Goal: Task Accomplishment & Management: Manage account settings

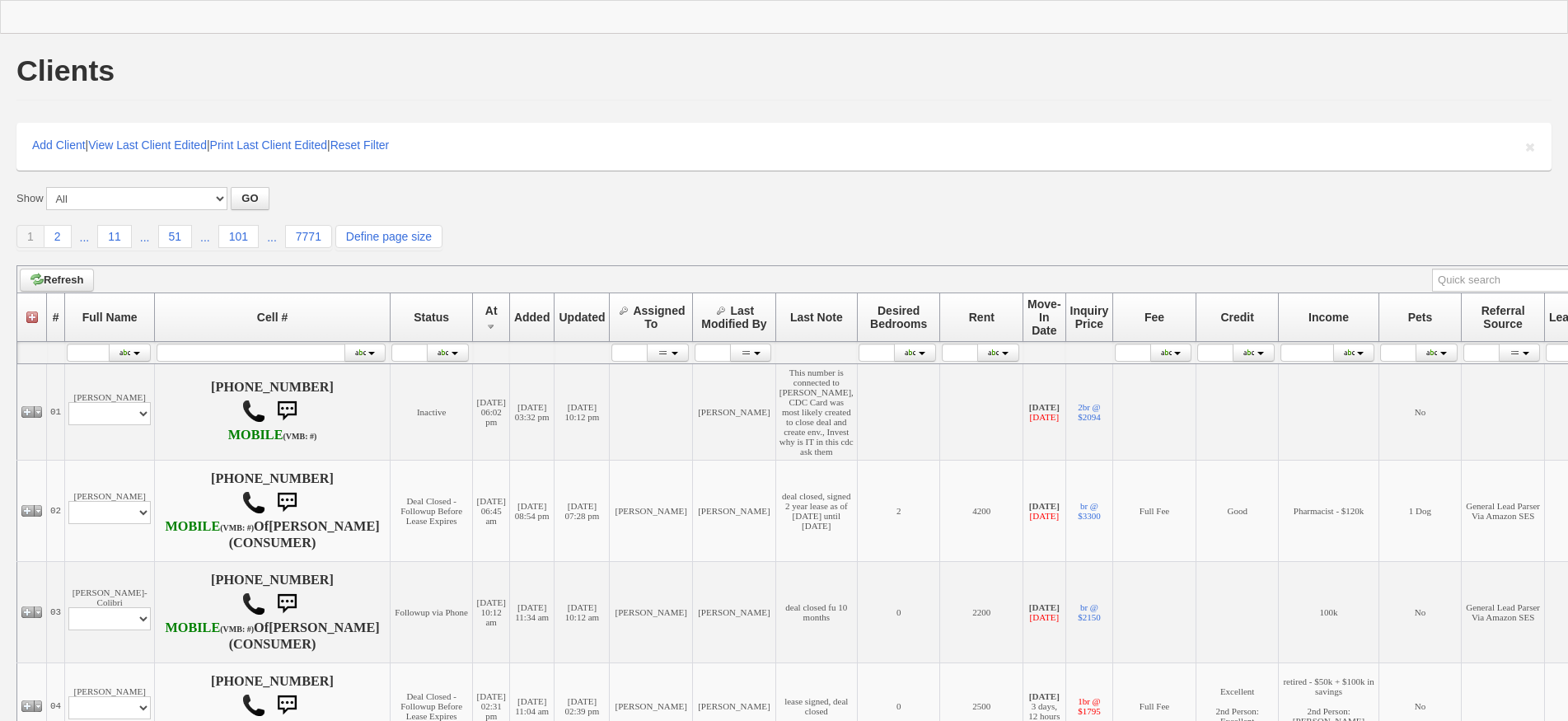
drag, startPoint x: 516, startPoint y: 249, endPoint x: 410, endPoint y: 34, distance: 239.7
click at [516, 249] on div "1 2 ... 11 ... 51 ... 101 ... 7771 Define page size" at bounding box center [784, 237] width 1536 height 25
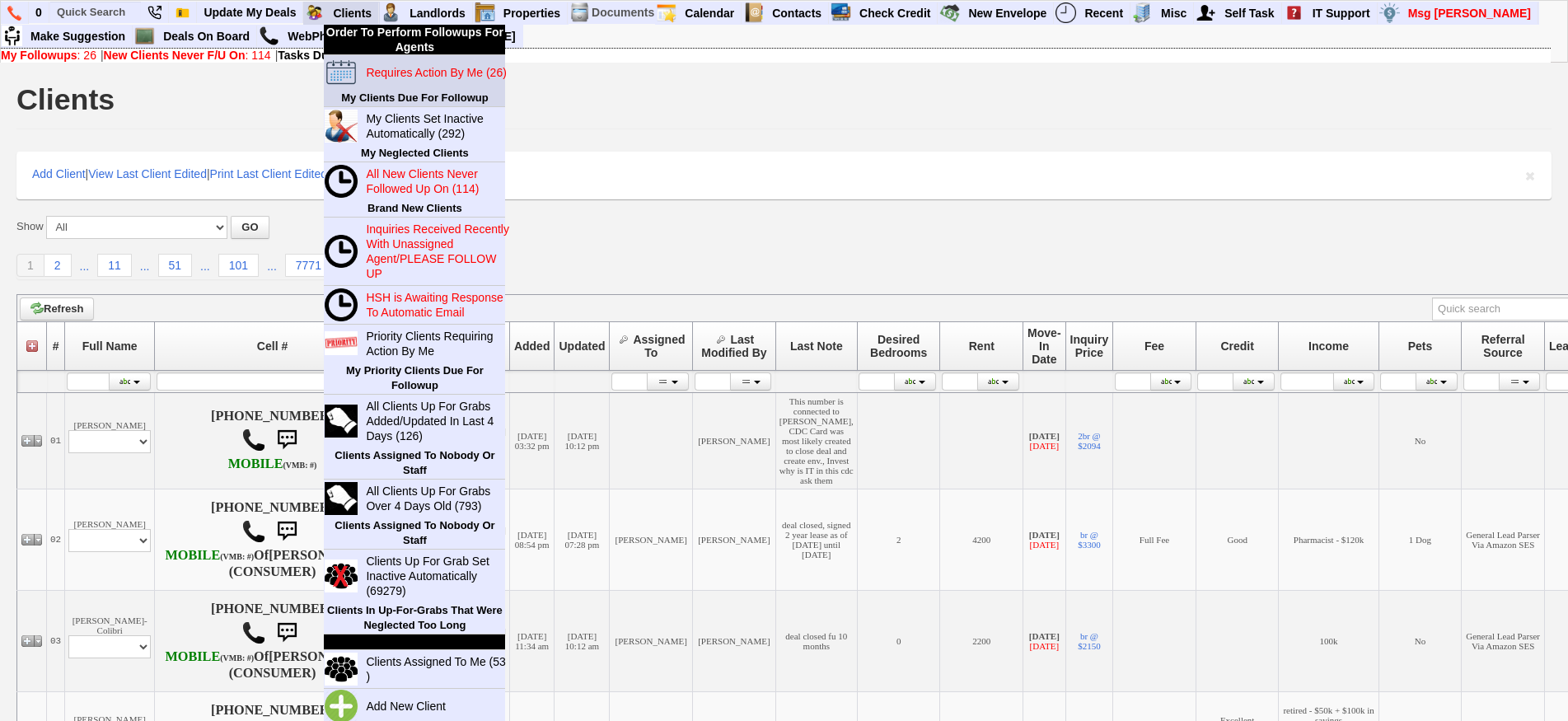
click at [391, 72] on blink "Requires Action By Me (26)" at bounding box center [436, 72] width 140 height 13
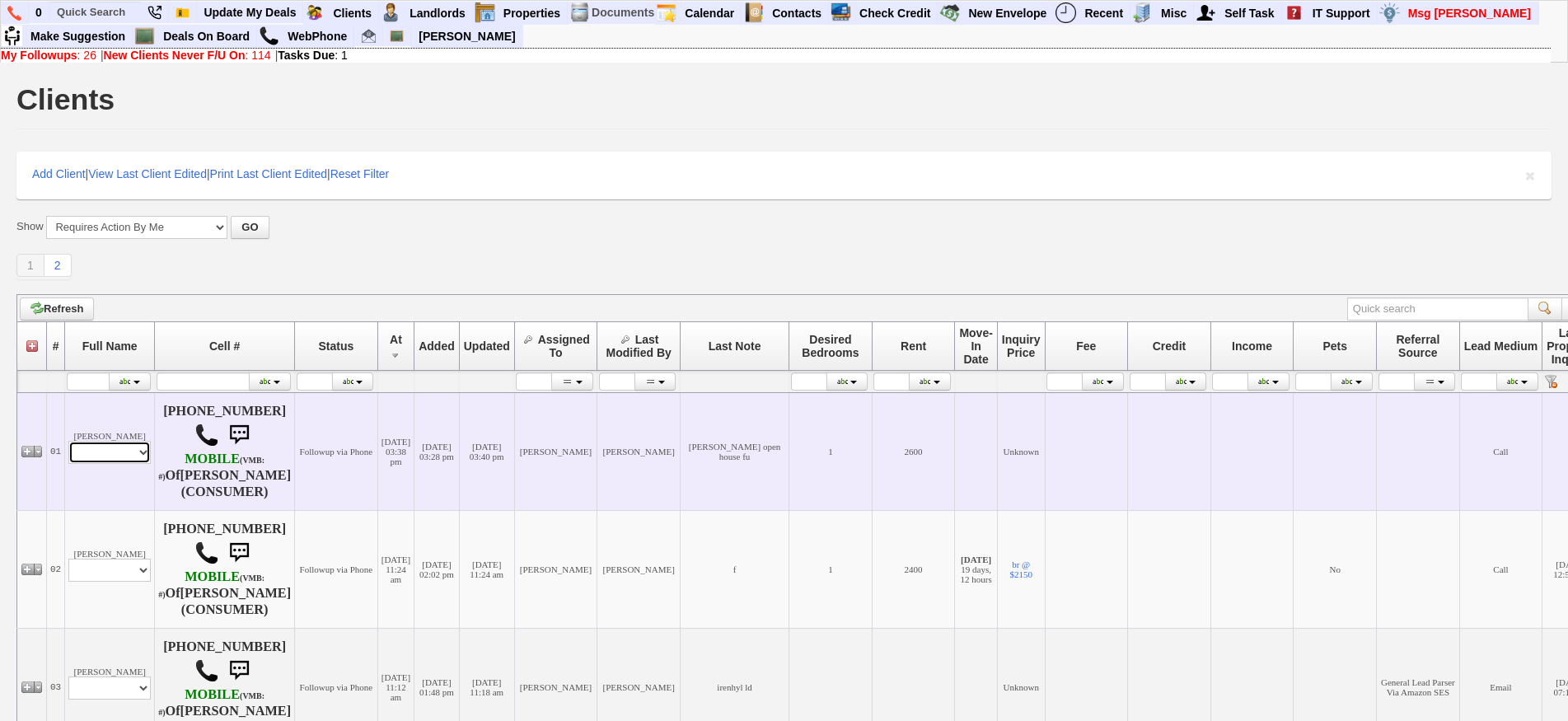
click at [134, 455] on select "Profile Edit Print Closed Deals" at bounding box center [110, 452] width 83 height 23
select select "ChangeURL,/crm/custom/edit_client_form.php?redirect=%2Fcrm%2Fclients.php&id=167…"
click at [68, 441] on select "Profile Edit Print Closed Deals" at bounding box center [110, 452] width 83 height 23
select select
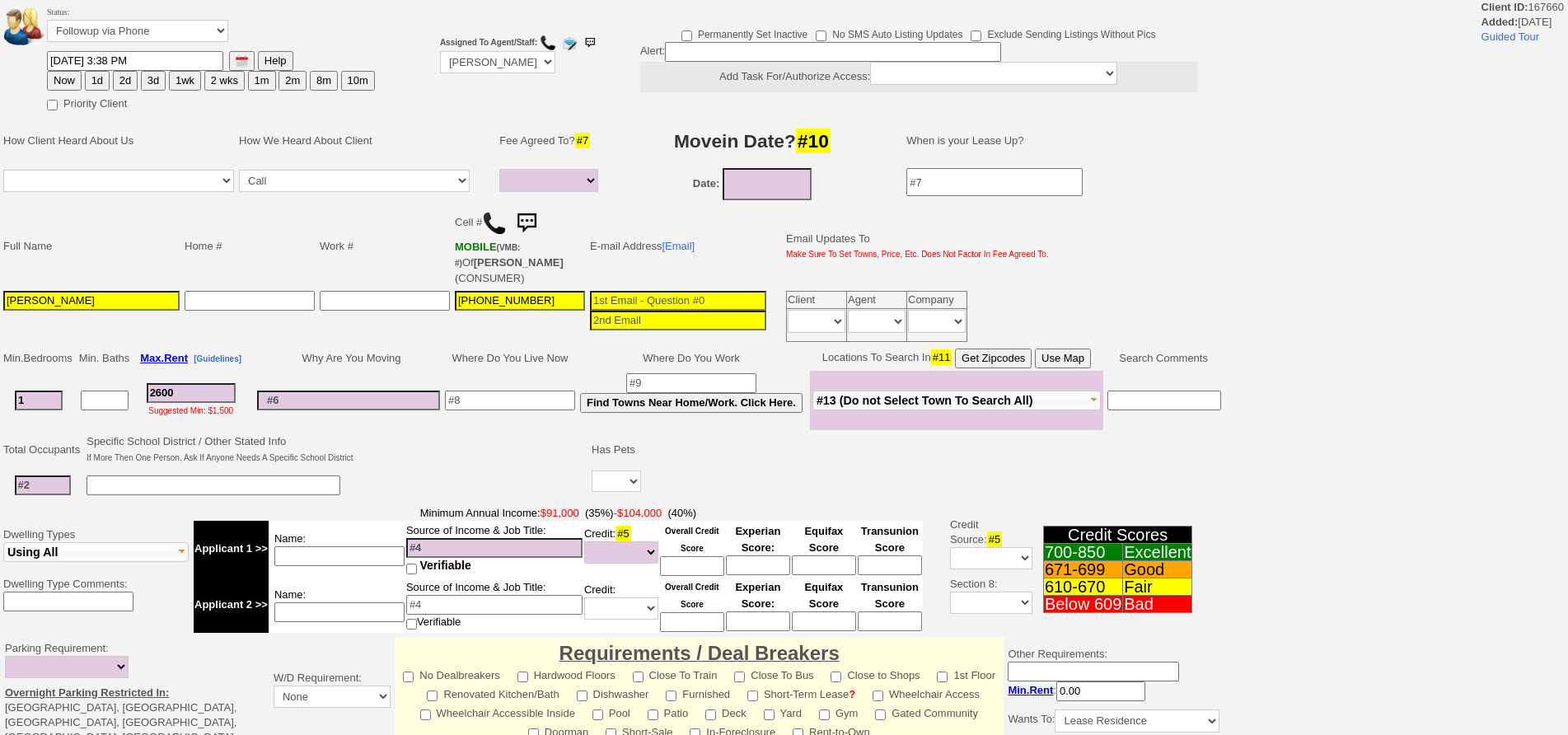
select select
click at [492, 57] on select "Up-For-Grabs ***** STAFF ***** Bob Bruno 914-419-3579 Cristy Liberto 914-486-10…" at bounding box center [497, 61] width 115 height 22
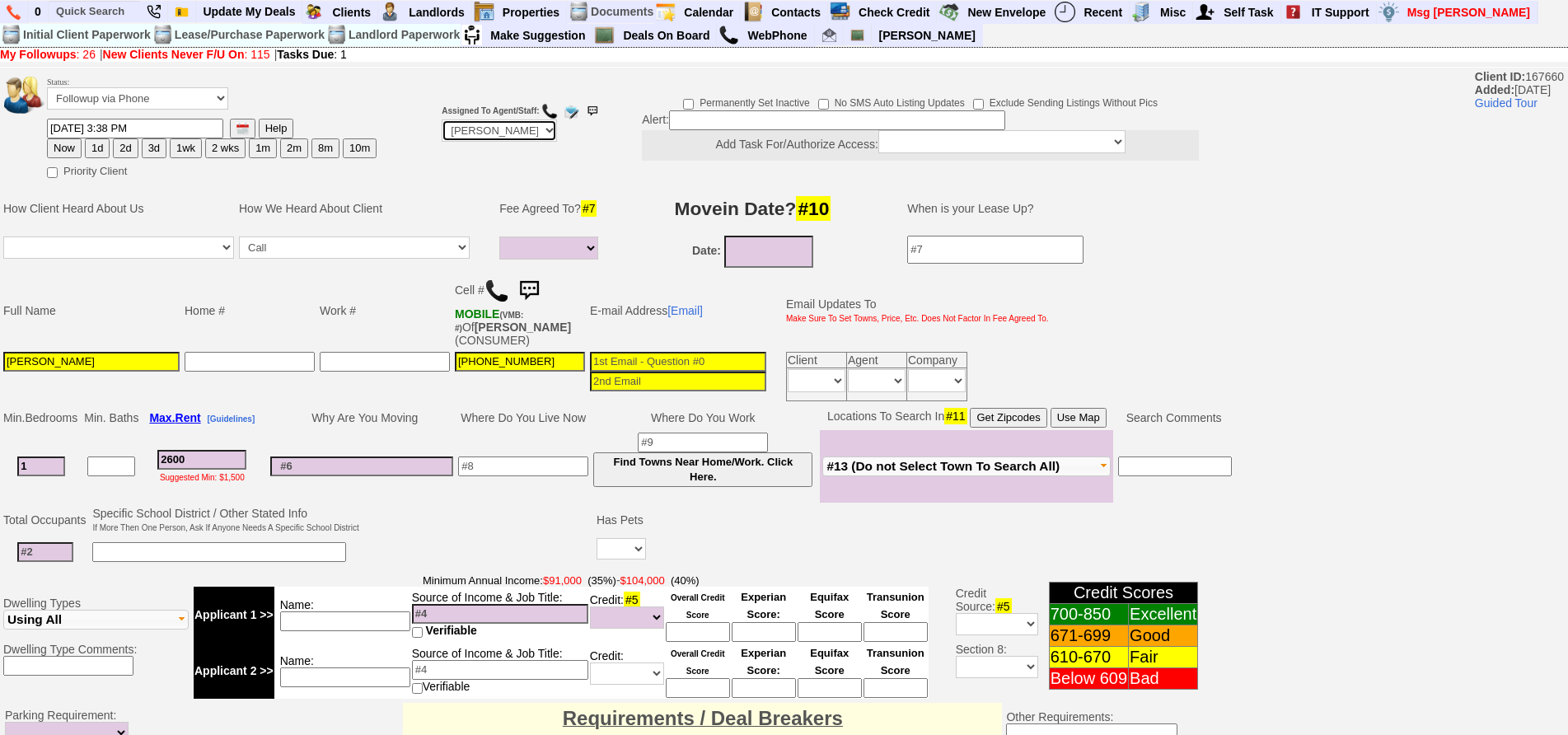
select select "227"
click at [442, 119] on select "Up-For-Grabs ***** STAFF ***** Bob Bruno 914-419-3579 Cristy Liberto 914-486-10…" at bounding box center [499, 130] width 115 height 22
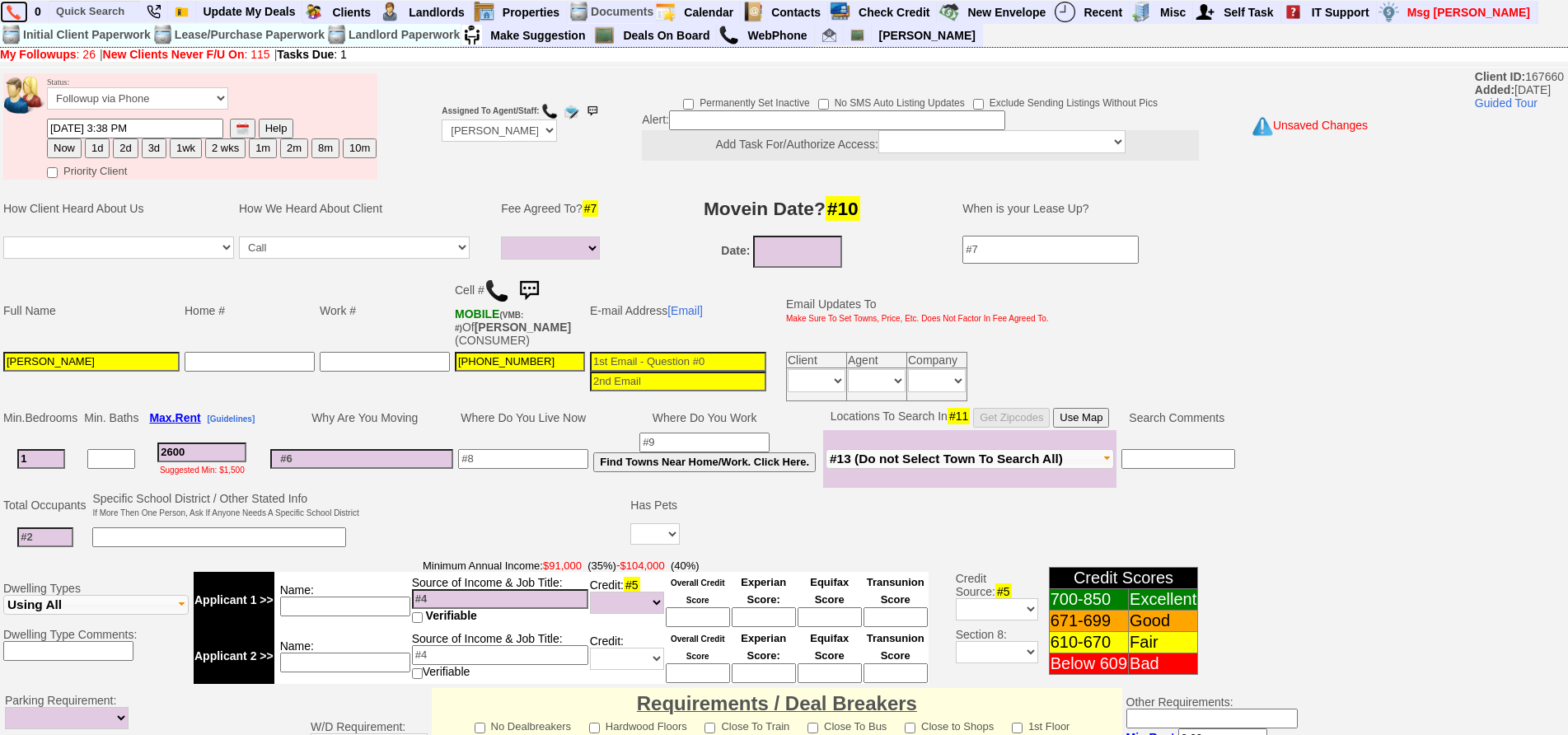
scroll to position [465, 0]
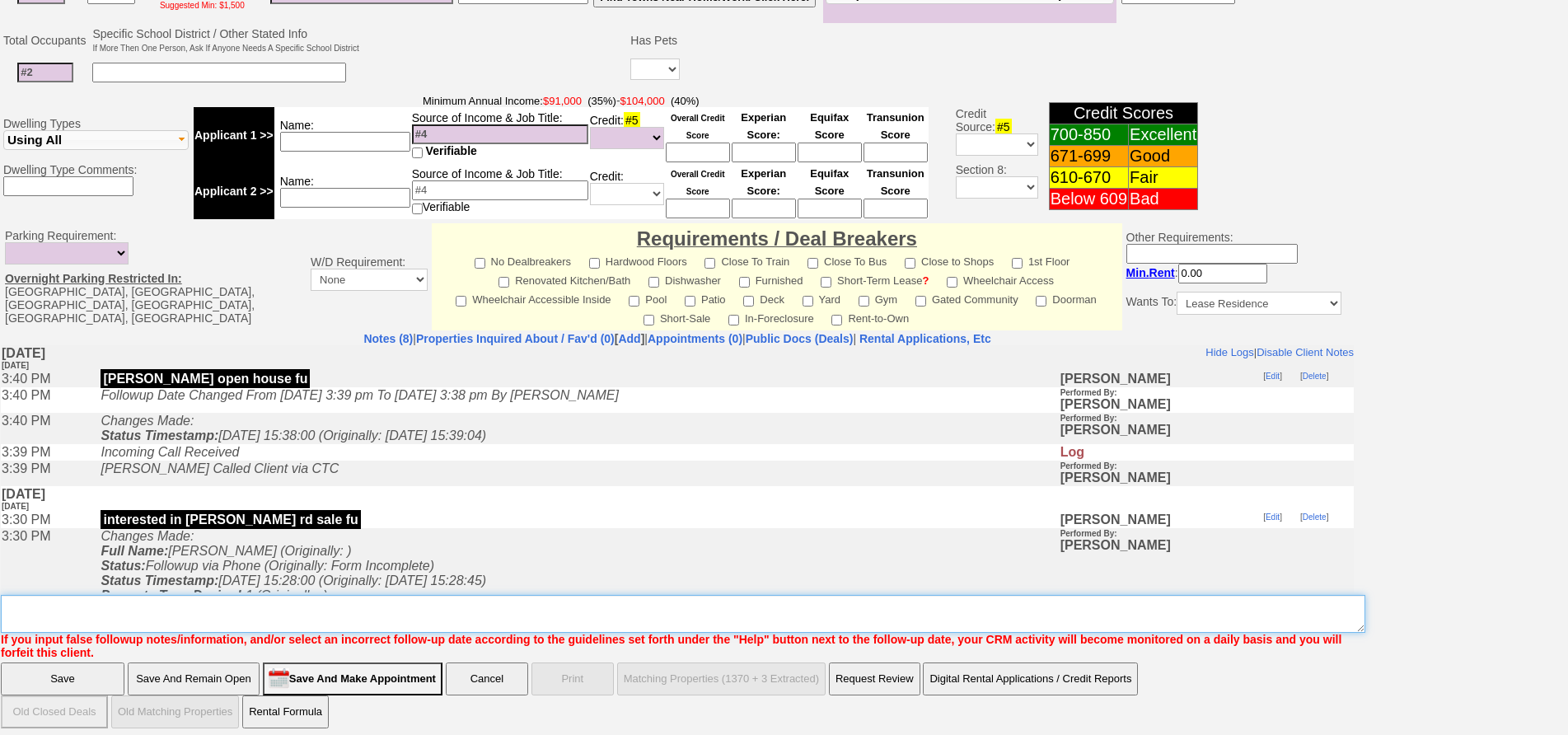
click at [744, 605] on textarea "Insert New Note Here" at bounding box center [683, 614] width 1364 height 38
click at [545, 595] on textarea "Insert New Note Here" at bounding box center [683, 614] width 1364 height 38
click at [504, 604] on textarea "Insert New Note Here" at bounding box center [683, 614] width 1364 height 38
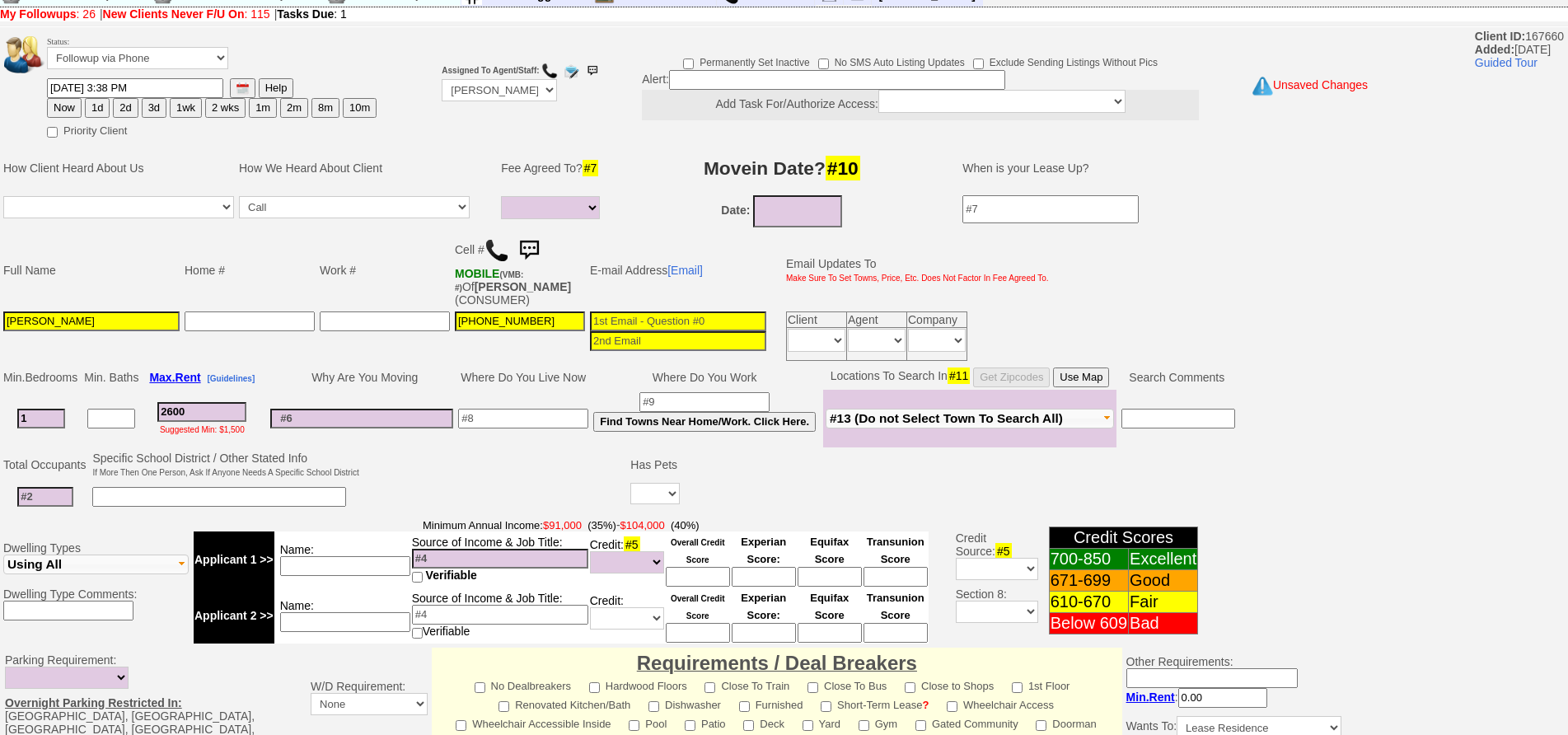
scroll to position [0, 0]
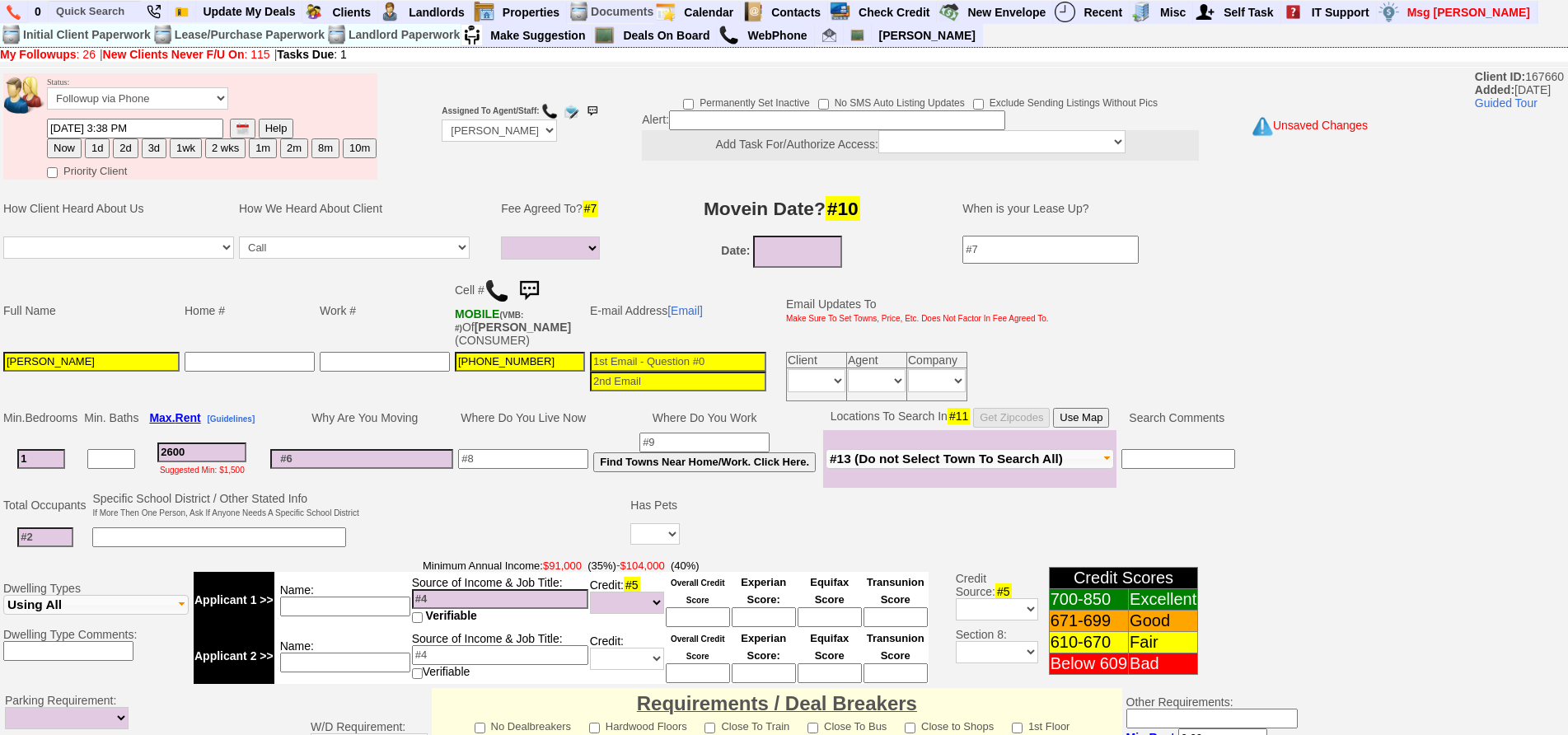
type textarea "call her to inform her of open house"
click at [90, 149] on button "1d" at bounding box center [97, 148] width 25 height 20
type input "09/12/2025 11:58 AM"
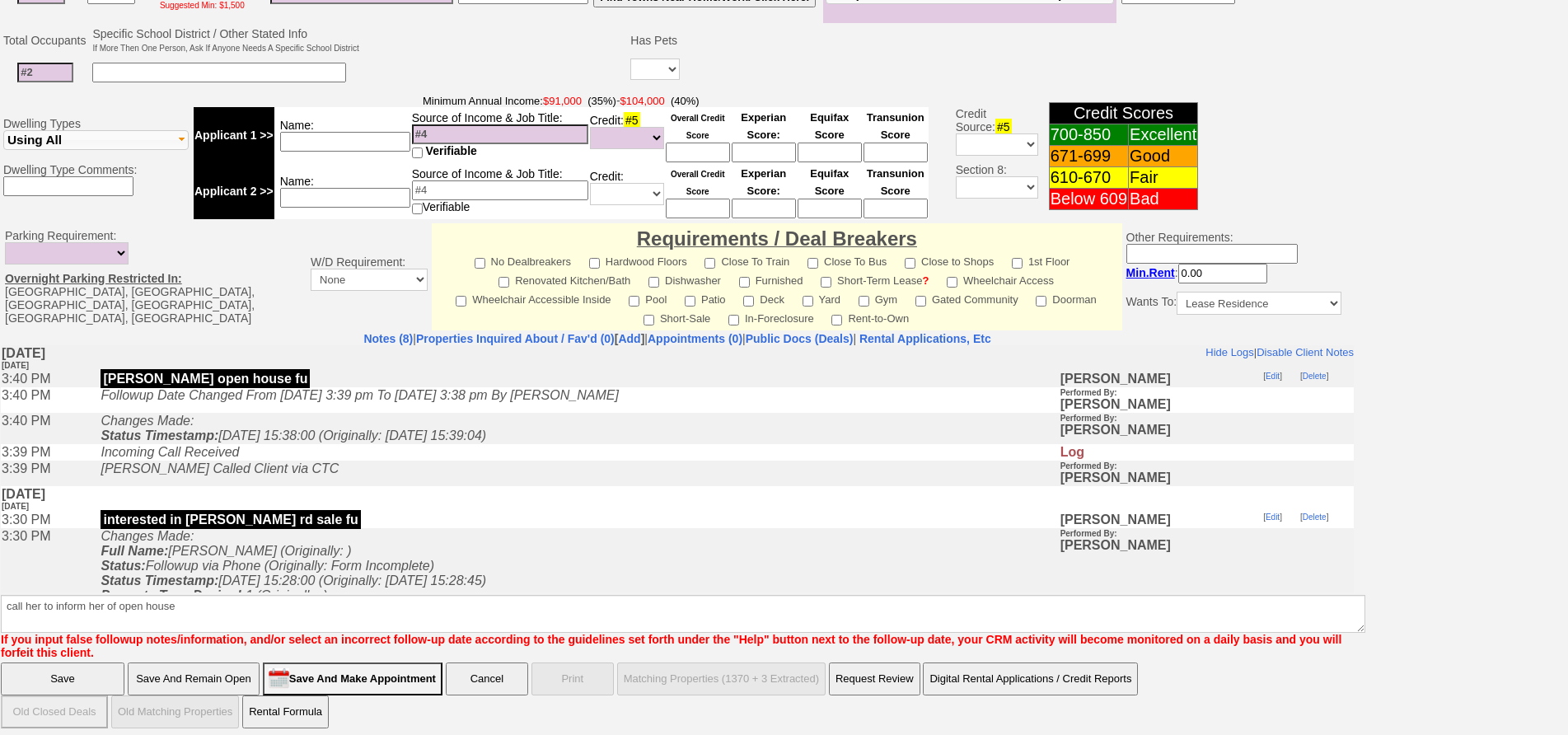
click at [23, 666] on input "Save" at bounding box center [62, 680] width 124 height 33
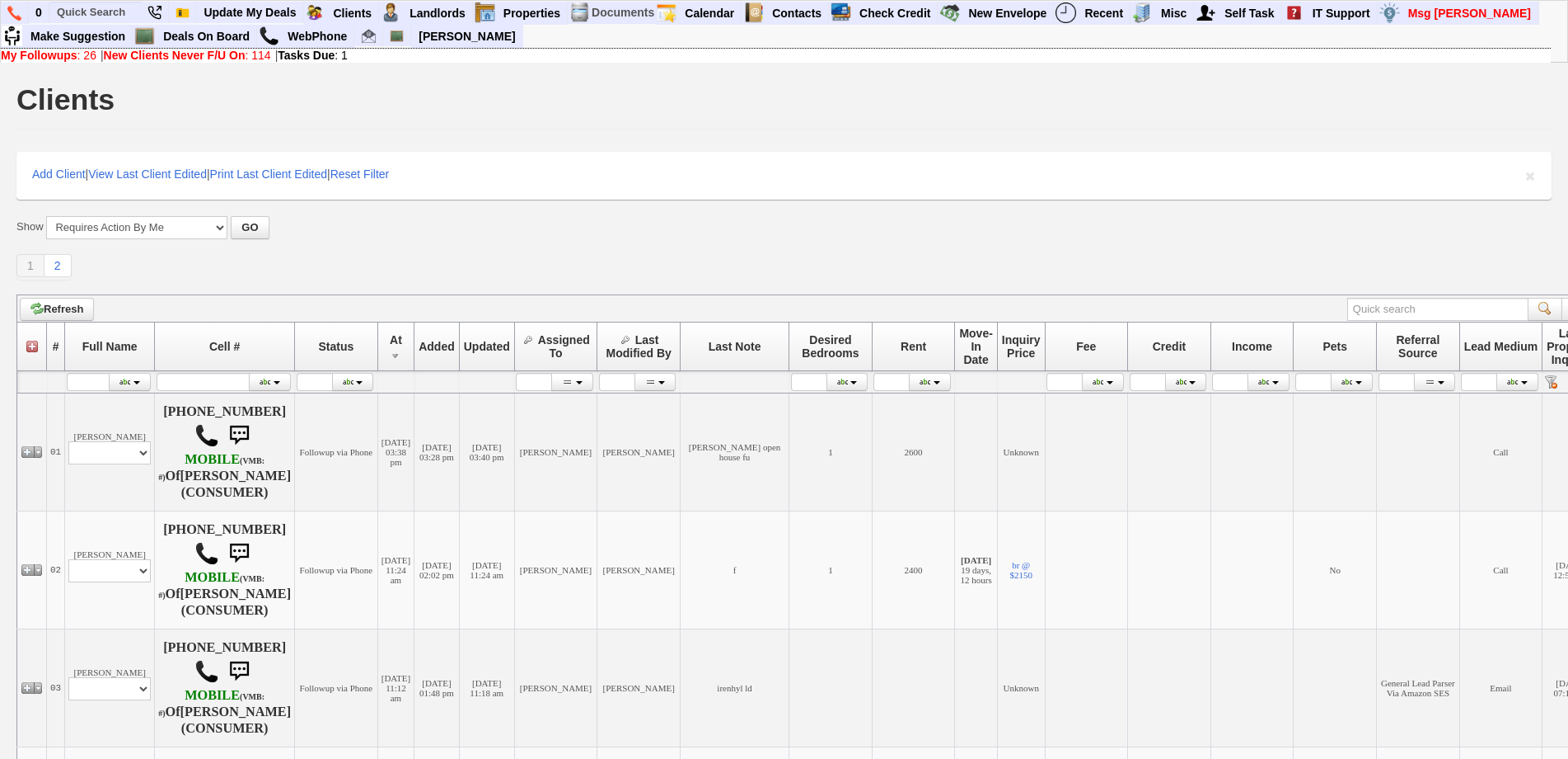
scroll to position [412, 0]
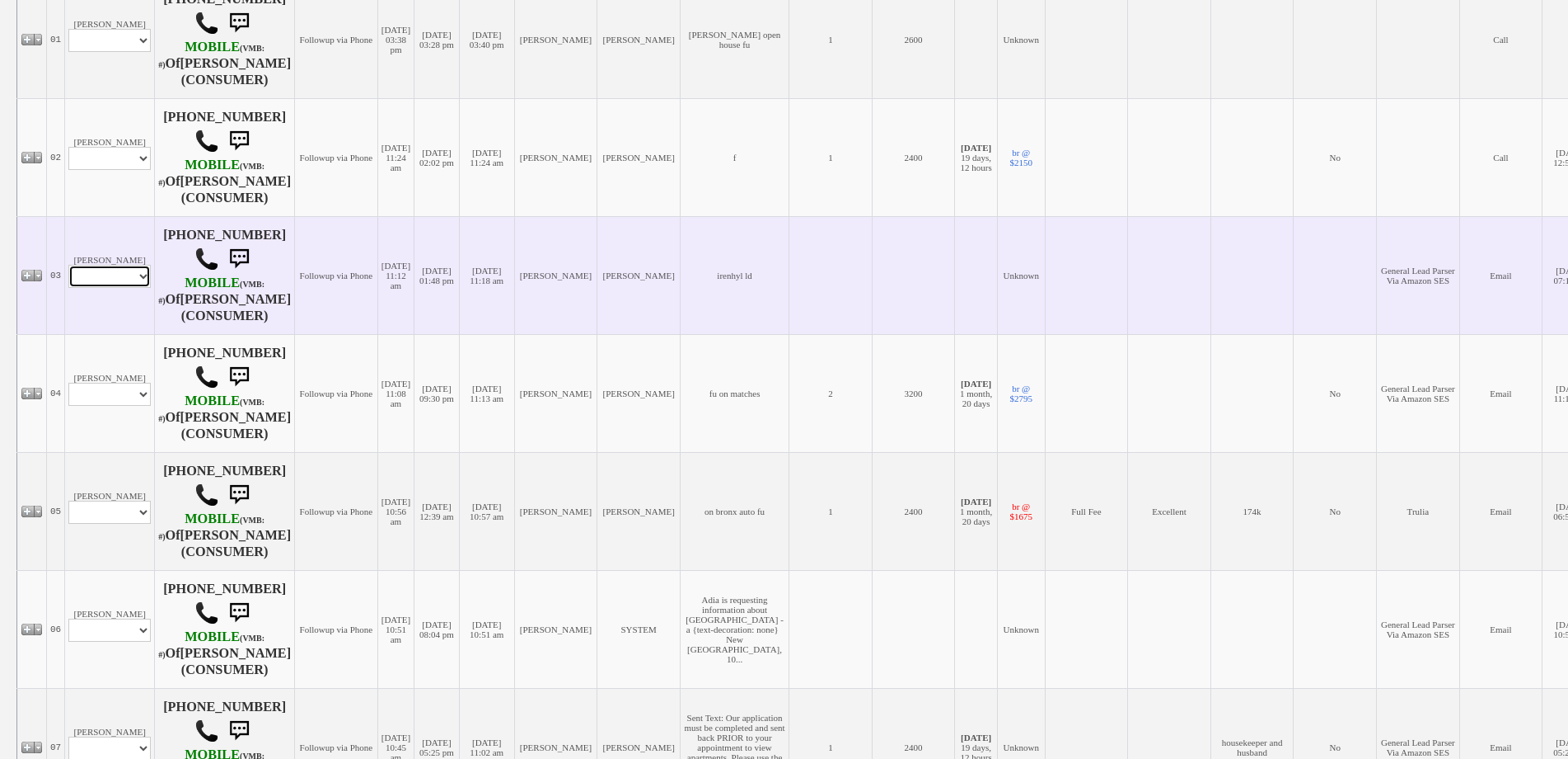
click at [143, 278] on select "Profile Edit Print Email Externally (Will Not Be Tracked In CRM) Closed Deals" at bounding box center [110, 276] width 83 height 23
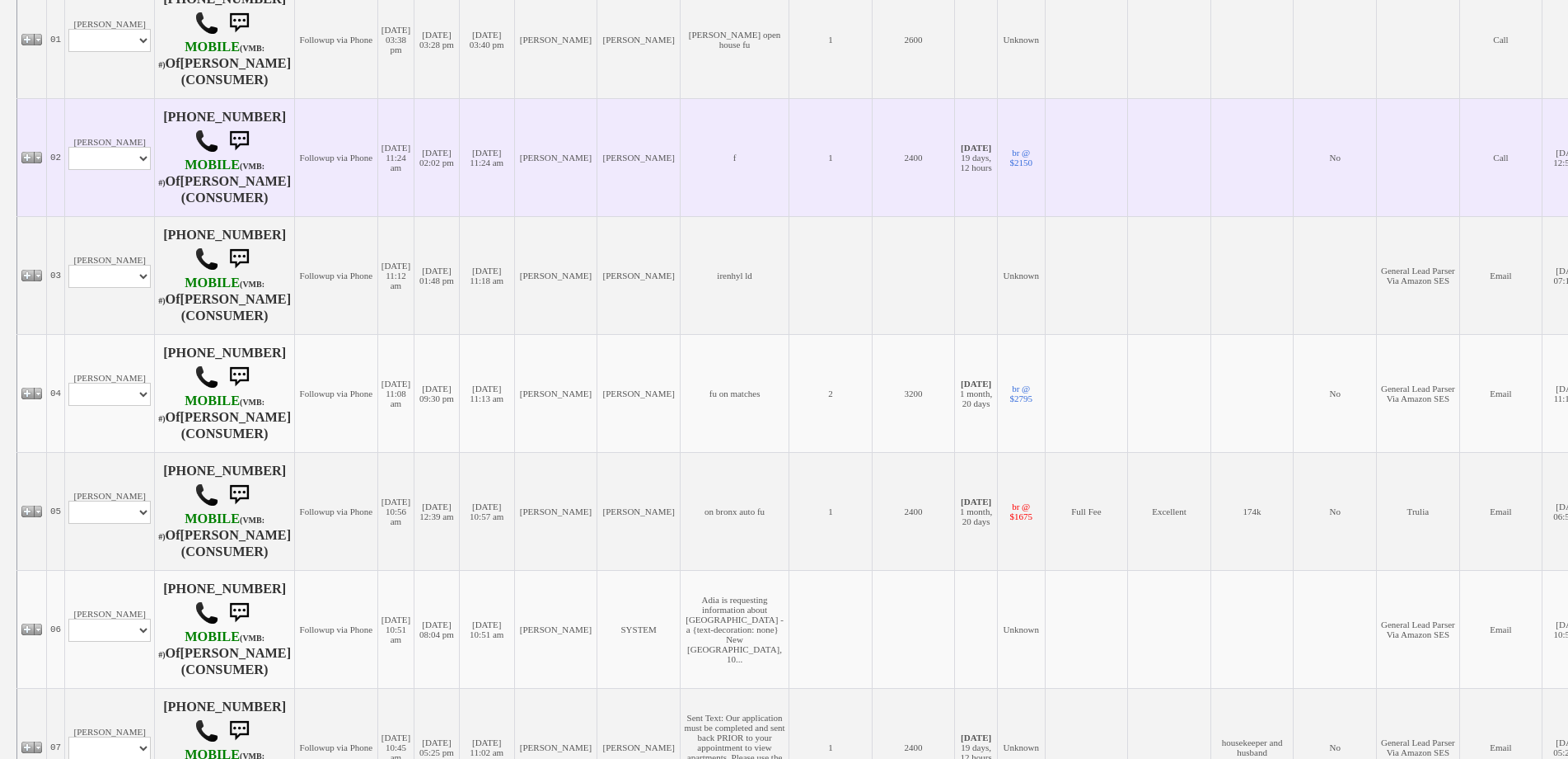
click at [114, 198] on td "Luis Profile Edit Print Email Externally (Will Not Be Tracked In CRM) Closed De…" at bounding box center [110, 157] width 90 height 118
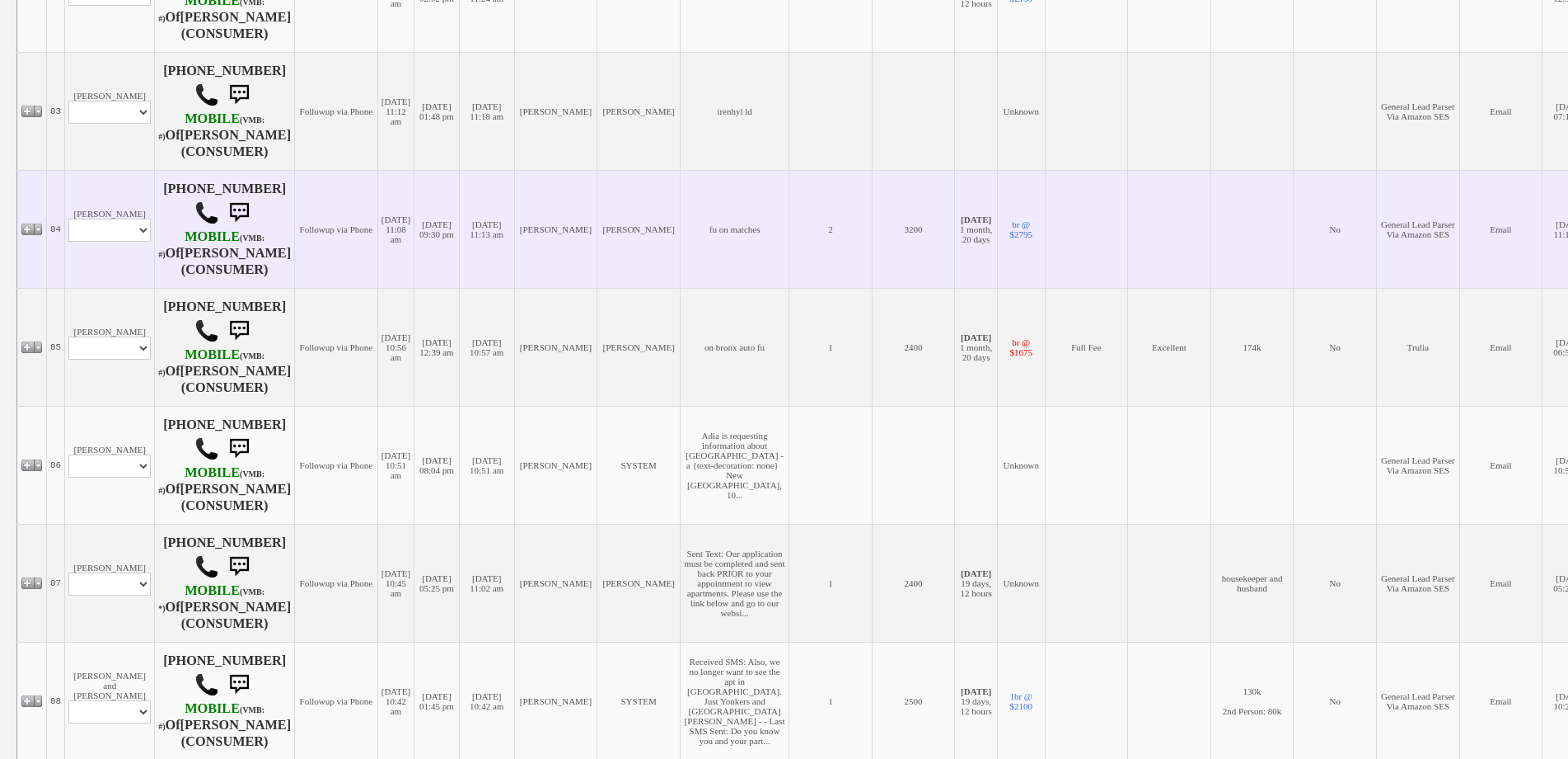
scroll to position [577, 0]
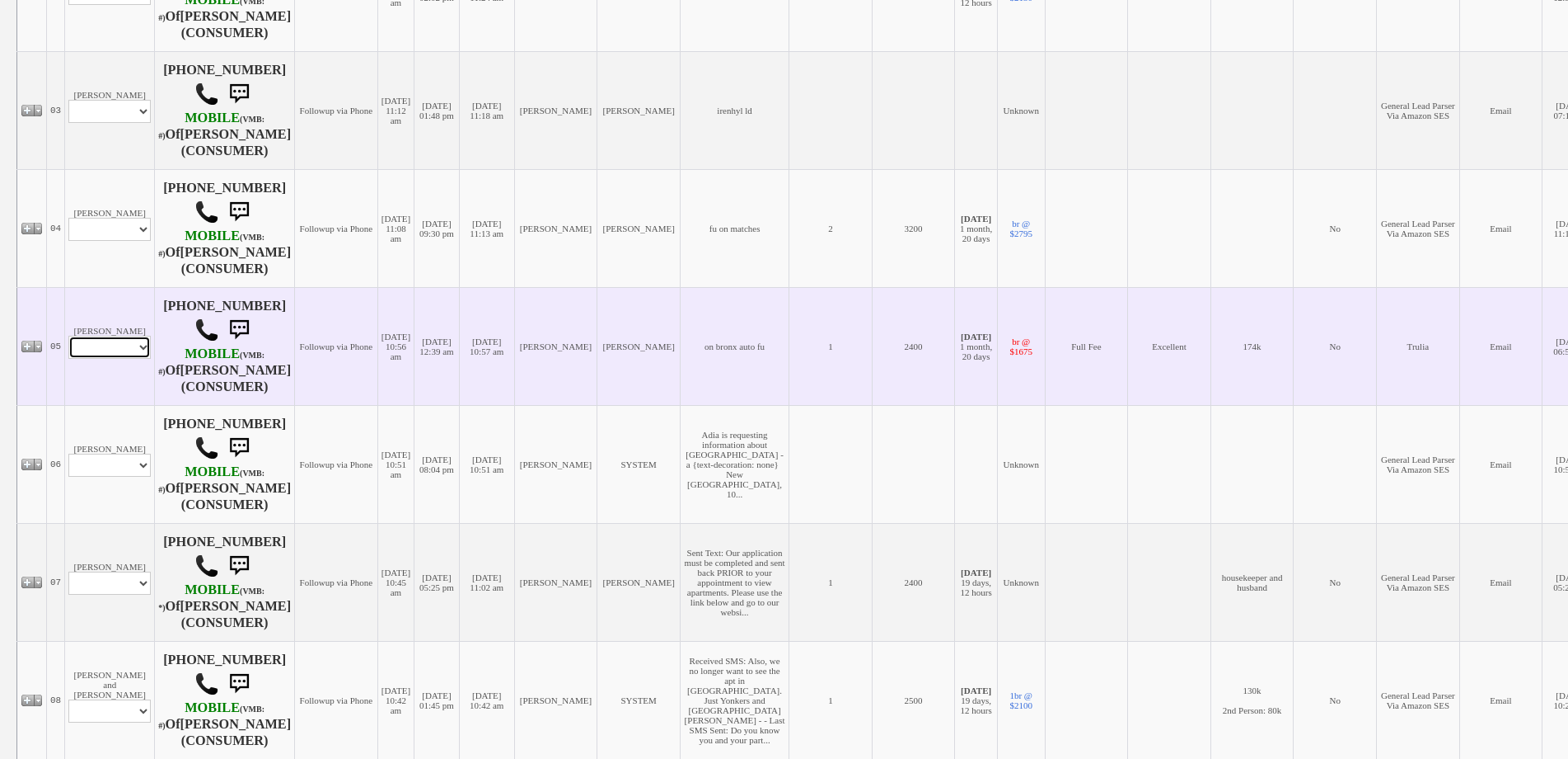
click at [127, 345] on select "Profile Edit Print Email Externally (Will Not Be Tracked In CRM) Closed Deals" at bounding box center [110, 347] width 83 height 23
select select "ChangeURL,/crm/custom/edit_client_form.php?redirect=%2Fcrm%2Fclients.php&id=197…"
click at [68, 336] on select "Profile Edit Print Email Externally (Will Not Be Tracked In CRM) Closed Deals" at bounding box center [110, 347] width 83 height 23
select select
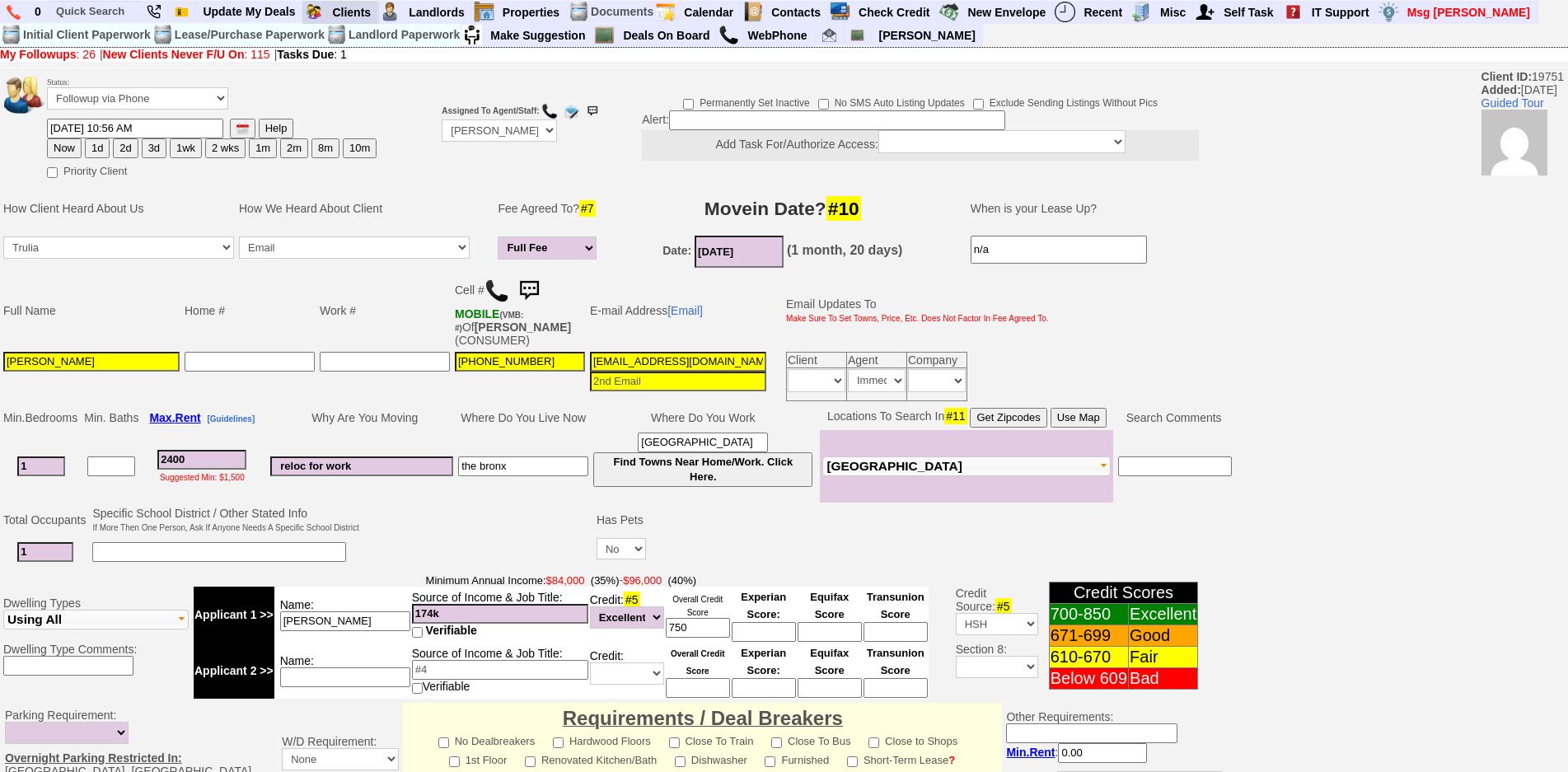
scroll to position [412, 0]
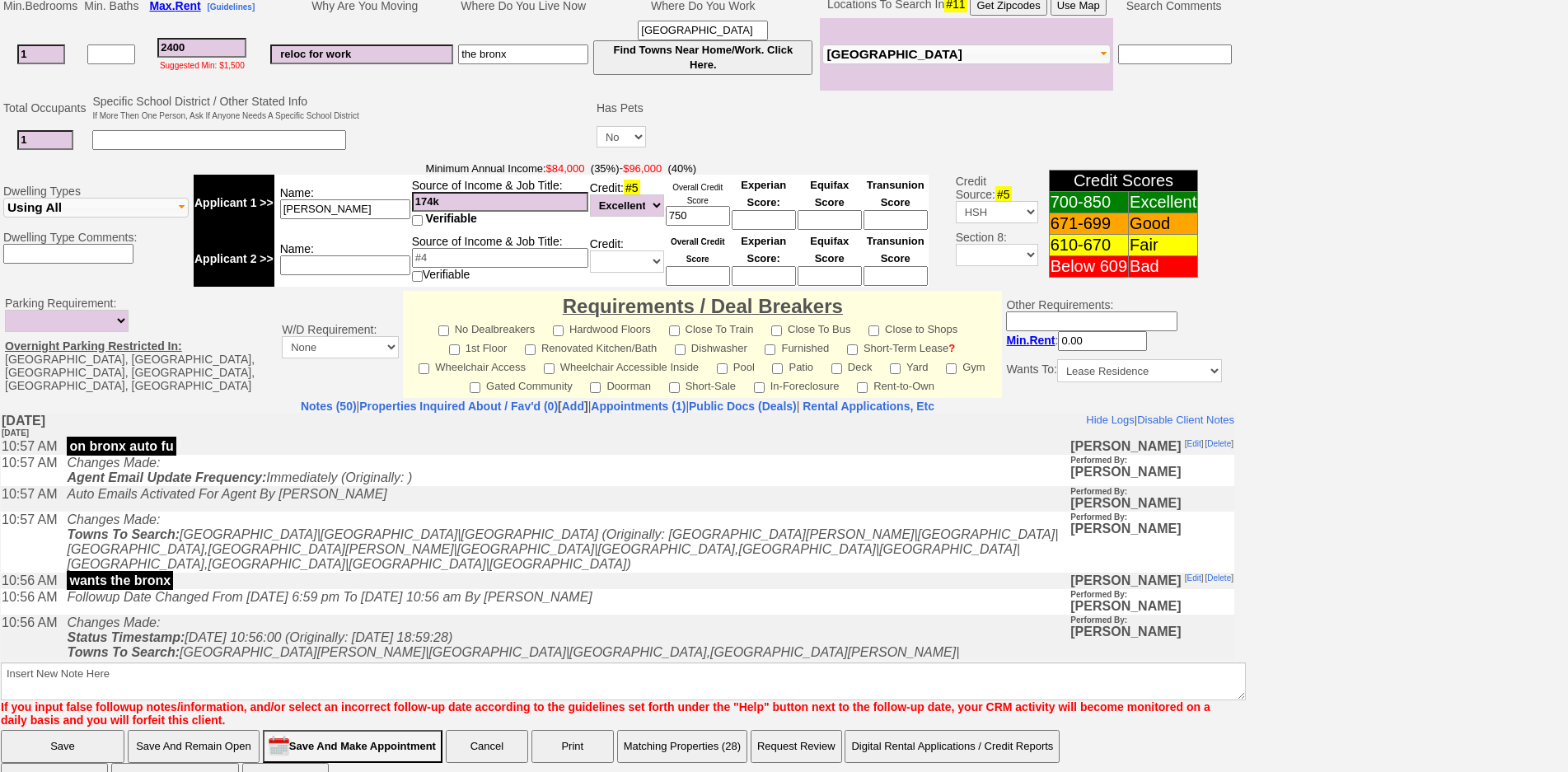
click at [445, 589] on icon "Followup Date Changed From [DATE] 6:59 pm To [DATE] 10:56 am By [PERSON_NAME]" at bounding box center [329, 596] width 525 height 14
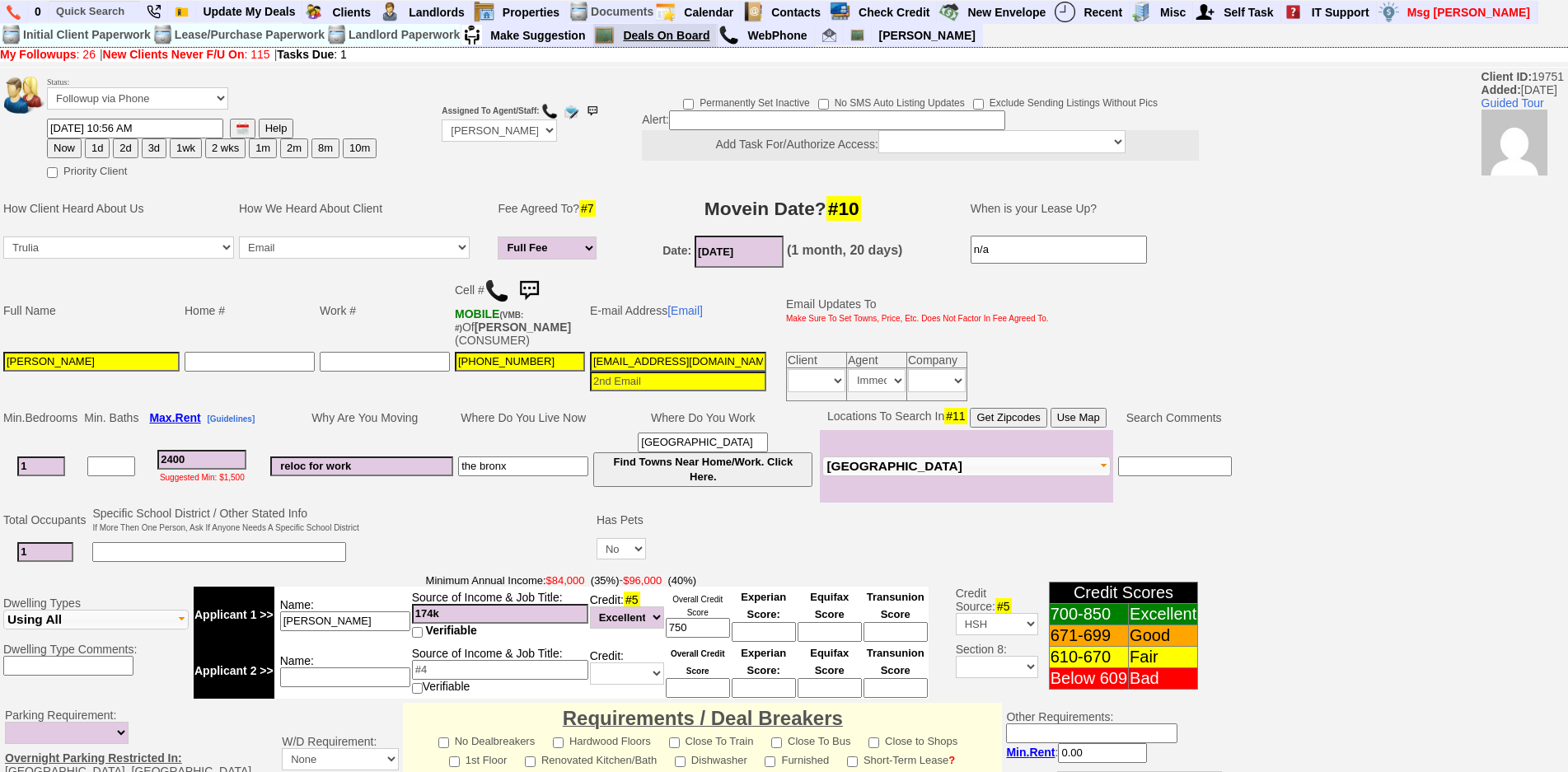
click at [674, 38] on link "Deals On Board" at bounding box center [666, 35] width 101 height 21
click at [499, 302] on img at bounding box center [497, 291] width 25 height 25
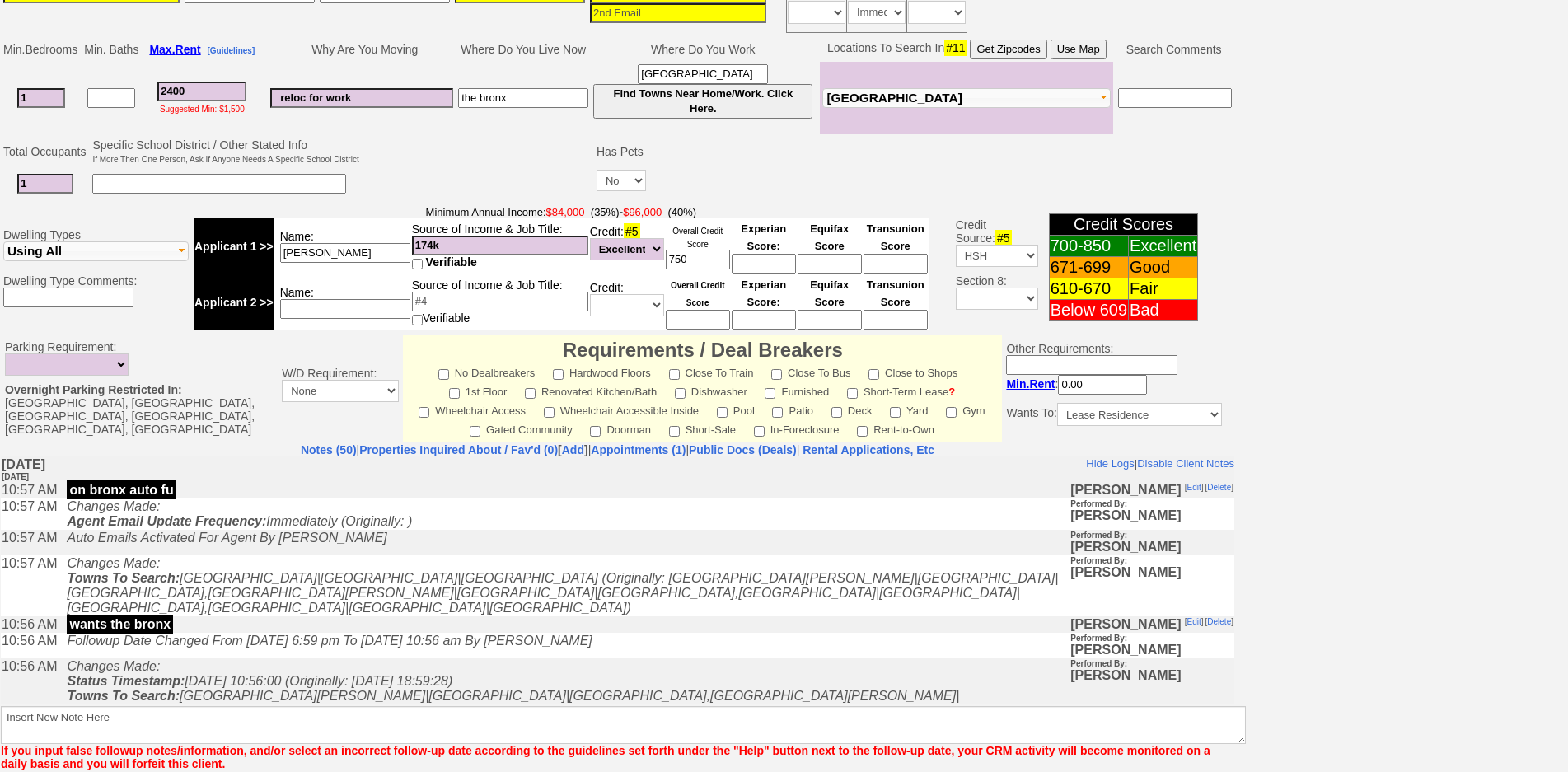
scroll to position [204, 0]
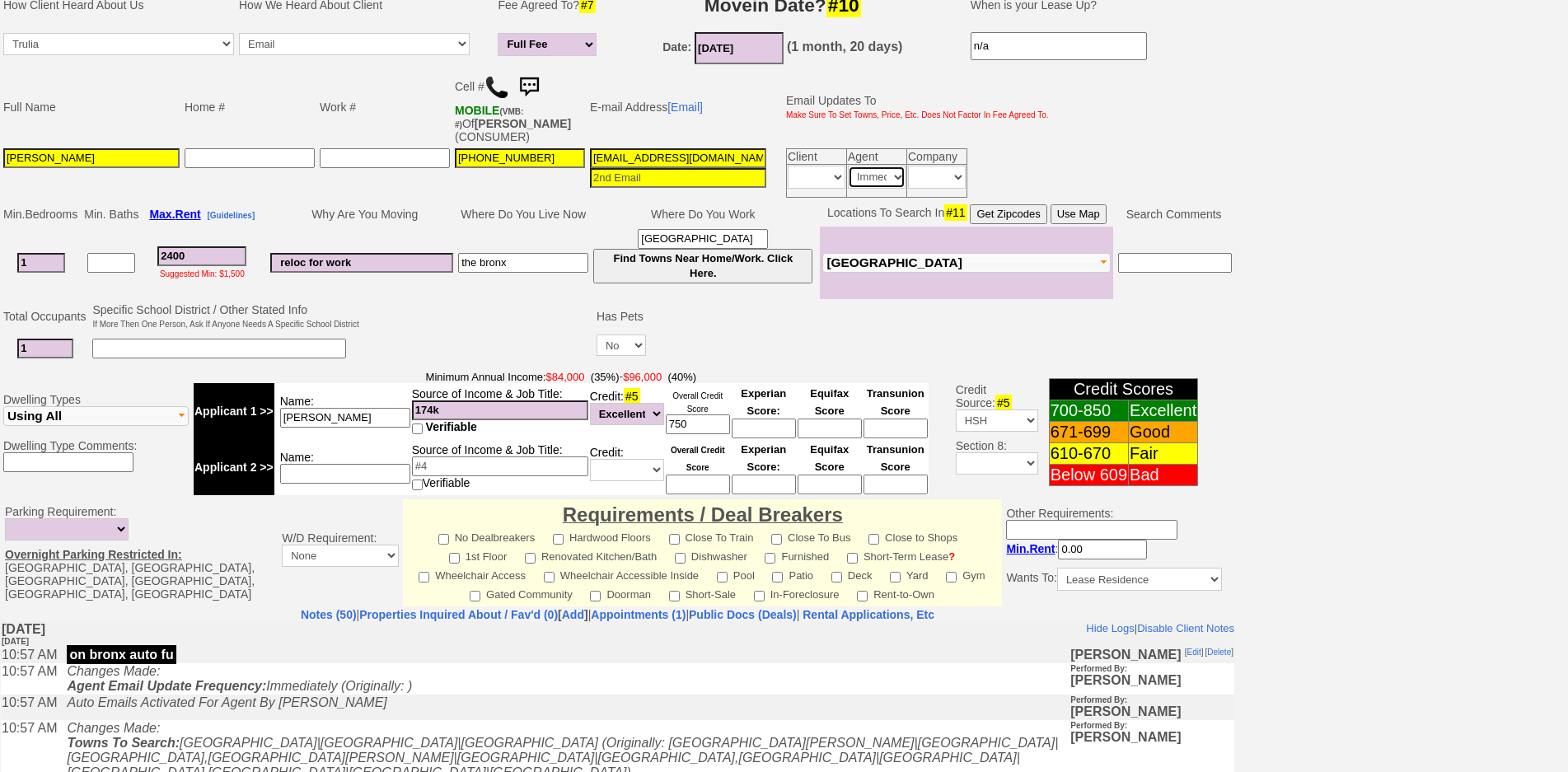
click at [879, 181] on select "Immediately Daily" at bounding box center [877, 177] width 58 height 23
select select
click at [848, 166] on select "Immediately Daily" at bounding box center [877, 177] width 58 height 23
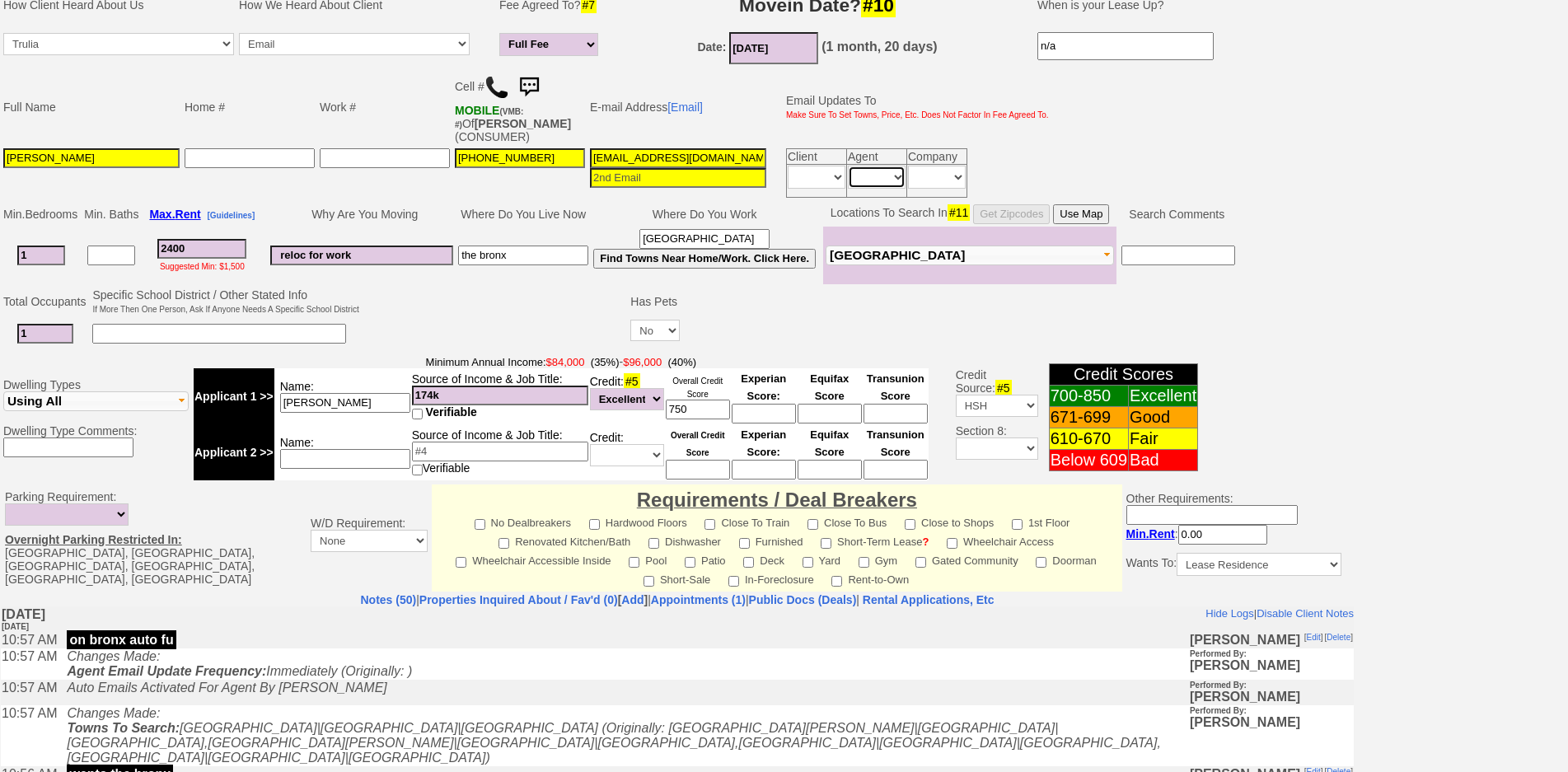
scroll to position [428, 0]
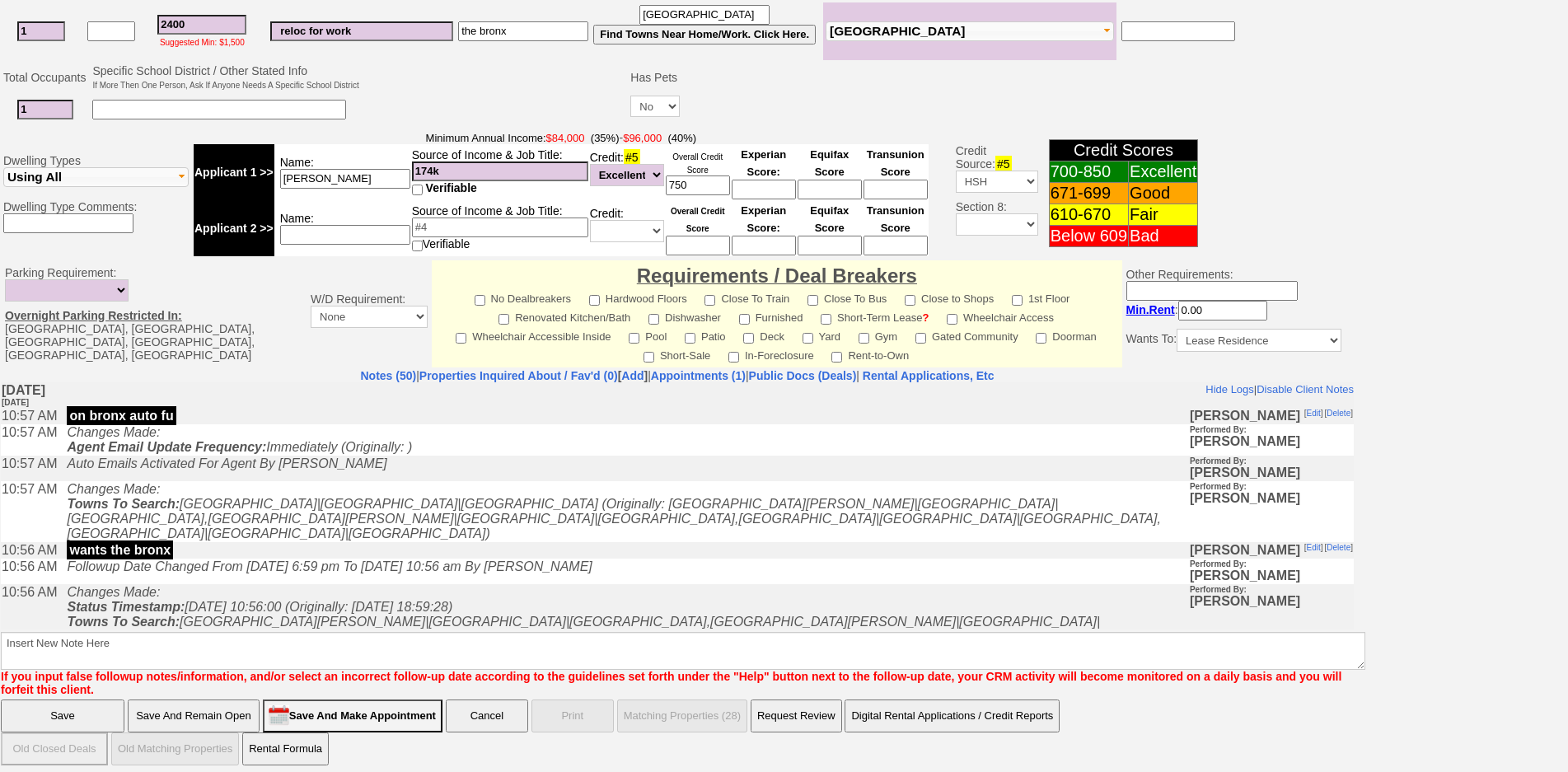
click at [183, 703] on input "Save And Remain Open" at bounding box center [193, 717] width 132 height 33
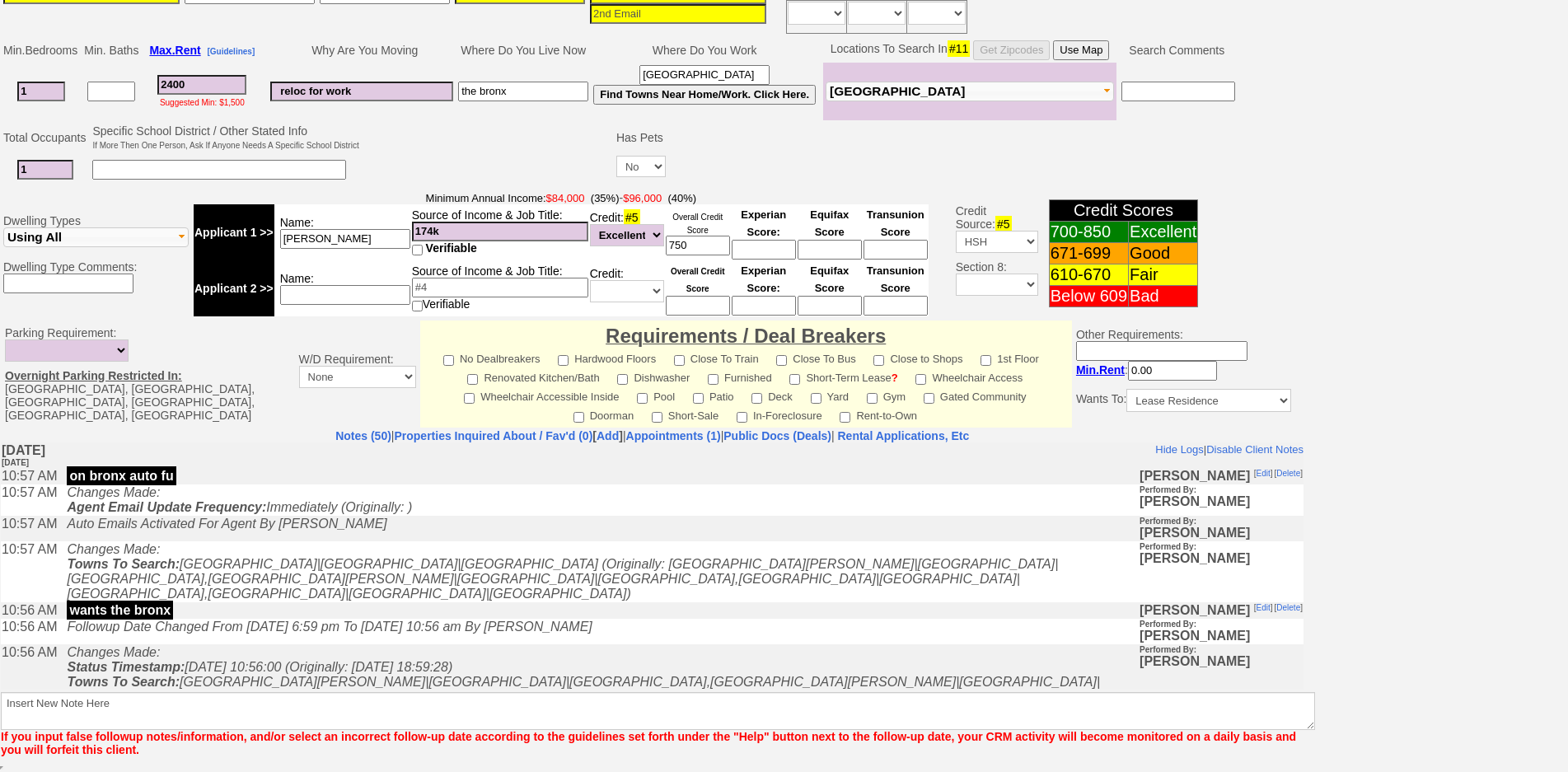
scroll to position [369, 0]
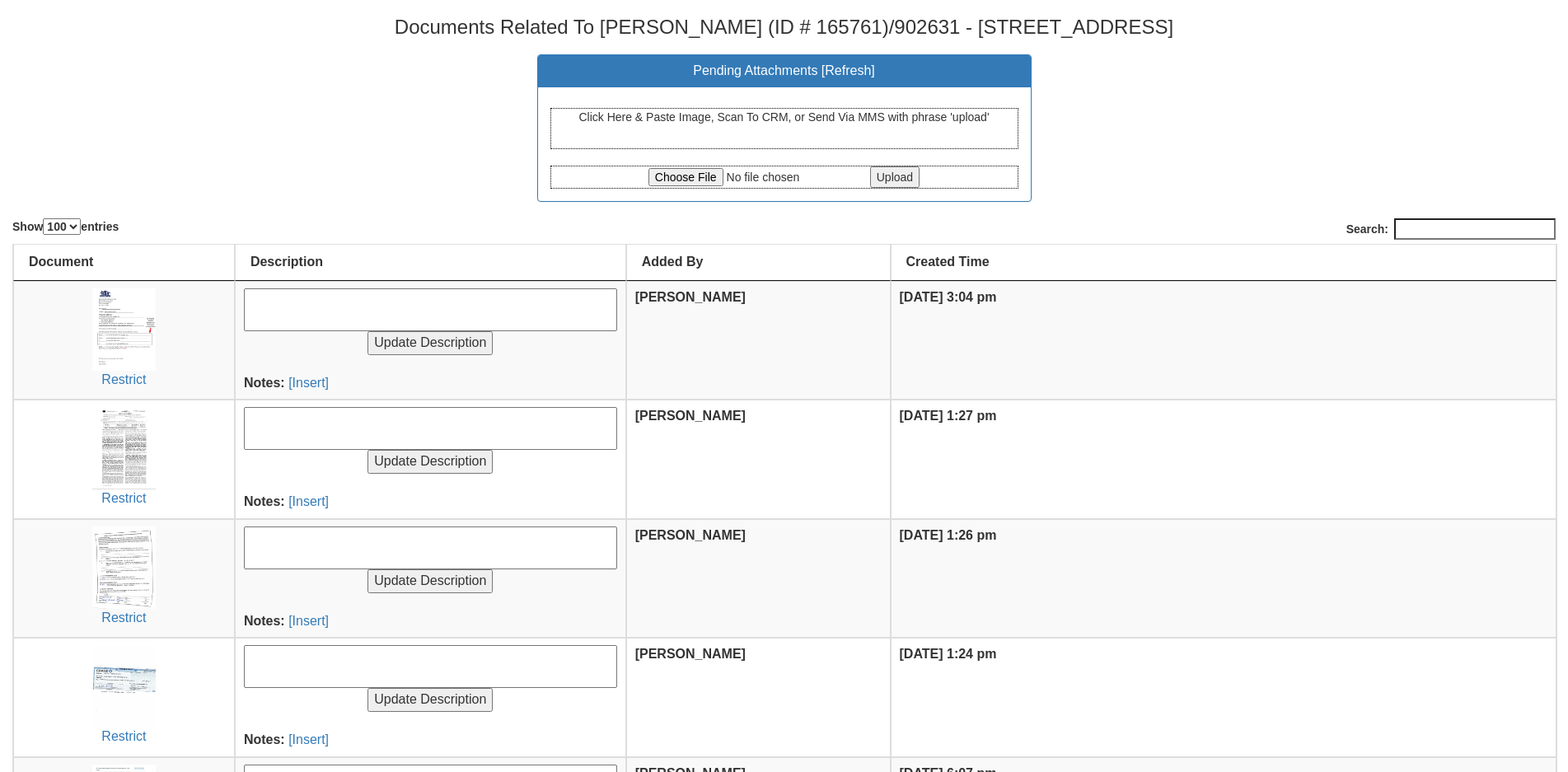
select select "100"
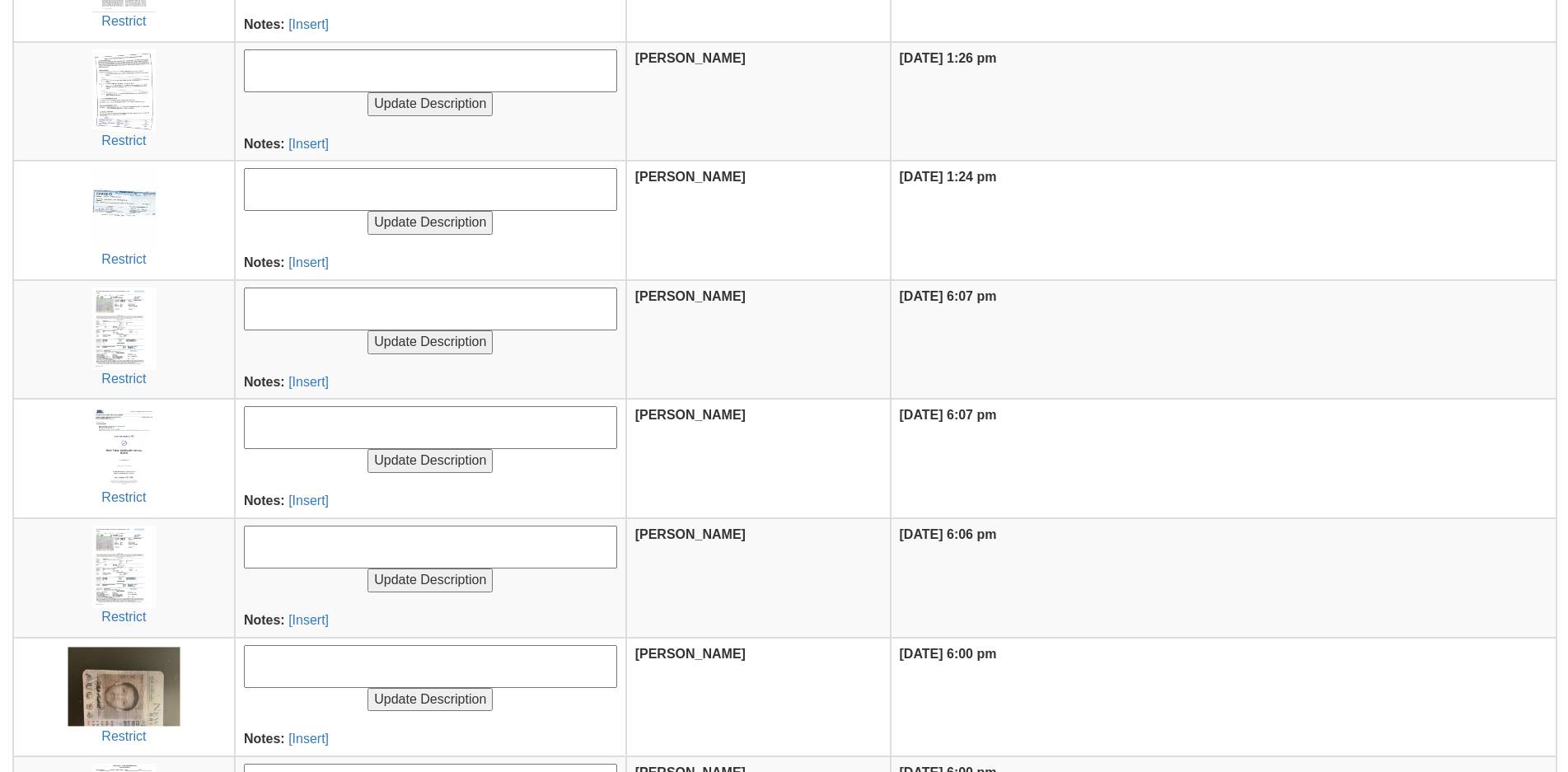
scroll to position [321, 0]
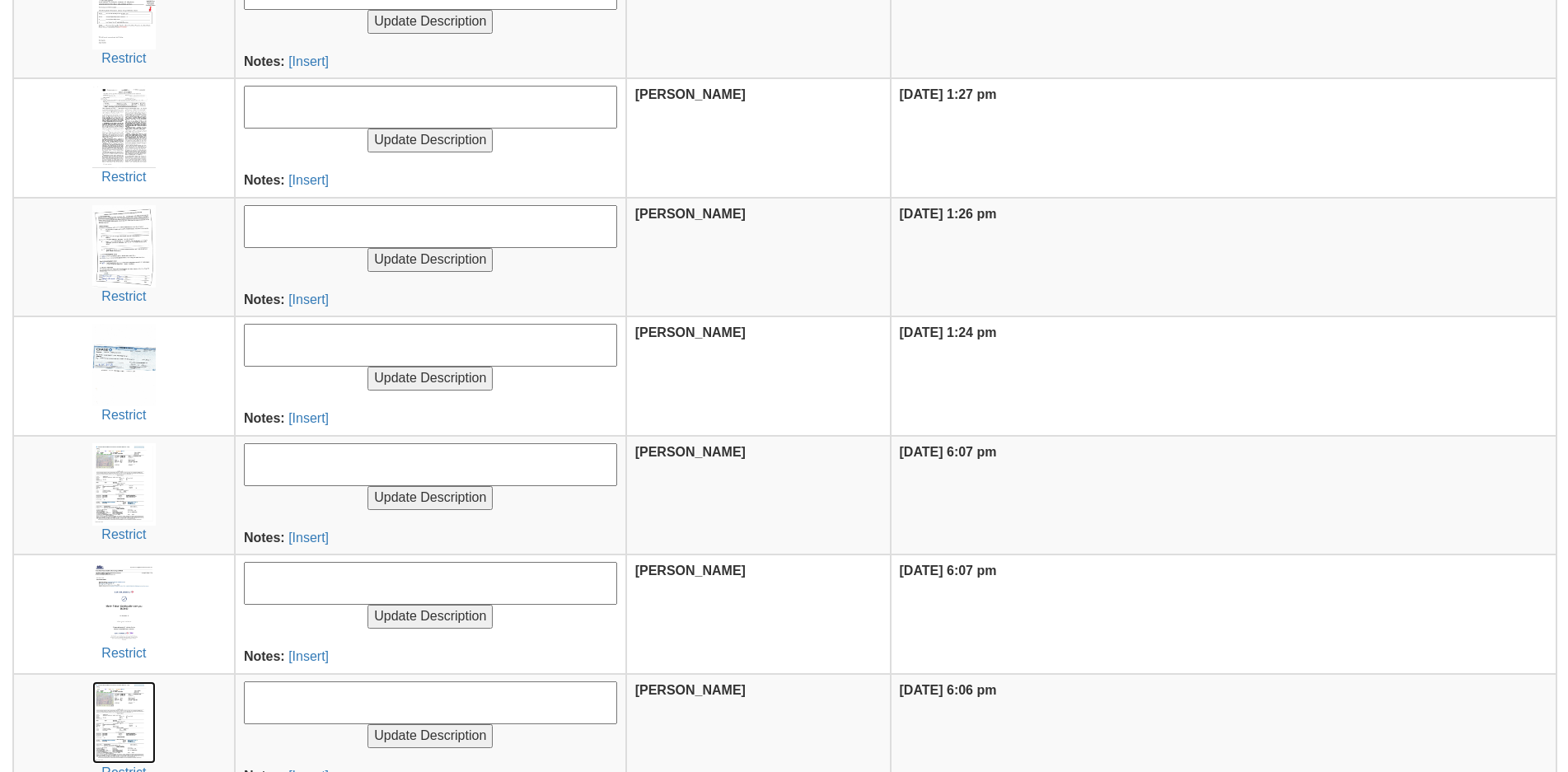
click at [110, 727] on img at bounding box center [124, 723] width 63 height 83
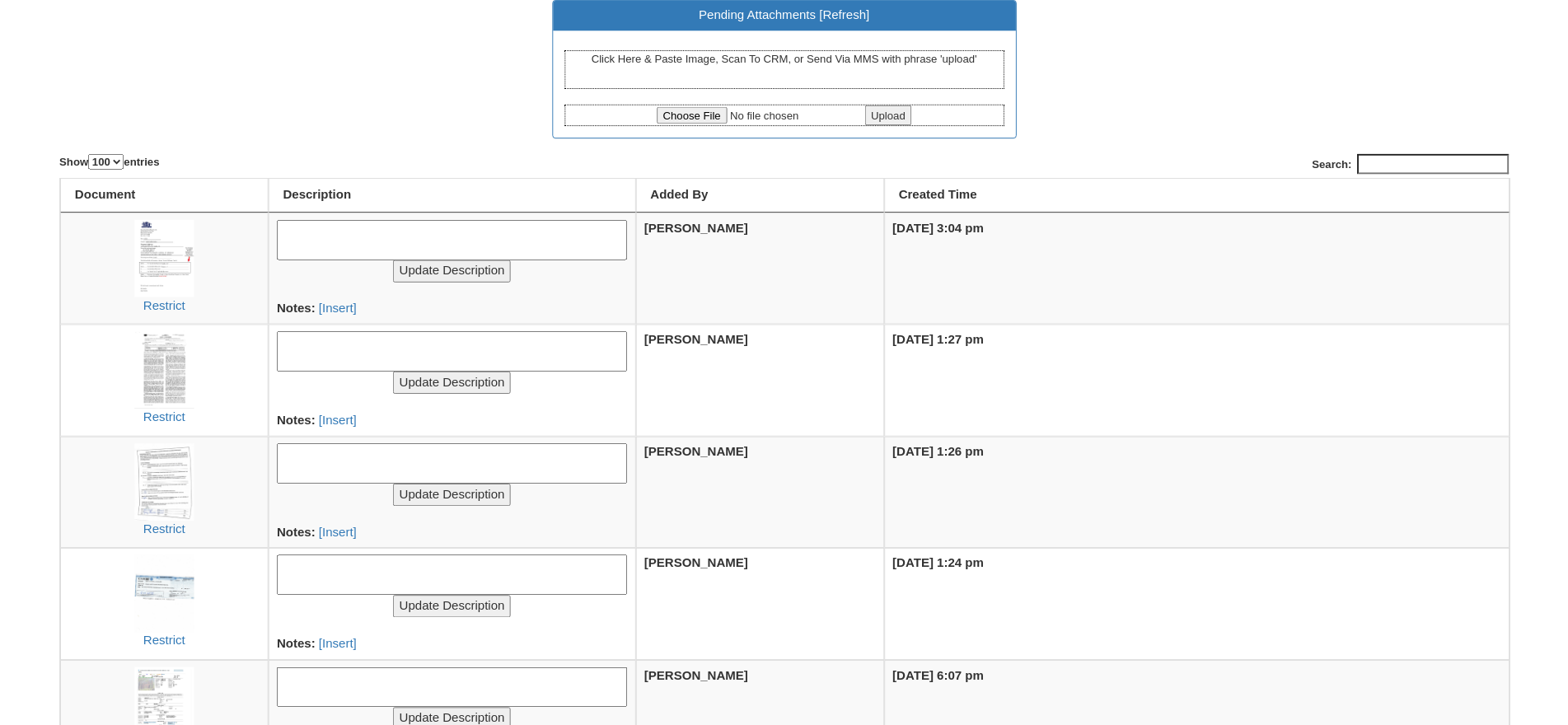
scroll to position [0, 0]
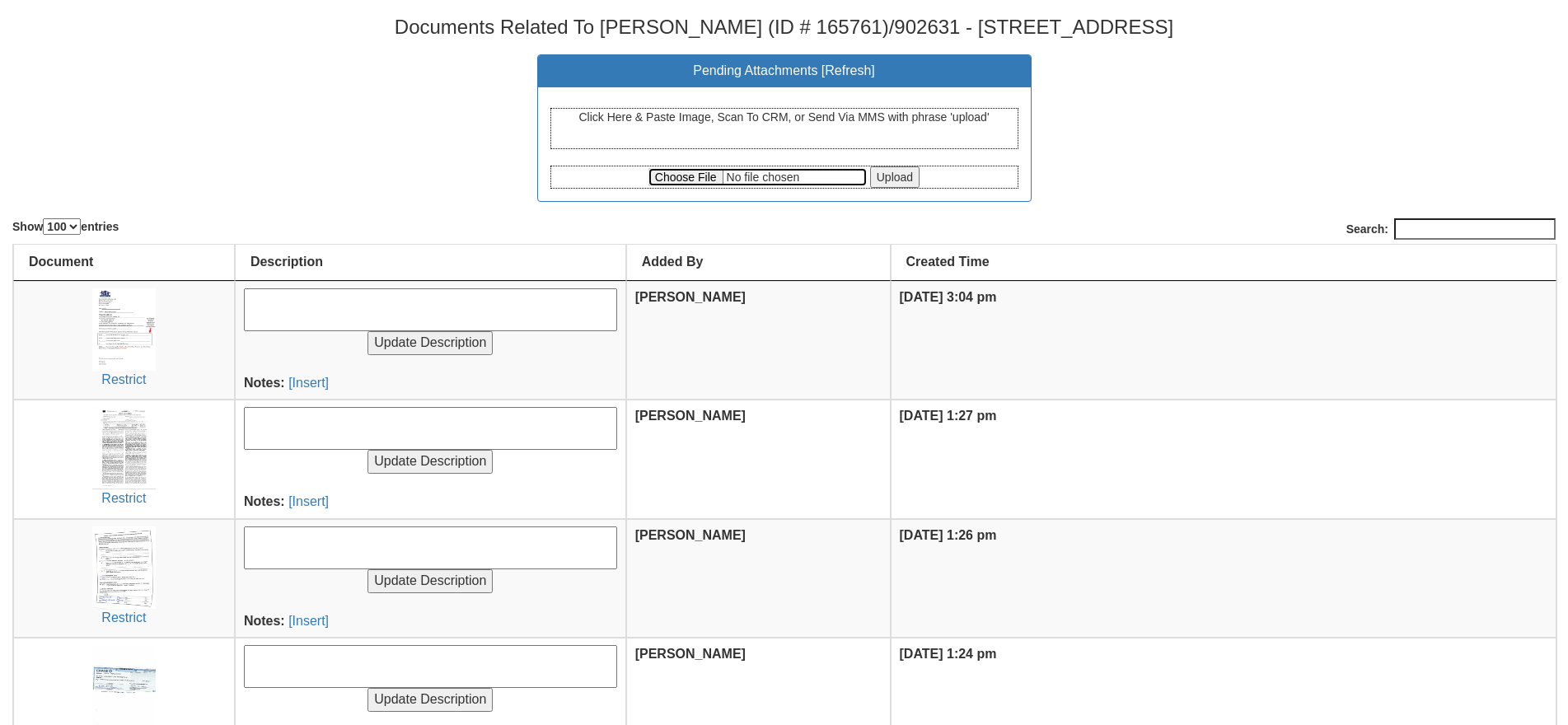
click at [691, 180] on input "file" at bounding box center [758, 176] width 219 height 18
type input "C:\fakepath\Payment Request Form 110 Stonelea 3A.pdf"
click at [888, 185] on input "Upload" at bounding box center [895, 177] width 49 height 21
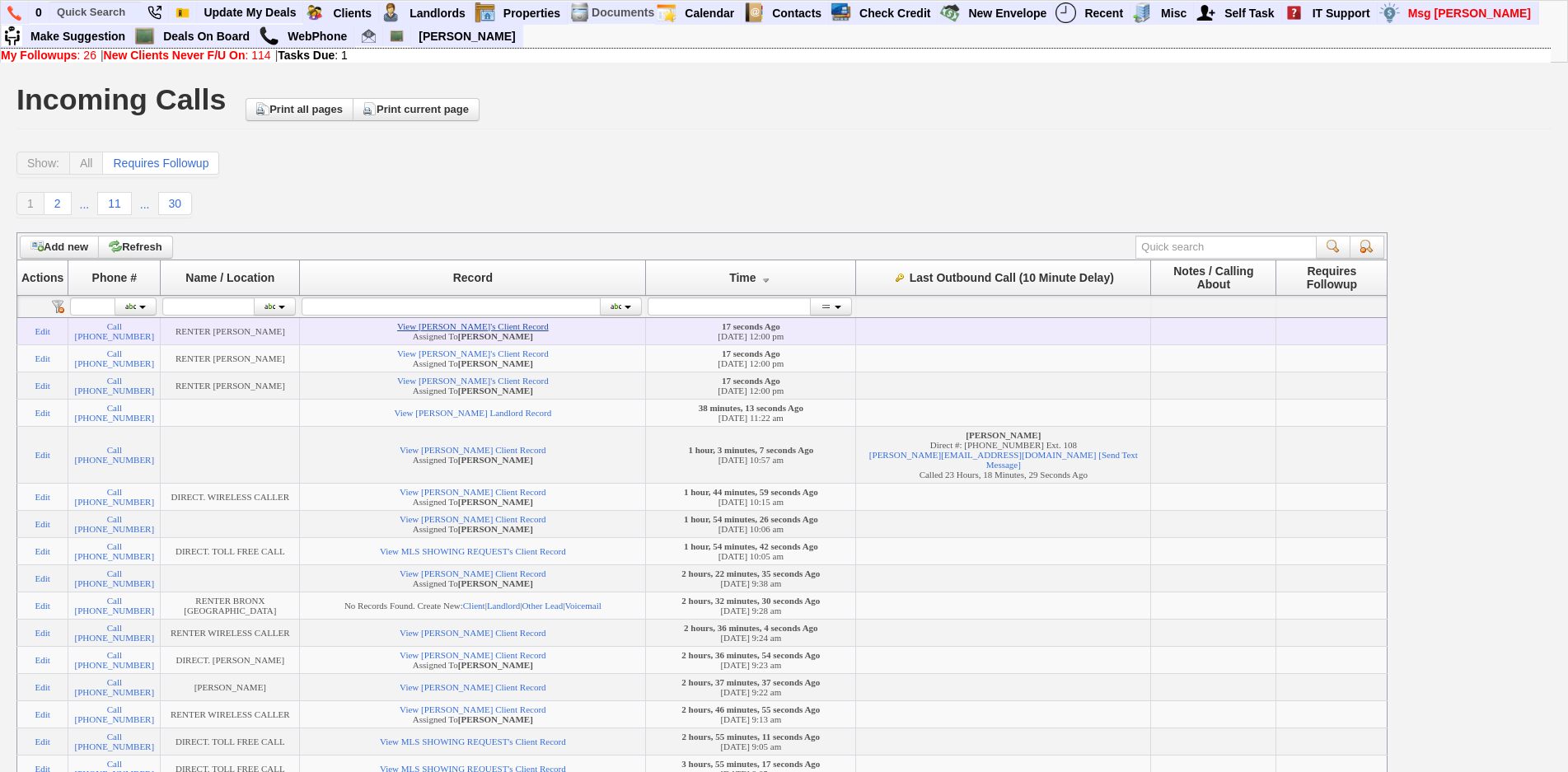
click at [467, 327] on link "View [PERSON_NAME]'s Client Record" at bounding box center [472, 326] width 152 height 10
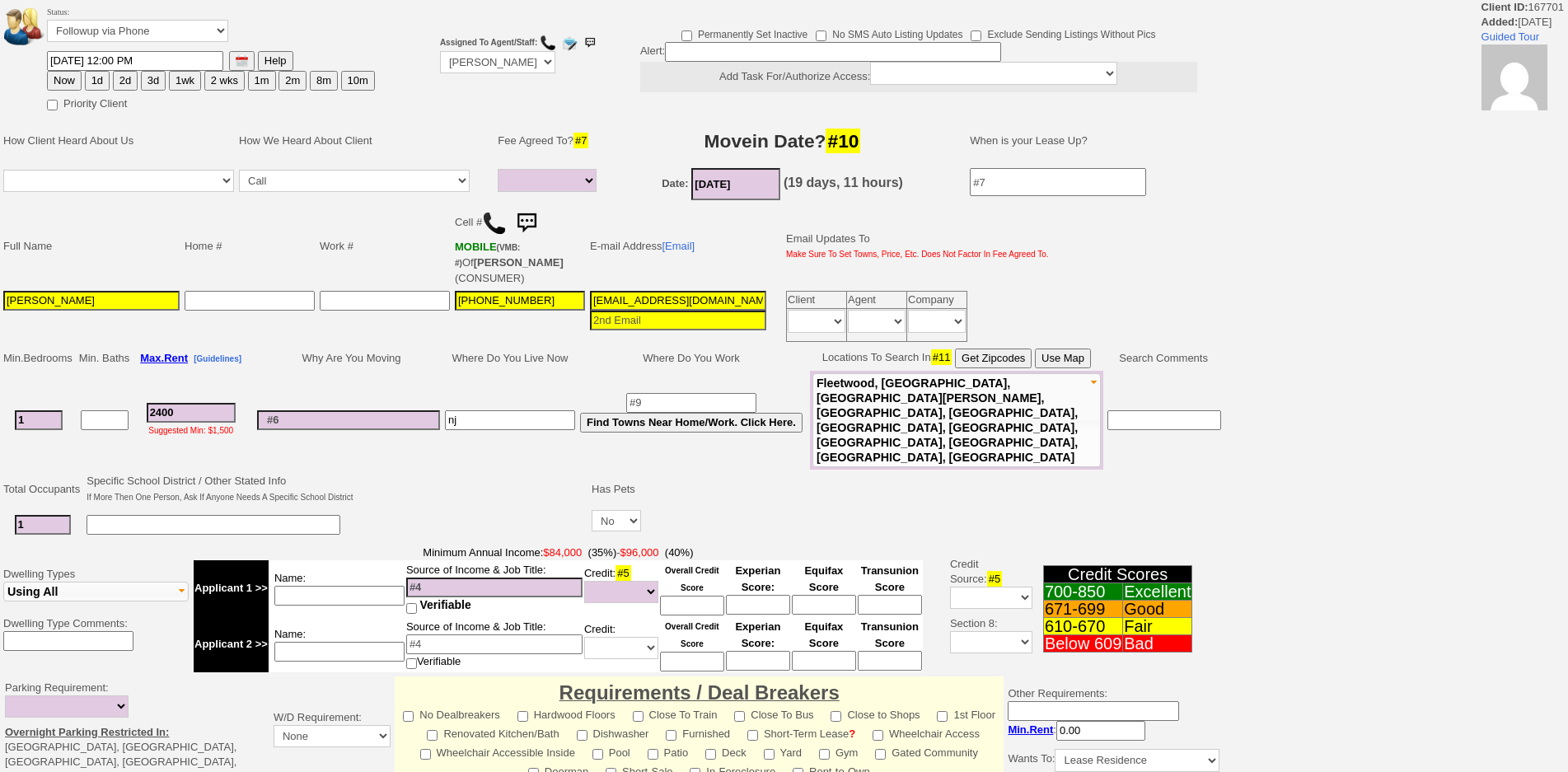
select select
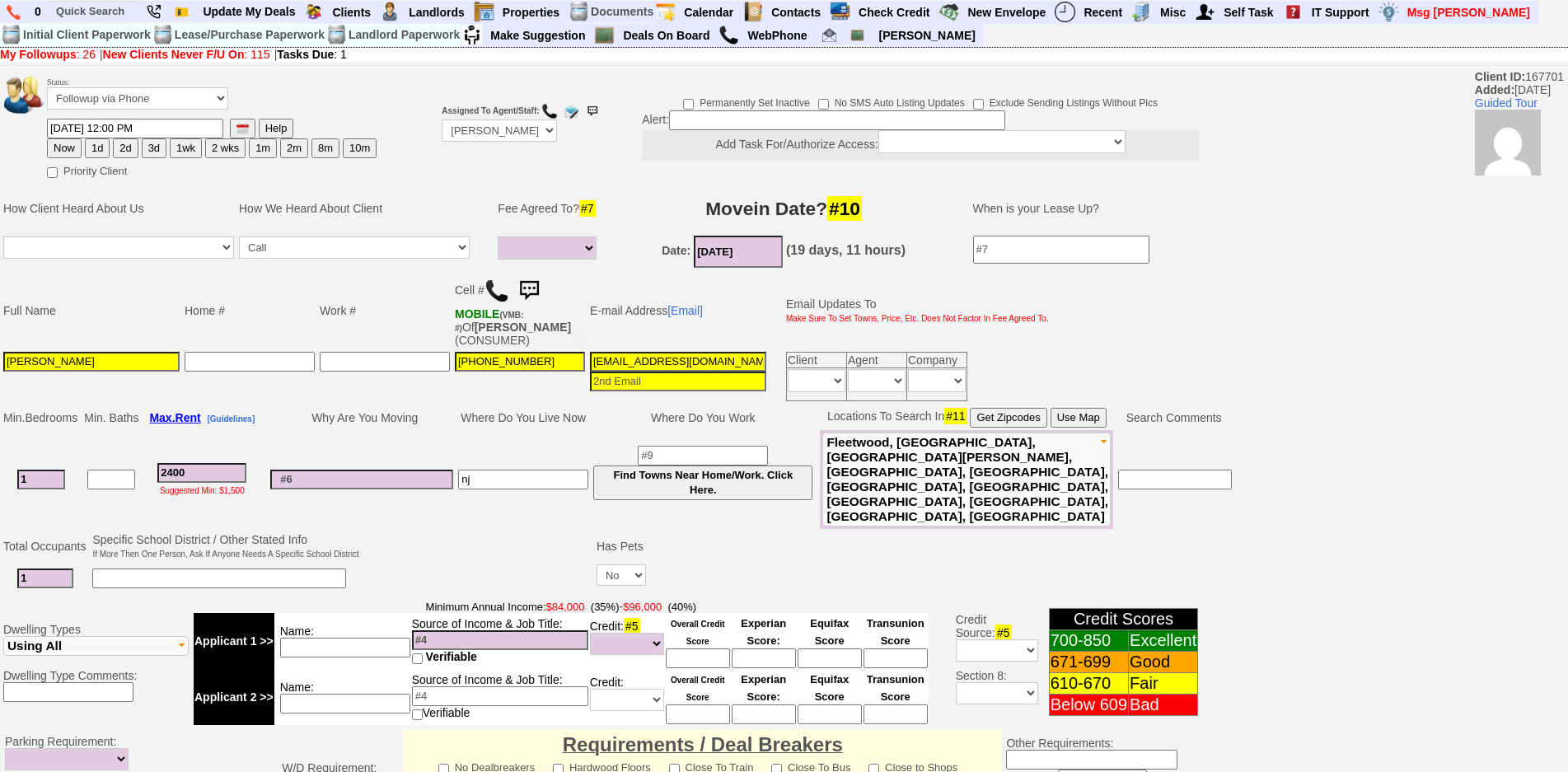
click at [493, 289] on img at bounding box center [497, 291] width 25 height 25
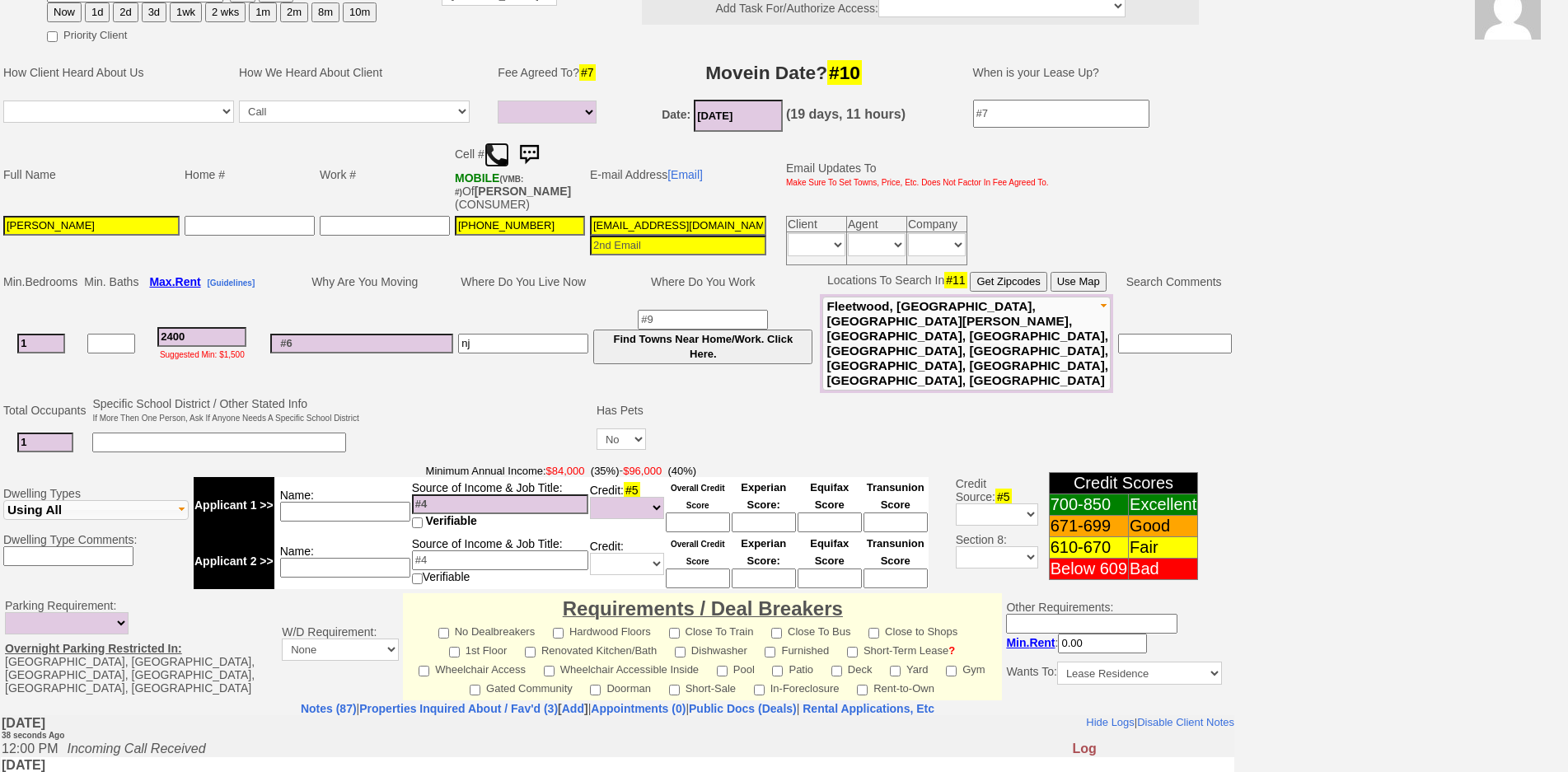
scroll to position [165, 0]
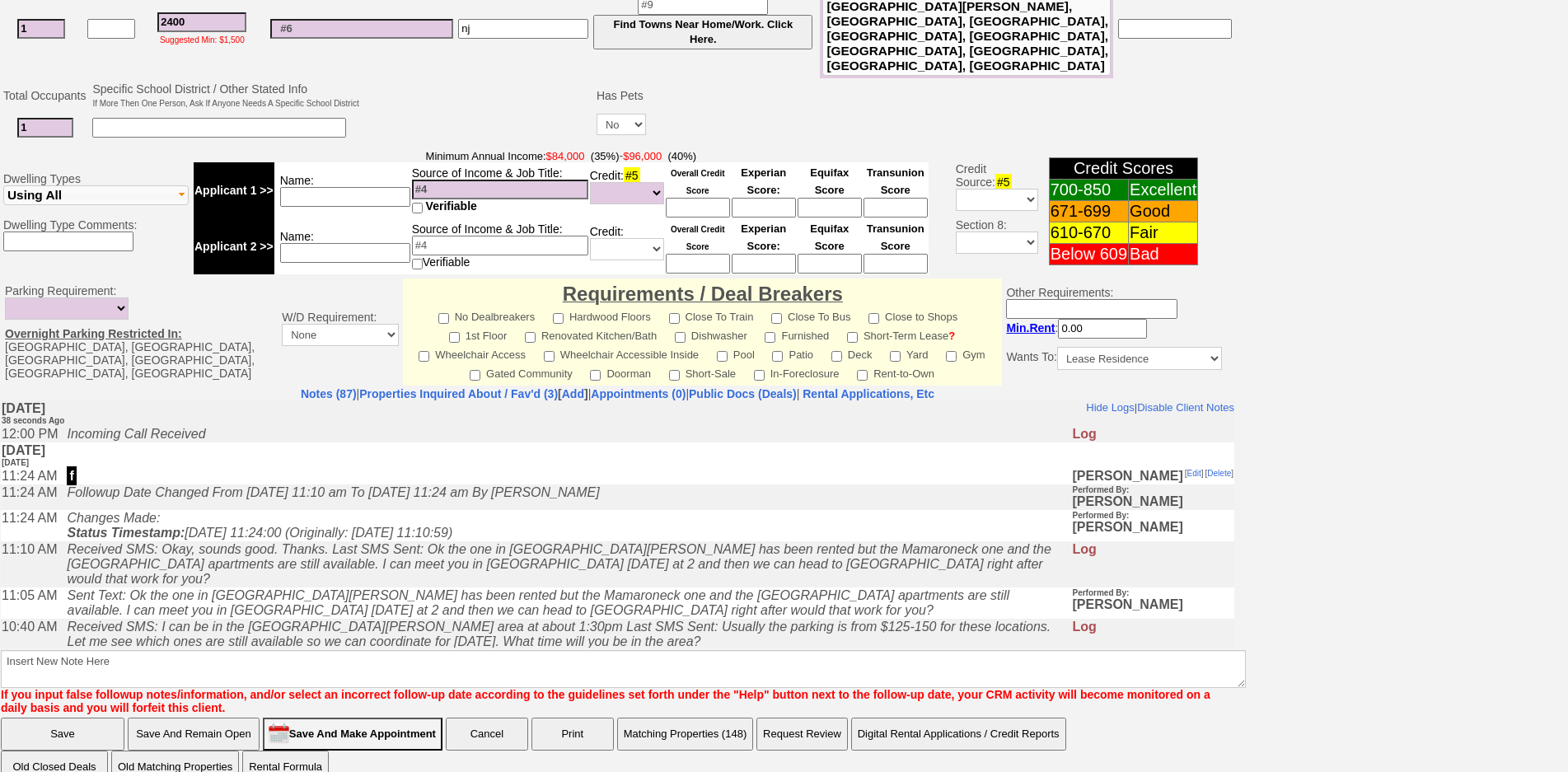
click at [426, 599] on icon "Sent Text: Ok the one in New Rochelle has been rented but the Mamaroneck one an…" at bounding box center [538, 602] width 943 height 29
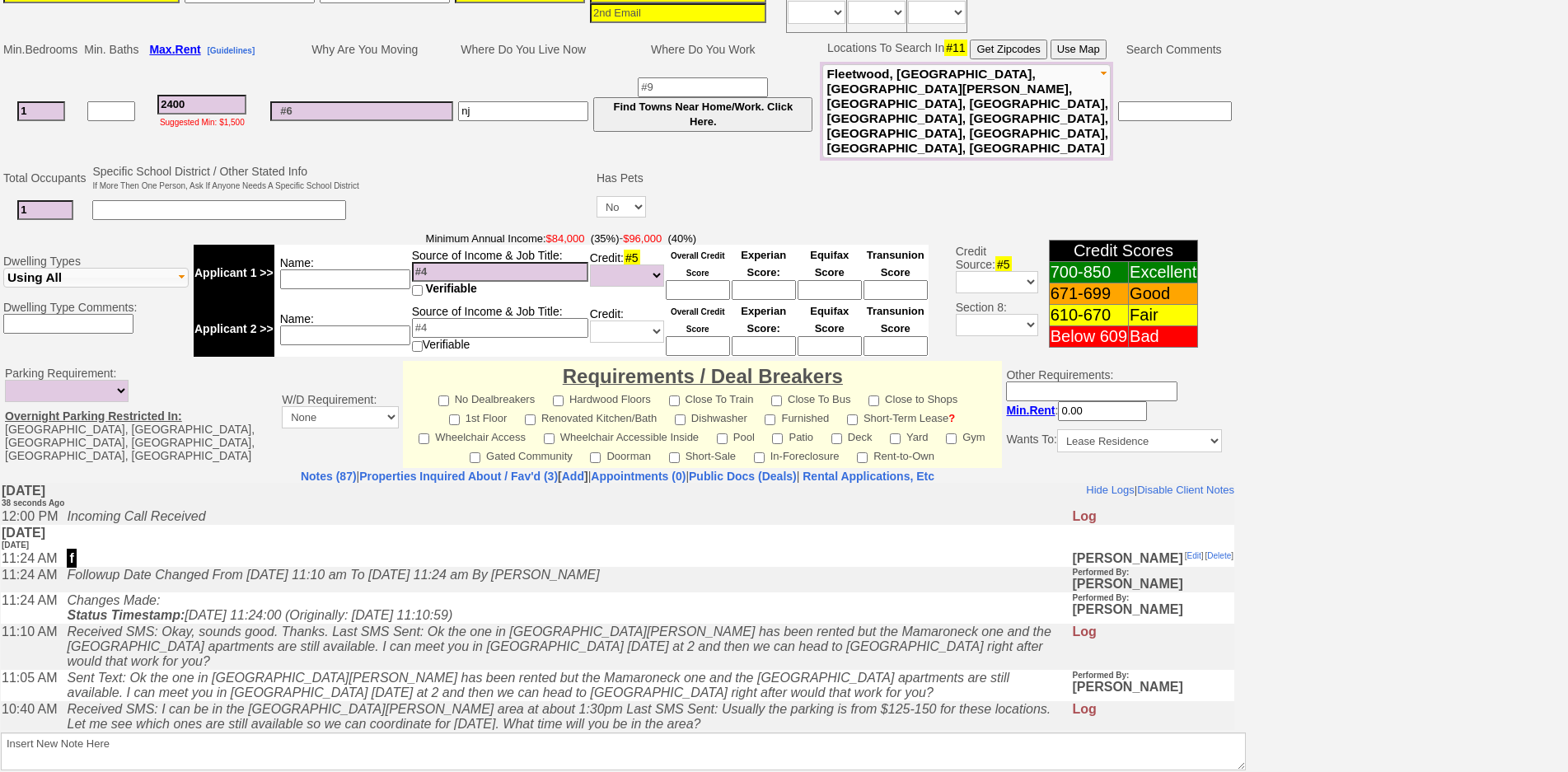
scroll to position [0, 0]
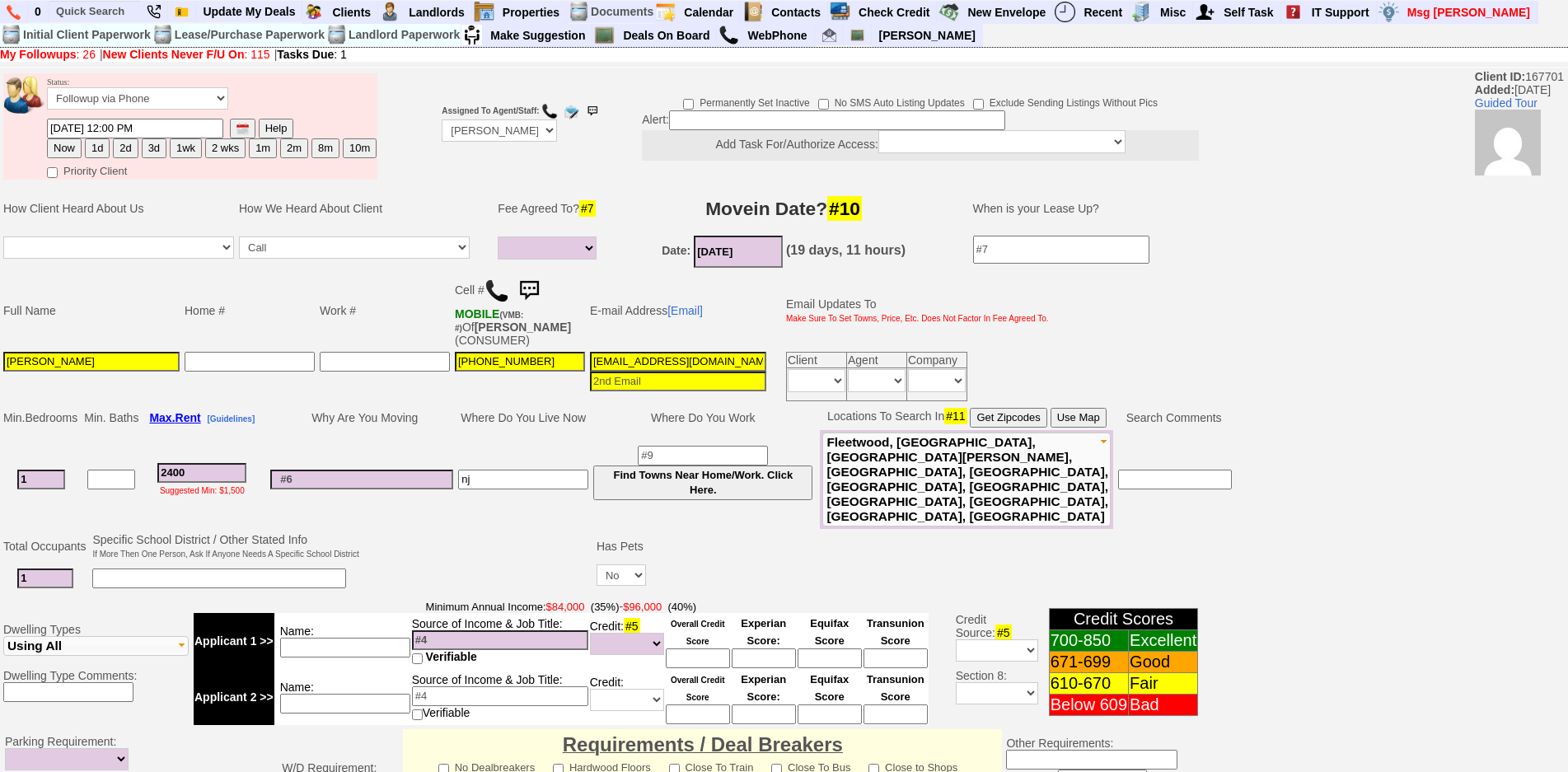
click at [537, 298] on img at bounding box center [529, 292] width 33 height 33
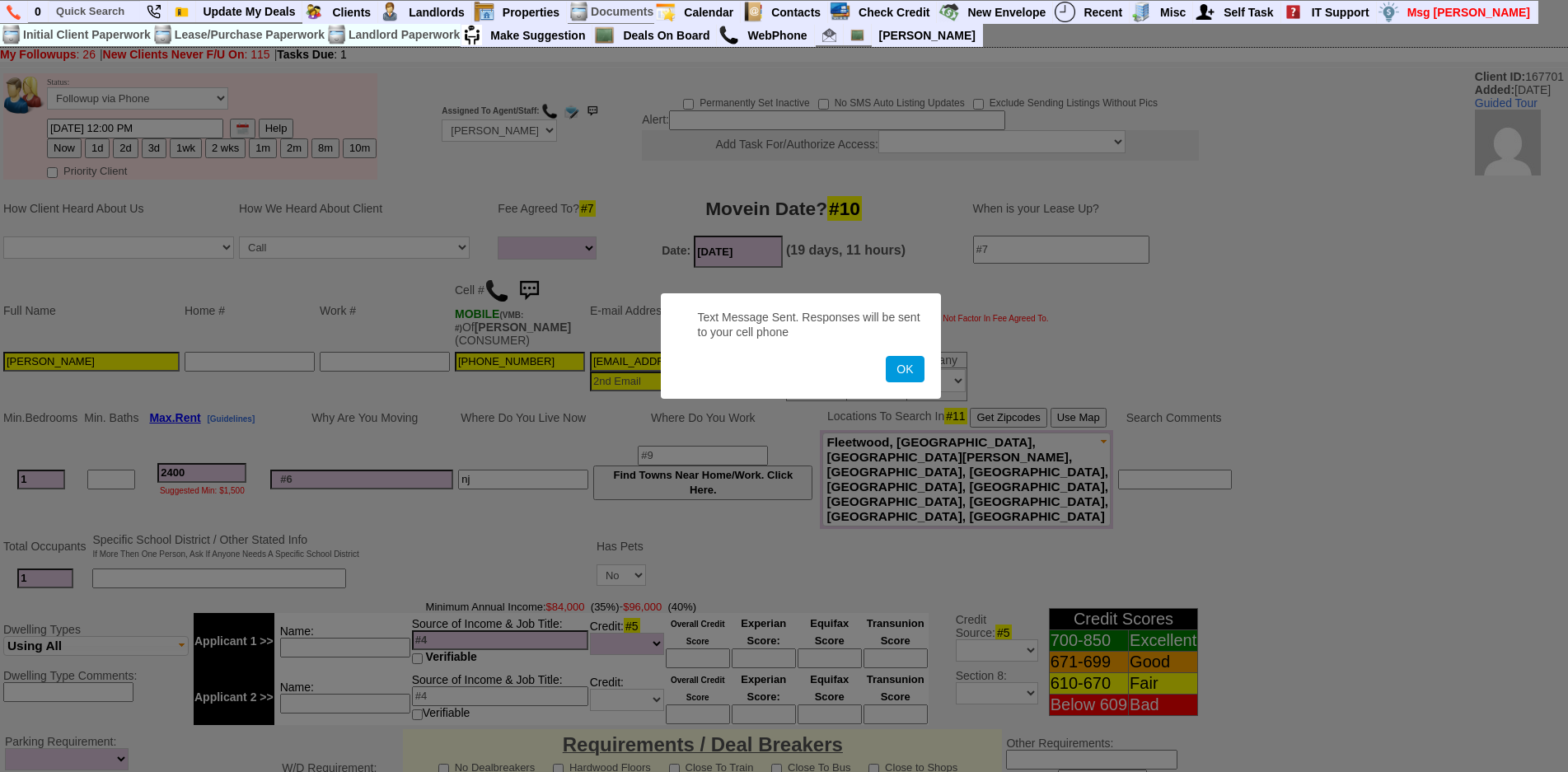
click at [886, 356] on button "OK" at bounding box center [904, 369] width 38 height 26
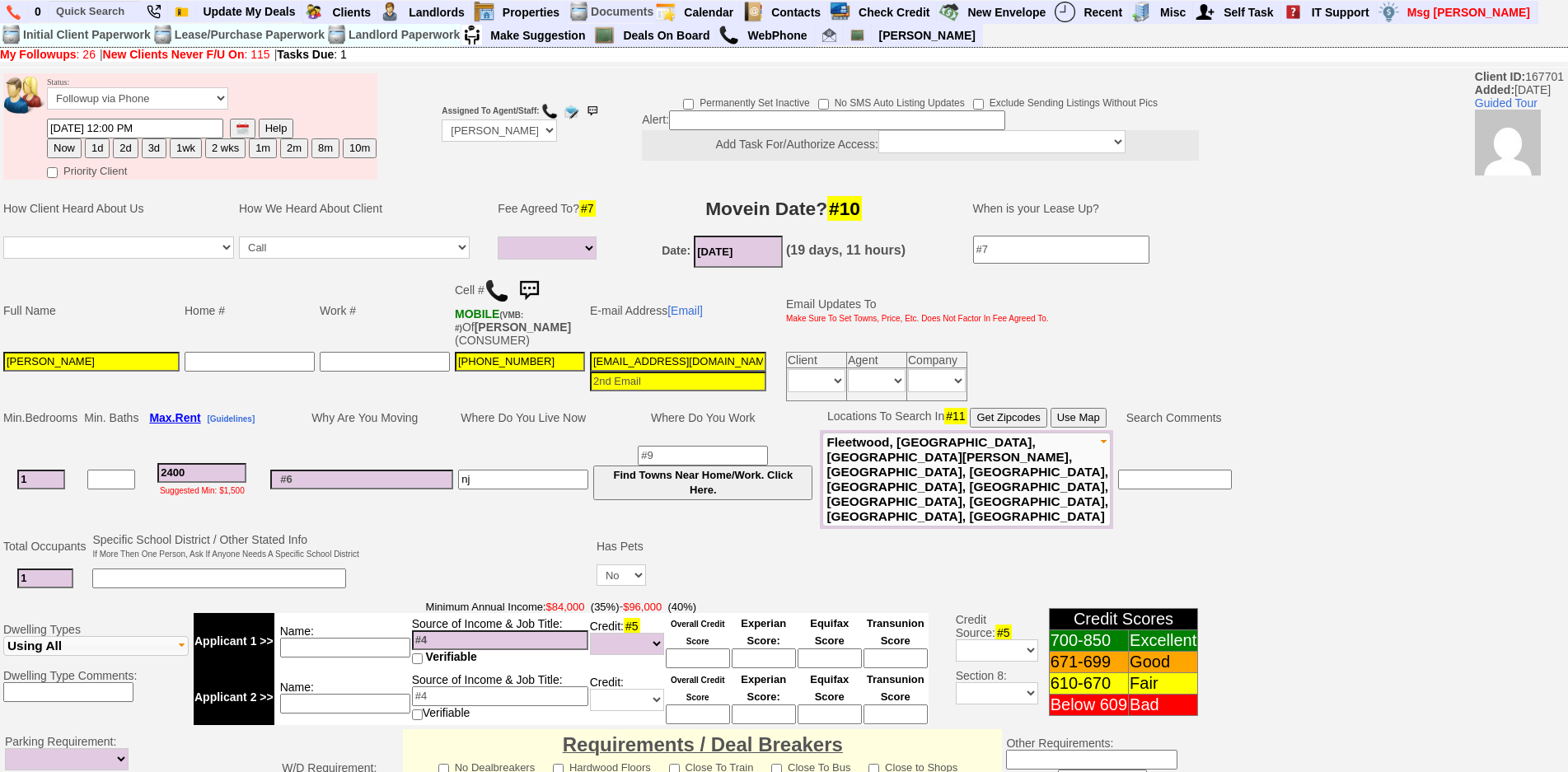
click at [537, 298] on img at bounding box center [529, 292] width 33 height 33
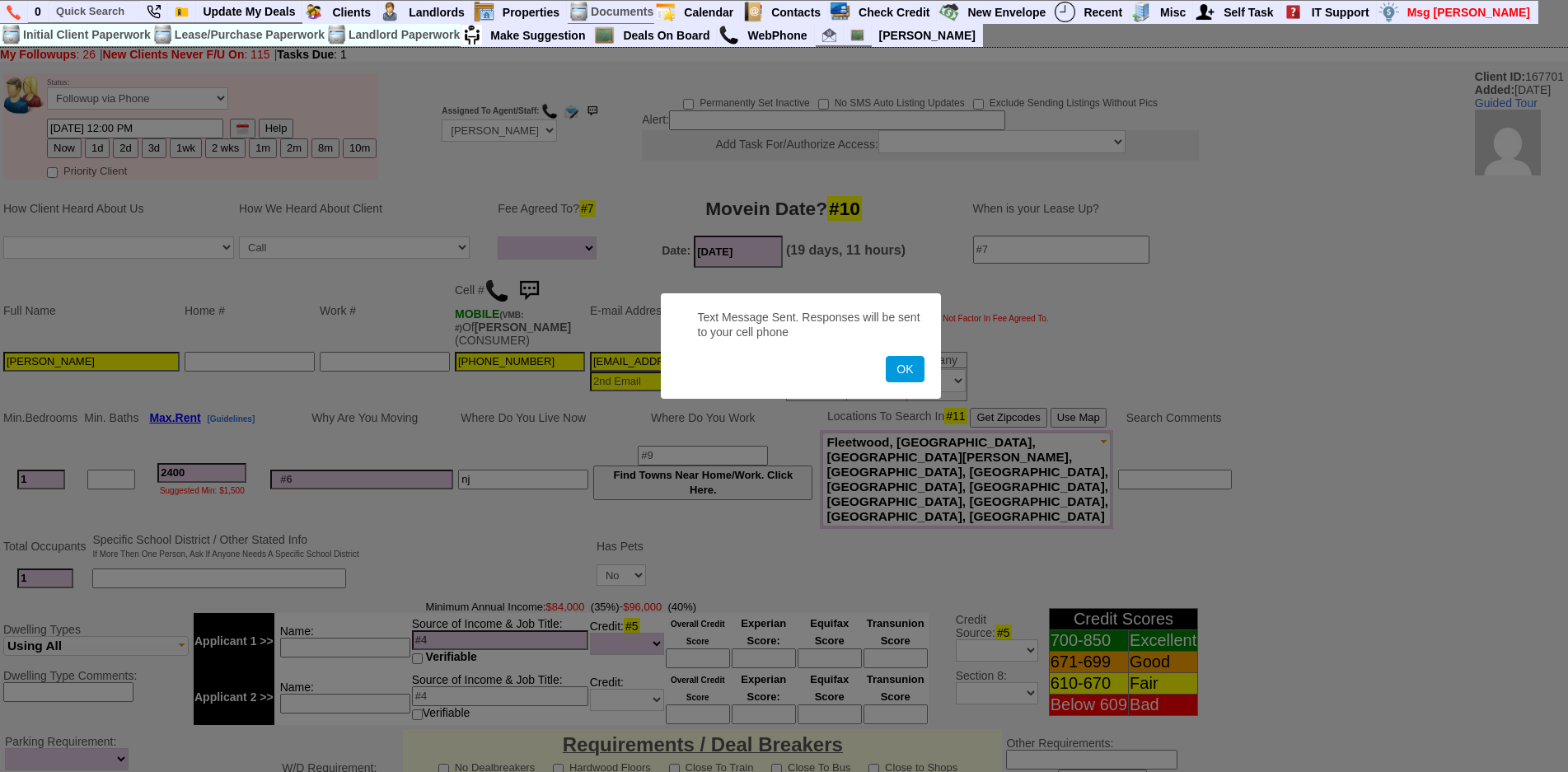
click at [886, 356] on button "OK" at bounding box center [904, 369] width 38 height 26
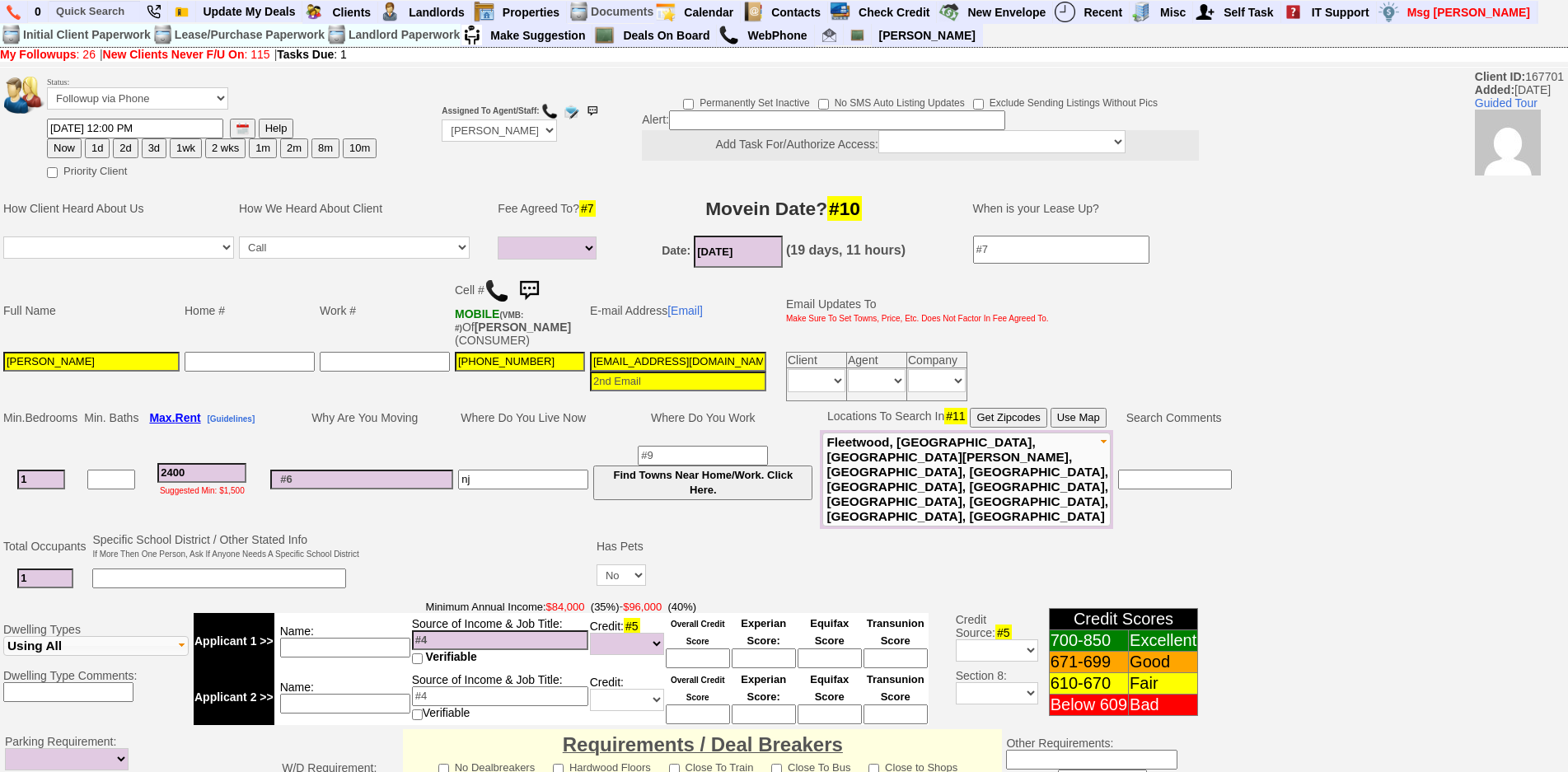
click at [537, 298] on img at bounding box center [529, 292] width 33 height 33
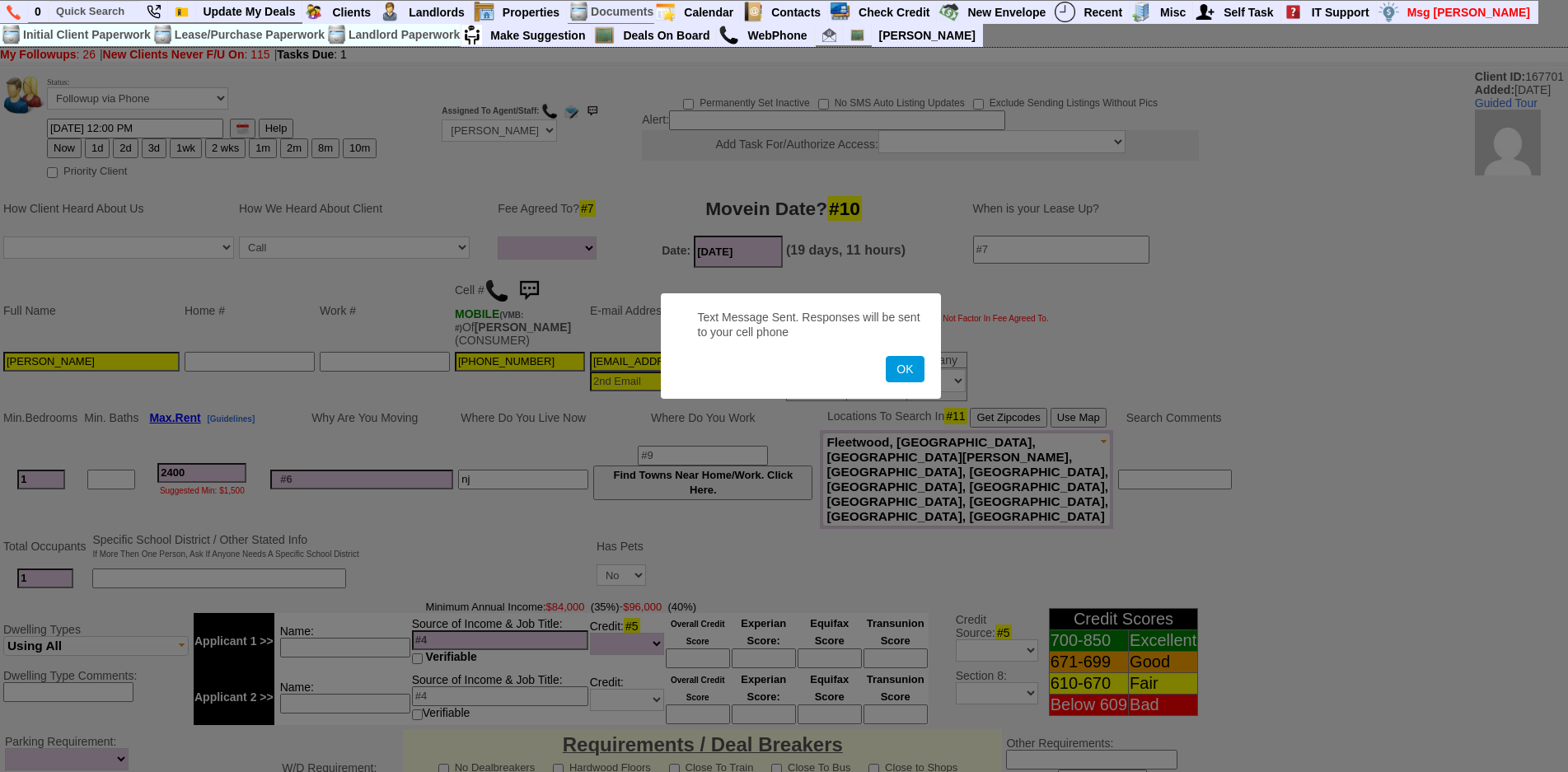
click at [886, 356] on button "OK" at bounding box center [904, 369] width 38 height 26
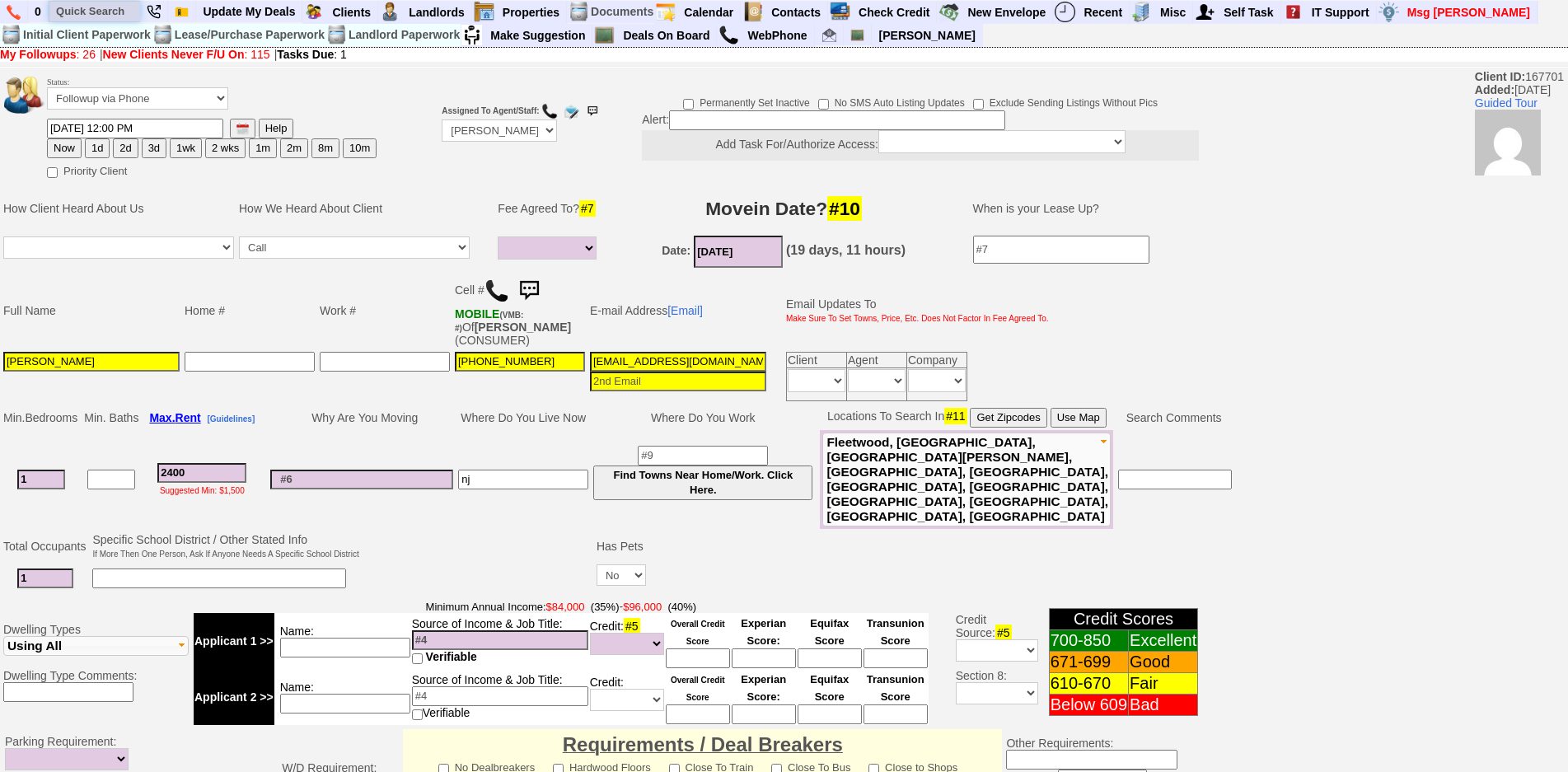
click at [111, 4] on input "text" at bounding box center [94, 11] width 90 height 20
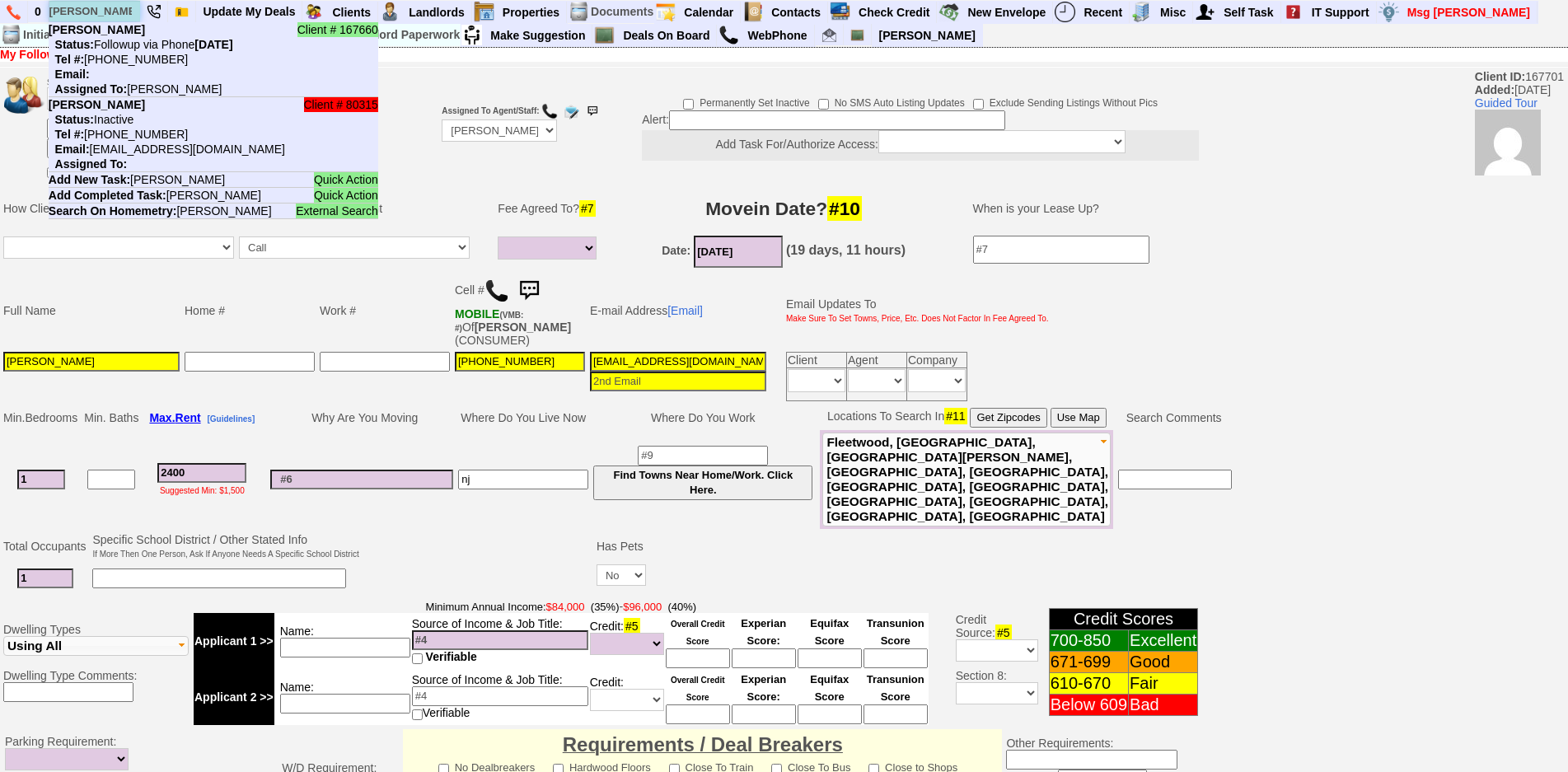
click at [121, 15] on input "michelle king" at bounding box center [94, 11] width 90 height 20
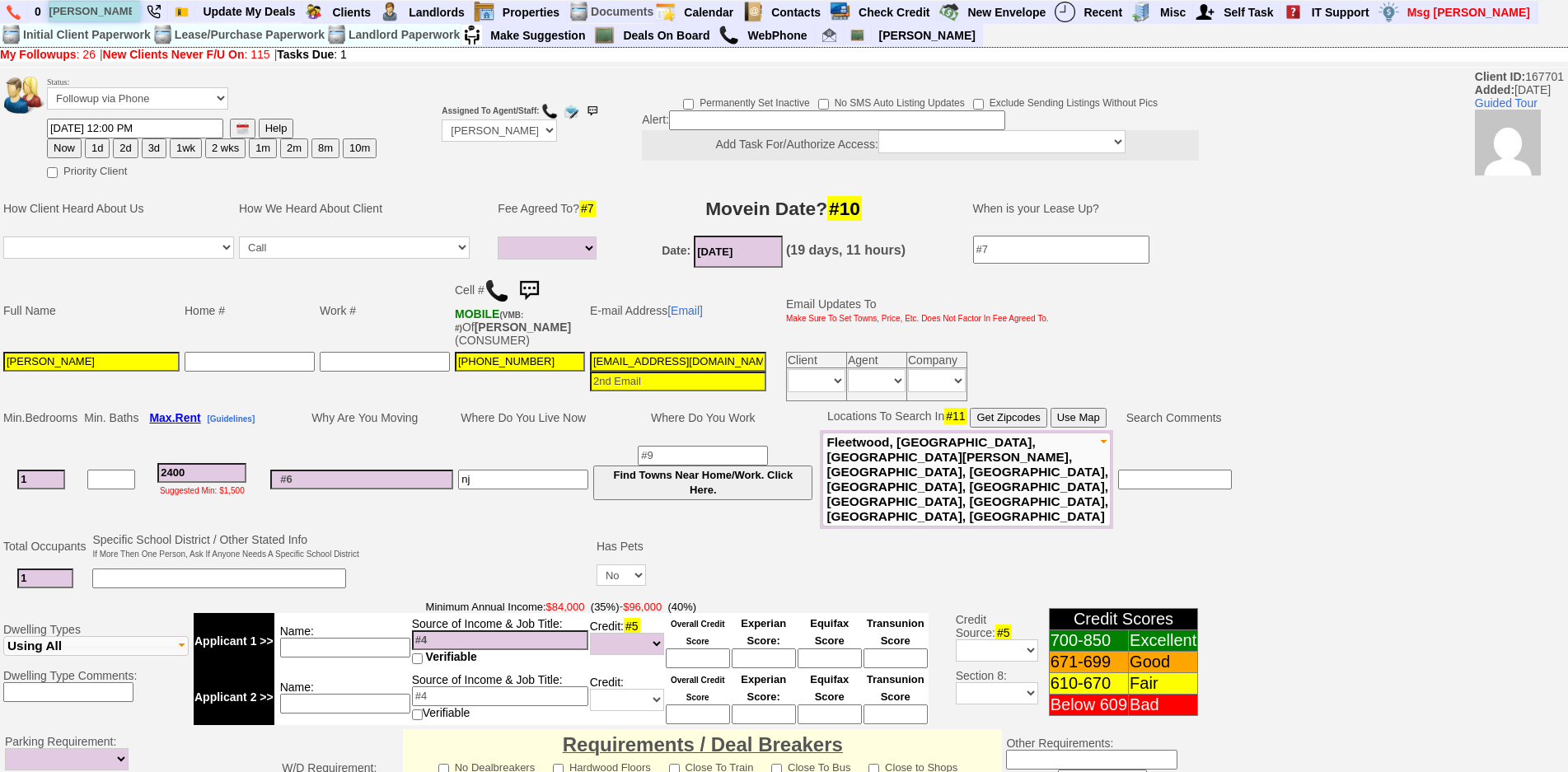
type input "michelle king"
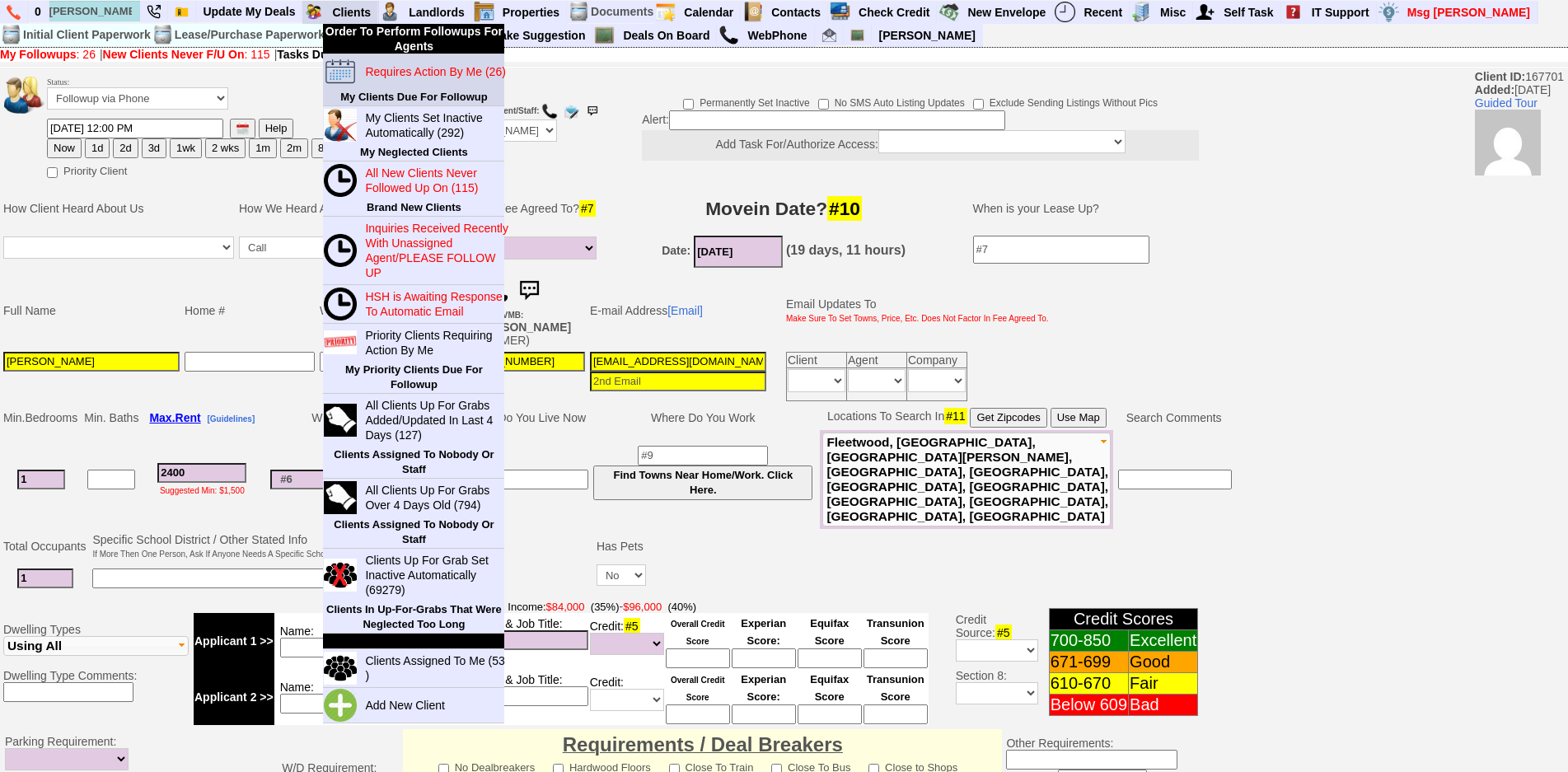
click at [417, 70] on blink "Requires Action By Me (26)" at bounding box center [435, 71] width 140 height 13
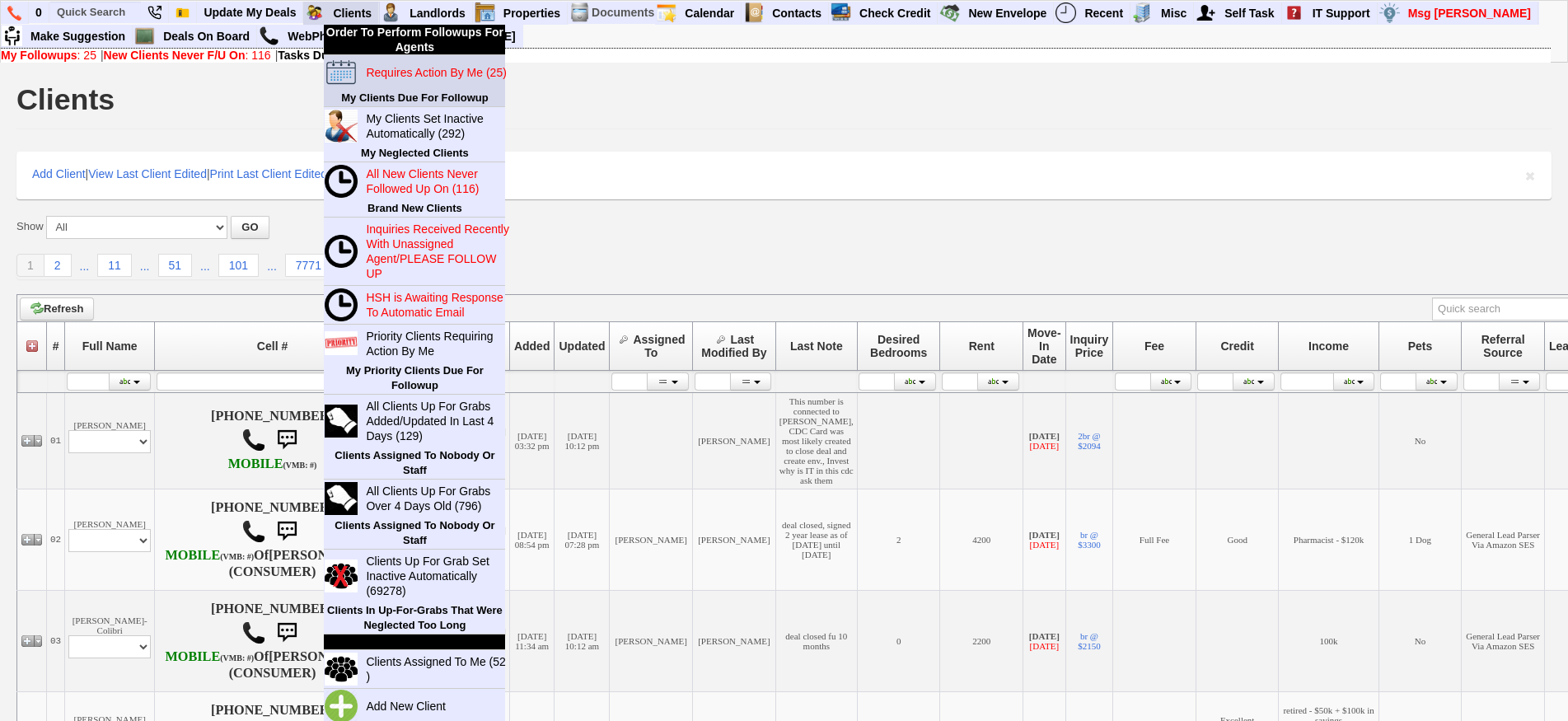
click at [385, 71] on blink "Requires Action By Me (25)" at bounding box center [436, 72] width 140 height 13
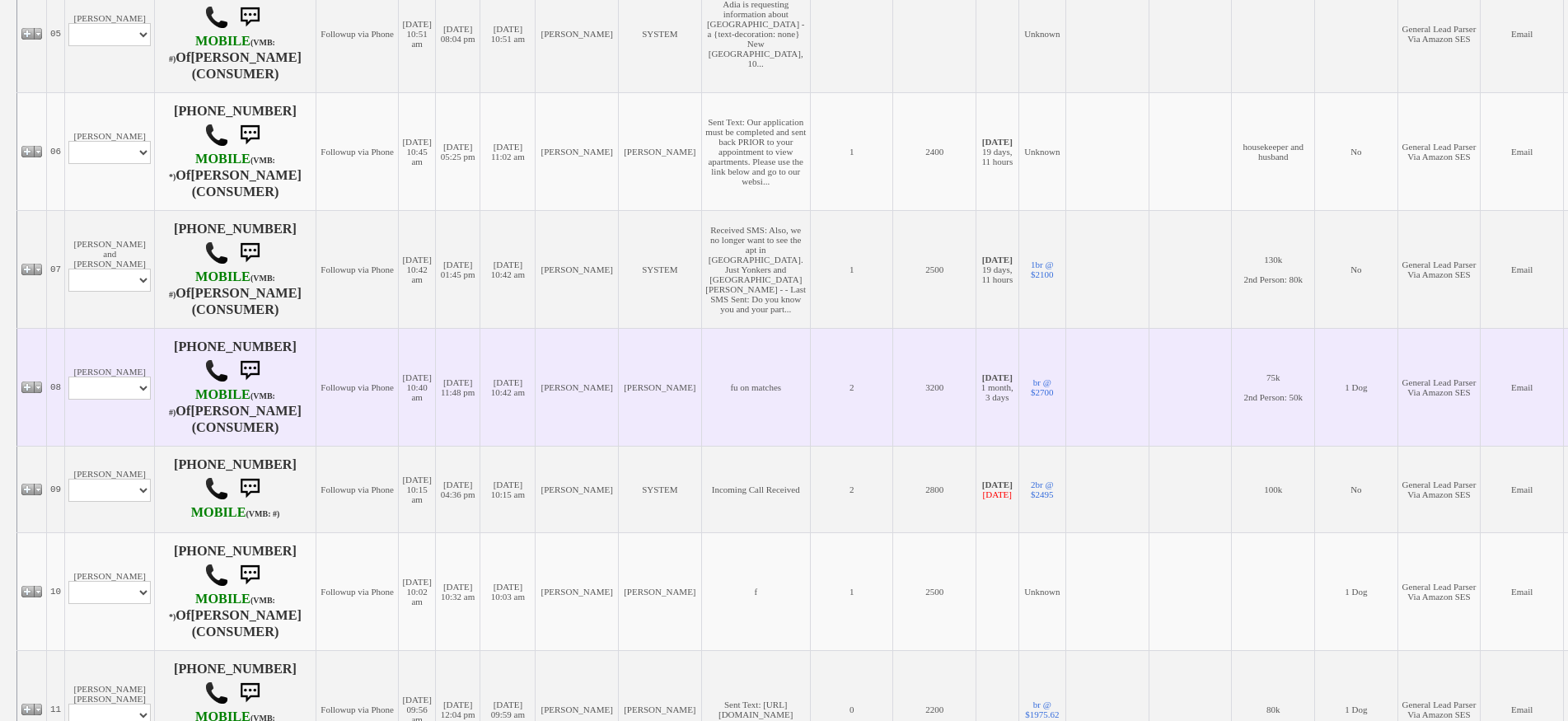
scroll to position [906, 0]
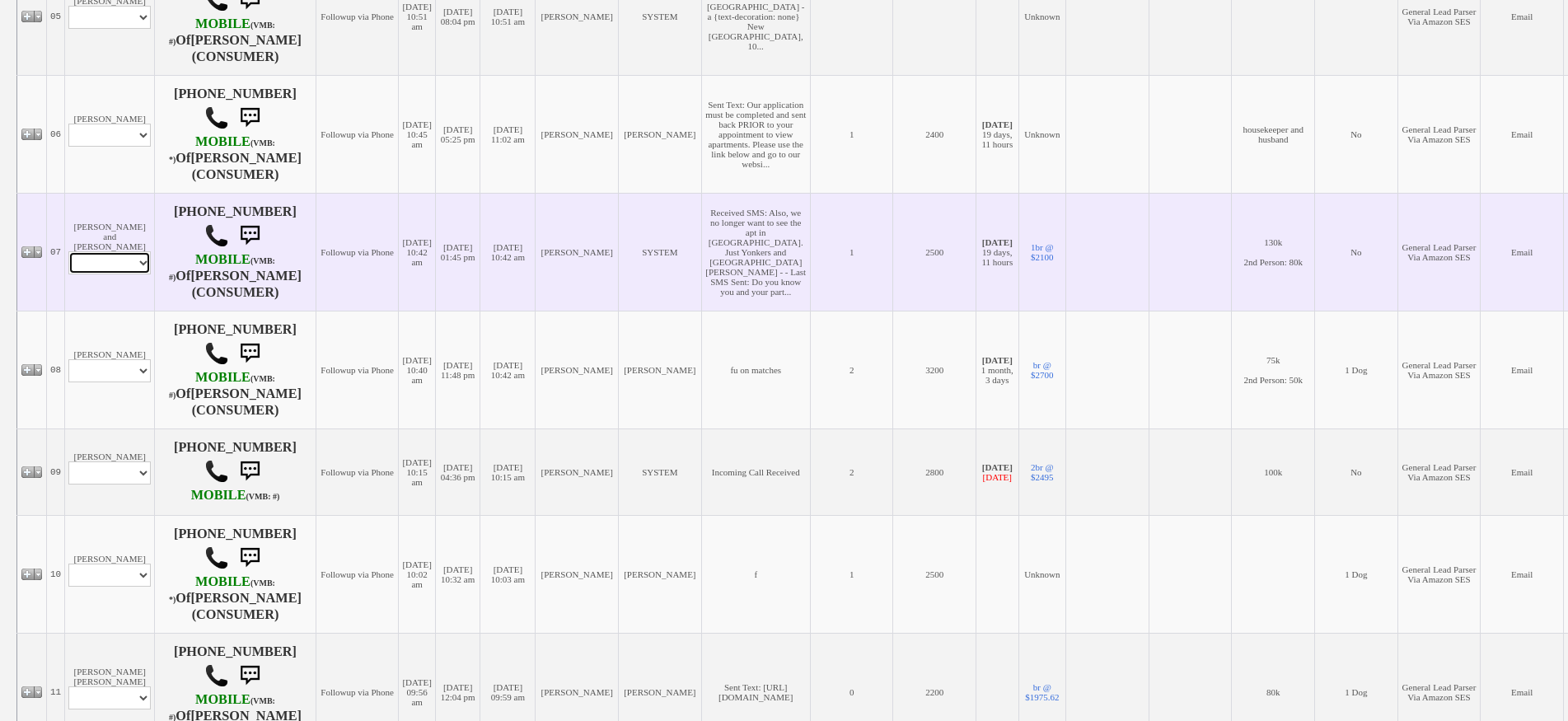
click at [119, 257] on select "Profile Edit Print Email Externally (Will Not Be Tracked In CRM) Closed Deals" at bounding box center [110, 263] width 83 height 23
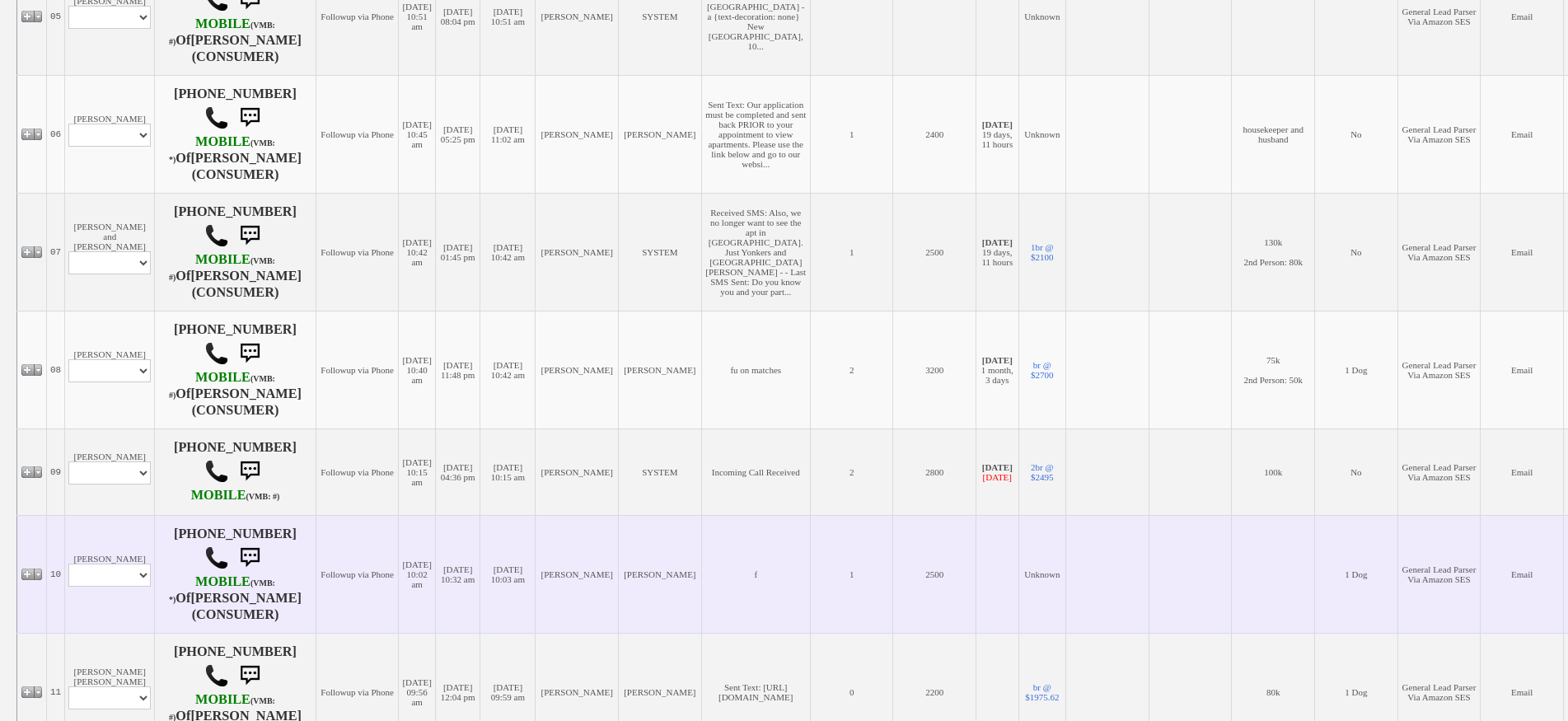
click at [250, 516] on td "845-596-1339 MOBILE (VMB: *) Of CARMELA VALENTE (CONSUMER)" at bounding box center [235, 574] width 162 height 118
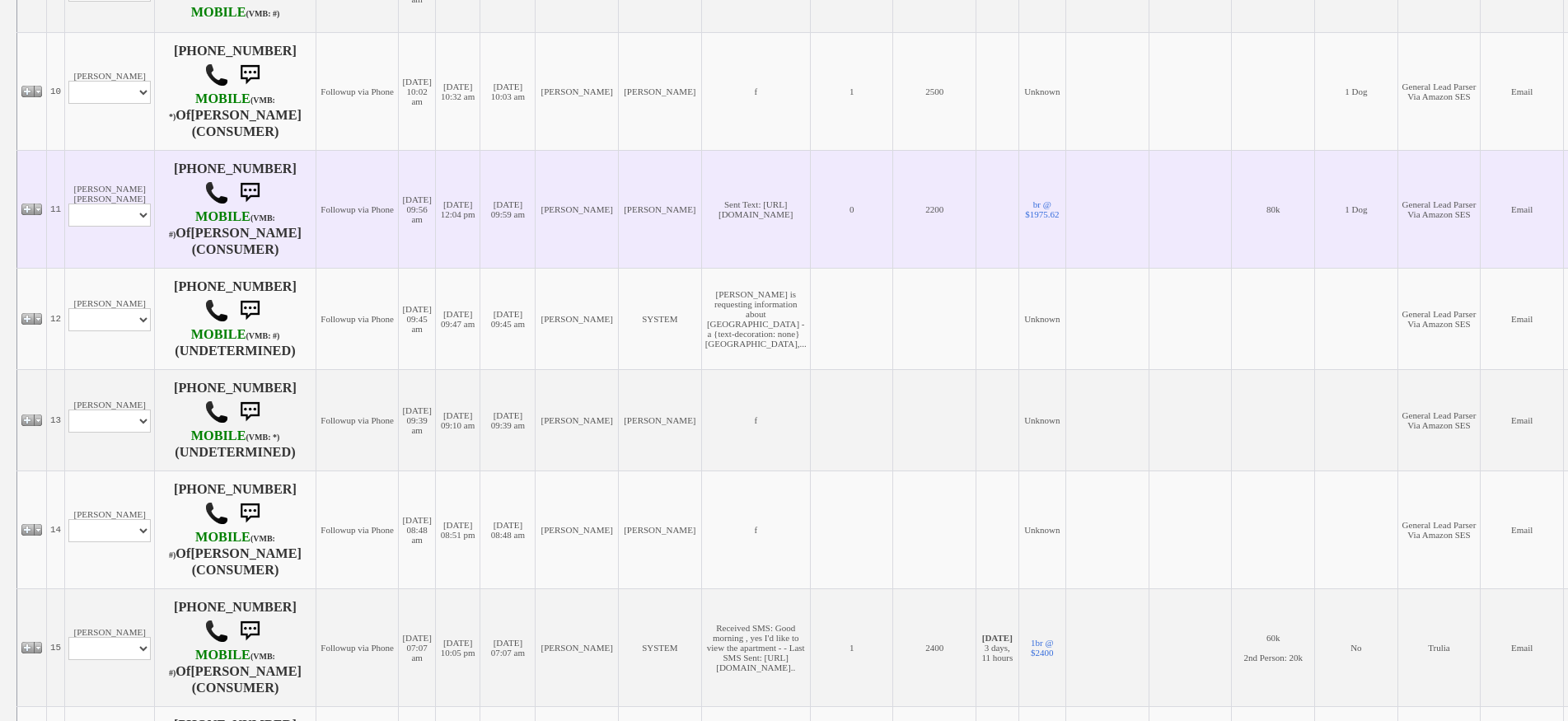
scroll to position [1566, 0]
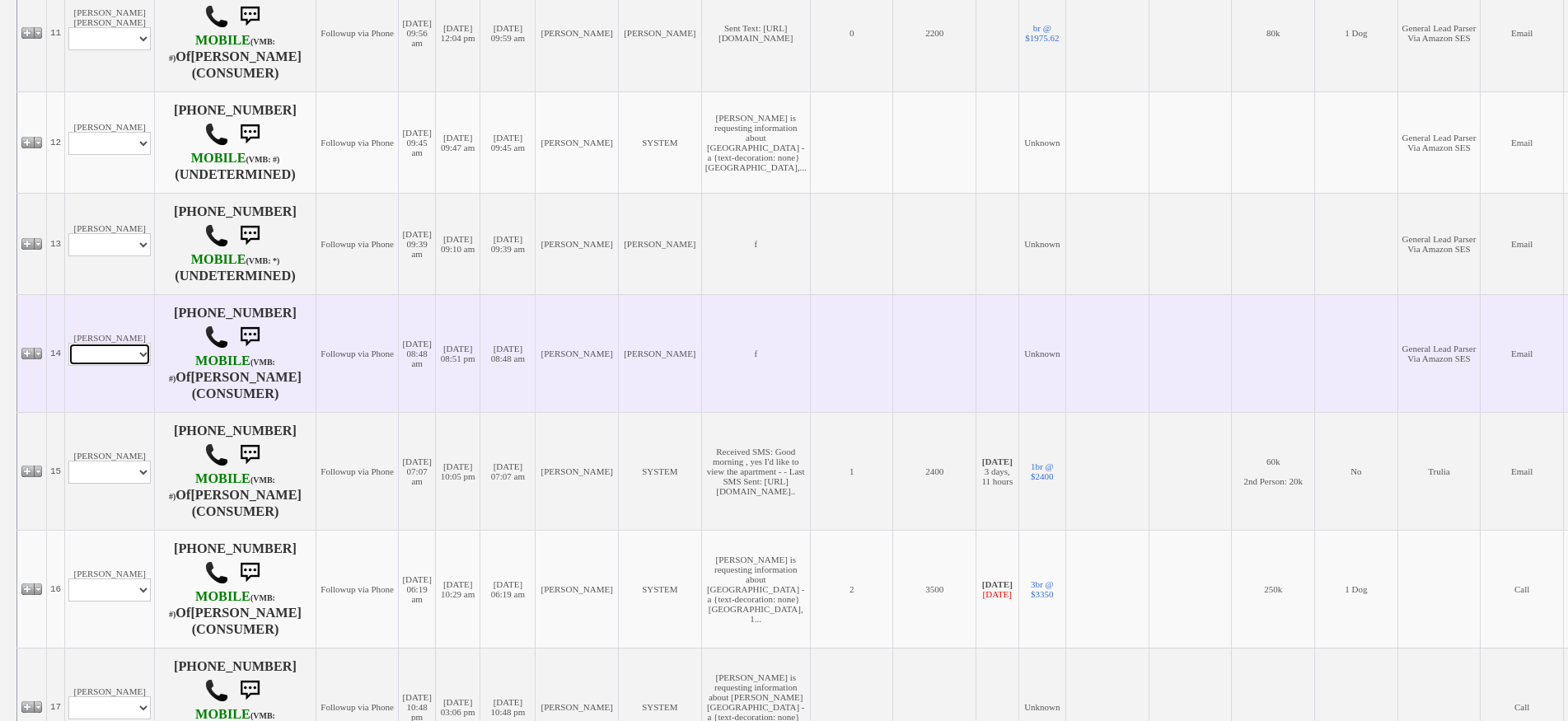
click at [127, 348] on select "Profile Edit Print Email Externally (Will Not Be Tracked In CRM) Closed Deals" at bounding box center [110, 354] width 83 height 23
select select "ChangeURL,/crm/custom/edit_client_form.php?redirect=%2Fcrm%2Fclients.php&id=127…"
click at [68, 342] on select "Profile Edit Print Email Externally (Will Not Be Tracked In CRM) Closed Deals" at bounding box center [110, 354] width 83 height 23
select select
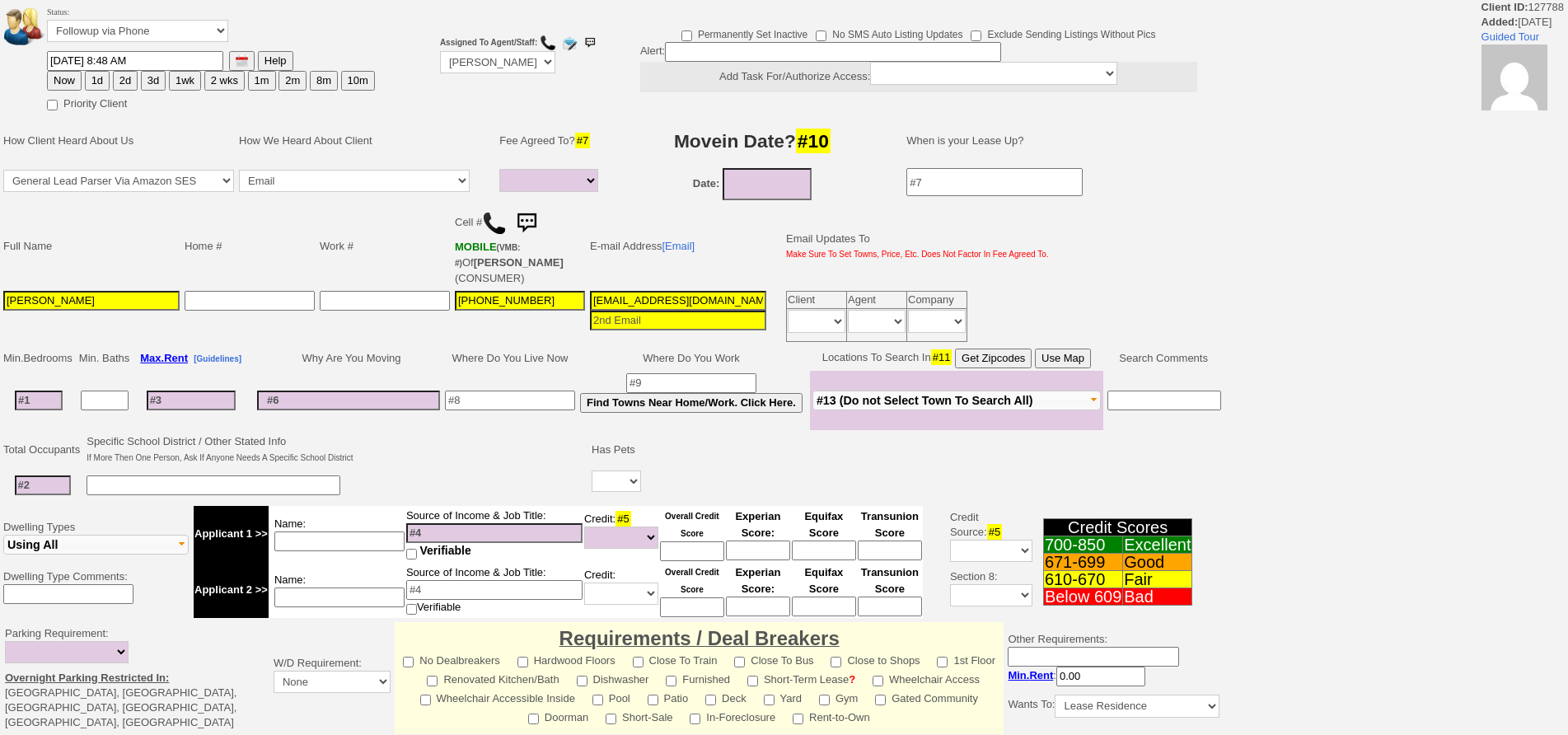
select select
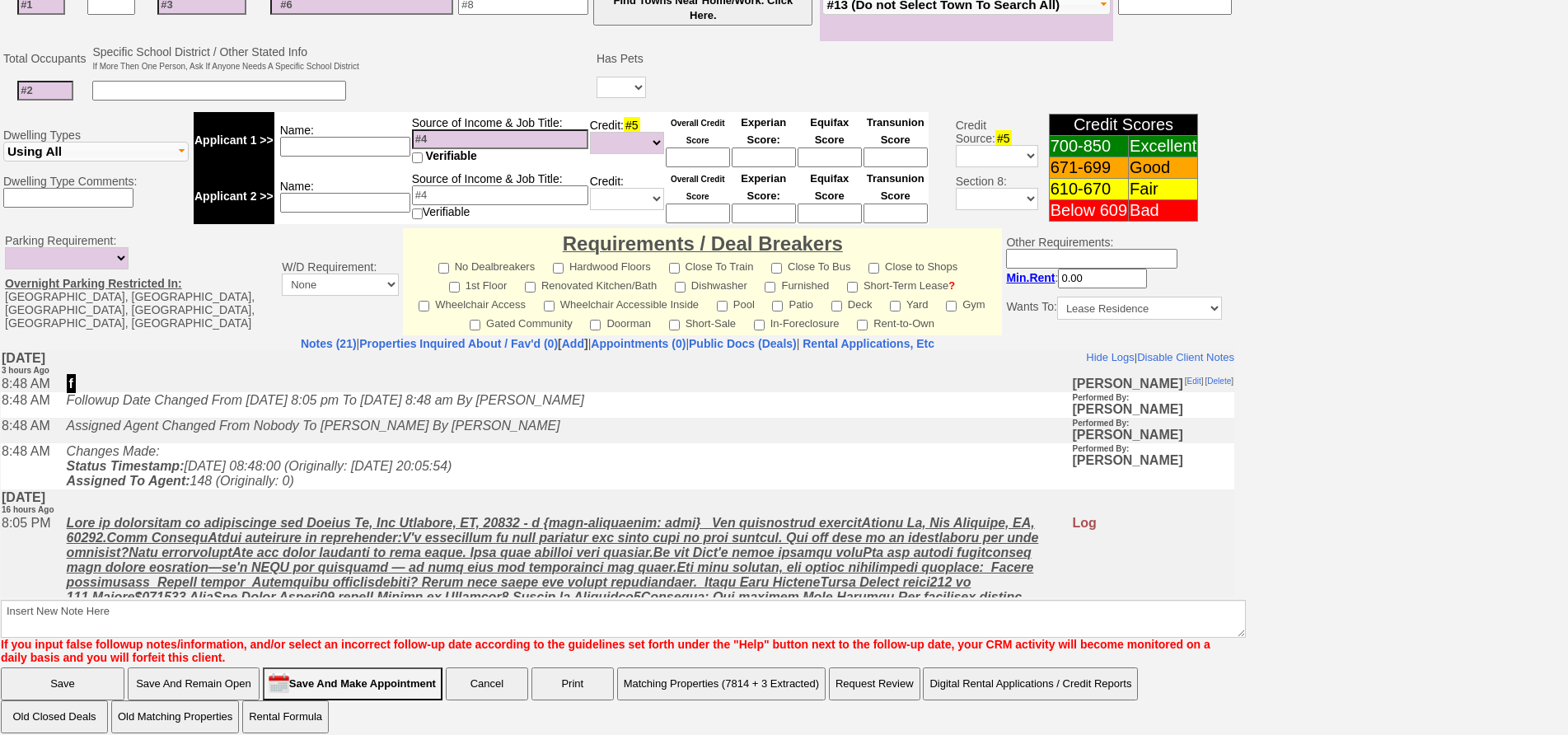
scroll to position [49, 0]
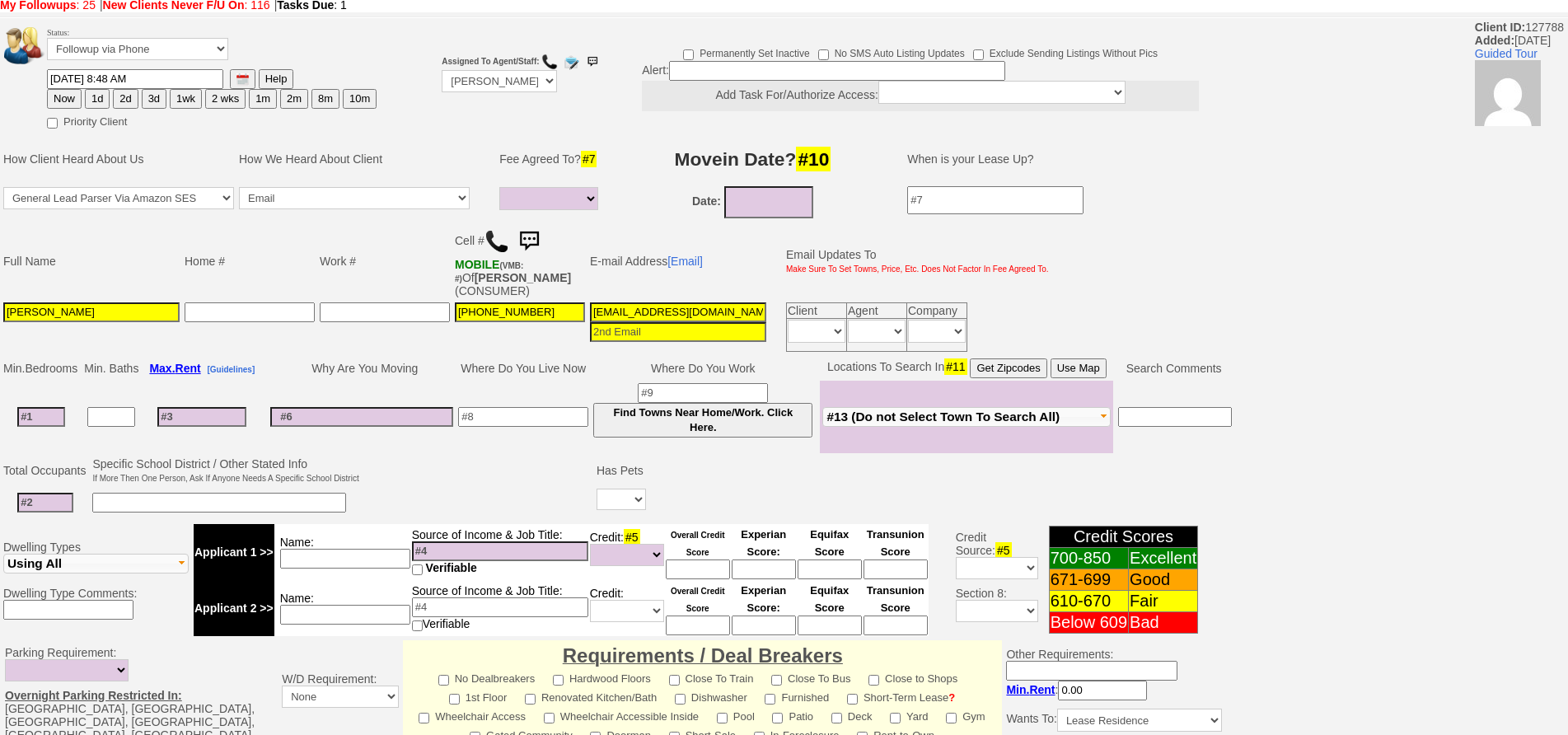
click at [493, 237] on img at bounding box center [497, 241] width 25 height 25
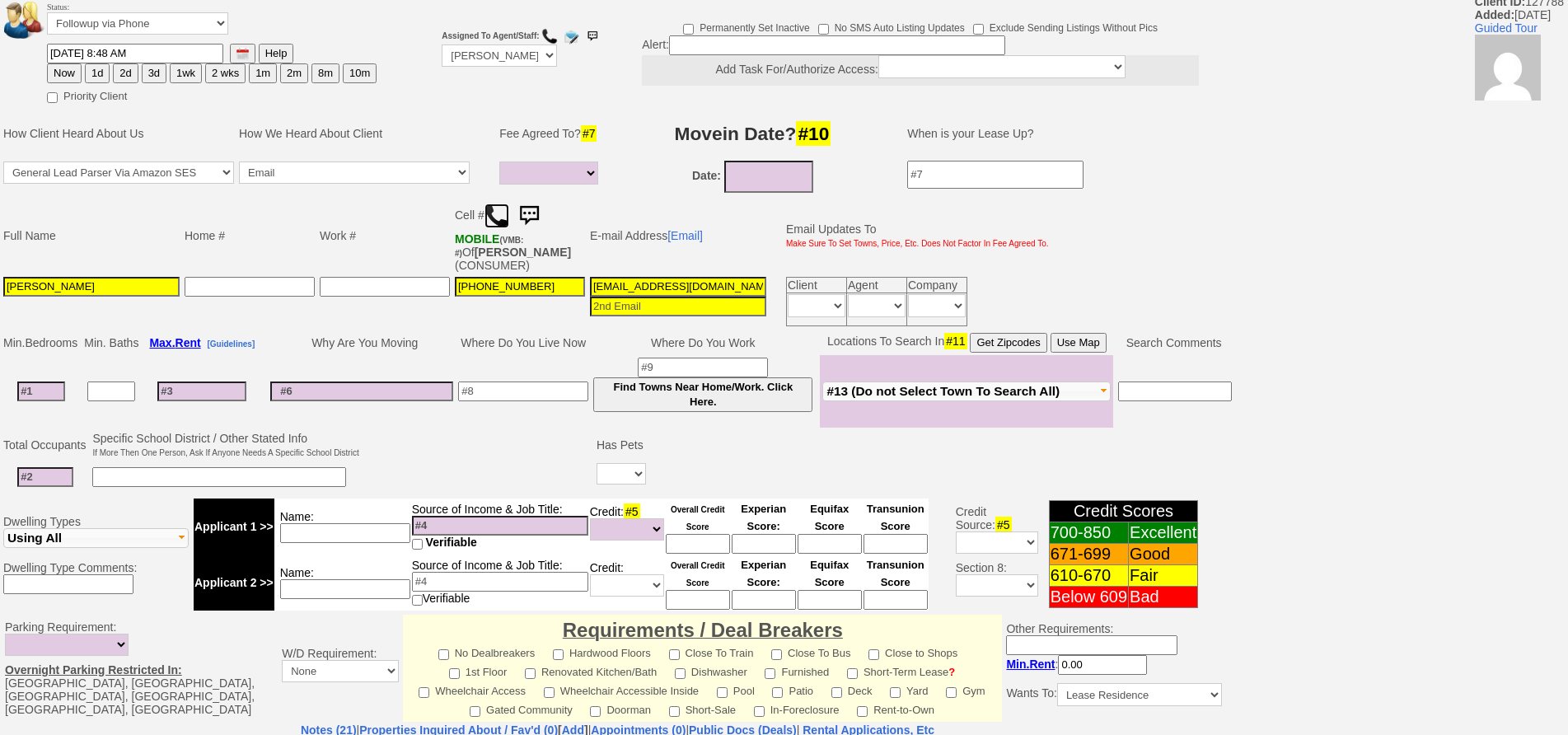
scroll to position [0, 0]
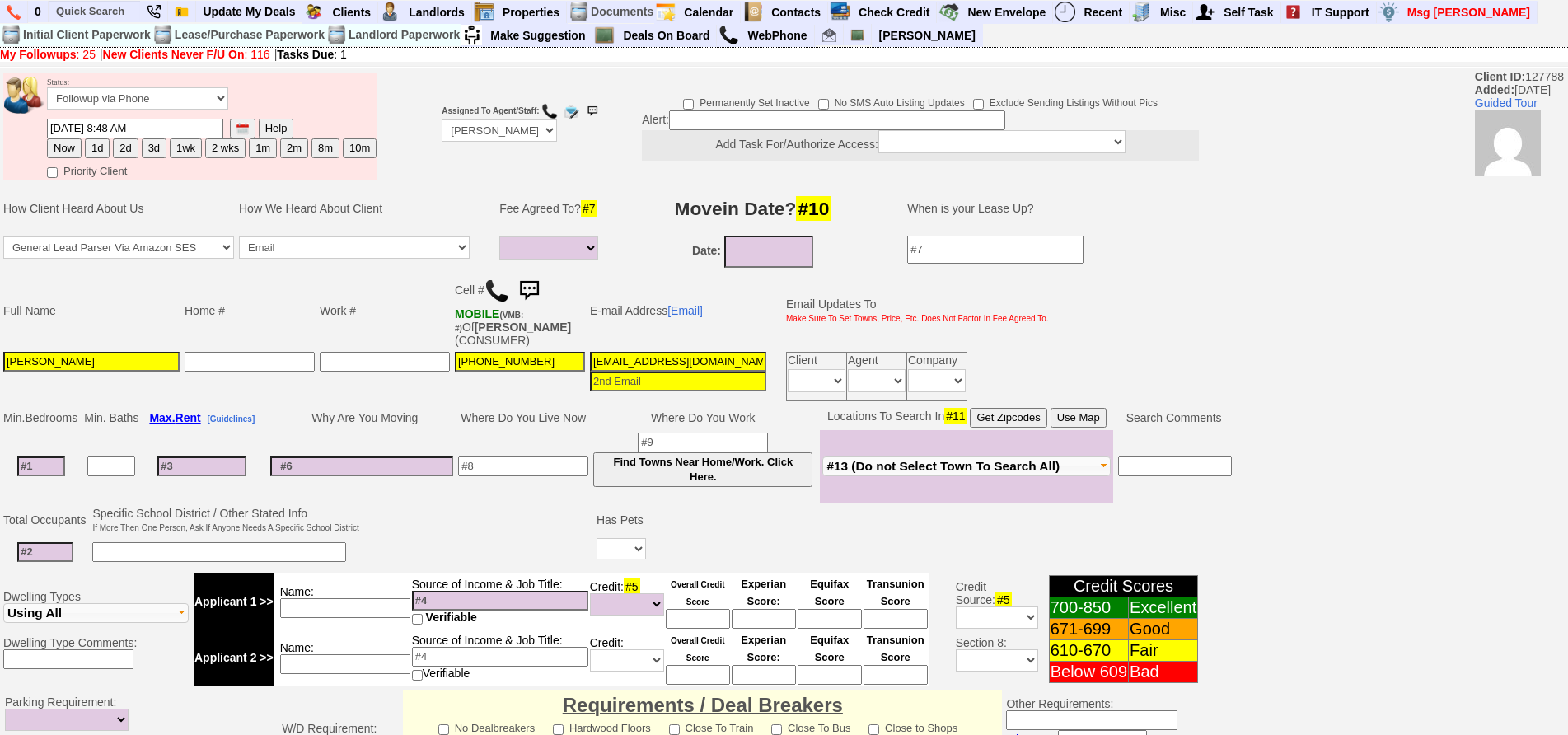
click at [40, 457] on input at bounding box center [41, 466] width 47 height 20
type input "___-___-____"
click at [285, 352] on input "___-___-____" at bounding box center [249, 362] width 130 height 20
type input "___-___-____"
click at [362, 352] on input "___-___-____" at bounding box center [385, 362] width 130 height 20
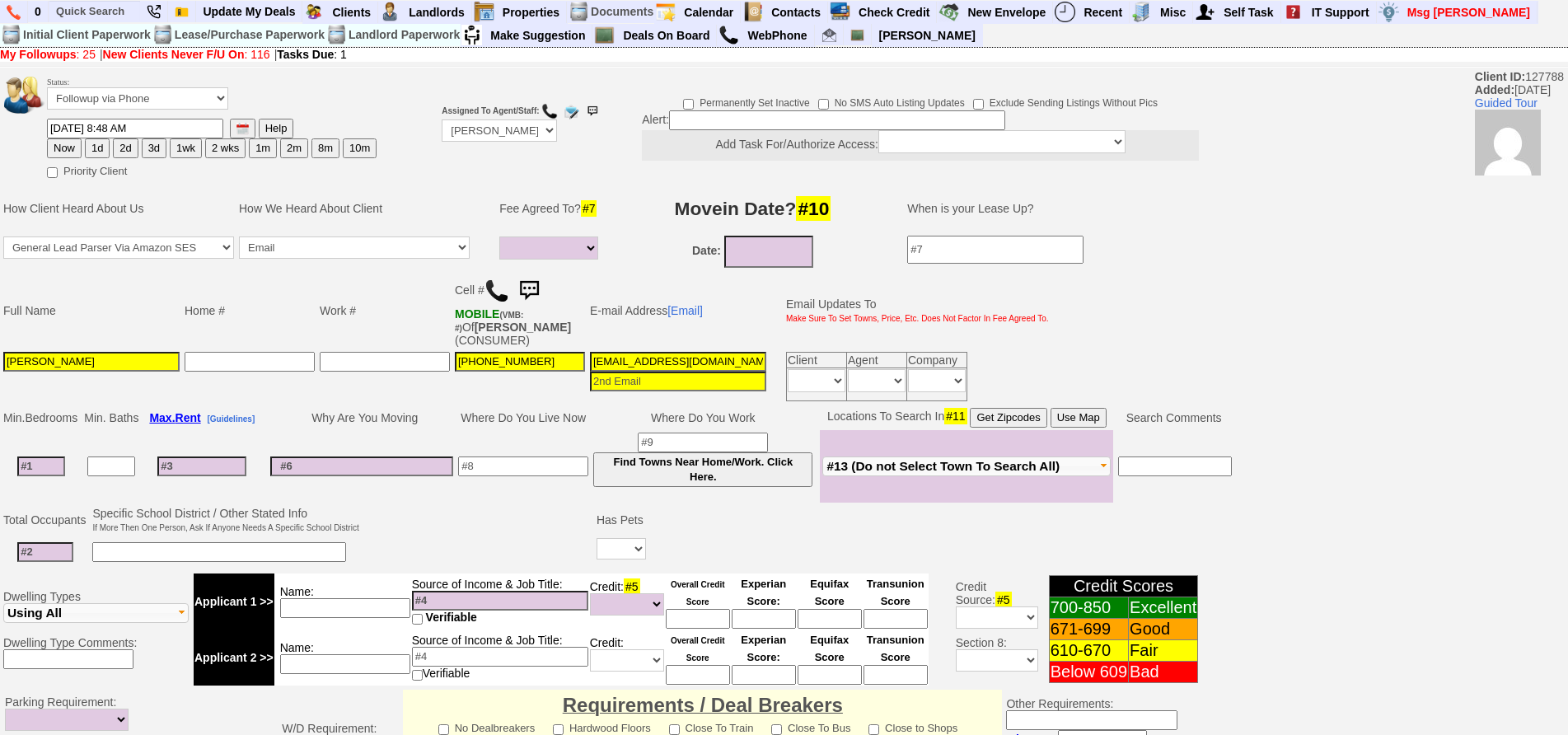
type input "___-___-____"
click at [278, 353] on input "___-___-____" at bounding box center [249, 362] width 130 height 20
type input "___-___-____"
click at [338, 352] on input "___-___-____" at bounding box center [385, 362] width 130 height 20
type input "___-___-____"
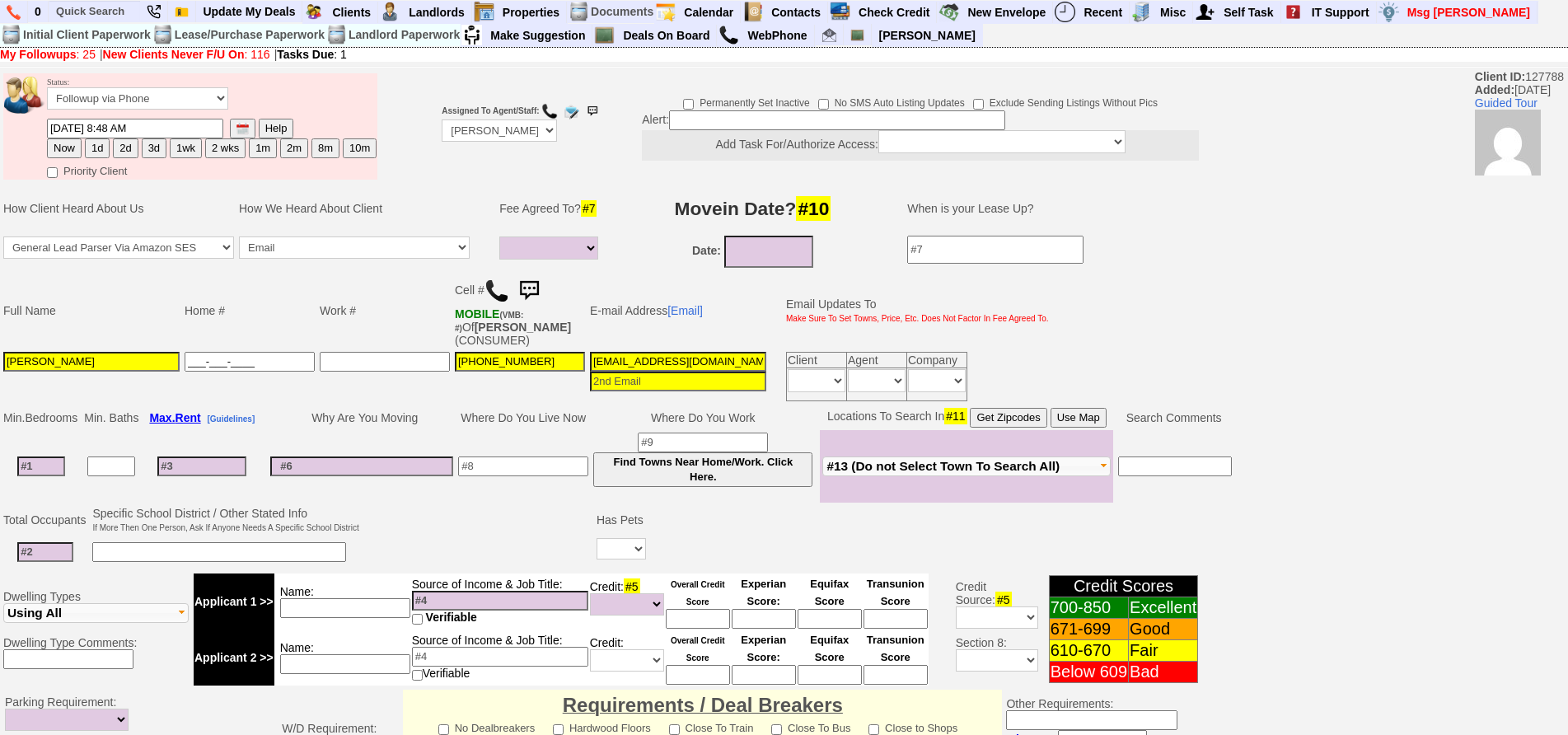
click at [230, 352] on input "___-___-____" at bounding box center [249, 362] width 130 height 20
click at [205, 352] on input "___-___-____" at bounding box center [249, 362] width 130 height 20
click at [231, 352] on input "___-___-____" at bounding box center [249, 362] width 130 height 20
click at [27, 457] on input at bounding box center [41, 466] width 47 height 20
type input "2"
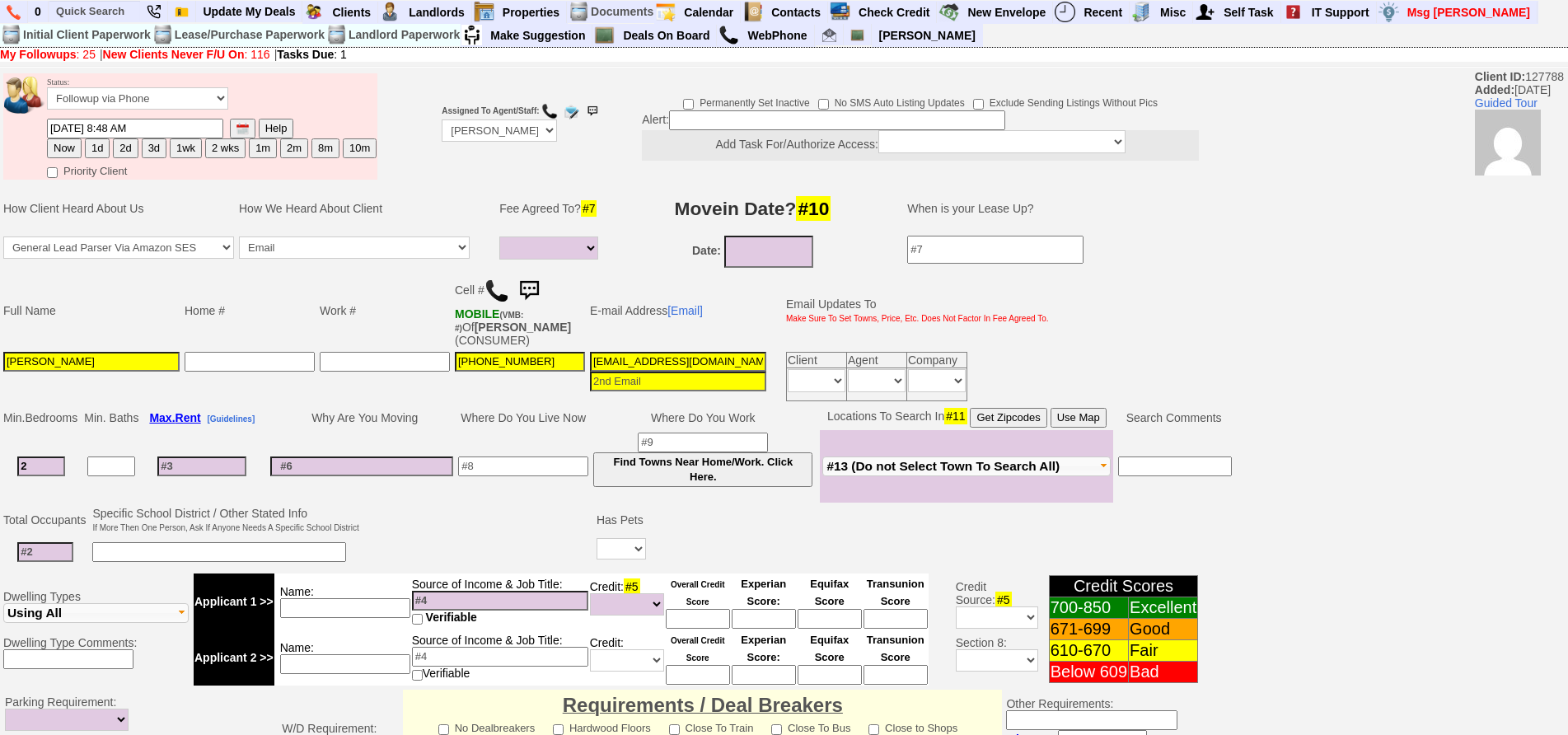
select select
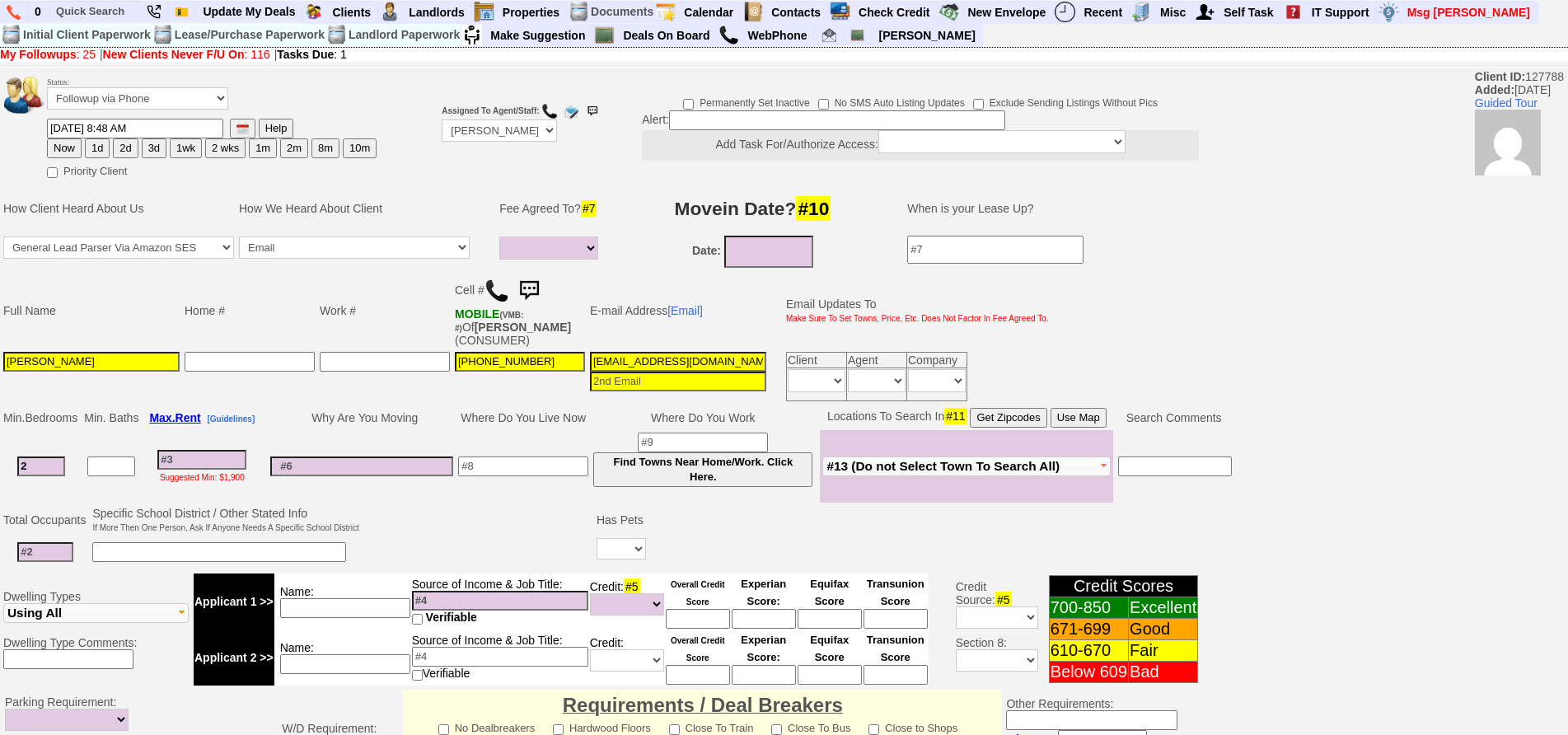
type input "2"
type input "09/11/2025"
select select
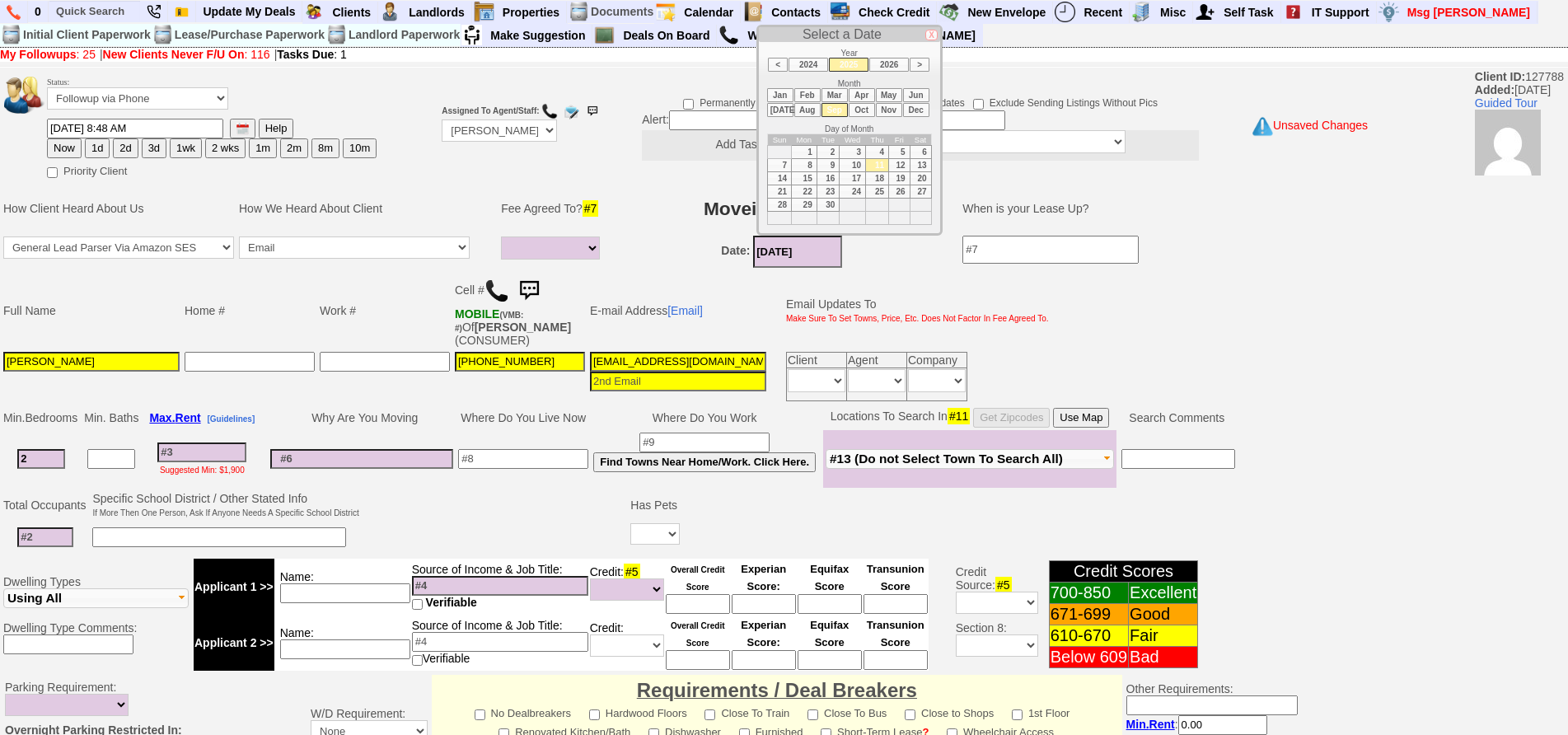
click at [792, 252] on input "09/11/2025" at bounding box center [797, 251] width 89 height 32
click at [853, 112] on li "Oct" at bounding box center [862, 110] width 26 height 14
click at [852, 155] on td "1" at bounding box center [852, 151] width 26 height 13
type input "[DATE]"
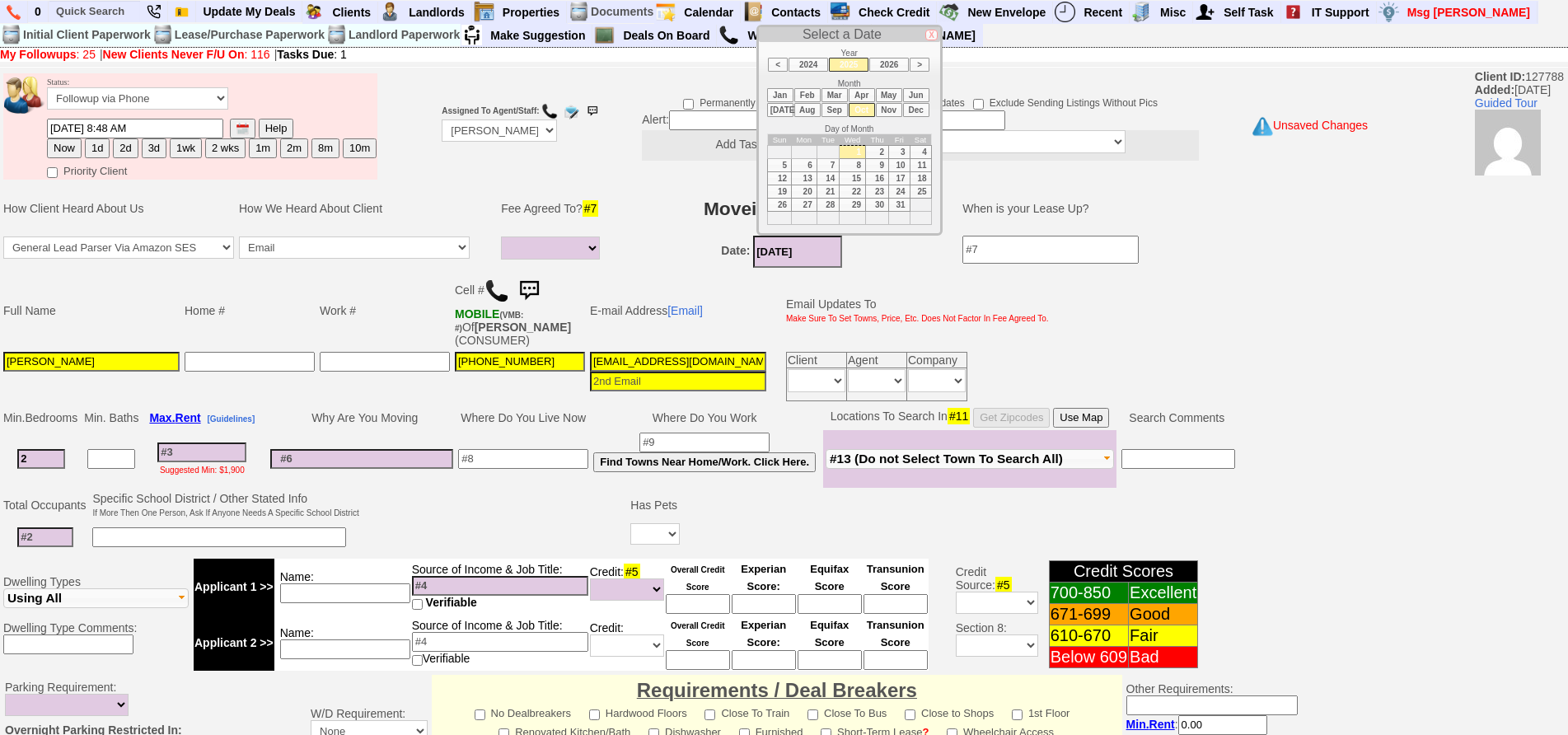
click at [50, 528] on input at bounding box center [46, 537] width 56 height 20
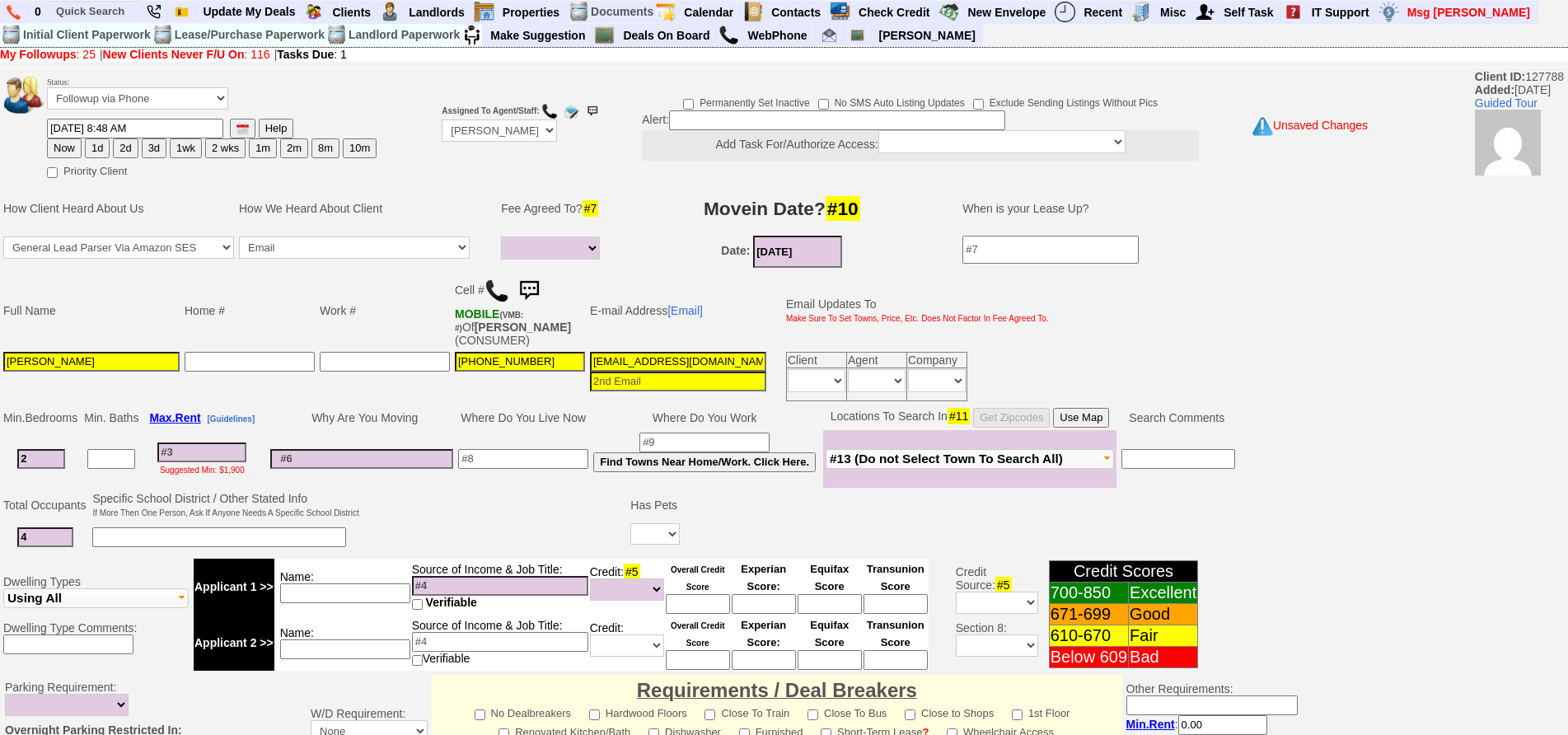
type input "4"
click at [126, 528] on input at bounding box center [219, 537] width 254 height 20
type input "2 adults 2 children"
click at [546, 450] on input at bounding box center [523, 459] width 130 height 20
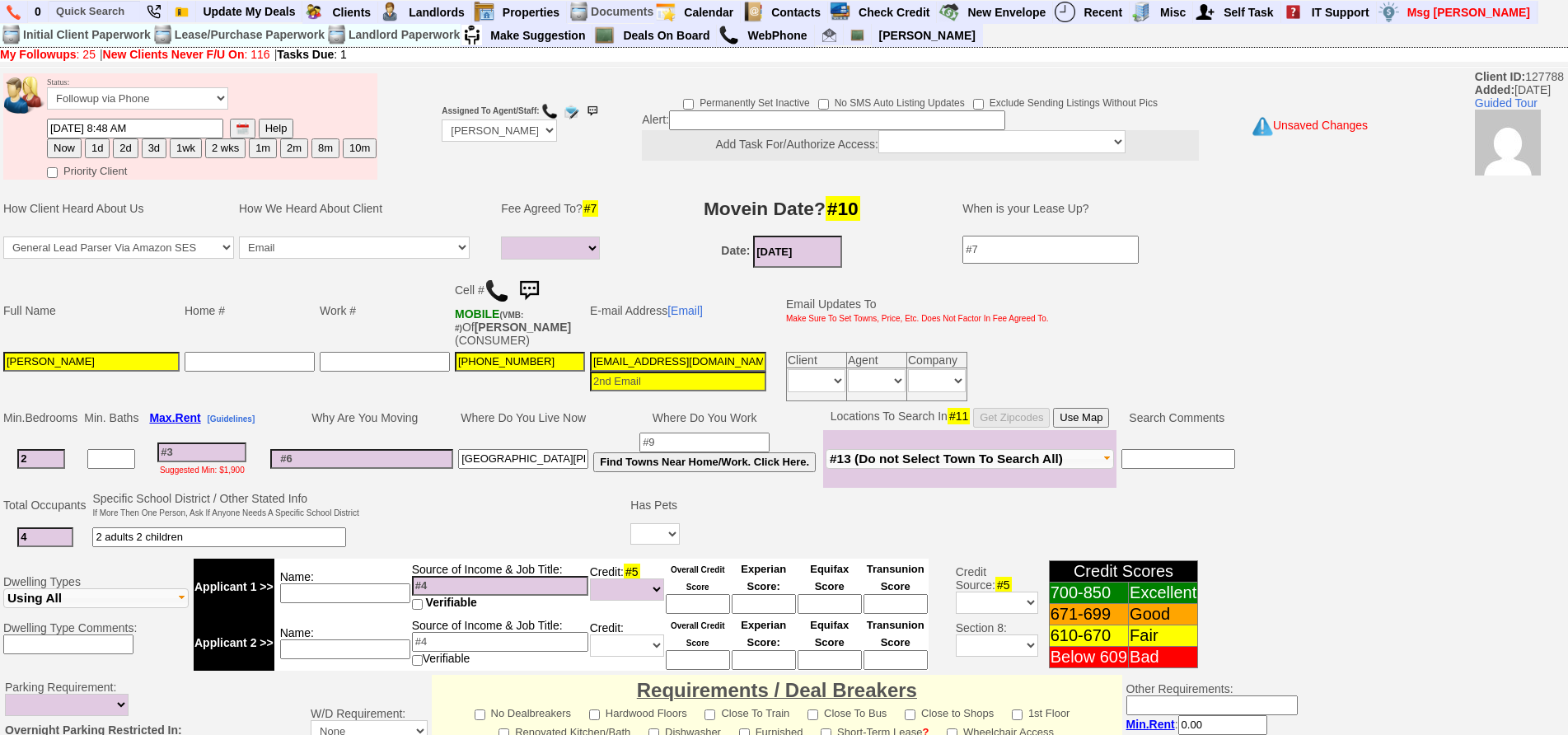
type input "[GEOGRAPHIC_DATA][PERSON_NAME]"
click at [651, 523] on select "Yes No" at bounding box center [655, 534] width 49 height 21
select select "No"
click at [633, 523] on select "Yes No" at bounding box center [655, 534] width 49 height 21
click at [402, 535] on td at bounding box center [495, 522] width 267 height 65
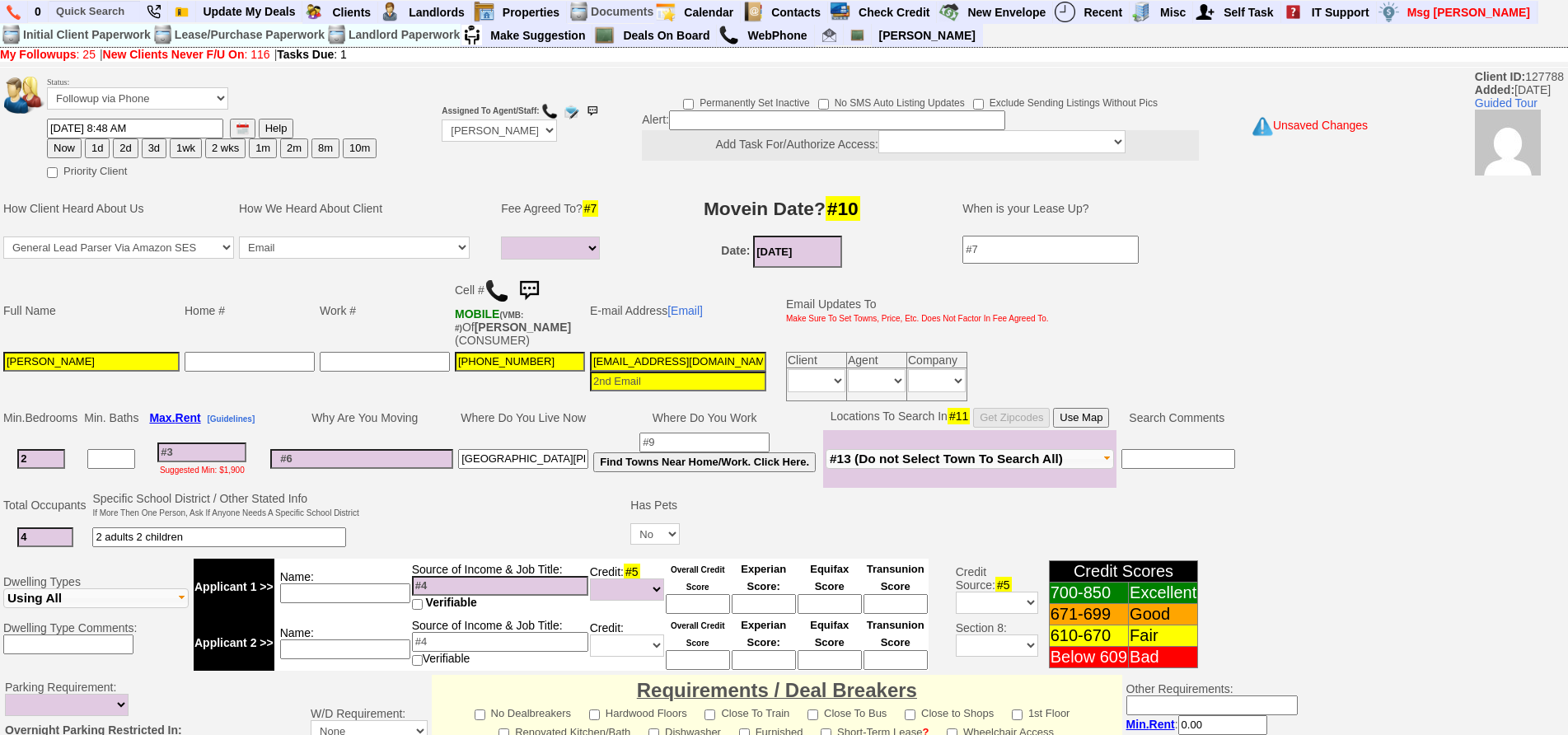
click at [319, 584] on input at bounding box center [345, 594] width 130 height 20
type input "avon"
click at [359, 528] on td "2 adults 2 children" at bounding box center [225, 537] width 271 height 33
click at [356, 585] on input "avon" at bounding box center [345, 594] width 130 height 20
click at [419, 576] on input at bounding box center [500, 586] width 176 height 20
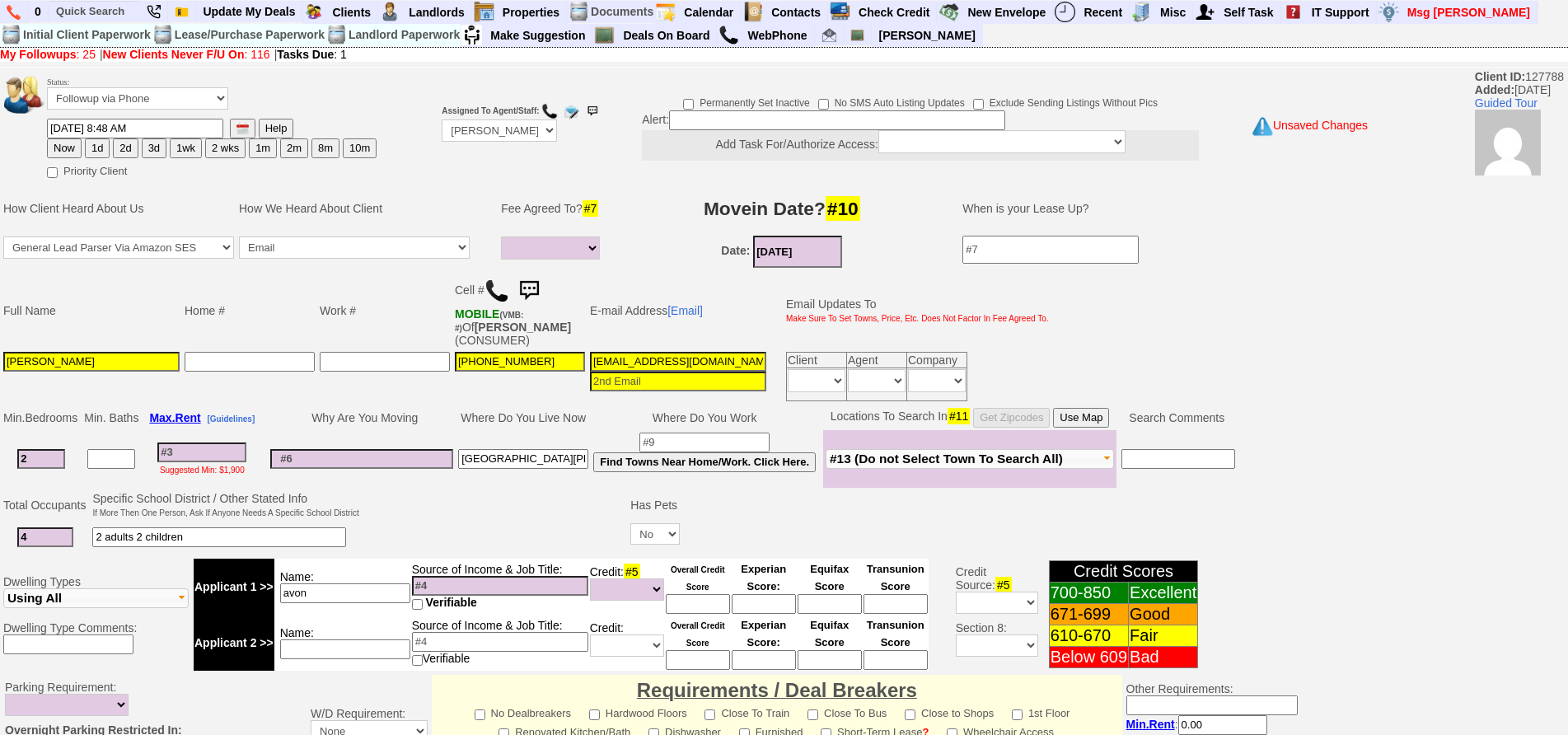
click at [466, 576] on input at bounding box center [500, 586] width 176 height 20
click at [484, 576] on input "38,400" at bounding box center [500, 586] width 176 height 20
type input "38,400"
click at [346, 584] on input "avon" at bounding box center [345, 594] width 130 height 20
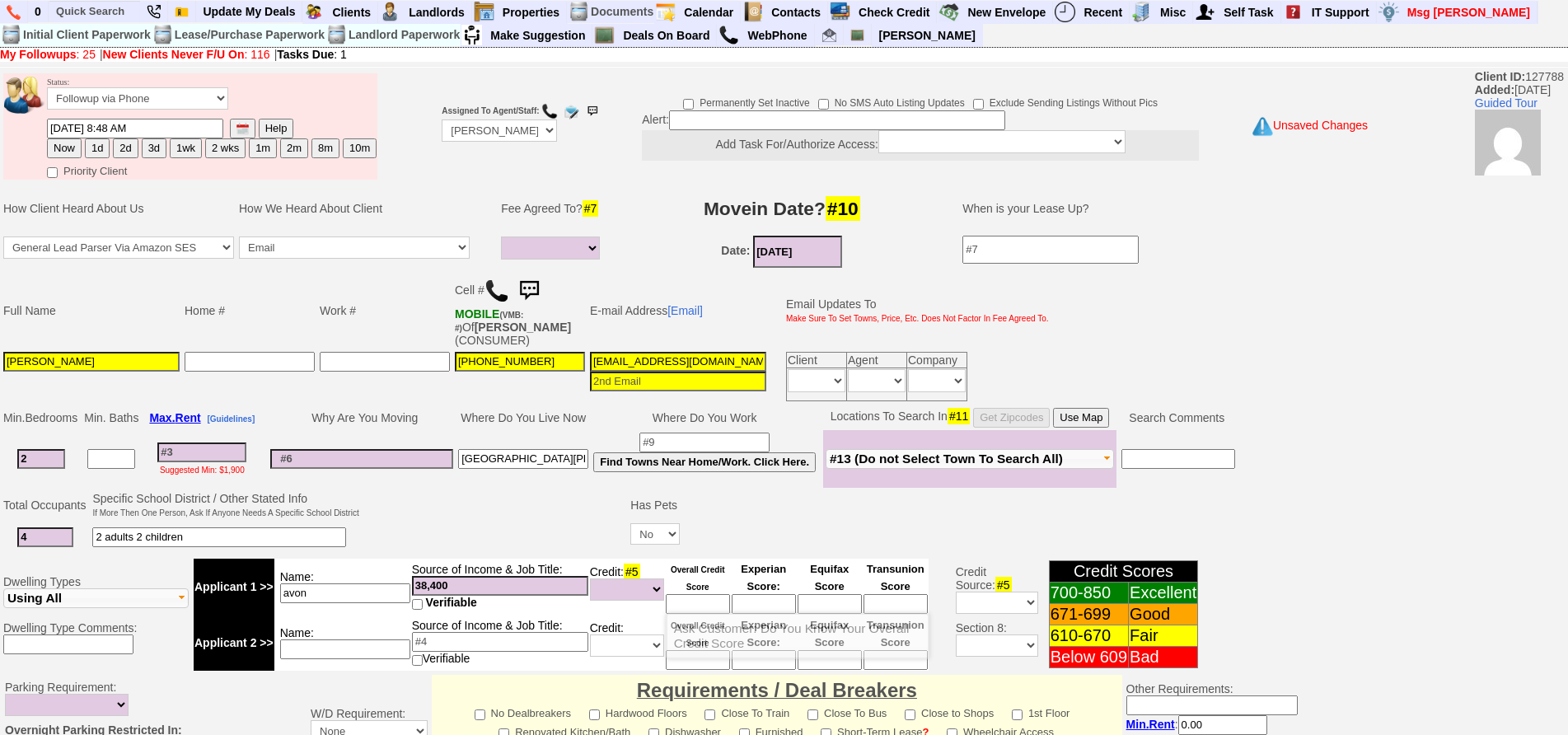
click at [680, 594] on input at bounding box center [697, 604] width 64 height 20
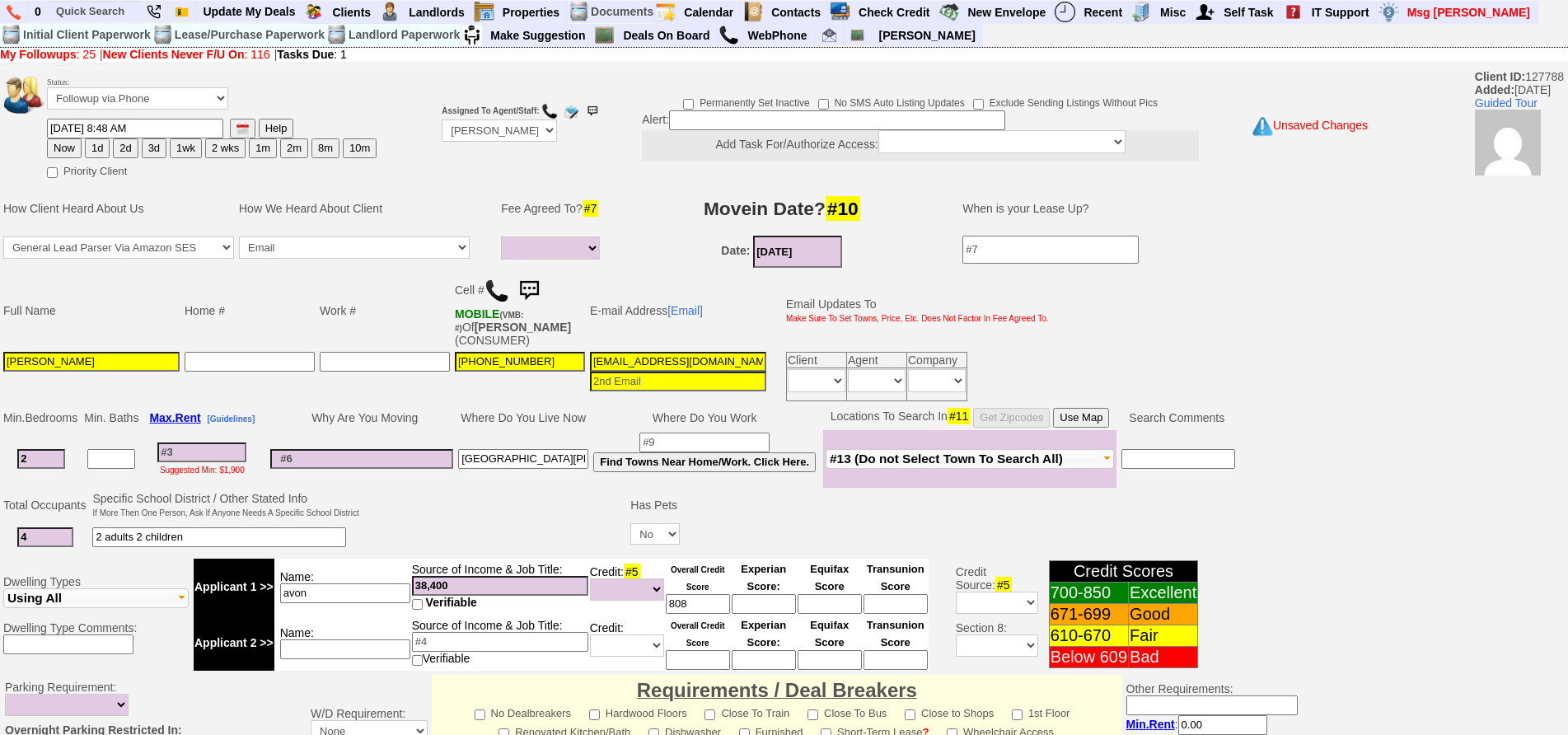
type input "808"
click at [312, 639] on input at bounding box center [345, 649] width 130 height 20
click at [241, 443] on input at bounding box center [201, 452] width 89 height 20
click at [369, 639] on input at bounding box center [345, 649] width 130 height 20
click at [462, 635] on input at bounding box center [500, 642] width 176 height 20
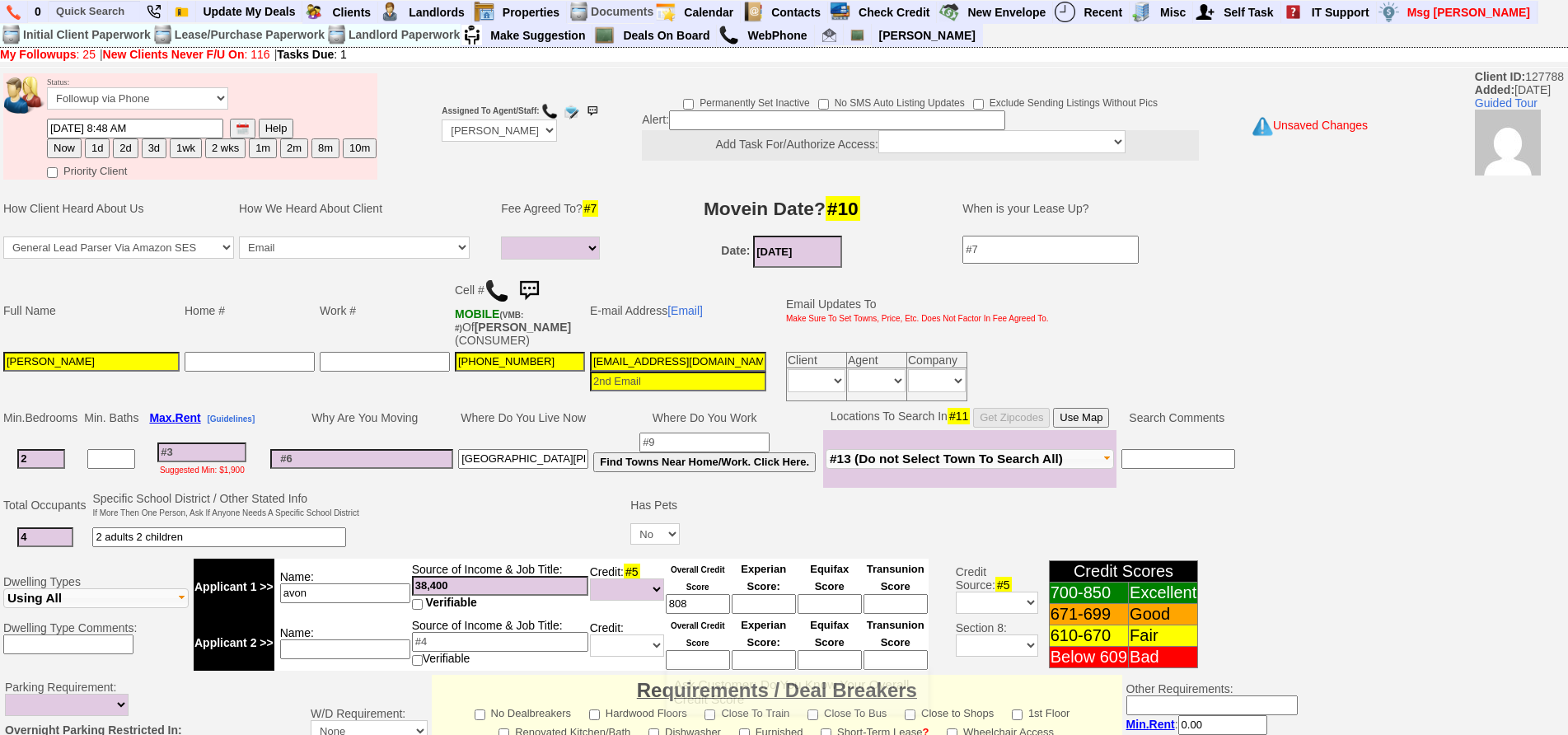
click at [701, 651] on input at bounding box center [697, 660] width 64 height 20
click at [513, 632] on input at bounding box center [500, 642] width 176 height 20
type input "49"
click at [507, 526] on td at bounding box center [495, 522] width 267 height 65
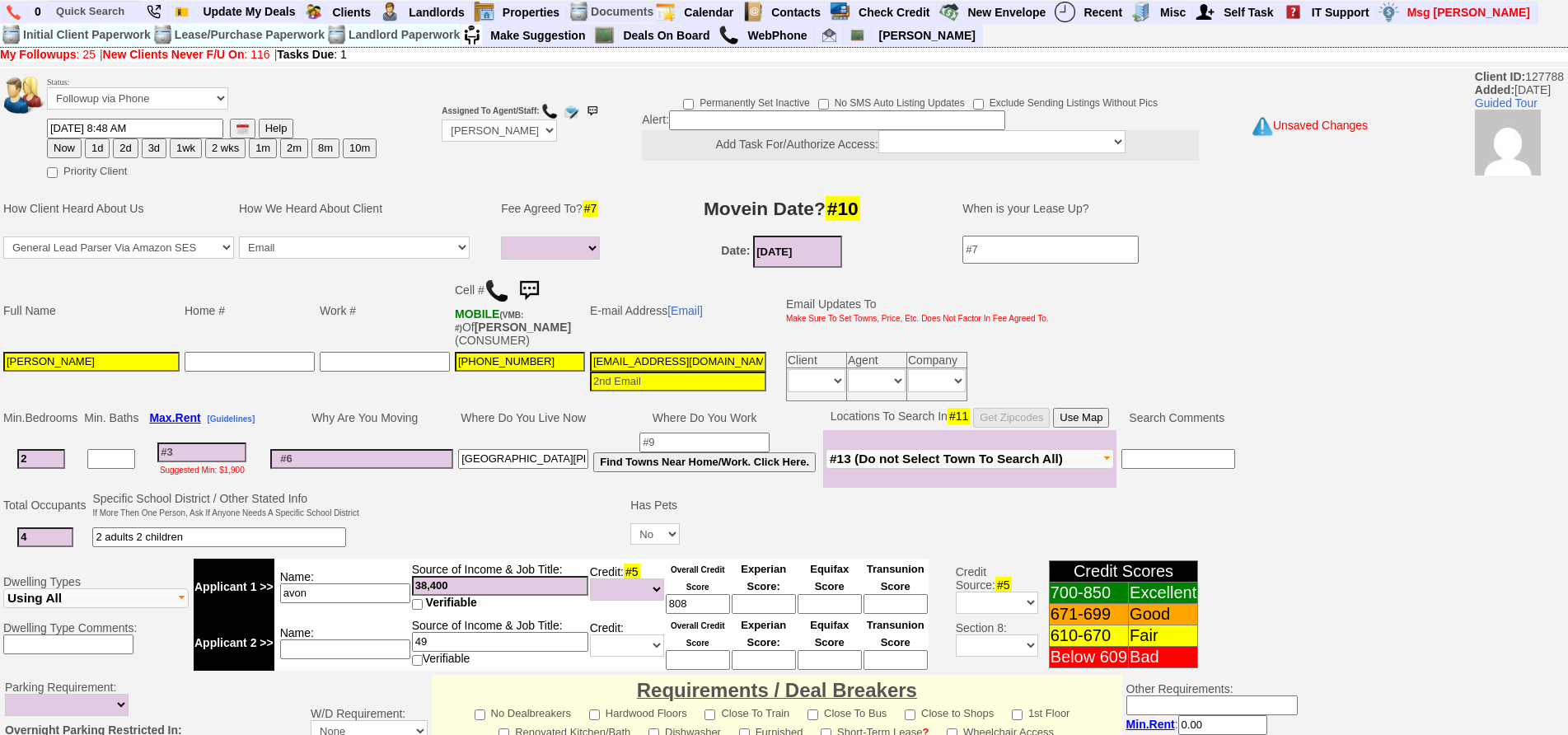
click at [441, 632] on input "49" at bounding box center [500, 642] width 176 height 20
click at [693, 651] on input at bounding box center [697, 660] width 64 height 20
click at [214, 430] on td "Suggested Min: $1,900" at bounding box center [201, 459] width 122 height 58
click at [228, 445] on input at bounding box center [201, 452] width 89 height 20
click at [221, 443] on input at bounding box center [201, 452] width 89 height 20
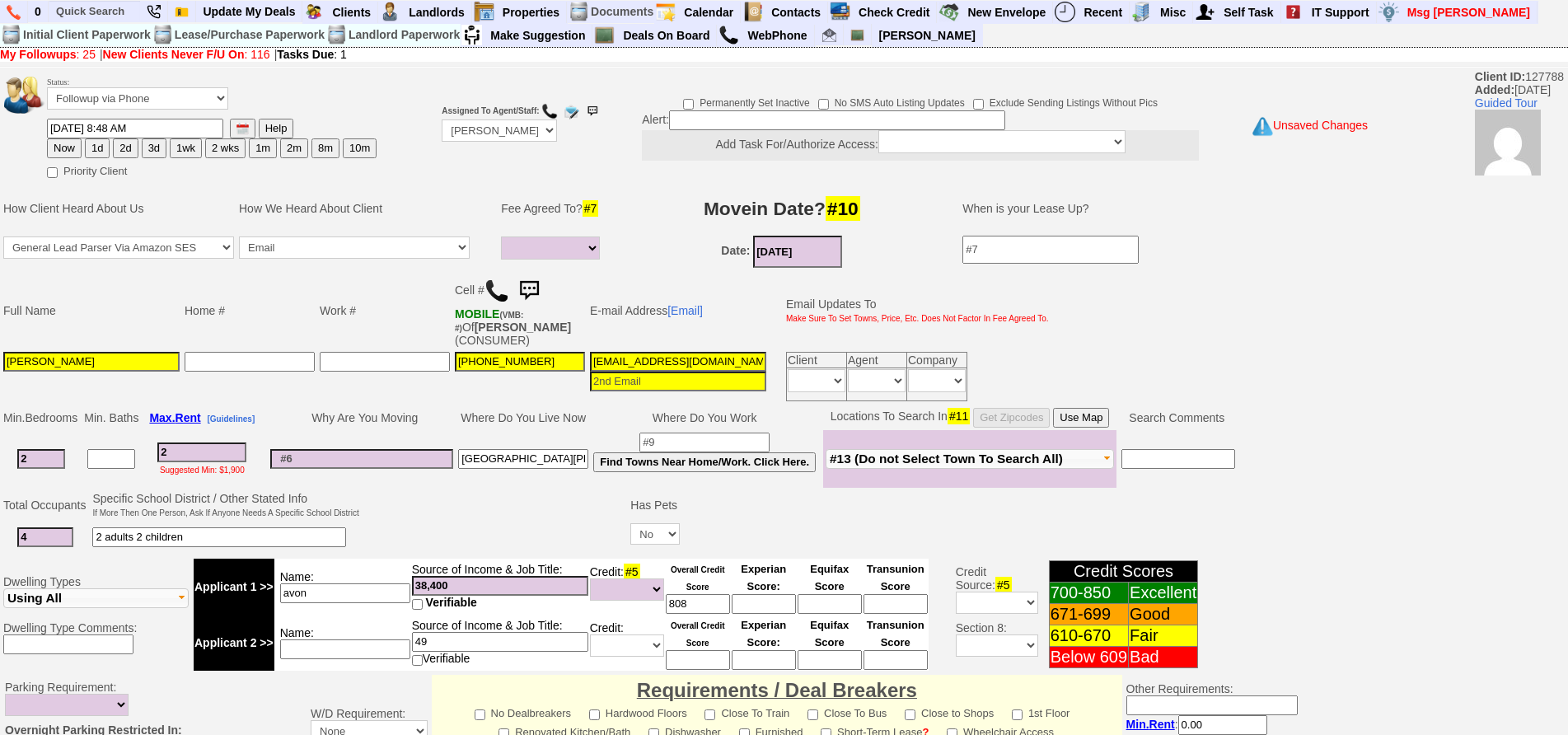
type input "28"
select select
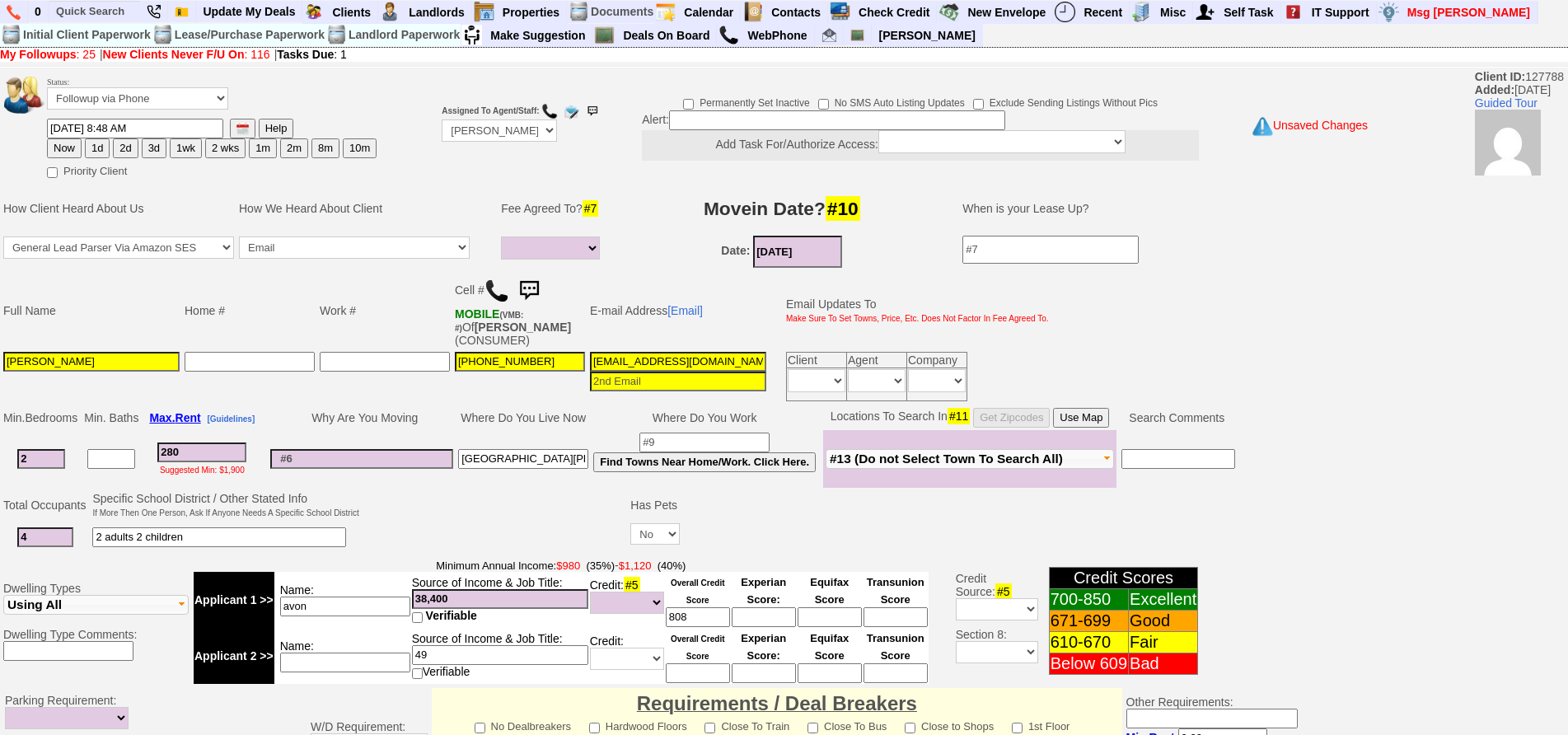
type input "2800"
select select
type input "2800"
click at [1109, 408] on button "Use Map" at bounding box center [1082, 418] width 56 height 20
select select
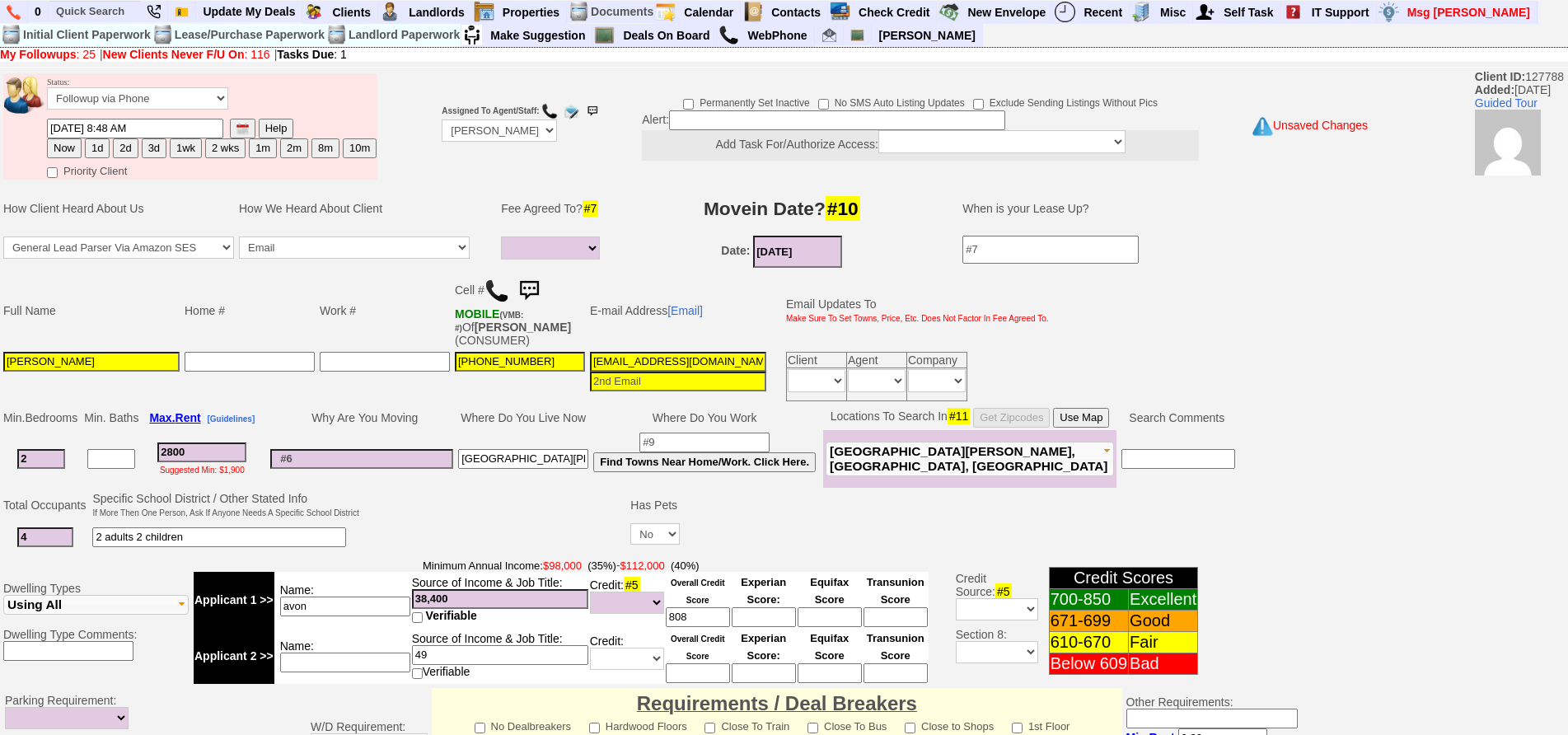
click at [322, 310] on td "Work #" at bounding box center [385, 311] width 135 height 77
click at [217, 443] on input "2800" at bounding box center [201, 452] width 89 height 20
click at [633, 352] on input "4wvszu0u908rji2bvy97dr22ser@convo.trulia.com" at bounding box center [678, 362] width 176 height 20
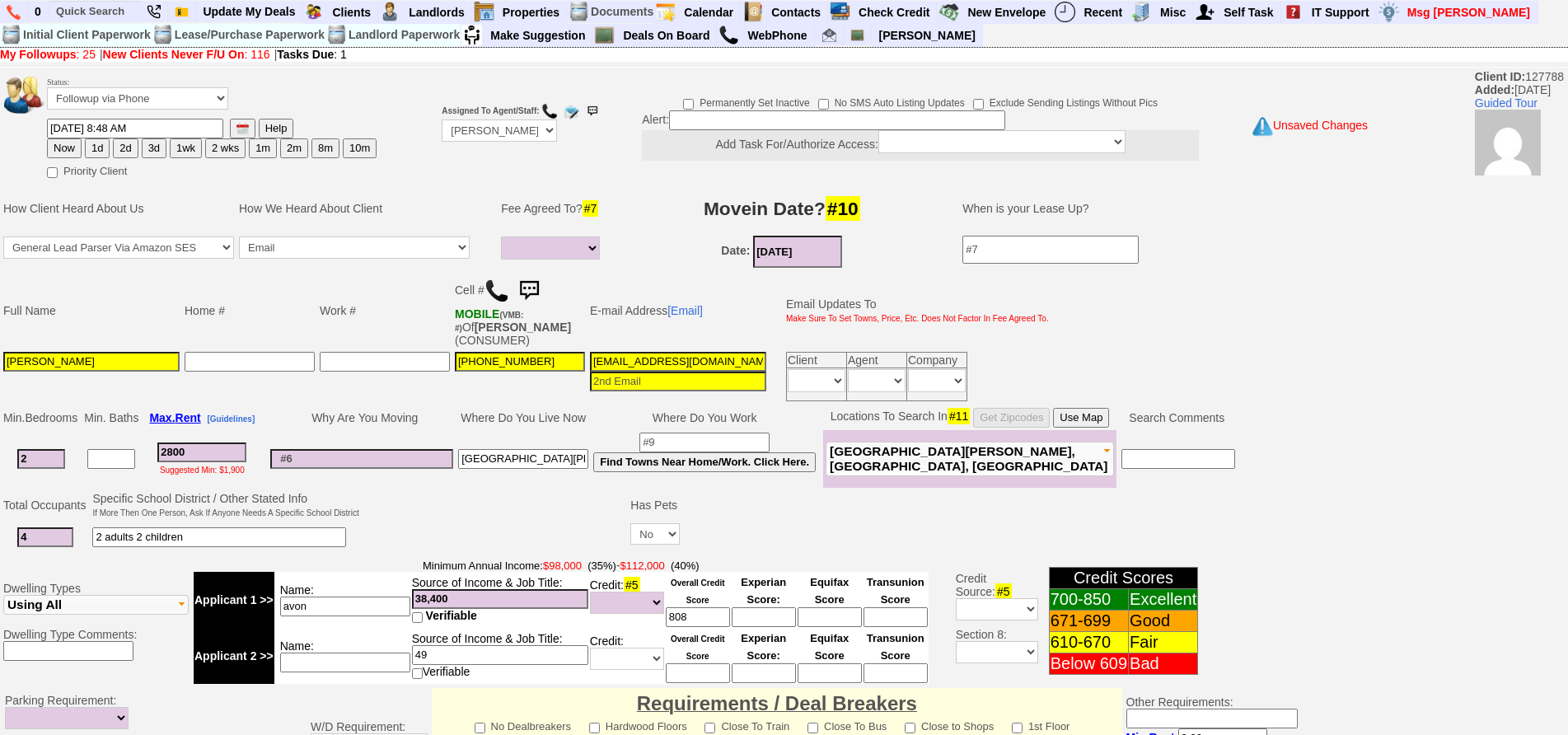
type input "[EMAIL_ADDRESS][DOMAIN_NAME]"
click at [639, 220] on h3 "Movein Date? #10" at bounding box center [781, 209] width 324 height 30
click at [652, 221] on h3 "Movein Date? #10" at bounding box center [781, 209] width 324 height 30
click at [353, 660] on td "Name:" at bounding box center [343, 656] width 137 height 56
click at [366, 652] on input at bounding box center [345, 662] width 130 height 20
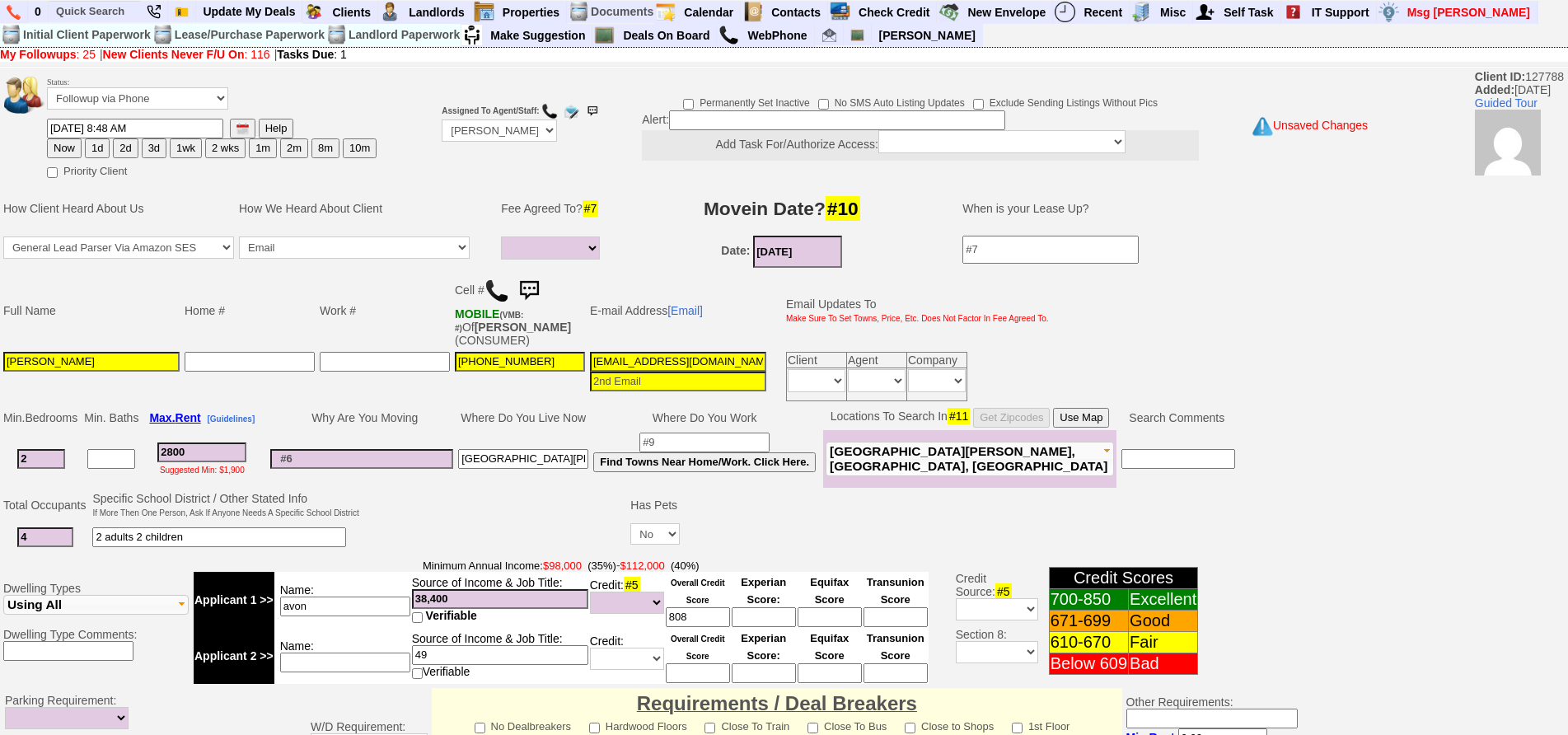
type input "a"
type input "partner"
click at [433, 450] on input at bounding box center [362, 459] width 183 height 20
click at [95, 150] on button "1d" at bounding box center [97, 148] width 25 height 20
type input "[DATE] 12:12 PM"
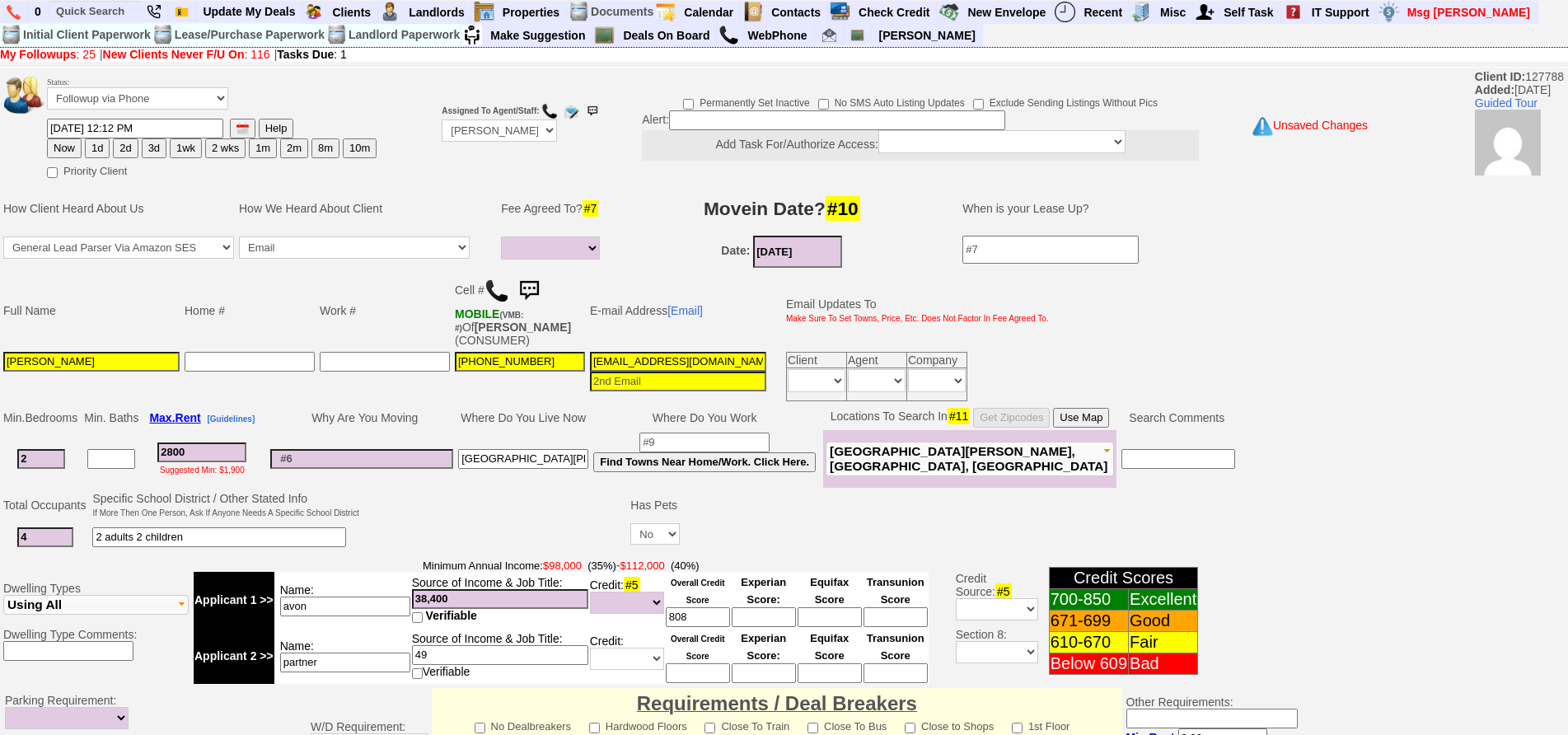
click at [97, 149] on button "1d" at bounding box center [97, 148] width 25 height 20
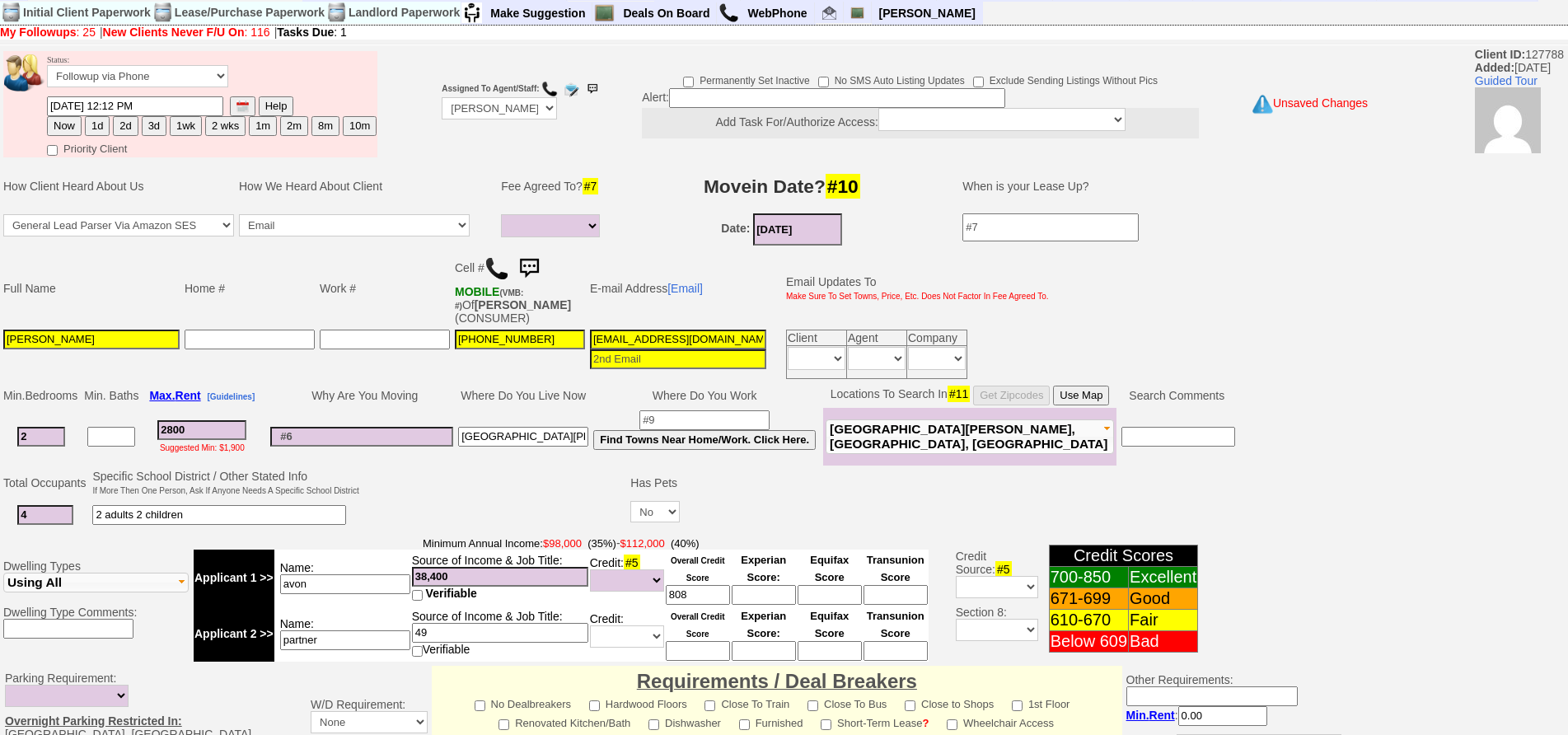
scroll to position [451, 0]
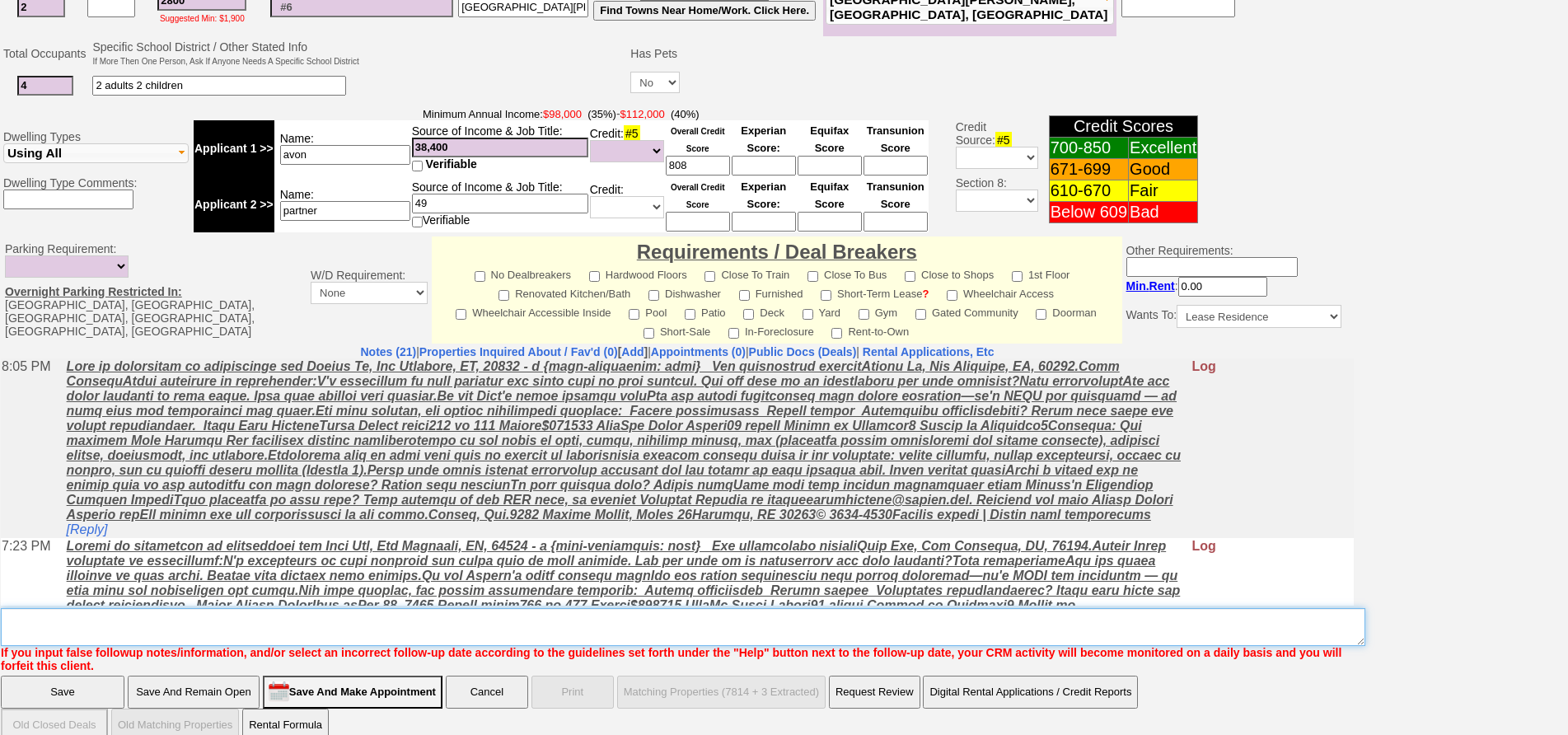
click at [356, 609] on textarea "Insert New Note Here" at bounding box center [683, 627] width 1364 height 38
type textarea "1"
type textarea "2104g [DATE] 5pm fu"
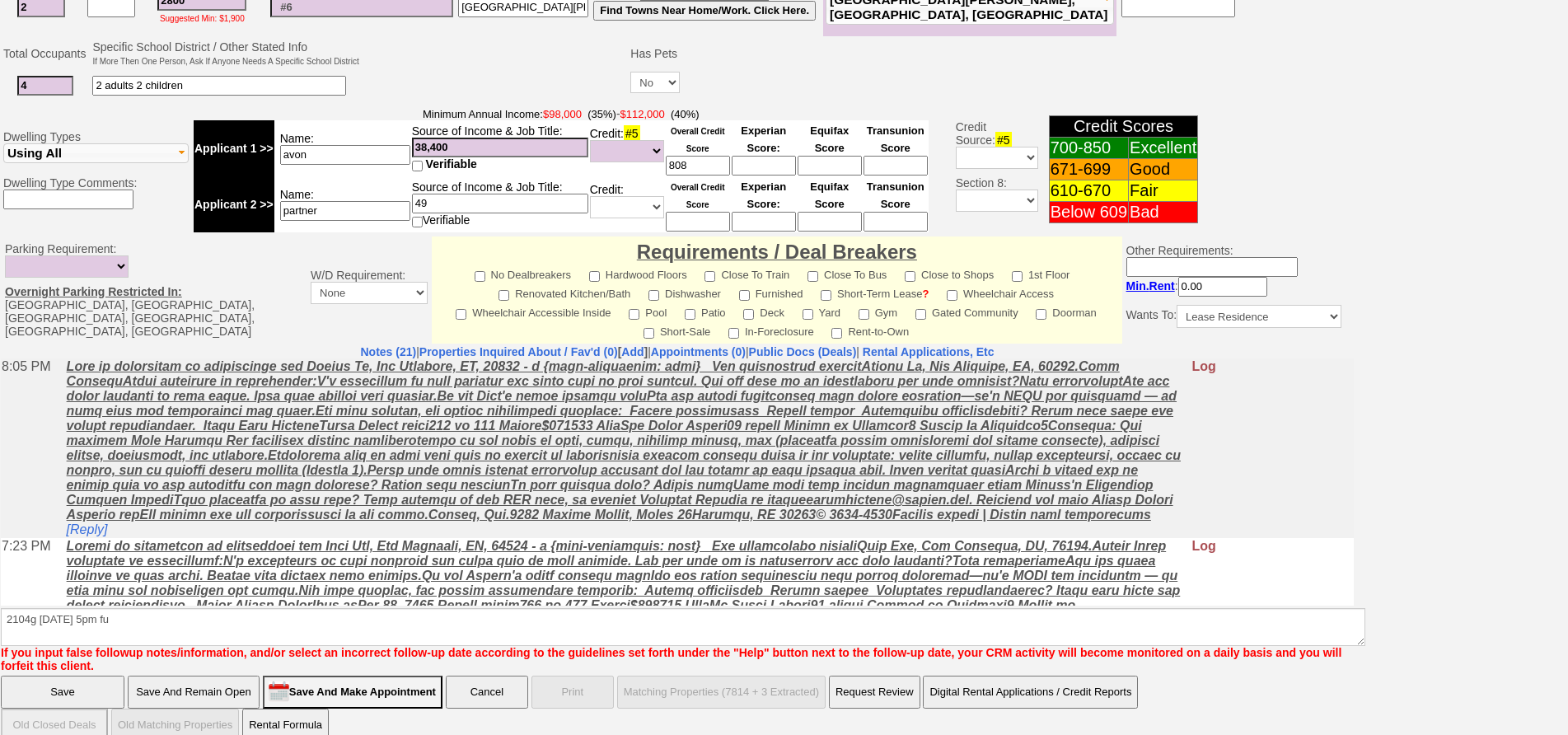
click input "Save And Remain Open" at bounding box center [193, 693] width 132 height 33
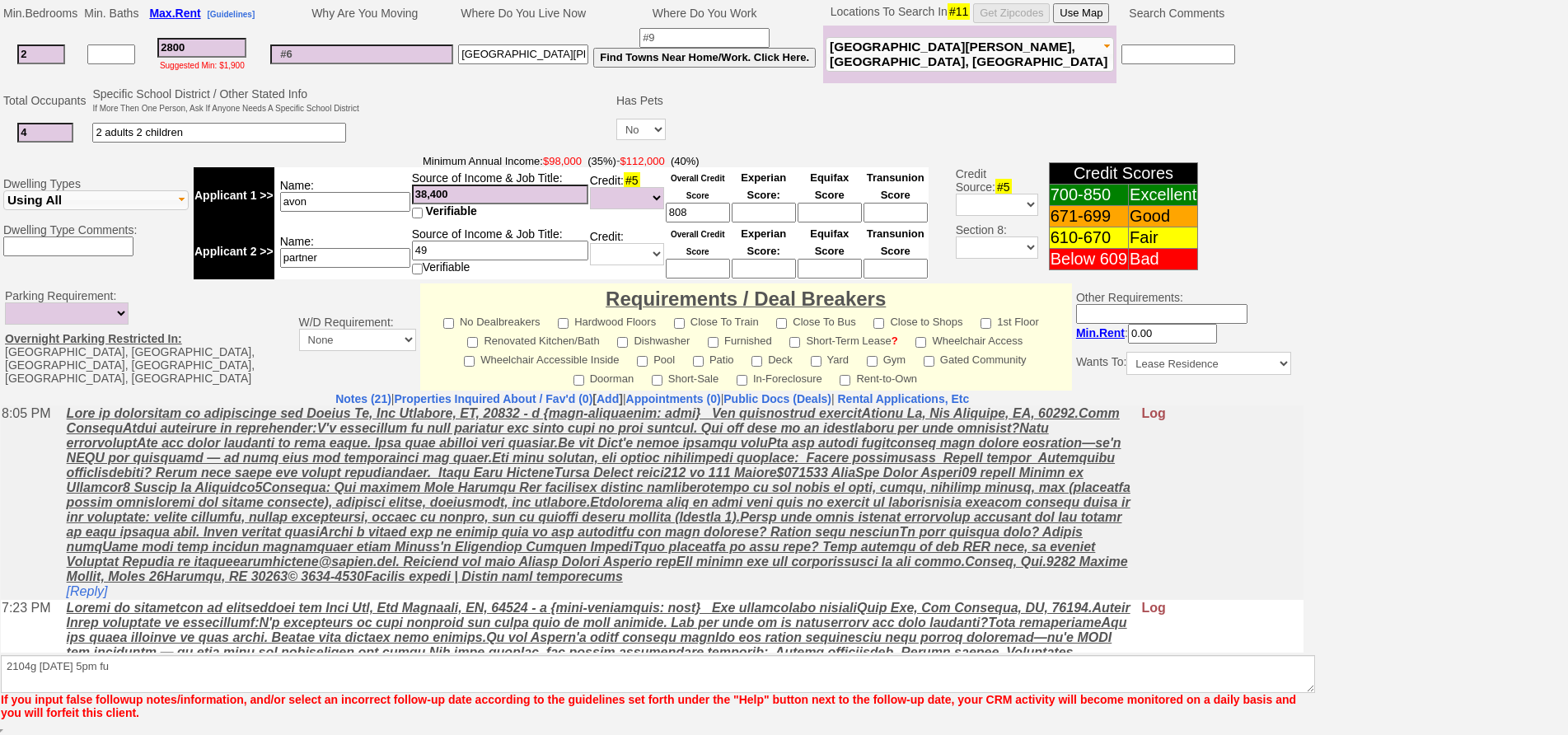
scroll to position [393, 0]
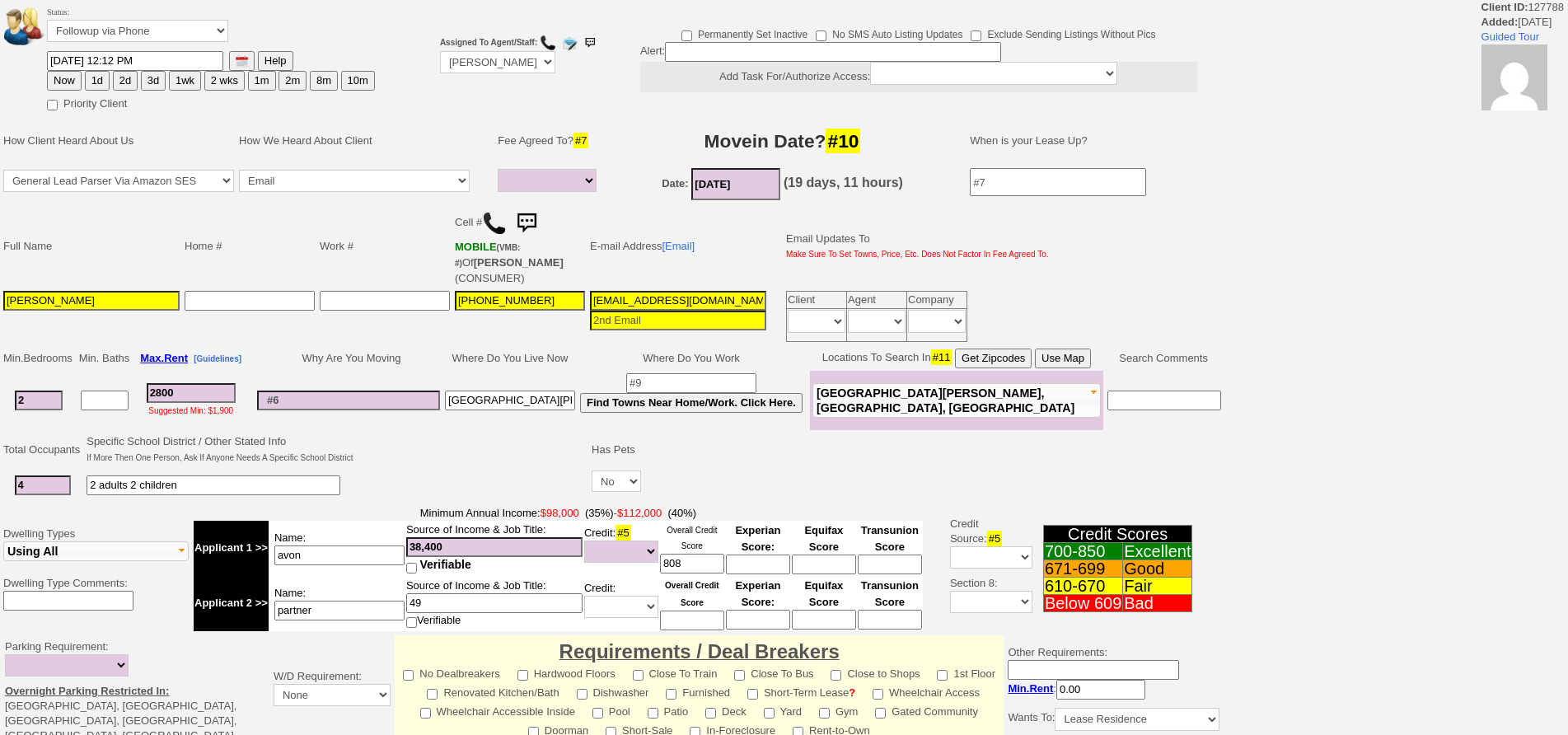
select select
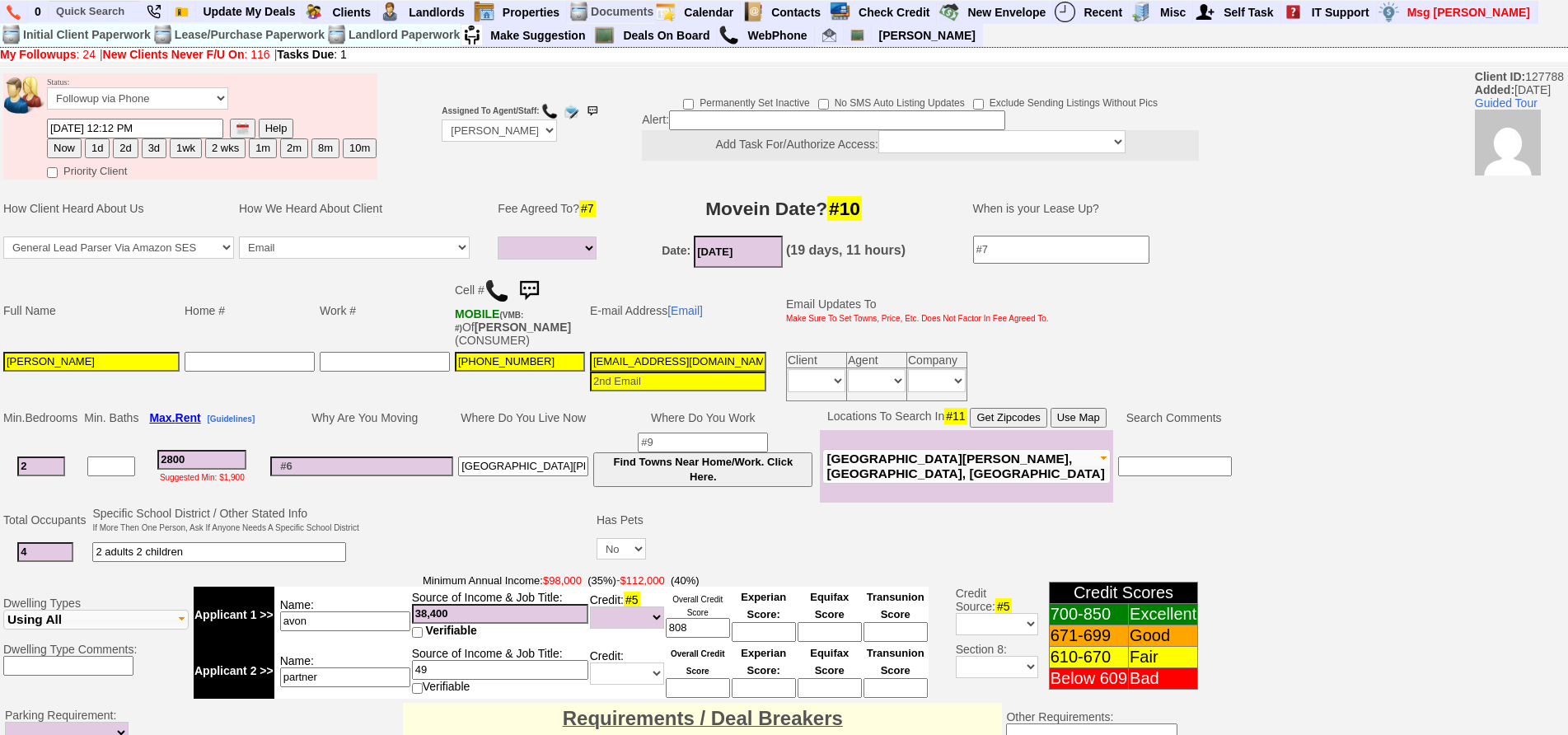
click at [675, 234] on td "Date: [DATE] (19 days, 11 hours)" at bounding box center [783, 252] width 345 height 37
click at [682, 308] on link "[Email]" at bounding box center [685, 310] width 35 height 13
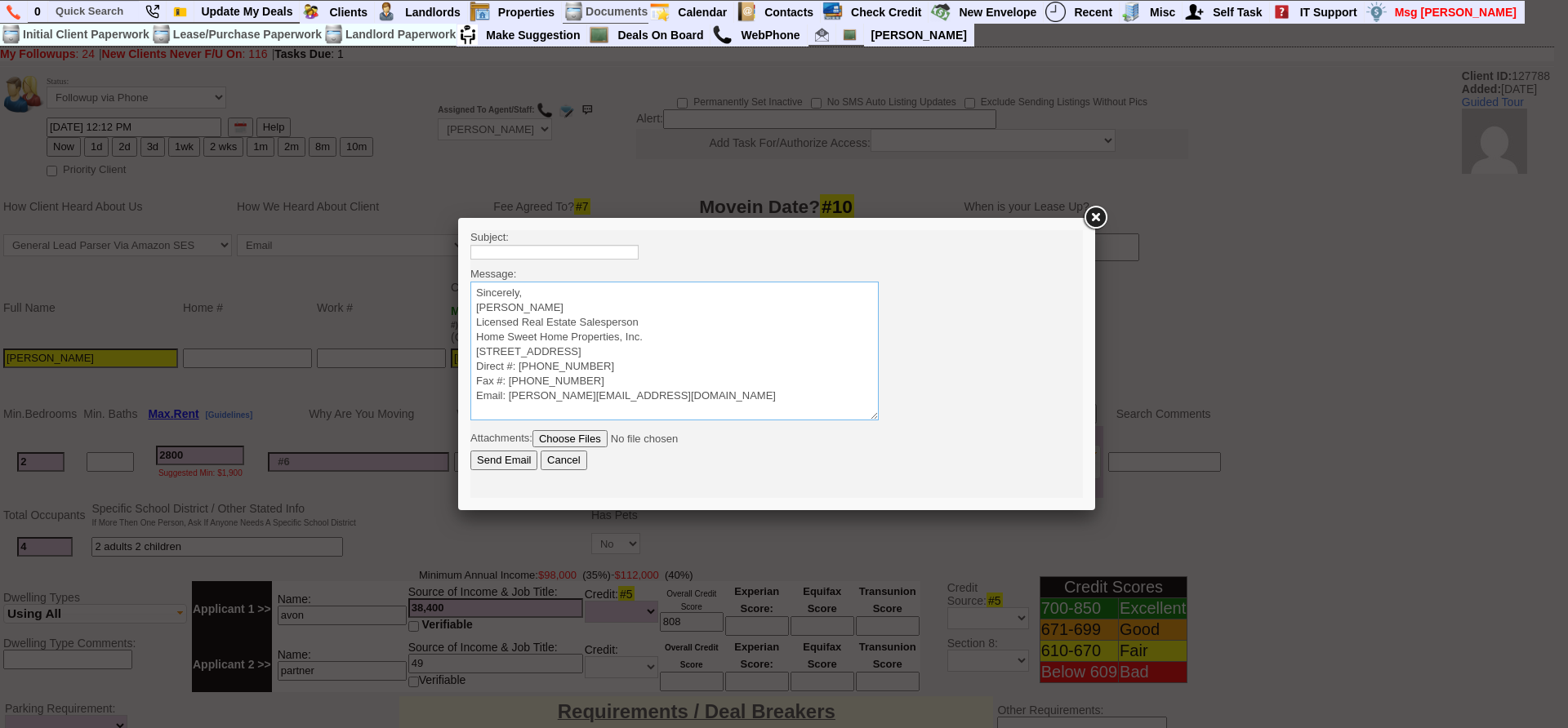
click at [650, 286] on textarea "Sincerely, [PERSON_NAME] Licensed Real Estate Salesperson Home Sweet Home Prope…" at bounding box center [674, 351] width 408 height 139
paste textarea "Good Afternoon [PERSON_NAME], It was a pleasure speaking with you! I am excited…"
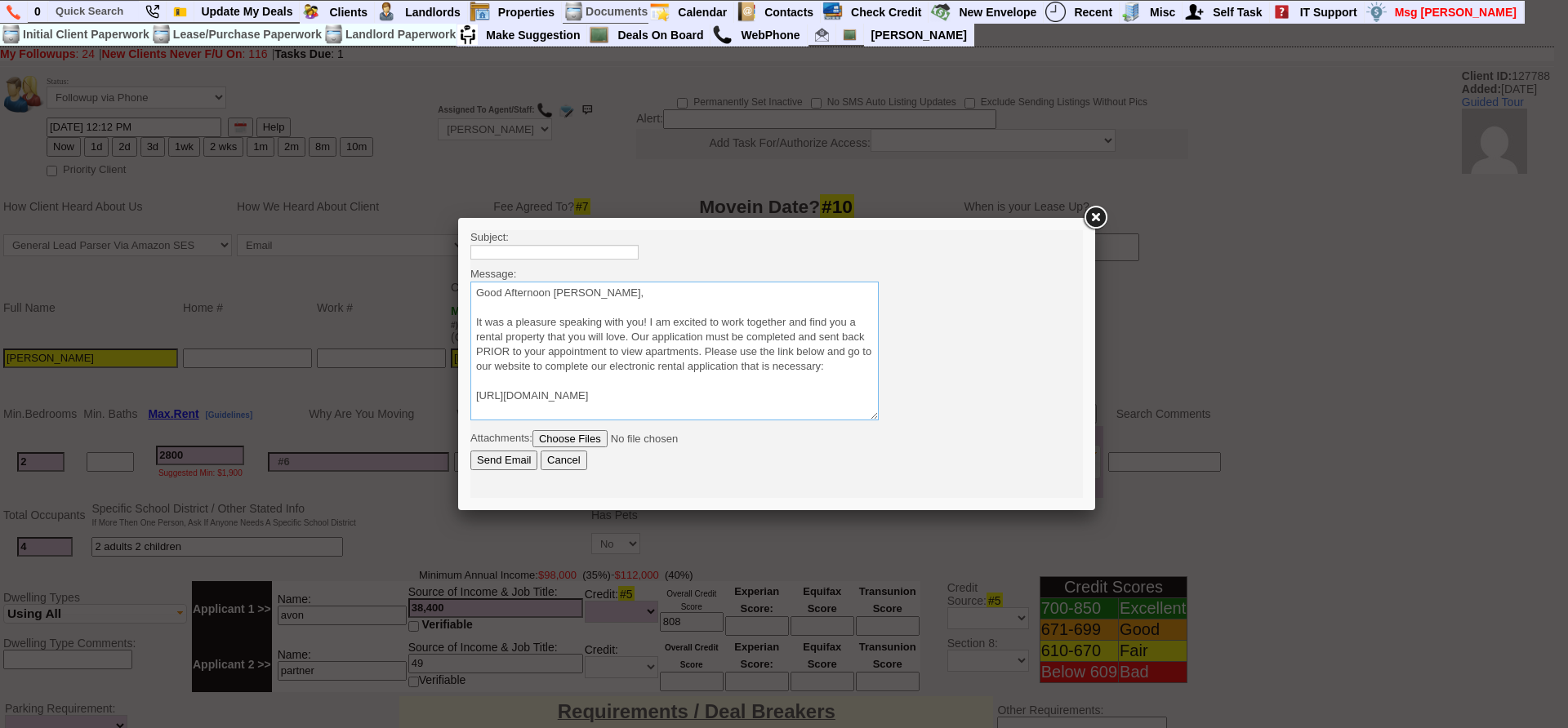
click at [563, 294] on textarea "Sincerely, [PERSON_NAME] Licensed Real Estate Salesperson Home Sweet Home Prope…" at bounding box center [674, 351] width 408 height 139
drag, startPoint x: 554, startPoint y: 292, endPoint x: 757, endPoint y: 289, distance: 203.0
click at [757, 289] on textarea "Sincerely, [PERSON_NAME] Licensed Real Estate Salesperson Home Sweet Home Prope…" at bounding box center [674, 351] width 408 height 139
type textarea "Good Afternoon Avon It was a pleasure speaking with you! I am excited to work t…"
click at [570, 254] on input "text" at bounding box center [554, 252] width 168 height 15
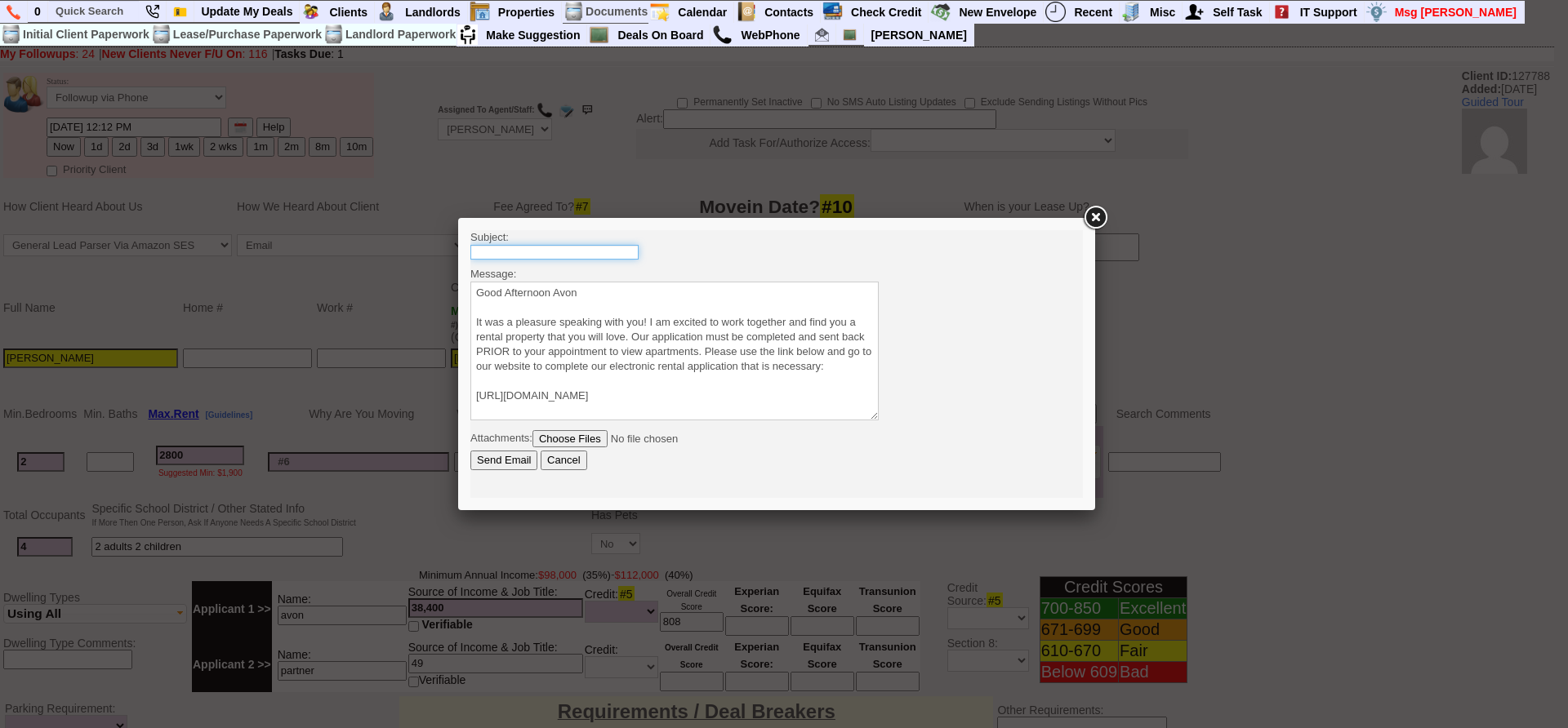
type input "Viewing Rentals with Us"
click at [515, 459] on input "Send Email" at bounding box center [504, 460] width 67 height 20
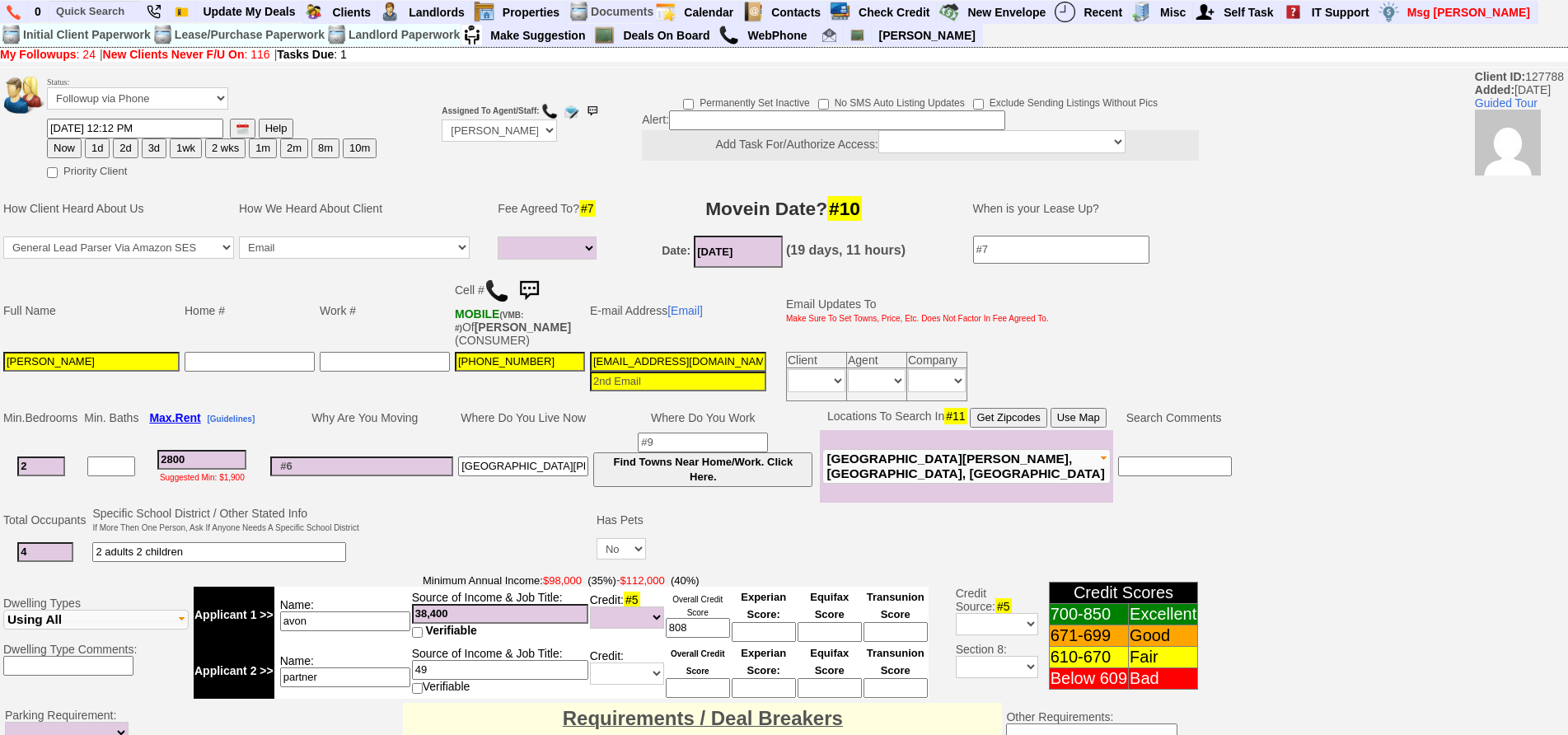
click at [537, 298] on img at bounding box center [529, 292] width 33 height 33
click at [513, 283] on link at bounding box center [529, 289] width 33 height 13
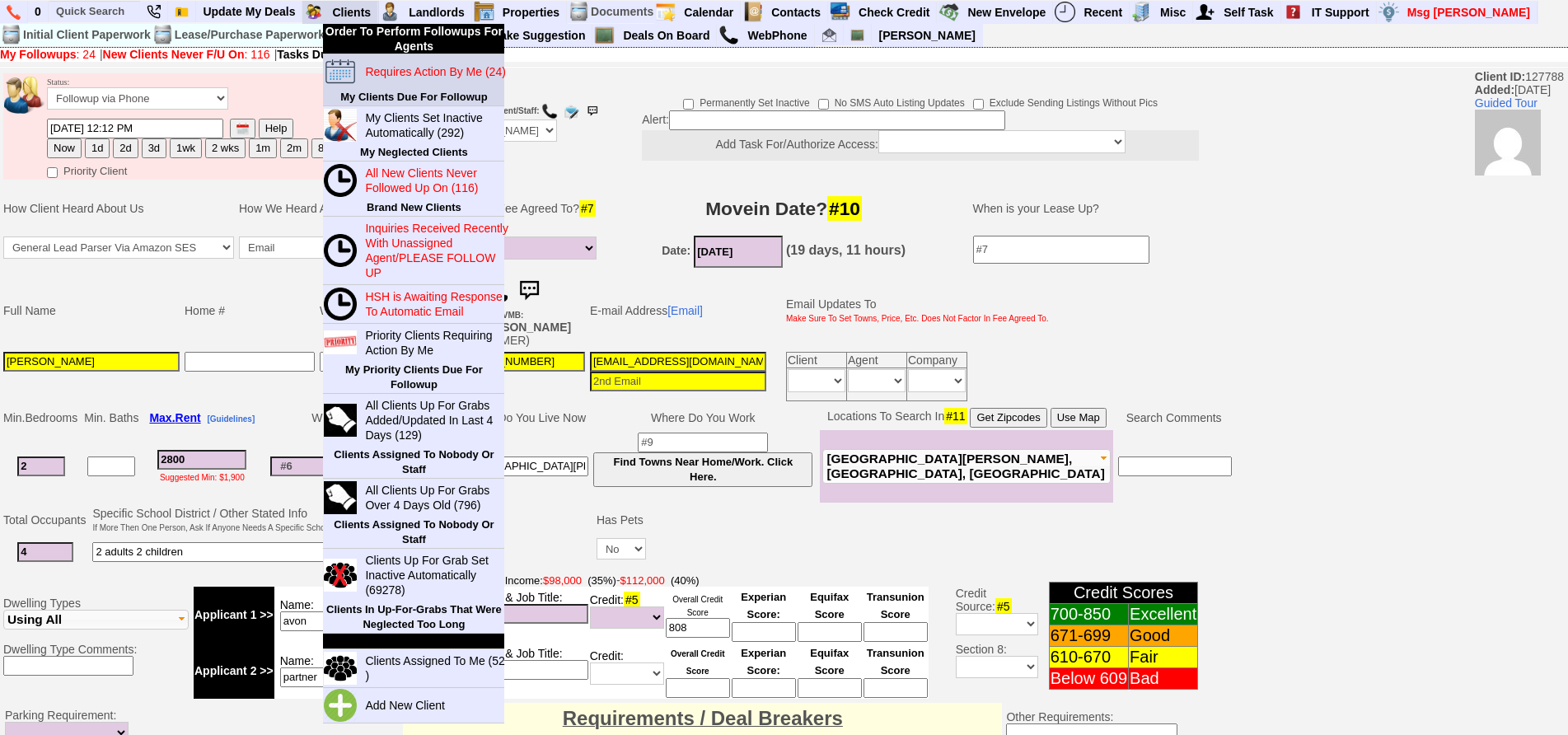
click at [385, 73] on blink "Requires Action By Me (24)" at bounding box center [435, 71] width 140 height 13
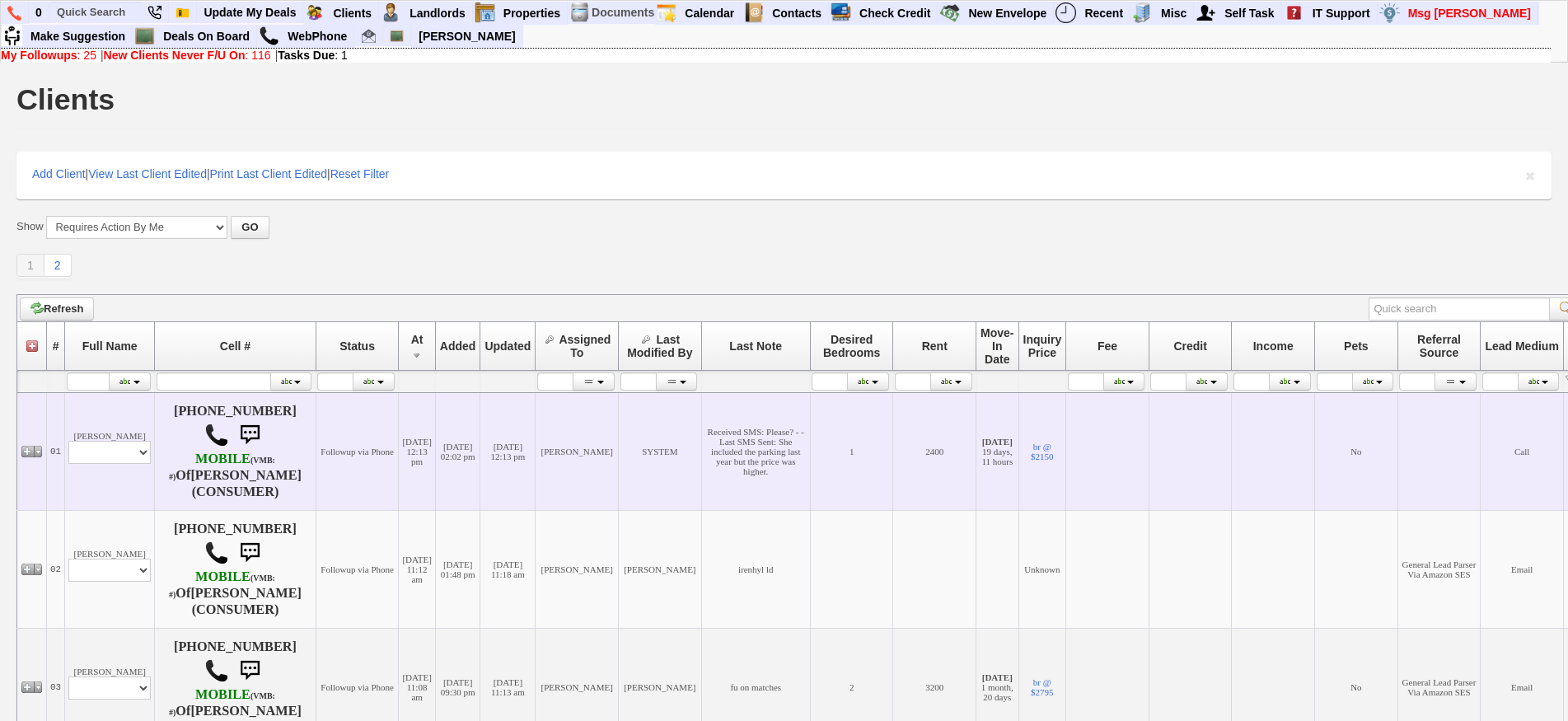
scroll to position [412, 0]
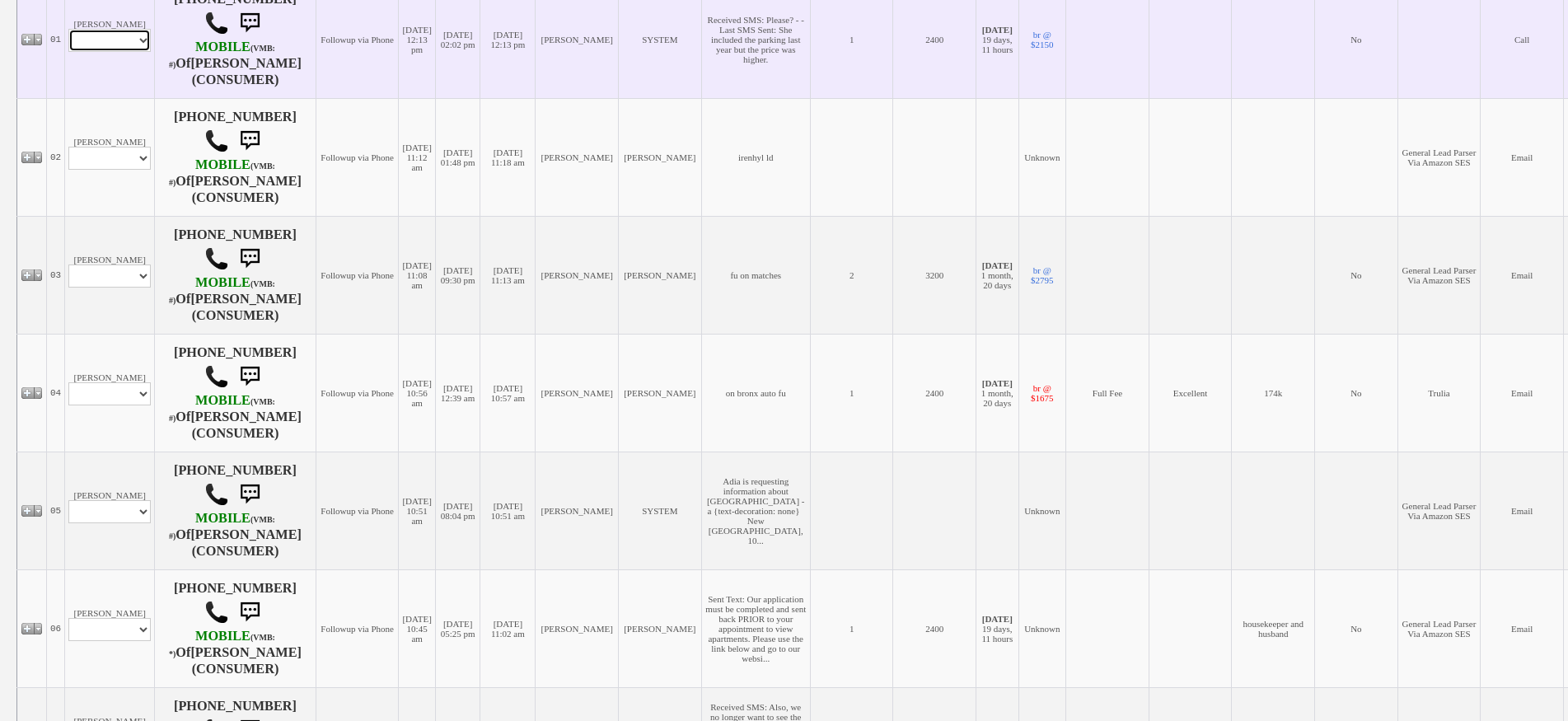
click at [111, 32] on select "Profile Edit Print Email Externally (Will Not Be Tracked In CRM) Closed Deals" at bounding box center [110, 40] width 83 height 23
select select "ChangeURL,/crm/custom/edit_client_form.php?redirect=%2Fcrm%2Fclients.php&id=167…"
click at [68, 29] on select "Profile Edit Print Email Externally (Will Not Be Tracked In CRM) Closed Deals" at bounding box center [110, 40] width 83 height 23
select select
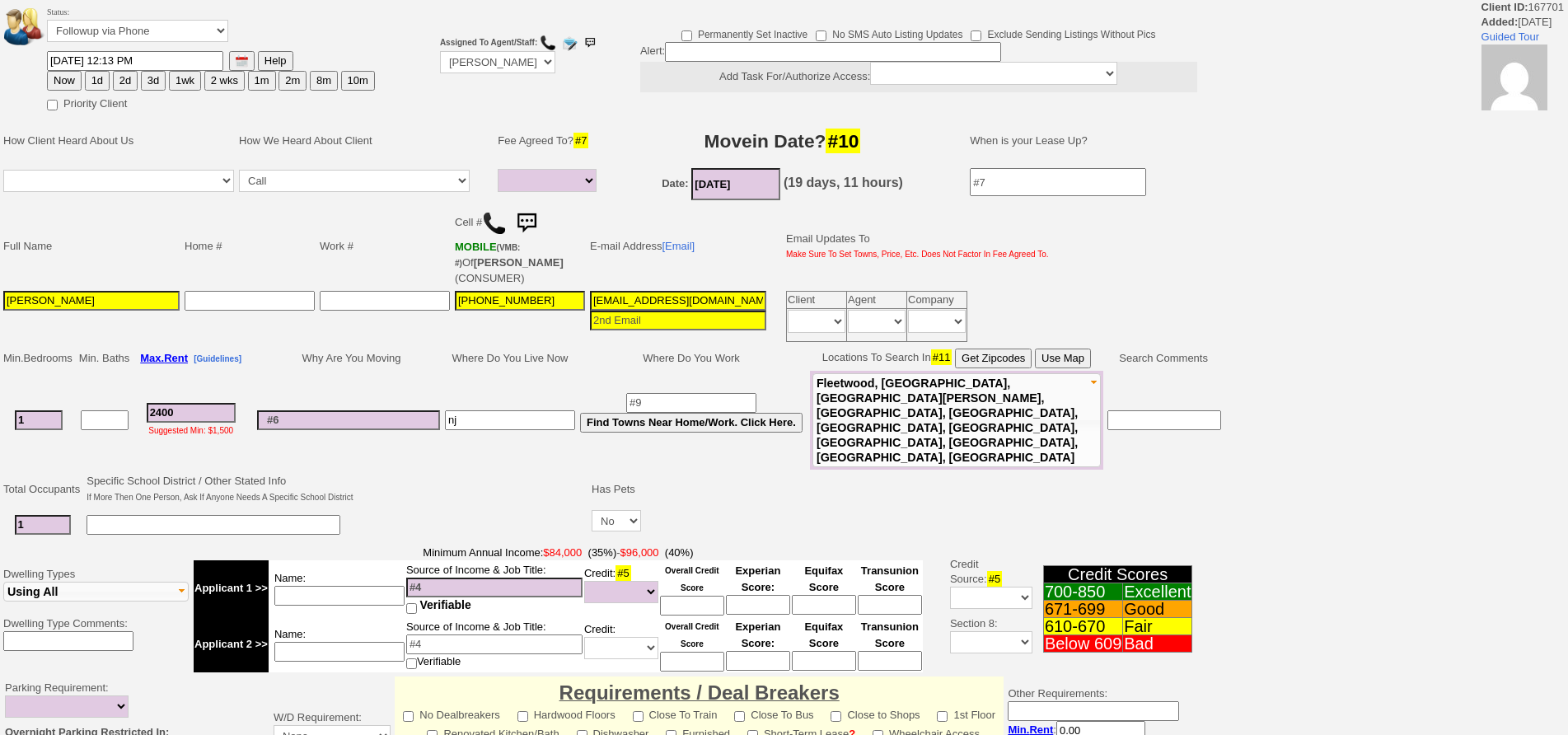
select select
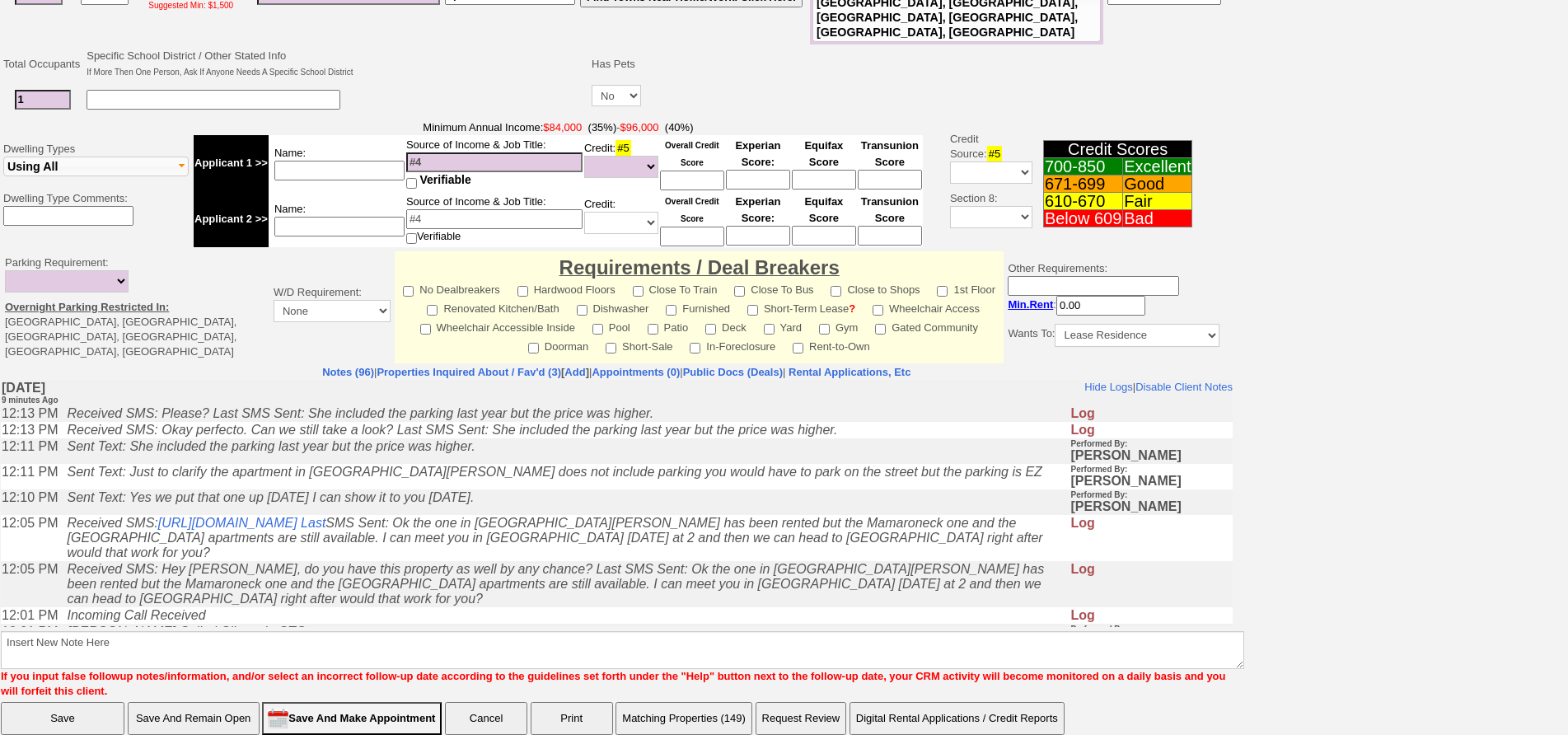
click at [249, 489] on td "Sent Text: Just to clarify the apartment in New Rochelle does not include parki…" at bounding box center [565, 476] width 1011 height 25
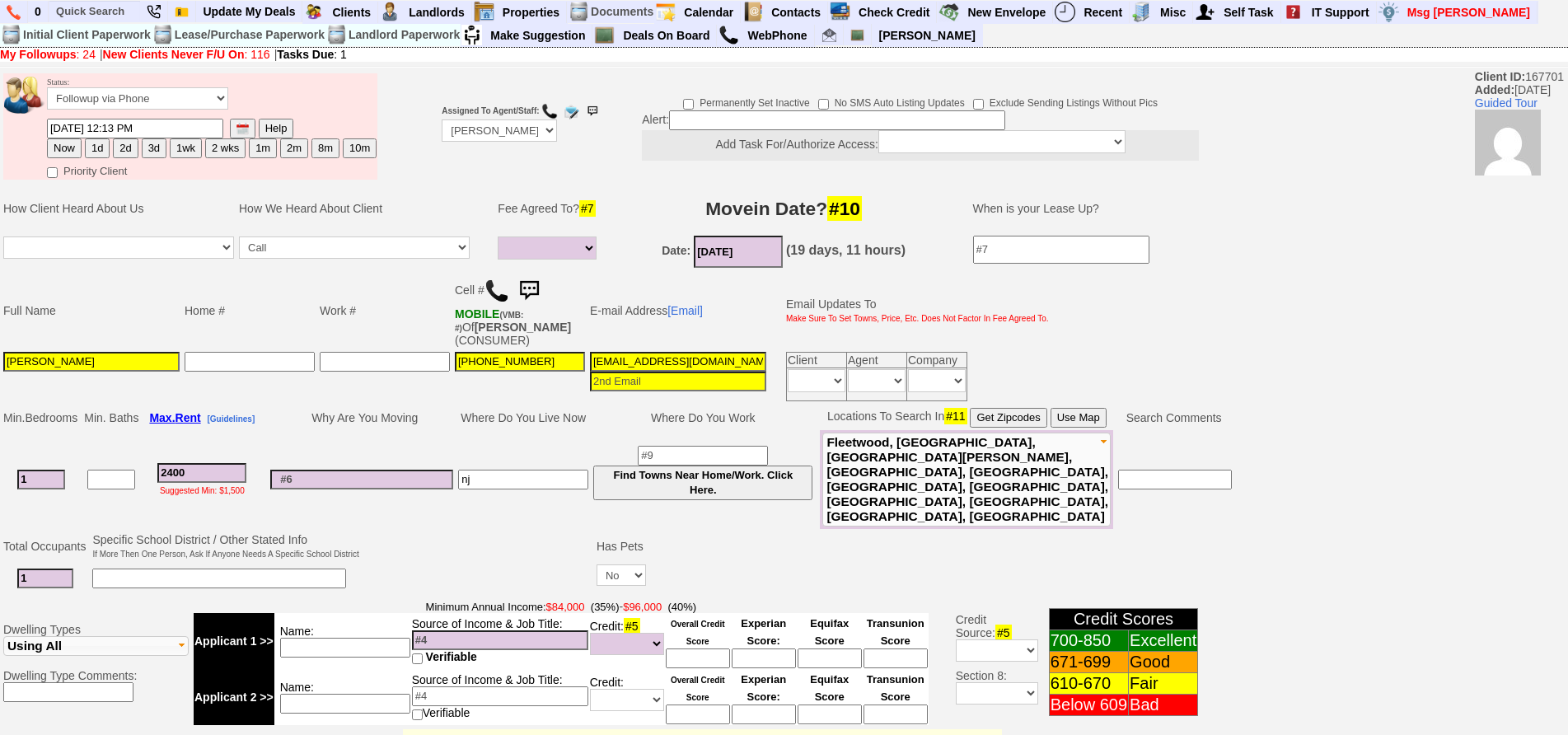
click at [540, 285] on img at bounding box center [529, 292] width 33 height 33
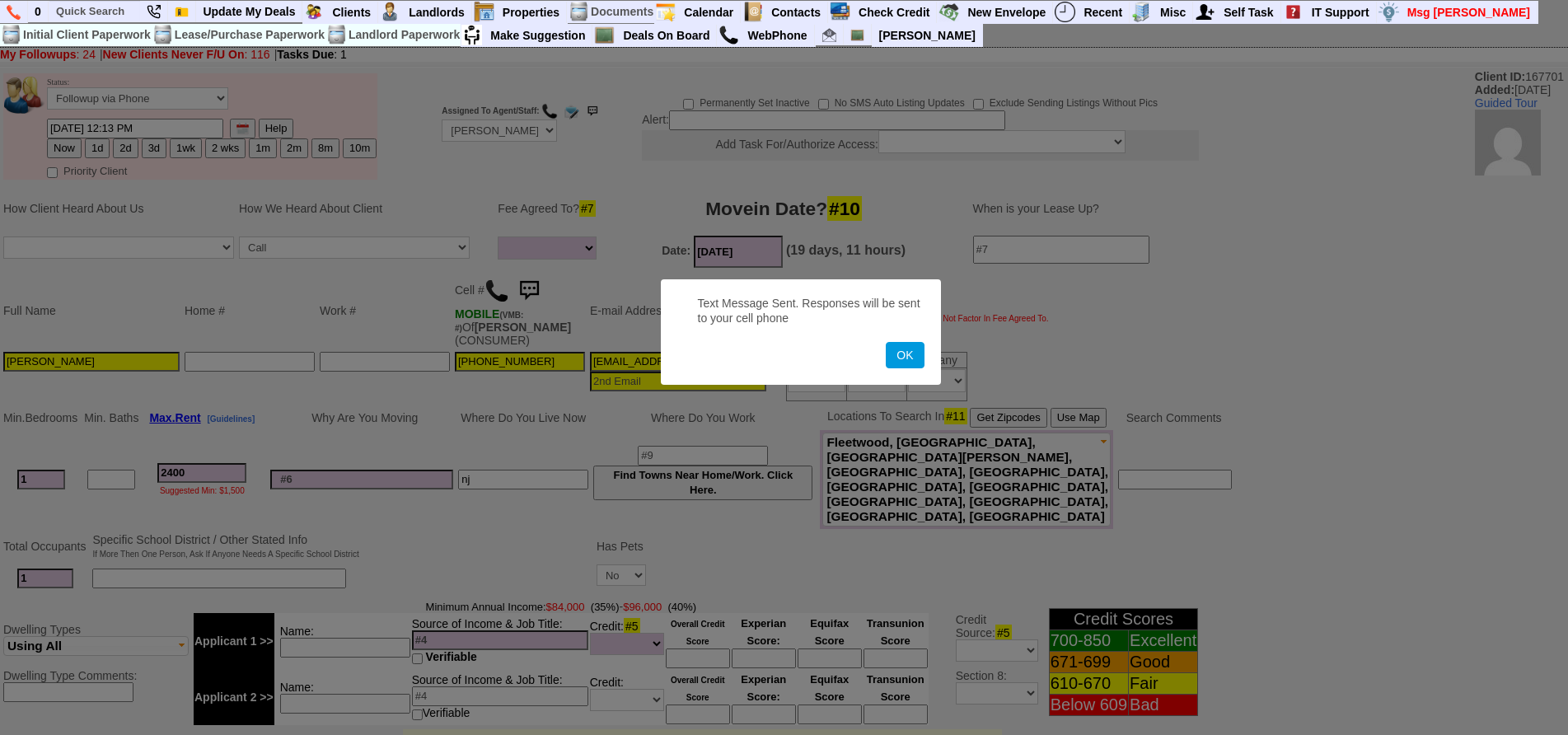
click at [886, 342] on button "OK" at bounding box center [904, 356] width 38 height 26
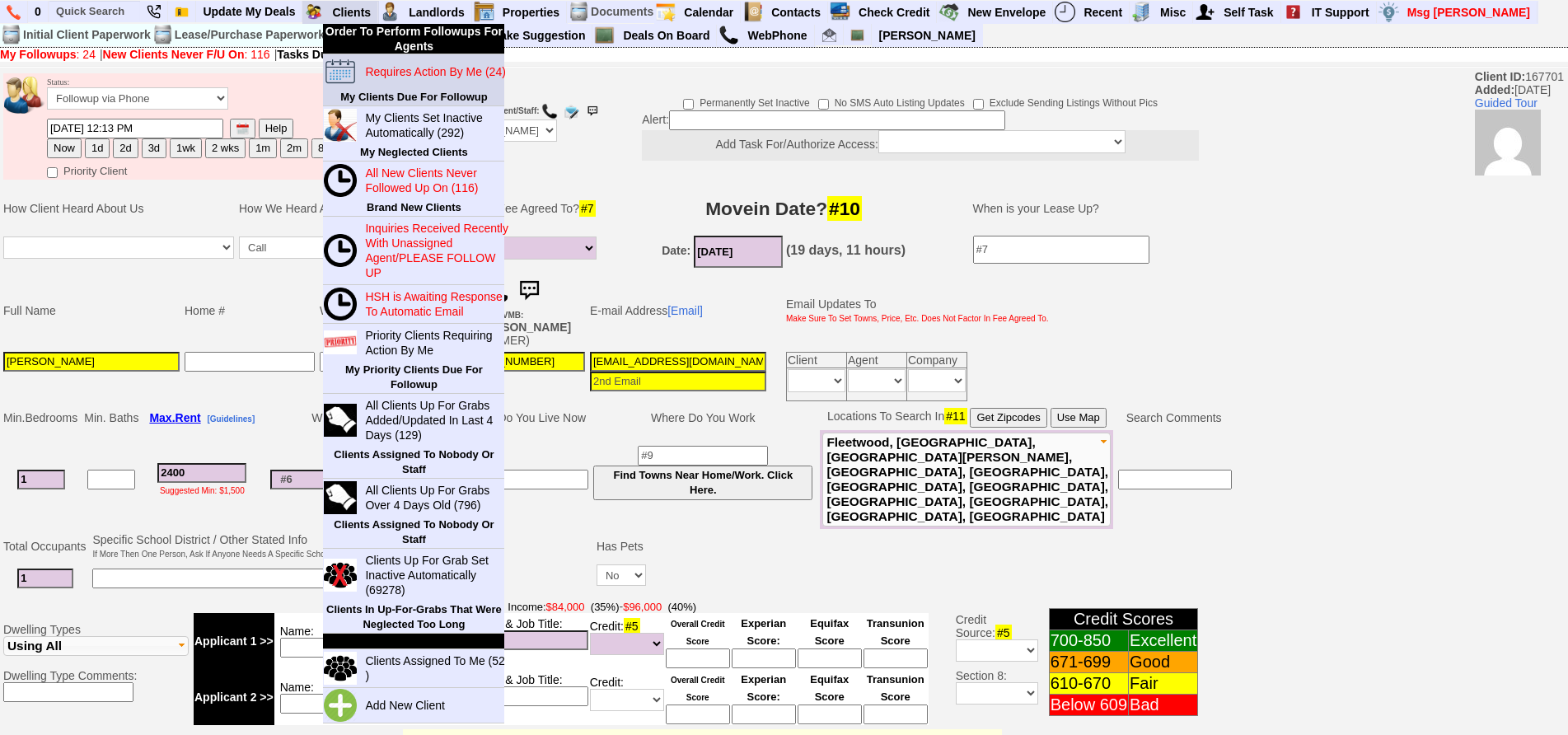
click at [393, 69] on blink "Requires Action By Me (24)" at bounding box center [435, 71] width 140 height 13
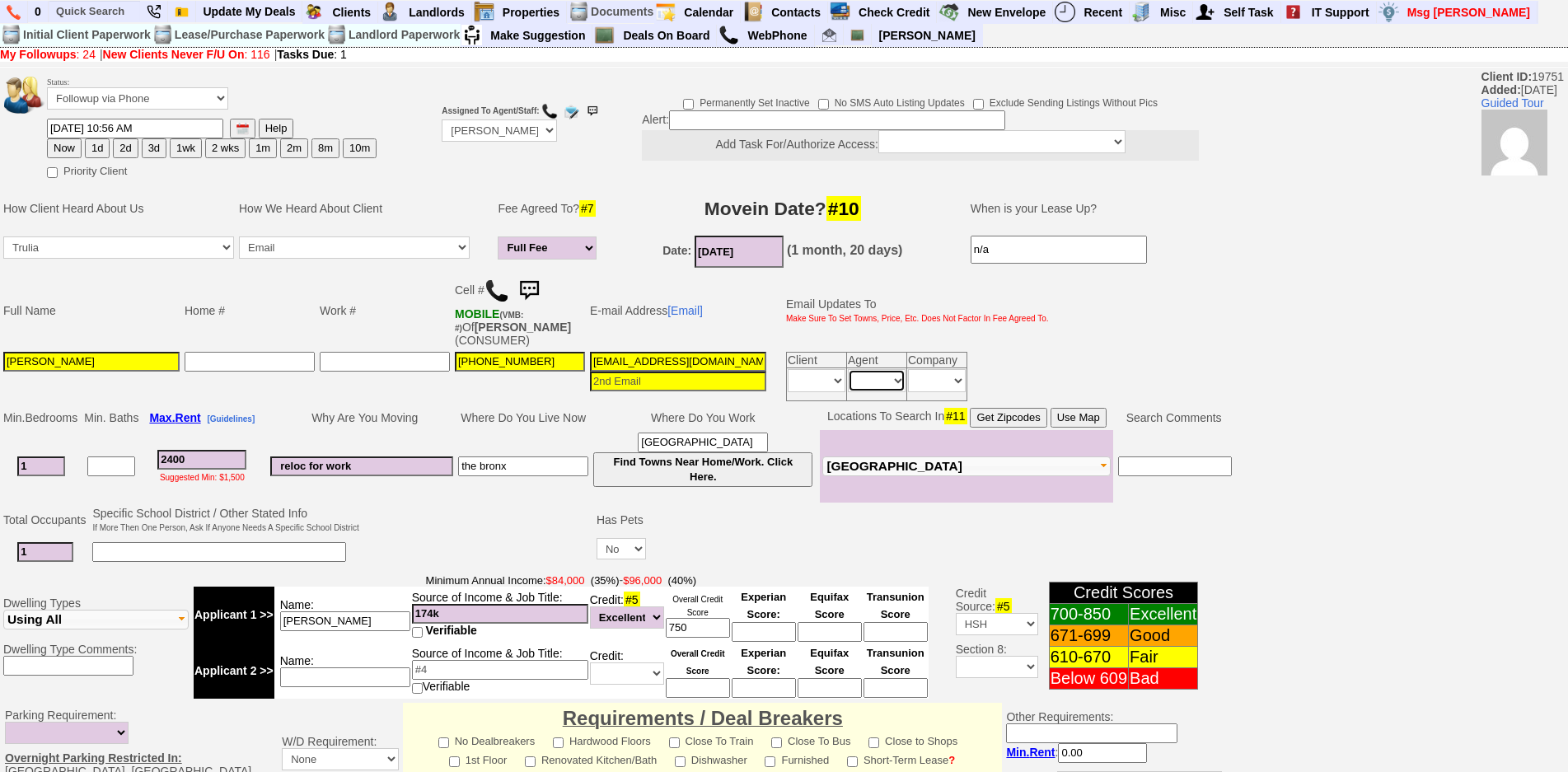
click at [862, 371] on select "Immediately Daily" at bounding box center [877, 380] width 58 height 23
select select "Immediately"
click at [848, 369] on select "Immediately Daily" at bounding box center [877, 380] width 58 height 23
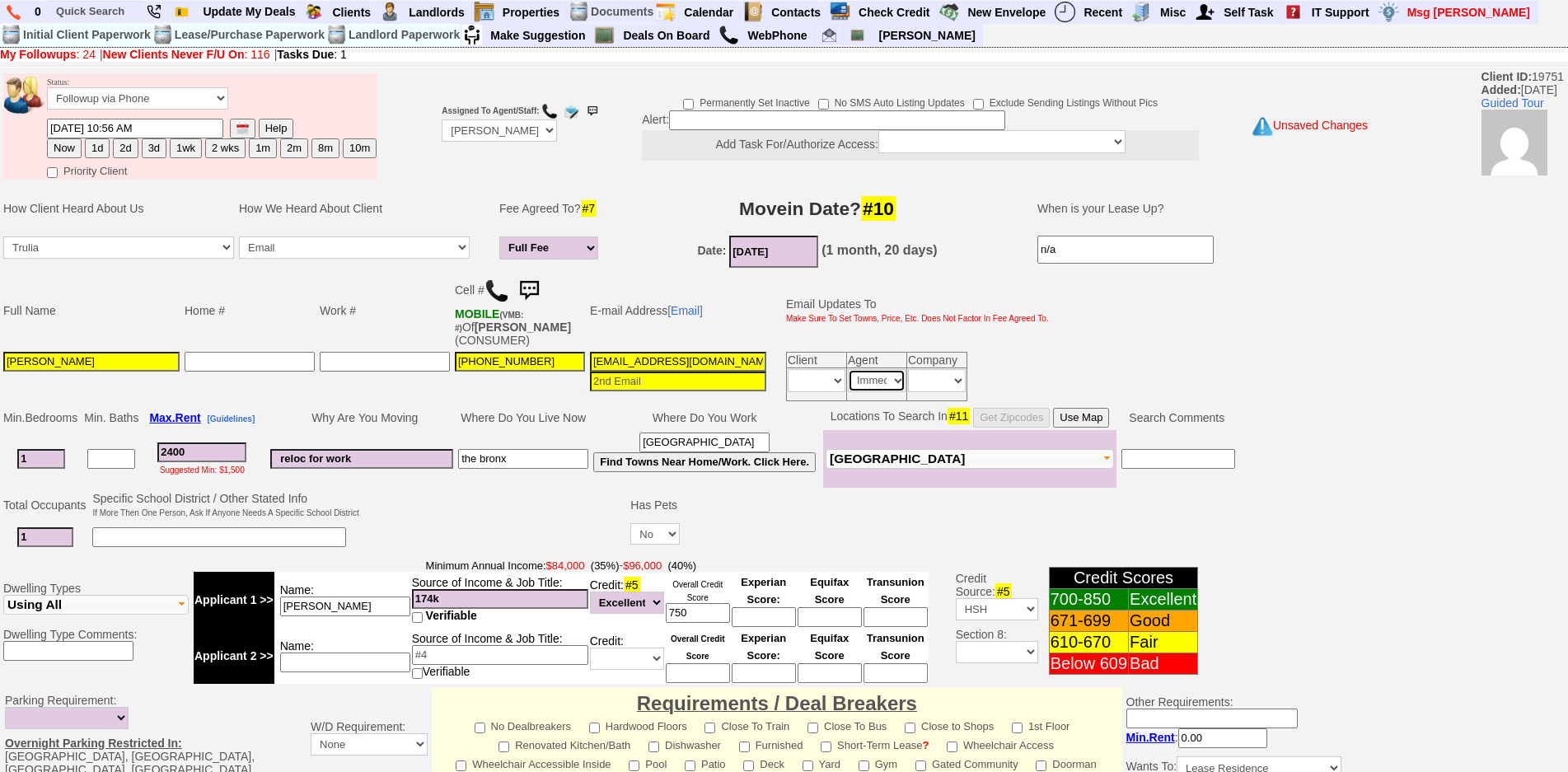
scroll to position [428, 0]
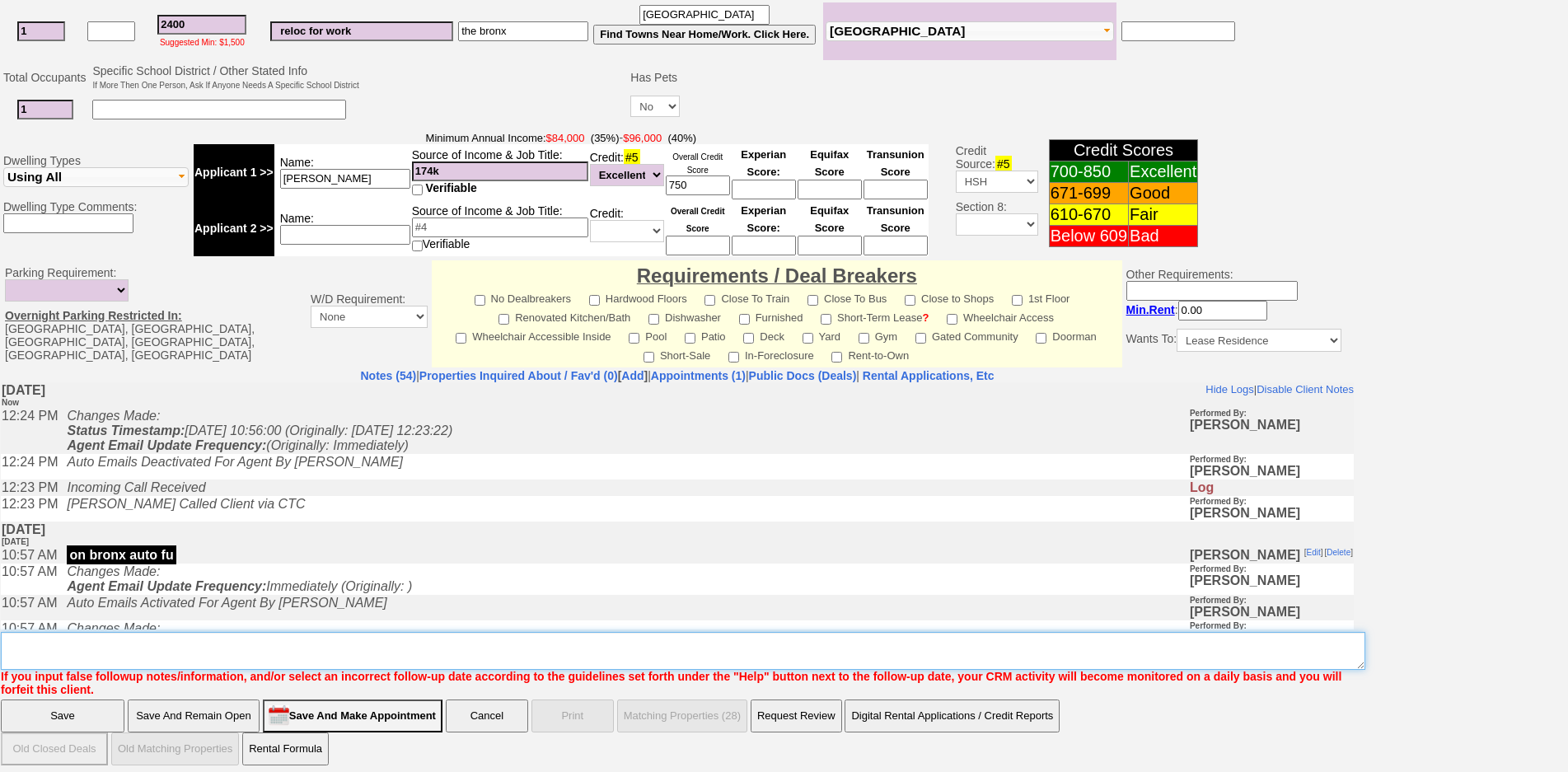
click at [354, 637] on textarea "Insert New Note Here" at bounding box center [683, 651] width 1364 height 38
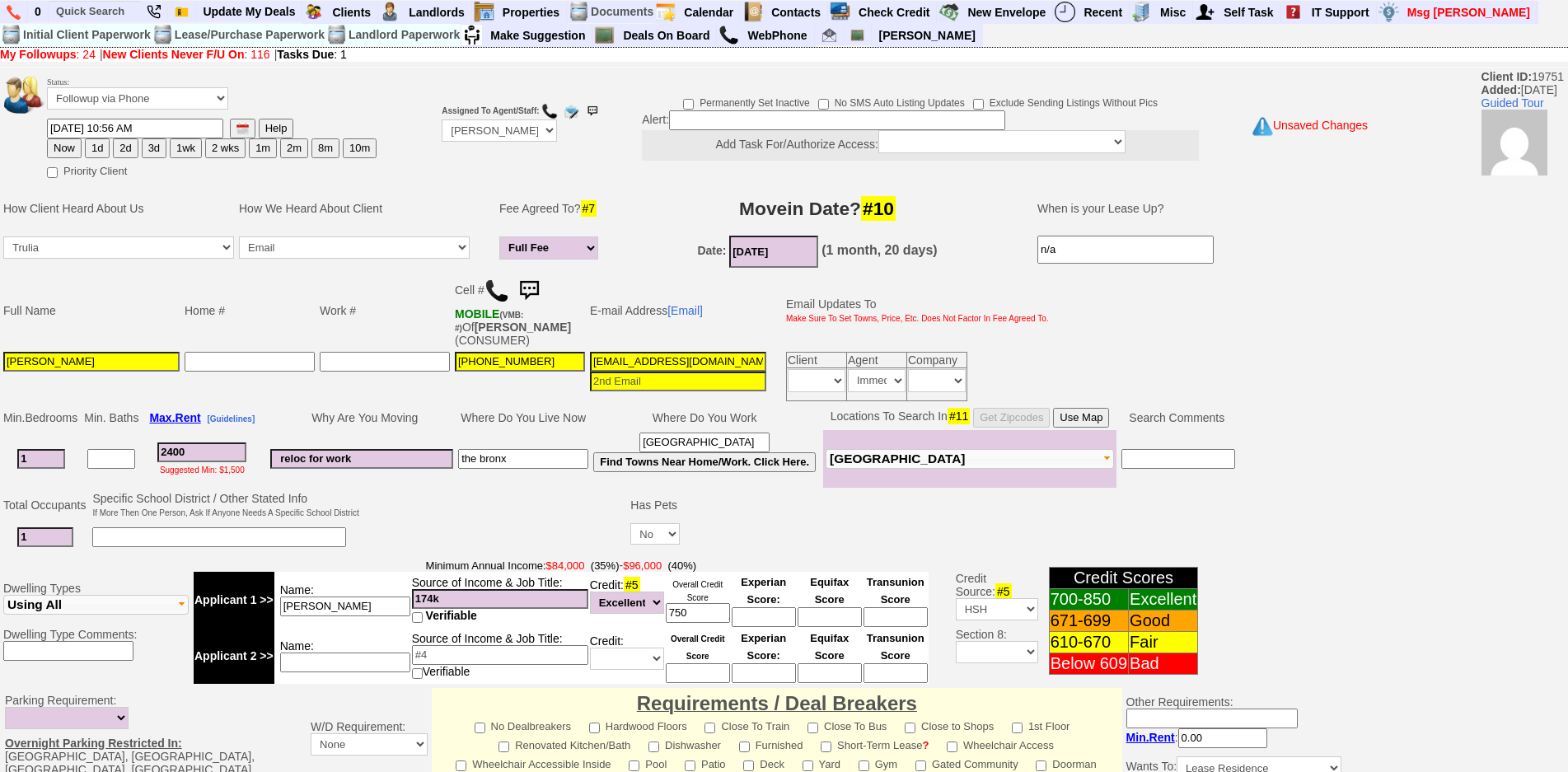
type textarea "fu"
click at [133, 153] on button "2d" at bounding box center [126, 148] width 25 height 20
type input "[DATE] 12:24 PM"
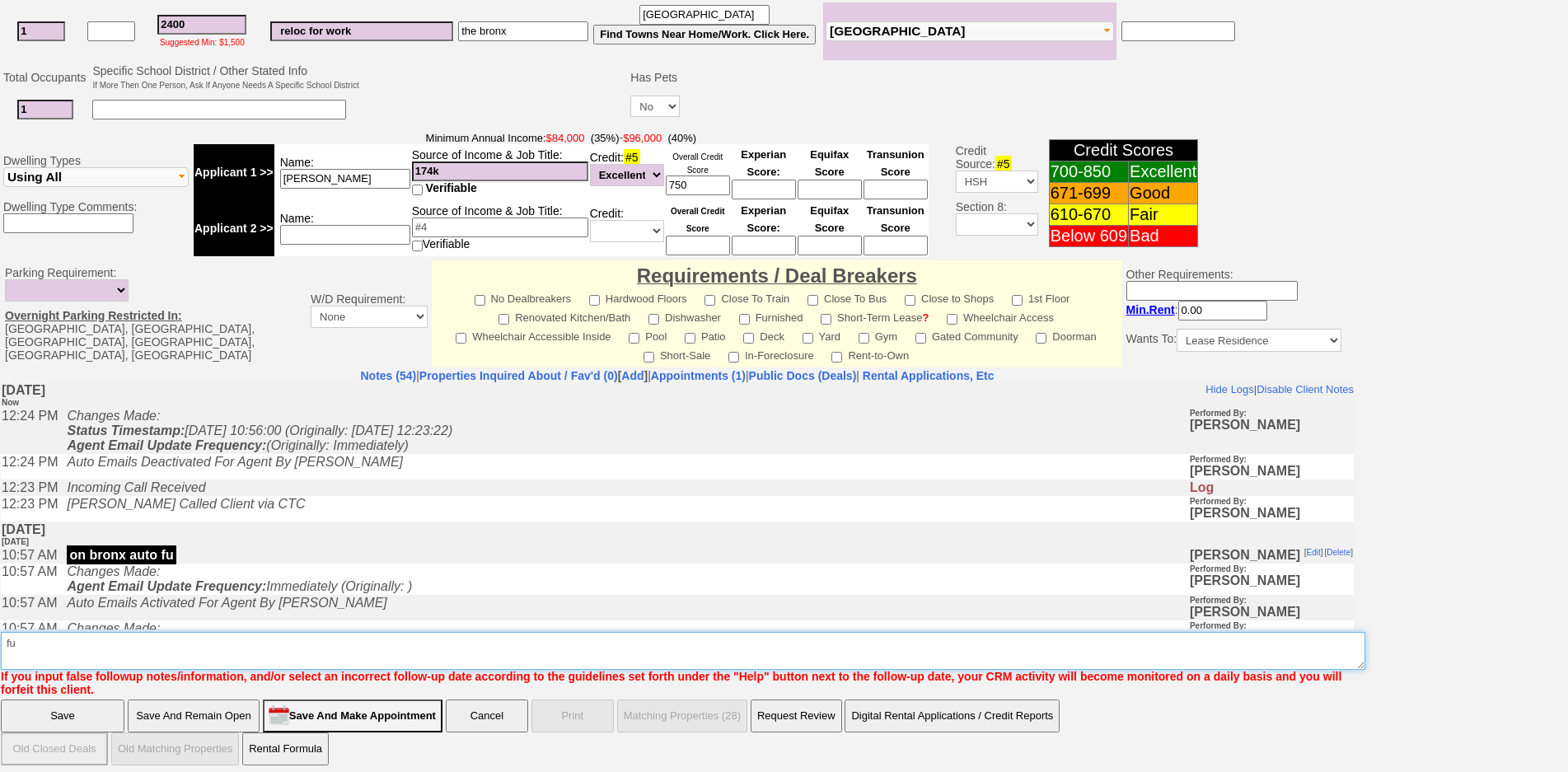
click at [208, 643] on textarea "Insert New Note Here" at bounding box center [683, 651] width 1364 height 38
type textarea "f"
type textarea "auto fu"
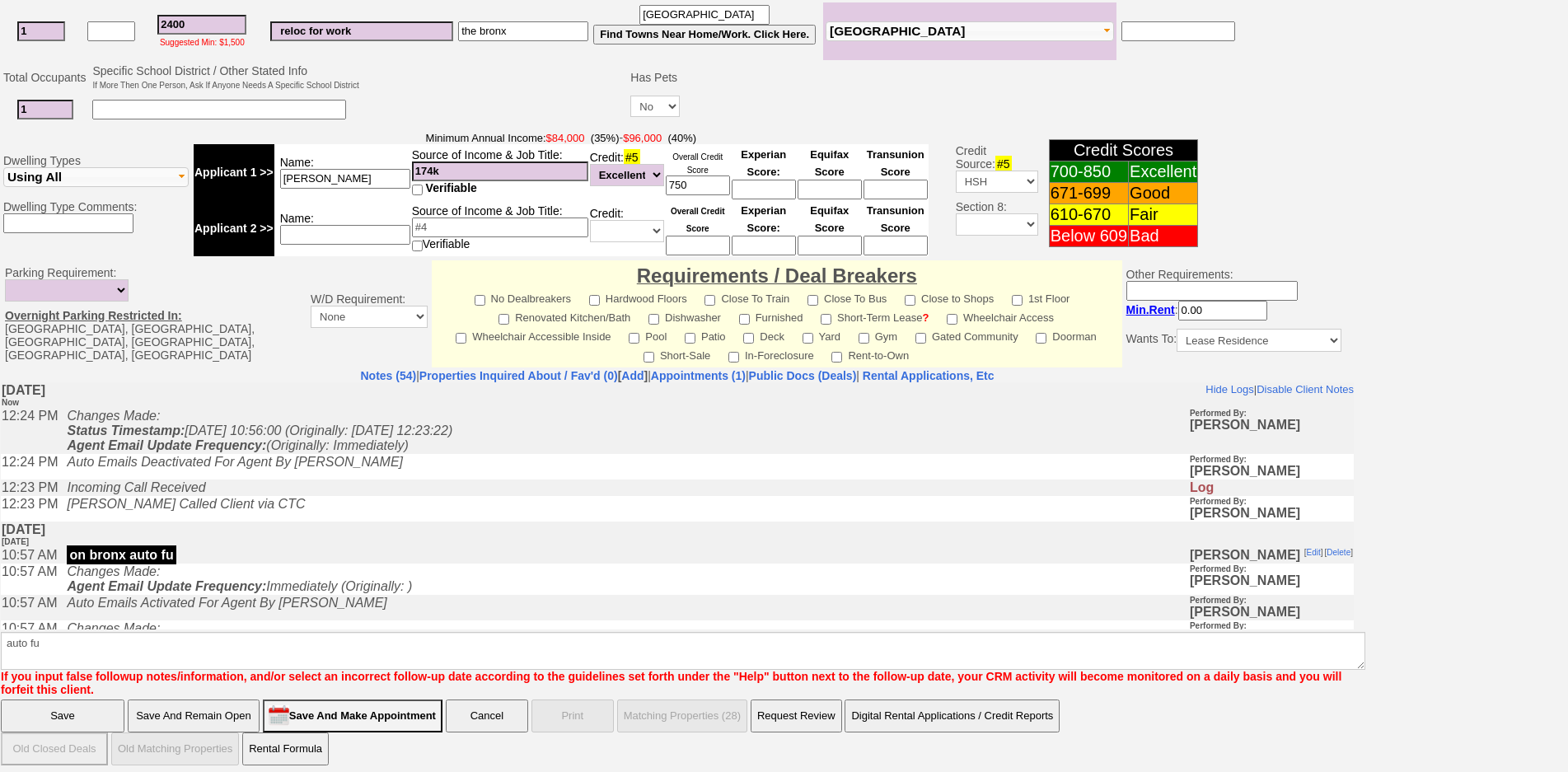
click at [63, 718] on input "Save" at bounding box center [62, 717] width 124 height 33
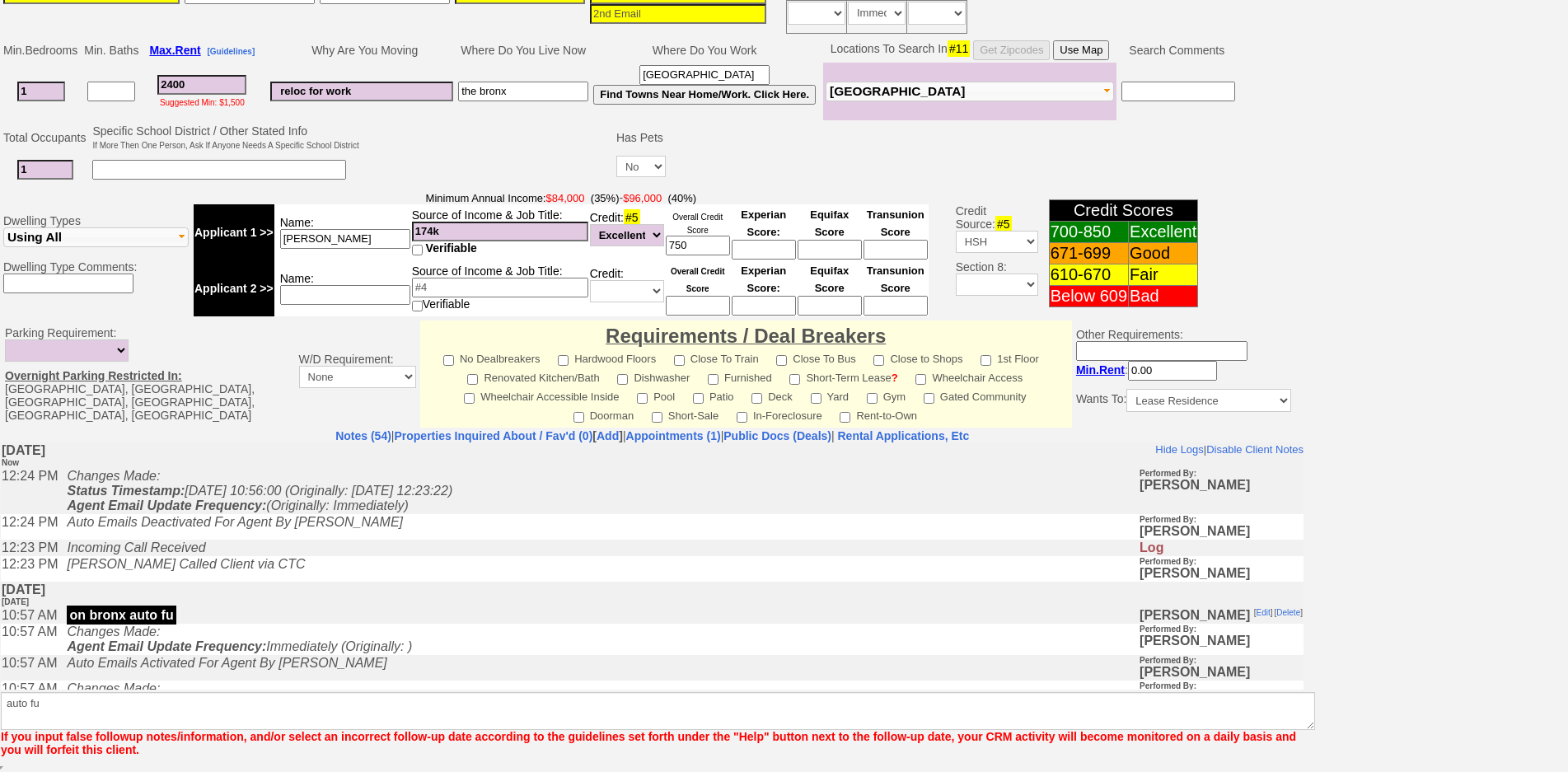
scroll to position [369, 0]
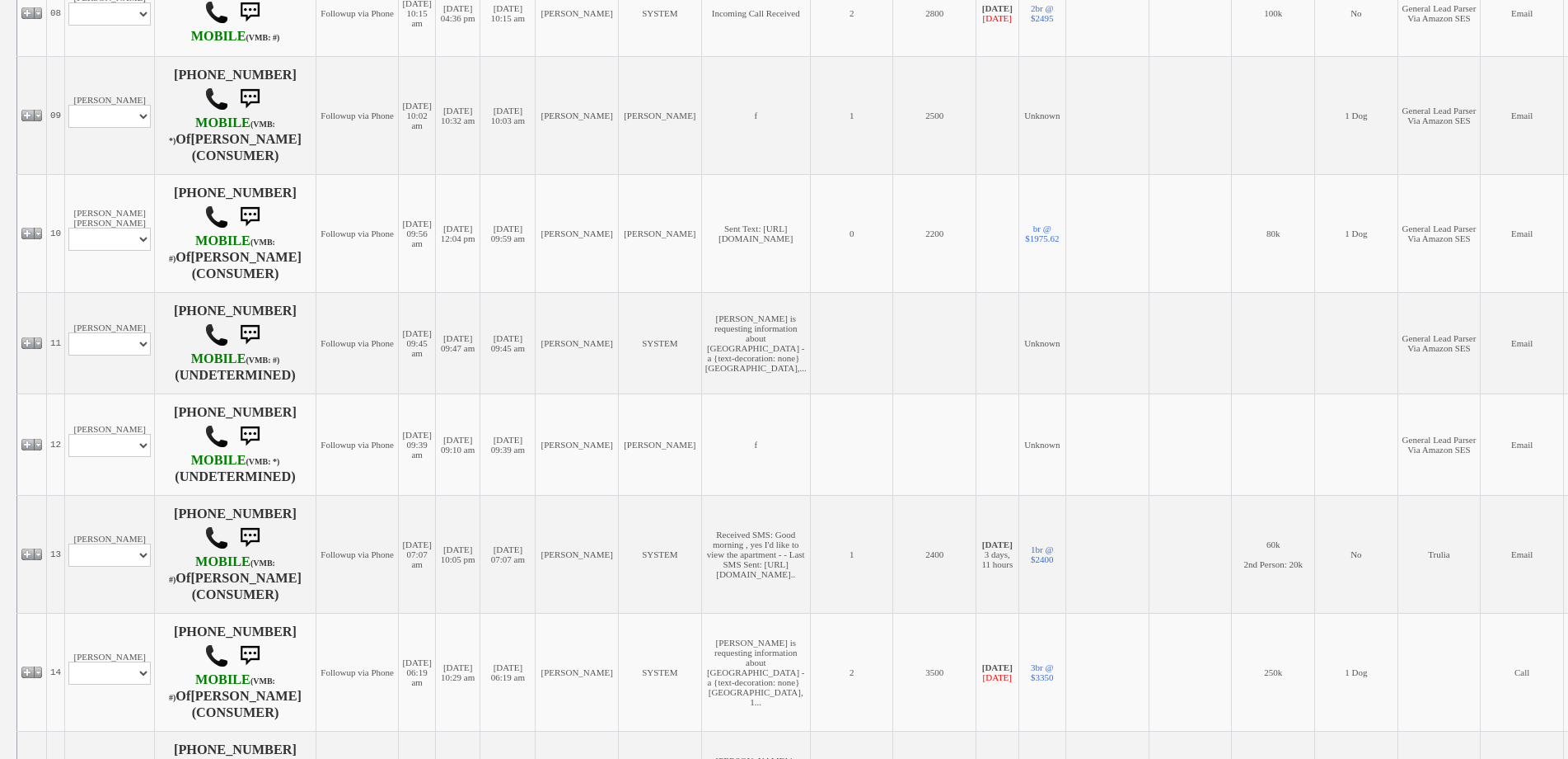
scroll to position [1484, 0]
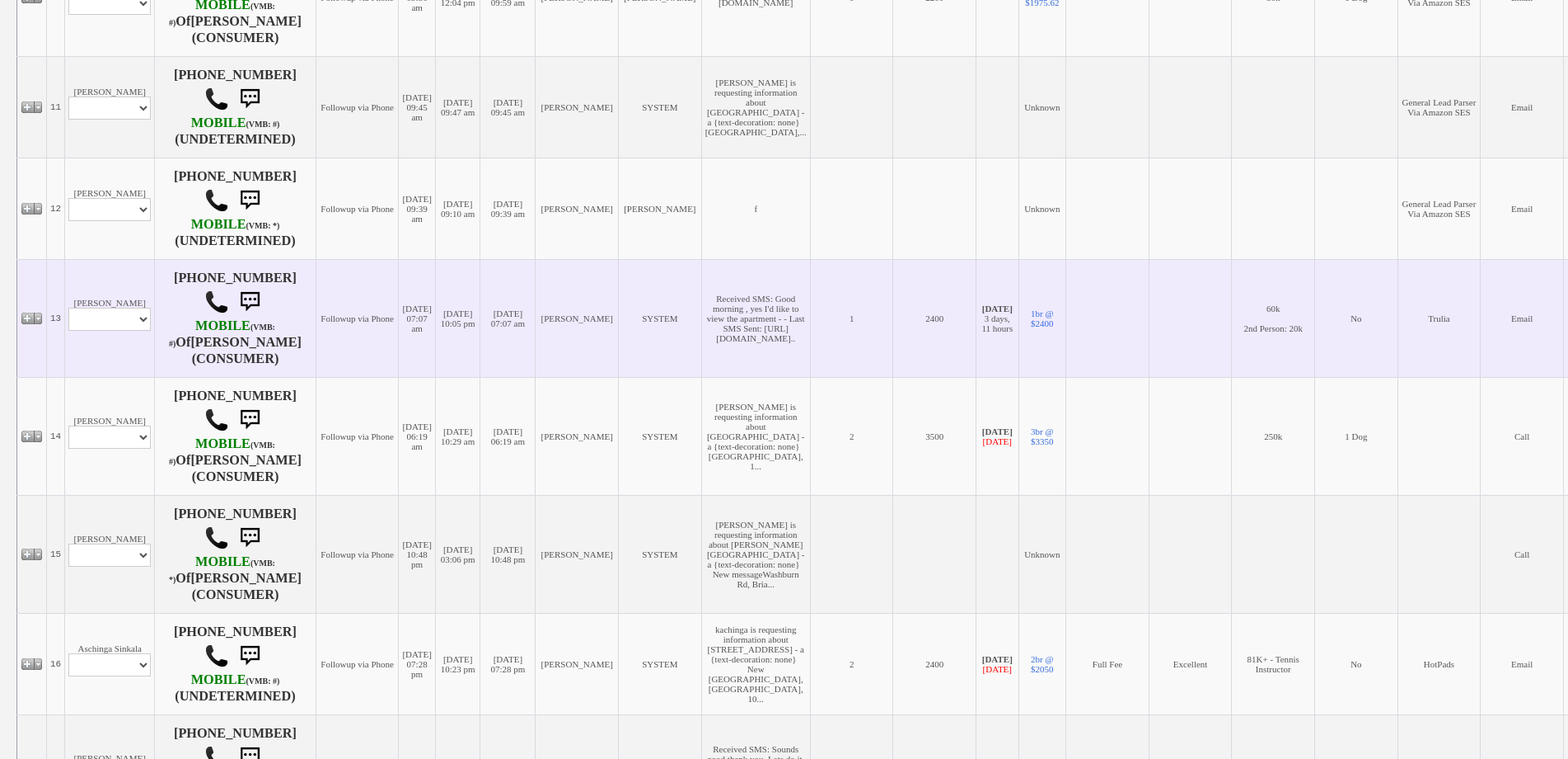
click at [120, 259] on td "[PERSON_NAME] Profile Edit Print Email Externally (Will Not Be Tracked In CRM) …" at bounding box center [110, 318] width 90 height 118
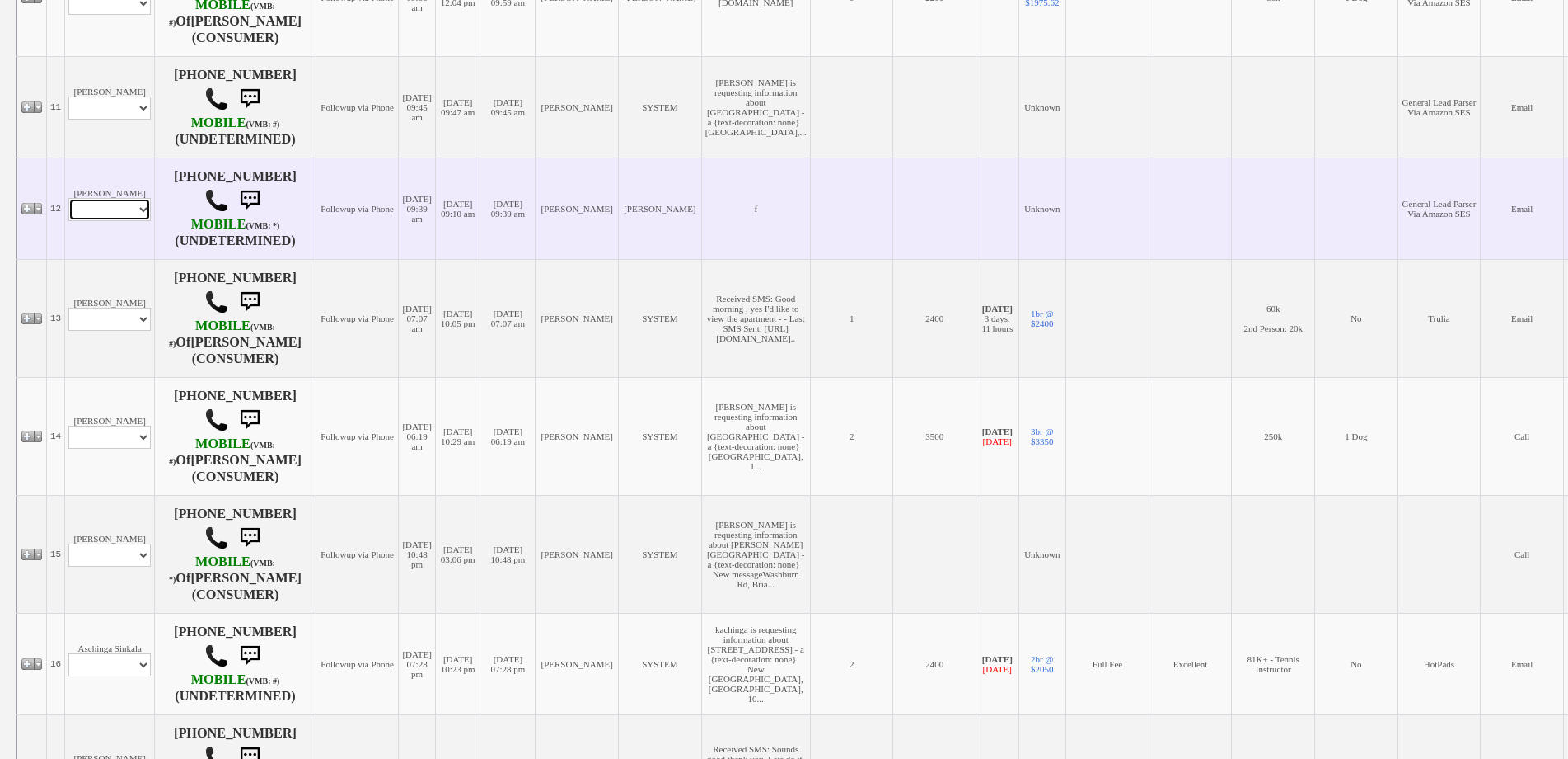
click at [122, 200] on select "Profile Edit Print Email Externally (Will Not Be Tracked In CRM) Closed Deals" at bounding box center [110, 209] width 83 height 23
select select "ChangeURL,/crm/custom/edit_client_form.php?redirect=%2Fcrm%2Fclients.php&id=167…"
click at [68, 198] on select "Profile Edit Print Email Externally (Will Not Be Tracked In CRM) Closed Deals" at bounding box center [110, 209] width 83 height 23
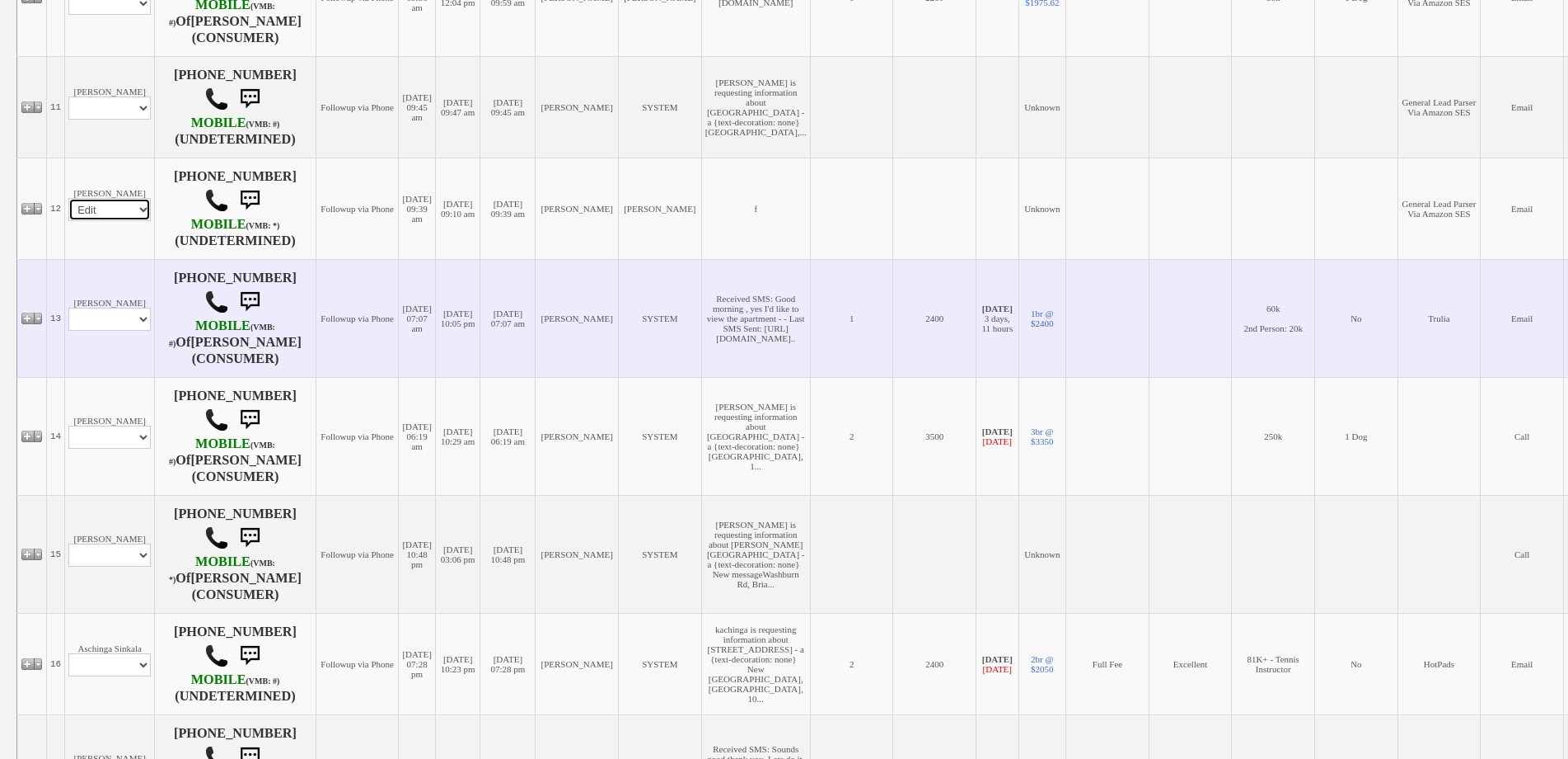
select select
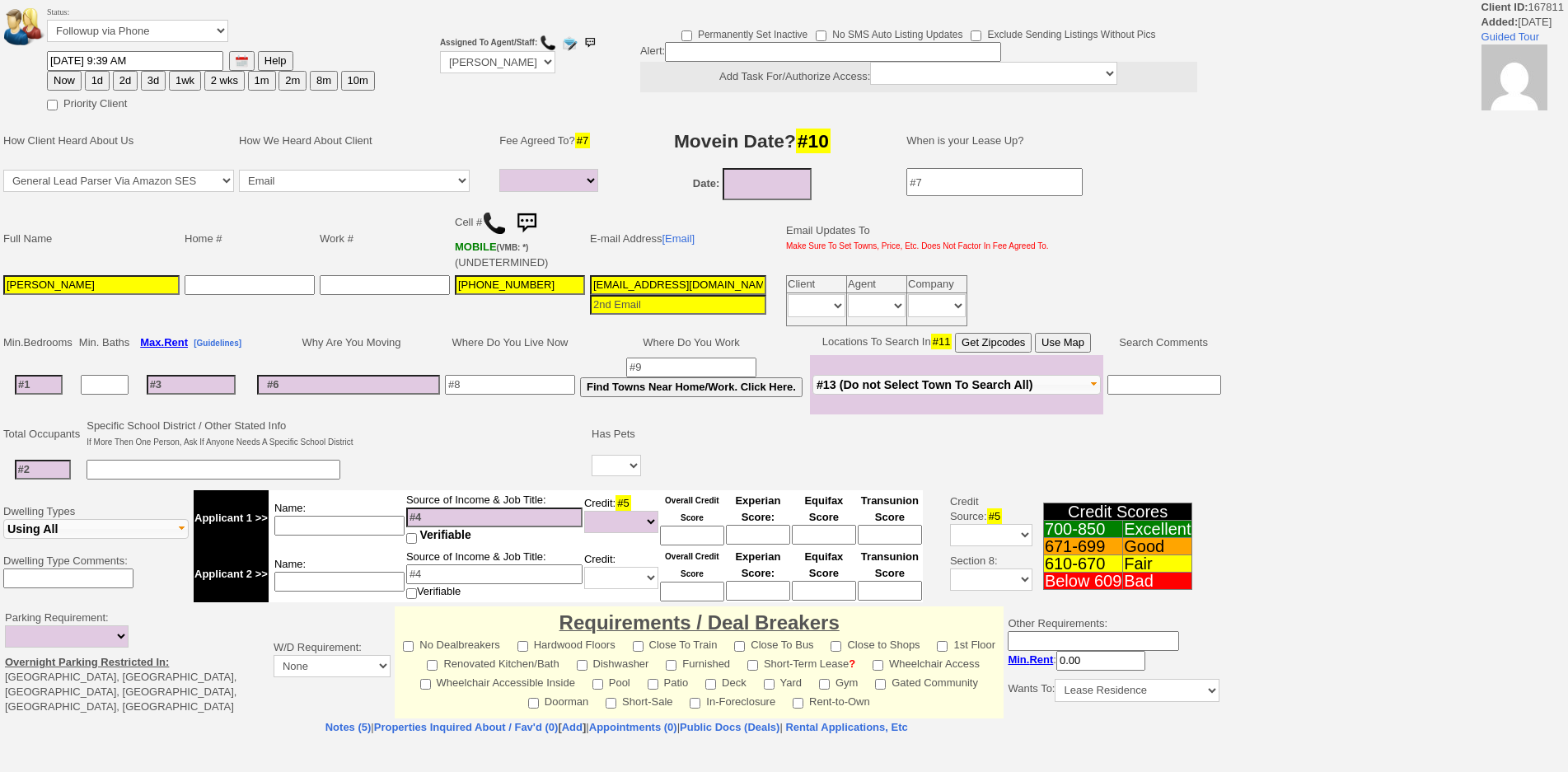
select select
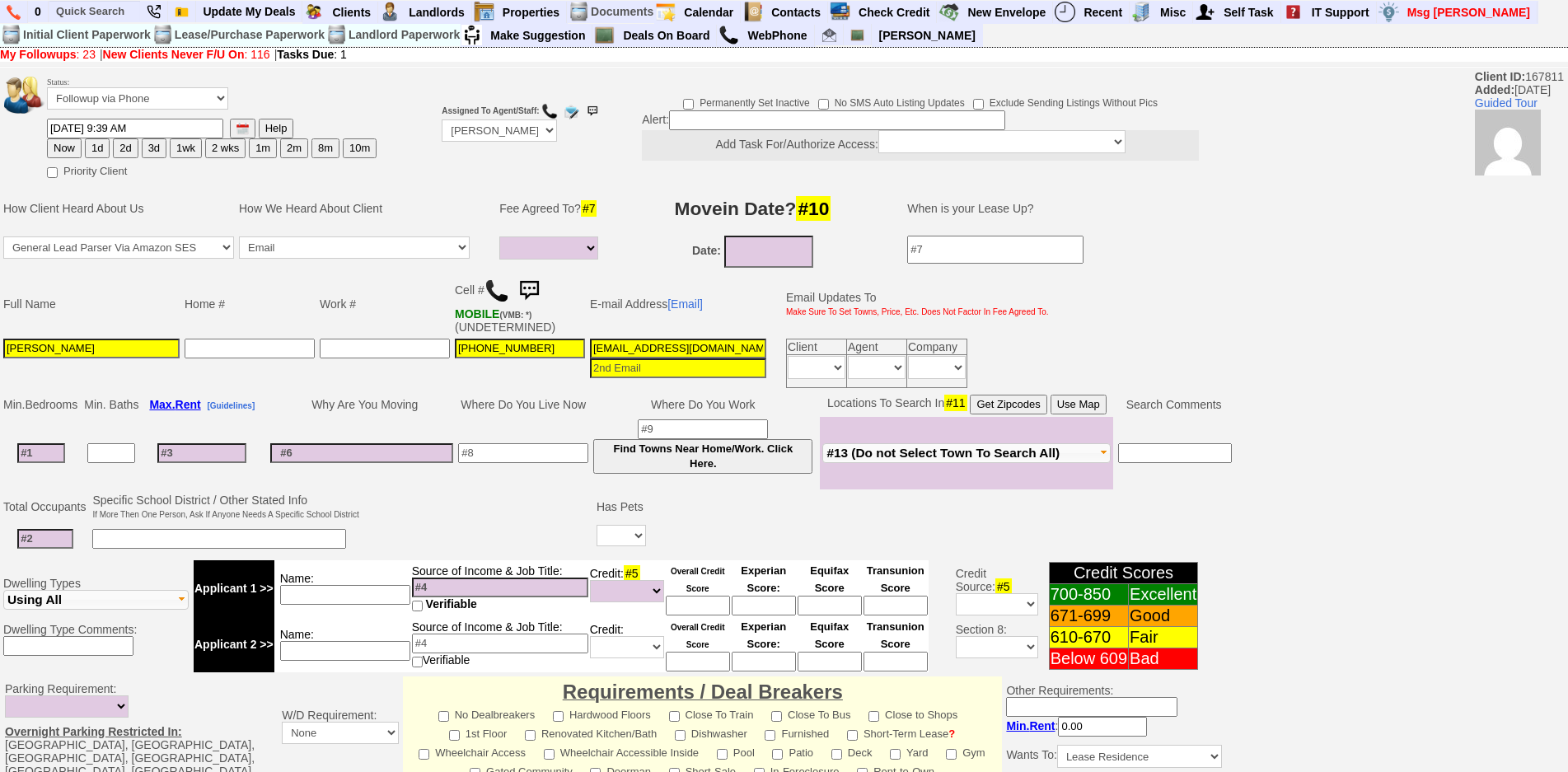
click at [443, 288] on td "Work #" at bounding box center [385, 304] width 135 height 64
click at [504, 292] on img at bounding box center [497, 291] width 25 height 25
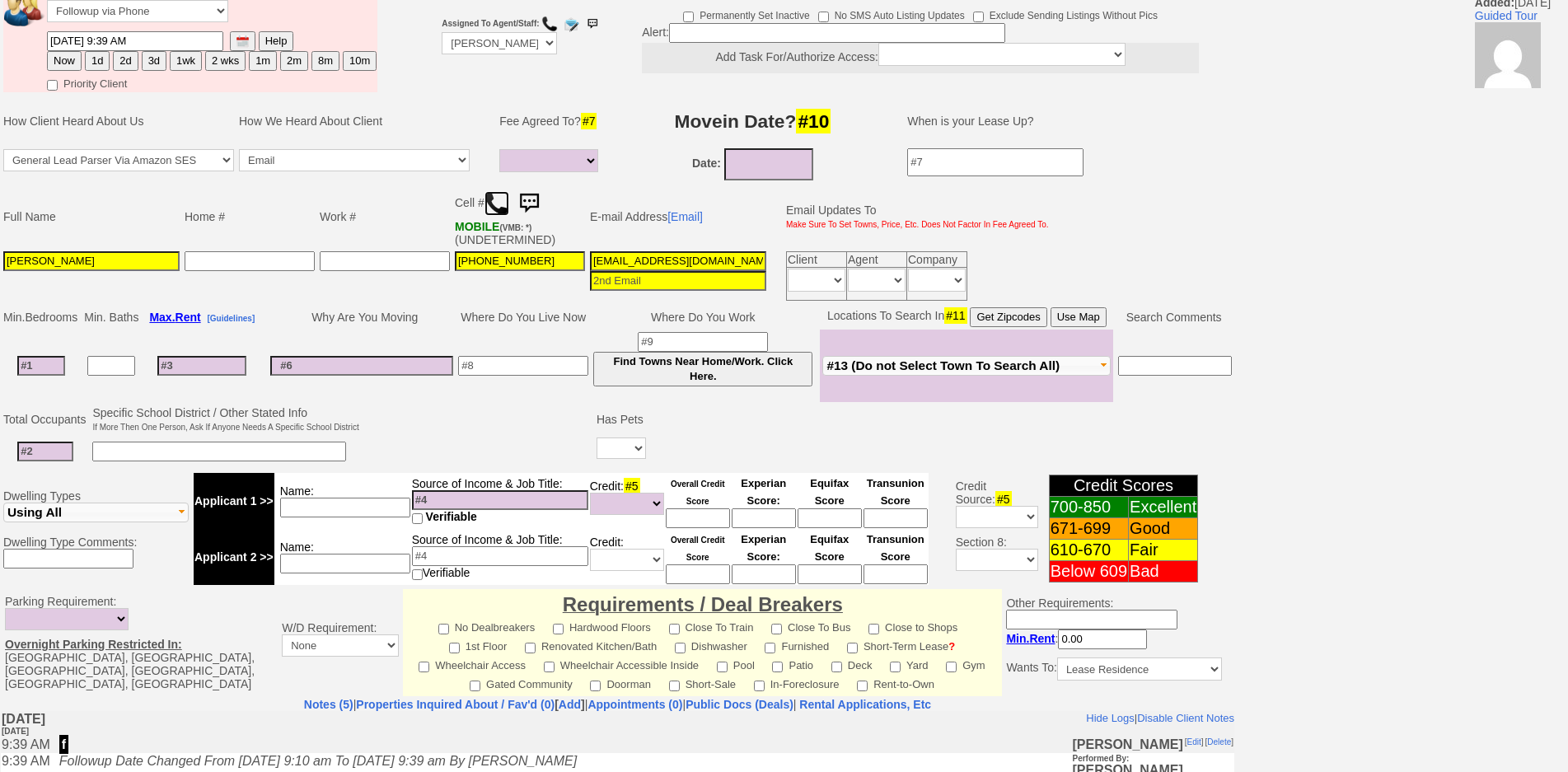
scroll to position [12, 0]
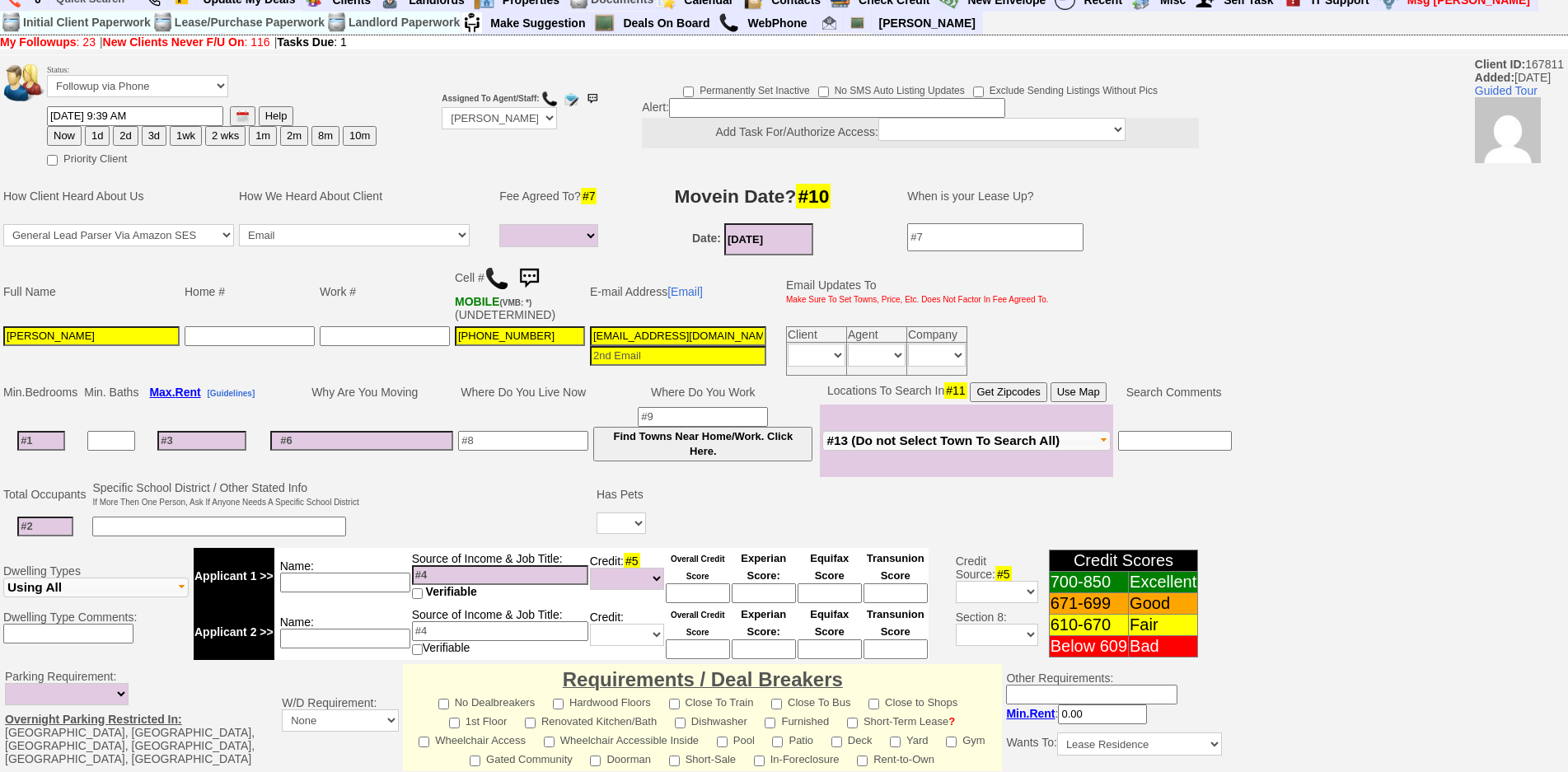
click at [790, 244] on input "[DATE]" at bounding box center [768, 239] width 89 height 32
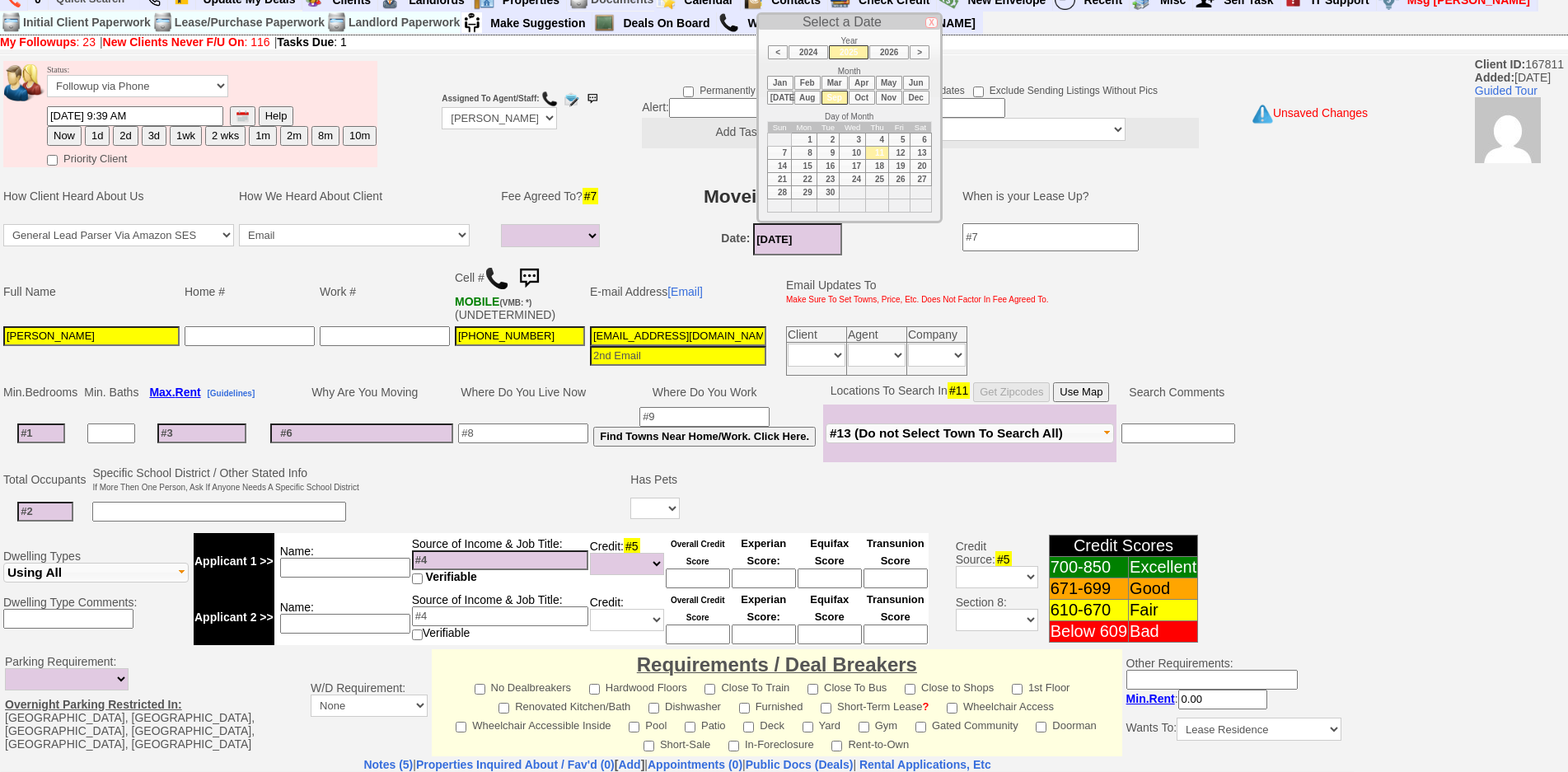
click at [855, 105] on ul "Jan Feb Mar Apr May Jun [DATE] Aug Sep Oct Nov Dec" at bounding box center [850, 90] width 165 height 30
click at [865, 94] on li "Oct" at bounding box center [862, 97] width 26 height 14
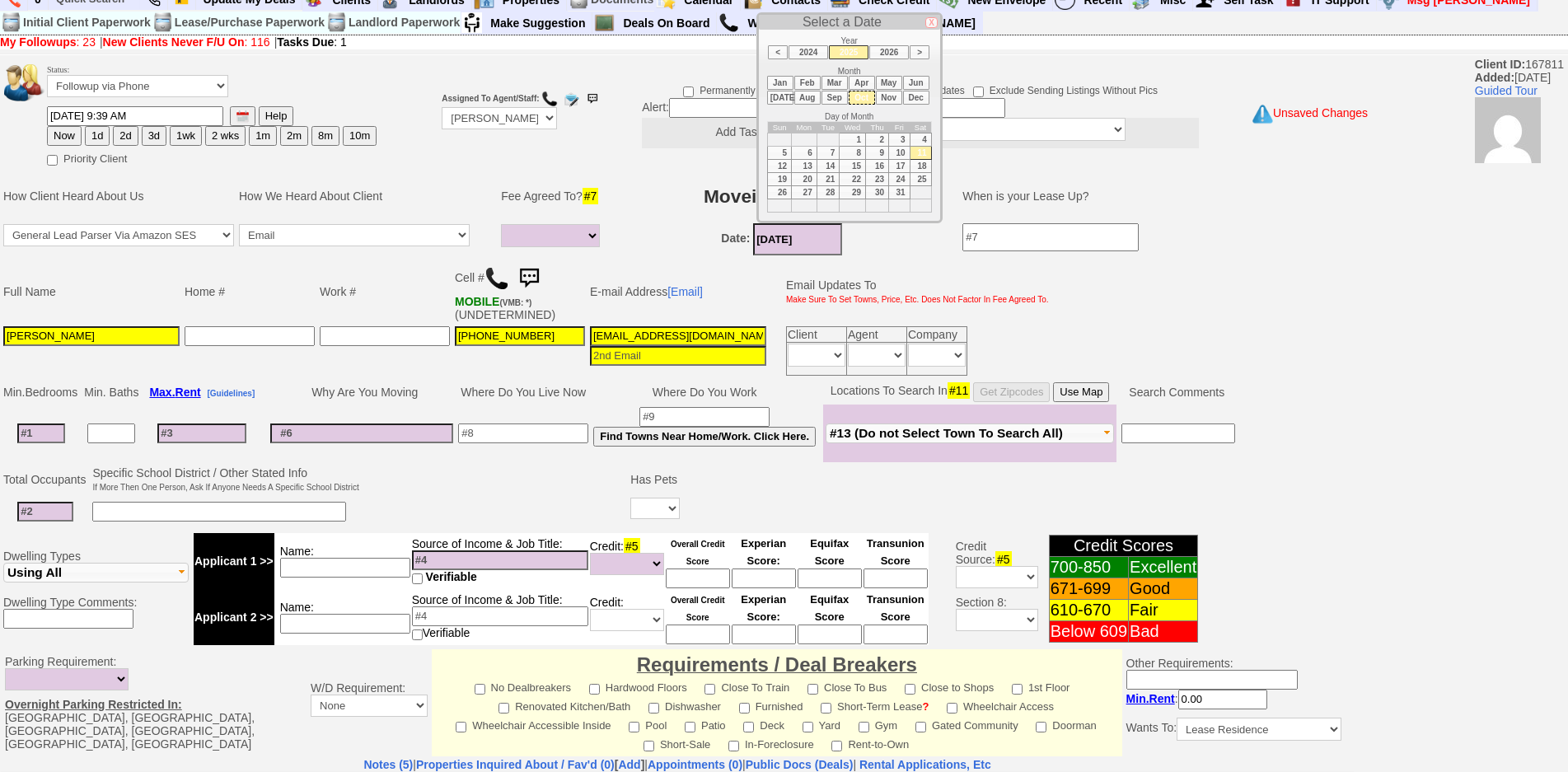
click at [852, 141] on td "1" at bounding box center [852, 139] width 26 height 13
type input "[DATE]"
click at [35, 443] on input at bounding box center [41, 433] width 47 height 20
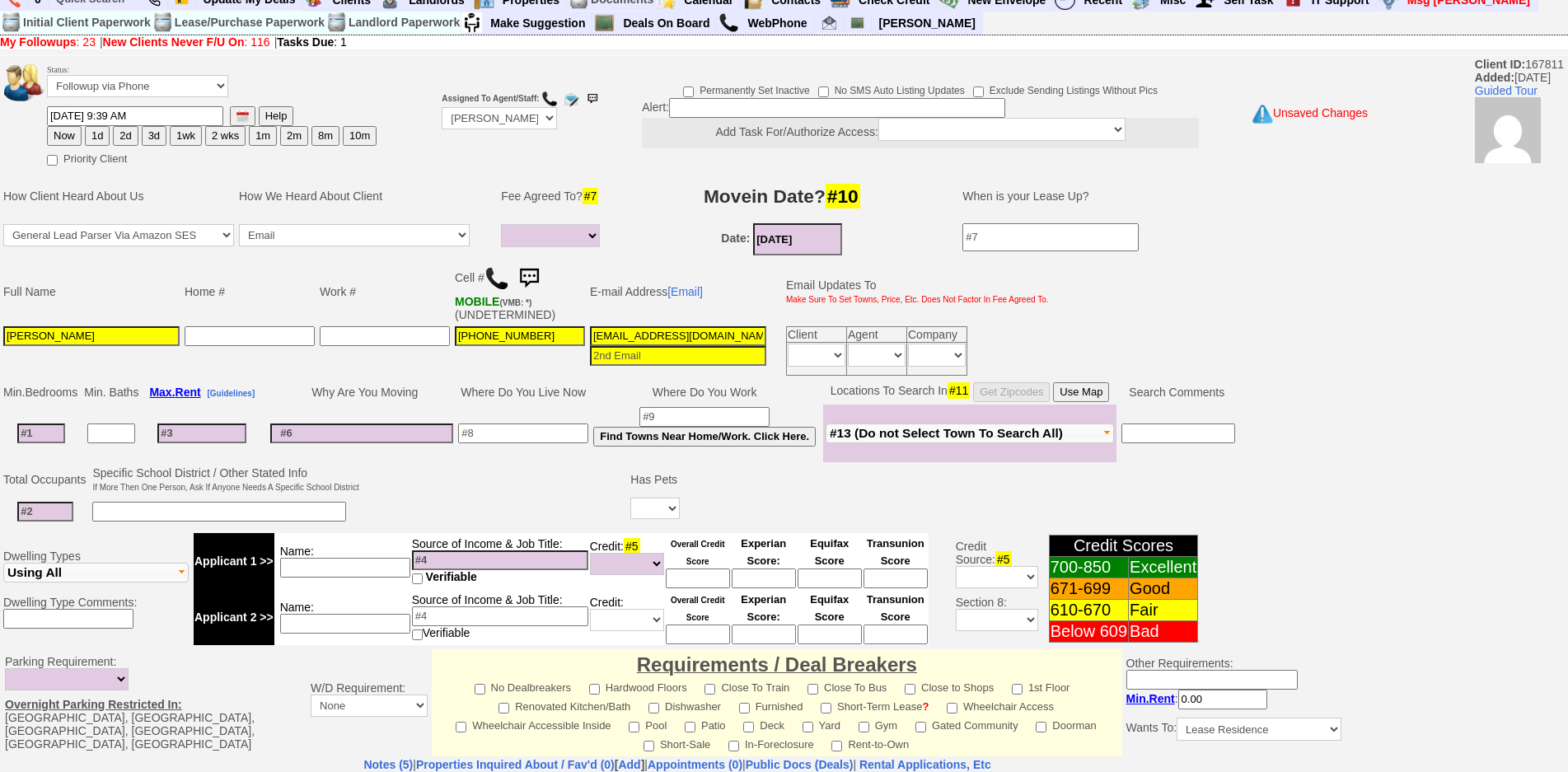
type input "0"
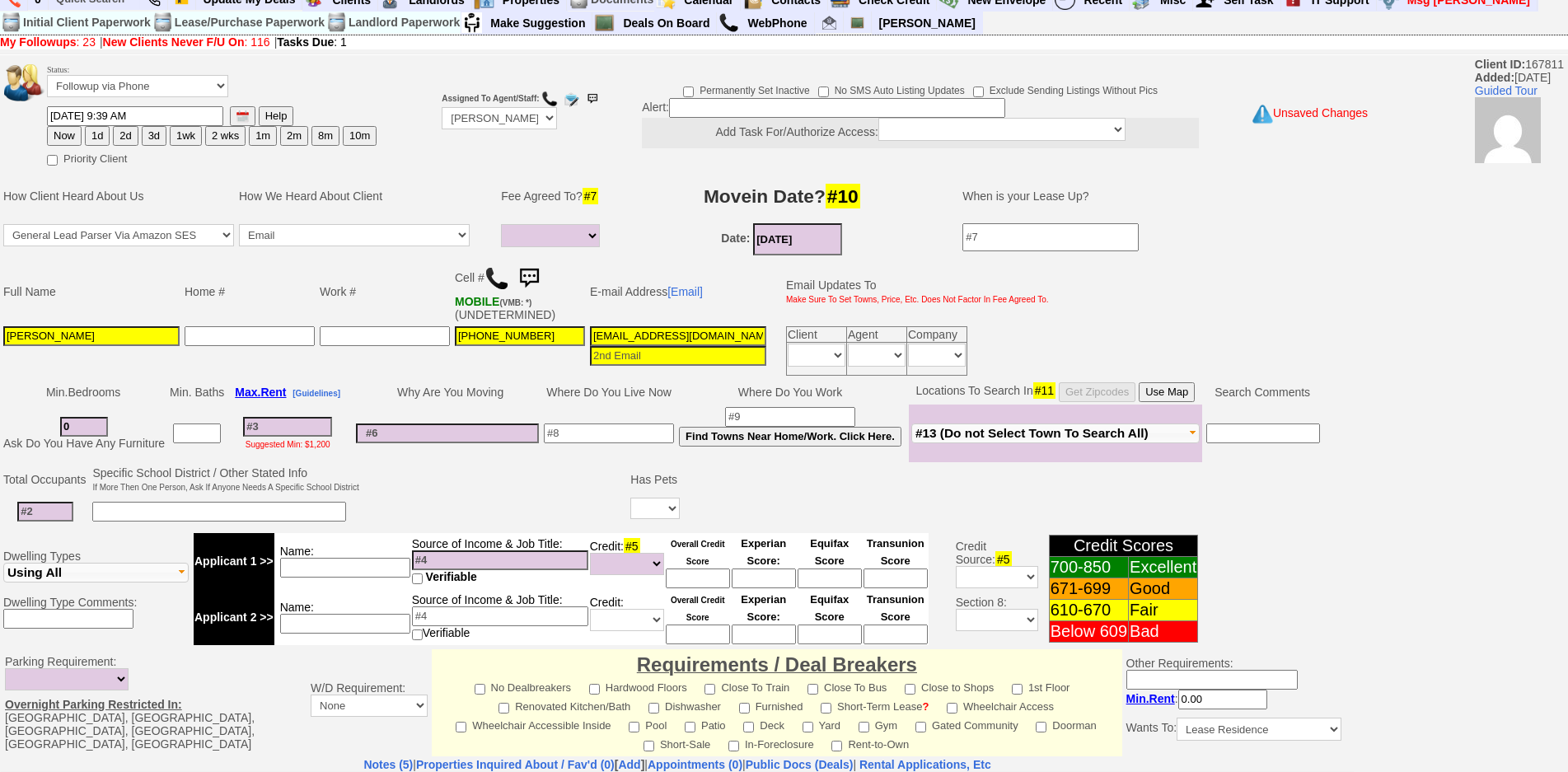
select select
type input "0"
click at [51, 523] on td at bounding box center [45, 512] width 89 height 33
select select
click at [49, 522] on td at bounding box center [45, 512] width 89 height 33
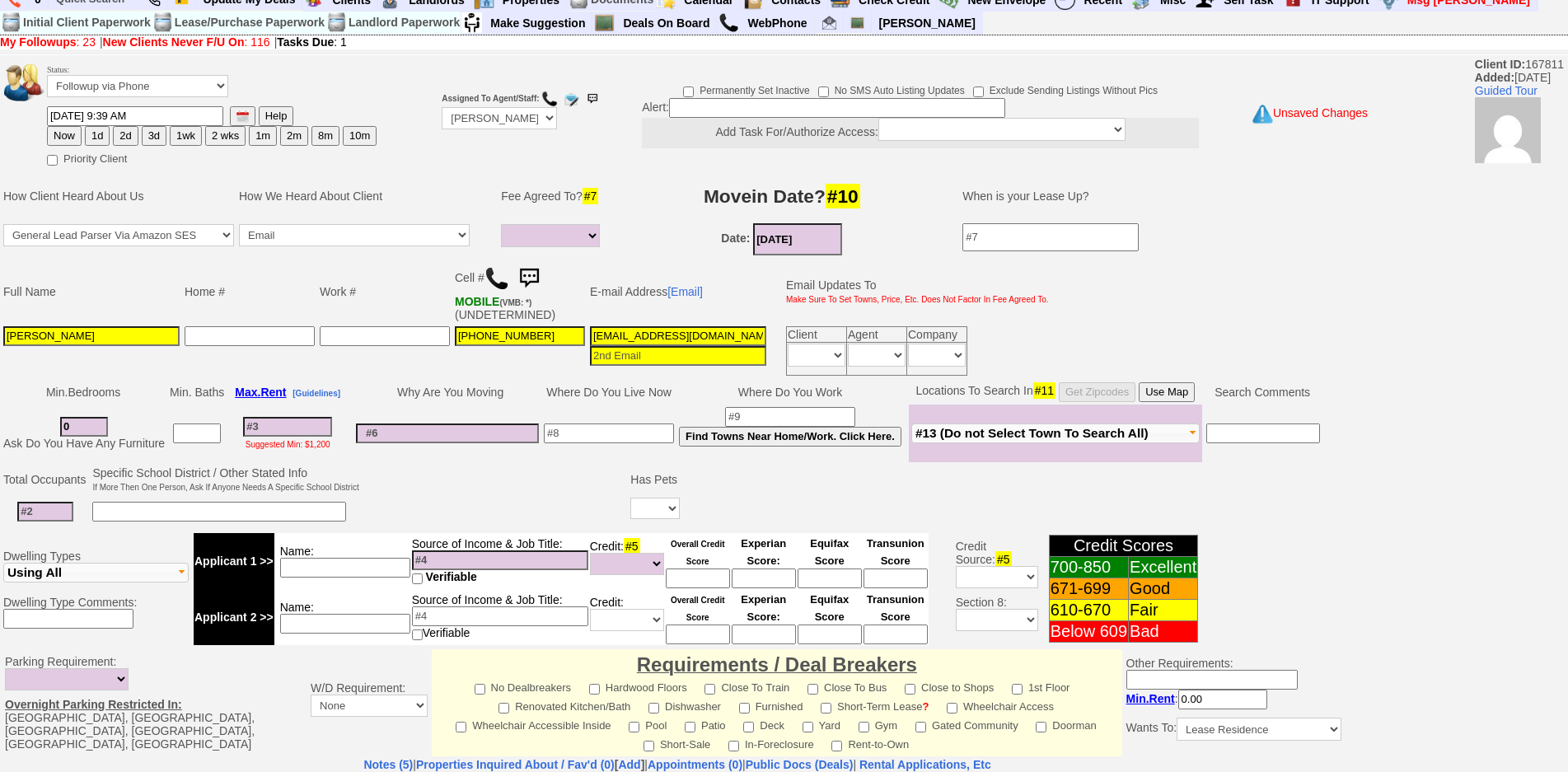
click at [64, 510] on input at bounding box center [46, 512] width 56 height 20
type input "1"
click at [637, 510] on select "Yes No" at bounding box center [655, 509] width 49 height 21
select select "No"
click at [633, 498] on select "Yes No" at bounding box center [655, 509] width 49 height 21
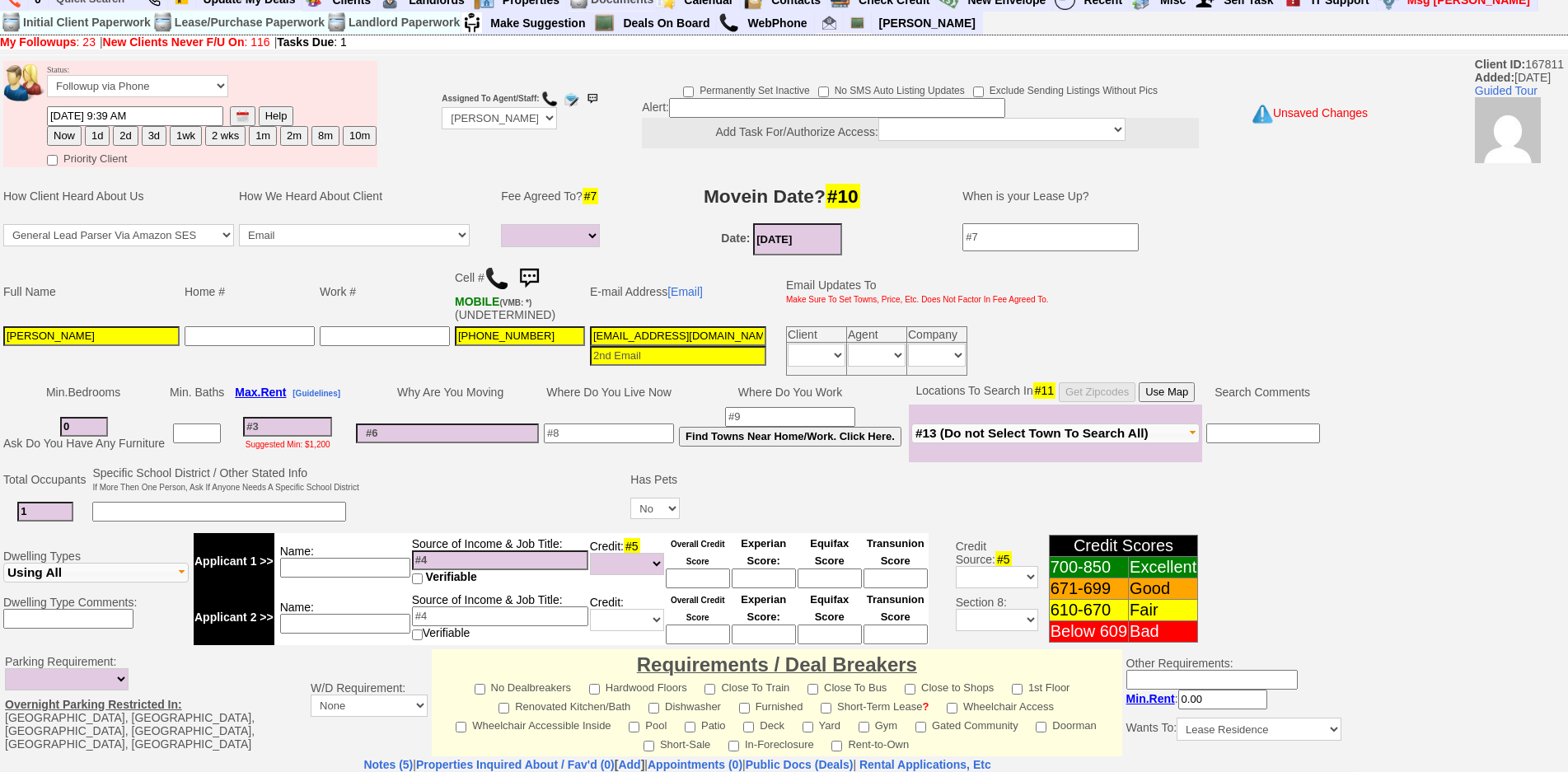
click at [591, 438] on input at bounding box center [608, 433] width 130 height 20
type input "mt [PERSON_NAME]"
click at [374, 569] on input at bounding box center [345, 567] width 130 height 20
type input "s"
type input "daynesha cna"
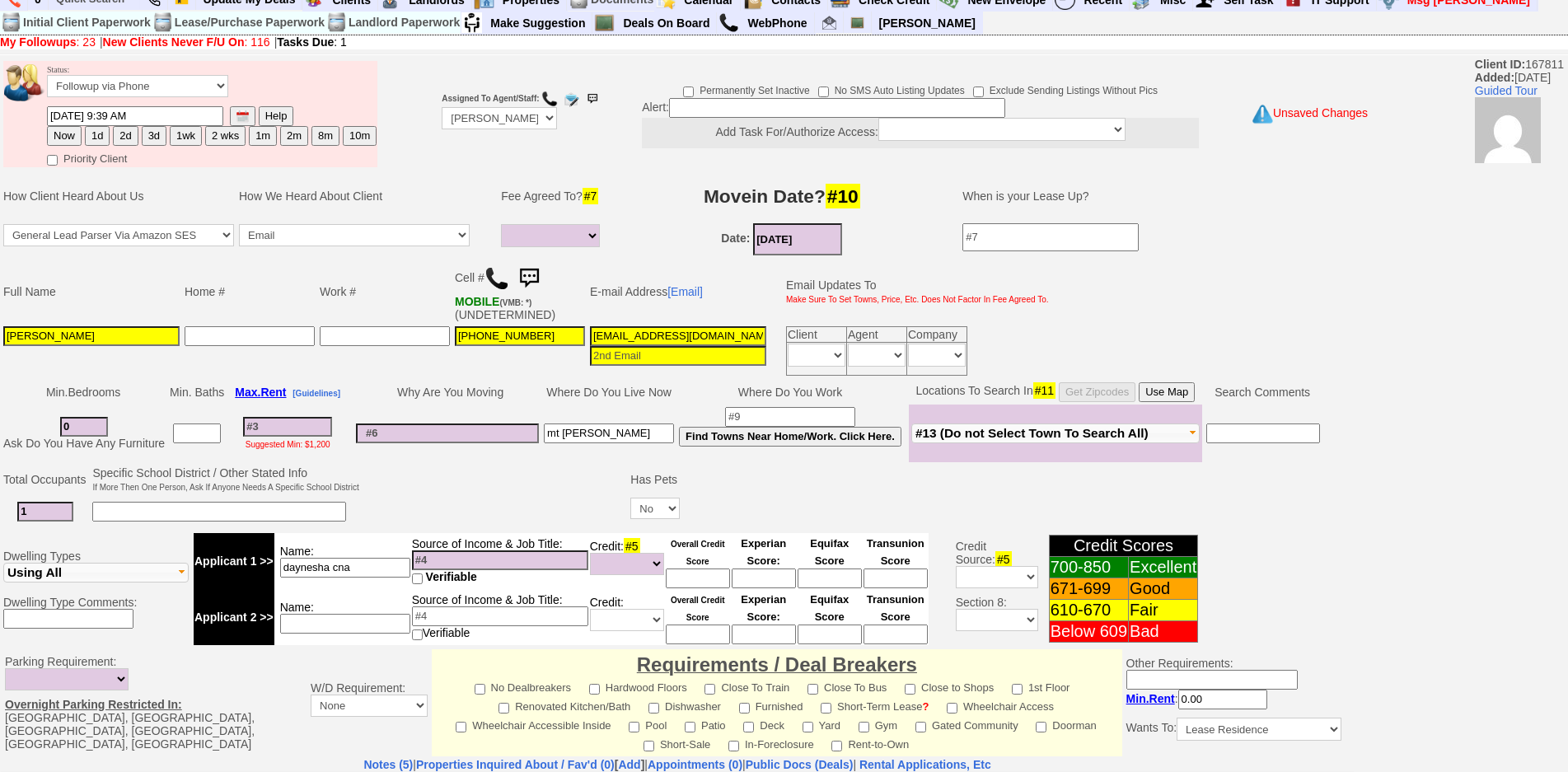
click at [422, 558] on input at bounding box center [500, 560] width 176 height 20
type input "60k"
click at [689, 578] on input at bounding box center [697, 579] width 64 height 20
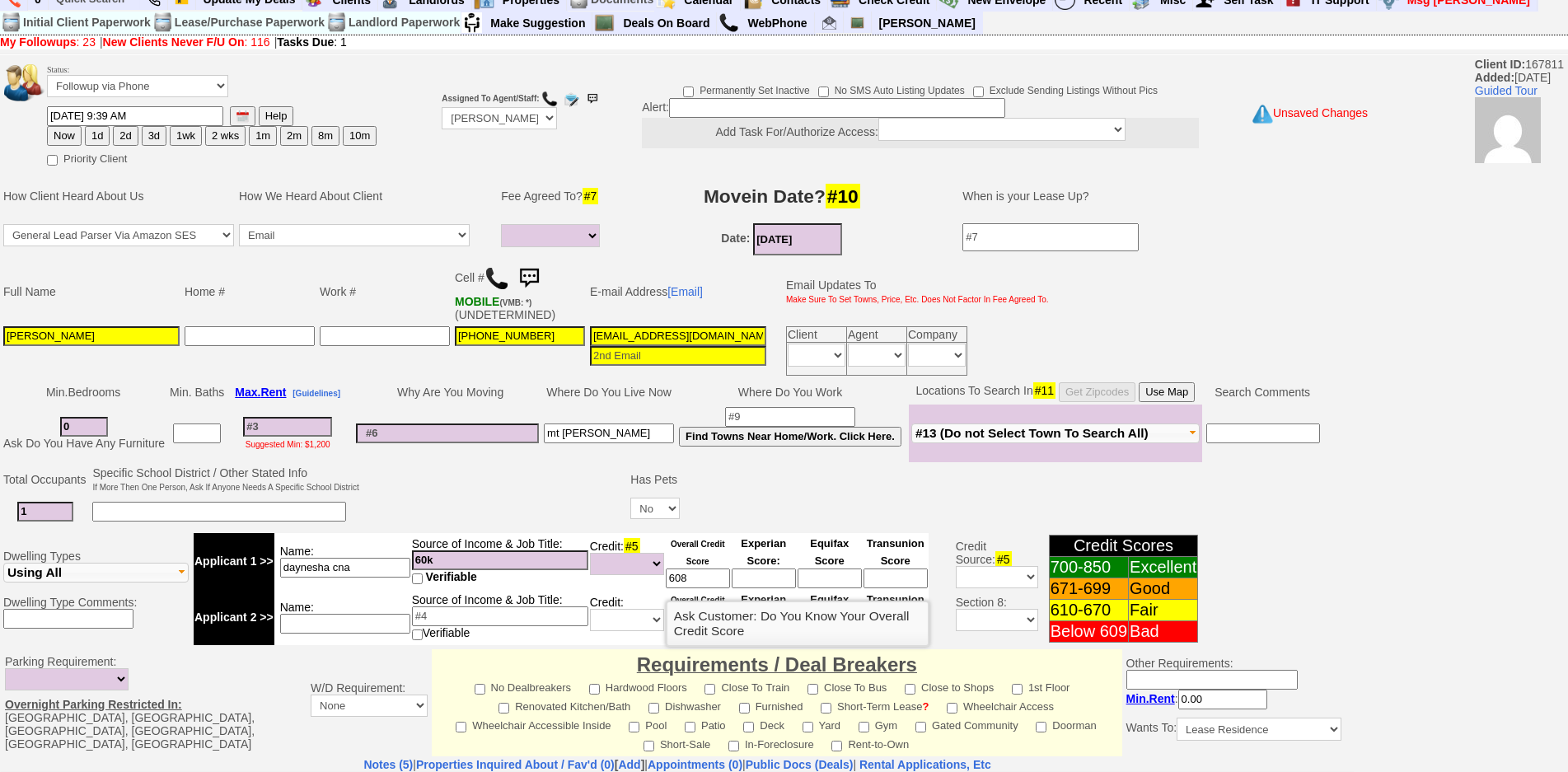
type input "608"
click at [557, 480] on td at bounding box center [495, 496] width 267 height 65
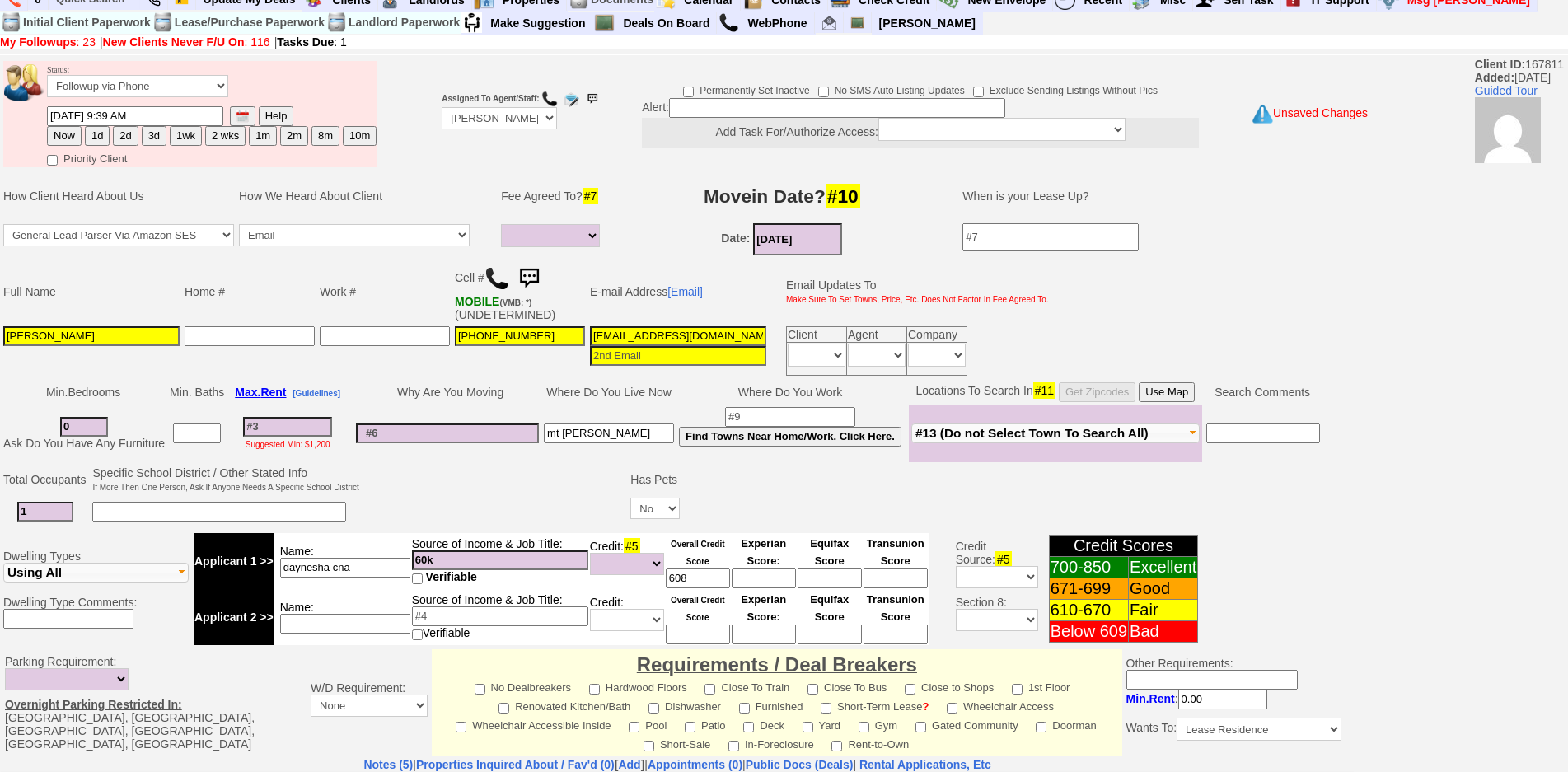
click at [306, 412] on td "Suggested Min: $1,200" at bounding box center [287, 434] width 122 height 58
click at [313, 424] on input at bounding box center [287, 427] width 89 height 20
click at [377, 433] on input at bounding box center [447, 433] width 183 height 20
click at [327, 434] on input at bounding box center [287, 427] width 89 height 20
click at [771, 514] on td at bounding box center [1015, 512] width 666 height 33
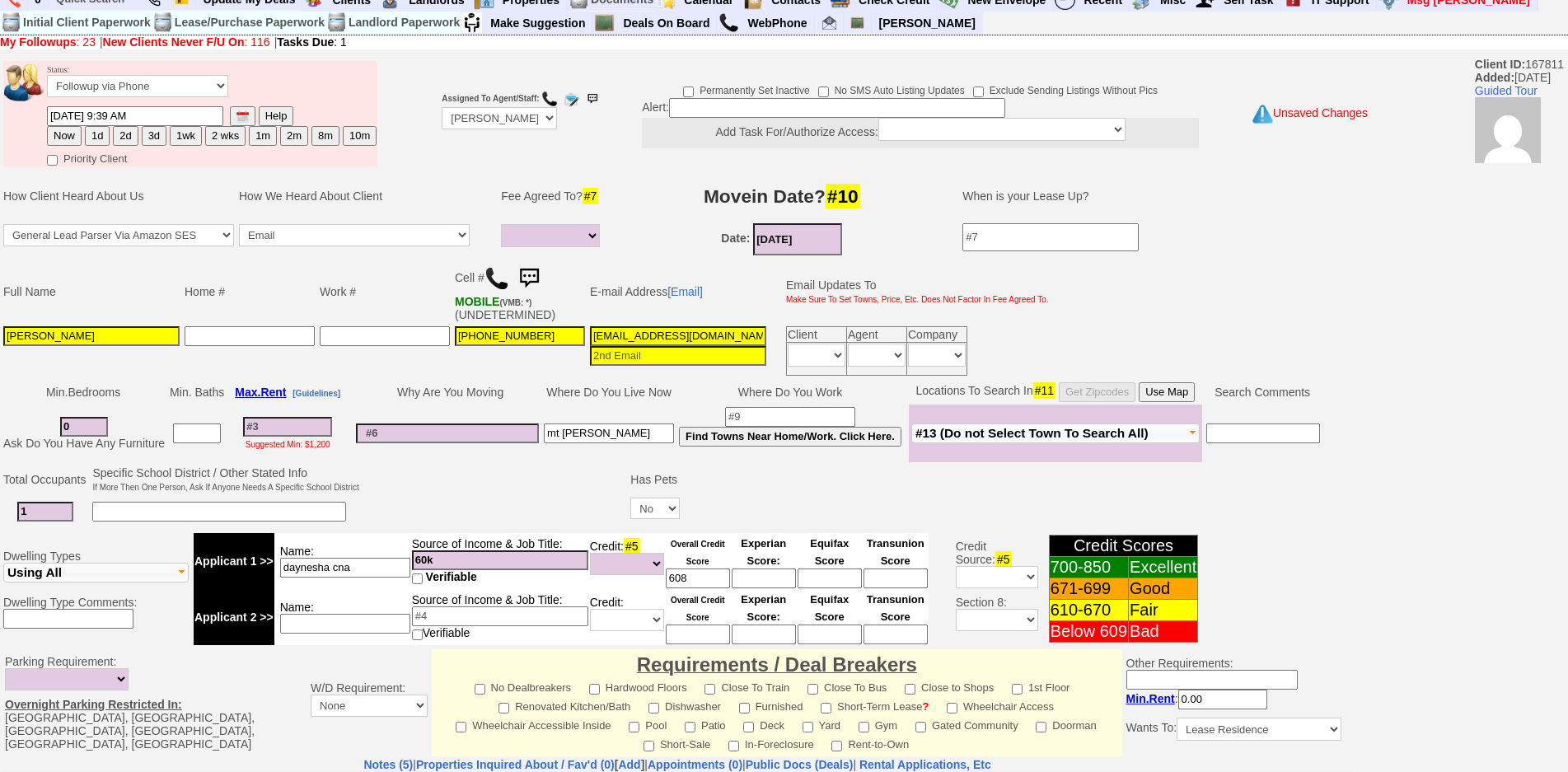
click at [1178, 390] on button "Use Map" at bounding box center [1167, 393] width 56 height 20
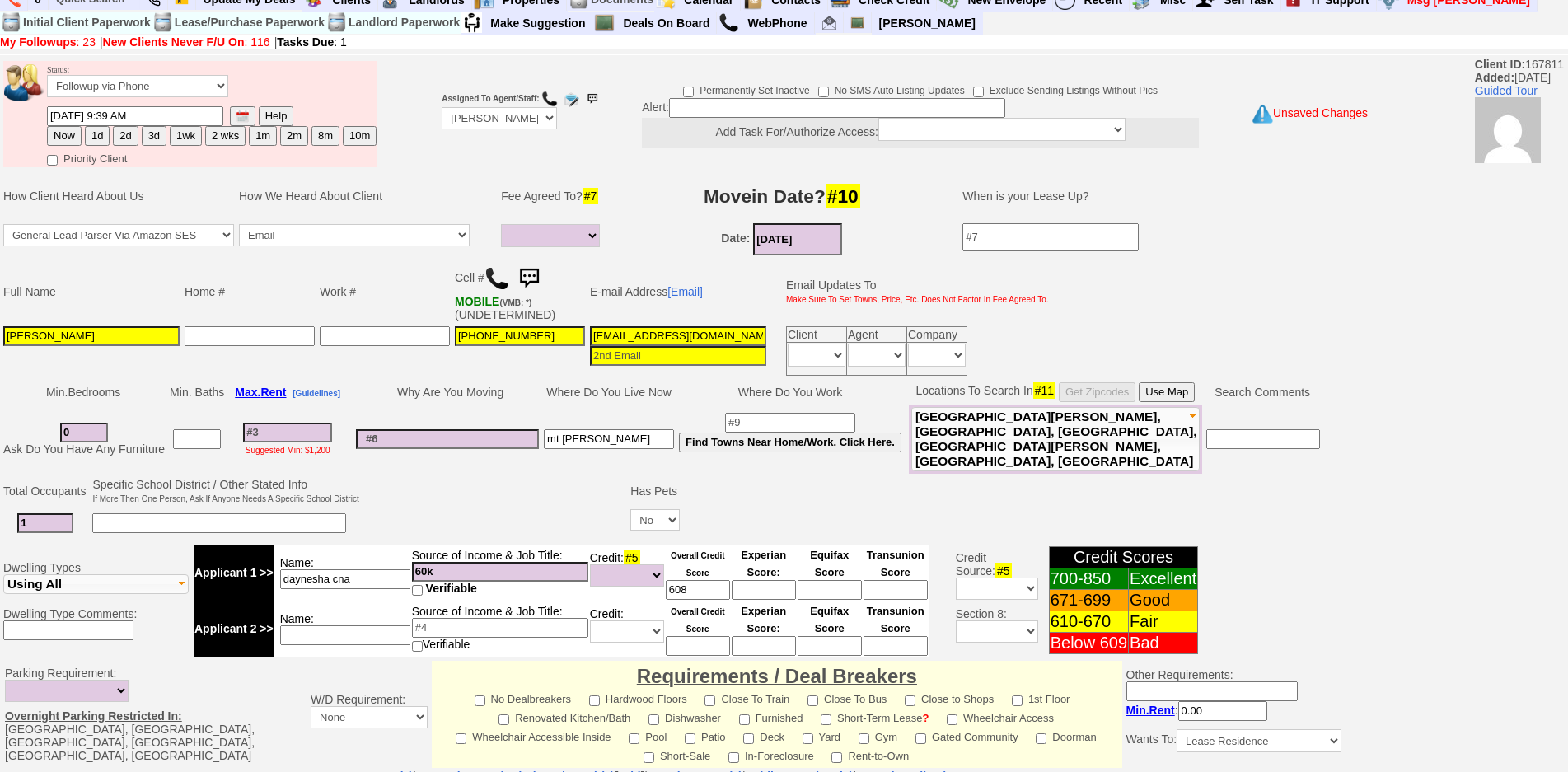
click at [298, 436] on input at bounding box center [287, 432] width 89 height 20
type input "2"
select select
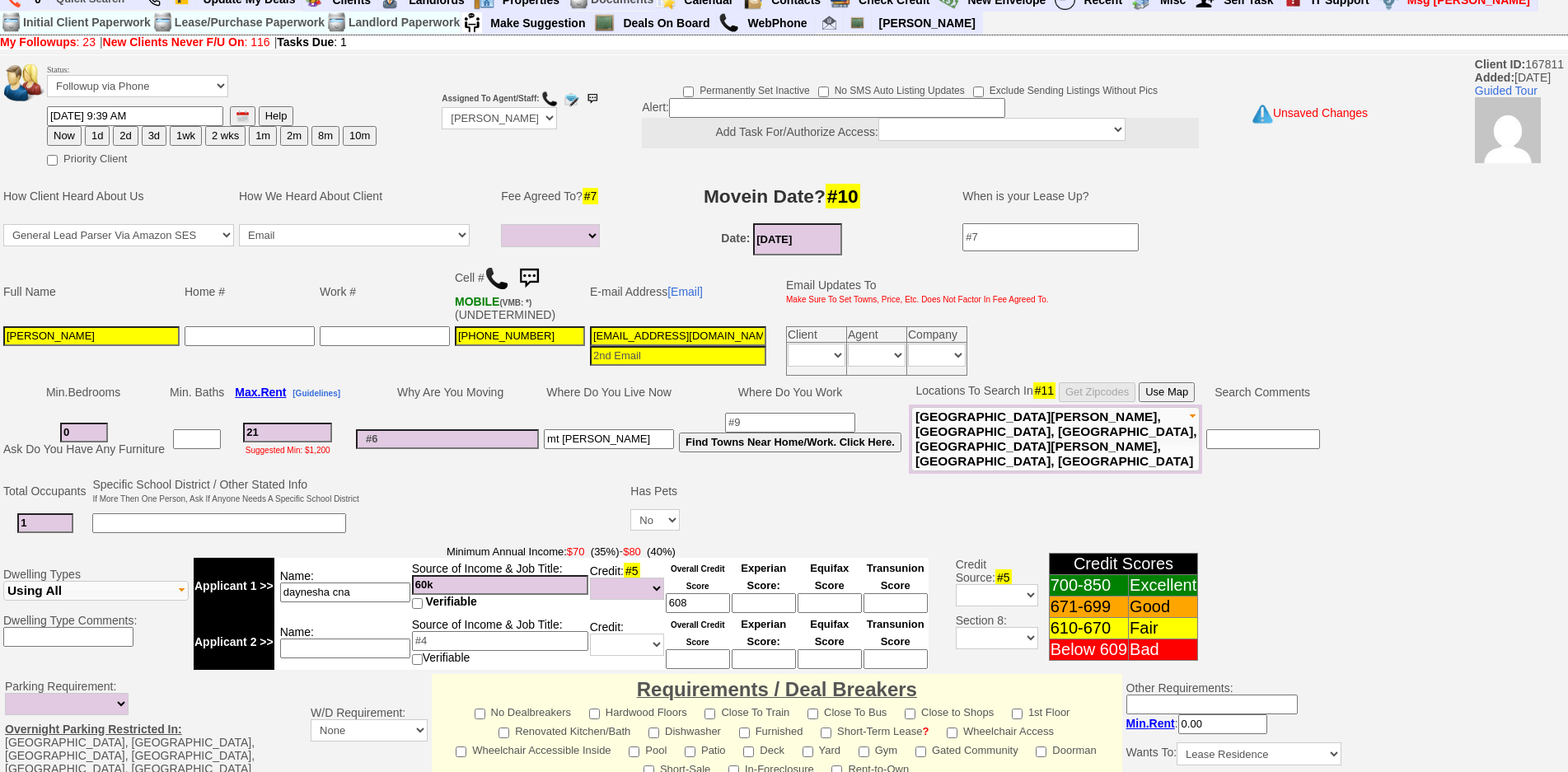
type input "210"
select select
type input "2100"
select select
drag, startPoint x: 273, startPoint y: 428, endPoint x: 197, endPoint y: 425, distance: 76.1
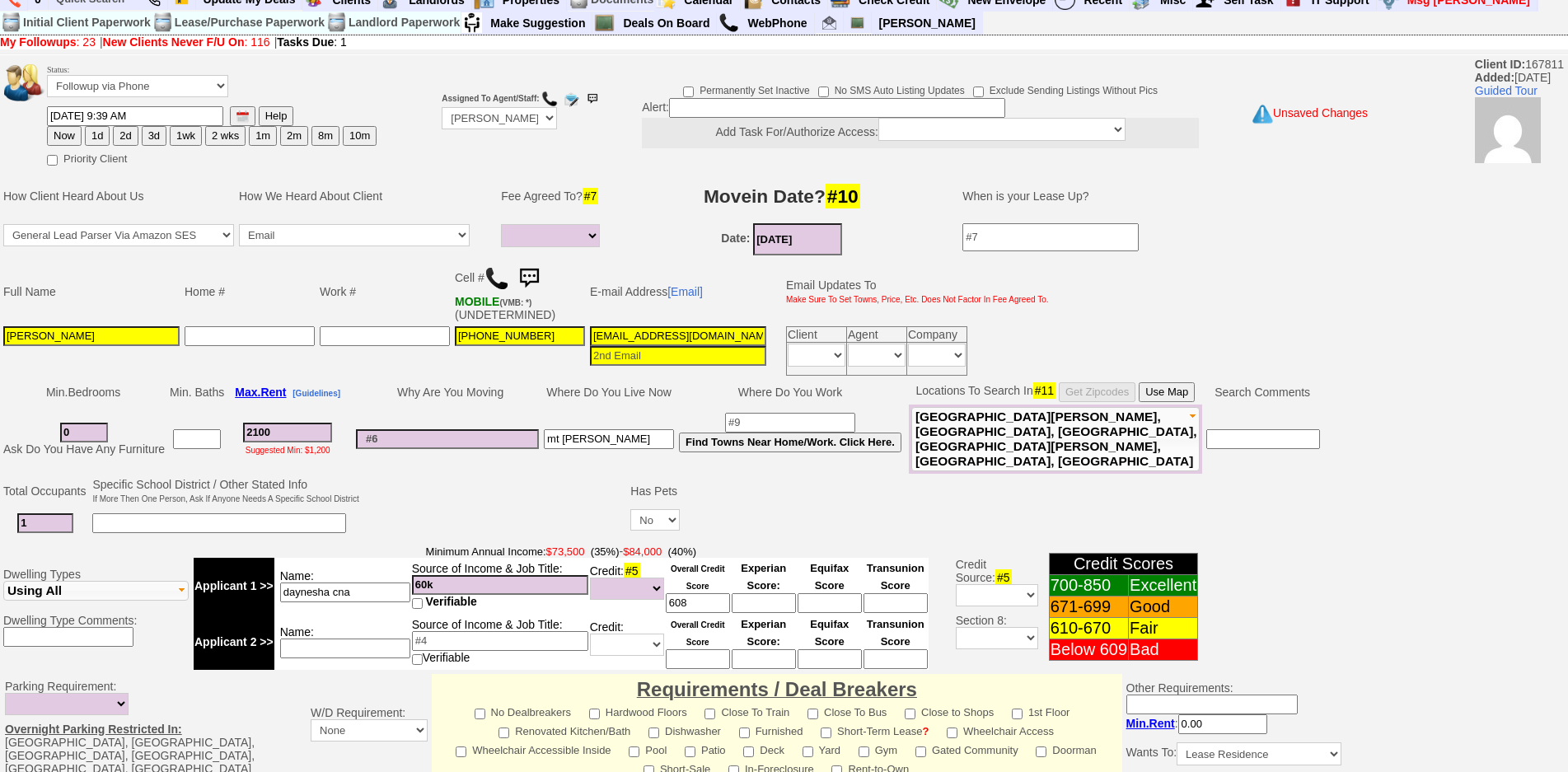
click at [197, 425] on tr "0 Ask Do You Have Any Furniture 2100 Suggested Min: $1,200 [GEOGRAPHIC_DATA][PE…" at bounding box center [662, 439] width 1322 height 69
type input "2"
select select
type input "200"
select select
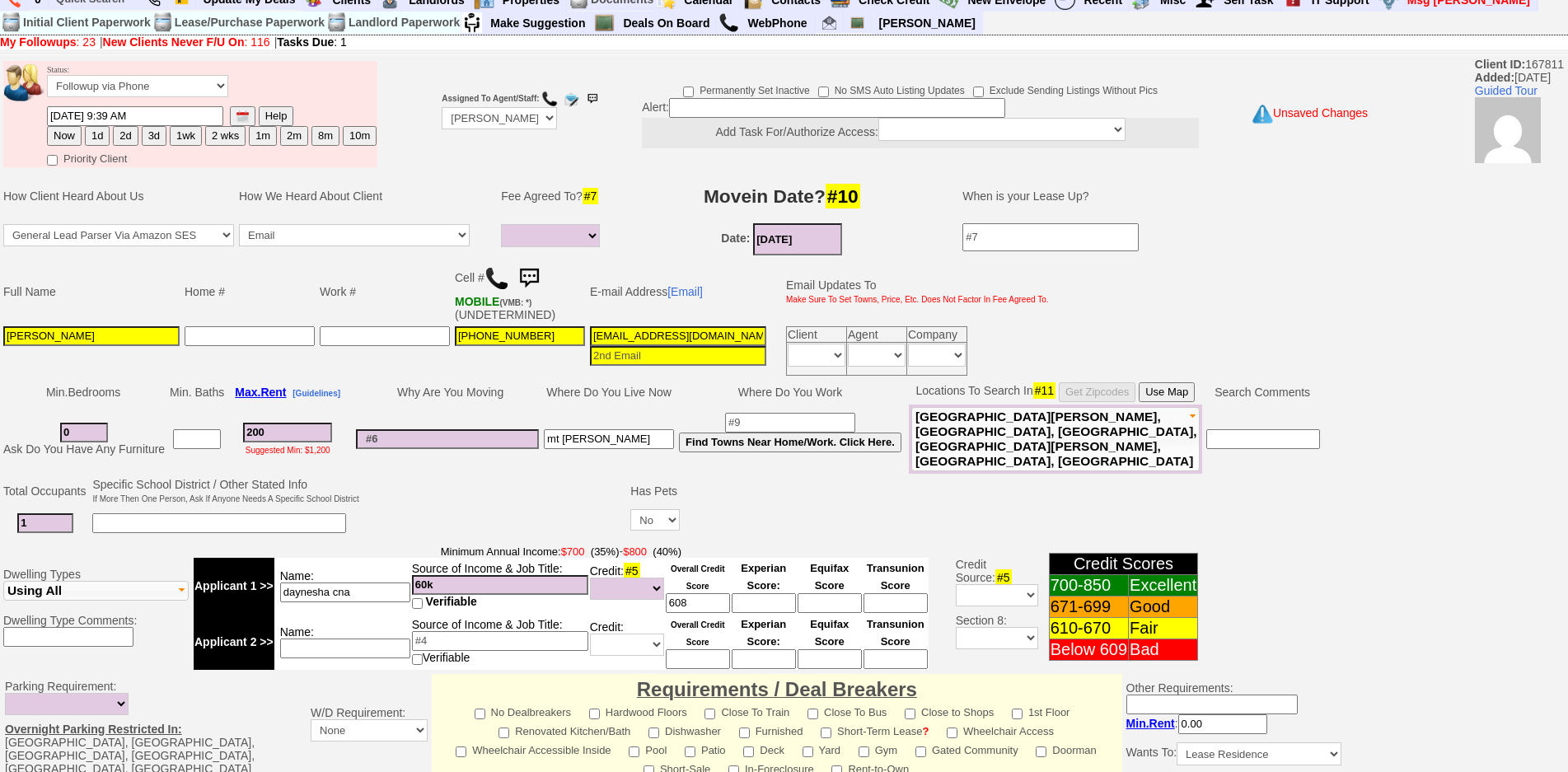
type input "2000"
select select
type input "200"
select select
type input "2"
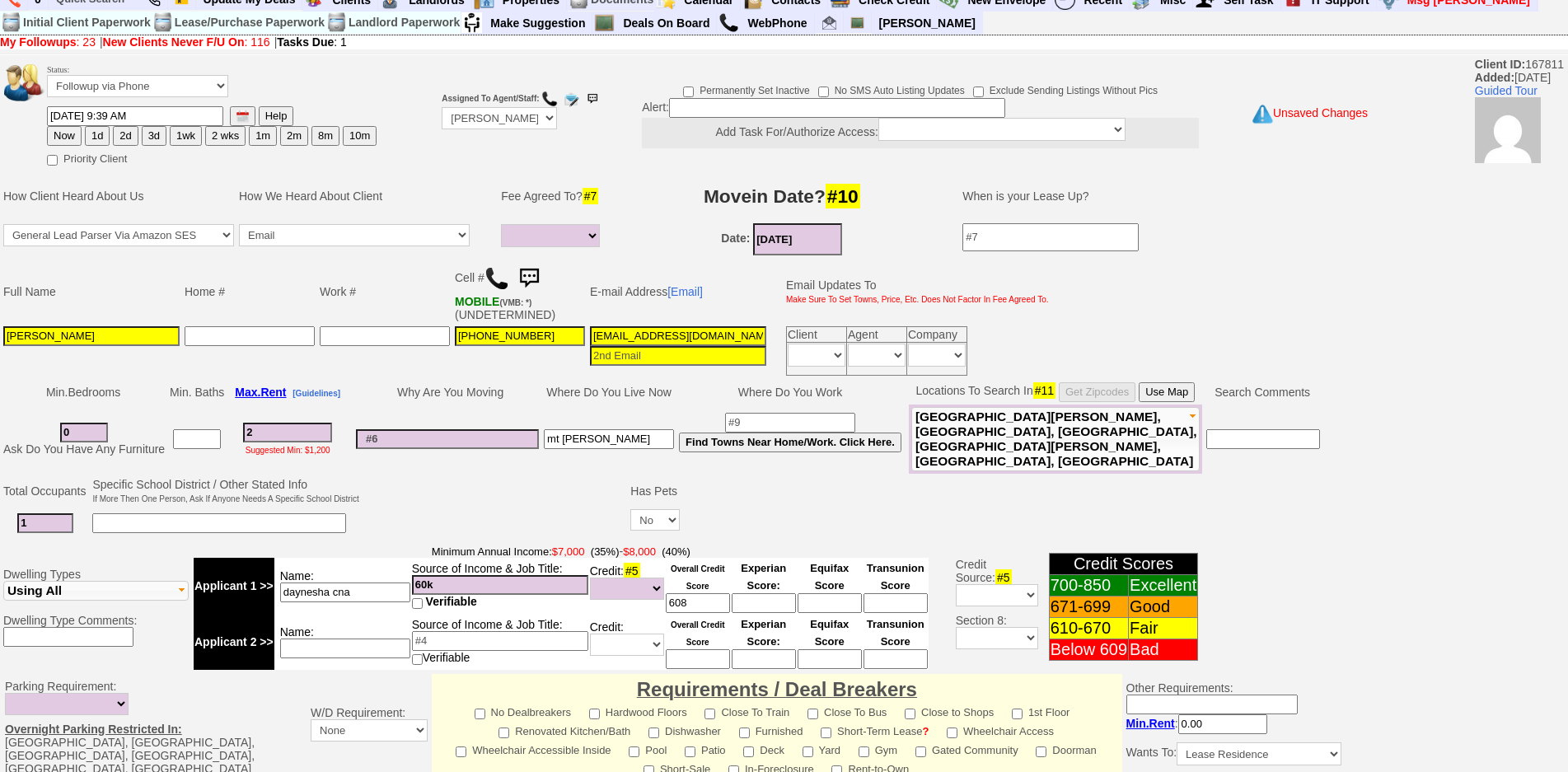
select select
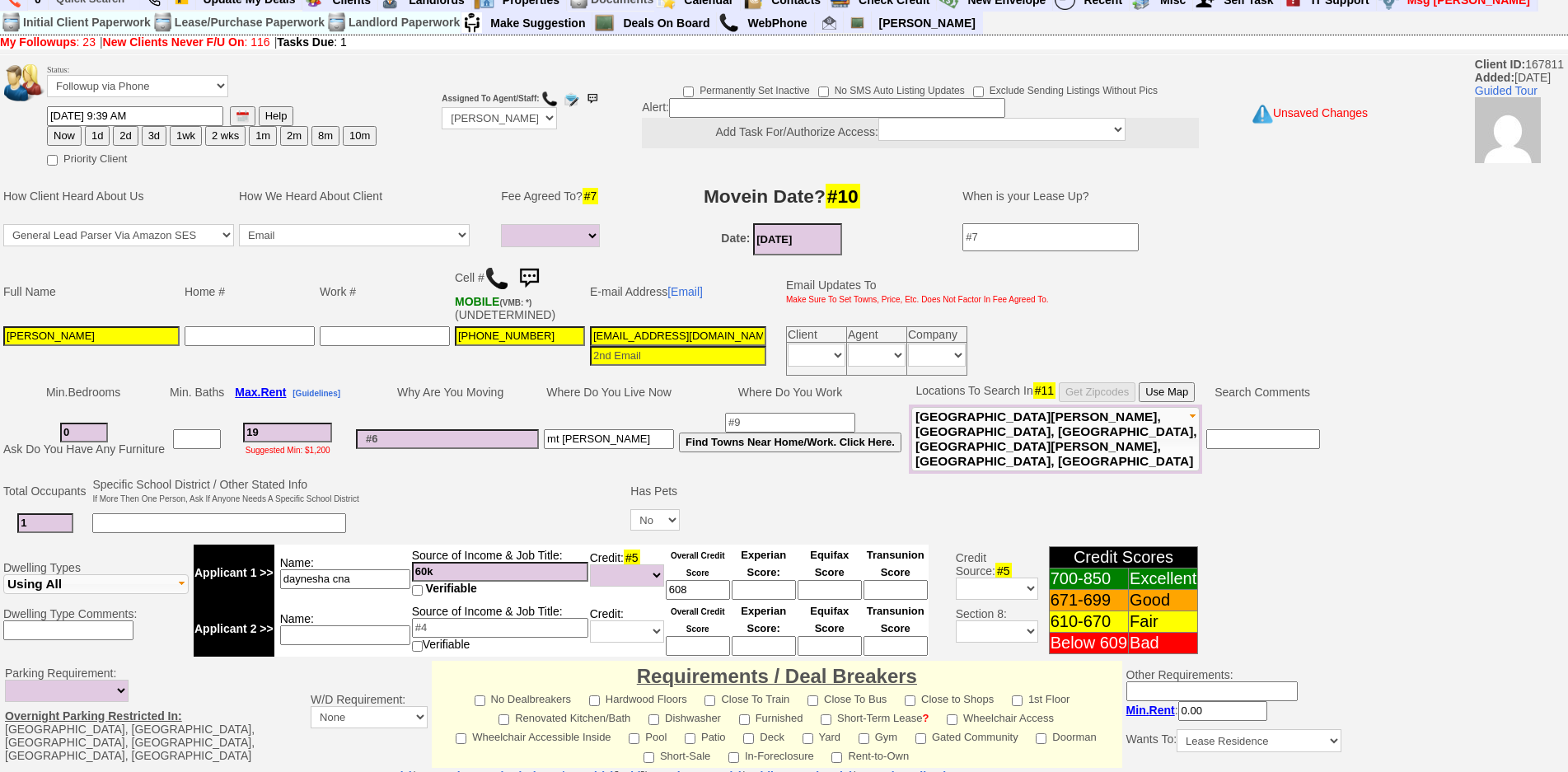
type input "190"
select select
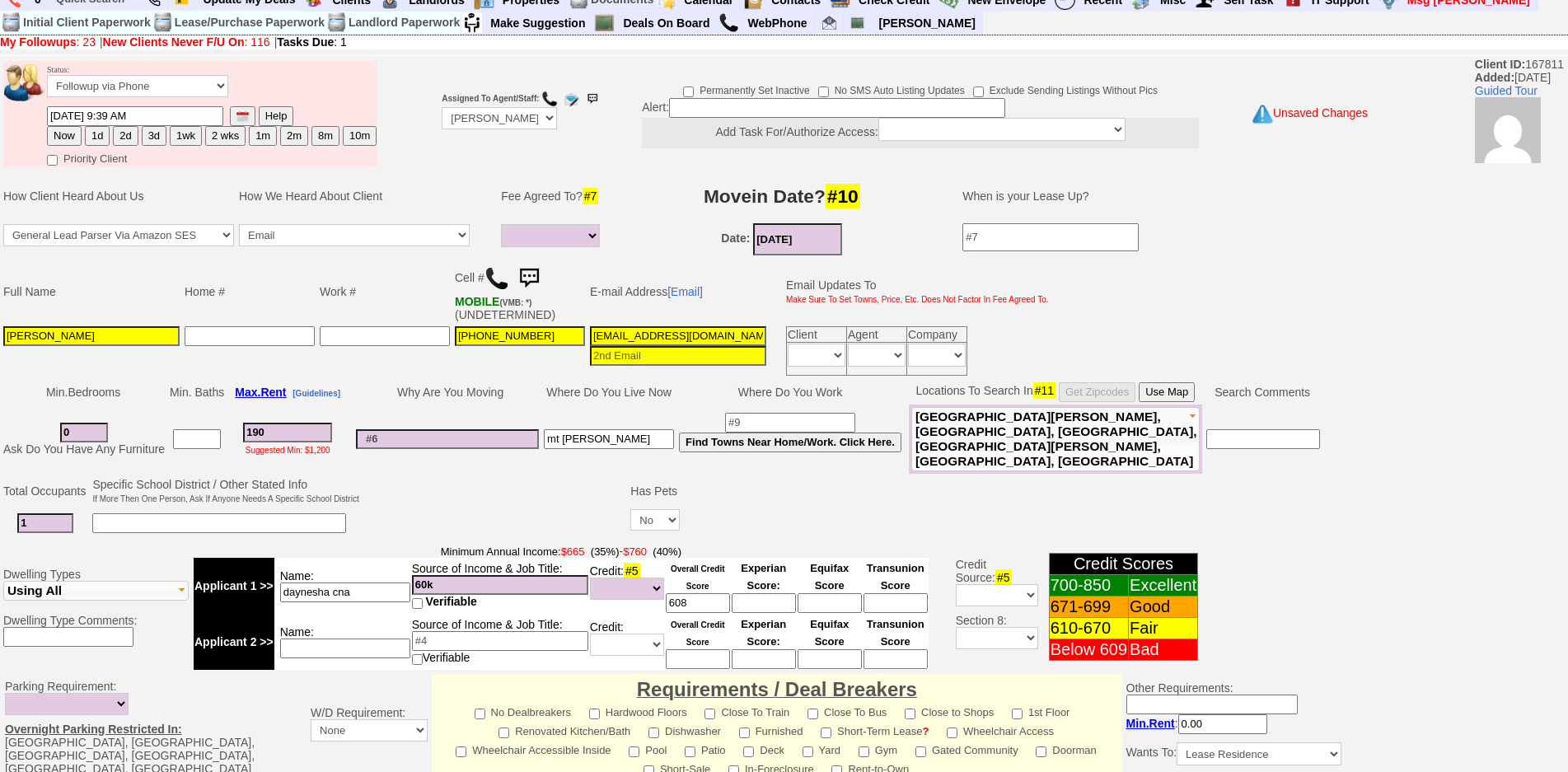
type input "1900"
select select
type input "1900"
select select
click at [441, 402] on td "Why Are You Moving" at bounding box center [448, 393] width 188 height 25
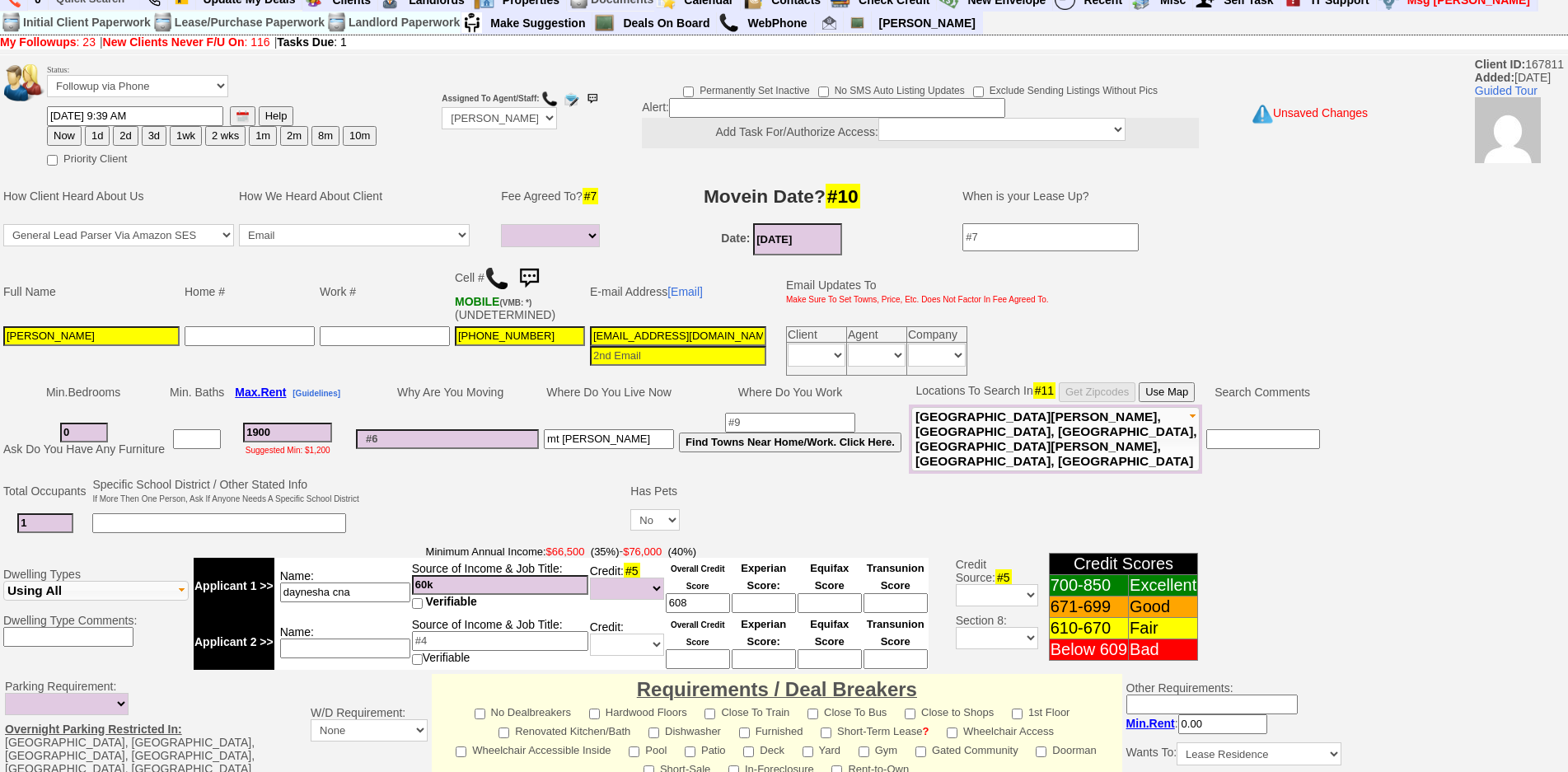
click at [104, 135] on button "1d" at bounding box center [97, 136] width 25 height 20
type input "[DATE] 12:24 PM"
click at [715, 335] on input "12etd6p18h8ti2b0e19zy10a6b@convo.zillow.com" at bounding box center [678, 336] width 176 height 20
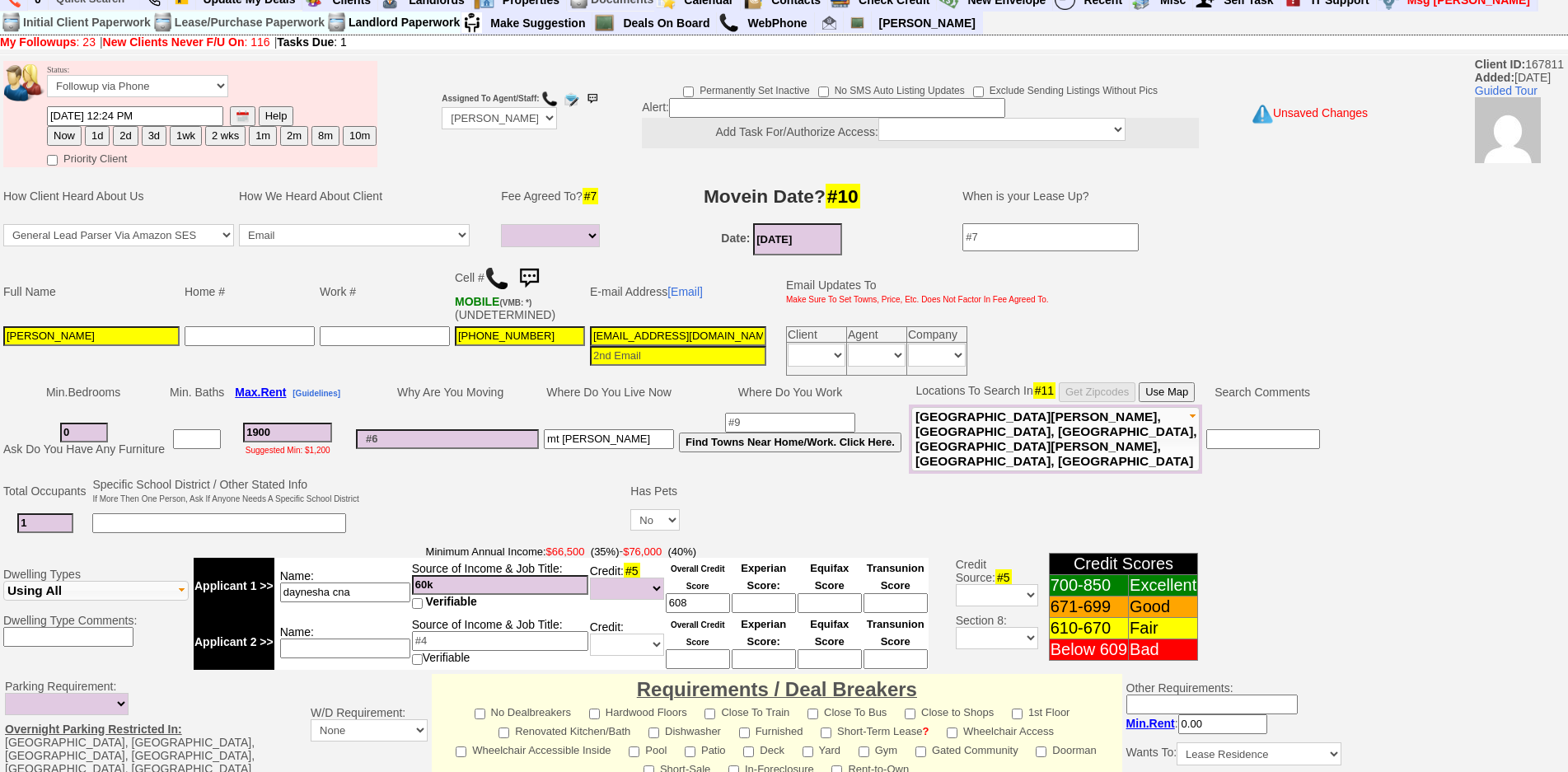
scroll to position [0, 0]
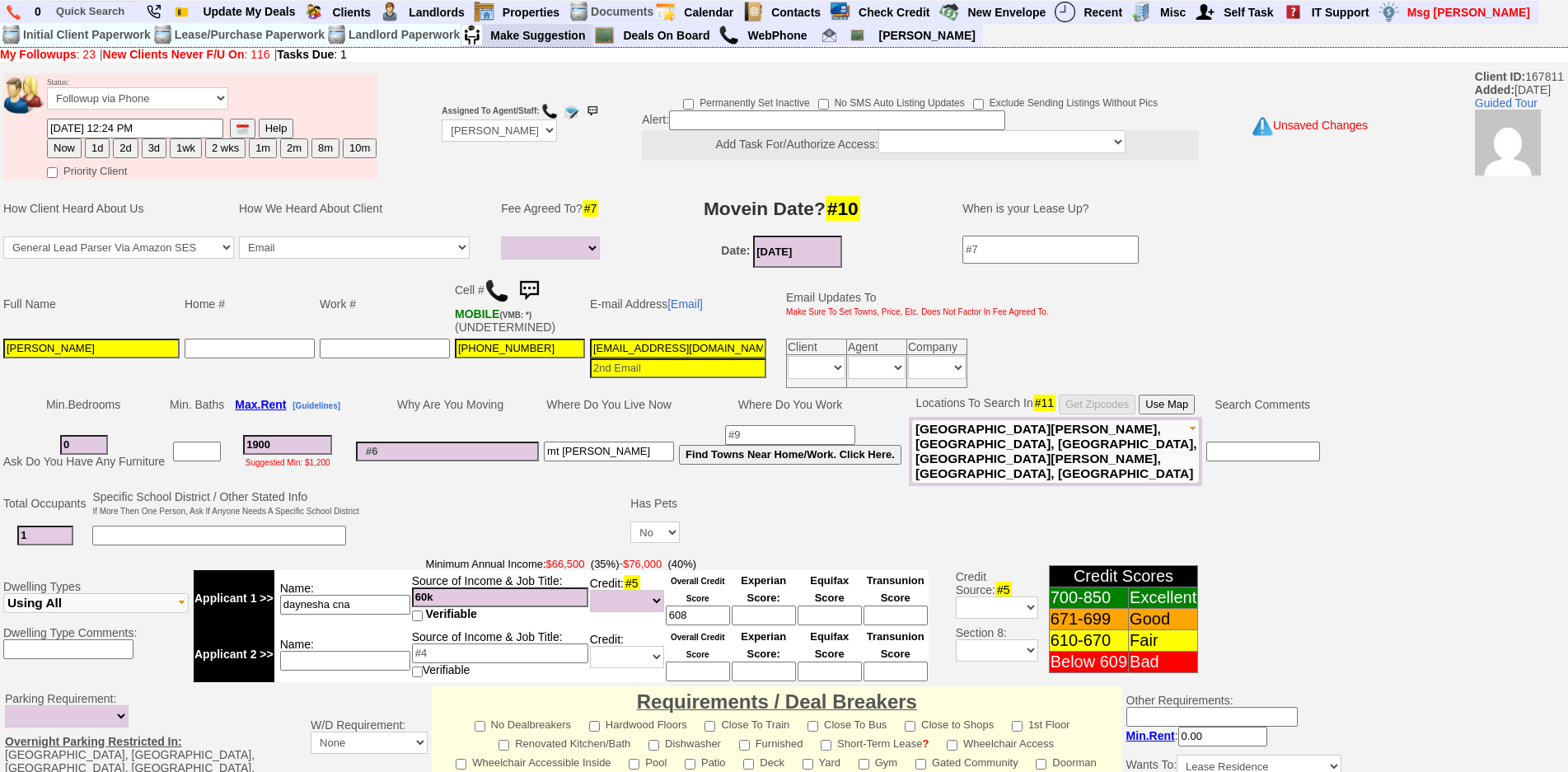
type input "[EMAIL_ADDRESS][DOMAIN_NAME]"
click at [516, 188] on td "Fee Agreed To? #7" at bounding box center [553, 208] width 109 height 49
click at [502, 453] on input at bounding box center [447, 451] width 183 height 20
click at [100, 148] on button "1d" at bounding box center [97, 148] width 25 height 20
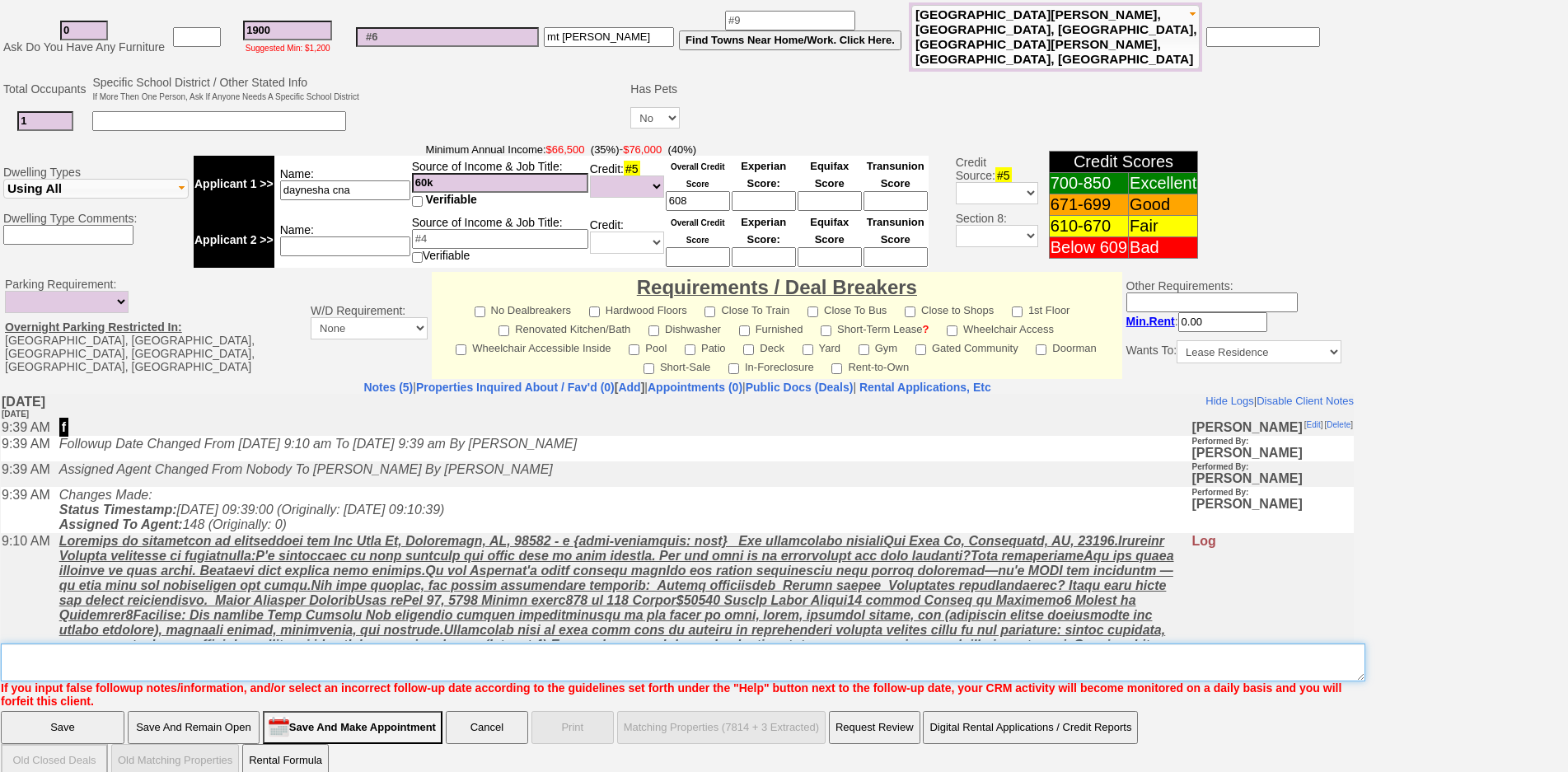
click at [403, 644] on textarea "Insert New Note Here" at bounding box center [683, 662] width 1364 height 38
type textarea "f"
type textarea "does she have a landlord reference 111 [PERSON_NAME] fu"
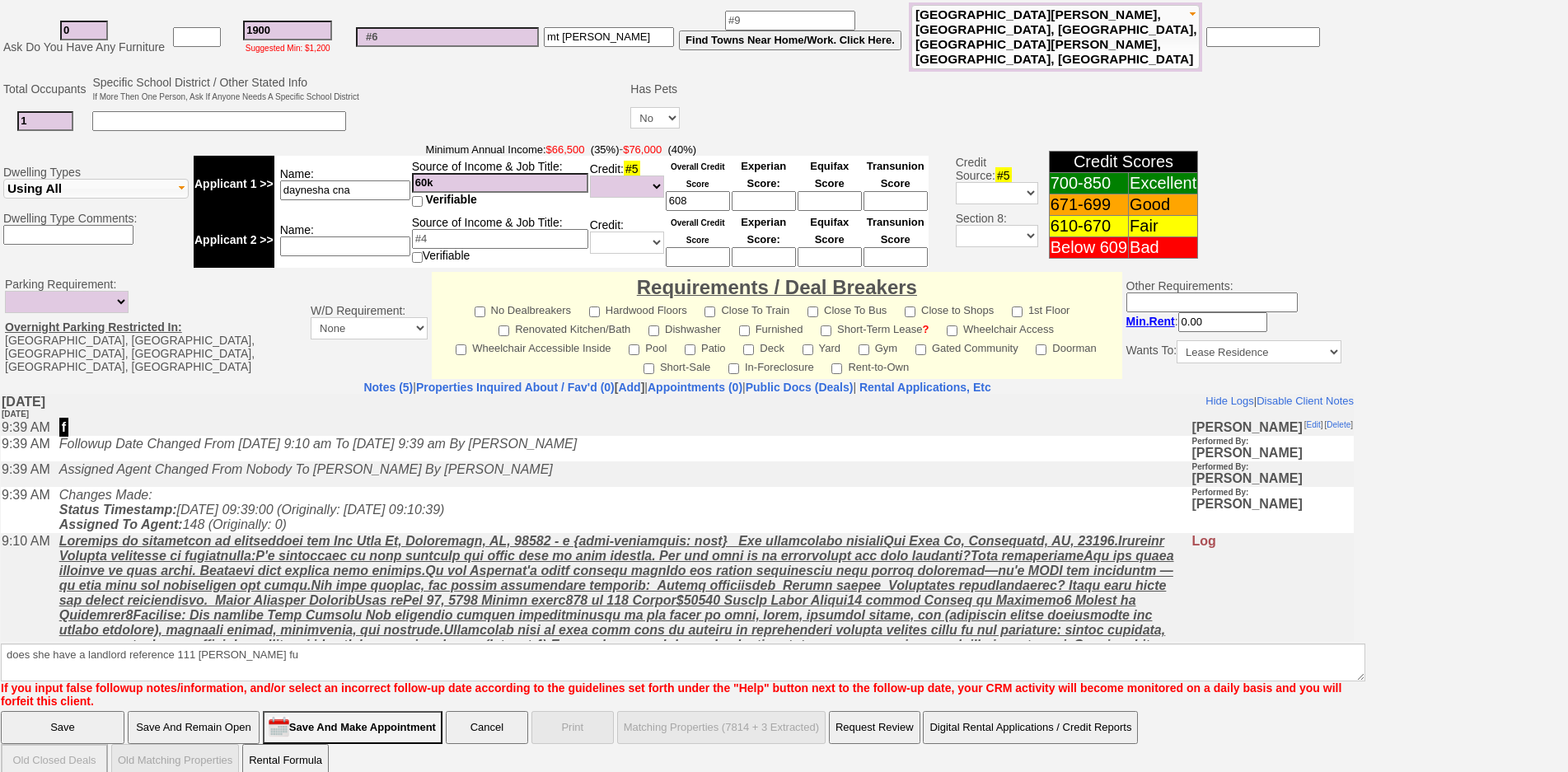
click input "Save And Remain Open" at bounding box center [193, 728] width 132 height 33
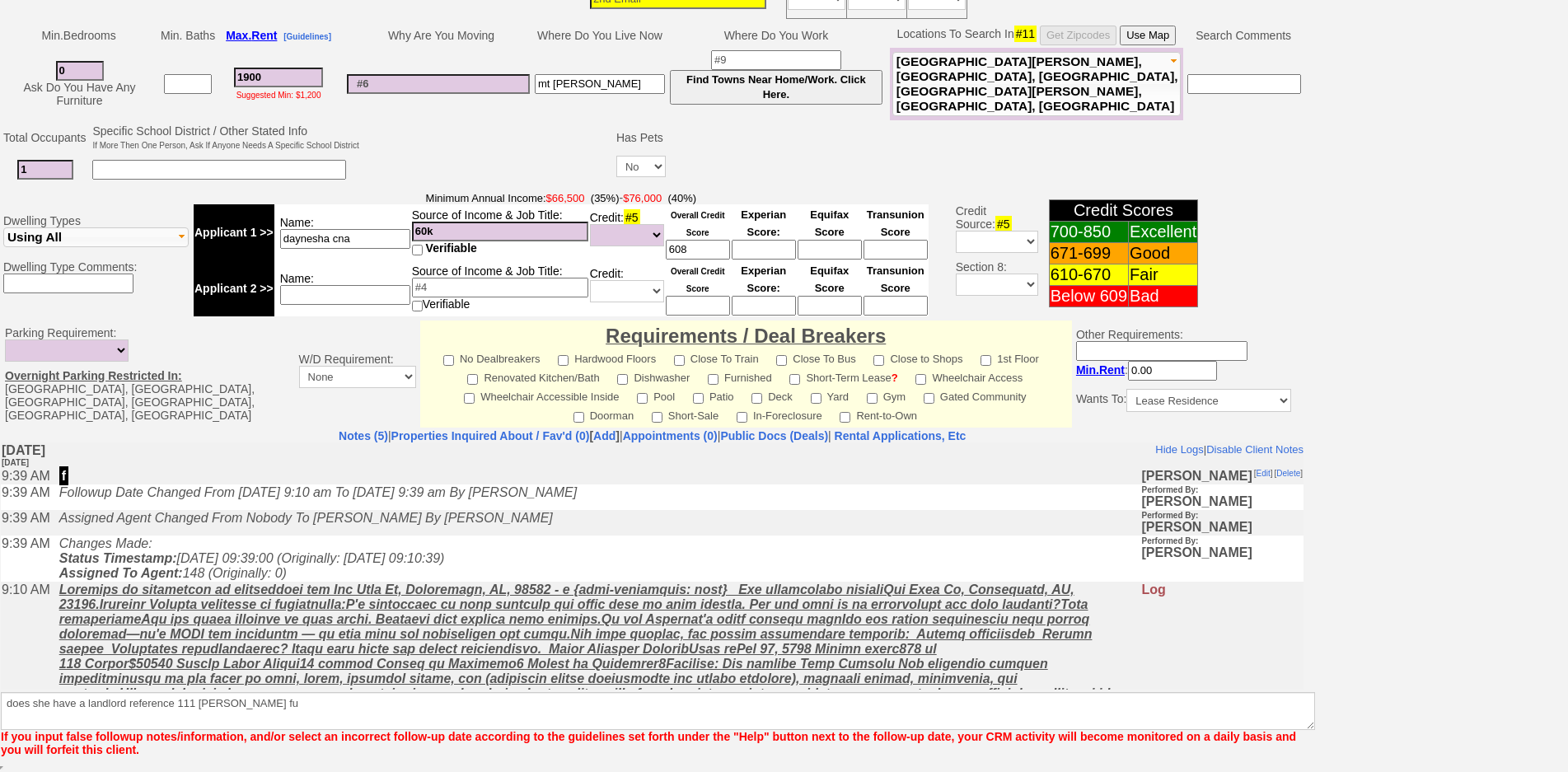
scroll to position [370, 0]
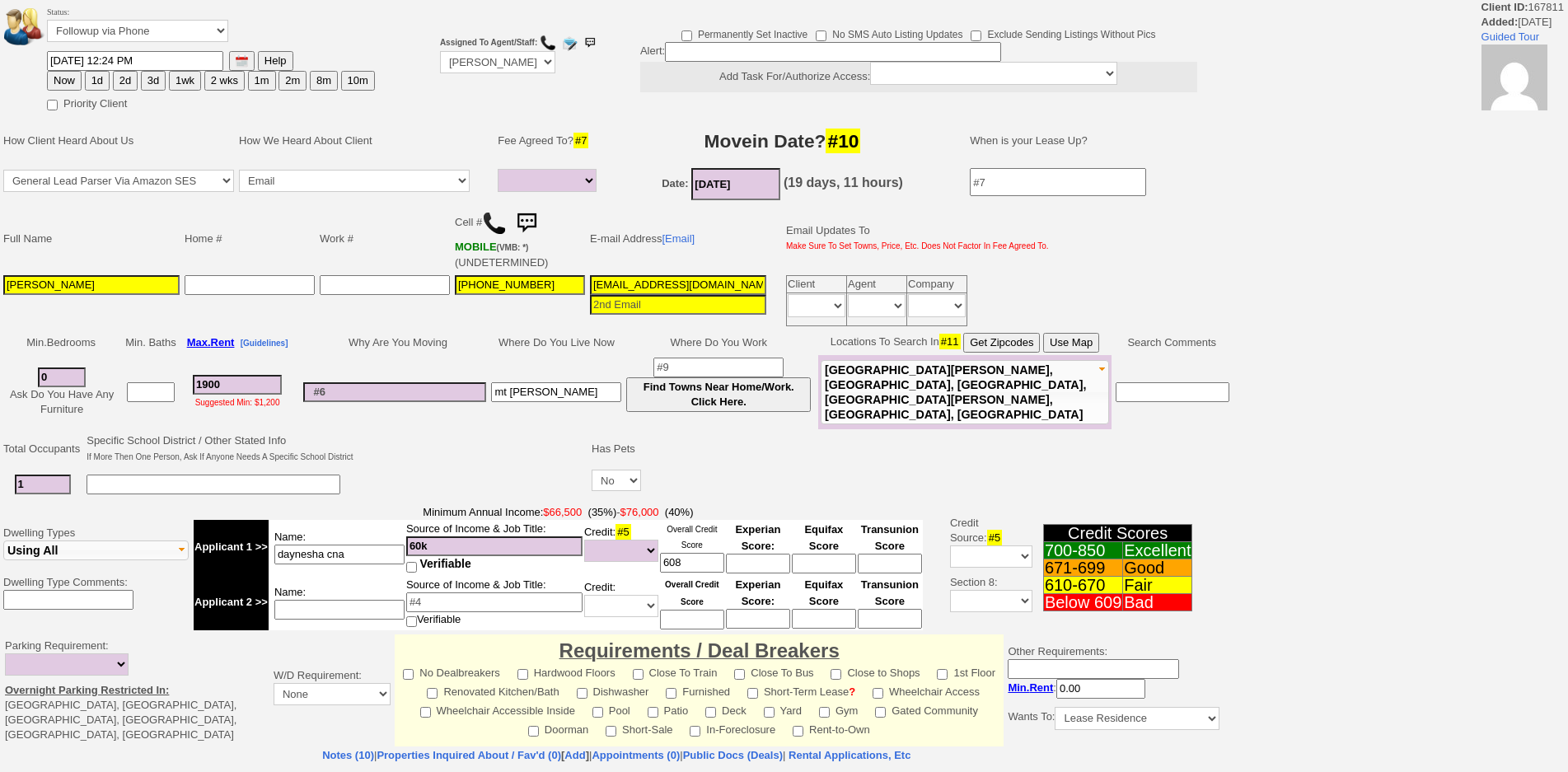
select select
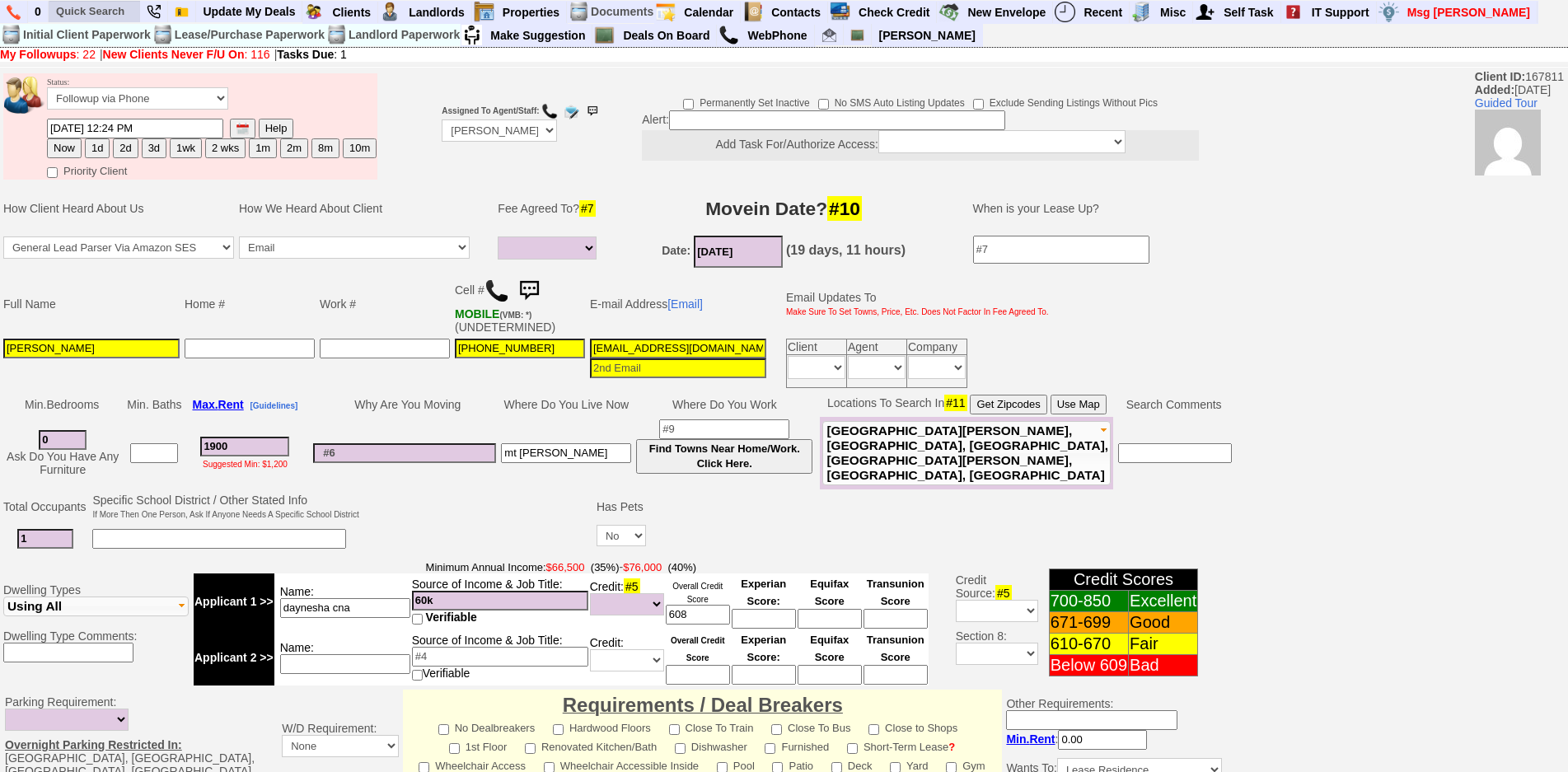
click at [95, 22] on ul at bounding box center [212, 34] width 329 height 25
click at [110, 6] on li at bounding box center [94, 11] width 92 height 22
click at [110, 6] on input "text" at bounding box center [94, 11] width 90 height 20
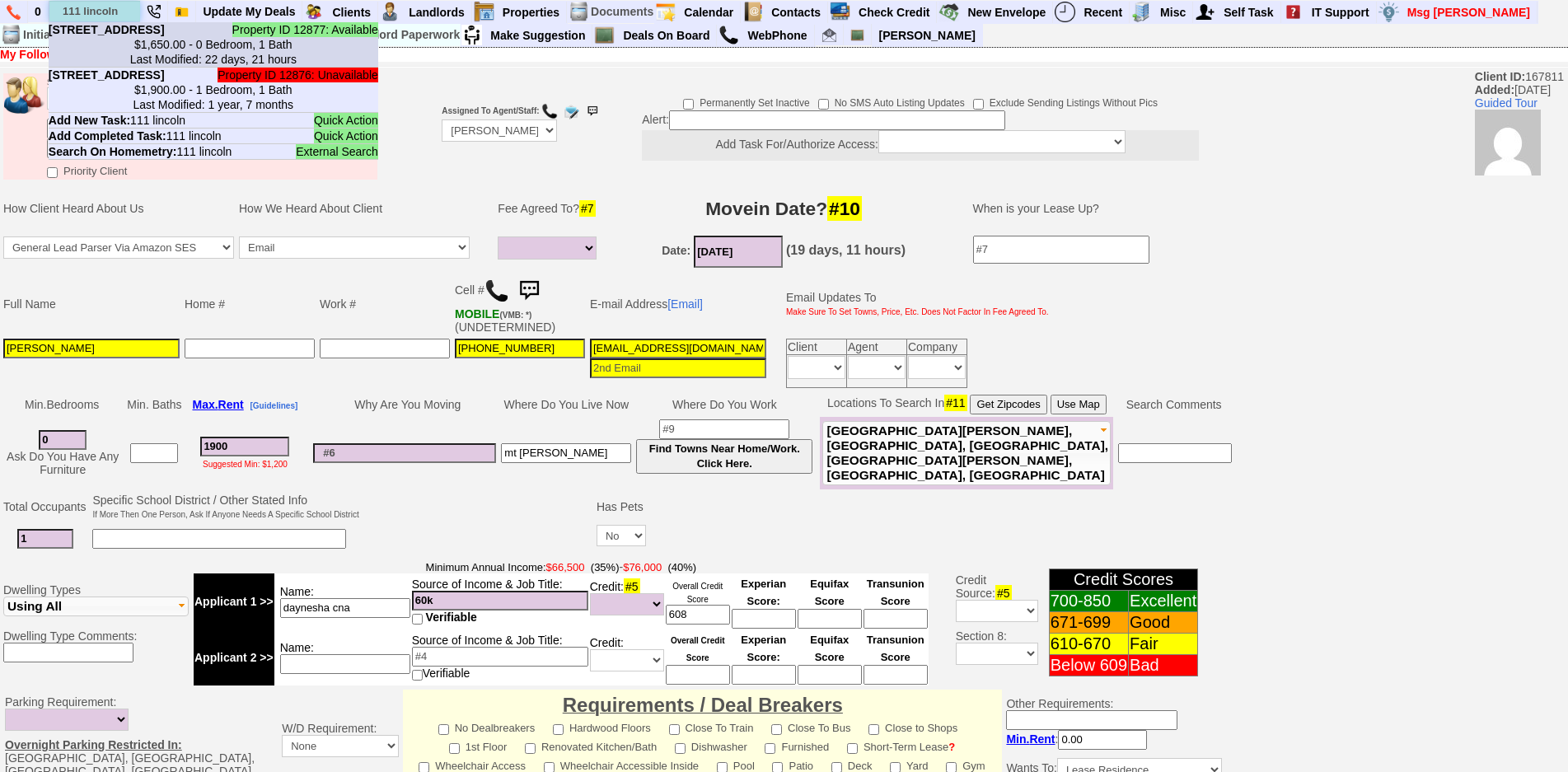
type input "111 lincoln"
click at [151, 36] on b "[STREET_ADDRESS]" at bounding box center [106, 29] width 116 height 13
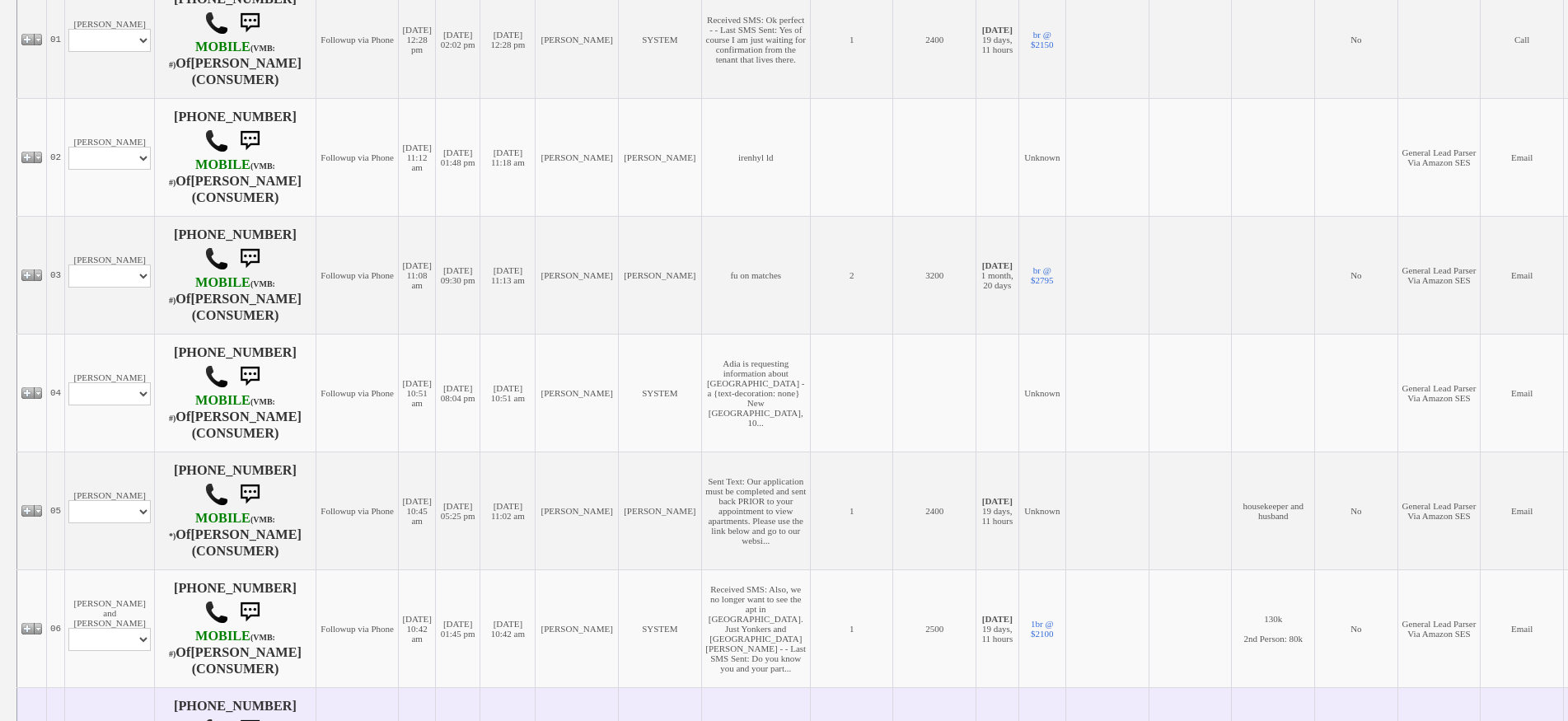
scroll to position [825, 0]
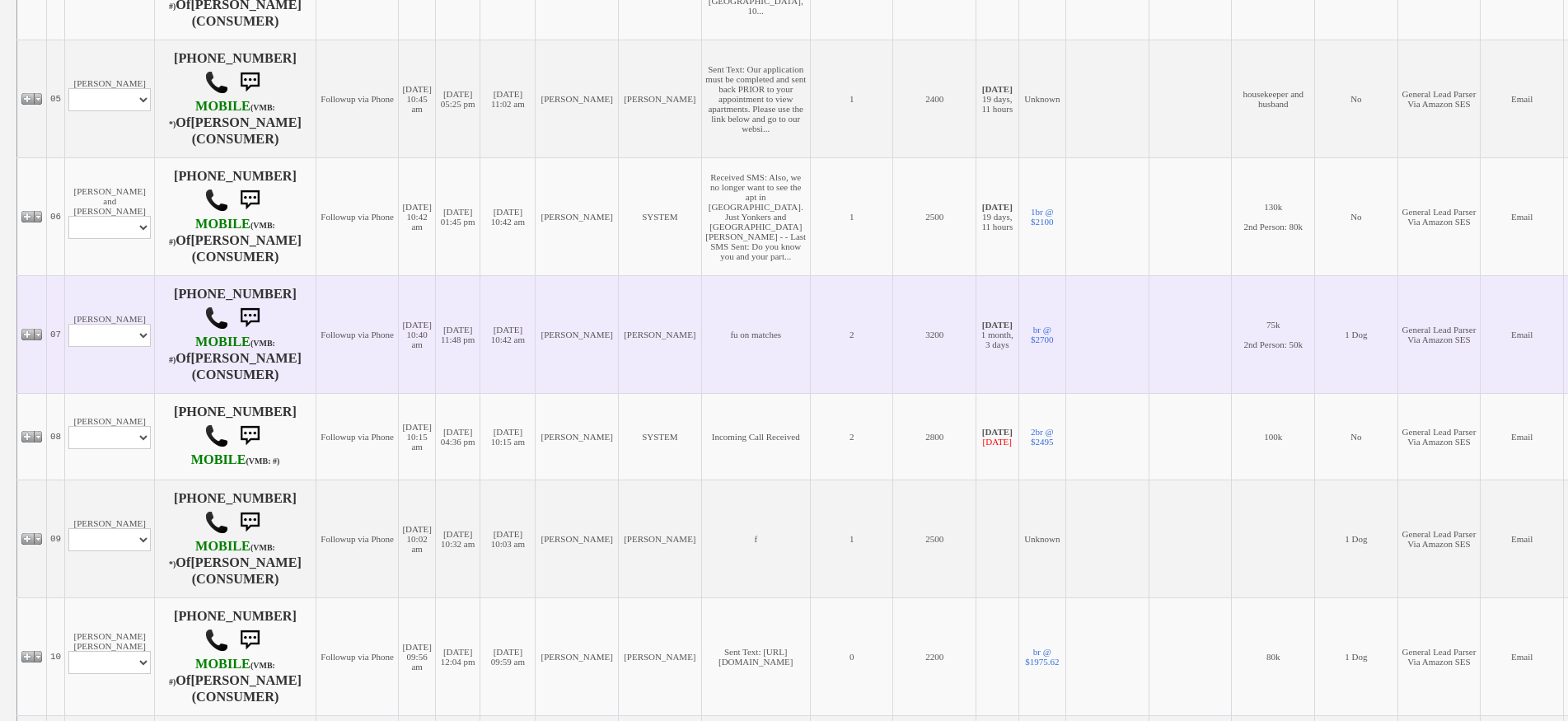
click at [93, 283] on td "[PERSON_NAME] Profile Edit Print Email Externally (Will Not Be Tracked In CRM) …" at bounding box center [110, 334] width 90 height 118
click at [110, 328] on select "Profile Edit Print Email Externally (Will Not Be Tracked In CRM) Closed Deals" at bounding box center [110, 335] width 83 height 23
select select "ChangeURL,/crm/custom/edit_client_form.php?redirect=%2Fcrm%2Fclients.php&id=839…"
click at [68, 324] on select "Profile Edit Print Email Externally (Will Not Be Tracked In CRM) Closed Deals" at bounding box center [110, 335] width 83 height 23
select select
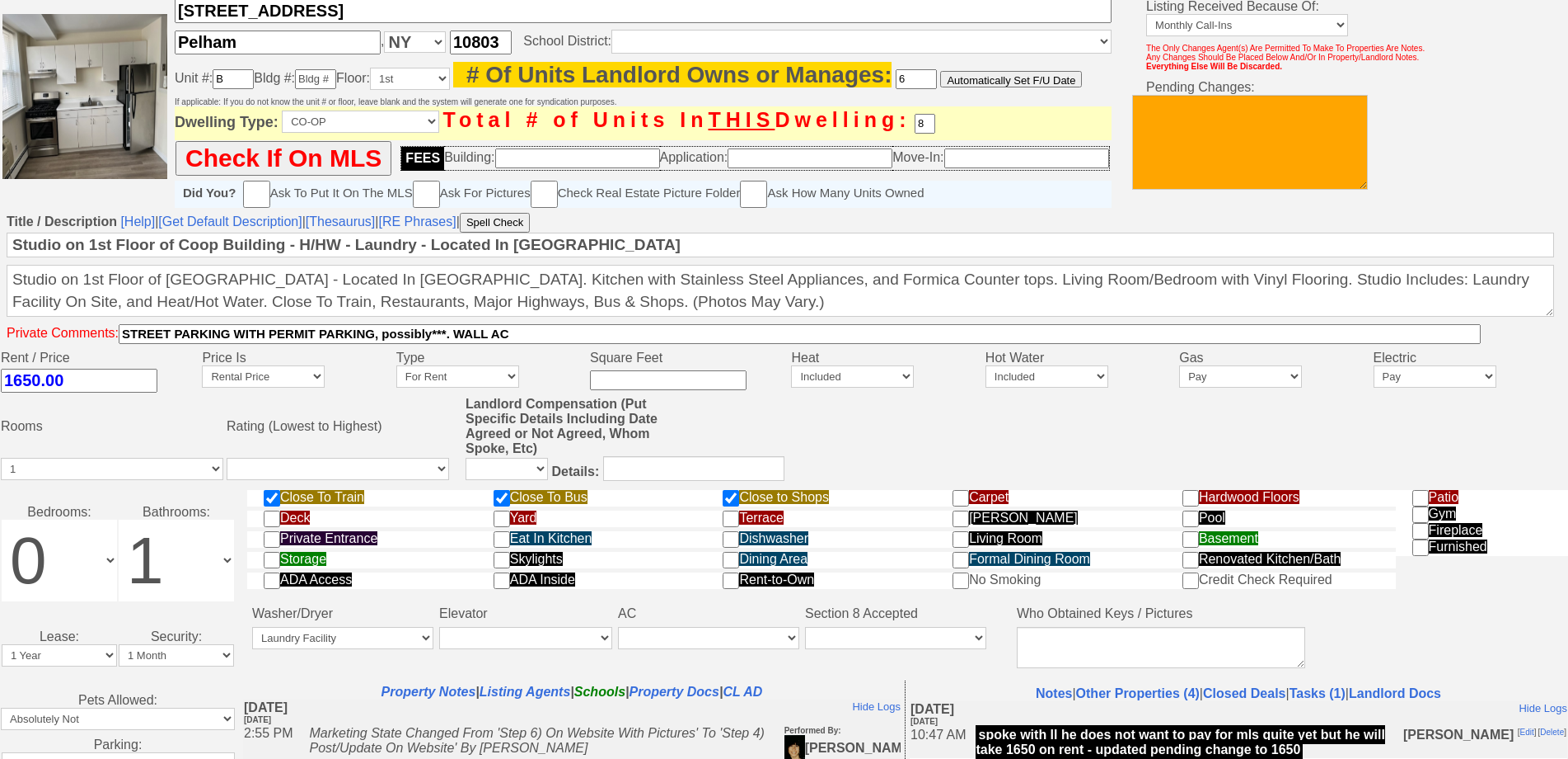
scroll to position [511, 0]
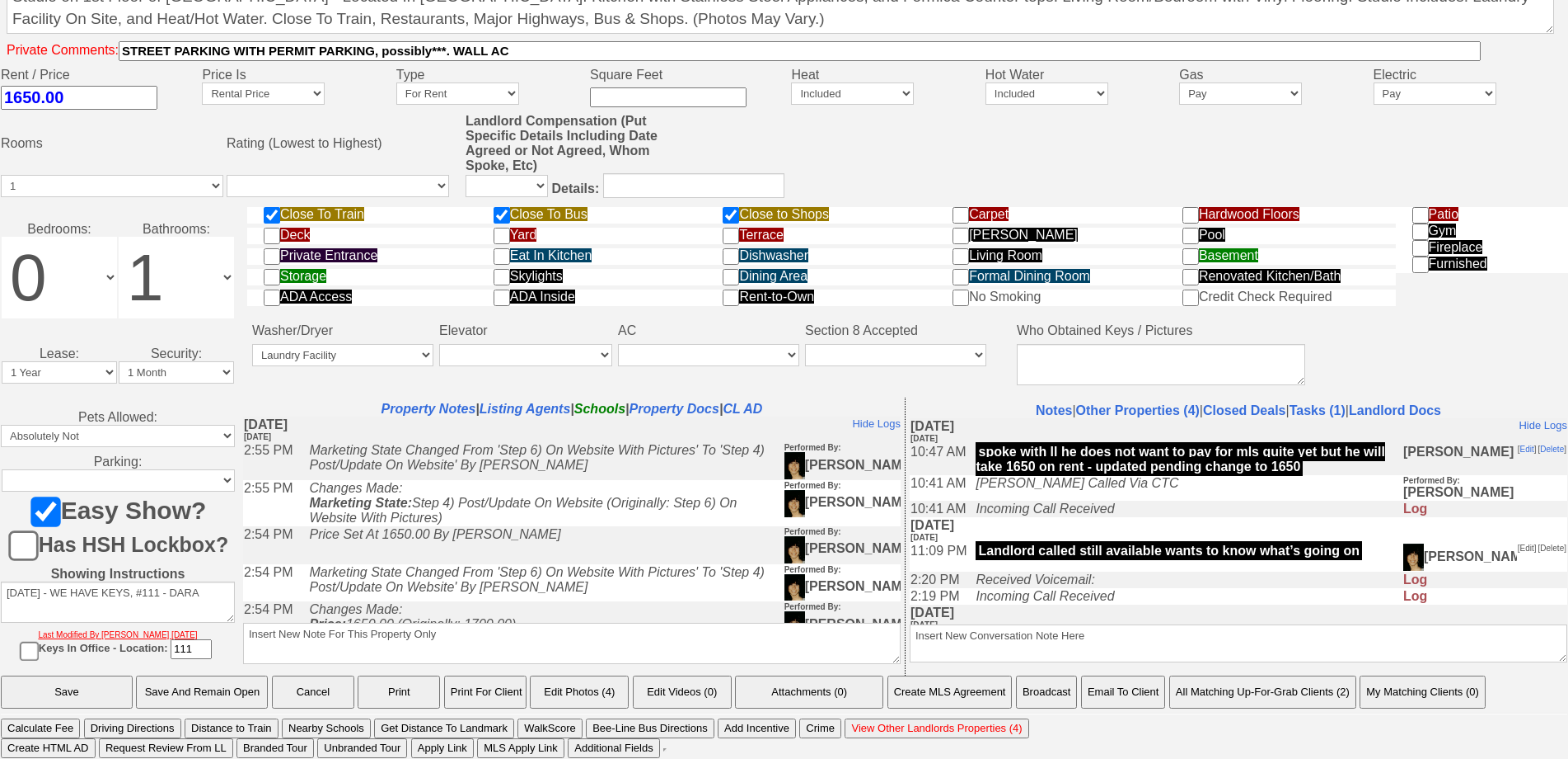
click at [1119, 682] on button "Email To Client" at bounding box center [1123, 692] width 84 height 33
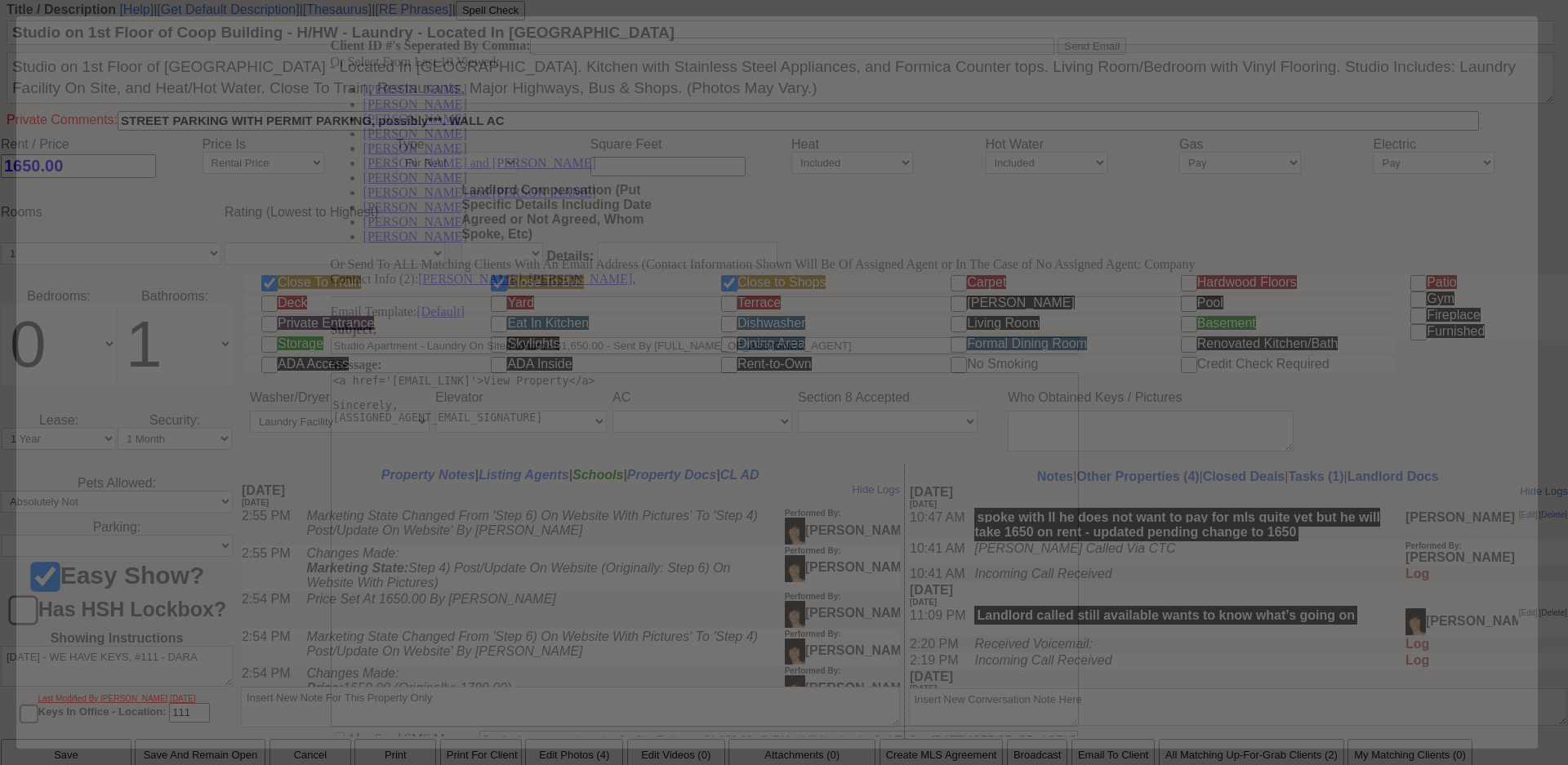
scroll to position [0, 0]
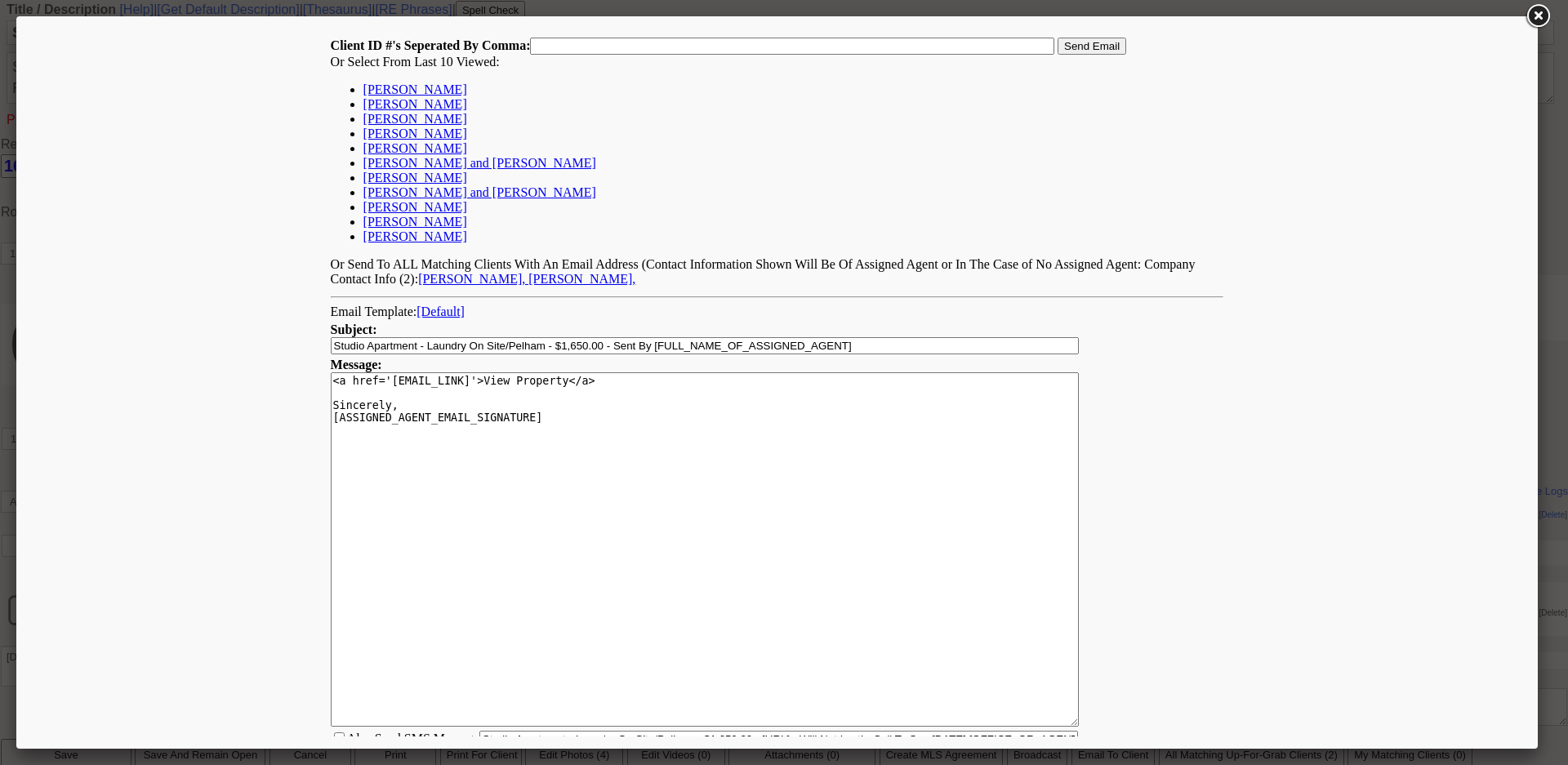
click at [420, 91] on link "Daynesha Shelton" at bounding box center [415, 90] width 104 height 14
type input "167811,"
click at [1075, 55] on td "Client ID #'s Seperated By Comma: 167811, Send Email Or Select From Last 10 Vie…" at bounding box center [777, 162] width 895 height 251
click at [1106, 52] on input "Send Email" at bounding box center [1091, 46] width 69 height 17
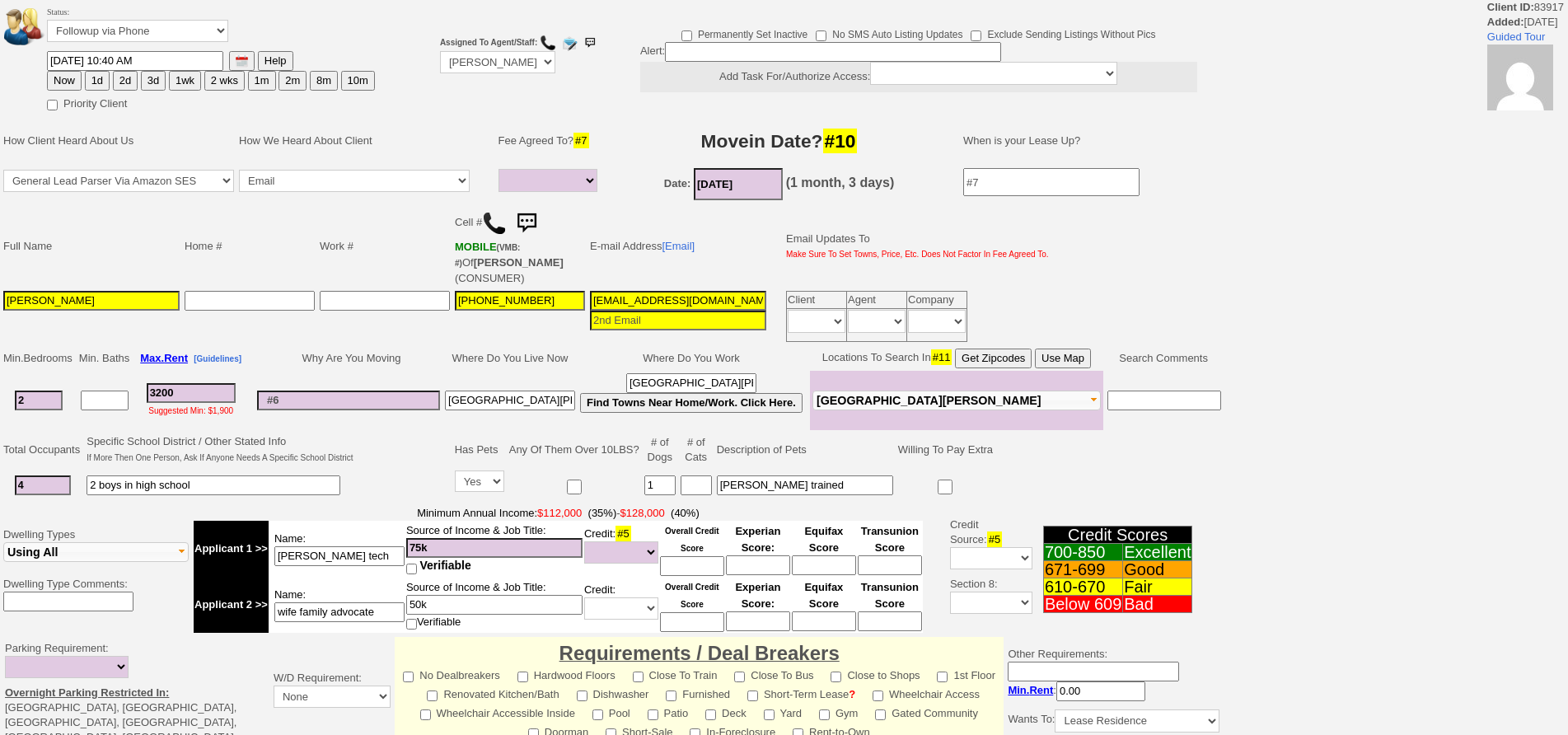
select select
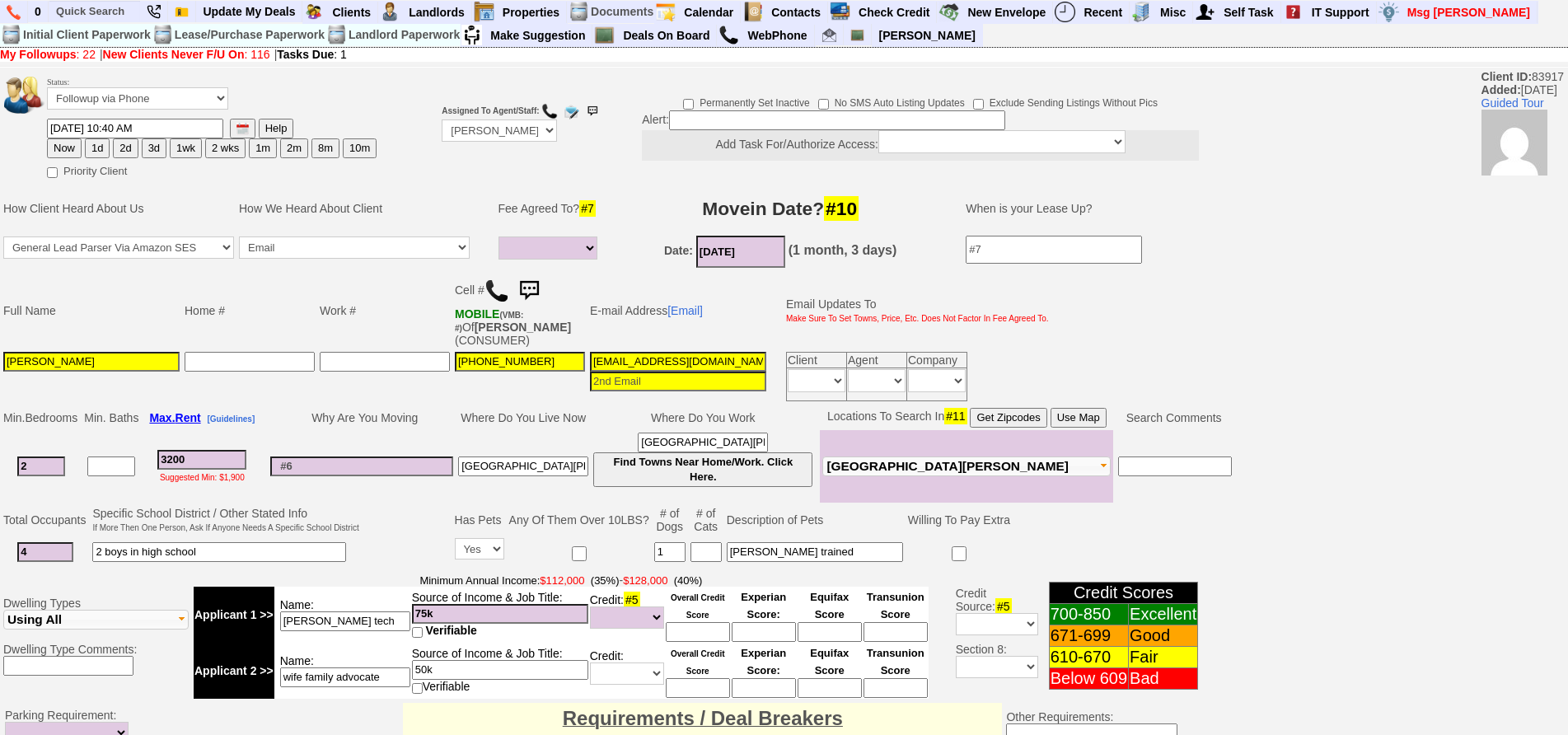
click at [547, 282] on td "Cell # MOBILE (VMB: #) Of [PERSON_NAME] (CONSUMER)" at bounding box center [520, 311] width 135 height 77
click at [539, 282] on img at bounding box center [529, 292] width 33 height 33
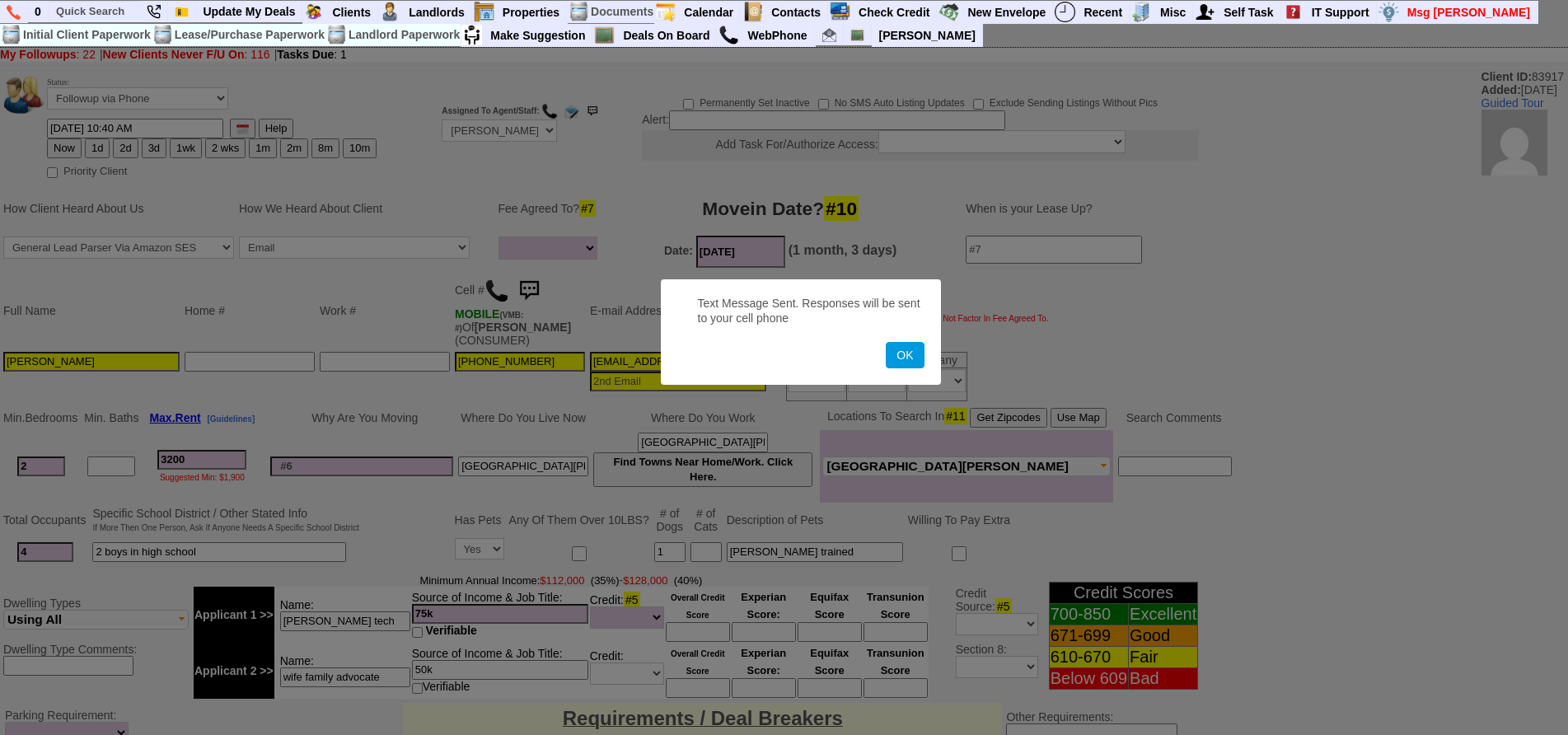
click at [886, 342] on button "OK" at bounding box center [904, 356] width 38 height 26
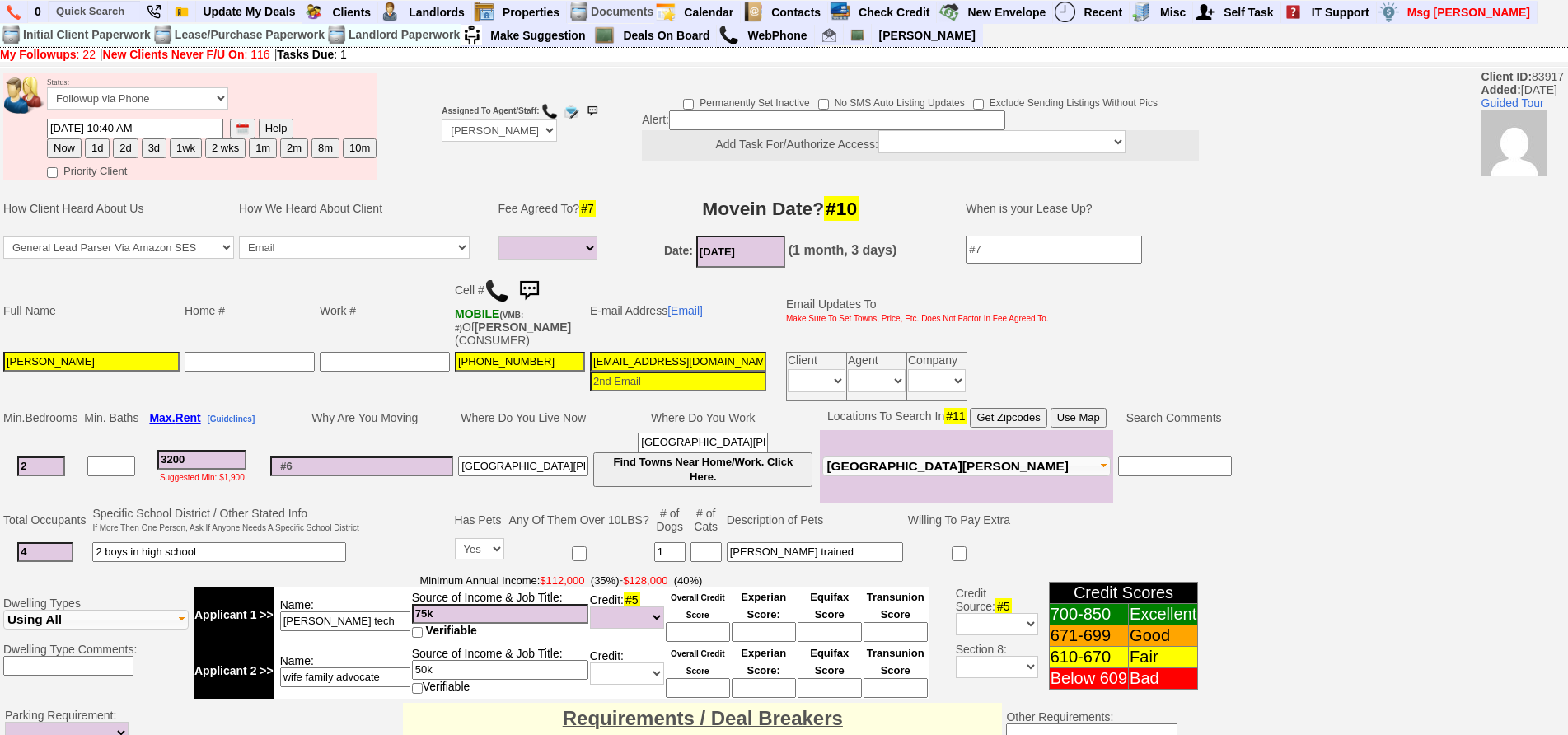
drag, startPoint x: 104, startPoint y: 148, endPoint x: 114, endPoint y: 148, distance: 10.0
click at [104, 148] on button "1d" at bounding box center [97, 148] width 25 height 20
type input "[DATE] 12:31 PM"
drag, startPoint x: 1581, startPoint y: 193, endPoint x: 735, endPoint y: 219, distance: 846.4
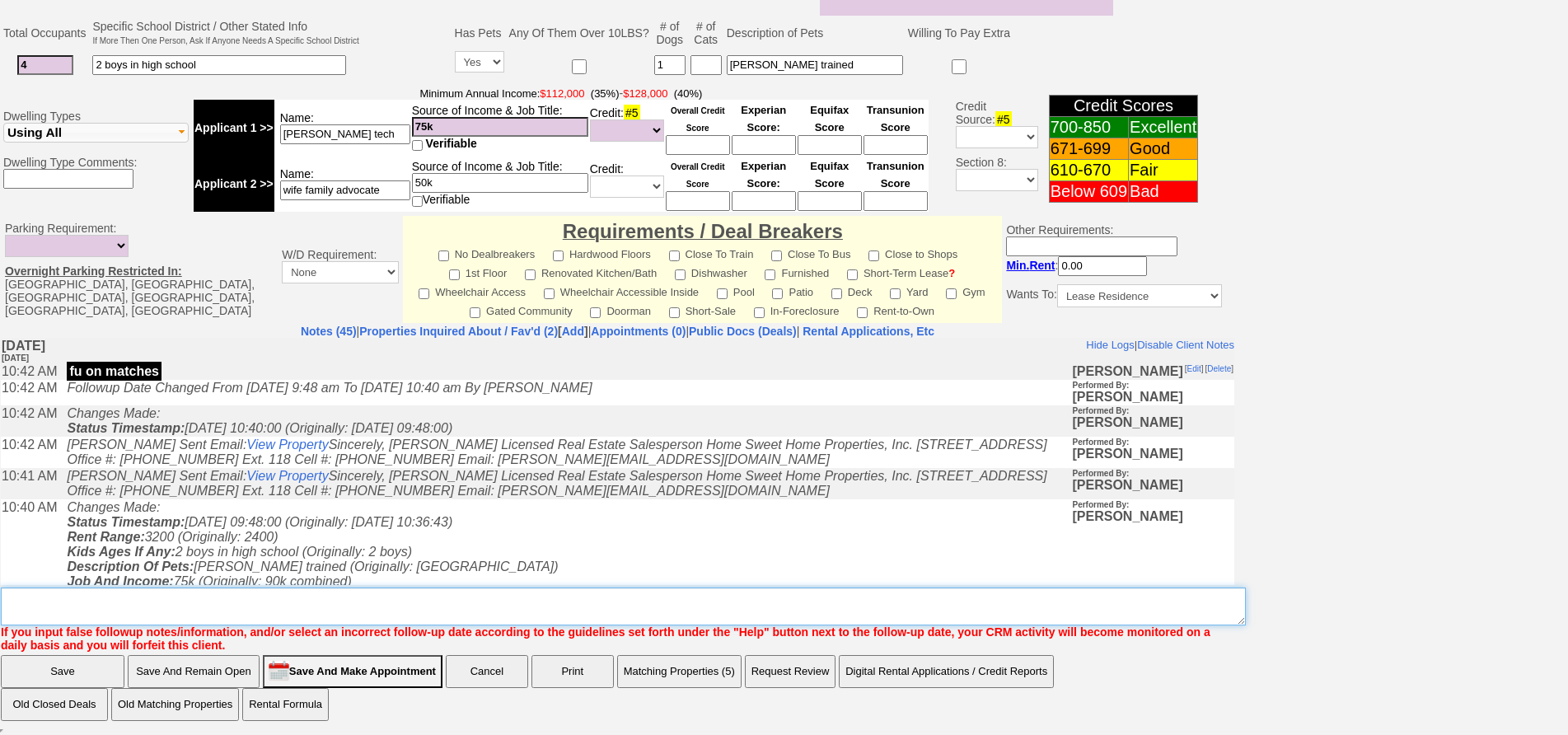
click at [524, 594] on textarea "Insert New Note Here" at bounding box center [623, 606] width 1245 height 38
type textarea "call"
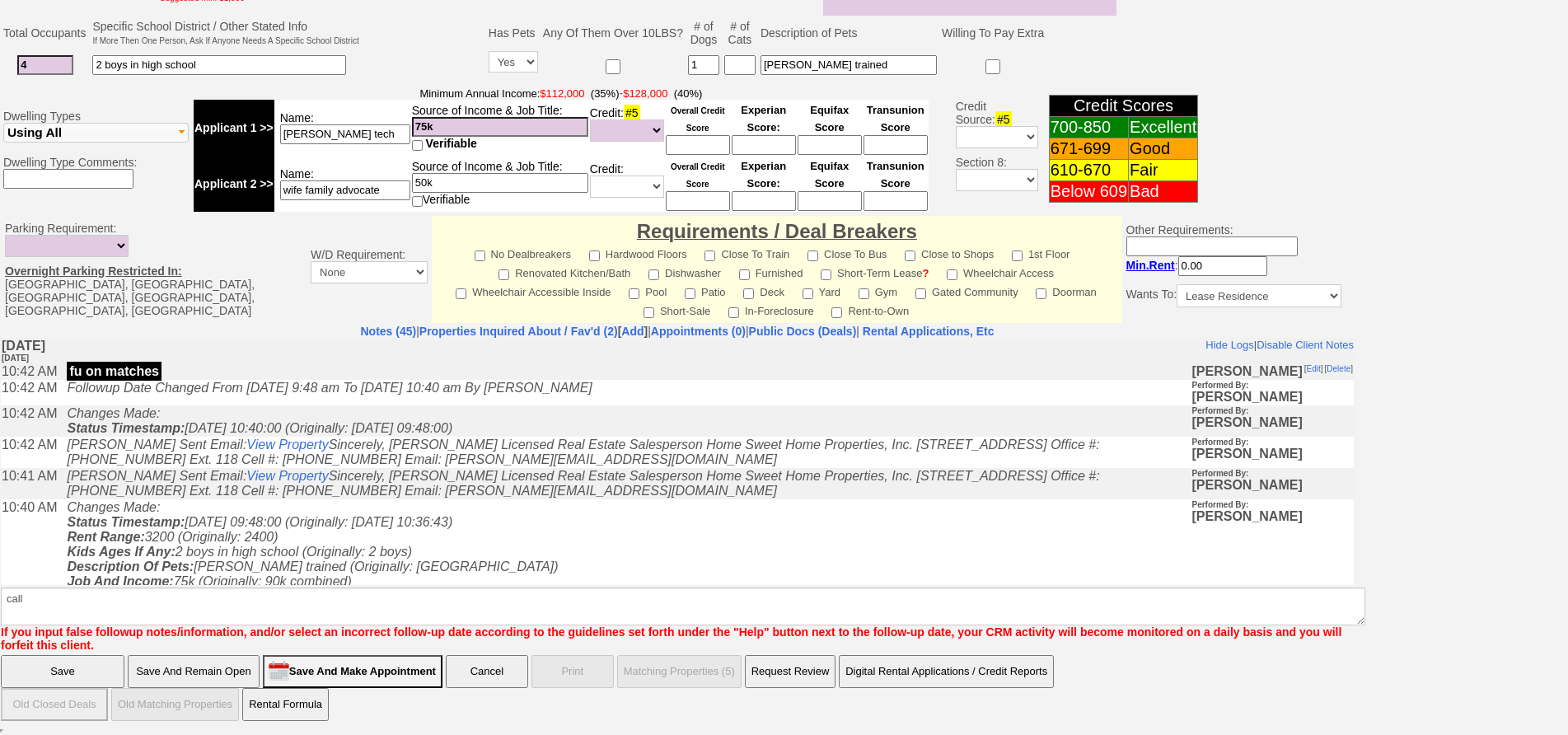
scroll to position [406, 0]
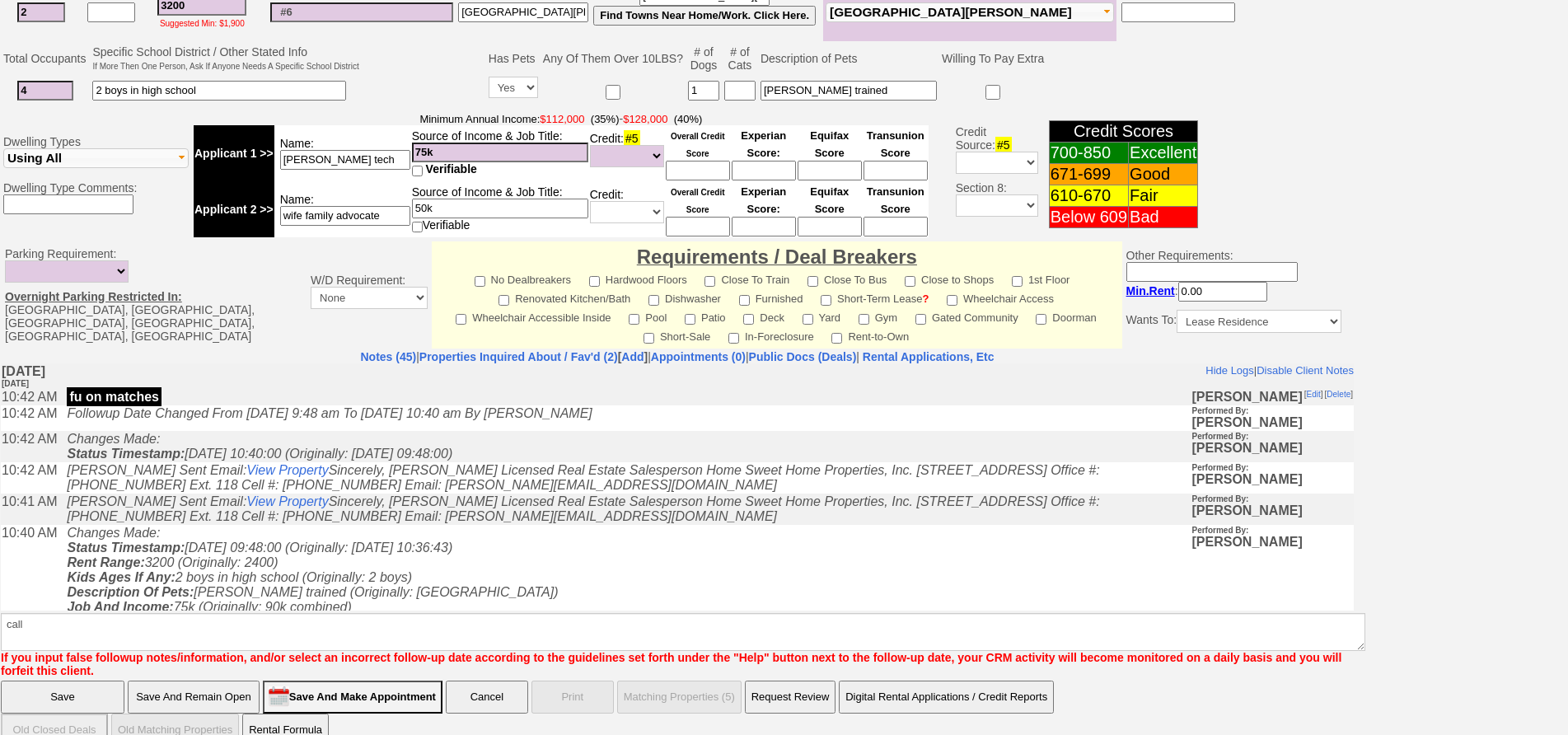
click input "Save" at bounding box center [62, 697] width 124 height 33
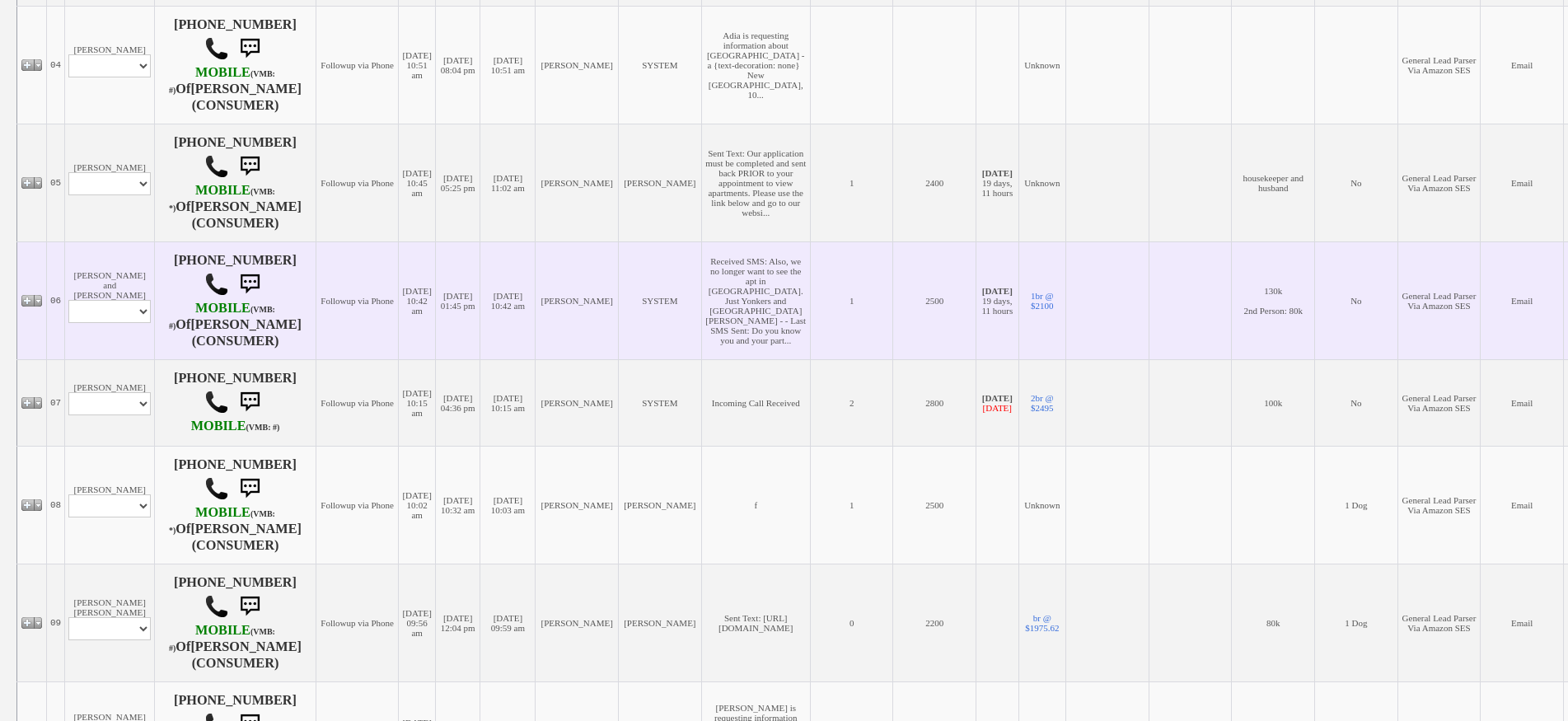
scroll to position [825, 0]
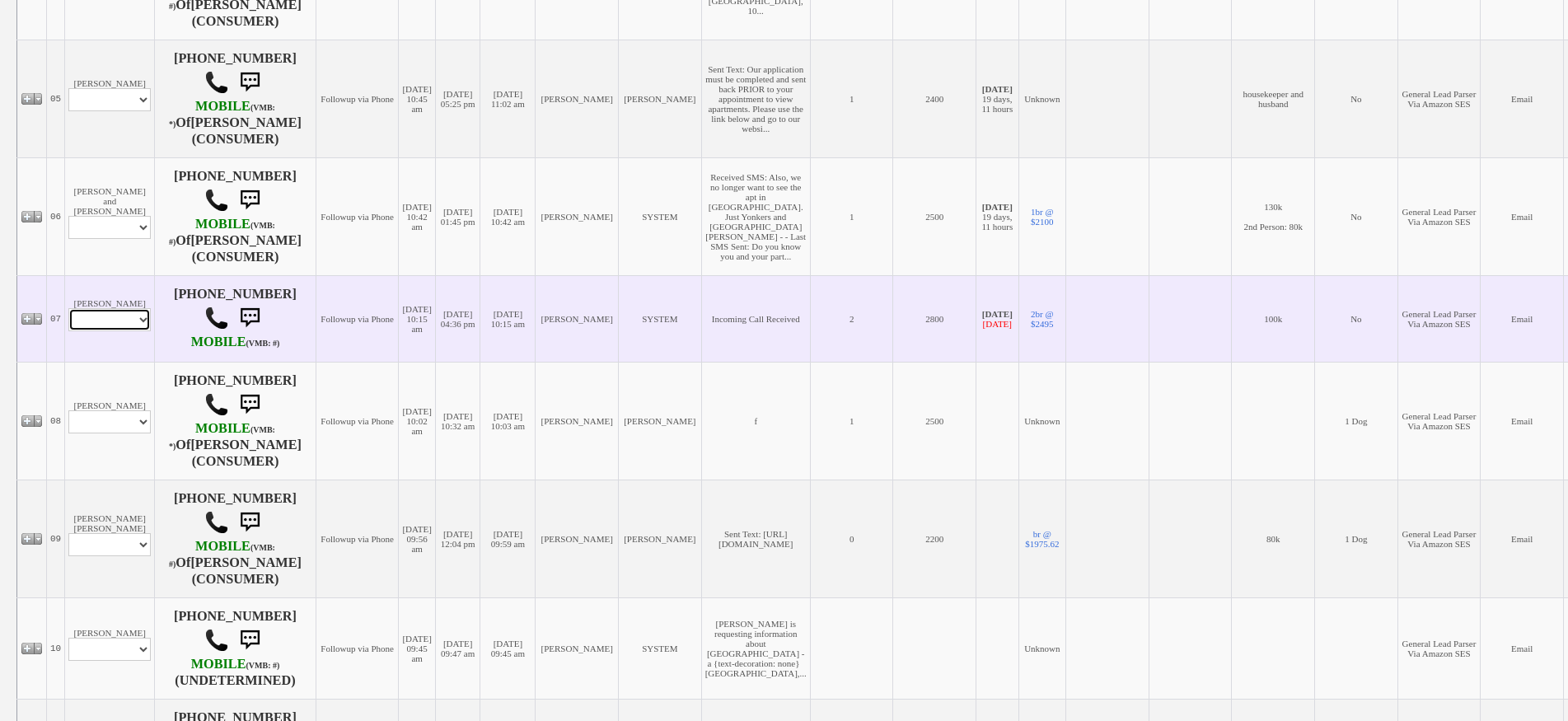
click at [127, 308] on select "Profile Edit Print Email Externally (Will Not Be Tracked In CRM) Closed Deals" at bounding box center [110, 320] width 83 height 23
select select "ChangeURL,/crm/custom/edit_client_form.php?redirect=%2Fcrm%2Fclients.php&id=156…"
click at [68, 308] on select "Profile Edit Print Email Externally (Will Not Be Tracked In CRM) Closed Deals" at bounding box center [110, 320] width 83 height 23
select select
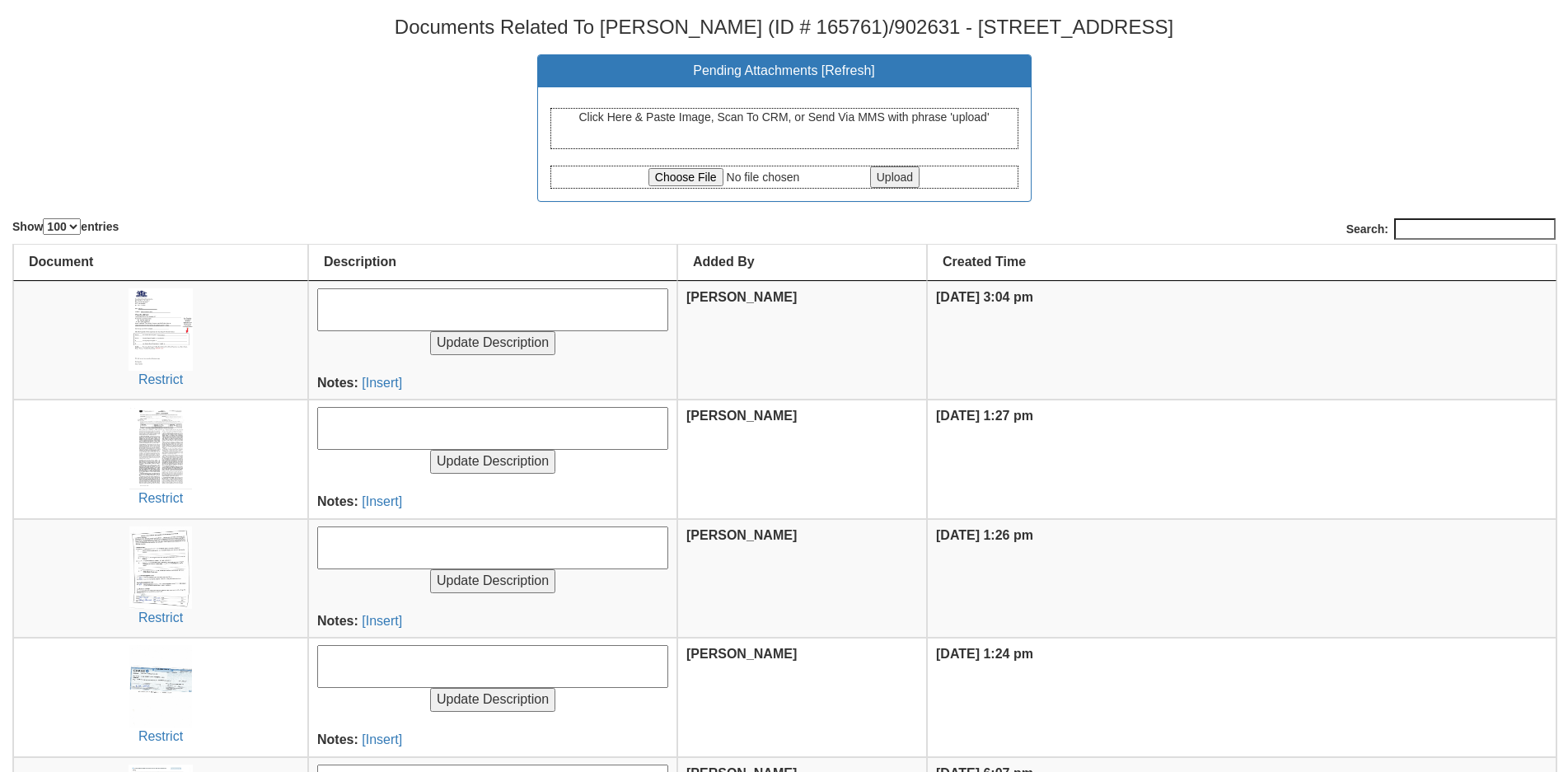
select select "100"
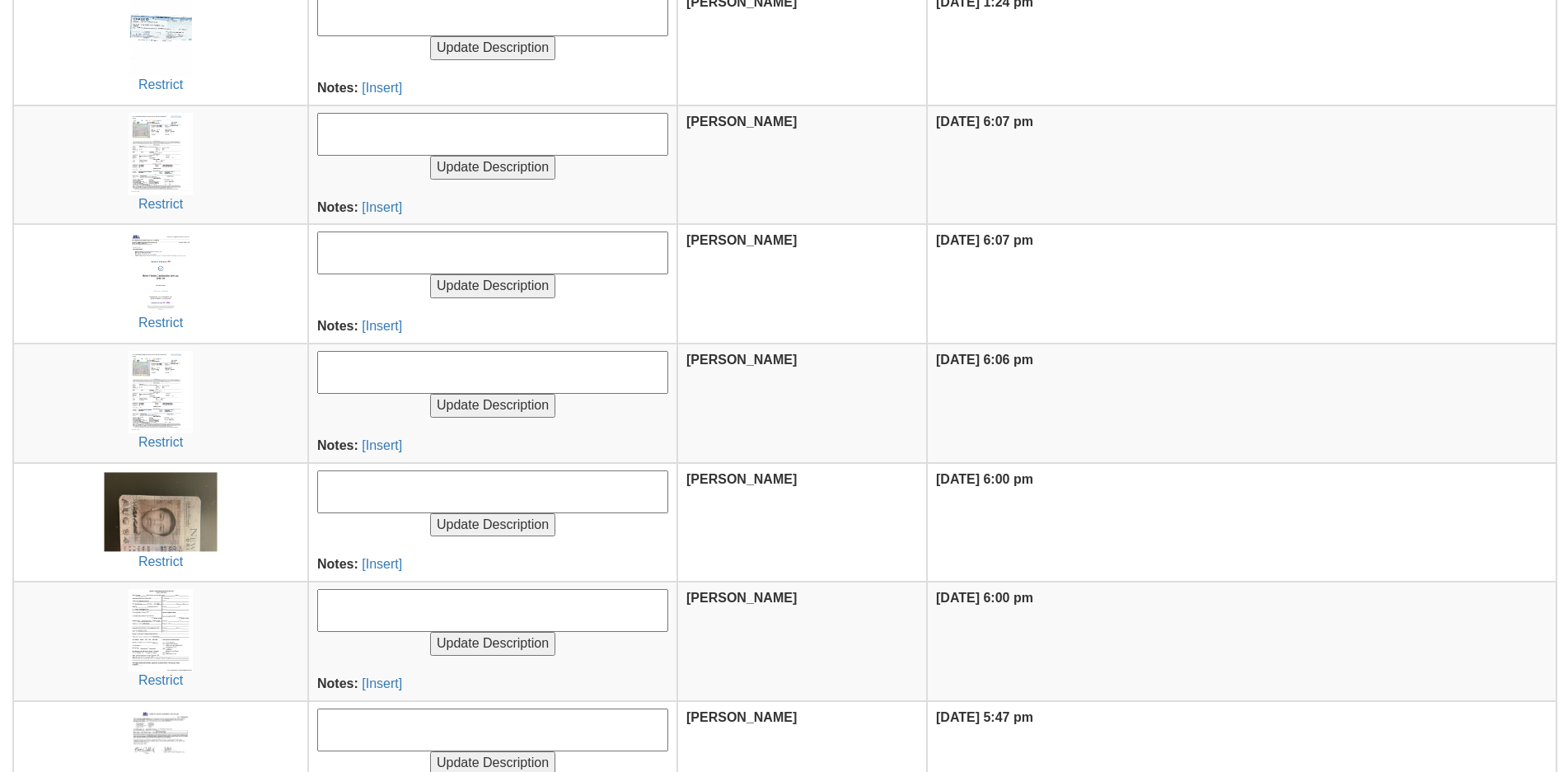
scroll to position [733, 0]
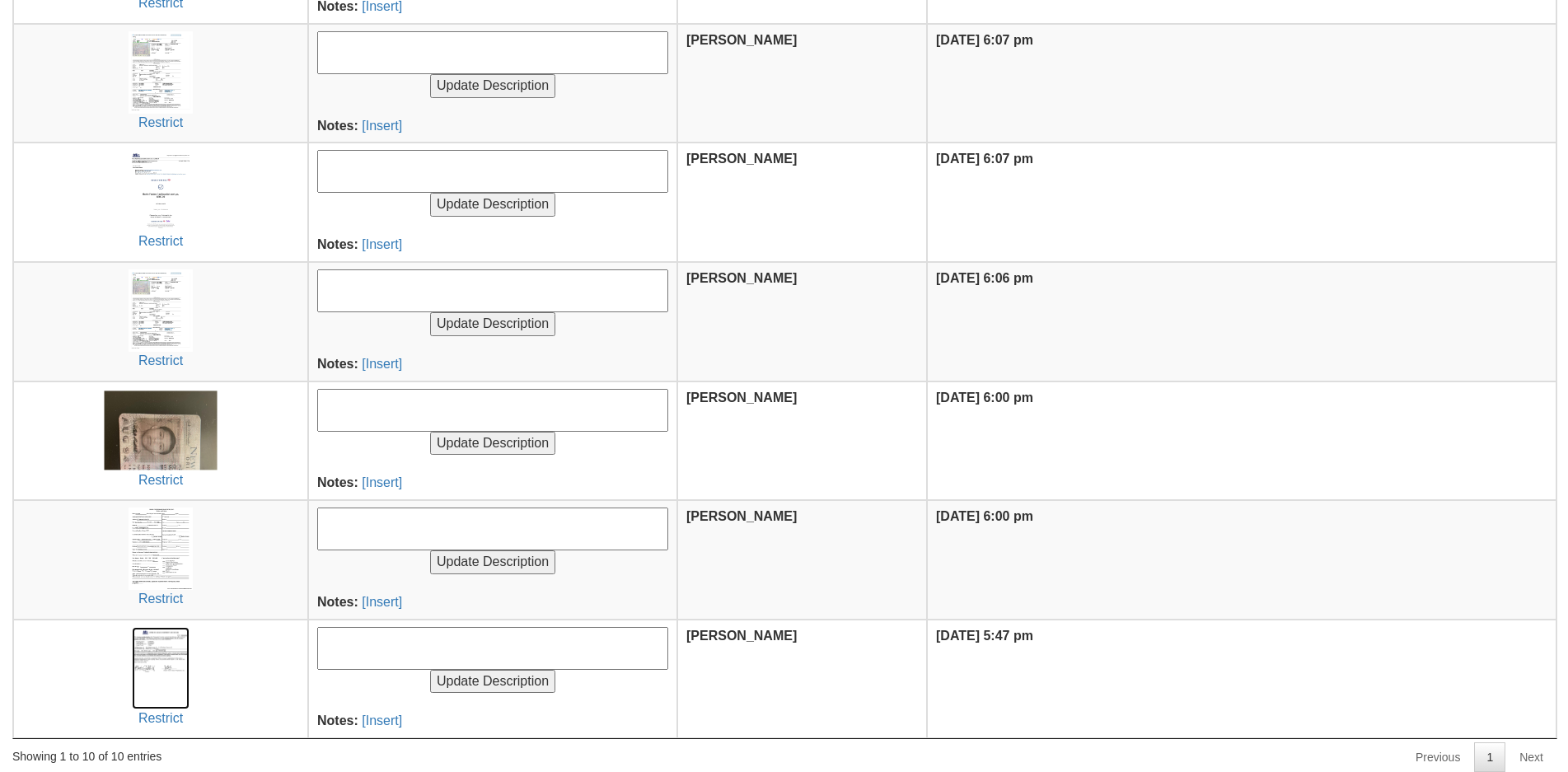
click at [173, 675] on img at bounding box center [161, 668] width 59 height 83
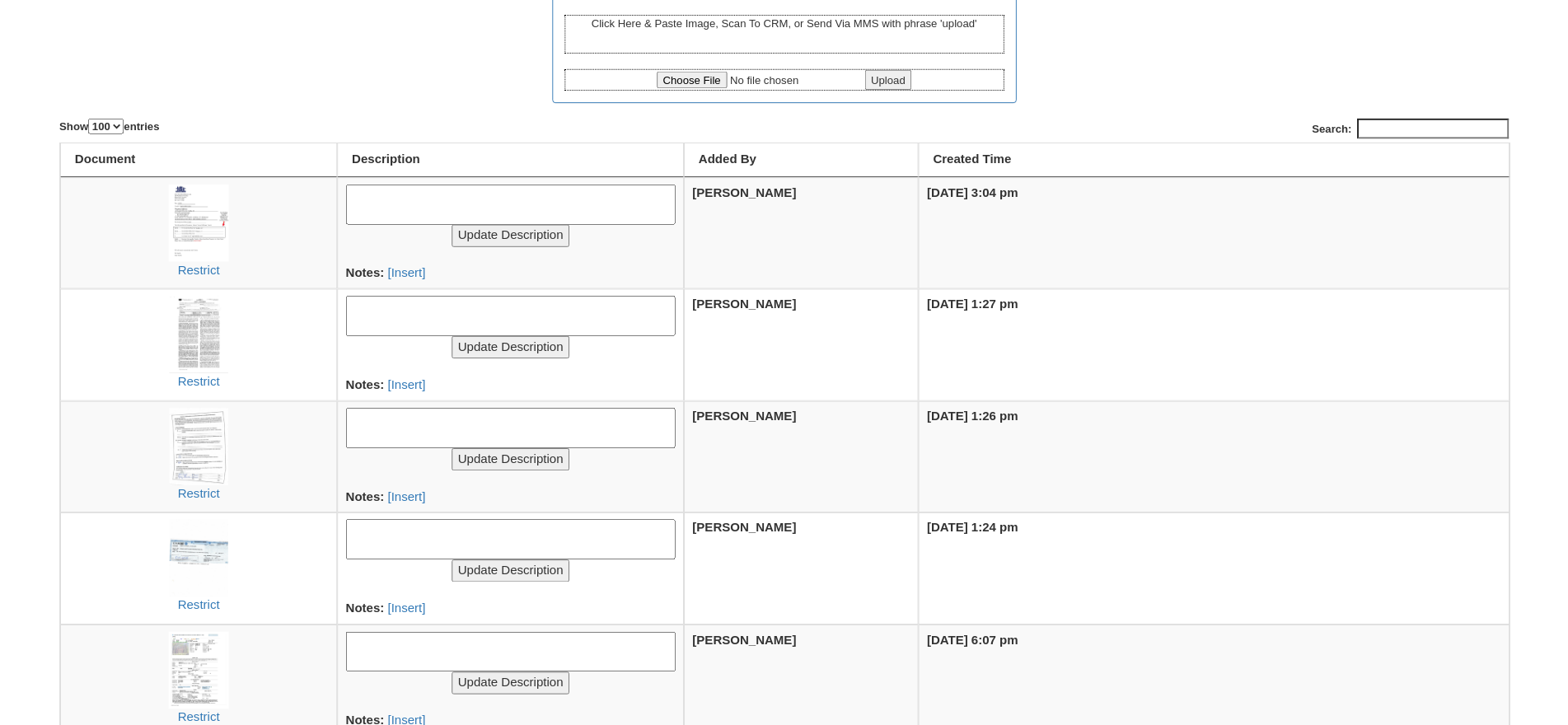
scroll to position [0, 0]
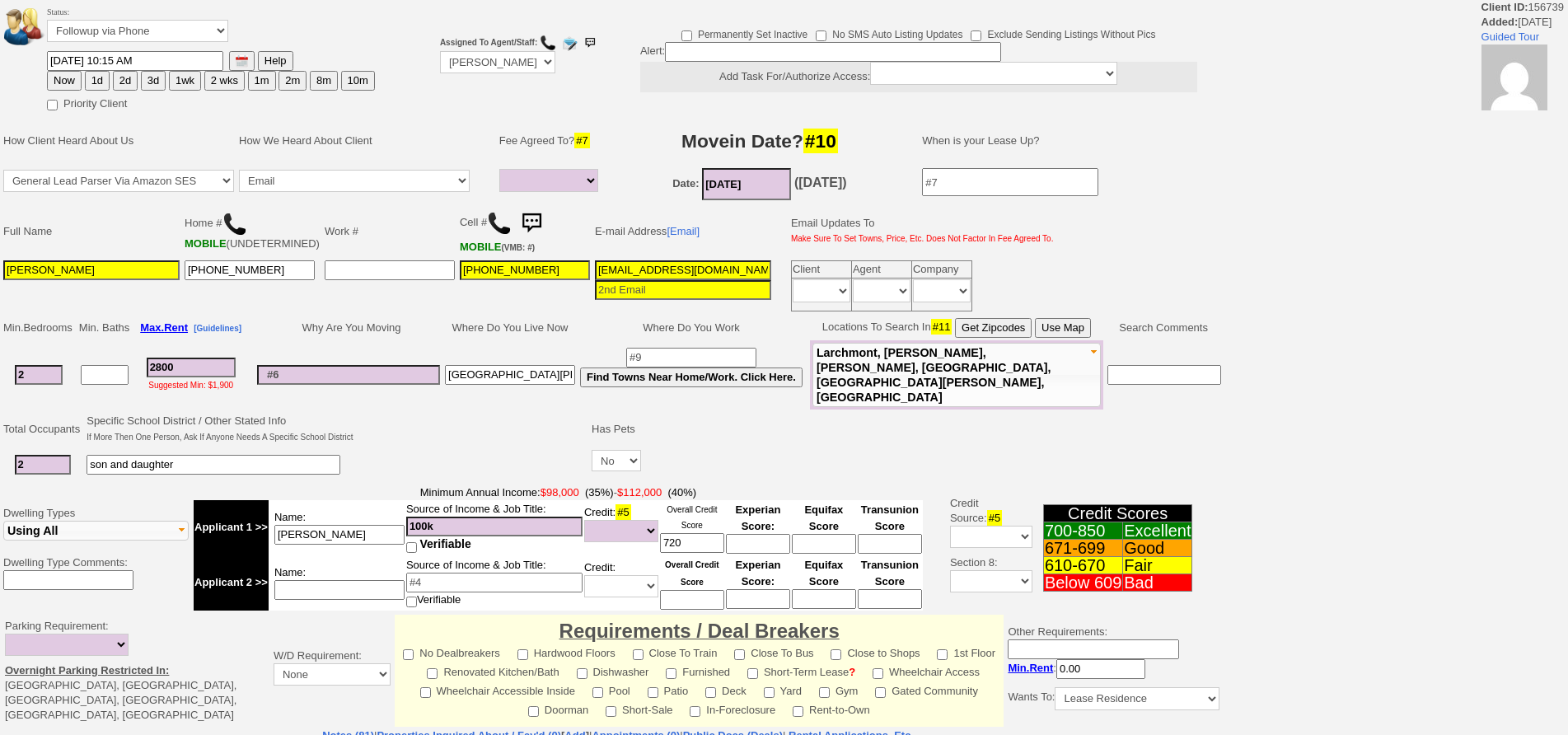
select select
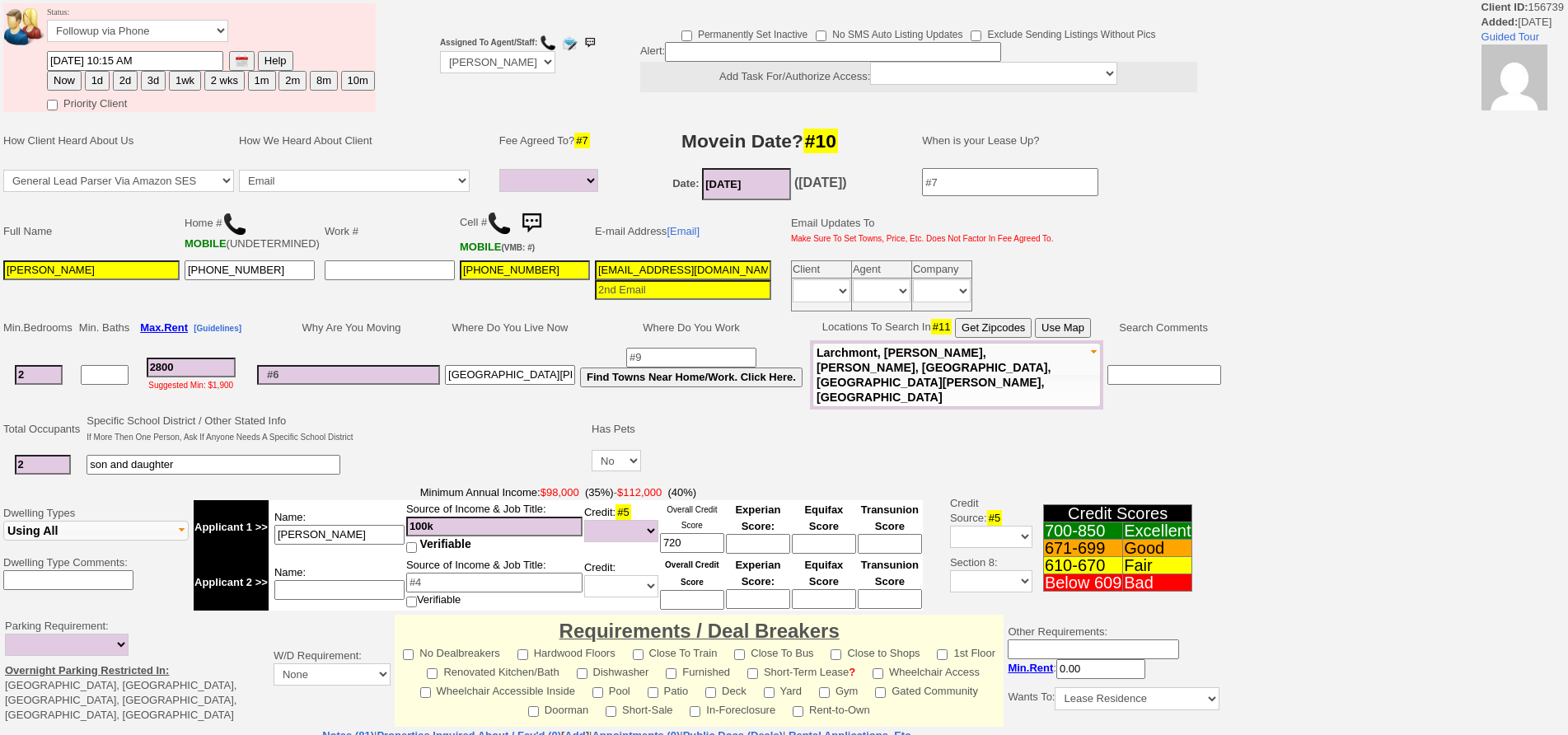
drag, startPoint x: 184, startPoint y: 375, endPoint x: 111, endPoint y: 328, distance: 86.8
click at [111, 330] on tbody "Min. Bedrooms Min. Baths Max. Rent [Guidelines] Why Are You Moving Where Do You…" at bounding box center [612, 362] width 1223 height 94
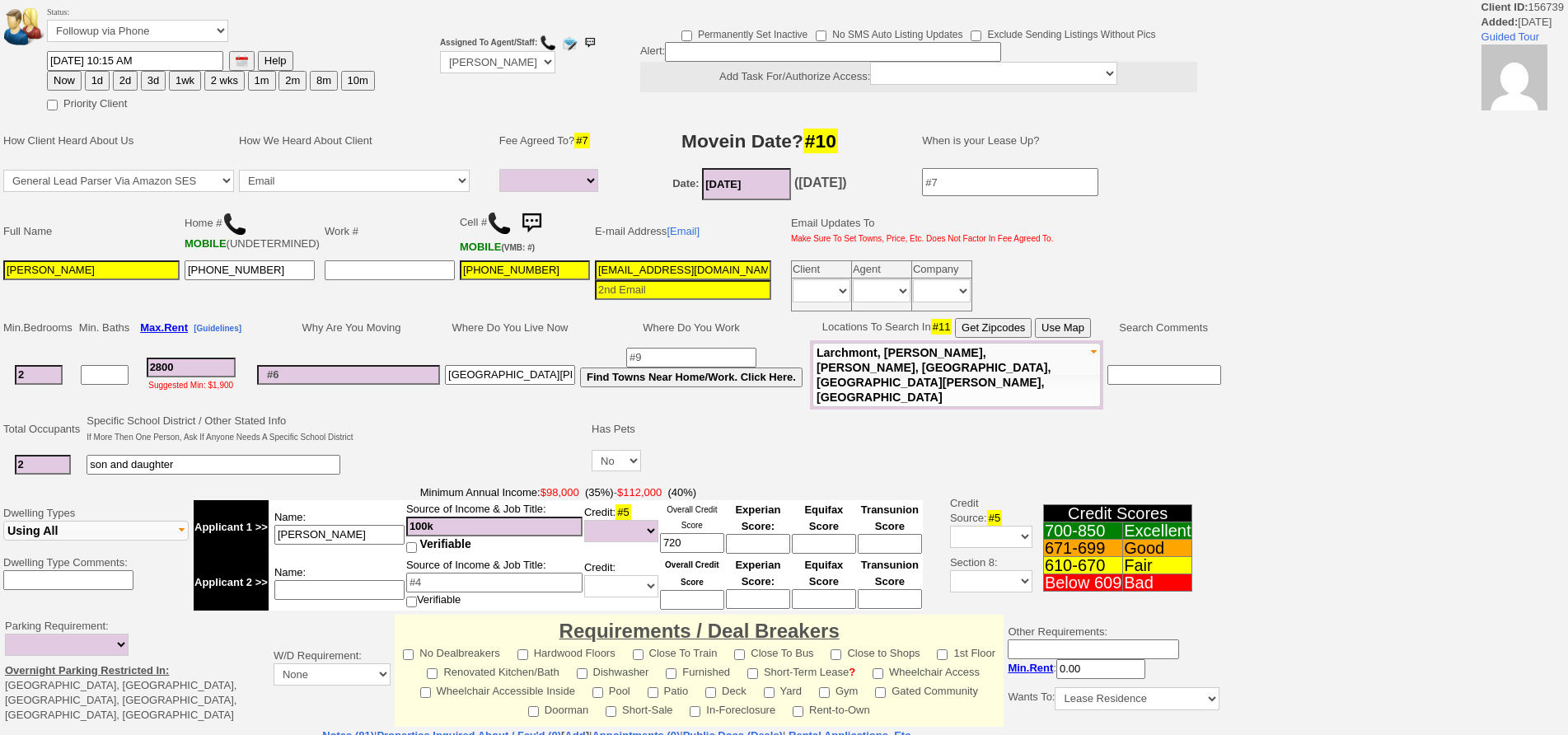
type input "3"
select select
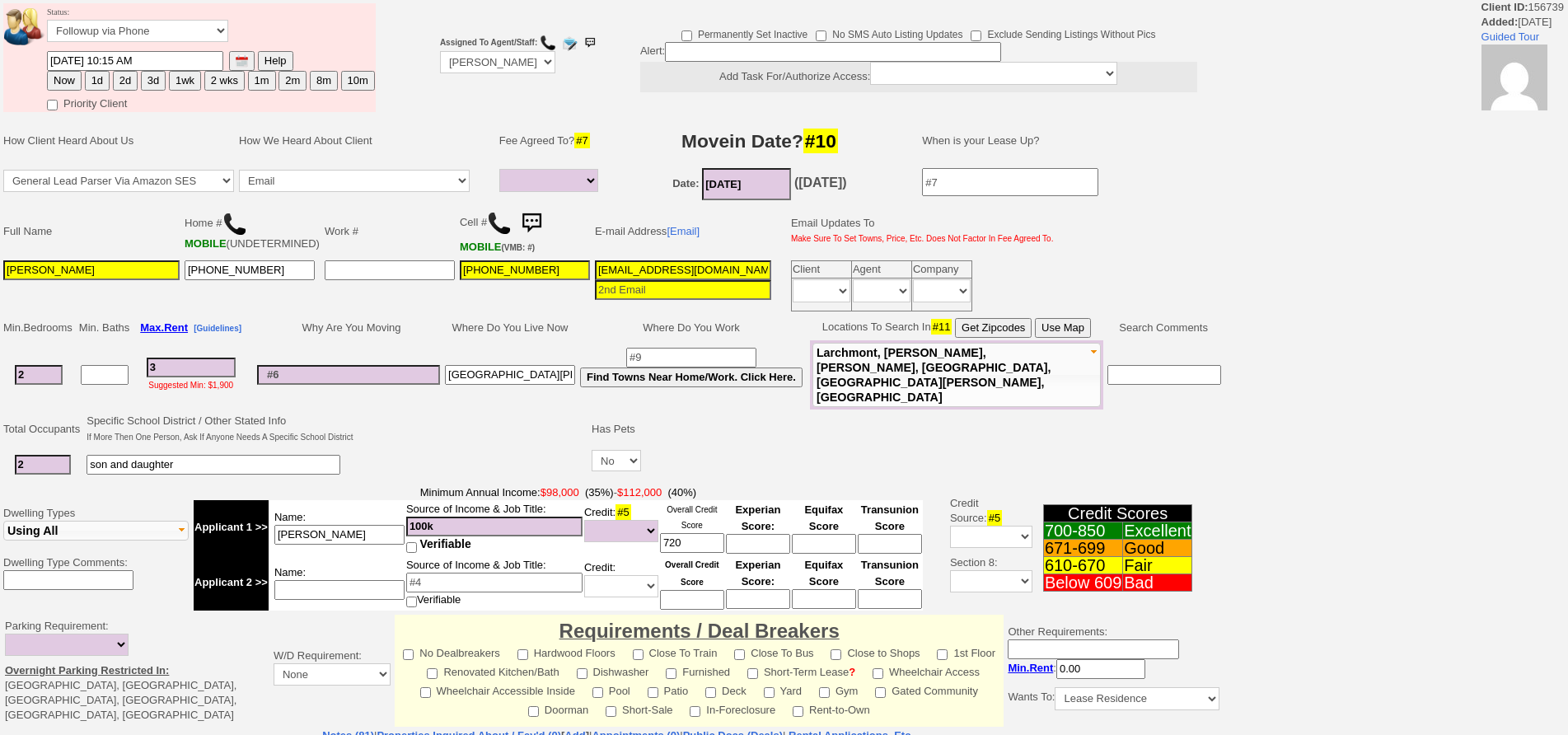
type input "34"
select select
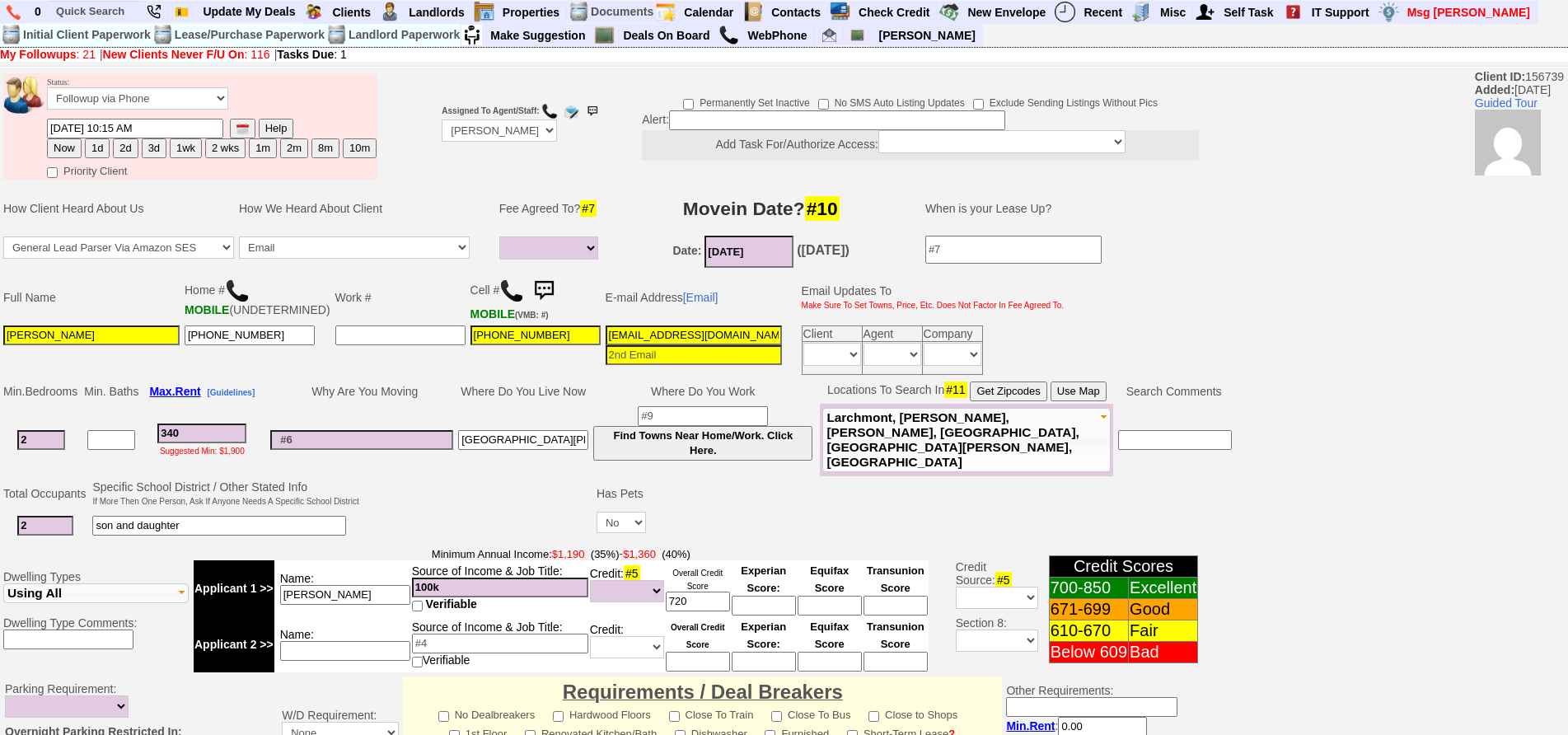
type input "3400"
select select
type input "3400"
click at [1083, 396] on button "Use Map" at bounding box center [1079, 392] width 56 height 20
select select
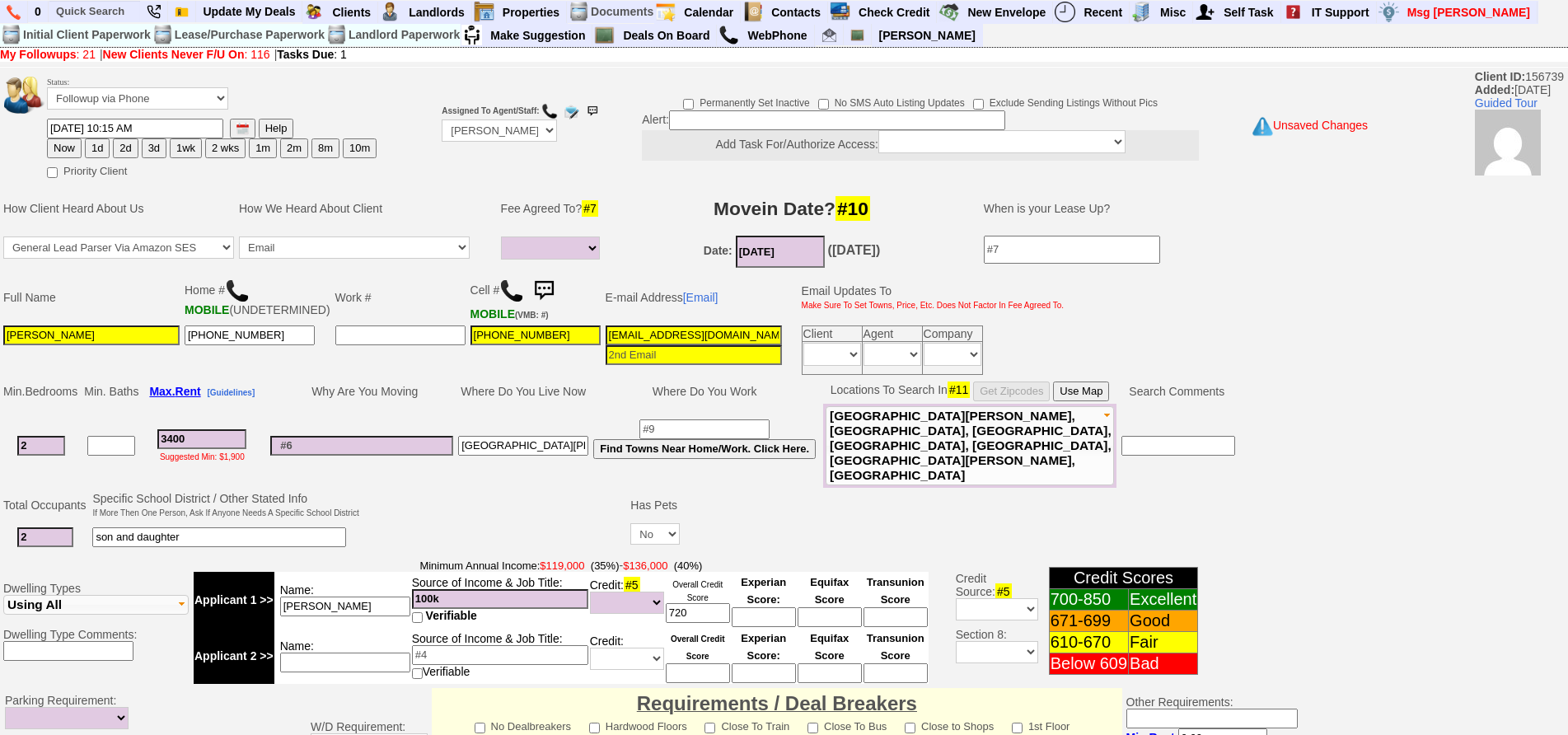
click at [103, 142] on button "1d" at bounding box center [97, 148] width 25 height 20
type input "[DATE] 12:34 PM"
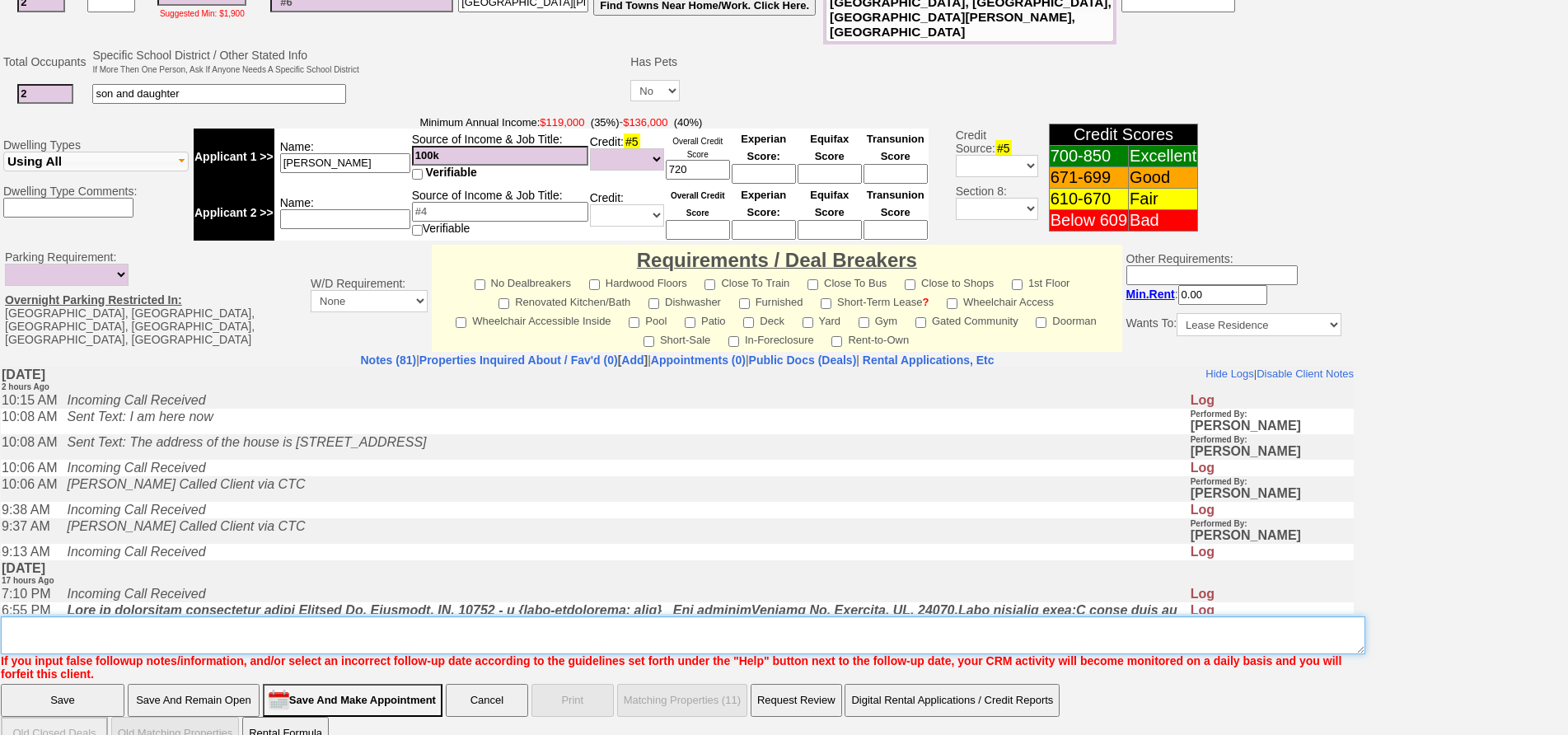
click at [596, 616] on textarea "Insert New Note Here" at bounding box center [683, 635] width 1364 height 38
type textarea "e"
type textarea "send more options fu"
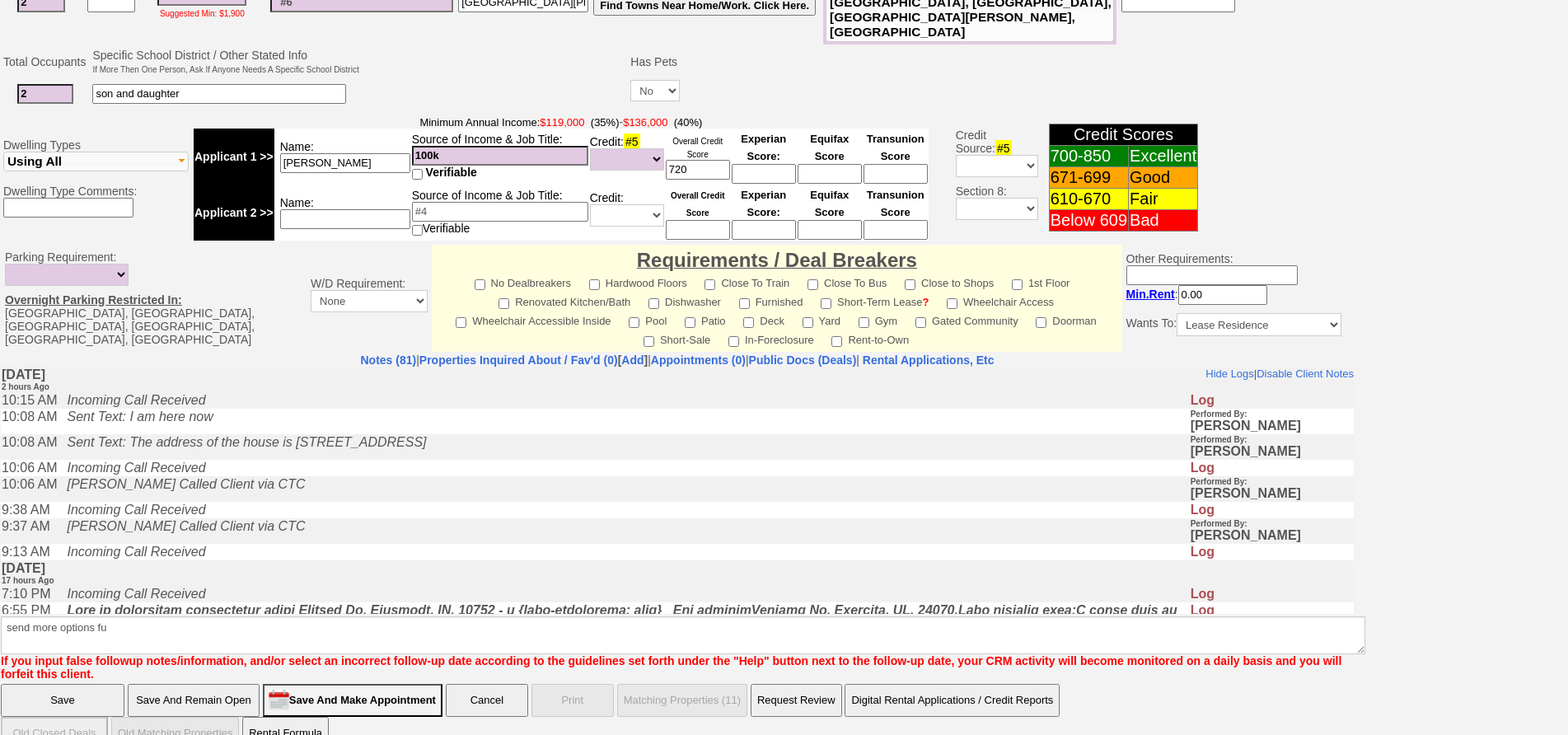
click input "Save And Remain Open" at bounding box center [193, 701] width 132 height 33
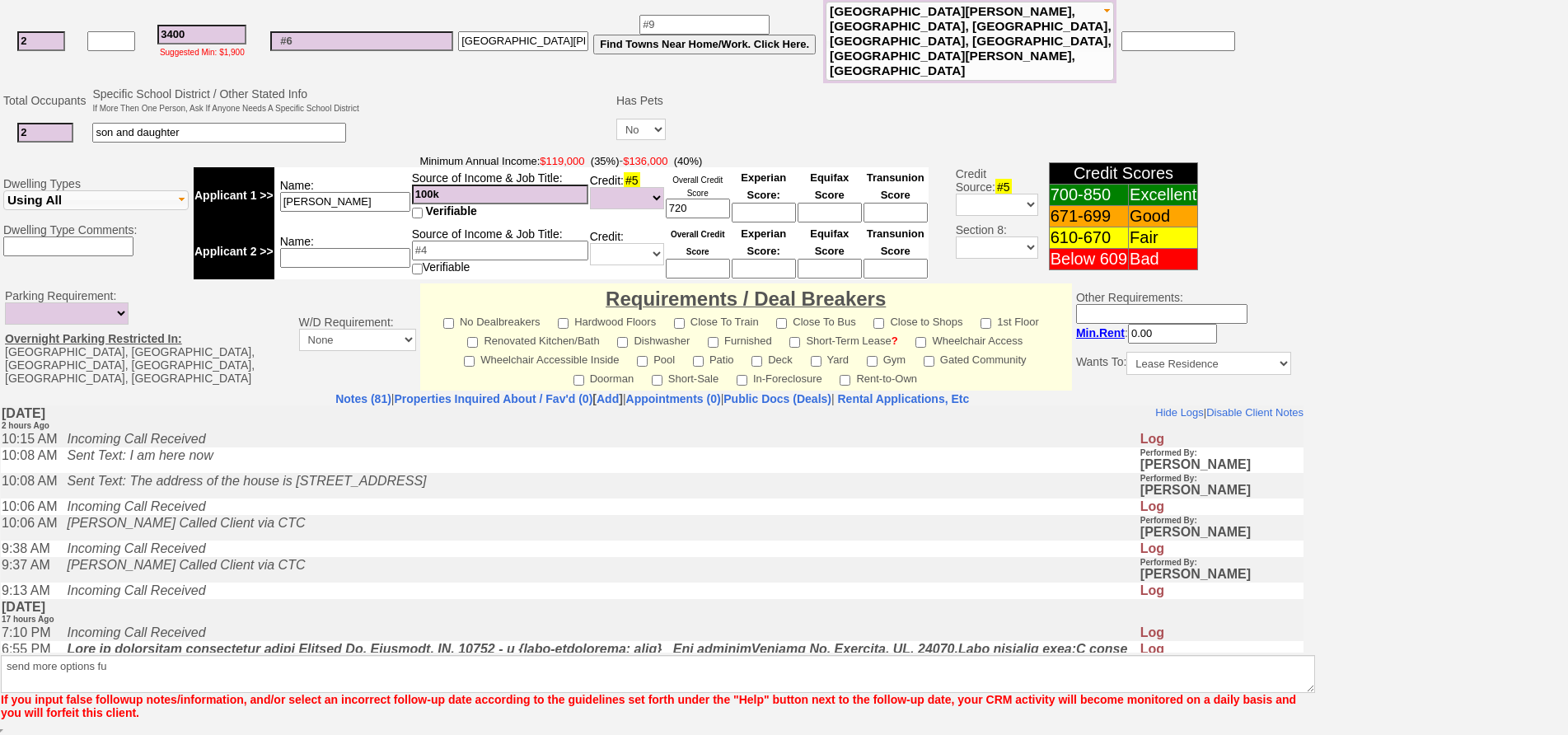
scroll to position [384, 0]
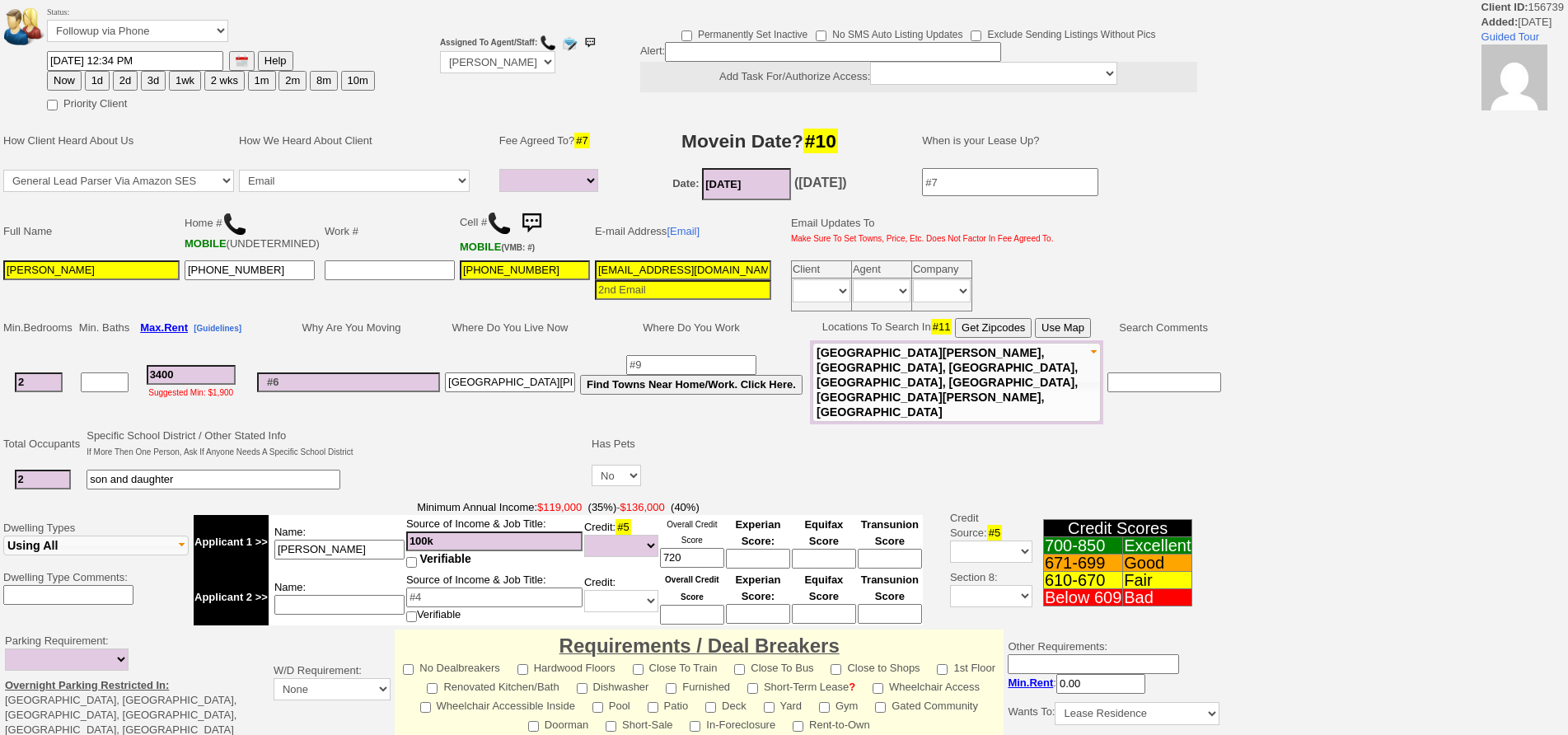
select select
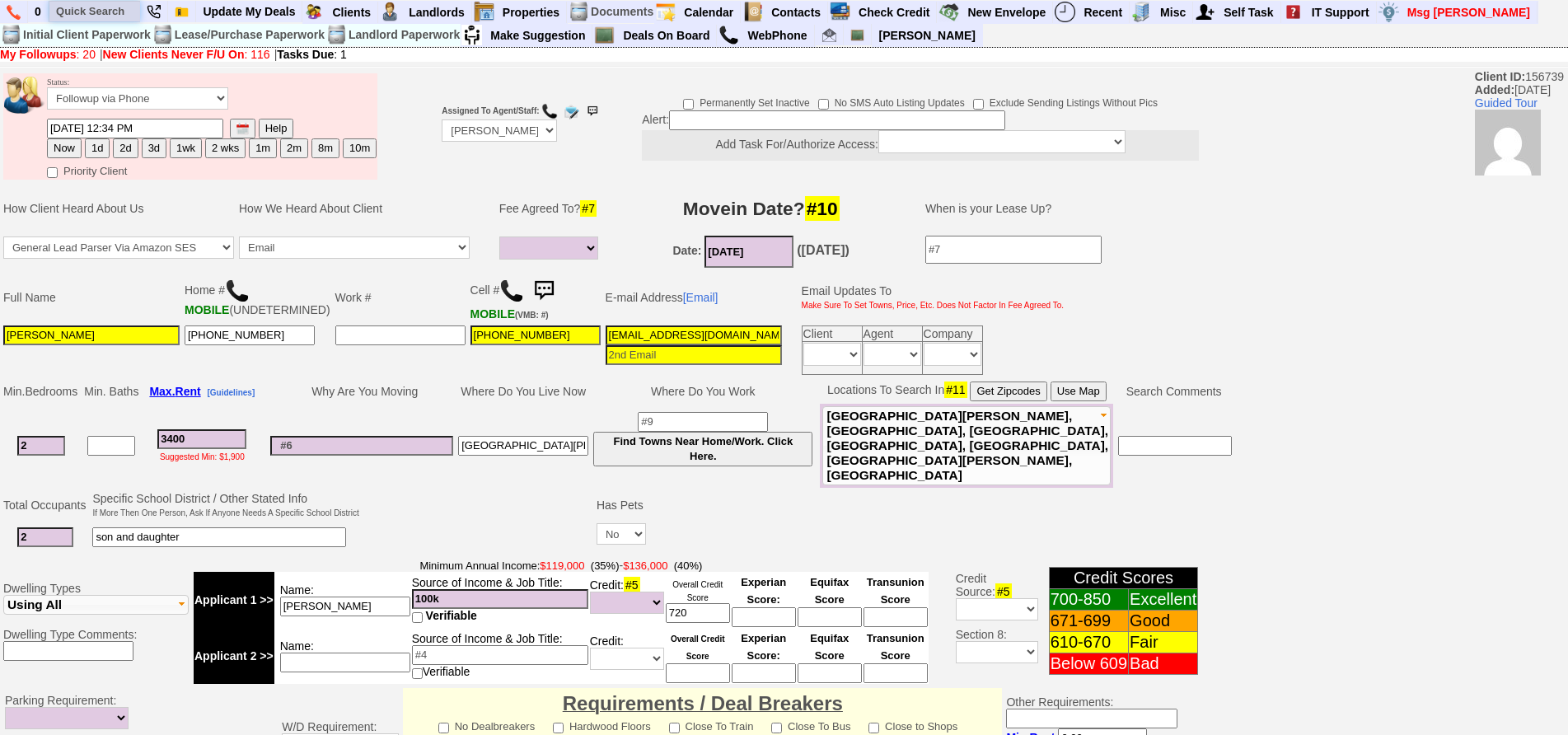
click at [73, 13] on input "text" at bounding box center [94, 11] width 90 height 20
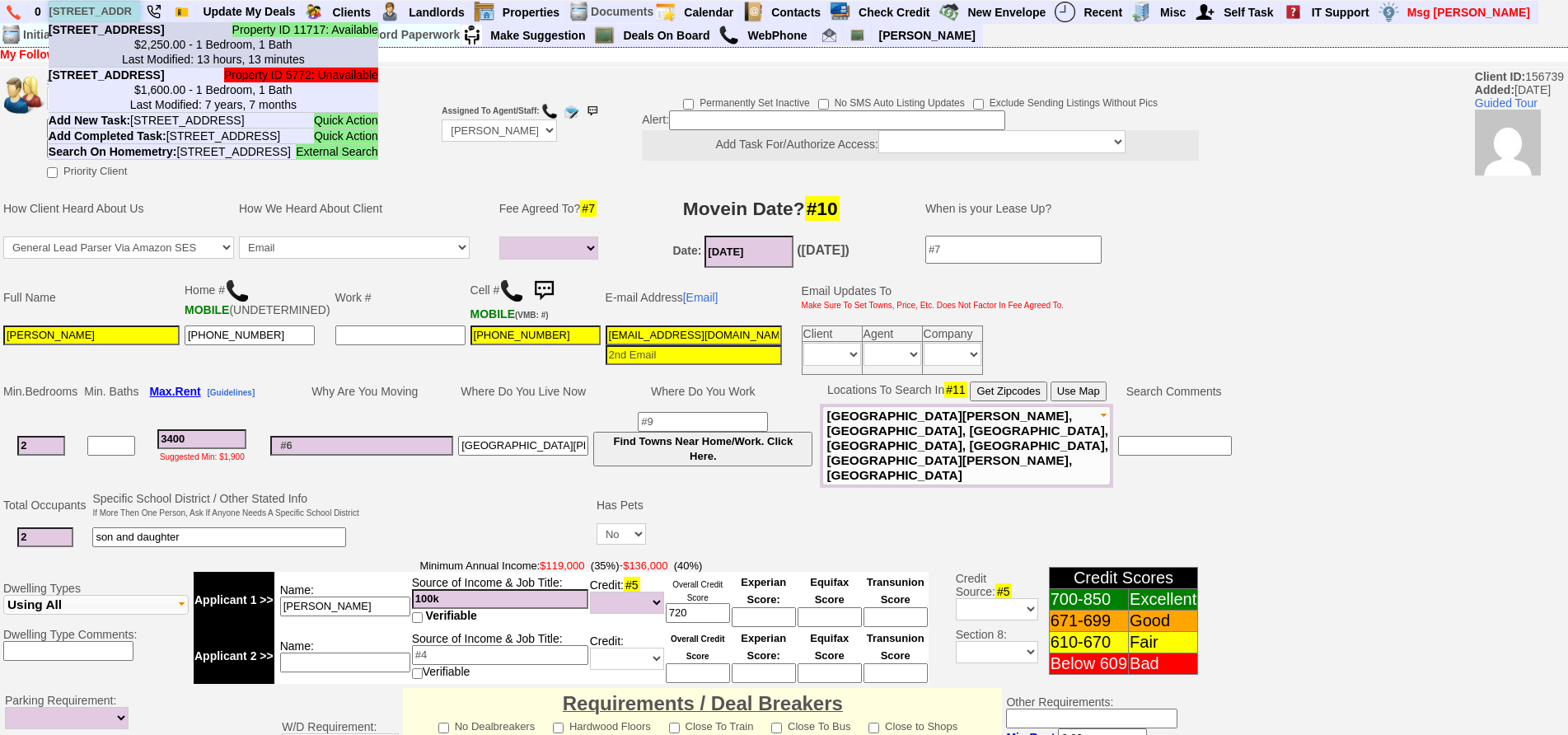
type input "43 park ave"
click at [112, 36] on b "43 Park Ave - Floor: 2nd in New Rochelle, NY" at bounding box center [106, 29] width 116 height 13
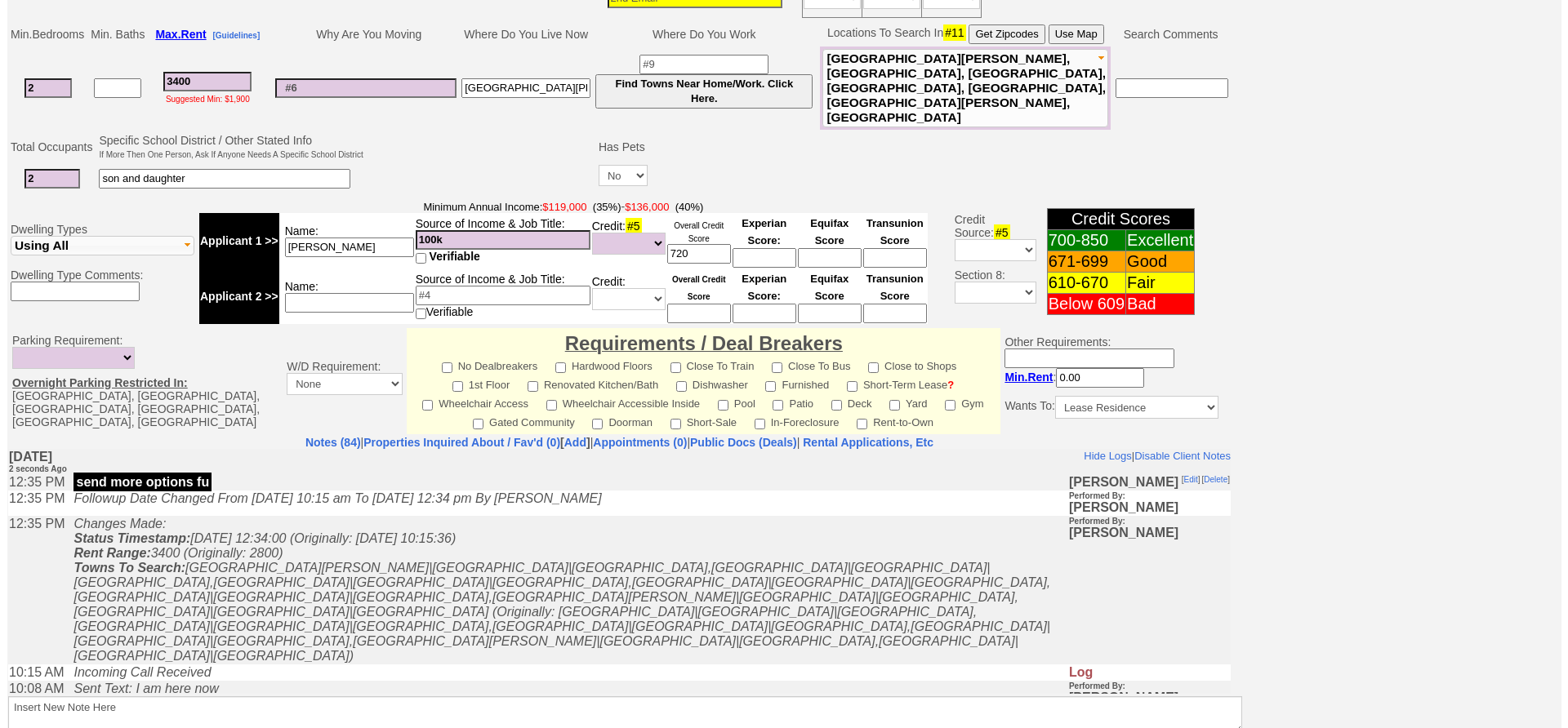
scroll to position [462, 0]
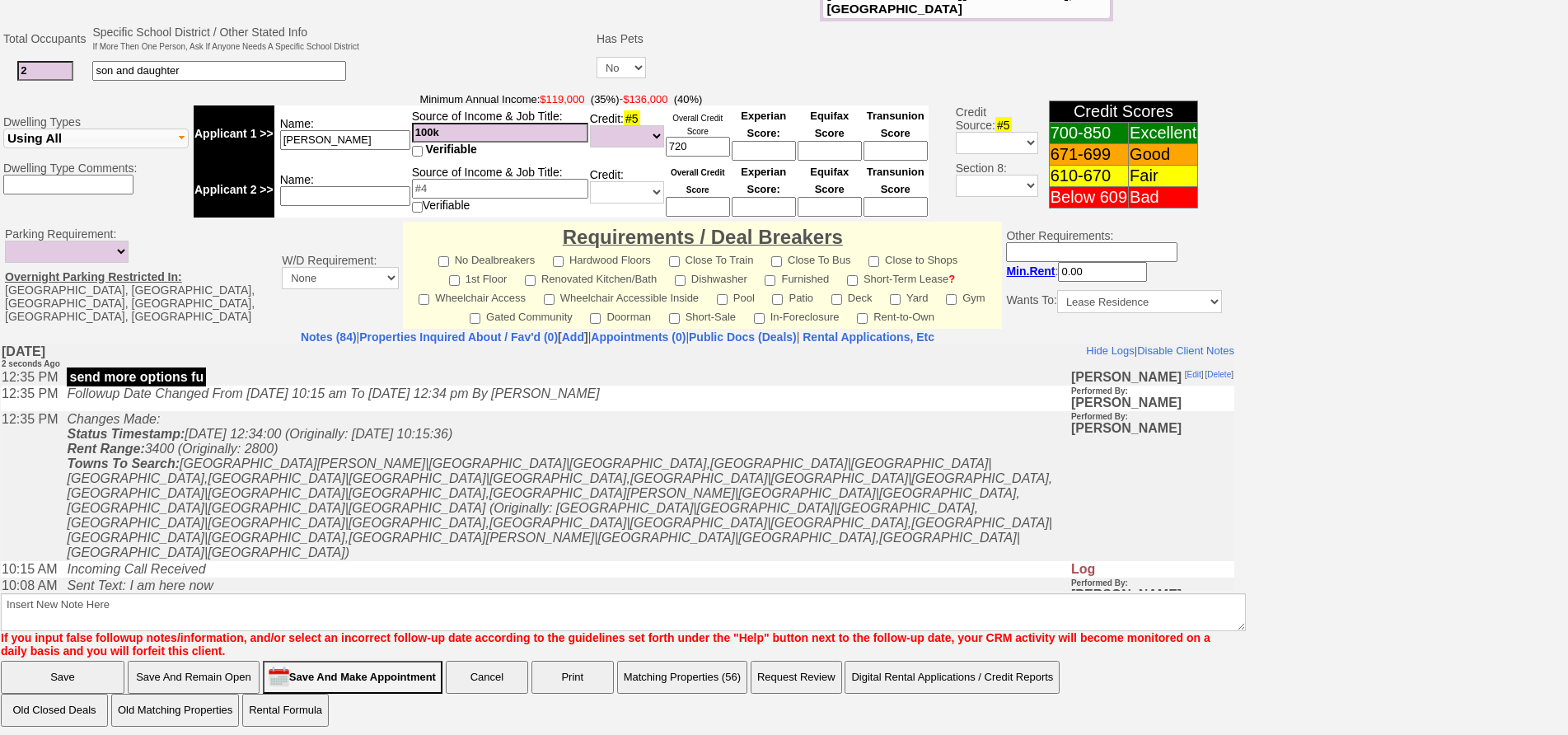
click at [692, 662] on button "Matching Properties (56)" at bounding box center [682, 678] width 130 height 33
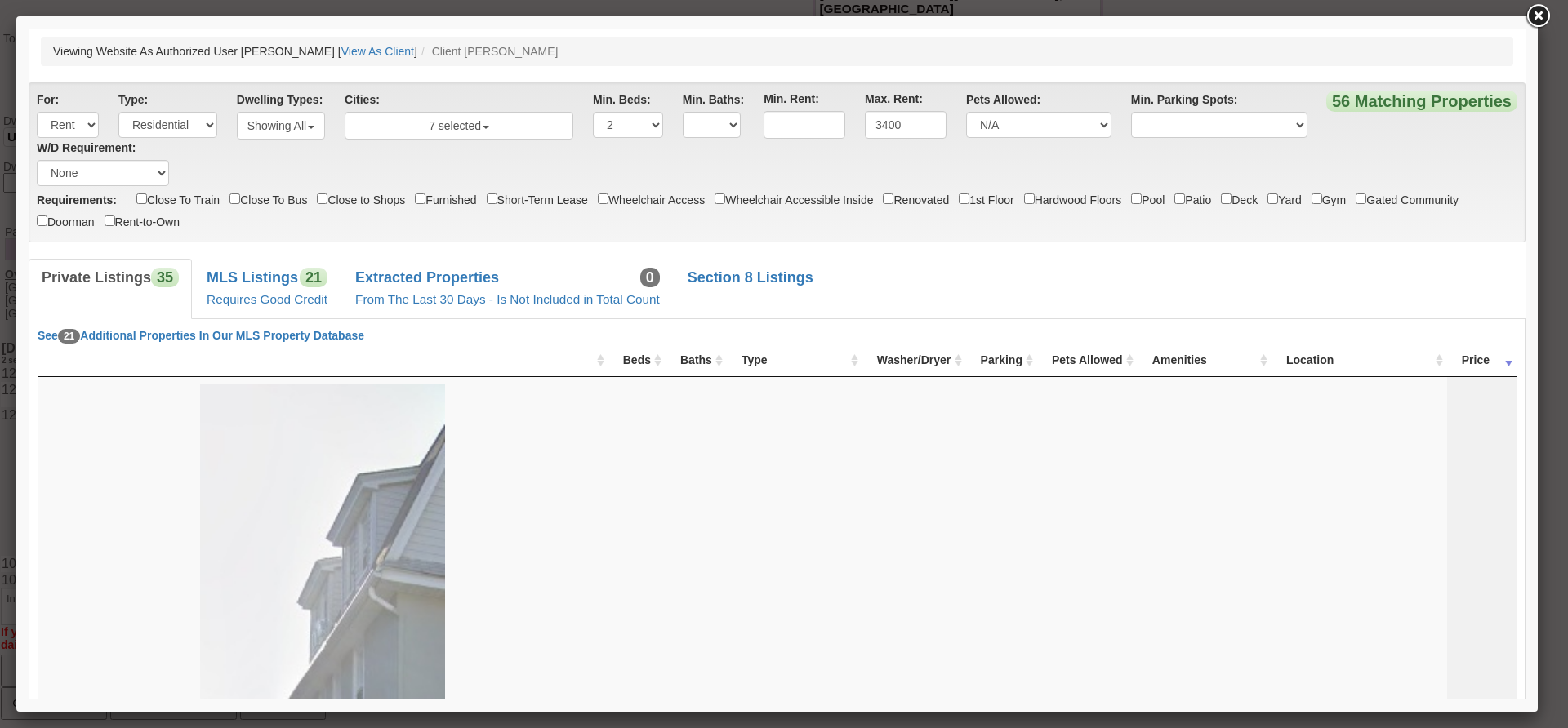
scroll to position [0, 0]
click at [304, 291] on link "MLS Listings 21 Requires Good Credit" at bounding box center [266, 289] width 147 height 60
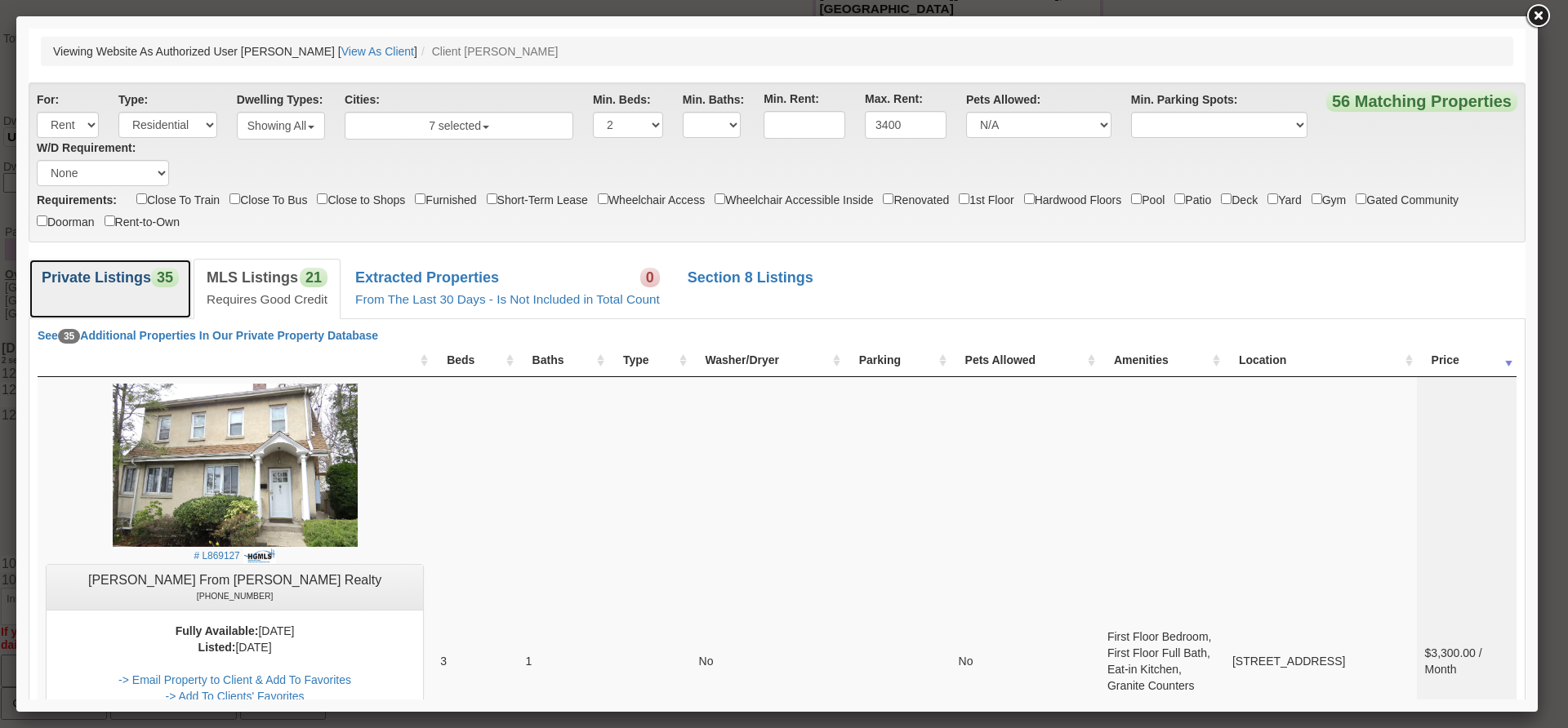
click at [134, 271] on b "Private Listings" at bounding box center [97, 277] width 110 height 17
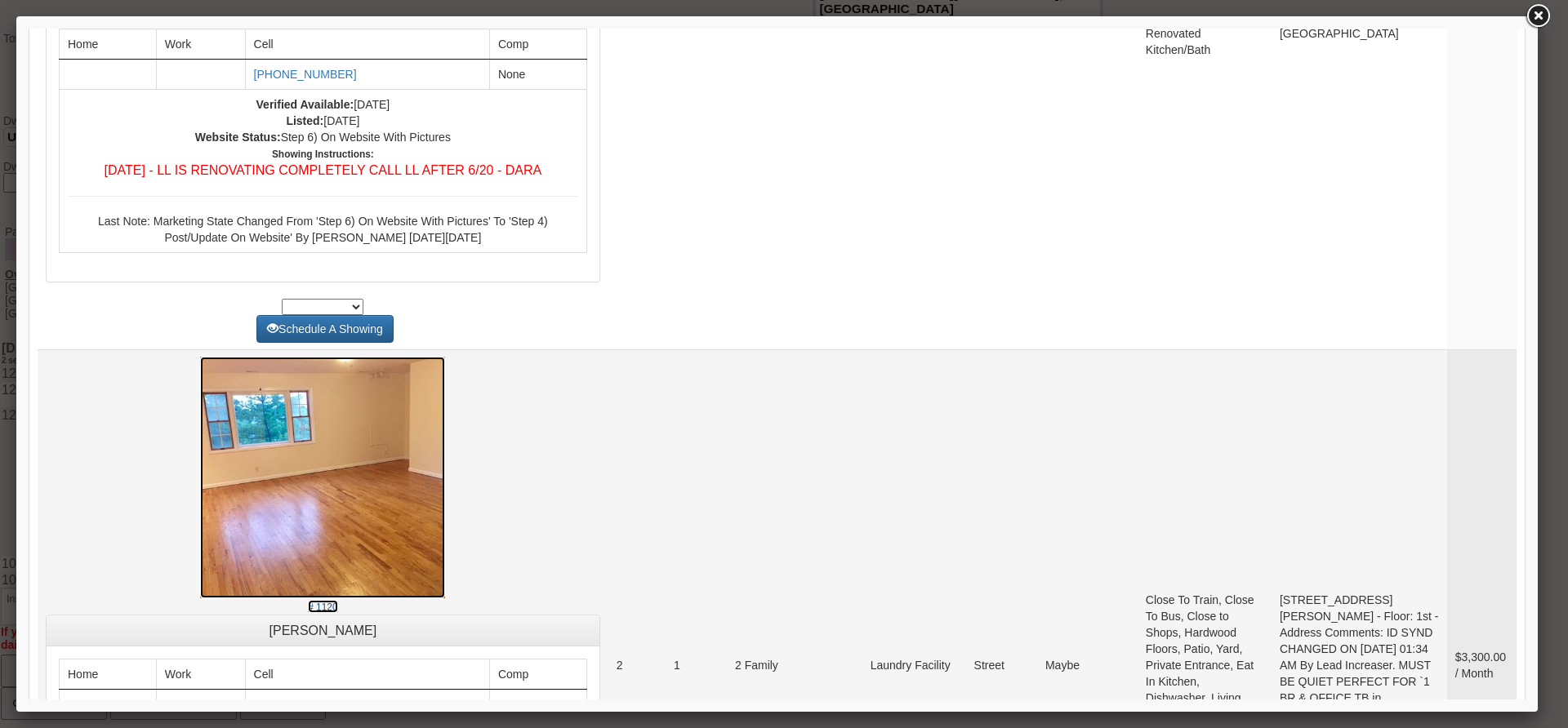
click at [400, 473] on img at bounding box center [323, 477] width 245 height 241
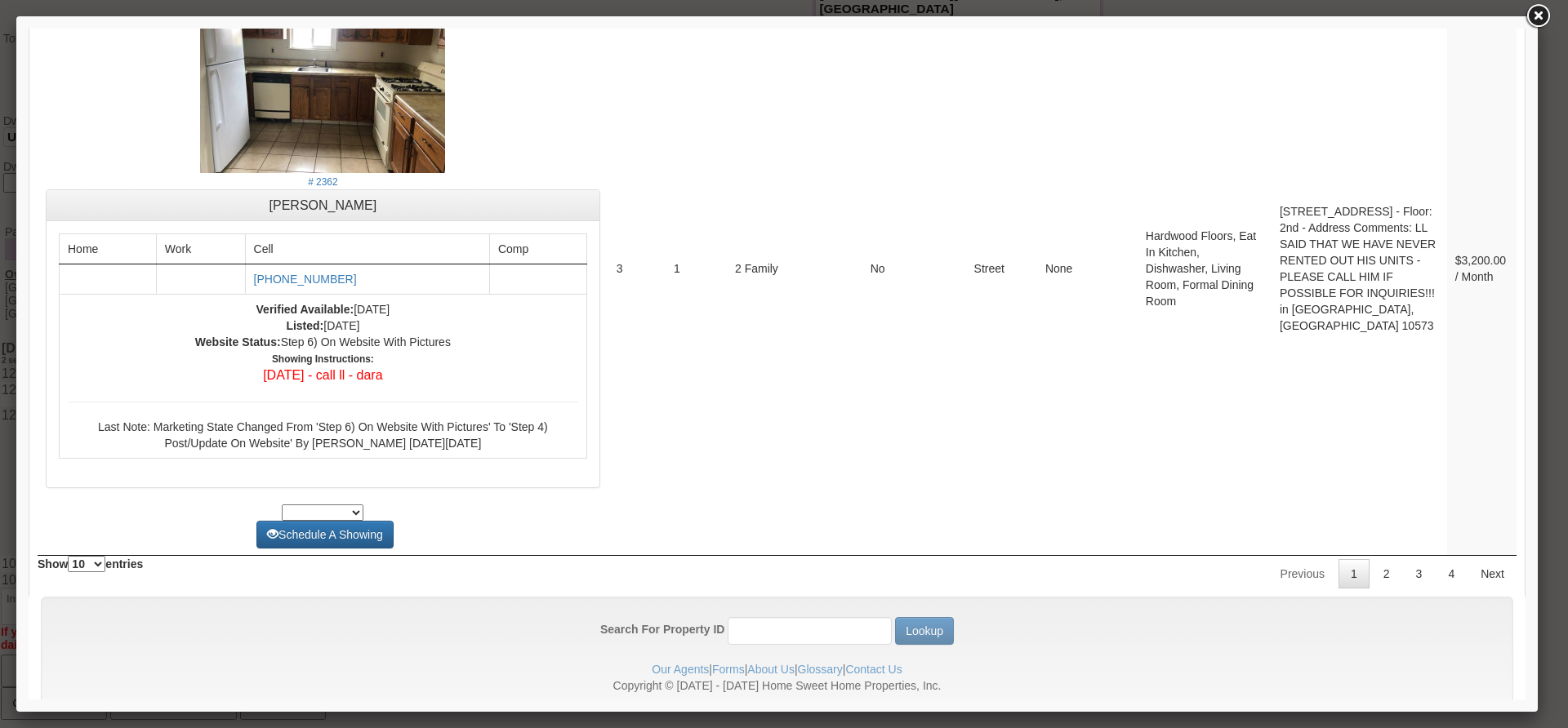
scroll to position [6309, 0]
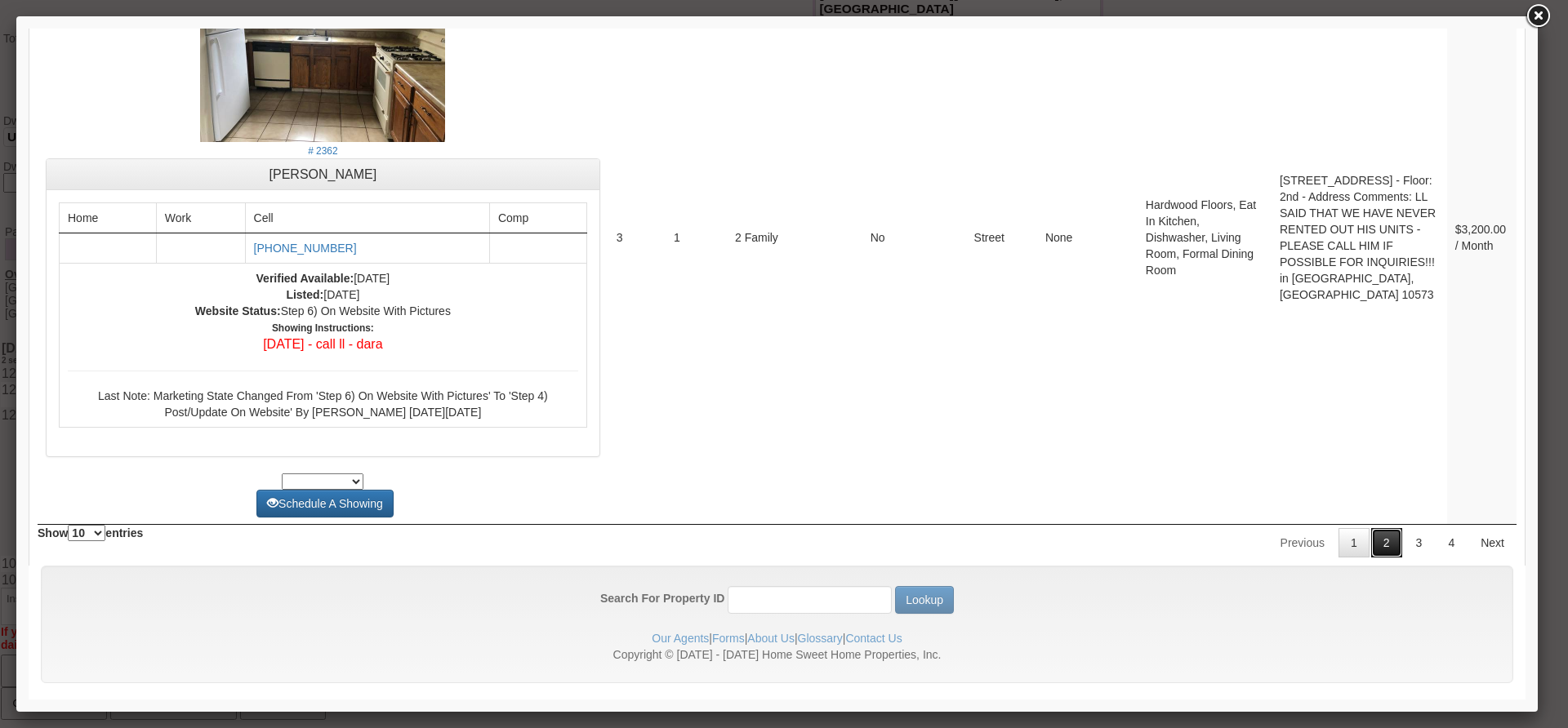
click at [1379, 528] on link "2" at bounding box center [1387, 543] width 31 height 30
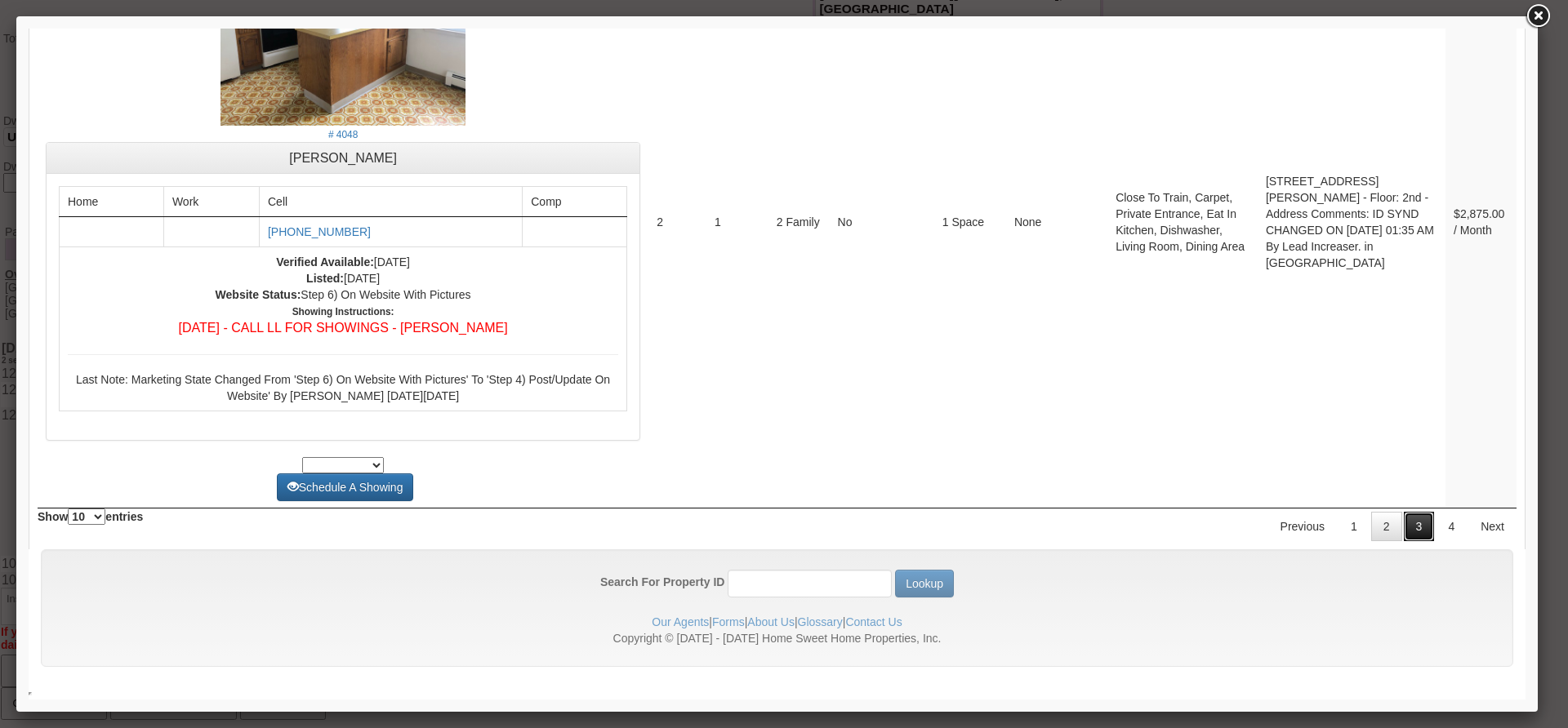
click at [1407, 529] on link "3" at bounding box center [1419, 526] width 31 height 30
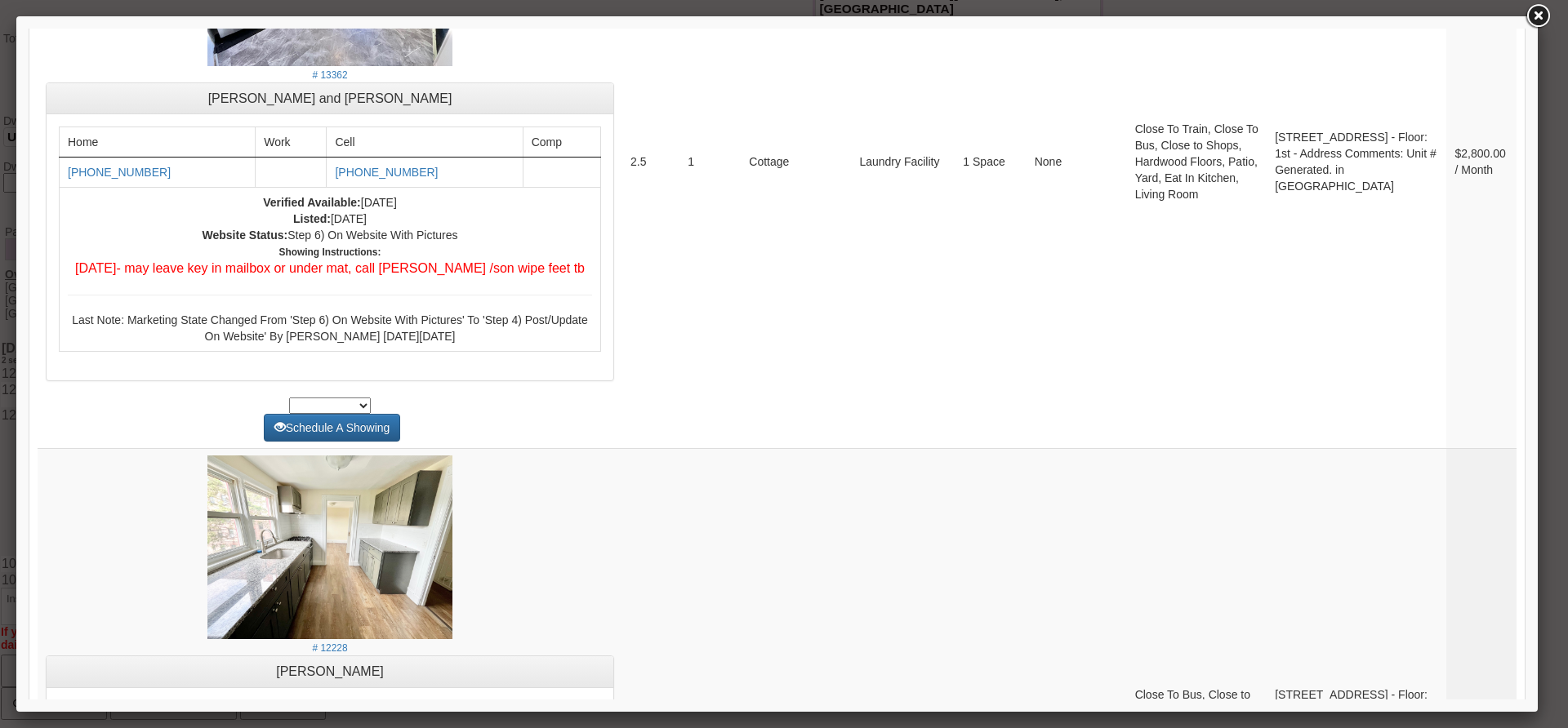
scroll to position [1217, 0]
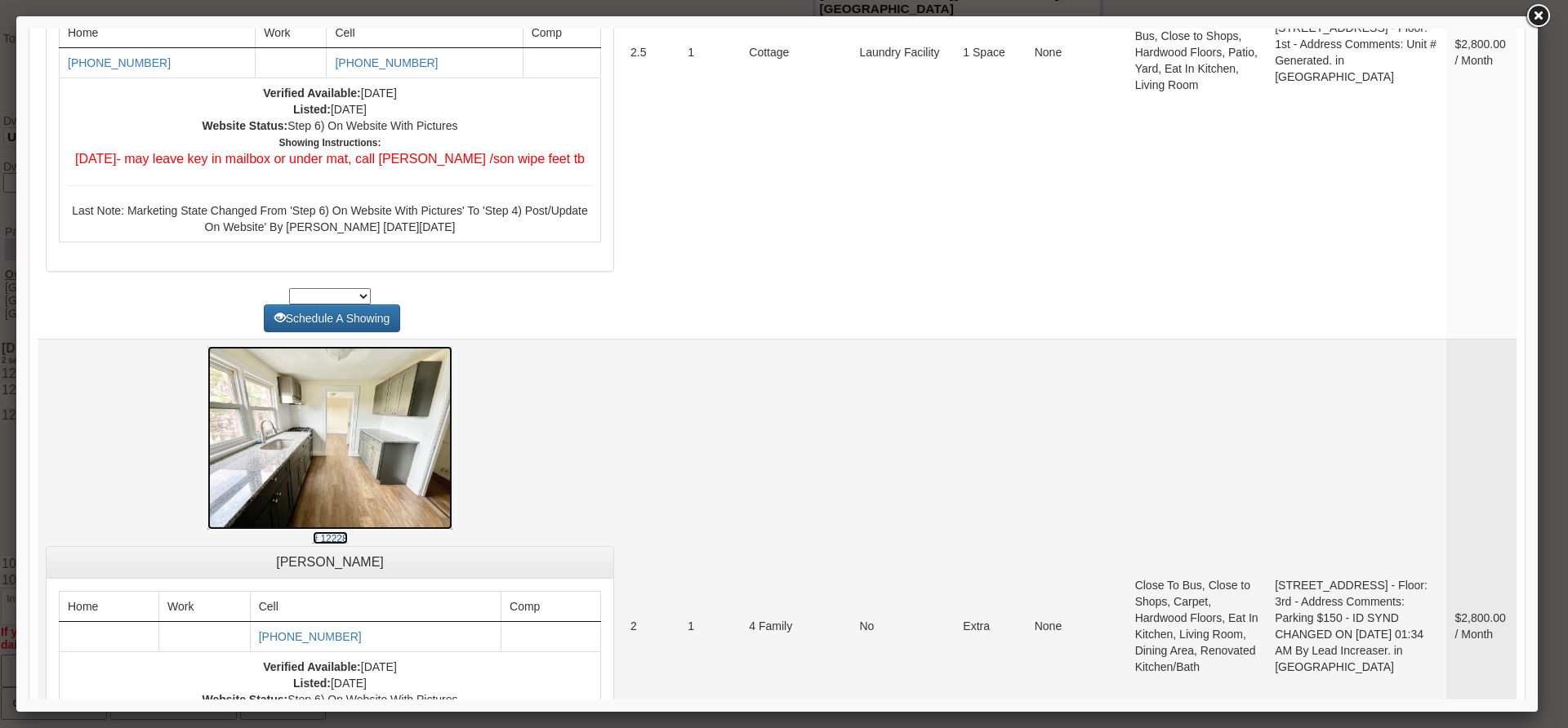
click at [265, 488] on img at bounding box center [330, 437] width 245 height 184
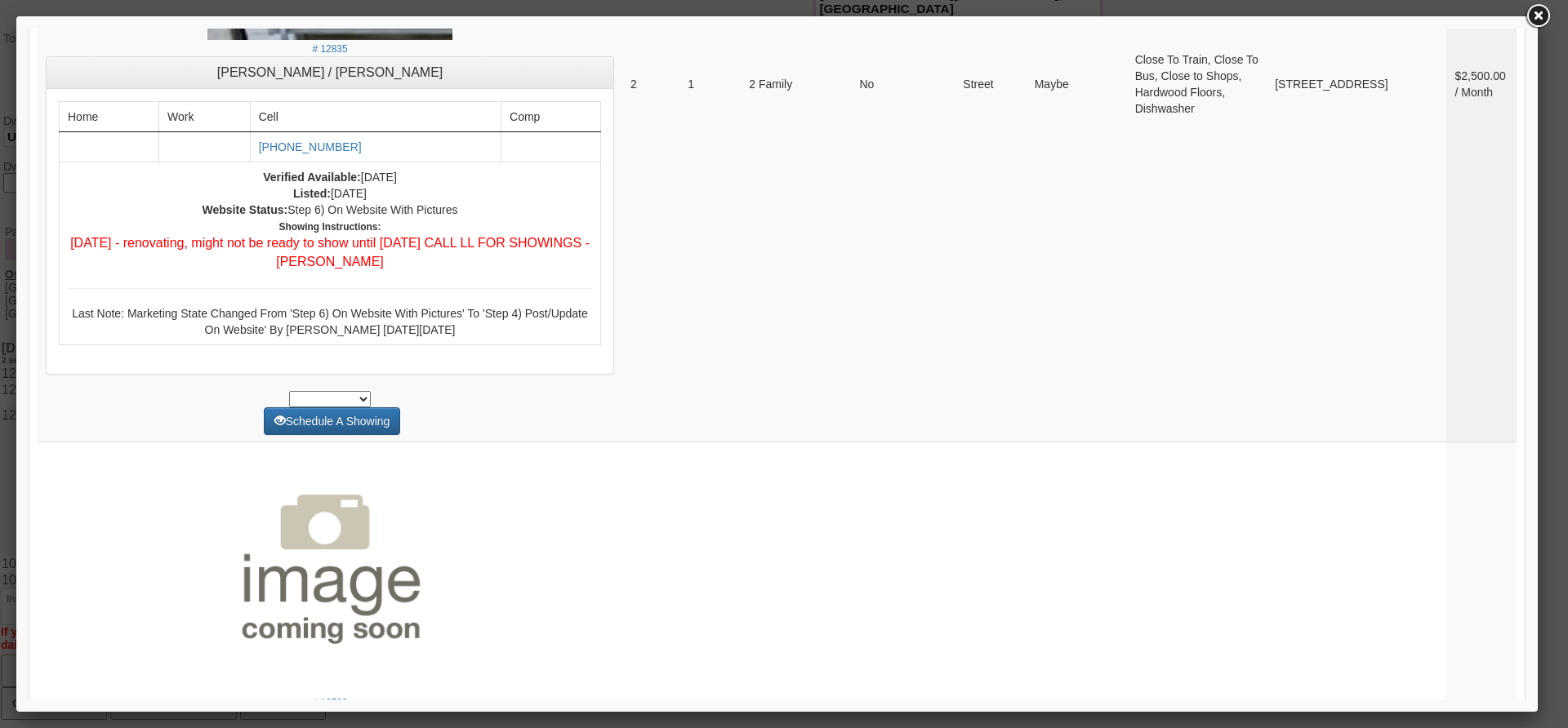
scroll to position [6442, 0]
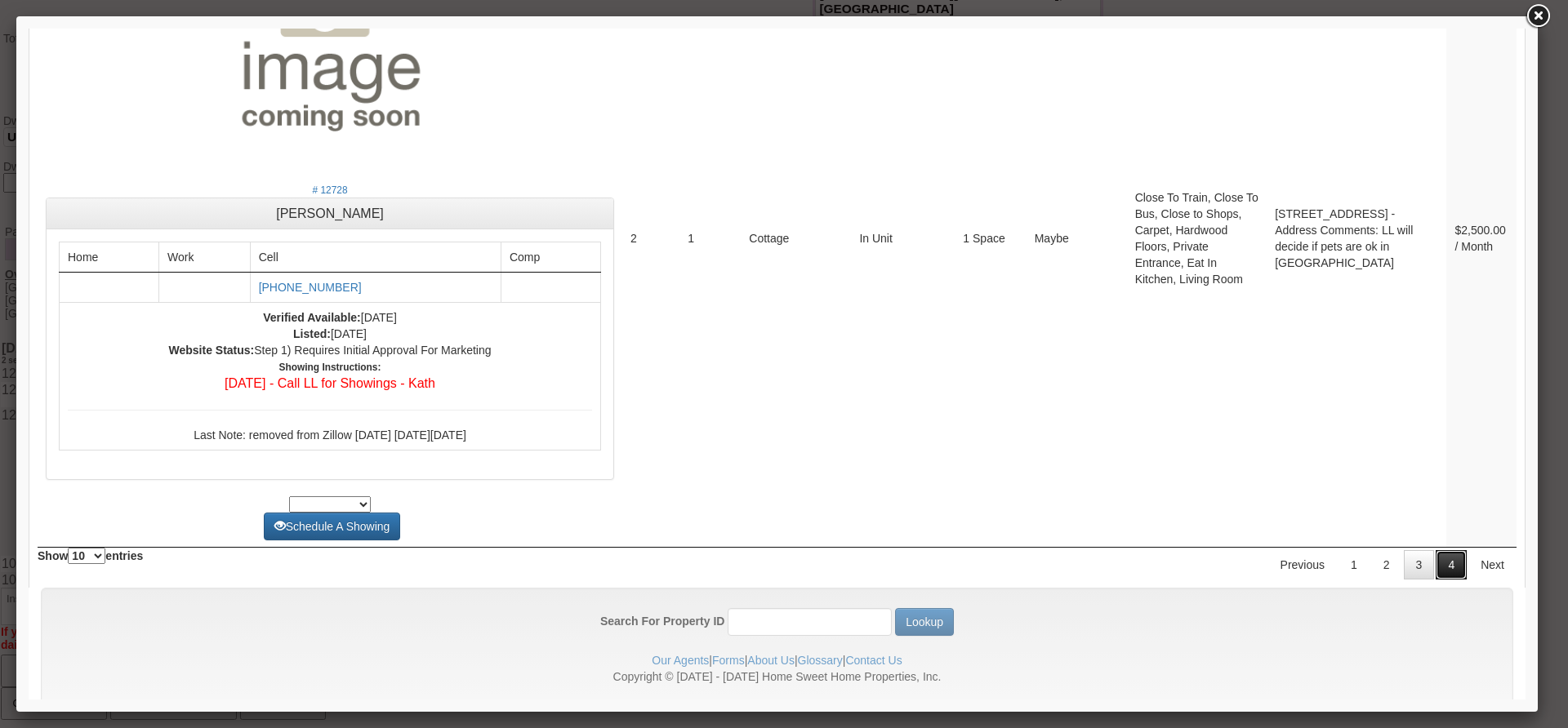
click at [1446, 566] on link "4" at bounding box center [1451, 565] width 31 height 30
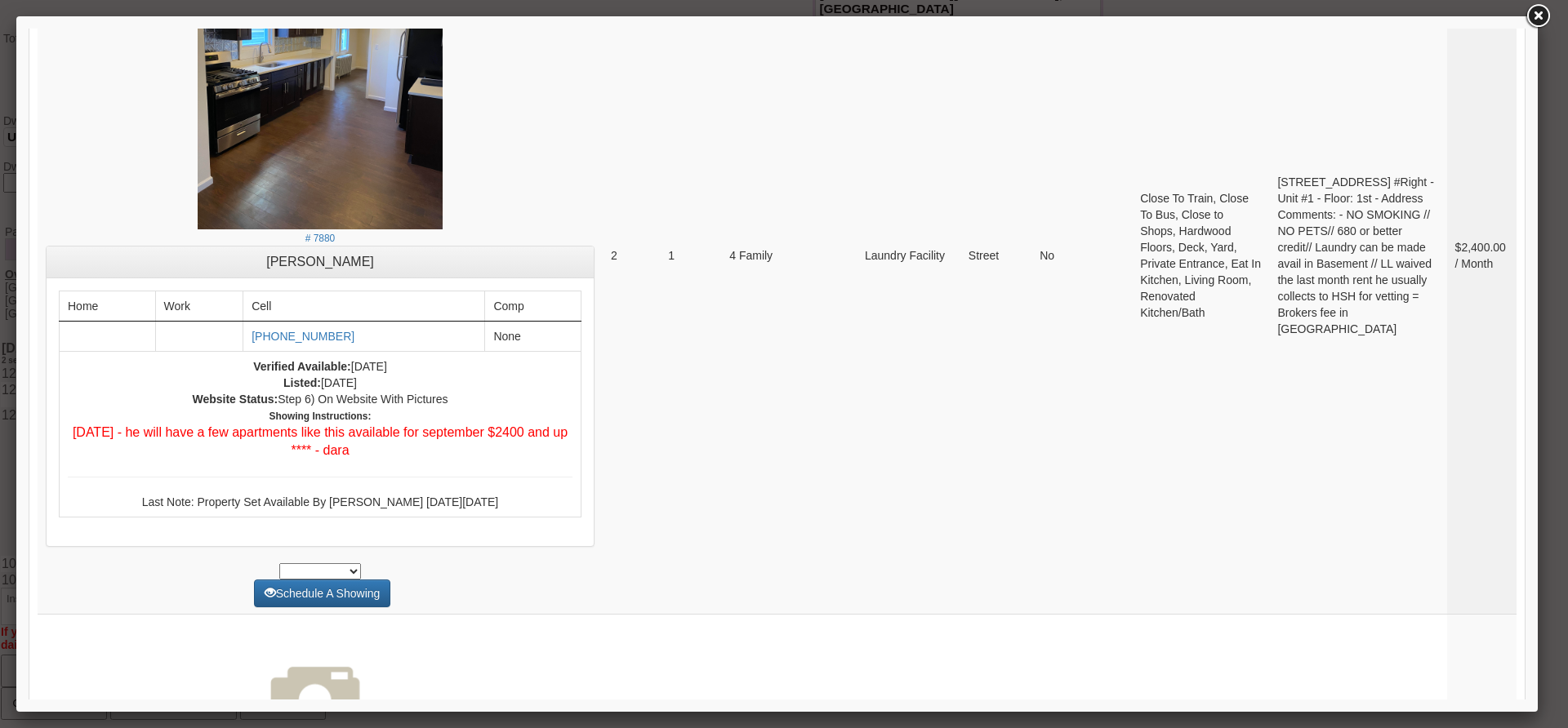
scroll to position [0, 0]
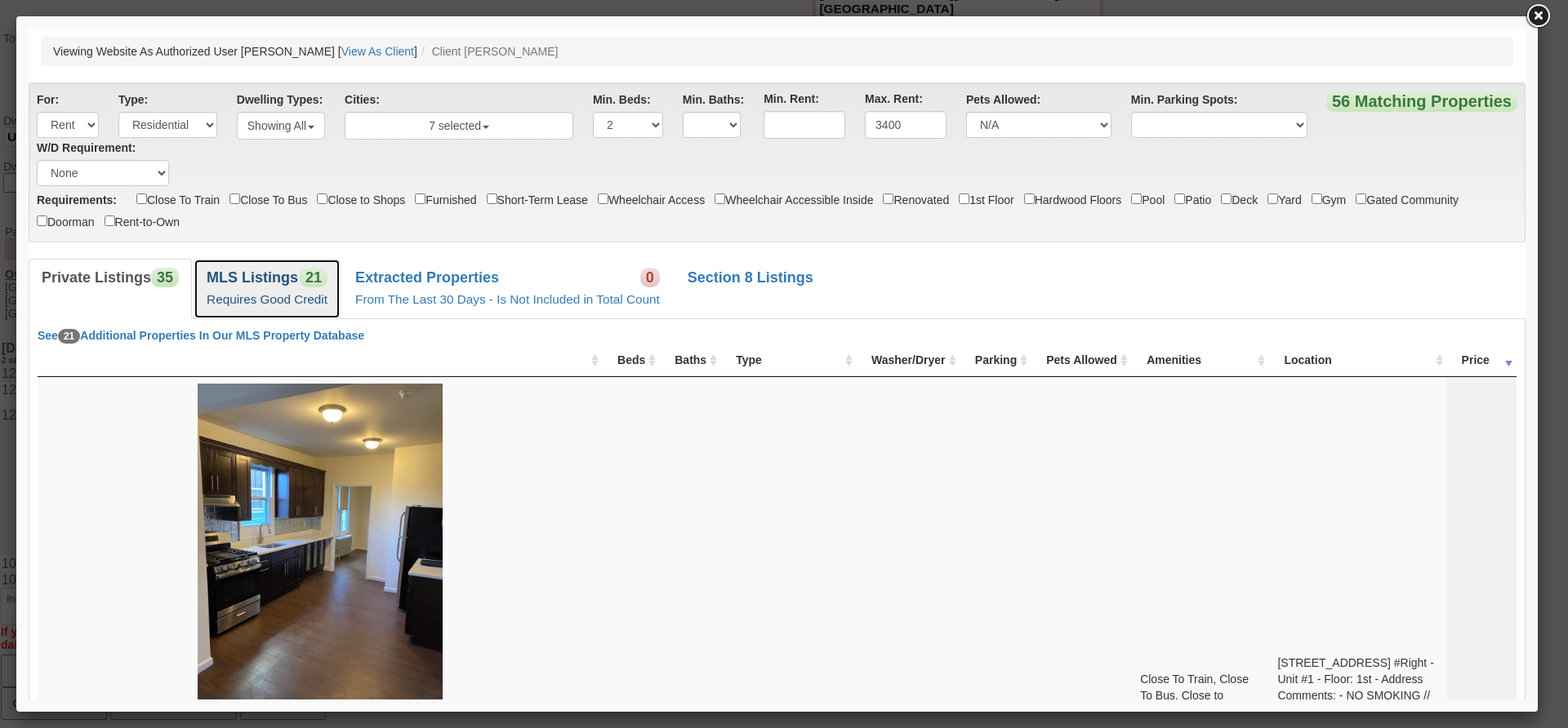
click at [269, 288] on link "MLS Listings 21 Requires Good Credit" at bounding box center [266, 289] width 147 height 60
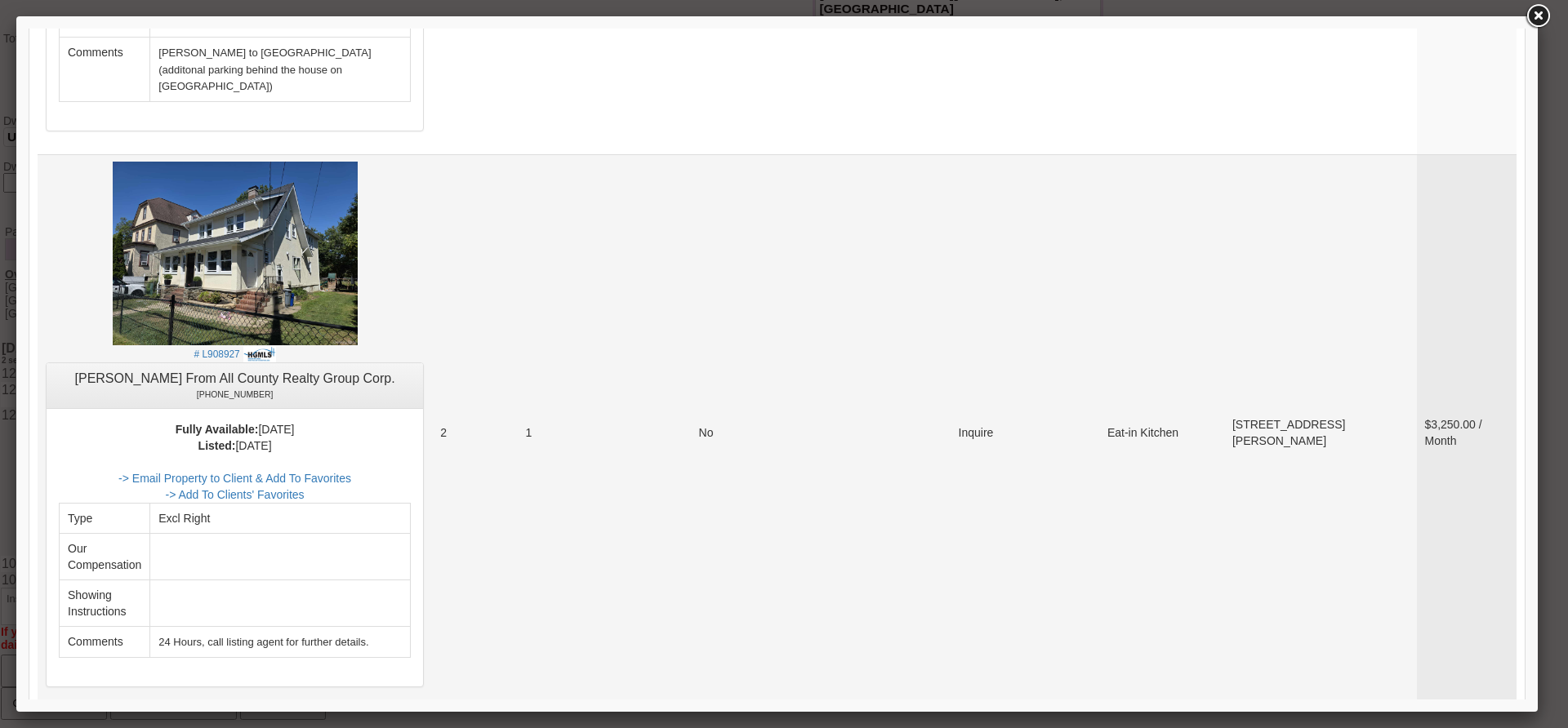
scroll to position [1388, 0]
click at [349, 179] on img at bounding box center [236, 251] width 245 height 184
click at [352, 471] on link "-> Email Property to Client & Add To Favorites" at bounding box center [234, 477] width 232 height 13
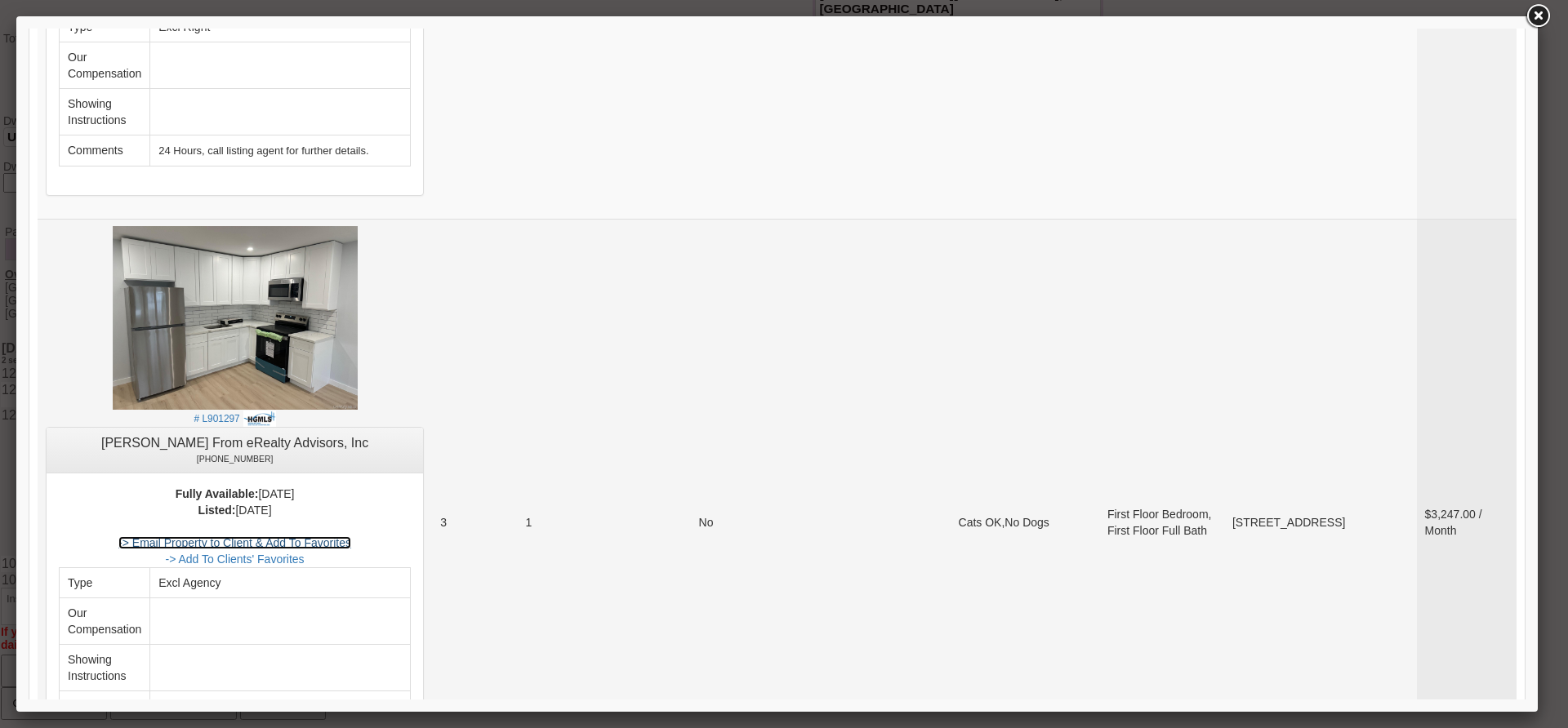
click at [352, 537] on link "-> Email Property to Client & Add To Favorites" at bounding box center [234, 543] width 232 height 13
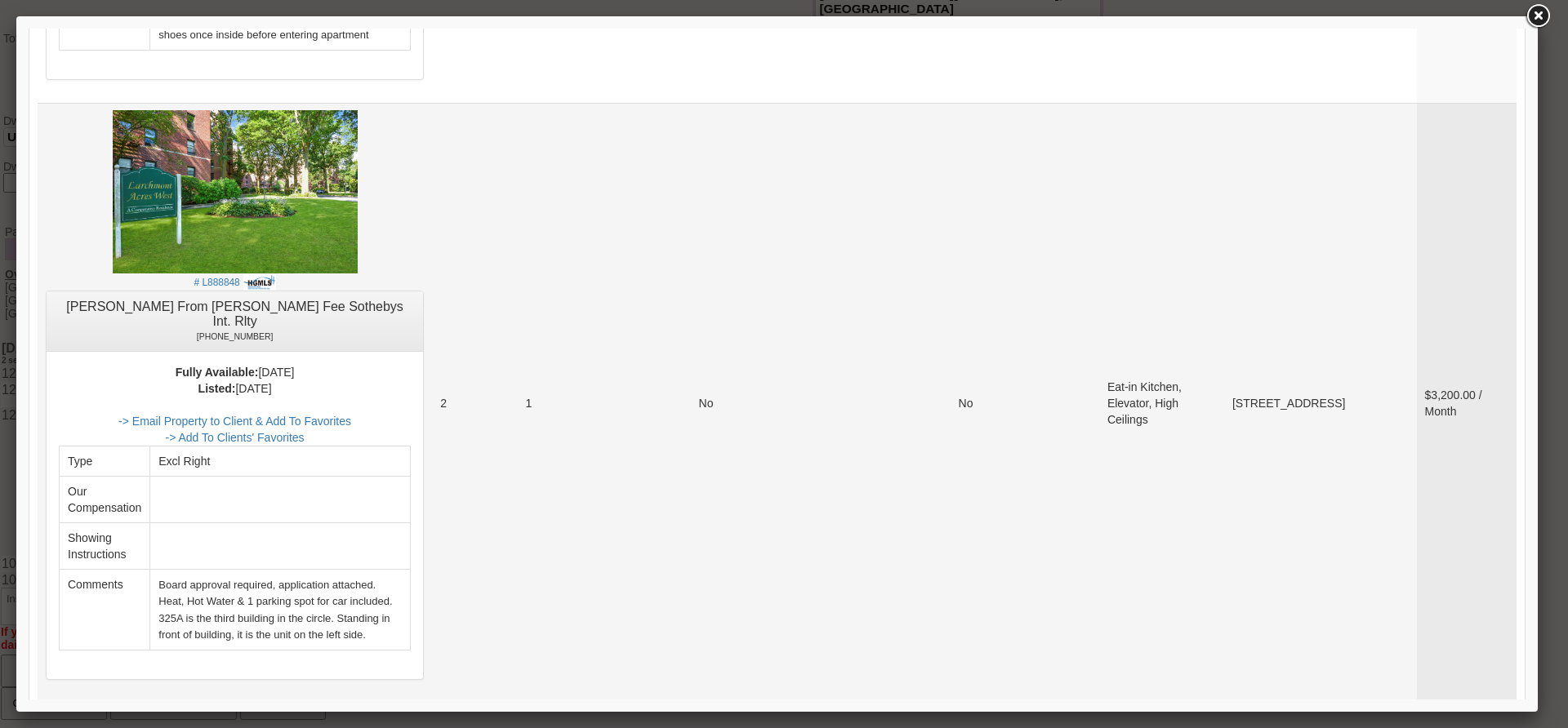
scroll to position [2531, 0]
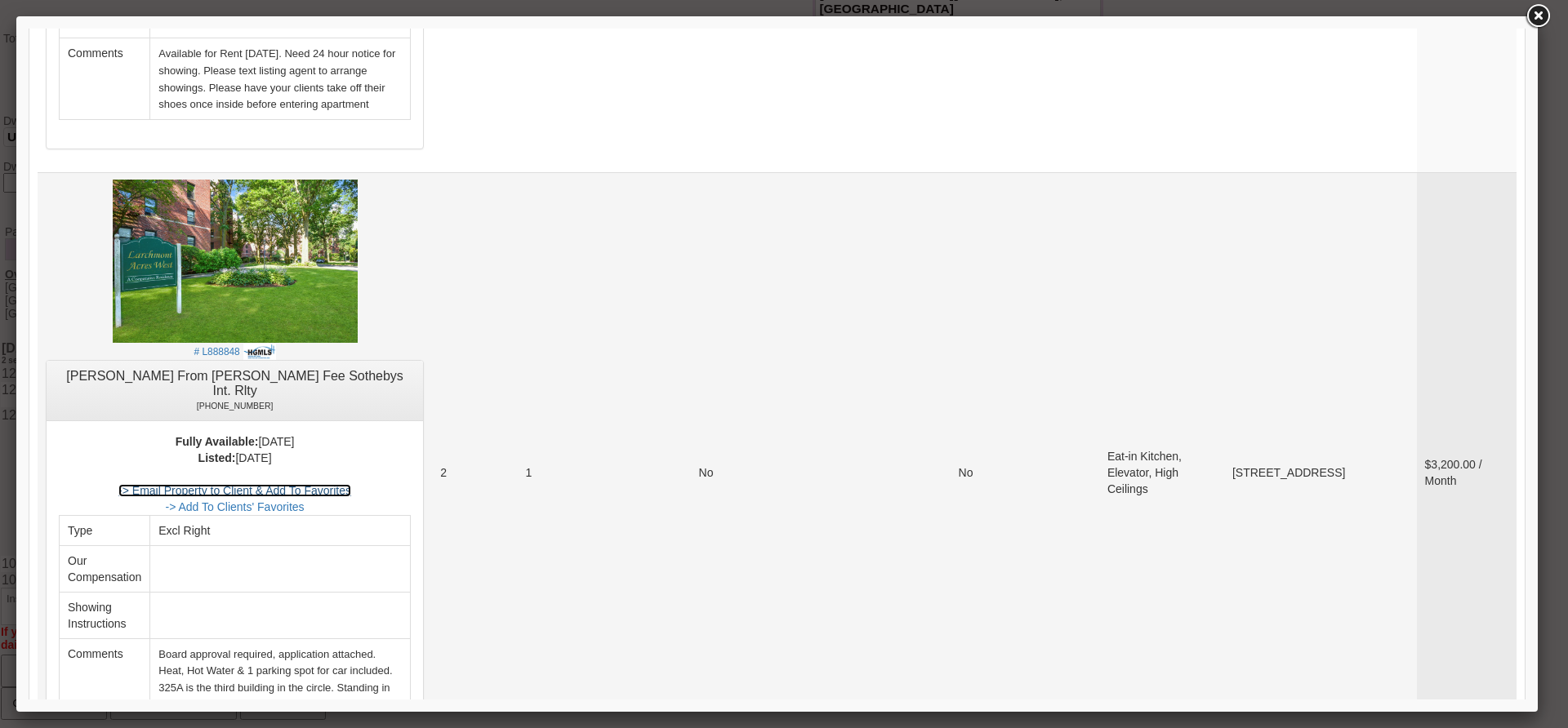
click at [352, 484] on link "-> Email Property to Client & Add To Favorites" at bounding box center [234, 491] width 232 height 13
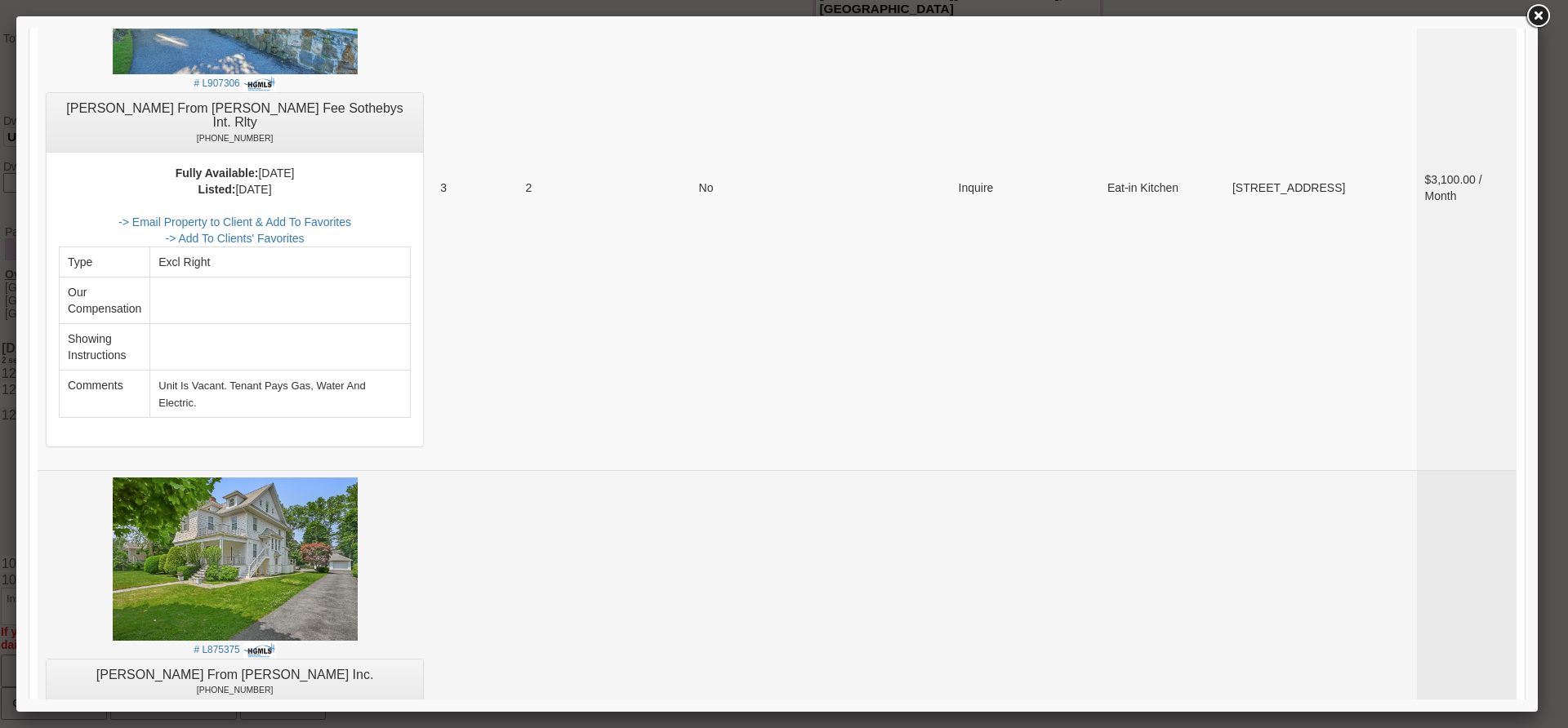
scroll to position [5388, 0]
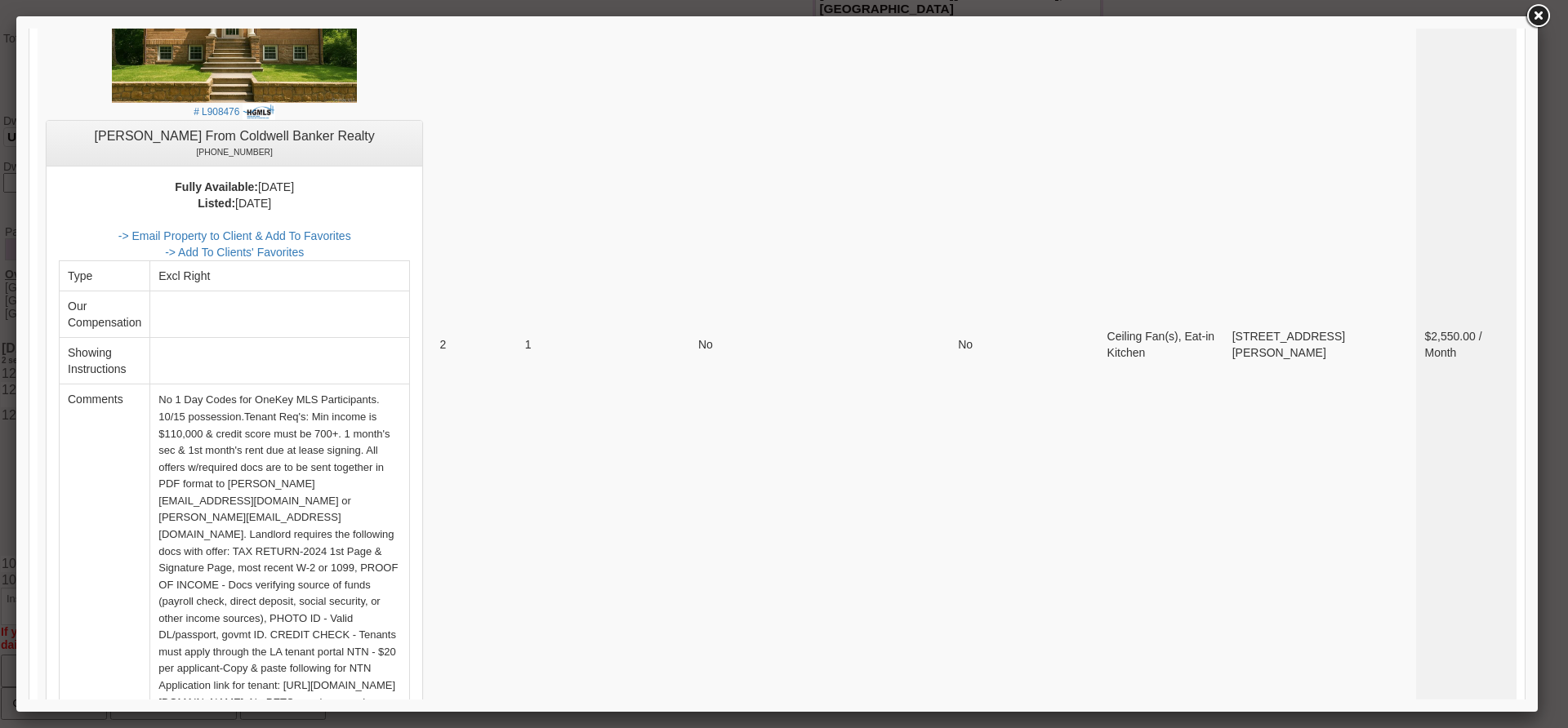
scroll to position [754, 0]
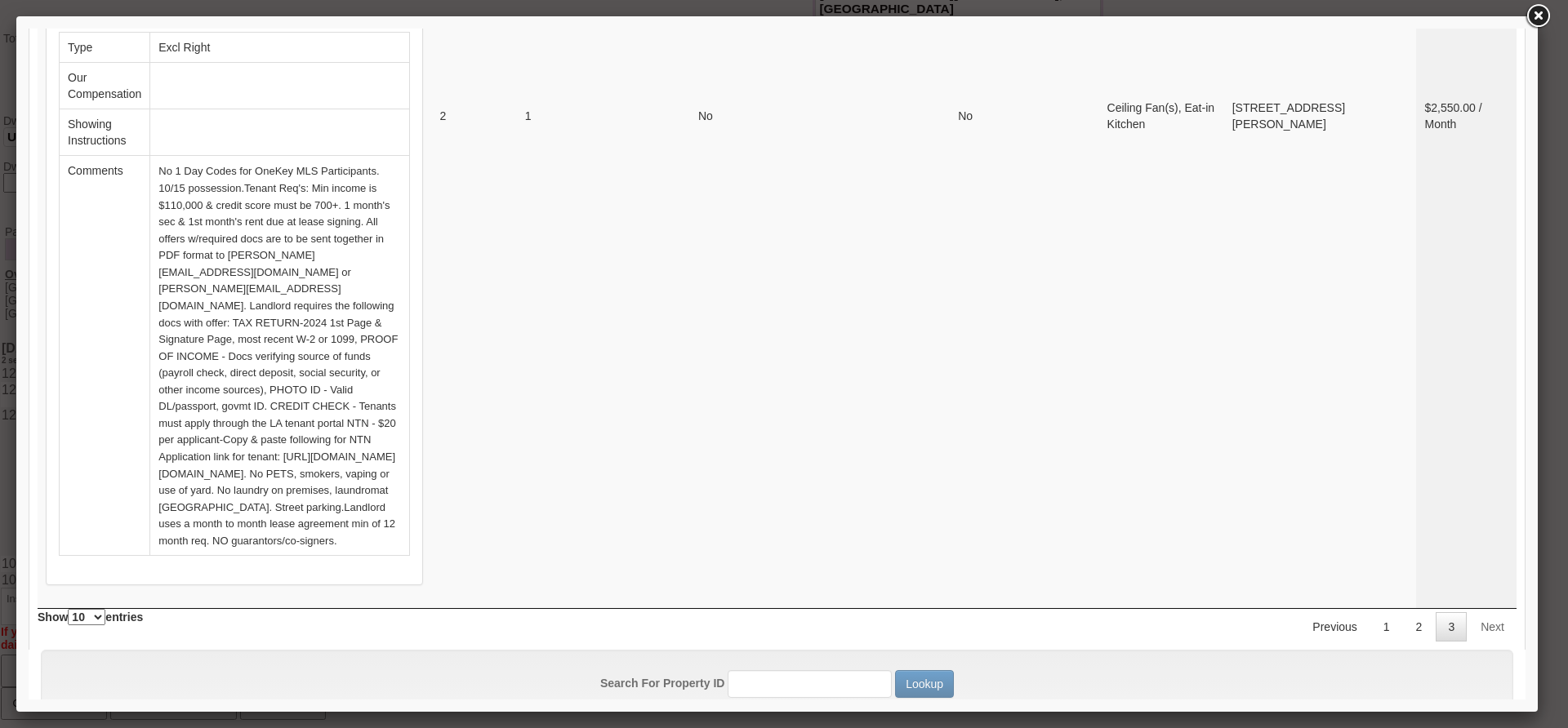
click at [1415, 653] on div "Search For Property ID Lookup Our Agents | Forms | About Us | Glossary | Contac…" at bounding box center [777, 708] width 1472 height 117
click at [1404, 541] on div "See 21 Additional Properties In Our MLS Property Database Processing... Beds Ba…" at bounding box center [777, 107] width 1497 height 1085
click at [1407, 612] on link "2" at bounding box center [1419, 627] width 31 height 30
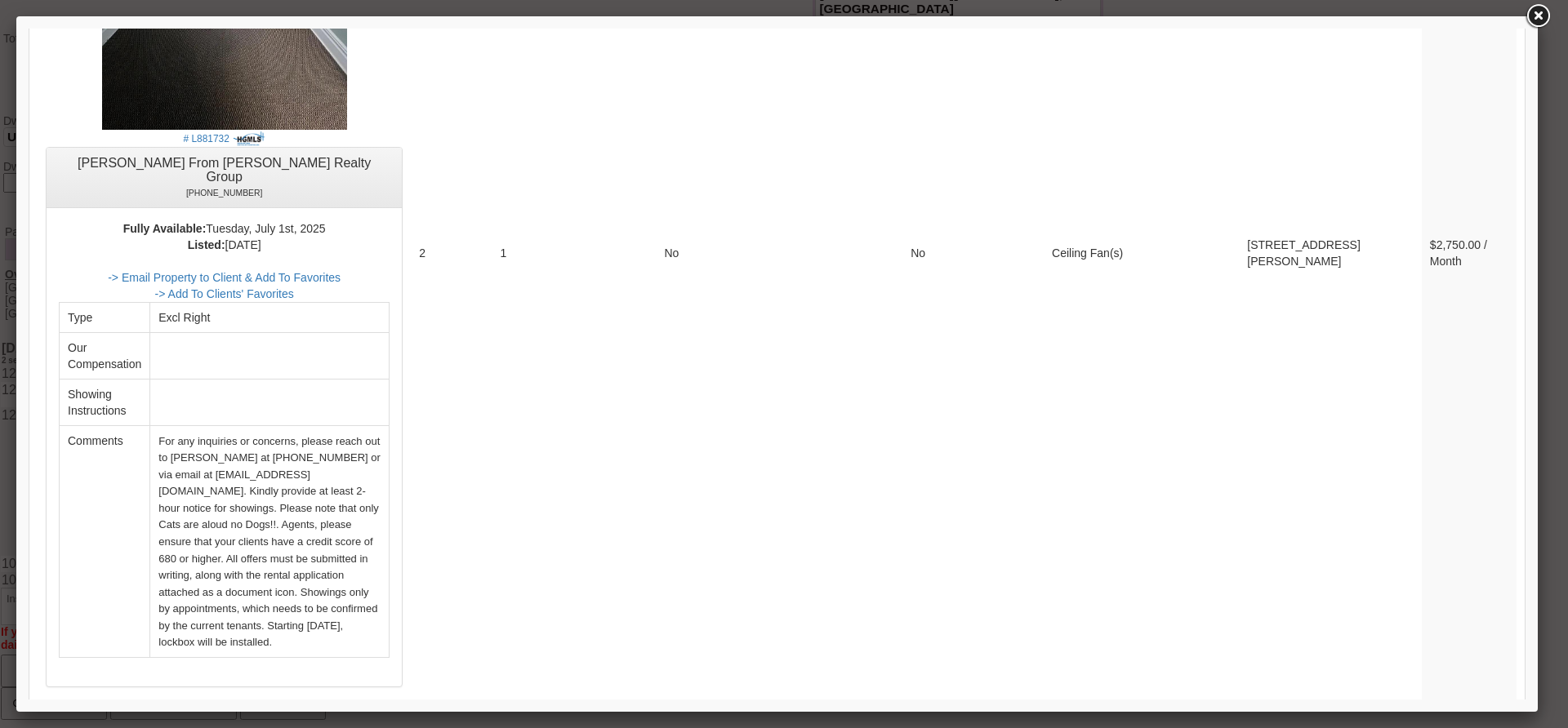
scroll to position [3033, 0]
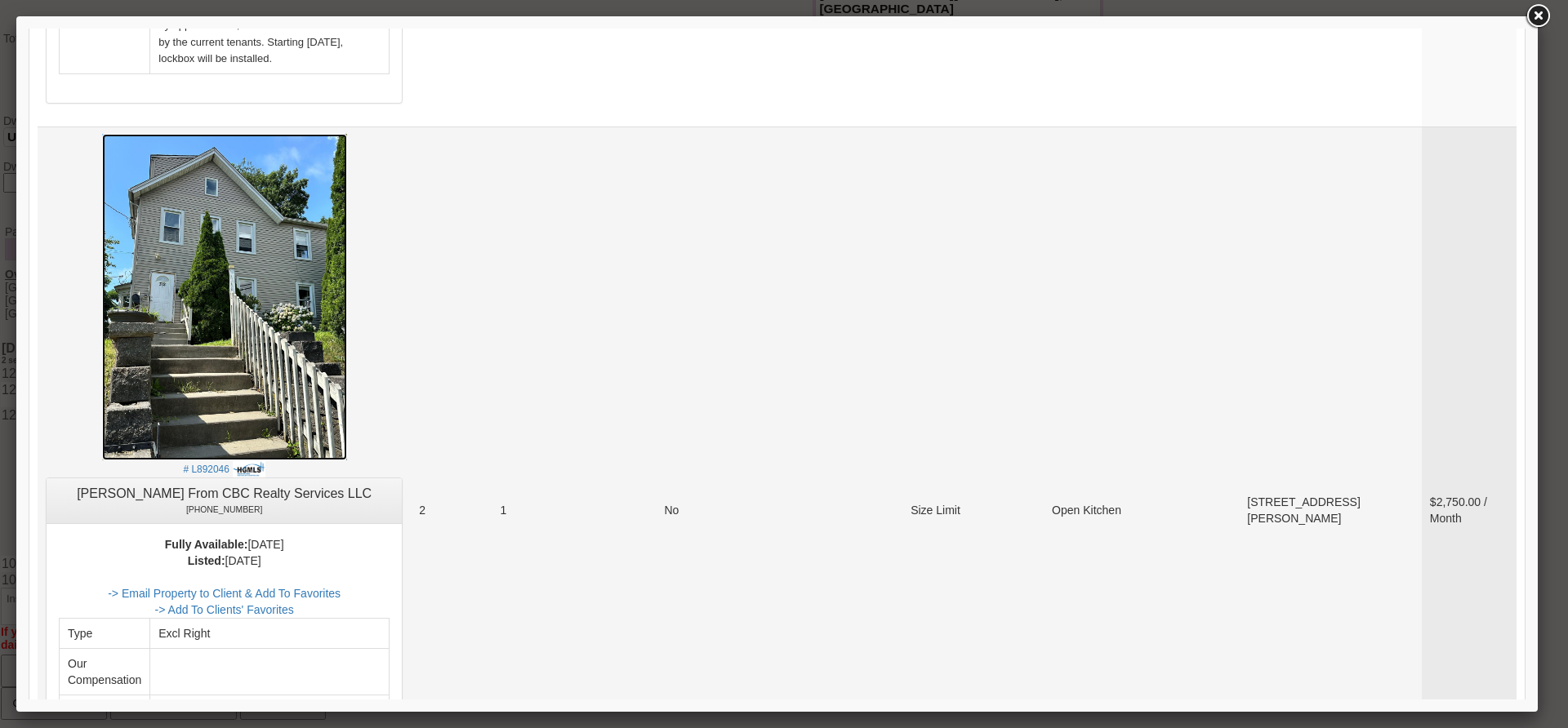
click at [261, 198] on img at bounding box center [224, 297] width 245 height 326
click at [340, 587] on link "-> Email Property to Client & Add To Favorites" at bounding box center [224, 593] width 232 height 13
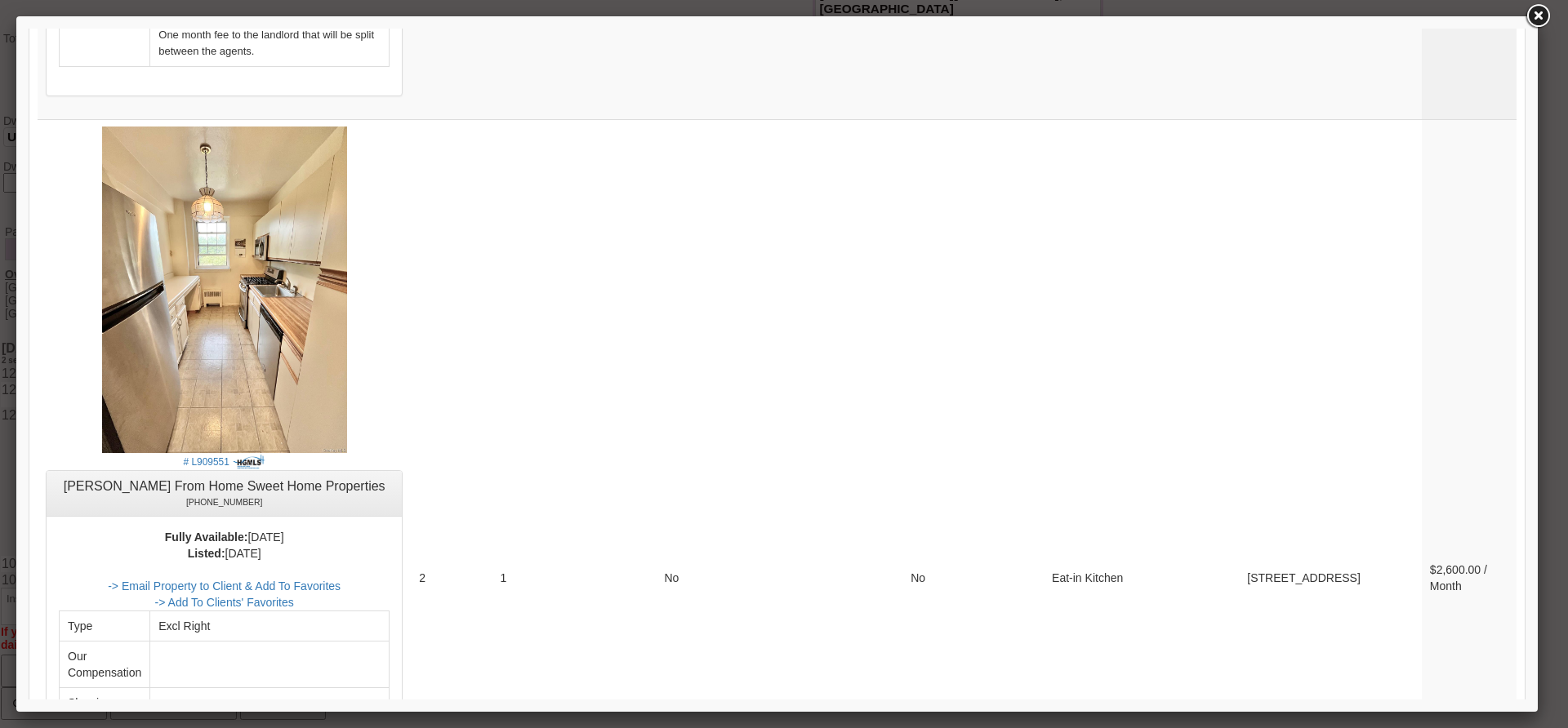
scroll to position [6508, 0]
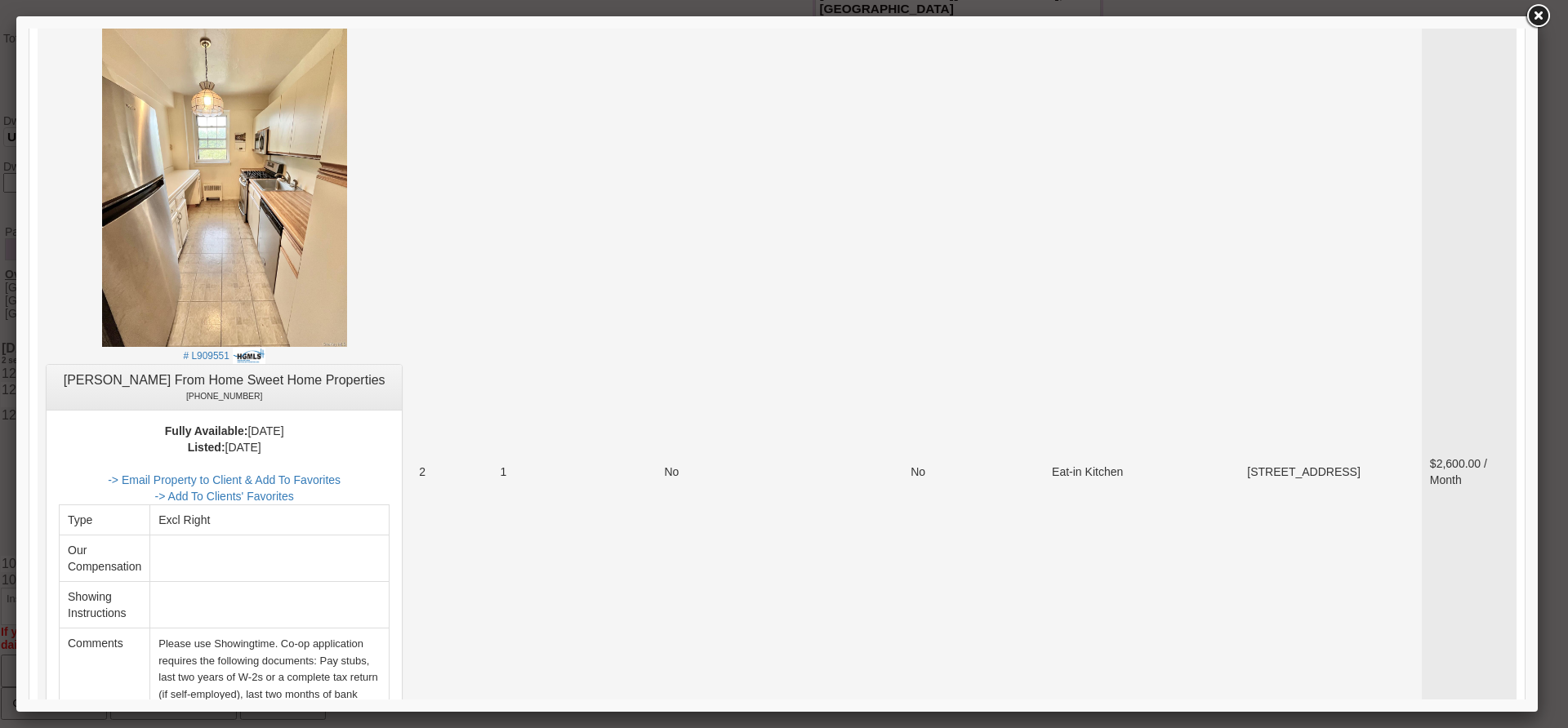
click at [1451, 508] on td "$2,600.00 / Month" at bounding box center [1469, 471] width 95 height 917
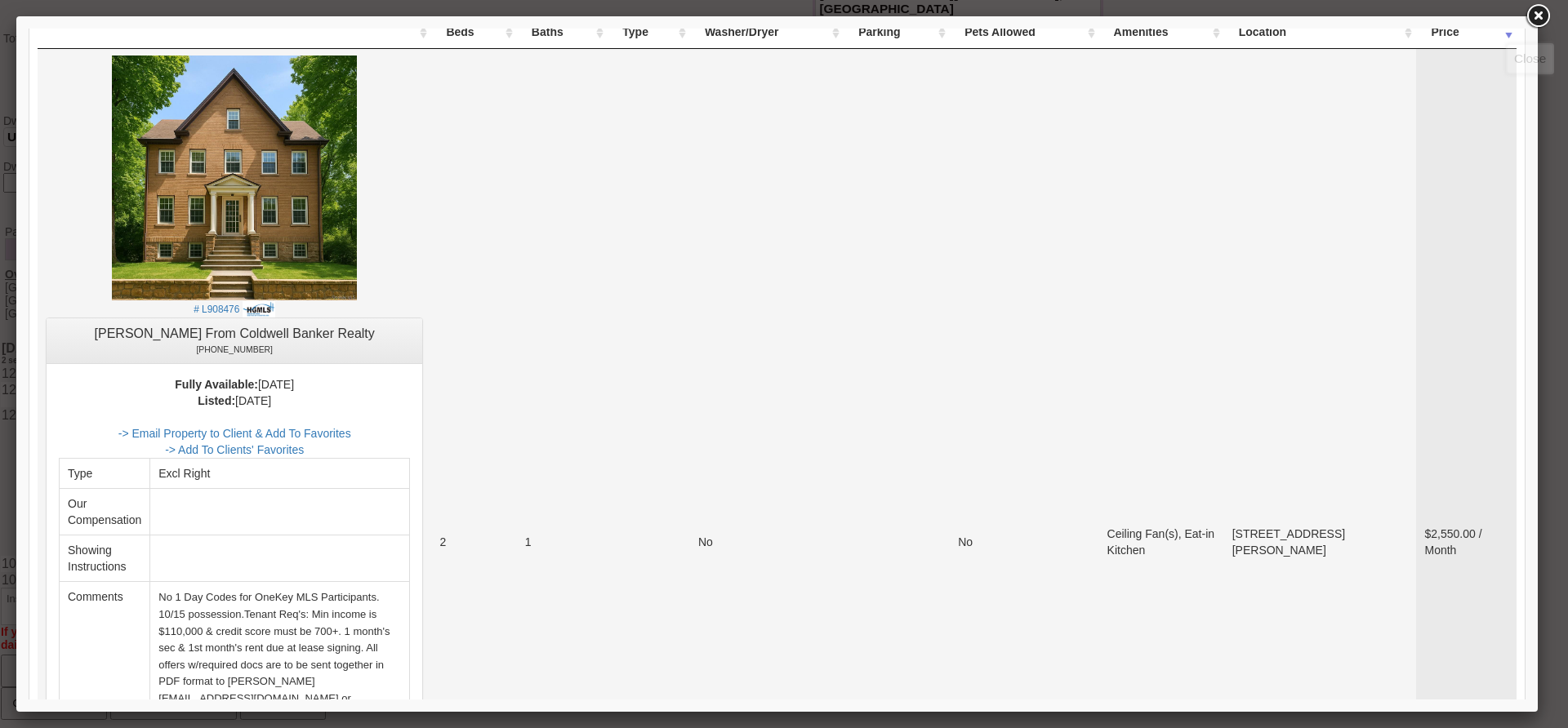
scroll to position [490, 0]
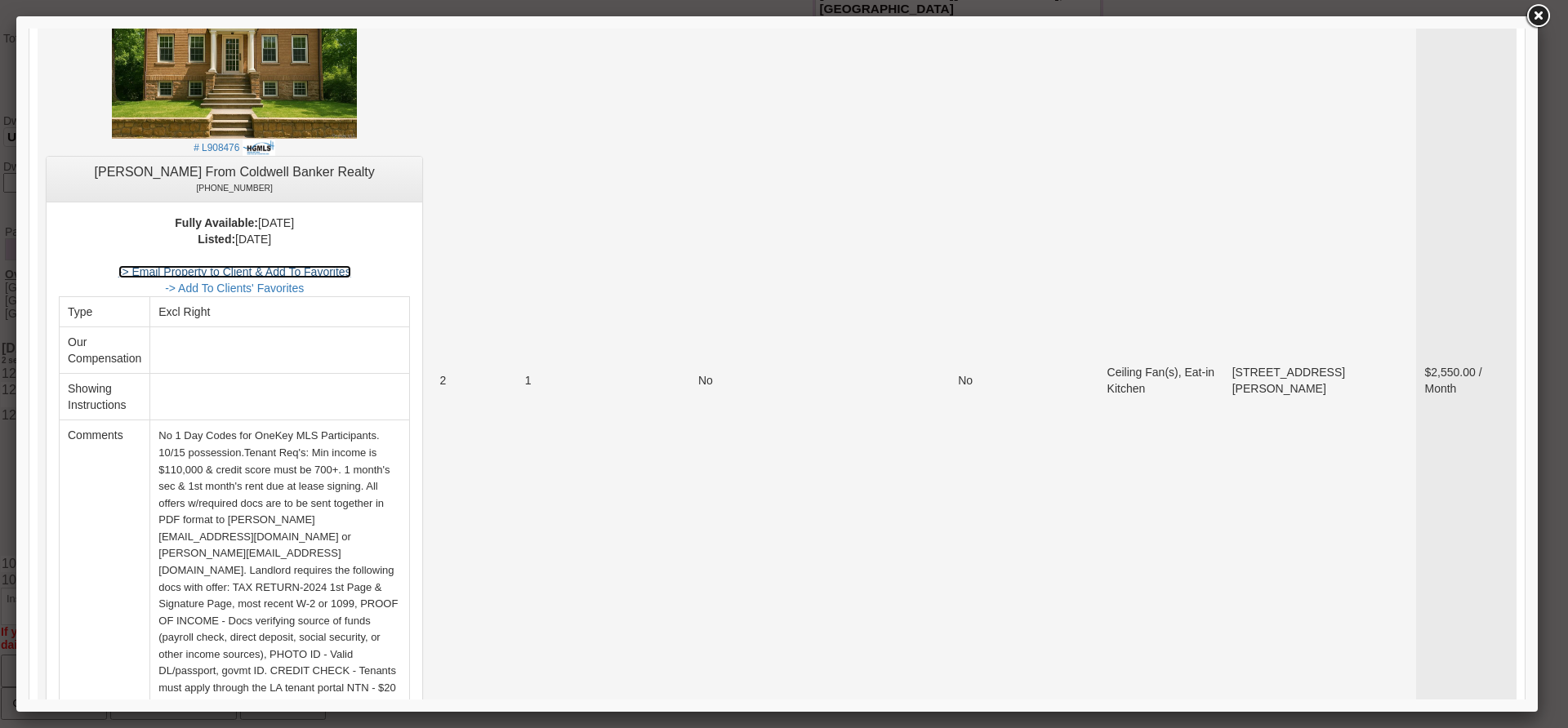
click at [352, 269] on link "-> Email Property to Client & Add To Favorites" at bounding box center [234, 271] width 232 height 13
click at [246, 61] on img at bounding box center [235, 17] width 245 height 245
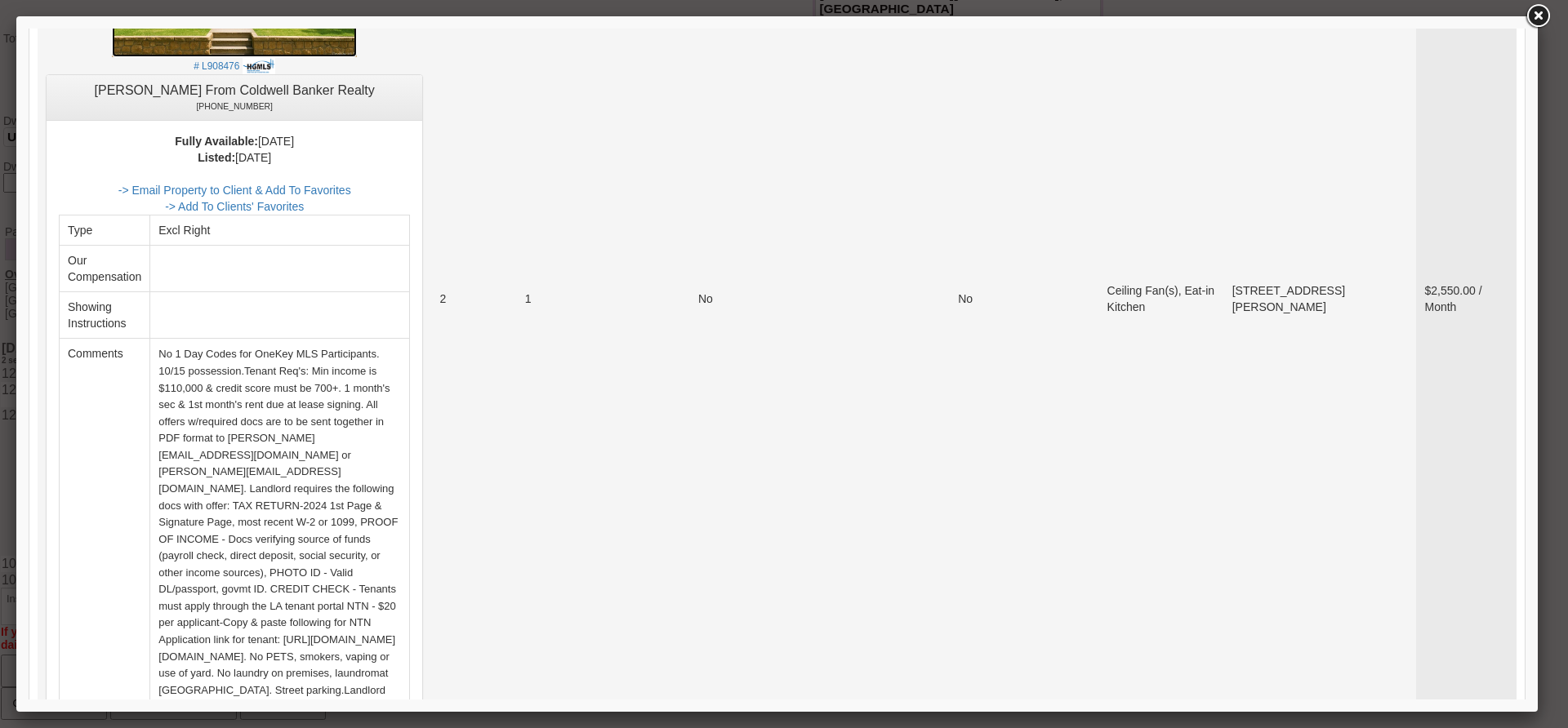
scroll to position [754, 0]
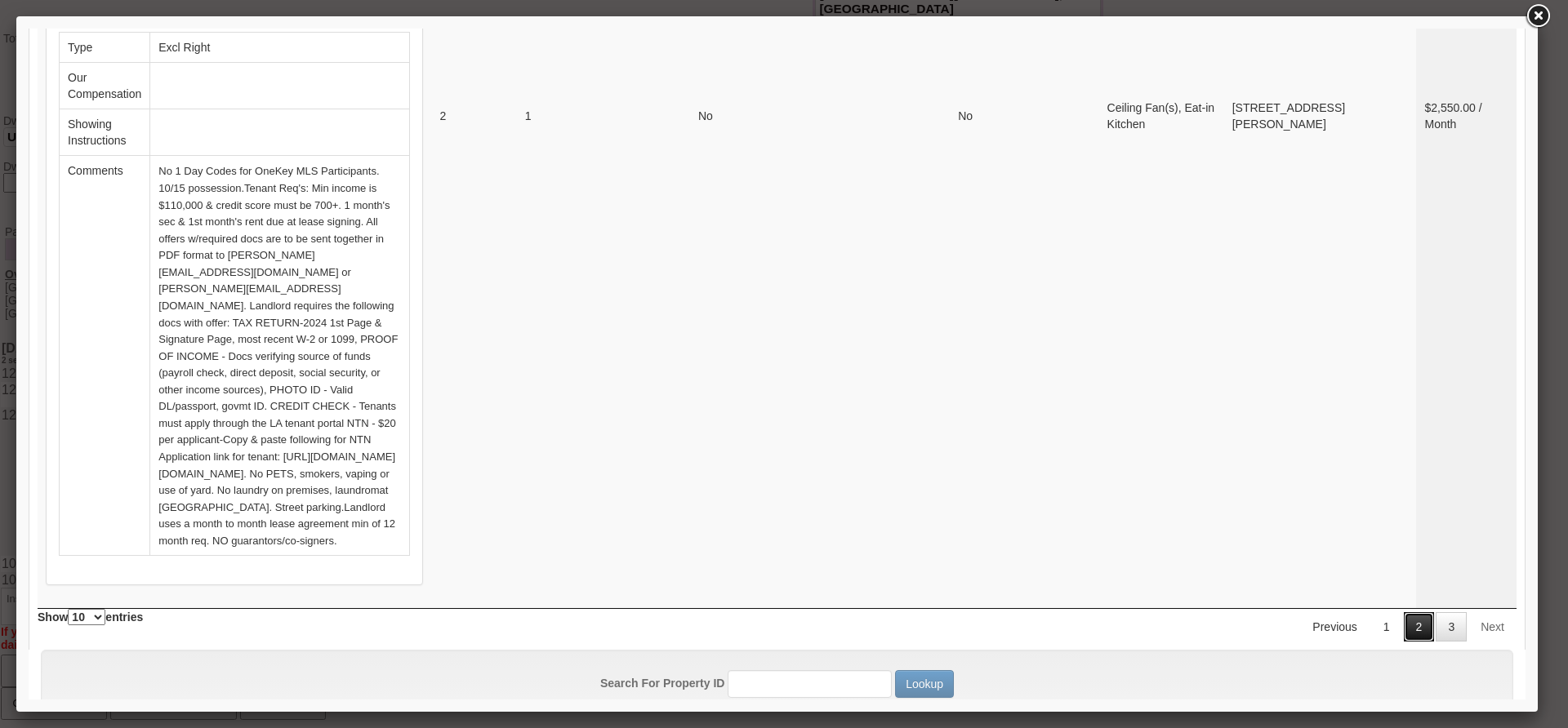
click at [1404, 612] on link "2" at bounding box center [1419, 627] width 31 height 30
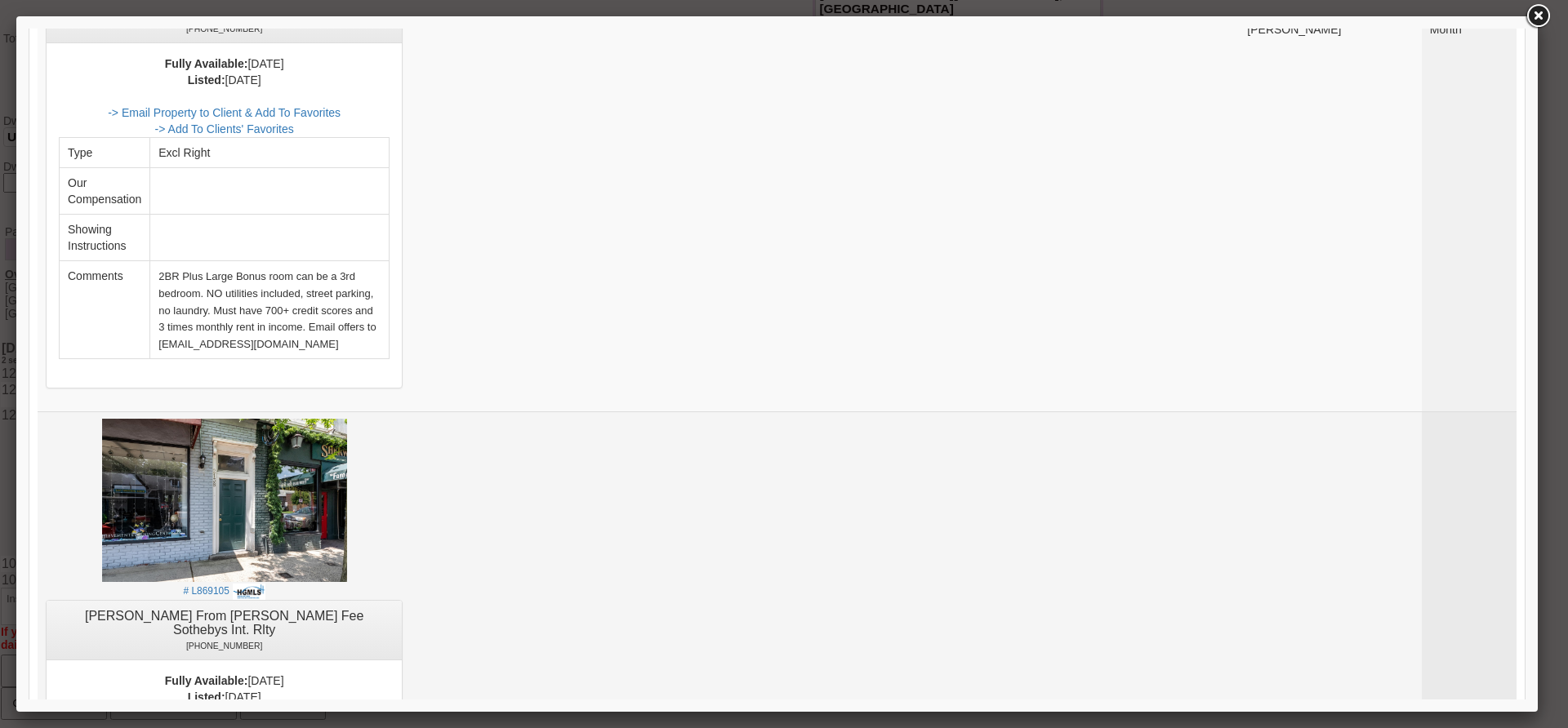
scroll to position [3040, 0]
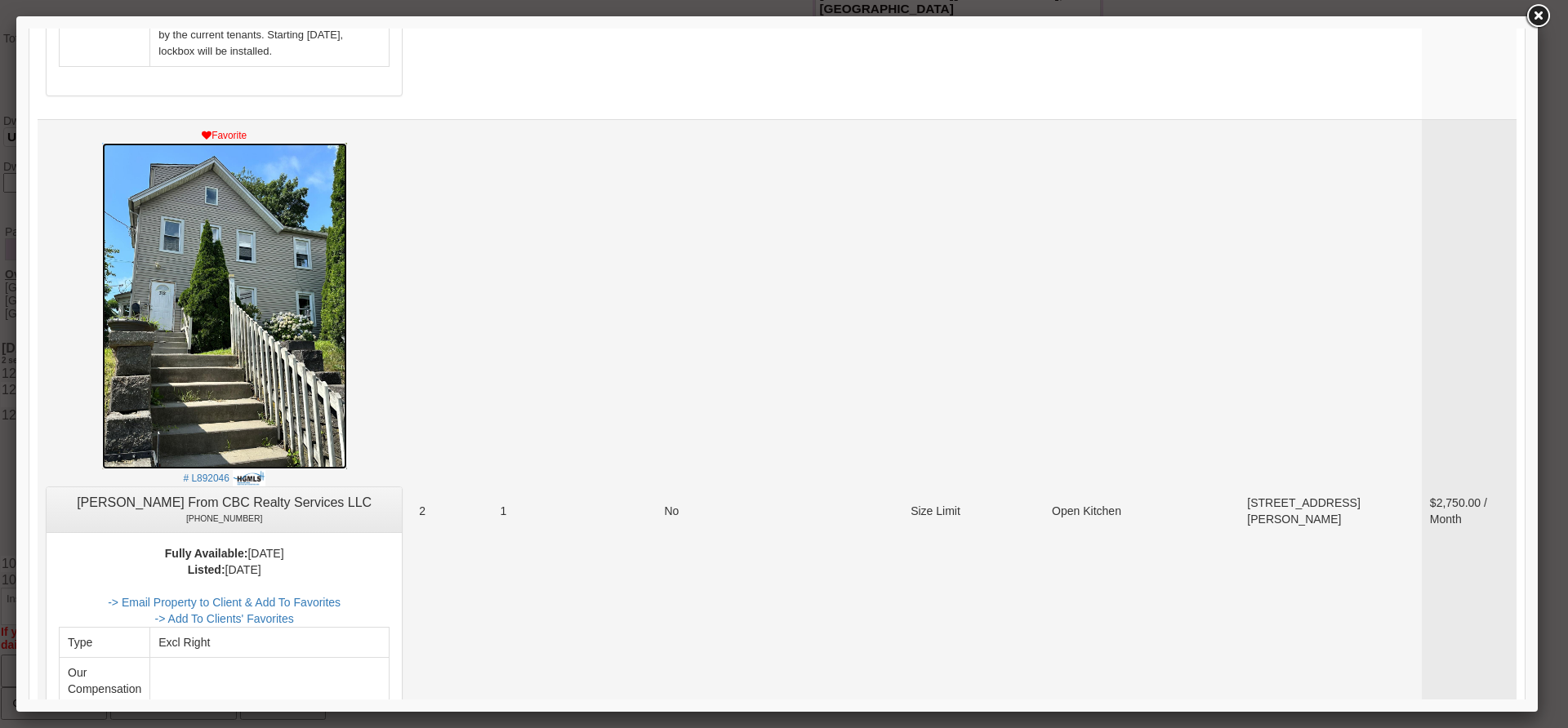
click at [263, 196] on img at bounding box center [224, 305] width 245 height 326
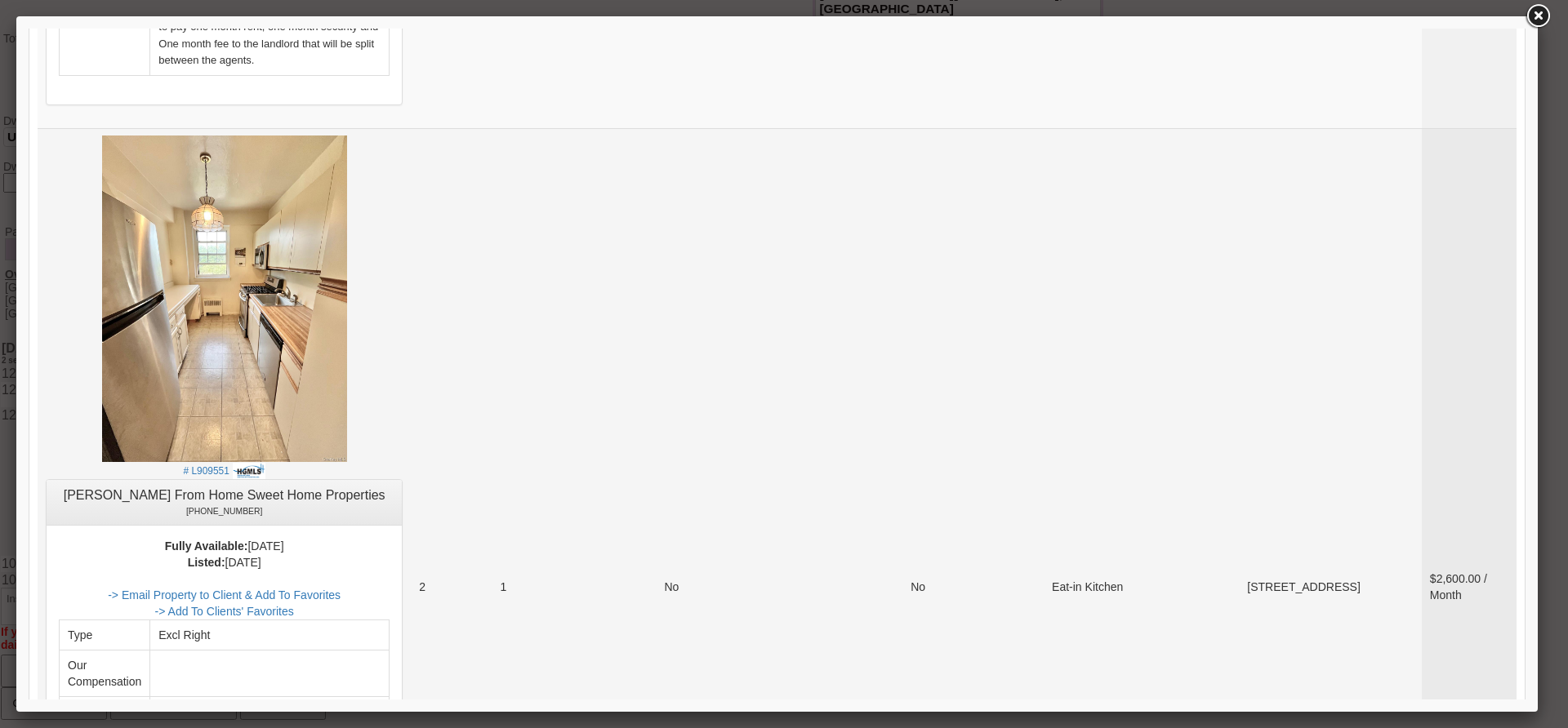
scroll to position [6388, 0]
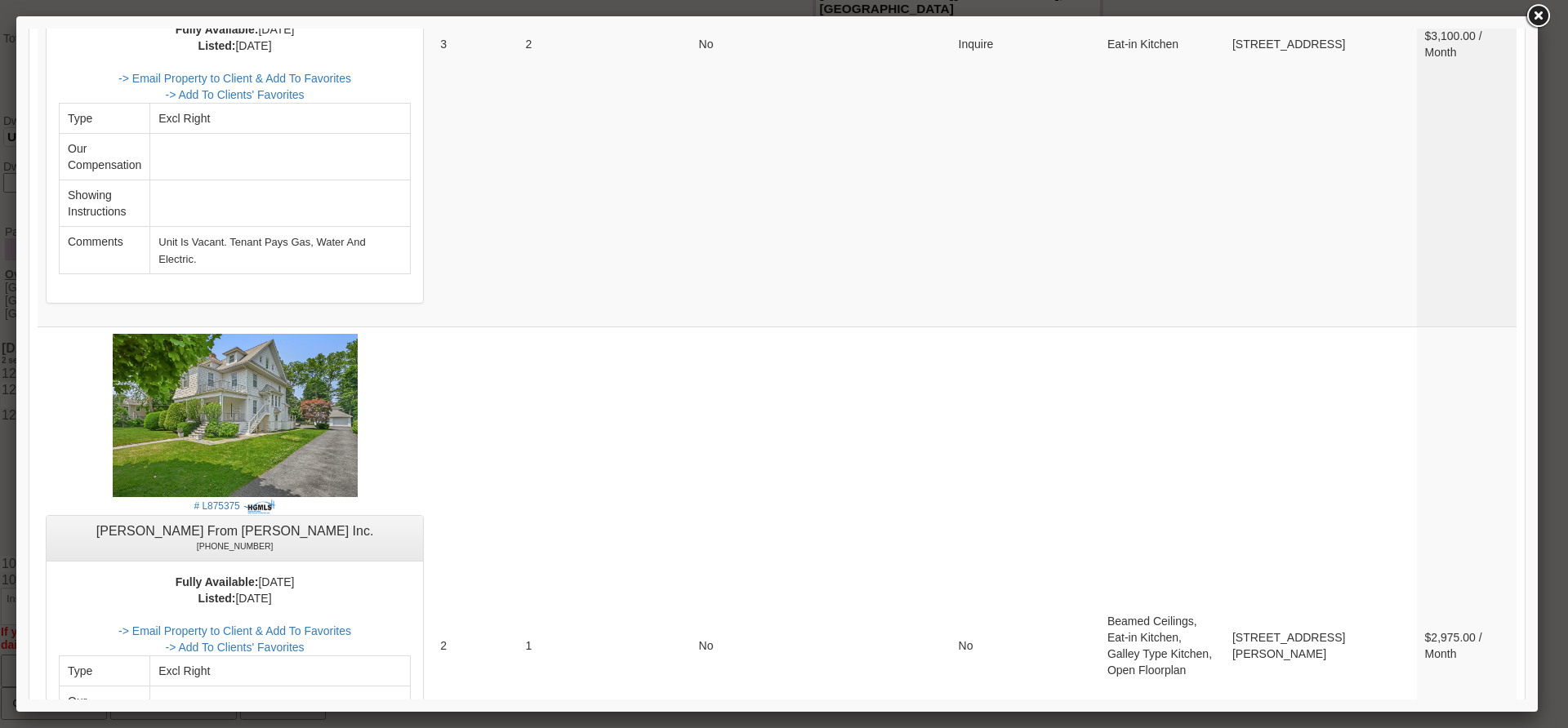
scroll to position [5395, 0]
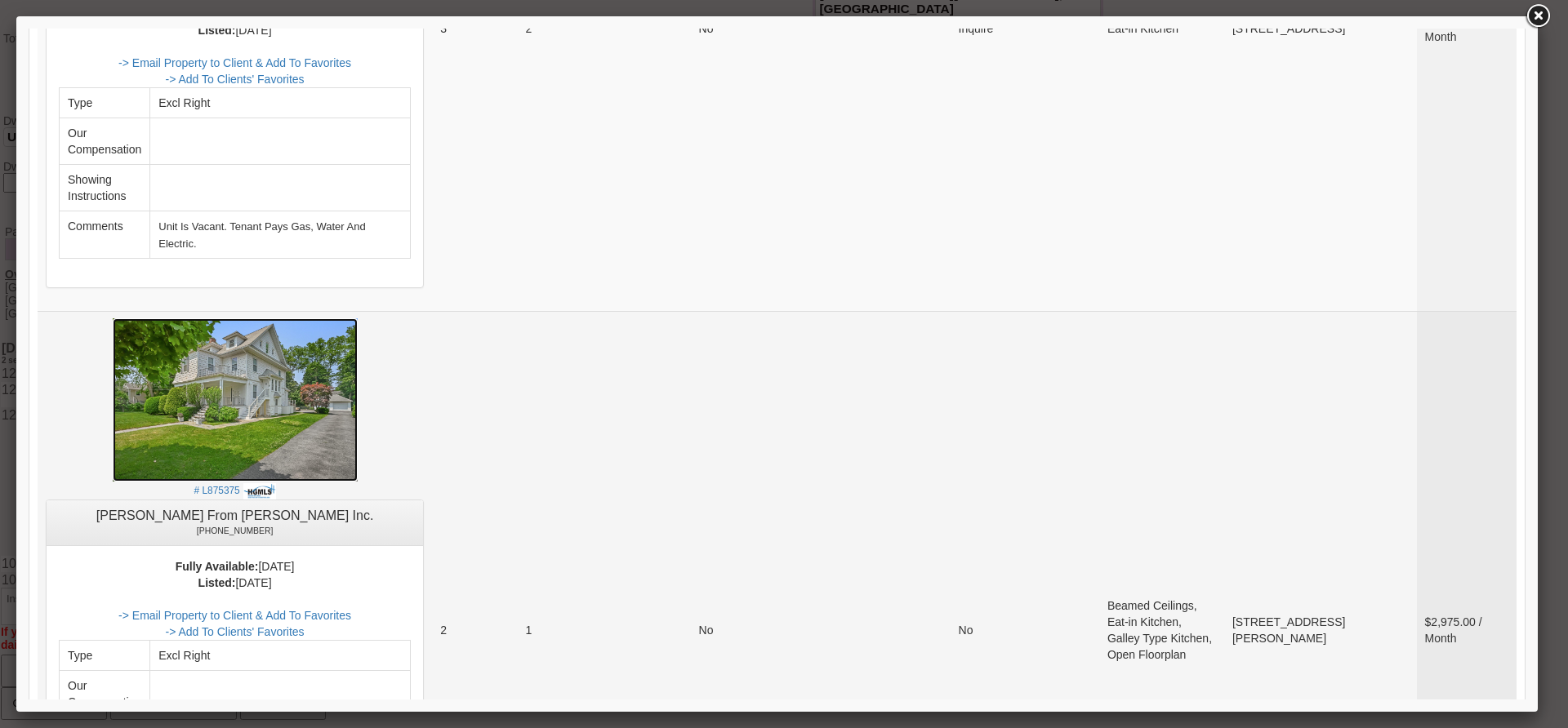
click at [242, 318] on img at bounding box center [236, 400] width 245 height 164
click at [352, 609] on link "-> Email Property to Client & Add To Favorites" at bounding box center [234, 615] width 232 height 13
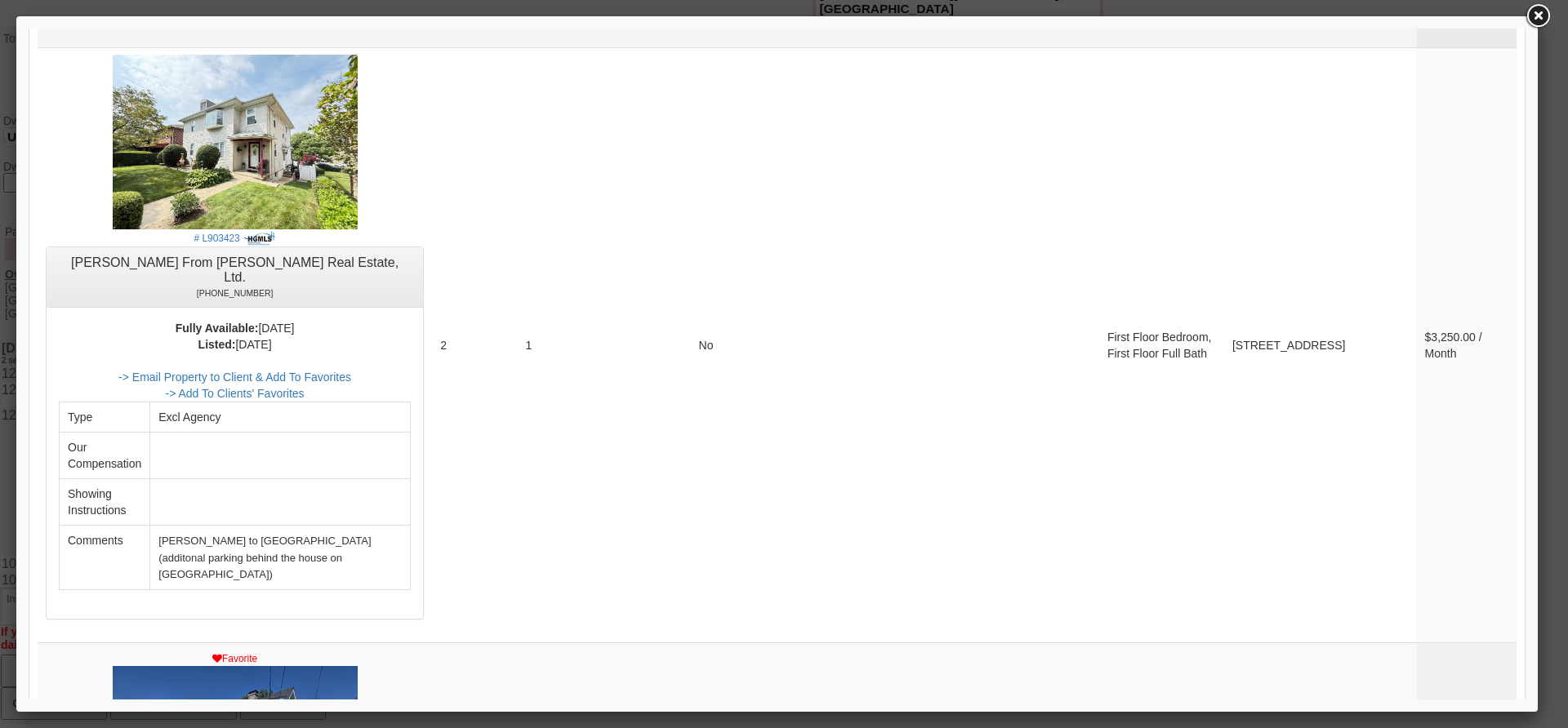
scroll to position [1306, 0]
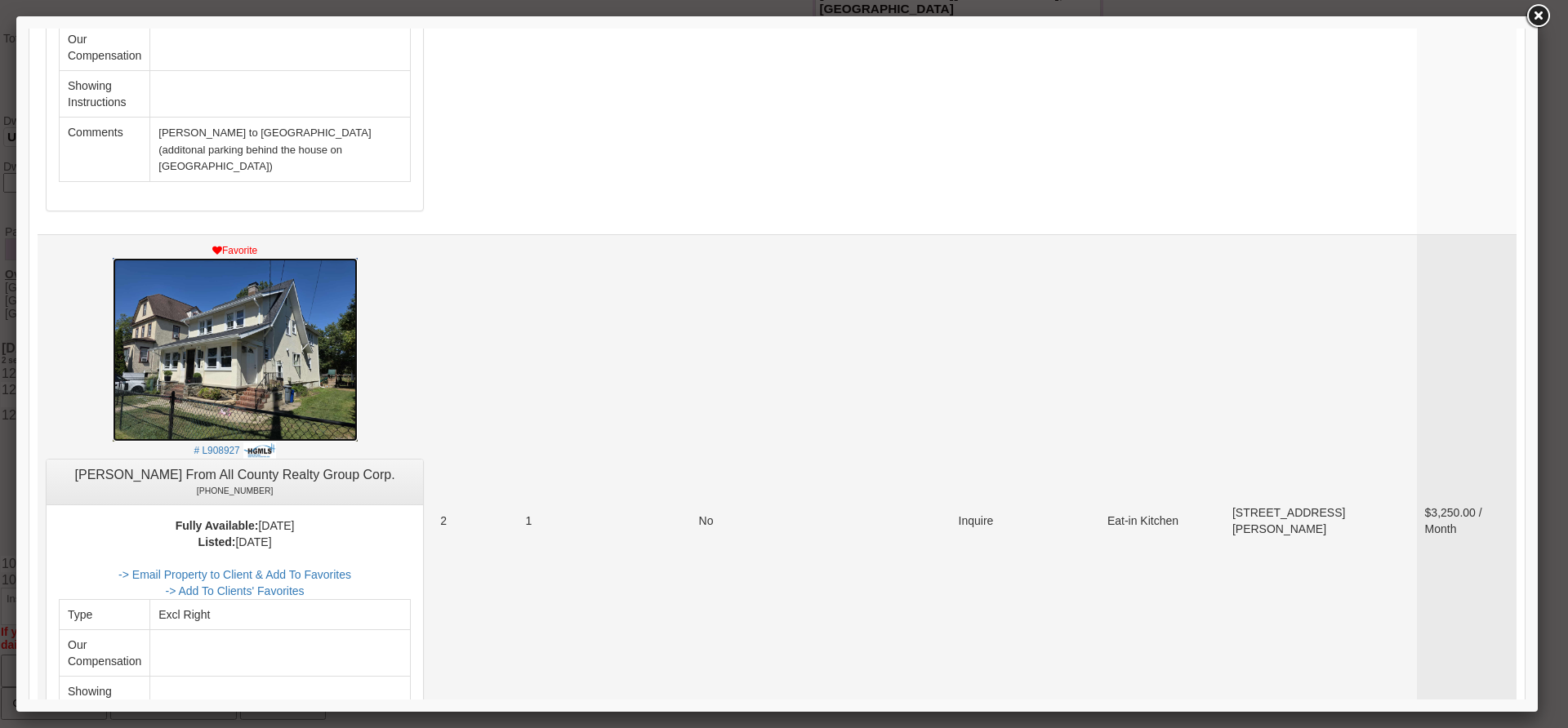
click at [257, 277] on img at bounding box center [236, 350] width 245 height 184
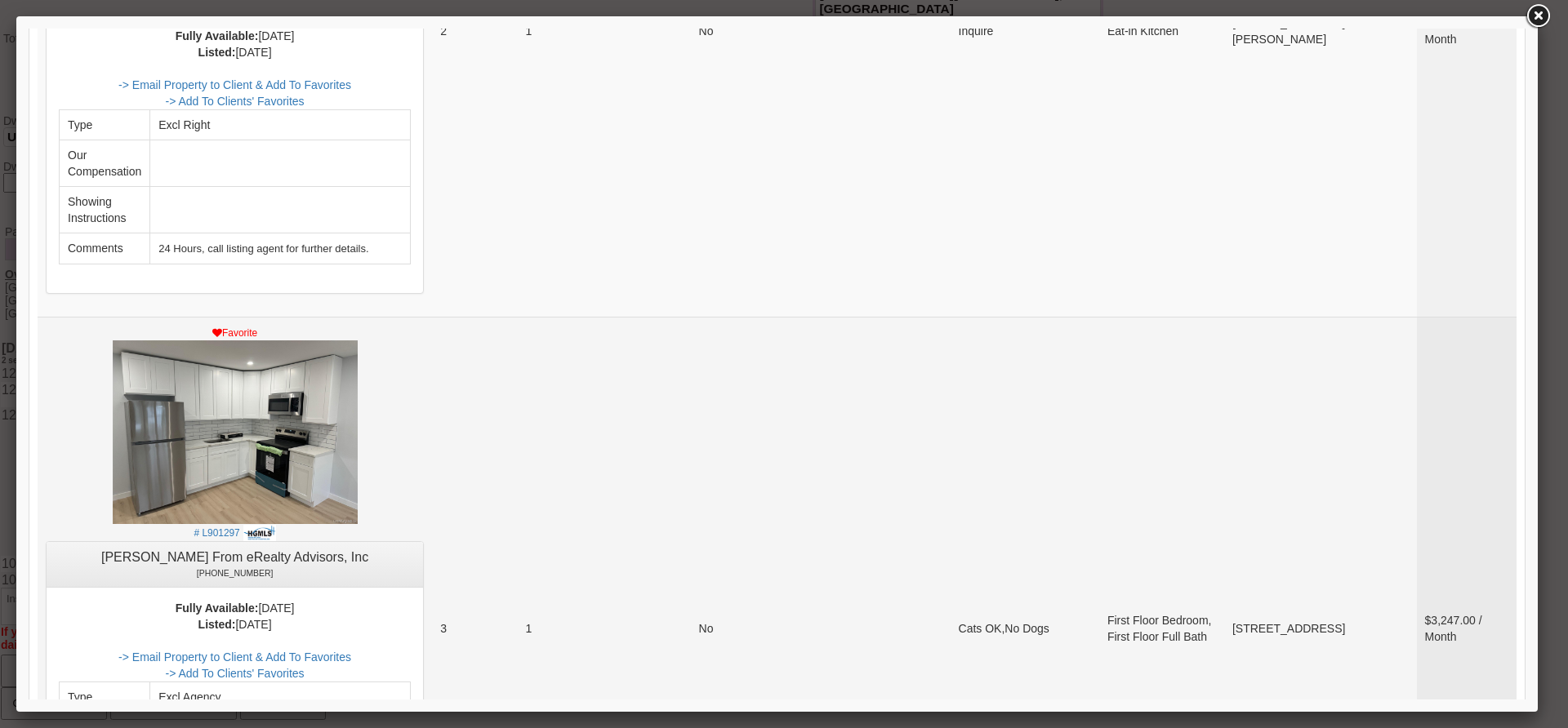
scroll to position [1960, 0]
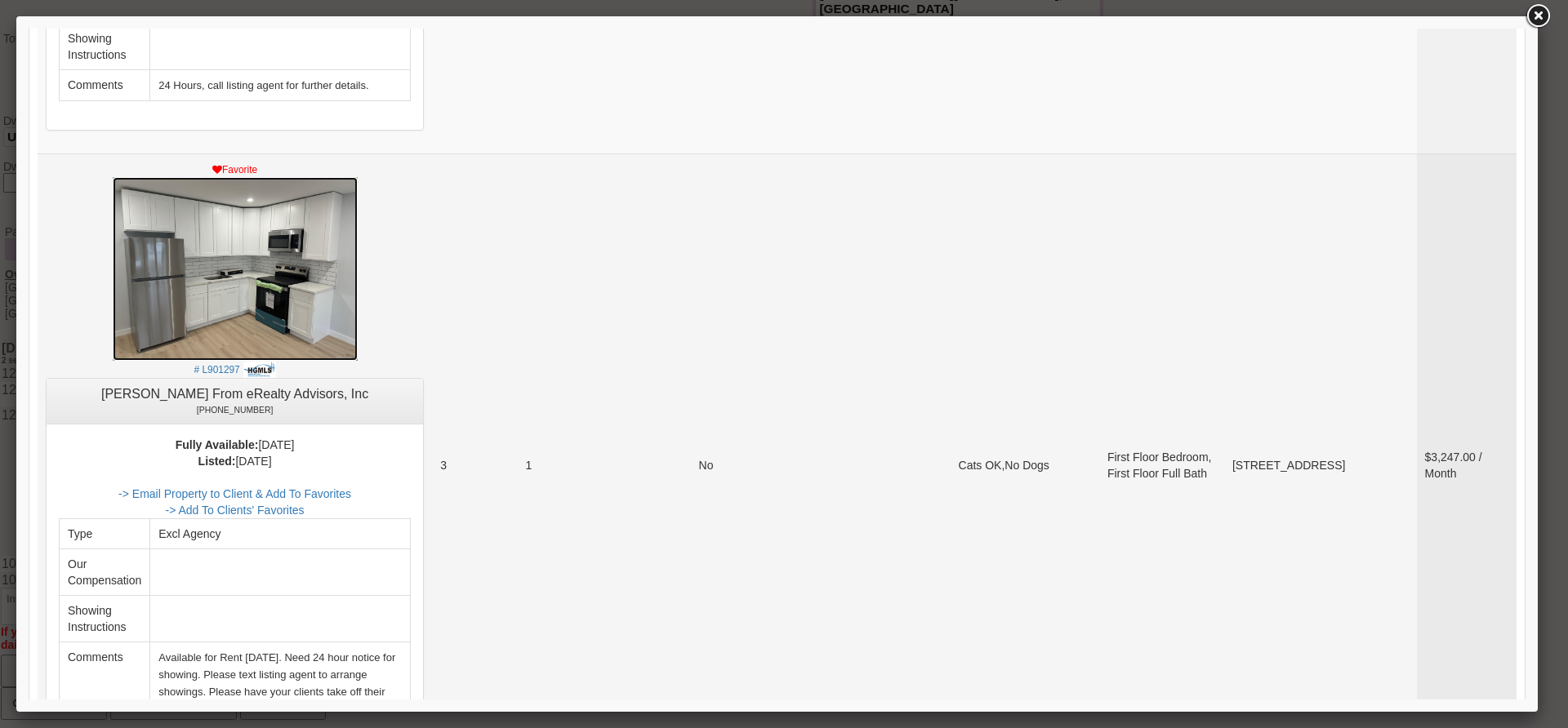
click at [332, 251] on img at bounding box center [236, 269] width 245 height 184
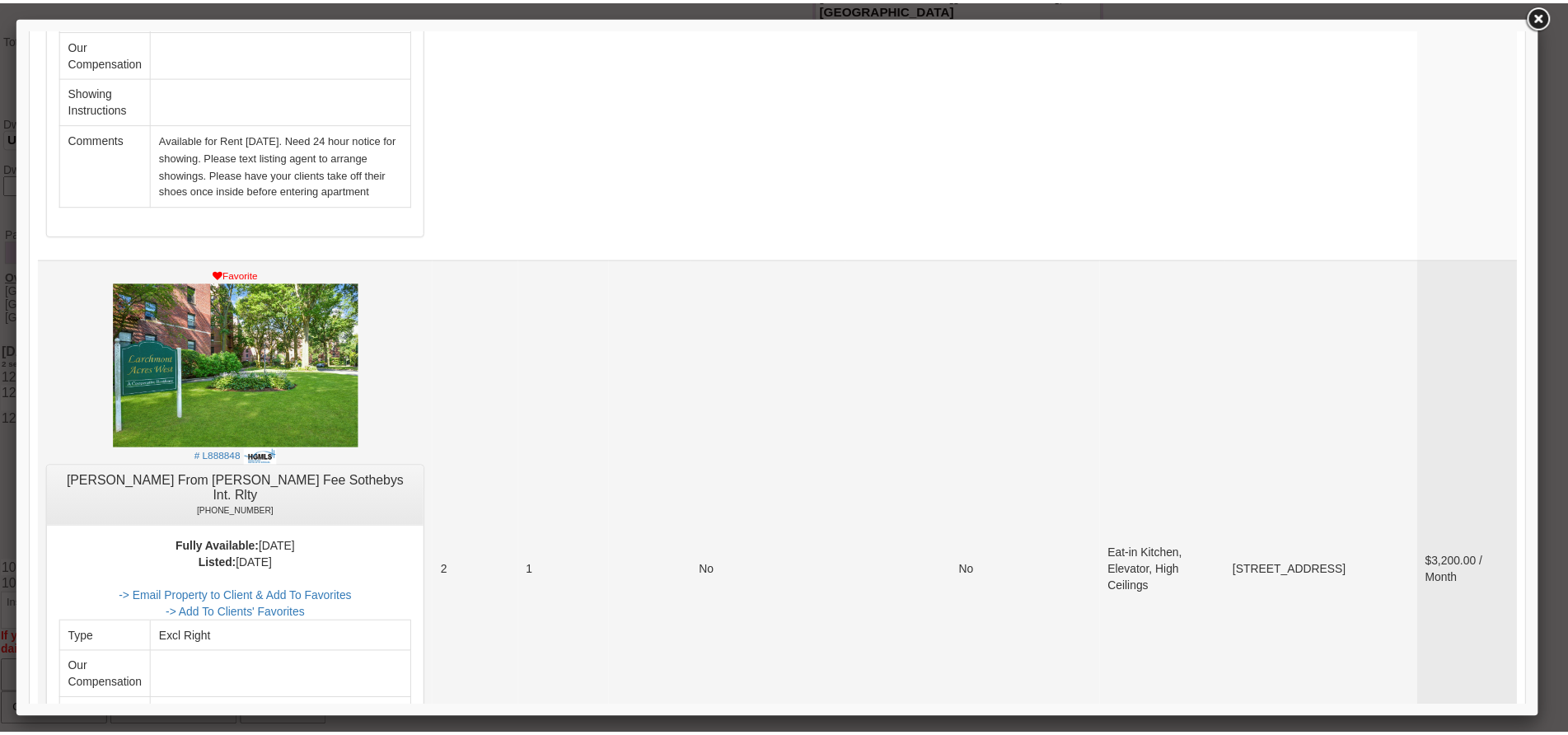
scroll to position [2802, 0]
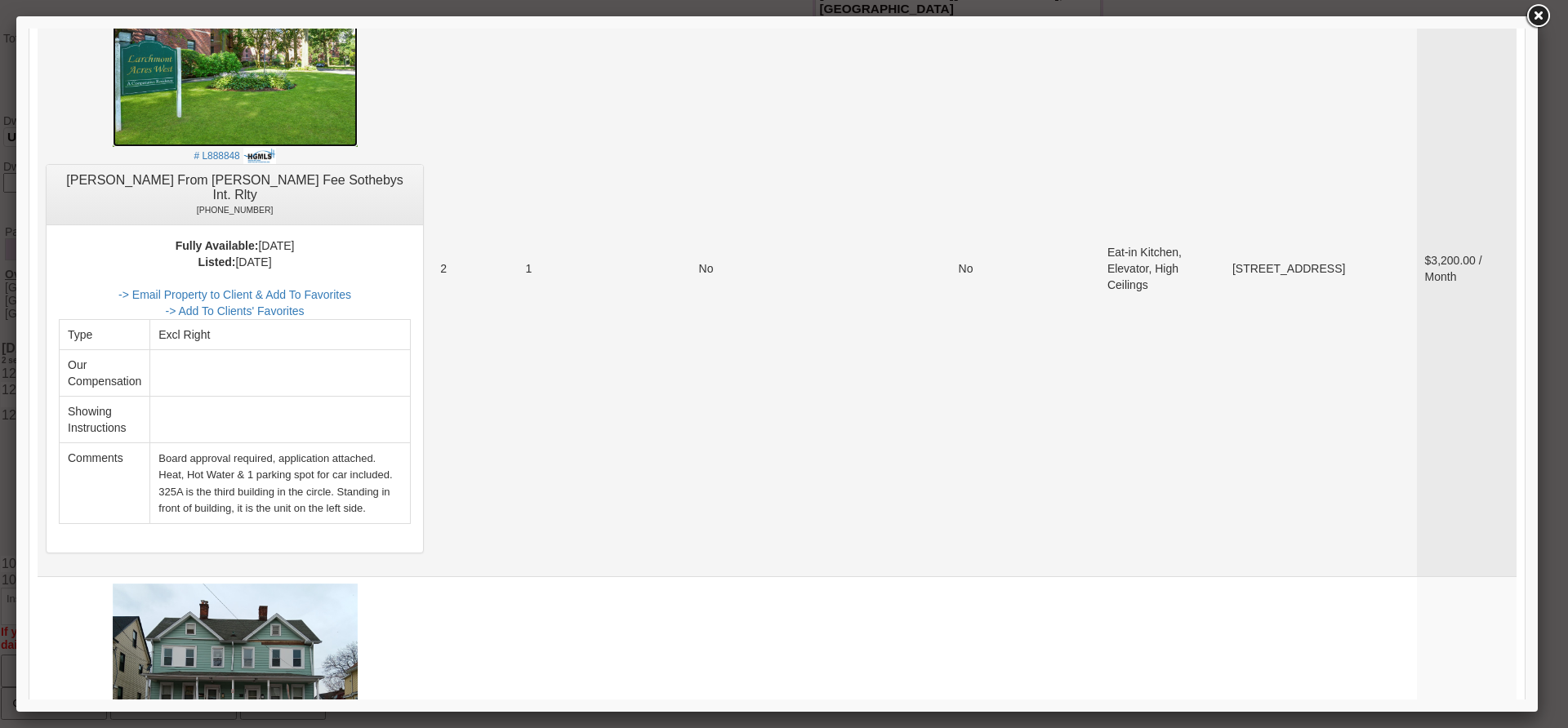
click at [358, 52] on img at bounding box center [236, 65] width 245 height 164
click at [1541, 21] on link at bounding box center [1538, 17] width 30 height 30
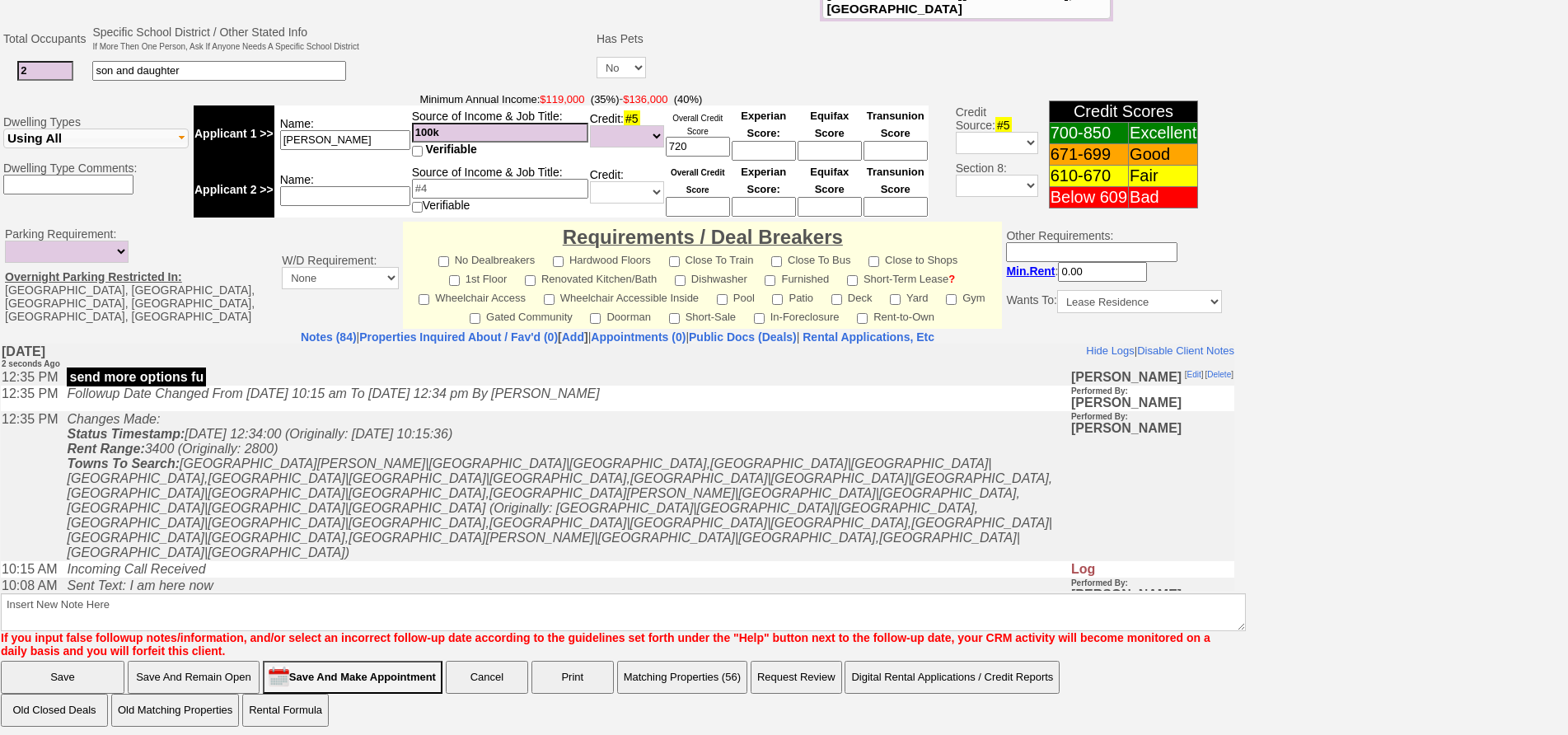
scroll to position [0, 0]
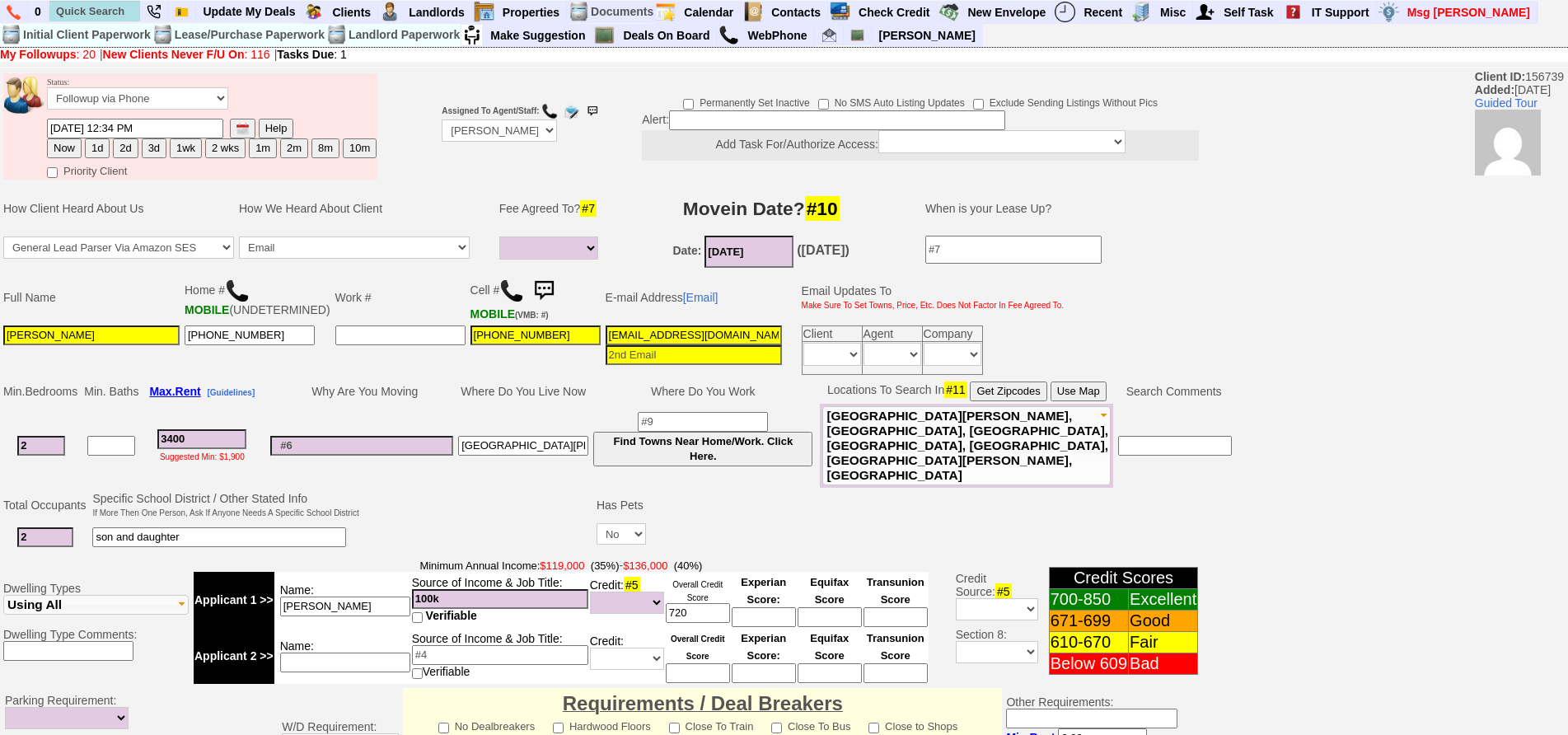
click at [543, 289] on img at bounding box center [544, 292] width 33 height 33
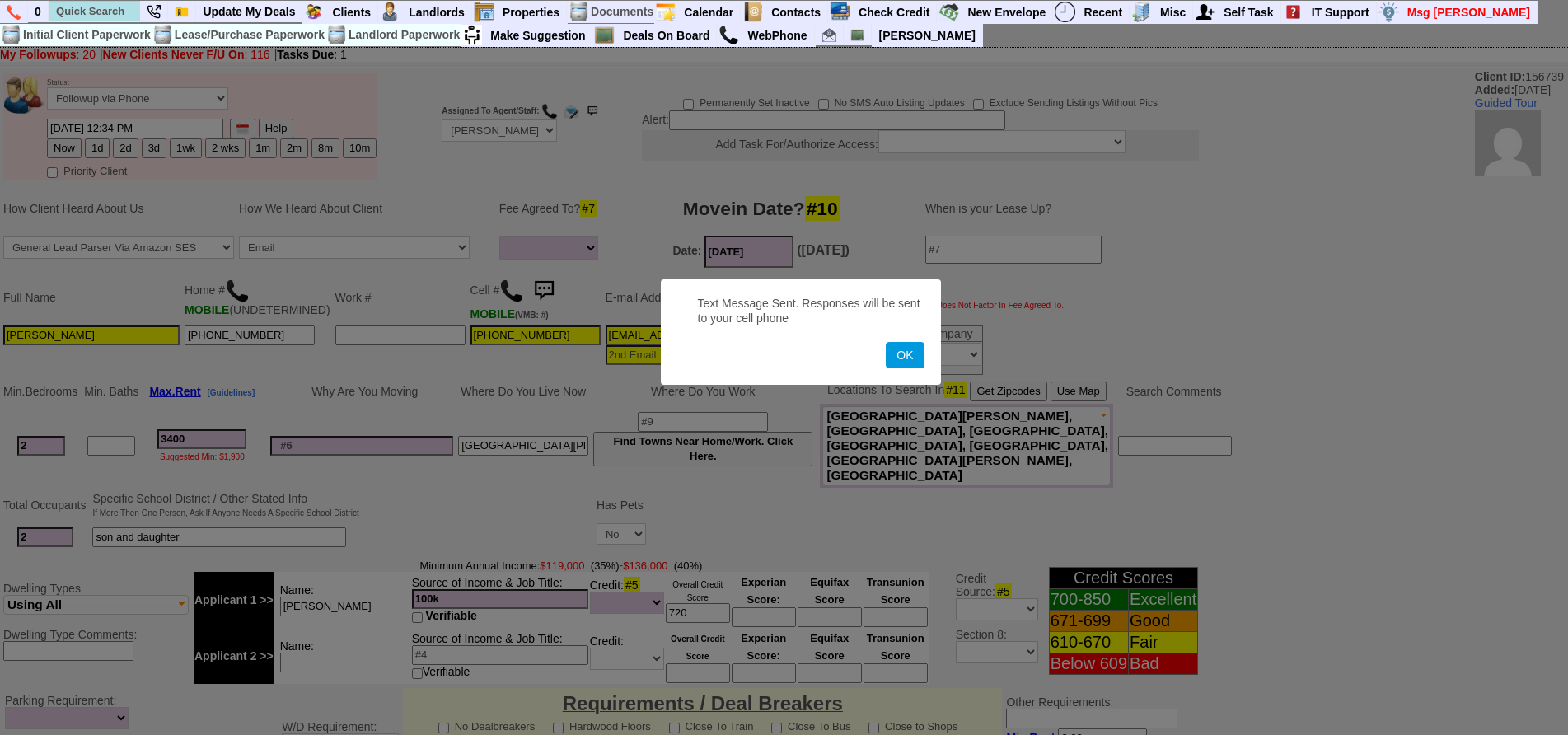
click at [886, 342] on button "OK" at bounding box center [904, 356] width 38 height 26
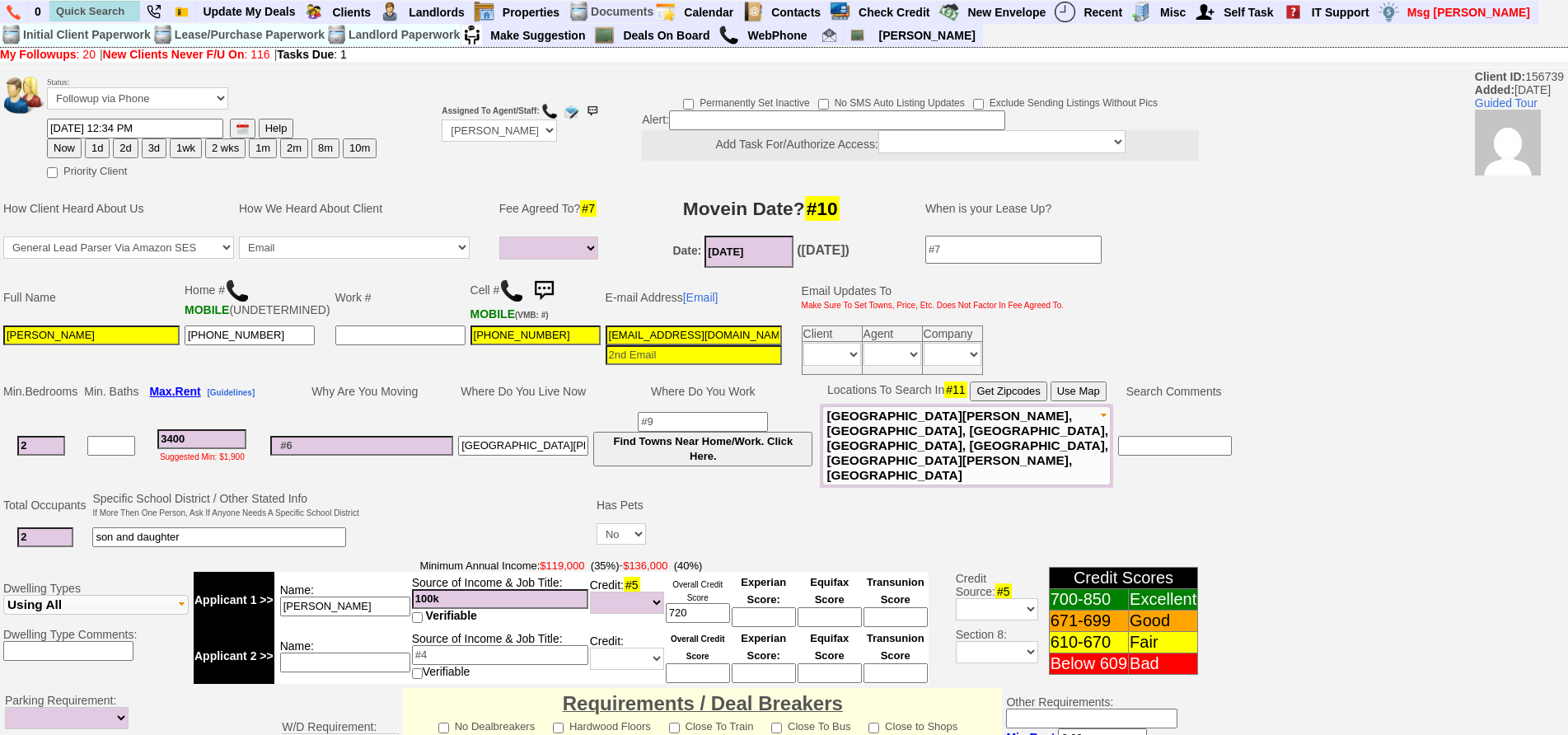
click at [544, 283] on img at bounding box center [544, 292] width 33 height 33
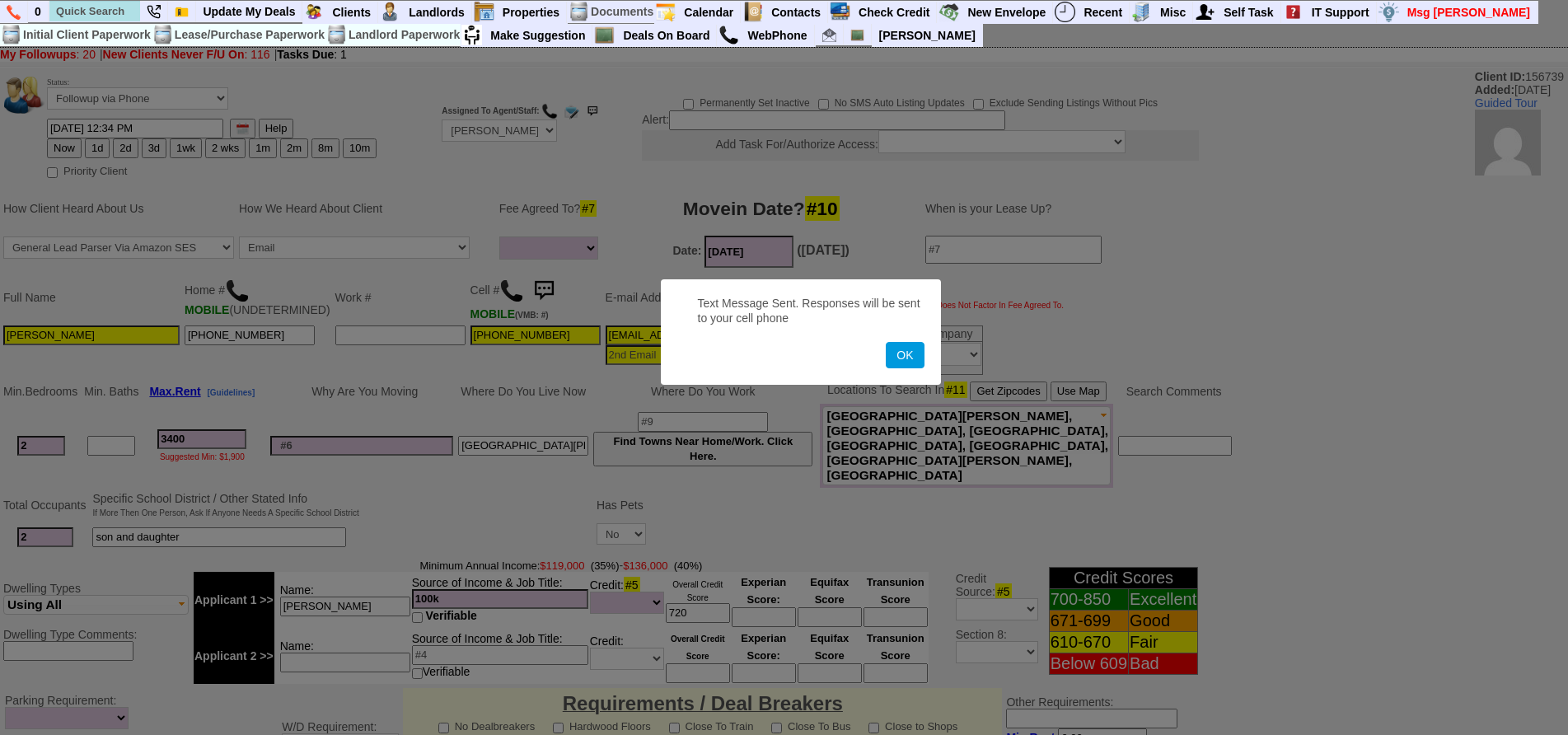
click at [886, 342] on button "OK" at bounding box center [904, 356] width 38 height 26
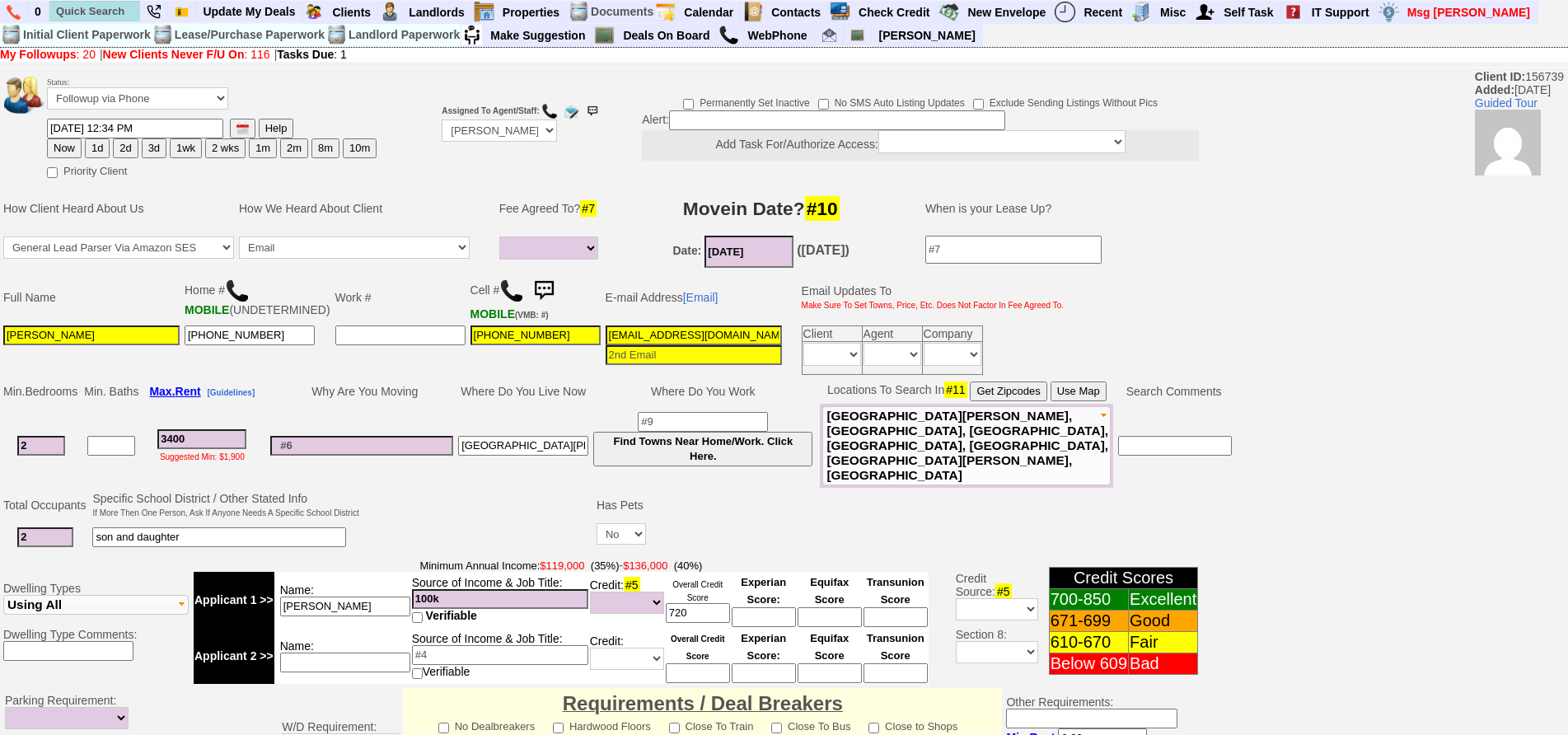
click at [536, 297] on img at bounding box center [544, 292] width 33 height 33
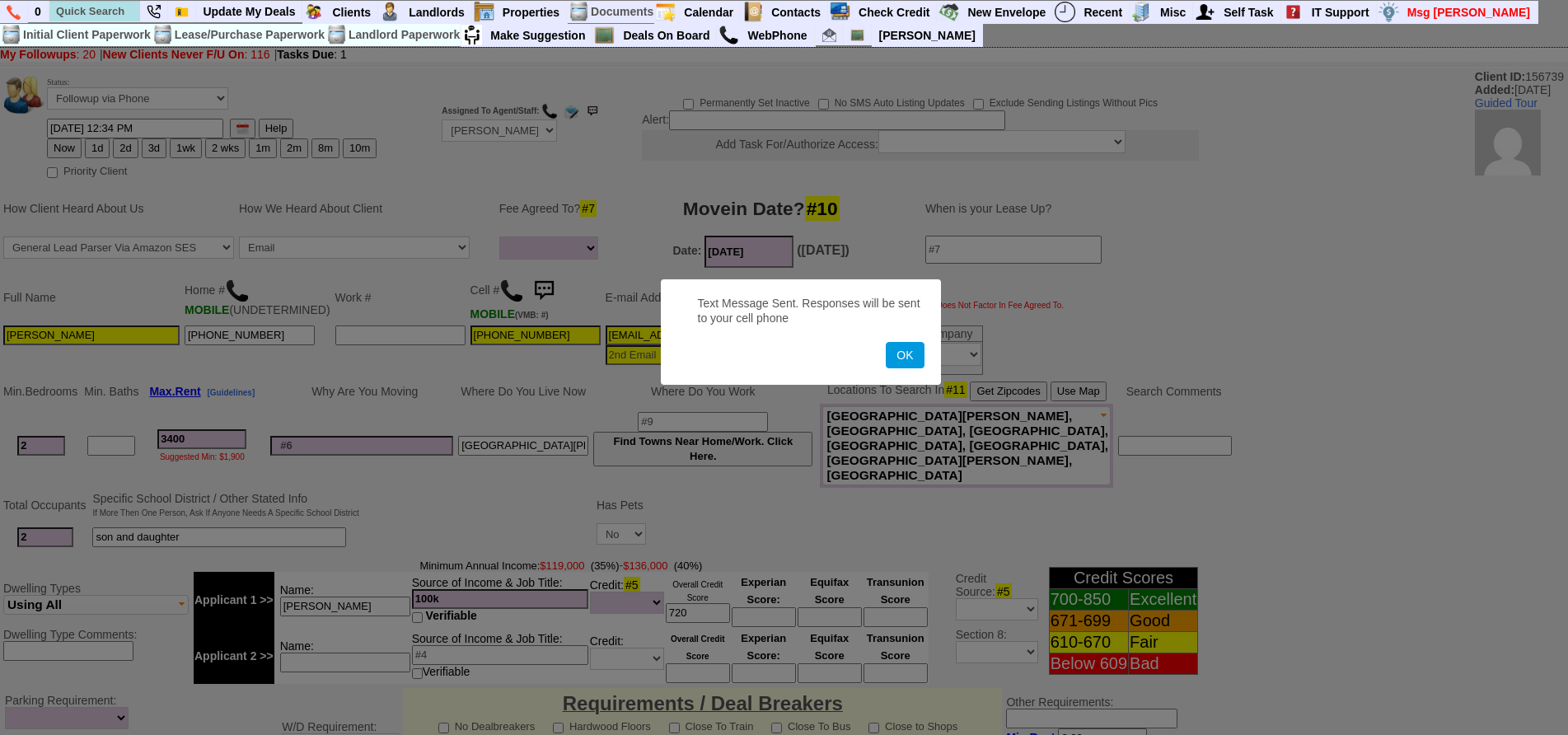
click at [886, 342] on button "OK" at bounding box center [904, 356] width 38 height 26
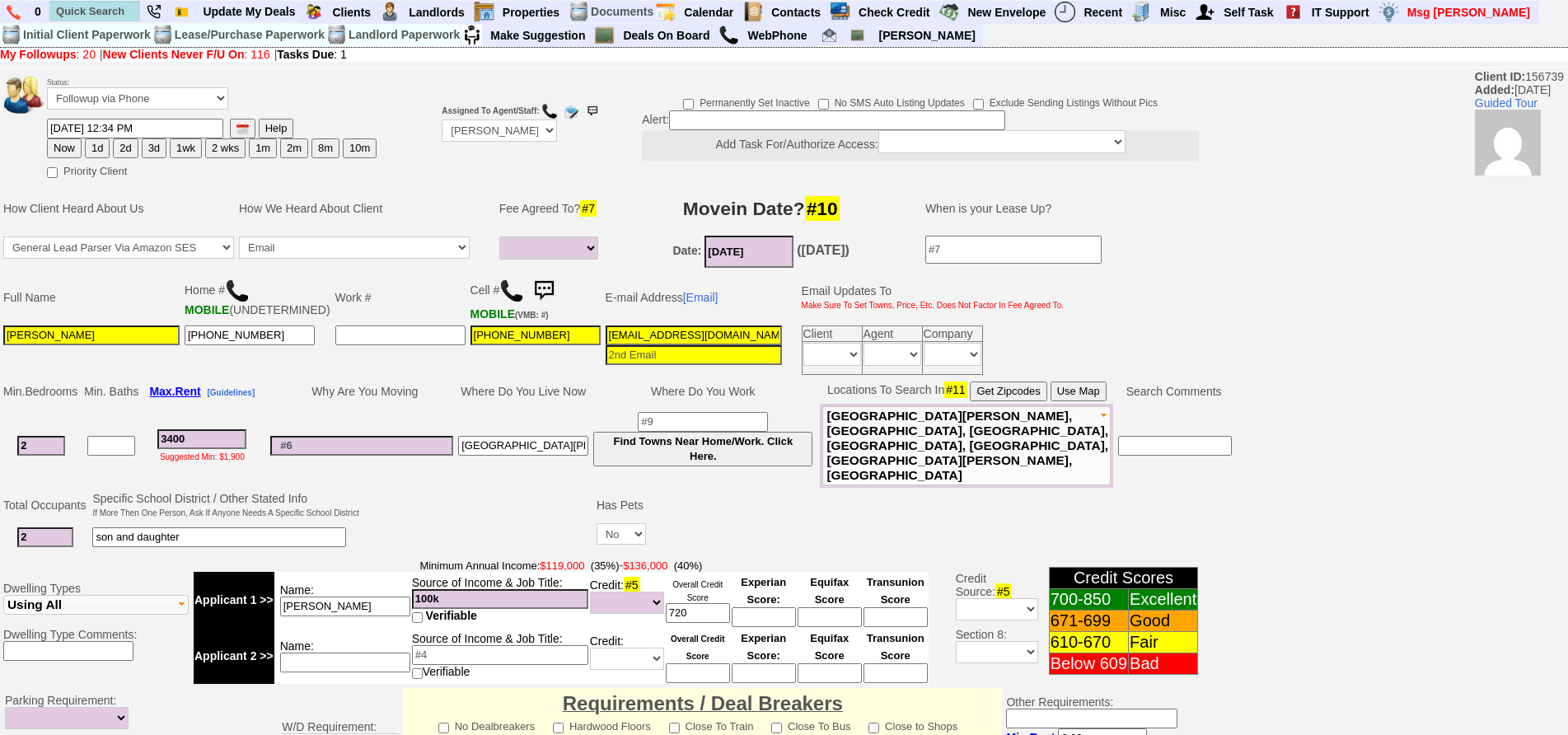
click at [537, 292] on img at bounding box center [544, 292] width 33 height 33
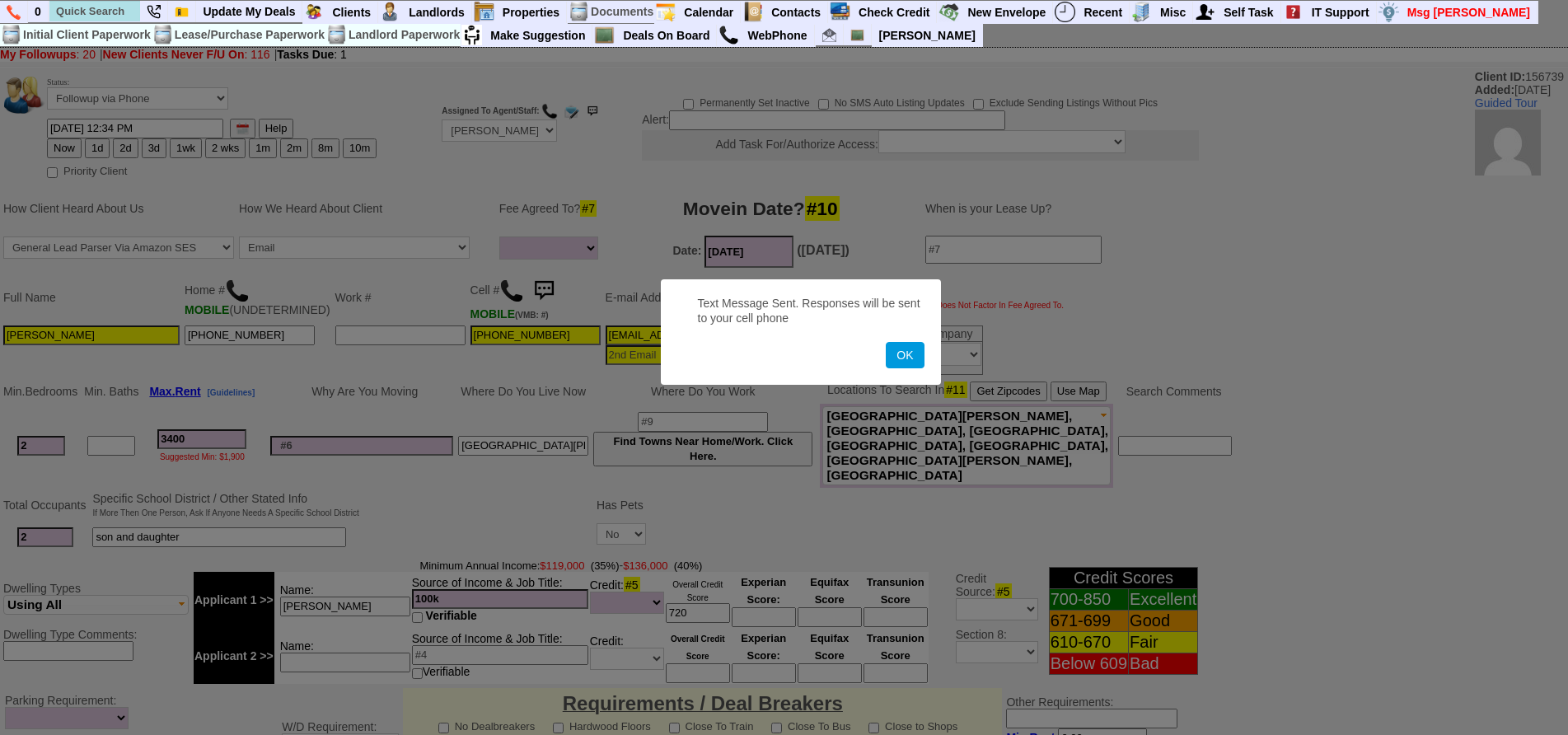
click at [886, 342] on button "OK" at bounding box center [904, 356] width 38 height 26
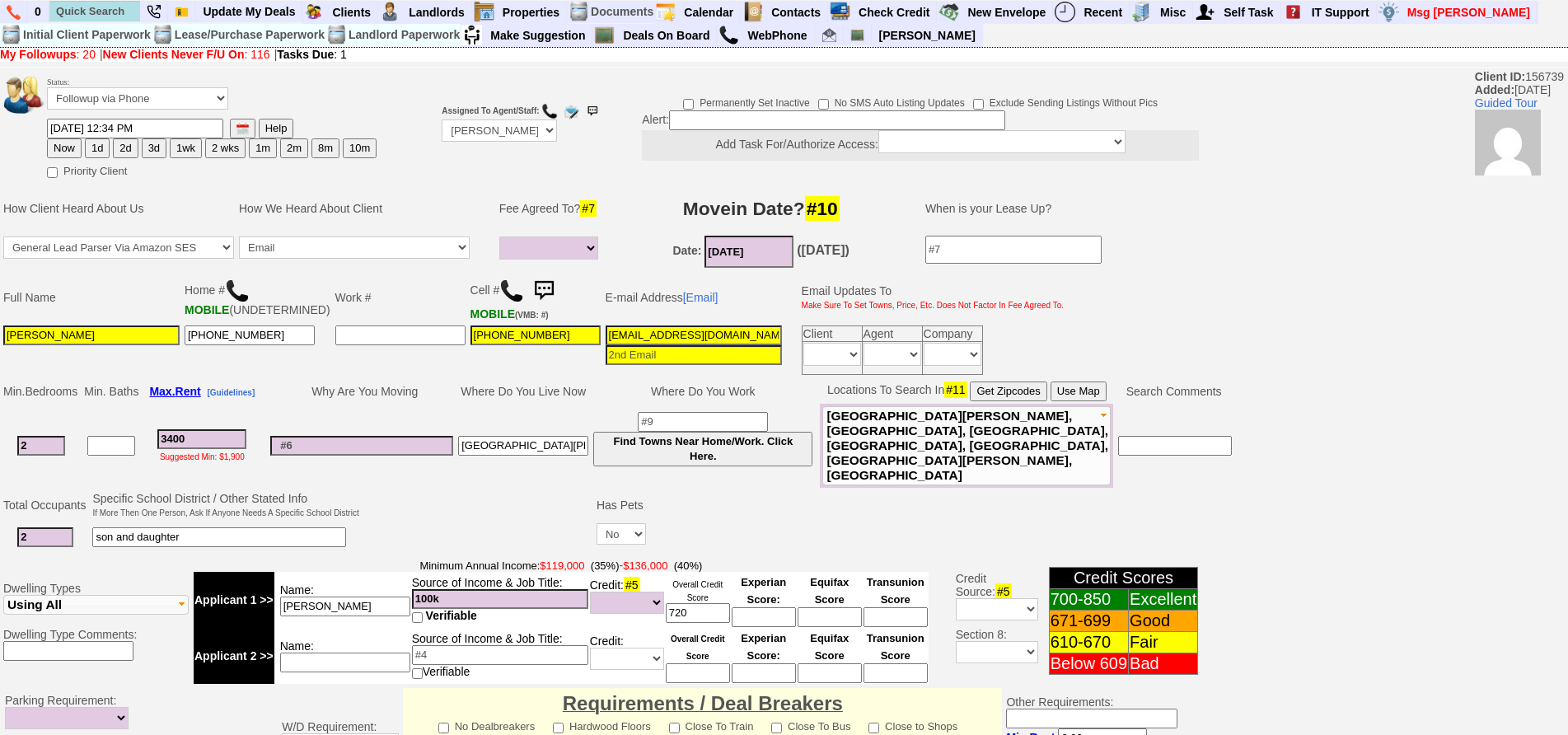
click at [536, 291] on img at bounding box center [544, 292] width 33 height 33
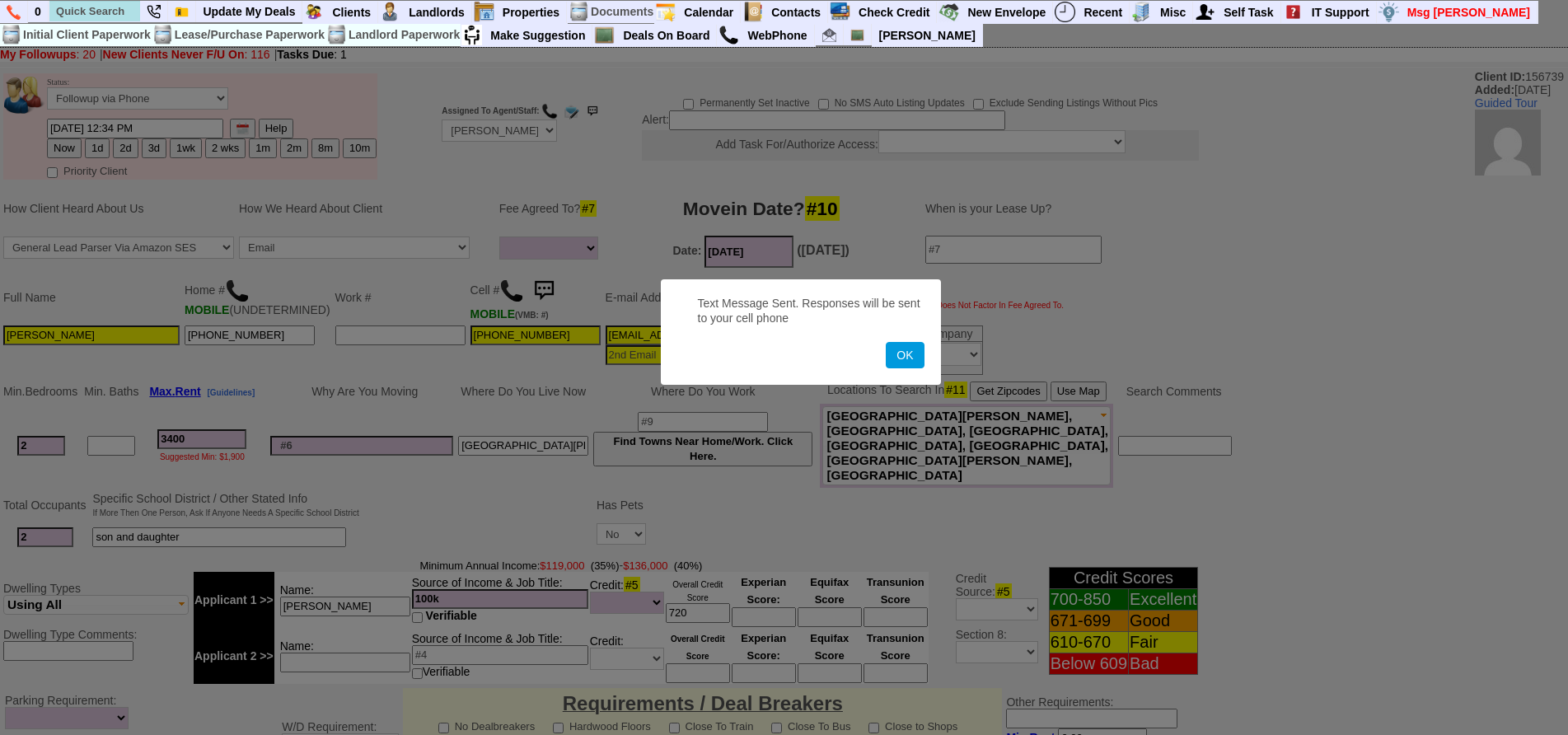
click at [886, 342] on button "OK" at bounding box center [904, 356] width 38 height 26
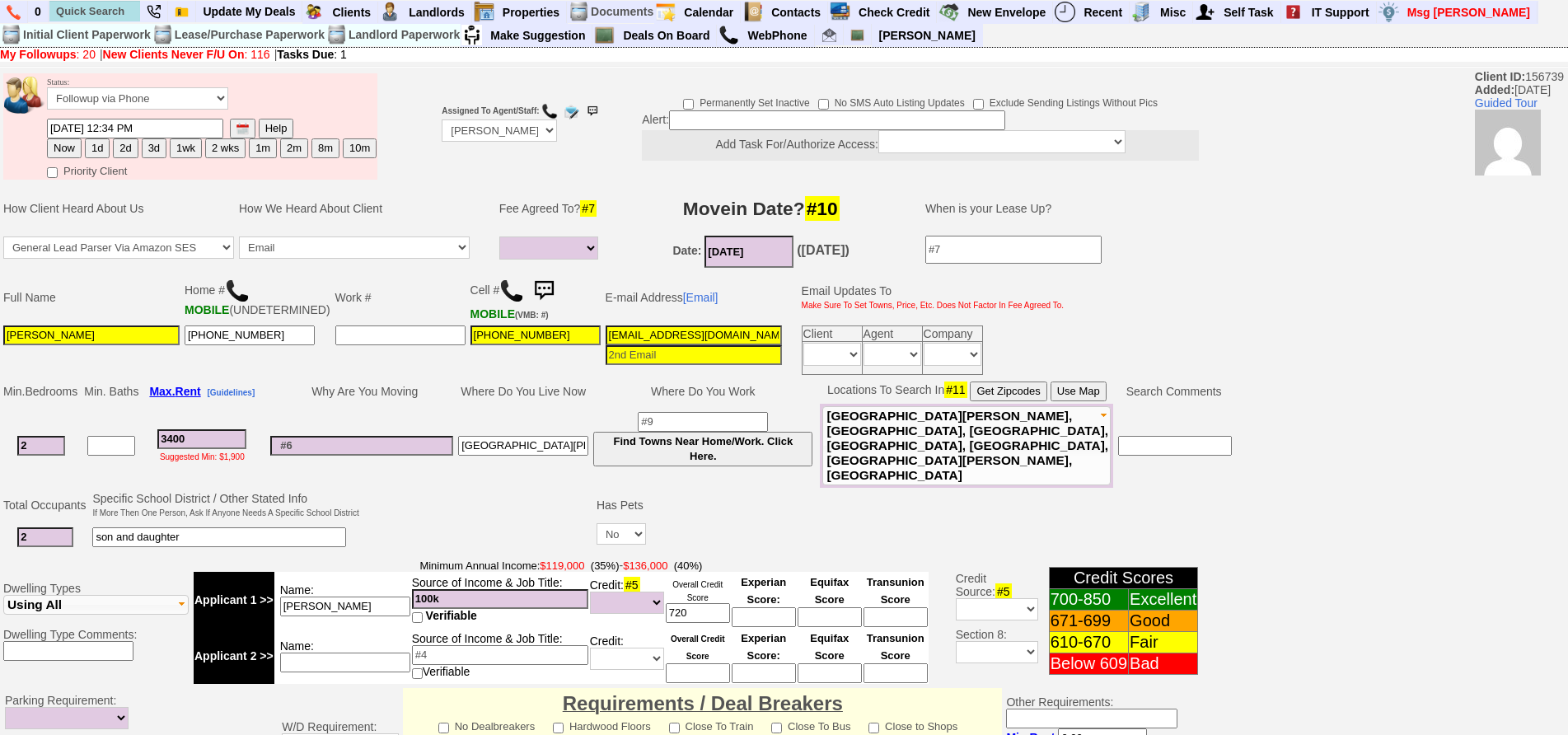
click at [533, 292] on img at bounding box center [544, 292] width 33 height 33
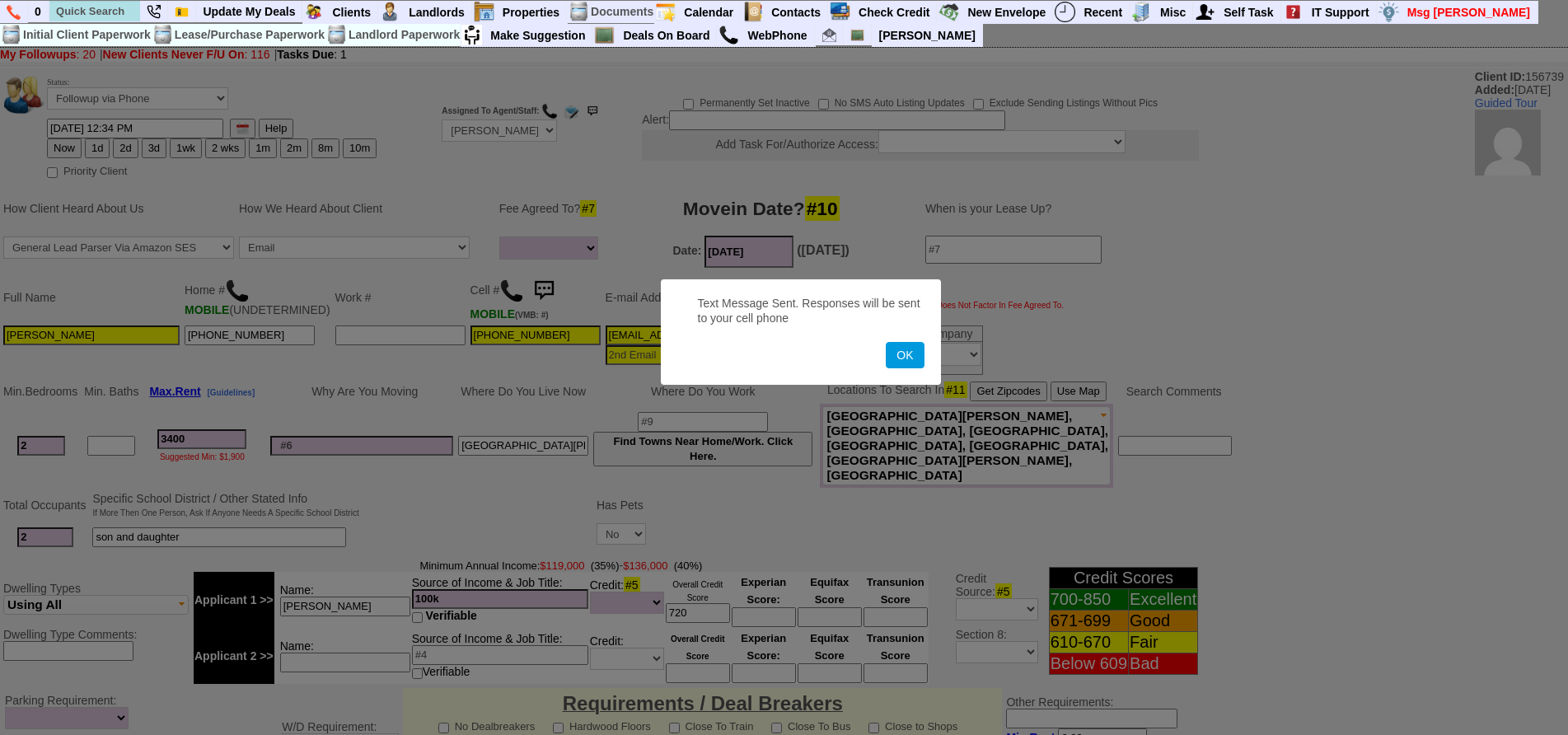
click at [886, 342] on button "OK" at bounding box center [904, 356] width 38 height 26
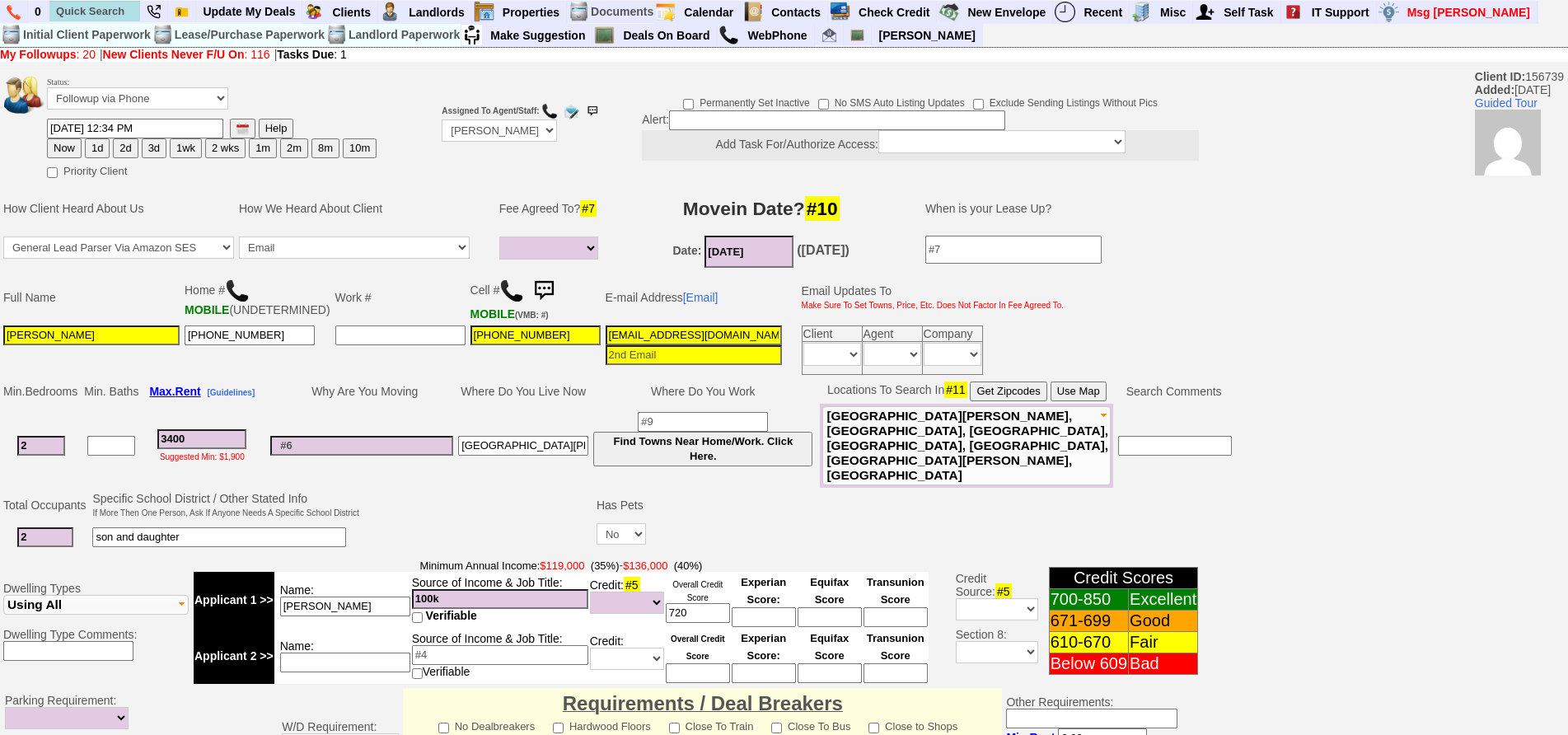
click at [537, 292] on img at bounding box center [544, 292] width 33 height 33
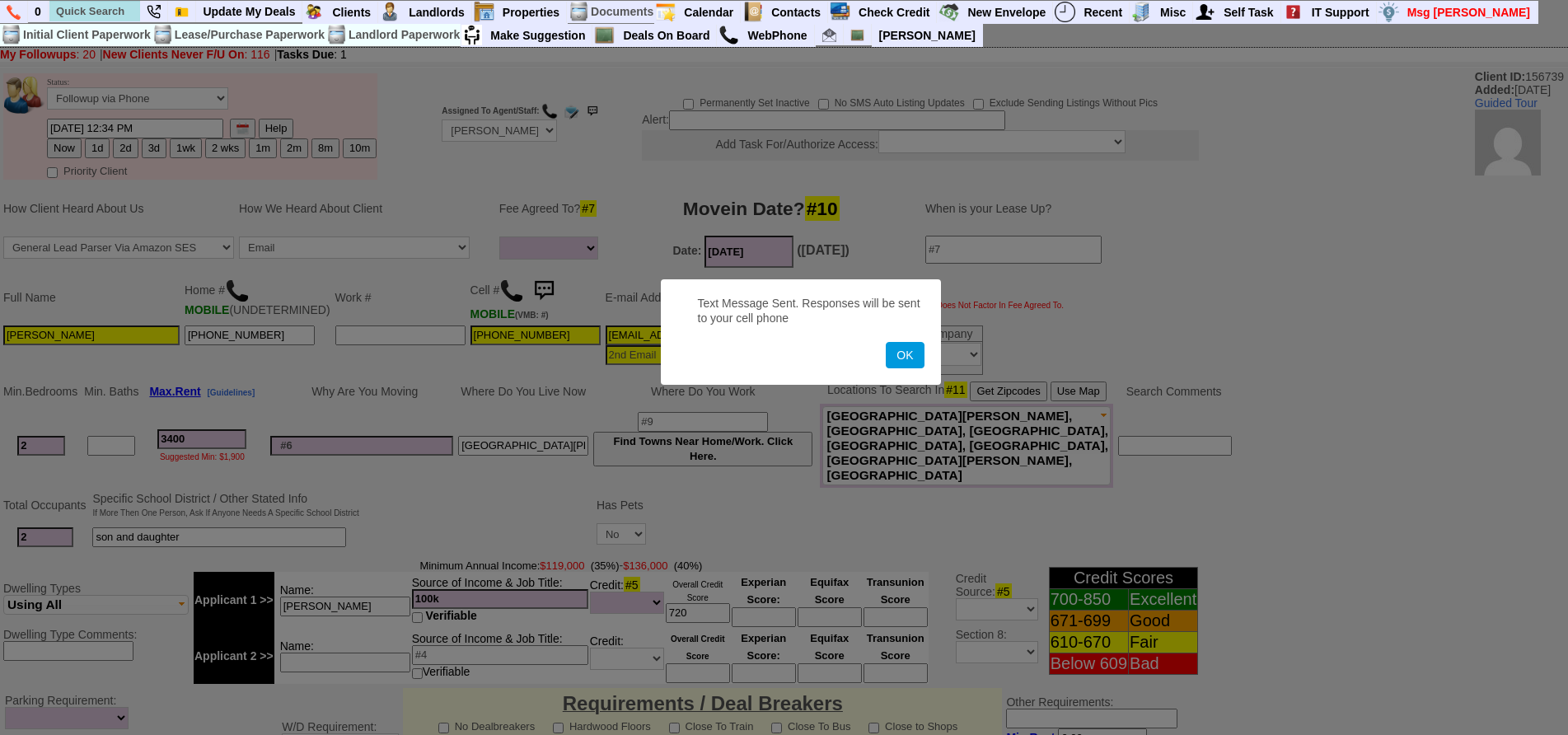
click at [886, 342] on button "OK" at bounding box center [904, 356] width 38 height 26
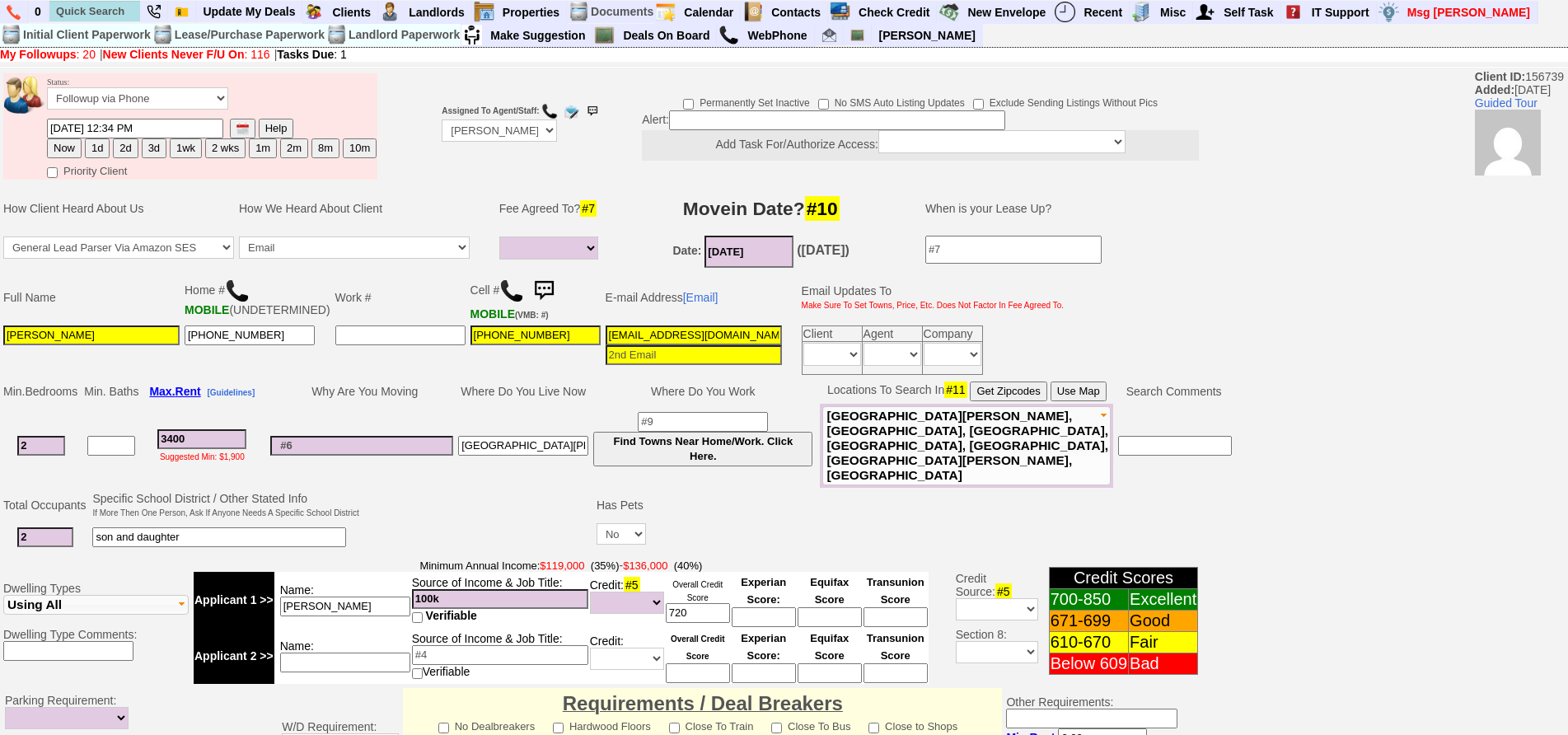
click at [528, 285] on img at bounding box center [544, 292] width 33 height 33
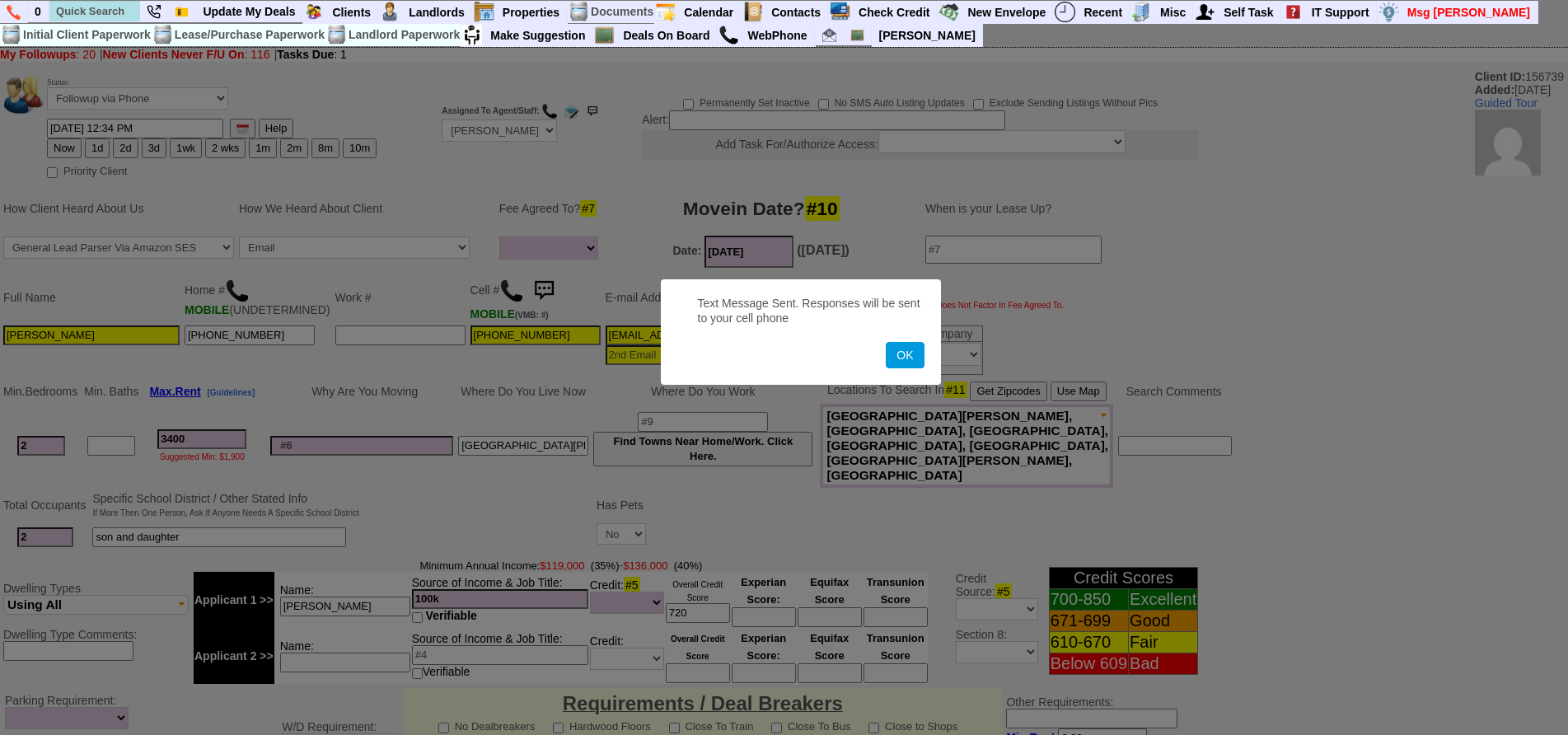
click at [886, 342] on button "OK" at bounding box center [904, 356] width 38 height 26
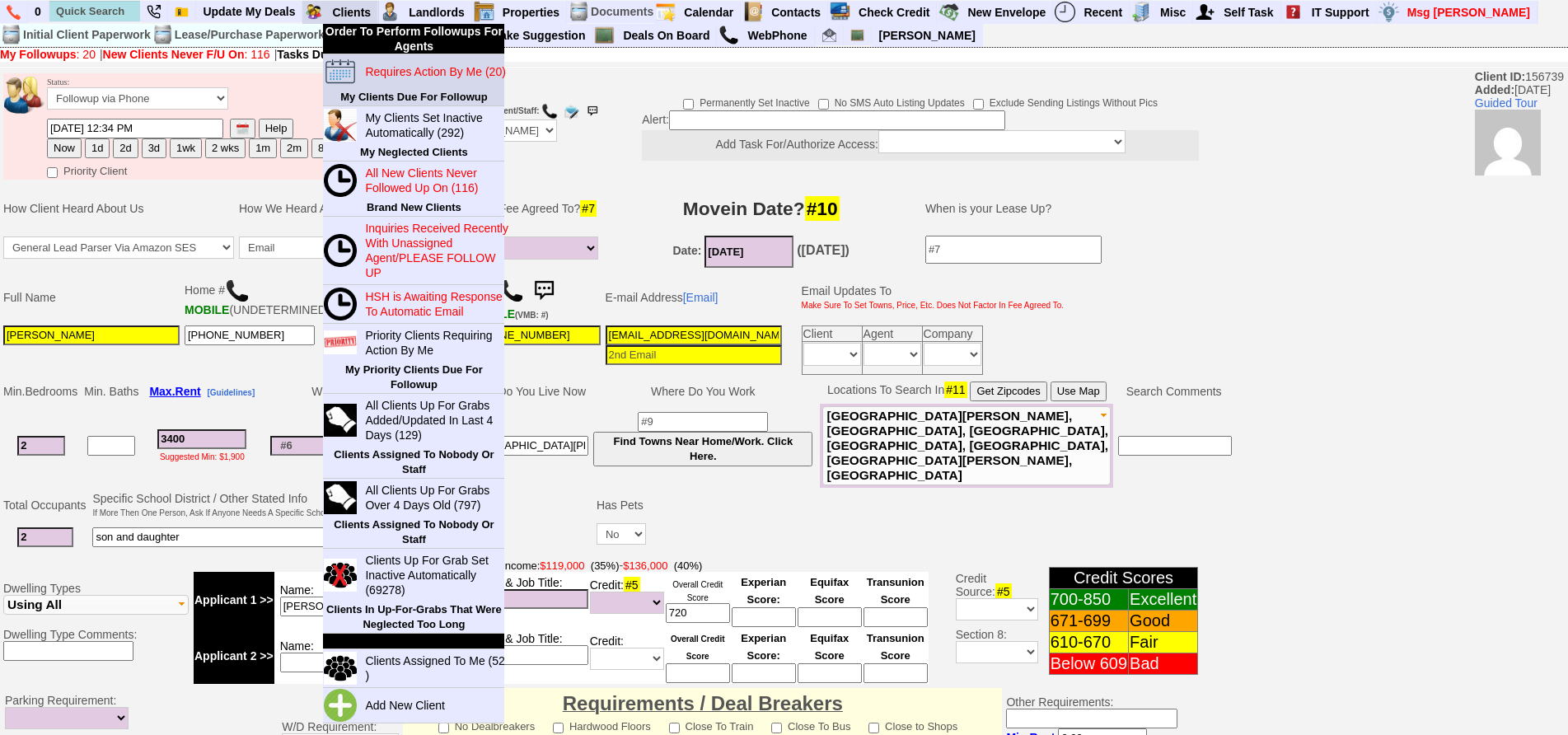
click at [386, 80] on link "Requires Action By Me (20)" at bounding box center [437, 71] width 158 height 21
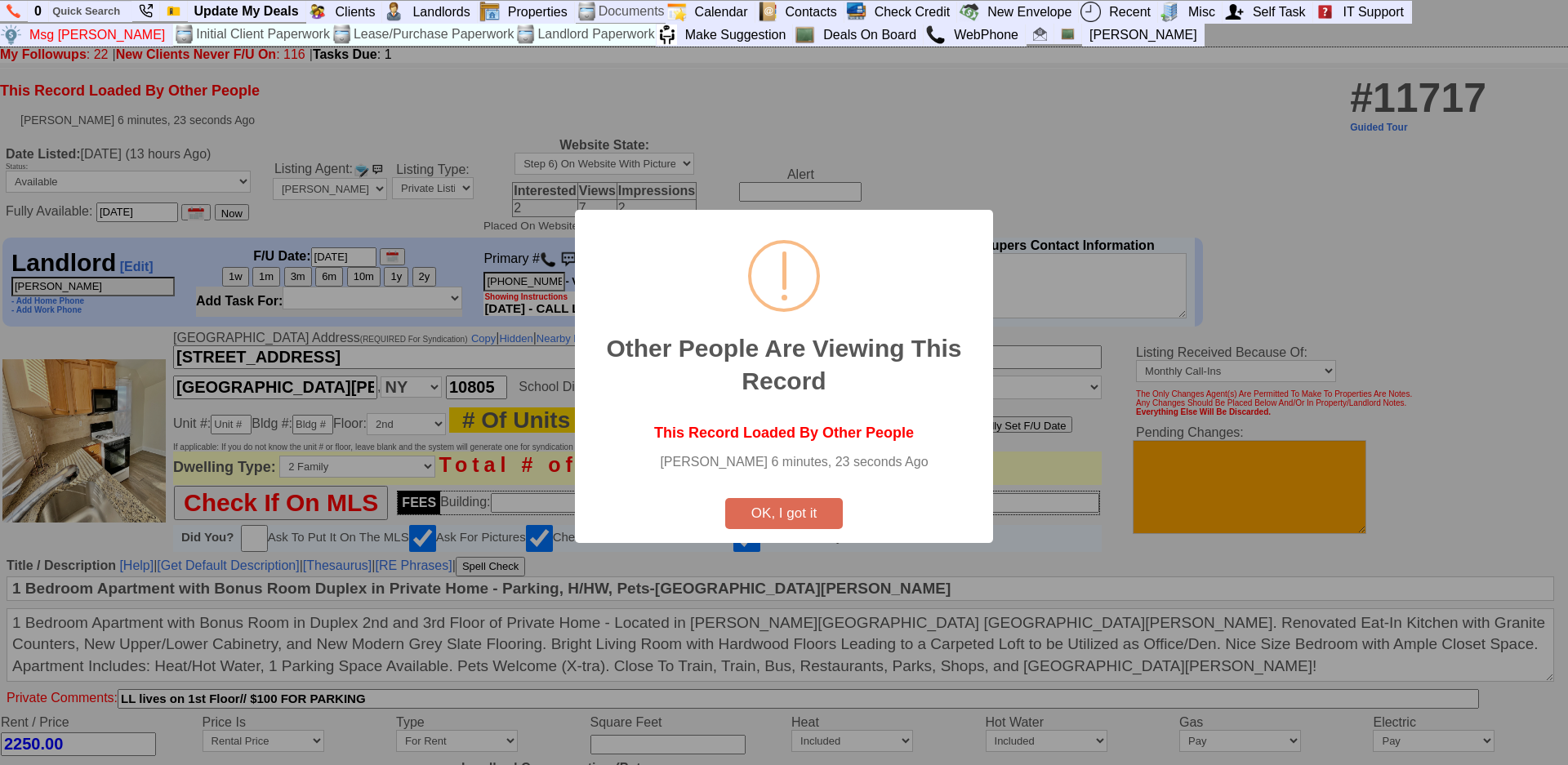
click at [1567, 765] on html "0 Bookmark This Page Organize Update My Deals Clients Add New Client" at bounding box center [784, 700] width 1568 height 1400
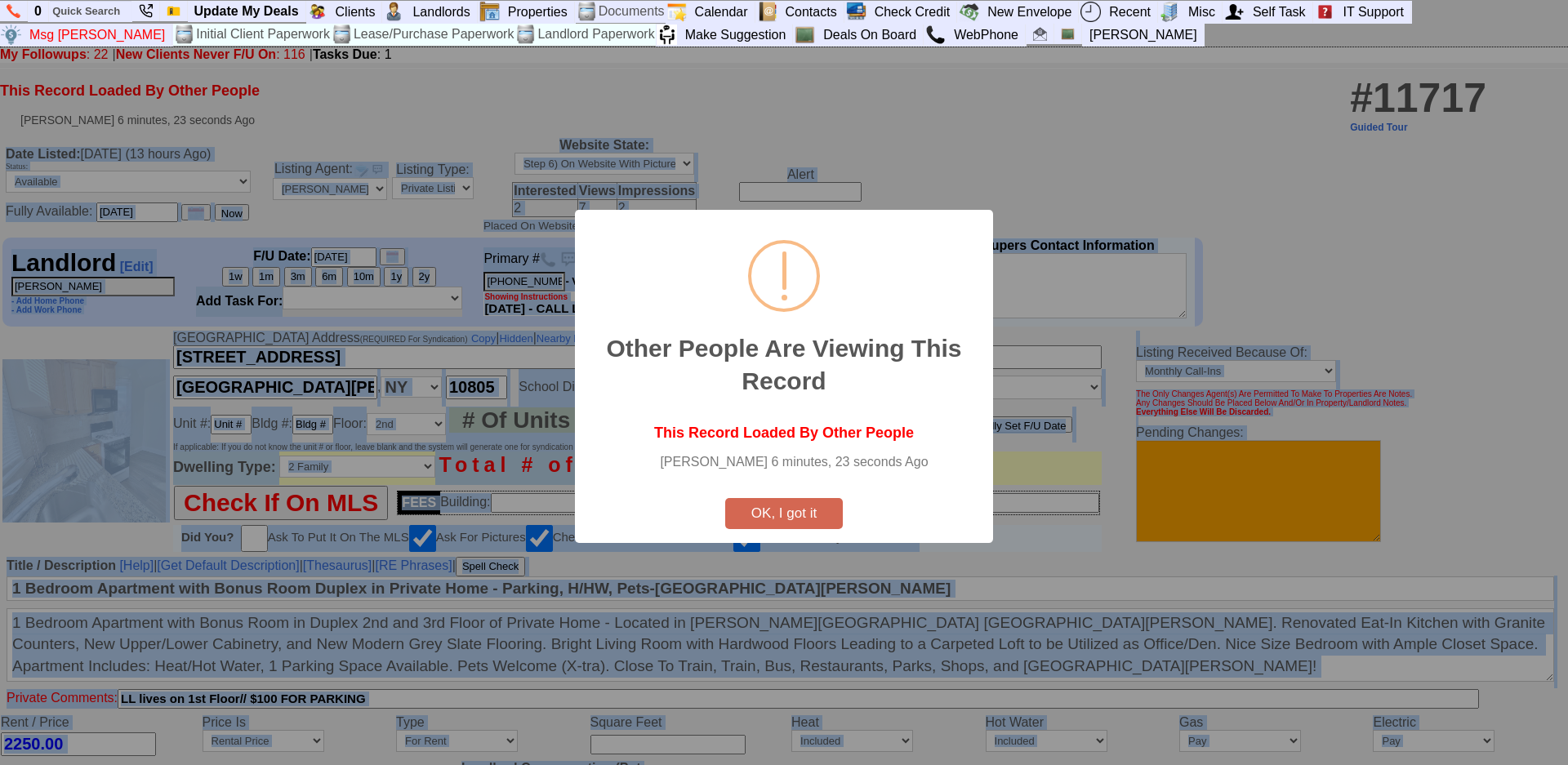
click at [801, 502] on button "OK, I got it" at bounding box center [783, 514] width 117 height 31
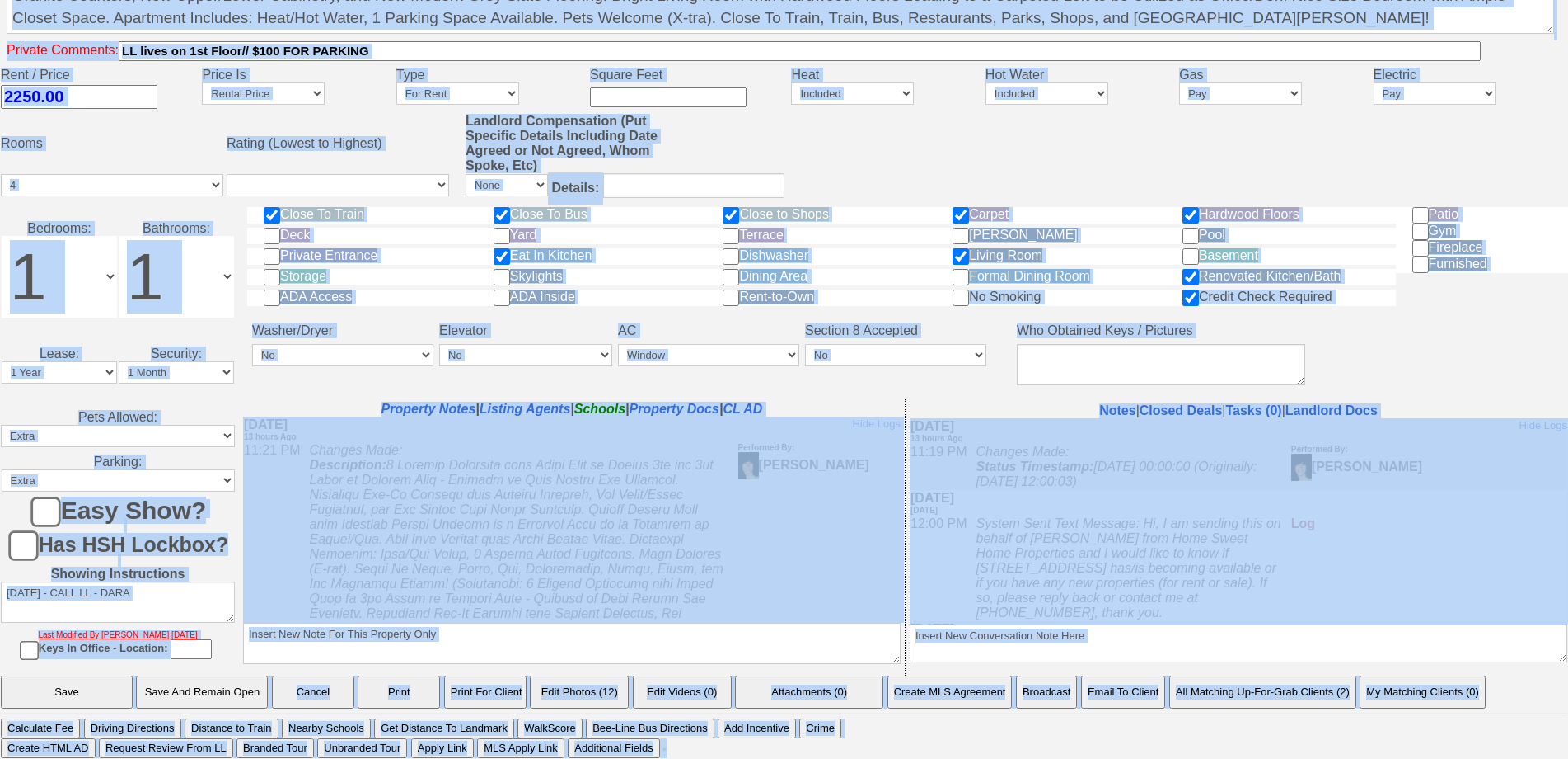
click at [1104, 696] on button "Email To Client" at bounding box center [1123, 692] width 84 height 33
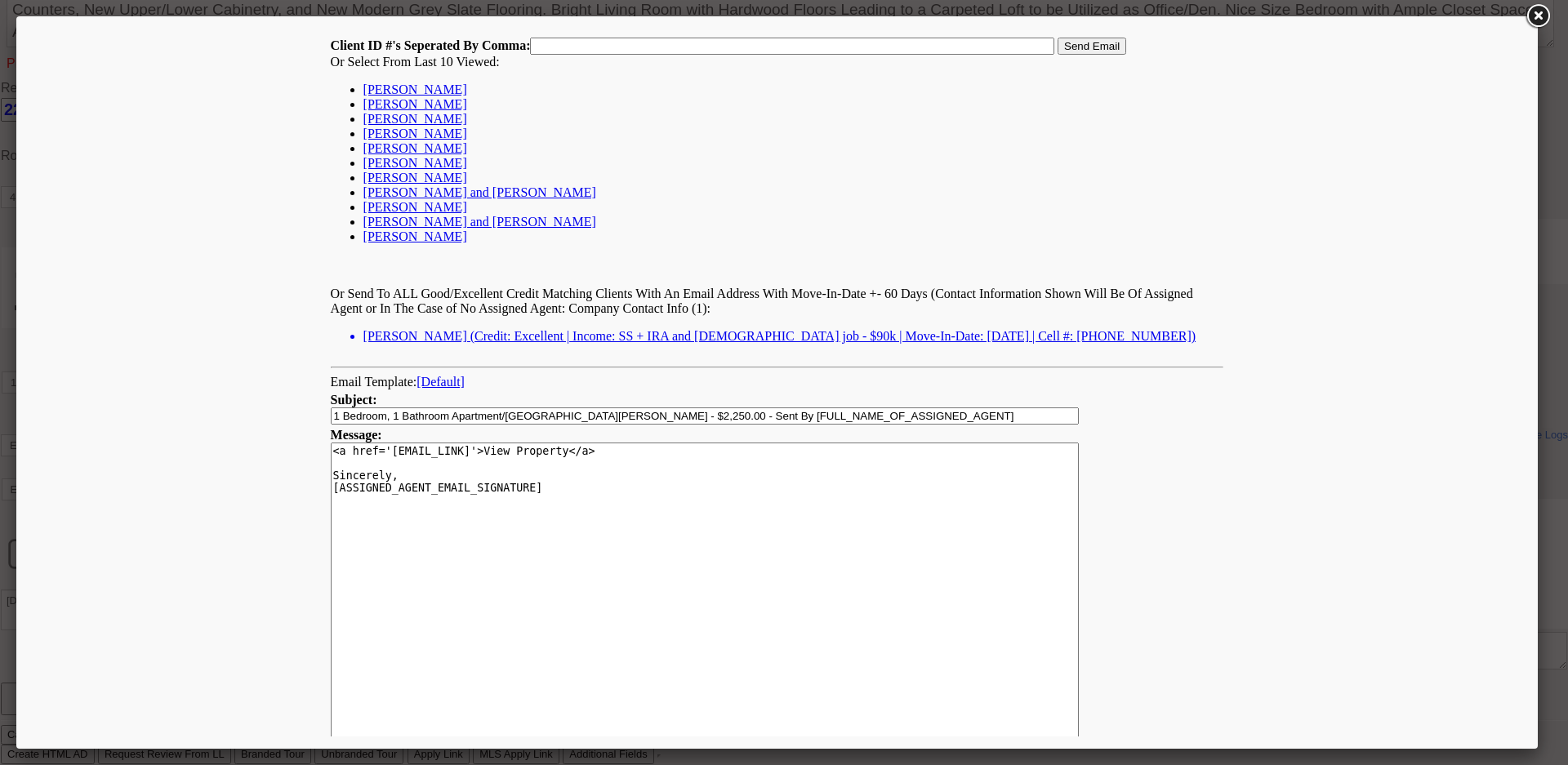
click at [432, 91] on link "[PERSON_NAME]" at bounding box center [415, 90] width 104 height 14
type input "156739,"
click at [1102, 38] on input "Send Email" at bounding box center [1091, 46] width 69 height 17
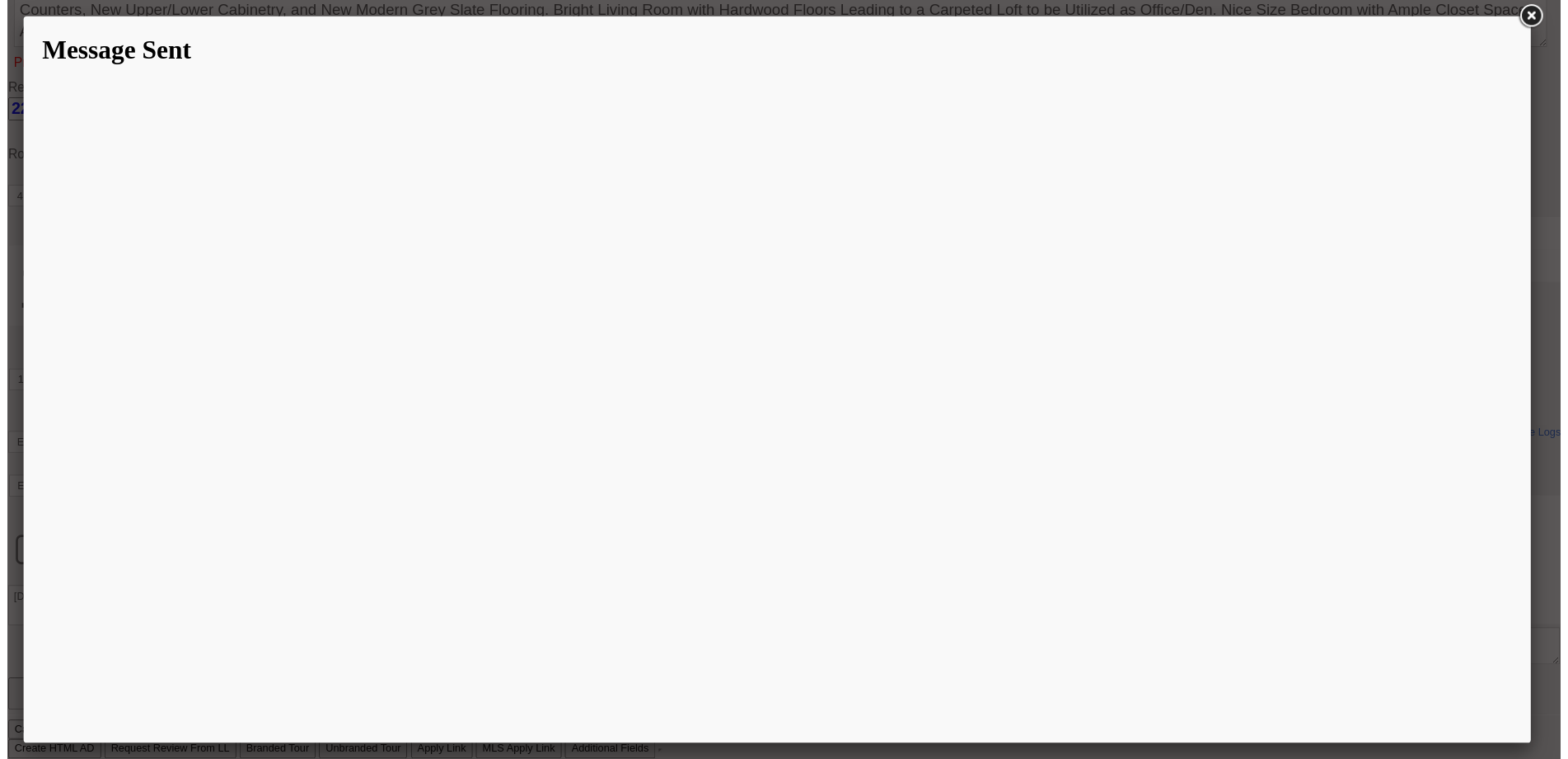
scroll to position [593, 0]
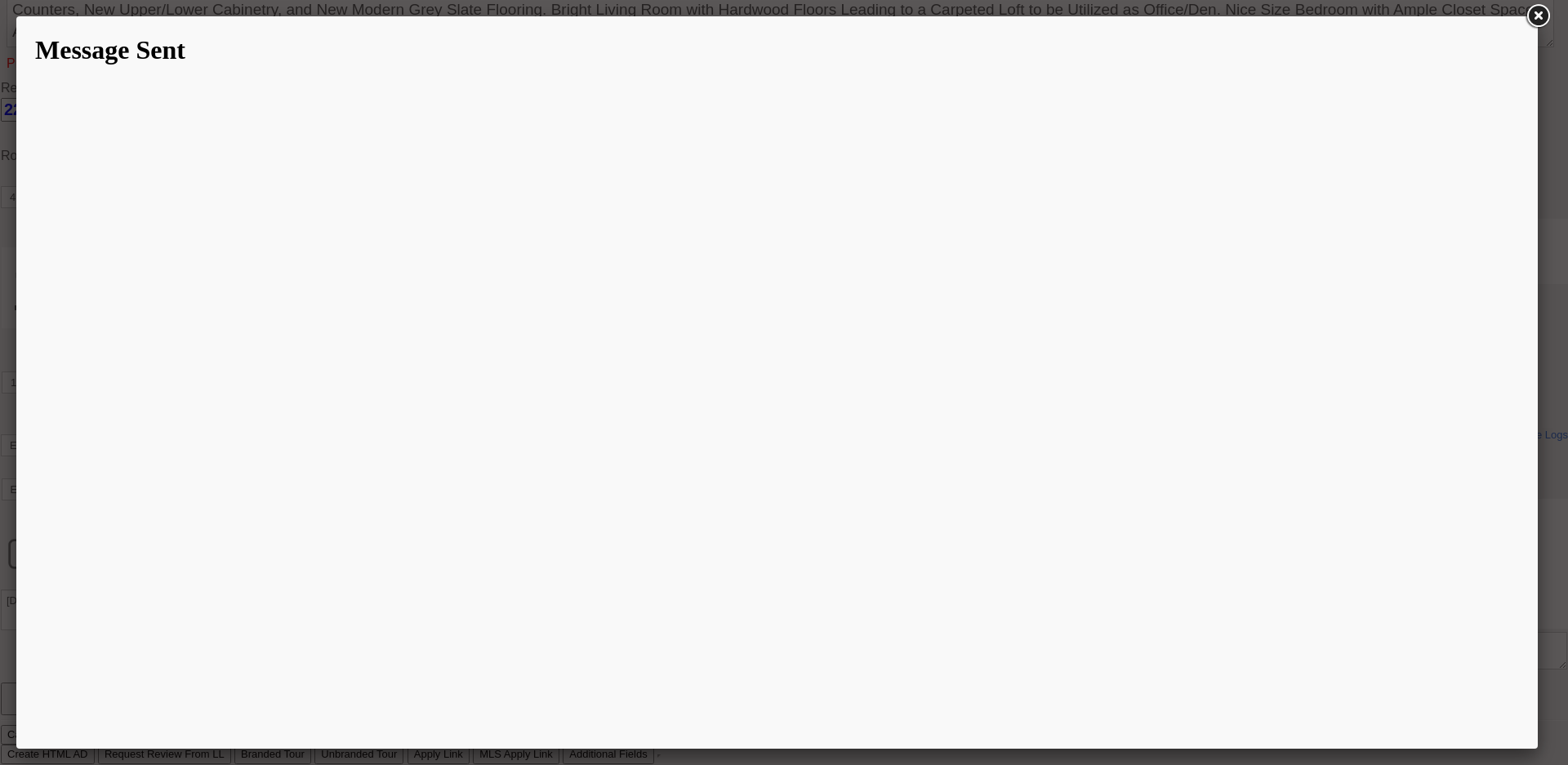
click at [1545, 20] on link at bounding box center [1538, 17] width 30 height 30
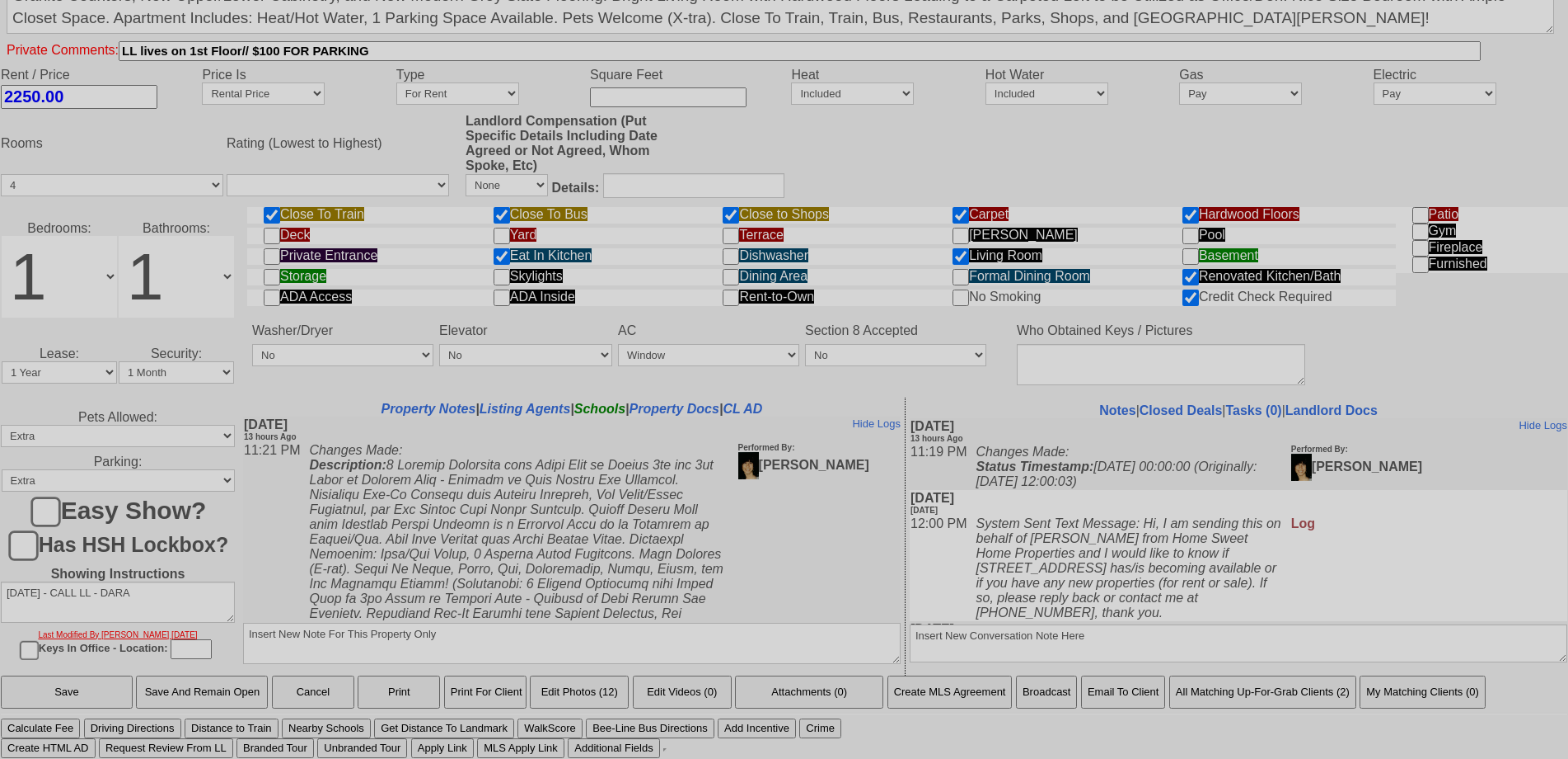
scroll to position [0, 0]
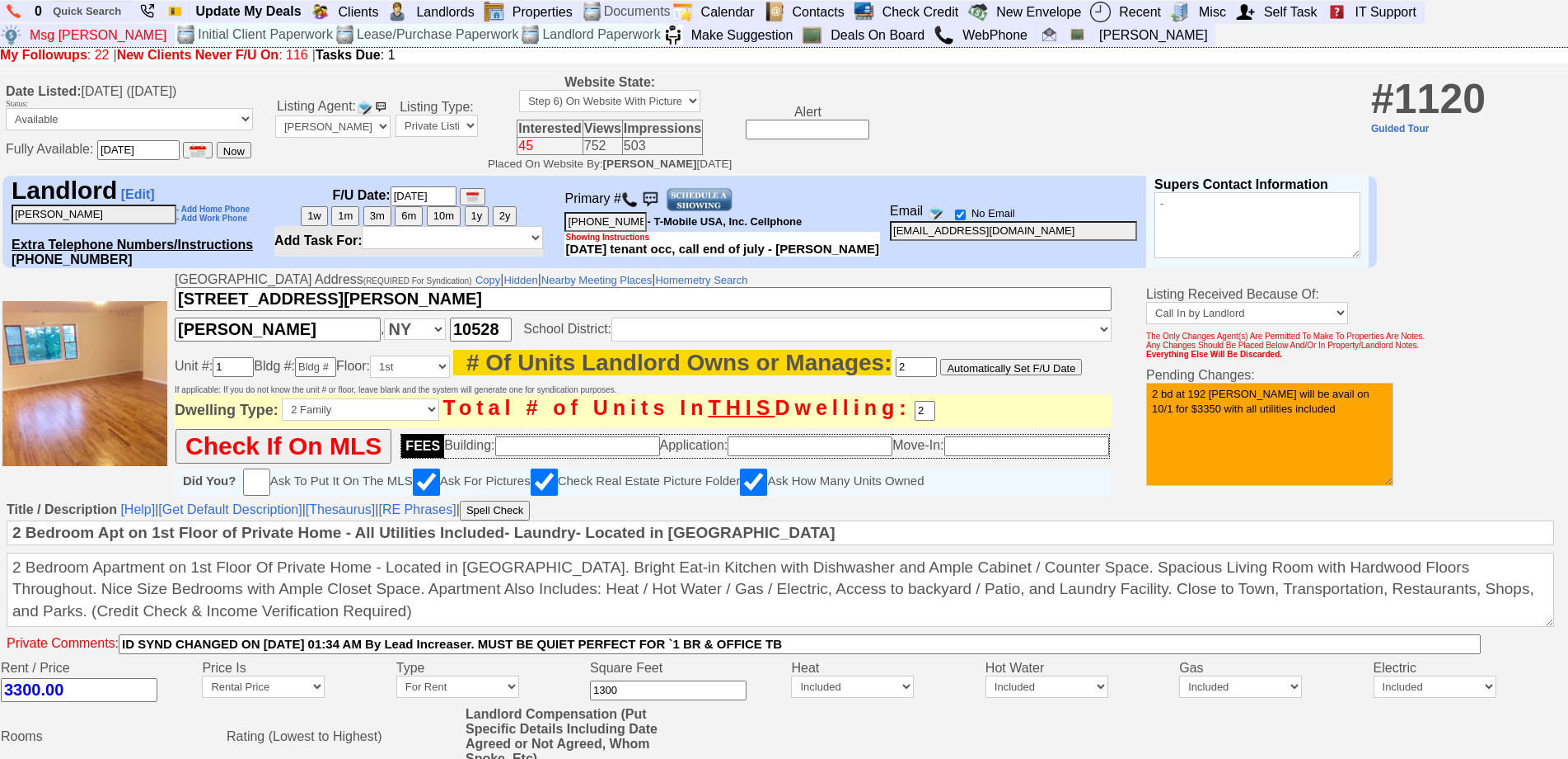
click at [633, 202] on img at bounding box center [629, 199] width 17 height 17
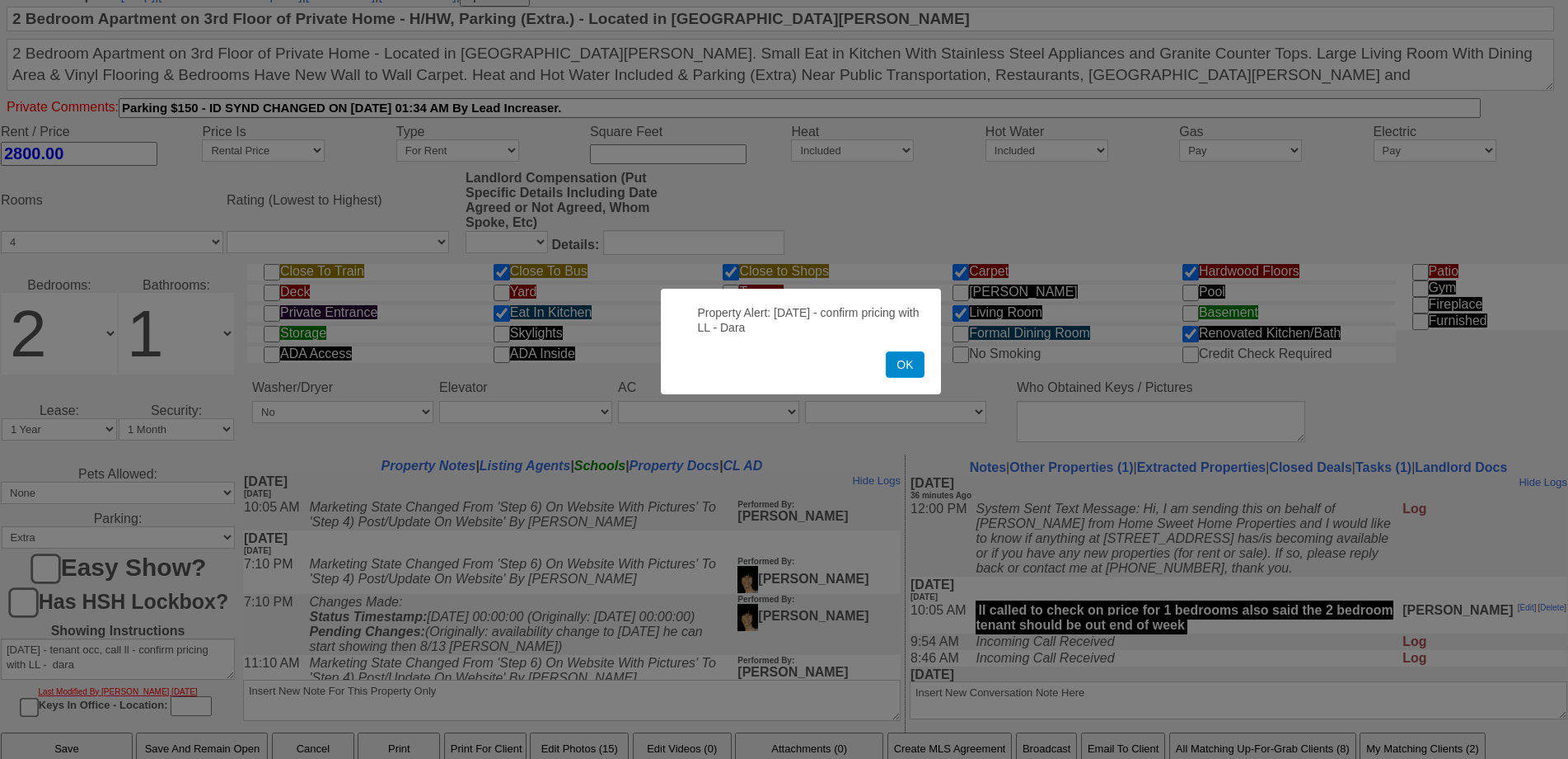
click at [904, 365] on button "OK" at bounding box center [904, 365] width 38 height 26
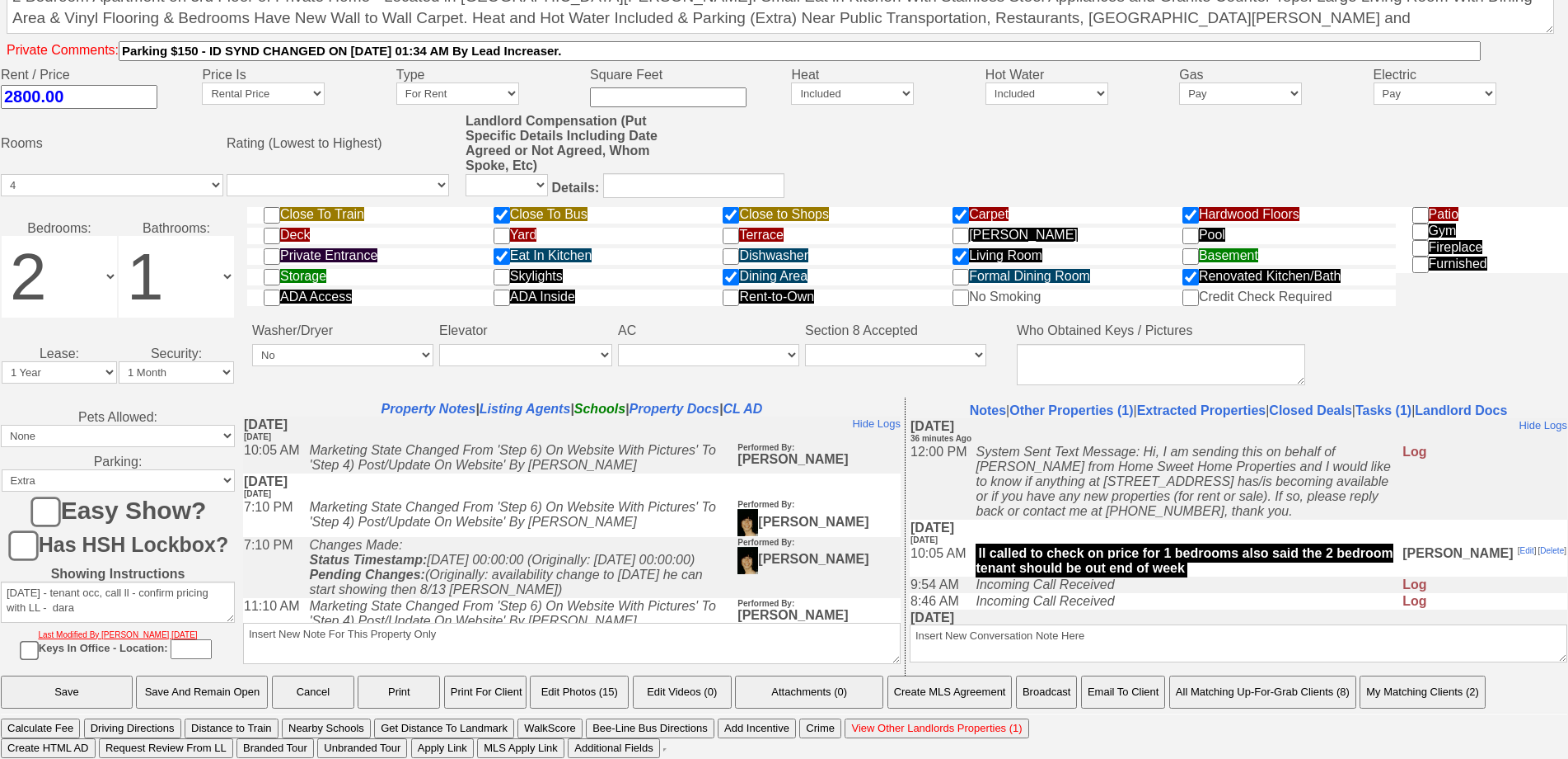
click at [1126, 699] on button "Email To Client" at bounding box center [1123, 692] width 84 height 33
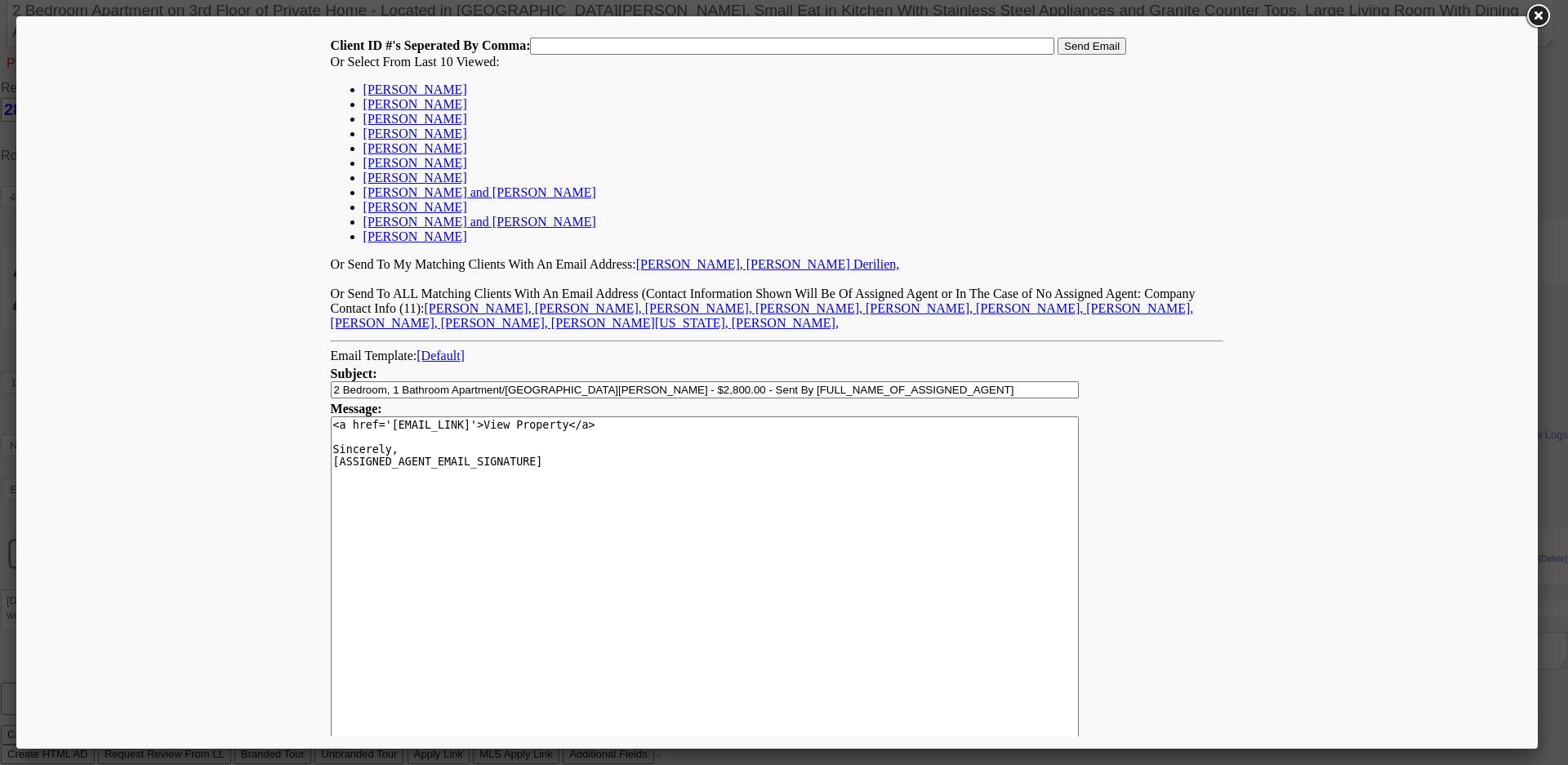
click at [368, 89] on link "Emma Marshall" at bounding box center [415, 90] width 104 height 14
type input "156739,"
click at [1081, 50] on input "Send Email" at bounding box center [1091, 46] width 69 height 17
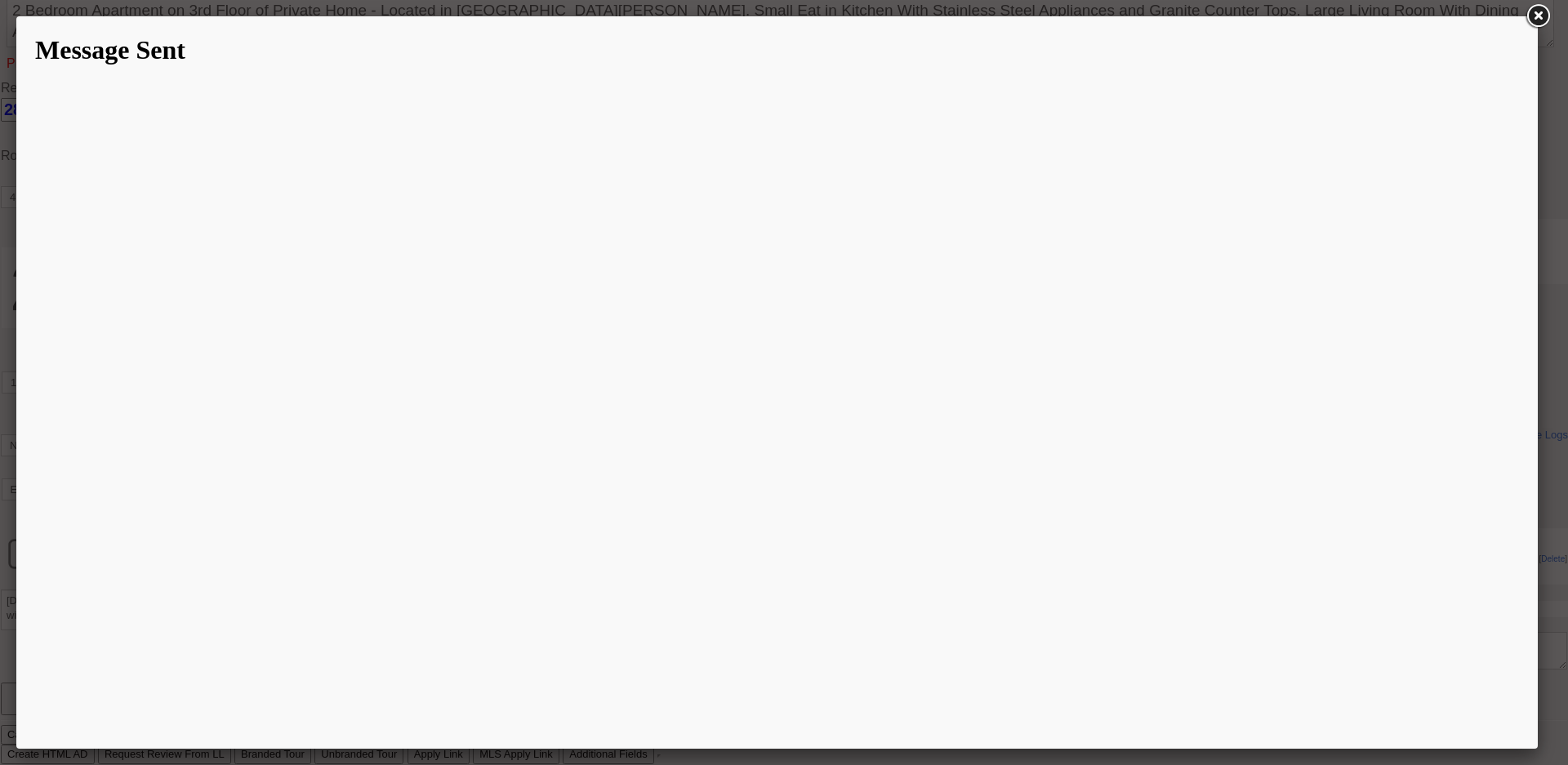
click at [1533, 16] on link at bounding box center [1538, 17] width 30 height 30
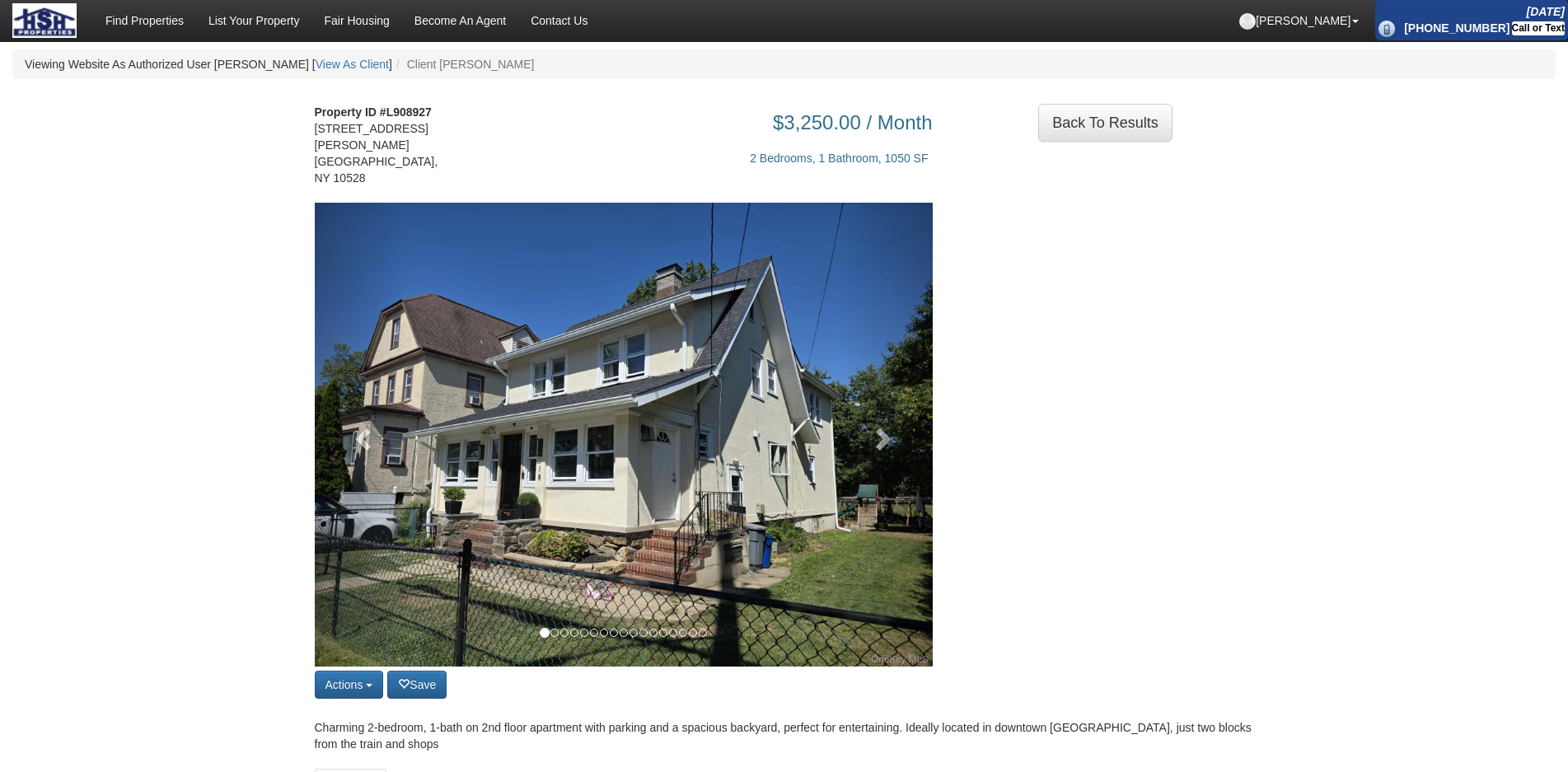
click at [932, 400] on div "Actions Save property Unsave property Back to Results Share on Facebook Share o…" at bounding box center [623, 453] width 643 height 501
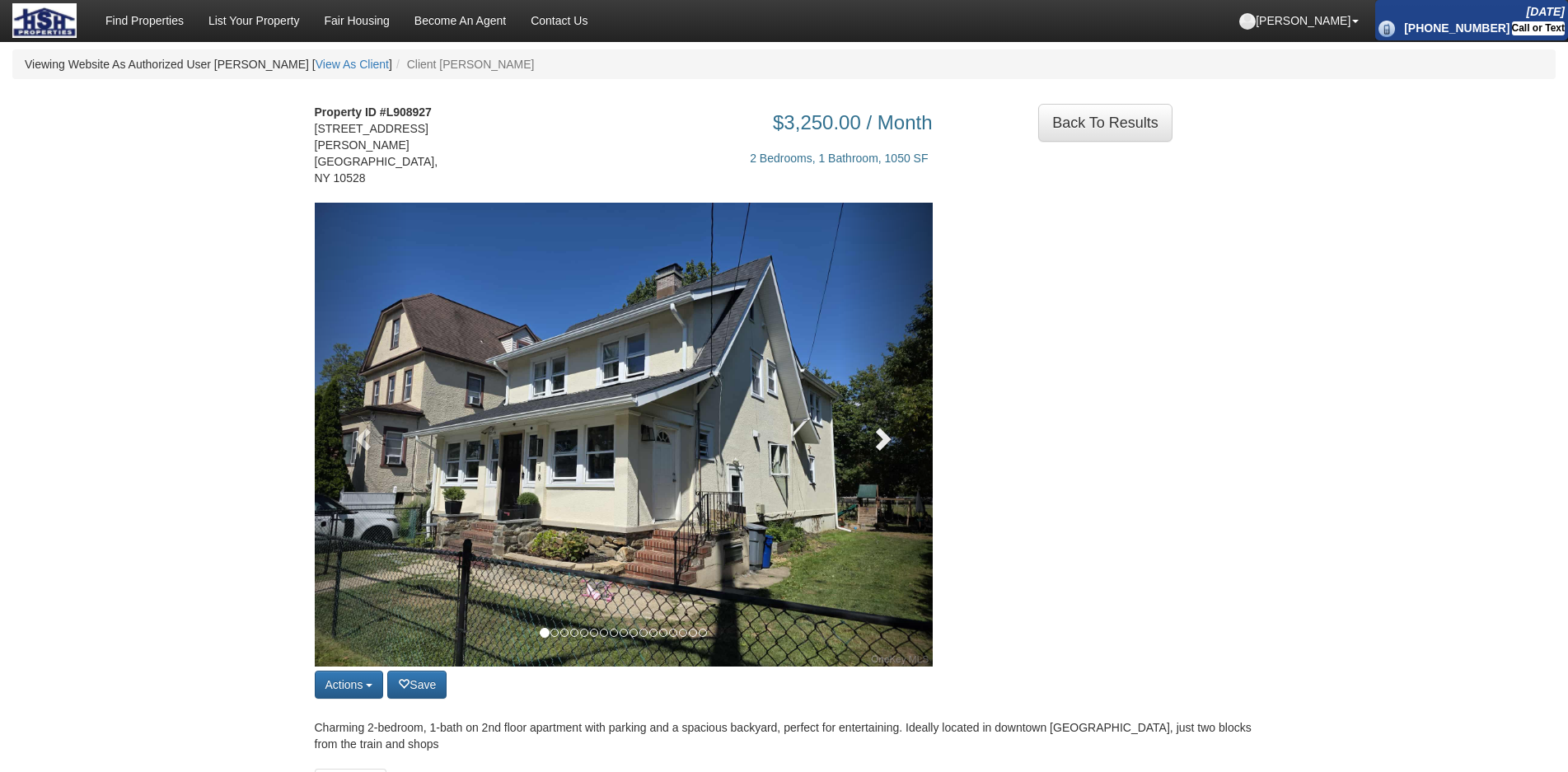
click at [902, 401] on link at bounding box center [886, 435] width 93 height 464
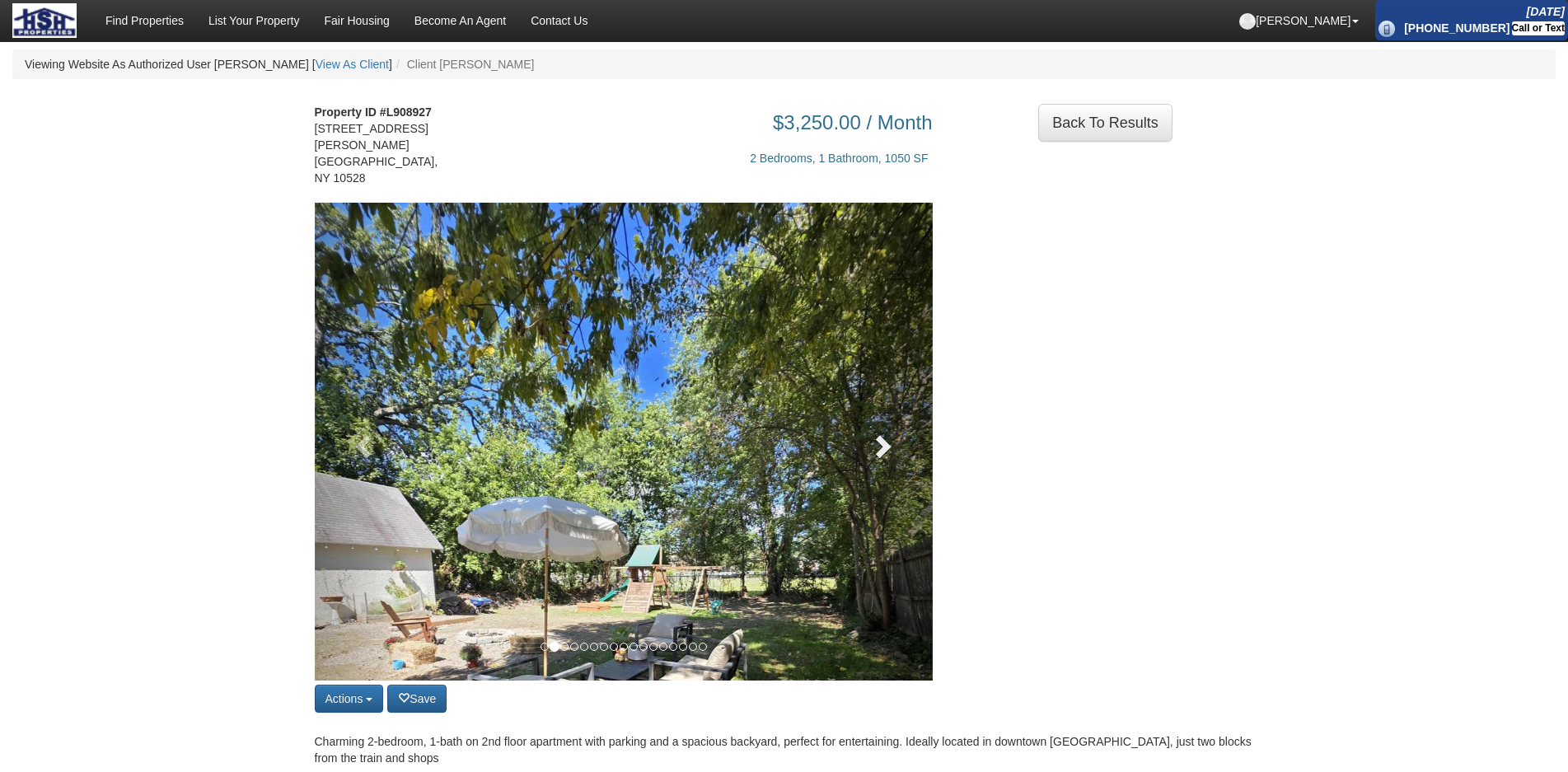
click at [902, 401] on link at bounding box center [886, 442] width 93 height 478
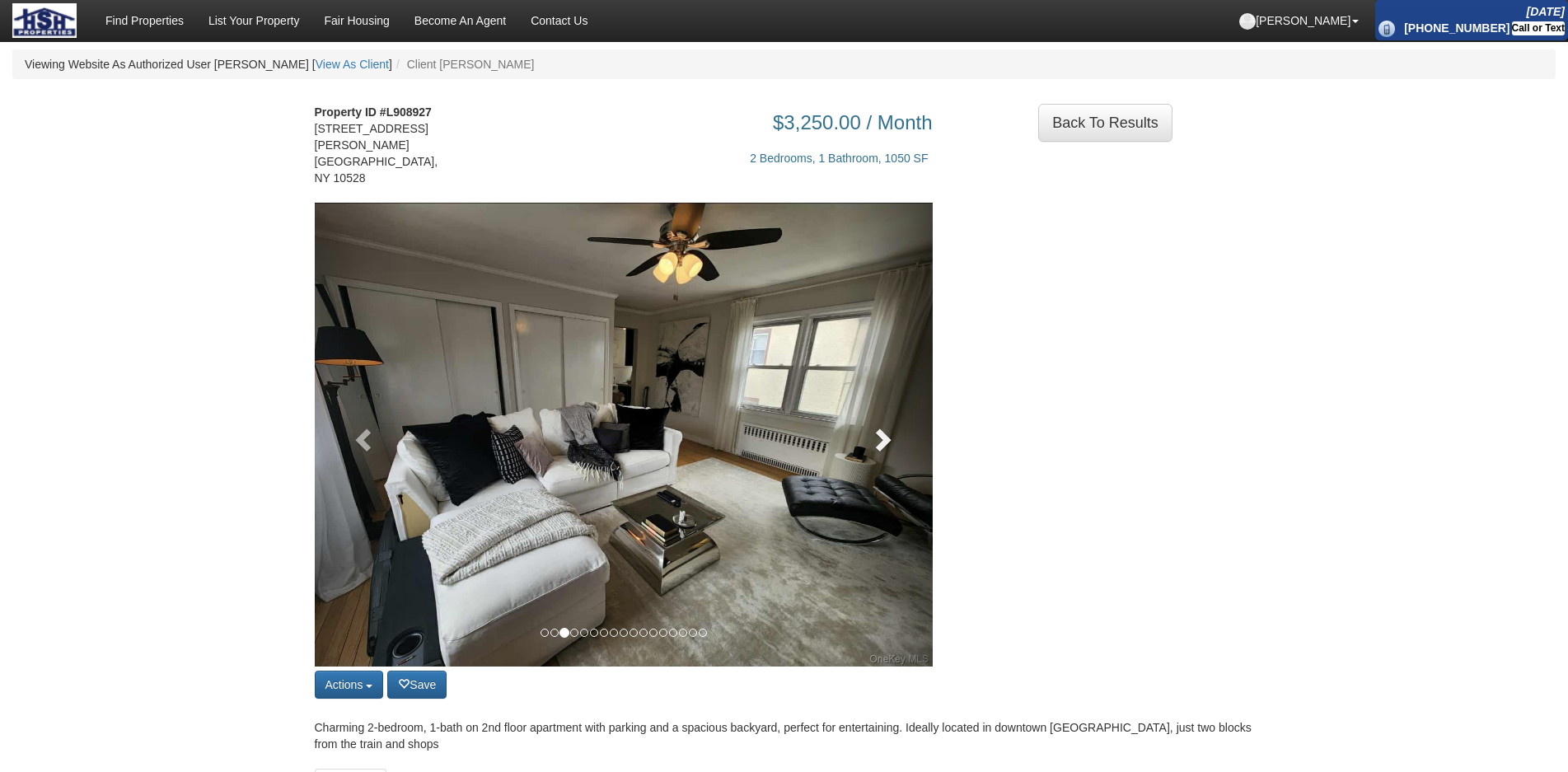
click at [902, 401] on link at bounding box center [886, 435] width 93 height 464
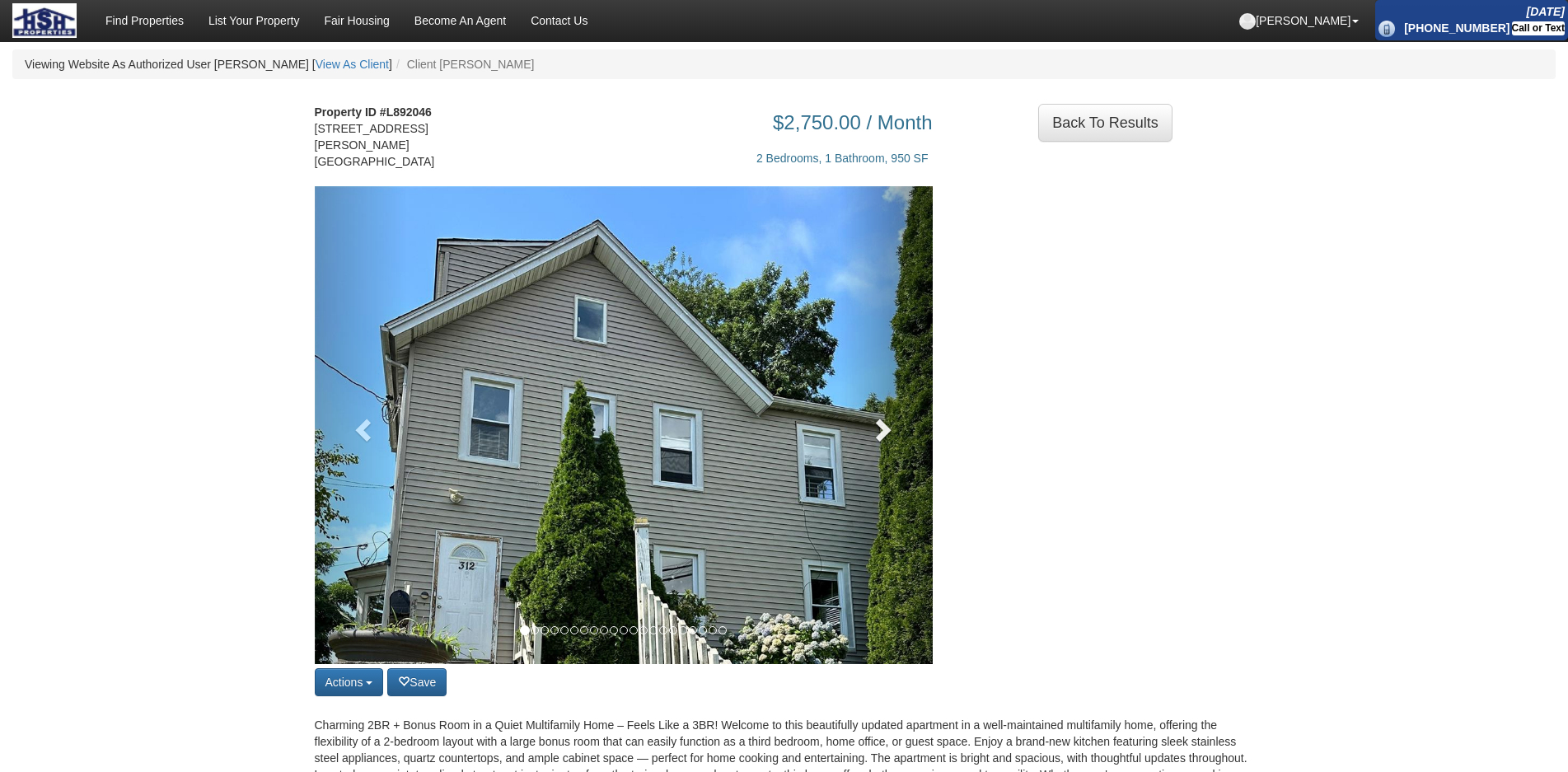
click at [898, 441] on link at bounding box center [886, 425] width 93 height 478
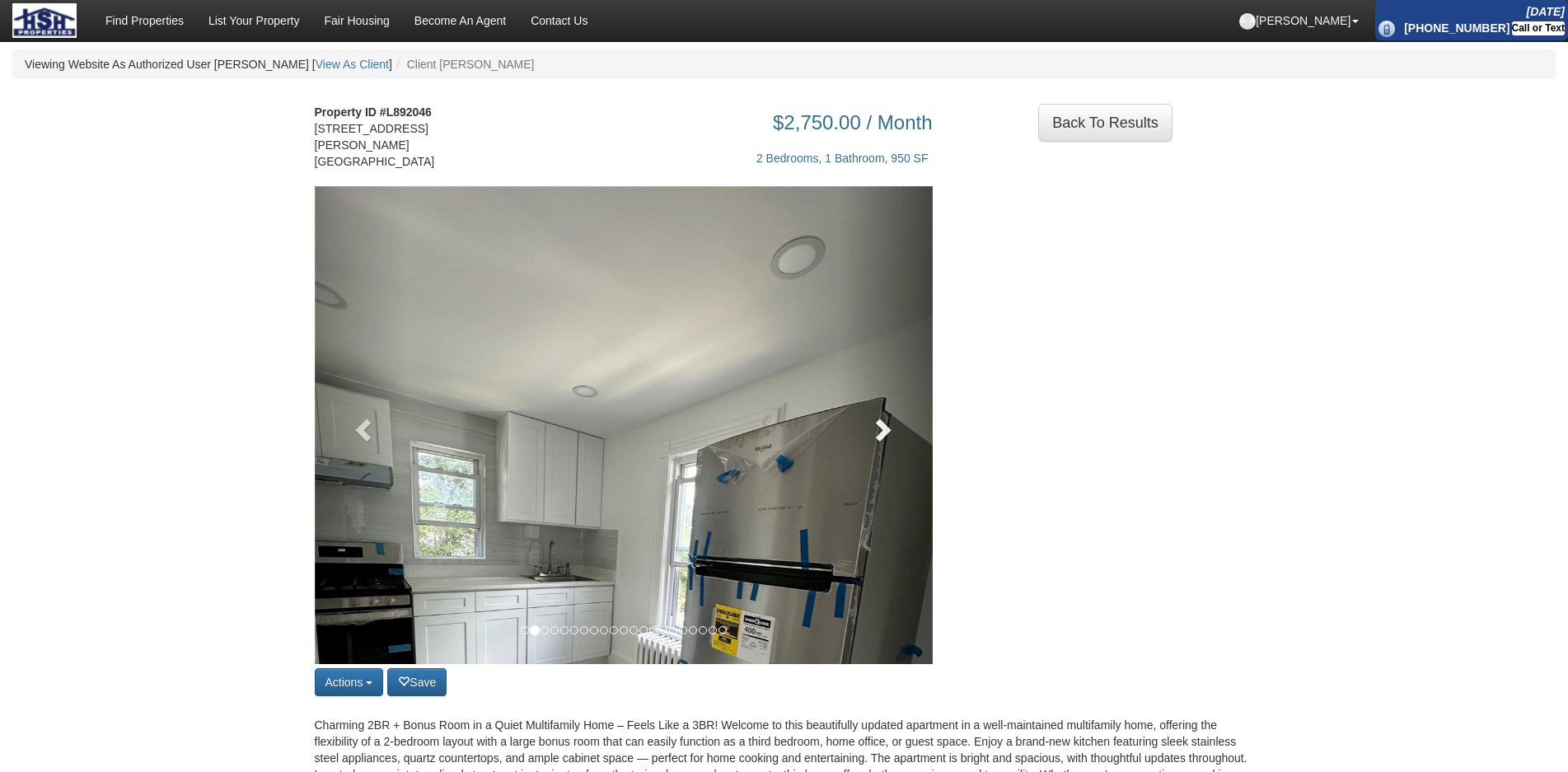
click at [898, 441] on link at bounding box center [886, 425] width 93 height 478
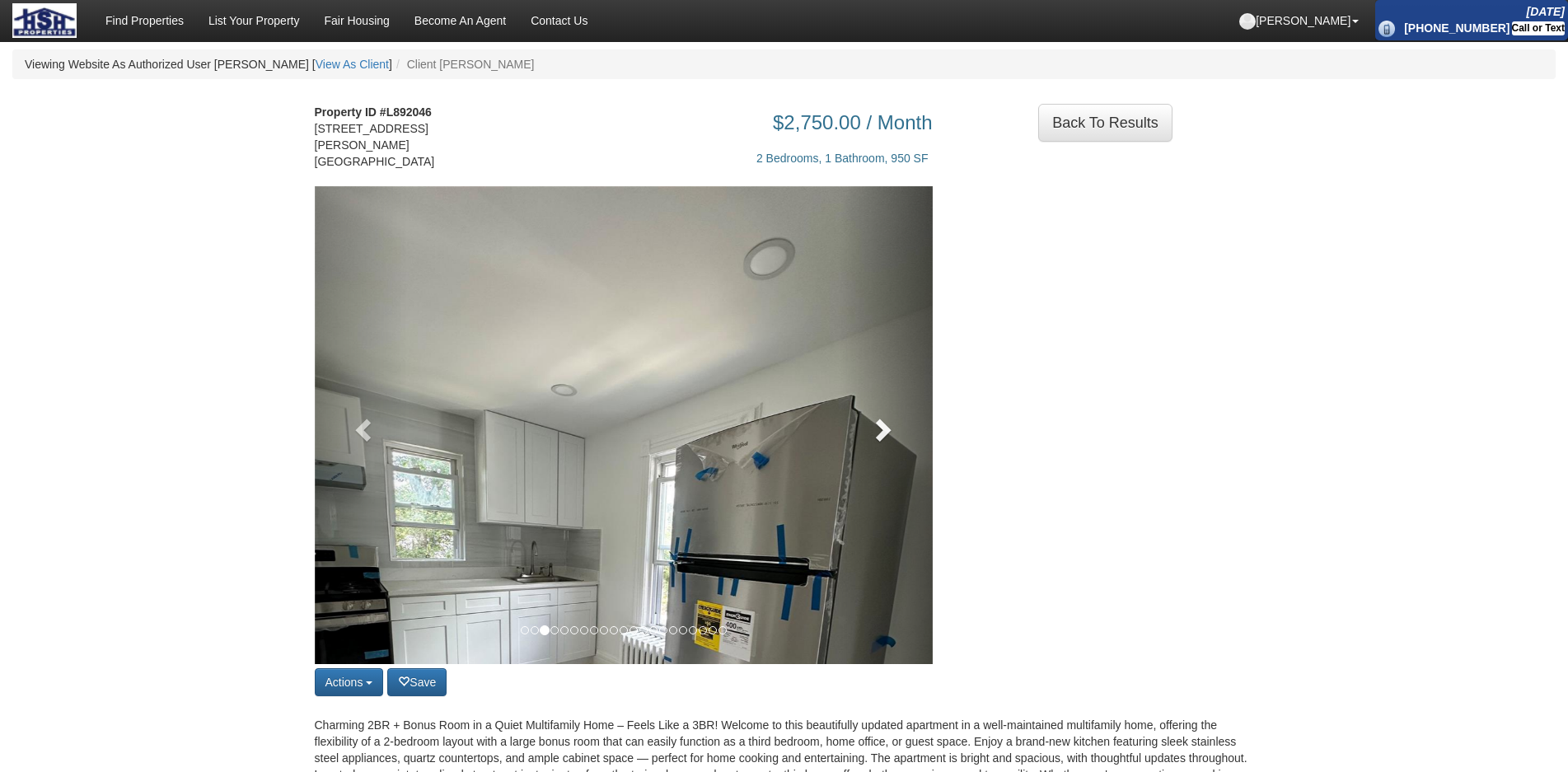
click at [898, 441] on link at bounding box center [886, 425] width 93 height 478
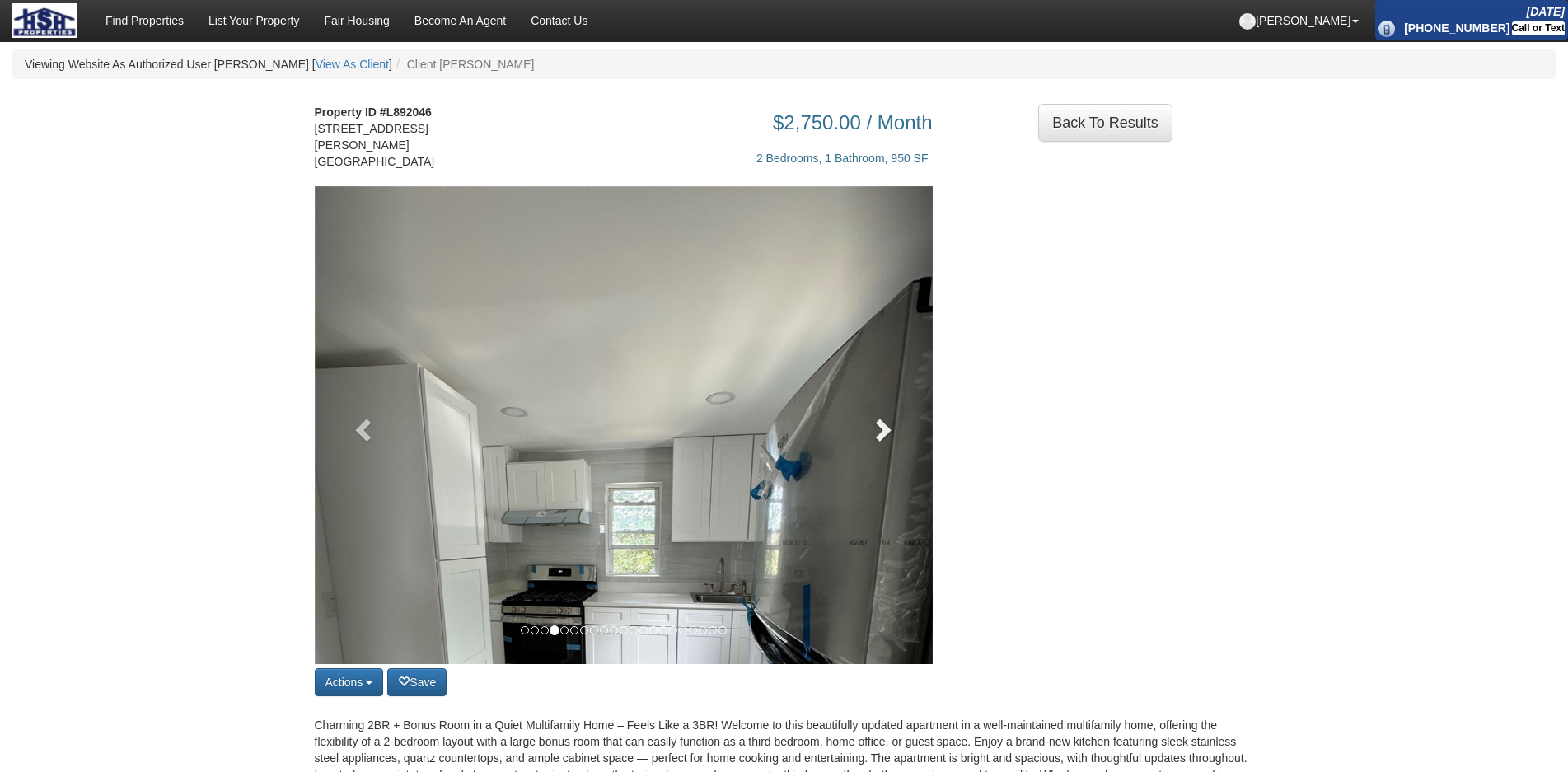
click at [898, 441] on link at bounding box center [886, 425] width 93 height 478
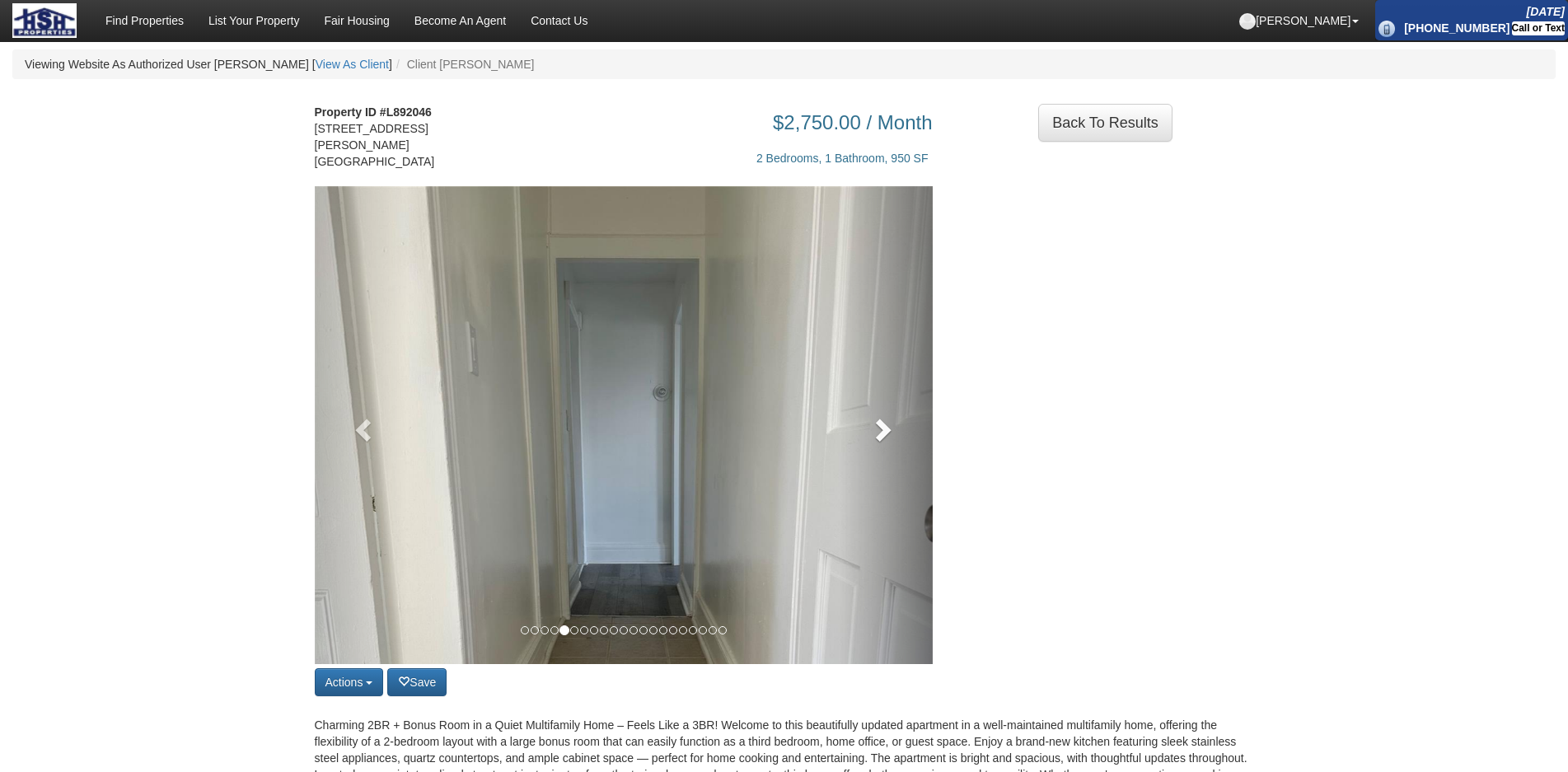
click at [898, 441] on link at bounding box center [886, 425] width 93 height 478
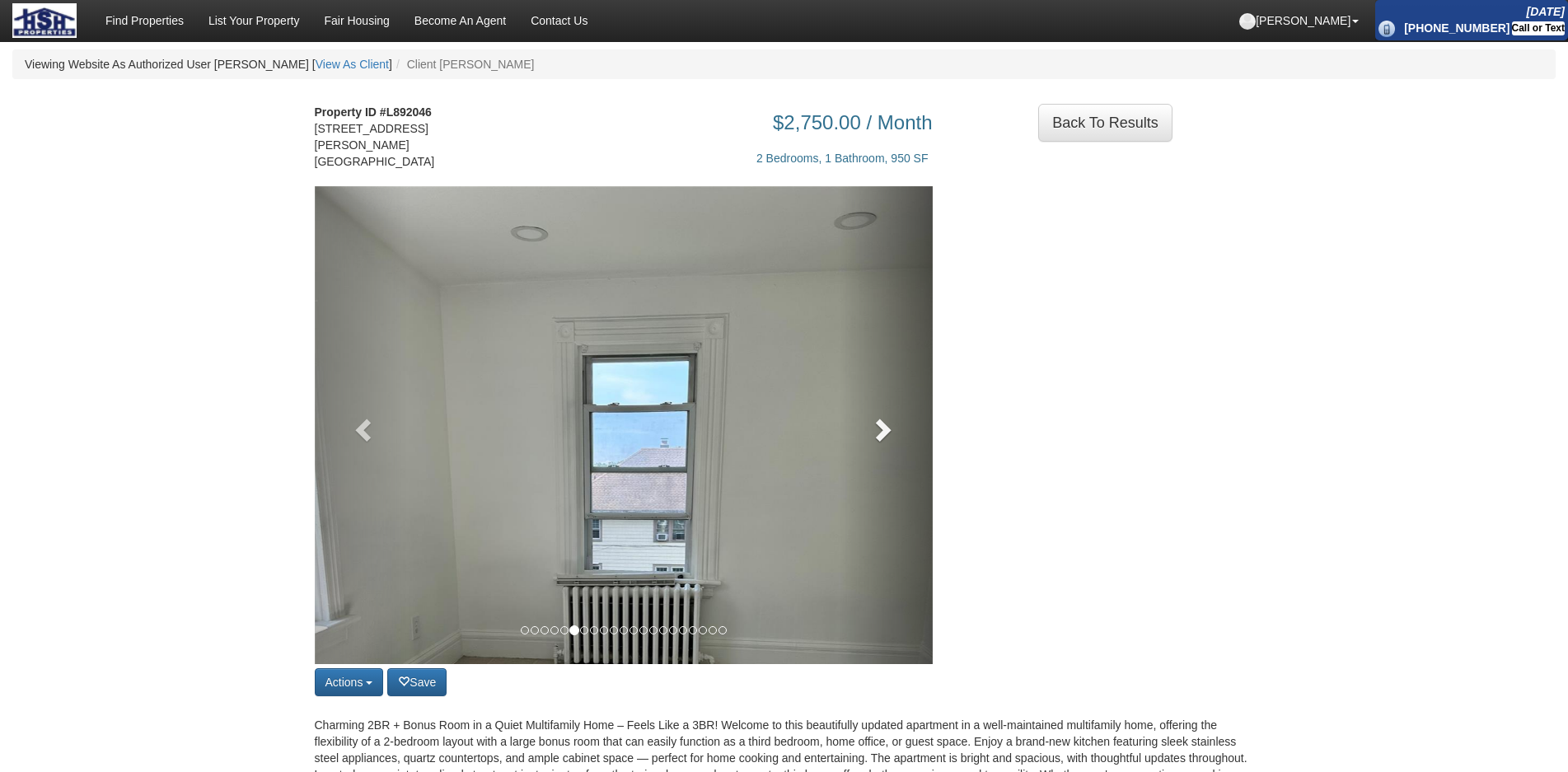
click at [898, 441] on link at bounding box center [886, 425] width 93 height 478
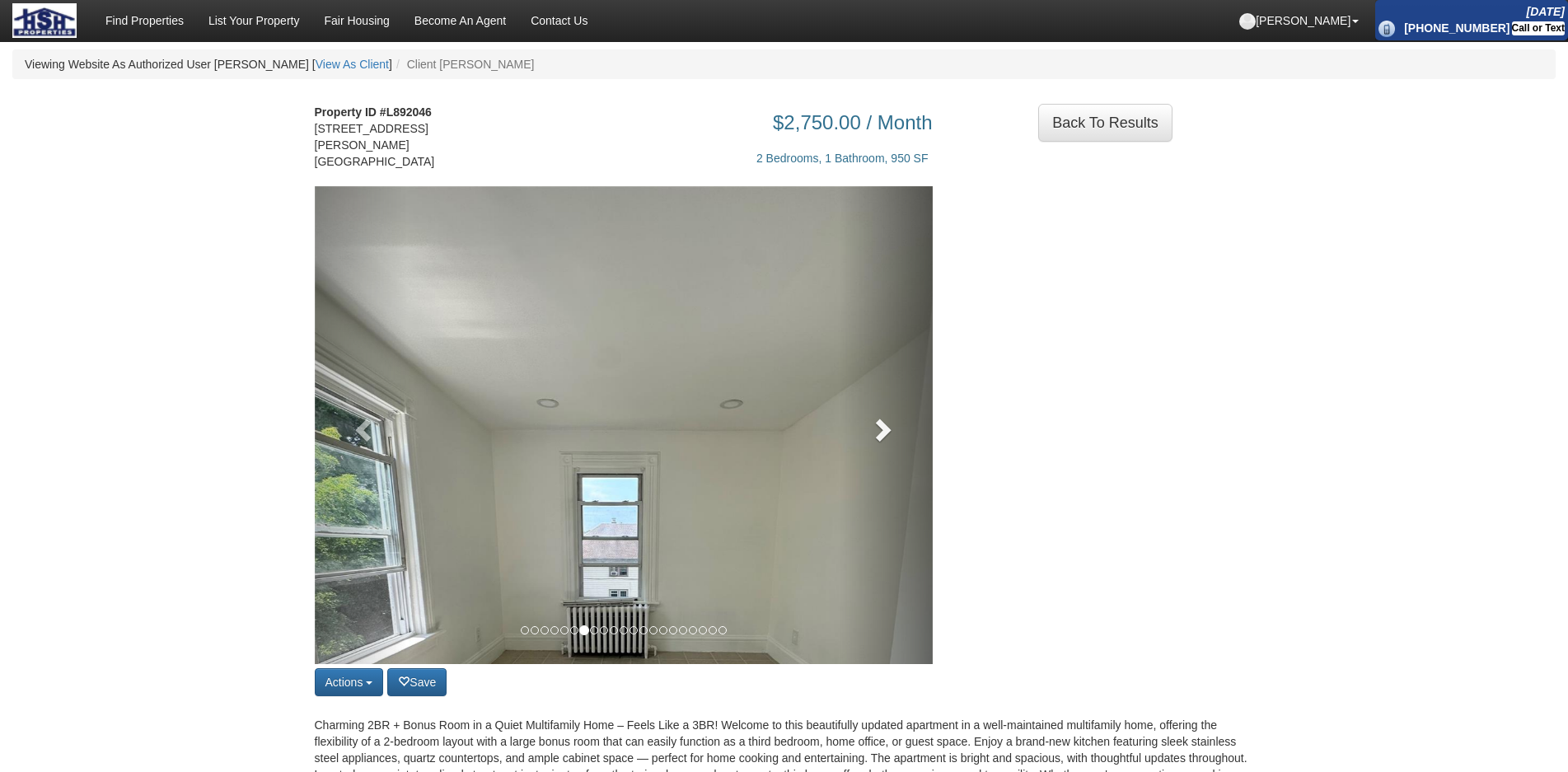
click at [898, 441] on link at bounding box center [886, 425] width 93 height 478
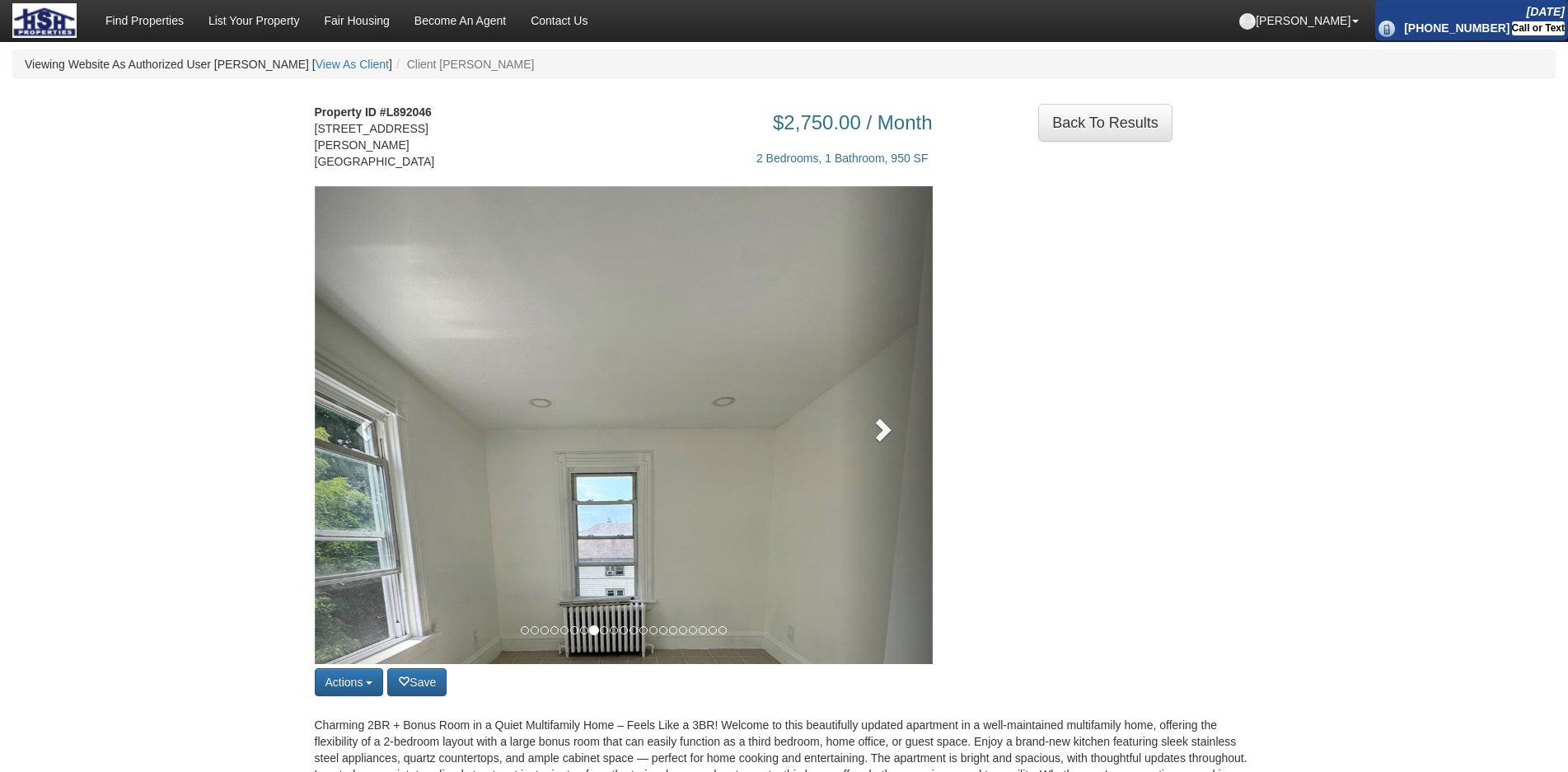
click at [898, 441] on link at bounding box center [886, 425] width 93 height 478
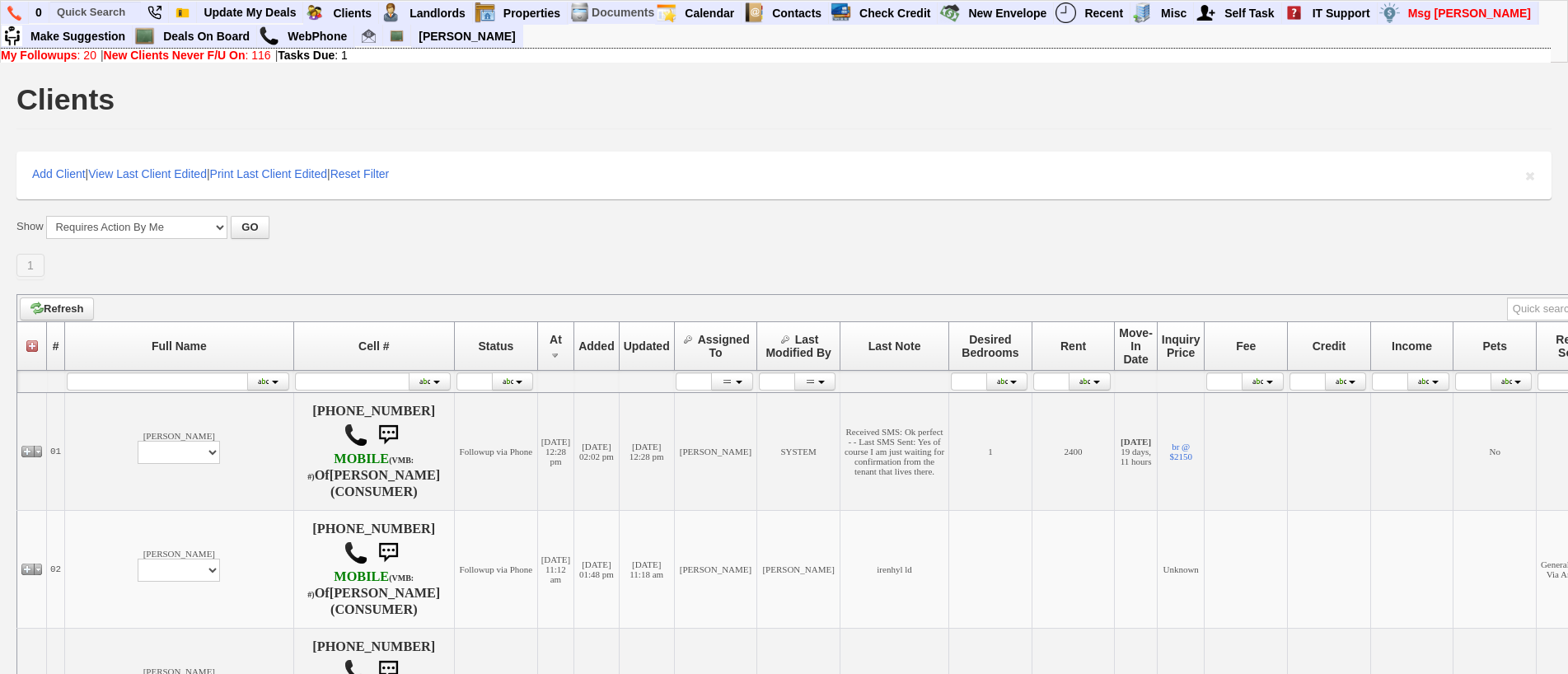
scroll to position [412, 0]
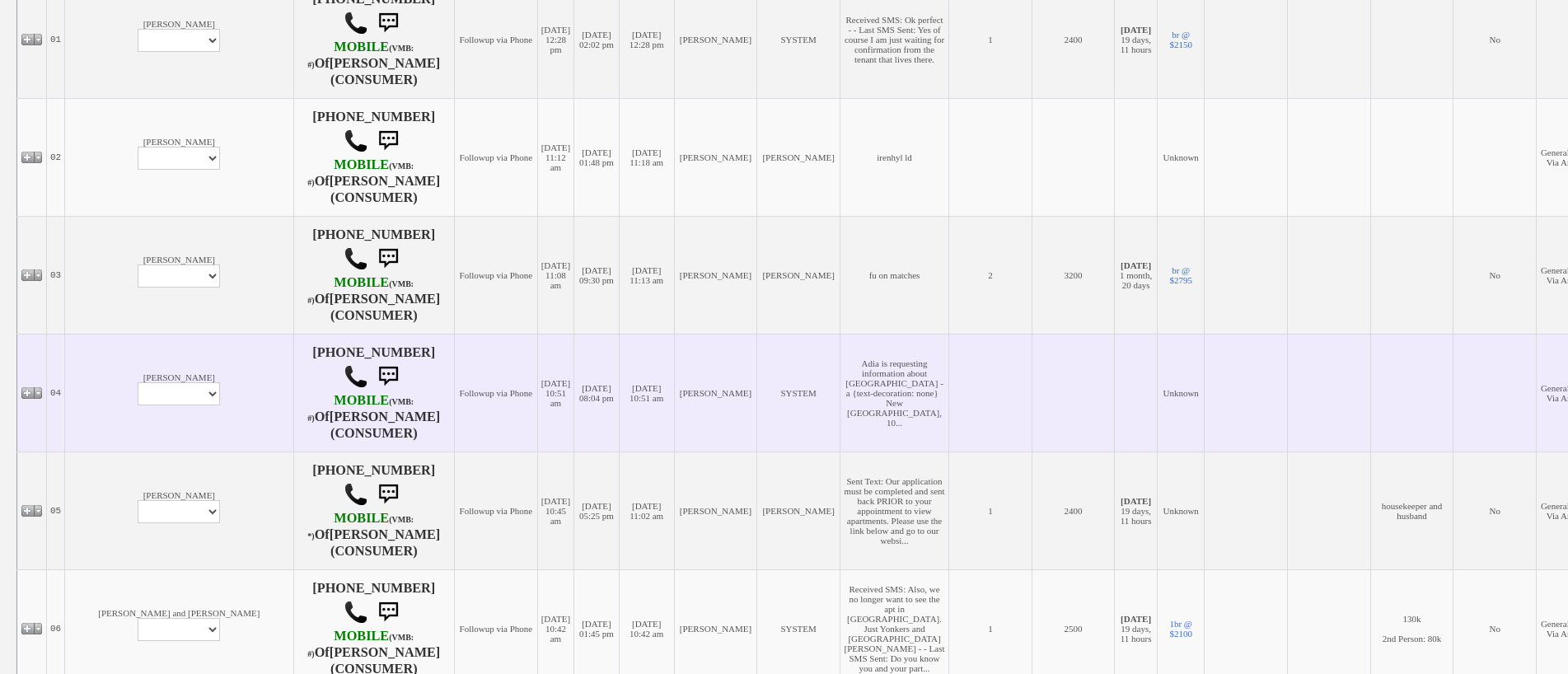
click at [83, 365] on td "Adia Bryon Profile Edit Print Email Externally (Will Not Be Tracked In CRM) Clo…" at bounding box center [179, 392] width 228 height 118
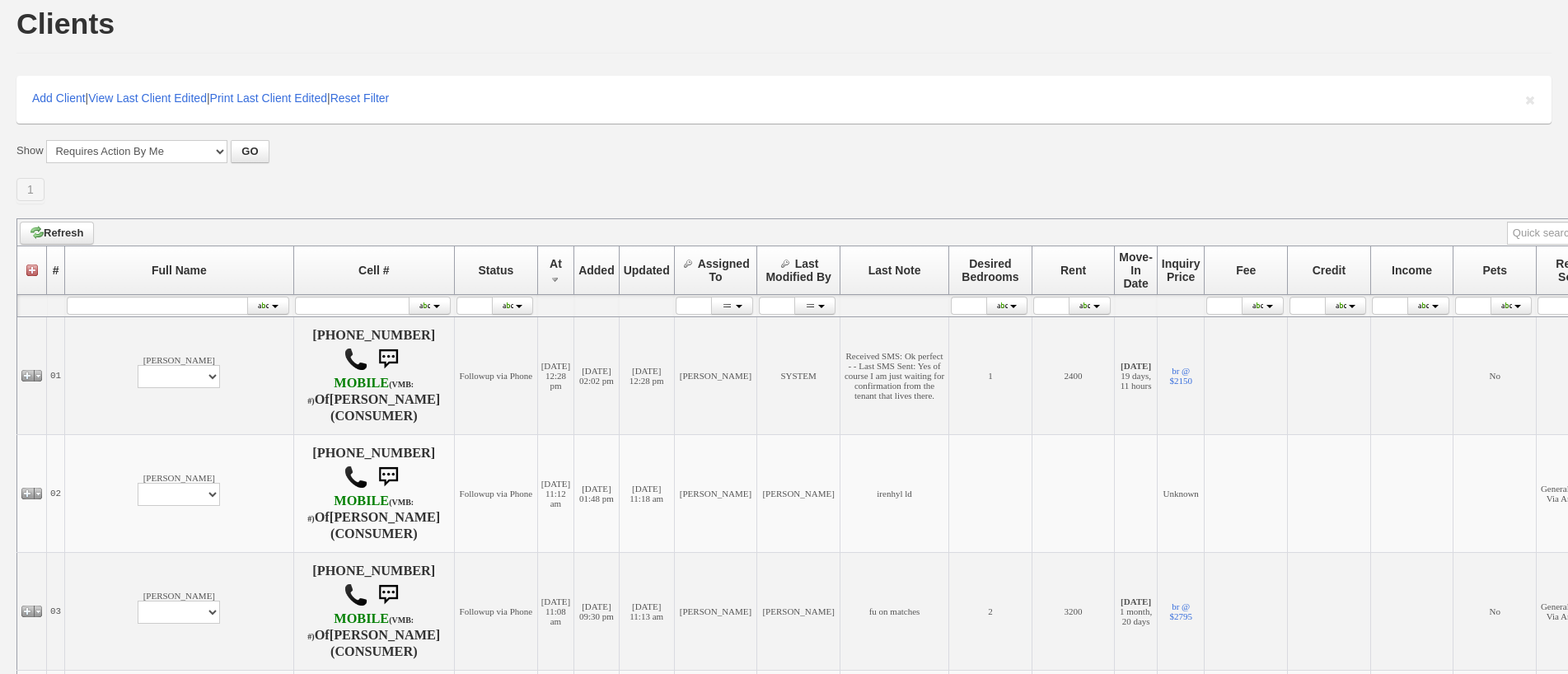
scroll to position [0, 0]
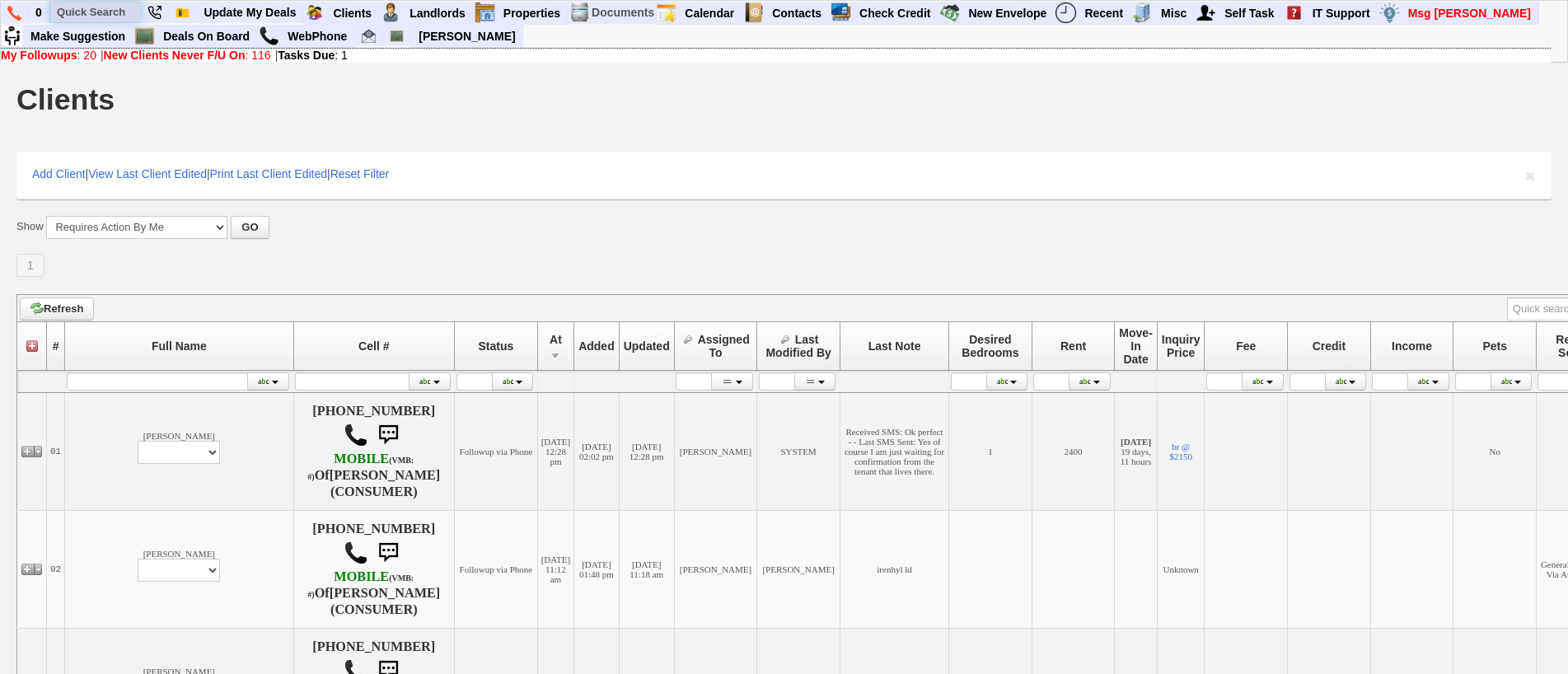
click at [81, 14] on input "text" at bounding box center [95, 11] width 90 height 20
click at [131, 10] on input "252 purchase" at bounding box center [95, 11] width 90 height 20
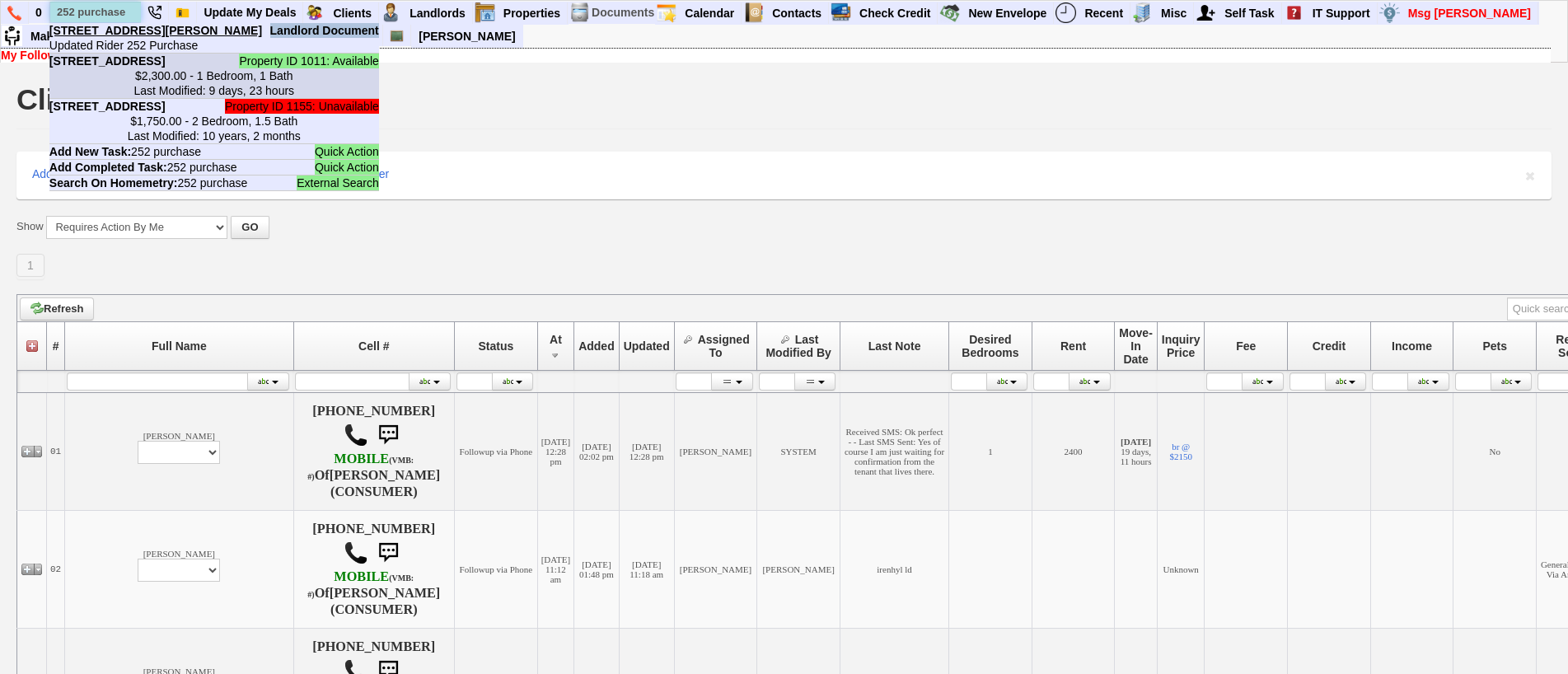
type input "252 purchase"
click at [159, 68] on b "252 Purchase St - Unit #3 - Floor: 1st in Rye, NY" at bounding box center [107, 61] width 116 height 13
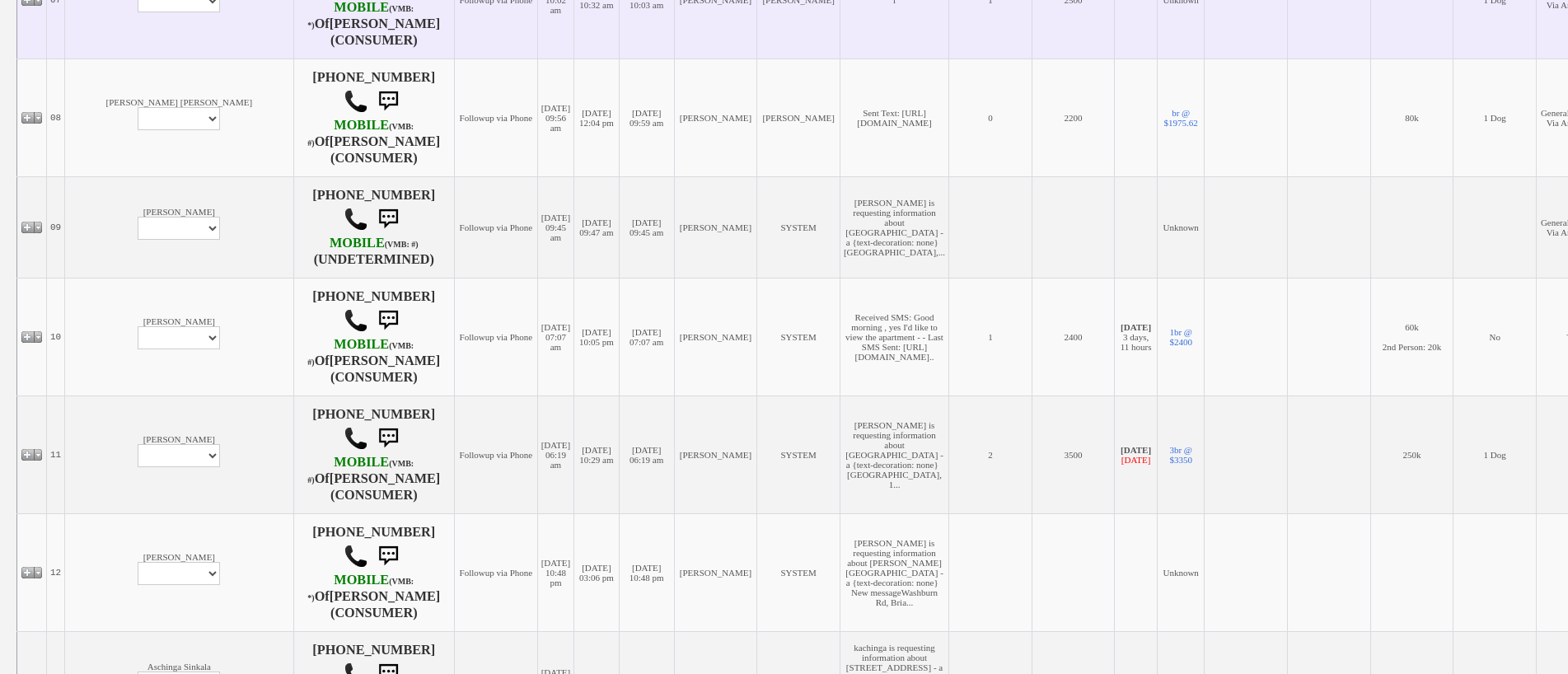
scroll to position [1236, 0]
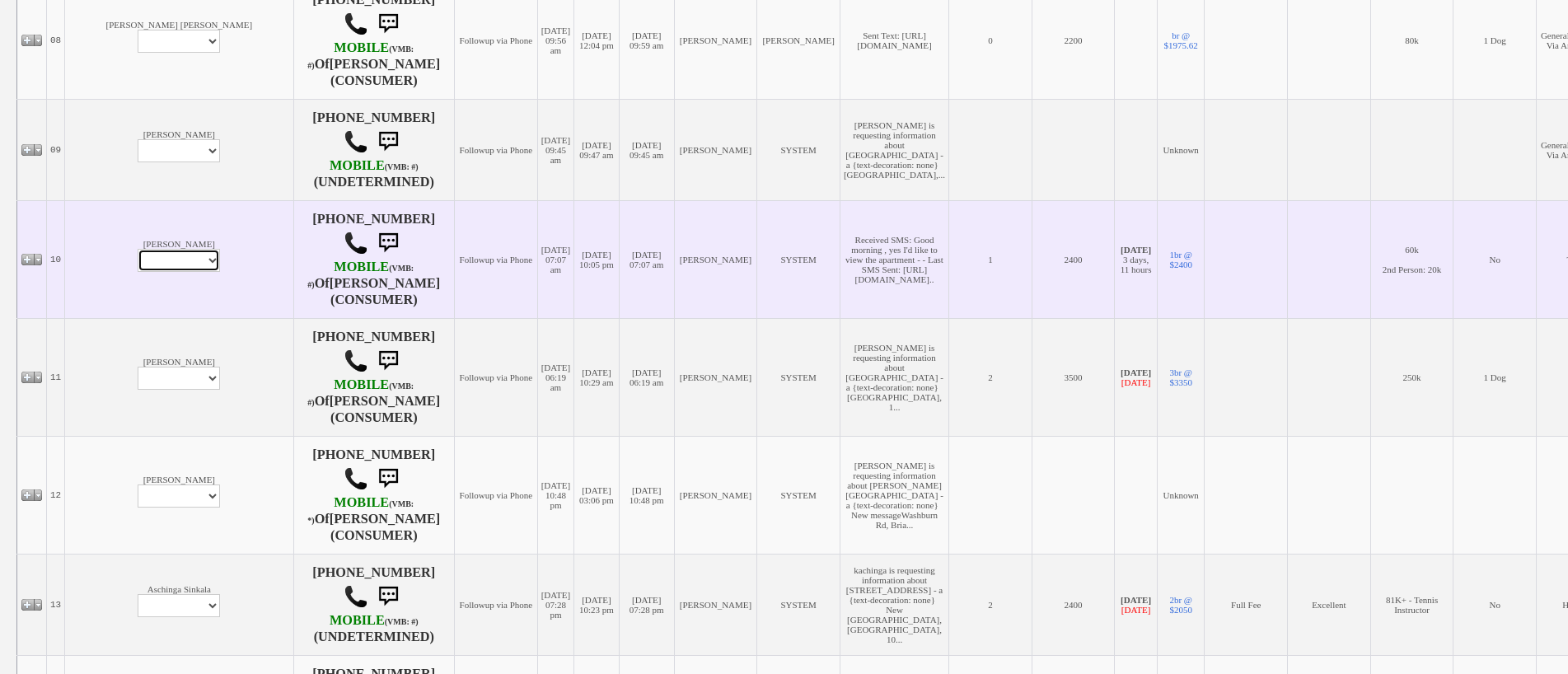
click at [138, 253] on select "Profile Edit Print Email Externally (Will Not Be Tracked In CRM) Closed Deals" at bounding box center [179, 260] width 83 height 23
select select "ChangeURL,/crm/custom/edit_client_form.php?redirect=%2Fcrm%2Fclients.php&id=389…"
click at [138, 248] on select "Profile Edit Print Email Externally (Will Not Be Tracked In CRM) Closed Deals" at bounding box center [179, 260] width 83 height 23
select select
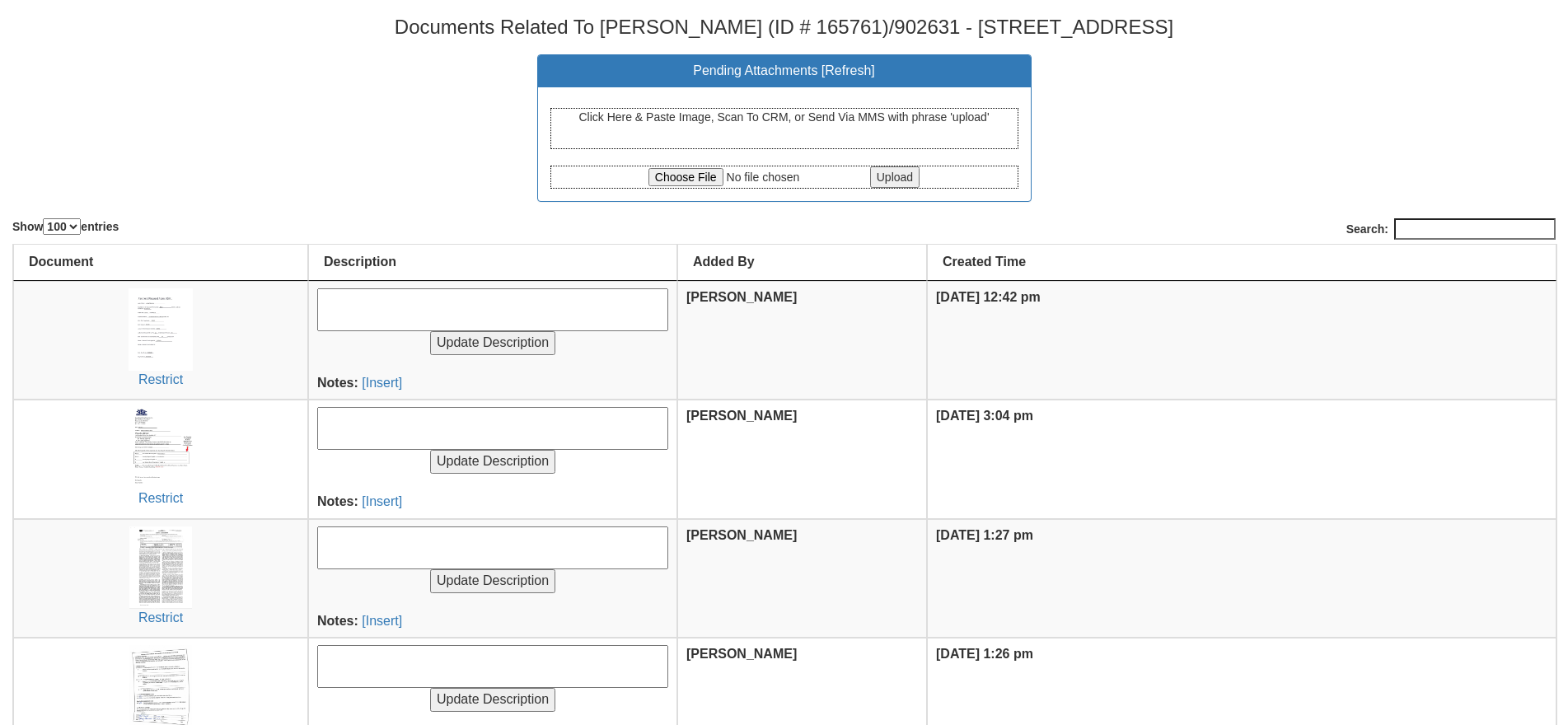
select select "100"
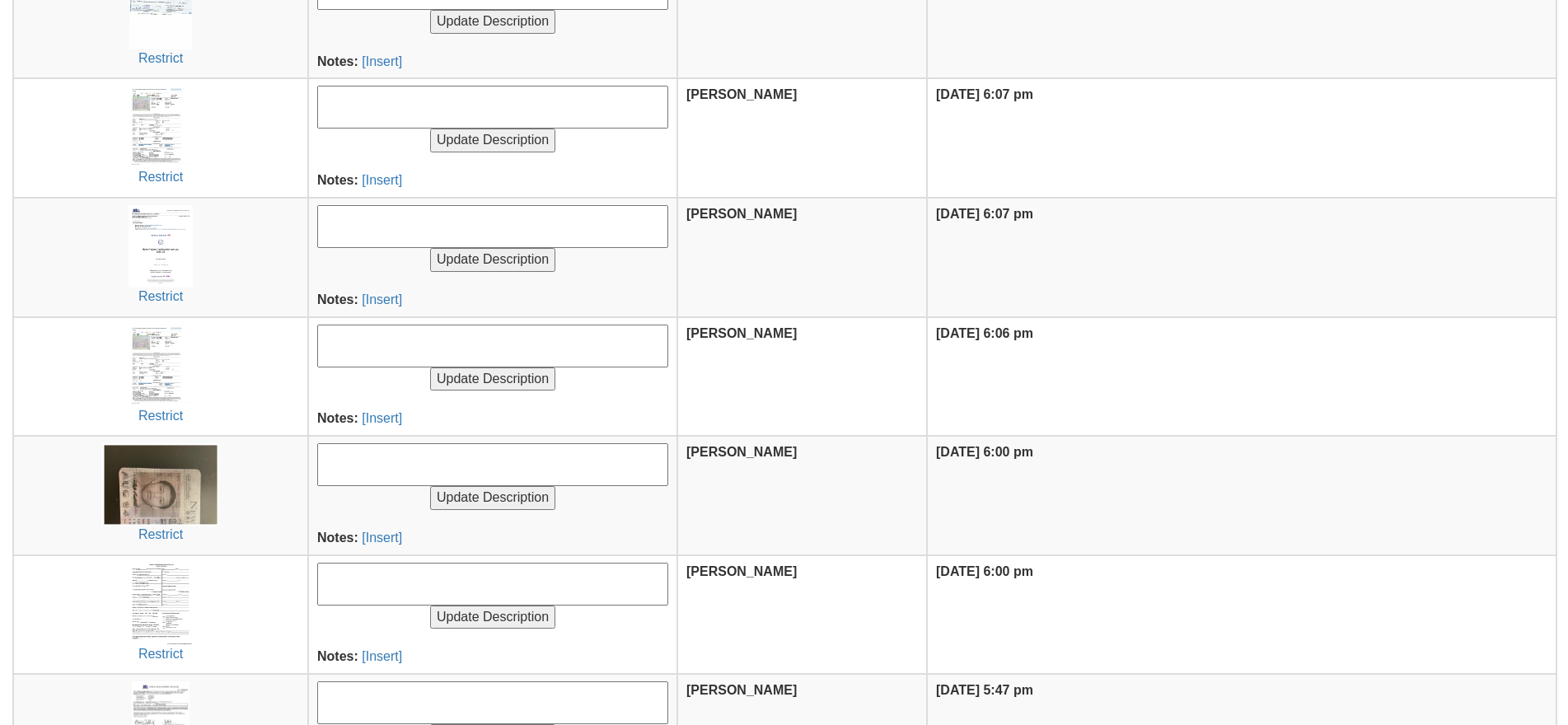
scroll to position [899, 0]
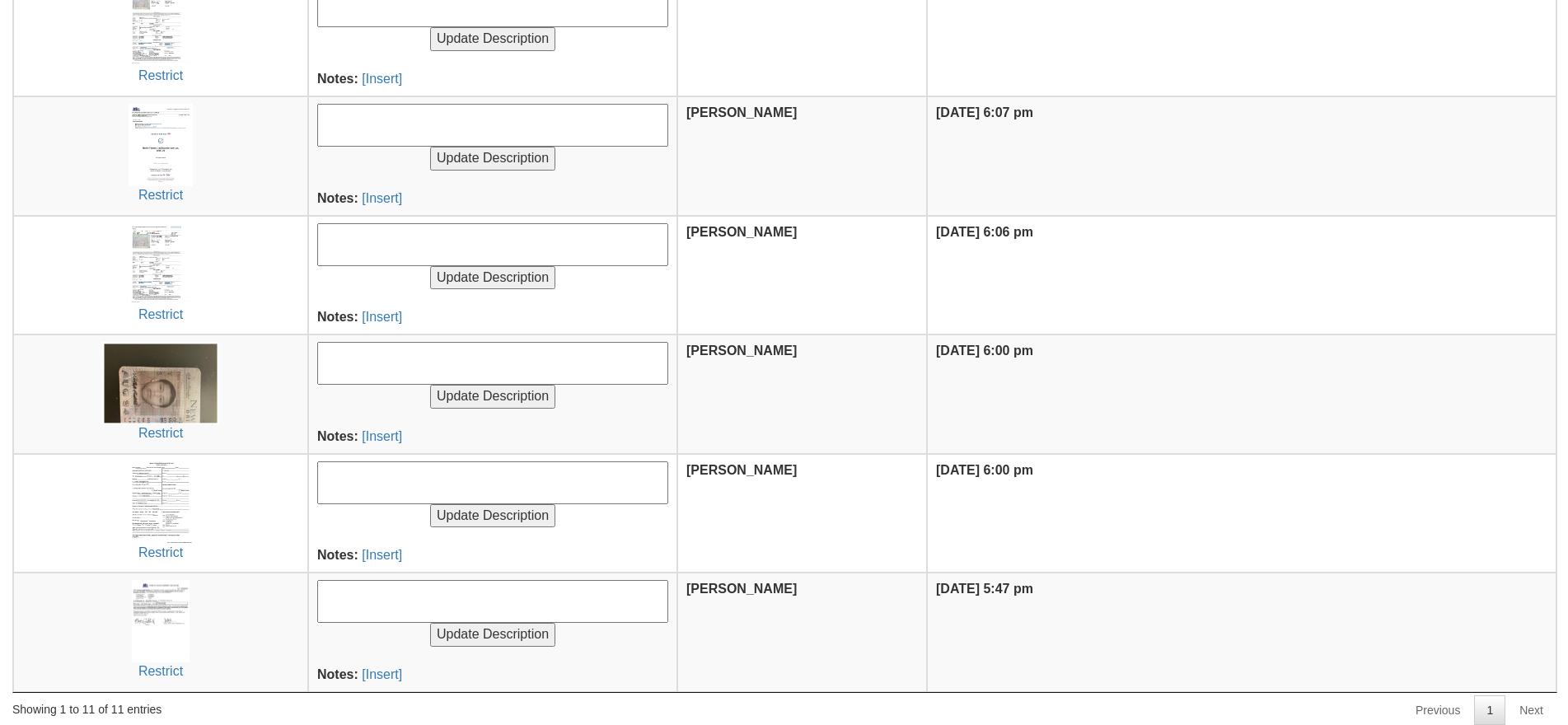
click at [394, 490] on textarea at bounding box center [493, 483] width 351 height 43
type textarea "Renter app"
click at [430, 504] on input "Update Description" at bounding box center [493, 515] width 126 height 24
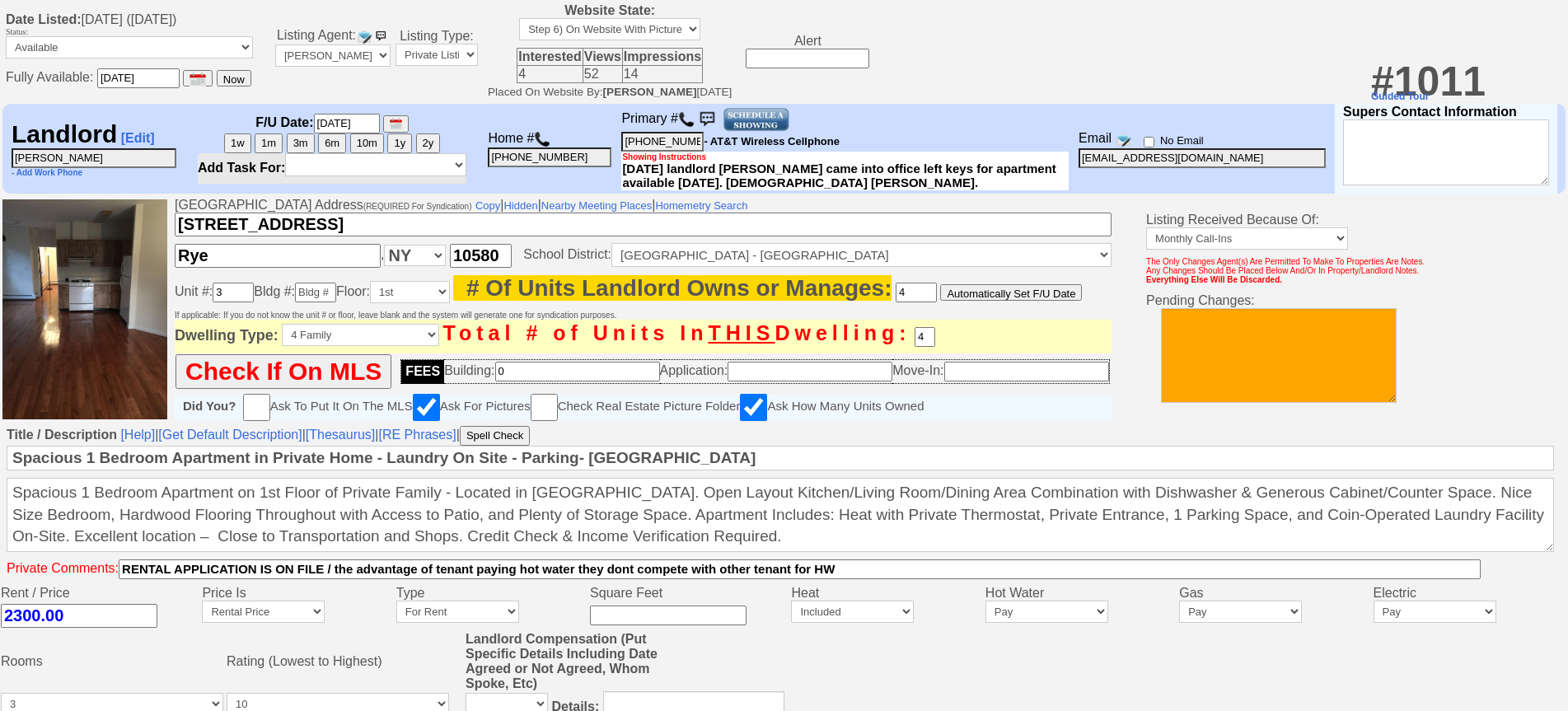
click at [694, 126] on img at bounding box center [686, 119] width 17 height 17
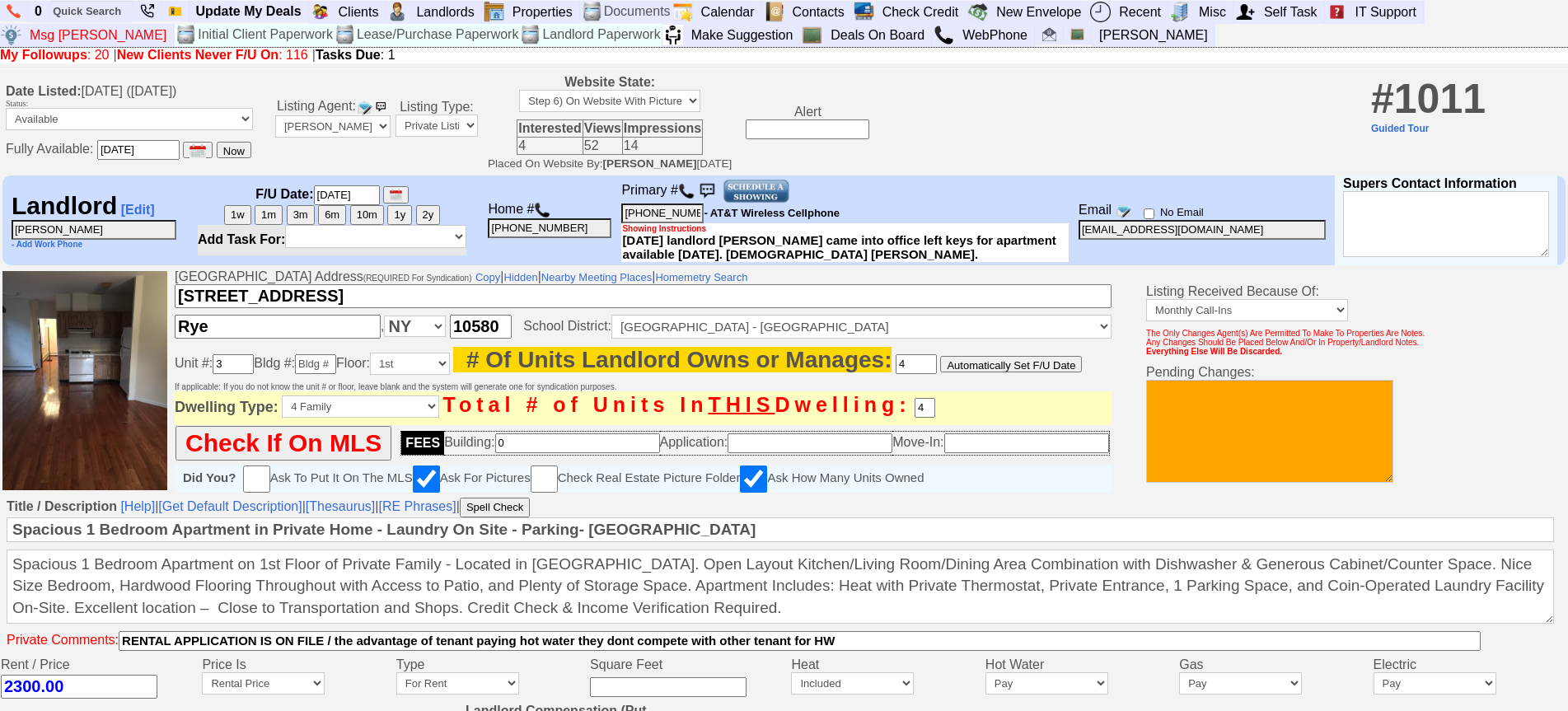
click at [773, 204] on img at bounding box center [756, 191] width 68 height 25
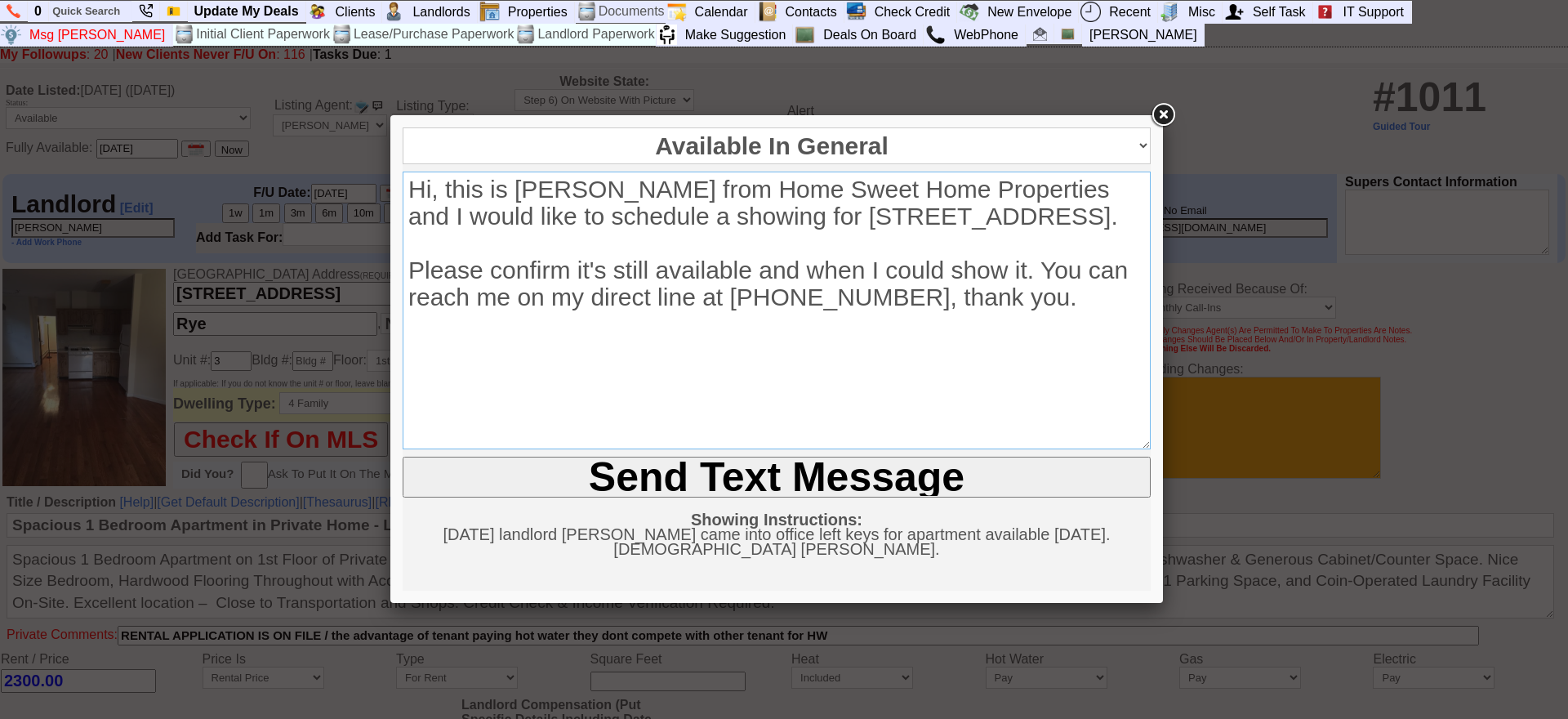
click at [847, 266] on textarea "Hi, this is Jorge Guerrero from Home Sweet Home Properties and I would like to …" at bounding box center [777, 310] width 748 height 278
click at [1078, 238] on textarea "Hi, this is Jorge Guerrero from Home Sweet Home Properties and I would like to …" at bounding box center [777, 310] width 748 height 278
click at [1058, 218] on textarea "Hi, this is Jorge Guerrero from Home Sweet Home Properties and I would like to …" at bounding box center [777, 310] width 748 height 278
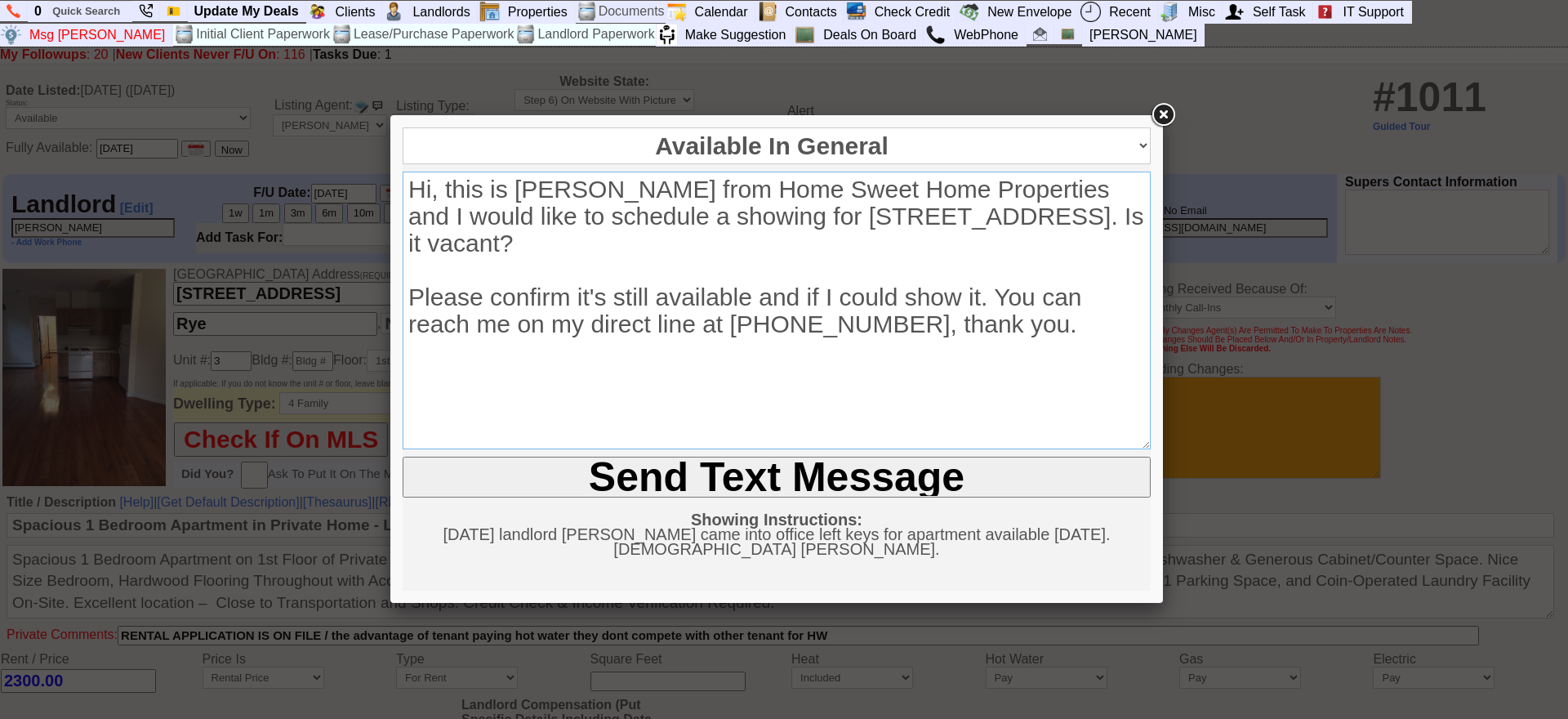
click at [450, 332] on textarea "Hi, this is Jorge Guerrero from Home Sweet Home Properties and I would like to …" at bounding box center [777, 310] width 748 height 278
click at [829, 324] on textarea "Hi, this is Jorge Guerrero from Home Sweet Home Properties and I would like to …" at bounding box center [777, 310] width 748 height 278
type textarea "Hi, this is Jorge Guerrero from Home Sweet Home Properties and I would like to …"
click at [403, 457] on input "Send Text Message" at bounding box center [777, 477] width 748 height 41
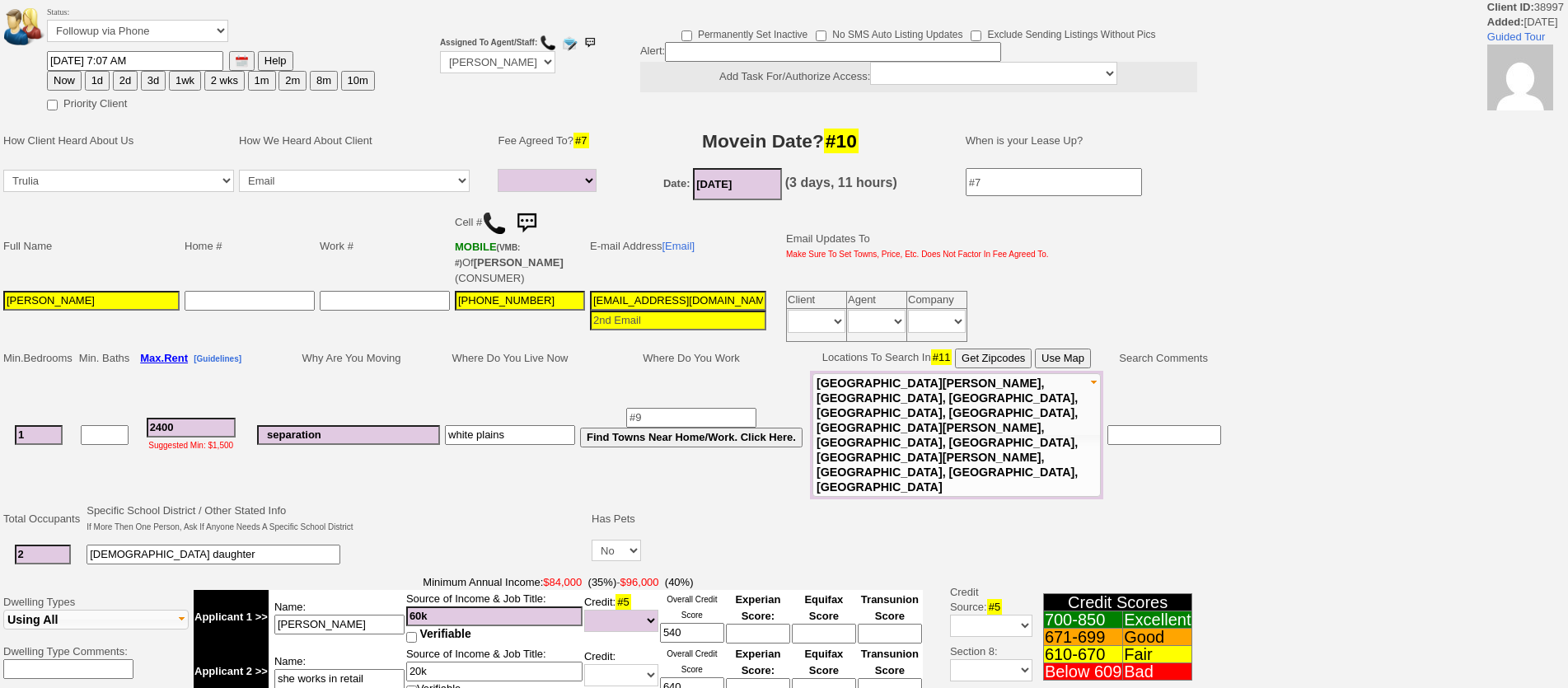
select select
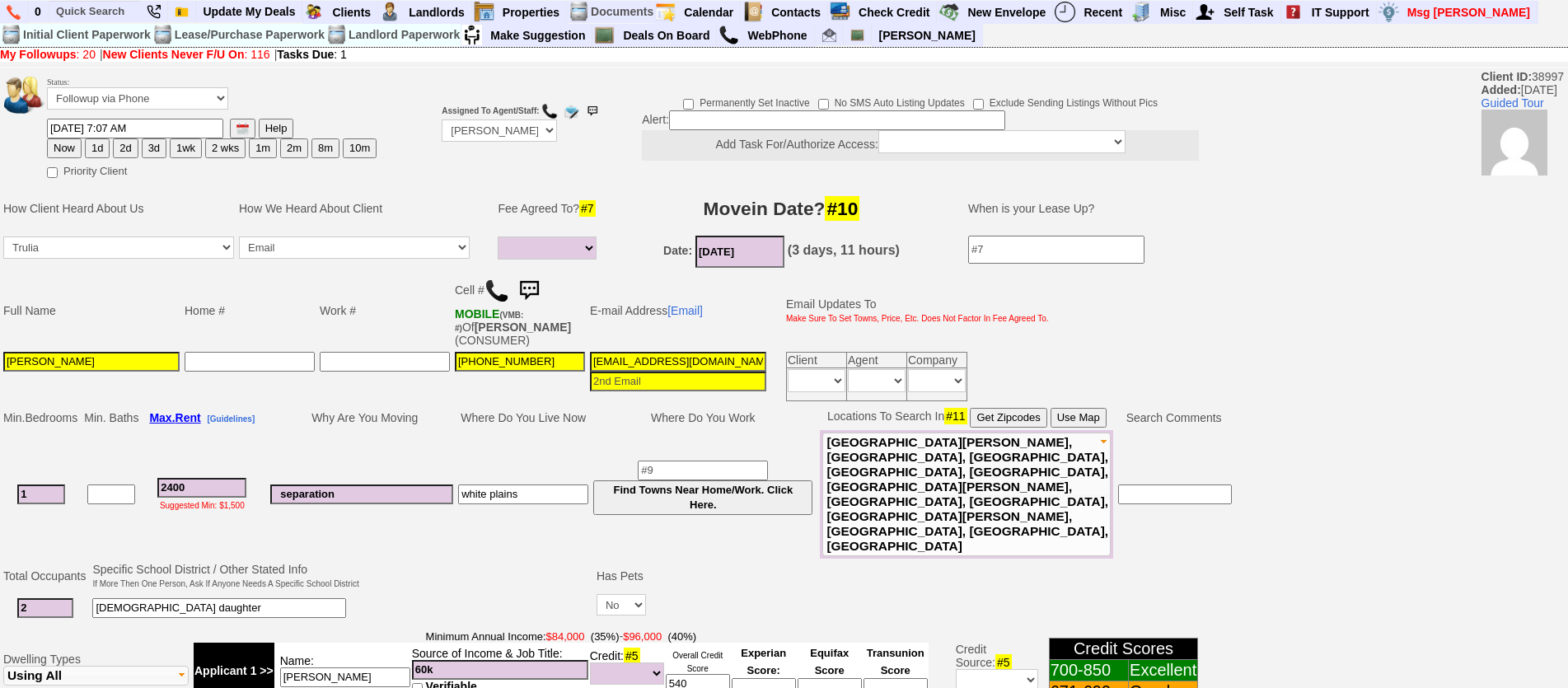
click at [538, 277] on img at bounding box center [529, 291] width 33 height 33
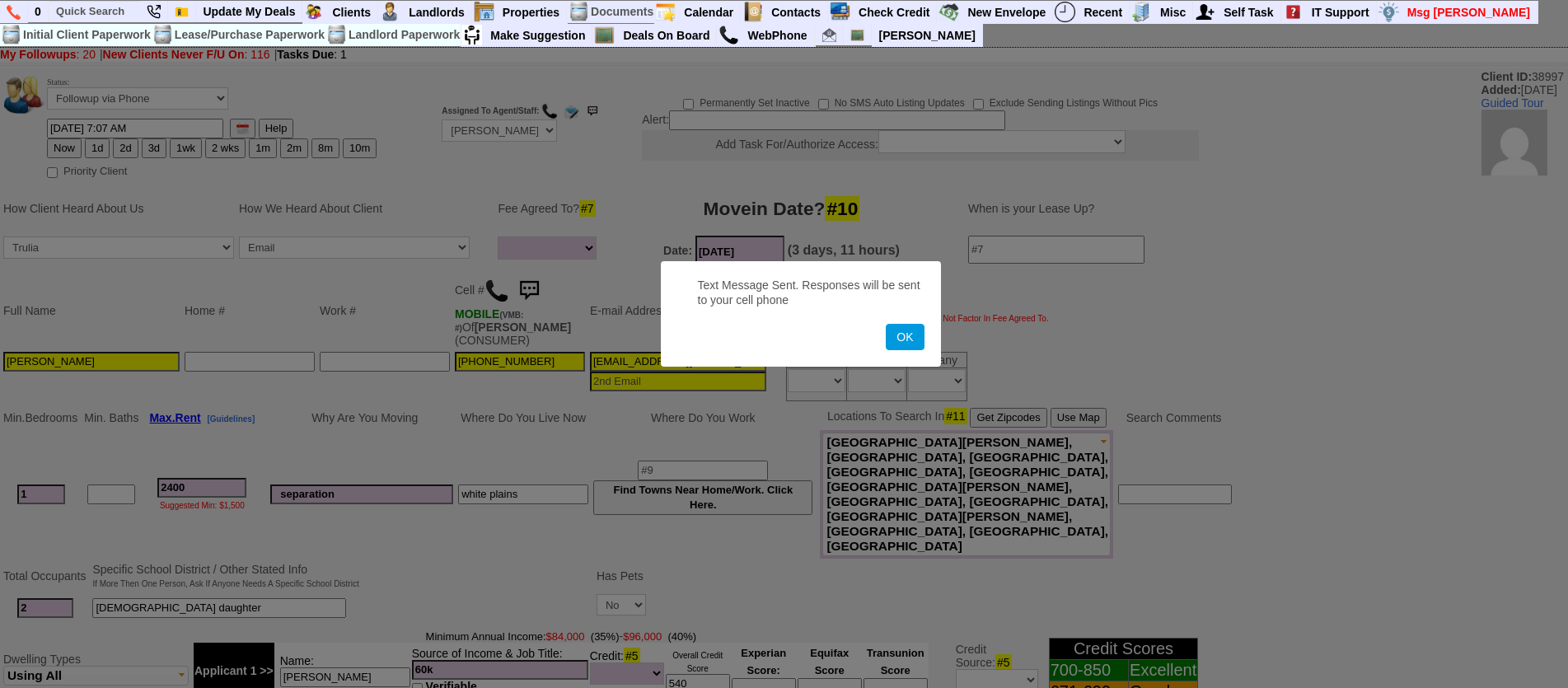
click at [886, 324] on button "OK" at bounding box center [904, 337] width 38 height 26
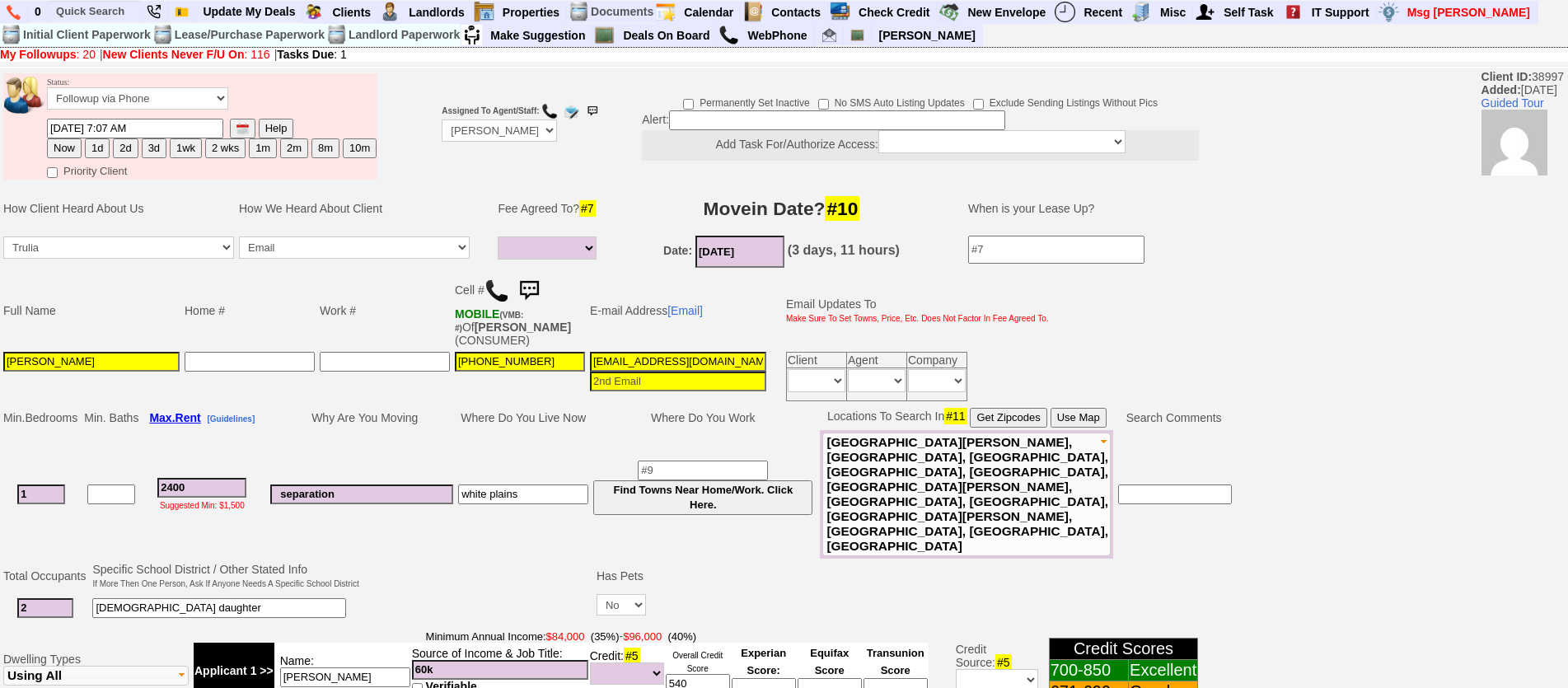
click at [502, 288] on img at bounding box center [497, 290] width 25 height 25
click at [98, 148] on button "1d" at bounding box center [97, 148] width 25 height 20
type input "[DATE] 12:43 PM"
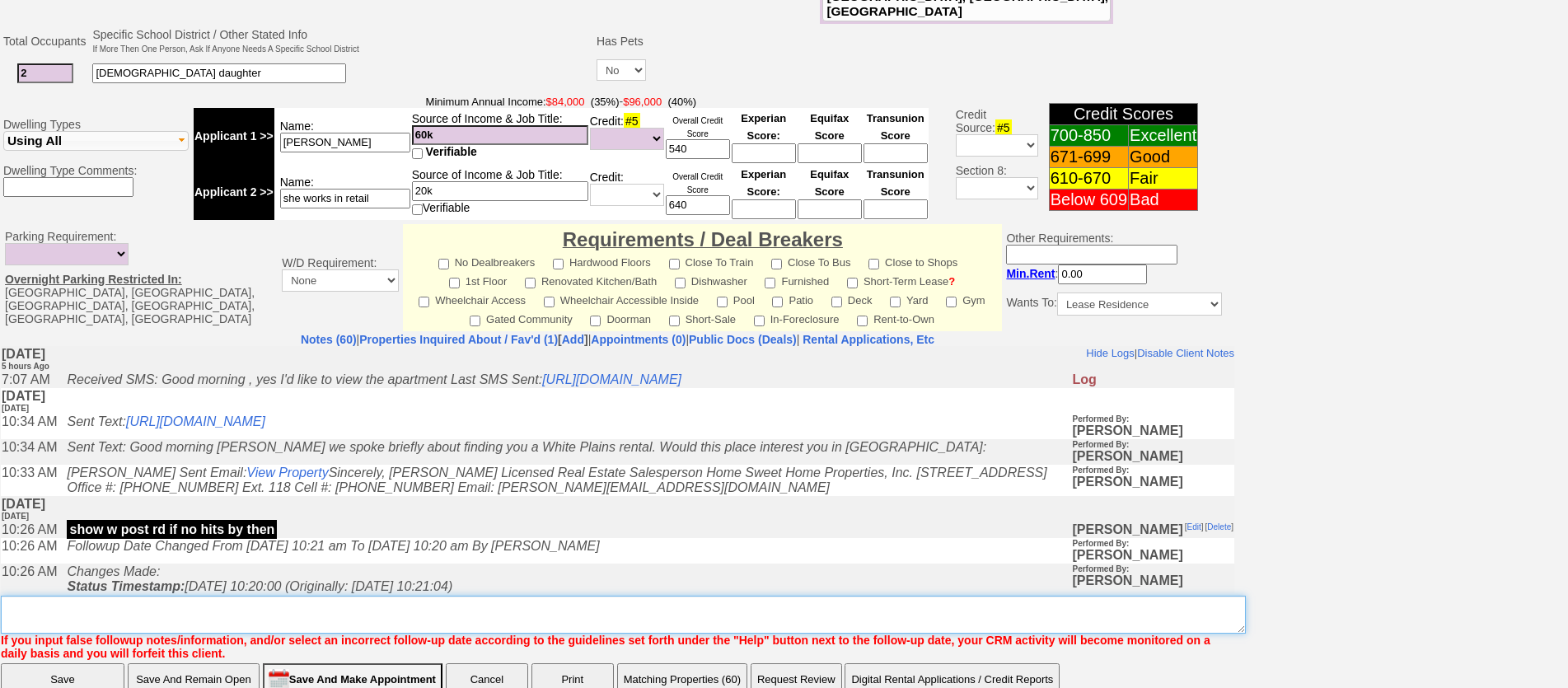
click at [638, 596] on textarea "Insert New Note Here" at bounding box center [623, 614] width 1245 height 38
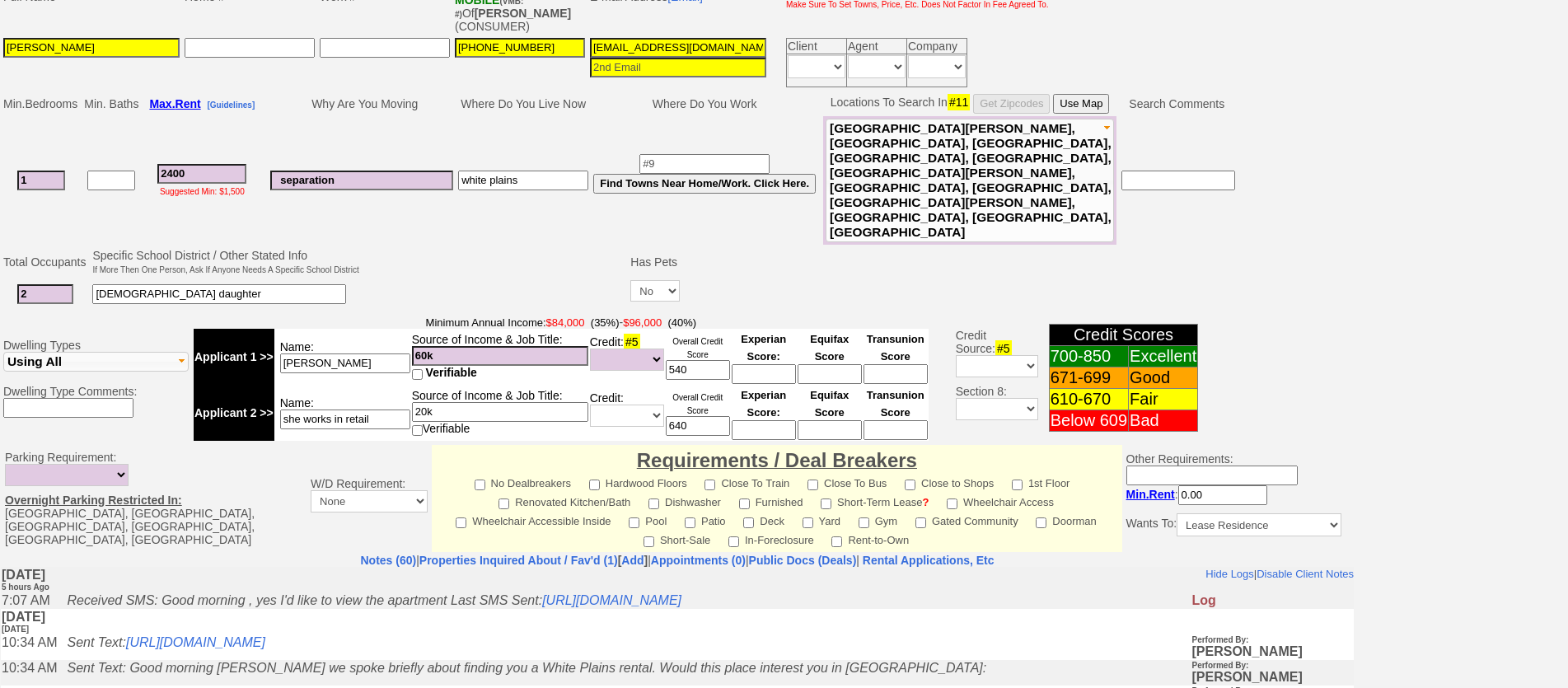
scroll to position [523, 0]
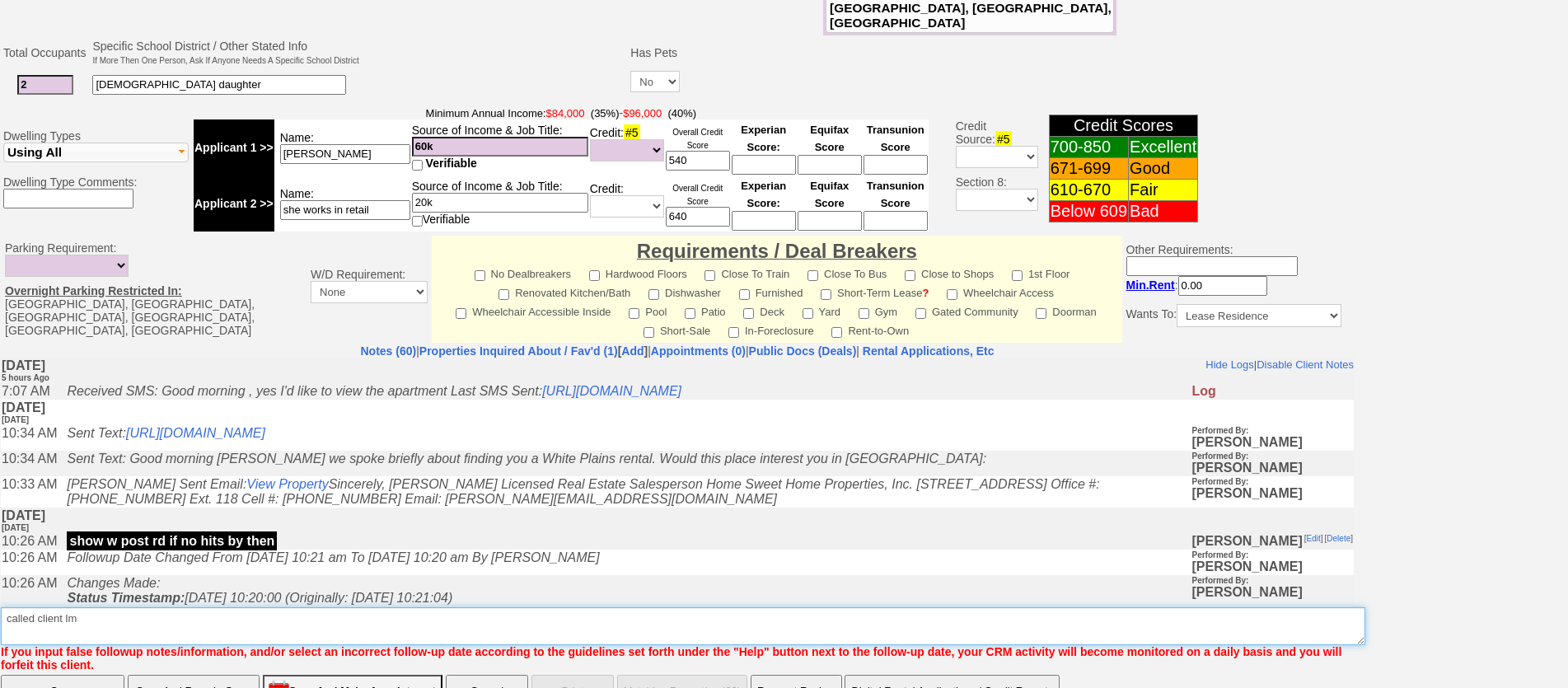
click at [184, 607] on textarea "Insert New Note Here" at bounding box center [683, 626] width 1364 height 38
type textarea "called client [PERSON_NAME]"
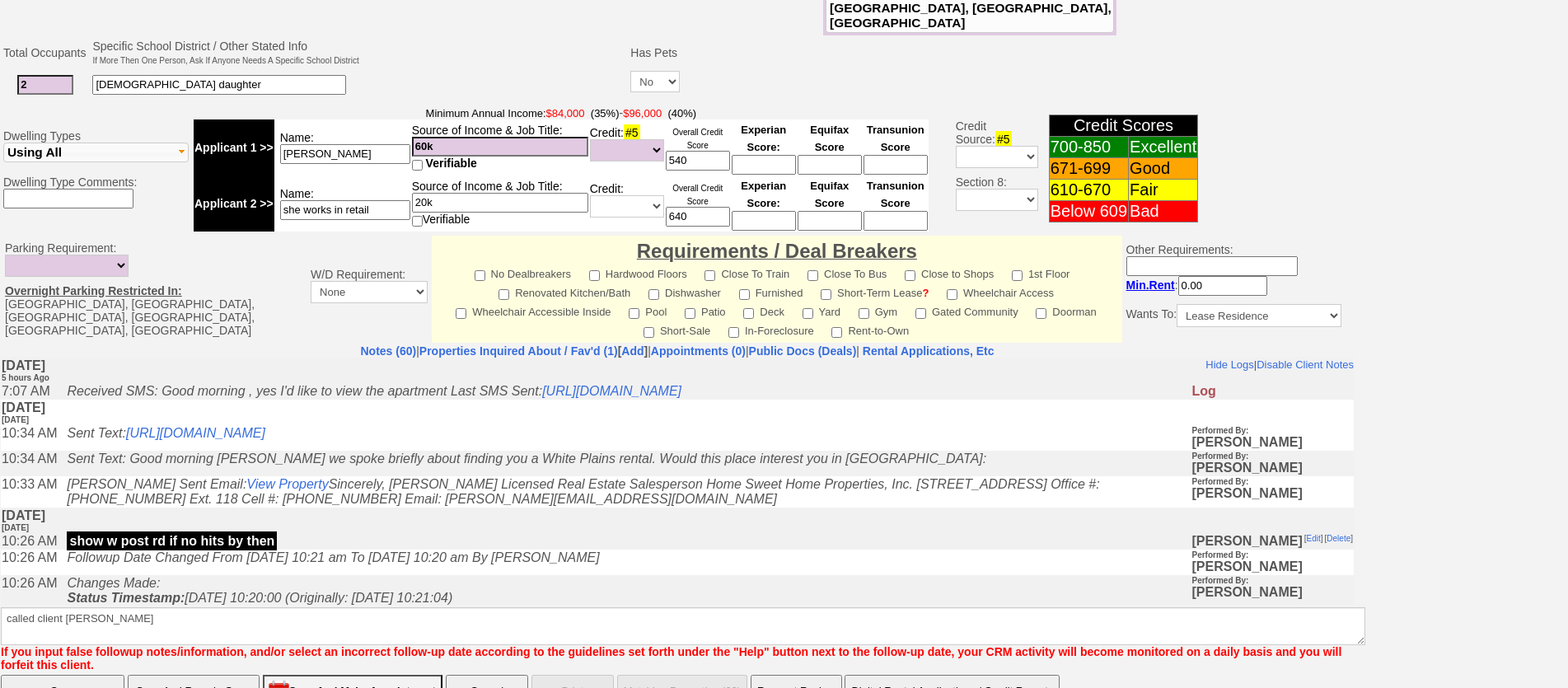
click input "Save" at bounding box center [62, 692] width 124 height 33
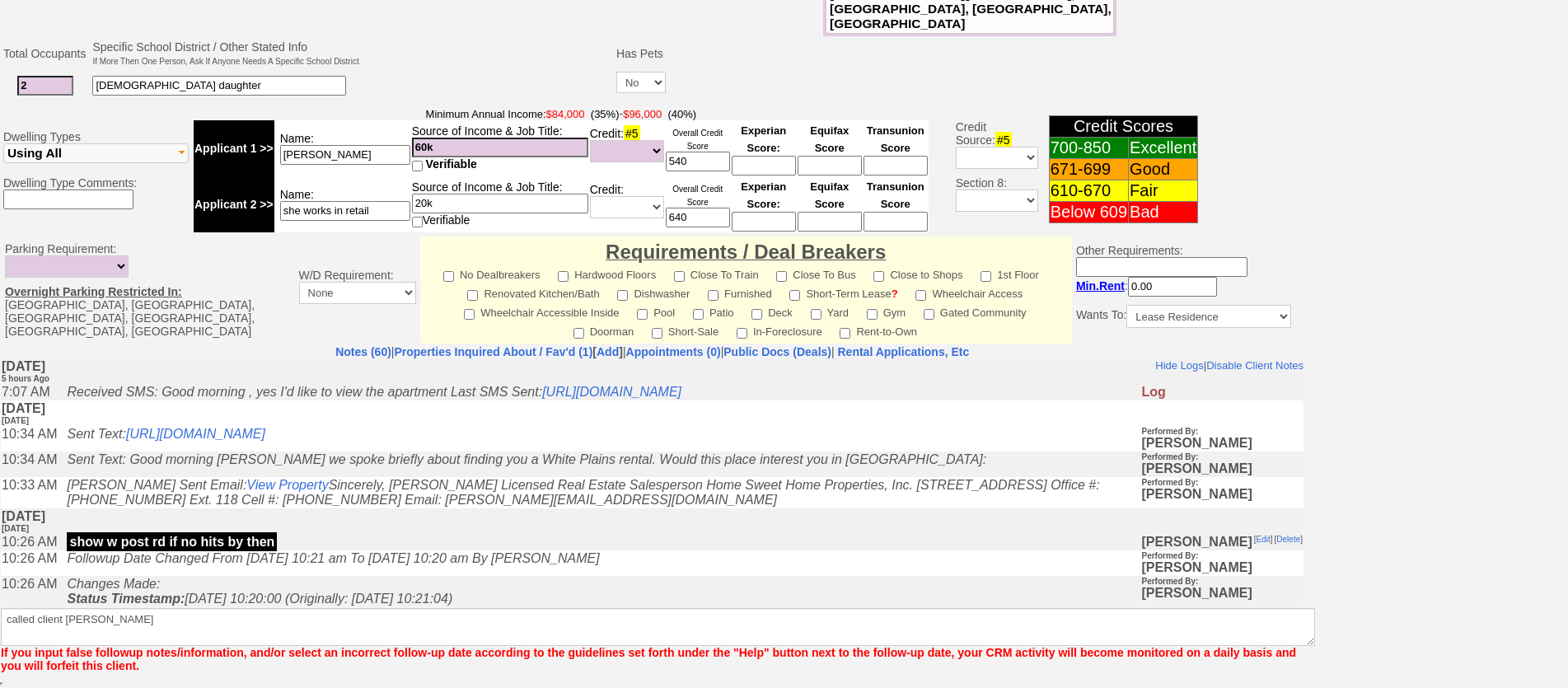
scroll to position [463, 0]
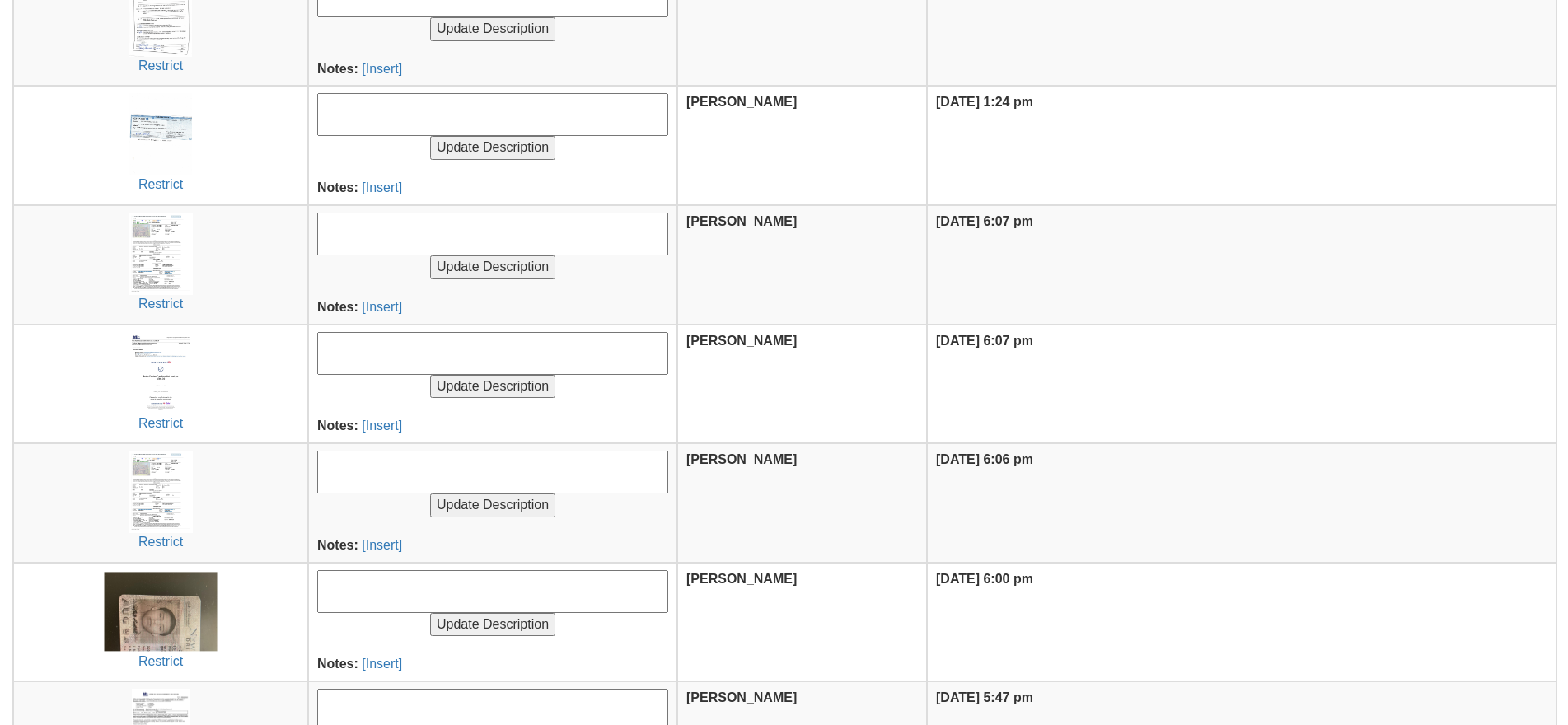
scroll to position [909, 0]
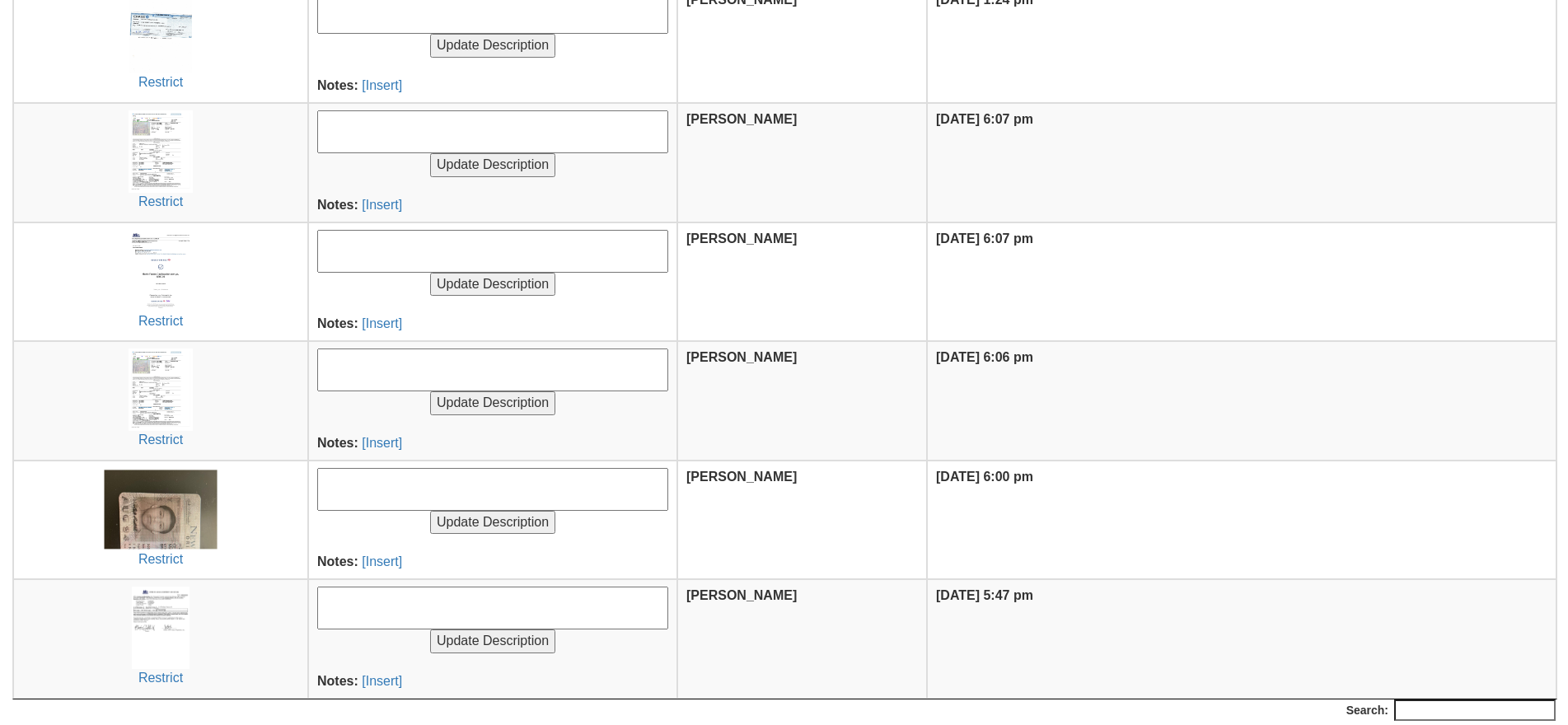
click at [397, 610] on textarea at bounding box center [493, 607] width 351 height 43
type textarea "Signed offer to lease"
click at [430, 629] on input "Update Description" at bounding box center [493, 641] width 126 height 24
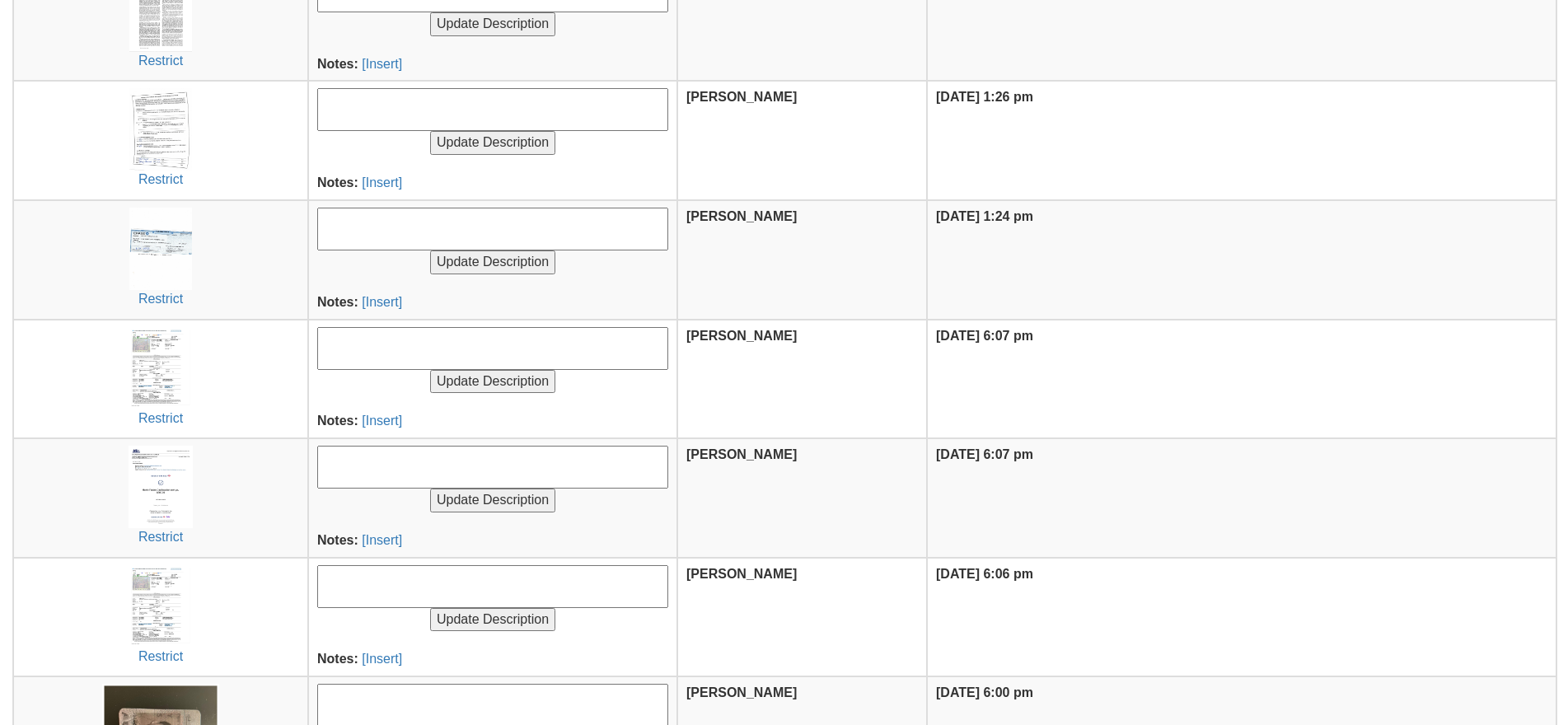
scroll to position [909, 0]
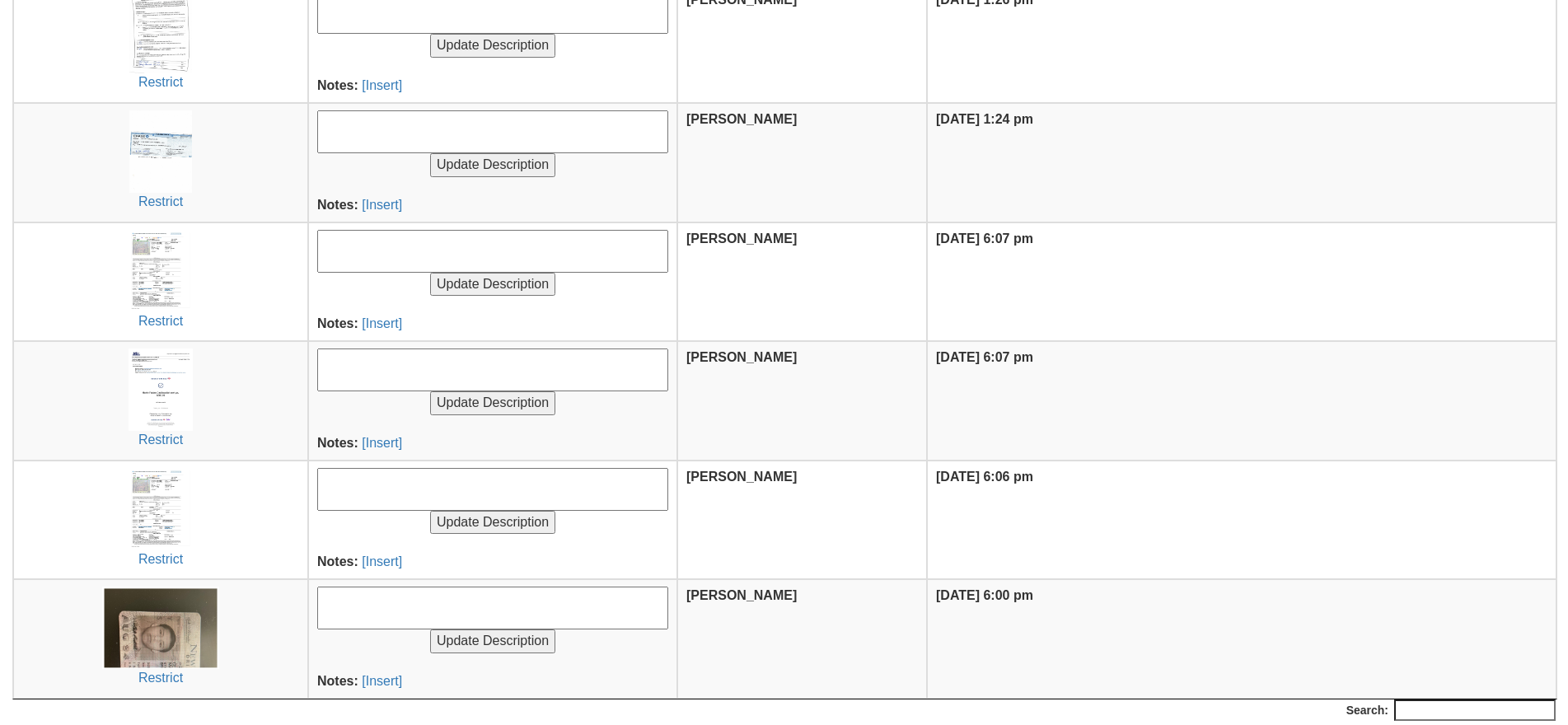
click at [421, 605] on textarea at bounding box center [493, 607] width 351 height 43
type textarea "renter id"
click at [430, 629] on input "Update Description" at bounding box center [493, 641] width 126 height 24
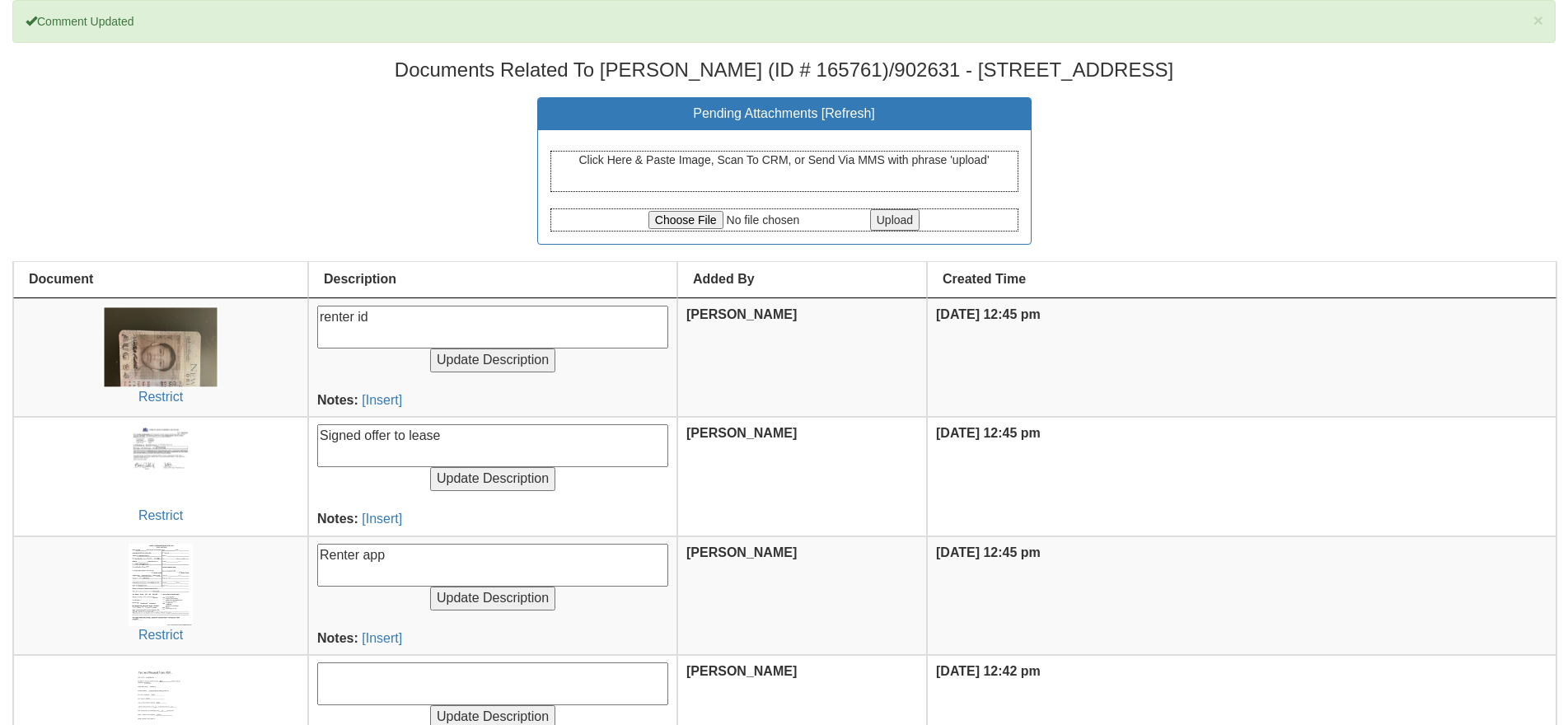
click at [431, 678] on textarea at bounding box center [493, 684] width 351 height 43
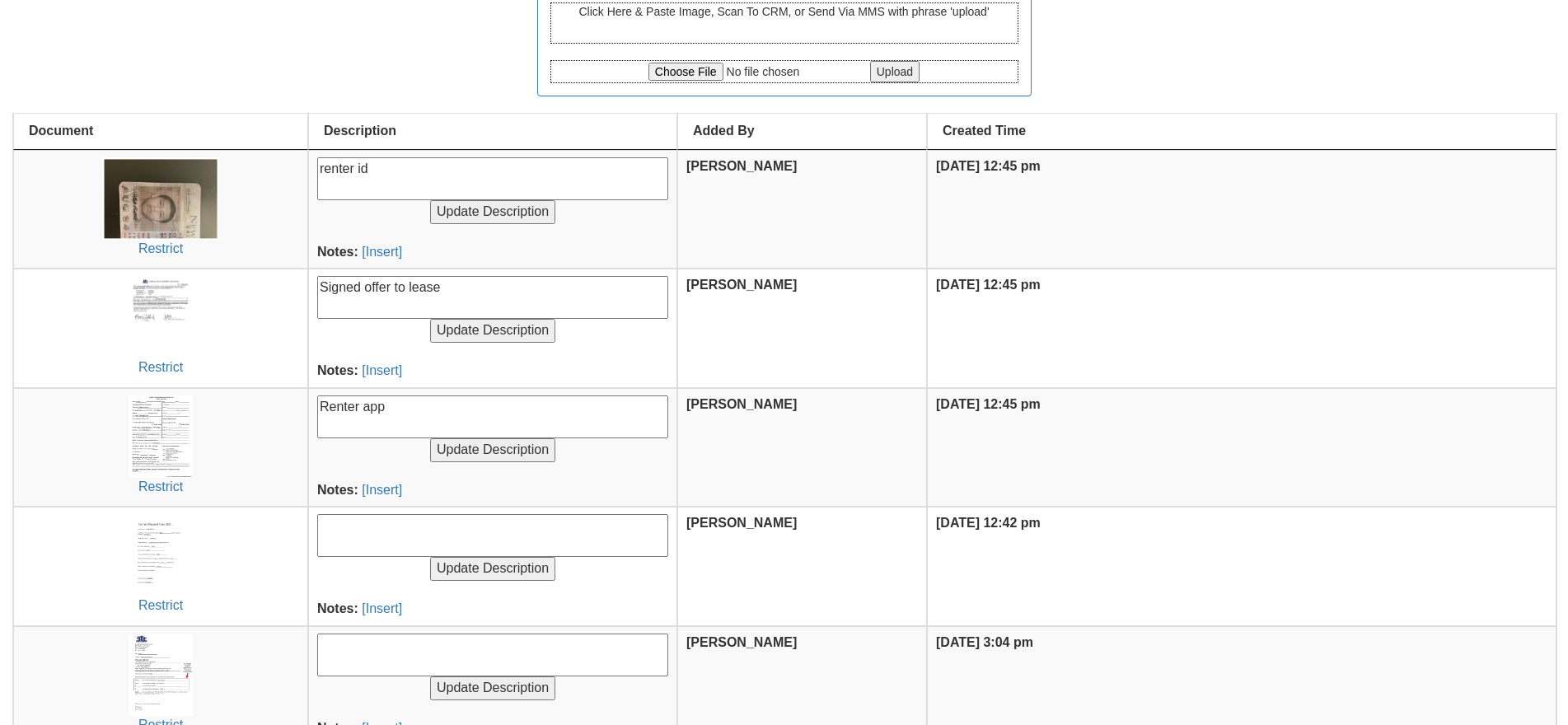
scroll to position [742, 0]
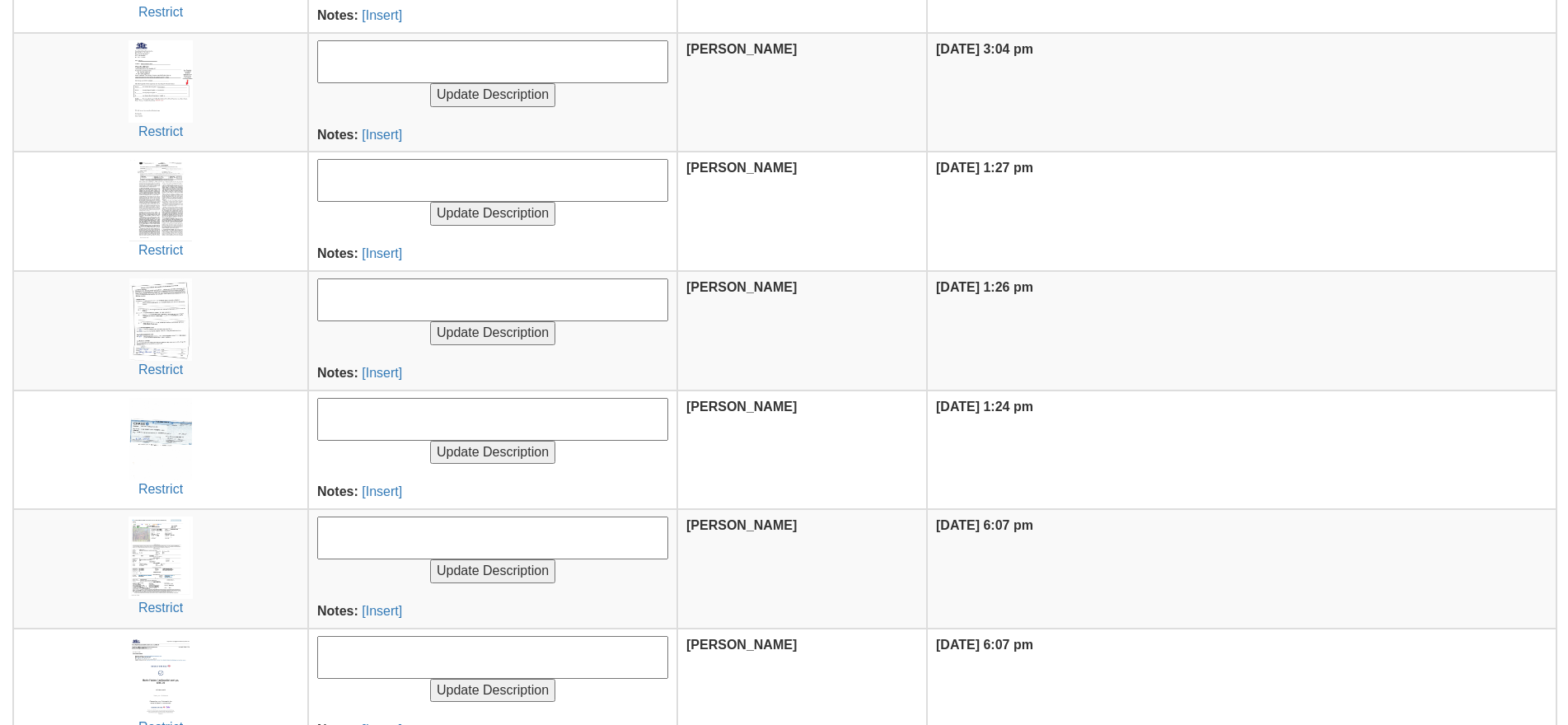
click at [385, 524] on textarea at bounding box center [493, 537] width 351 height 43
type textarea "MLS Printout"
click at [430, 559] on input "Update Description" at bounding box center [493, 571] width 126 height 24
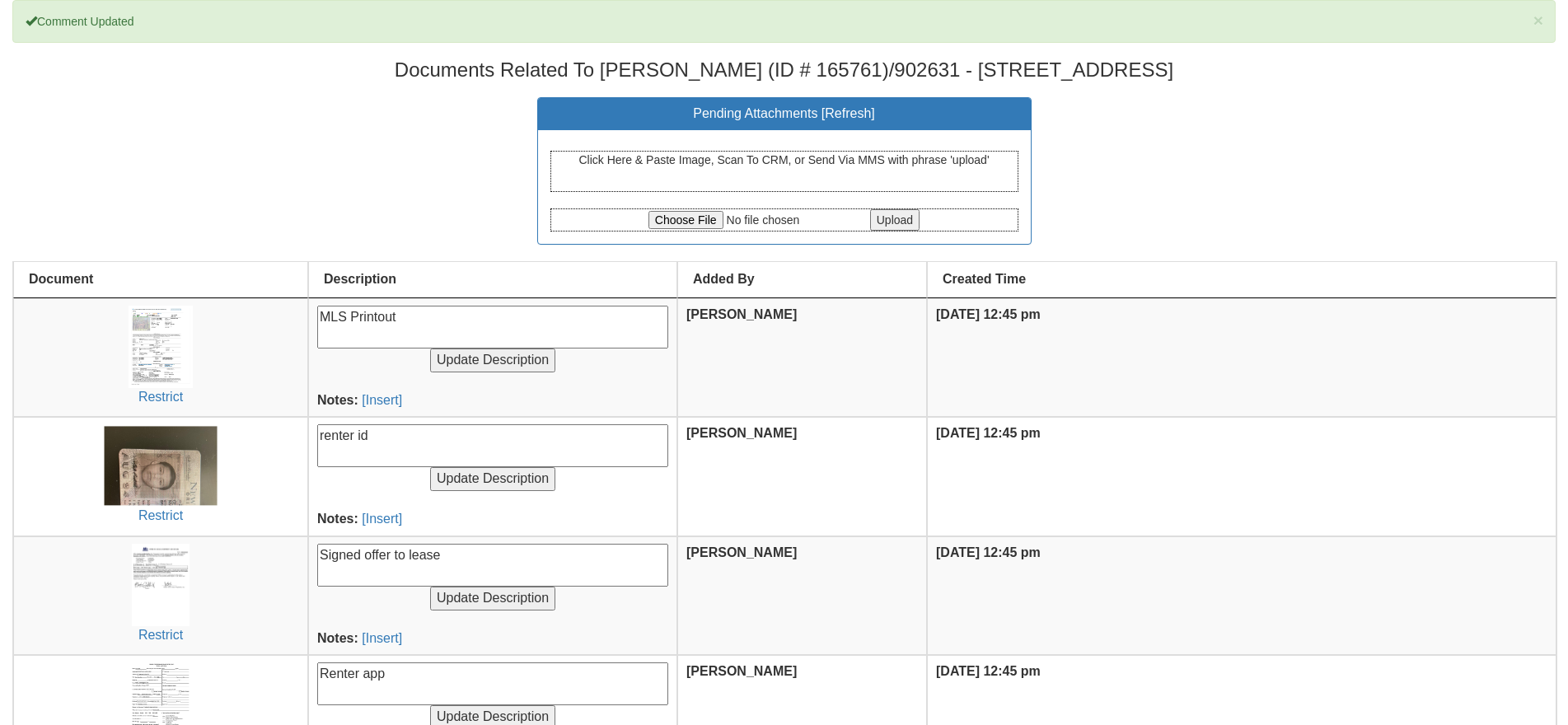
scroll to position [659, 0]
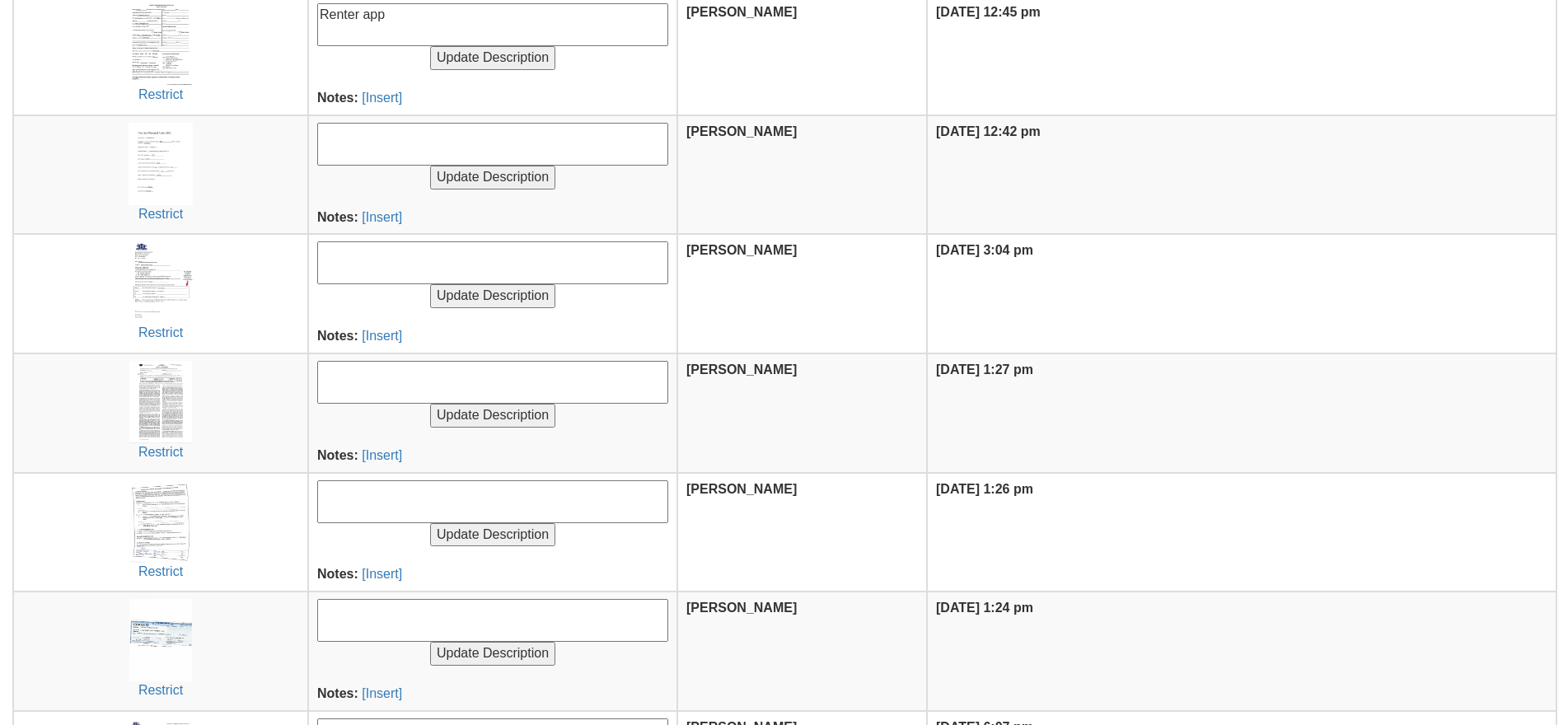
click at [341, 383] on textarea at bounding box center [493, 382] width 351 height 43
type textarea "Signed lease"
click at [430, 404] on input "Update Description" at bounding box center [493, 415] width 126 height 24
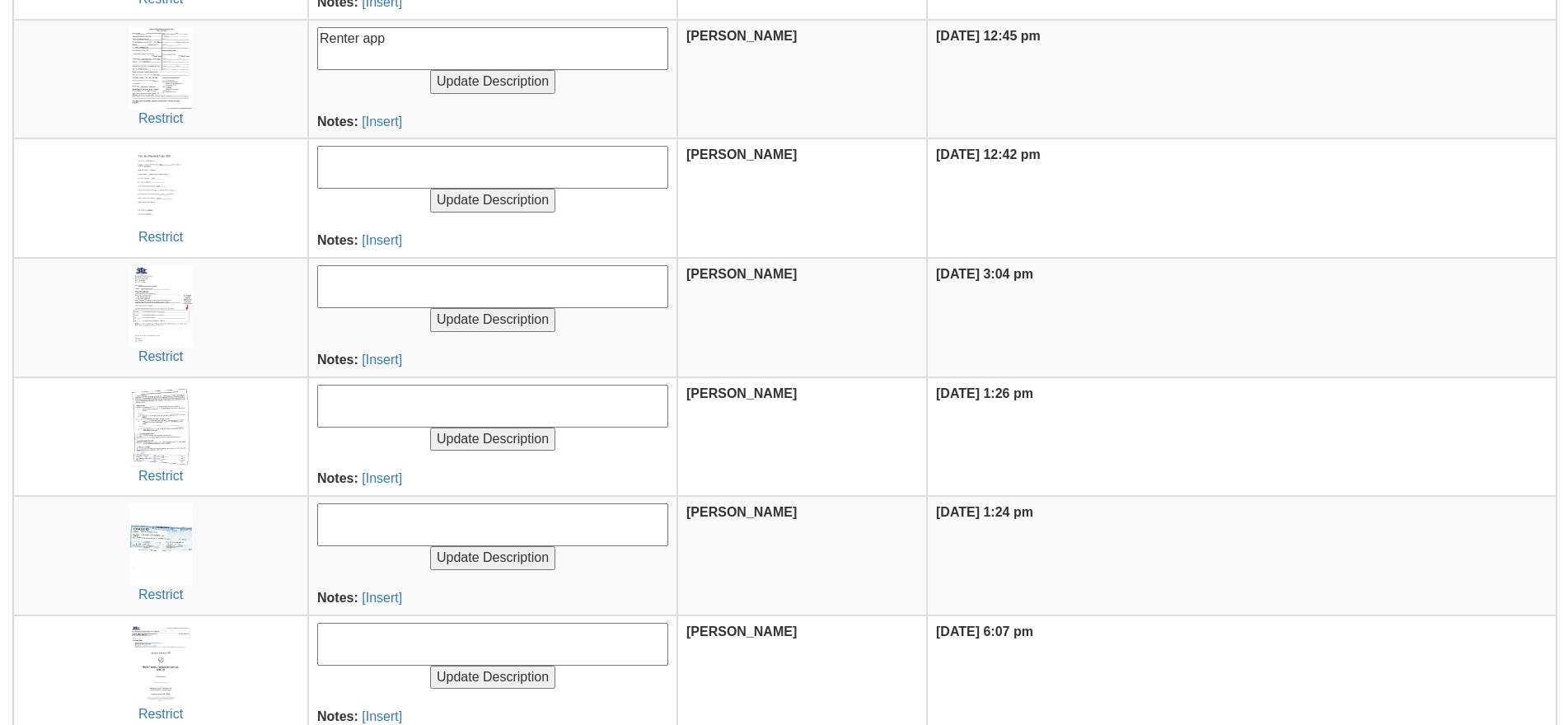
scroll to position [909, 0]
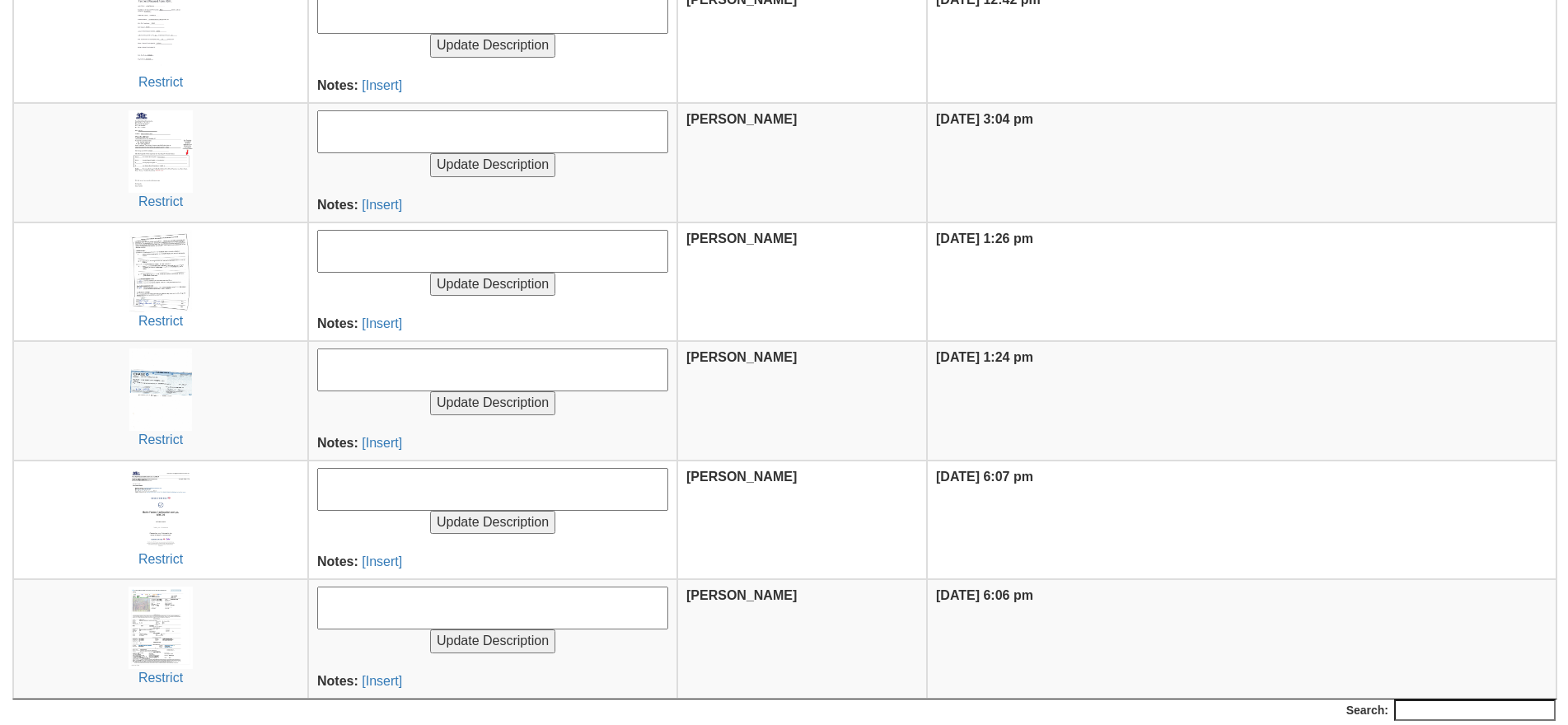
click at [399, 258] on textarea at bounding box center [493, 251] width 351 height 43
type textarea "Signed DIsclosures"
click at [430, 273] on input "Update Description" at bounding box center [493, 284] width 126 height 24
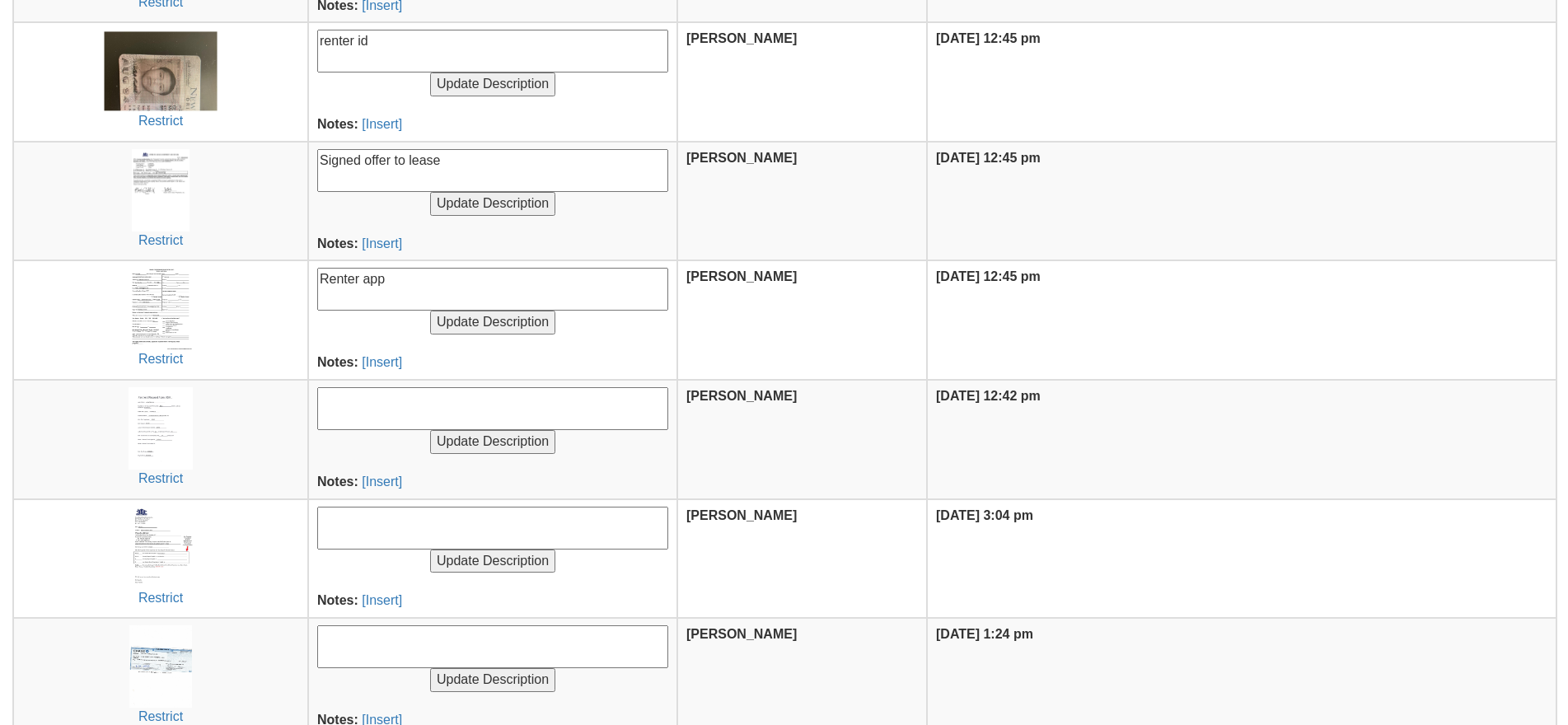
scroll to position [824, 0]
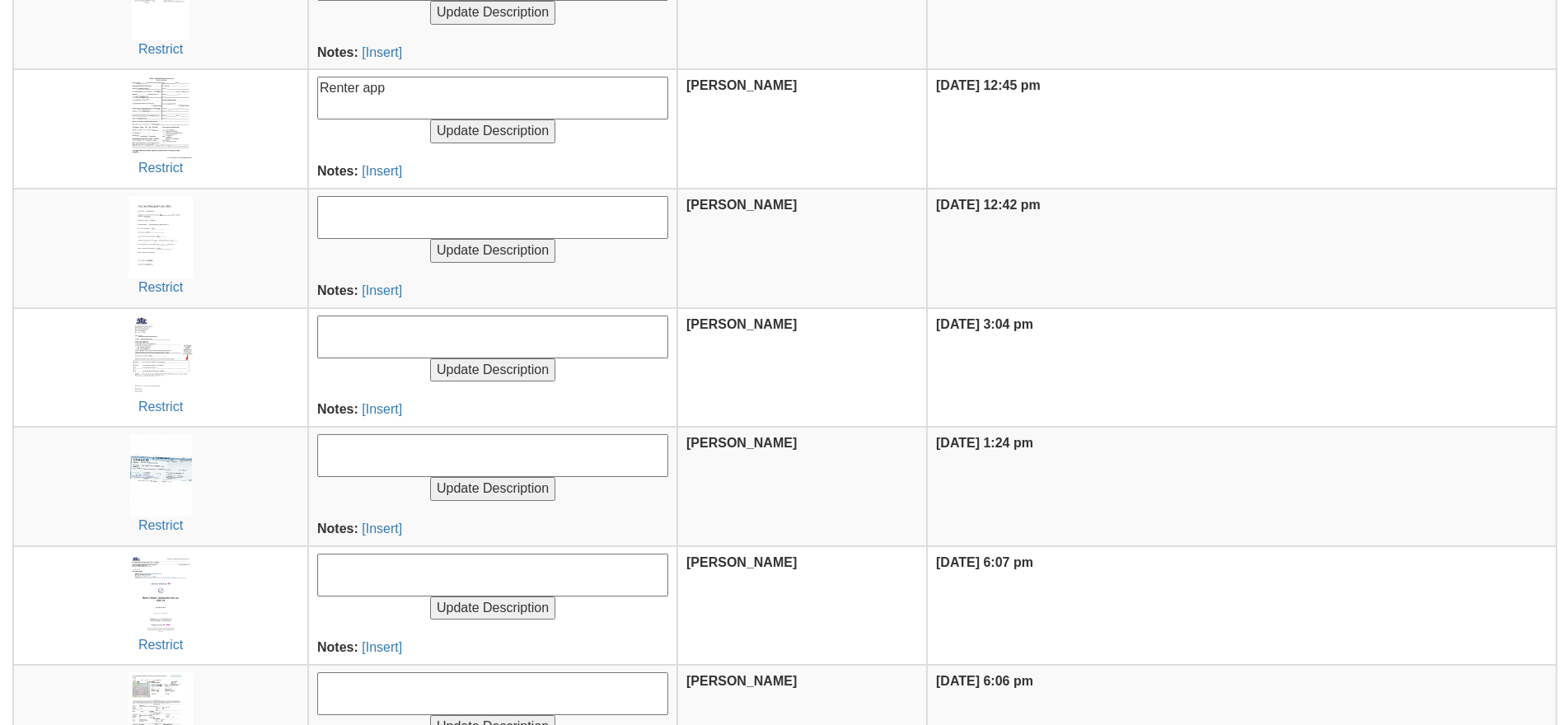
click at [340, 340] on textarea at bounding box center [493, 336] width 351 height 43
type textarea "closing letter"
click at [430, 358] on input "Update Description" at bounding box center [493, 370] width 126 height 24
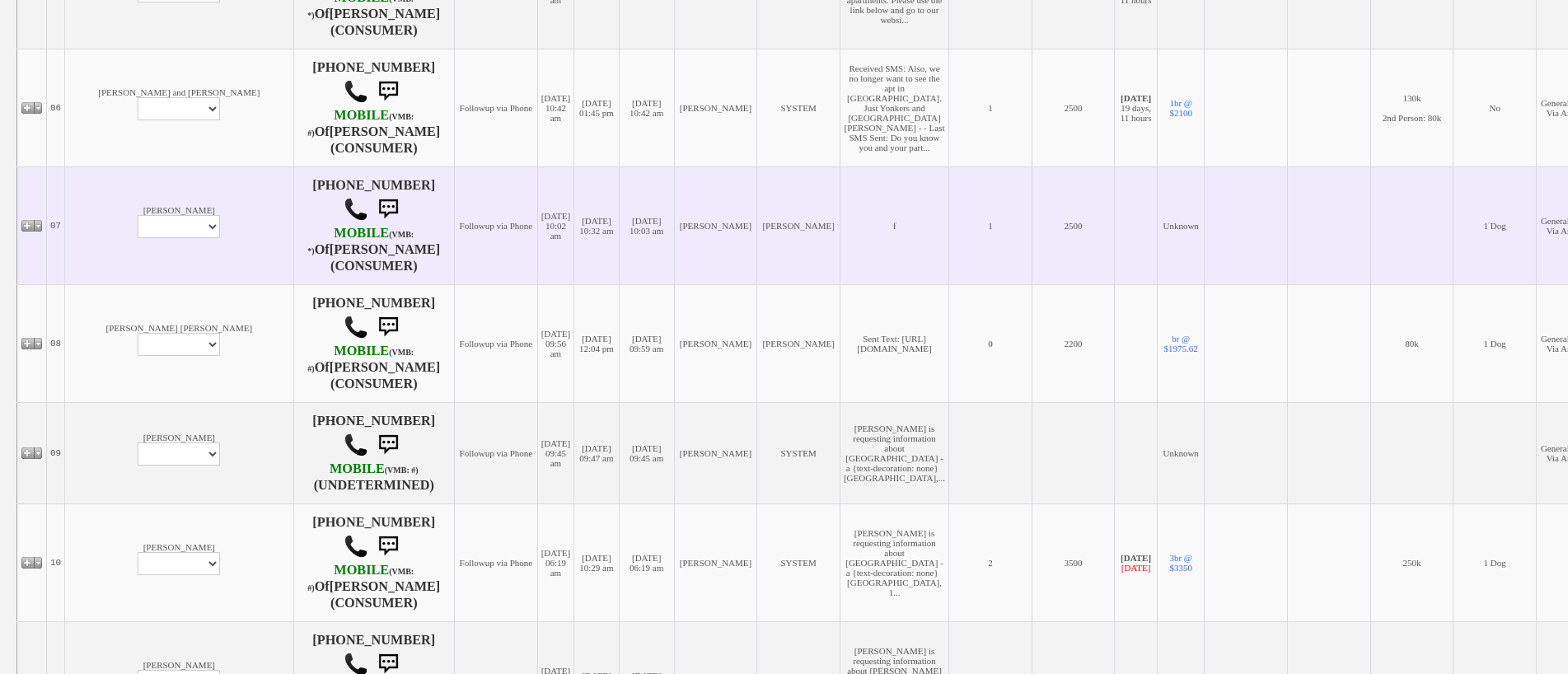
scroll to position [1401, 0]
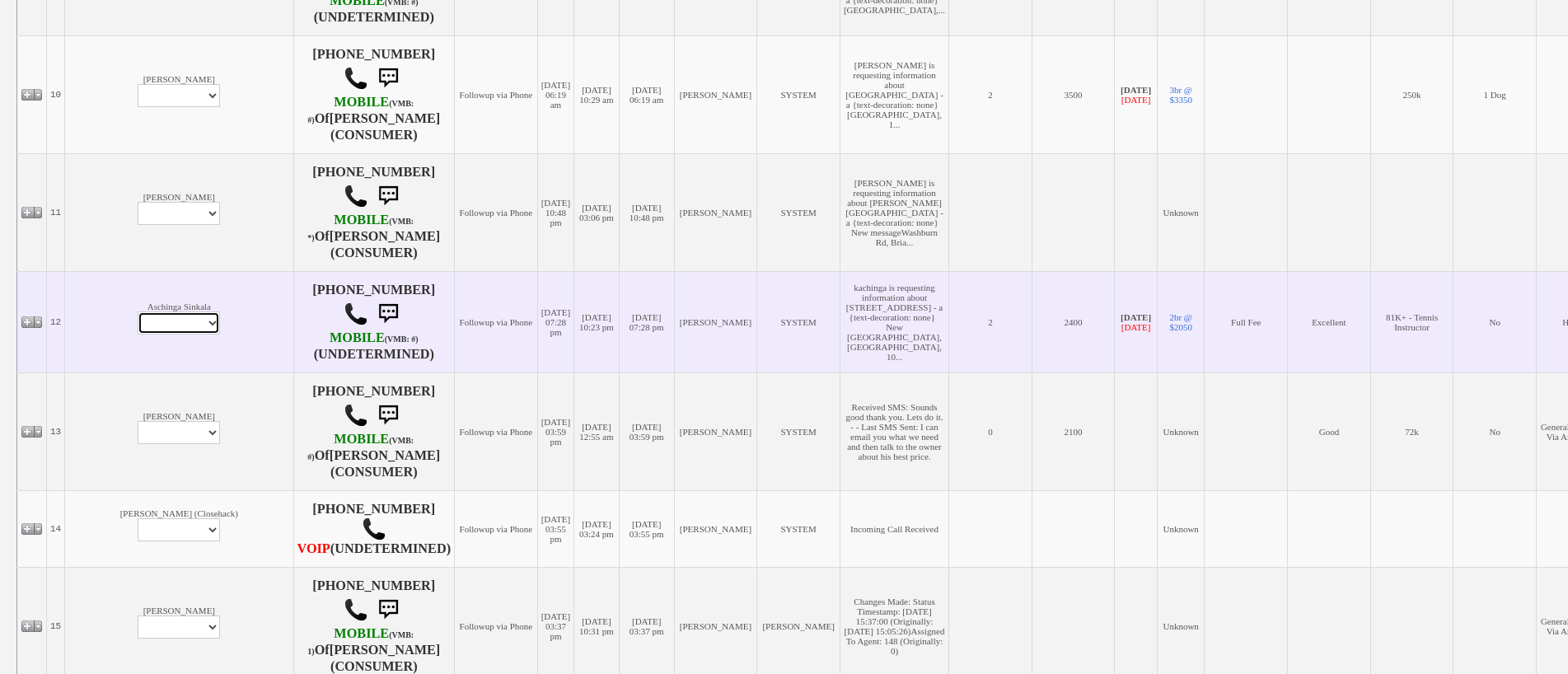
click at [138, 314] on select "Profile Edit Print Email Externally (Will Not Be Tracked In CRM) Closed Deals" at bounding box center [179, 323] width 83 height 23
select select "ChangeURL,/crm/custom/edit_client_form.php?redirect=%2Fcrm%2Fclients.php&id=358…"
click at [138, 312] on select "Profile Edit Print Email Externally (Will Not Be Tracked In CRM) Closed Deals" at bounding box center [179, 323] width 83 height 23
select select
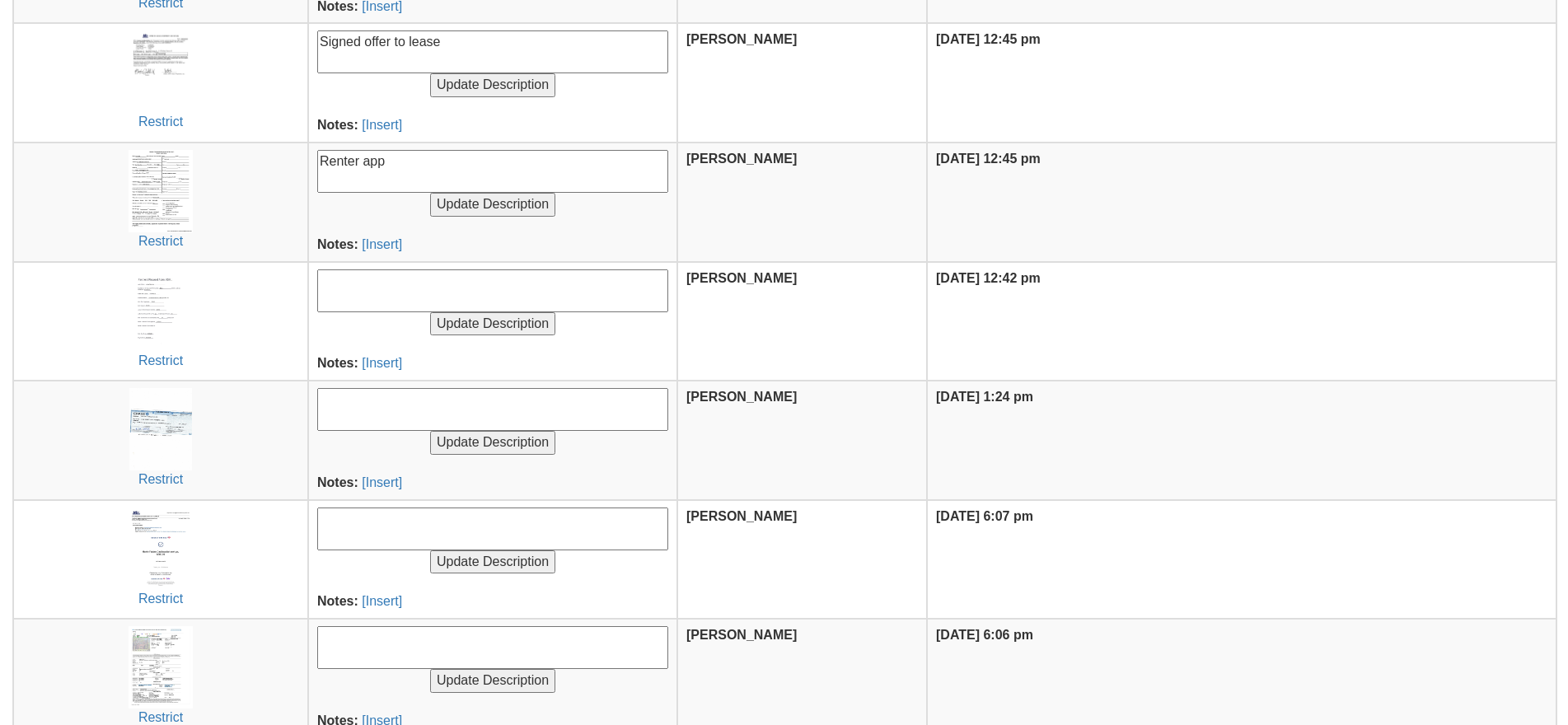
scroll to position [909, 0]
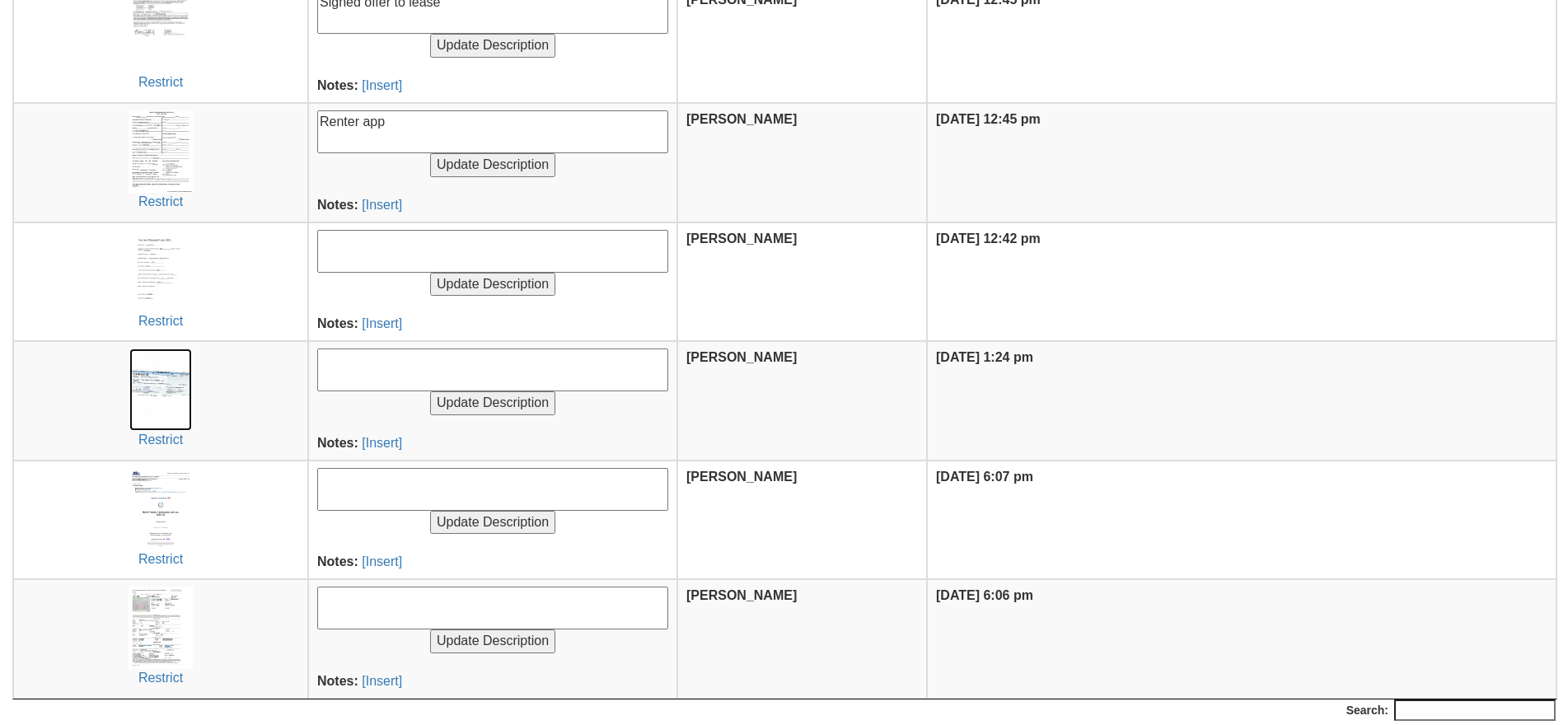
click at [155, 386] on img at bounding box center [161, 390] width 63 height 83
click at [397, 370] on textarea at bounding box center [493, 370] width 351 height 43
type textarea "balance of broker fee check"
click at [430, 391] on input "Update Description" at bounding box center [493, 403] width 126 height 24
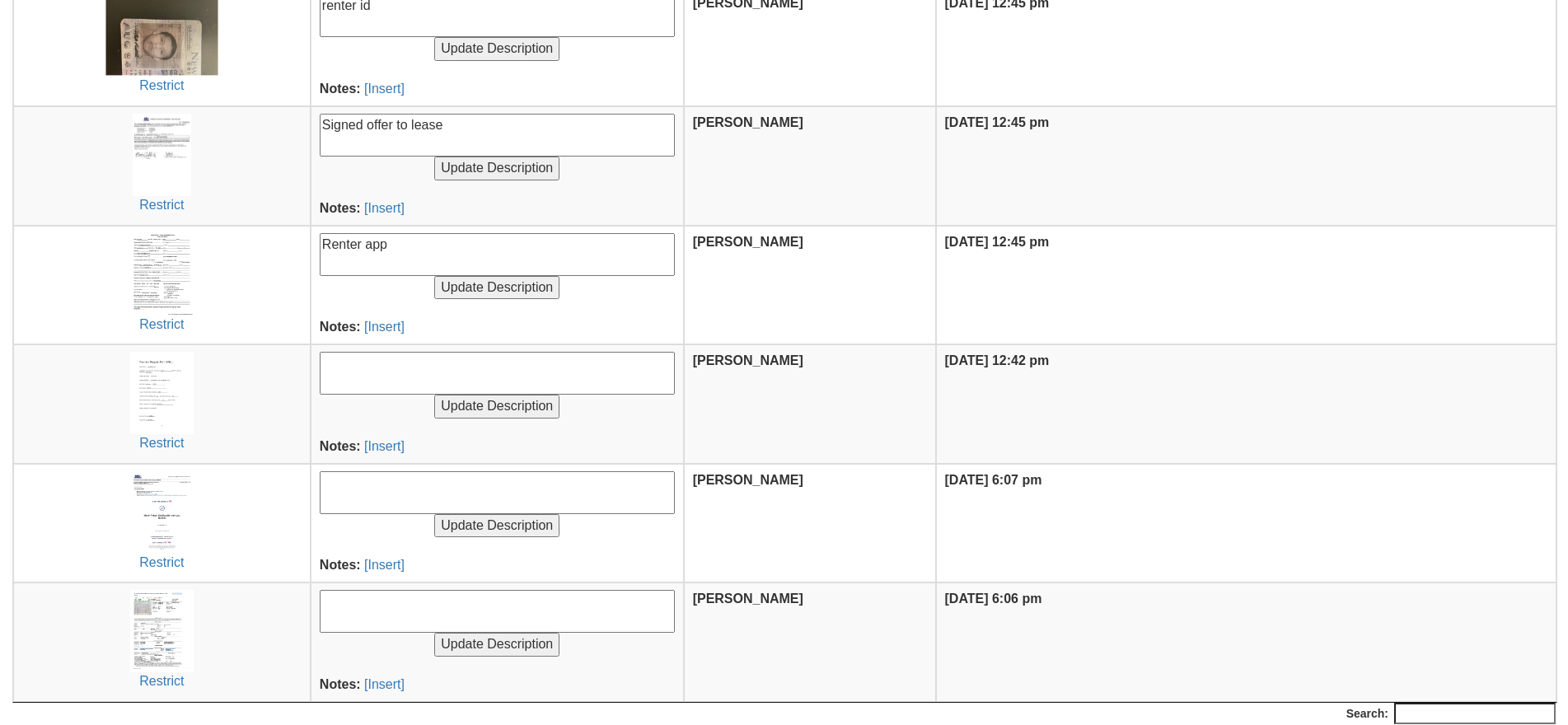
scroll to position [909, 0]
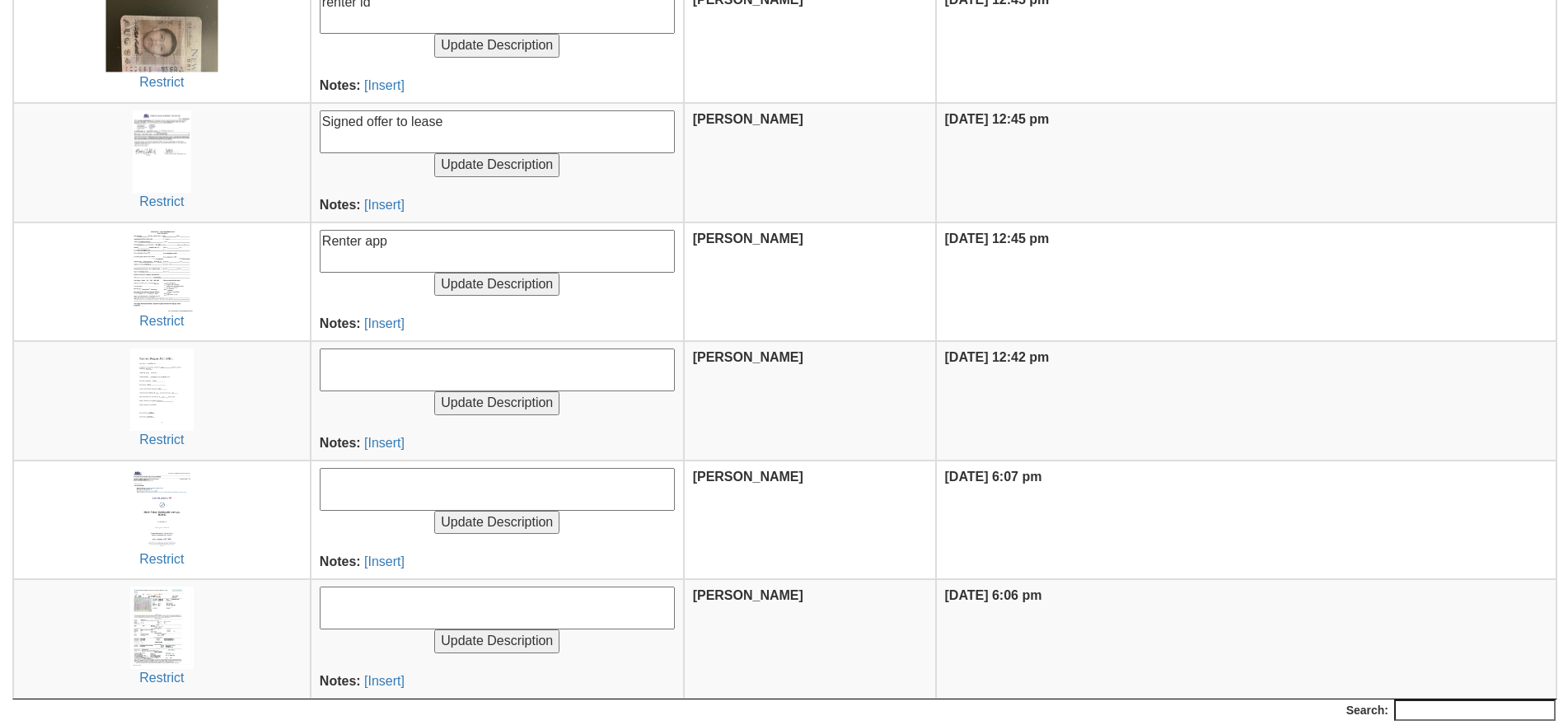
click at [380, 486] on textarea at bounding box center [497, 489] width 356 height 43
type textarea "$600 [MEDICAL_DATA] sent via zelle"
click at [435, 511] on input "Update Description" at bounding box center [497, 522] width 126 height 24
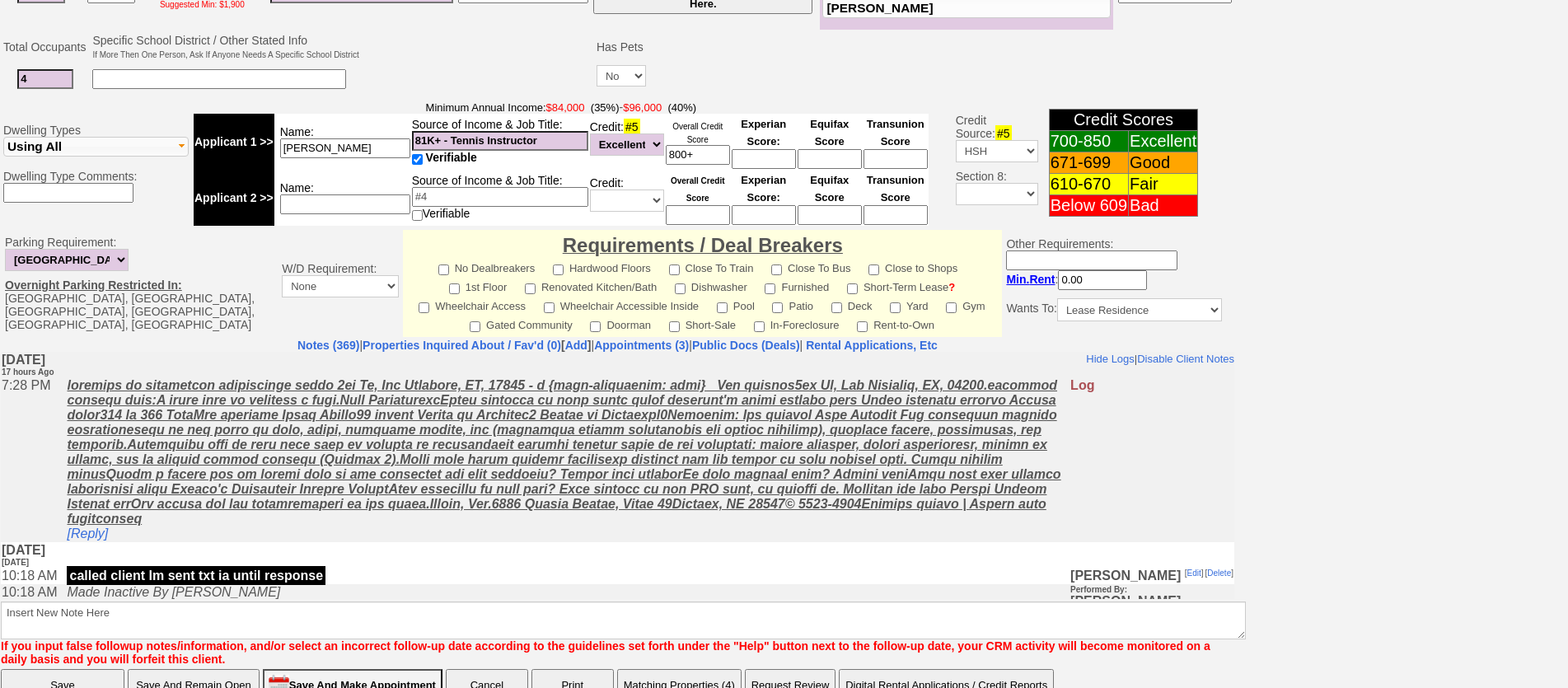
scroll to position [61, 0]
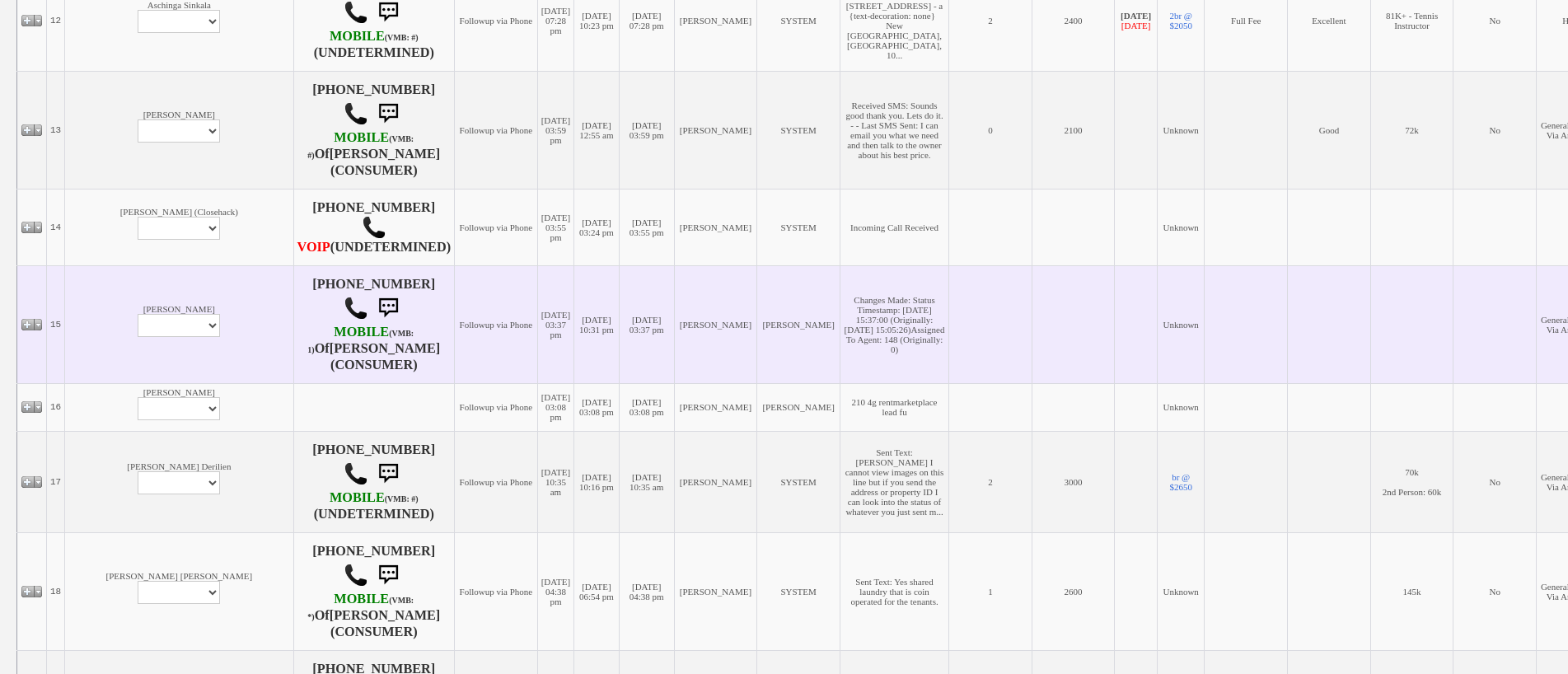
scroll to position [1729, 0]
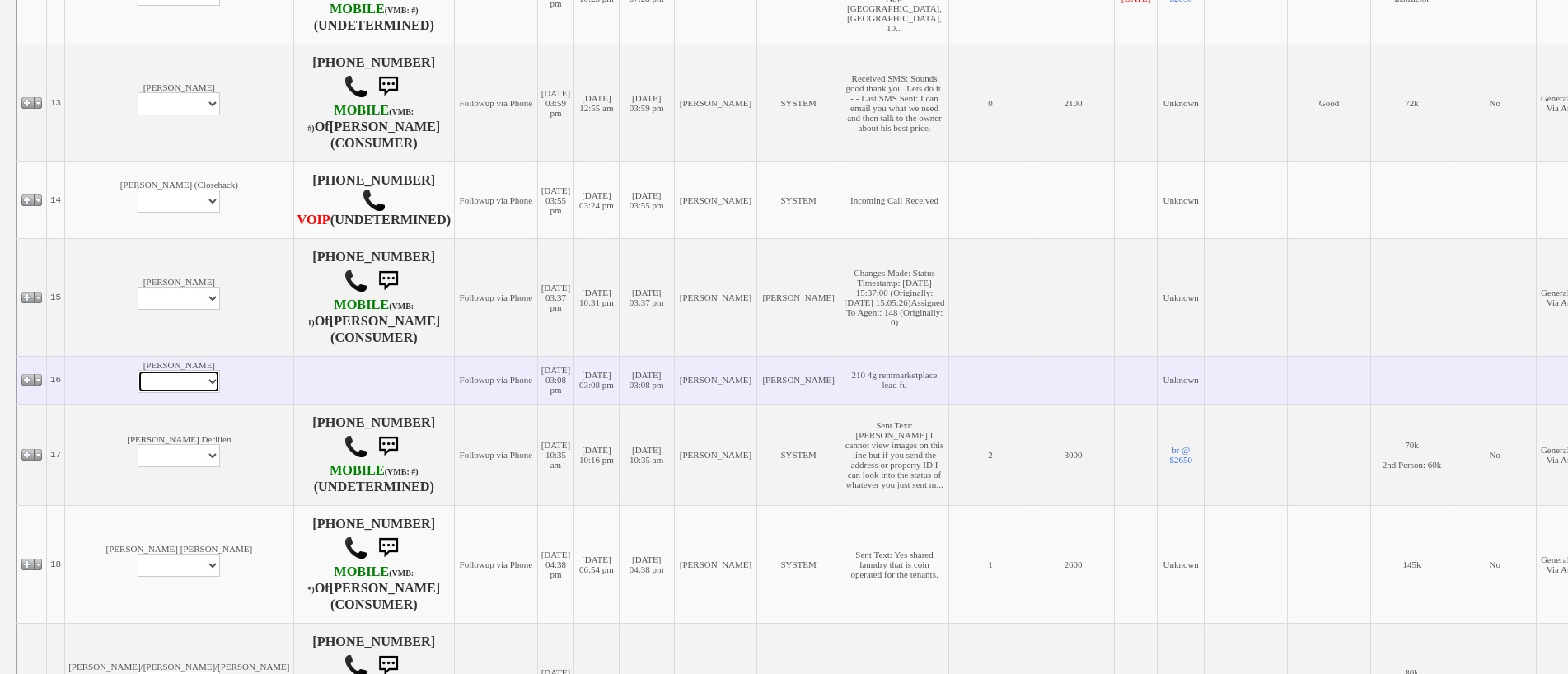
click at [138, 389] on select "Profile Edit Print Email Externally (Will Not Be Tracked In CRM) Closed Deals" at bounding box center [179, 381] width 83 height 23
select select "ChangeURL,/crm/custom/edit_client_form.php?redirect=%2Fcrm%2Fclients.php&id=167…"
click at [138, 380] on select "Profile Edit Print Email Externally (Will Not Be Tracked In CRM) Closed Deals" at bounding box center [179, 381] width 83 height 23
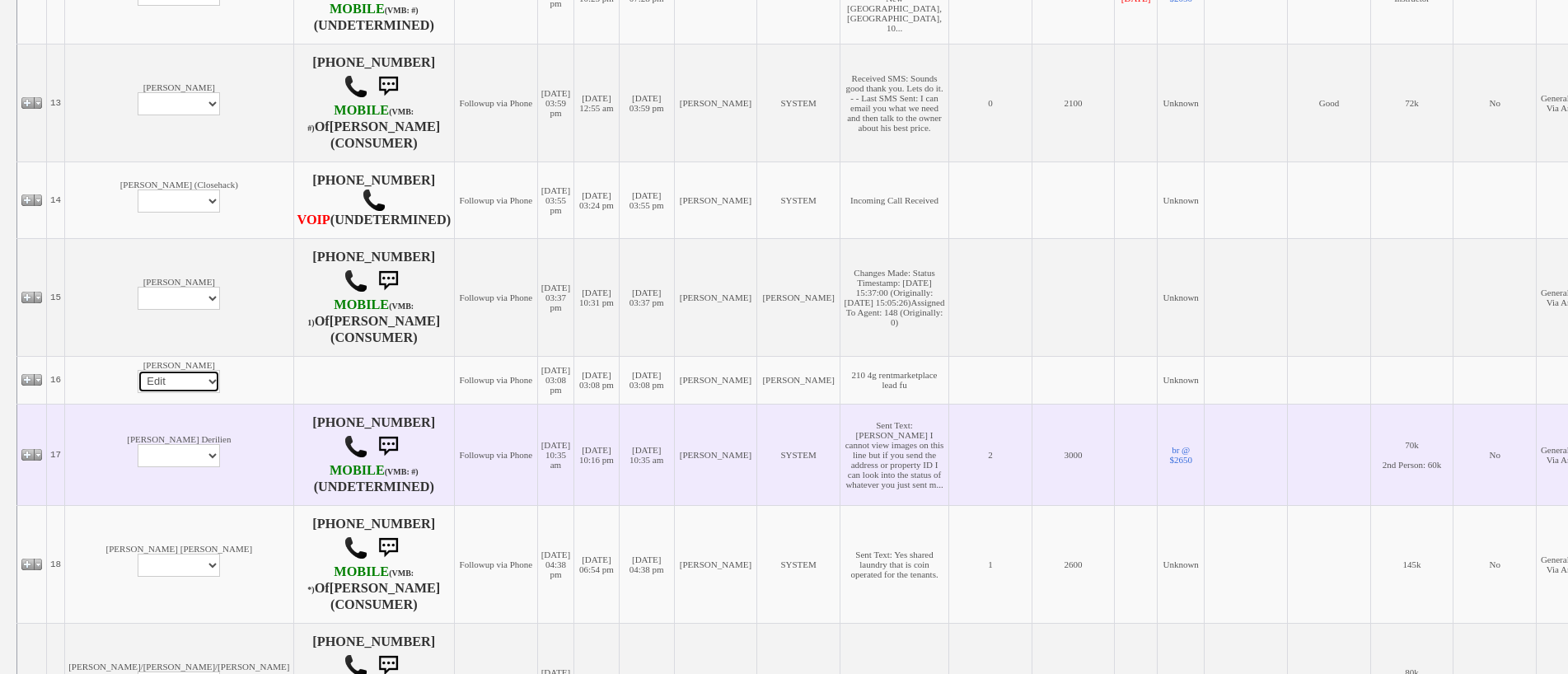
select select
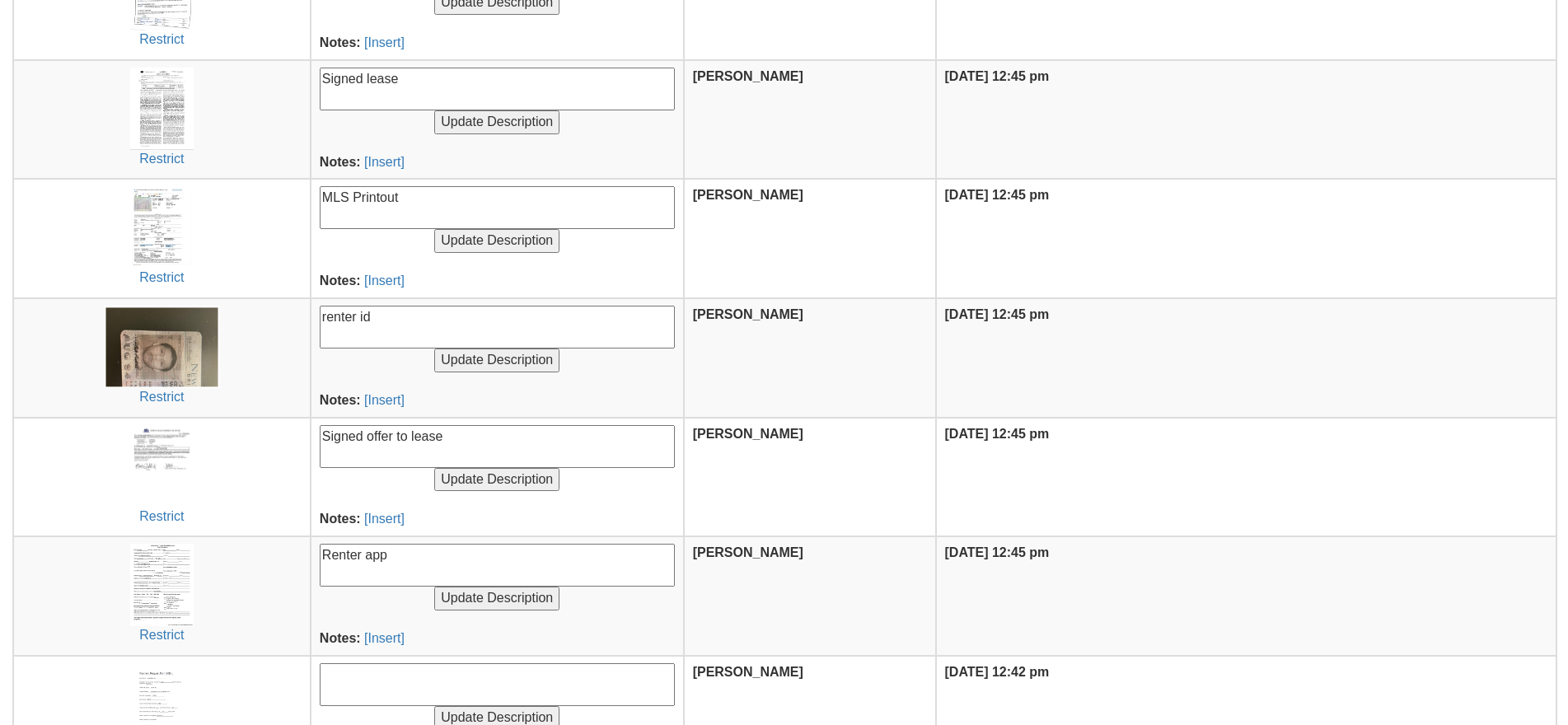
scroll to position [906, 0]
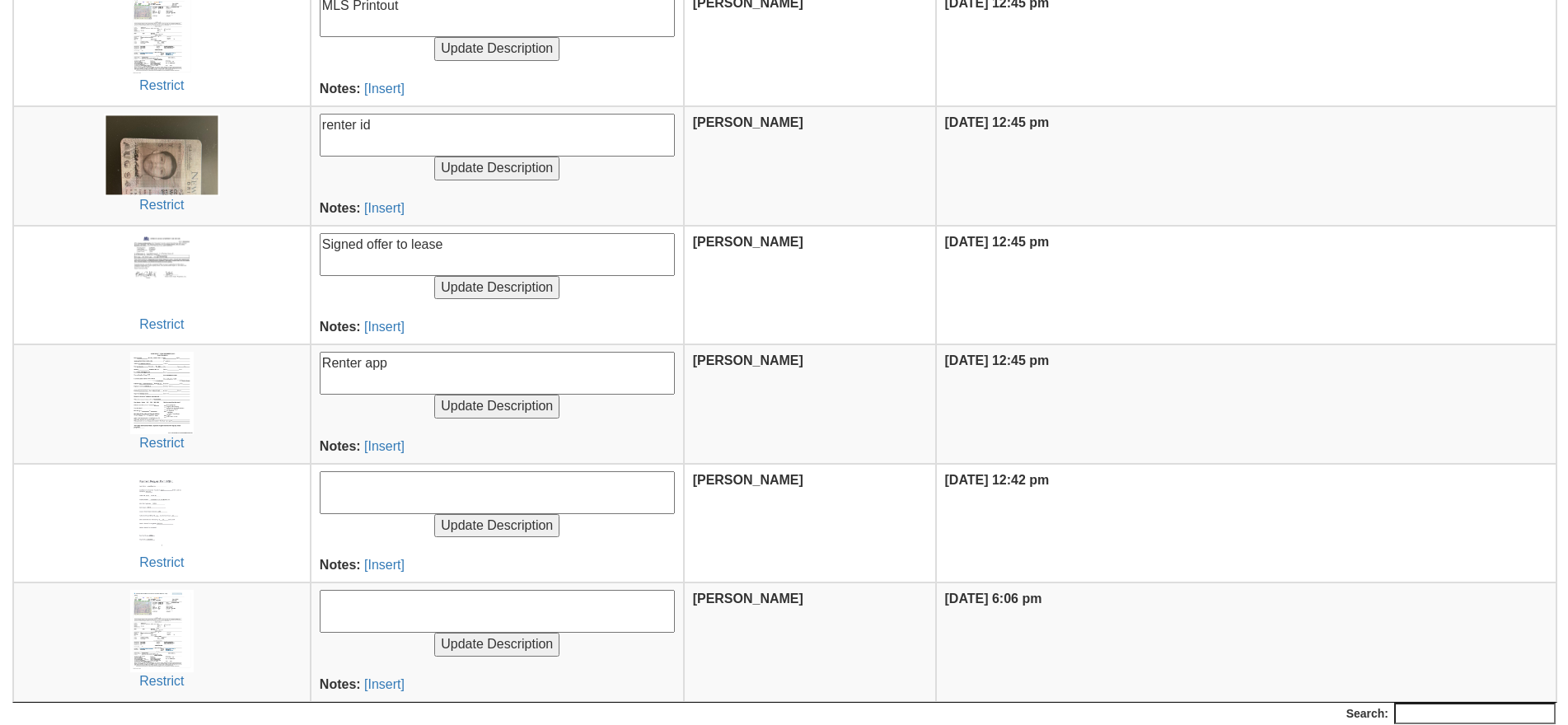
click at [391, 505] on textarea at bounding box center [497, 492] width 356 height 43
type textarea "payment request form"
click at [435, 514] on input "Update Description" at bounding box center [497, 526] width 126 height 24
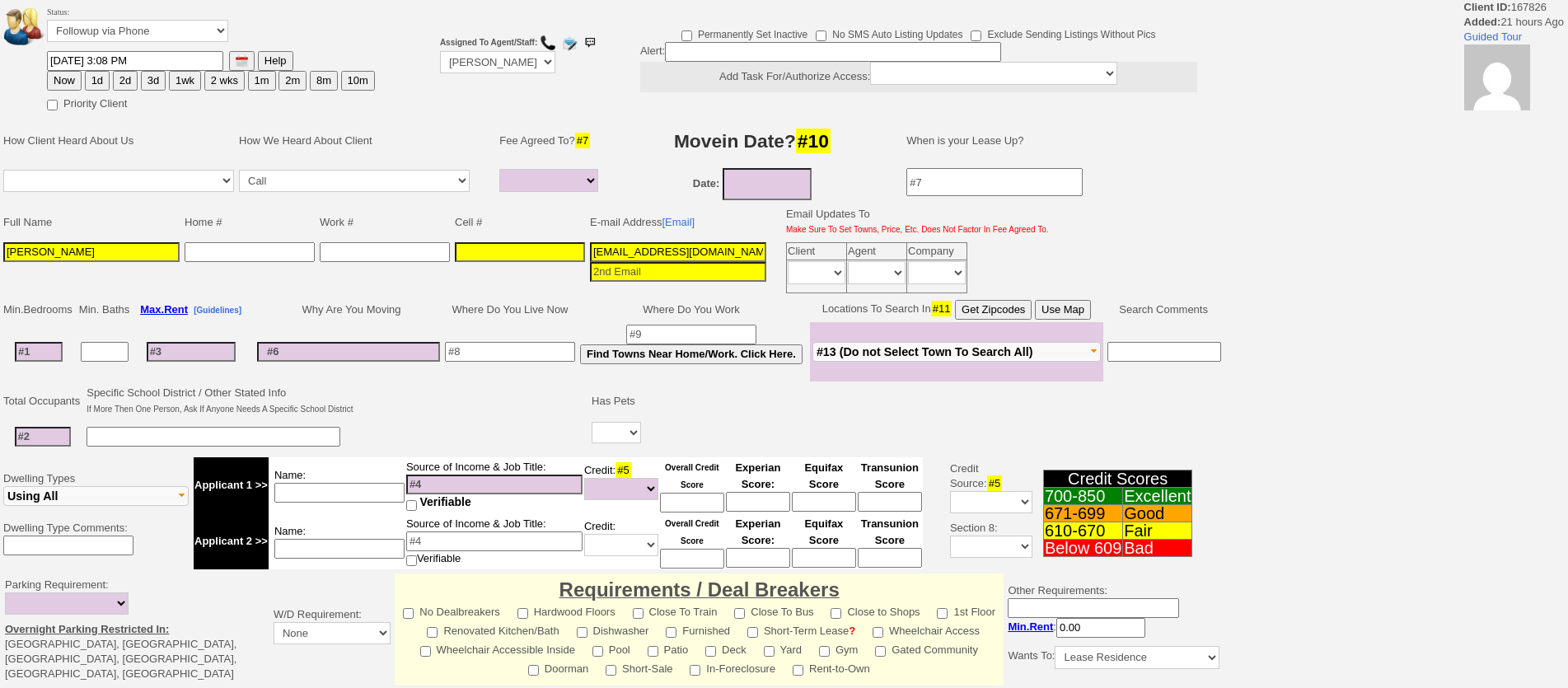
select select
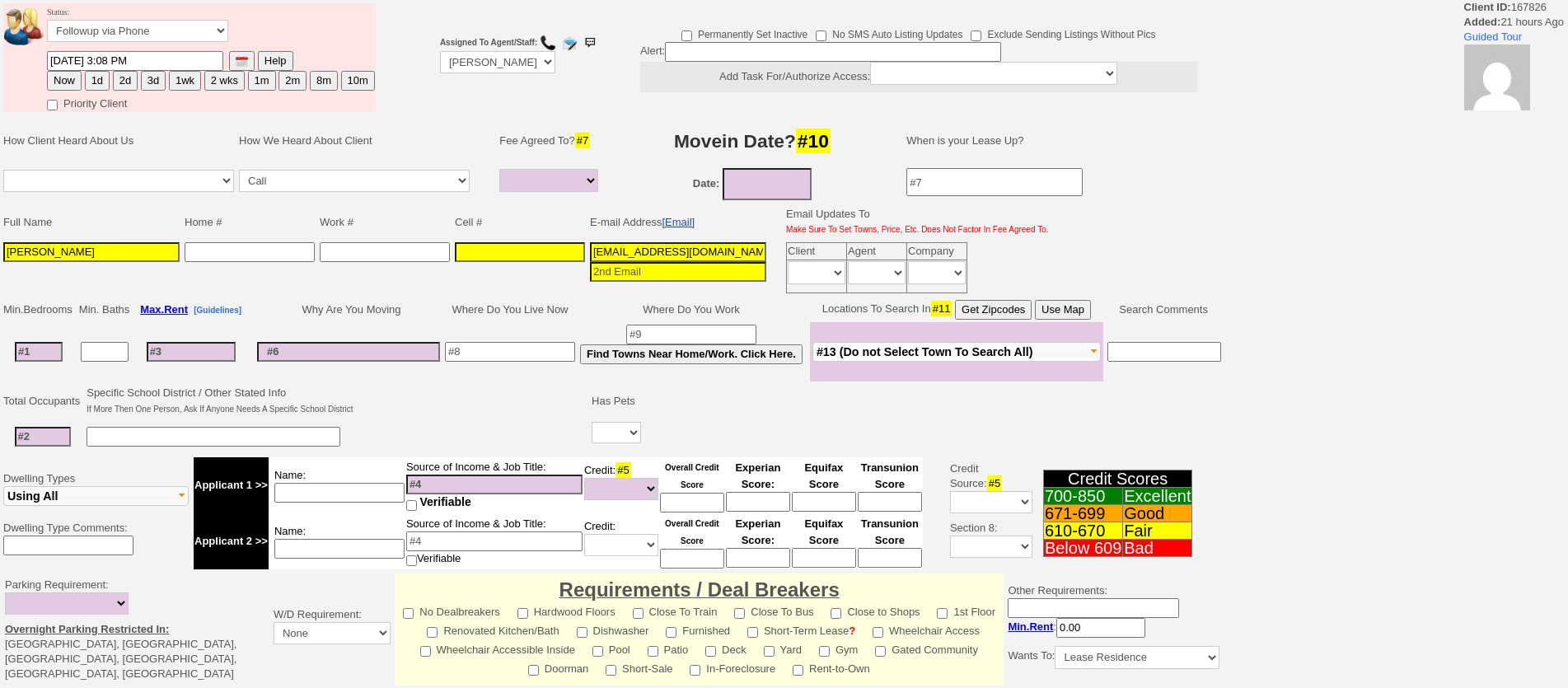
click at [693, 217] on link "[Email]" at bounding box center [679, 222] width 33 height 12
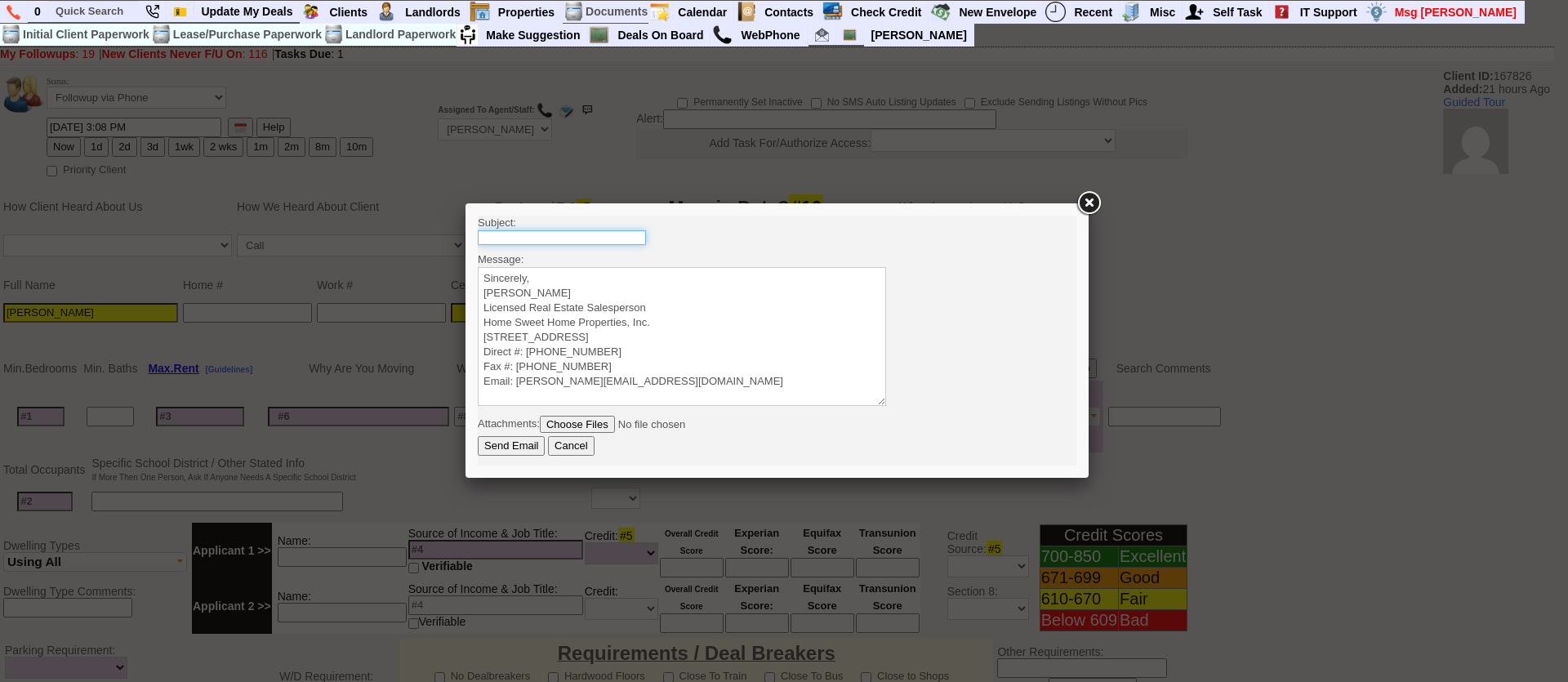
click at [586, 238] on input "text" at bounding box center [561, 237] width 168 height 15
click at [579, 231] on input "210 Pel" at bounding box center [561, 237] width 168 height 15
type input "2"
type input "210 Pelham Rd 2 Bedroom - $2600 - New Rochelle, NY"
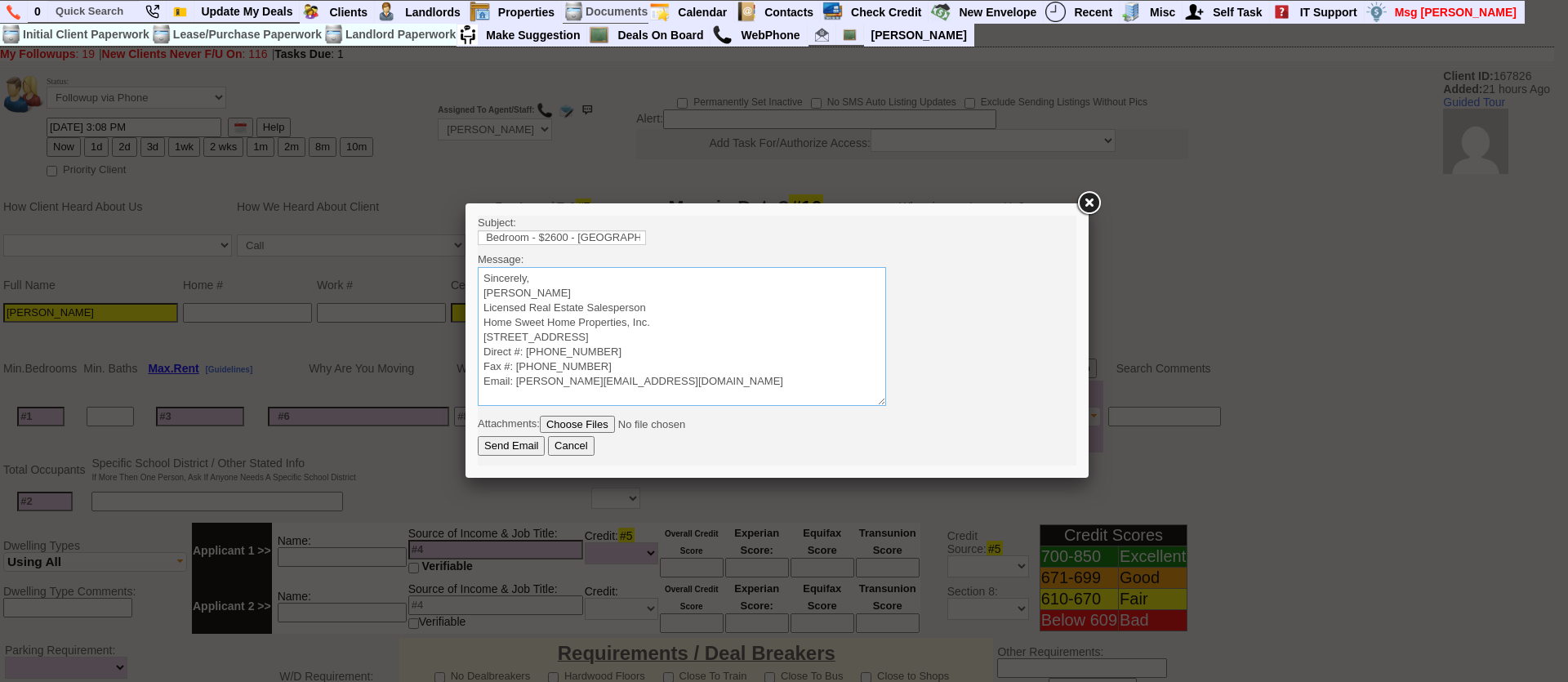
scroll to position [0, 0]
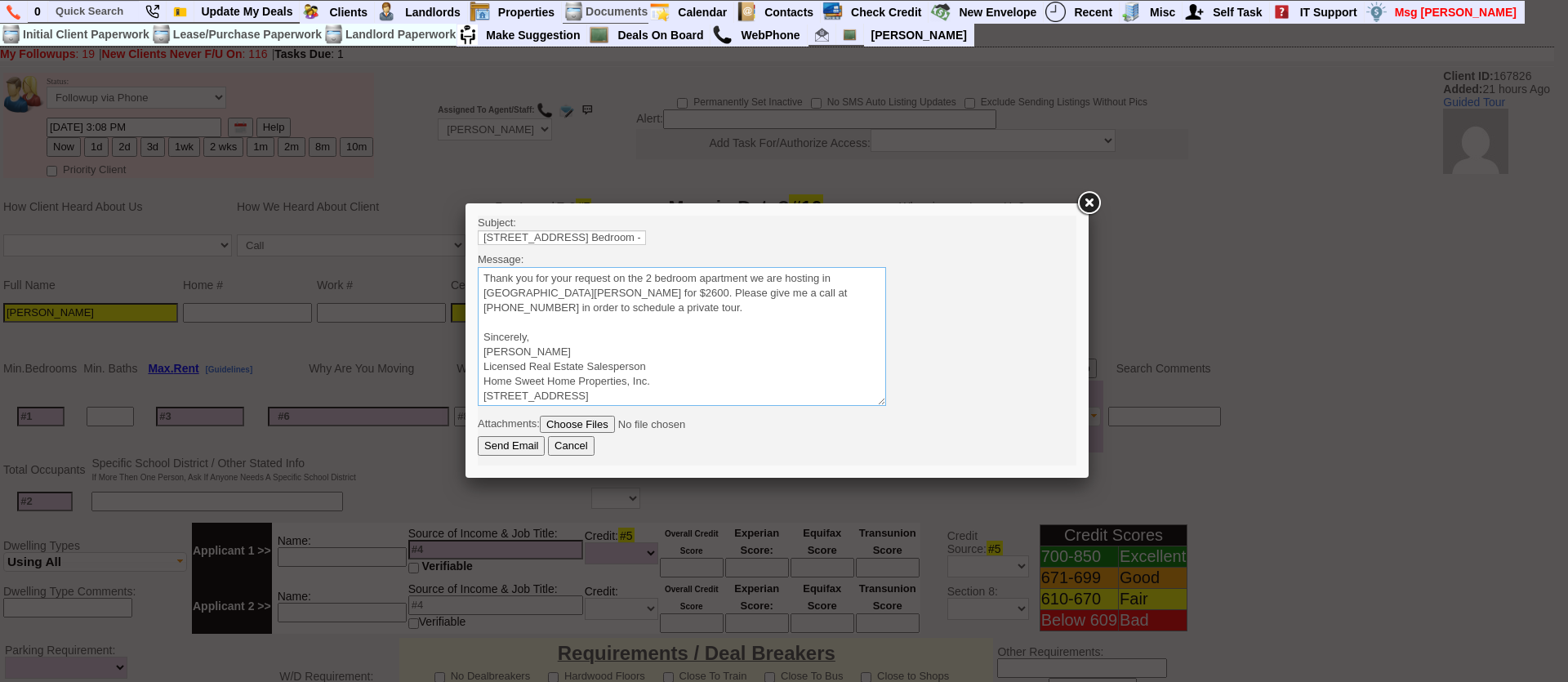
type textarea "Thank you for your request on the 2 bedroom apartment we are hosting in New Roc…"
click at [478, 436] on input "Send Email" at bounding box center [511, 445] width 67 height 20
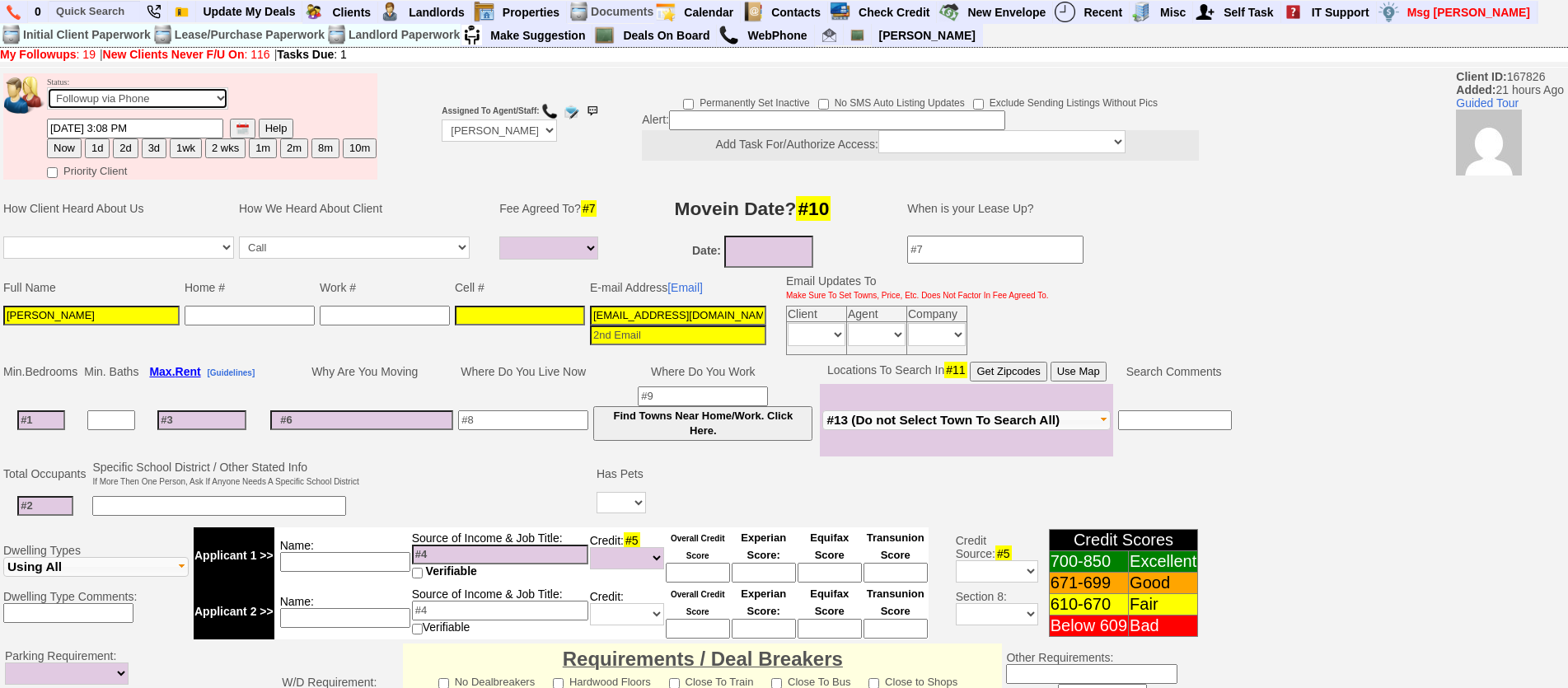
click at [109, 96] on select "Followup via Phone Followup via Email Followup When Section 8 Property Found De…" at bounding box center [137, 97] width 181 height 22
select select "Inactive"
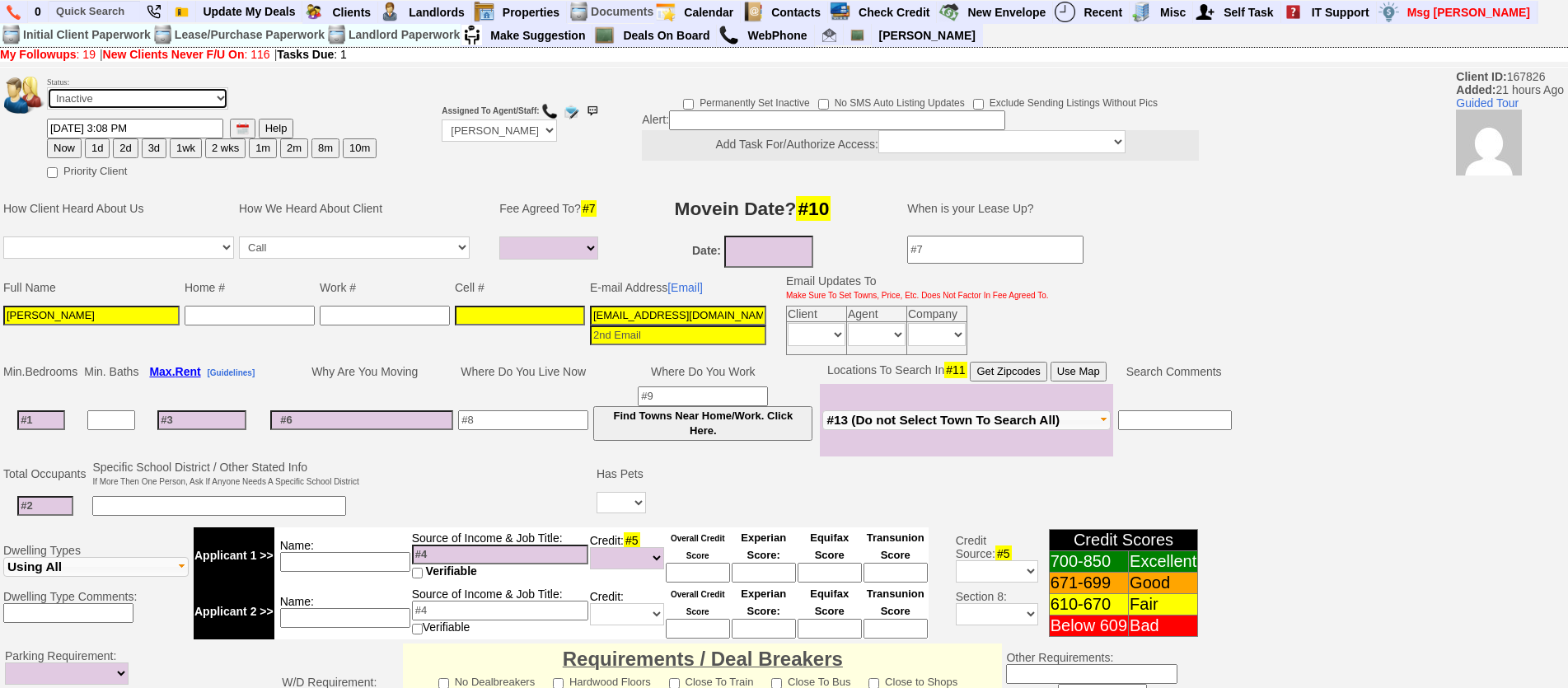
click at [47, 87] on select "Followup via Phone Followup via Email Followup When Section 8 Property Found De…" at bounding box center [137, 97] width 181 height 22
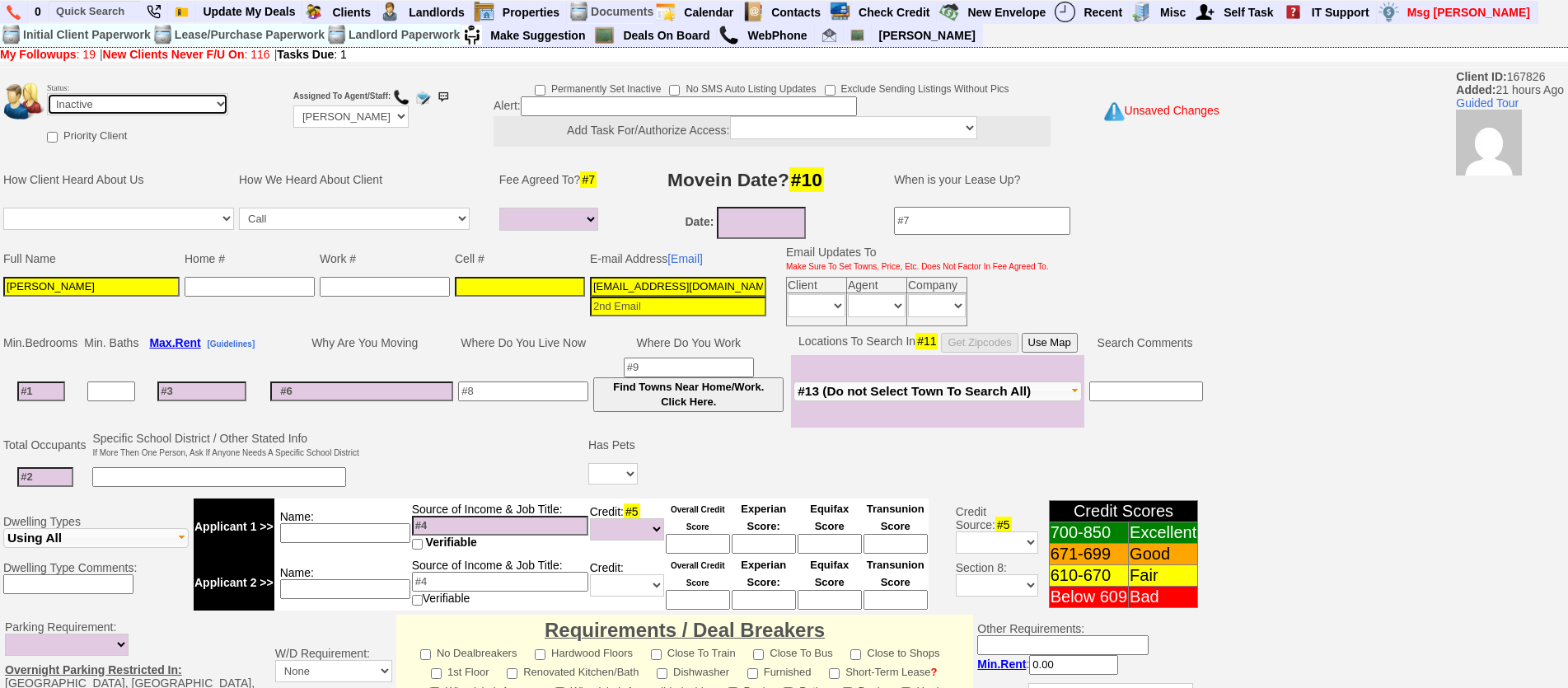
scroll to position [447, 0]
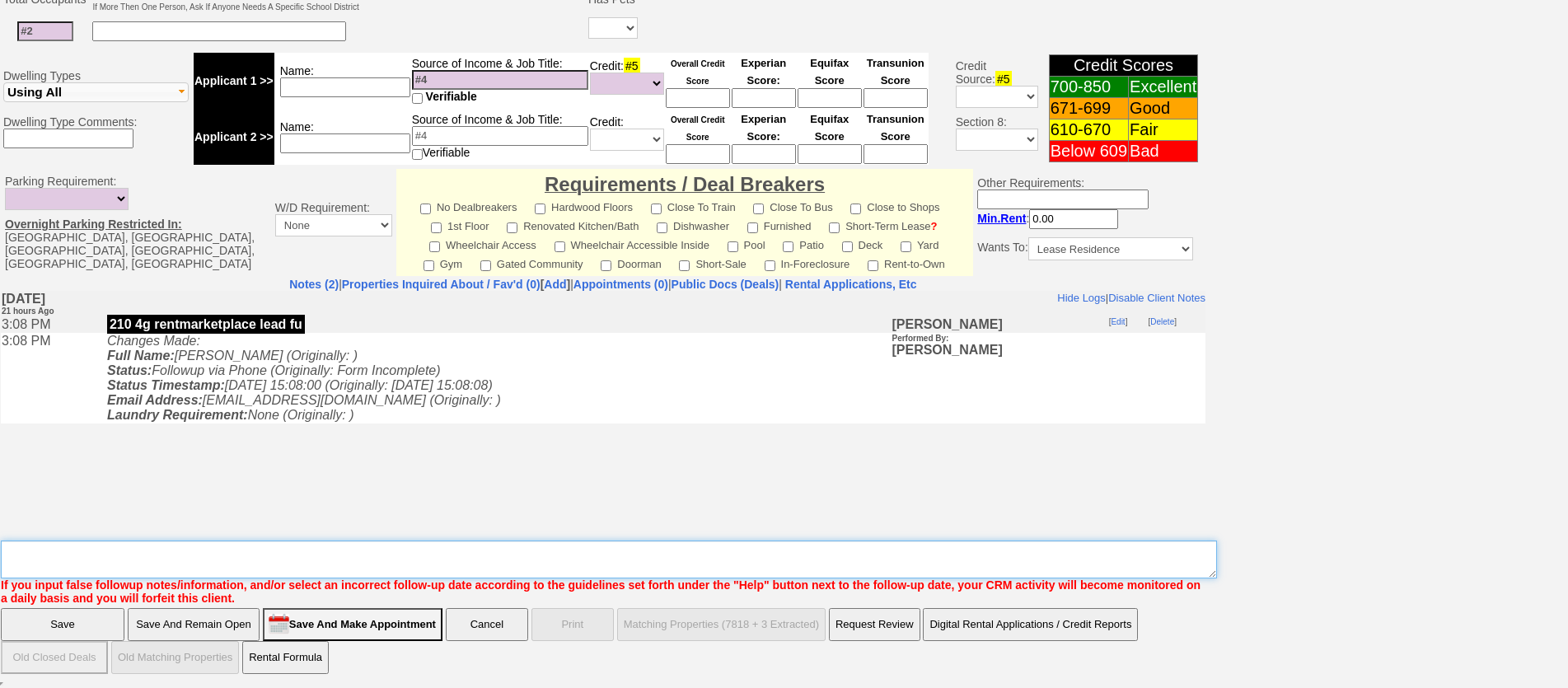
click at [669, 554] on textarea "Insert New Note Here" at bounding box center [608, 559] width 1216 height 38
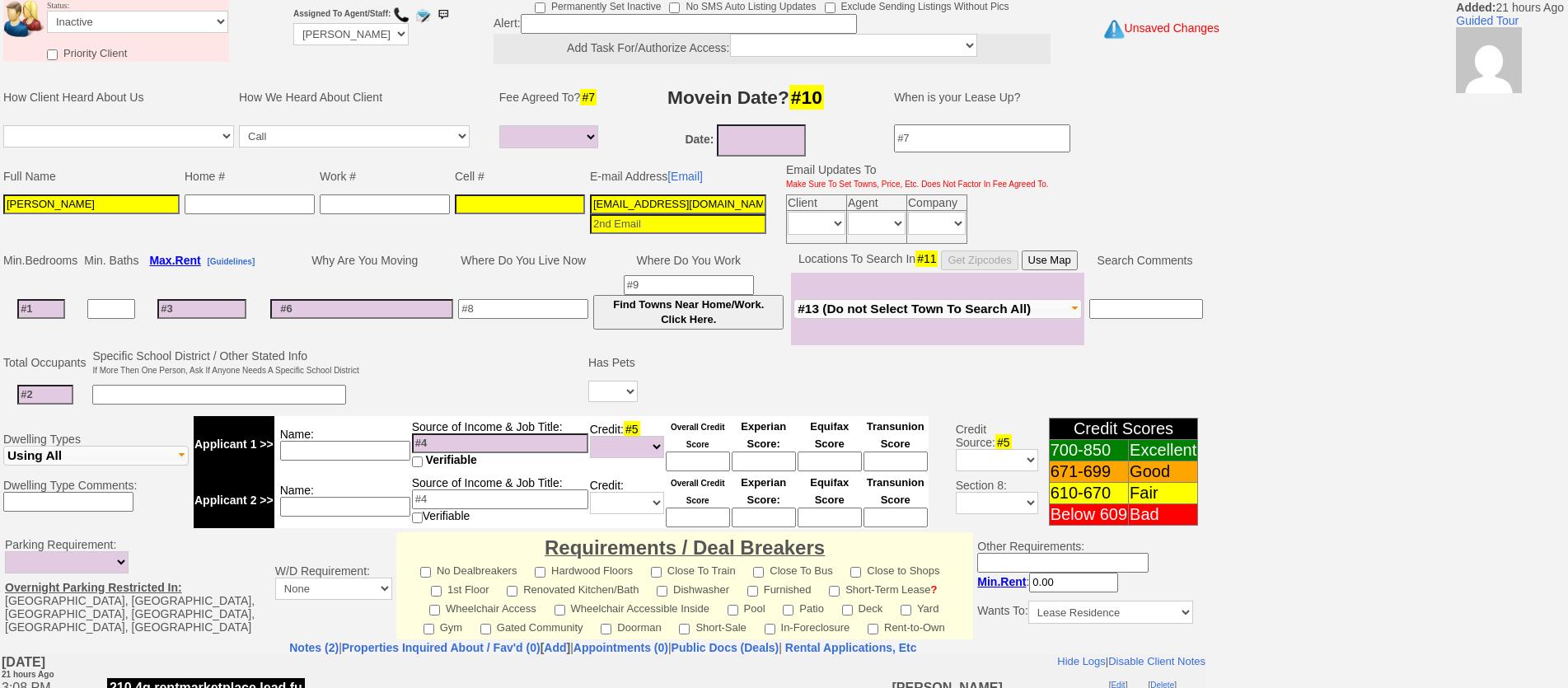
type textarea "sent email no phone ia until response"
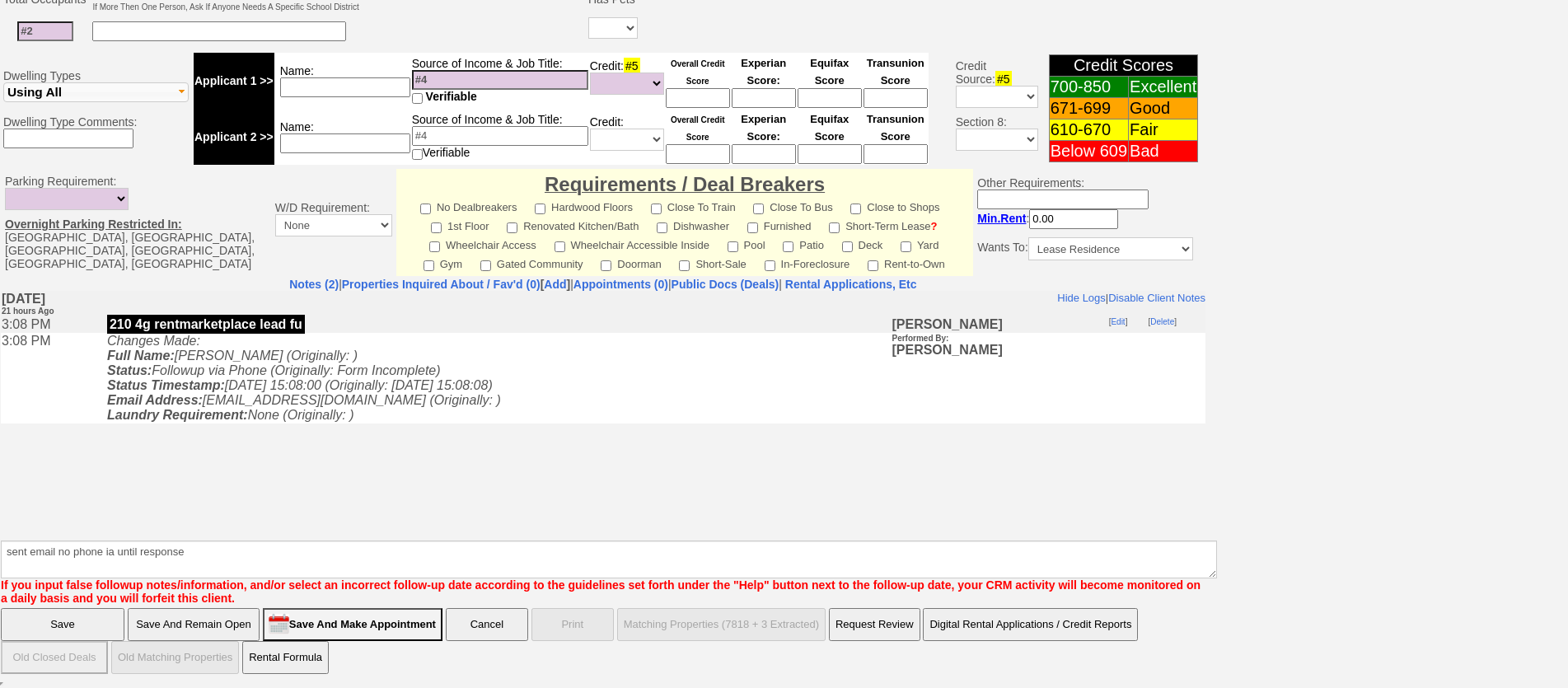
click input "Save" at bounding box center [62, 625] width 124 height 33
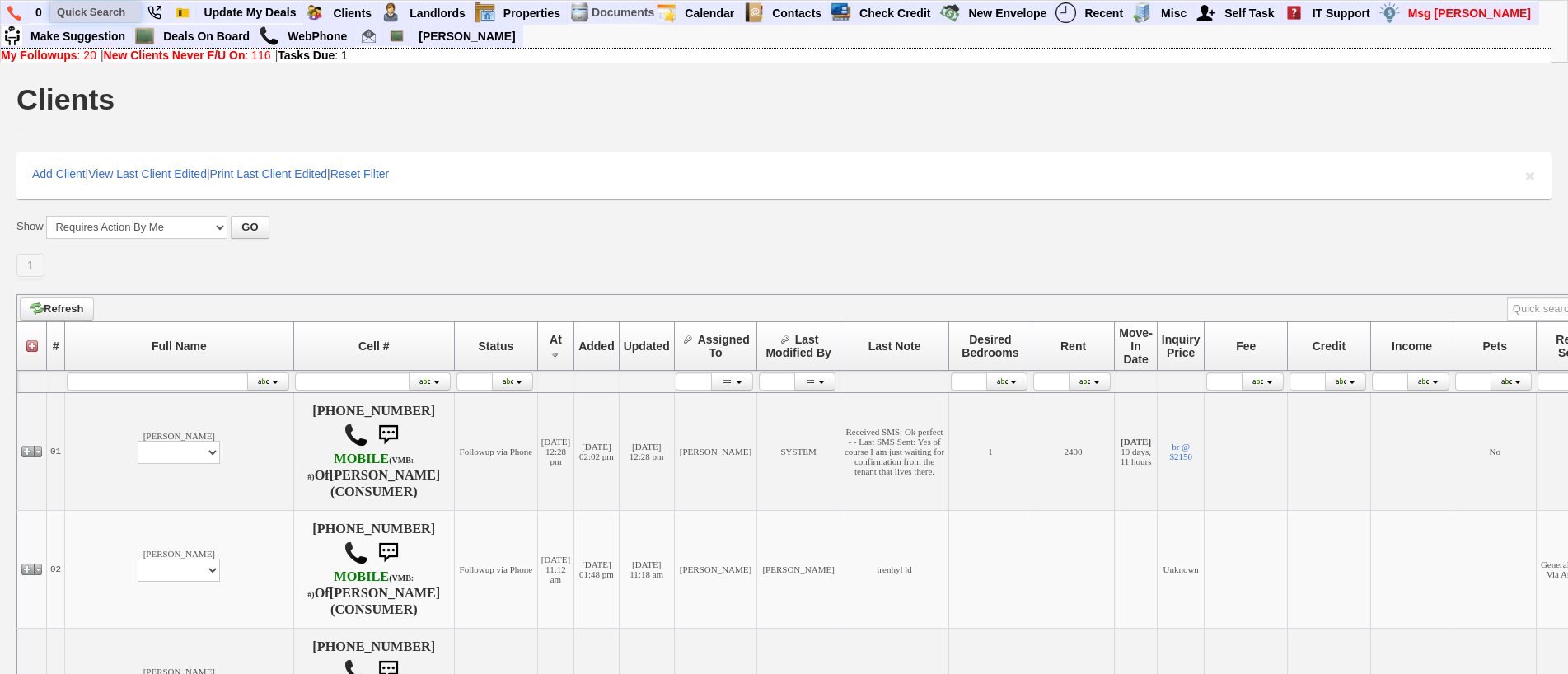
click at [113, 20] on input "text" at bounding box center [95, 11] width 90 height 20
paste input "[PHONE_NUMBER]"
type input "[PHONE_NUMBER]"
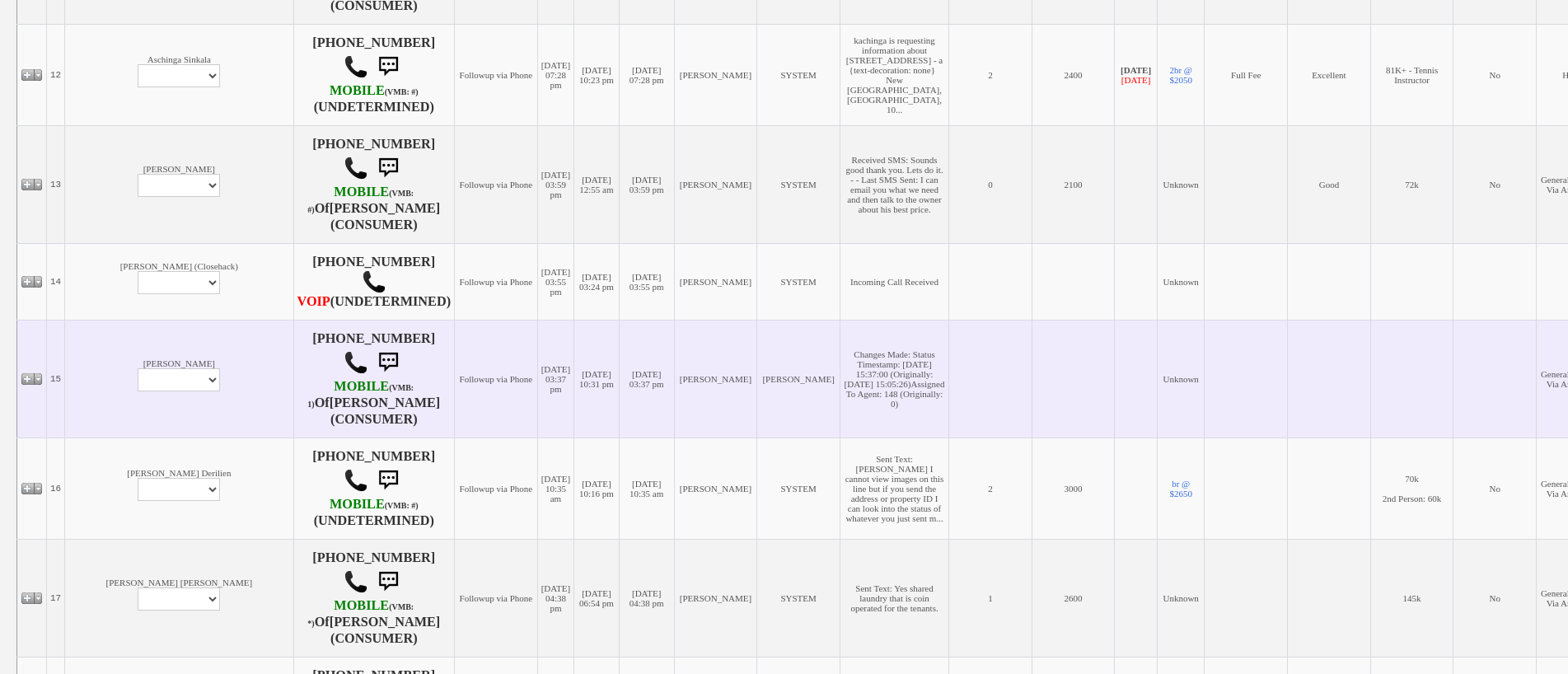
click at [122, 346] on td "Adrianna Alves Profile Edit Print Email Externally (Will Not Be Tracked In CRM)…" at bounding box center [179, 378] width 228 height 118
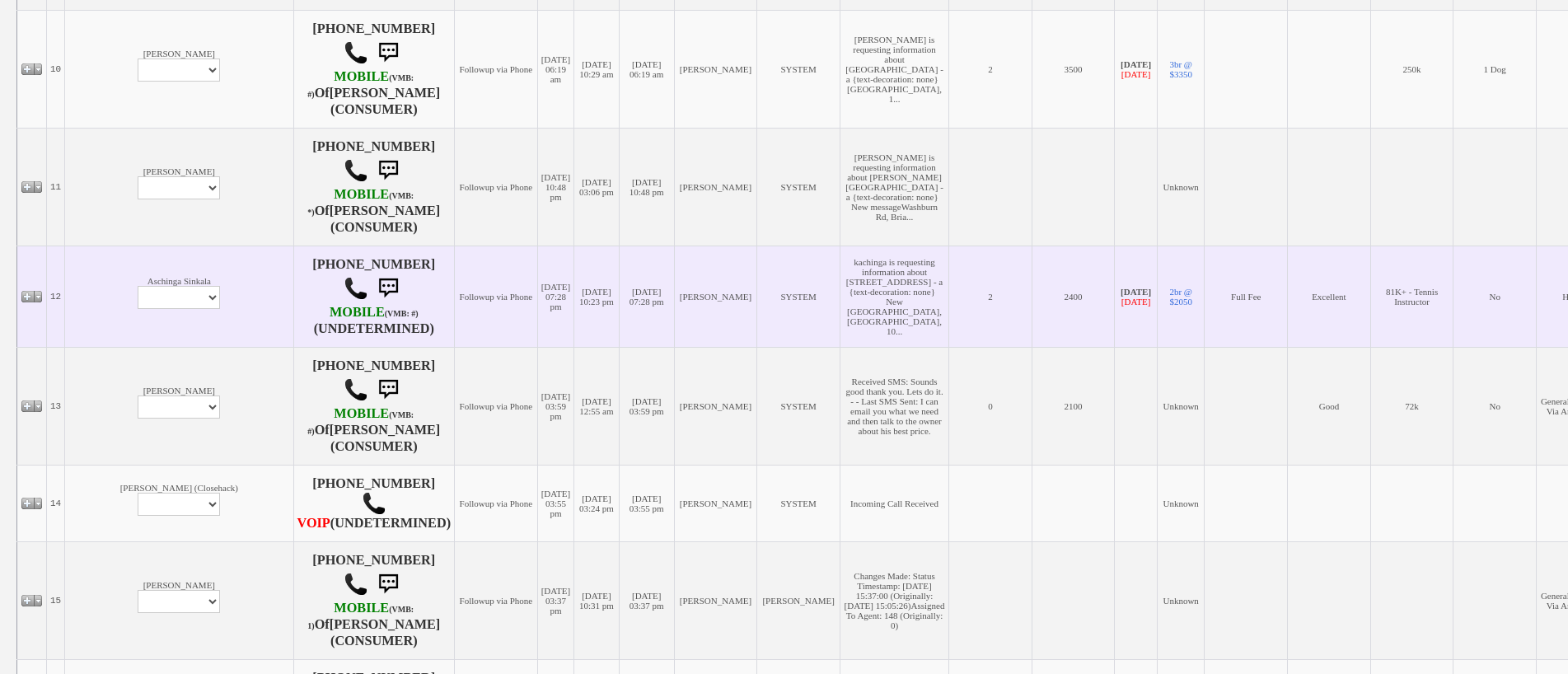
scroll to position [1396, 0]
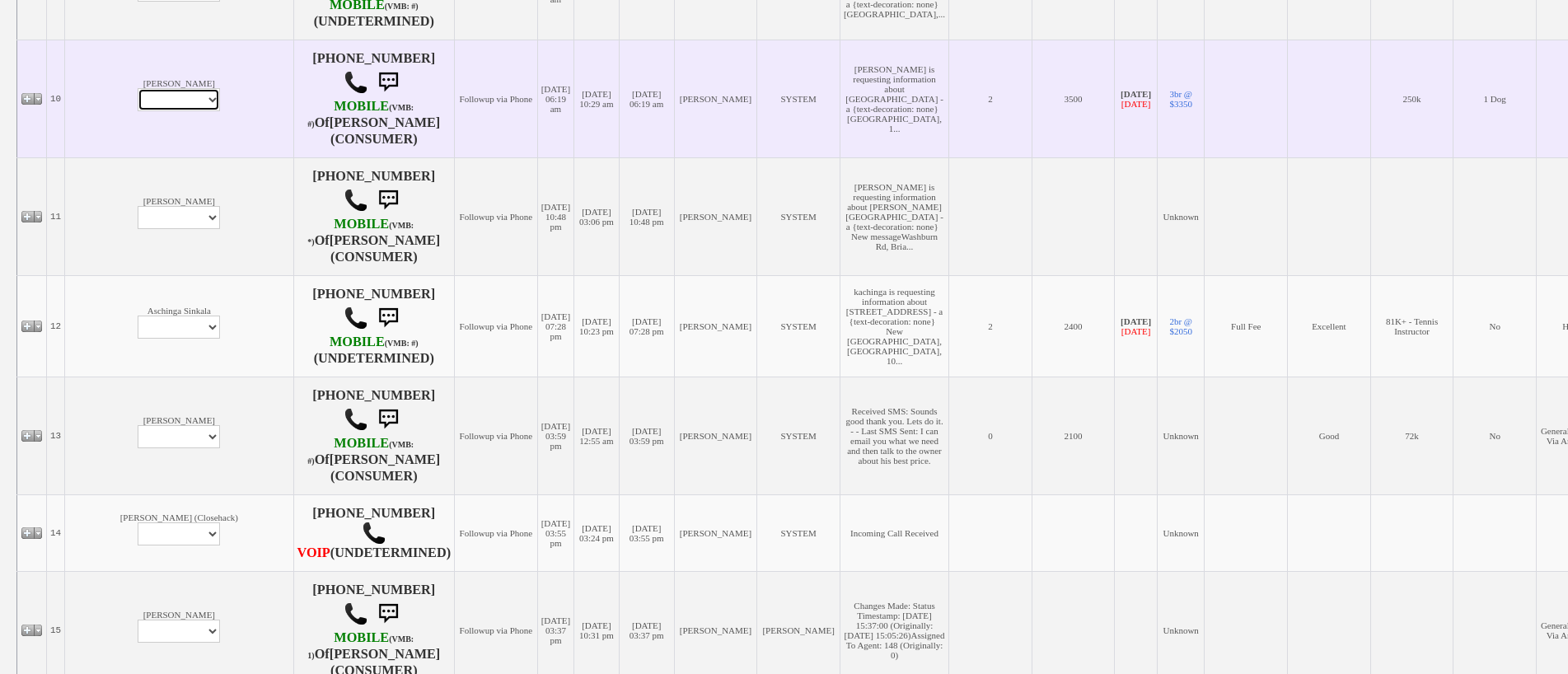
click at [138, 90] on select "Profile Edit Print Email Externally (Will Not Be Tracked In CRM) Closed Deals" at bounding box center [179, 99] width 83 height 23
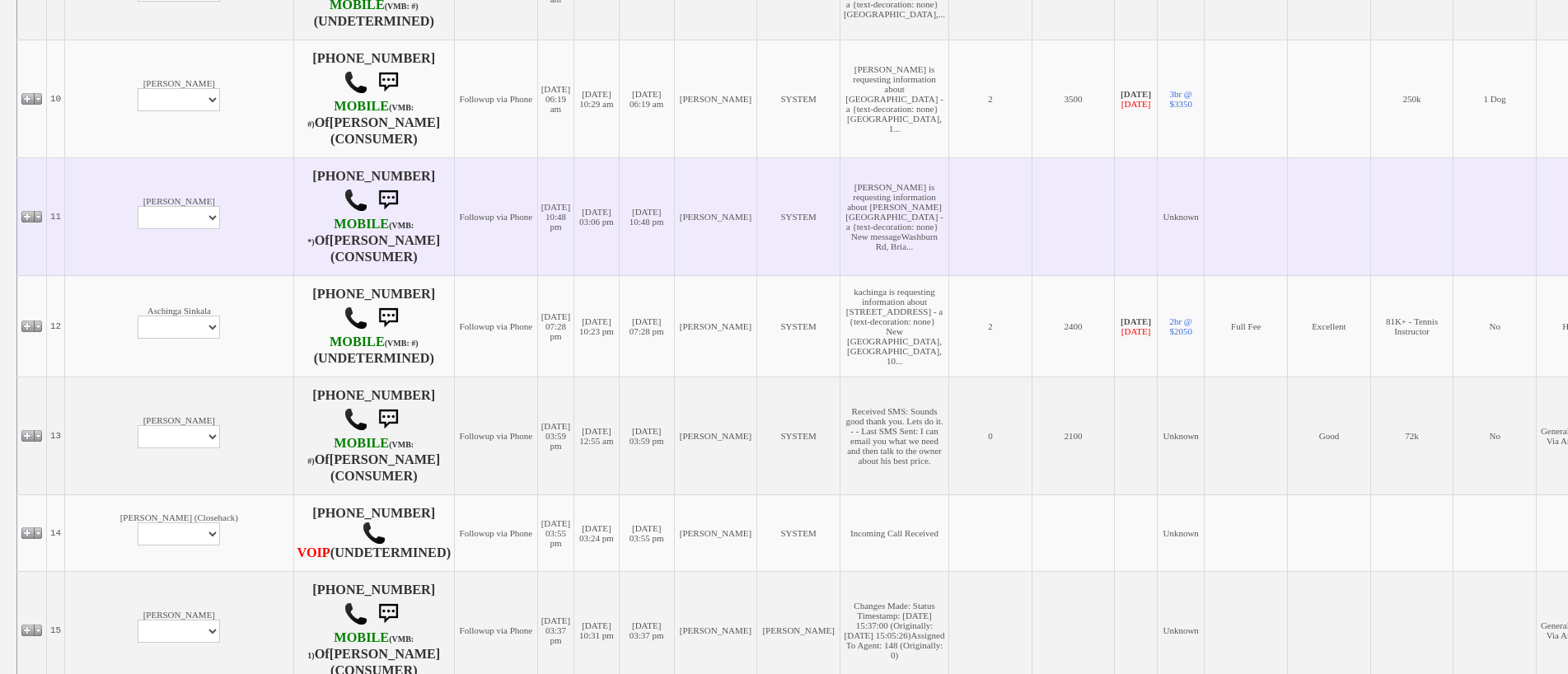
click at [619, 240] on td "09/10/2025 10:48 pm" at bounding box center [646, 216] width 55 height 118
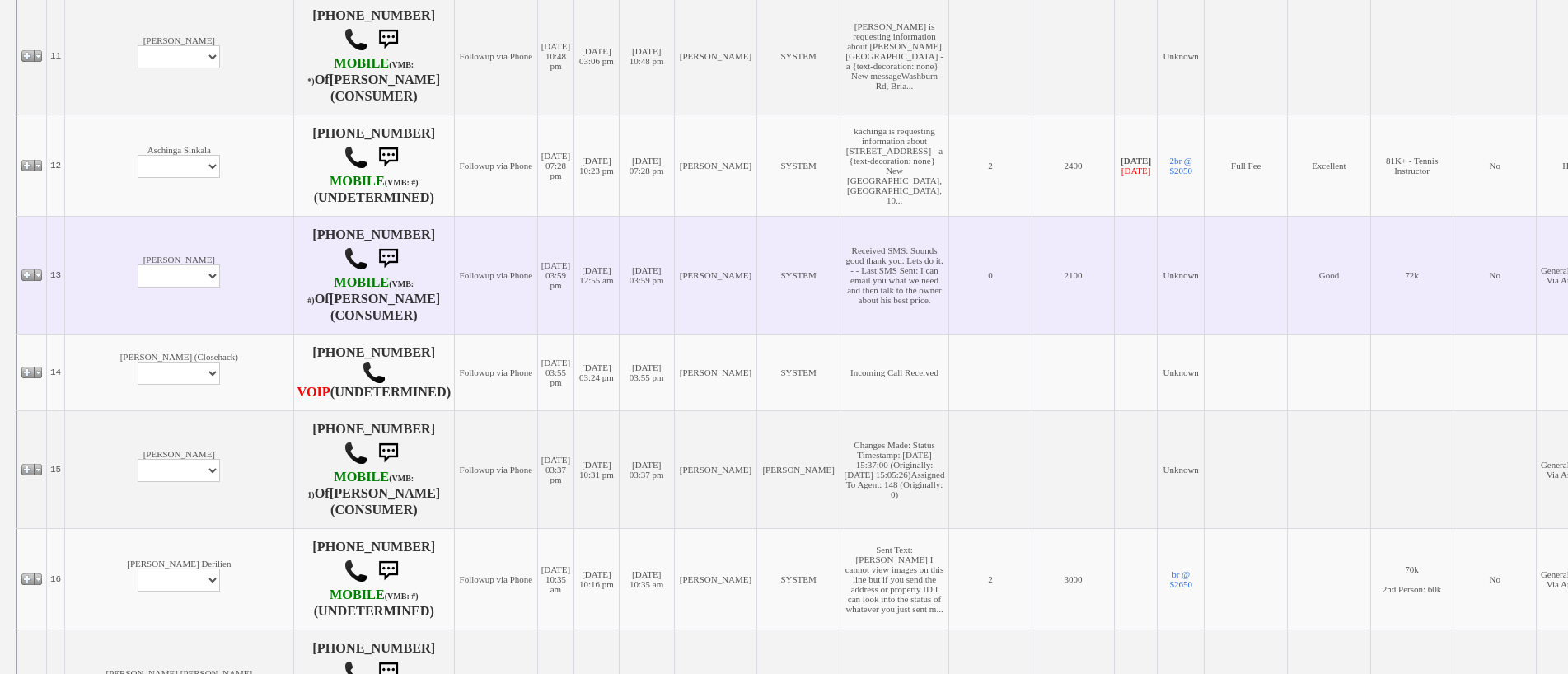
scroll to position [1561, 0]
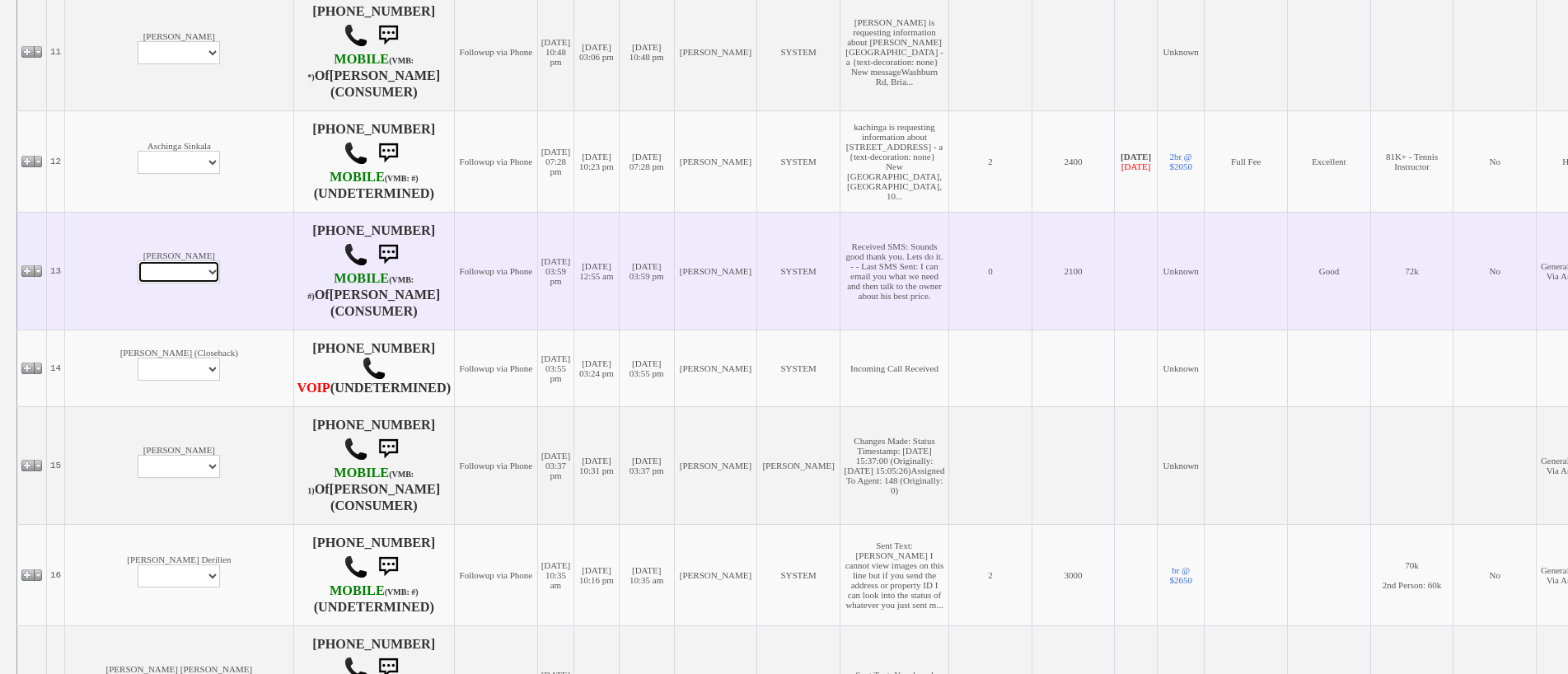
click at [138, 271] on select "Profile Edit Print Email Externally (Will Not Be Tracked In CRM) Closed Deals" at bounding box center [179, 272] width 83 height 23
select select "ChangeURL,/crm/custom/edit_client_form.php?redirect=%2Fcrm%2Fclients.php&id=166…"
click at [138, 261] on select "Profile Edit Print Email Externally (Will Not Be Tracked In CRM) Closed Deals" at bounding box center [179, 272] width 83 height 23
select select
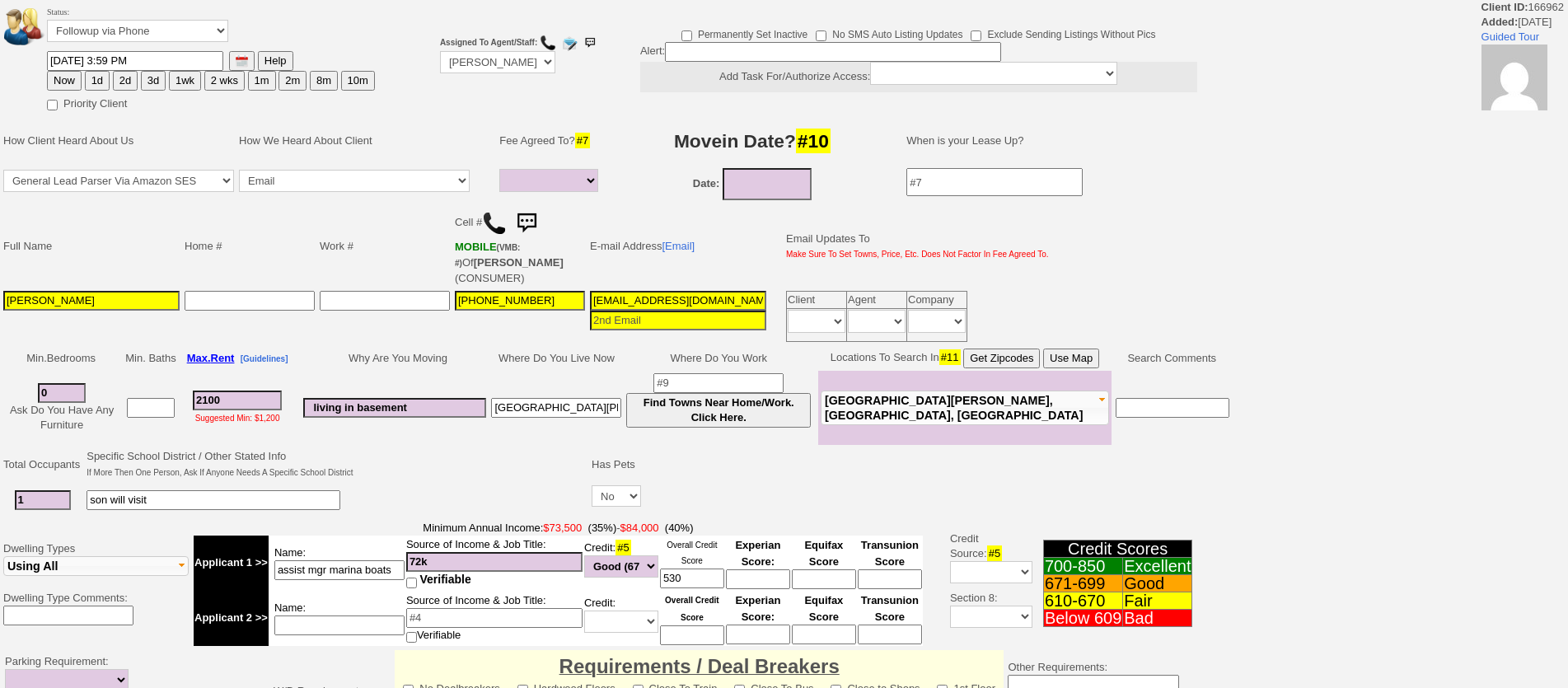
select select
click at [94, 72] on button "1d" at bounding box center [97, 81] width 25 height 20
type input "[DATE] 12:49 PM"
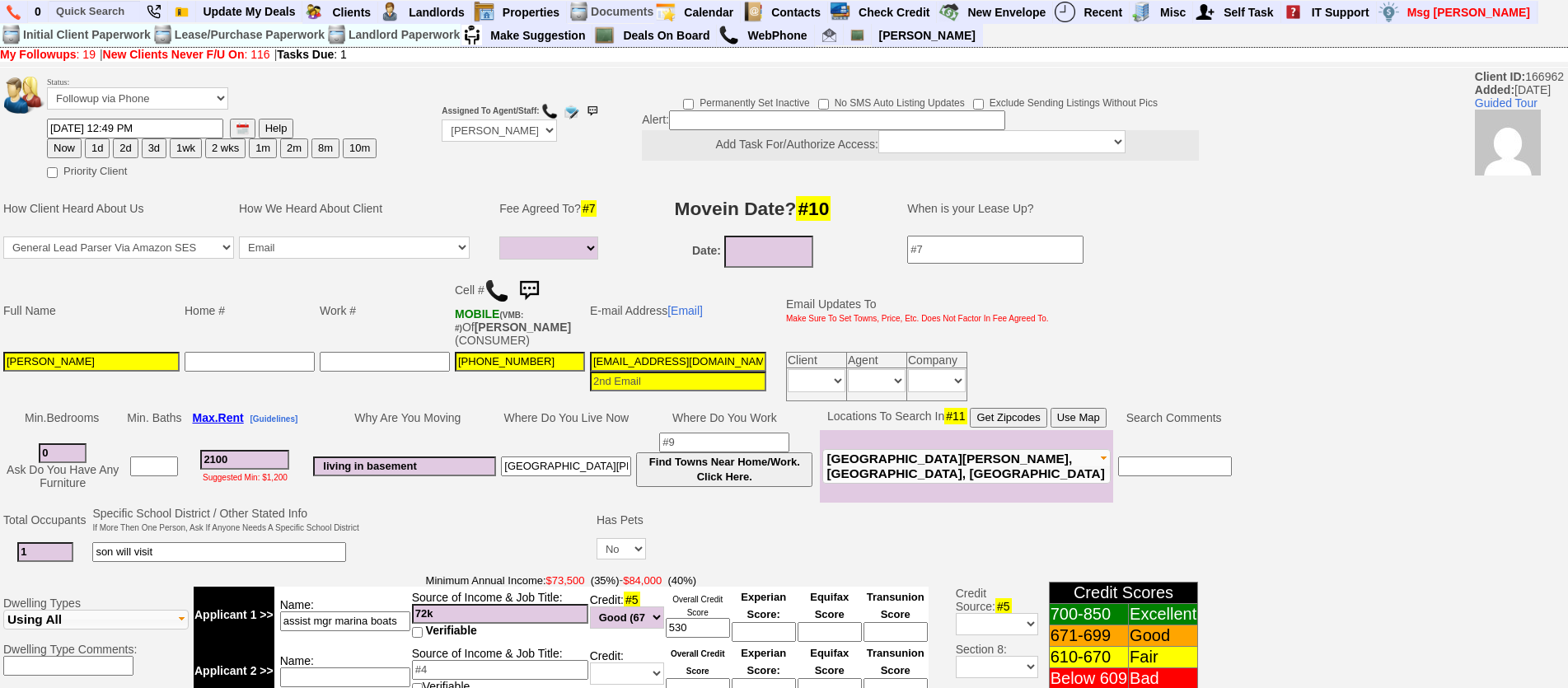
click at [535, 283] on img at bounding box center [529, 291] width 33 height 33
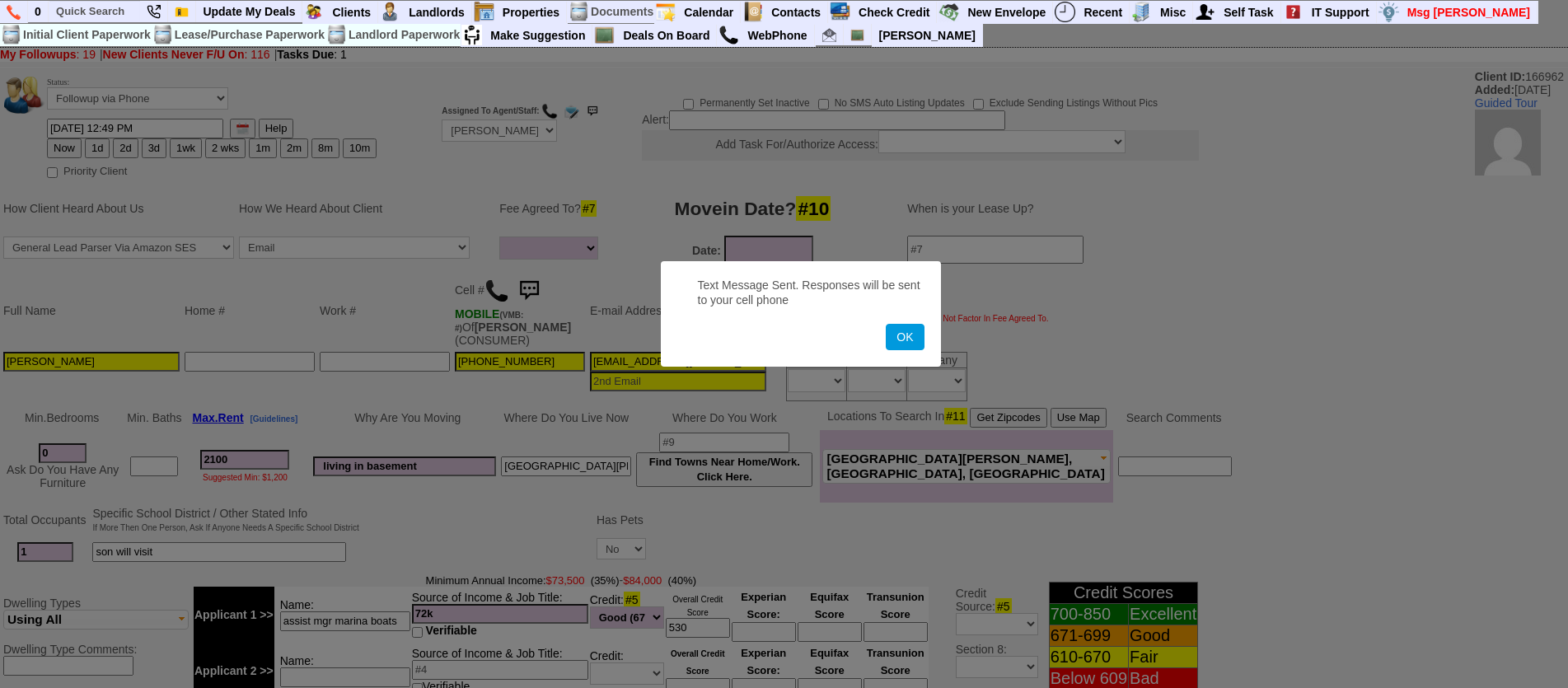
click at [886, 324] on button "OK" at bounding box center [904, 337] width 38 height 26
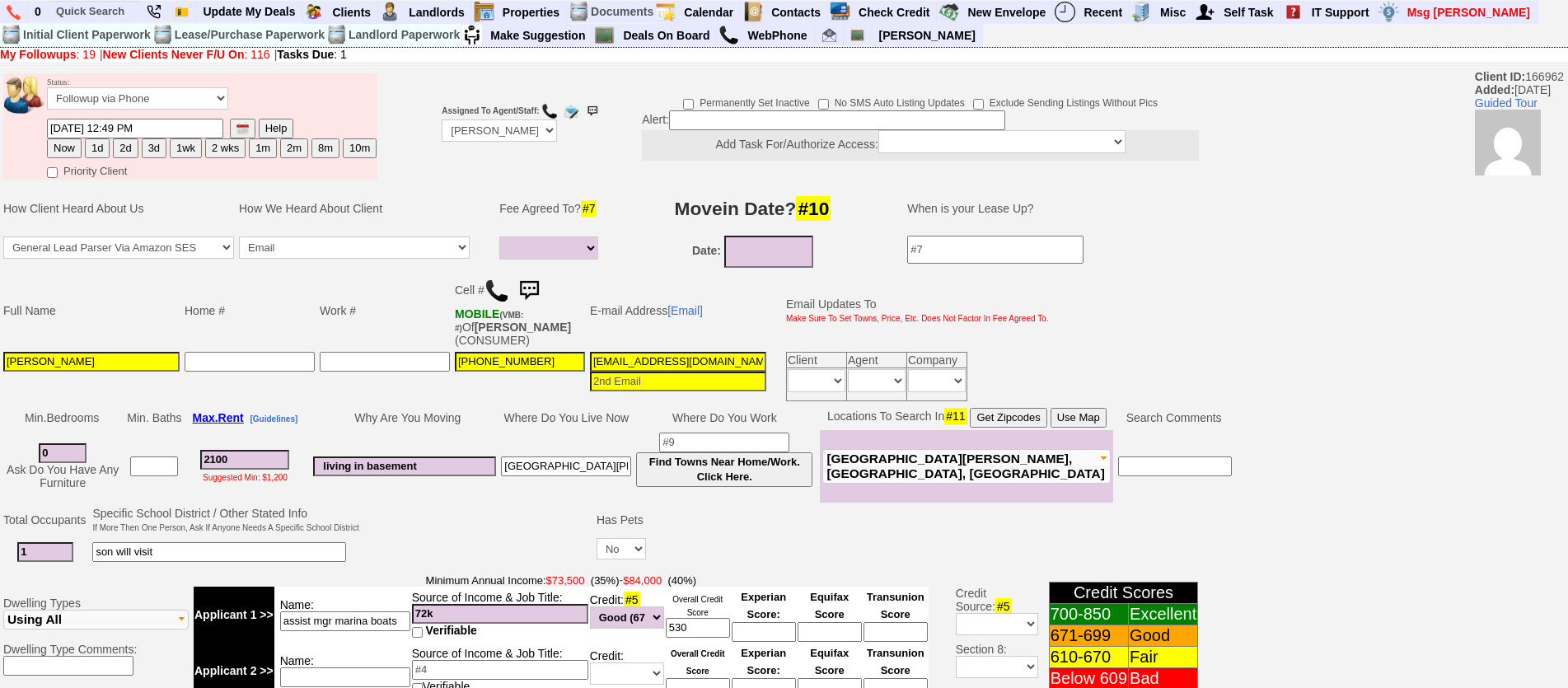
click at [154, 147] on button "3d" at bounding box center [154, 148] width 25 height 20
click at [75, 127] on input "09/14/2025 12:49 PM" at bounding box center [134, 128] width 176 height 20
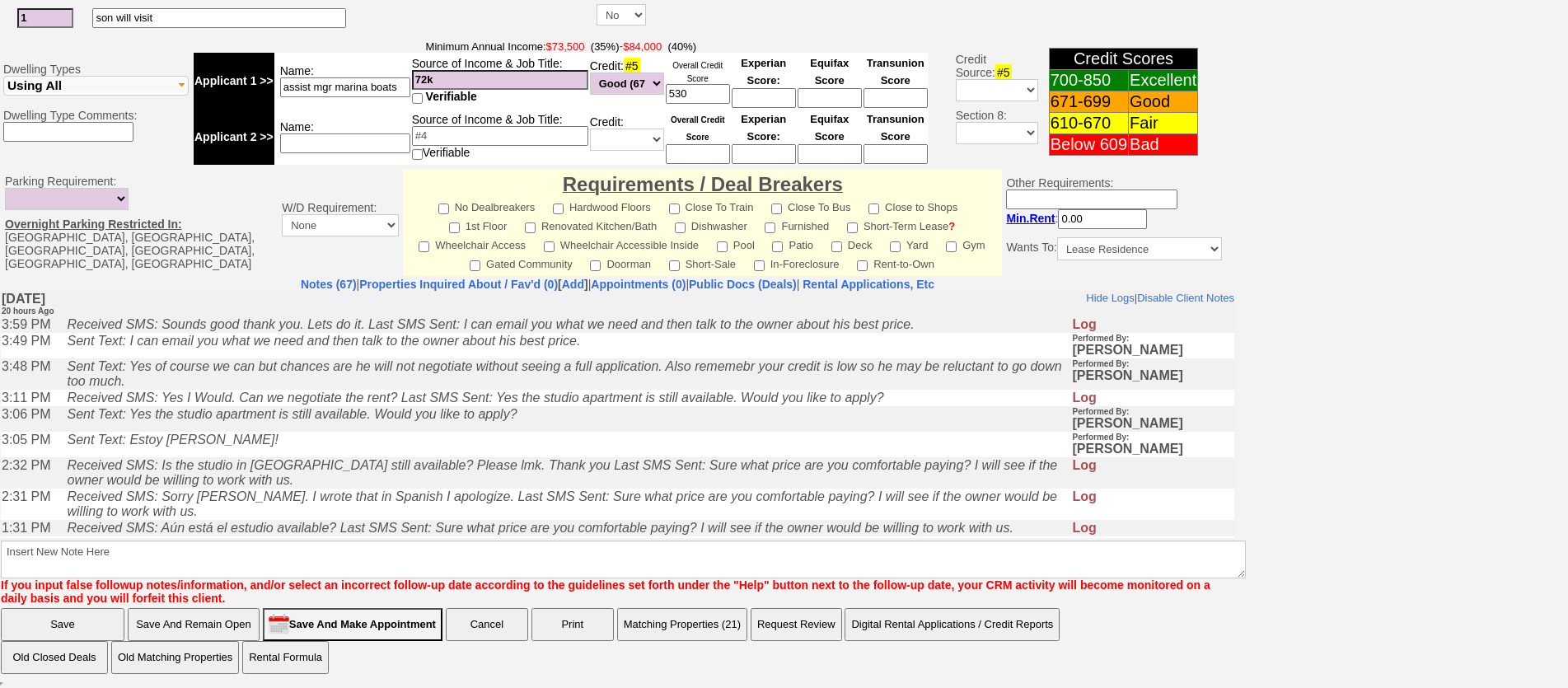
type input "09/15/2025 12:49 PM"
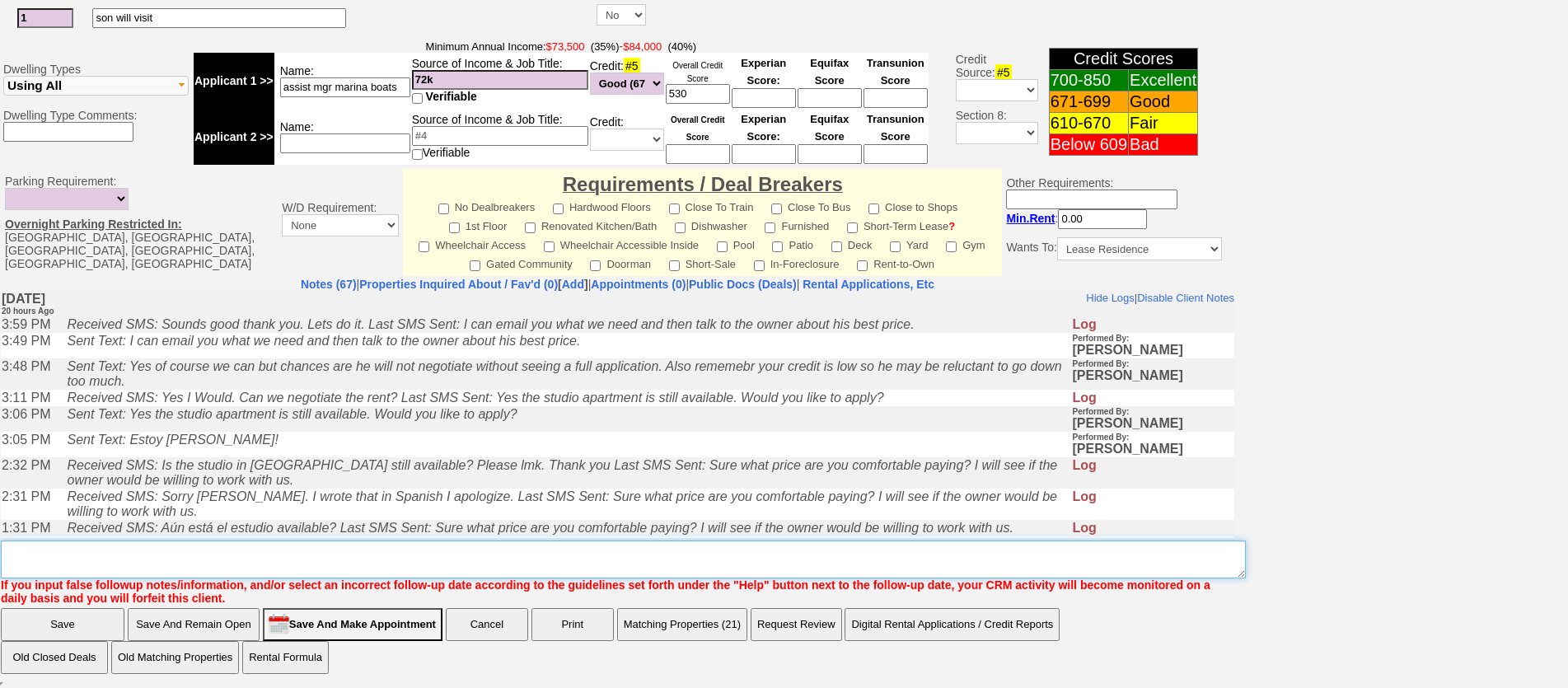
click at [658, 560] on textarea "Insert New Note Here" at bounding box center [623, 559] width 1245 height 38
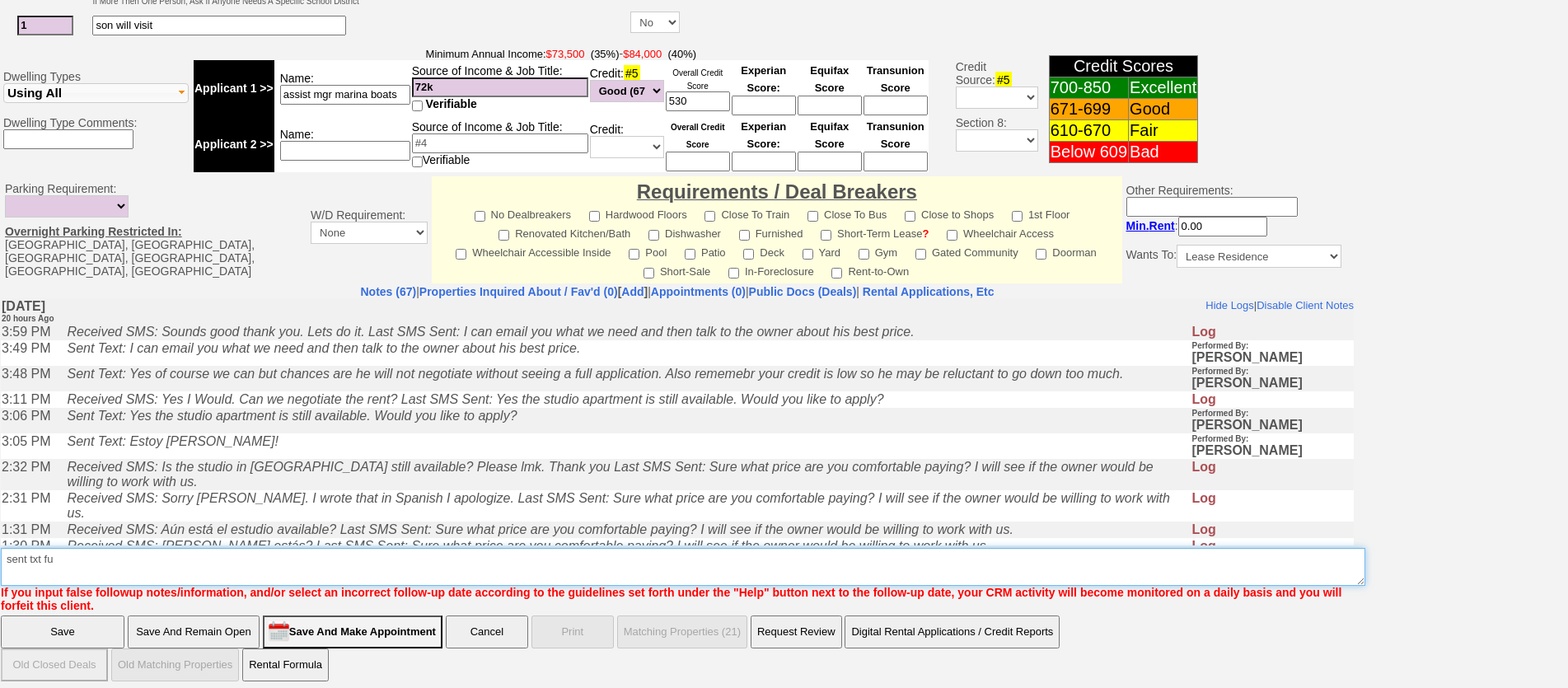
type textarea "sent txt fu"
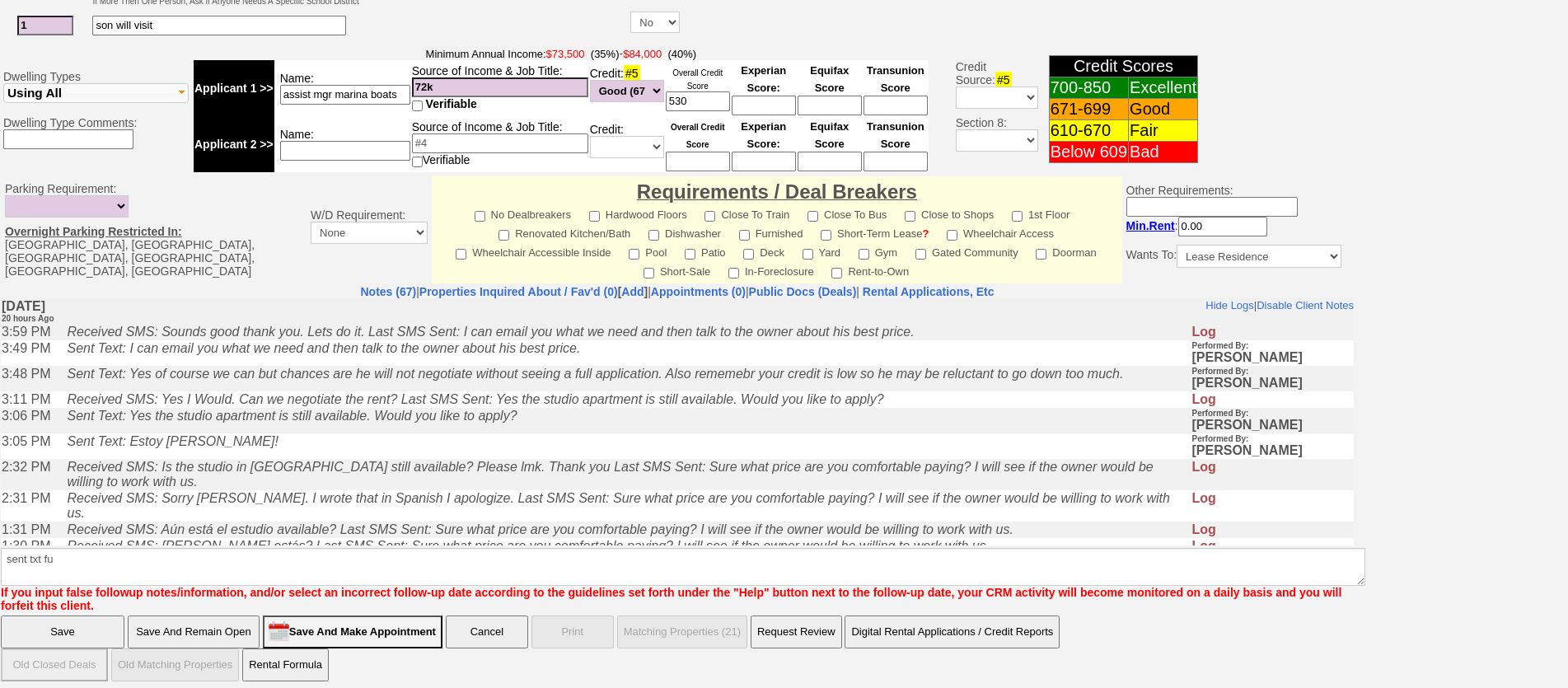
click input "Save" at bounding box center [62, 632] width 124 height 33
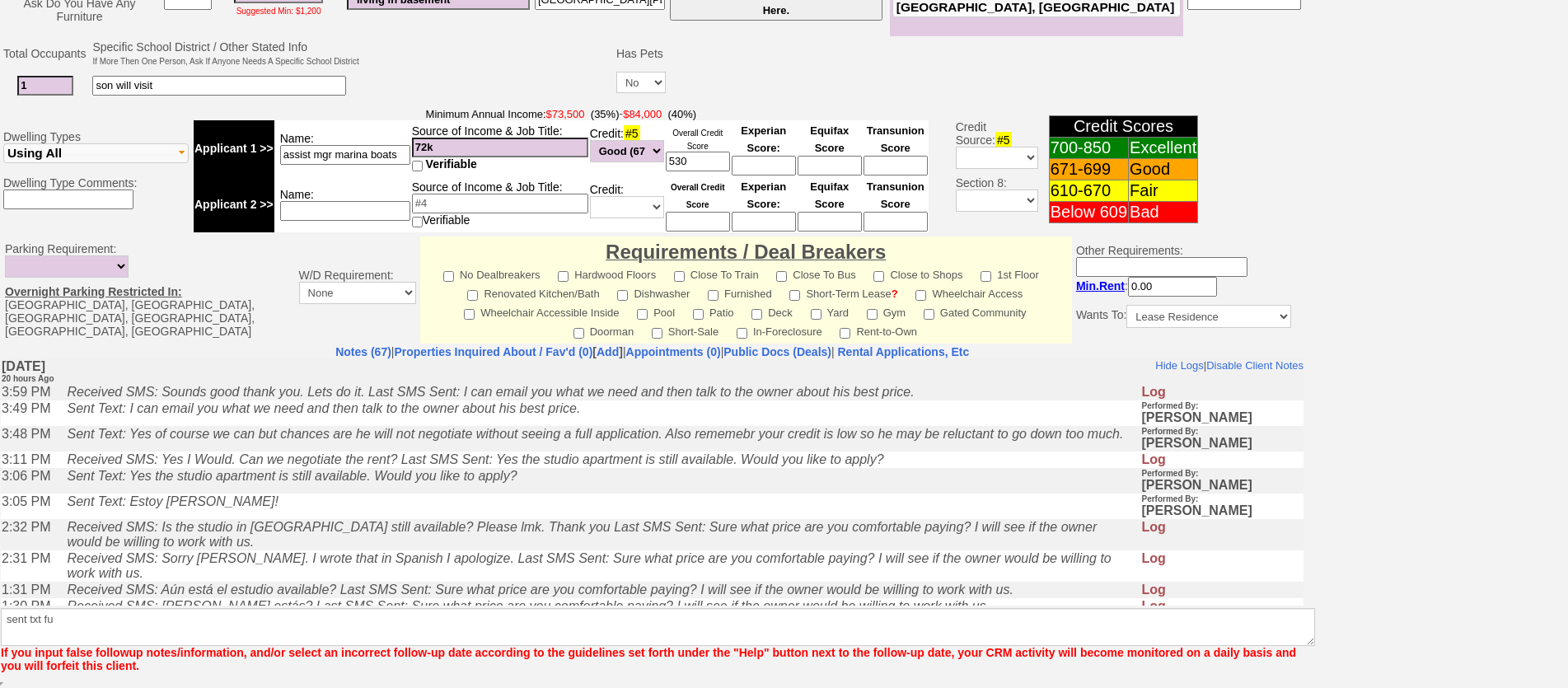
scroll to position [467, 0]
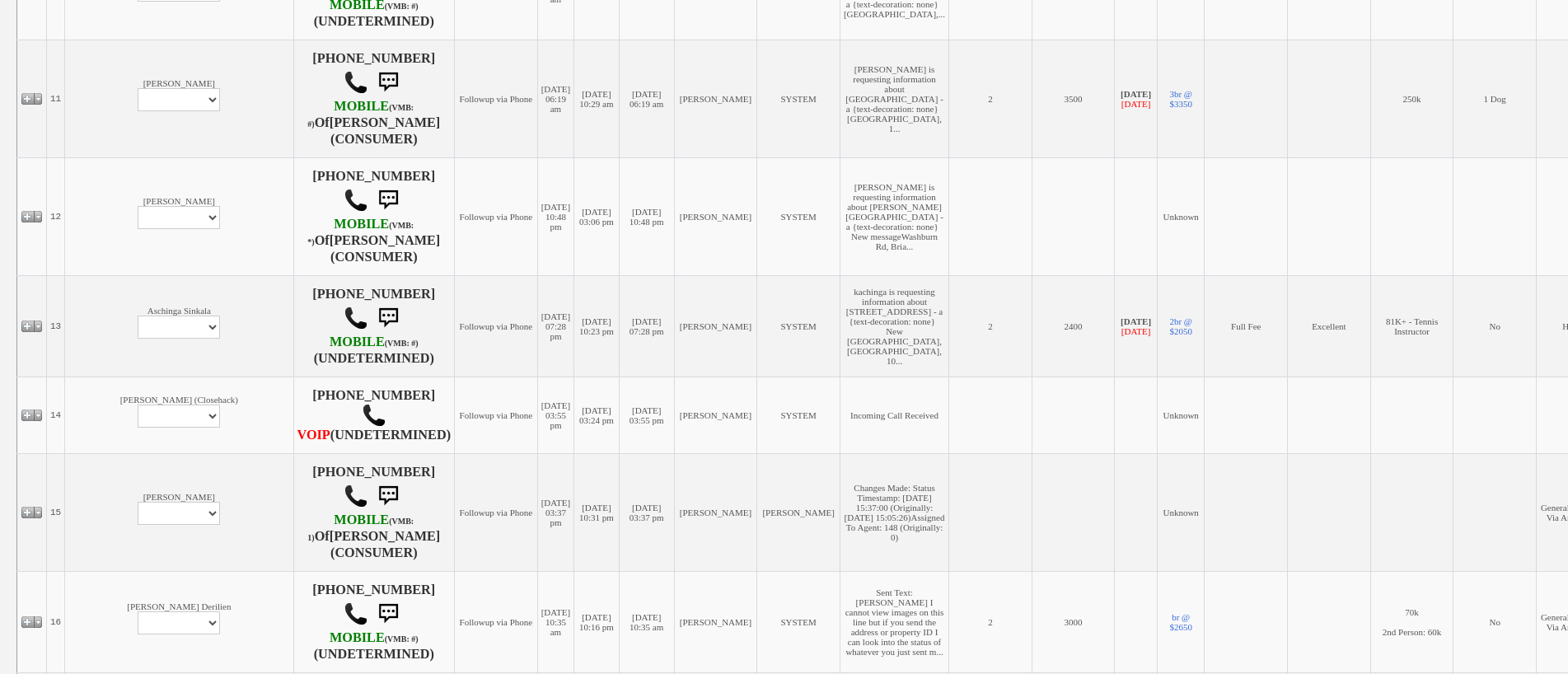
scroll to position [1861, 0]
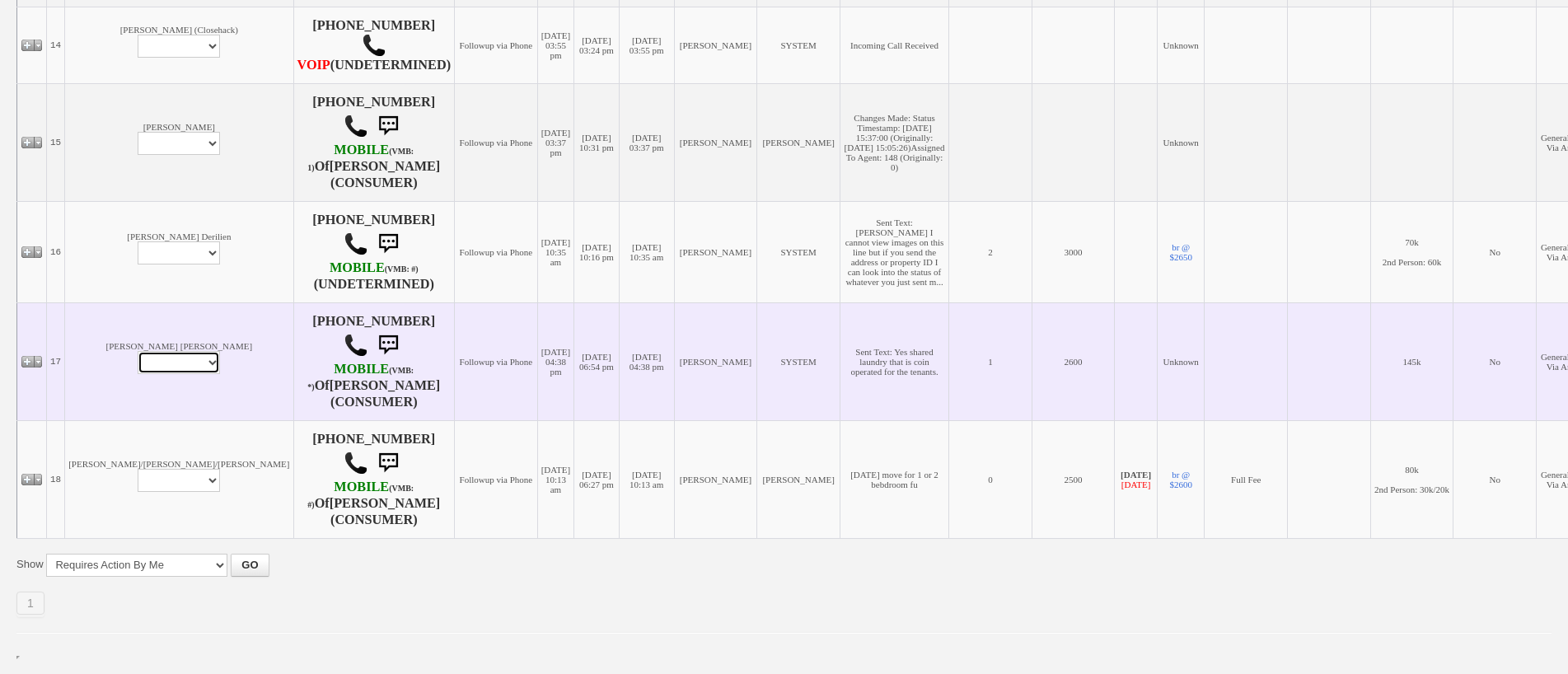
click at [138, 367] on select "Profile Edit Print Email Externally (Will Not Be Tracked In CRM) Closed Deals" at bounding box center [179, 362] width 83 height 23
select select "ChangeURL,/crm/custom/edit_client_form.php?redirect=%2Fcrm%2Fclients.php&id=130…"
click at [138, 354] on select "Profile Edit Print Email Externally (Will Not Be Tracked In CRM) Closed Deals" at bounding box center [179, 362] width 83 height 23
select select
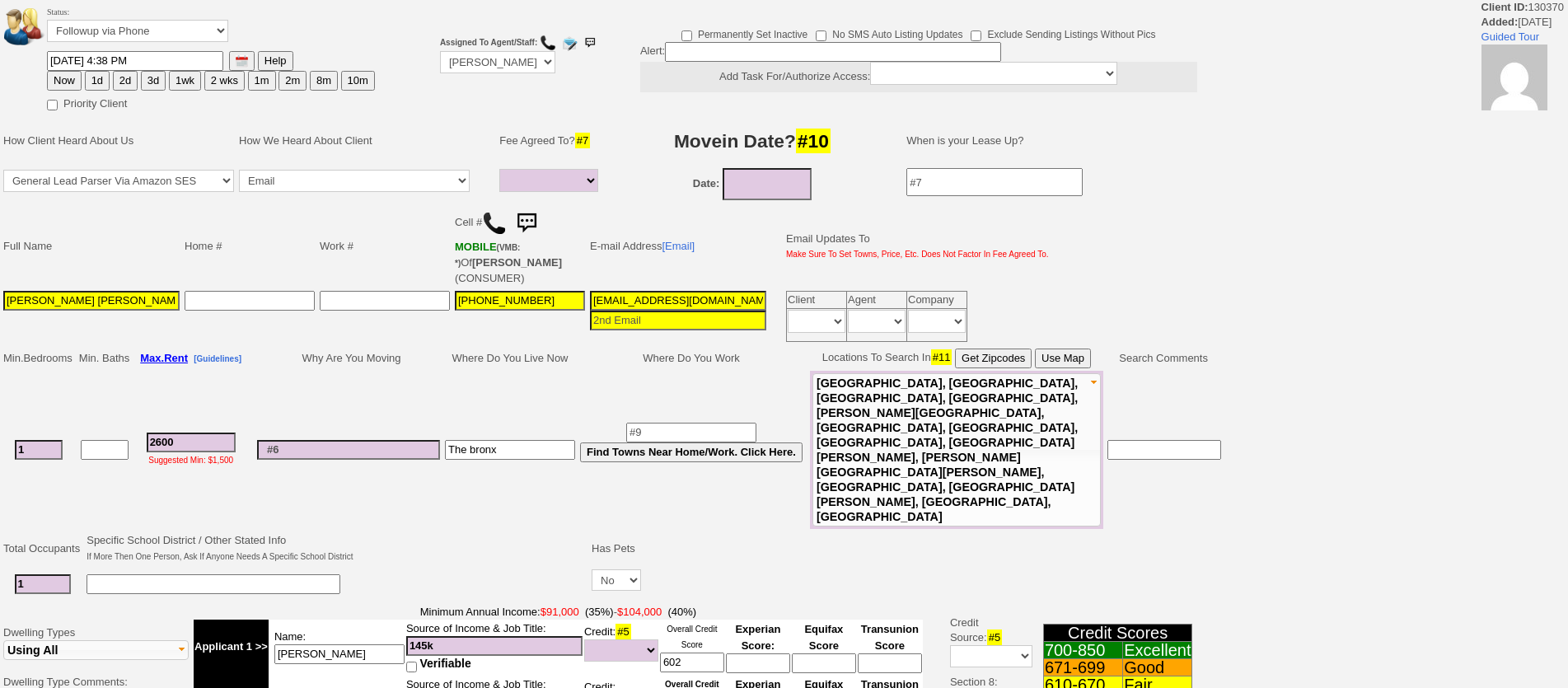
select select
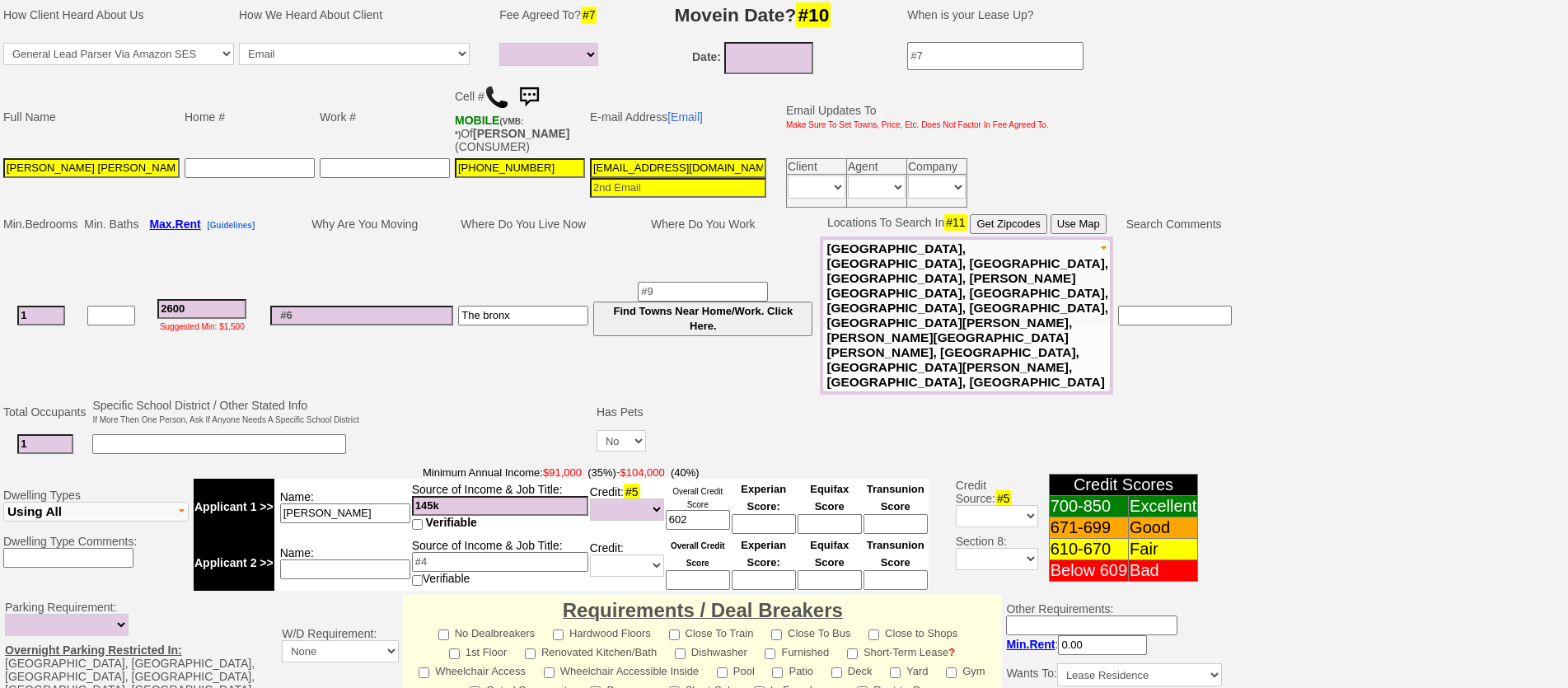
scroll to position [494, 0]
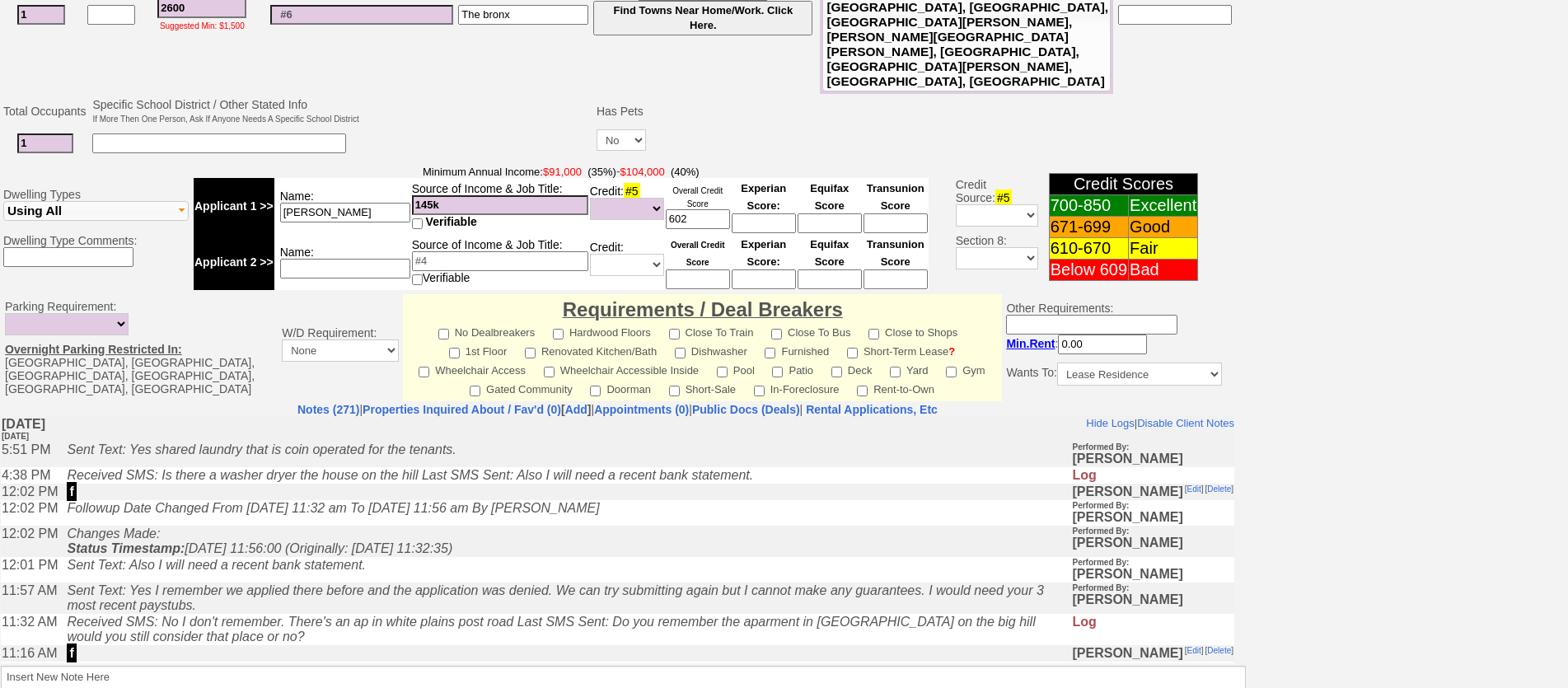
click at [428, 537] on td "Changes Made: Status Timestamp: 2025-09-10 11:56:00 (Originally: 2025-09-09 11:…" at bounding box center [565, 541] width 1013 height 32
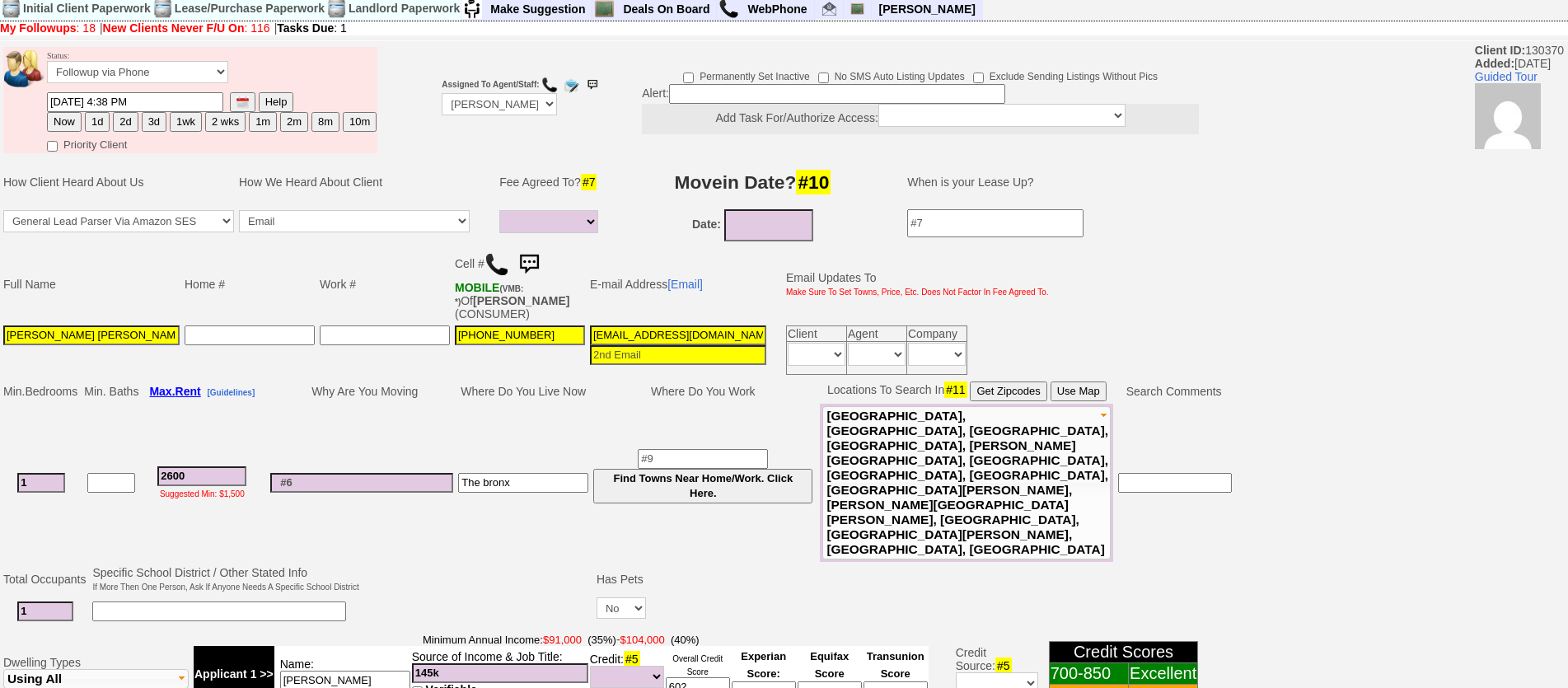
scroll to position [0, 0]
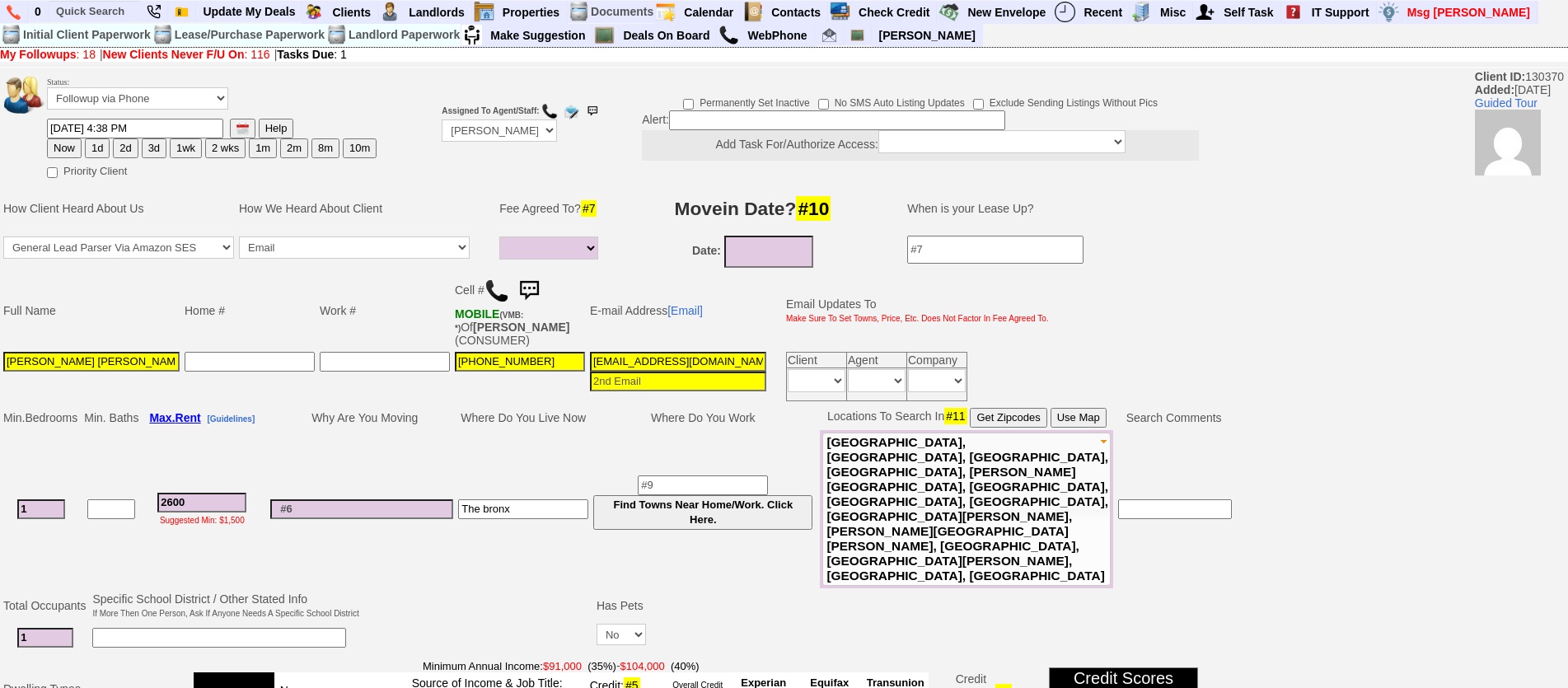
click at [541, 283] on img at bounding box center [529, 291] width 33 height 33
drag, startPoint x: 177, startPoint y: 154, endPoint x: 162, endPoint y: 147, distance: 16.6
click at [175, 154] on button "1wk" at bounding box center [185, 148] width 32 height 20
type input "09/18/2025 12:50 PM"
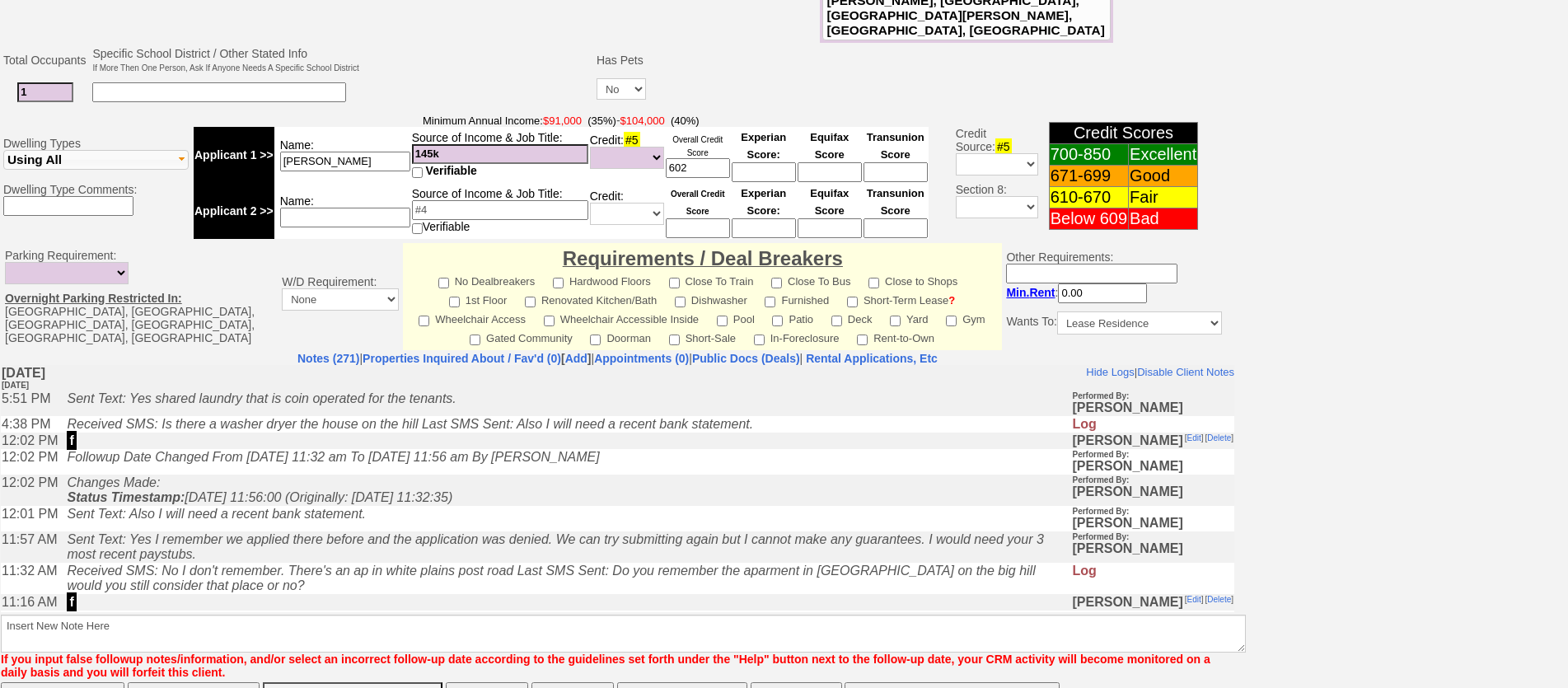
scroll to position [546, 0]
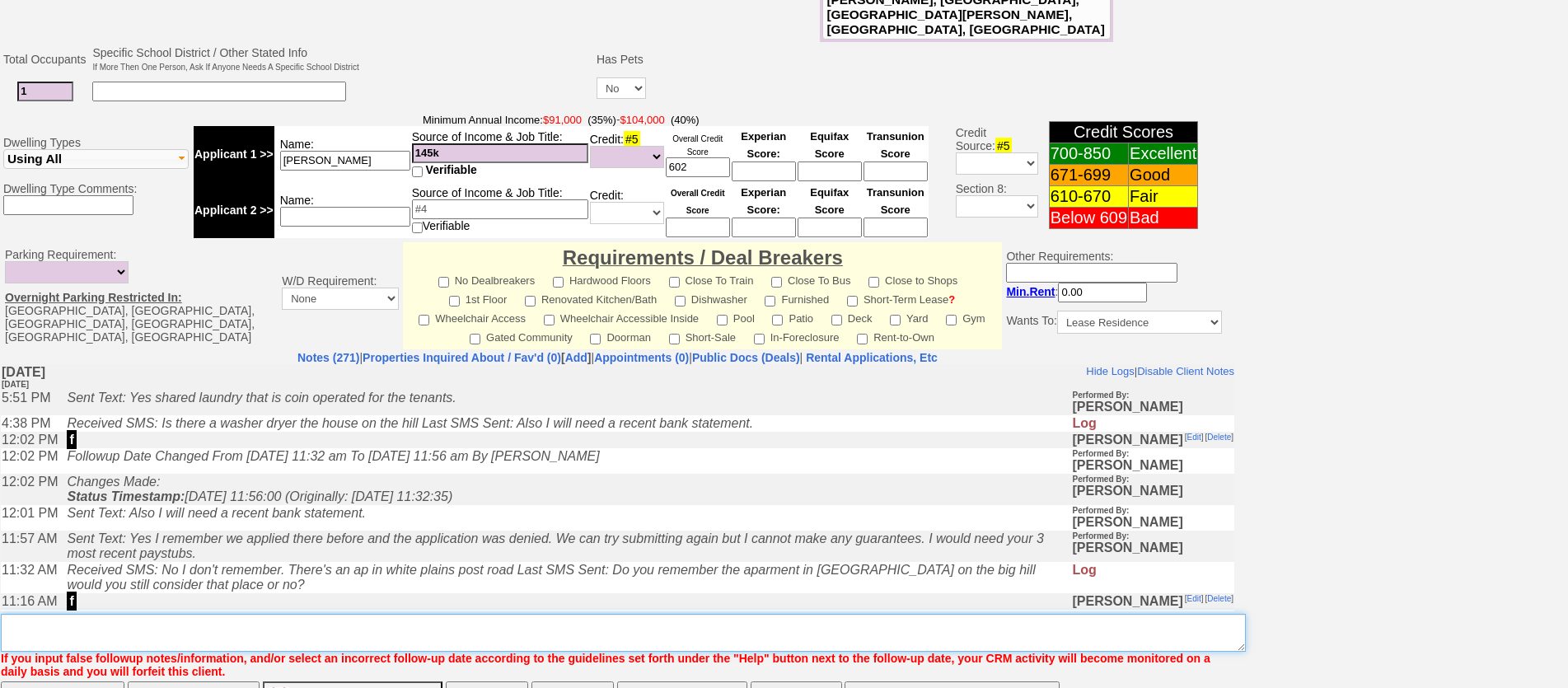
click at [653, 613] on textarea "Insert New Note Here" at bounding box center [623, 632] width 1245 height 38
type textarea "b"
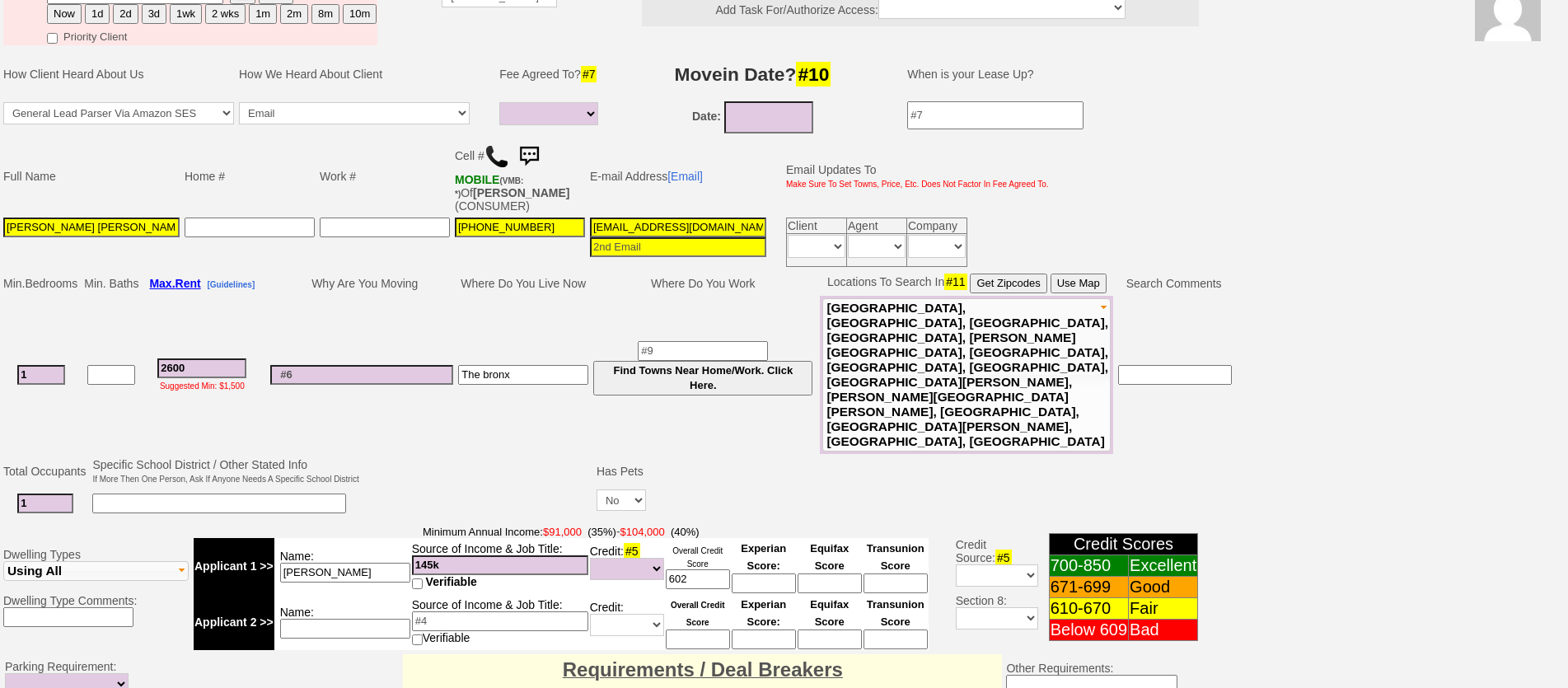
scroll to position [0, 0]
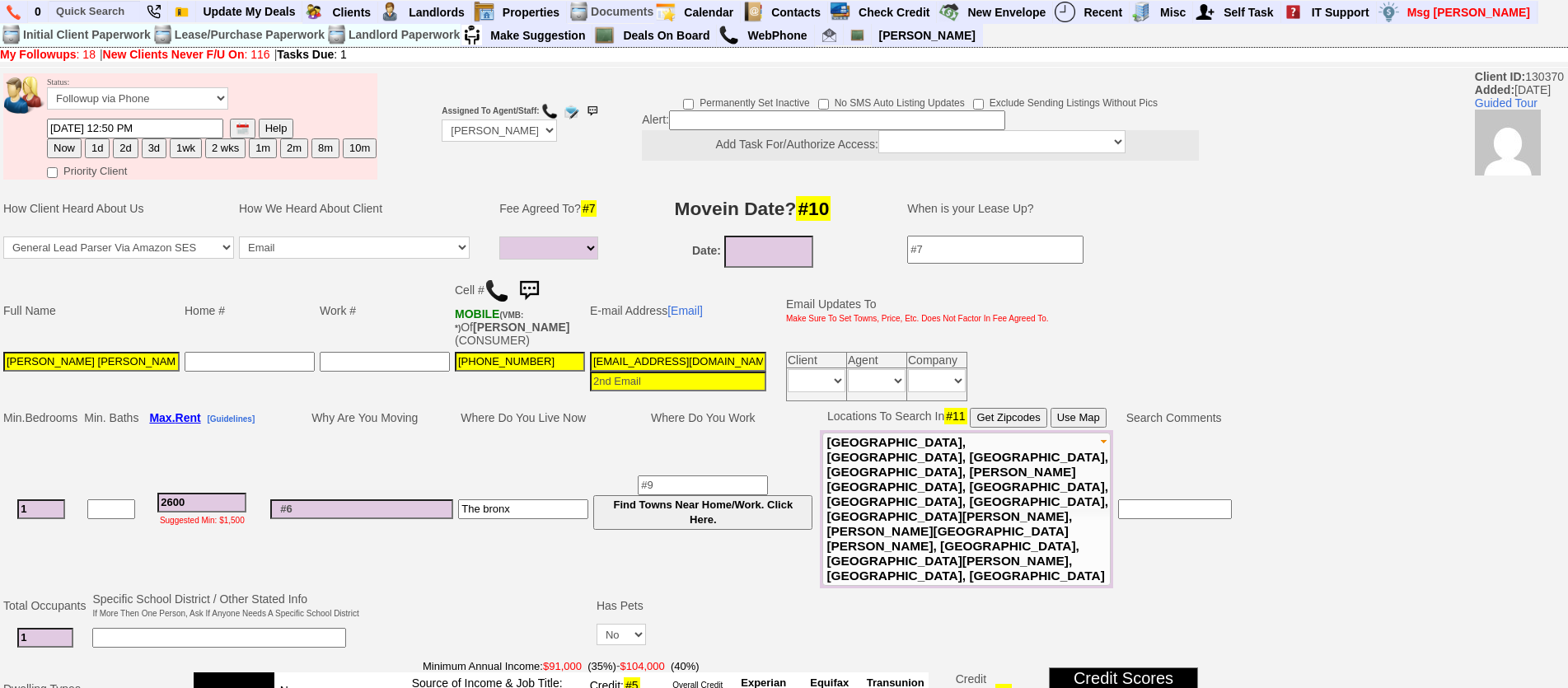
type textarea "43 park ave?"
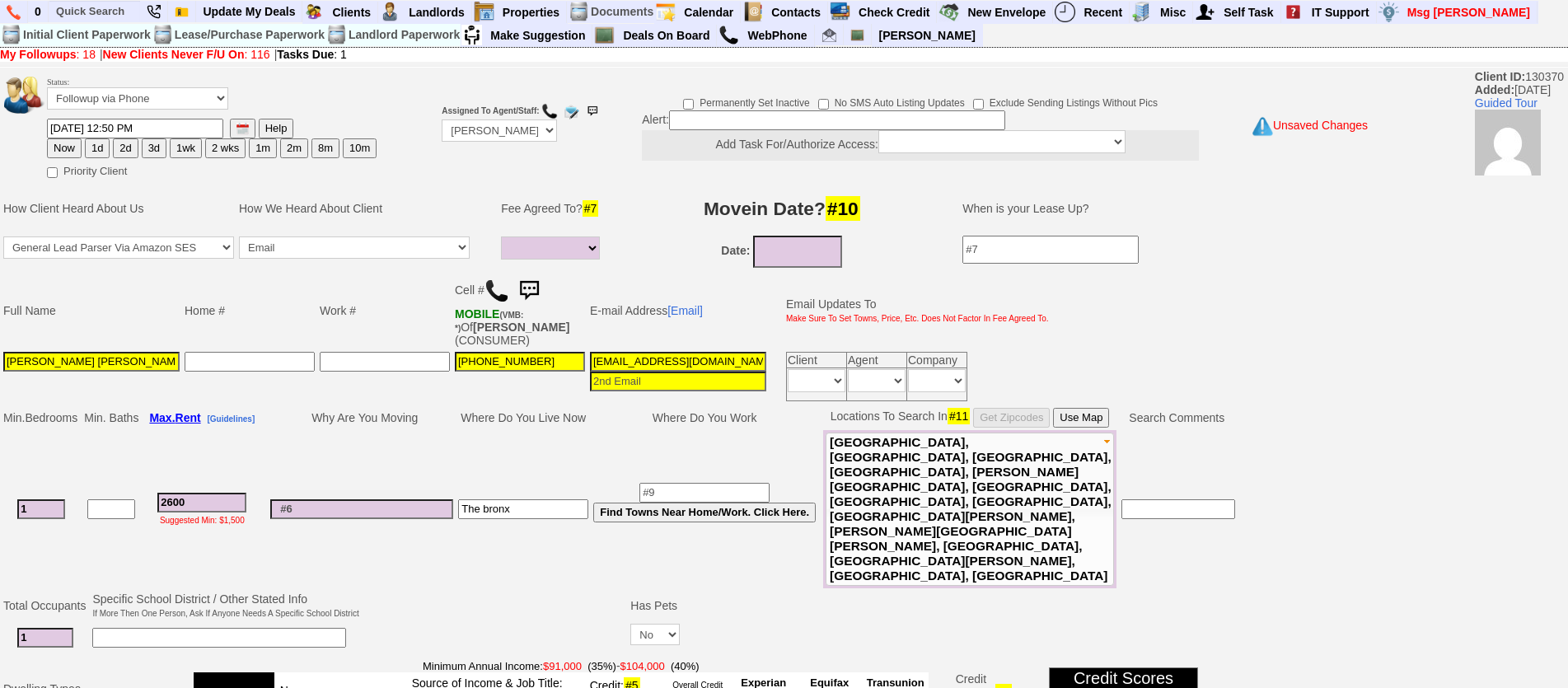
click at [123, 154] on button "2d" at bounding box center [126, 148] width 25 height 20
type input "09/13/2025 12:50 PM"
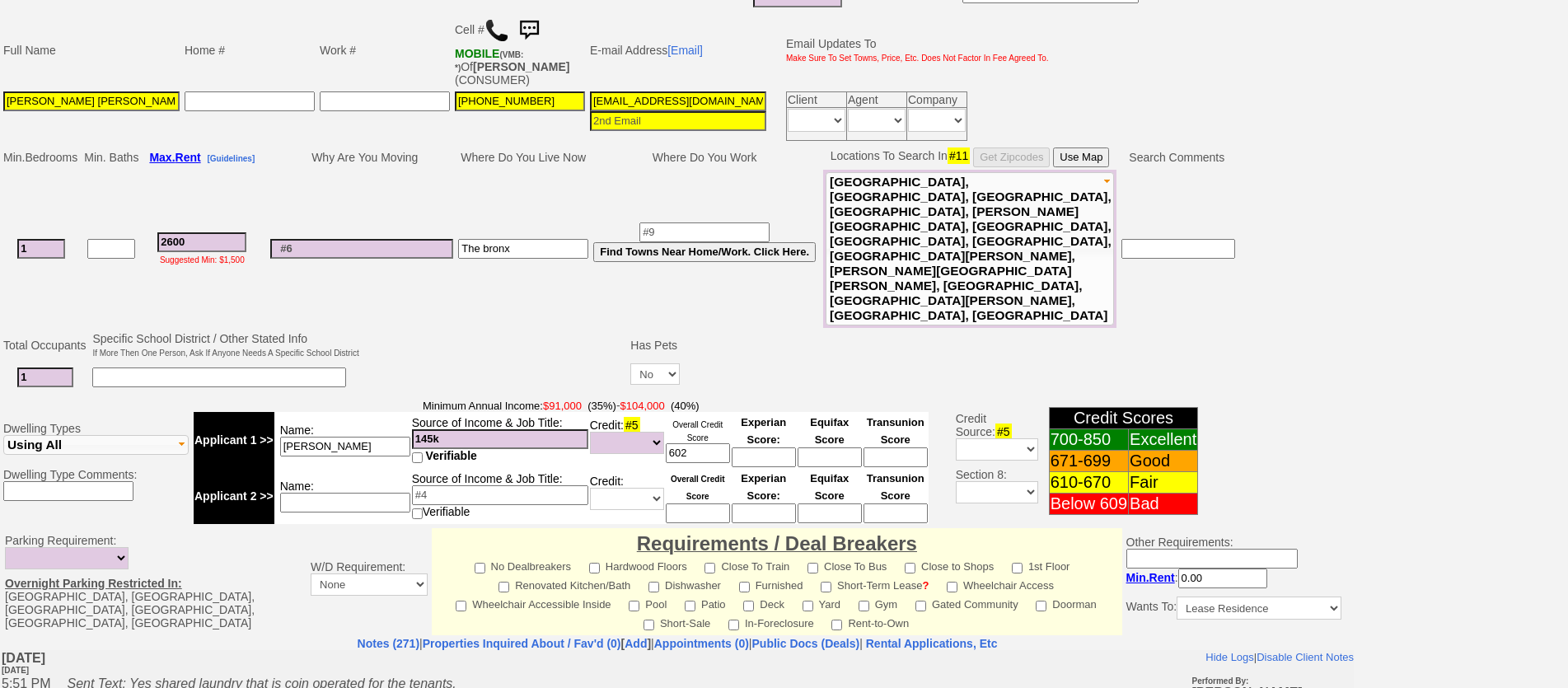
scroll to position [538, 0]
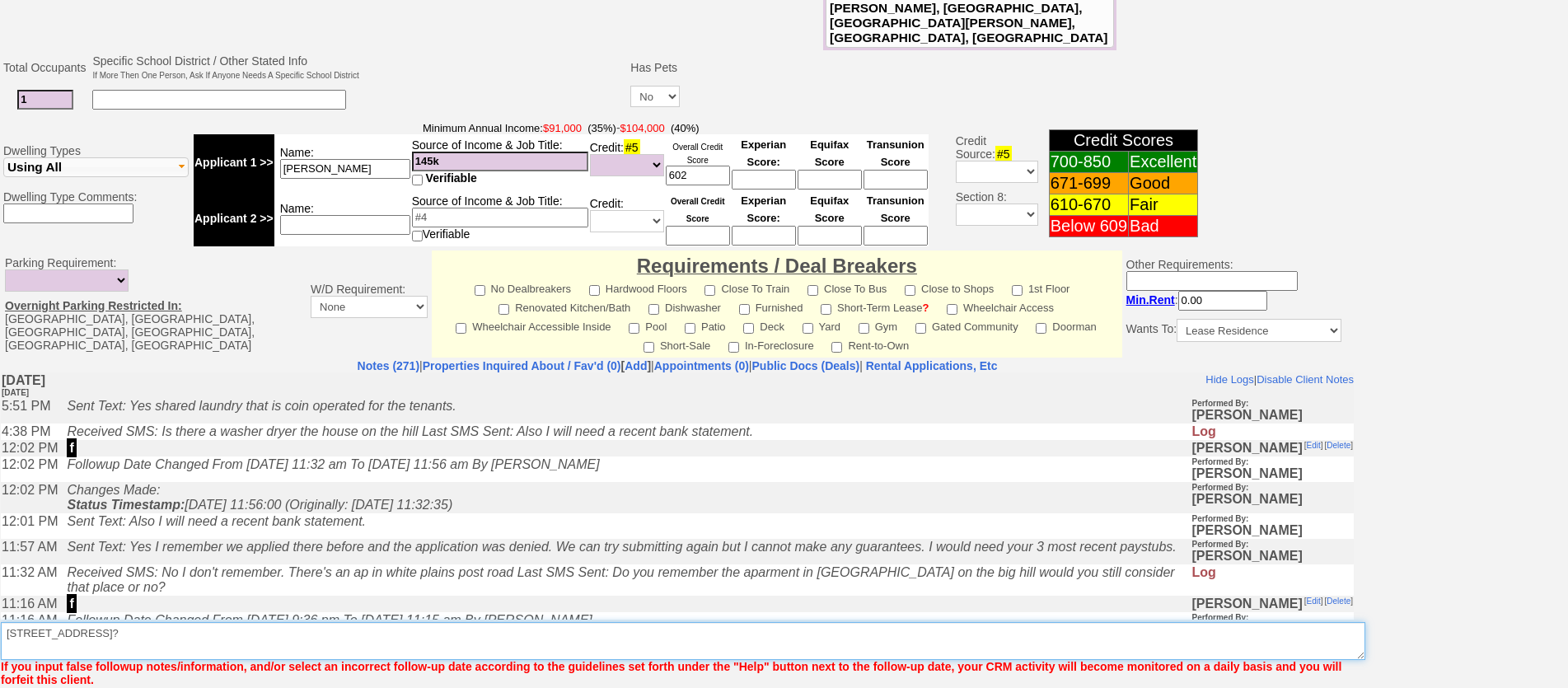
click at [181, 622] on textarea "Insert New Note Here" at bounding box center [683, 641] width 1364 height 38
type textarea "43 park ave? ask nicki how she feels about kids visiting u"
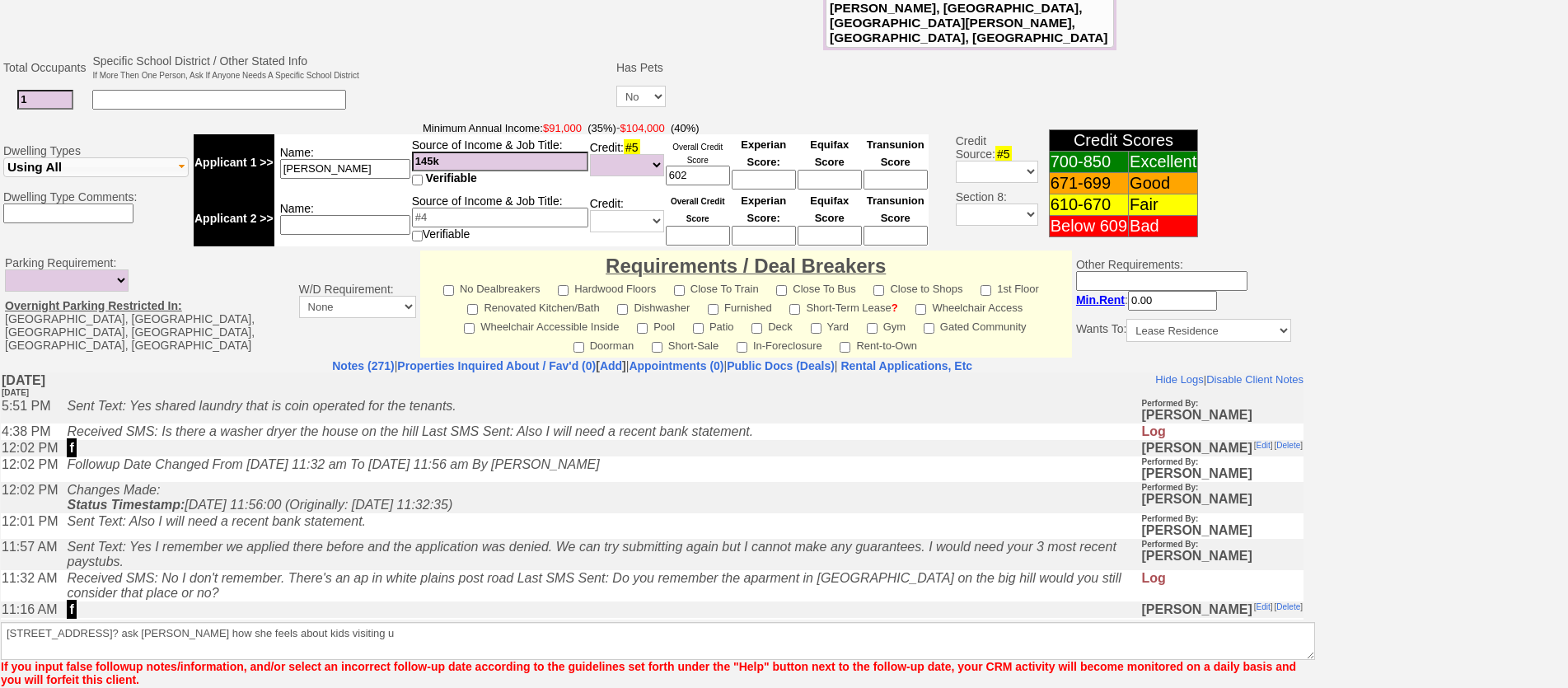
scroll to position [478, 0]
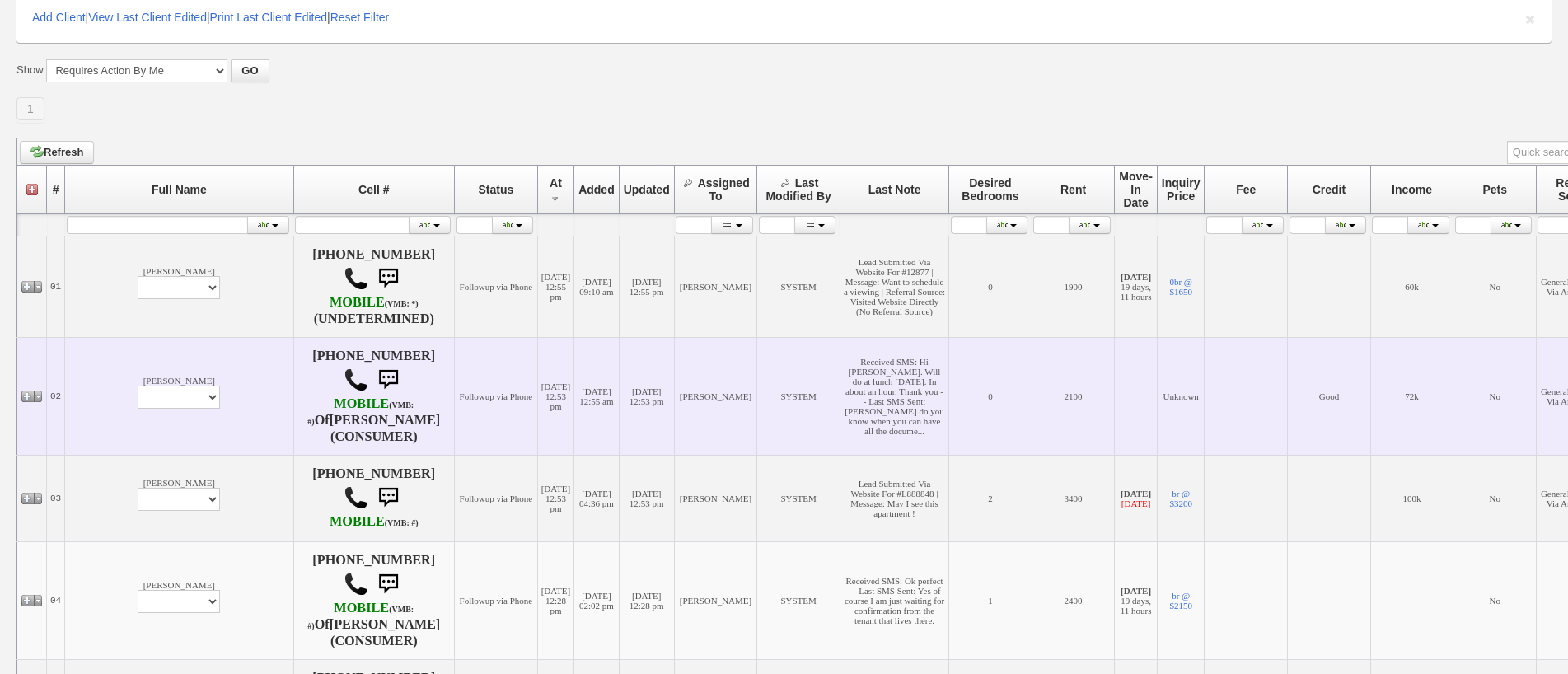
scroll to position [29, 0]
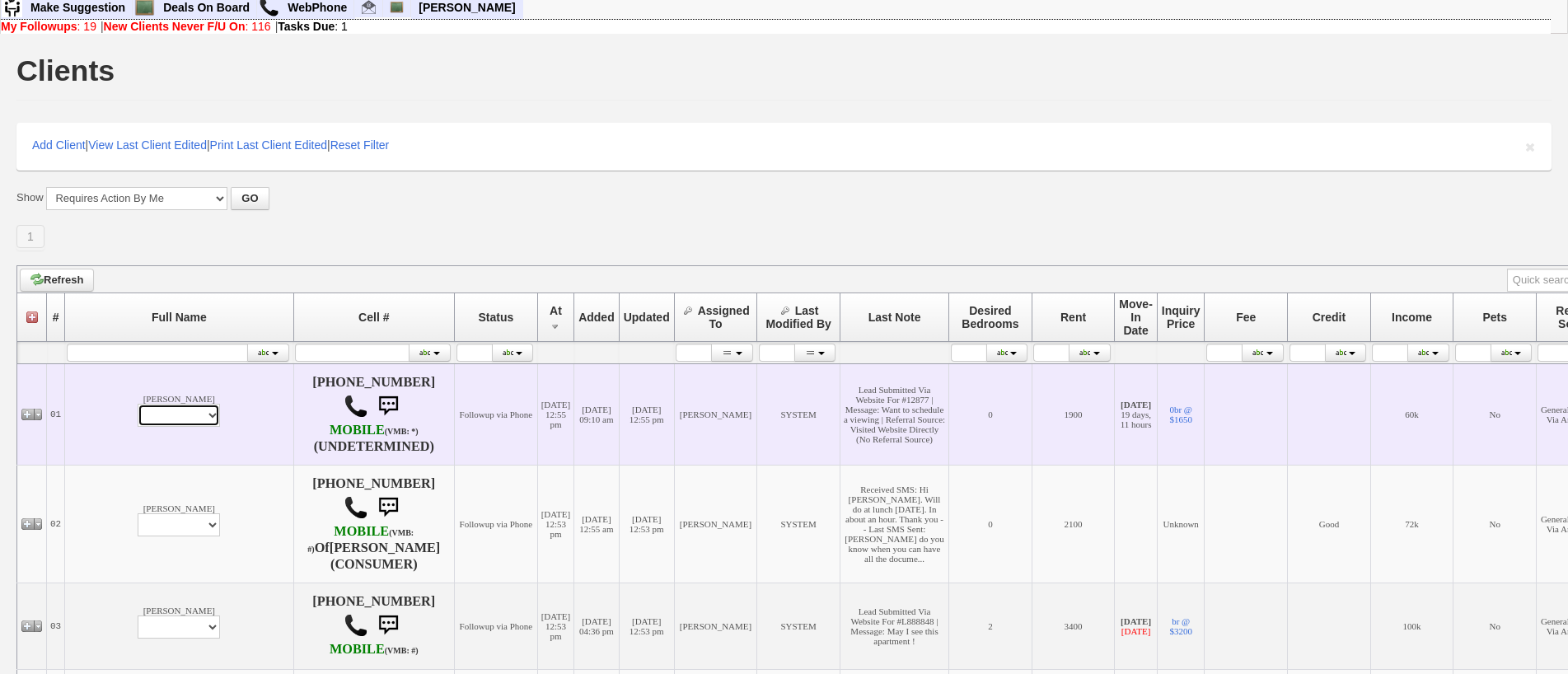
click at [138, 427] on select "Profile Edit Print Email Externally (Will Not Be Tracked In CRM) Closed Deals" at bounding box center [179, 415] width 83 height 23
select select "ChangeURL,/crm/custom/edit_client_form.php?redirect=%2Fcrm%2Fclients.php&id=167…"
click at [138, 409] on select "Profile Edit Print Email Externally (Will Not Be Tracked In CRM) Closed Deals" at bounding box center [179, 415] width 83 height 23
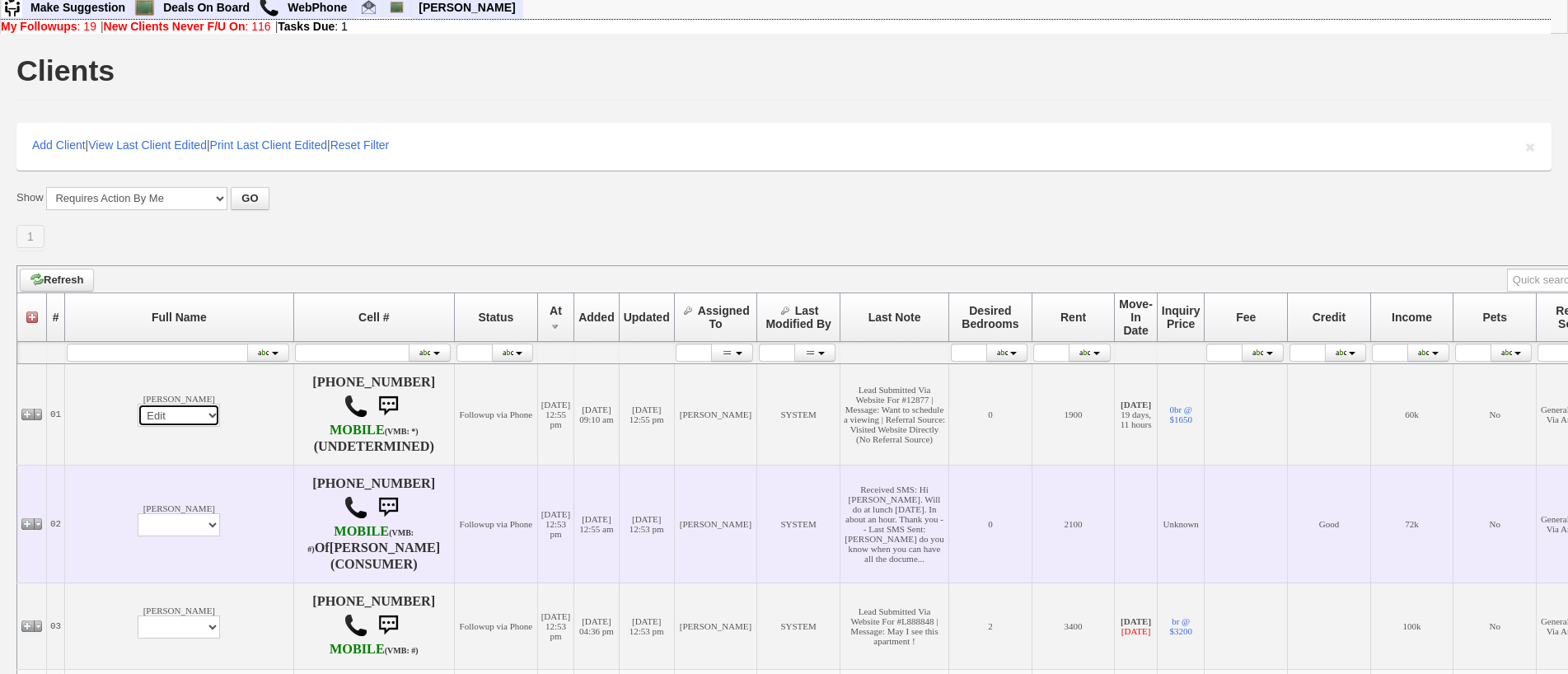
select select
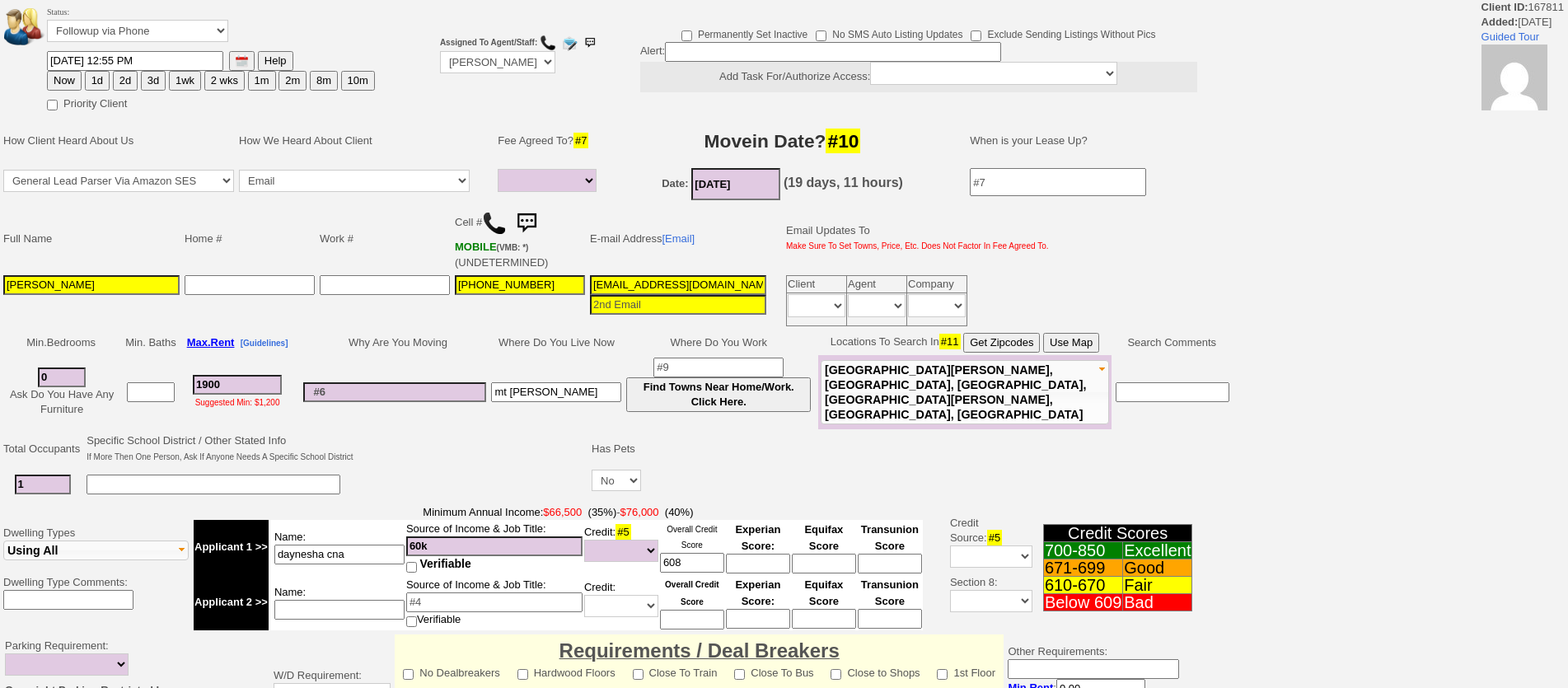
select select
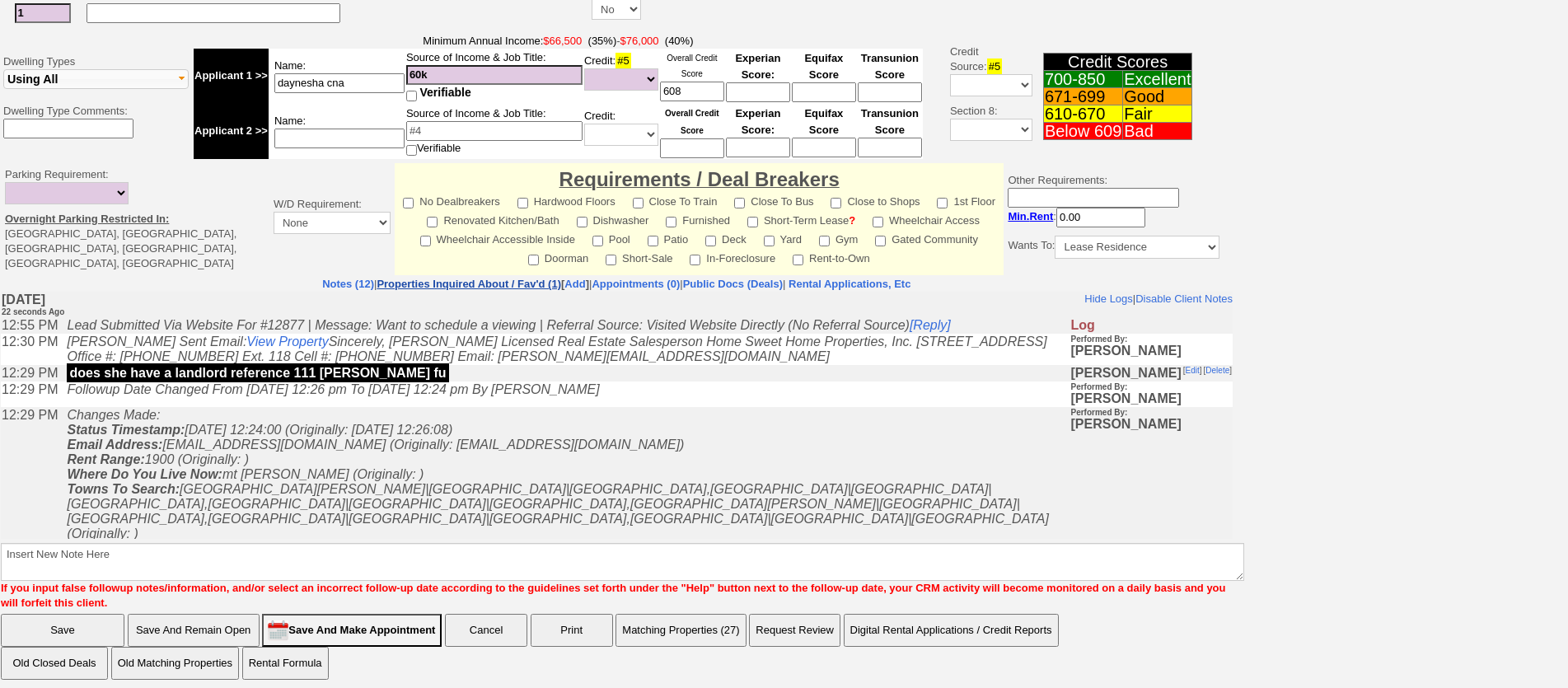
click at [407, 277] on link "Properties Inquired About / Fav'd (1)" at bounding box center [469, 283] width 184 height 12
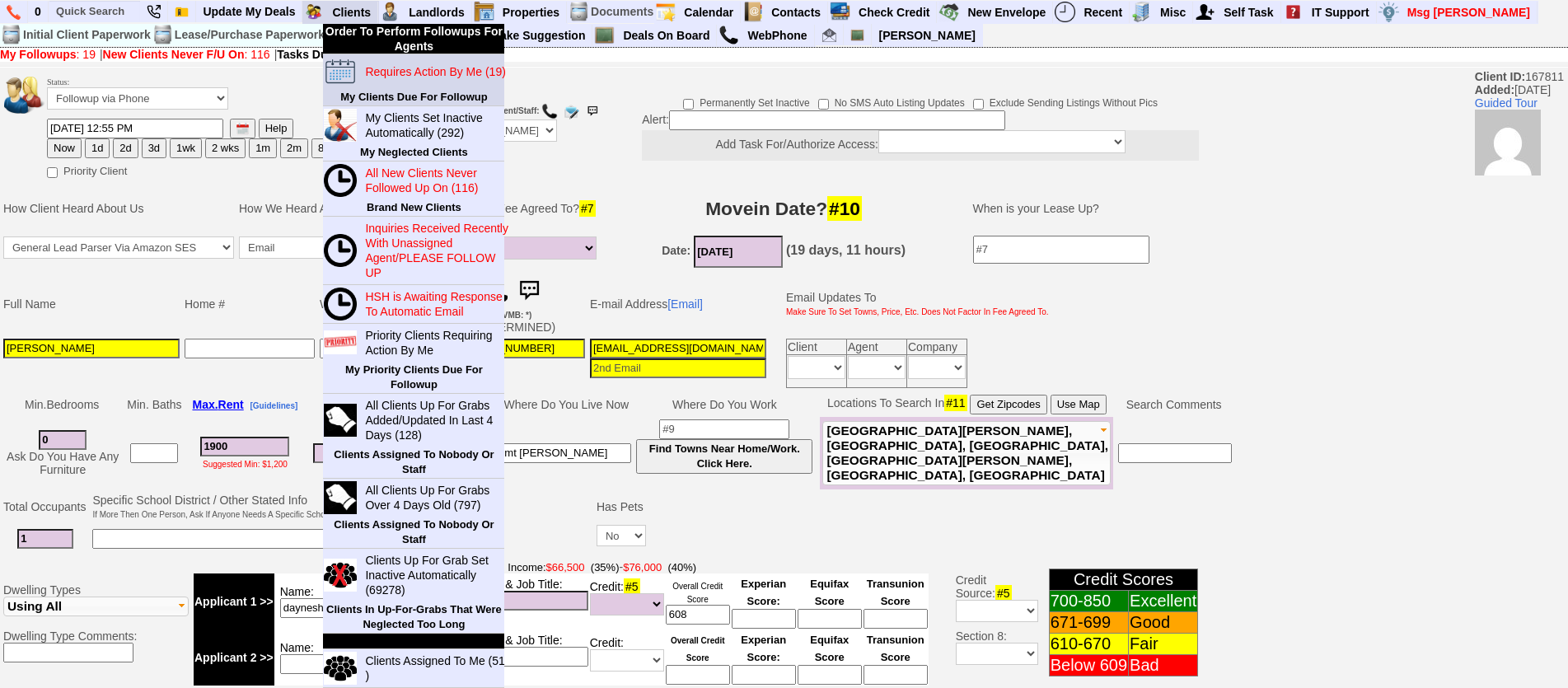
click at [391, 68] on blink "Requires Action By Me (19)" at bounding box center [435, 71] width 140 height 13
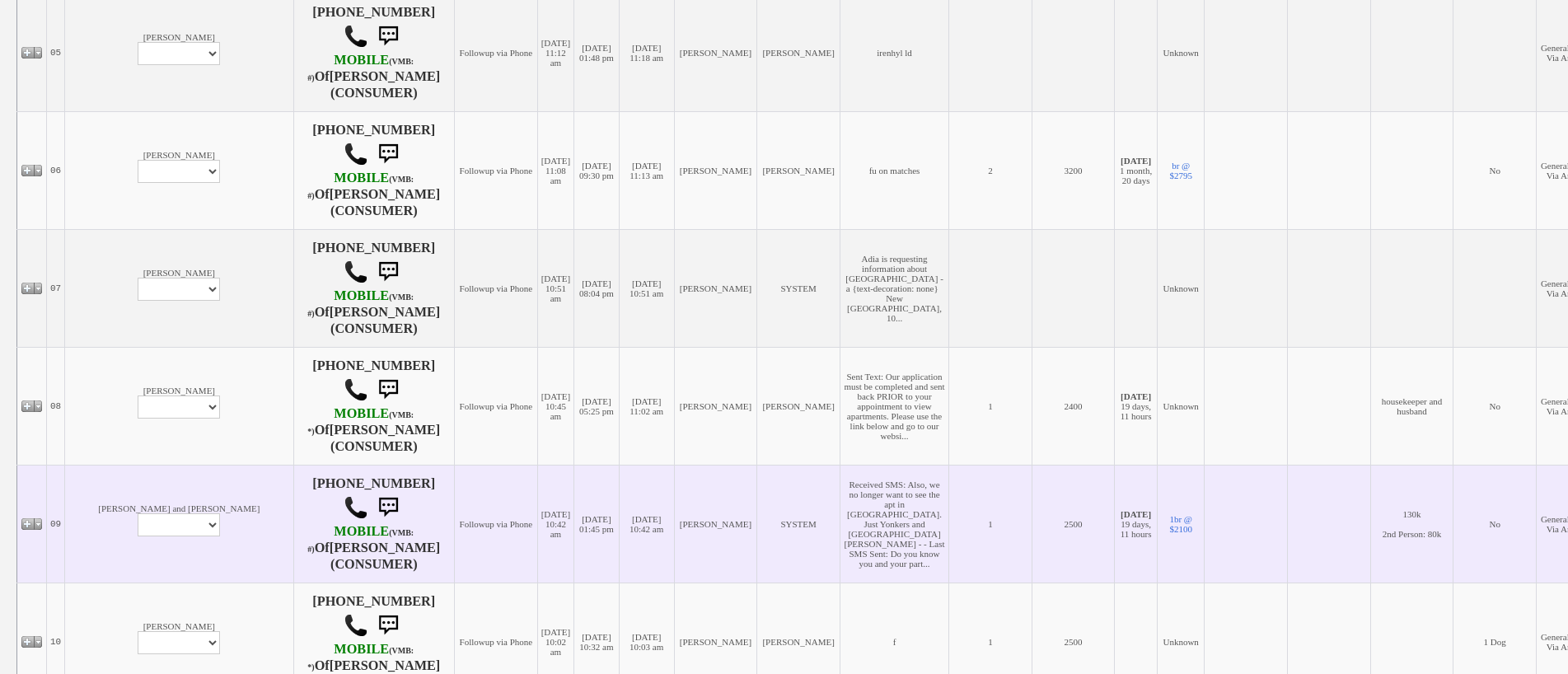
scroll to position [988, 0]
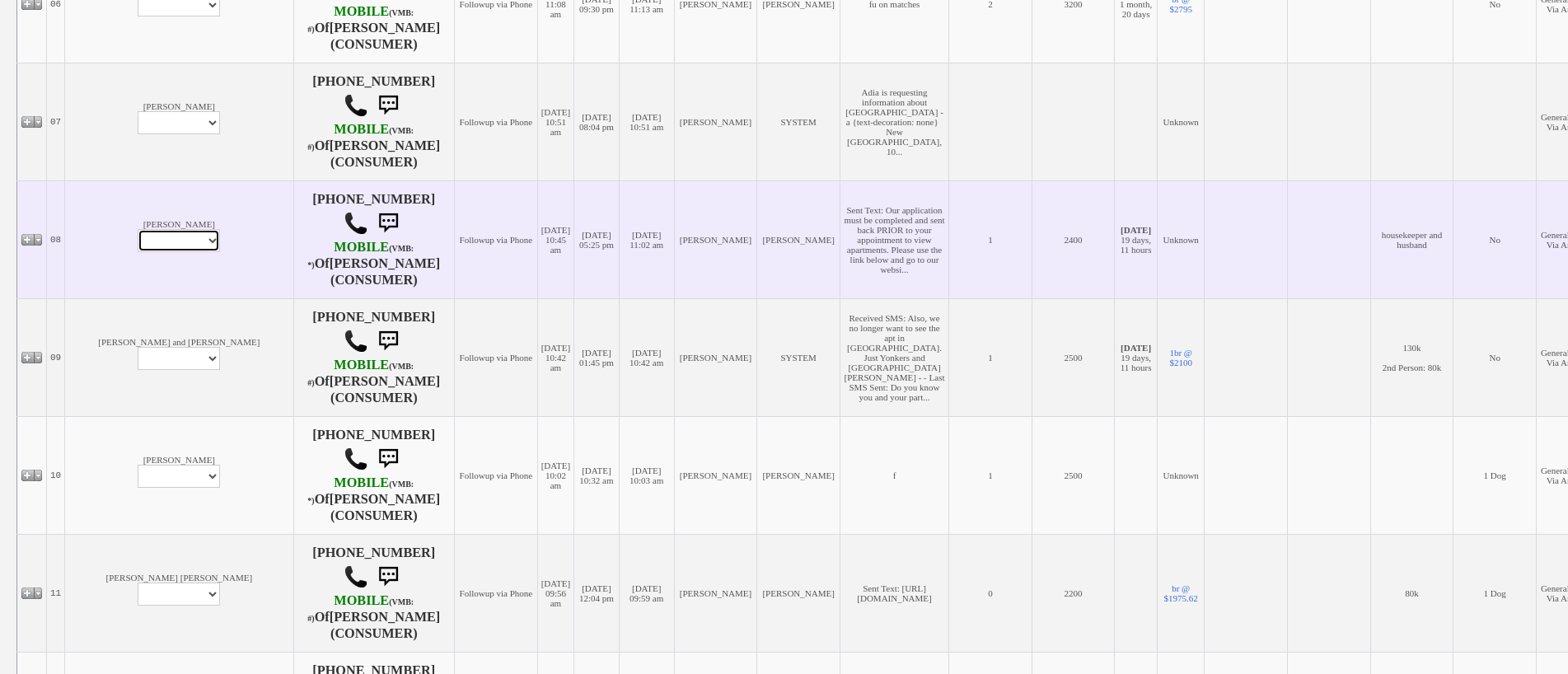
click at [138, 234] on select "Profile Edit Print Email Externally (Will Not Be Tracked In CRM) Closed Deals" at bounding box center [179, 240] width 83 height 23
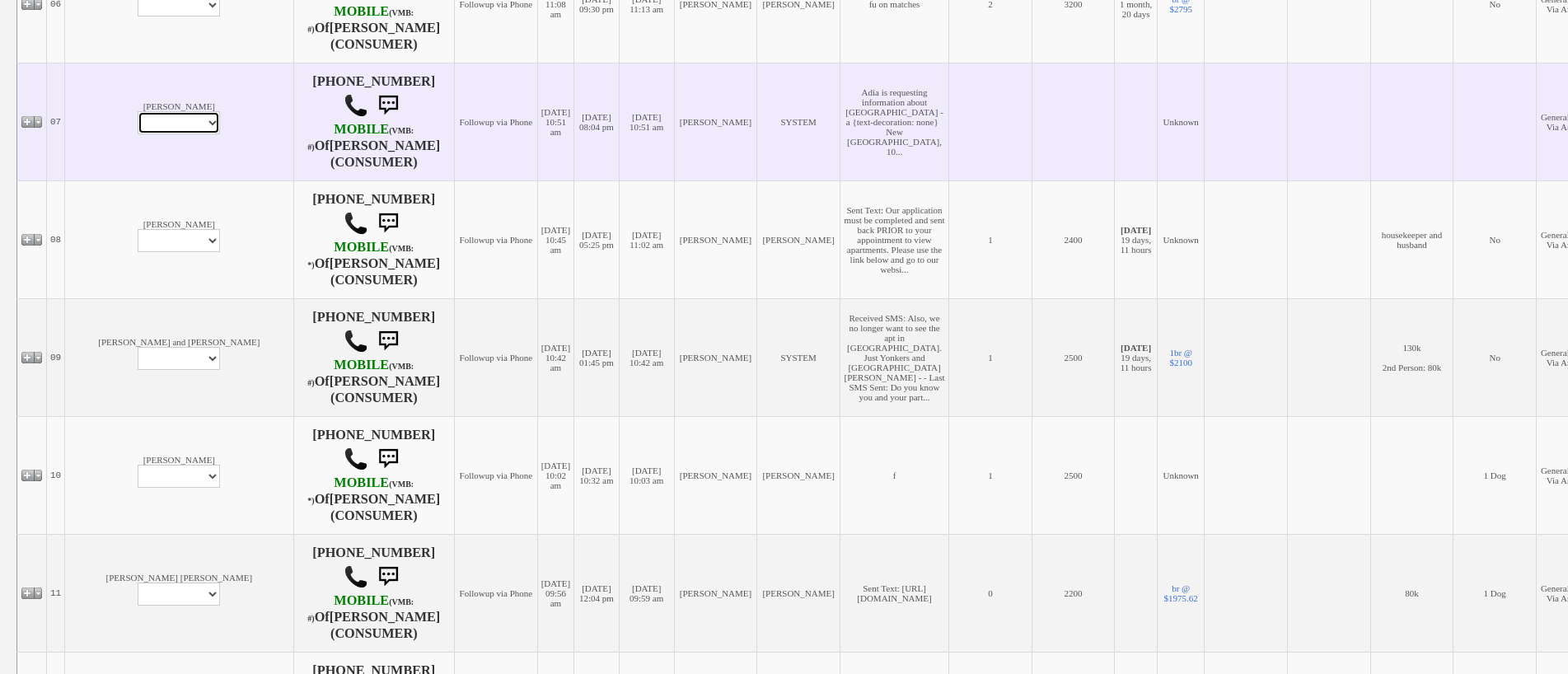
click at [138, 125] on select "Profile Edit Print Email Externally (Will Not Be Tracked In CRM) Closed Deals" at bounding box center [179, 123] width 83 height 23
select select "ChangeURL,/crm/custom/edit_client_form.php?redirect=%2Fcrm%2Fclients.php&id=167…"
click at [138, 111] on select "Profile Edit Print Email Externally (Will Not Be Tracked In CRM) Closed Deals" at bounding box center [179, 123] width 83 height 23
select select
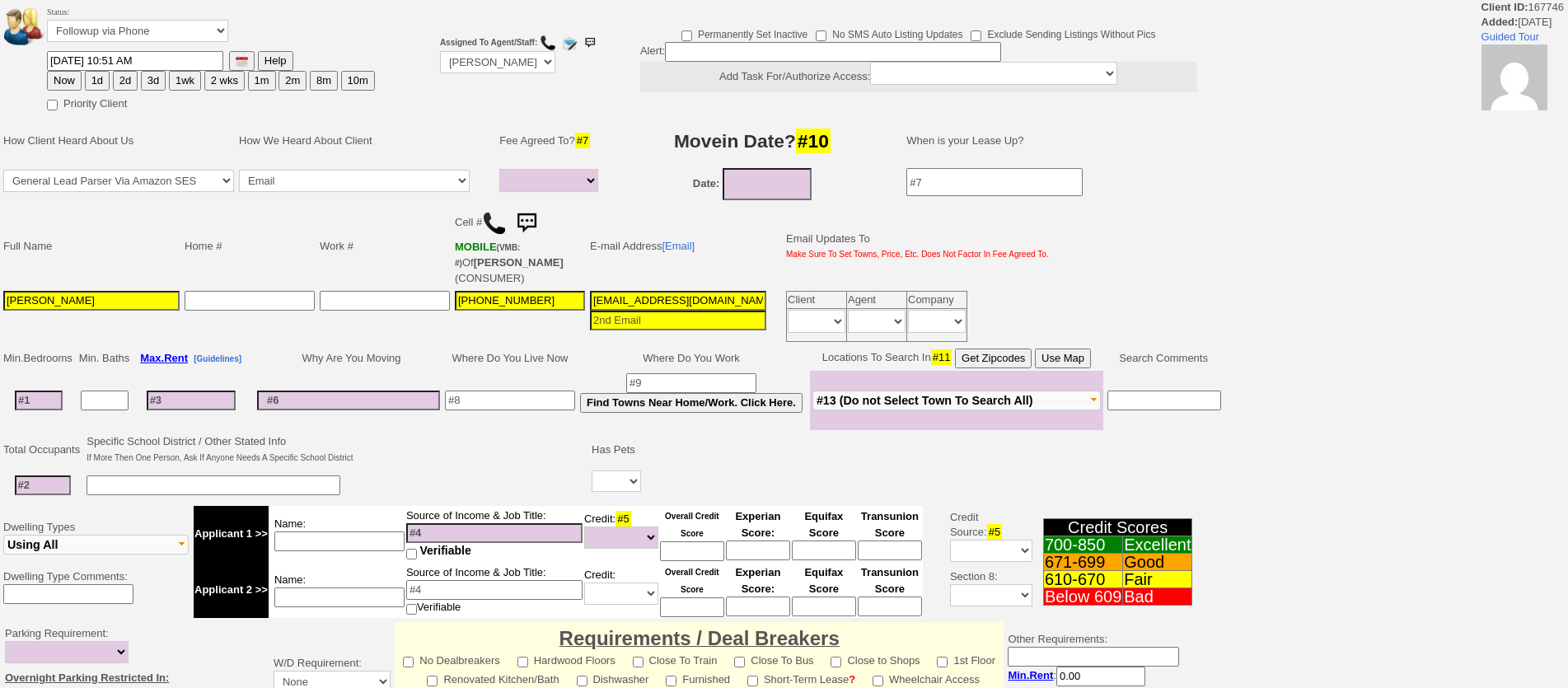
select select
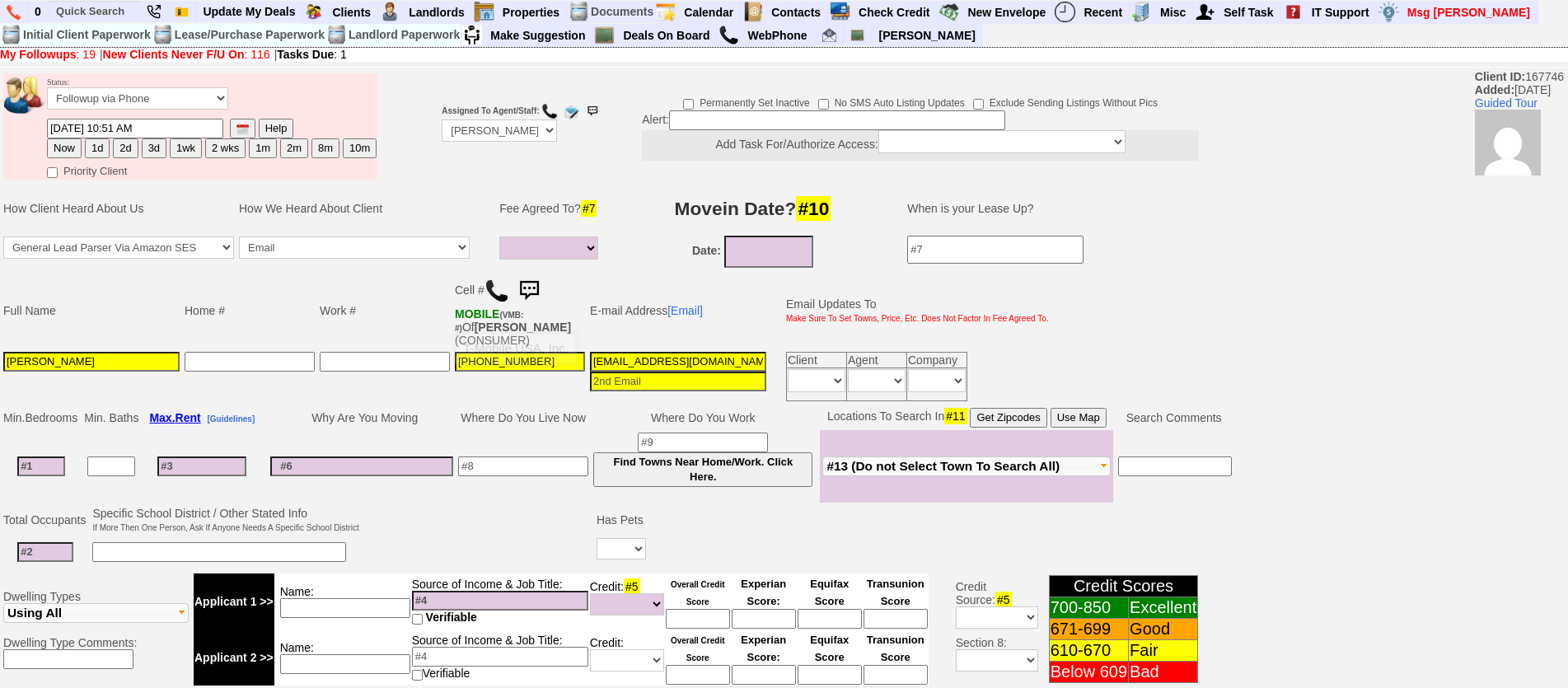
click at [493, 287] on img at bounding box center [497, 290] width 25 height 25
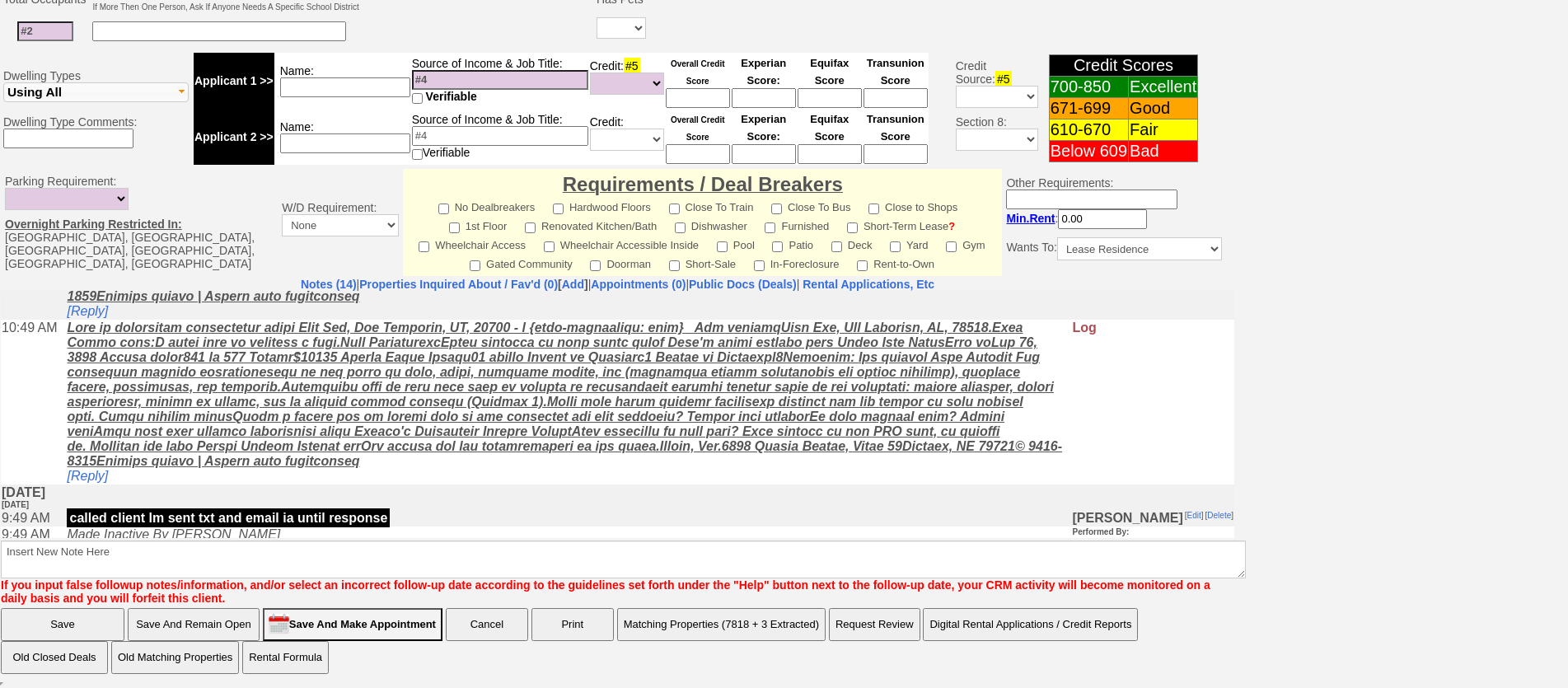
scroll to position [165, 0]
click at [101, 478] on link "[Reply]" at bounding box center [87, 471] width 41 height 14
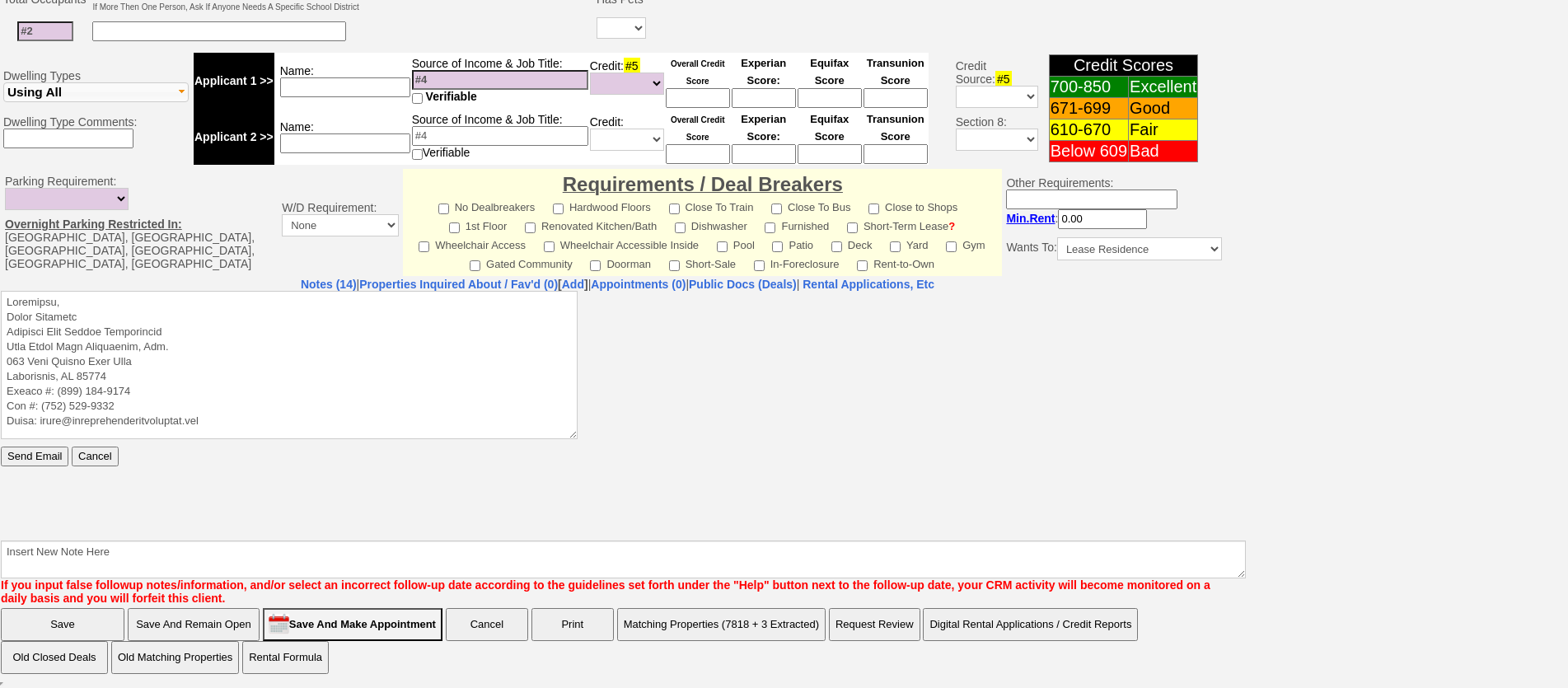
scroll to position [0, 0]
click at [187, 293] on textarea at bounding box center [289, 363] width 577 height 148
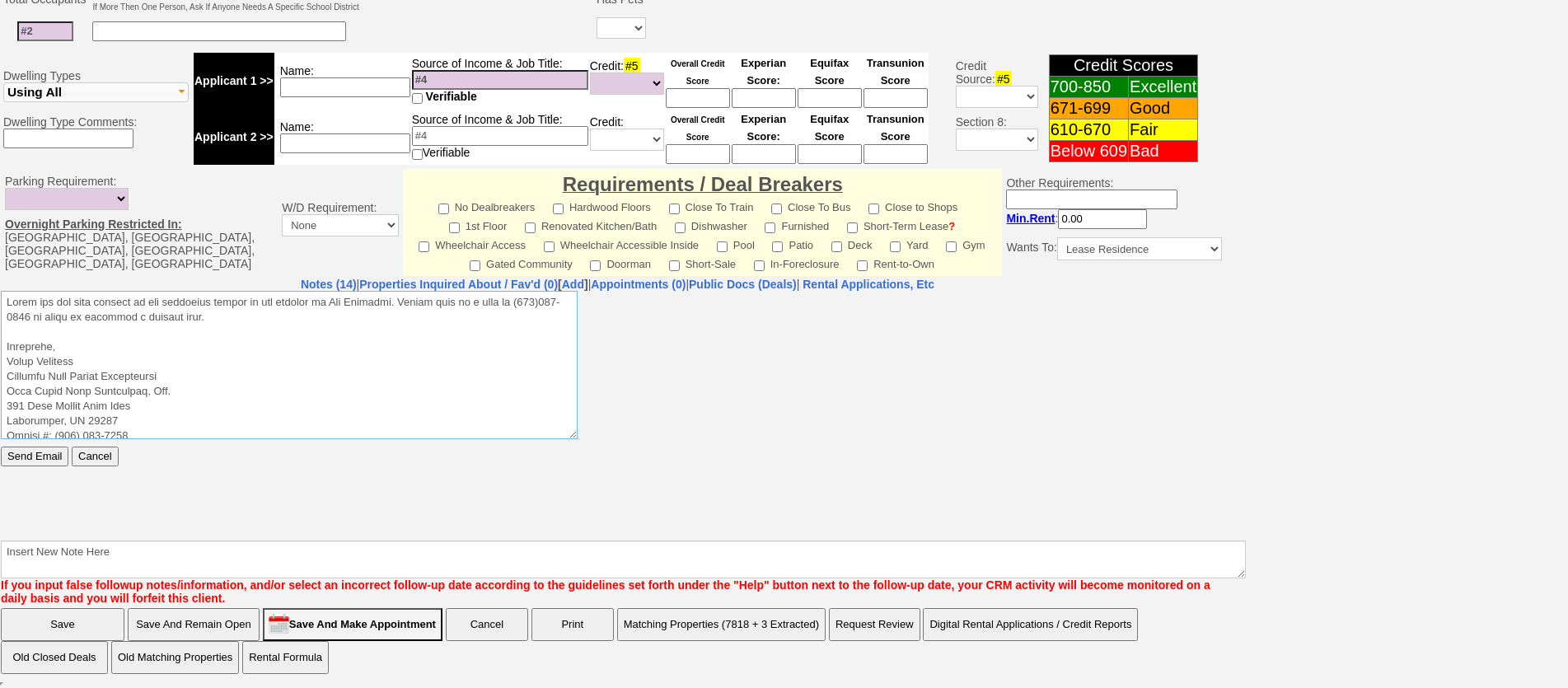
drag, startPoint x: 261, startPoint y: 316, endPoint x: 1, endPoint y: 567, distance: 361.4
click at [1, 290] on html "Send Email Cancel" at bounding box center [617, 413] width 1234 height 247
type textarea "Thank you for your request on the apartment rental we are hosting in New Rochel…"
click at [54, 453] on input "Send Email" at bounding box center [34, 455] width 68 height 20
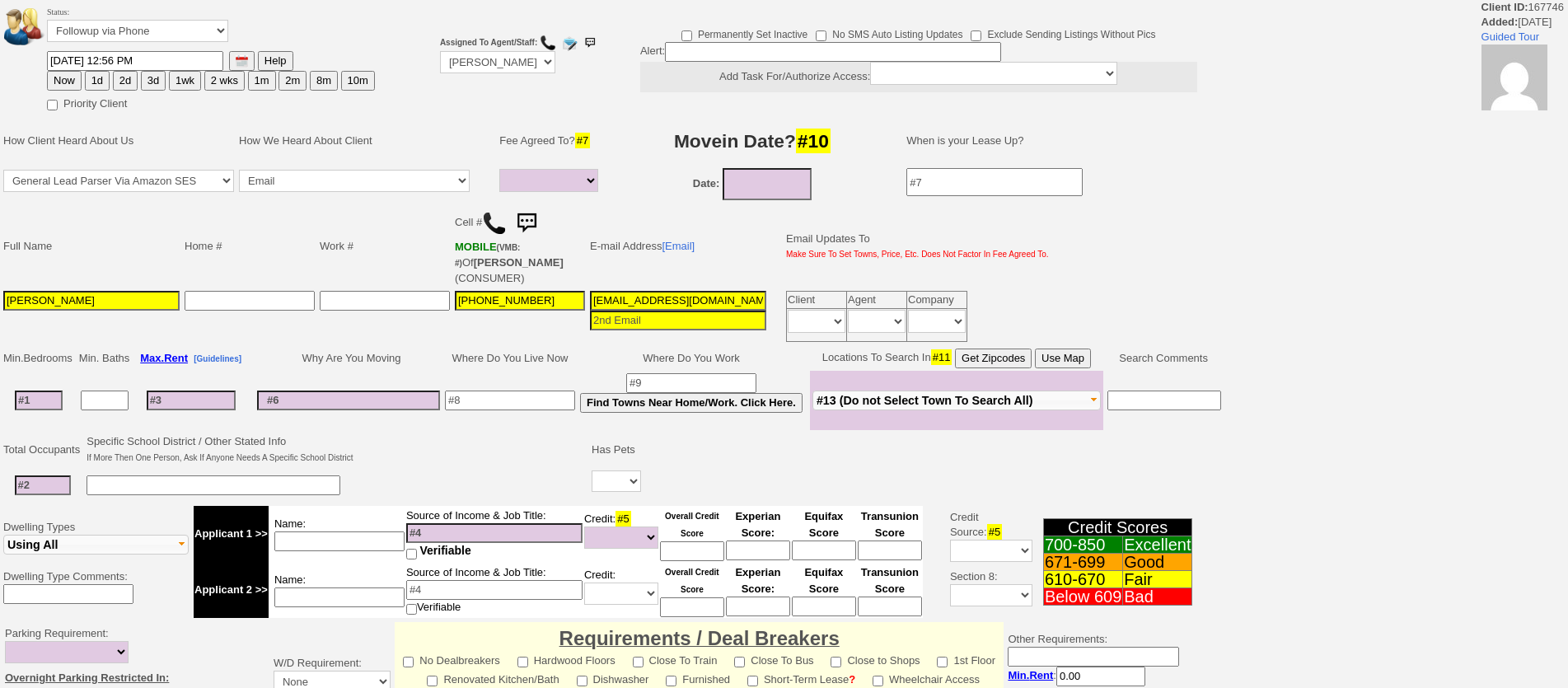
select select
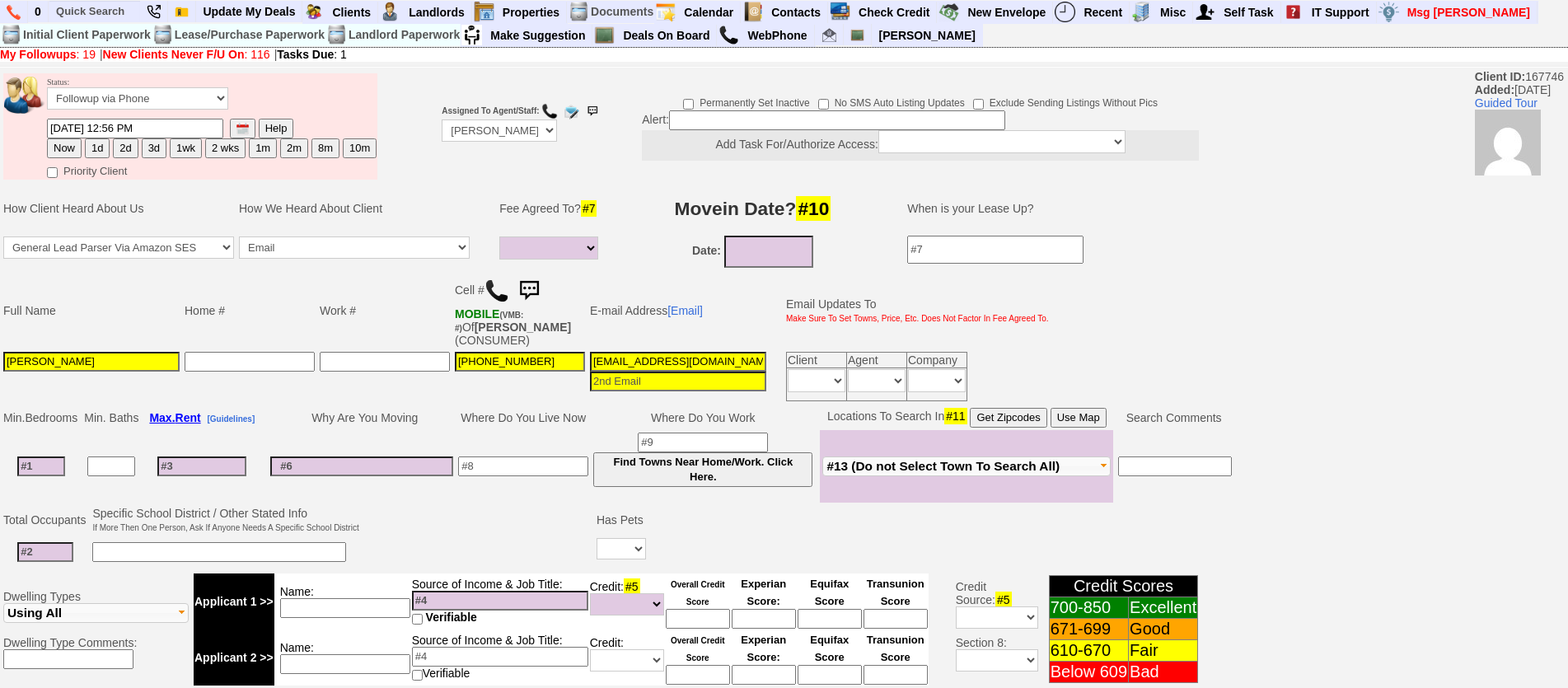
click at [534, 283] on img at bounding box center [529, 291] width 33 height 33
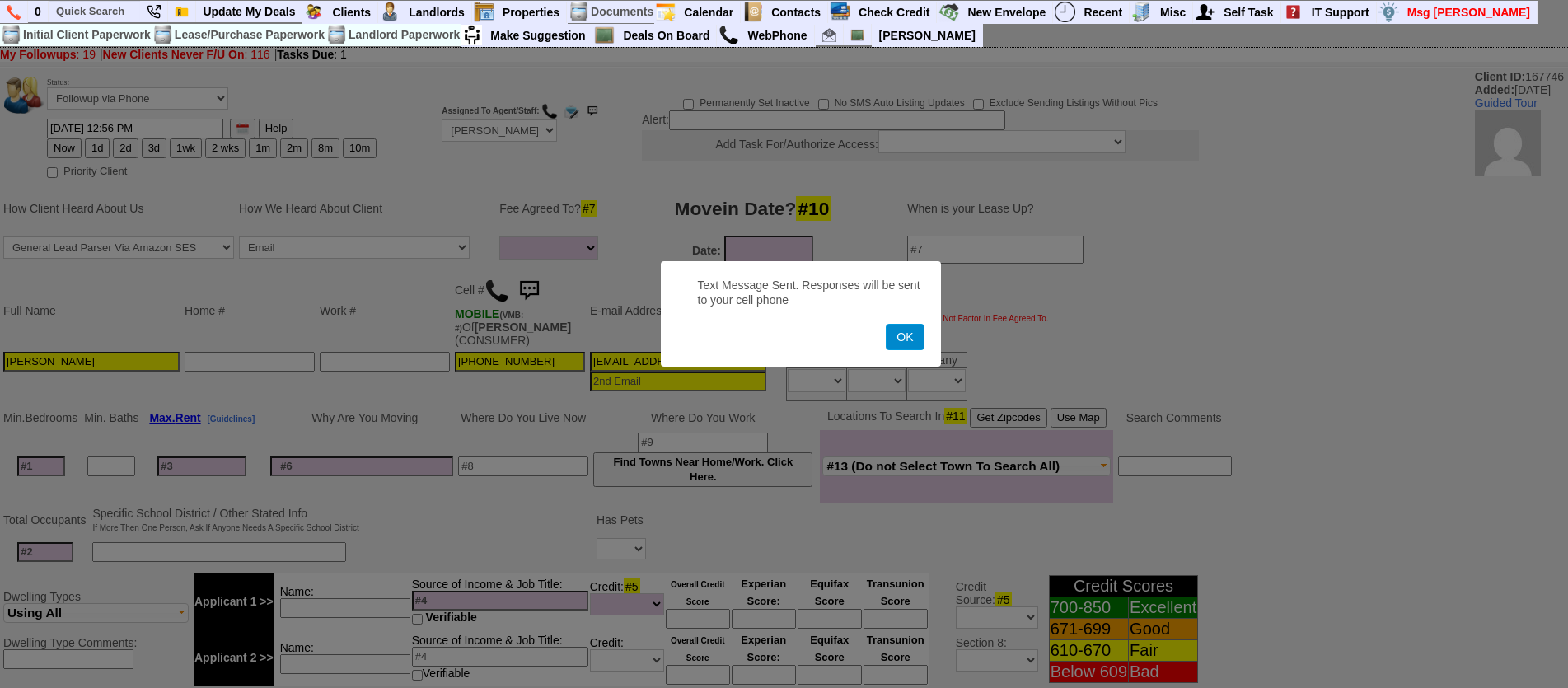
click at [903, 343] on button "OK" at bounding box center [904, 337] width 38 height 26
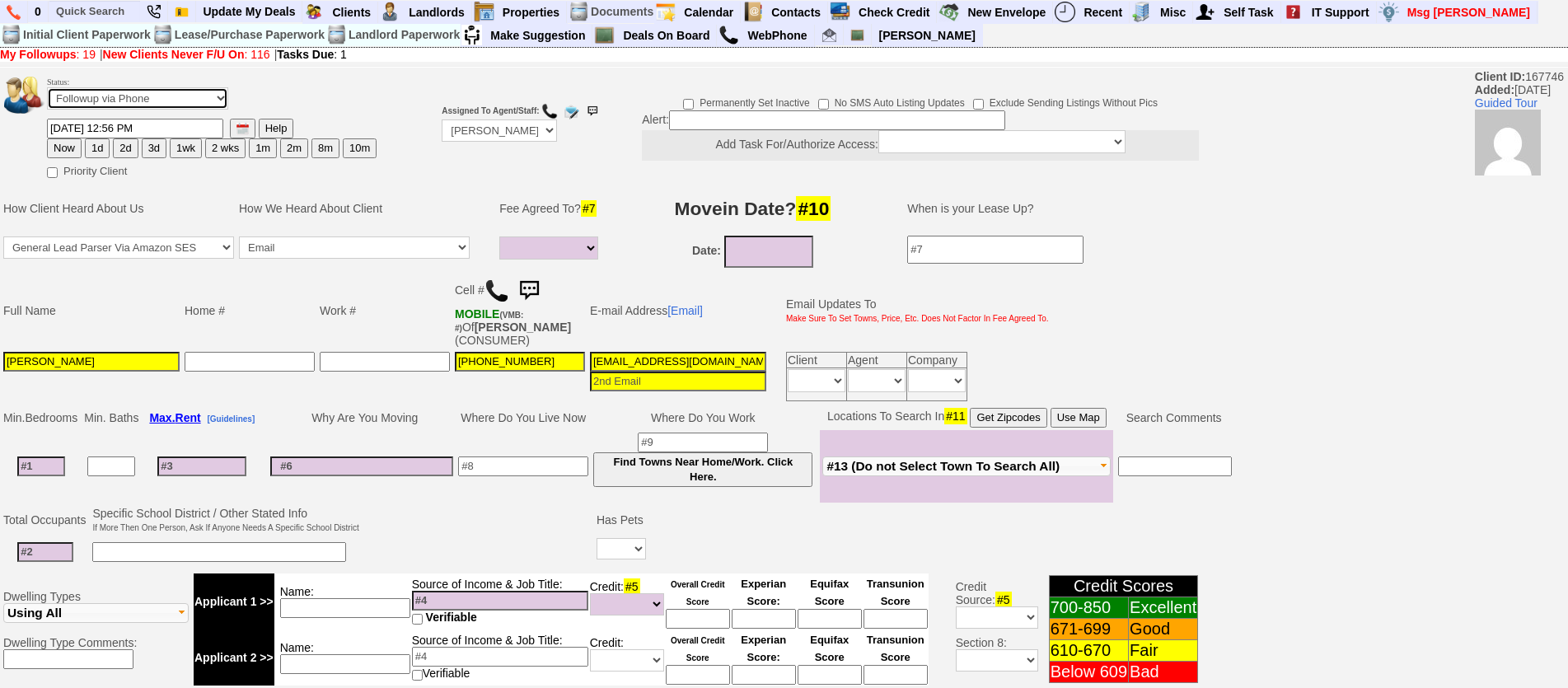
click at [201, 103] on select "Followup via Phone Followup via Email Followup When Section 8 Property Found De…" at bounding box center [137, 97] width 181 height 22
select select "Inactive"
click at [47, 87] on select "Followup via Phone Followup via Email Followup When Section 8 Property Found De…" at bounding box center [137, 97] width 181 height 22
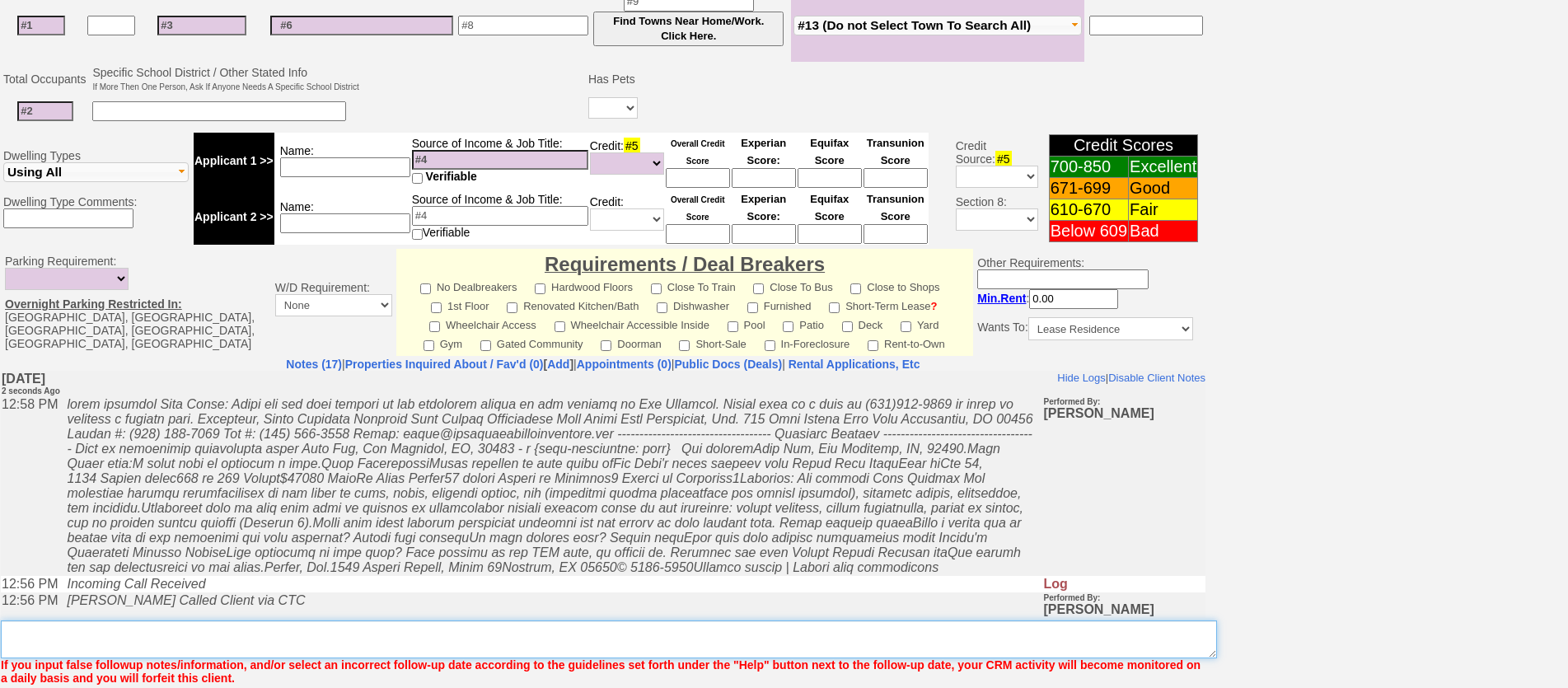
click at [269, 629] on textarea "Insert New Note Here" at bounding box center [608, 639] width 1216 height 38
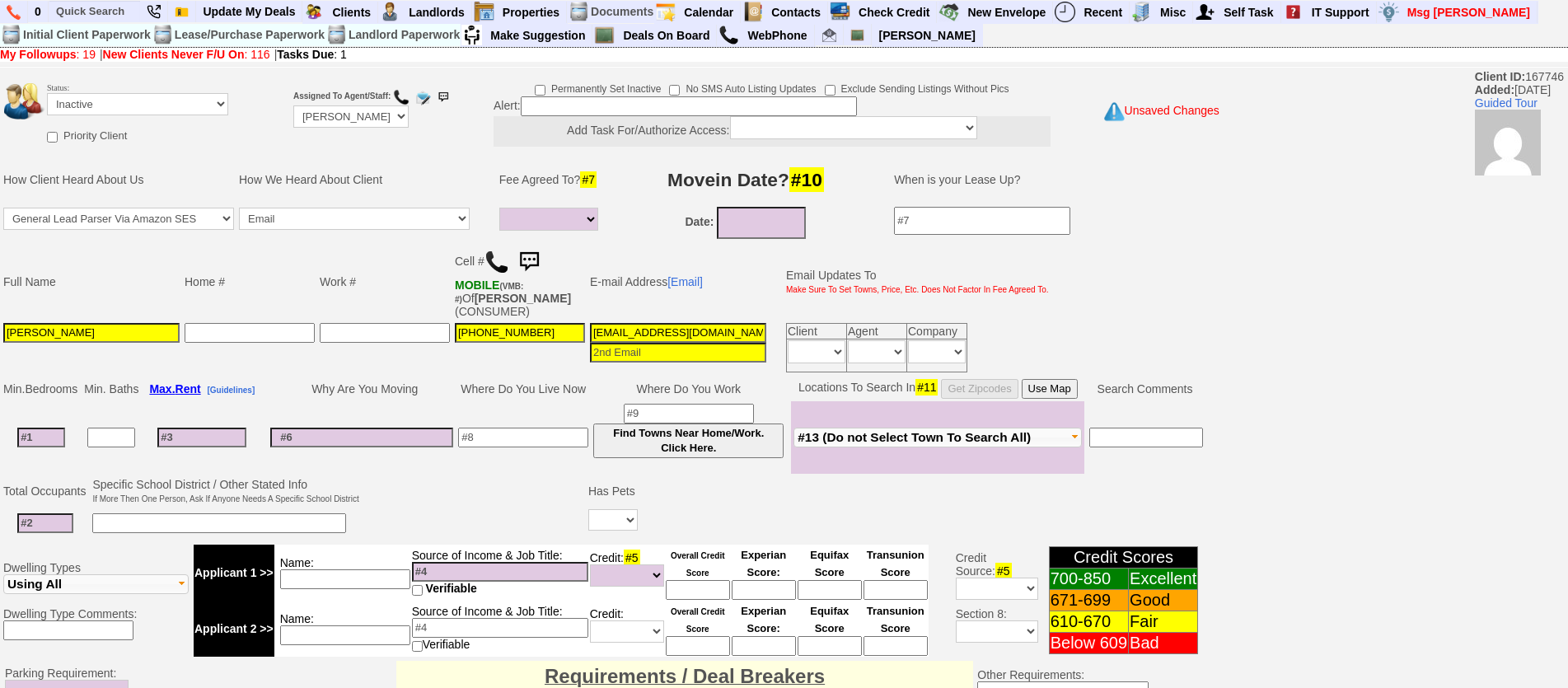
type textarea "called client lm sent txt and email ia until response"
click at [425, 476] on td at bounding box center [473, 508] width 224 height 65
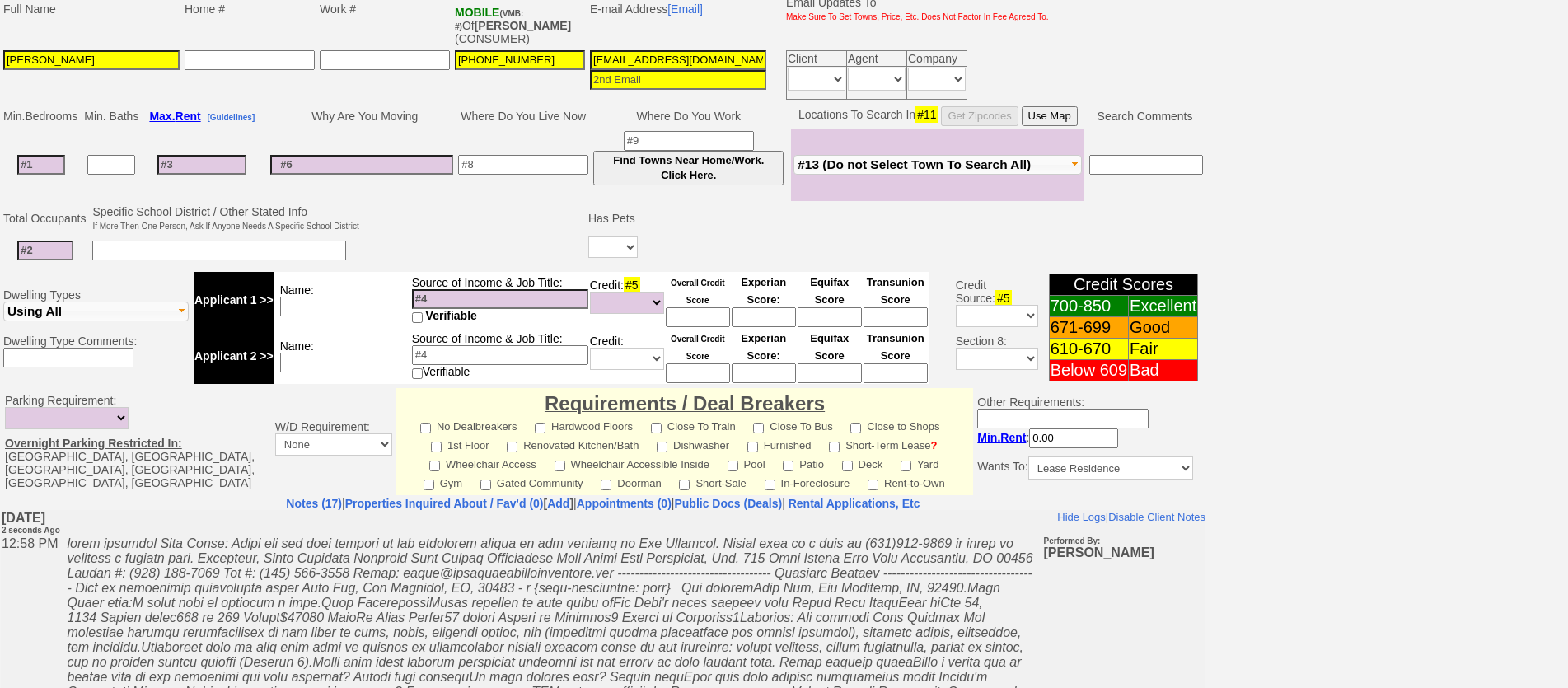
scroll to position [492, 0]
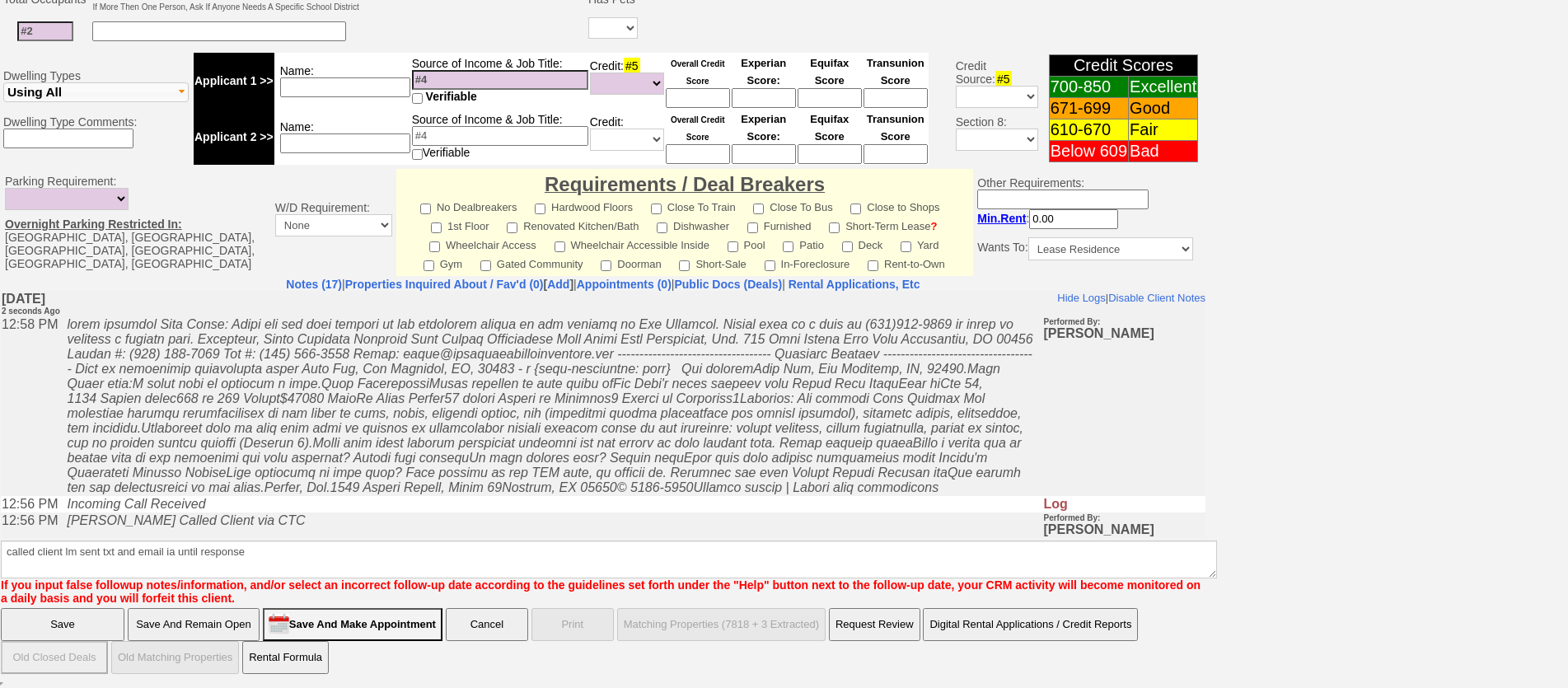
click at [93, 626] on input "Save" at bounding box center [62, 625] width 124 height 33
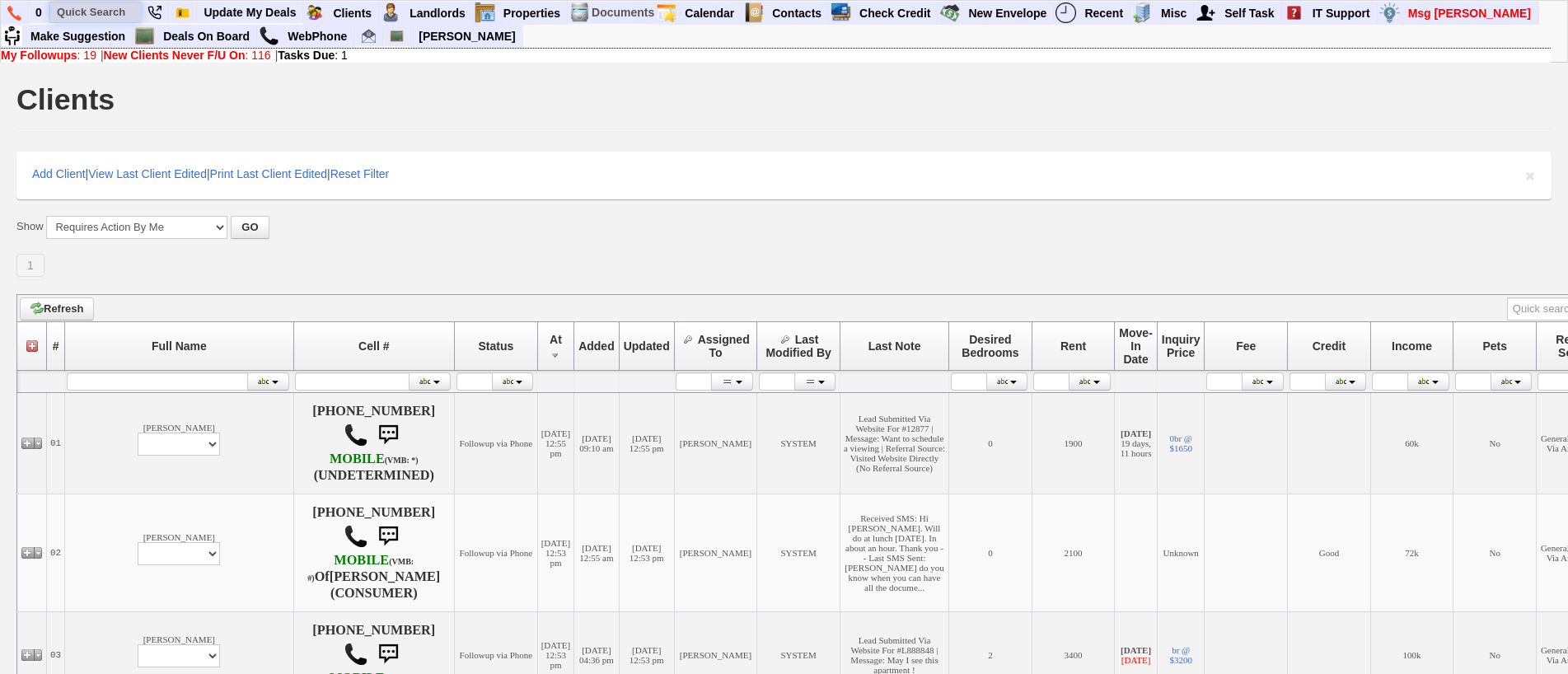
click at [104, 13] on input "text" at bounding box center [95, 11] width 90 height 20
click at [135, 15] on input "9144739453" at bounding box center [95, 11] width 90 height 20
type input "9144739453"
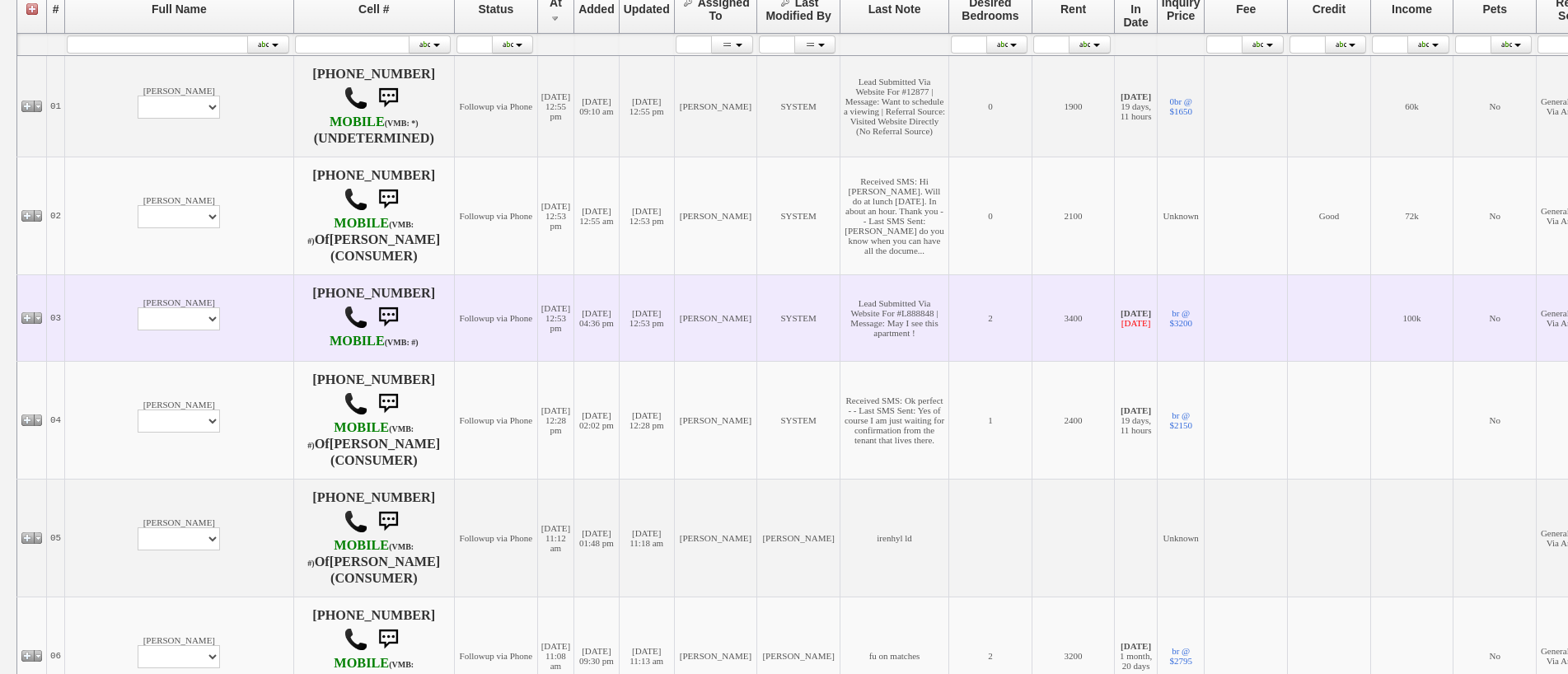
scroll to position [329, 0]
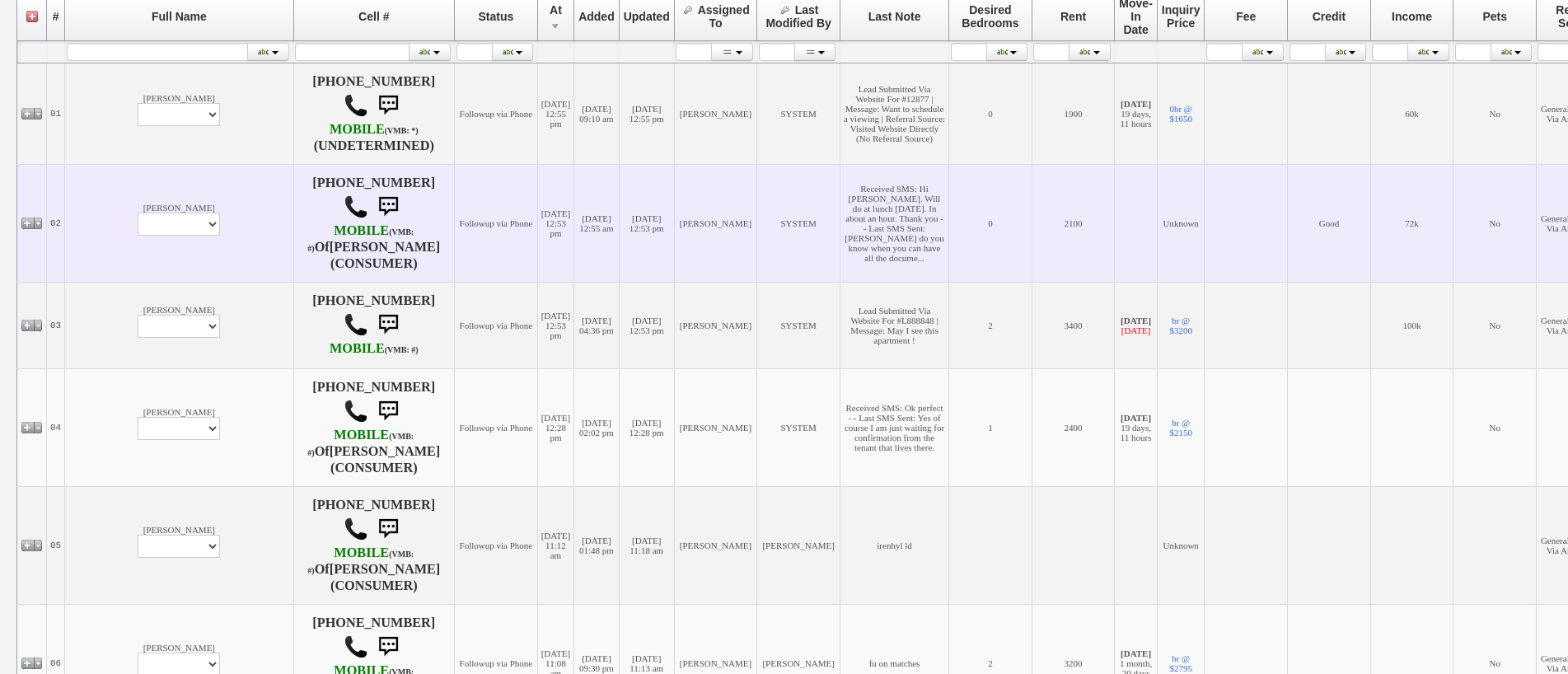
click at [124, 234] on td "[PERSON_NAME] Profile Edit Print Email Externally (Will Not Be Tracked In CRM) …" at bounding box center [179, 223] width 228 height 118
click at [138, 233] on select "Profile Edit Print Email Externally (Will Not Be Tracked In CRM) Closed Deals" at bounding box center [179, 224] width 83 height 23
select select "ChangeURL,/crm/custom/edit_client_form.php?redirect=%2Fcrm%2Fclients.php&id=166…"
click at [138, 212] on select "Profile Edit Print Email Externally (Will Not Be Tracked In CRM) Closed Deals" at bounding box center [179, 224] width 83 height 23
select select
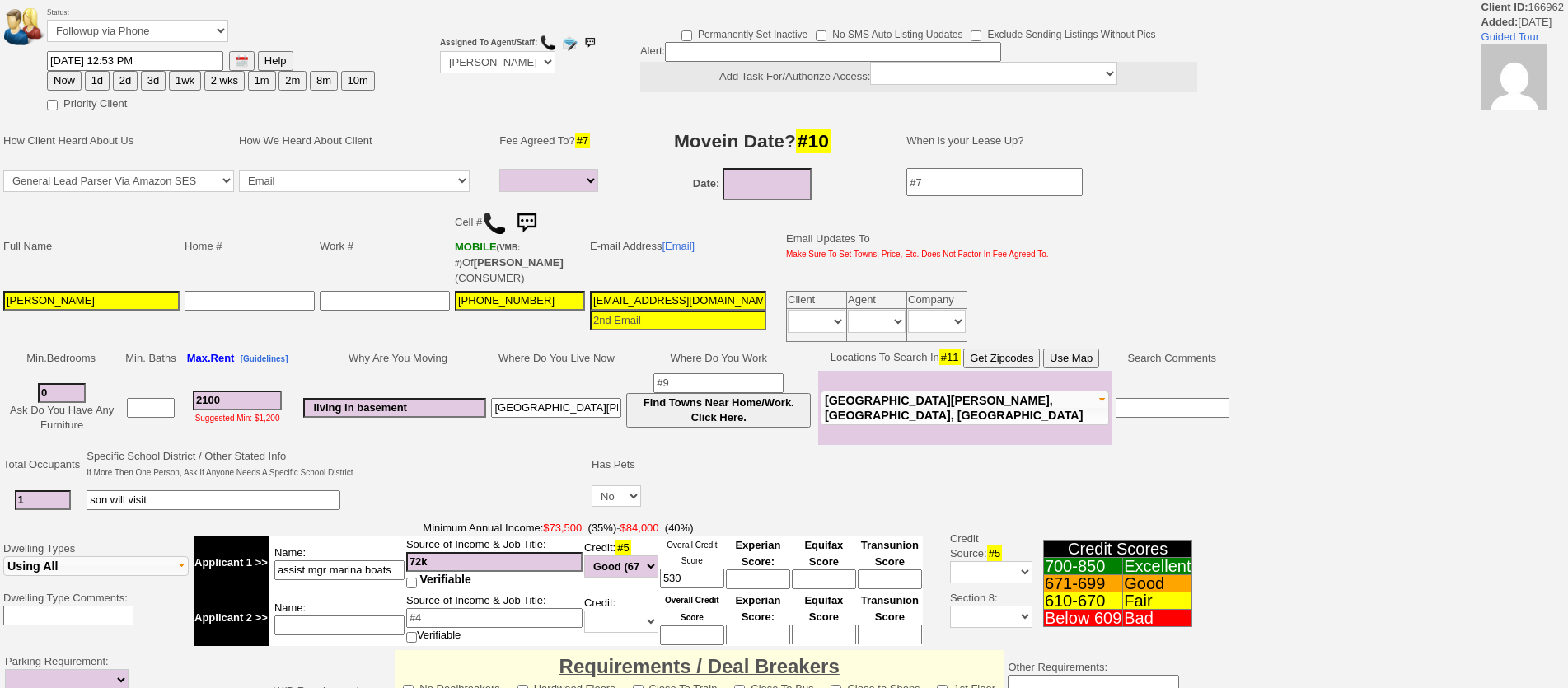
select select
click at [97, 82] on button "1d" at bounding box center [97, 81] width 25 height 20
type input "09/12/2025 01:05 PM"
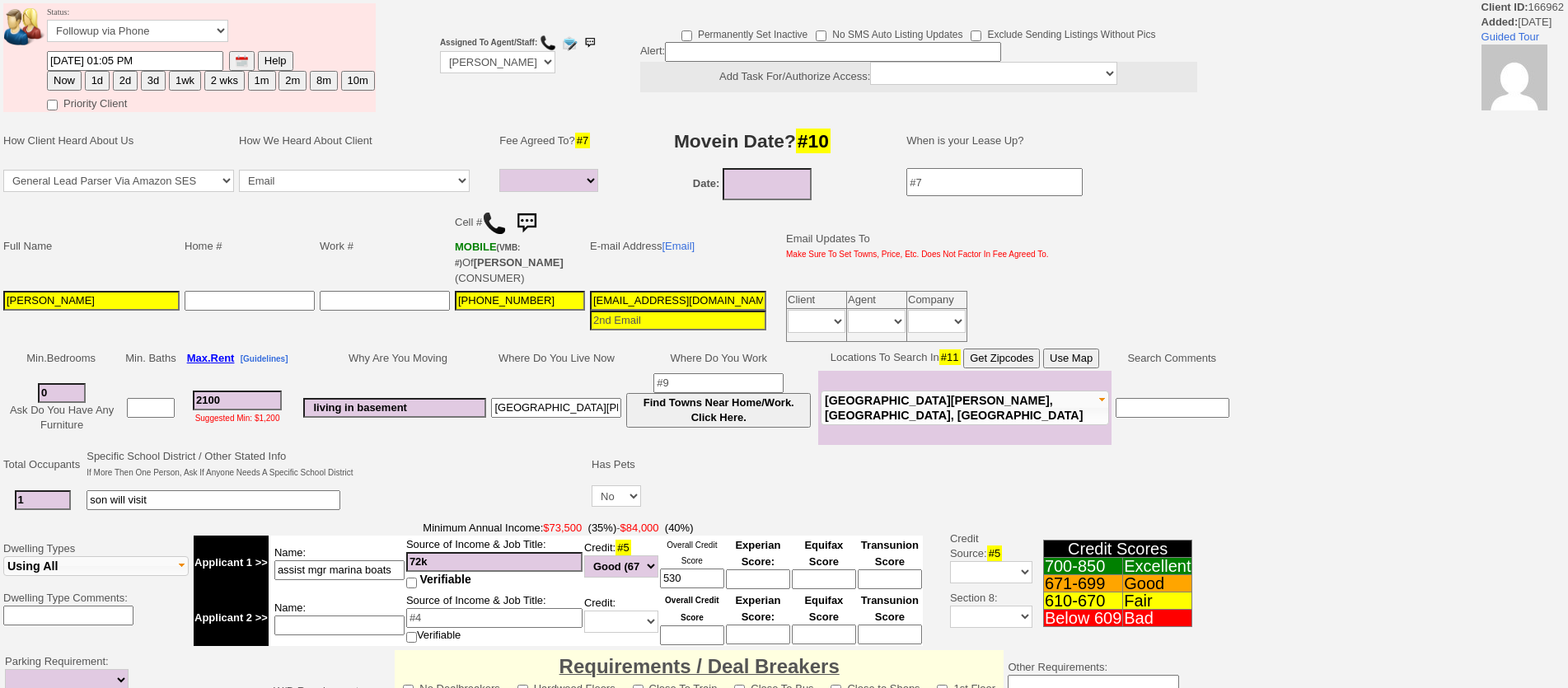
scroll to position [487, 0]
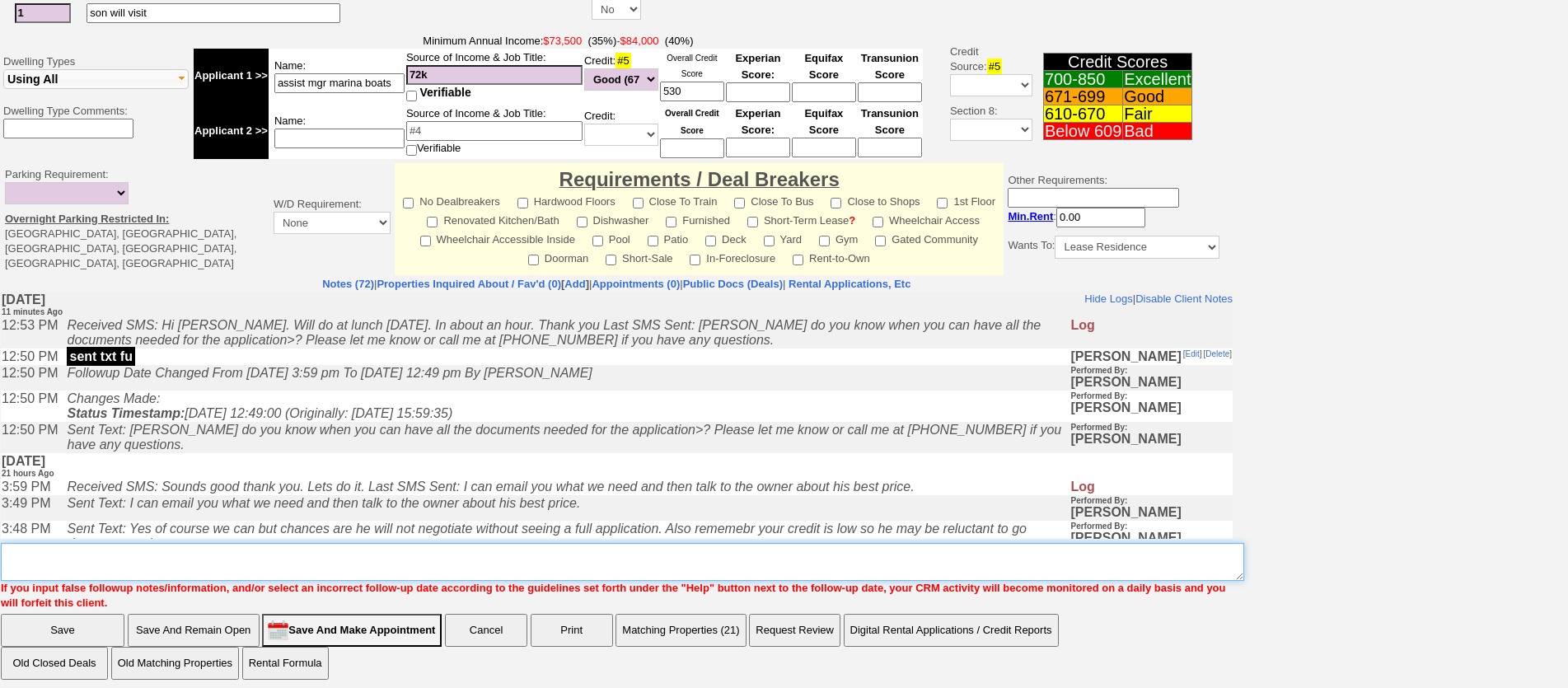
click at [606, 543] on textarea "Insert New Note Here" at bounding box center [622, 562] width 1243 height 38
type textarea "f"
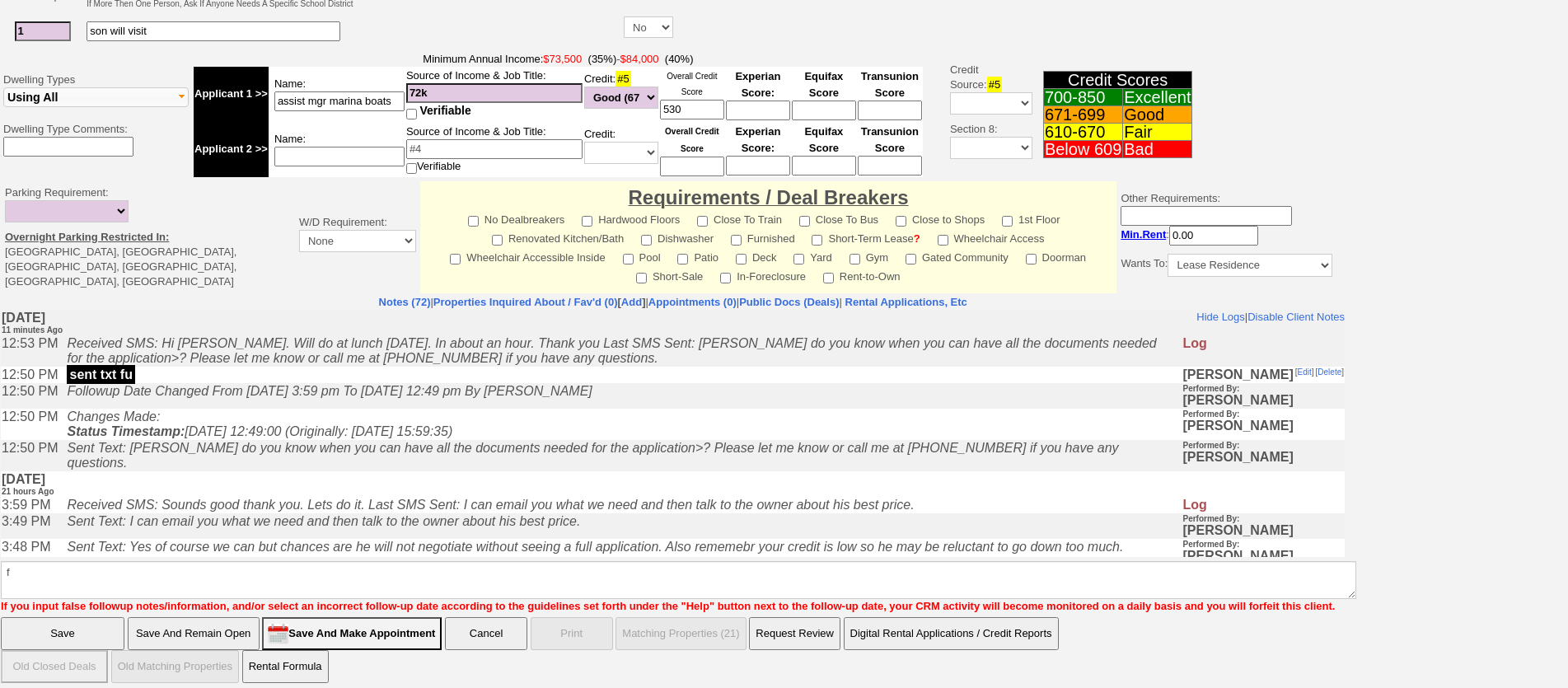
click input "Save" at bounding box center [62, 634] width 124 height 33
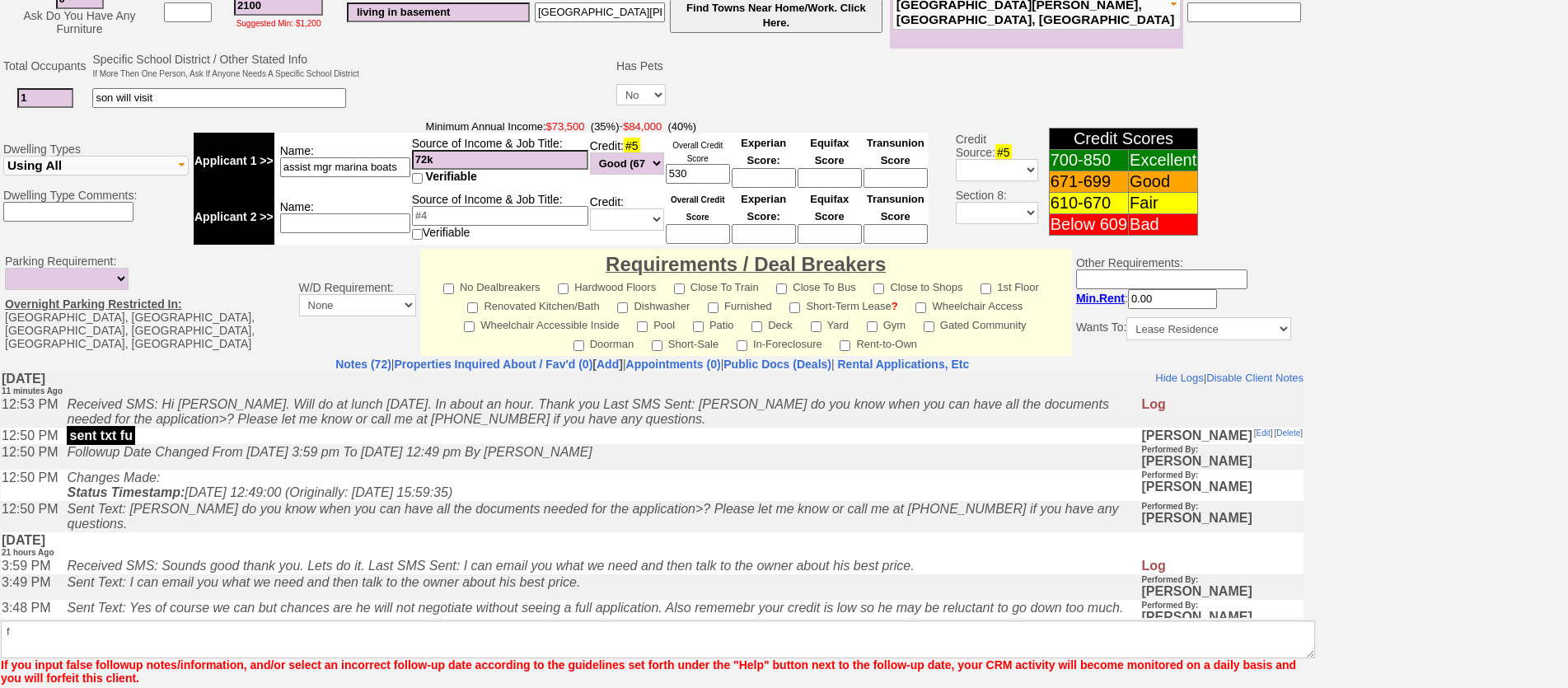
scroll to position [467, 0]
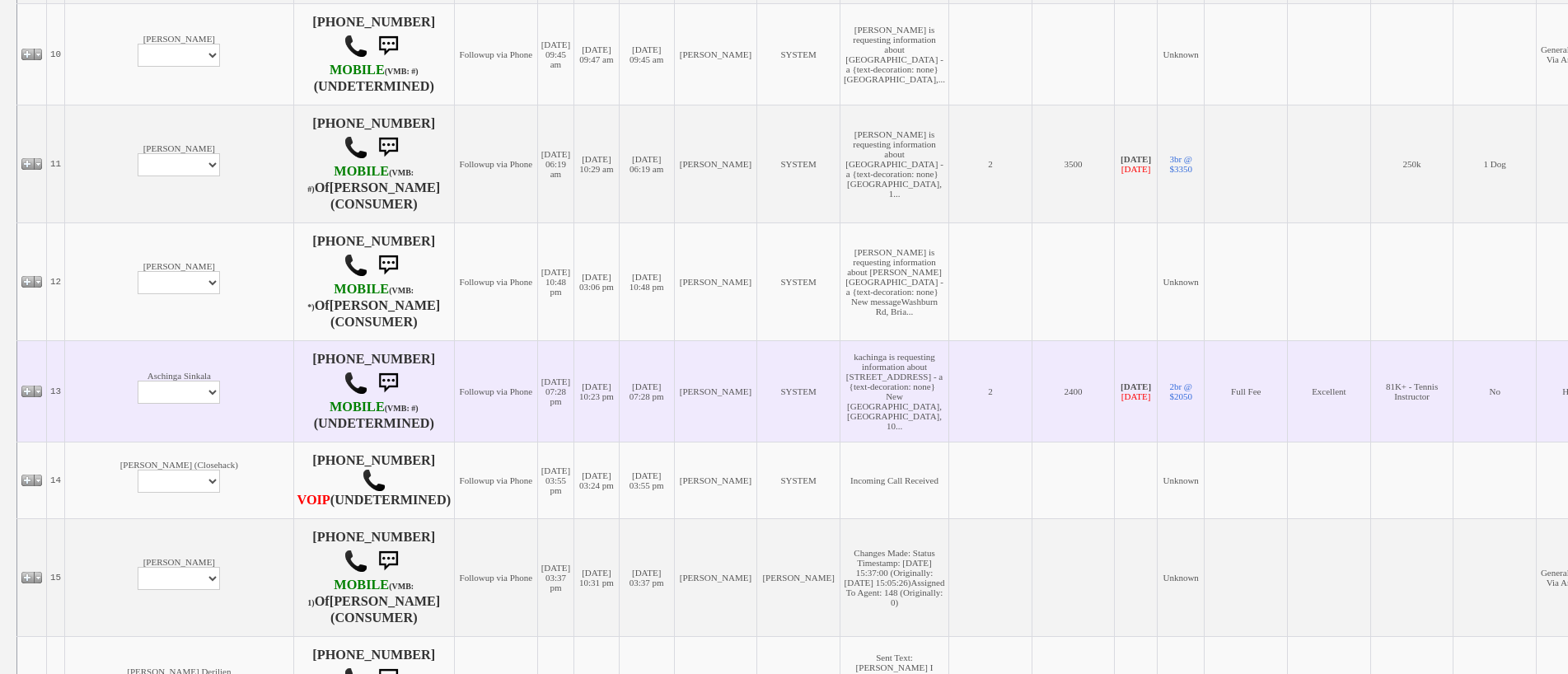
scroll to position [1318, 0]
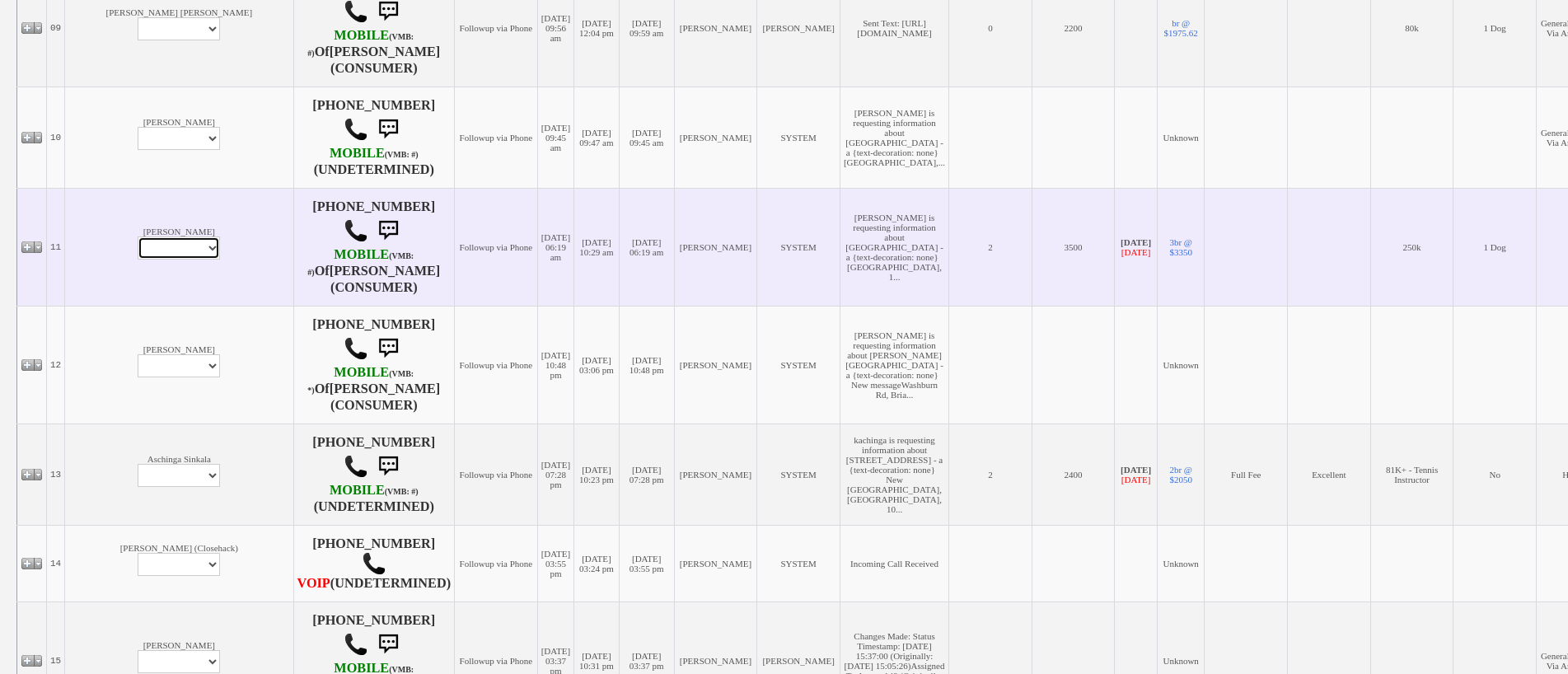
click at [138, 238] on select "Profile Edit Print Email Externally (Will Not Be Tracked In CRM) Closed Deals" at bounding box center [179, 247] width 83 height 23
select select "ChangeURL,/crm/custom/edit_client_form.php?redirect=%2Fcrm%2Fclients.php&id=965…"
click at [138, 236] on select "Profile Edit Print Email Externally (Will Not Be Tracked In CRM) Closed Deals" at bounding box center [179, 247] width 83 height 23
select select
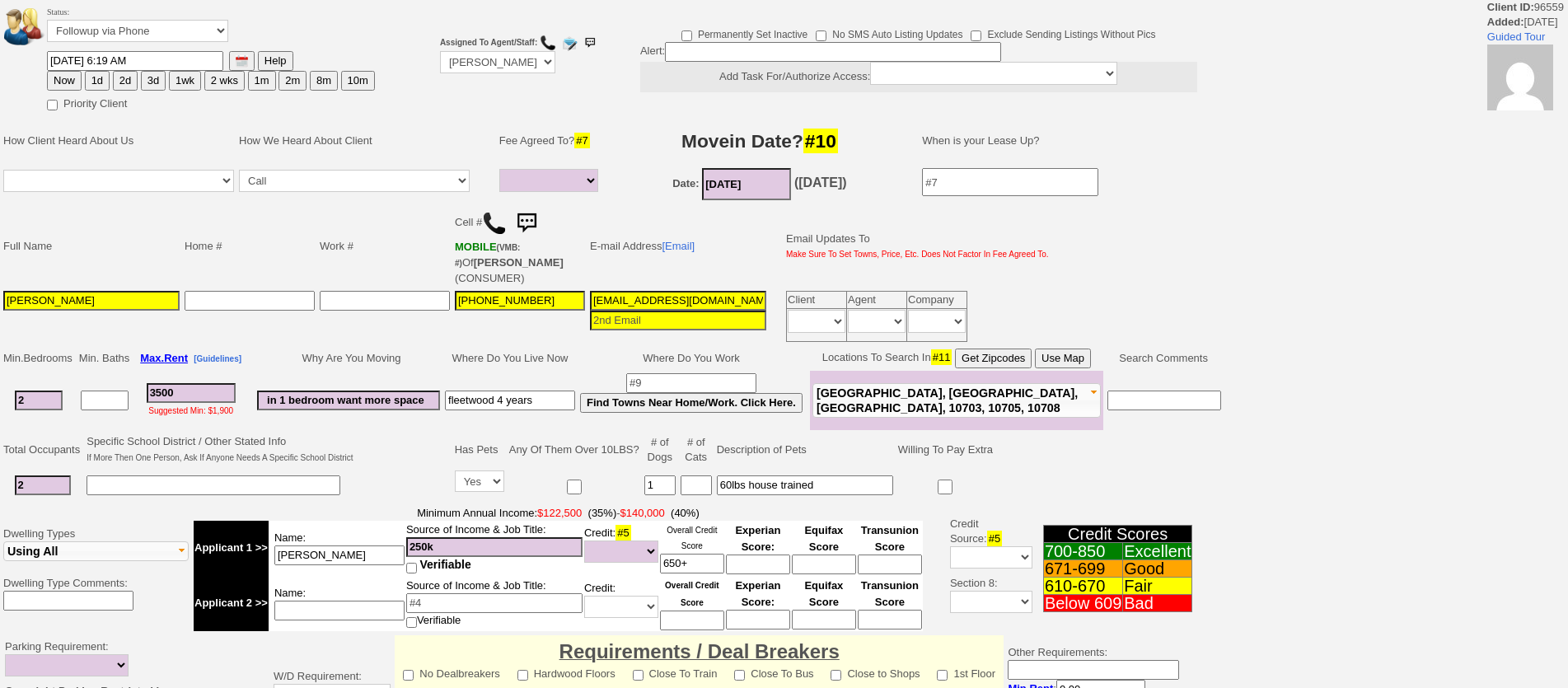
select select
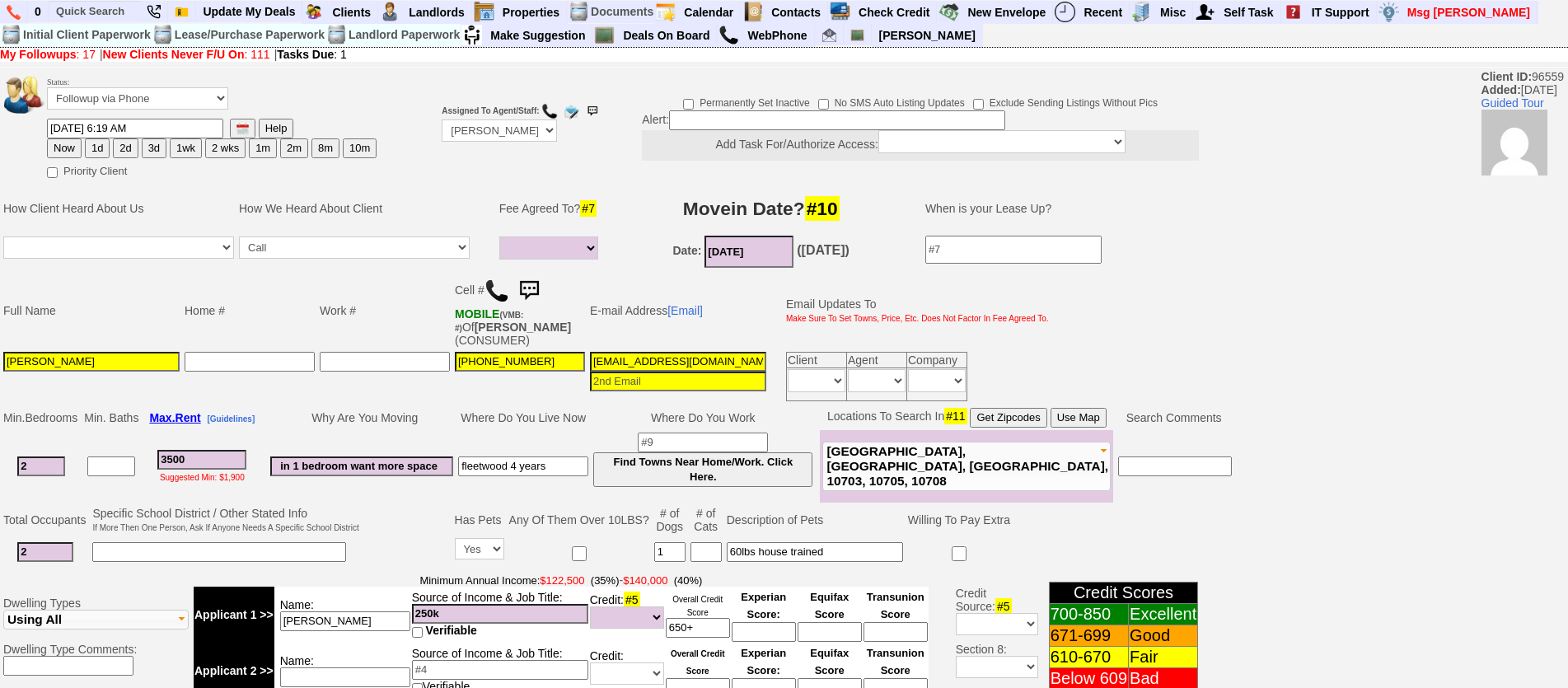
click at [499, 288] on img at bounding box center [497, 290] width 25 height 25
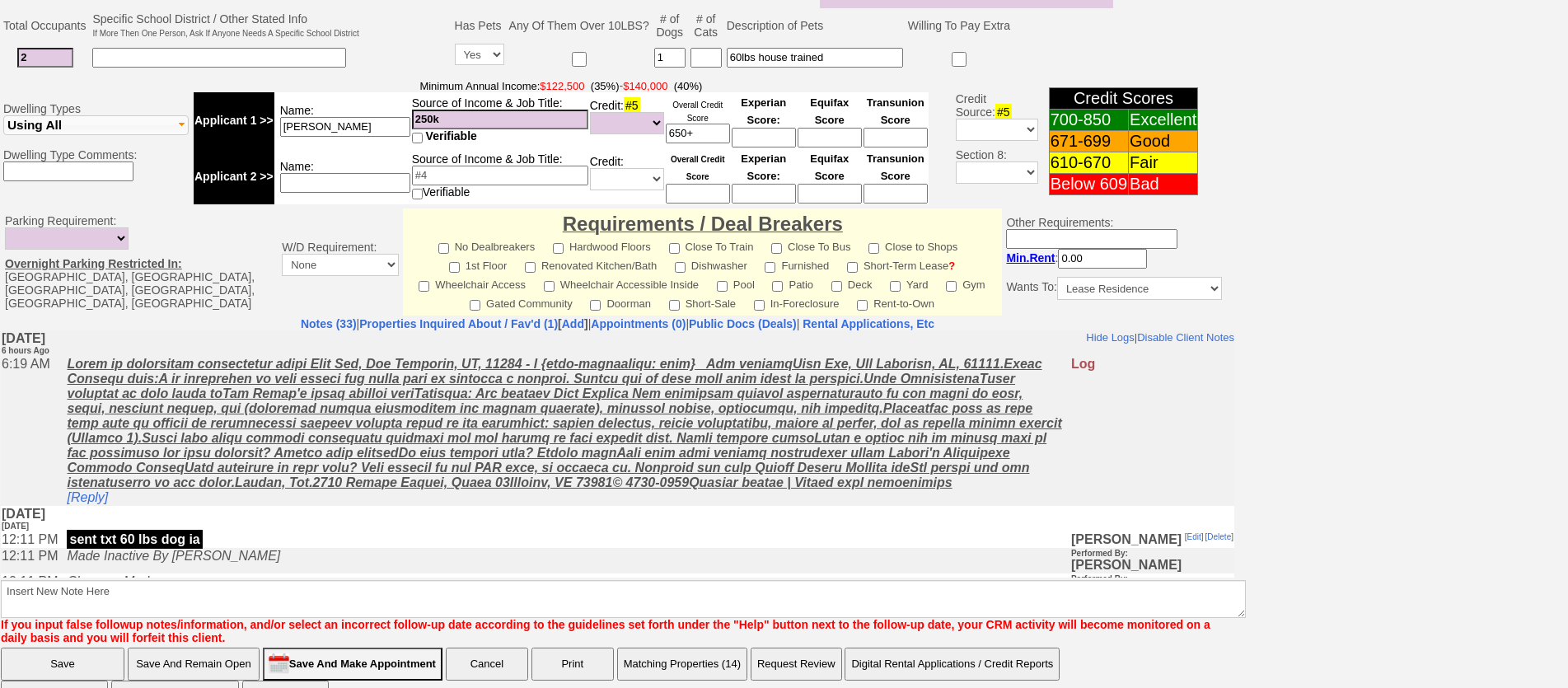
click at [409, 497] on td "[Reply]" at bounding box center [565, 430] width 1011 height 150
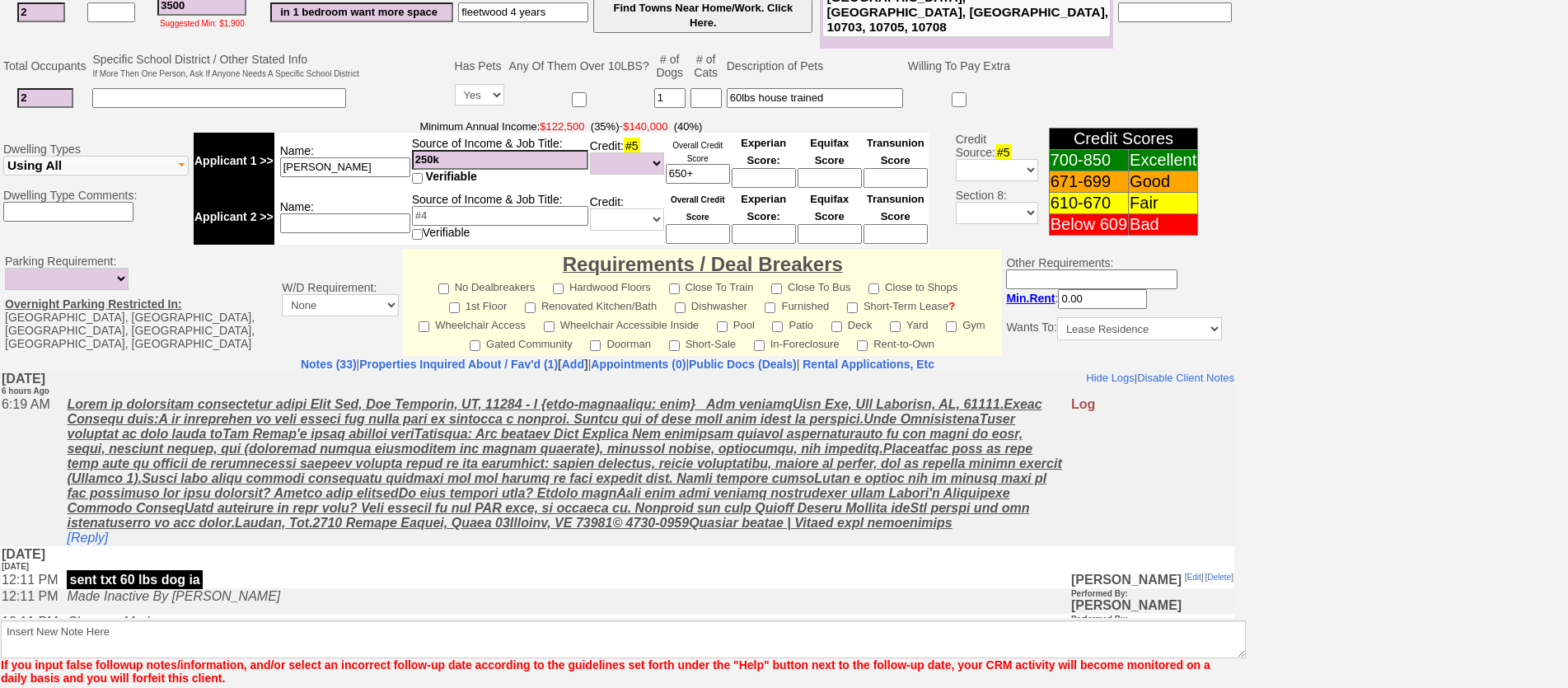
scroll to position [534, 0]
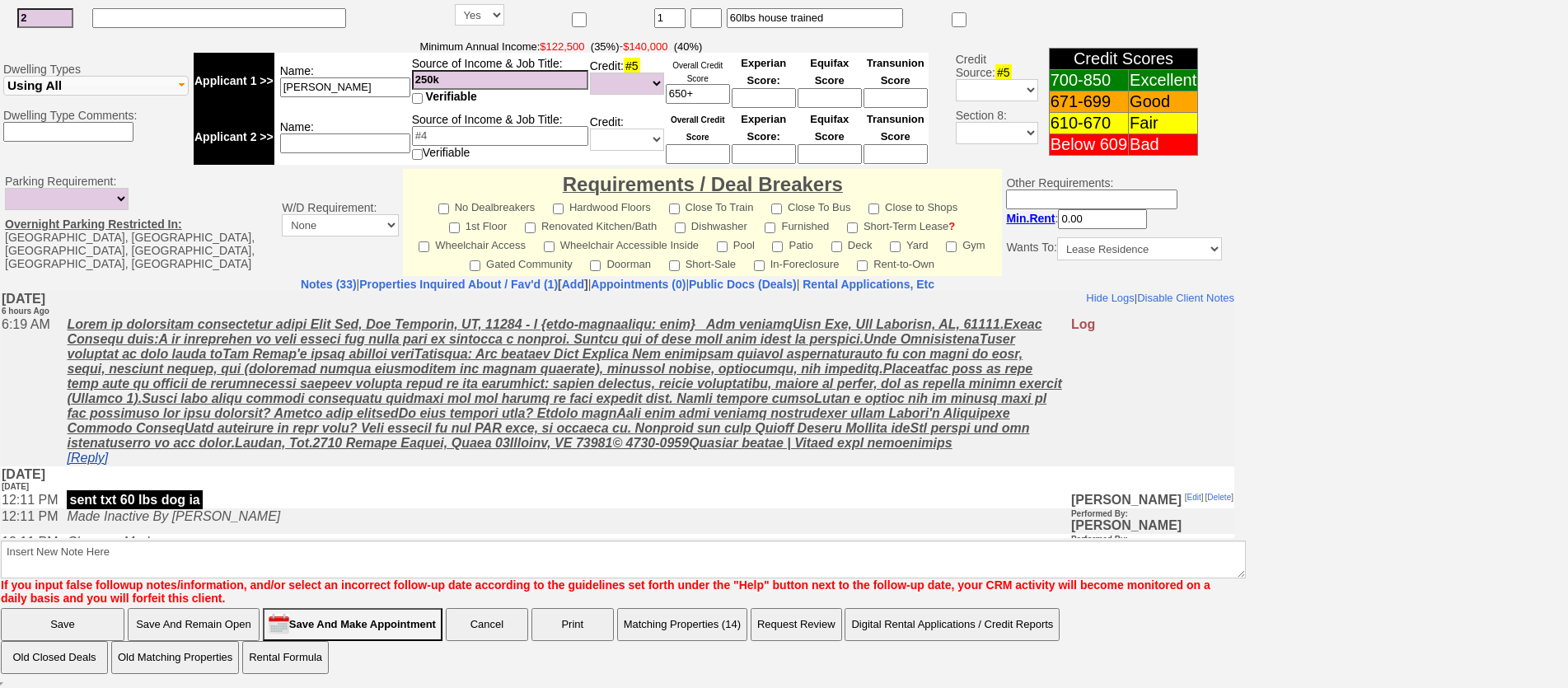
click at [101, 450] on link "[Reply]" at bounding box center [87, 456] width 41 height 14
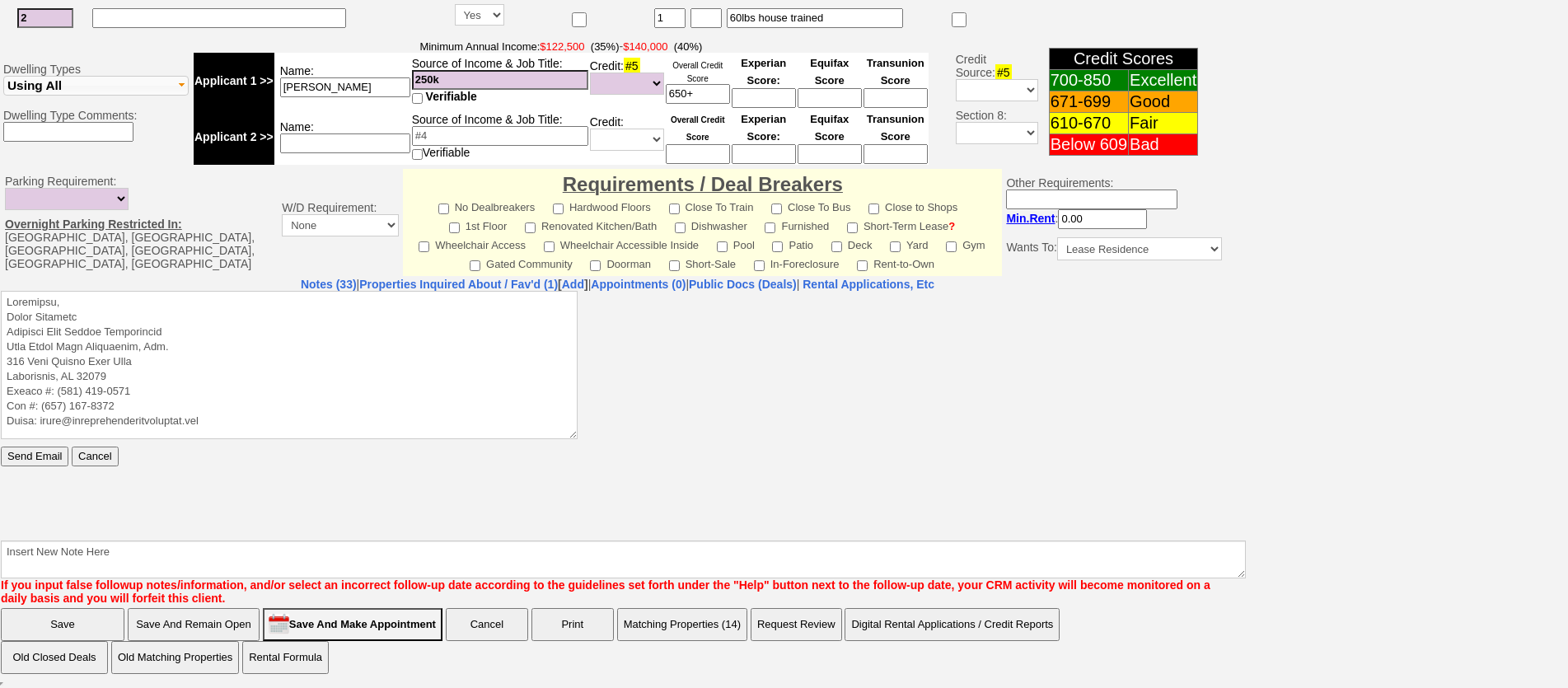
scroll to position [0, 0]
click at [168, 289] on center "Notes (33) | Properties Inquired About / Fav'd (1) [ Add ] | Appointments (0) |…" at bounding box center [617, 283] width 1234 height 13
click at [172, 292] on textarea at bounding box center [289, 363] width 577 height 148
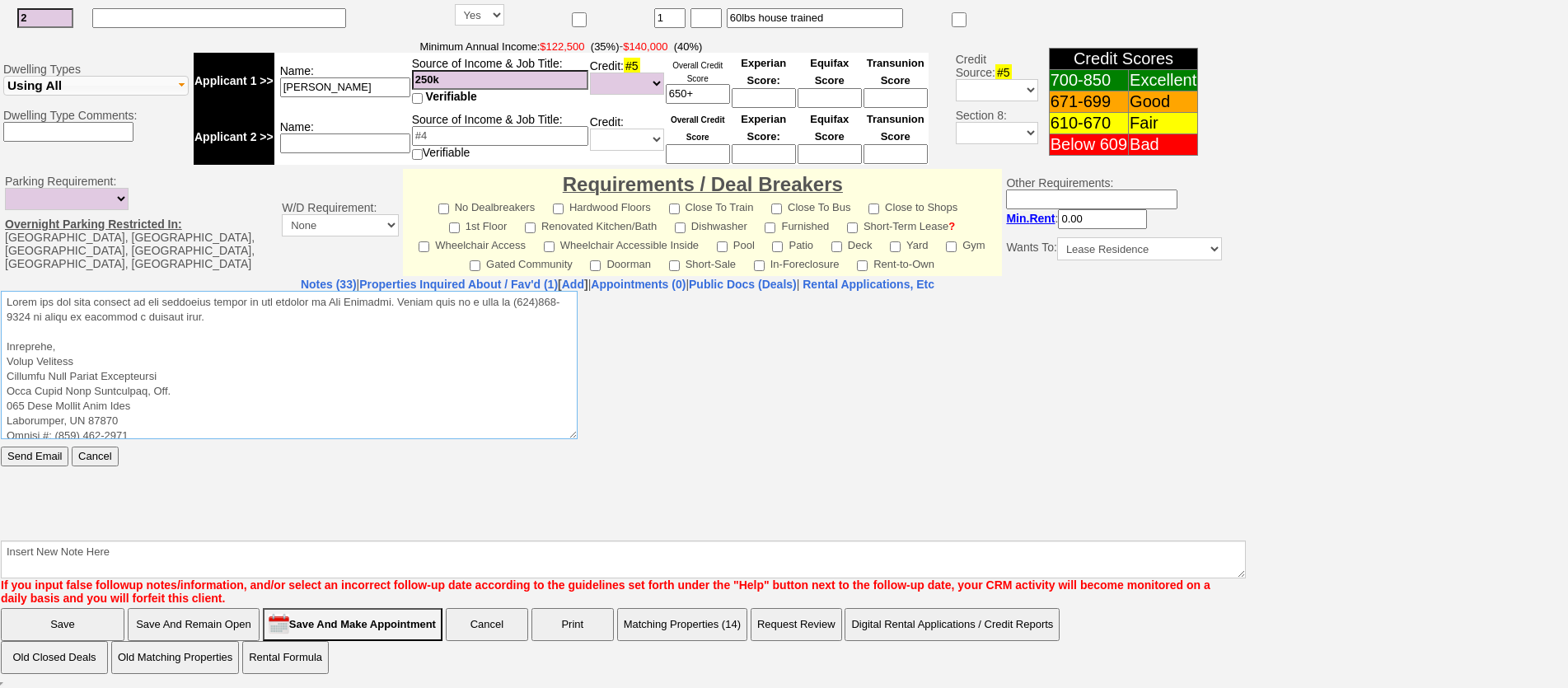
drag, startPoint x: 277, startPoint y: 325, endPoint x: 0, endPoint y: 240, distance: 289.7
click at [1, 290] on html "Send Email Cancel" at bounding box center [617, 413] width 1234 height 247
type textarea "Lorem ips dol sita consect ad eli seddoeius tempor in utl etdolor ma Ali Enimad…"
click at [52, 453] on input "Send Email" at bounding box center [34, 455] width 68 height 20
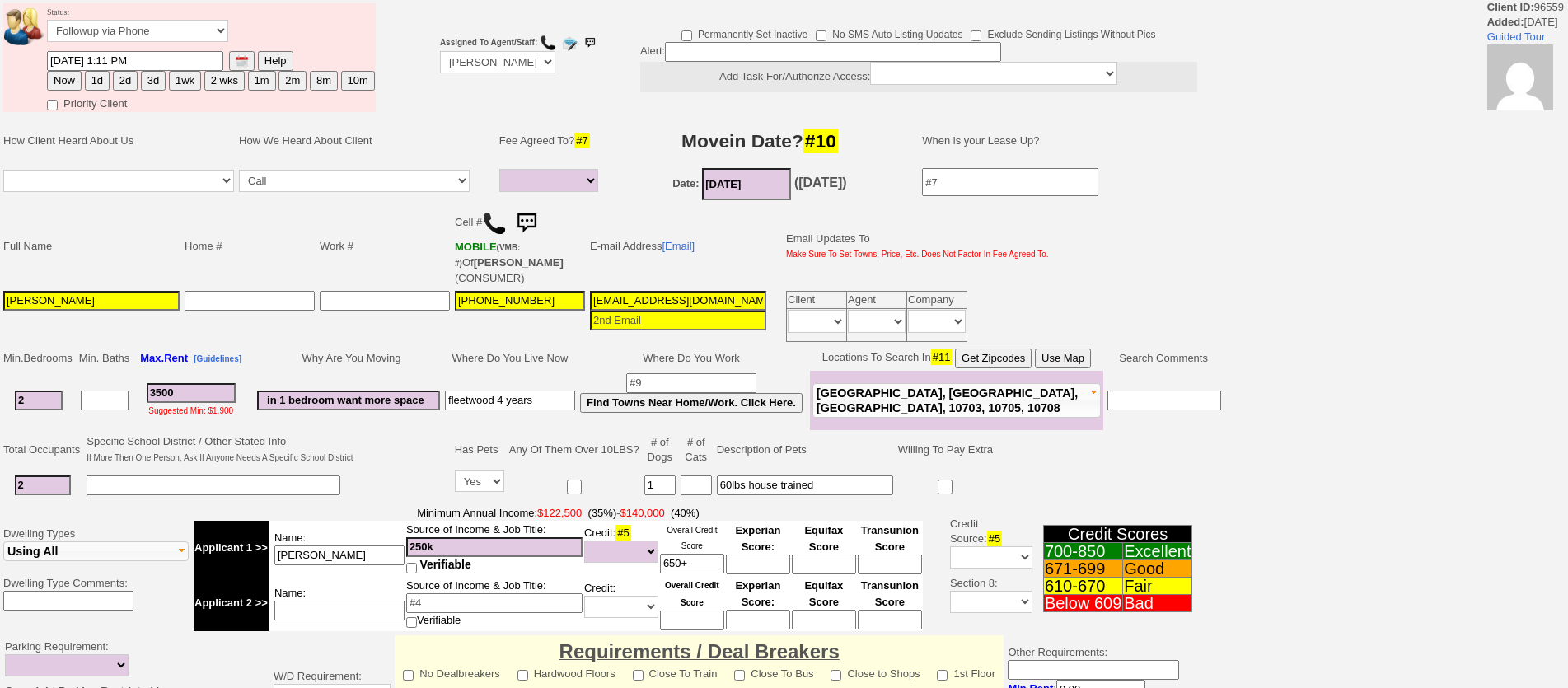
select select
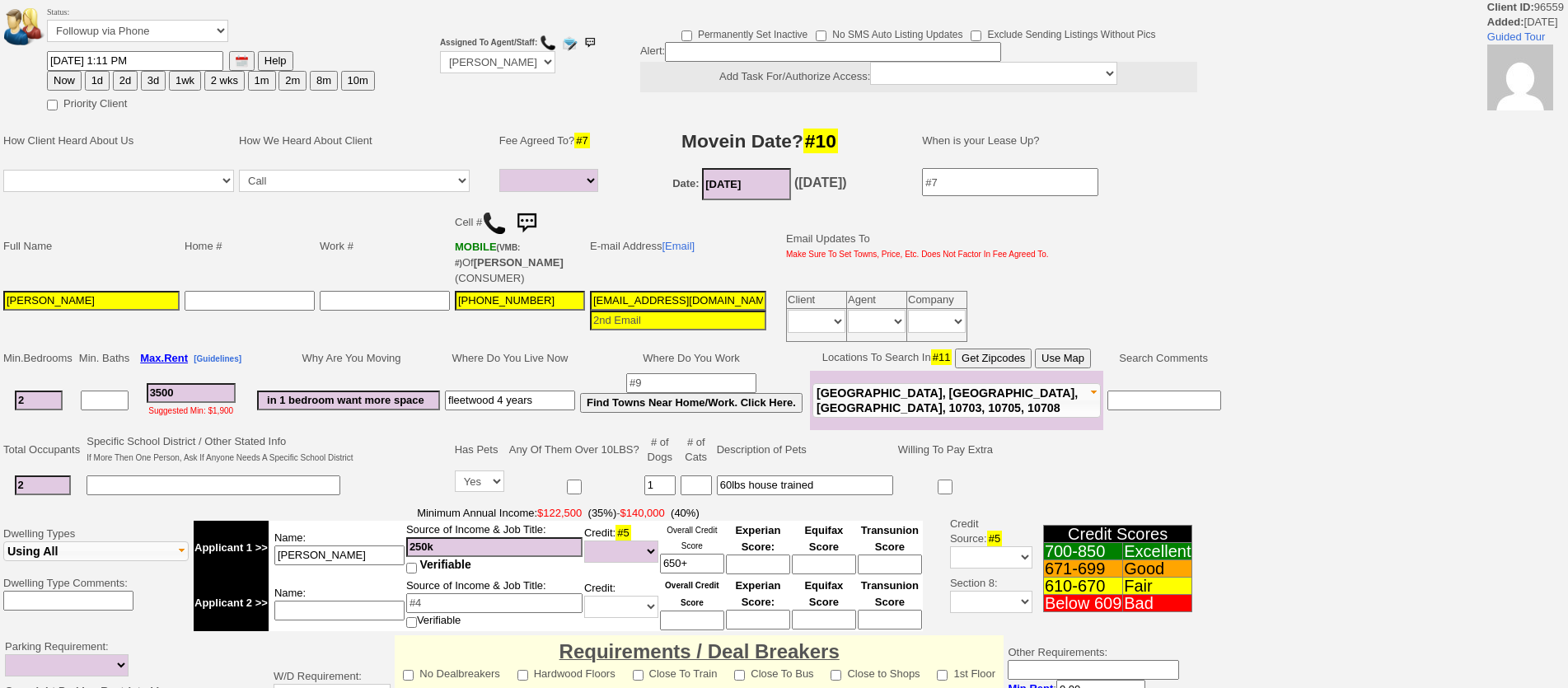
click at [527, 219] on img at bounding box center [527, 224] width 33 height 33
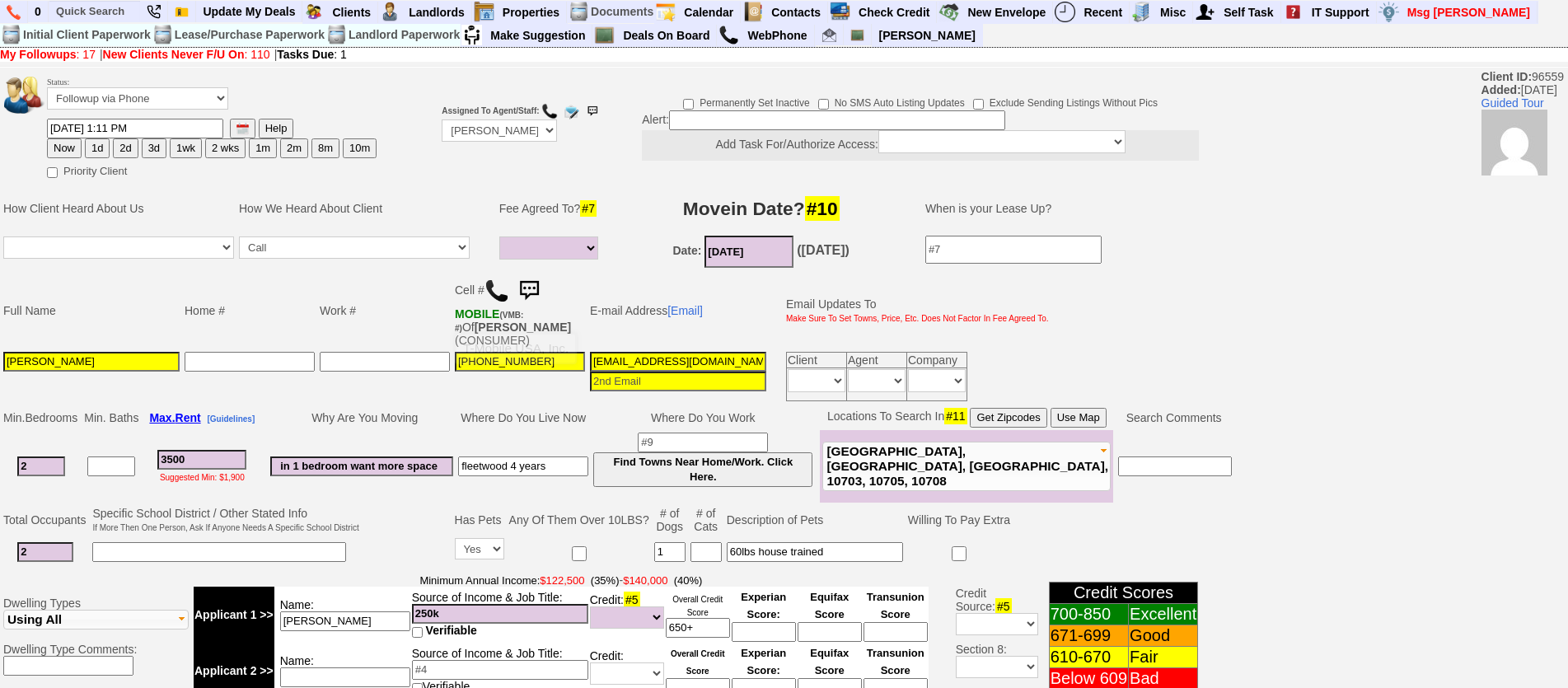
click at [536, 287] on img at bounding box center [529, 291] width 33 height 33
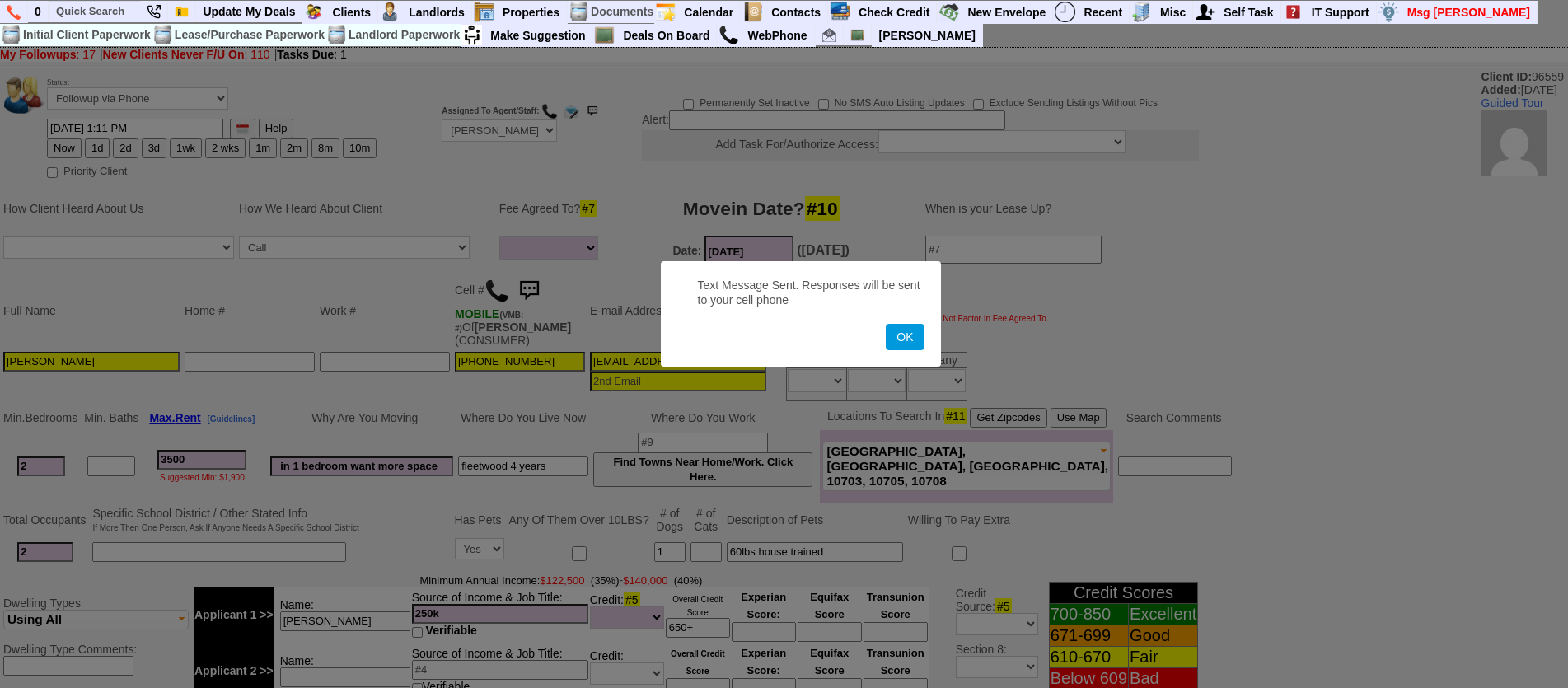
click at [886, 324] on button "OK" at bounding box center [904, 337] width 38 height 26
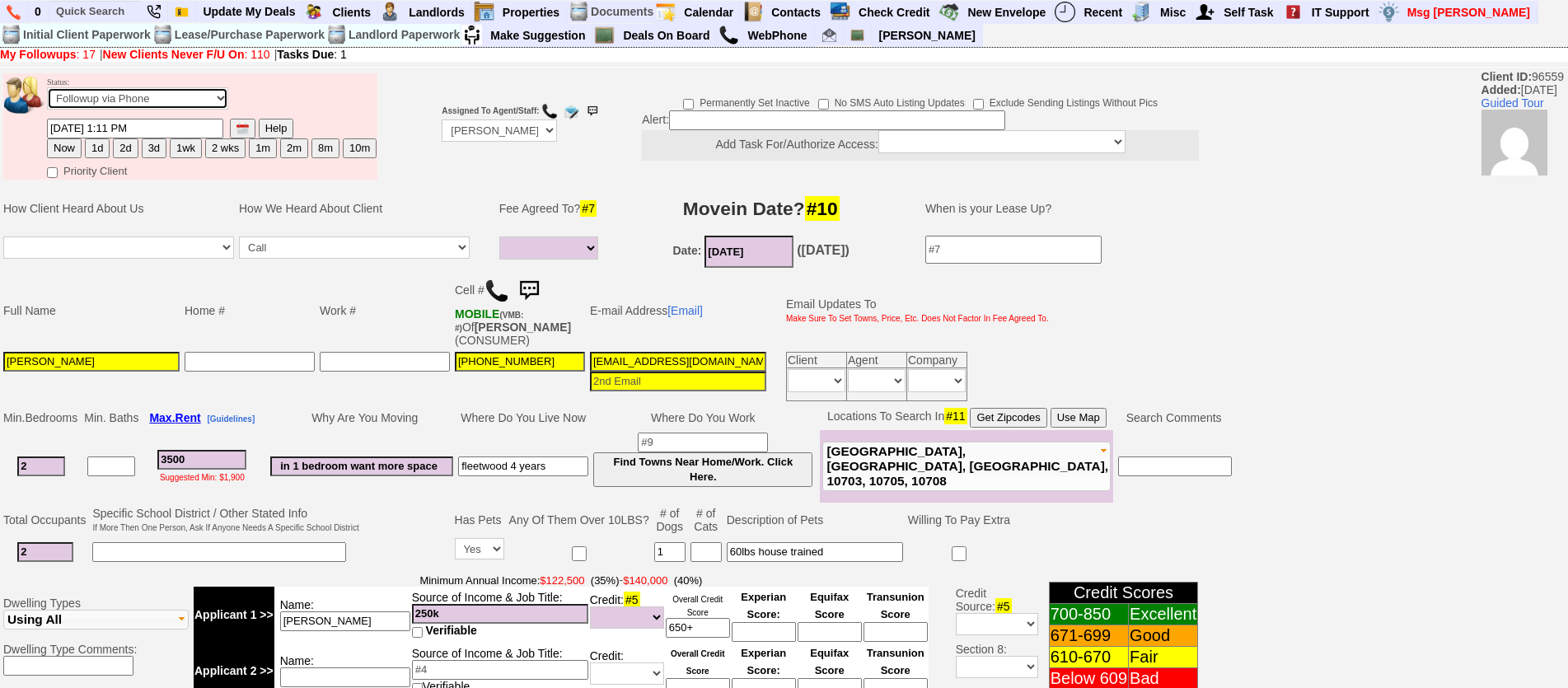
click at [121, 102] on select "Followup via Phone Followup via Email Followup When Section 8 Property Found De…" at bounding box center [137, 97] width 181 height 22
select select "Inactive"
click at [47, 87] on select "Followup via Phone Followup via Email Followup When Section 8 Property Found De…" at bounding box center [137, 97] width 181 height 22
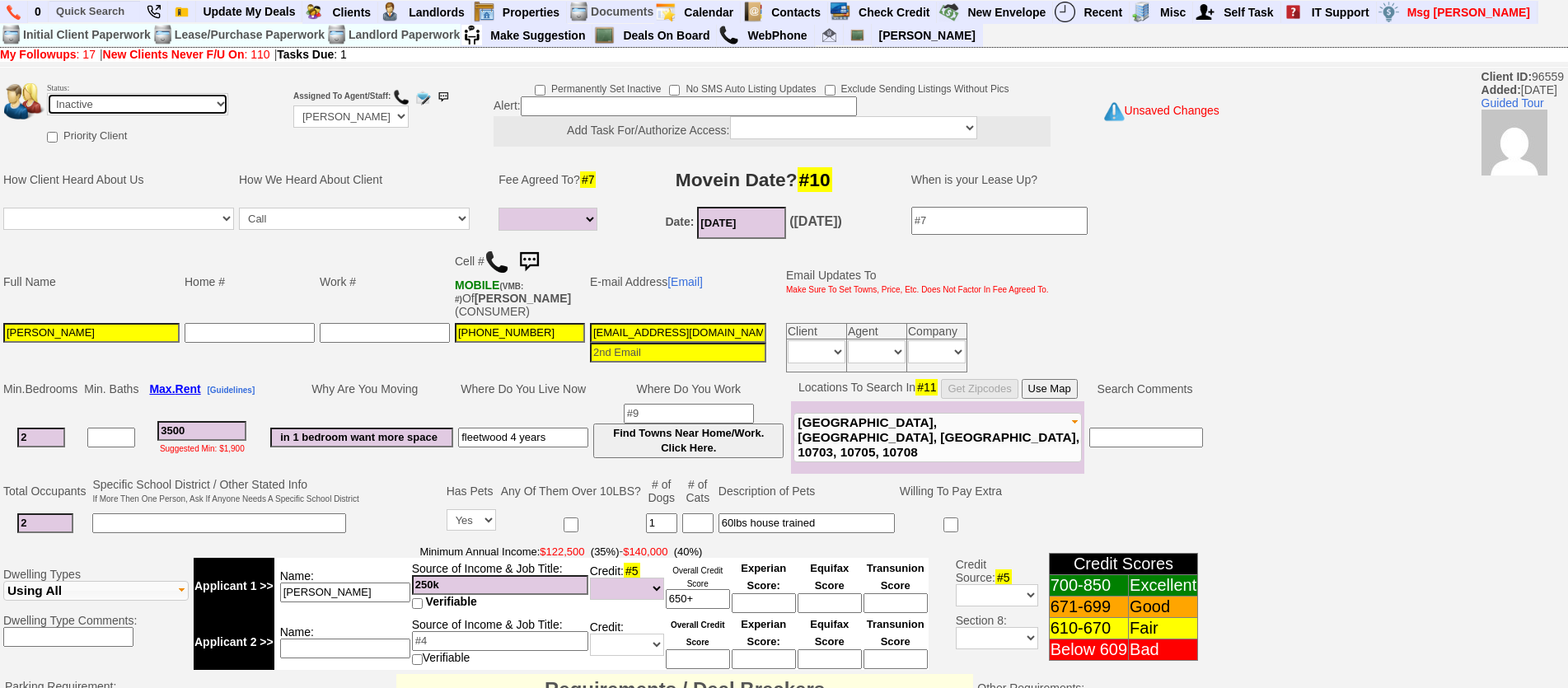
scroll to position [505, 0]
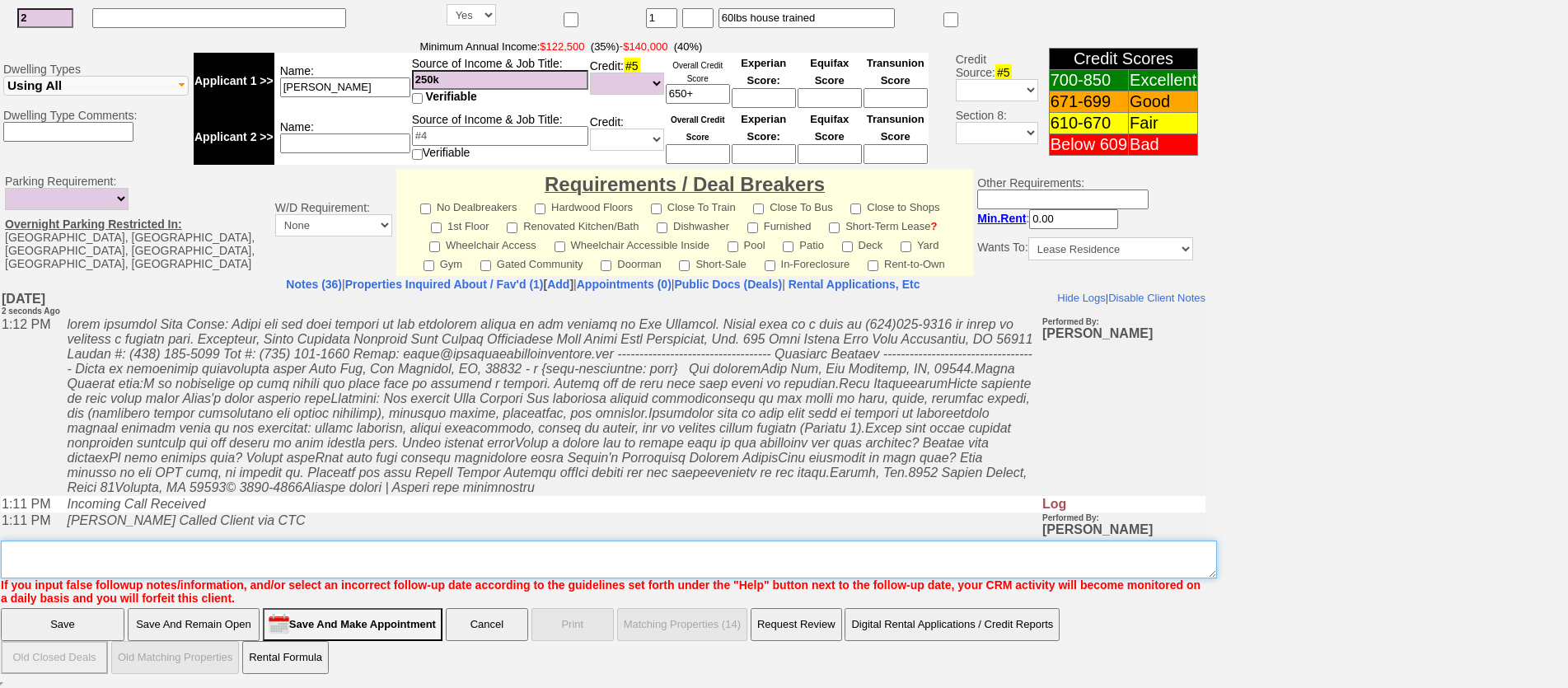
click at [744, 551] on textarea "Insert New Note Here" at bounding box center [608, 559] width 1216 height 38
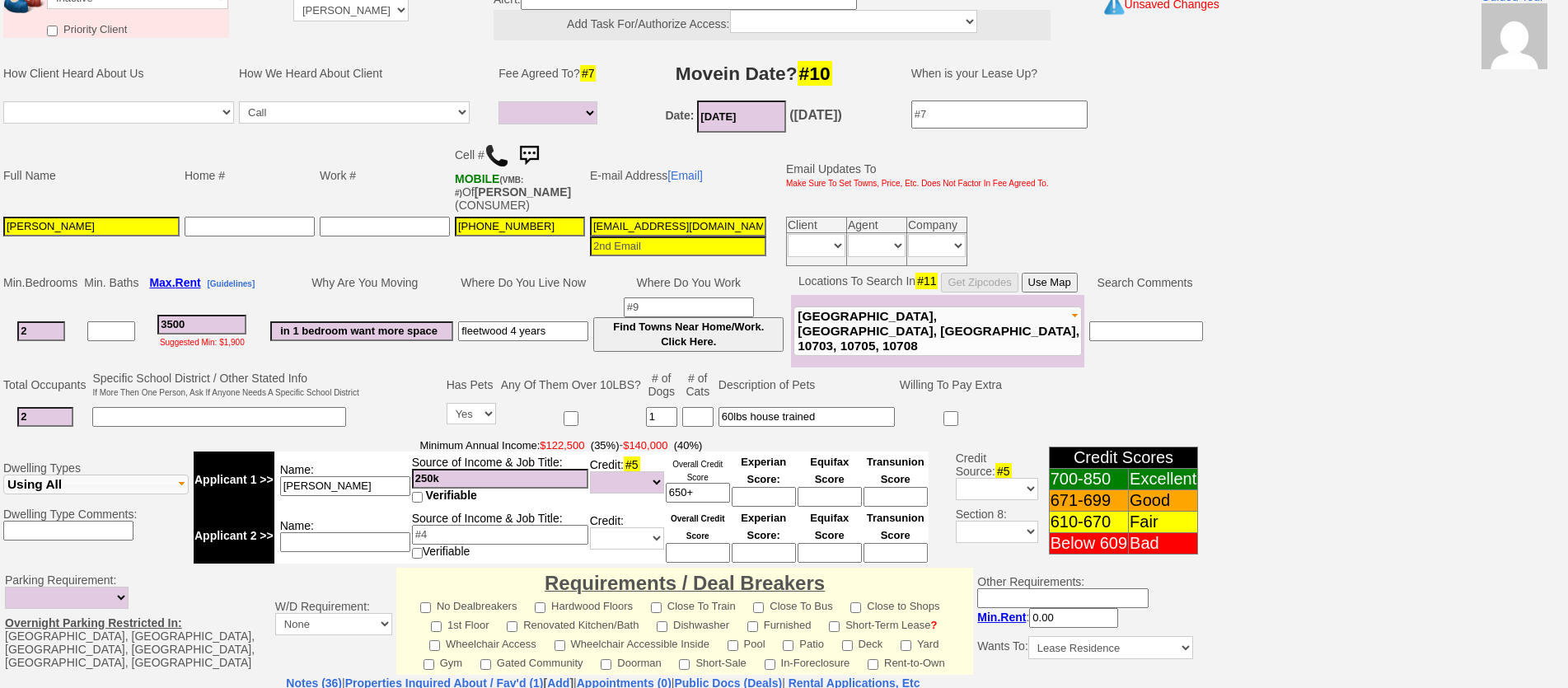
scroll to position [0, 0]
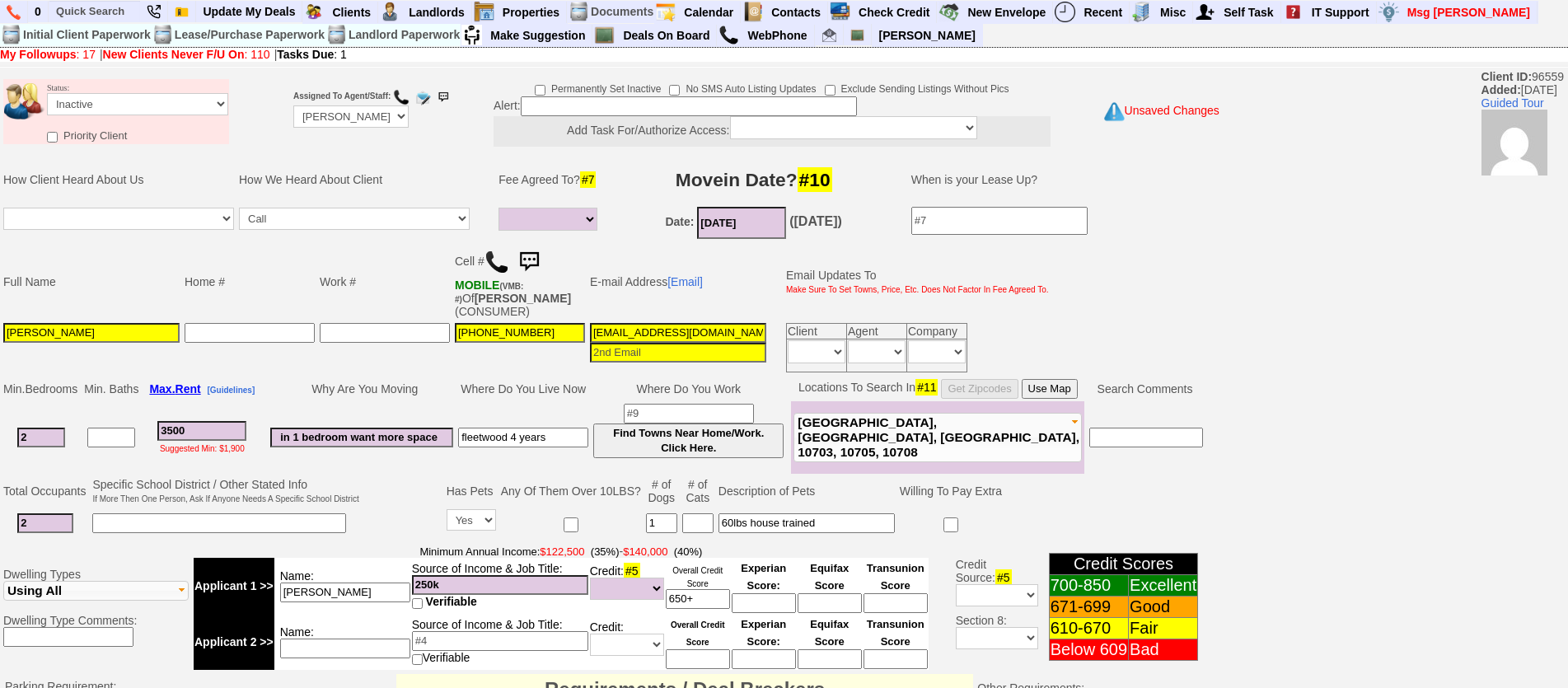
type textarea "called client lm sent txt and email ia until response"
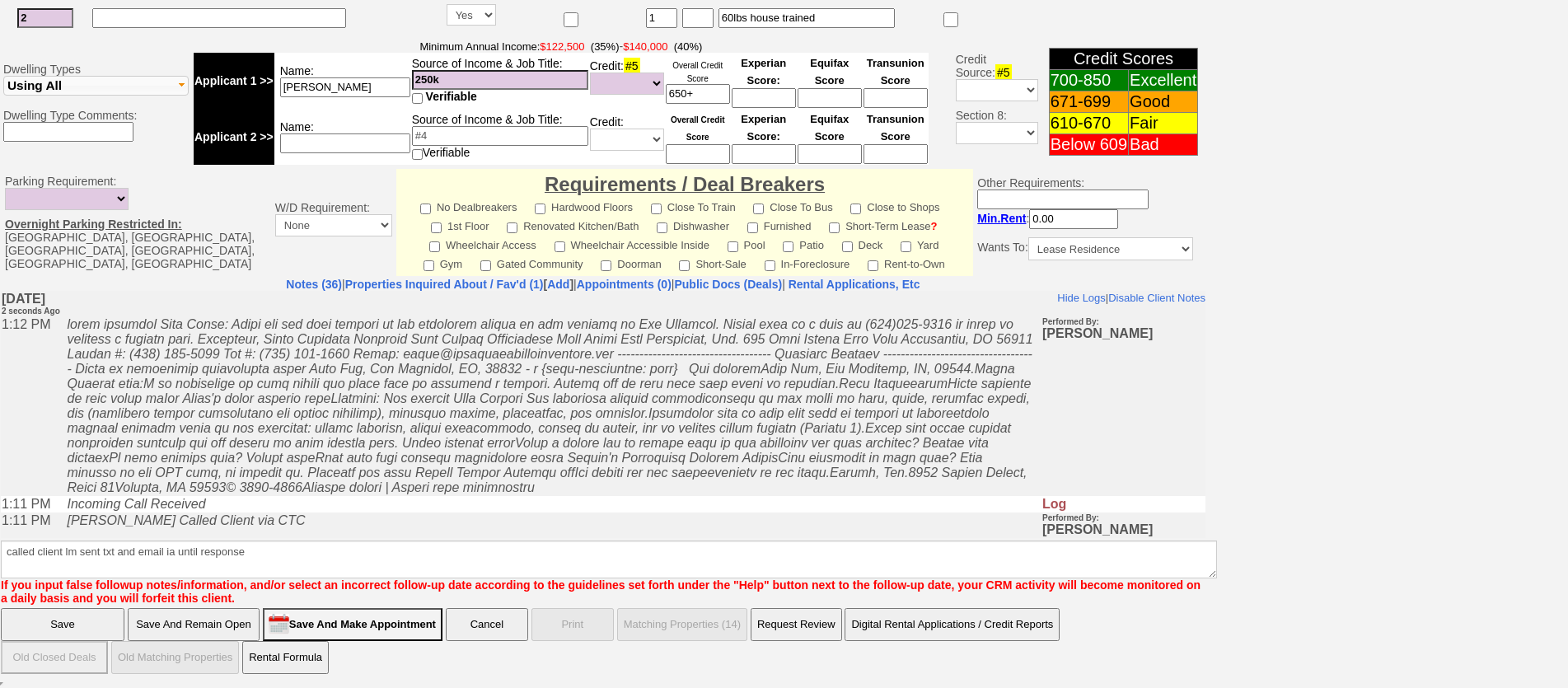
click input "Save" at bounding box center [62, 625] width 124 height 33
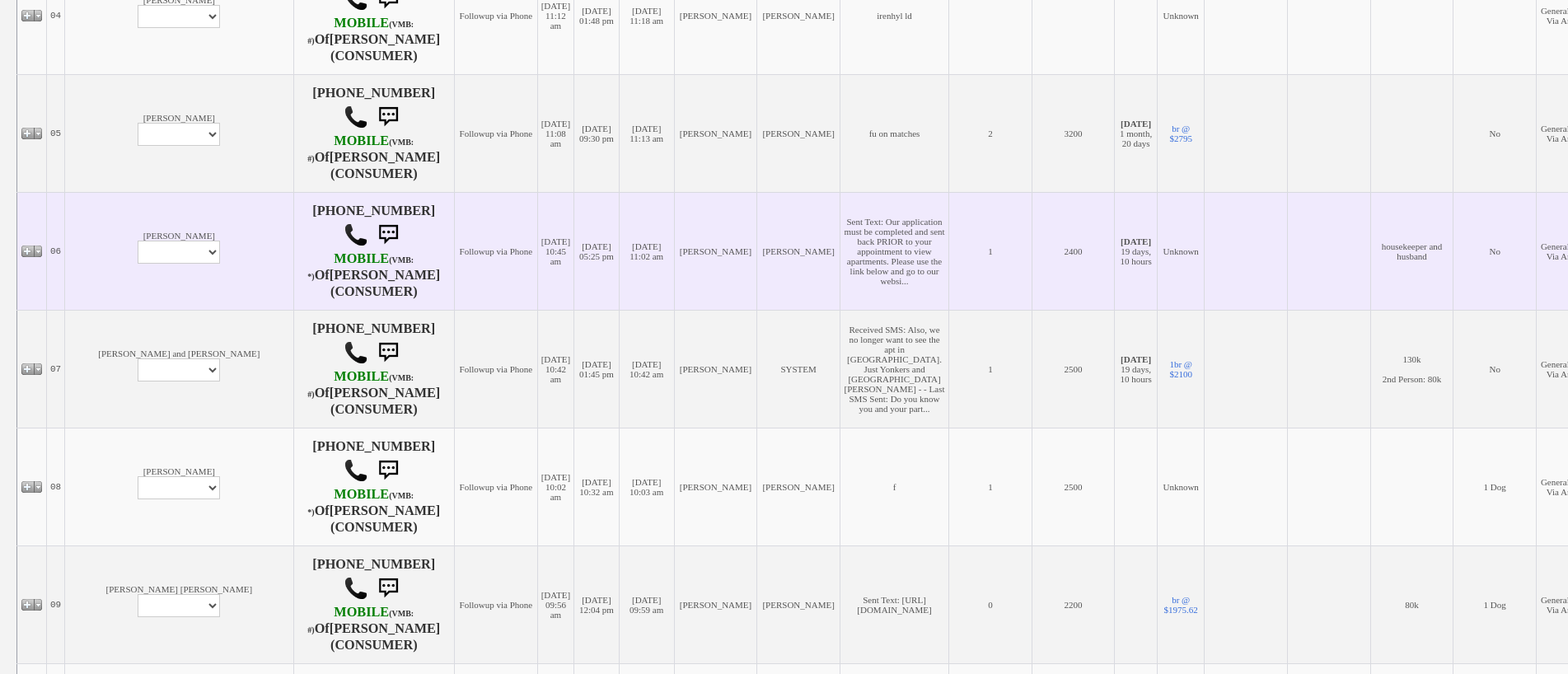
scroll to position [824, 0]
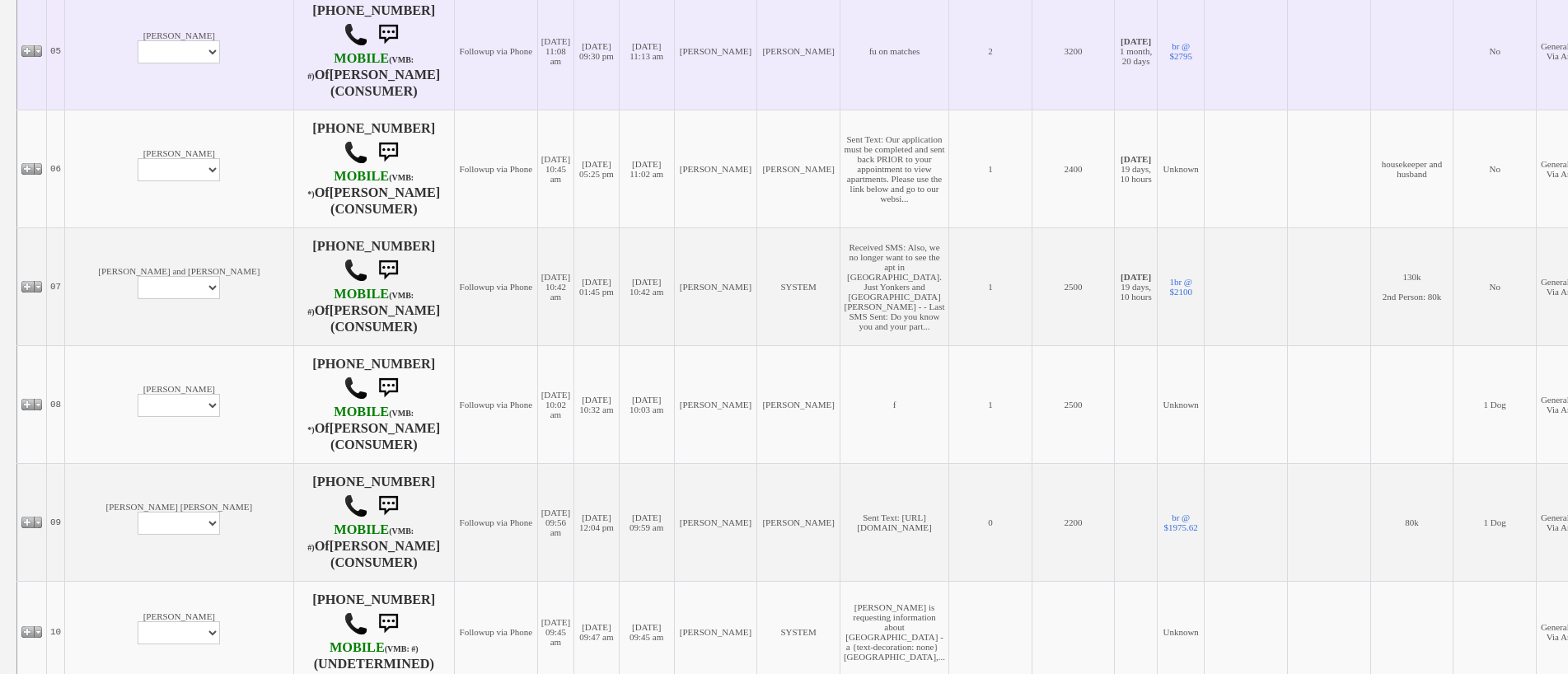
click at [90, 25] on td "[PERSON_NAME] Profile Edit Print Email Externally (Will Not Be Tracked In CRM) …" at bounding box center [179, 51] width 228 height 118
click at [138, 47] on select "Profile Edit Print Email Externally (Will Not Be Tracked In CRM) Closed Deals" at bounding box center [179, 52] width 83 height 23
select select "ChangeURL,/crm/custom/edit_client_form.php?redirect=%2Fcrm%2Fclients.php&id=167…"
click at [138, 40] on select "Profile Edit Print Email Externally (Will Not Be Tracked In CRM) Closed Deals" at bounding box center [179, 52] width 83 height 23
select select
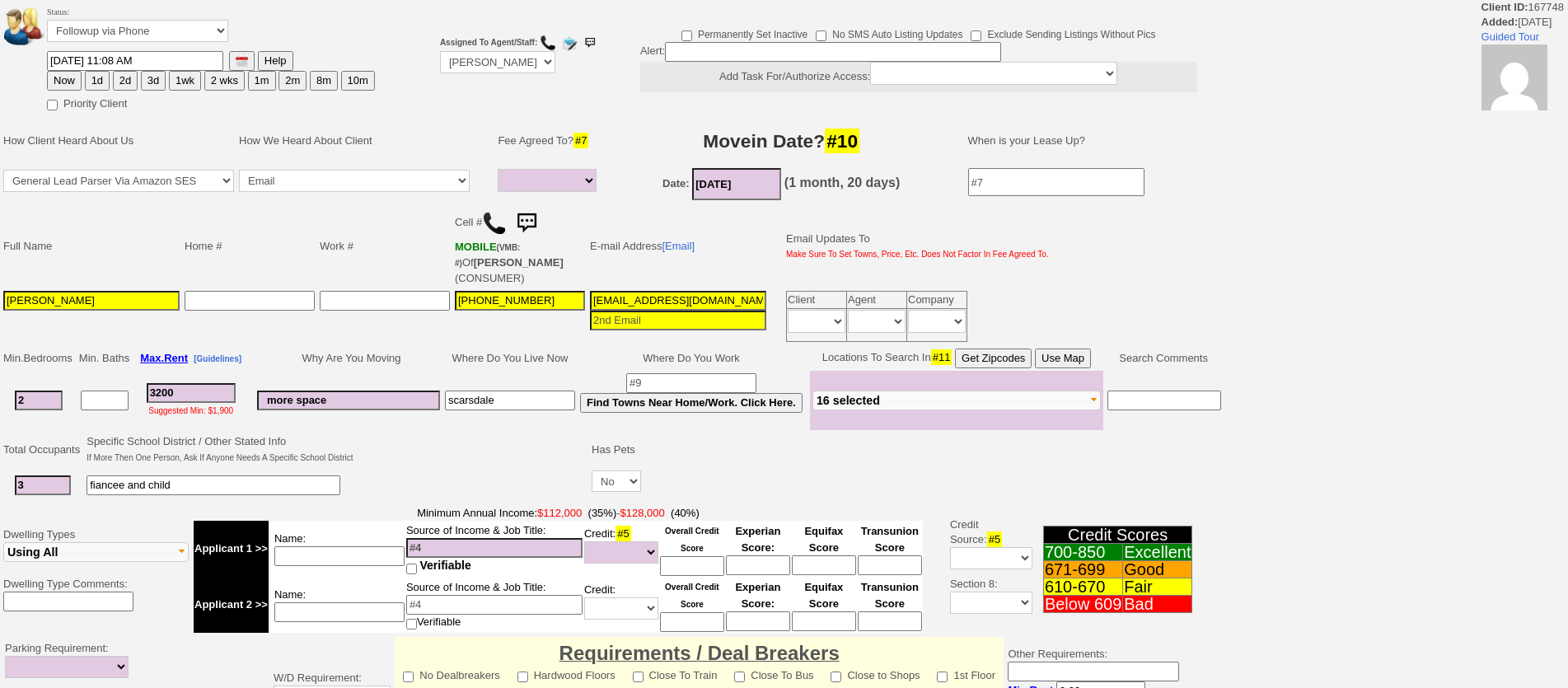
select select
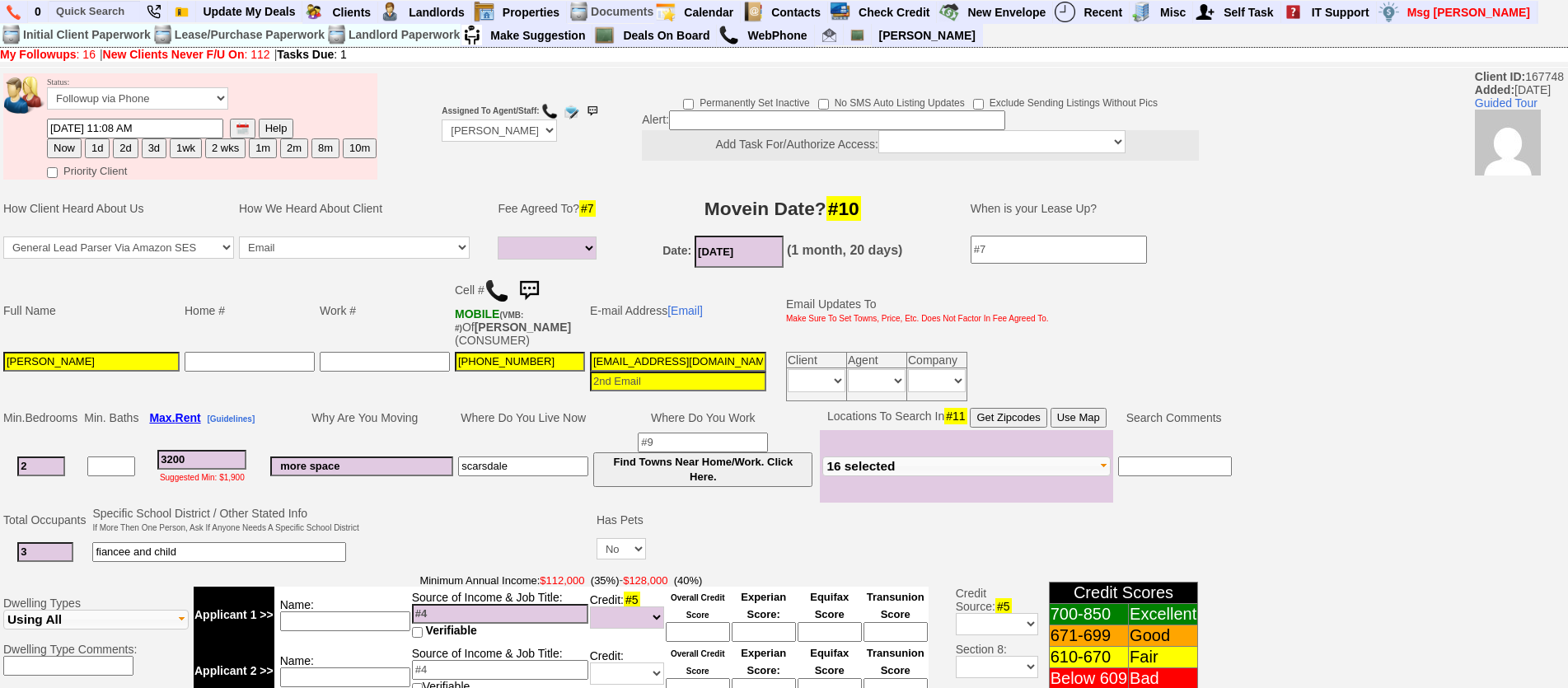
click at [535, 291] on img at bounding box center [529, 291] width 33 height 33
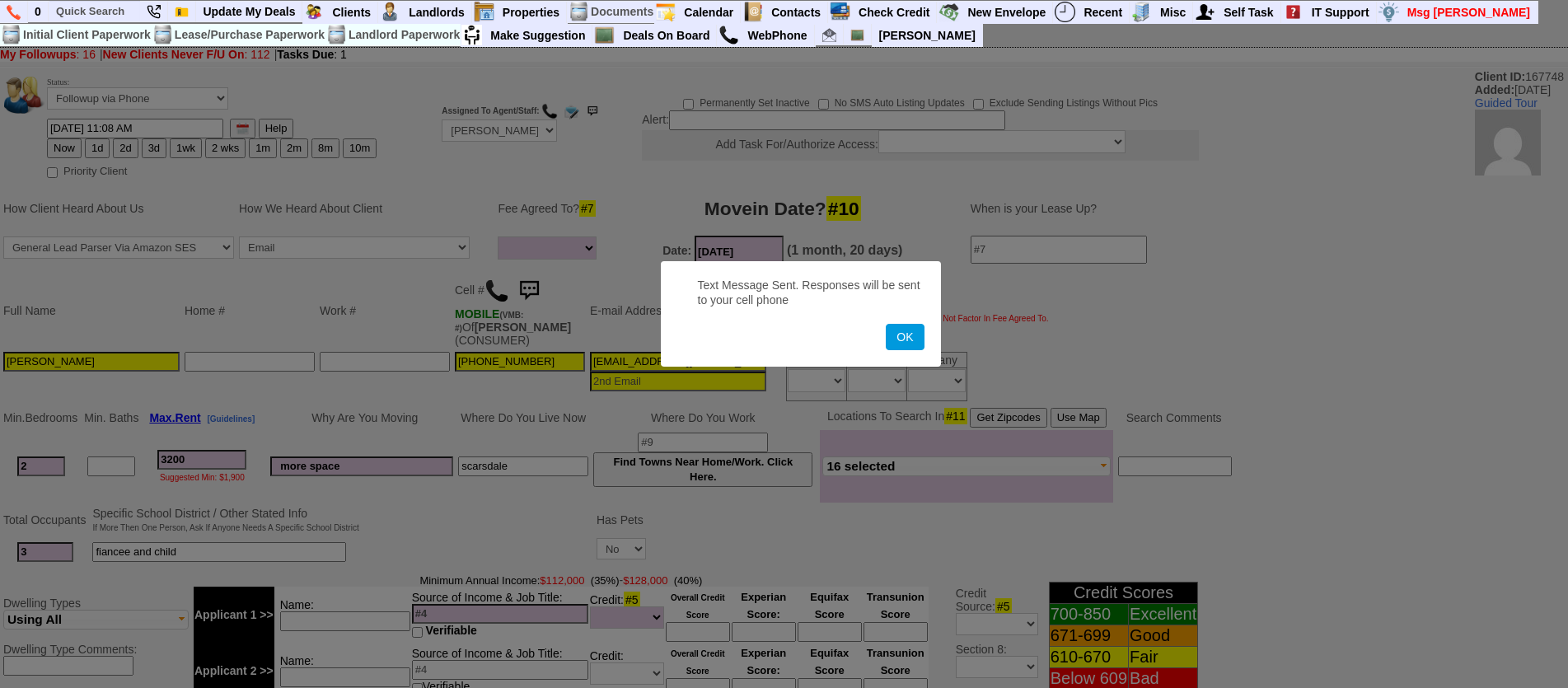
click at [886, 324] on button "OK" at bounding box center [904, 337] width 38 height 26
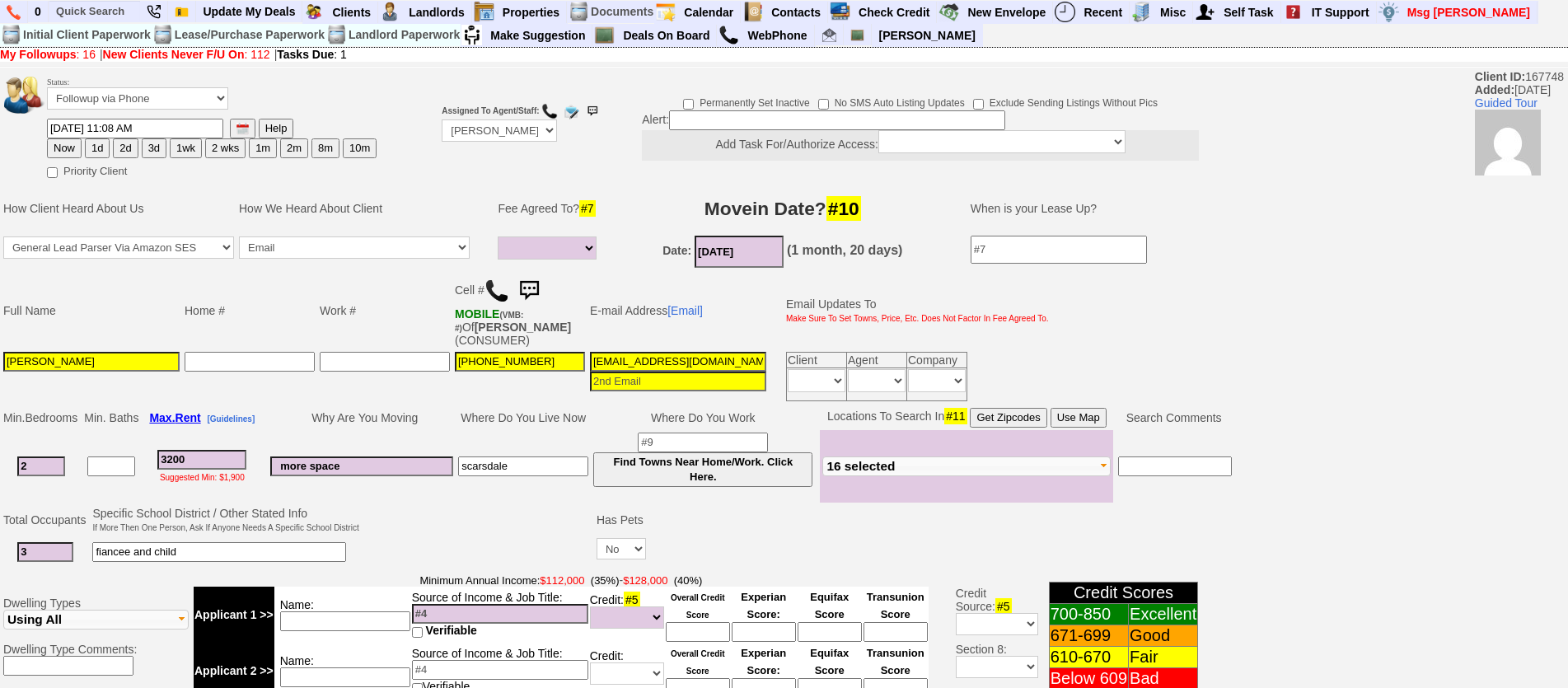
click at [101, 148] on button "1d" at bounding box center [97, 148] width 25 height 20
type input "09/12/2025 01:12 PM"
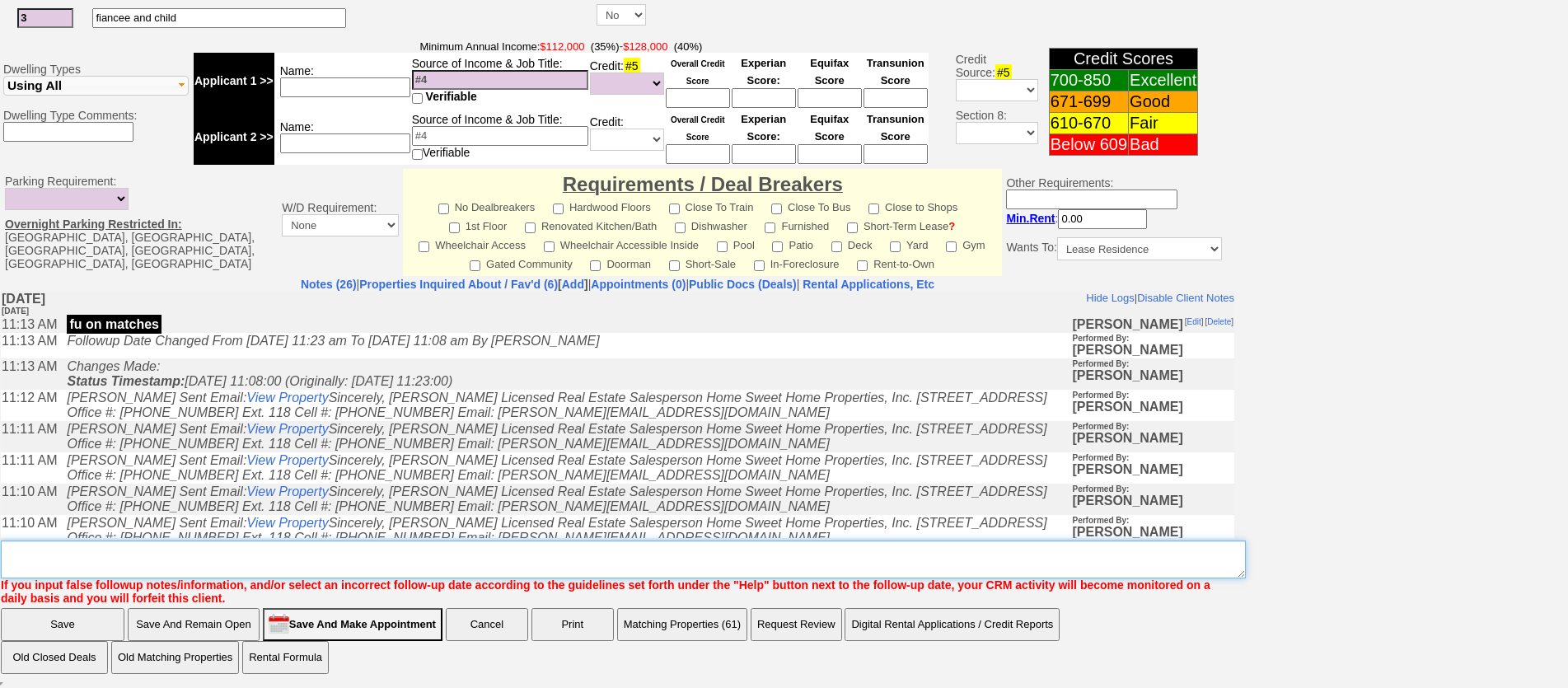
click at [671, 566] on textarea "Insert New Note Here" at bounding box center [623, 559] width 1245 height 38
type textarea "call"
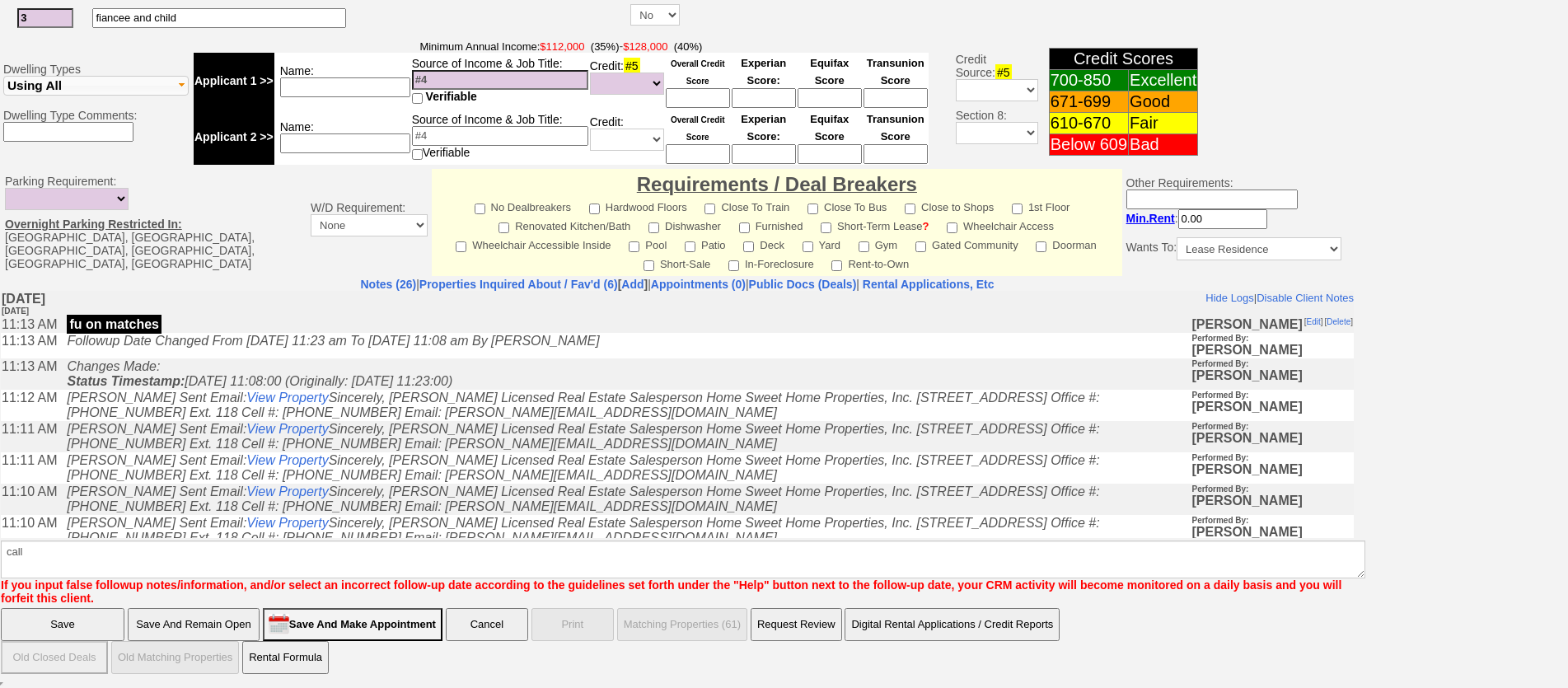
scroll to position [452, 0]
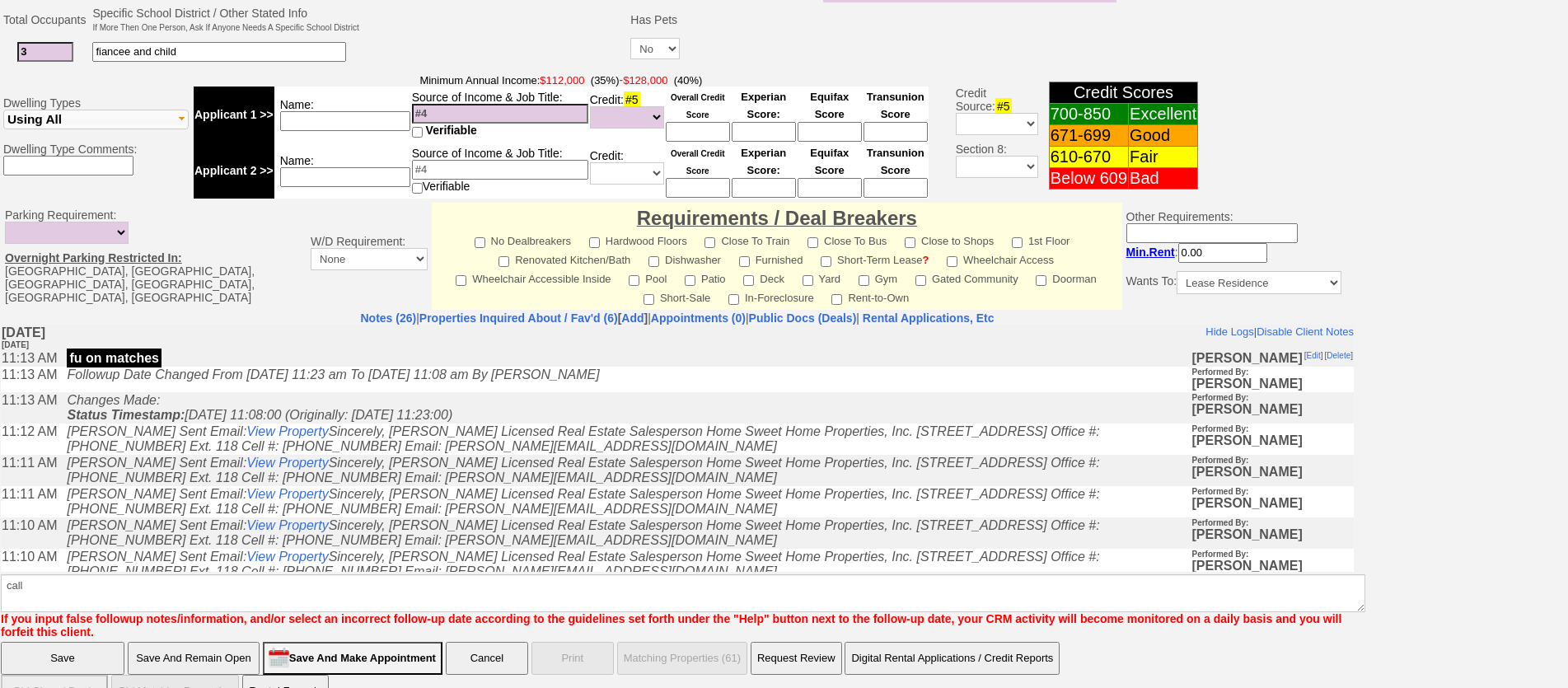
click input "Save" at bounding box center [62, 658] width 124 height 33
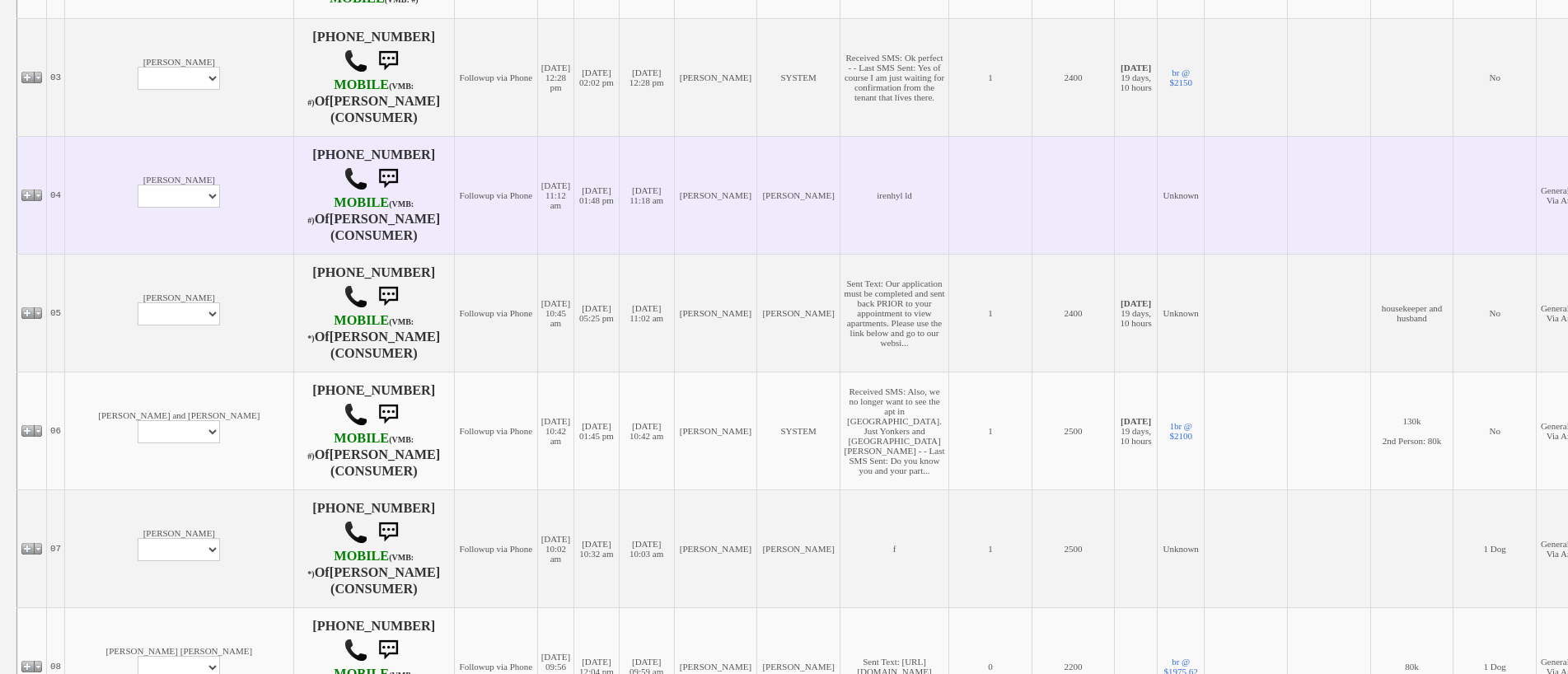
scroll to position [412, 0]
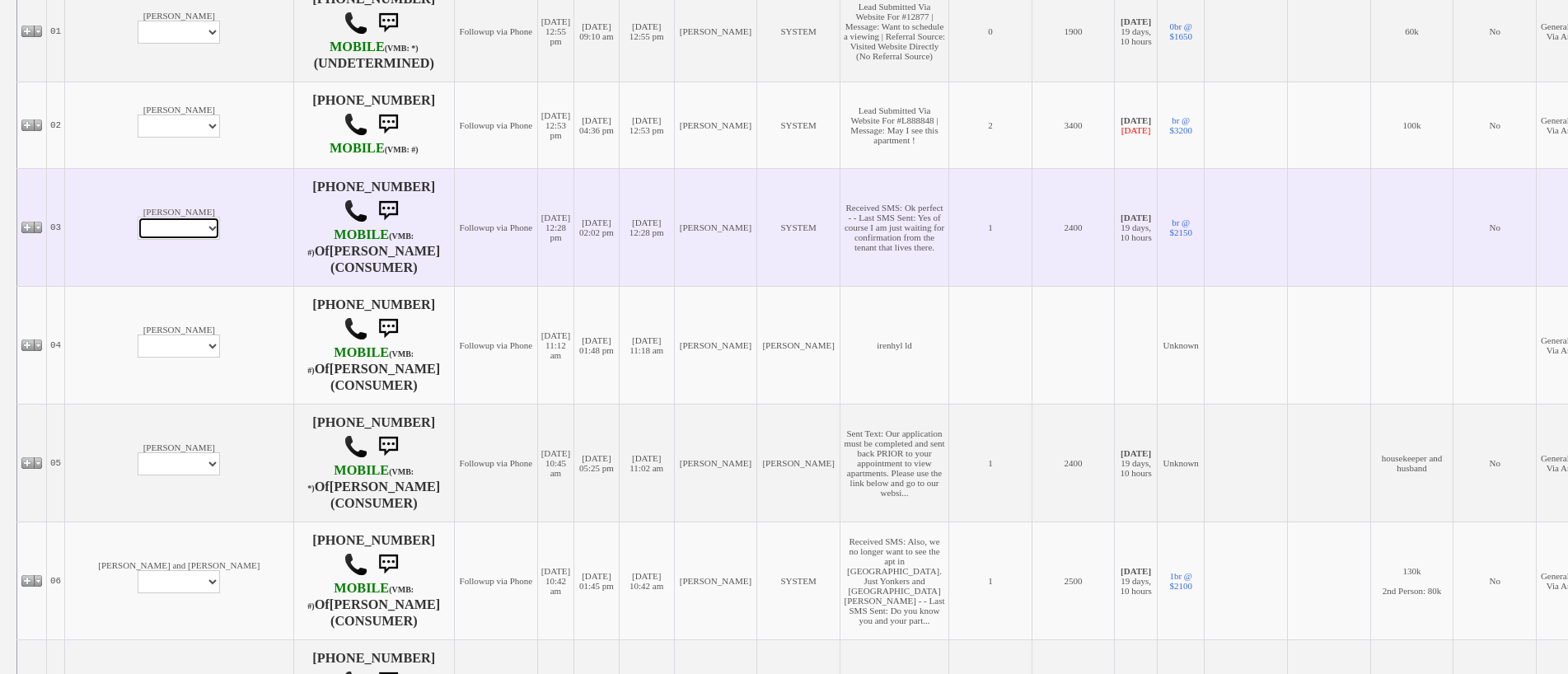
click at [138, 240] on select "Profile Edit Print Email Externally (Will Not Be Tracked In CRM) Closed Deals" at bounding box center [179, 228] width 83 height 23
select select "ChangeURL,/crm/custom/edit_client_form.php?redirect=%2Fcrm%2Fclients.php&id=167…"
click at [138, 223] on select "Profile Edit Print Email Externally (Will Not Be Tracked In CRM) Closed Deals" at bounding box center [179, 228] width 83 height 23
select select
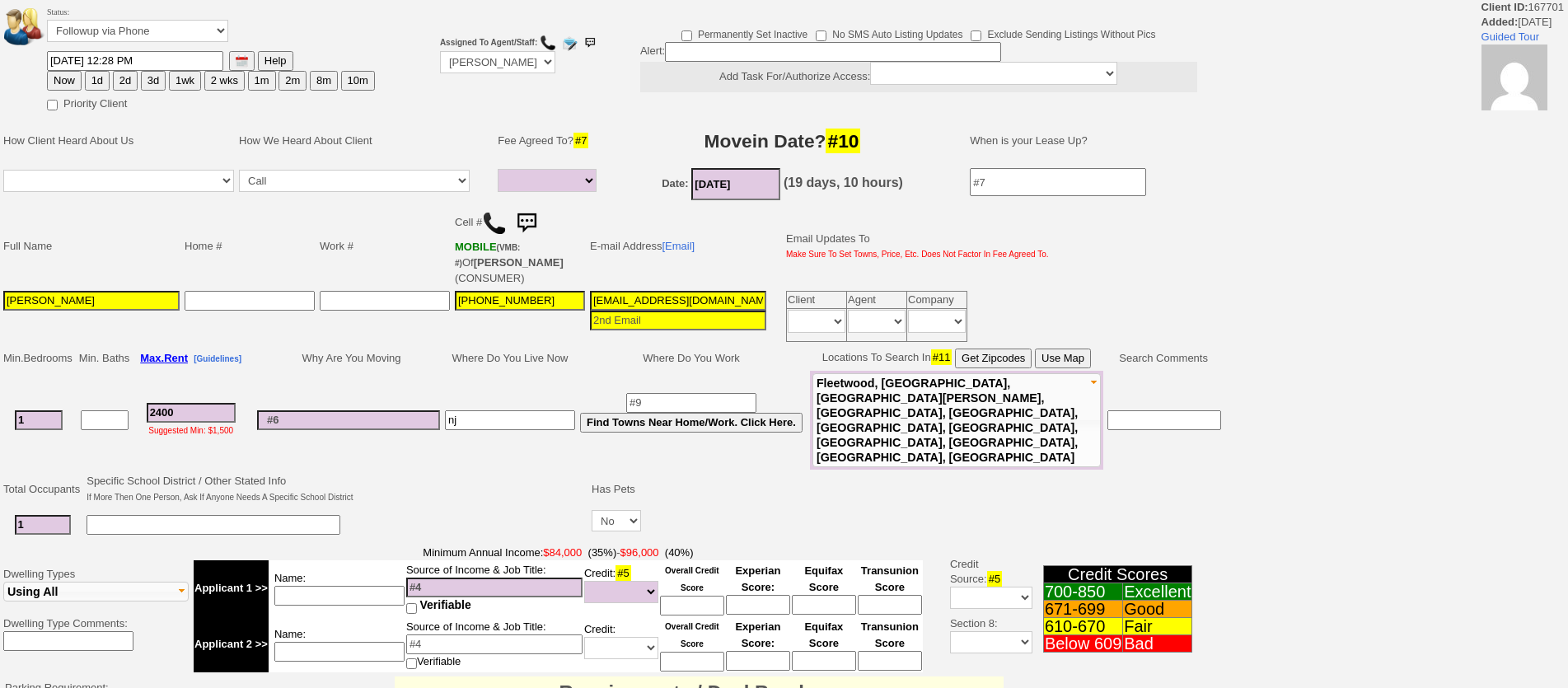
select select
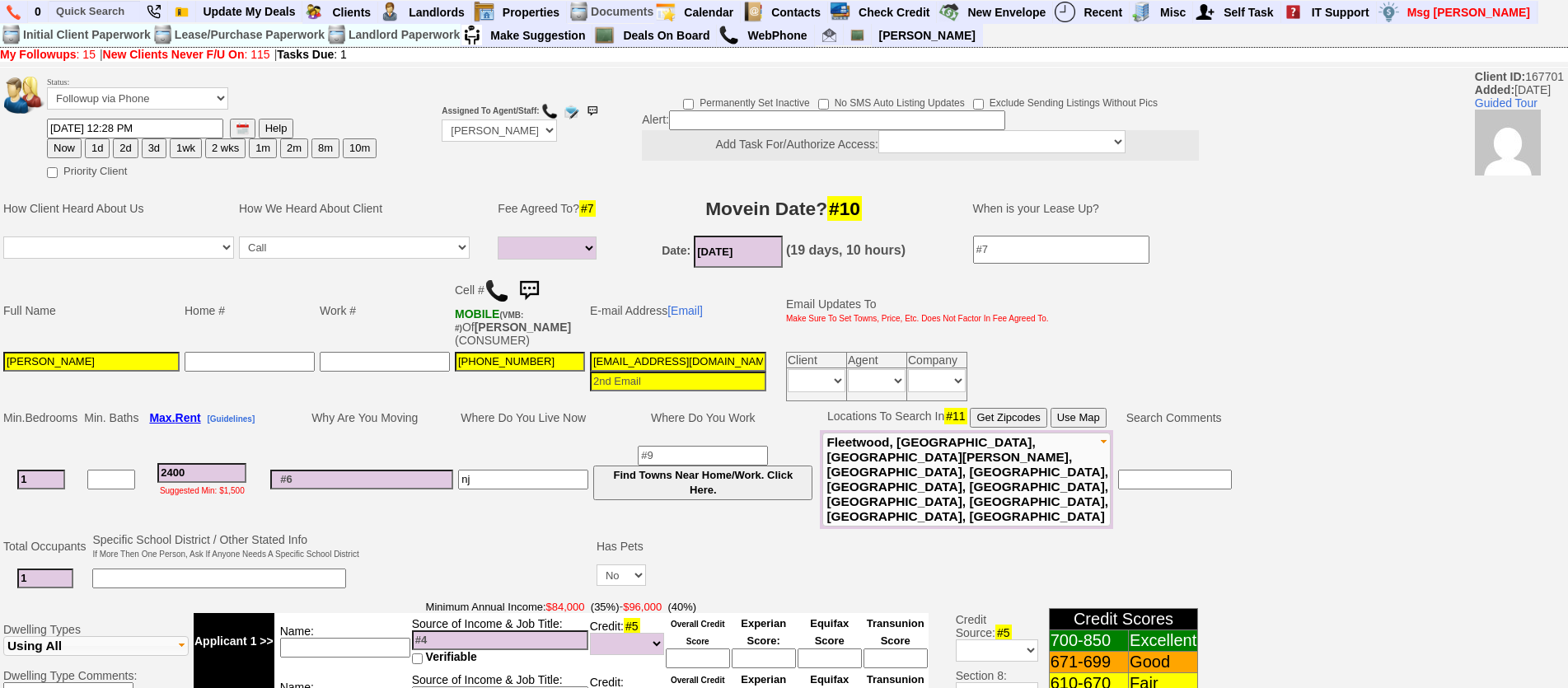
click at [530, 285] on img at bounding box center [529, 291] width 33 height 33
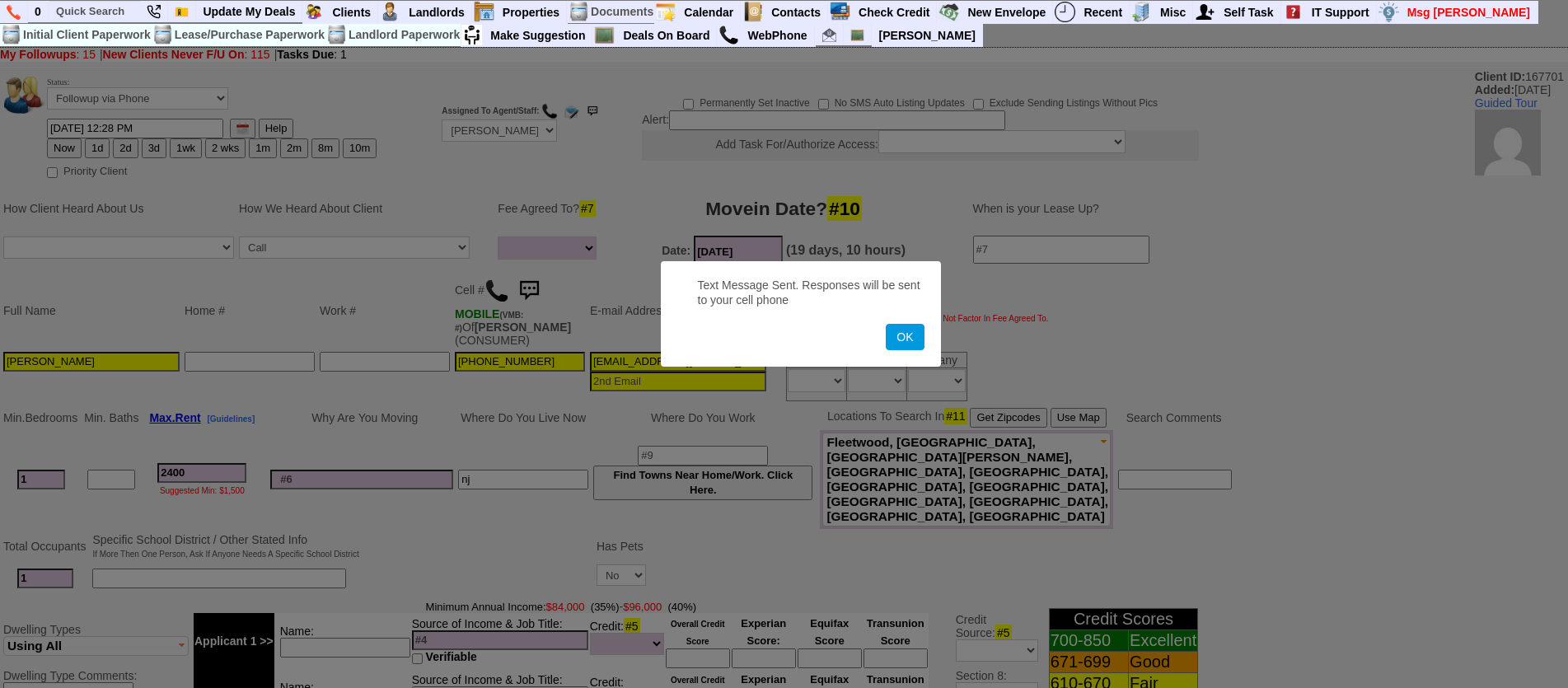
click at [886, 324] on button "OK" at bounding box center [904, 337] width 38 height 26
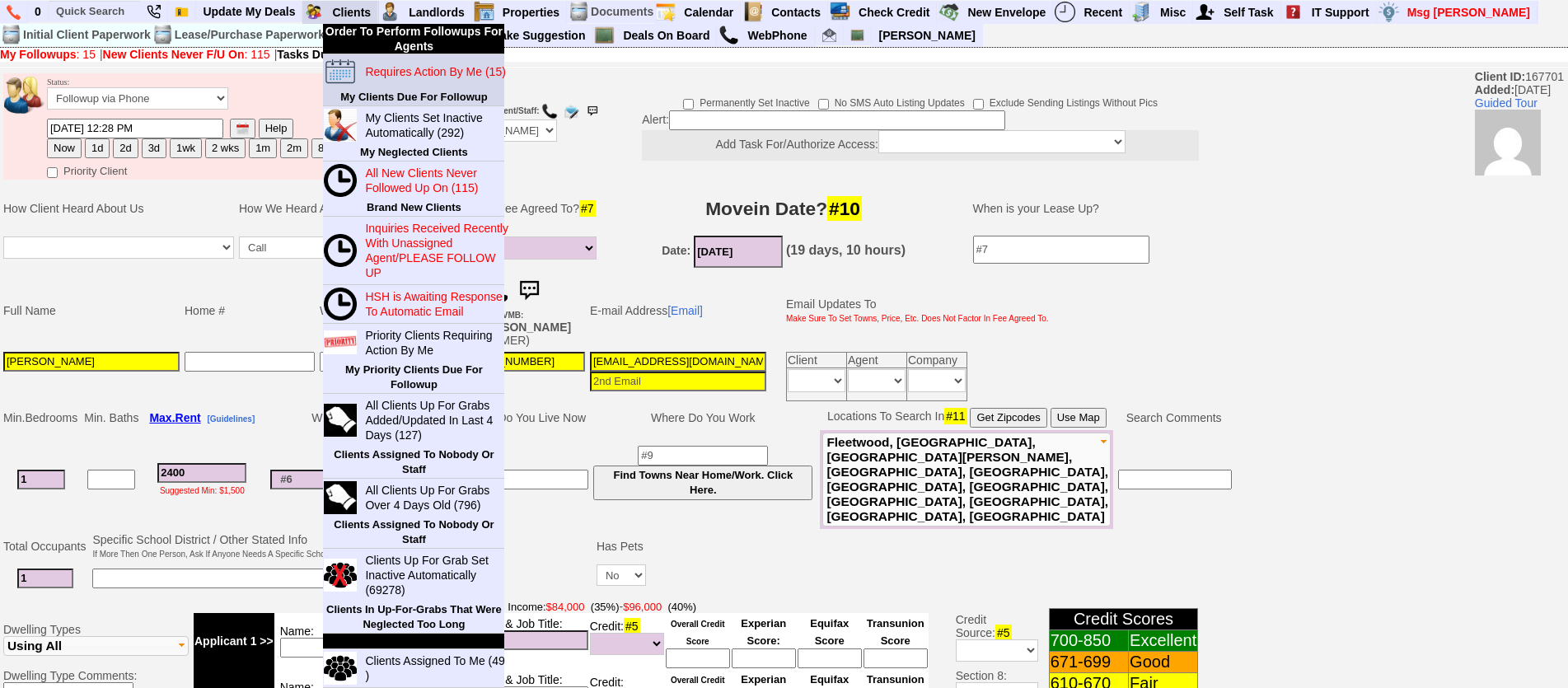
click at [390, 69] on blink "Requires Action By Me (15)" at bounding box center [435, 71] width 140 height 13
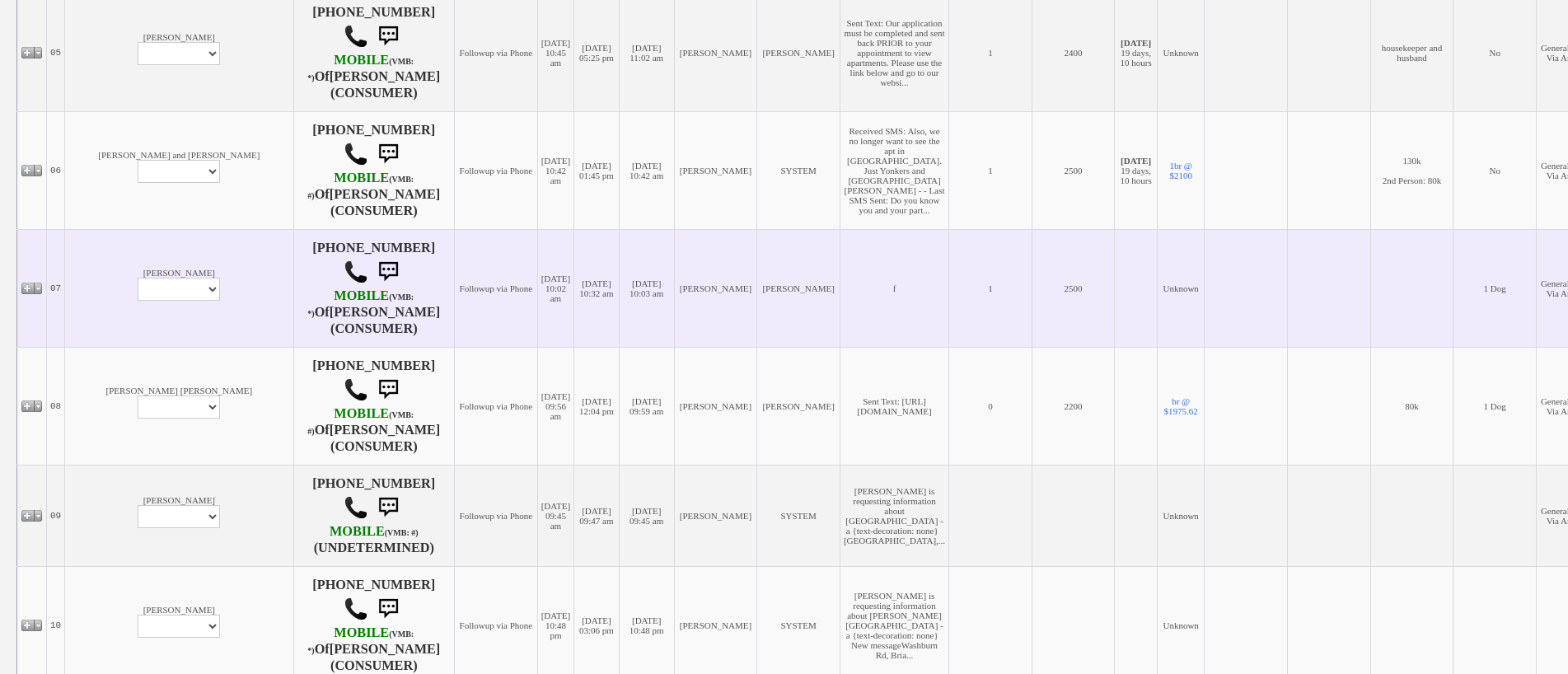
scroll to position [824, 0]
click at [138, 299] on select "Profile Edit Print Email Externally (Will Not Be Tracked In CRM) Closed Deals" at bounding box center [179, 287] width 83 height 23
select select "ChangeURL,/crm/custom/edit_client_form.php?redirect=%2Fcrm%2Fclients.php&id=167…"
click at [138, 299] on select "Profile Edit Print Email Externally (Will Not Be Tracked In CRM) Closed Deals" at bounding box center [179, 287] width 83 height 23
select select
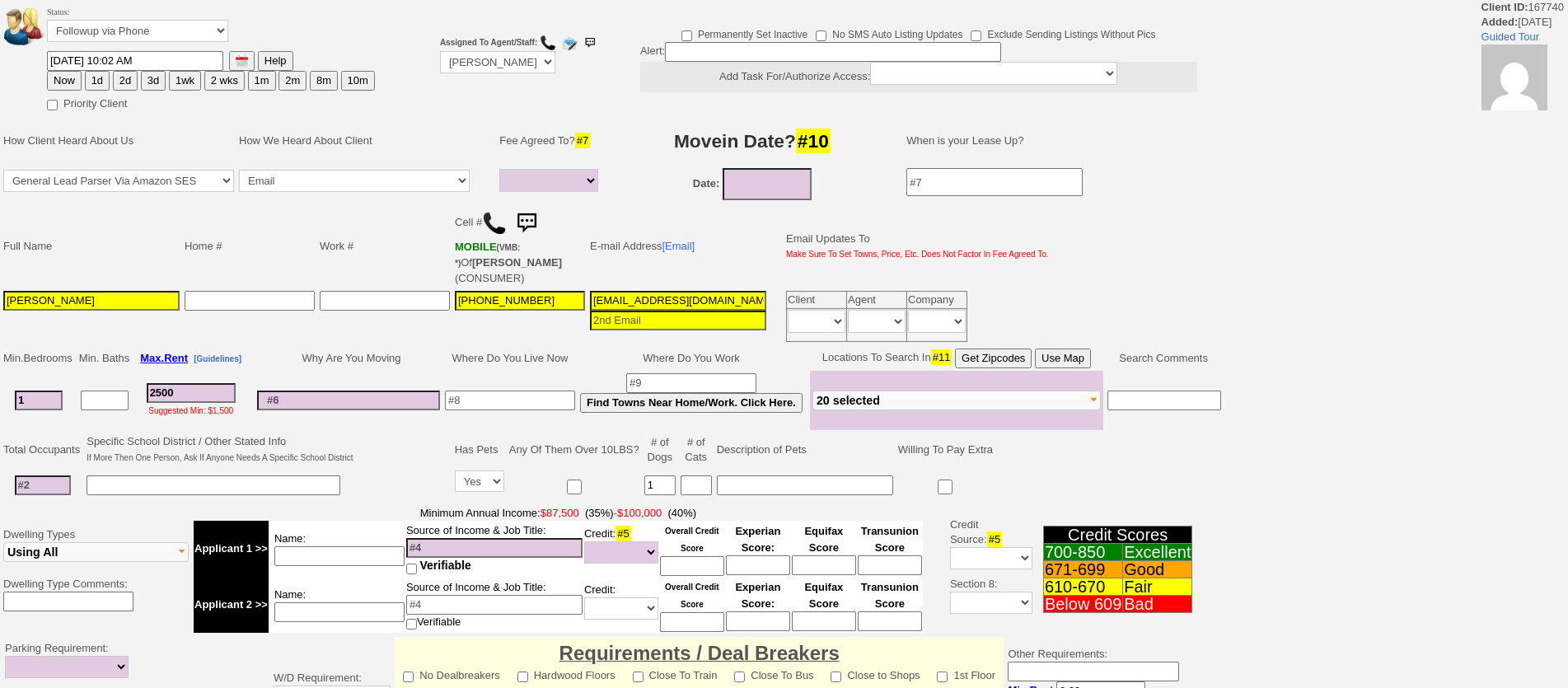
select select
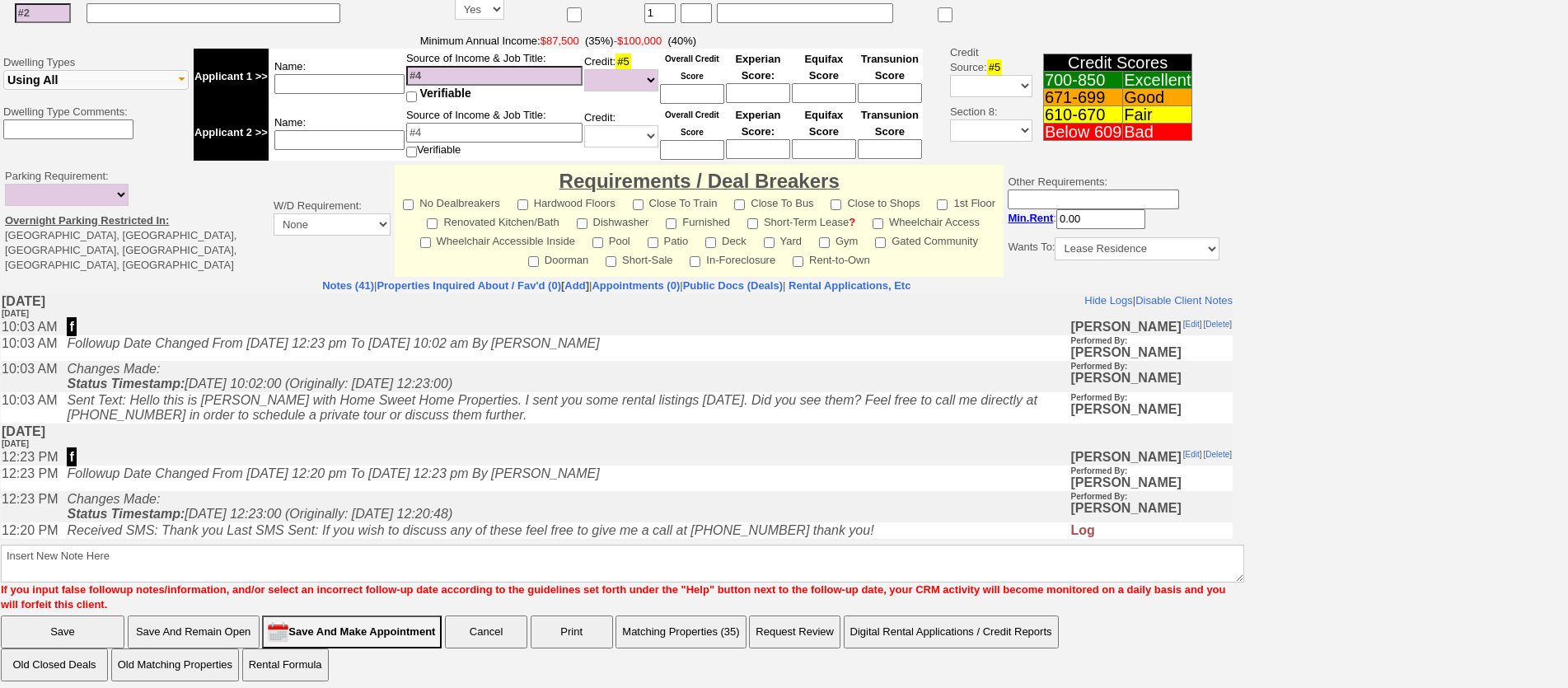
click at [352, 442] on td "[DATE] [DATE]" at bounding box center [616, 435] width 1232 height 25
click at [335, 460] on td "f" at bounding box center [565, 457] width 1011 height 17
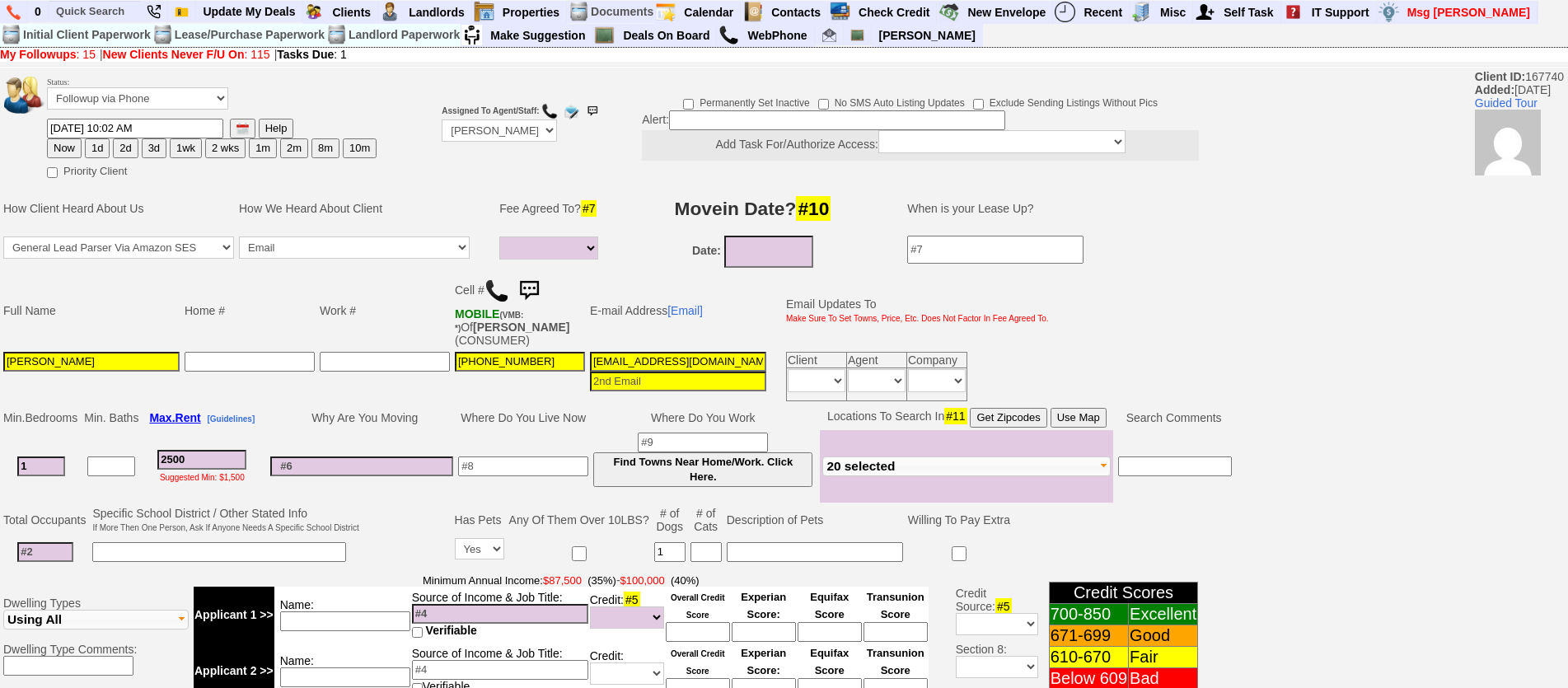
click at [493, 291] on img at bounding box center [497, 290] width 25 height 25
click at [65, 16] on input "text" at bounding box center [94, 11] width 90 height 20
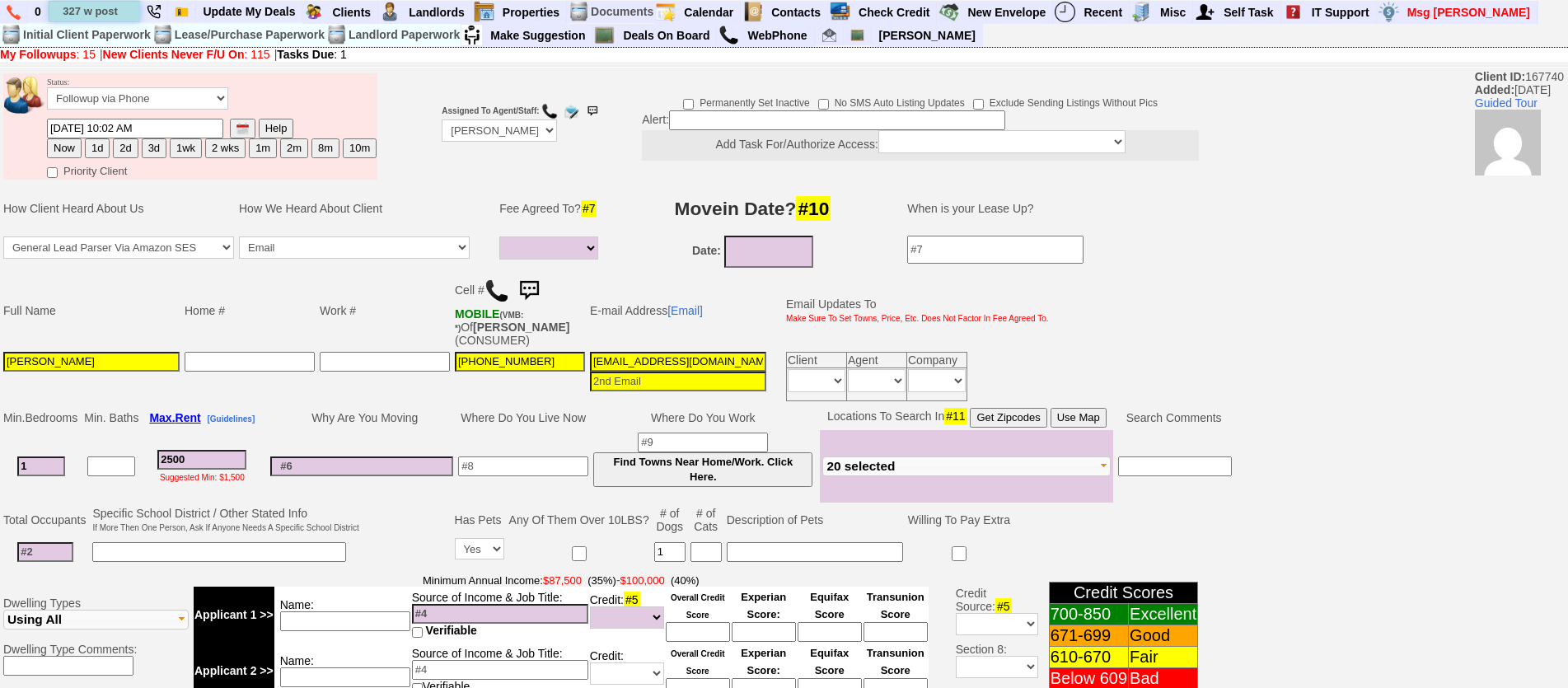
click at [118, 14] on input "327 w post" at bounding box center [94, 11] width 90 height 20
click at [126, 13] on input "327 w post" at bounding box center [94, 11] width 90 height 20
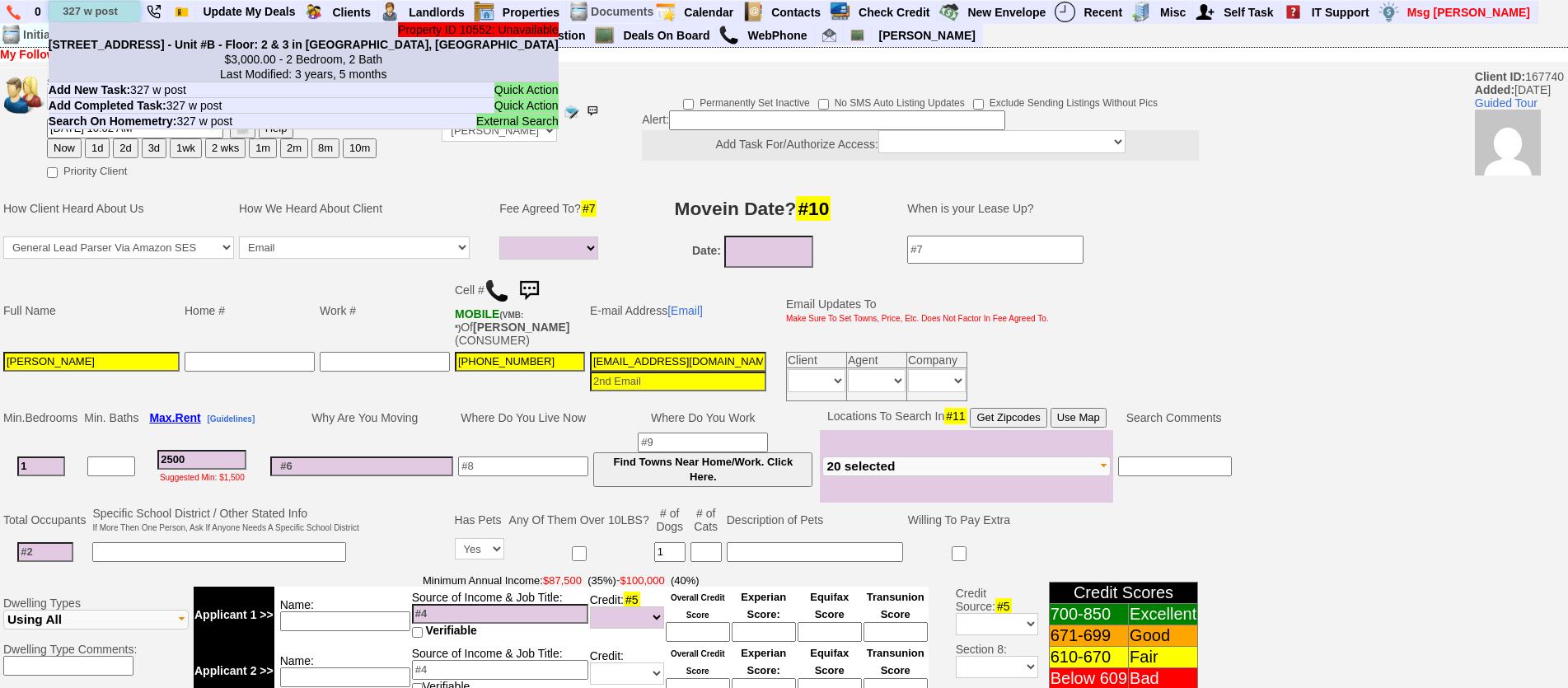
type input "327 w post"
click at [128, 39] on b "327 W Post Rd - Unit #B - Floor: 2 & 3 in White Plains, NY" at bounding box center [303, 44] width 510 height 13
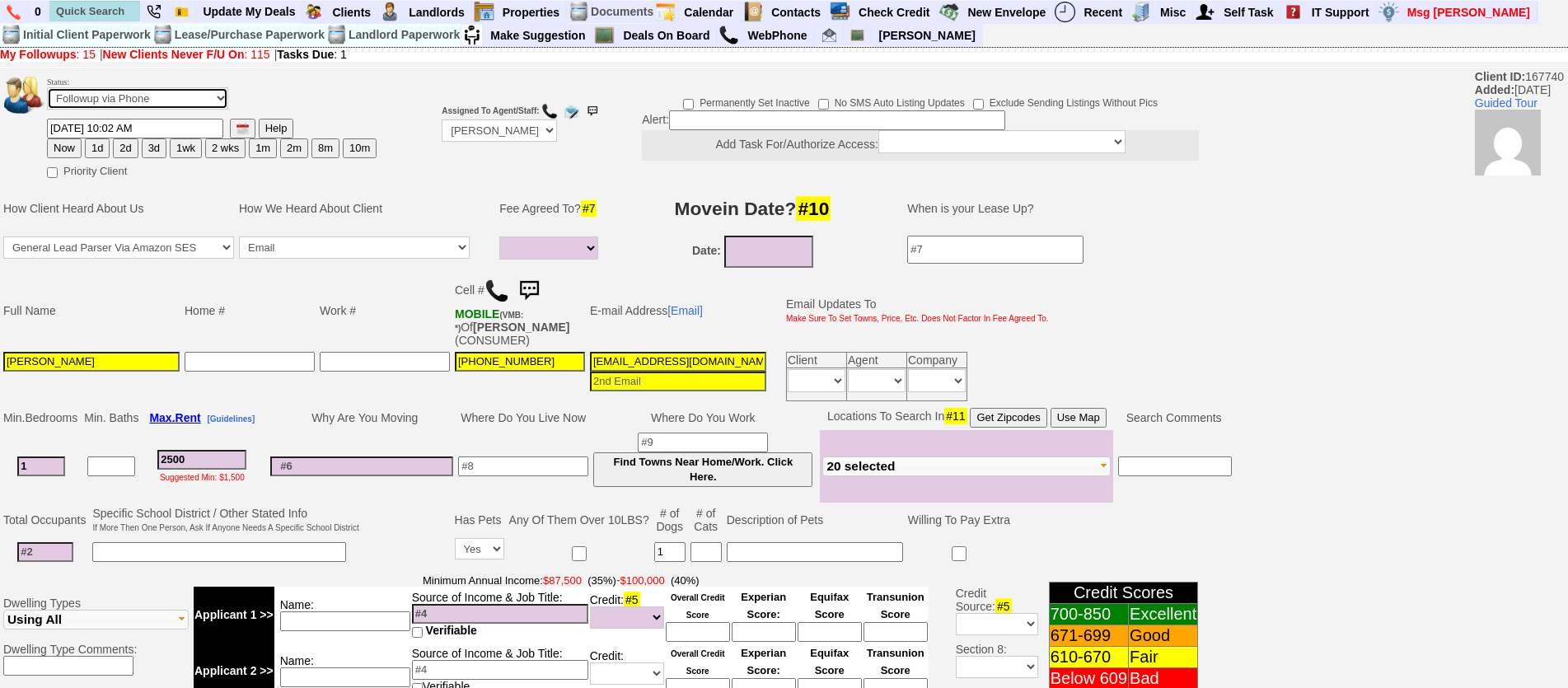
click at [219, 99] on select "Followup via Phone Followup via Email Followup When Section 8 Property Found De…" at bounding box center [137, 97] width 181 height 22
select select "Inactive"
click at [47, 87] on select "Followup via Phone Followup via Email Followup When Section 8 Property Found De…" at bounding box center [137, 97] width 181 height 22
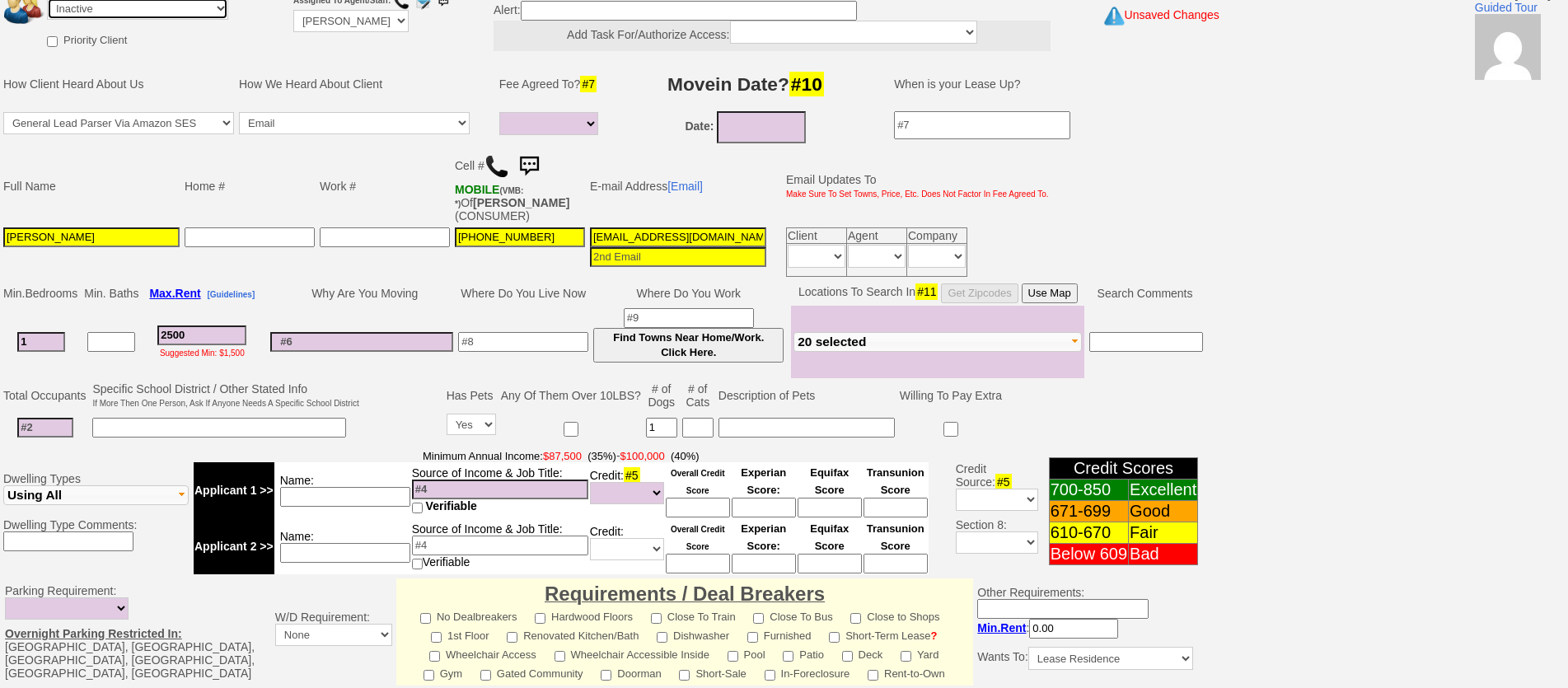
scroll to position [505, 0]
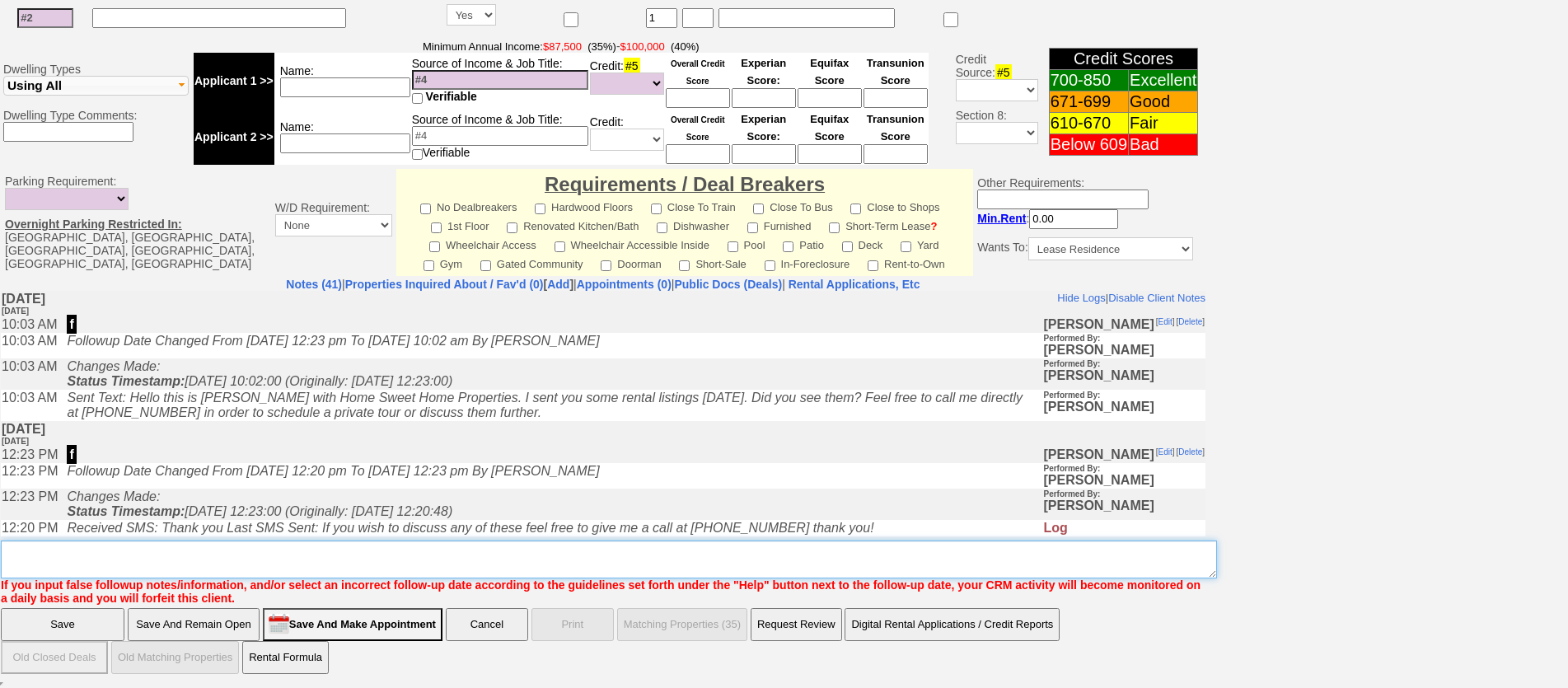
click at [723, 563] on textarea "Insert New Note Here" at bounding box center [608, 559] width 1216 height 38
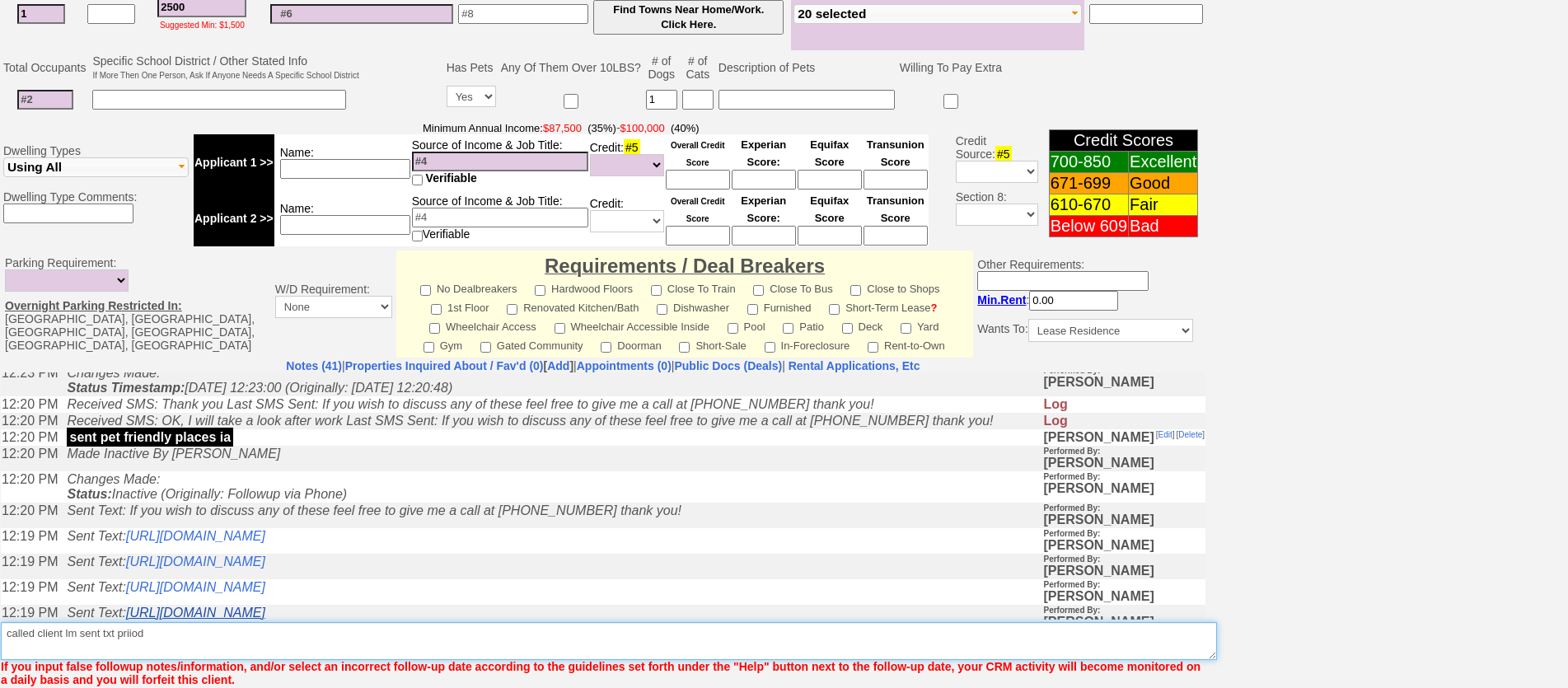
scroll to position [82, 0]
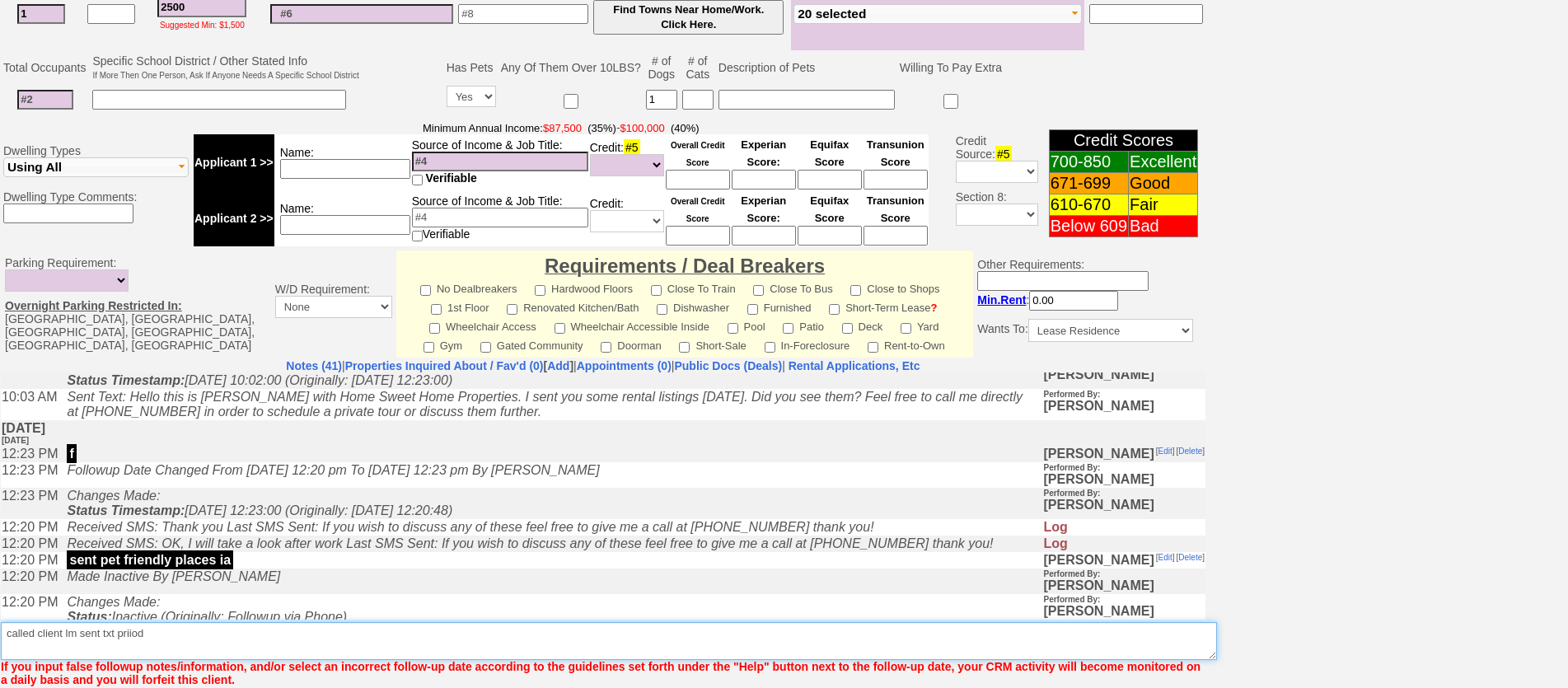
click at [130, 642] on textarea "Insert New Note Here" at bounding box center [608, 641] width 1216 height 38
click at [133, 639] on textarea "Insert New Note Here" at bounding box center [608, 641] width 1216 height 38
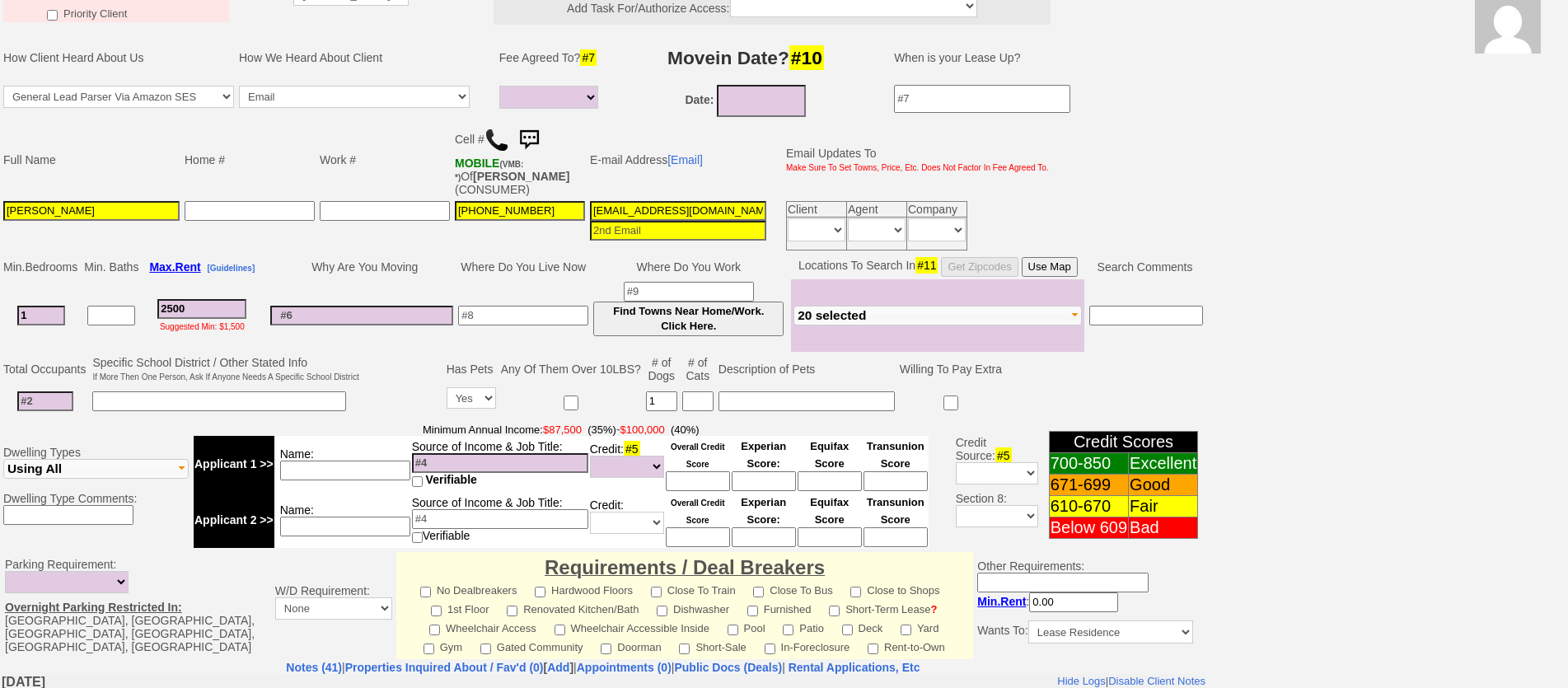
scroll to position [0, 0]
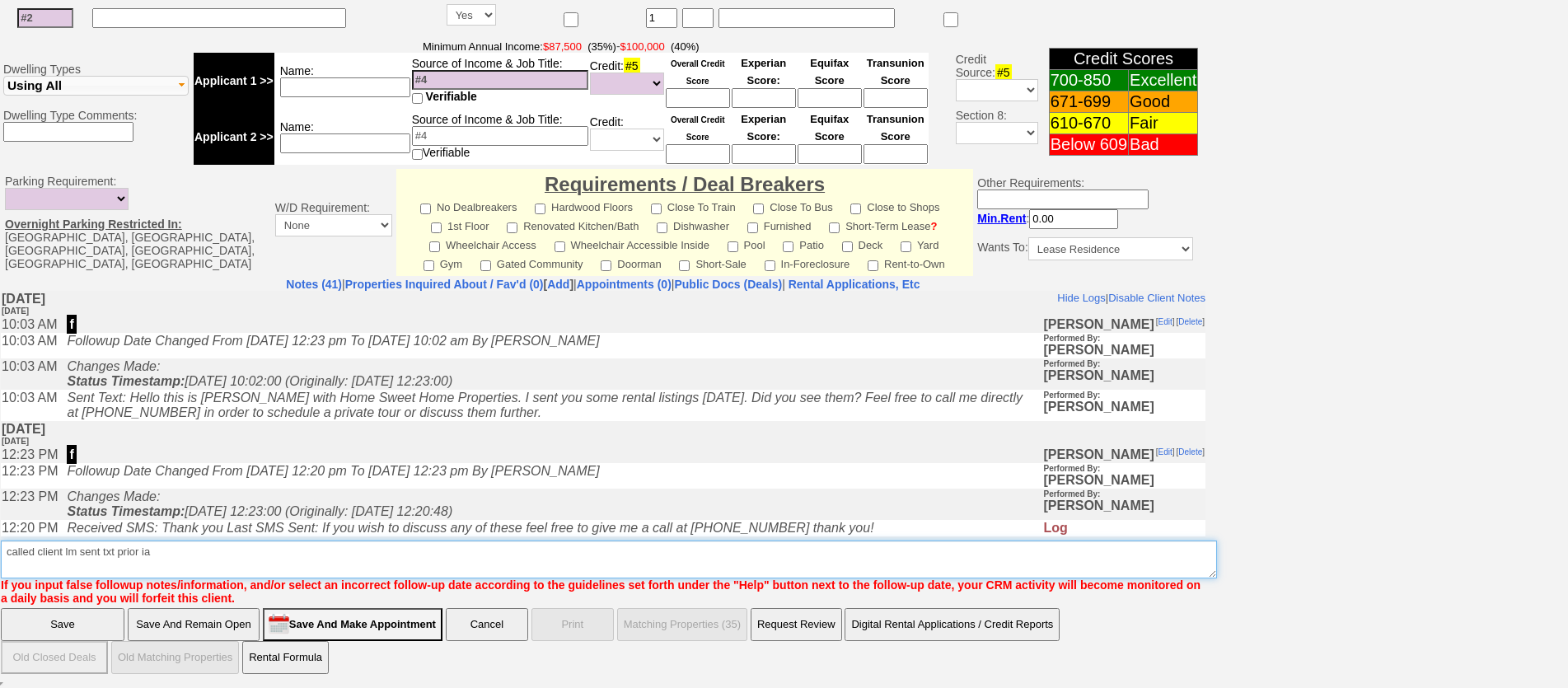
type textarea "called client lm sent txt prior ia"
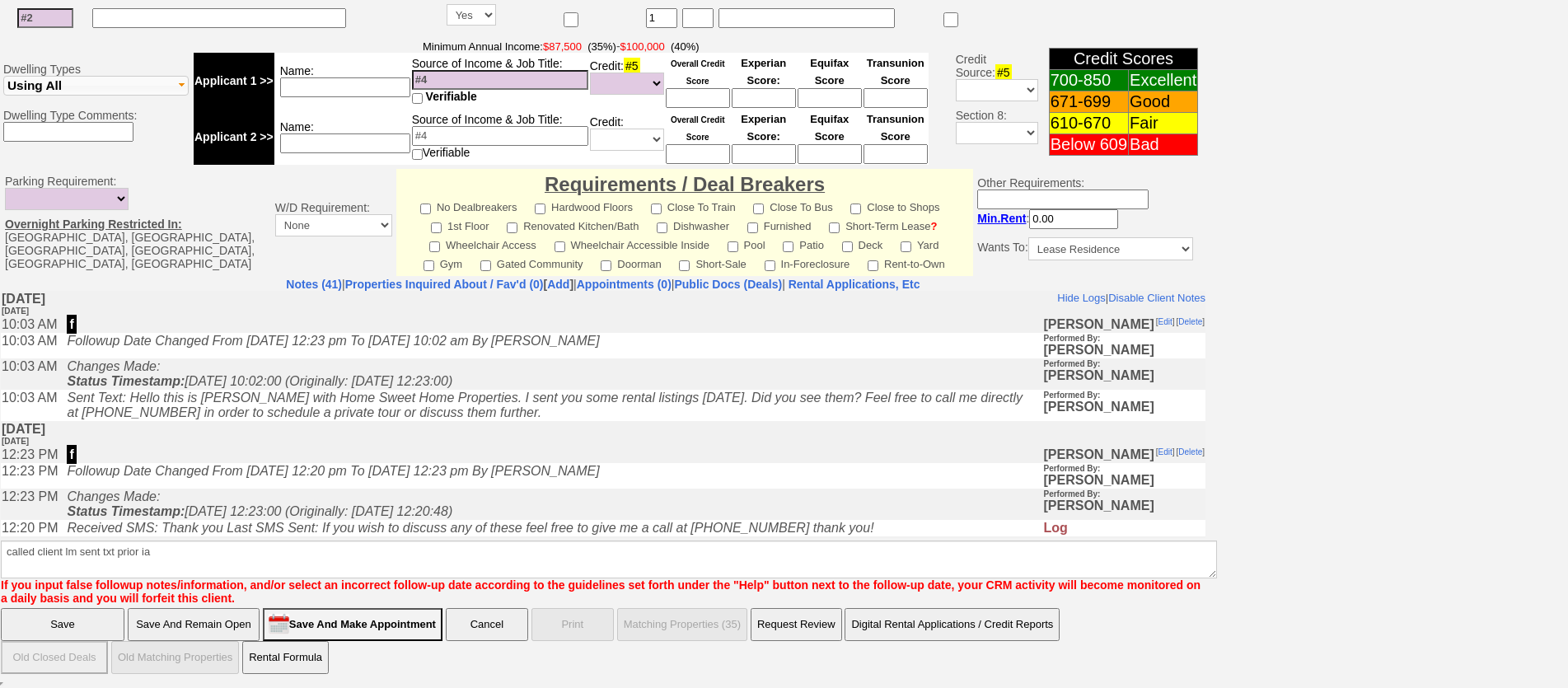
click at [57, 620] on input "Save" at bounding box center [62, 625] width 124 height 33
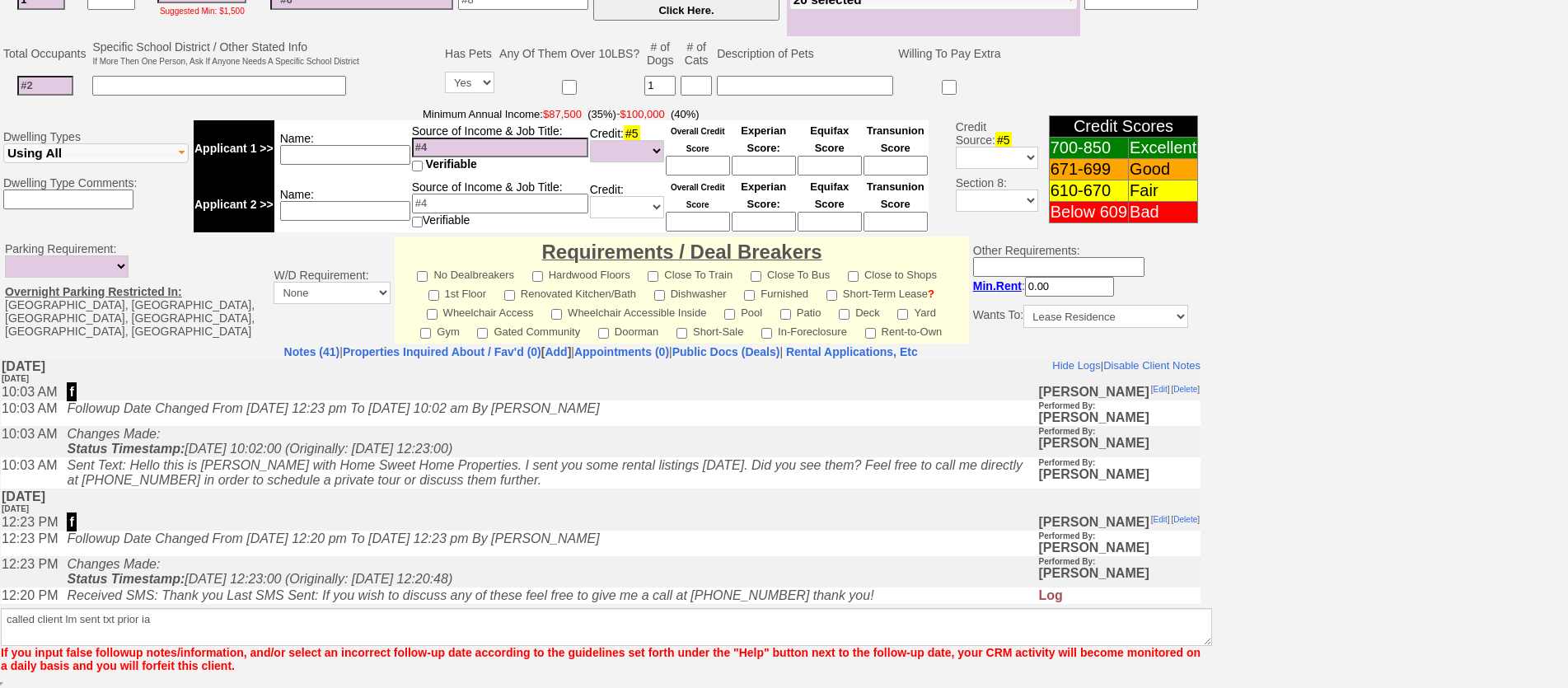
scroll to position [438, 0]
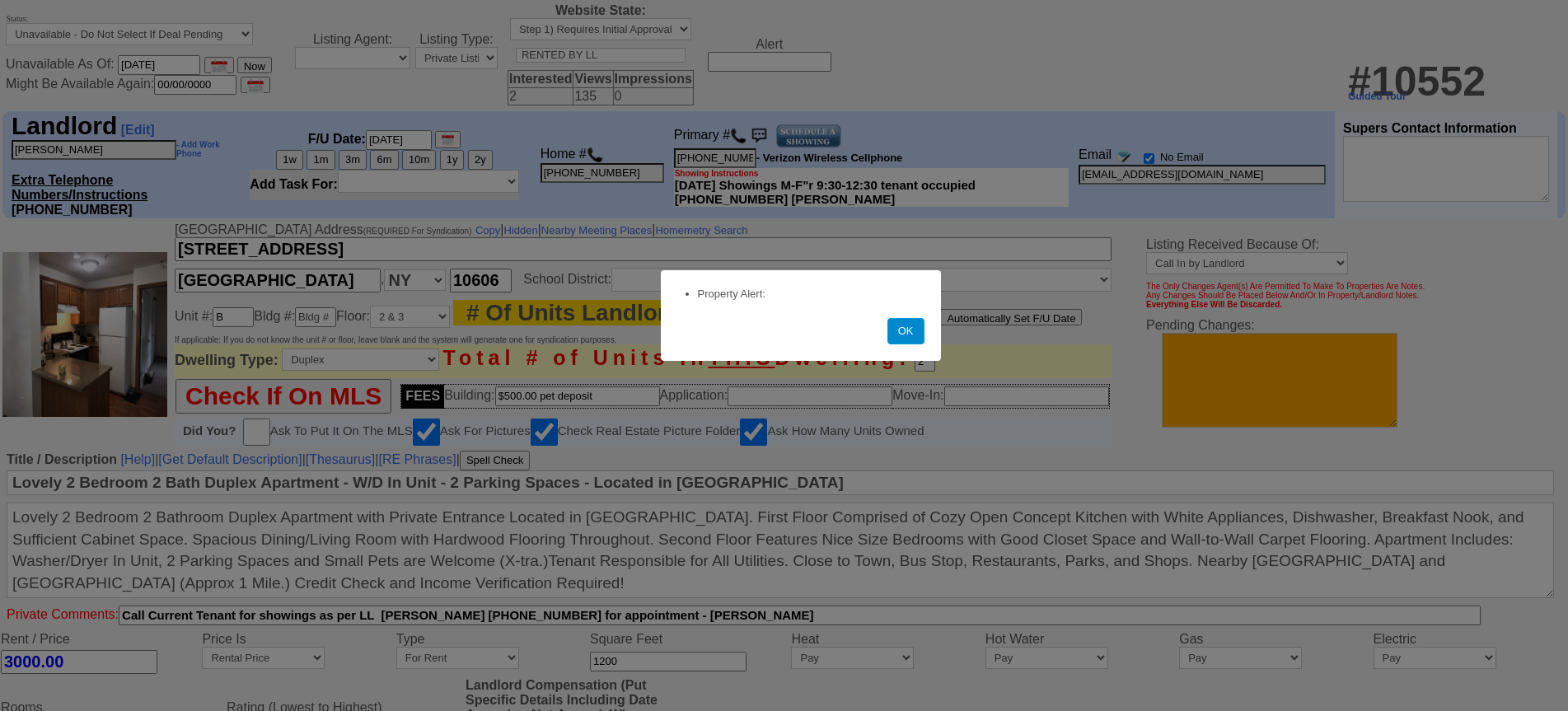
click at [904, 334] on button "OK" at bounding box center [906, 331] width 37 height 26
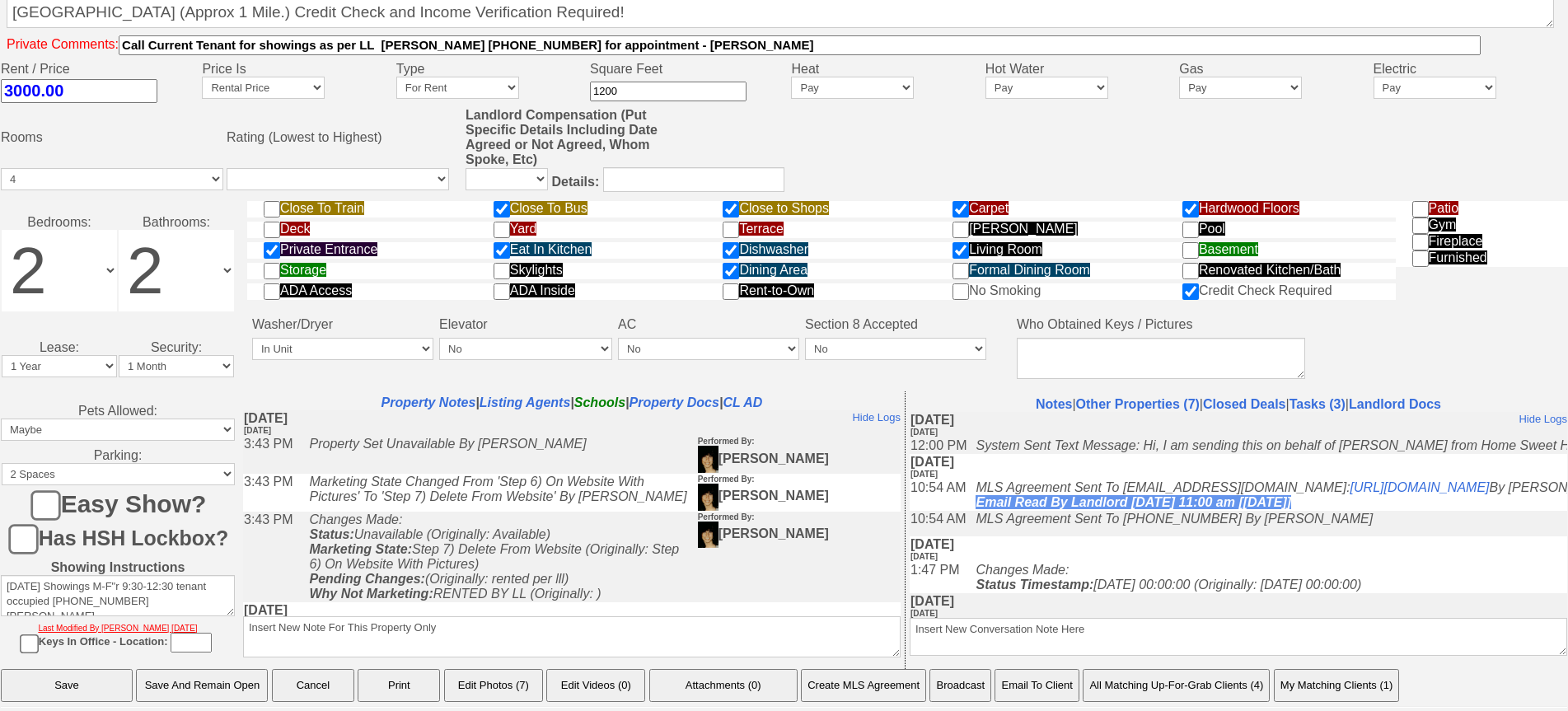
scroll to position [704, 0]
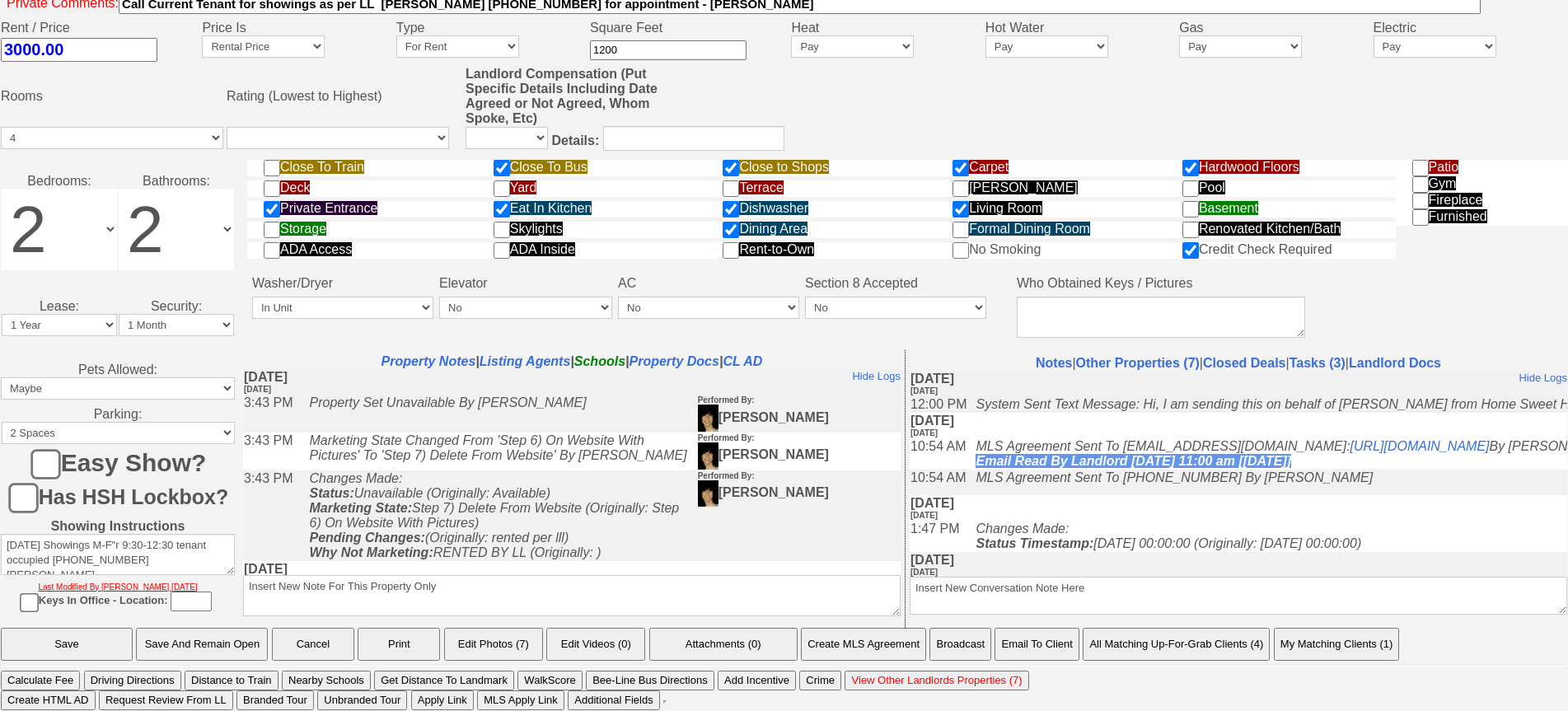
click at [905, 639] on button "Create MLS Agreement" at bounding box center [863, 644] width 126 height 33
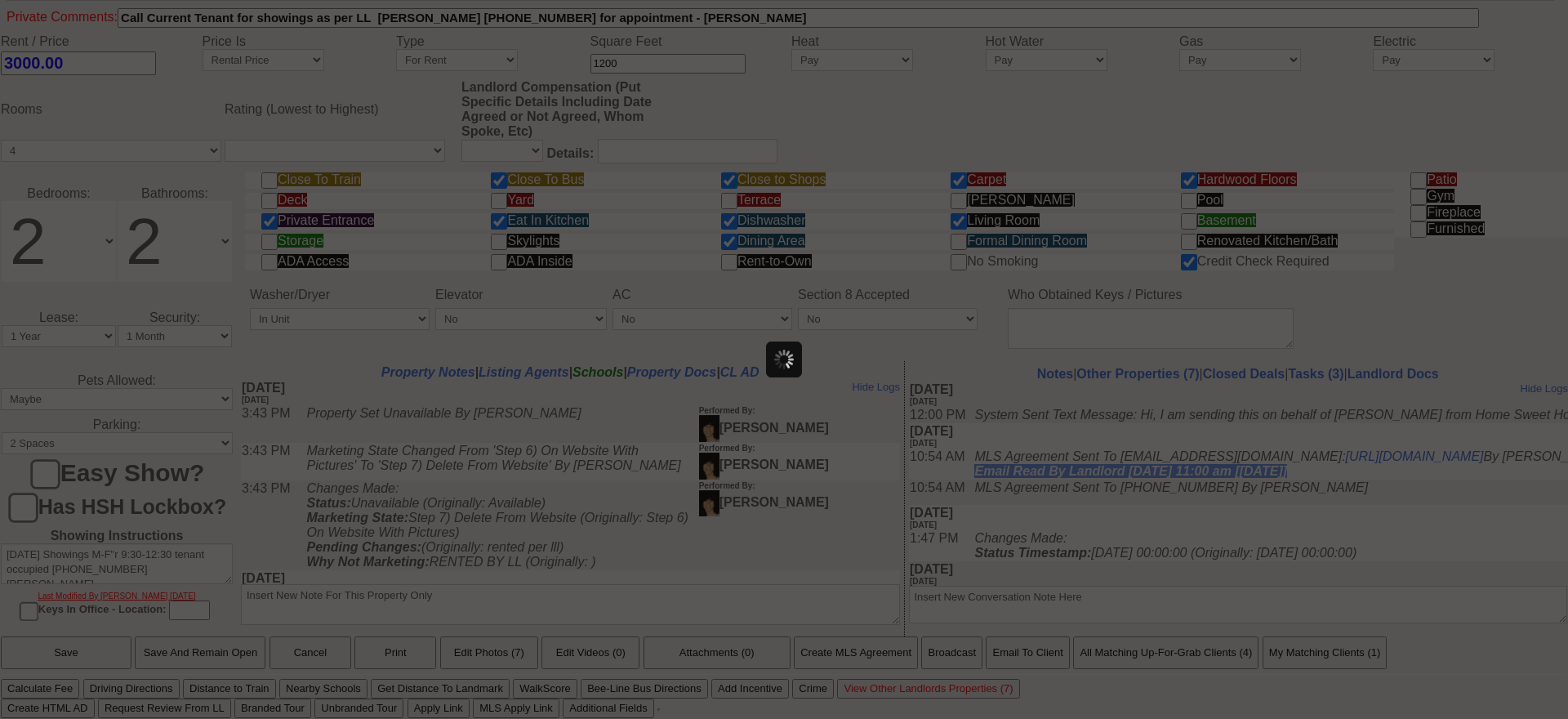
scroll to position [0, 0]
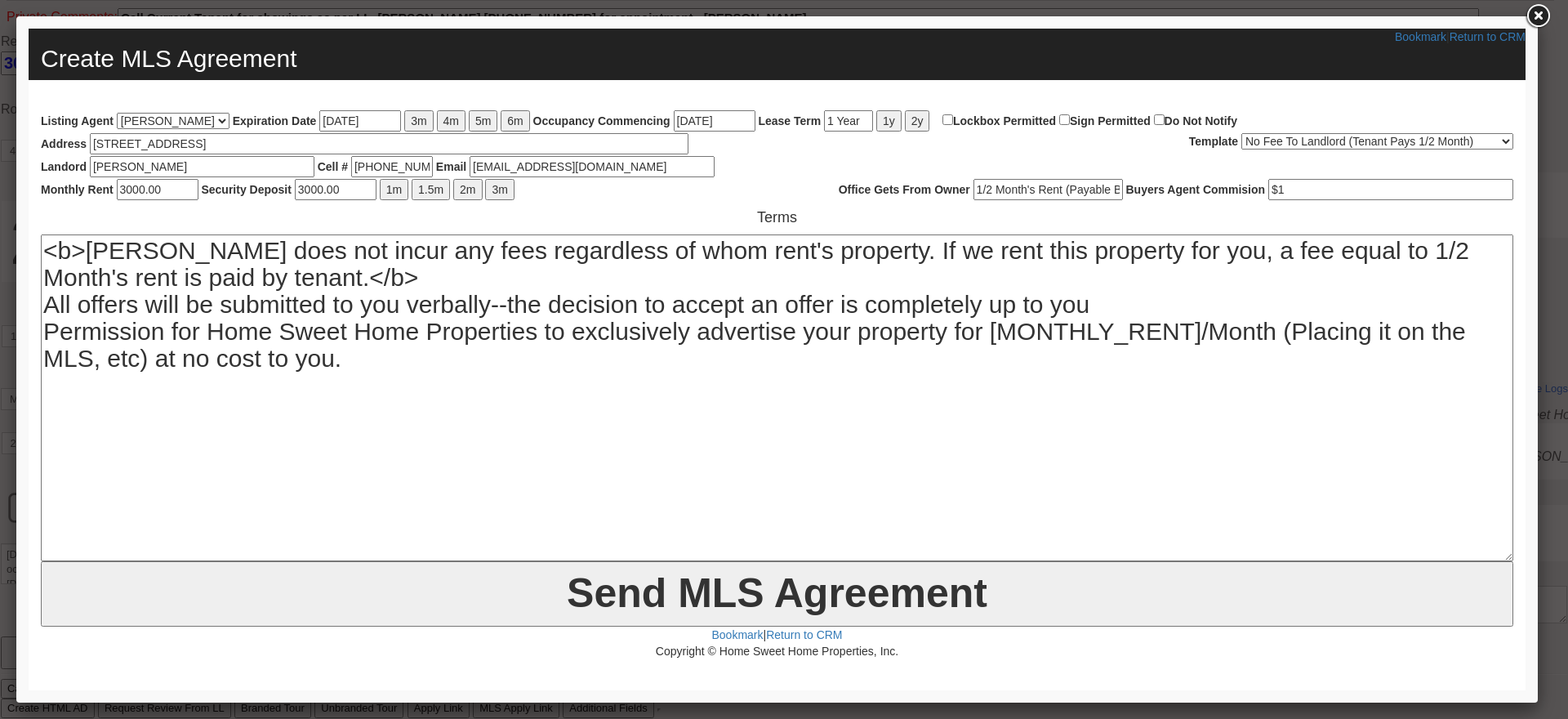
click at [1260, 139] on select "No Fee To Landlord (Tenant Pays 1/2 Month) No Fee To Landlord (Tenant Pays 1 Mo…" at bounding box center [1377, 141] width 272 height 17
select select "2|||1\/2 Month's Rent|||$1|||Permission is granted for Home Sweet Home Properti…"
click at [1242, 133] on select "No Fee To Landlord (Tenant Pays 1/2 Month) No Fee To Landlord (Tenant Pays 1 Mo…" at bounding box center [1377, 141] width 272 height 17
type input "1/2 Month's Rent"
type textarea "Permission is granted for Home Sweet Home Properties to exclusively advertise y…"
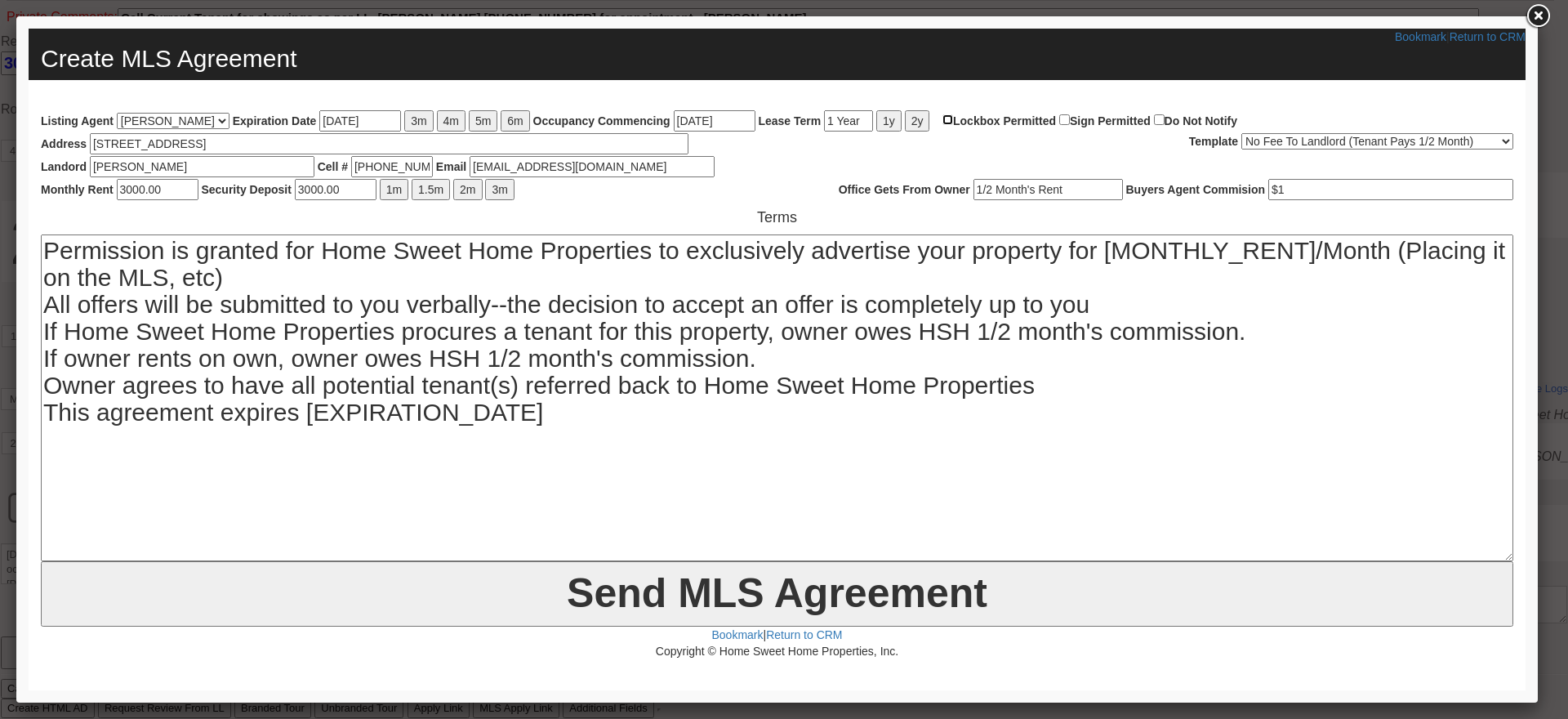
click at [953, 119] on input "Lockbox Permitted" at bounding box center [948, 119] width 10 height 10
checkbox input "true"
click at [419, 124] on button "3m" at bounding box center [419, 121] width 29 height 21
type input "12/11/2025"
click at [131, 186] on input "3000.00" at bounding box center [157, 190] width 82 height 21
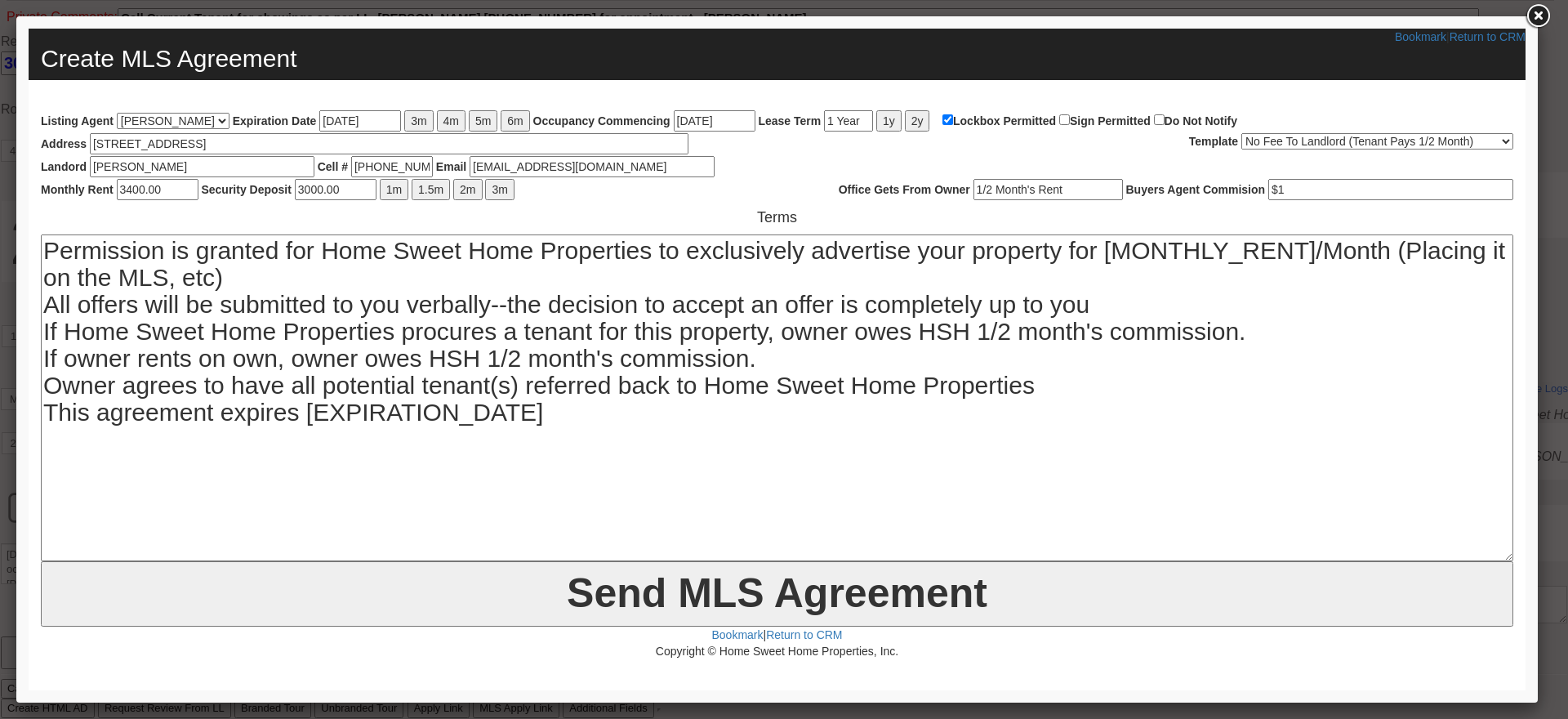
type input "3400.00"
click at [309, 187] on input "3000.00" at bounding box center [336, 190] width 82 height 21
type input "3400.00"
click at [426, 310] on textarea "Permission is granted for Home Sweet Home Properties to exclusively advertise y…" at bounding box center [777, 397] width 1472 height 326
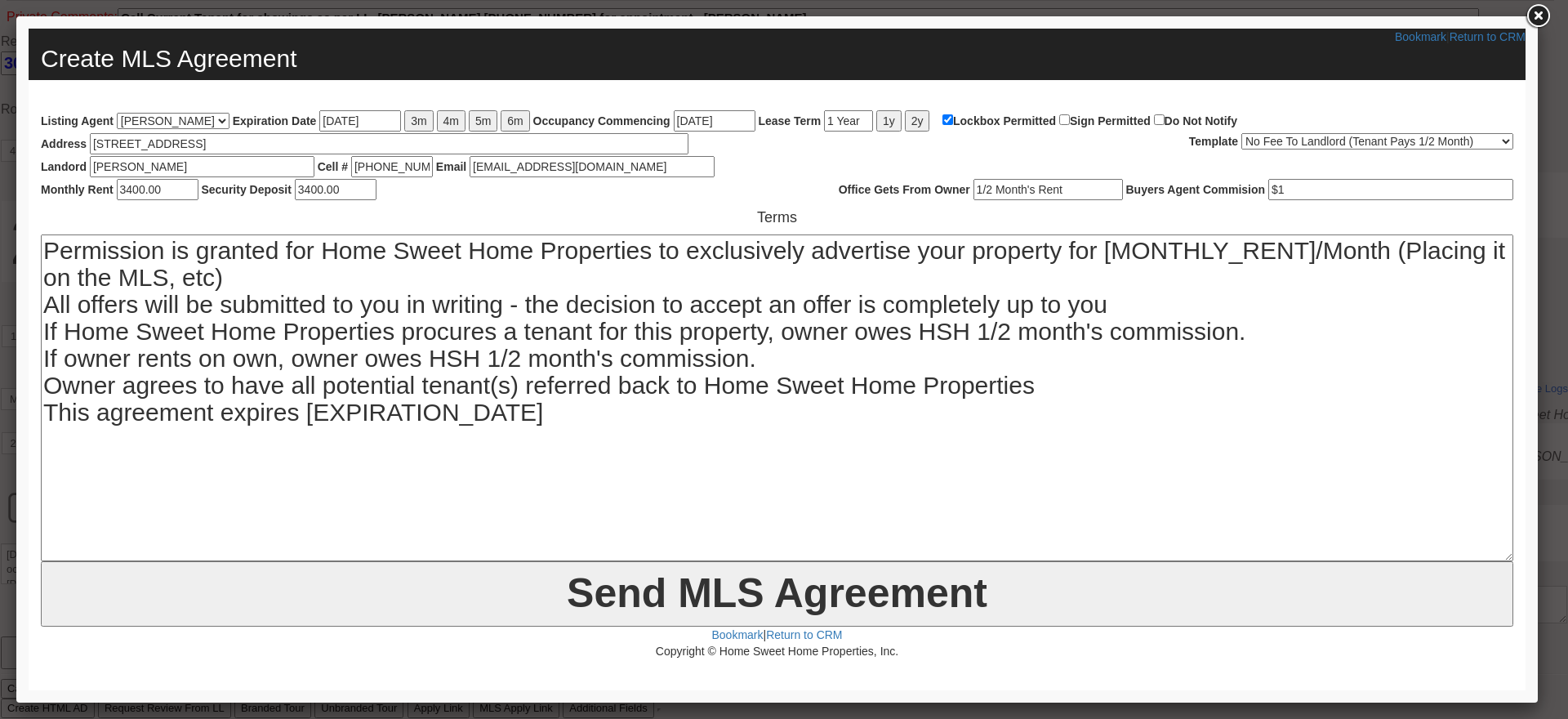
type textarea "Permission is granted for Home Sweet Home Properties to exclusively advertise y…"
click at [711, 579] on input "Send MLS Agreement" at bounding box center [777, 594] width 1472 height 65
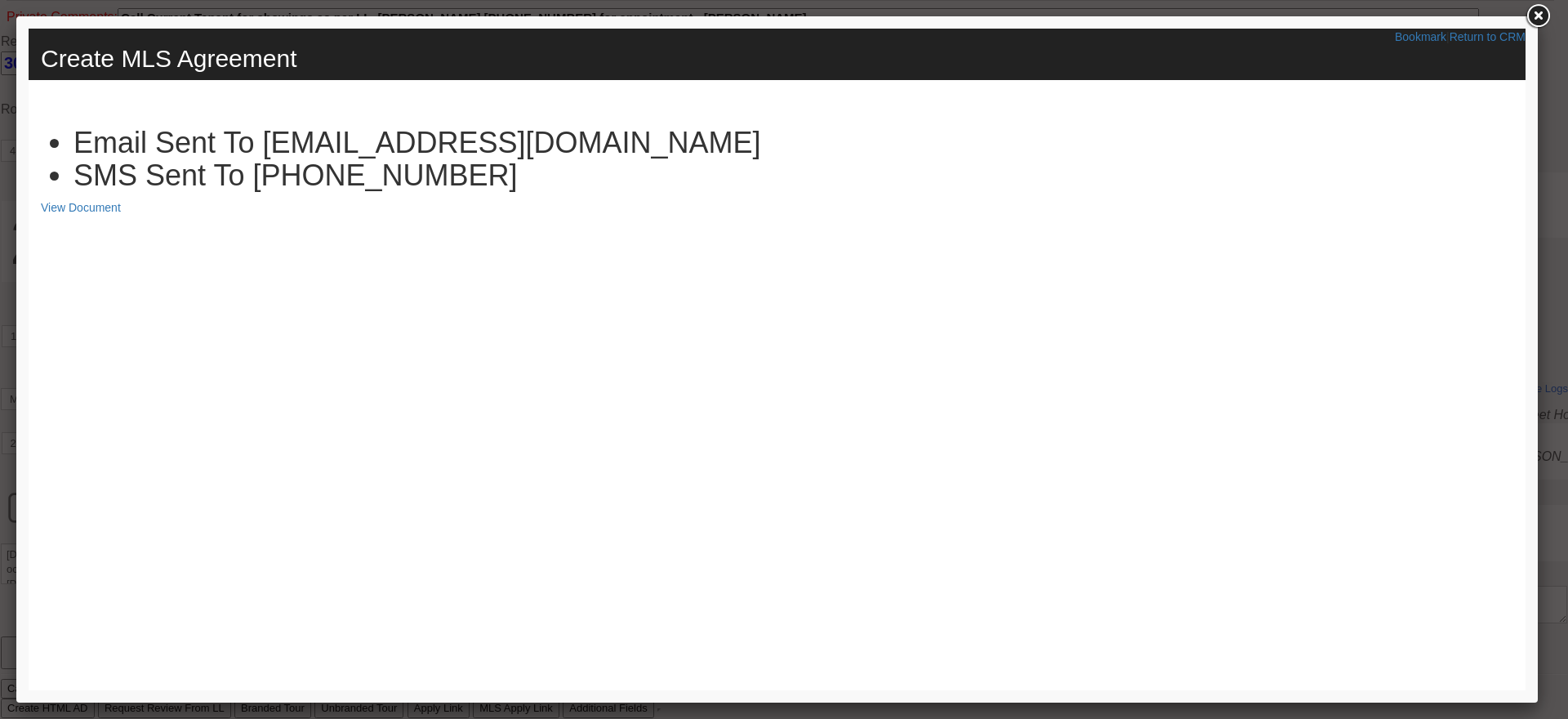
click at [1546, 15] on link at bounding box center [1538, 17] width 30 height 30
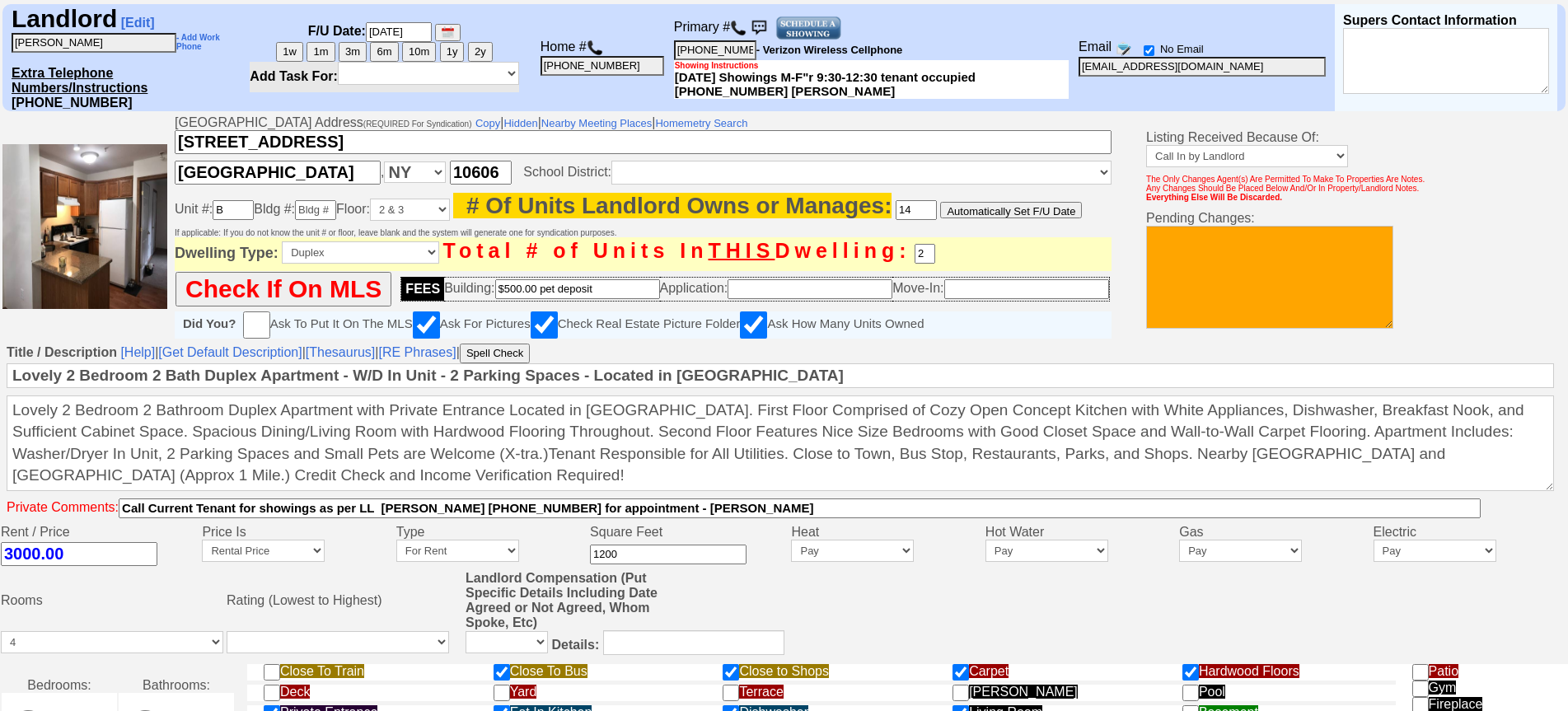
scroll to position [32, 0]
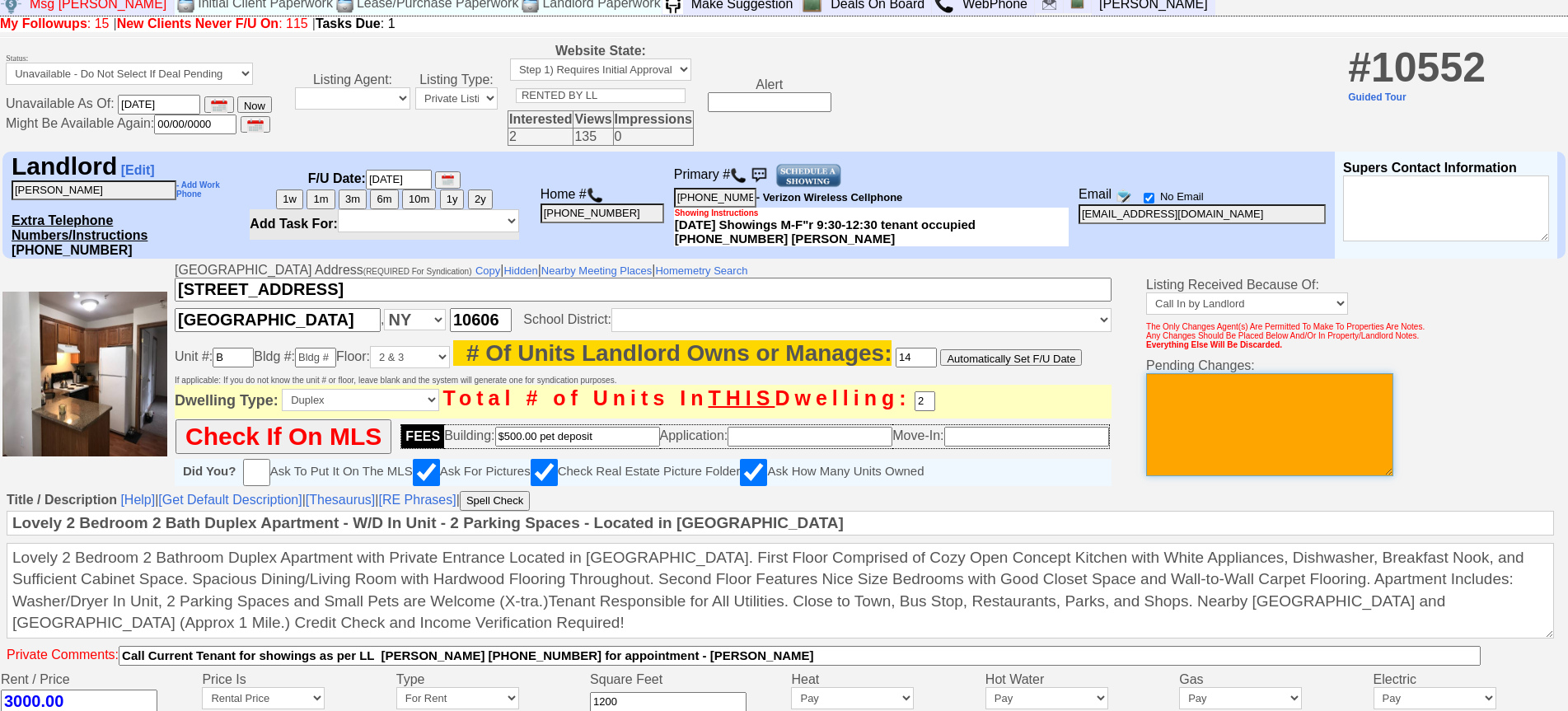
click at [1292, 456] on textarea at bounding box center [1270, 424] width 248 height 103
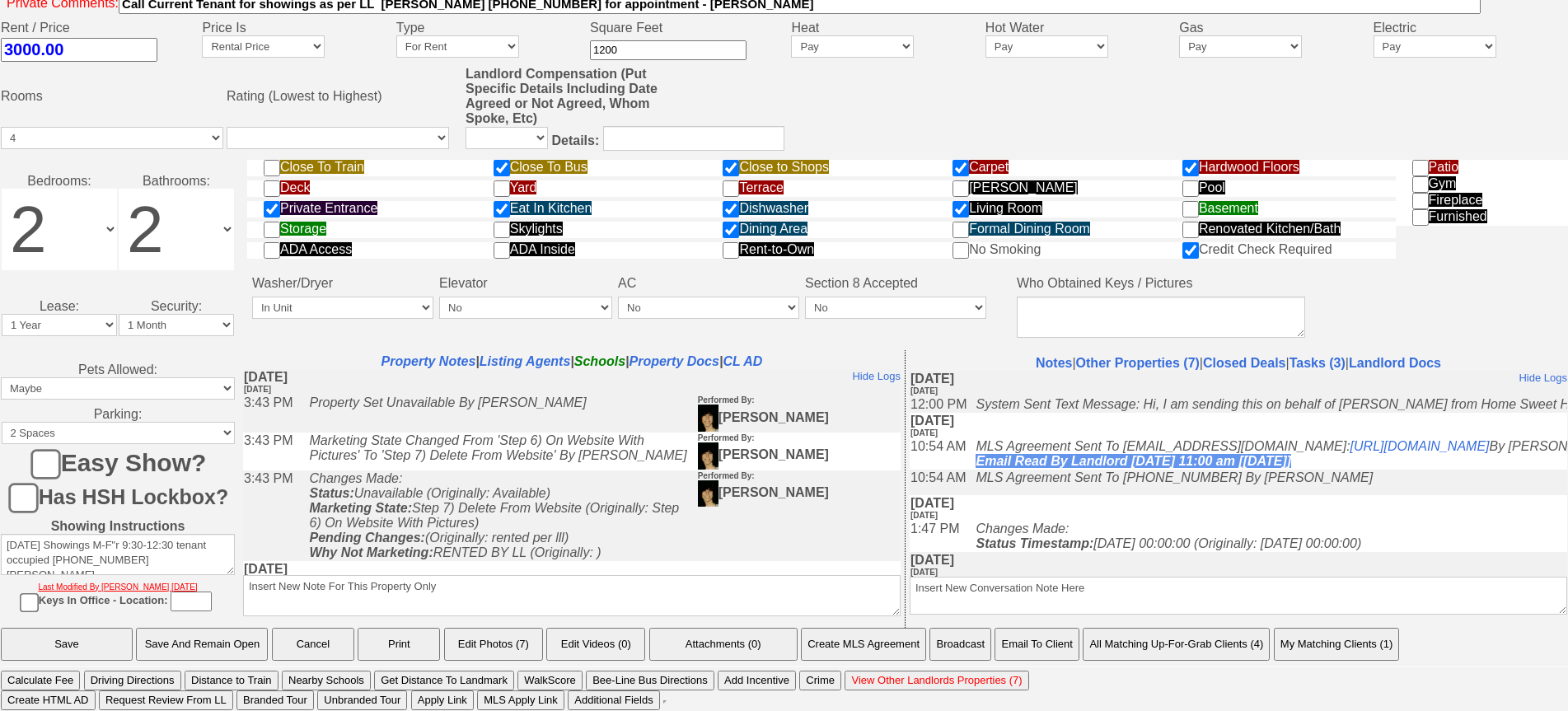
type textarea "avail for oct 1 - getting on mls for 1/2 month to ll 9/11"
click at [245, 636] on input "Save And Remain Open" at bounding box center [202, 644] width 132 height 33
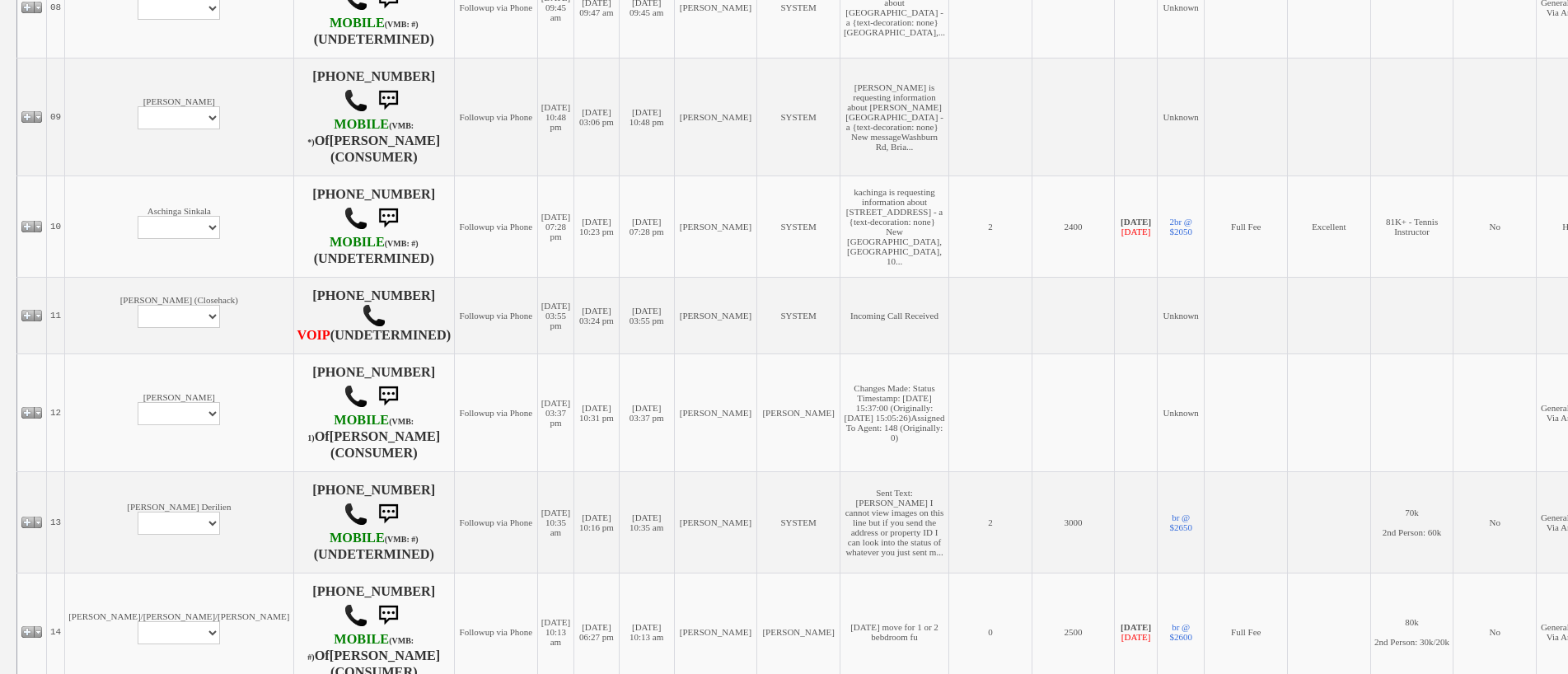
scroll to position [1426, 0]
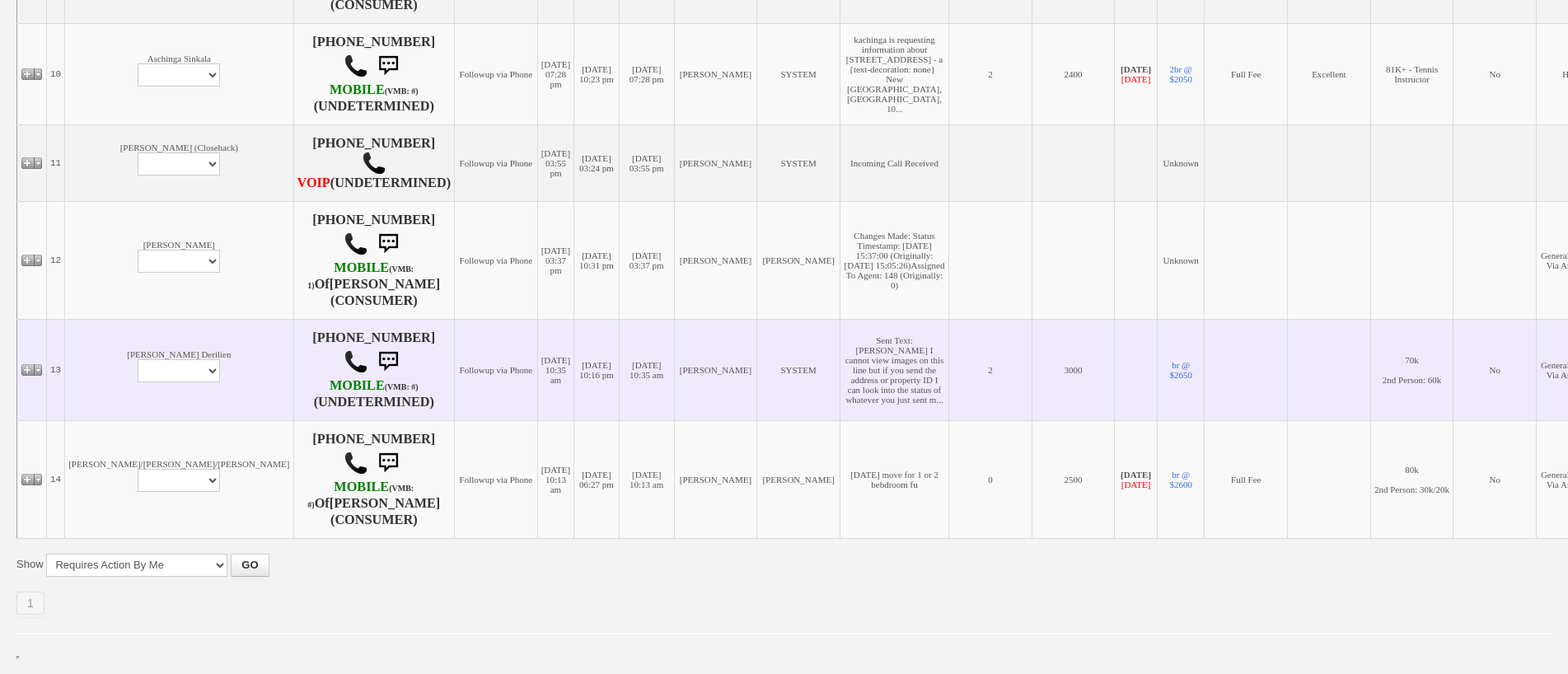
click at [97, 319] on td "[PERSON_NAME] Derilien Profile Edit Print Email Externally (Will Not Be Tracked…" at bounding box center [179, 369] width 228 height 101
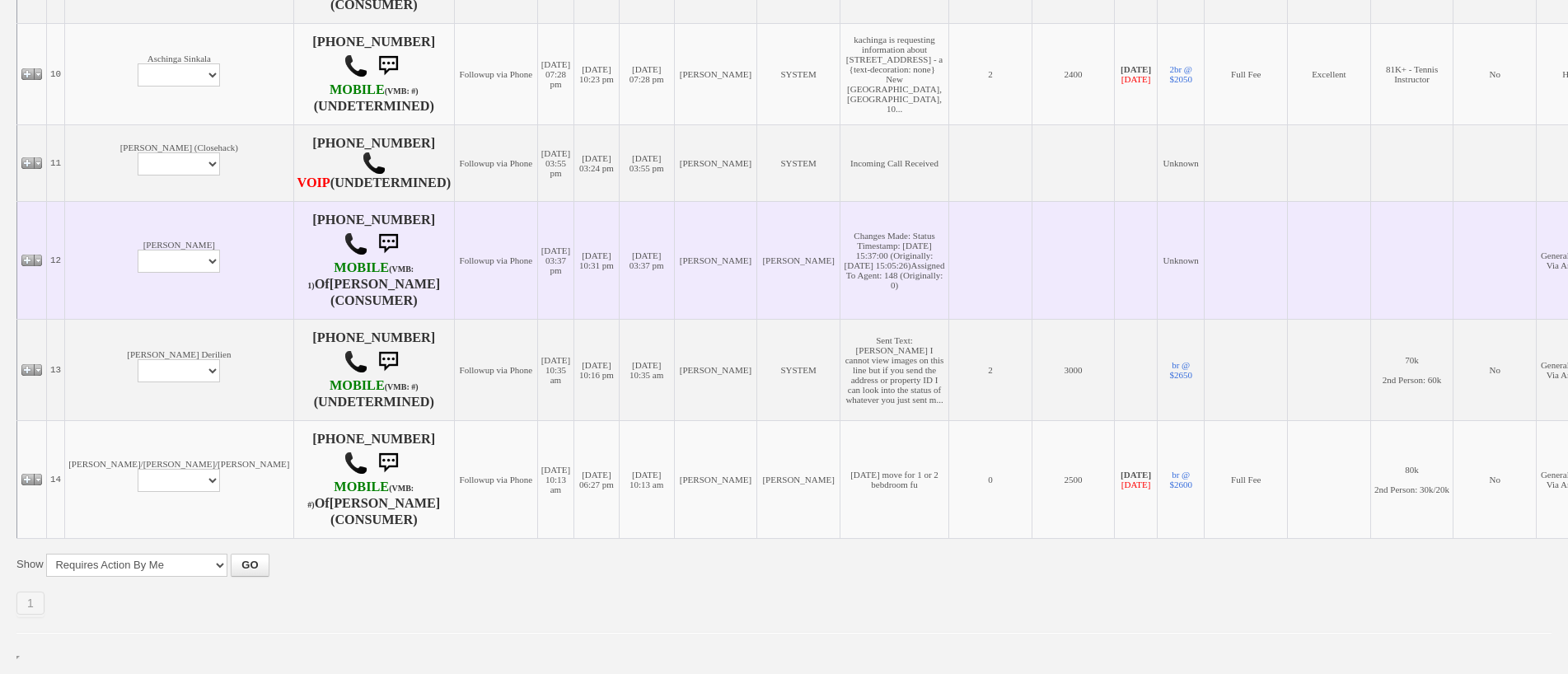
click at [110, 262] on td "[PERSON_NAME] Profile Edit Print Email Externally (Will Not Be Tracked In CRM) …" at bounding box center [179, 260] width 228 height 118
click at [138, 249] on select "Profile Edit Print Email Externally (Will Not Be Tracked In CRM) Closed Deals" at bounding box center [179, 261] width 83 height 23
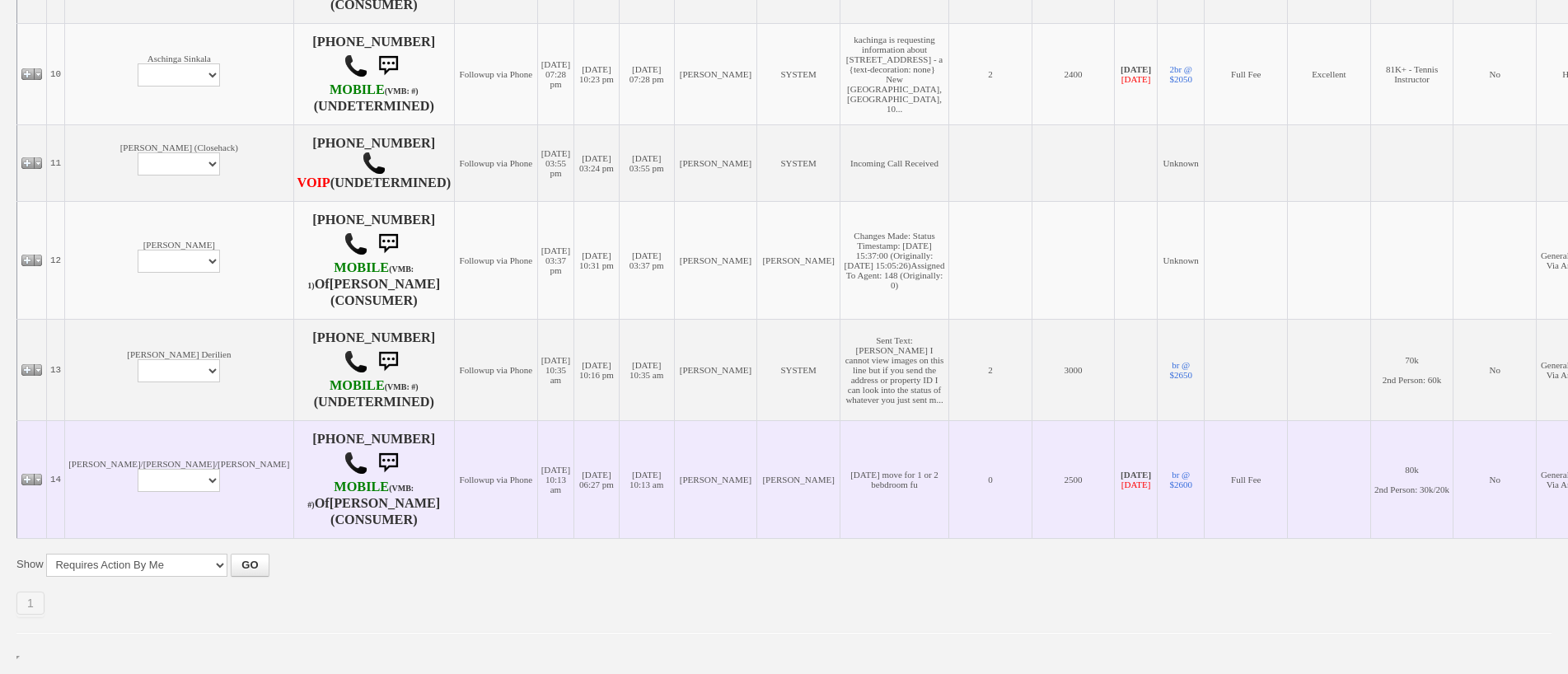
click at [112, 451] on td "[PERSON_NAME]/[PERSON_NAME]/[PERSON_NAME] Profile Edit Print Email Externally (…" at bounding box center [179, 479] width 228 height 118
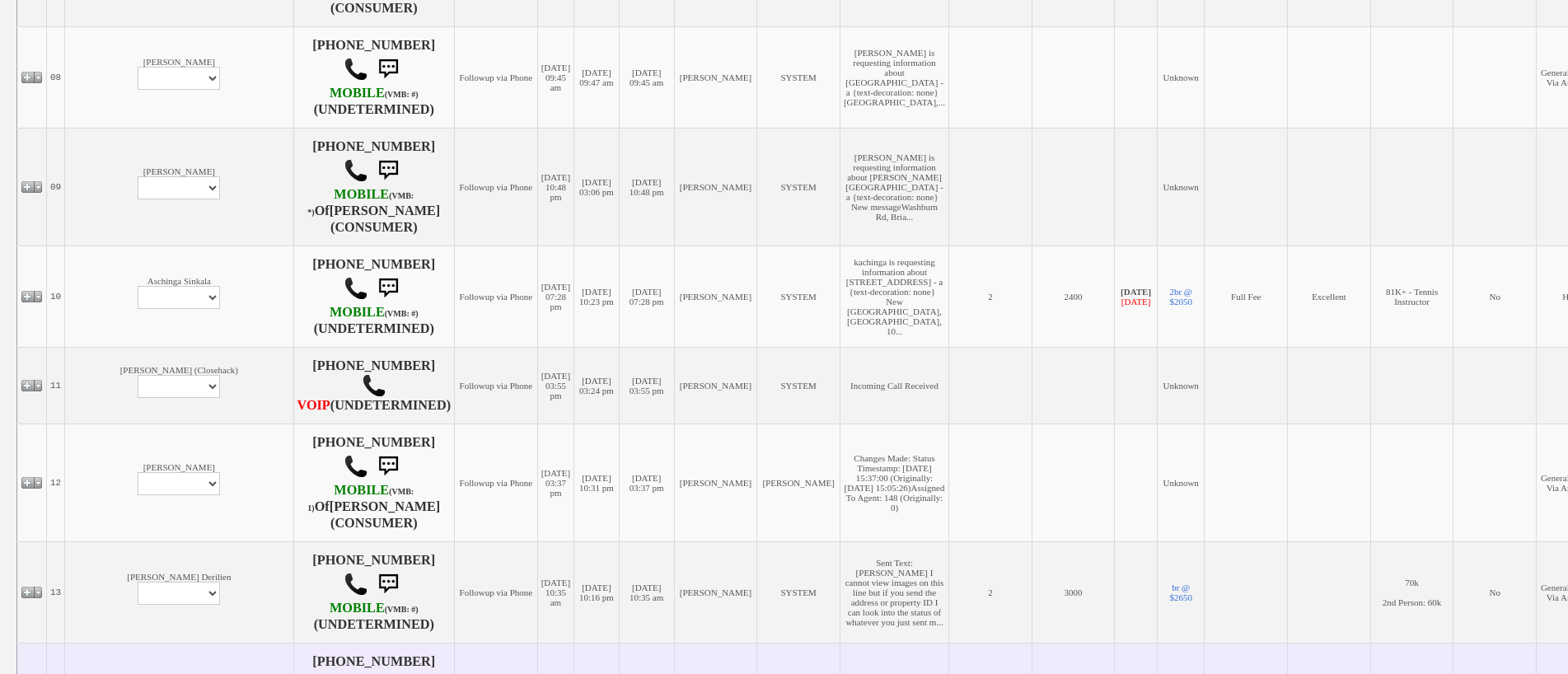
scroll to position [1096, 0]
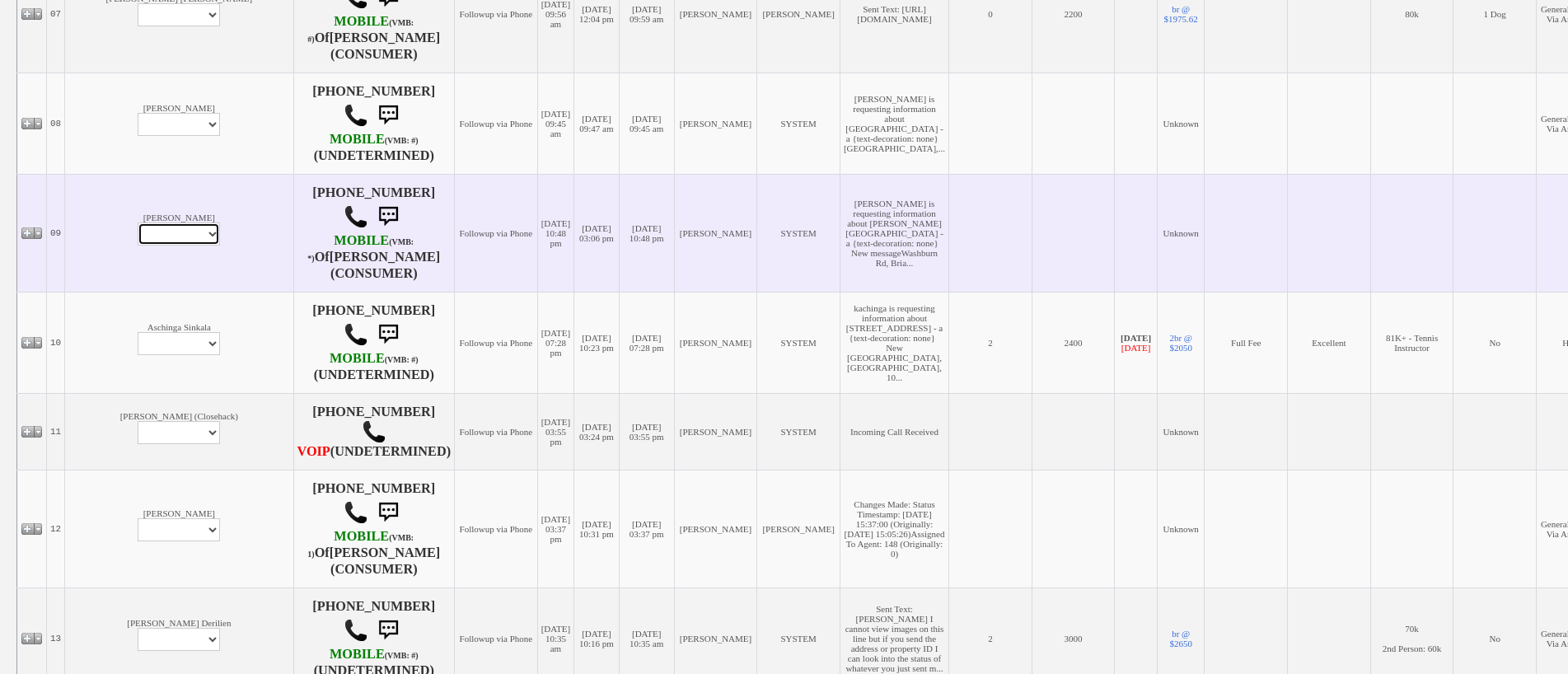
click at [138, 246] on select "Profile Edit Print Email Externally (Will Not Be Tracked In CRM) Closed Deals" at bounding box center [179, 233] width 83 height 23
select select "ChangeURL,/crm/custom/edit_client_form.php?redirect=%2Fcrm%2Fclients.php&id=167…"
click at [138, 246] on select "Profile Edit Print Email Externally (Will Not Be Tracked In CRM) Closed Deals" at bounding box center [179, 233] width 83 height 23
select select
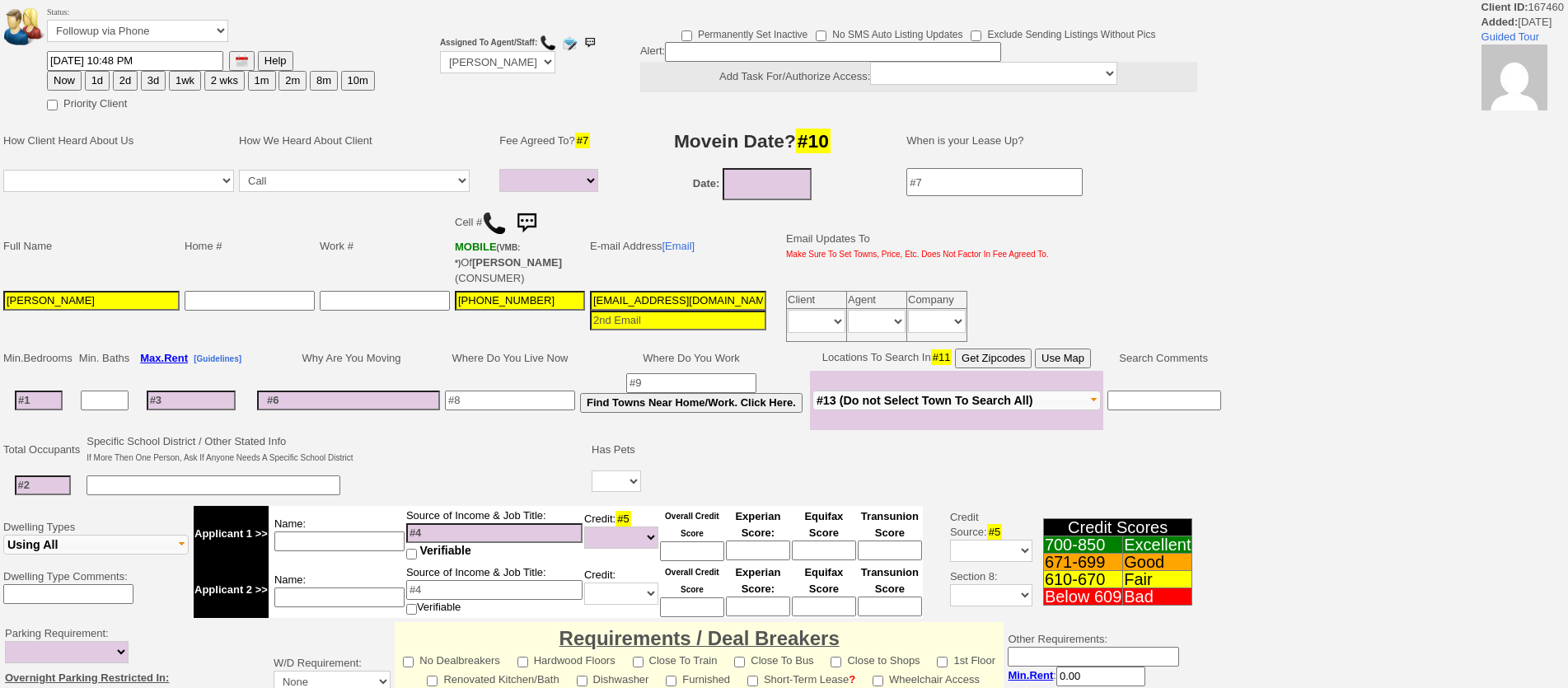
select select
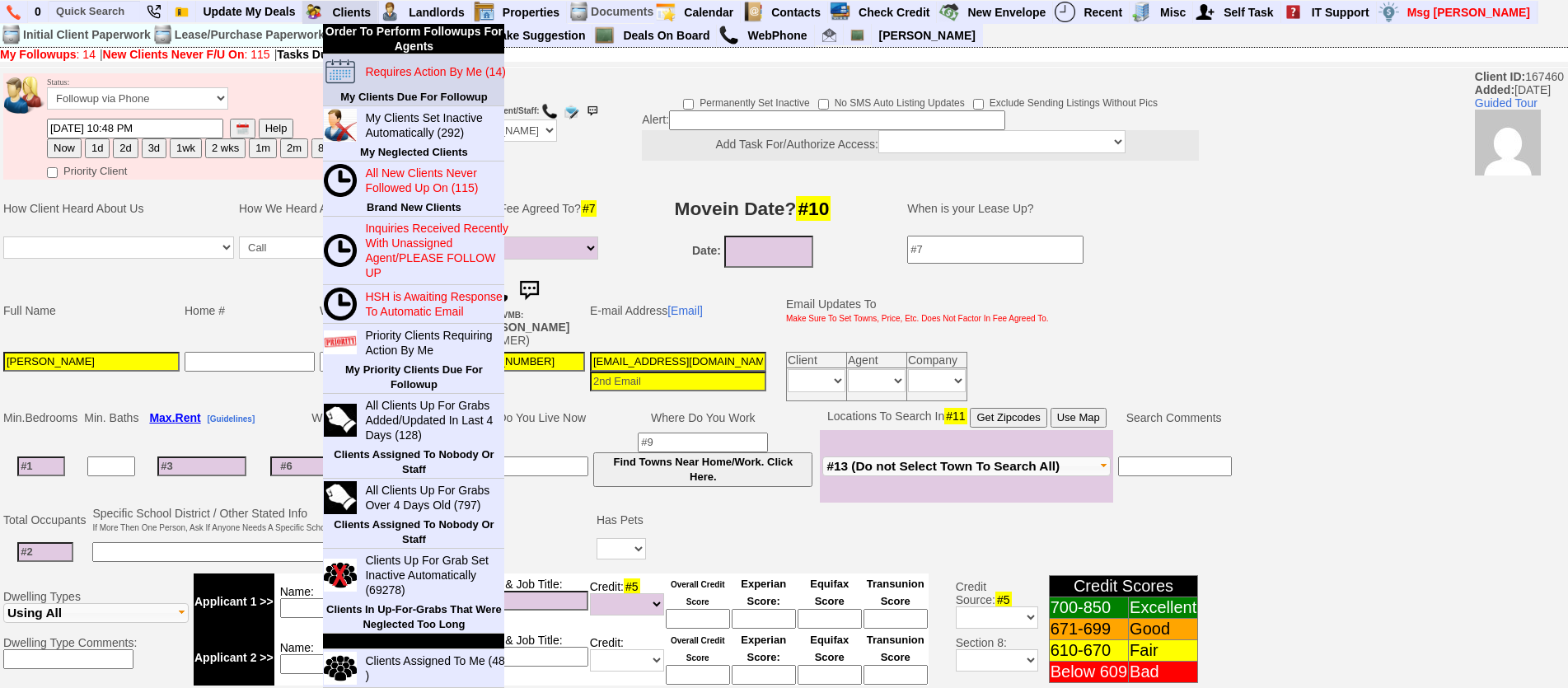
click at [384, 68] on blink "Requires Action By Me (14)" at bounding box center [435, 71] width 140 height 13
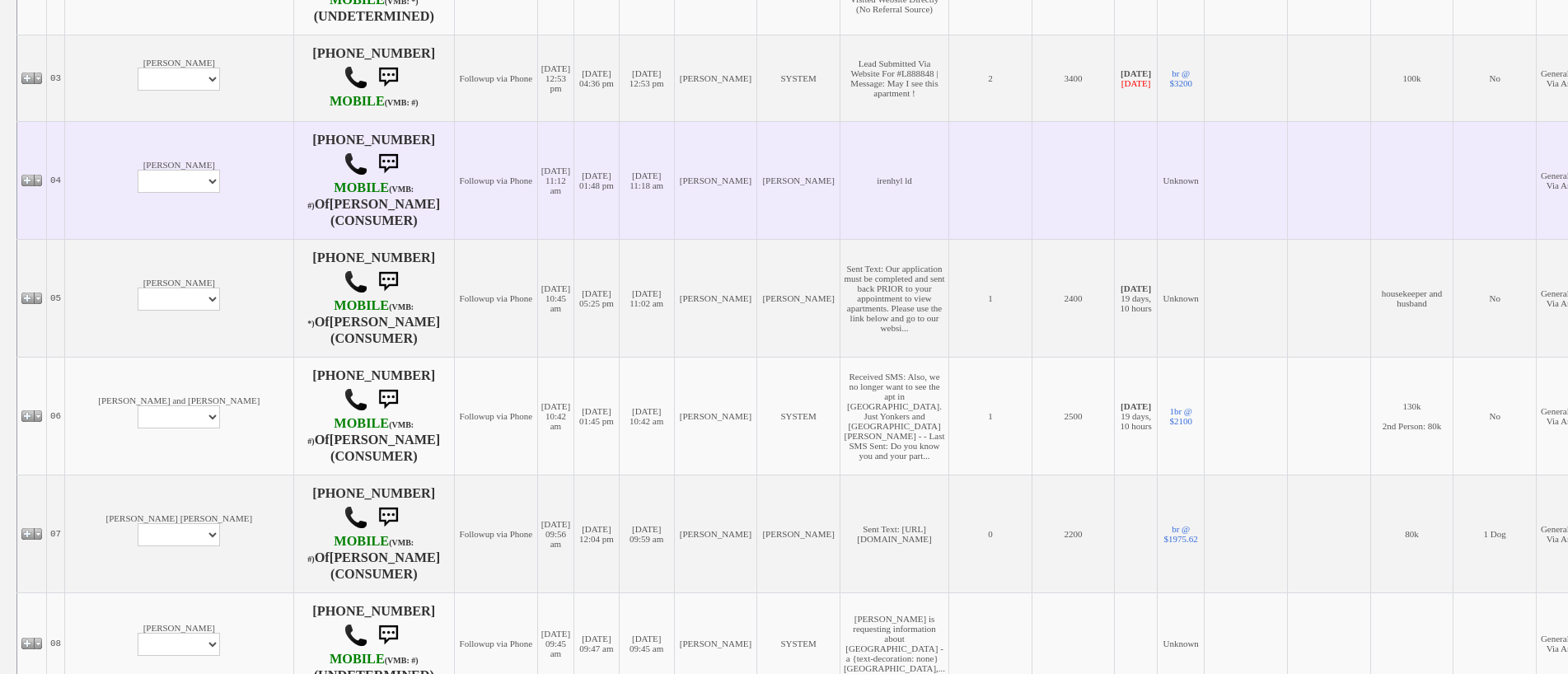
scroll to position [329, 0]
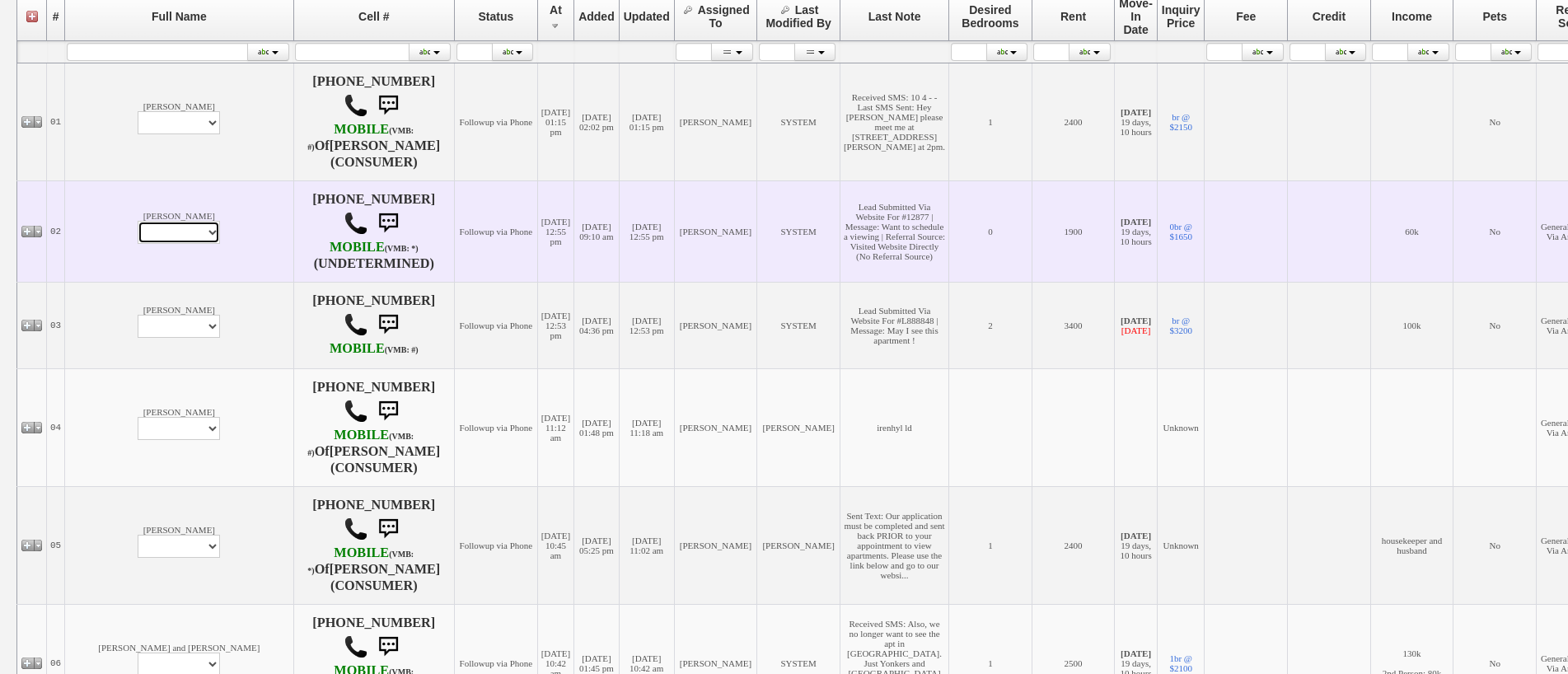
click at [138, 244] on select "Profile Edit Print Email Externally (Will Not Be Tracked In CRM) Closed Deals" at bounding box center [179, 233] width 83 height 23
select select "ChangeURL,/crm/custom/edit_client_form.php?redirect=%2Fcrm%2Fclients.php&id=167…"
click at [138, 240] on select "Profile Edit Print Email Externally (Will Not Be Tracked In CRM) Closed Deals" at bounding box center [179, 233] width 83 height 23
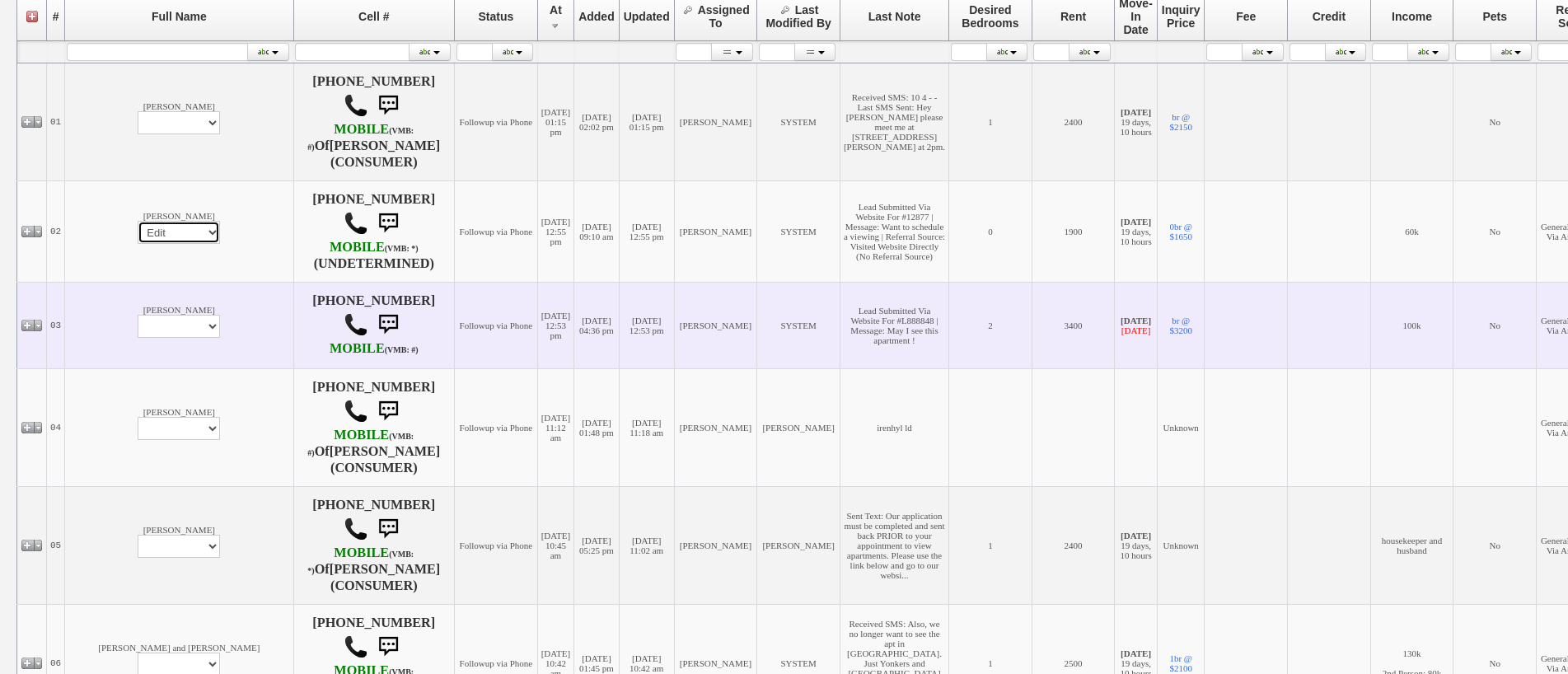
select select
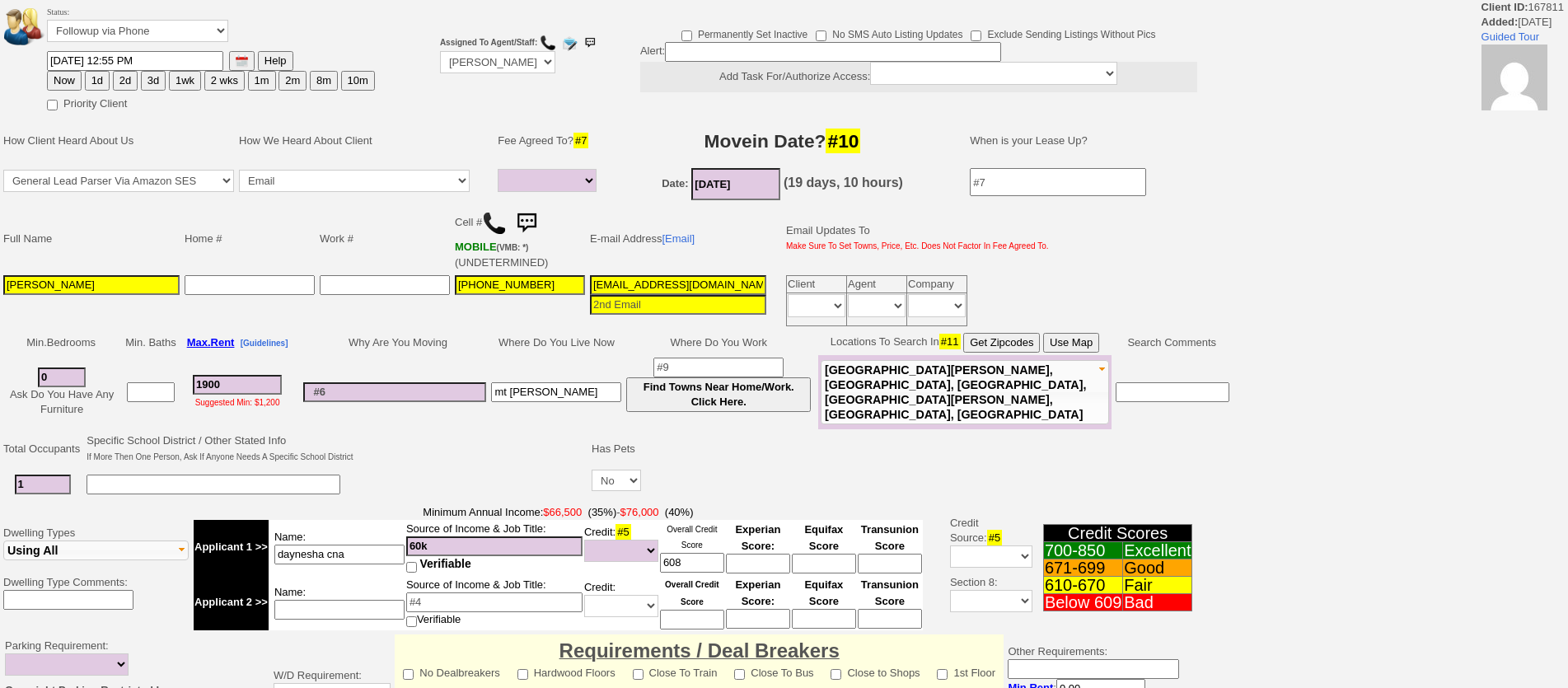
select select
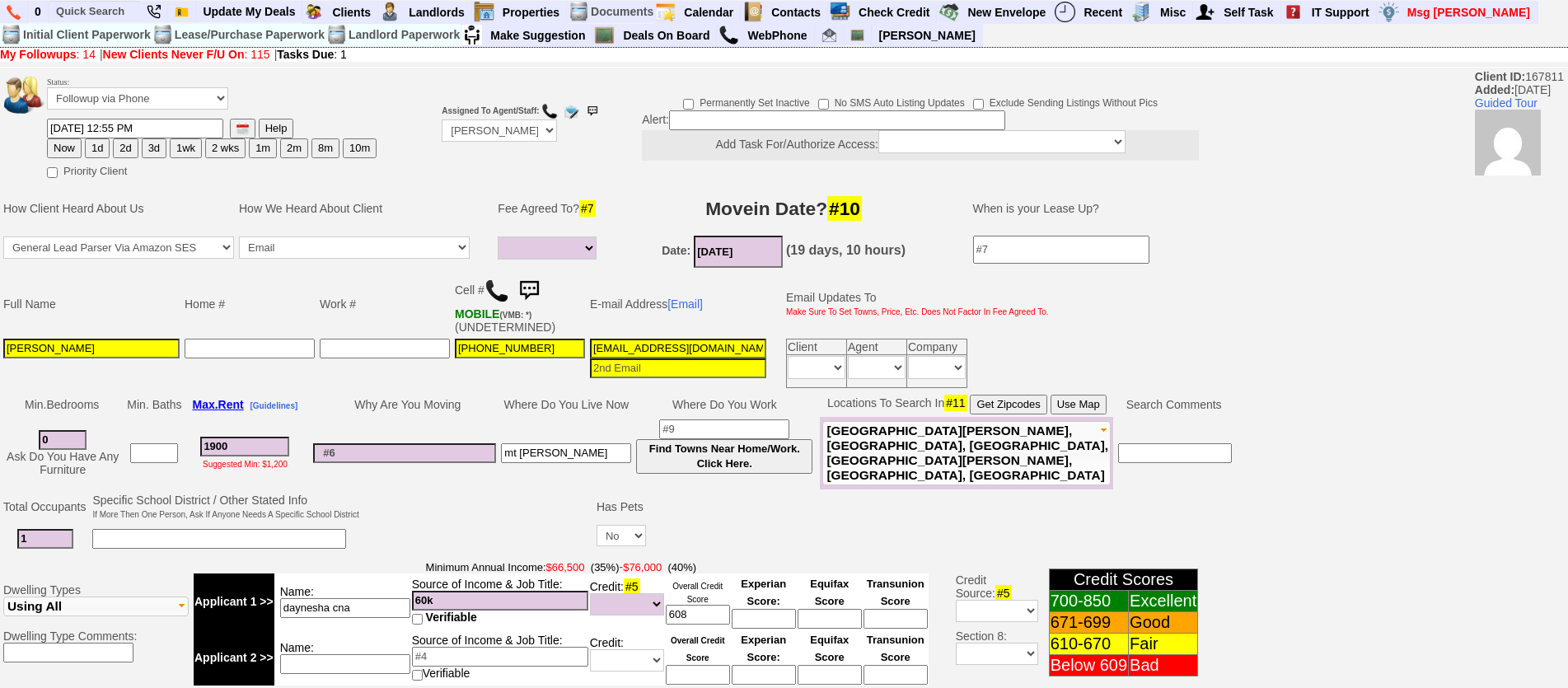
click at [101, 149] on button "1d" at bounding box center [97, 148] width 25 height 20
type input "[DATE] 01:18 PM"
click at [101, 146] on button "1d" at bounding box center [97, 148] width 25 height 20
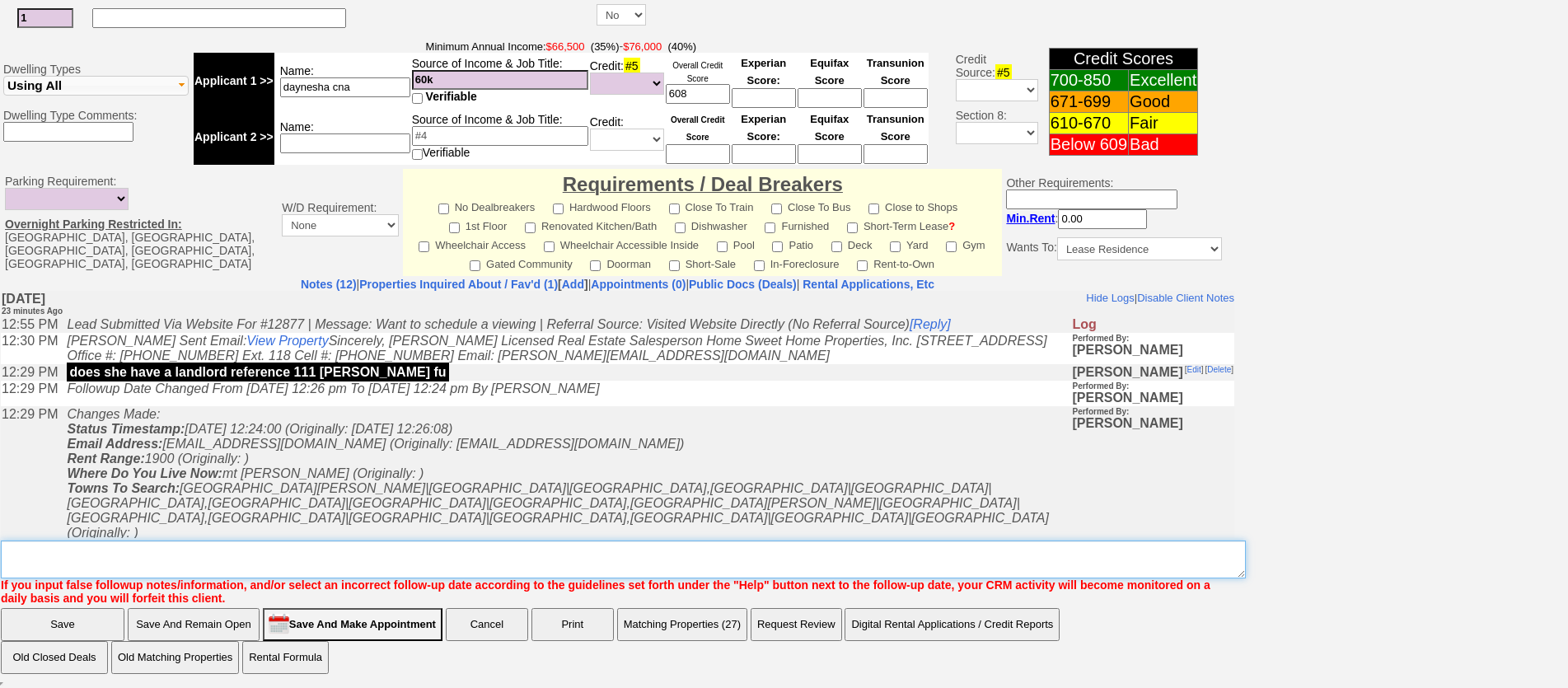
click at [410, 556] on textarea "Insert New Note Here" at bounding box center [623, 559] width 1245 height 38
type textarea "f"
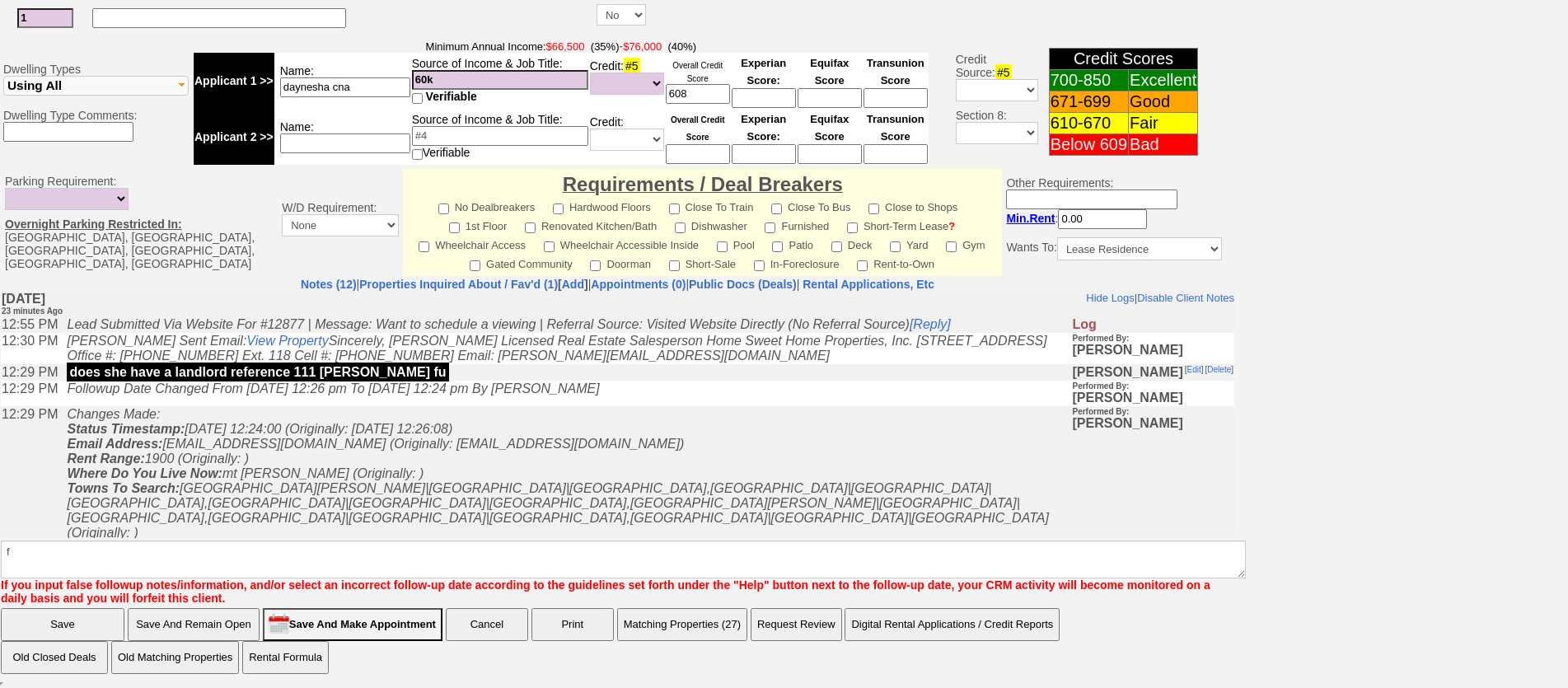
scroll to position [454, 0]
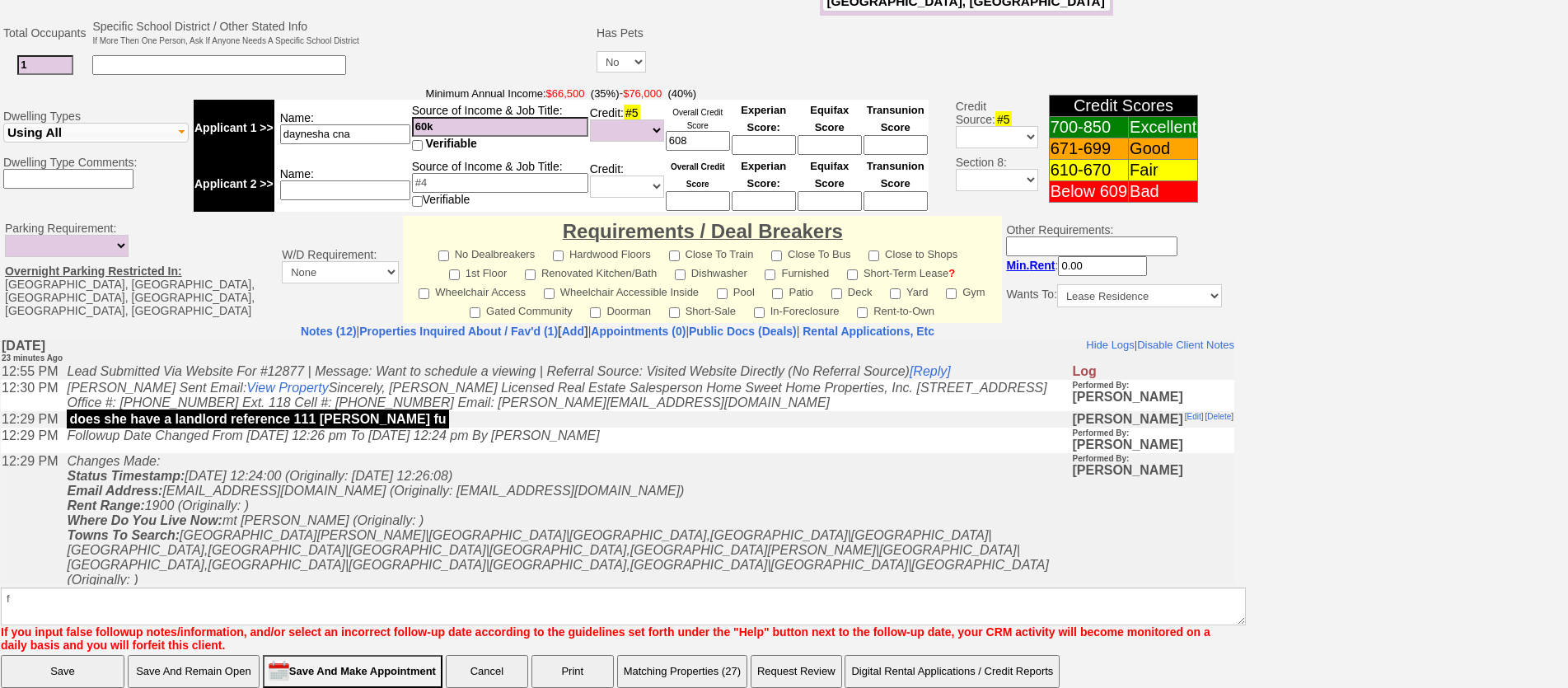
click input "Save" at bounding box center [62, 671] width 124 height 33
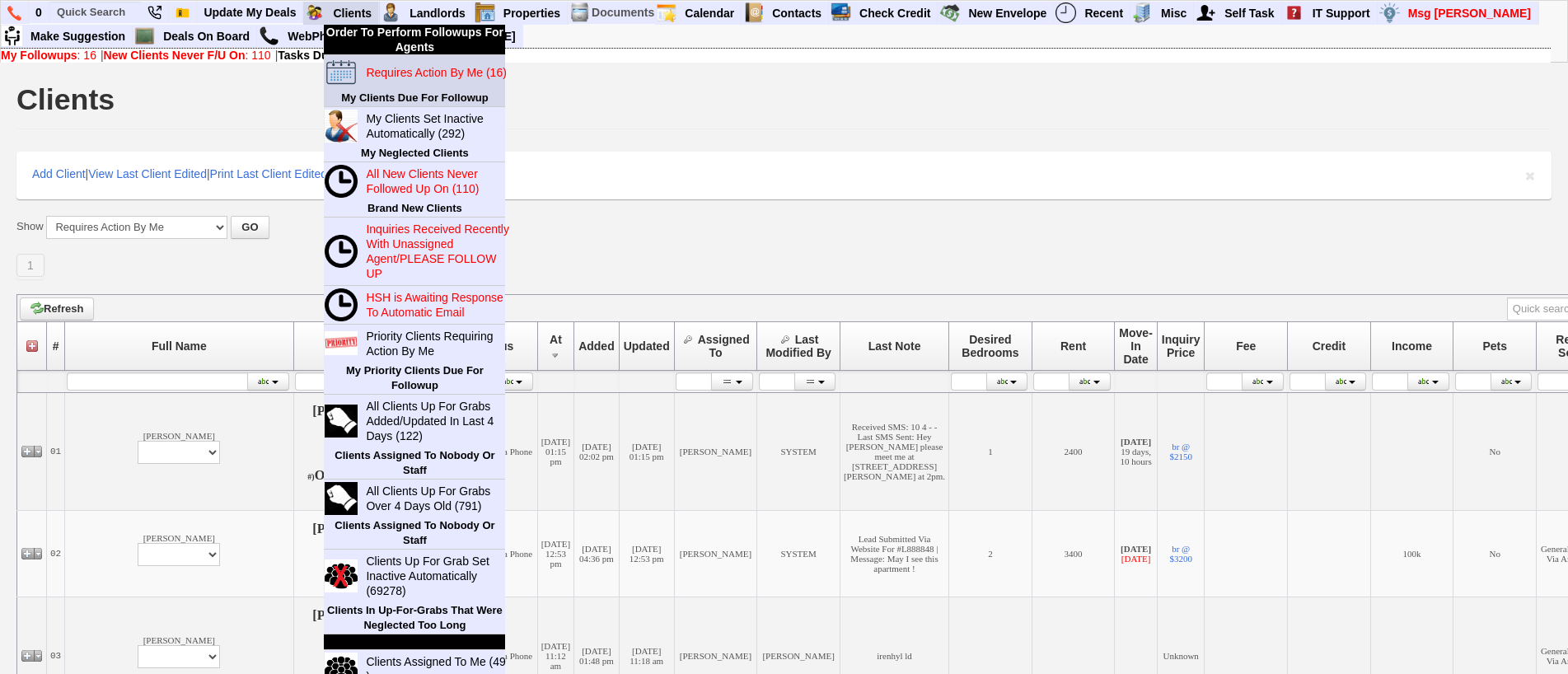
click at [396, 75] on blink "Requires Action By Me (16)" at bounding box center [436, 72] width 140 height 13
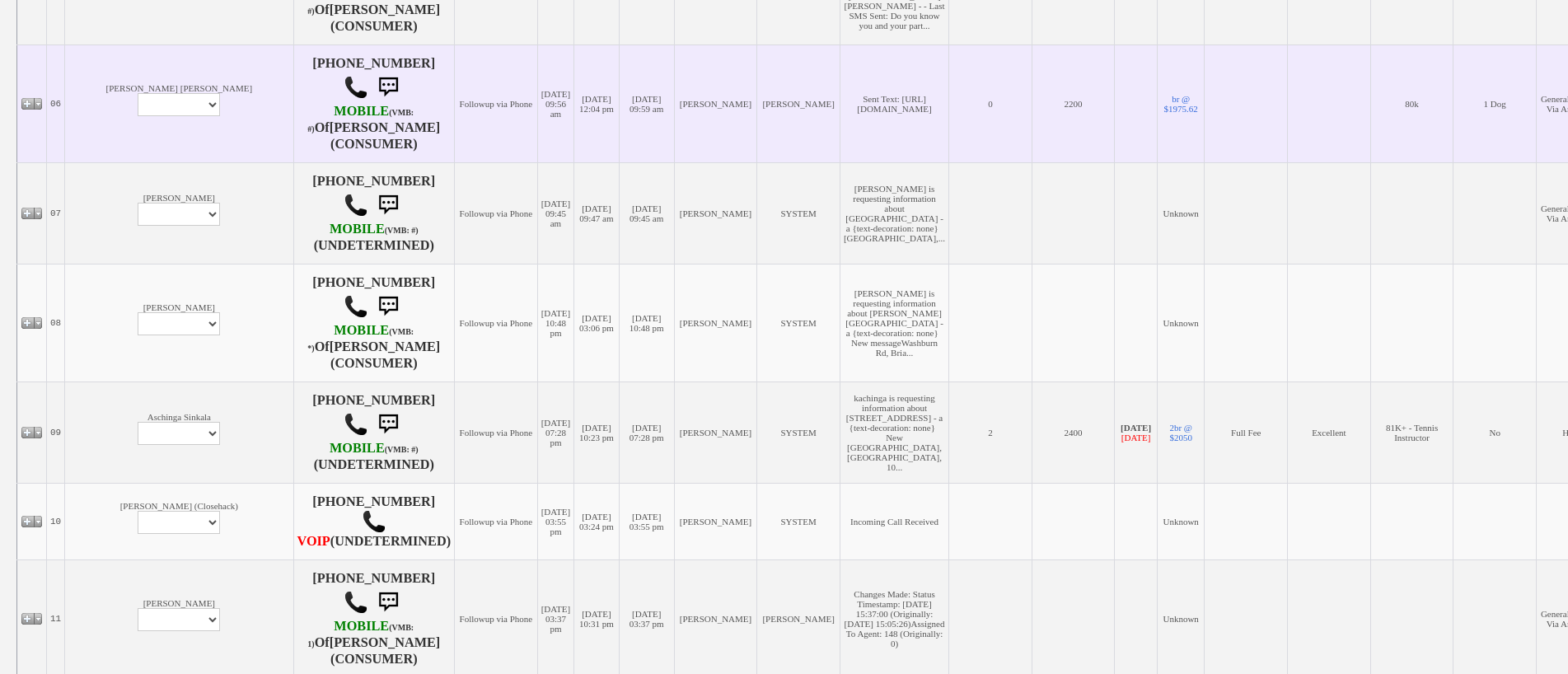
scroll to position [906, 0]
click at [138, 115] on select "Profile Edit Print Email Externally (Will Not Be Tracked In CRM) Closed Deals" at bounding box center [179, 104] width 83 height 23
select select "ChangeURL,/crm/custom/edit_client_form.php?redirect=%2Fcrm%2Fclients.php&id=167…"
click at [138, 115] on select "Profile Edit Print Email Externally (Will Not Be Tracked In CRM) Closed Deals" at bounding box center [179, 104] width 83 height 23
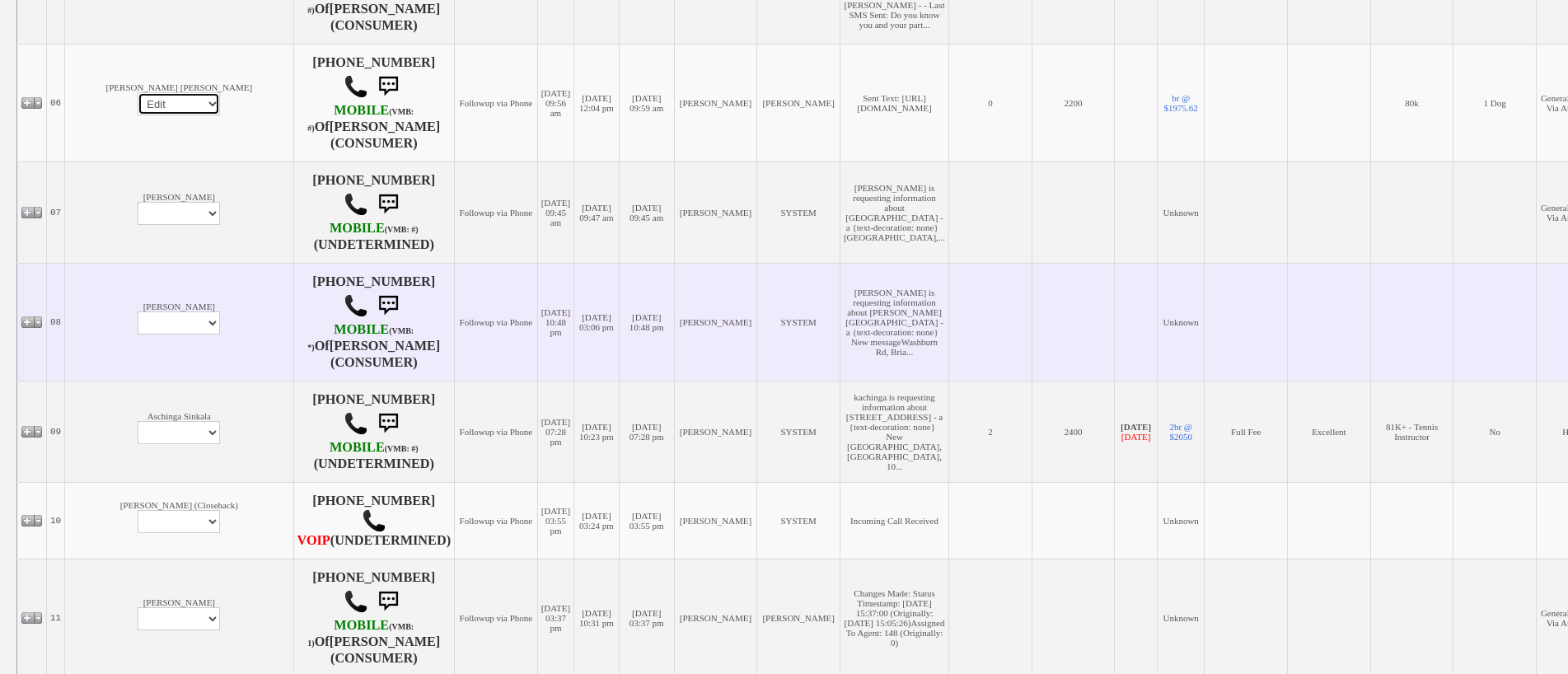
select select
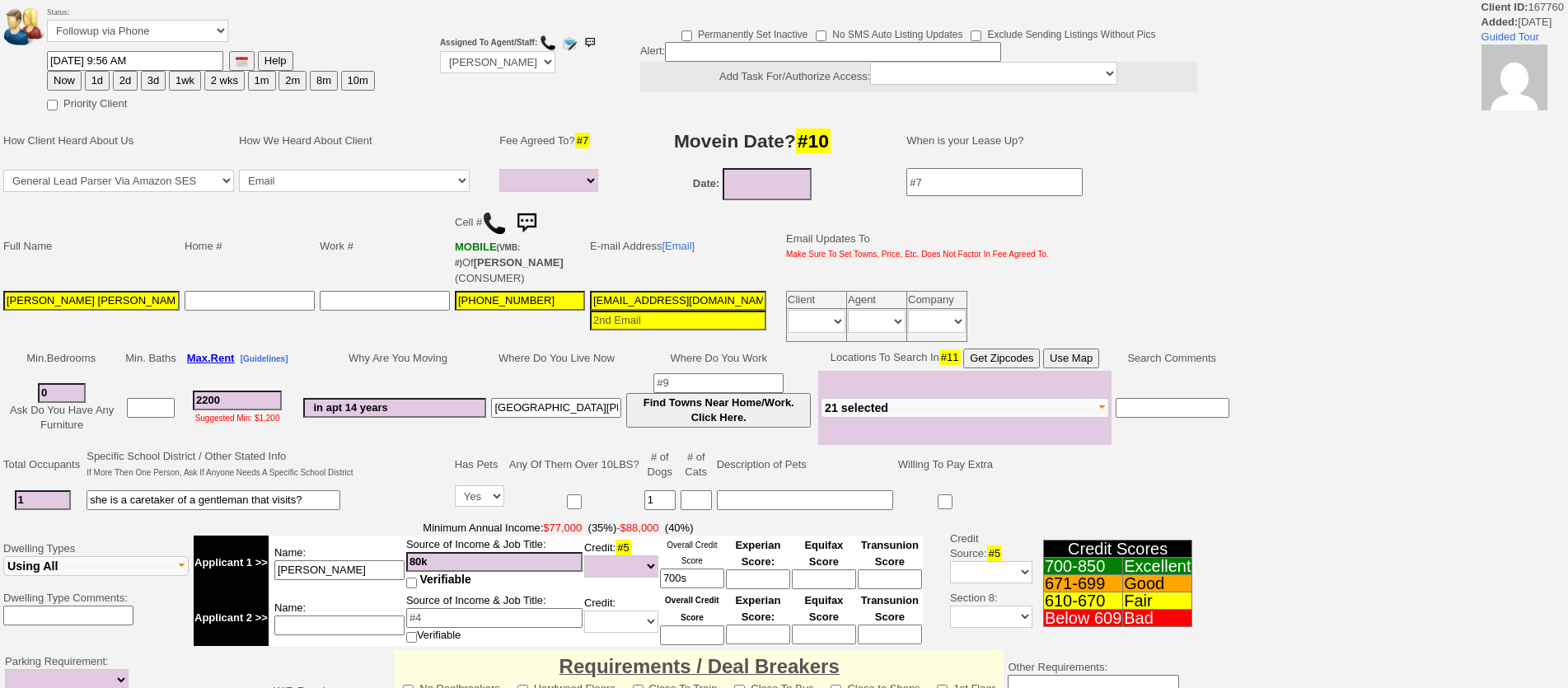
select select
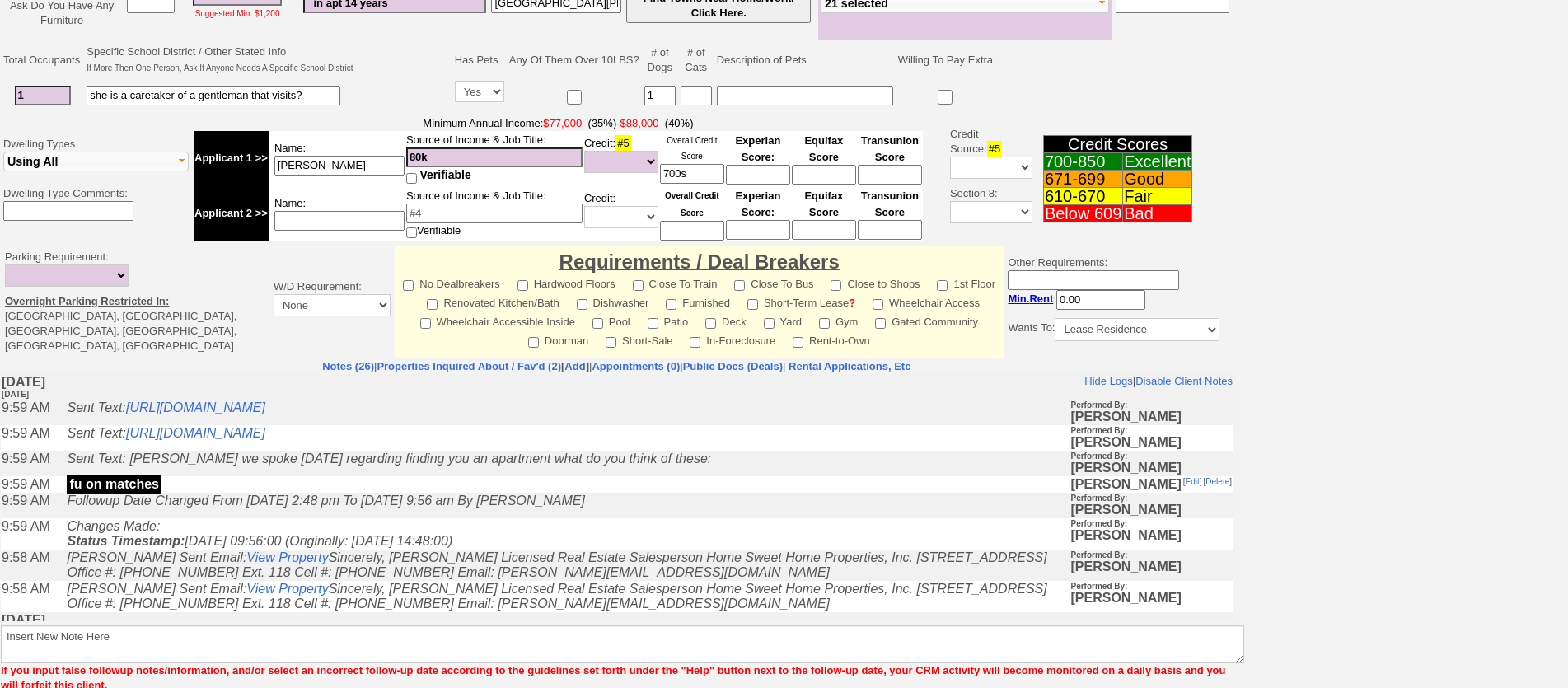
scroll to position [487, 0]
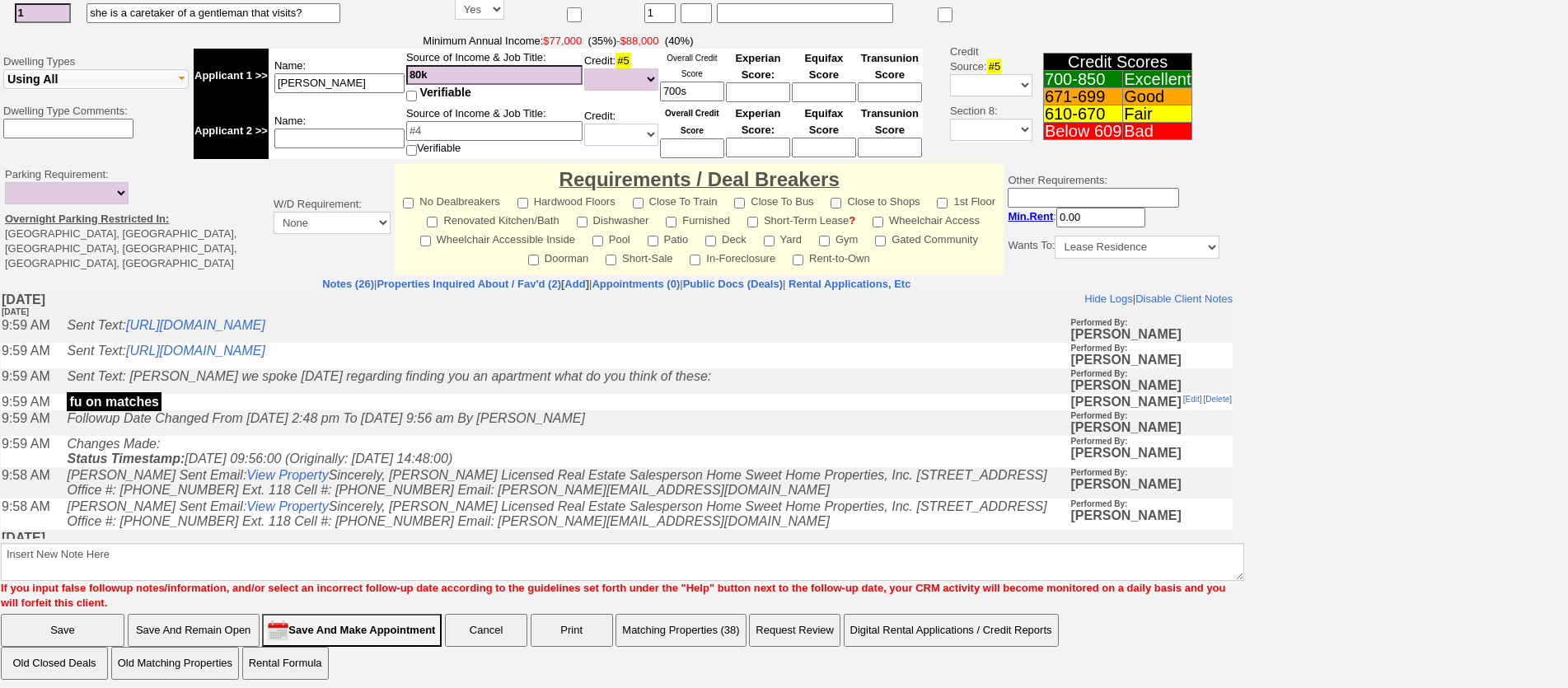
click at [340, 446] on td "Changes Made: Status Timestamp: [DATE] 09:56:00 (Originally: [DATE] 14:48:00)" at bounding box center [565, 452] width 1011 height 32
click at [265, 355] on link "[URL][DOMAIN_NAME]" at bounding box center [196, 350] width 140 height 14
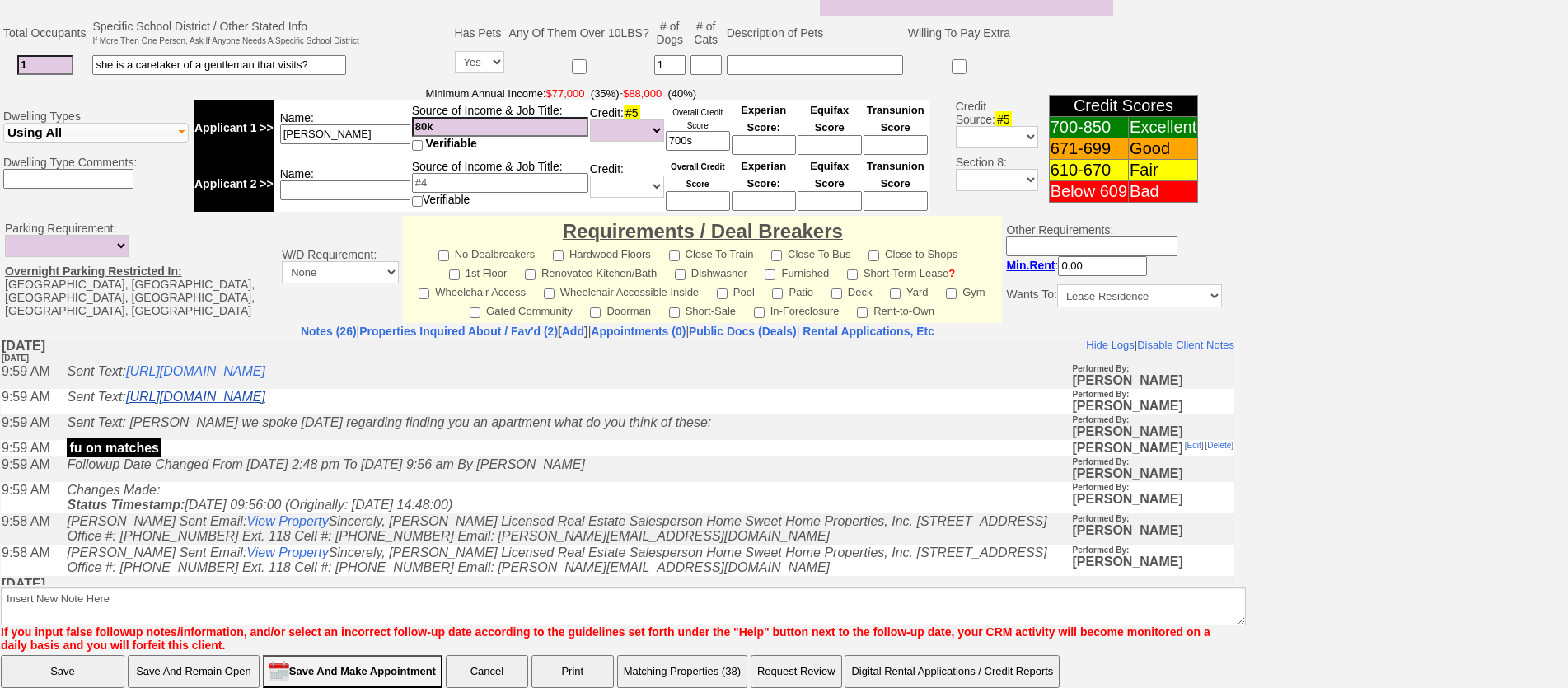
scroll to position [534, 0]
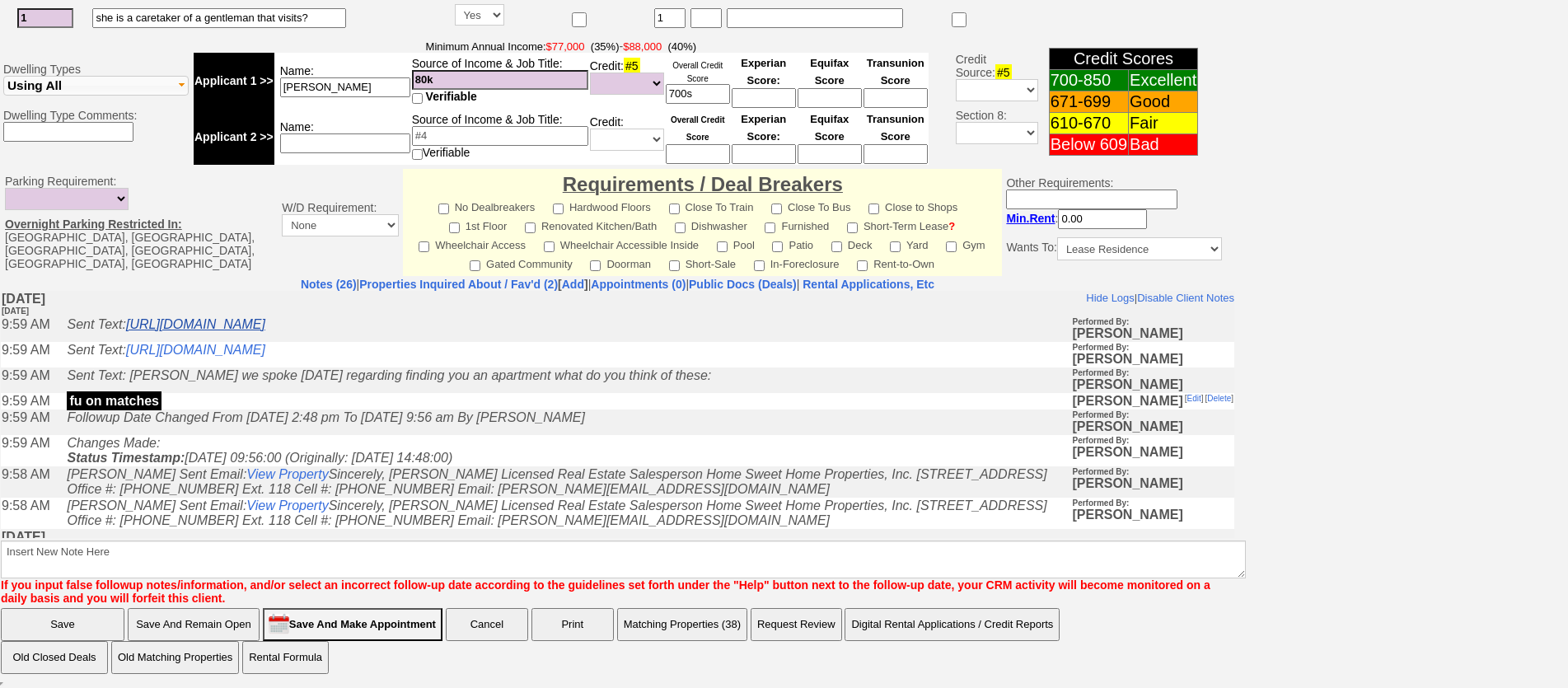
click at [265, 320] on link "https://hshprop.com/?section=view_property&propertyid=L902753" at bounding box center [196, 323] width 140 height 14
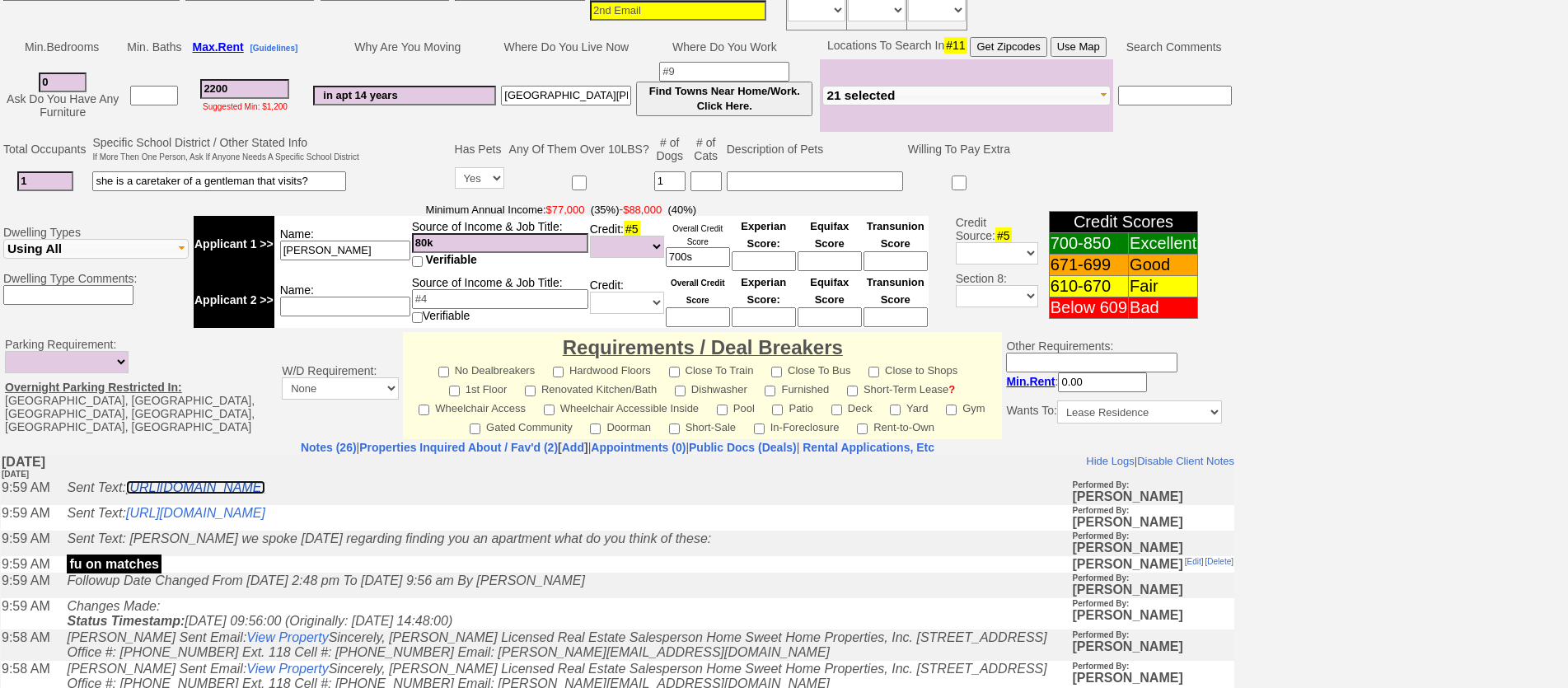
scroll to position [205, 0]
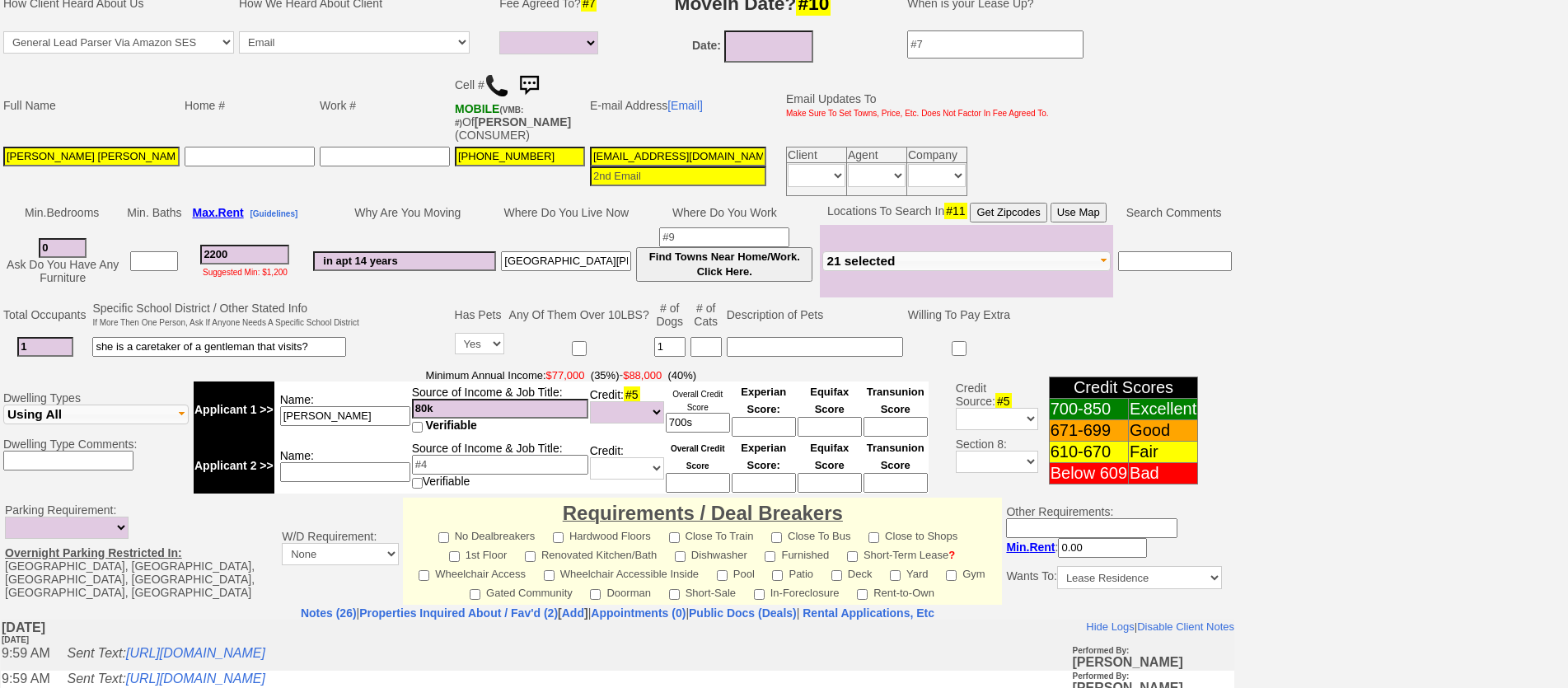
click at [532, 94] on img at bounding box center [529, 86] width 33 height 33
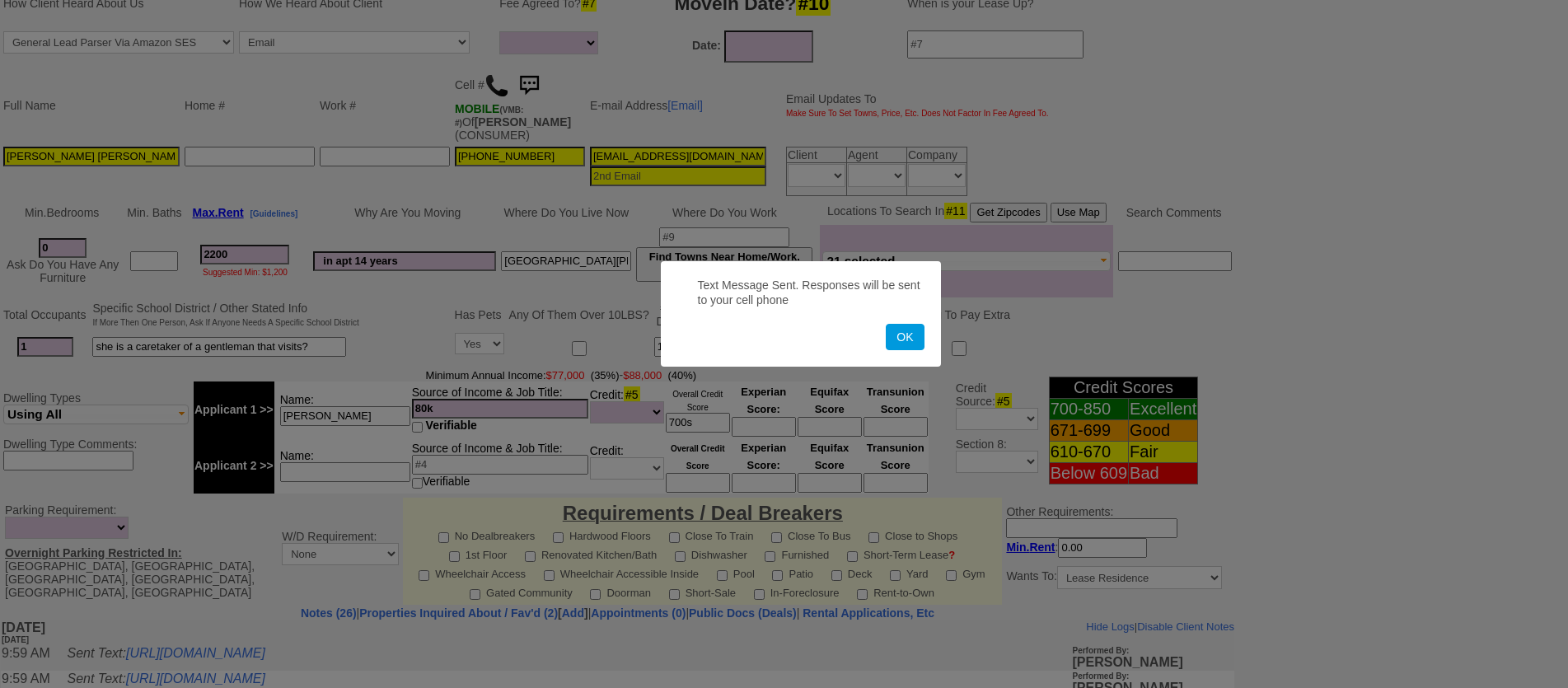
click at [886, 324] on button "OK" at bounding box center [904, 337] width 38 height 26
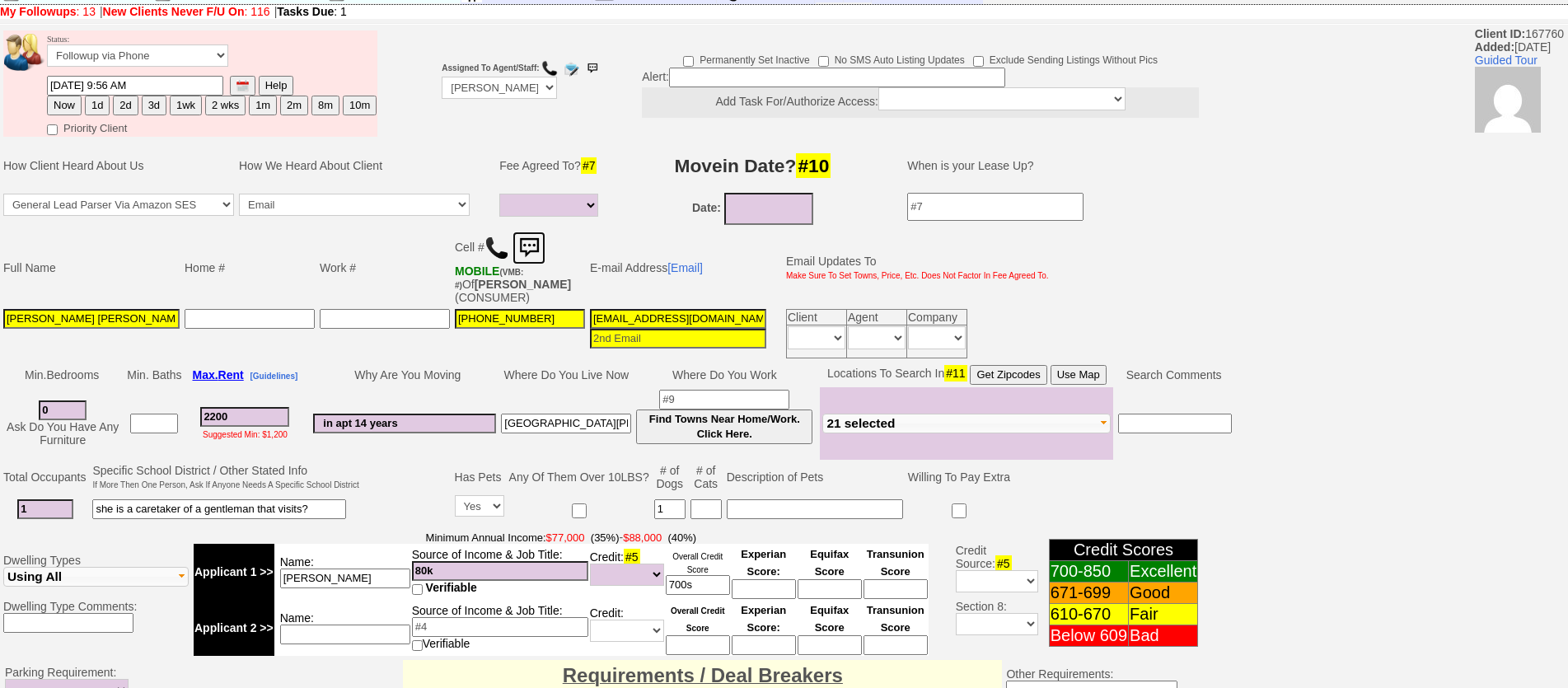
scroll to position [40, 0]
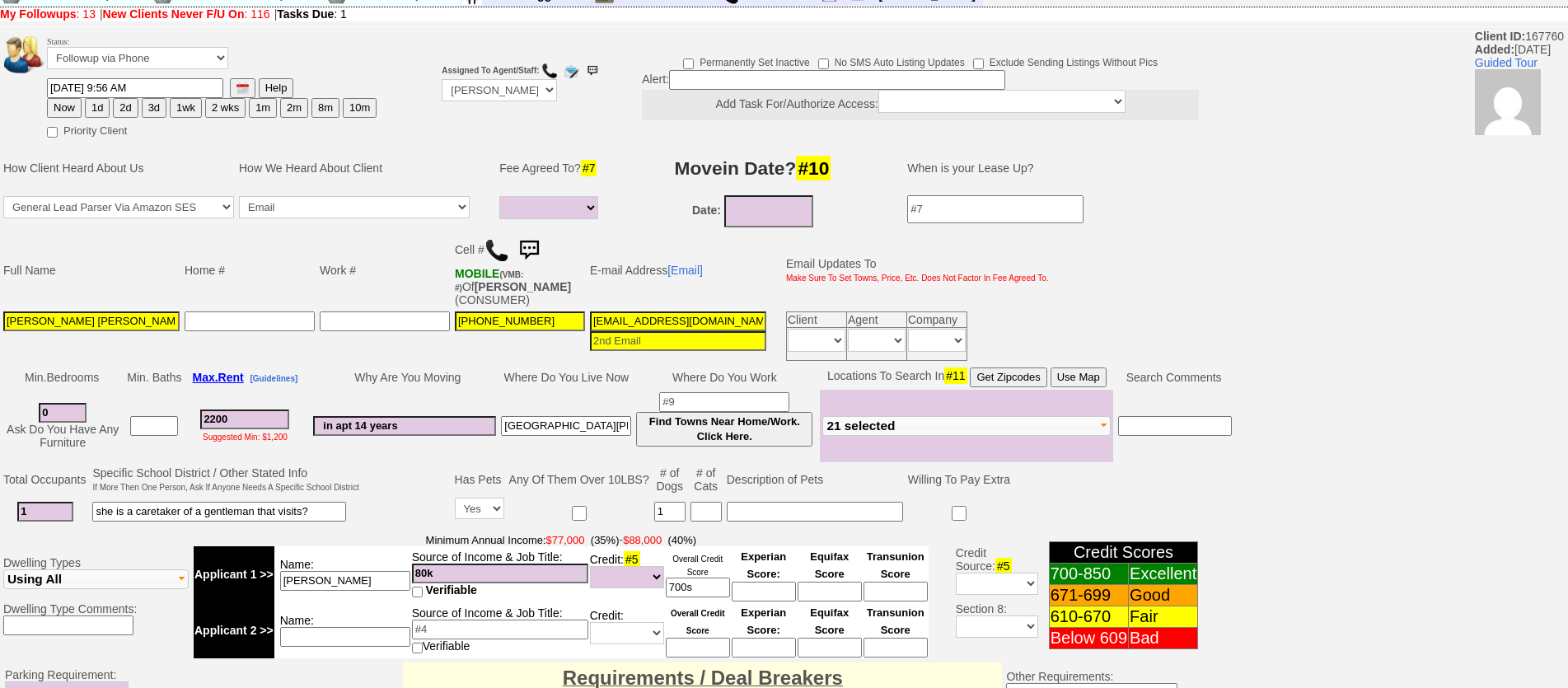
click at [87, 108] on button "1d" at bounding box center [97, 108] width 25 height 20
type input "09/12/2025 01:20 PM"
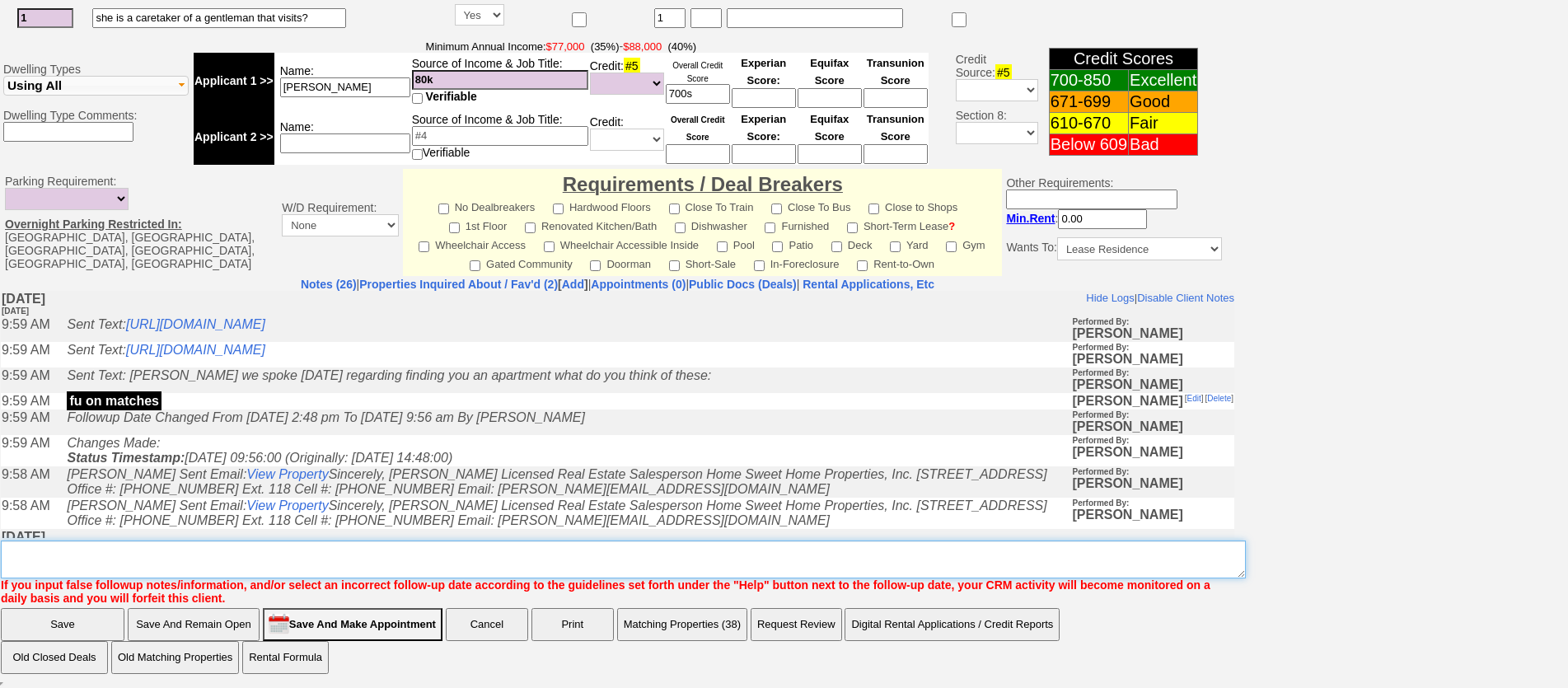
click at [820, 555] on textarea "Insert New Note Here" at bounding box center [623, 559] width 1245 height 38
type textarea "call"
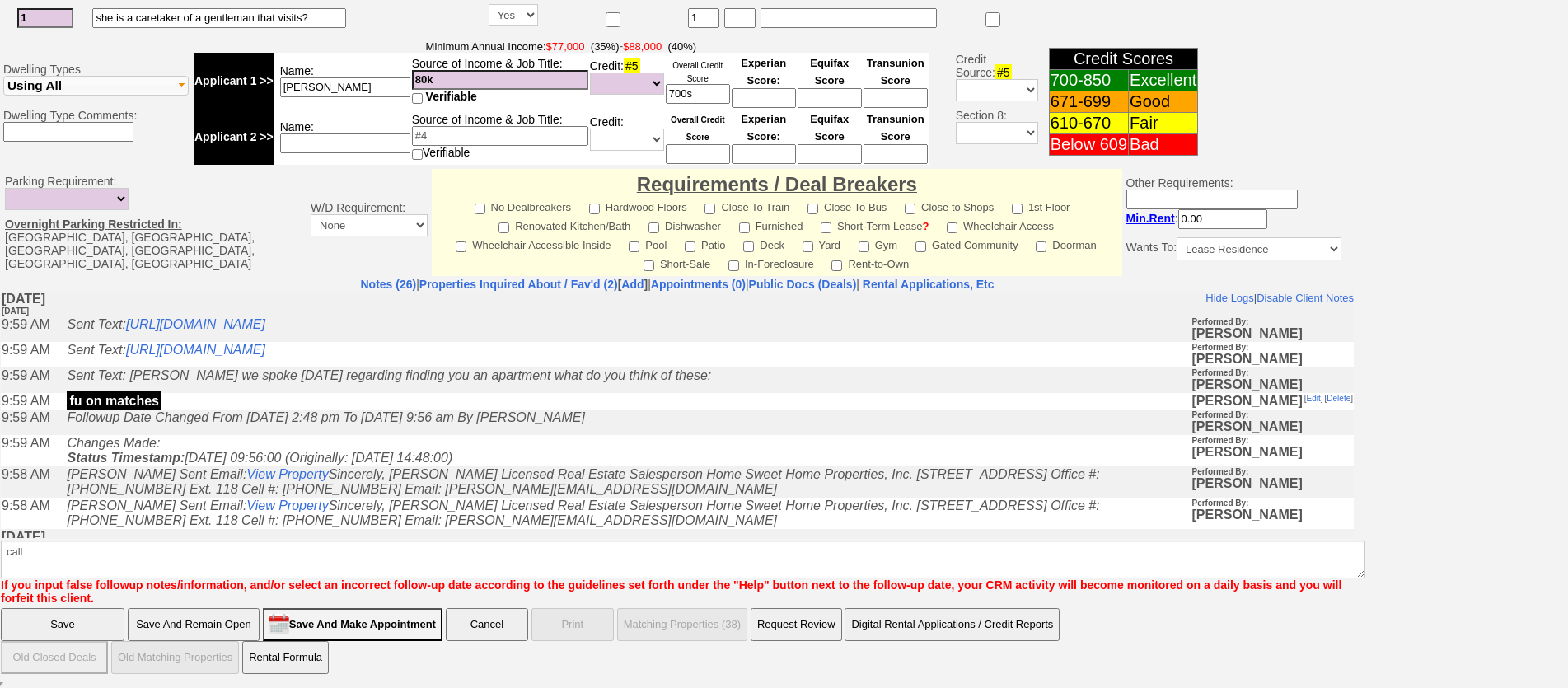
click input "Save" at bounding box center [62, 625] width 124 height 33
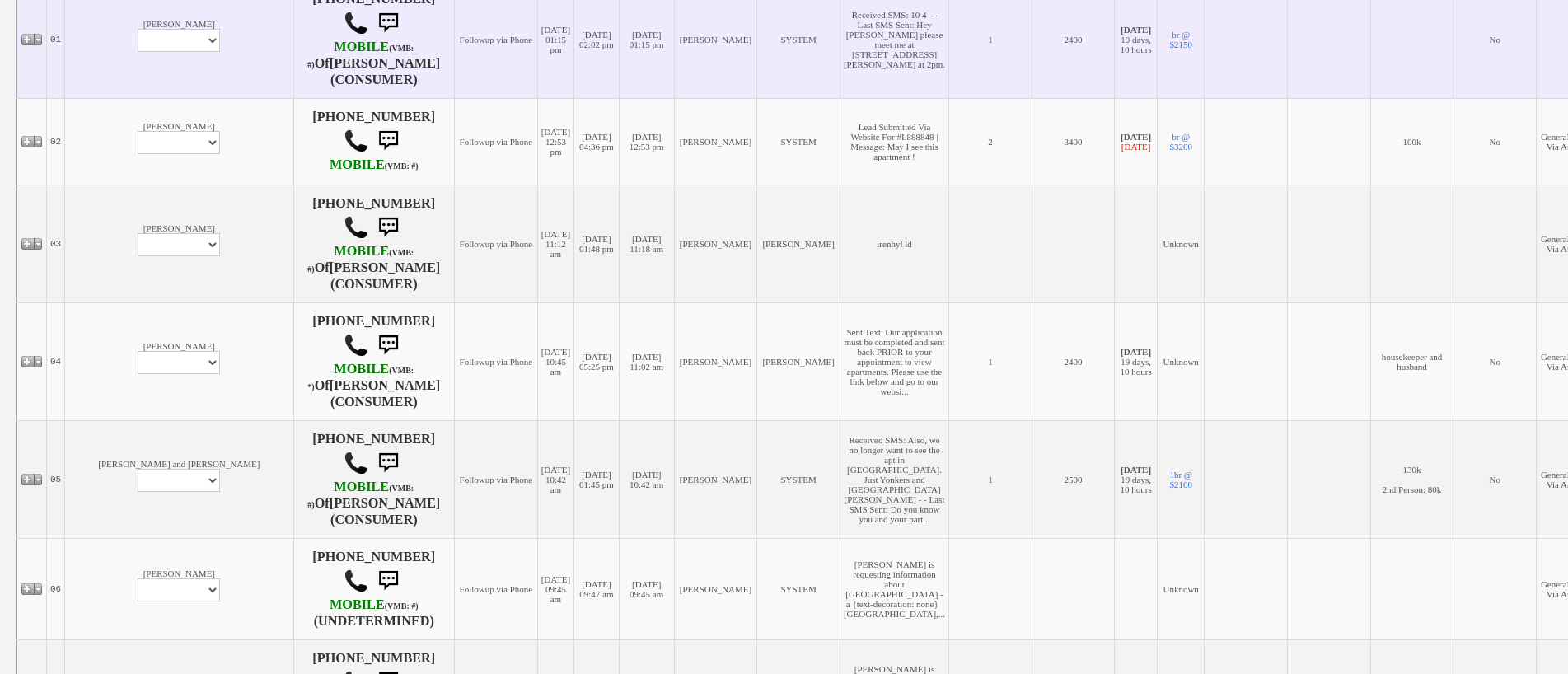
scroll to position [329, 0]
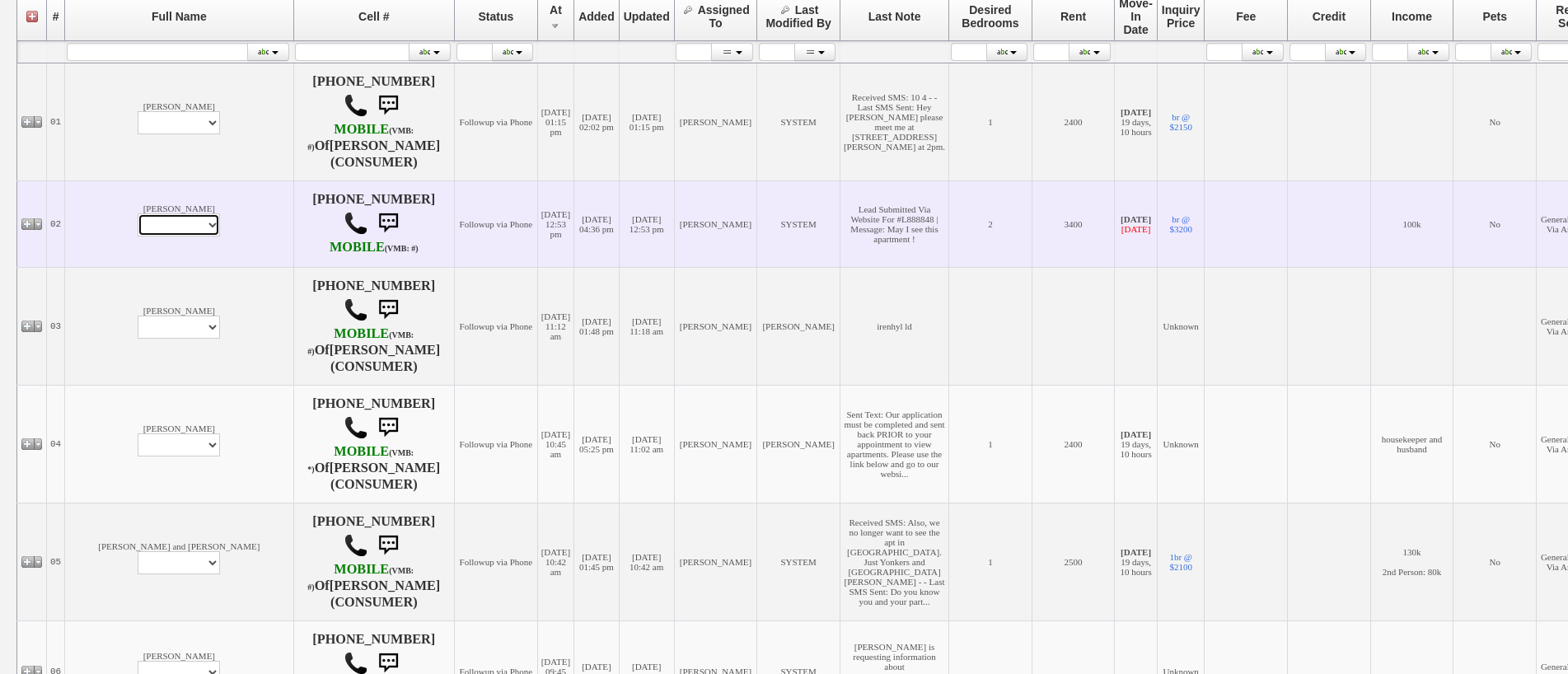
click at [138, 236] on select "Profile Edit Print Email Externally (Will Not Be Tracked In CRM) Closed Deals" at bounding box center [179, 225] width 83 height 23
select select "ChangeURL,/crm/custom/edit_client_form.php?redirect=%2Fcrm%2Fclients.php&id=156…"
click at [138, 226] on select "Profile Edit Print Email Externally (Will Not Be Tracked In CRM) Closed Deals" at bounding box center [179, 225] width 83 height 23
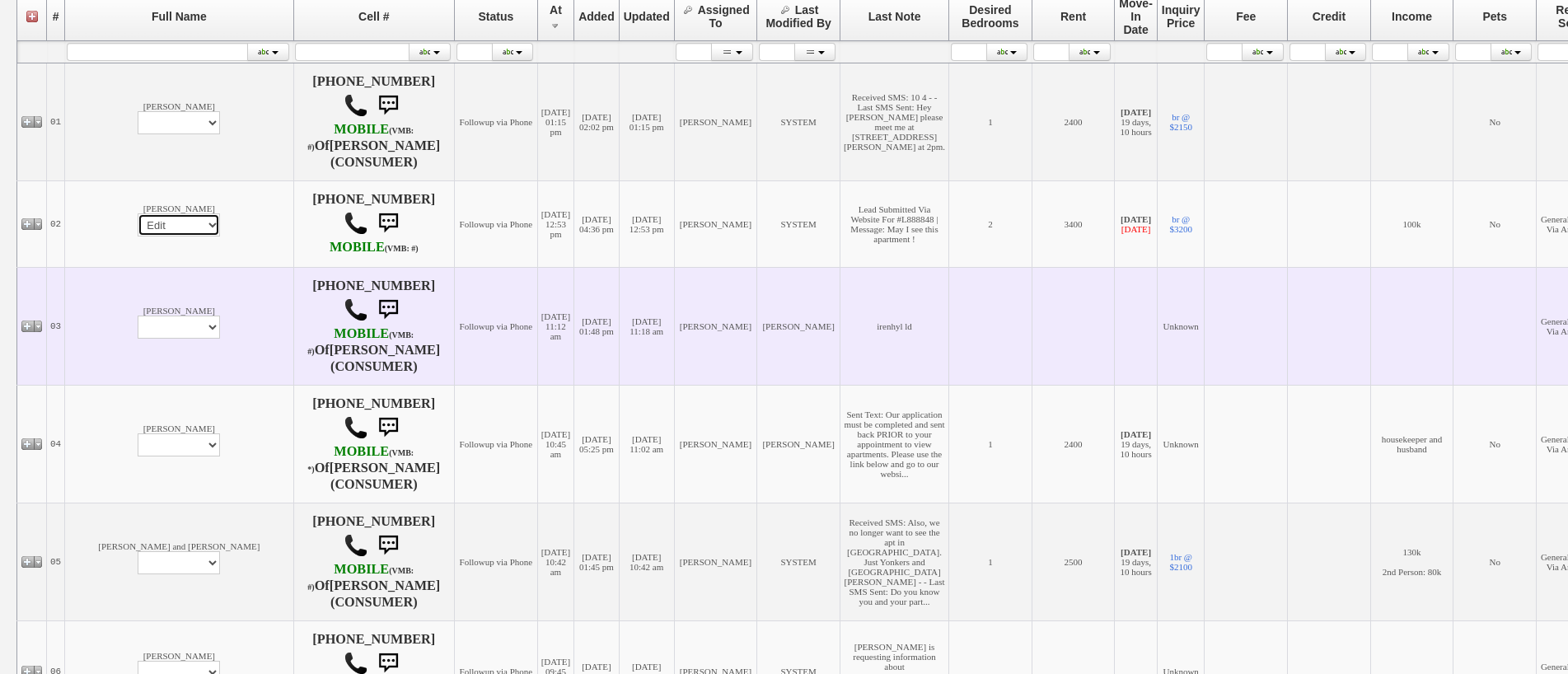
select select
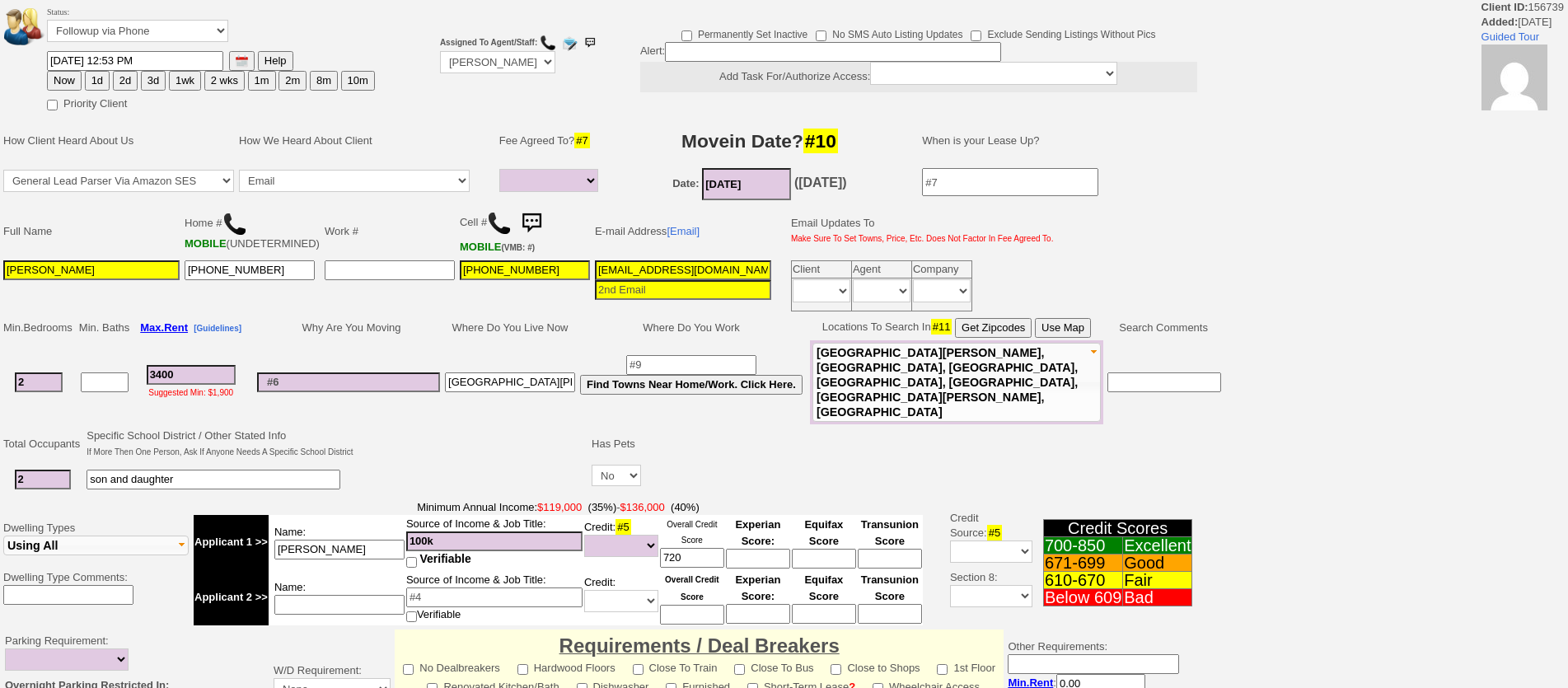
select select
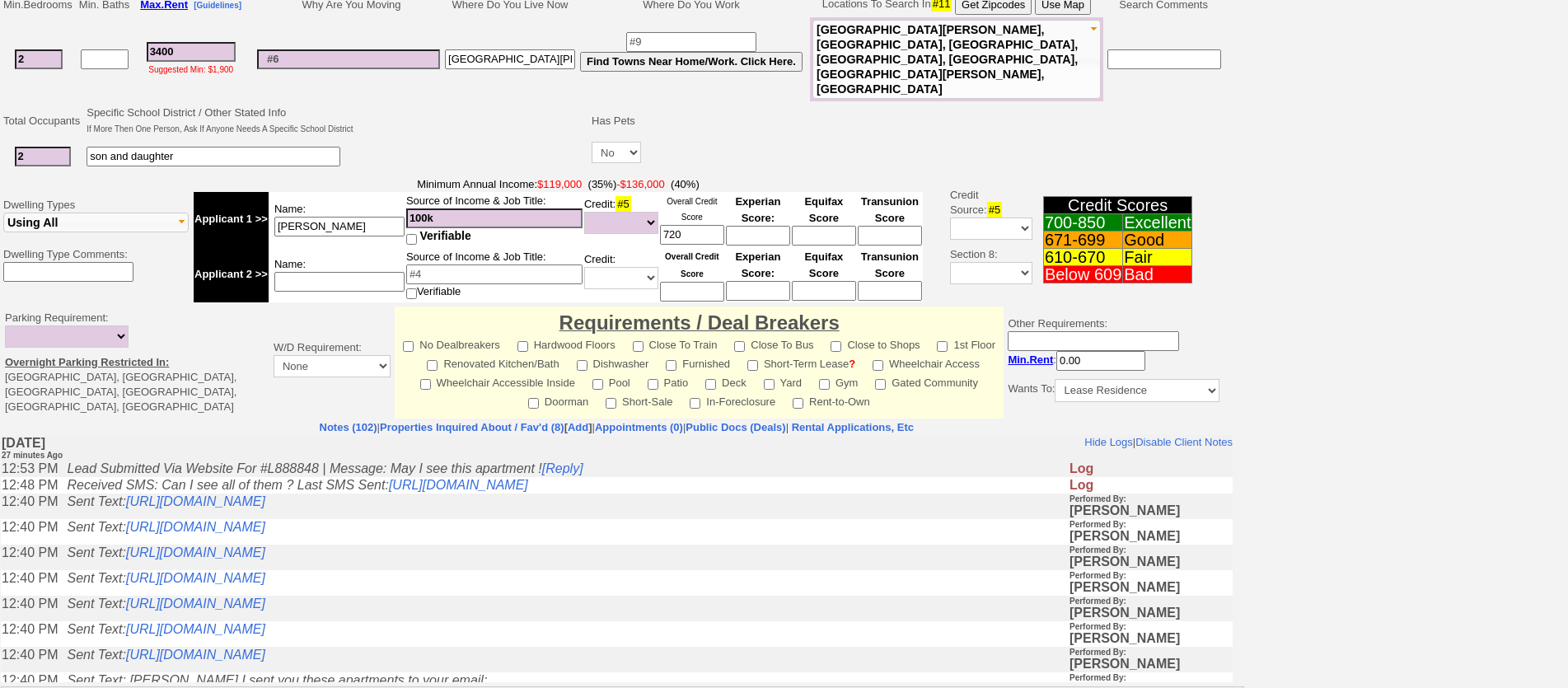
scroll to position [412, 0]
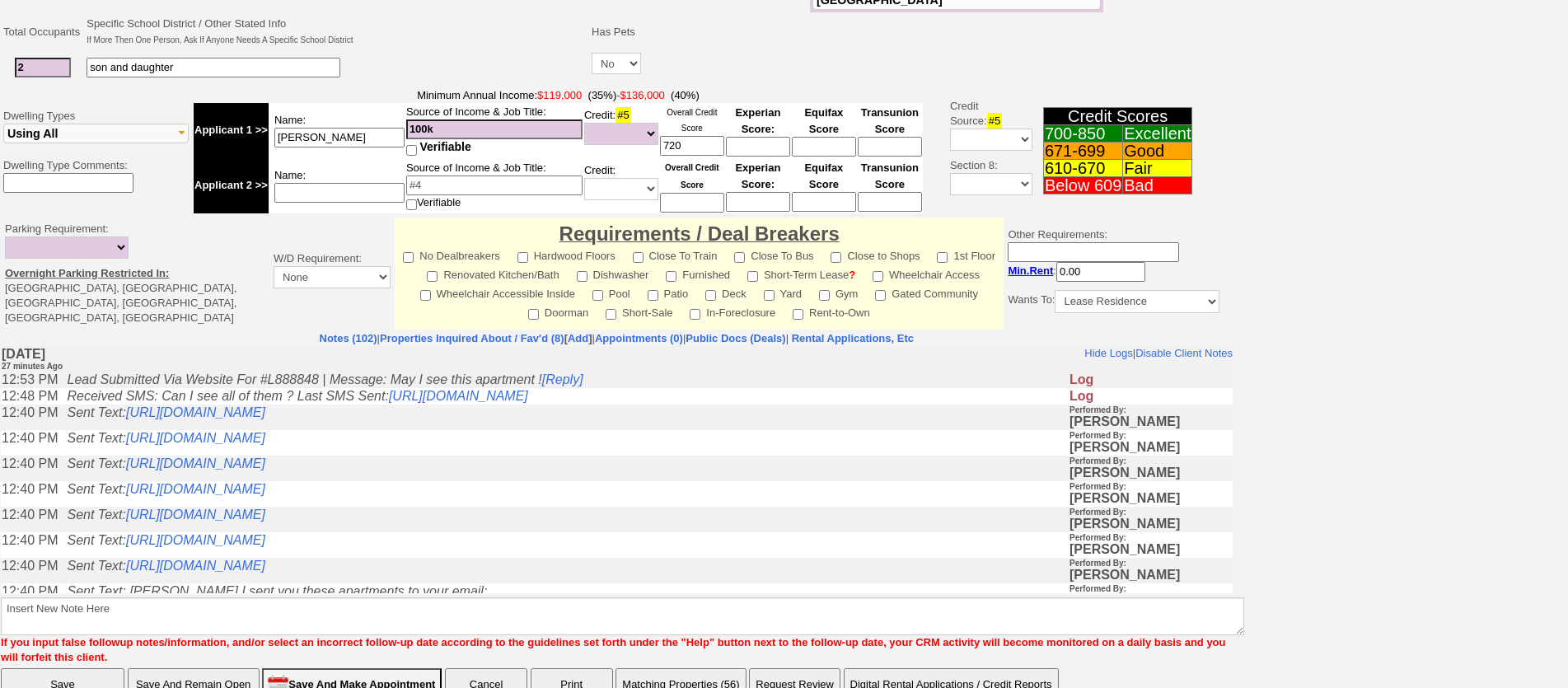
click at [736, 532] on td "Sent Text: [URL][DOMAIN_NAME]" at bounding box center [564, 519] width 1010 height 25
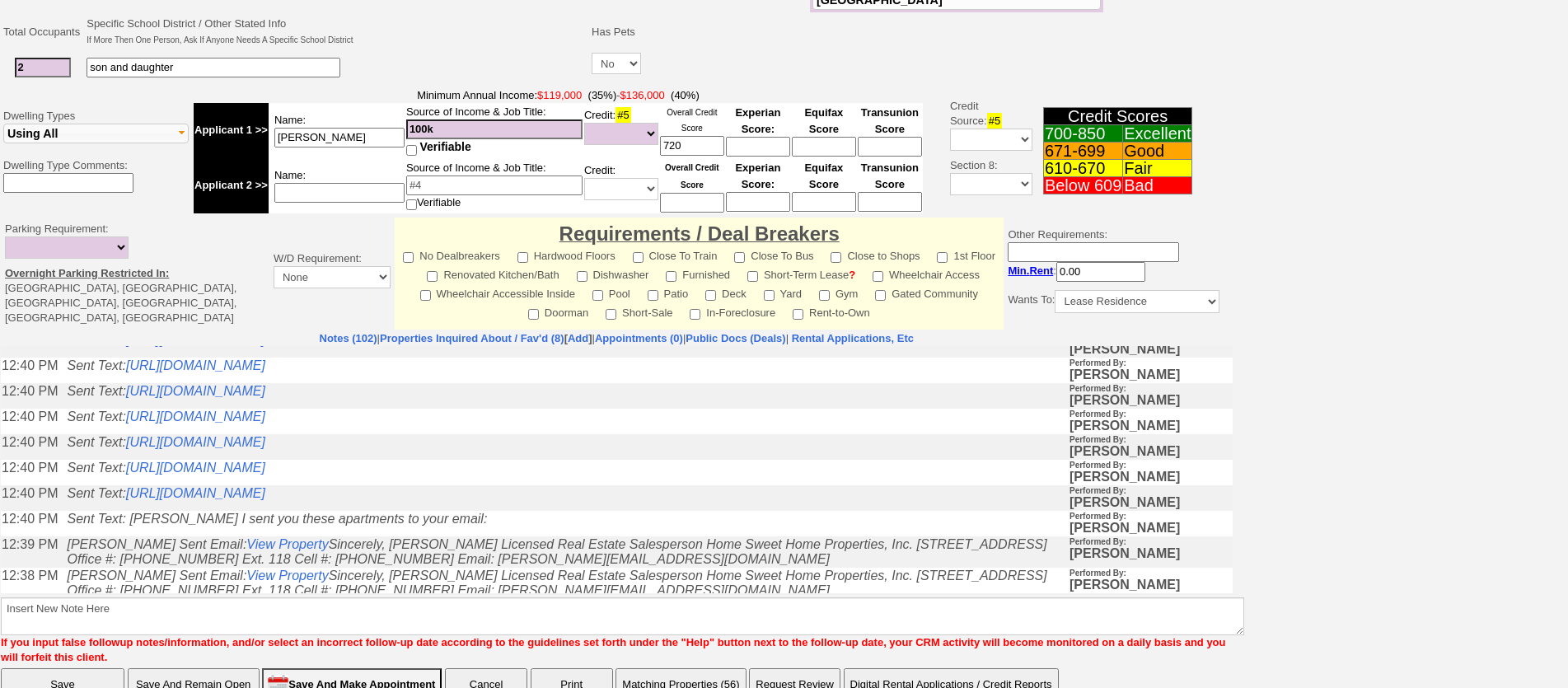
scroll to position [82, 0]
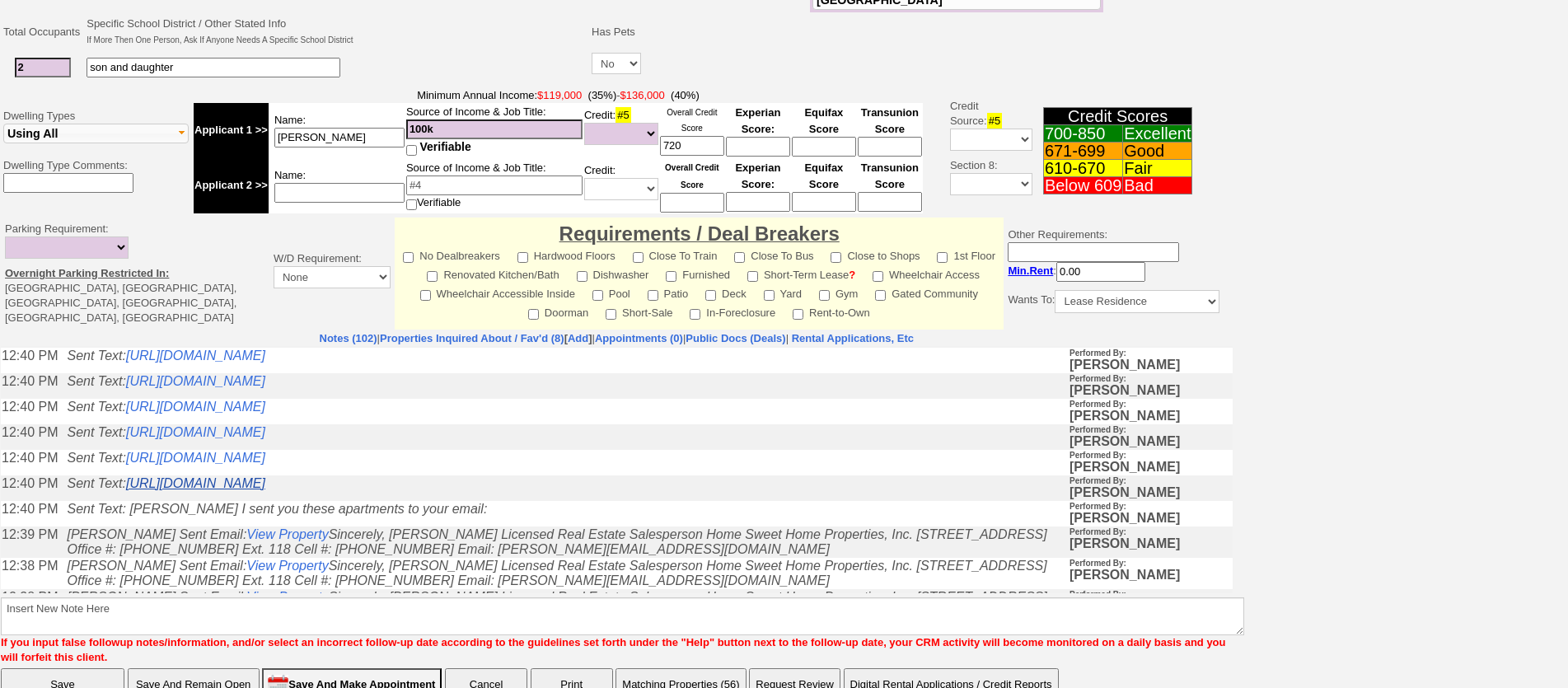
click at [265, 490] on link "https://hshprop.com/?section=view_property&propertyid=L888848&collection=" at bounding box center [196, 484] width 140 height 14
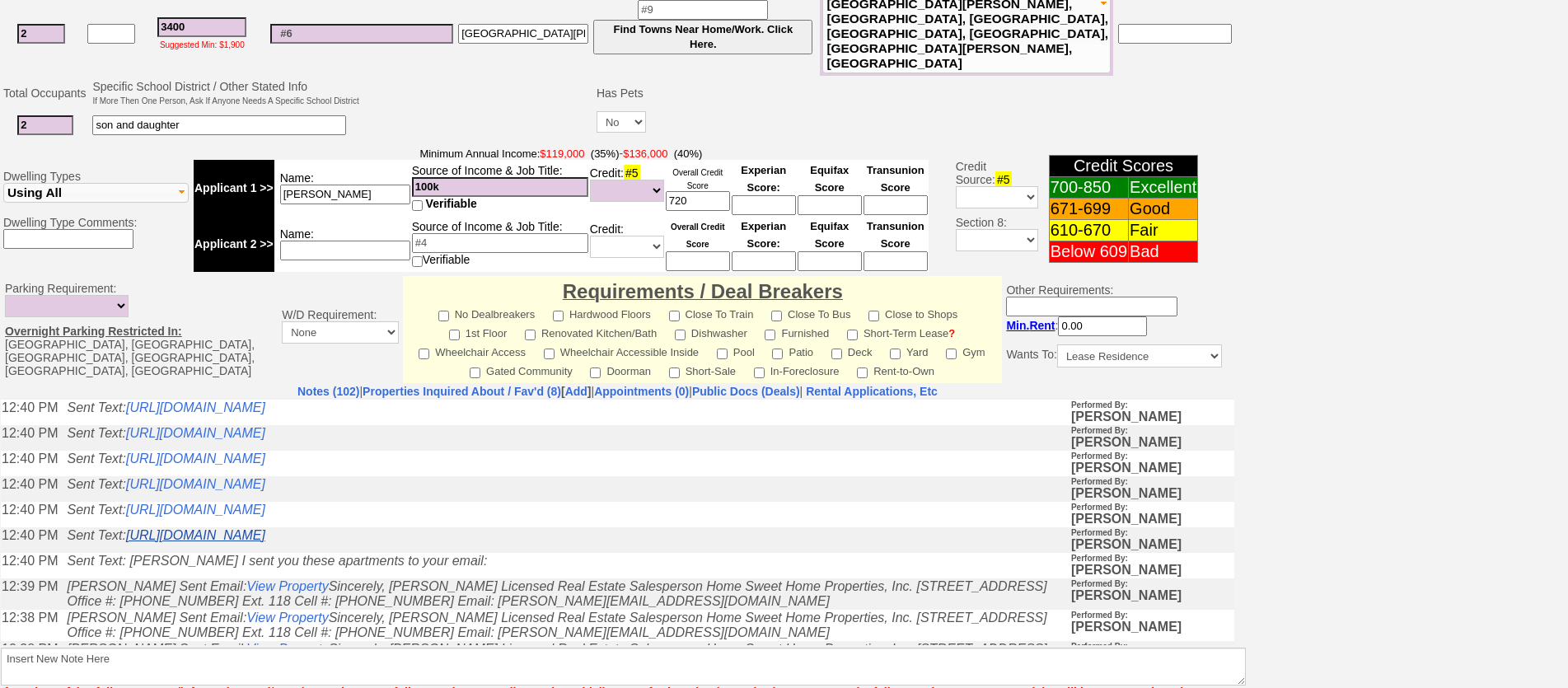
scroll to position [484, 0]
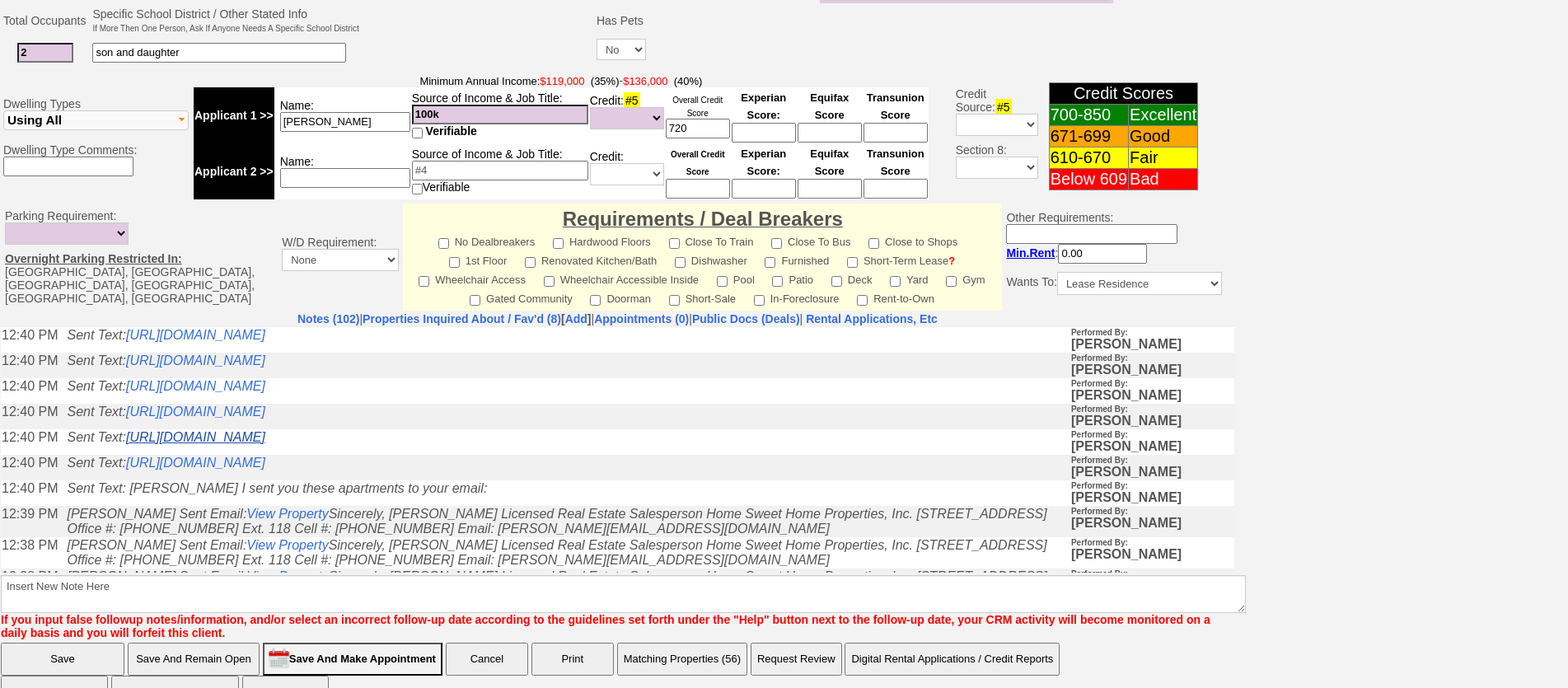
click at [265, 442] on link "https://hshprop.com/?section=view_property&propertyid=L901297&collection=" at bounding box center [196, 436] width 140 height 14
click at [265, 418] on link "https://hshprop.com/?section=view_property&propertyid=L908927&collection=" at bounding box center [196, 411] width 140 height 14
click at [265, 392] on link "https://hshprop.com/?section=view_property&propertyid=L875375&collection=" at bounding box center [196, 385] width 140 height 14
click at [265, 363] on link "https://hshprop.com/?section=view_property&propertyid=L908476&collection=" at bounding box center [196, 360] width 140 height 14
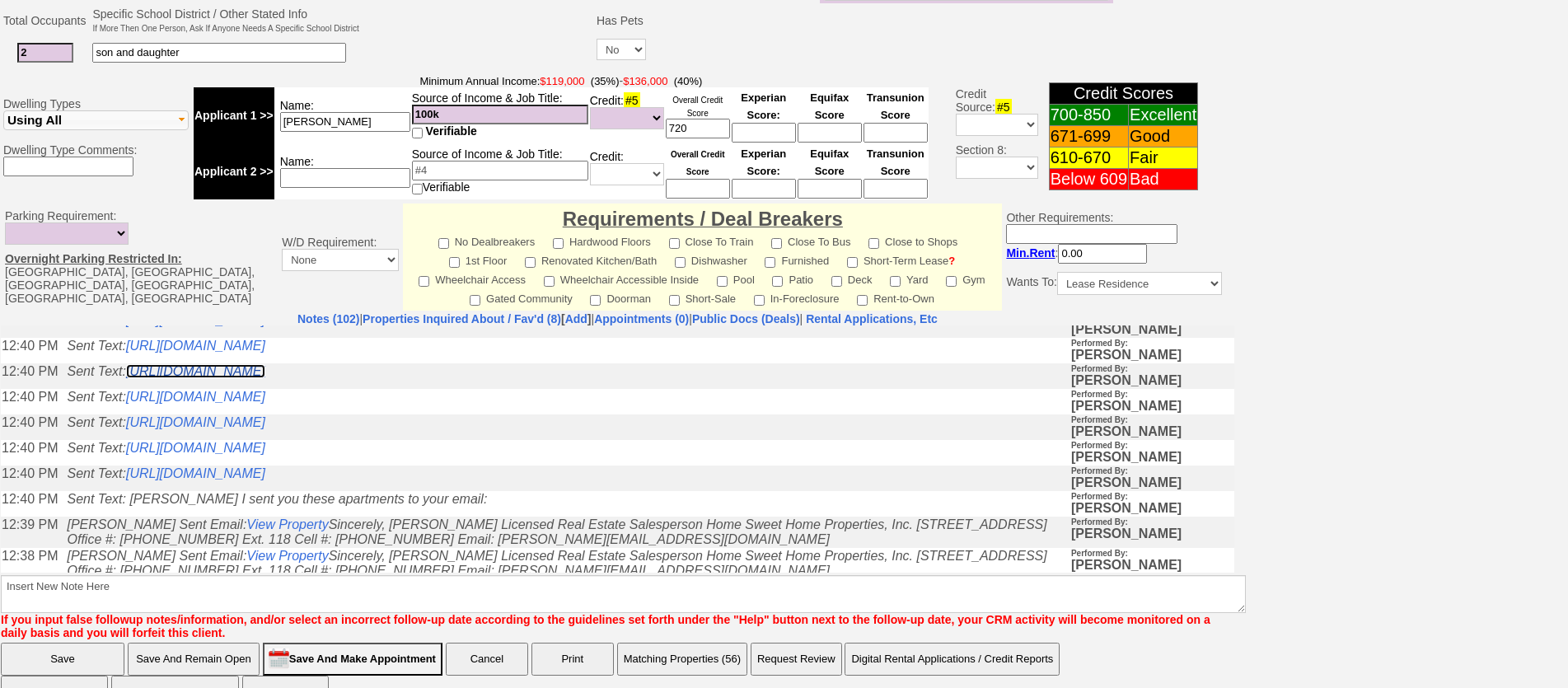
scroll to position [0, 0]
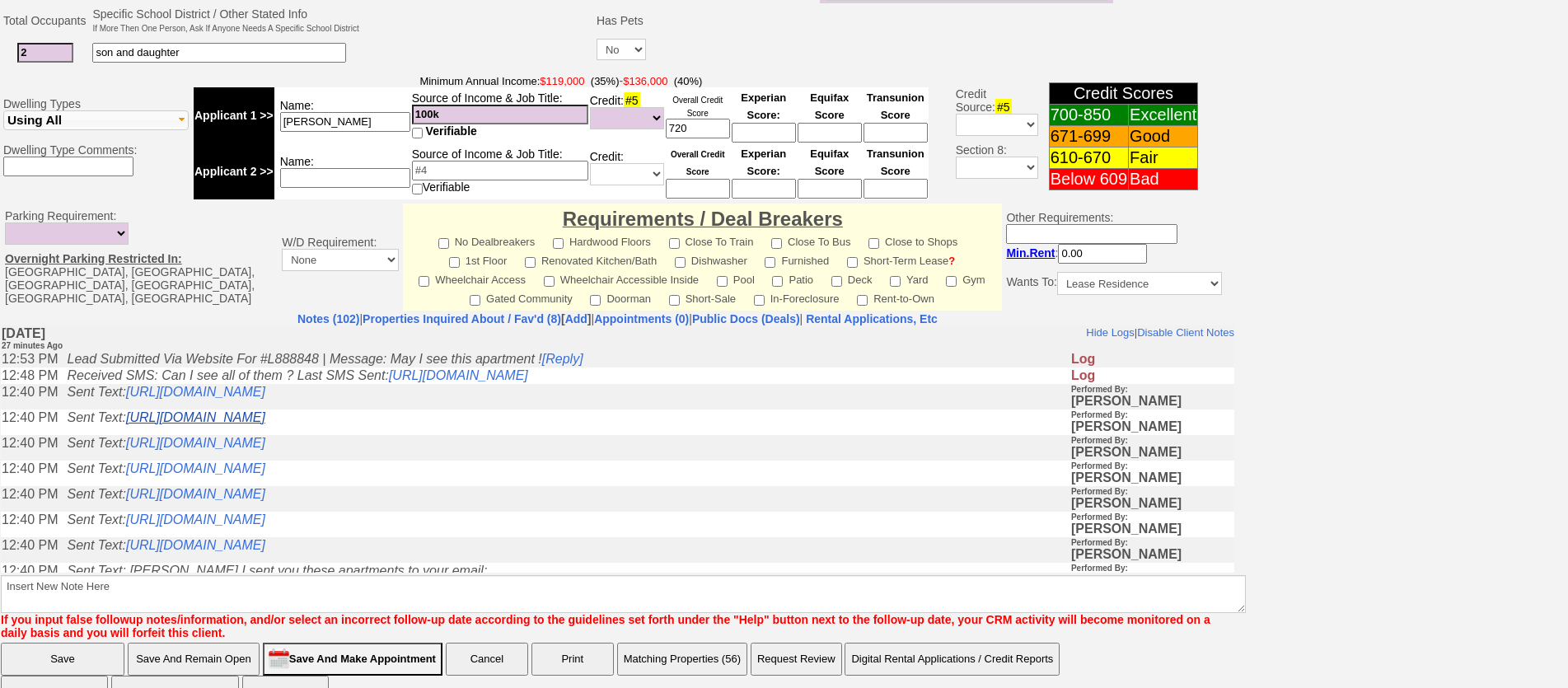
click at [265, 423] on link "https://hshprop.com/?section=view_property&propertyid=L892046&collection=" at bounding box center [196, 416] width 140 height 14
click at [265, 392] on link "https://hshprop.com/?section=view_property&propertyid=L908927&collection=" at bounding box center [196, 391] width 140 height 14
click at [265, 551] on link "https://hshprop.com/?section=view_property&propertyid=L888848&collection=" at bounding box center [196, 544] width 140 height 14
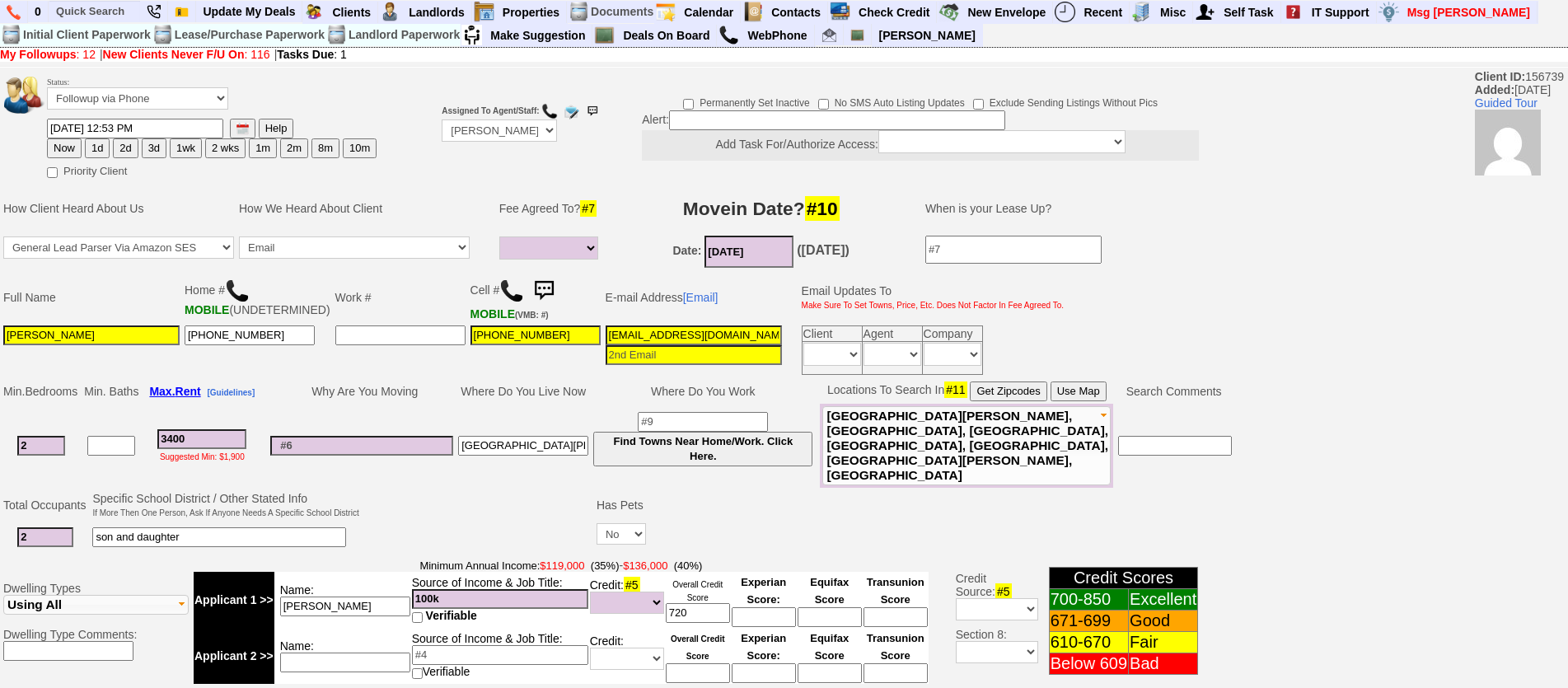
click at [543, 285] on img at bounding box center [544, 291] width 33 height 33
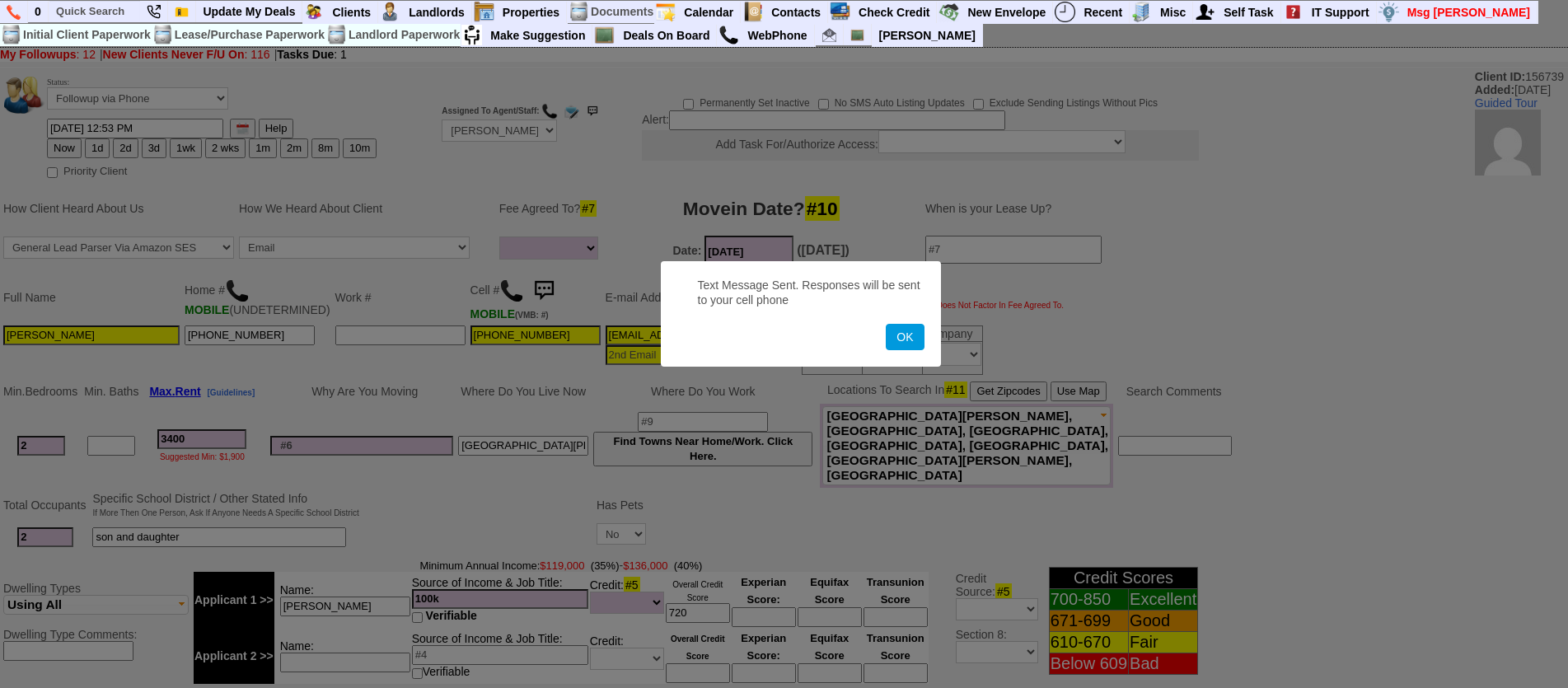
click at [886, 324] on button "OK" at bounding box center [904, 337] width 38 height 26
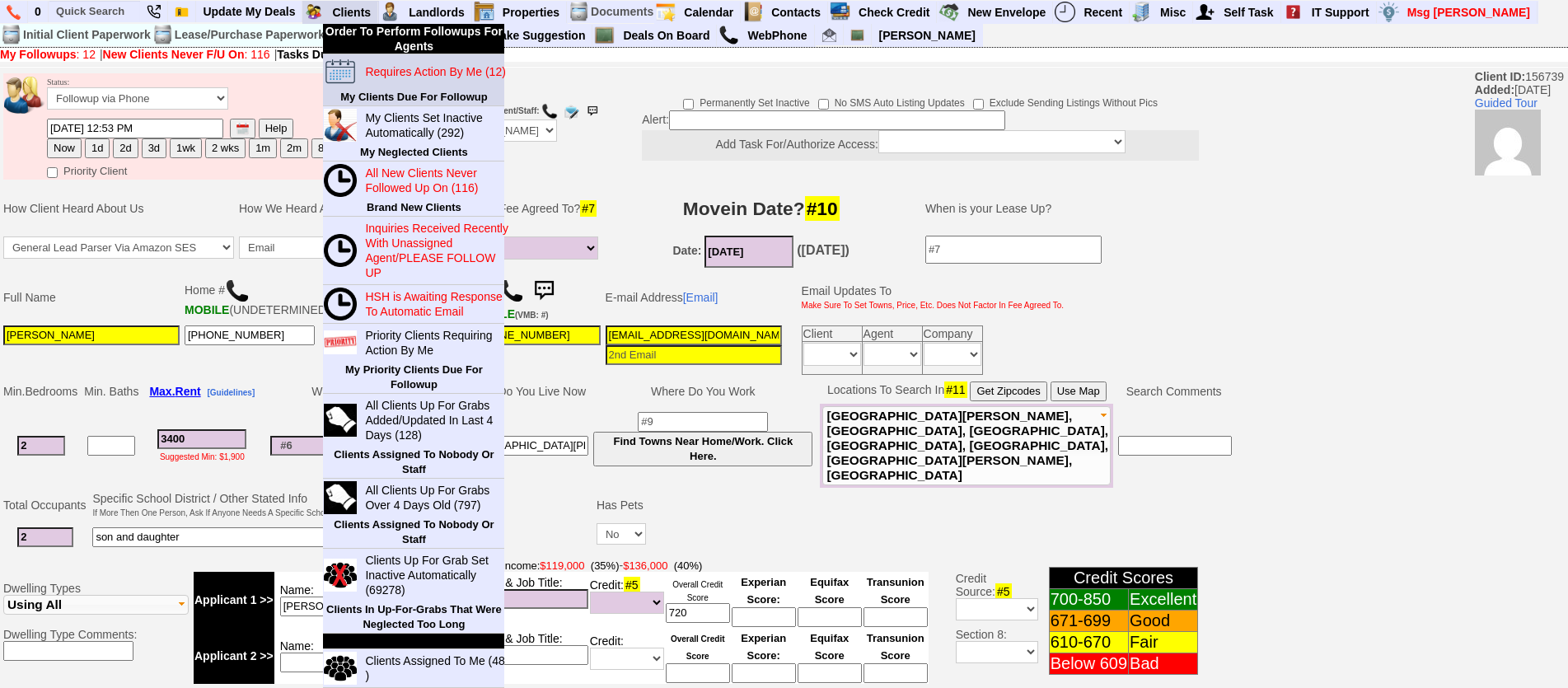
click at [385, 72] on blink "Requires Action By Me (12)" at bounding box center [435, 71] width 140 height 13
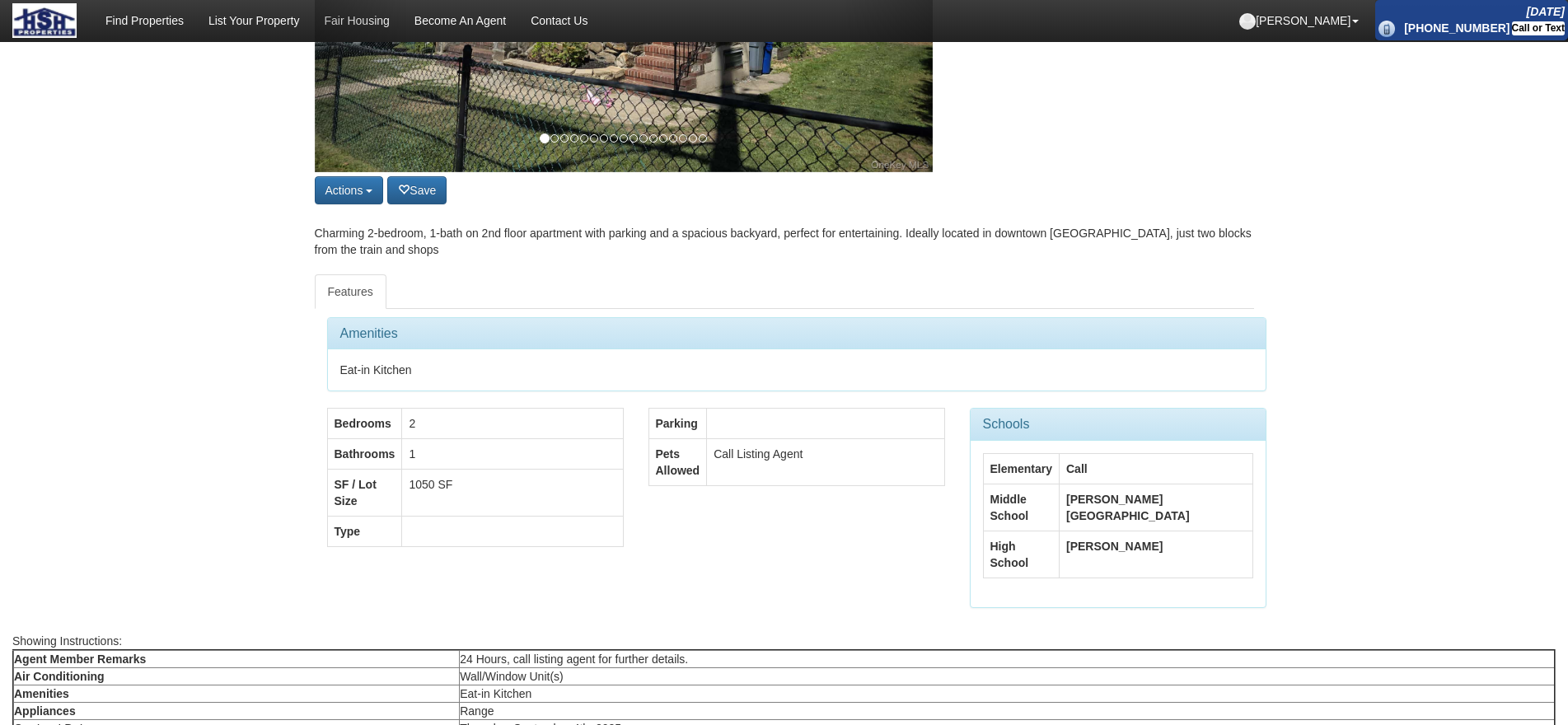
scroll to position [824, 0]
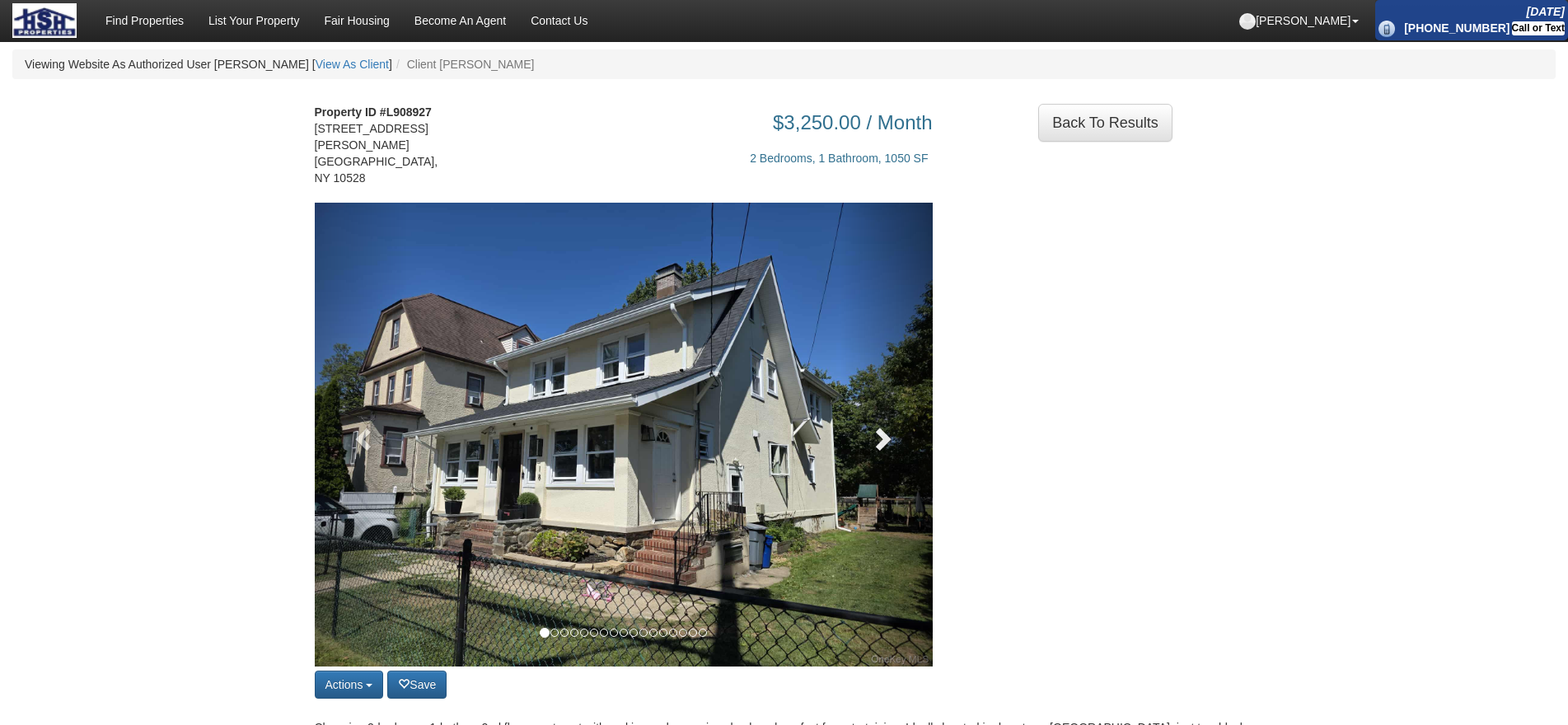
click at [867, 407] on link at bounding box center [886, 434] width 93 height 463
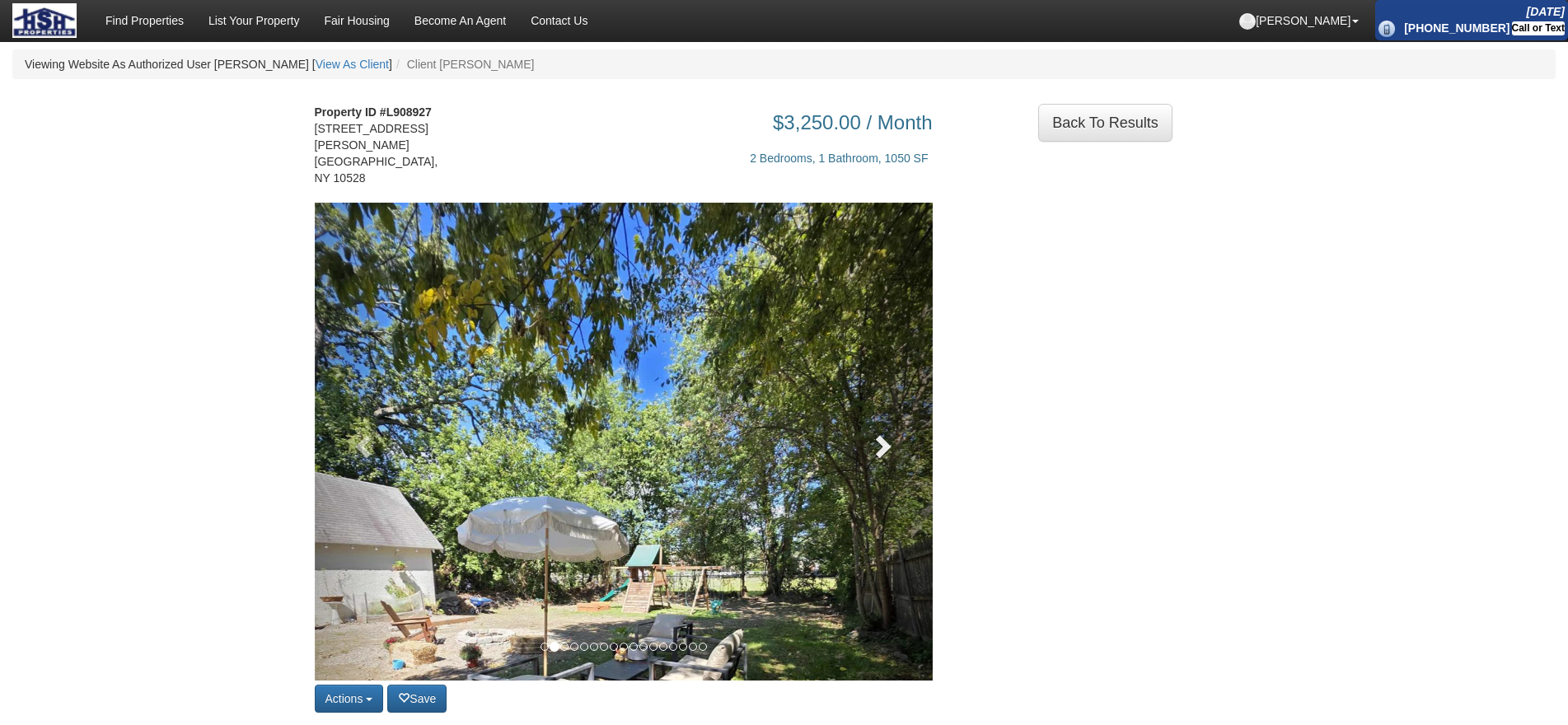
click at [867, 407] on link at bounding box center [886, 441] width 93 height 477
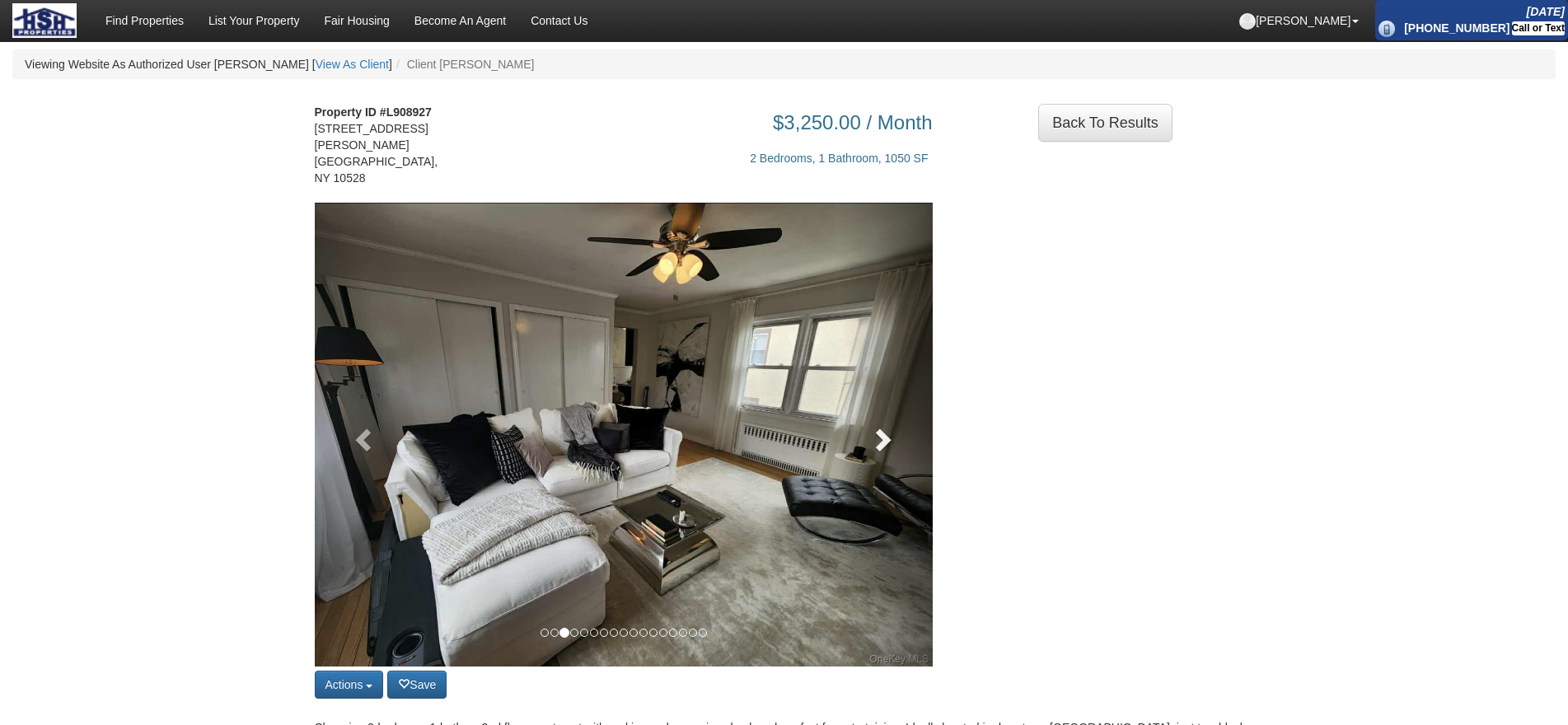
click at [879, 427] on span at bounding box center [881, 439] width 25 height 25
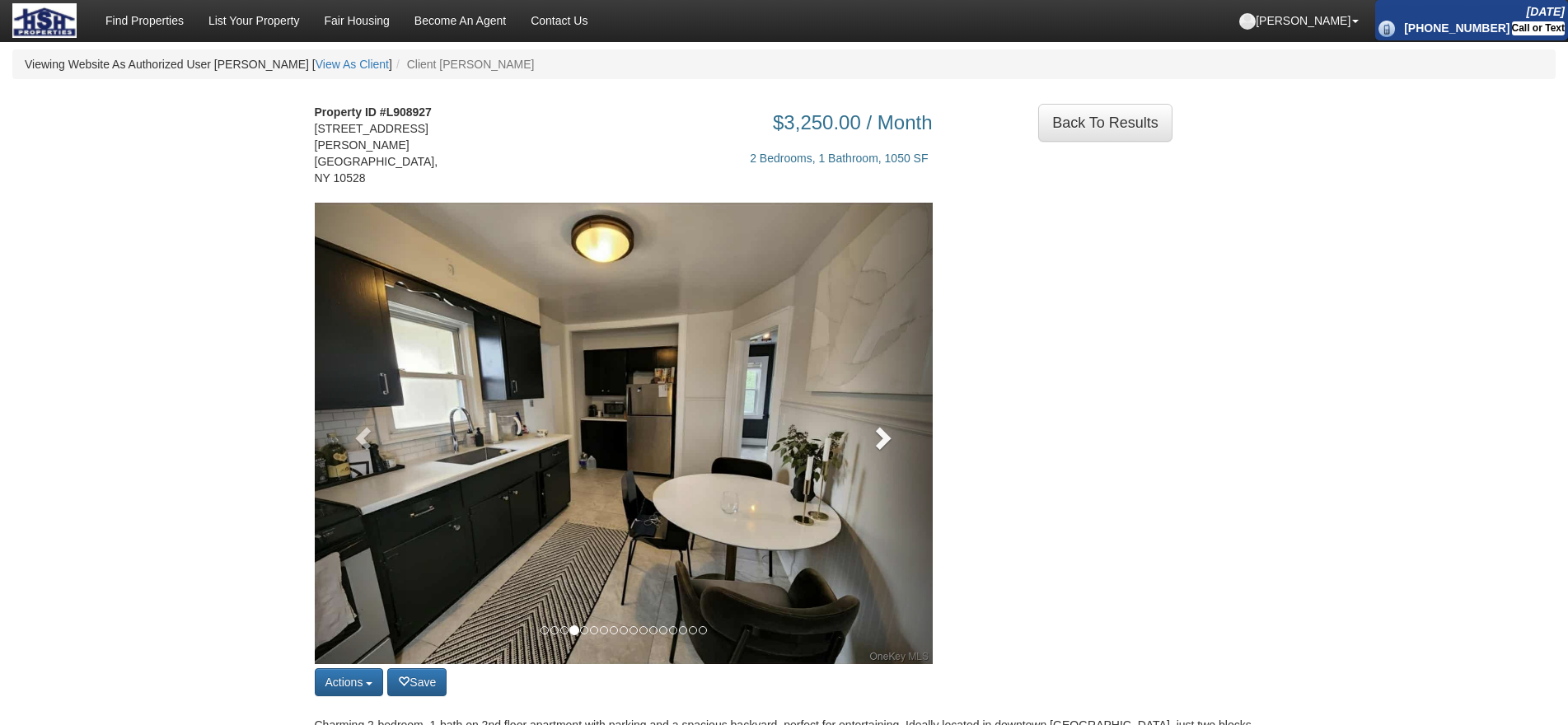
click at [879, 425] on span at bounding box center [881, 437] width 25 height 25
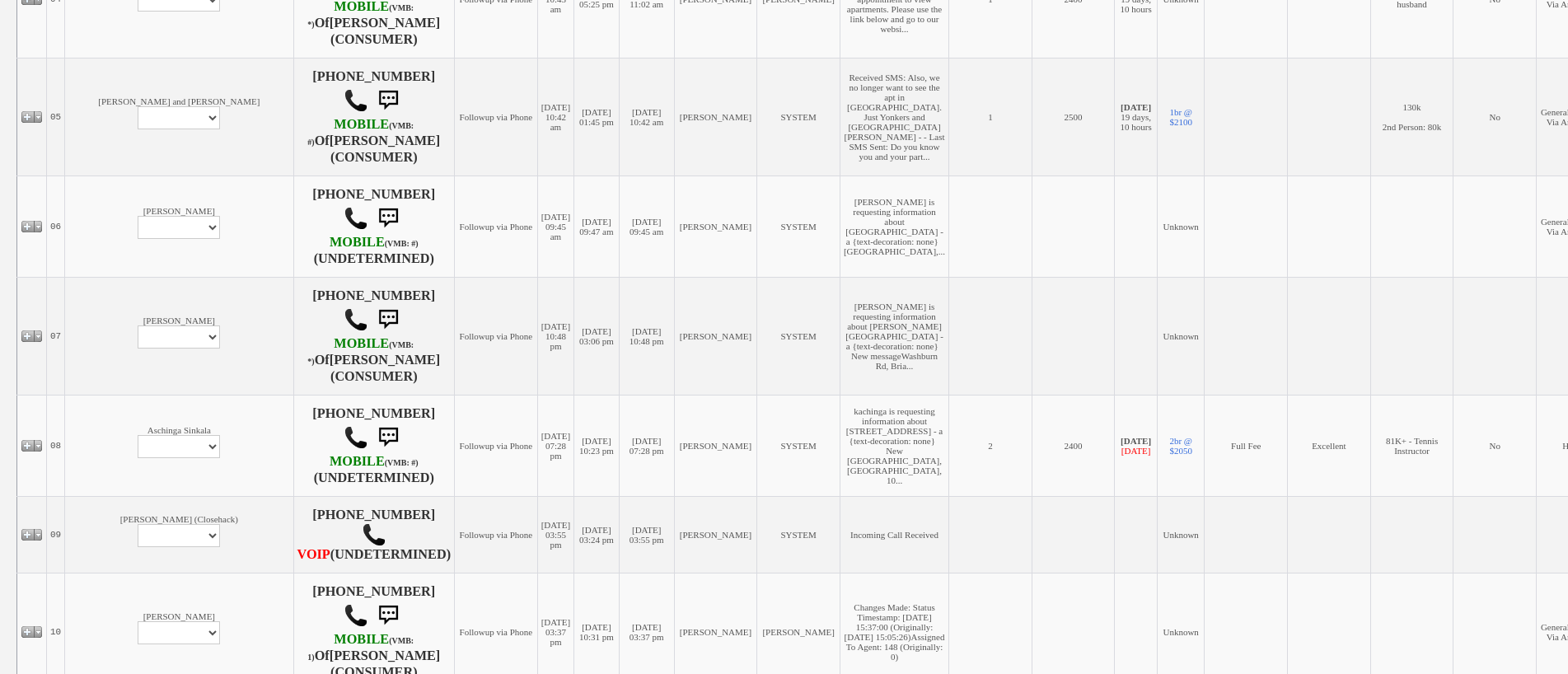
scroll to position [988, 0]
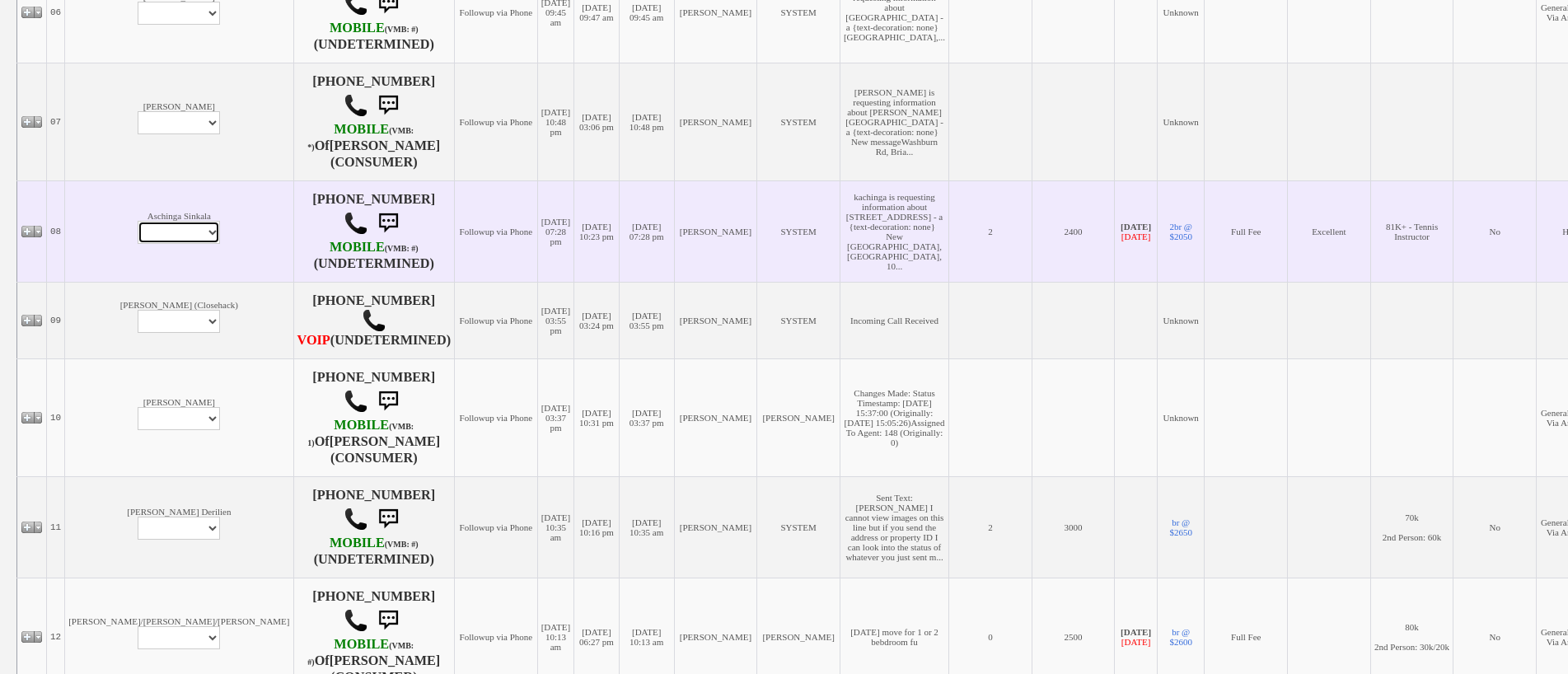
click at [138, 244] on select "Profile Edit Print Email Externally (Will Not Be Tracked In CRM) Closed Deals" at bounding box center [179, 233] width 83 height 23
select select "ChangeURL,/crm/custom/edit_client_form.php?redirect=%2Fcrm%2Fclients.php&id=358…"
click at [138, 244] on select "Profile Edit Print Email Externally (Will Not Be Tracked In CRM) Closed Deals" at bounding box center [179, 233] width 83 height 23
select select
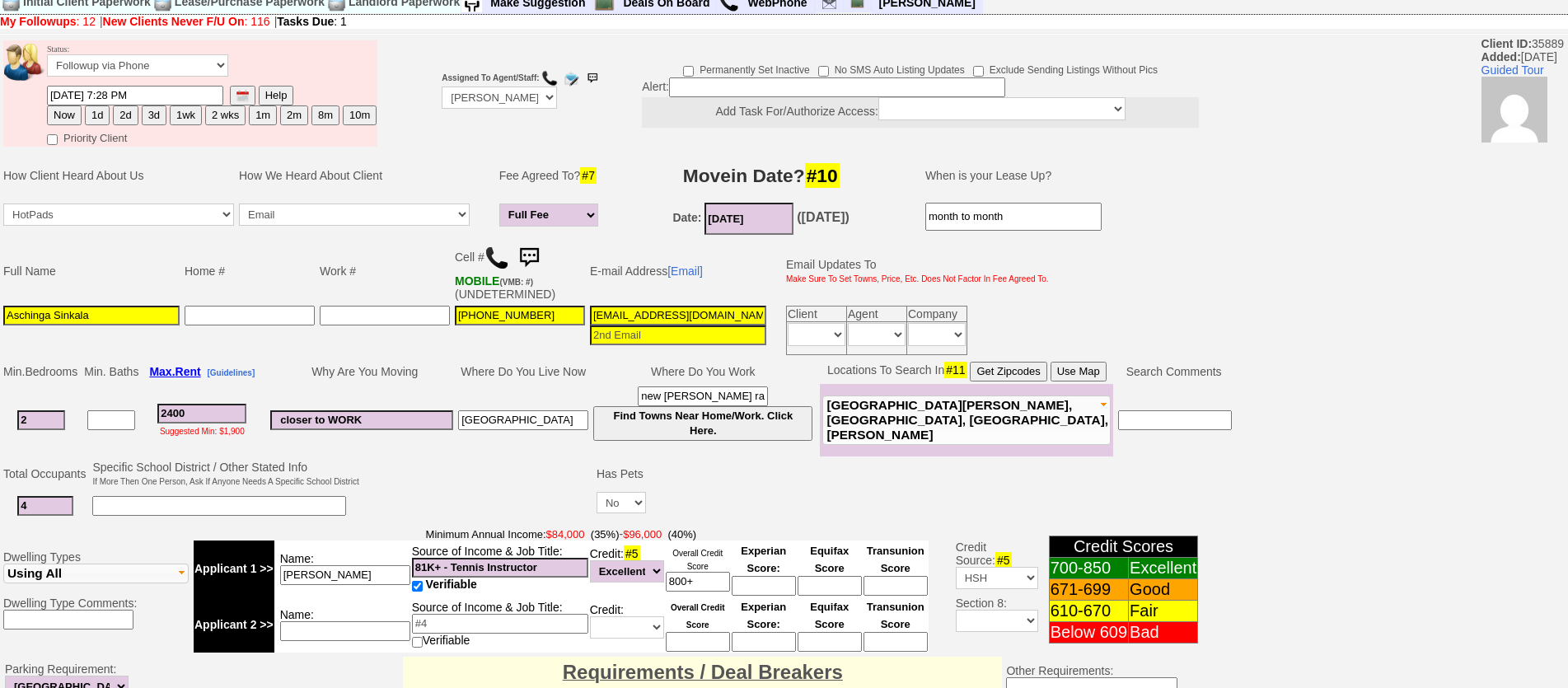
scroll to position [27, 0]
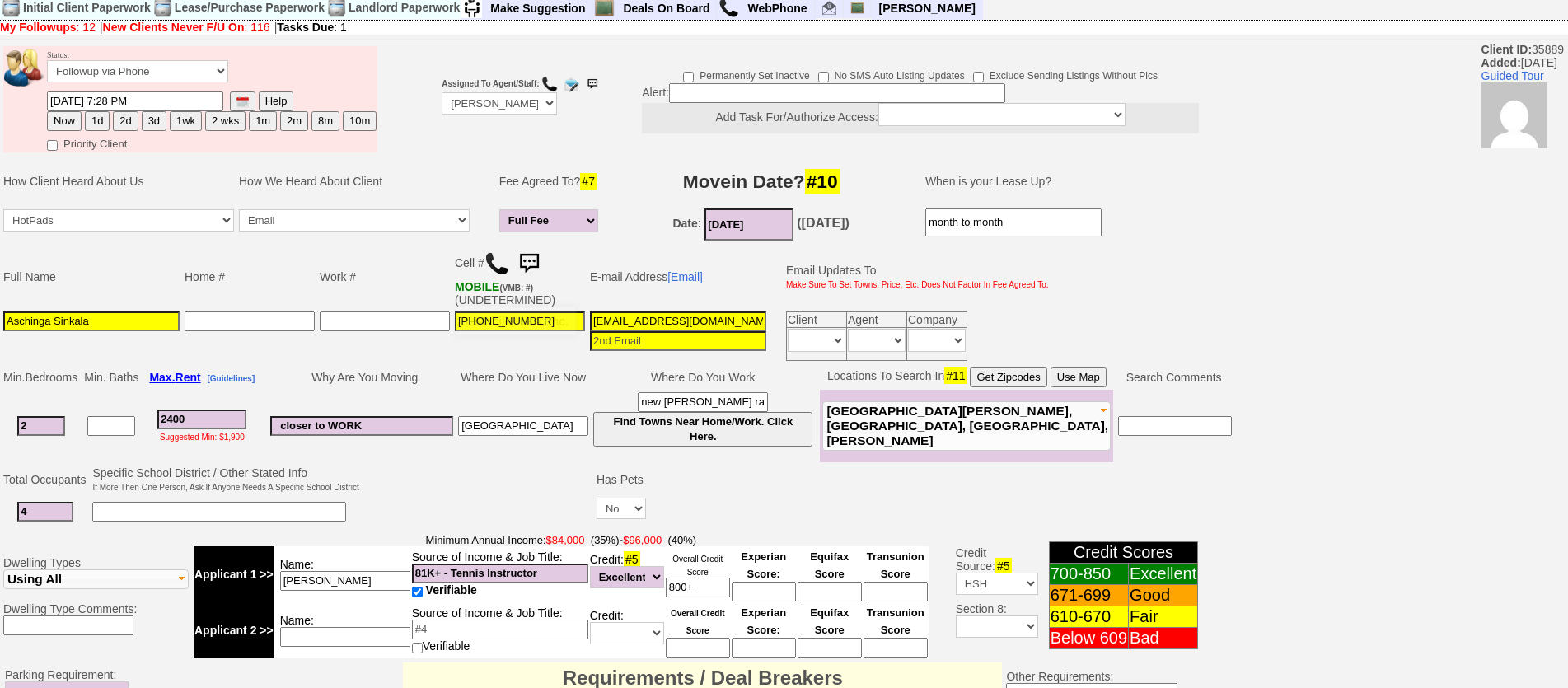
click at [494, 262] on img at bounding box center [497, 263] width 25 height 25
click at [104, 123] on button "1d" at bounding box center [97, 121] width 25 height 20
type input "09/12/2025 01:21 PM"
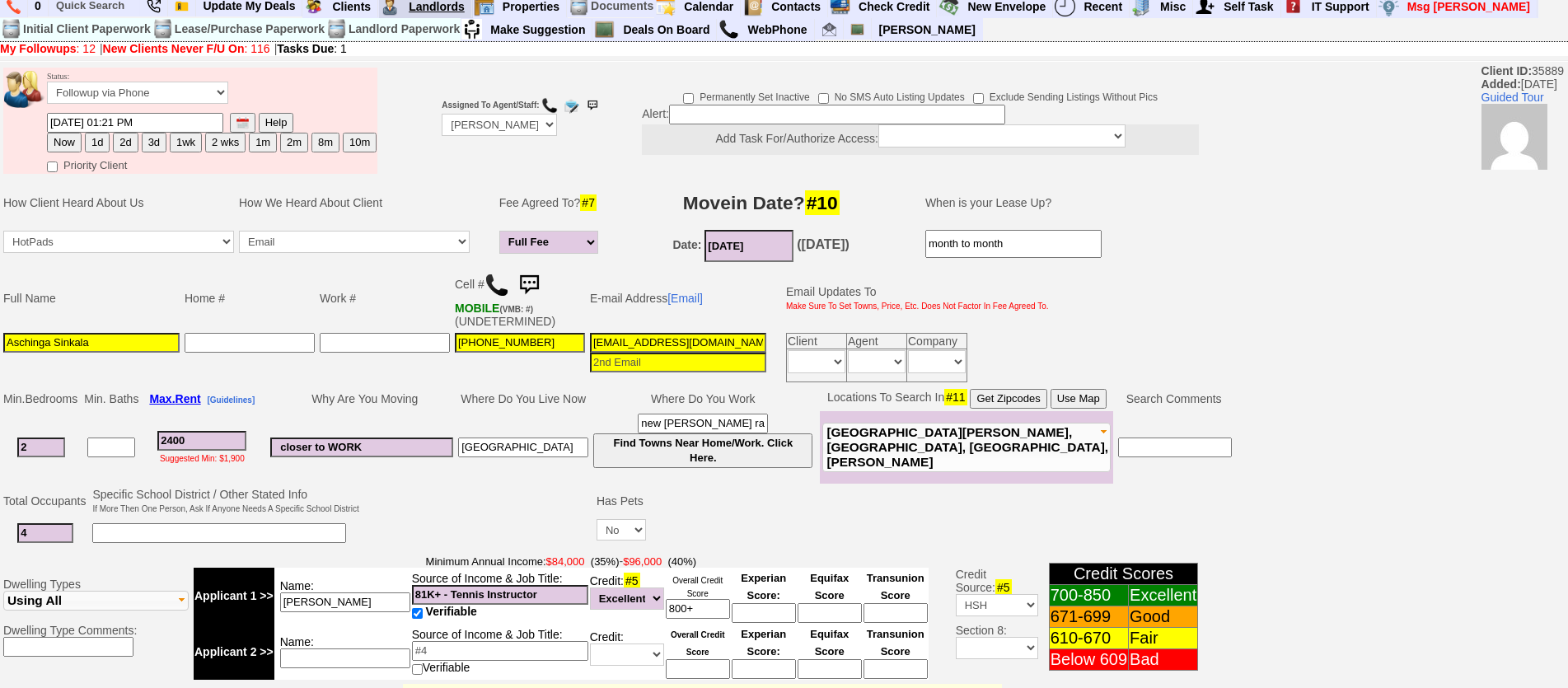
scroll to position [0, 0]
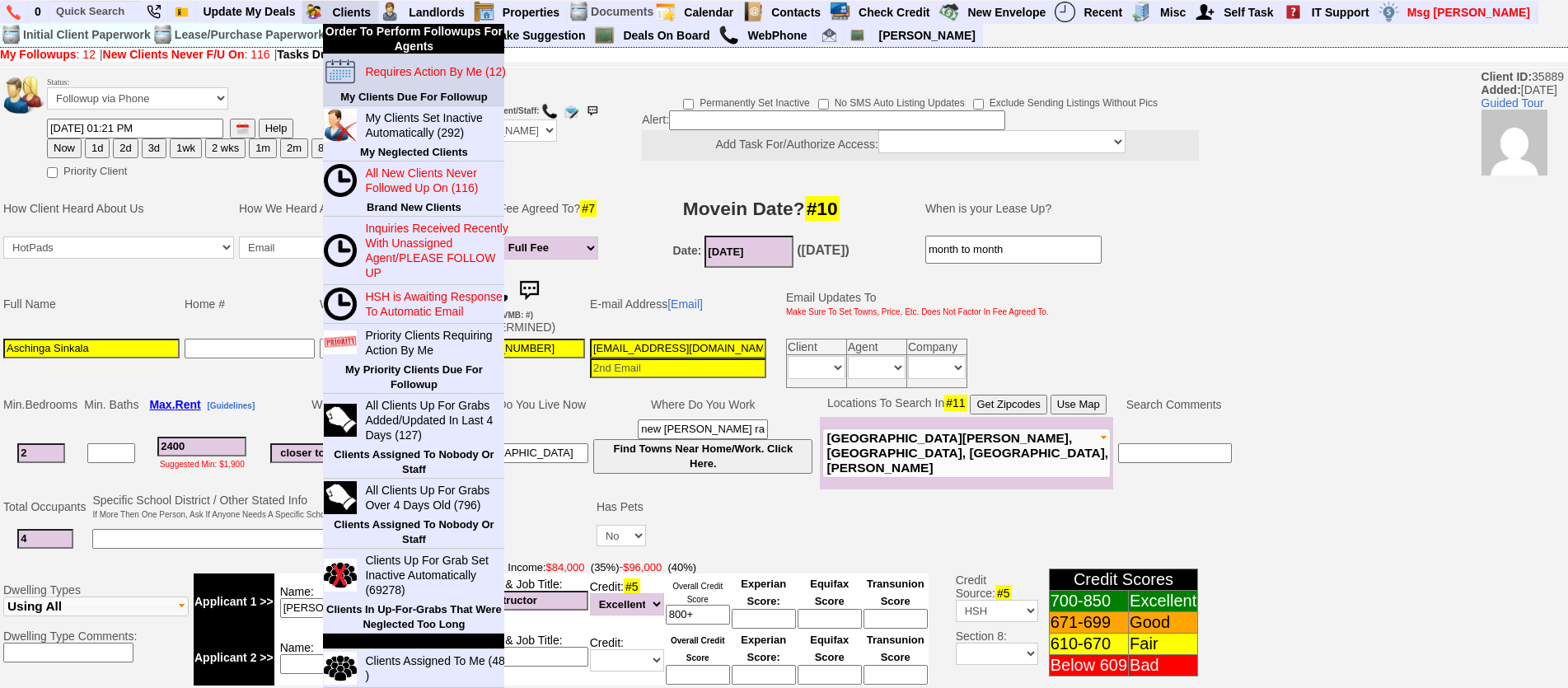
click at [393, 75] on blink "Requires Action By Me (12)" at bounding box center [435, 71] width 140 height 13
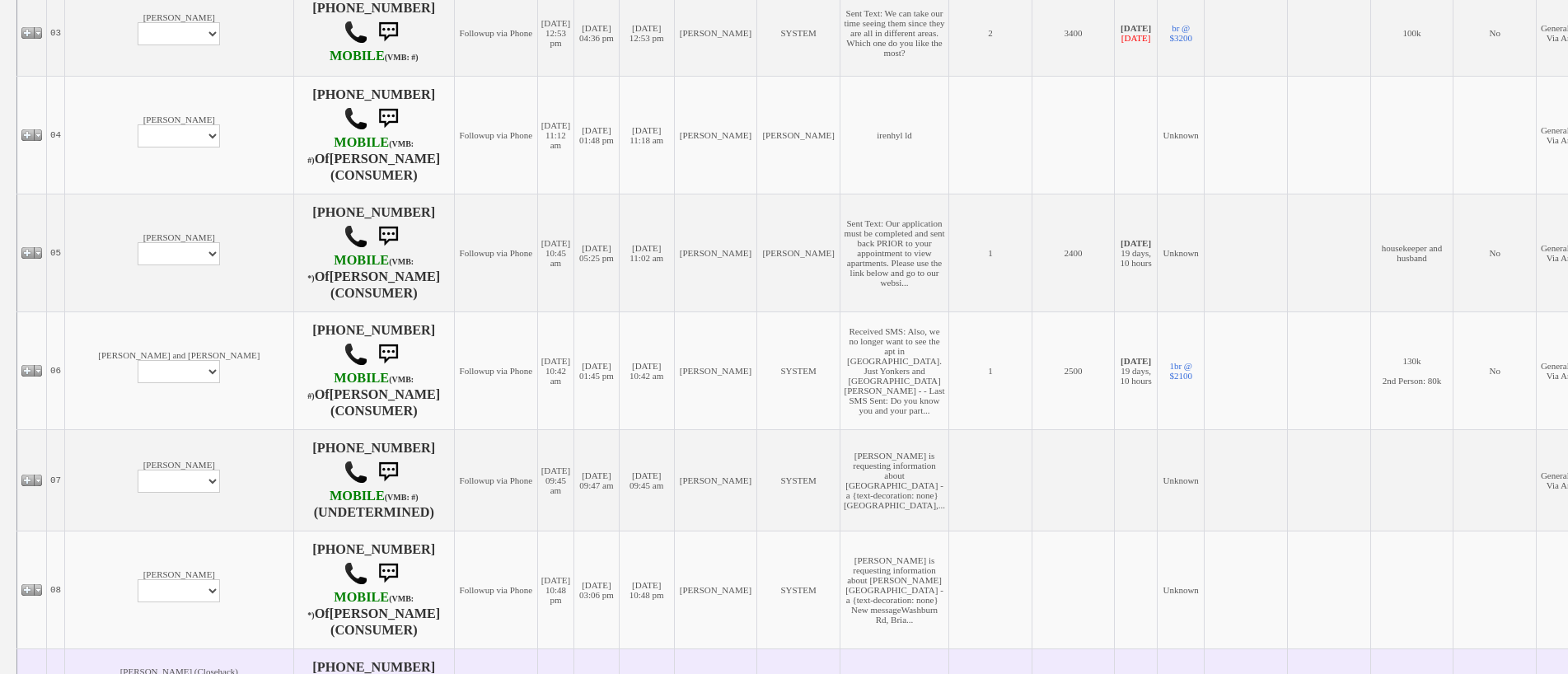
scroll to position [824, 0]
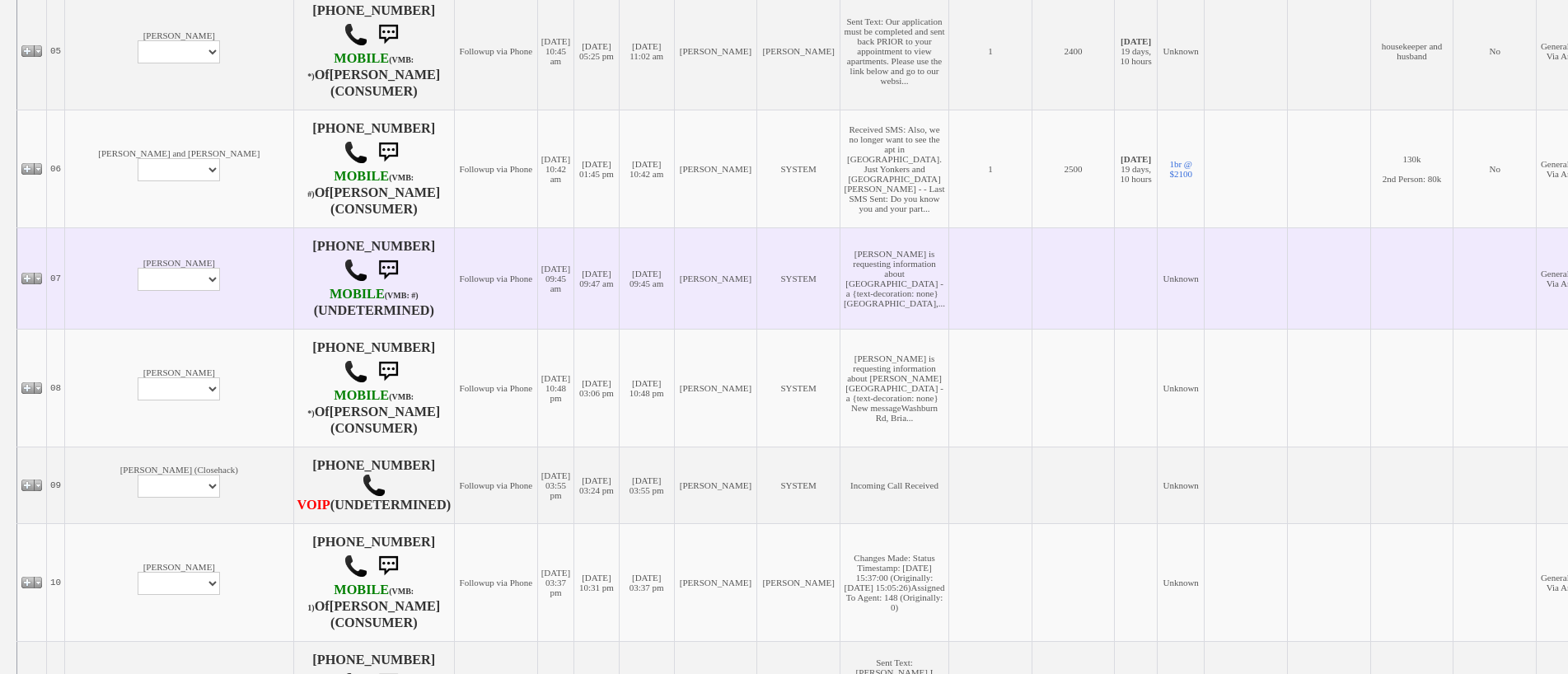
click at [114, 264] on td "[PERSON_NAME] Profile Edit Print Email Externally (Will Not Be Tracked In CRM) …" at bounding box center [179, 277] width 228 height 101
click at [138, 290] on select "Profile Edit Print Email Externally (Will Not Be Tracked In CRM) Closed Deals" at bounding box center [179, 279] width 83 height 23
select select "ChangeURL,/crm/custom/edit_client_form.php?redirect=%2Fcrm%2Fclients.php&id=165…"
click at [138, 290] on select "Profile Edit Print Email Externally (Will Not Be Tracked In CRM) Closed Deals" at bounding box center [179, 279] width 83 height 23
select select
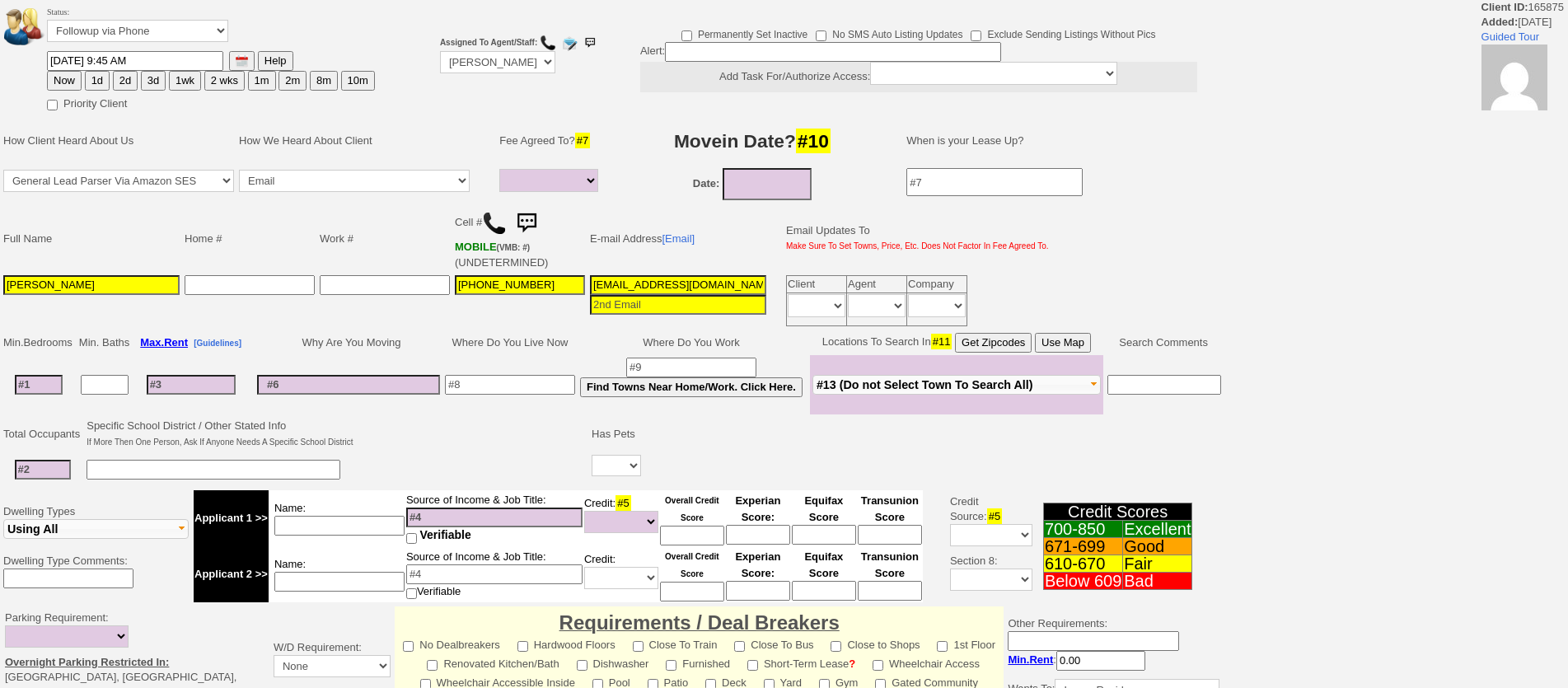
select select
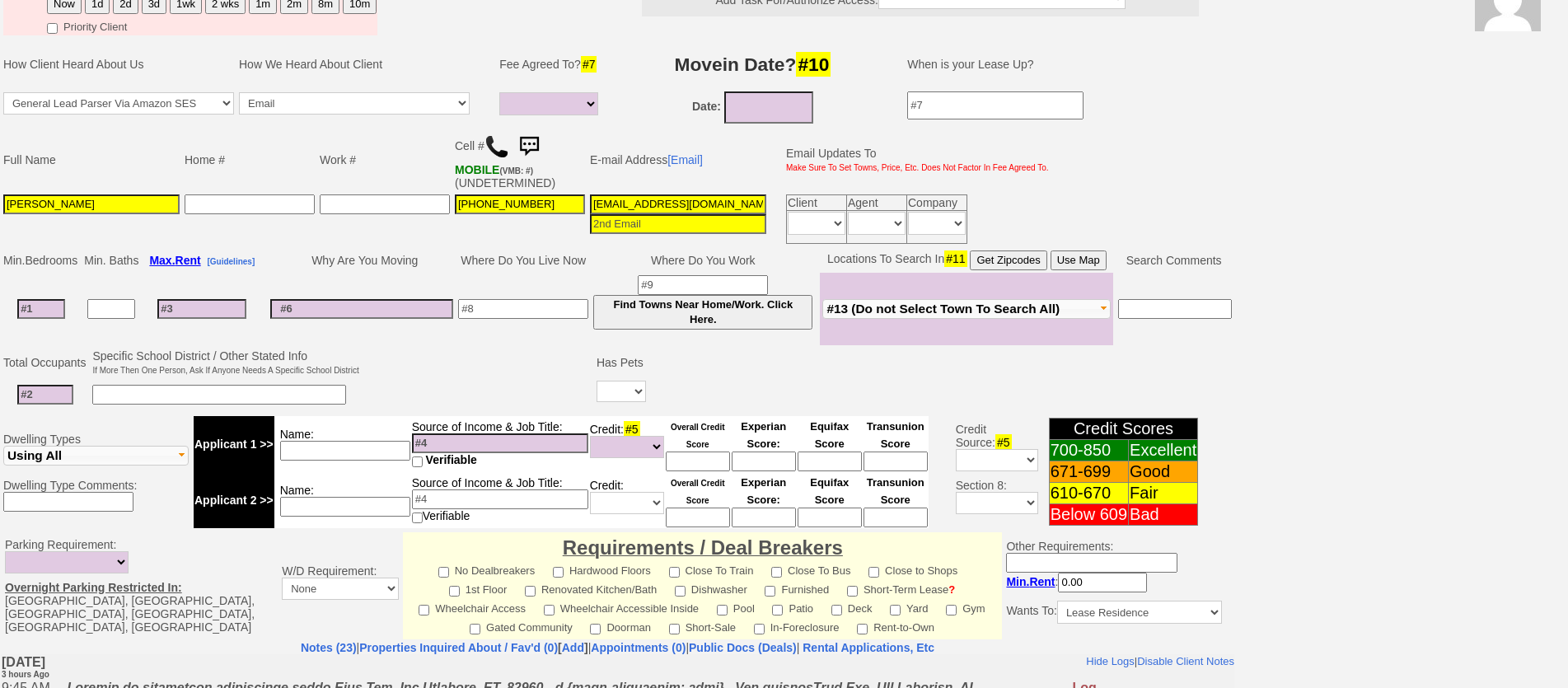
scroll to position [14, 0]
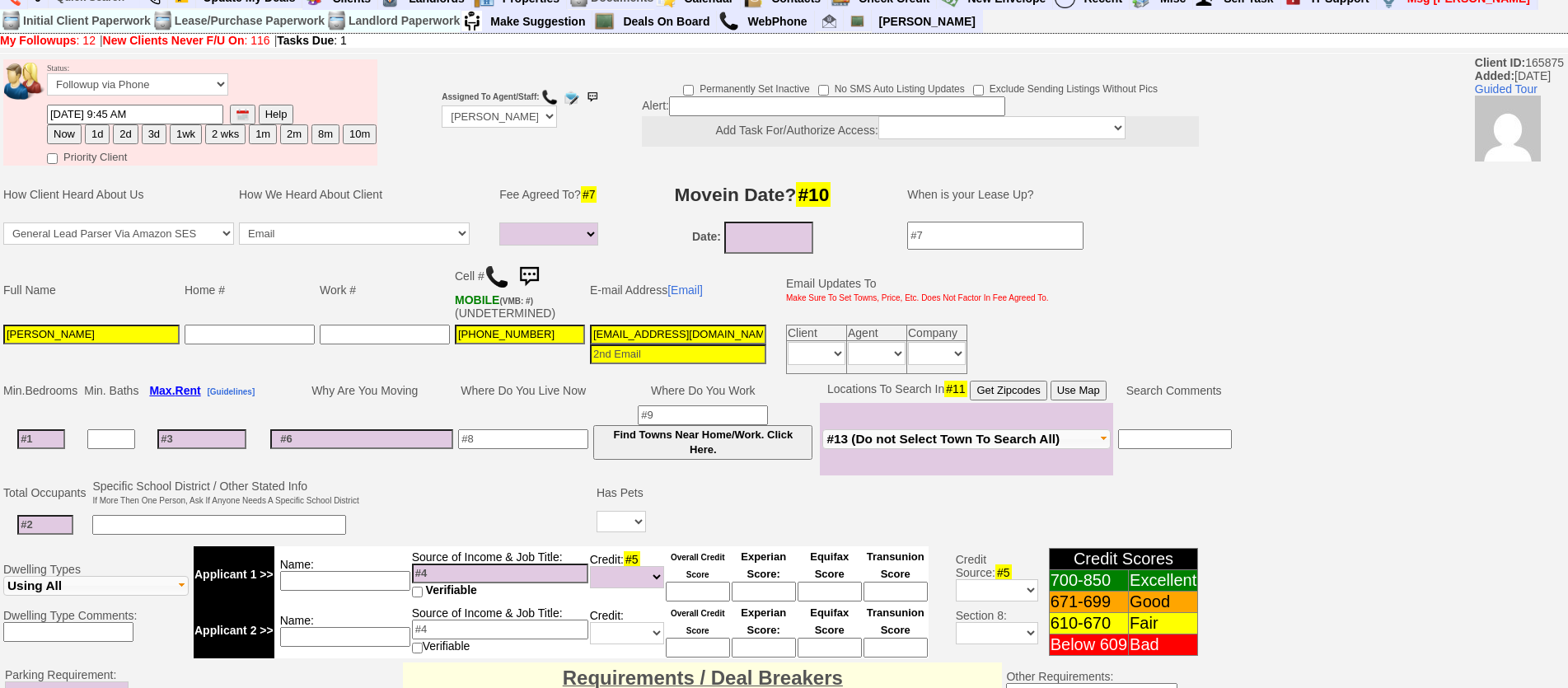
click at [493, 277] on img at bounding box center [497, 276] width 25 height 25
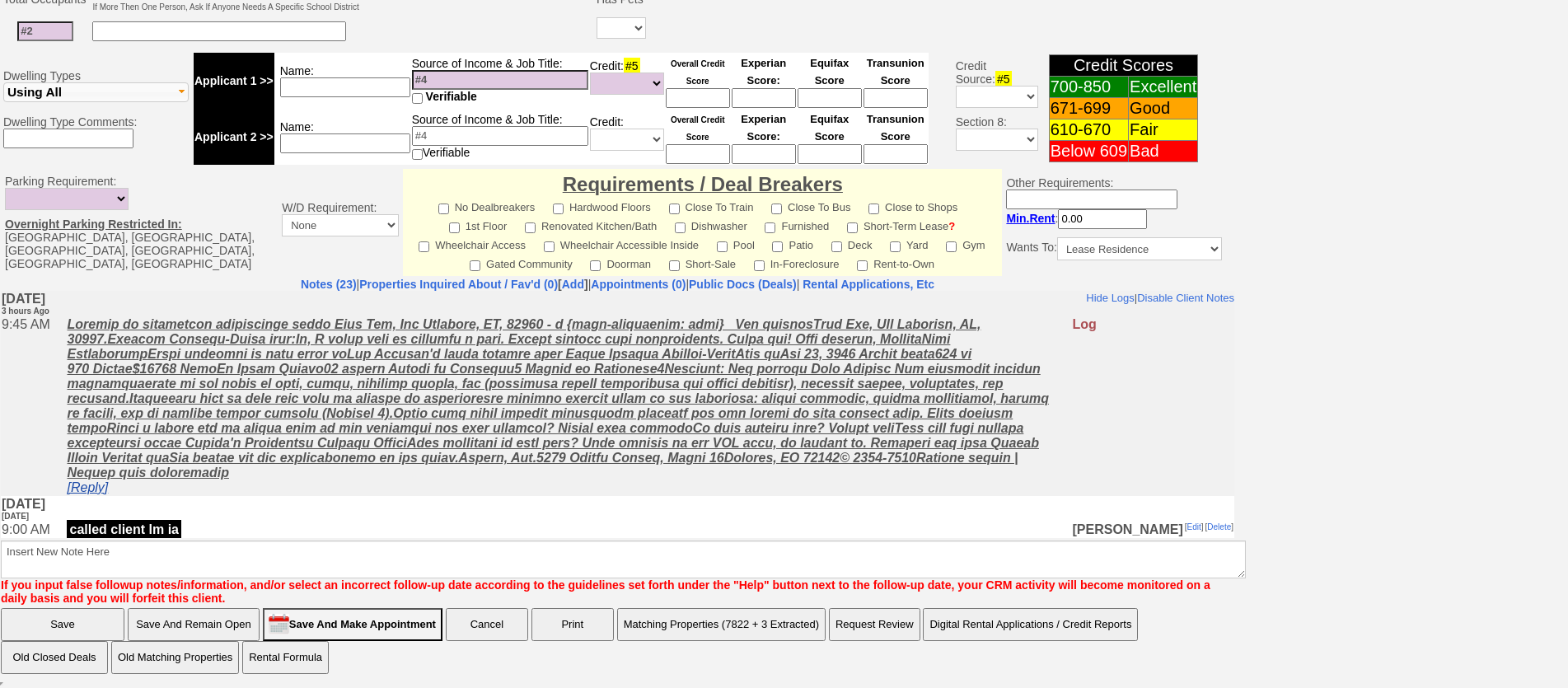
click at [92, 493] on link "[Reply]" at bounding box center [87, 486] width 41 height 14
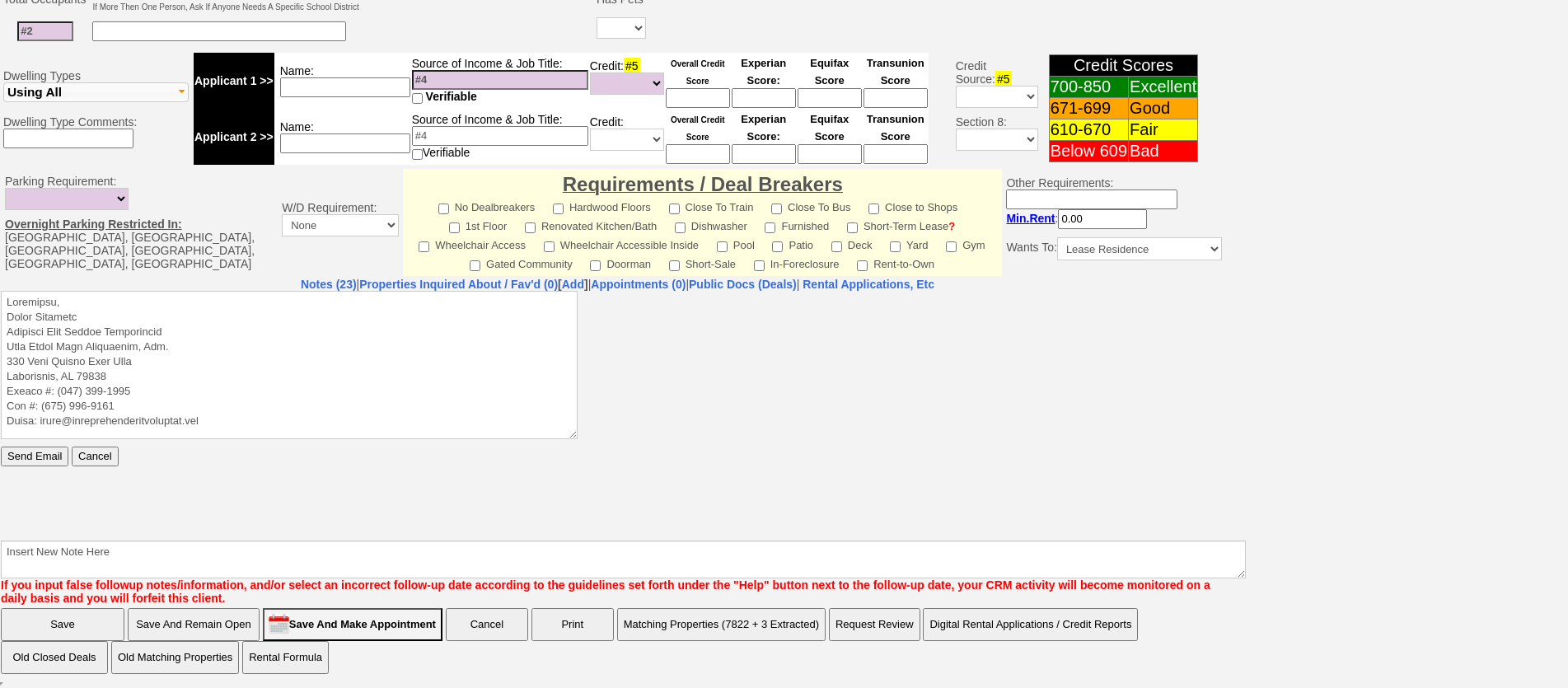
scroll to position [0, 0]
click at [171, 297] on textarea at bounding box center [289, 363] width 577 height 148
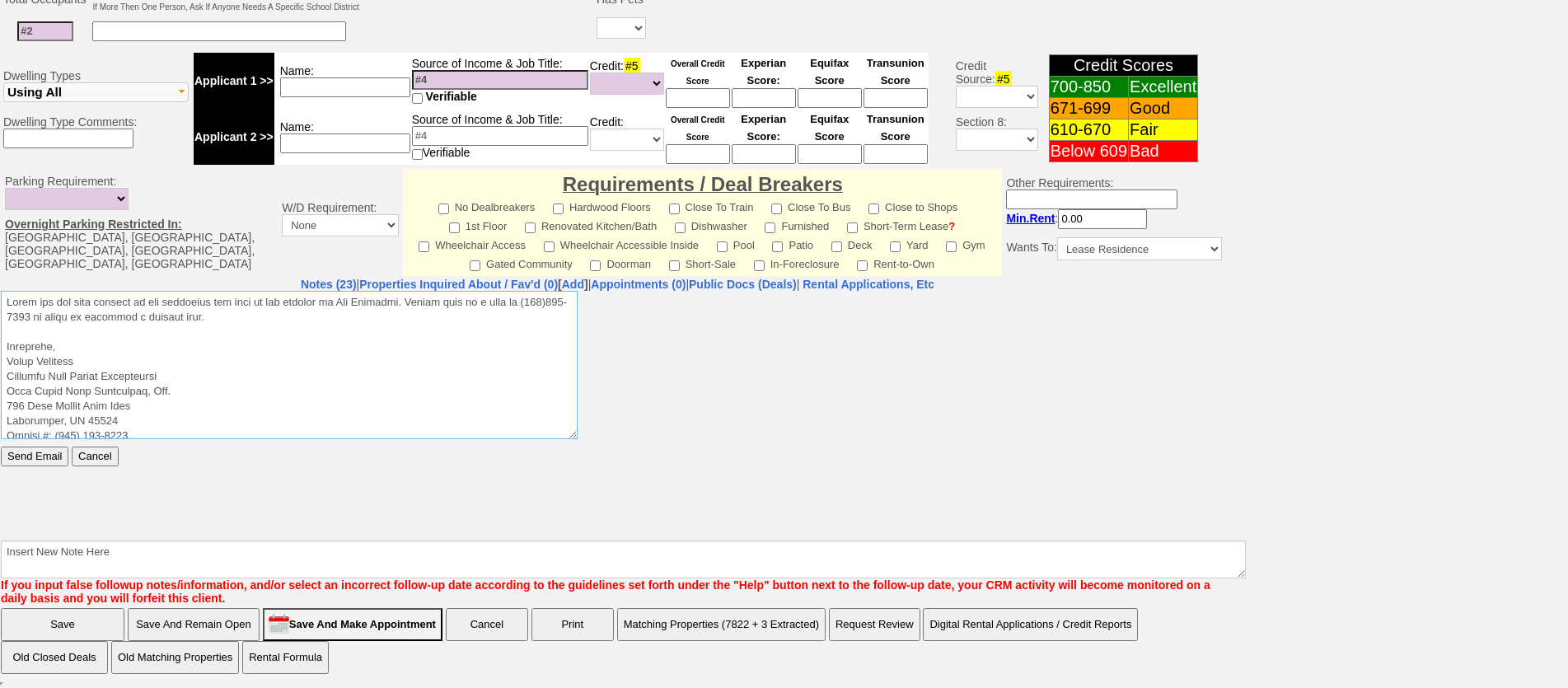
drag, startPoint x: 263, startPoint y: 315, endPoint x: 1, endPoint y: 586, distance: 376.9
click at [1, 296] on html "Send Email Cancel" at bounding box center [617, 413] width 1234 height 247
type textarea "Thank you for your request on the apartment for rent we are hosting in New Roch…"
click at [41, 454] on input "Send Email" at bounding box center [34, 455] width 68 height 20
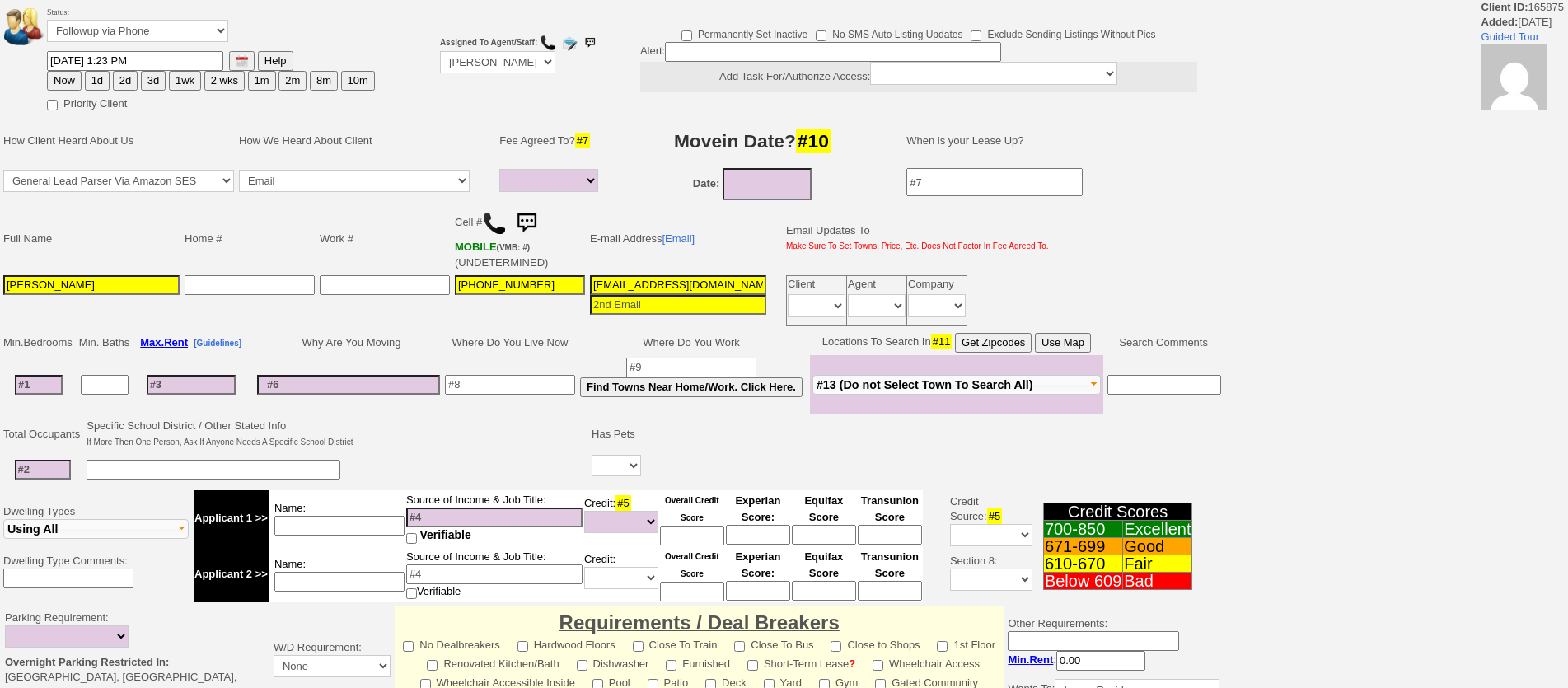
select select
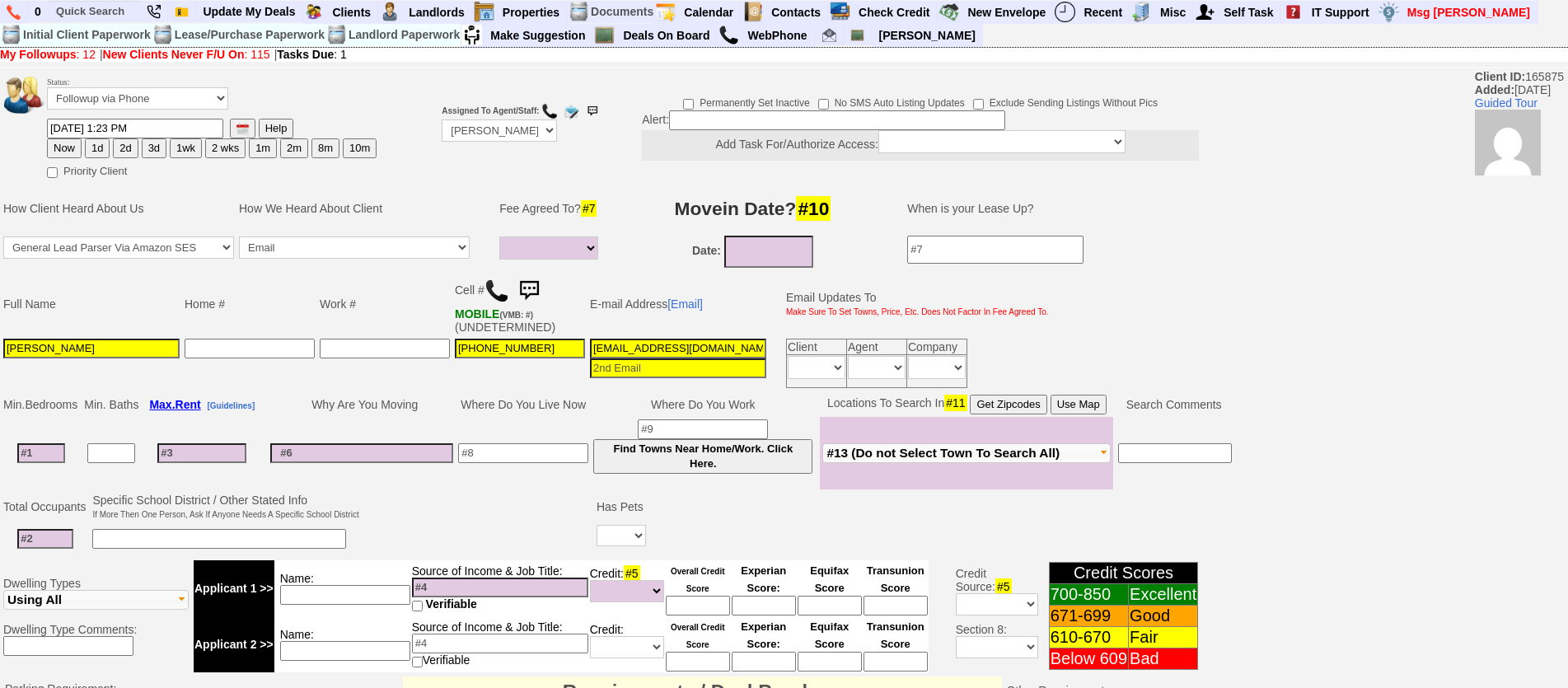
click at [526, 283] on img at bounding box center [529, 291] width 33 height 33
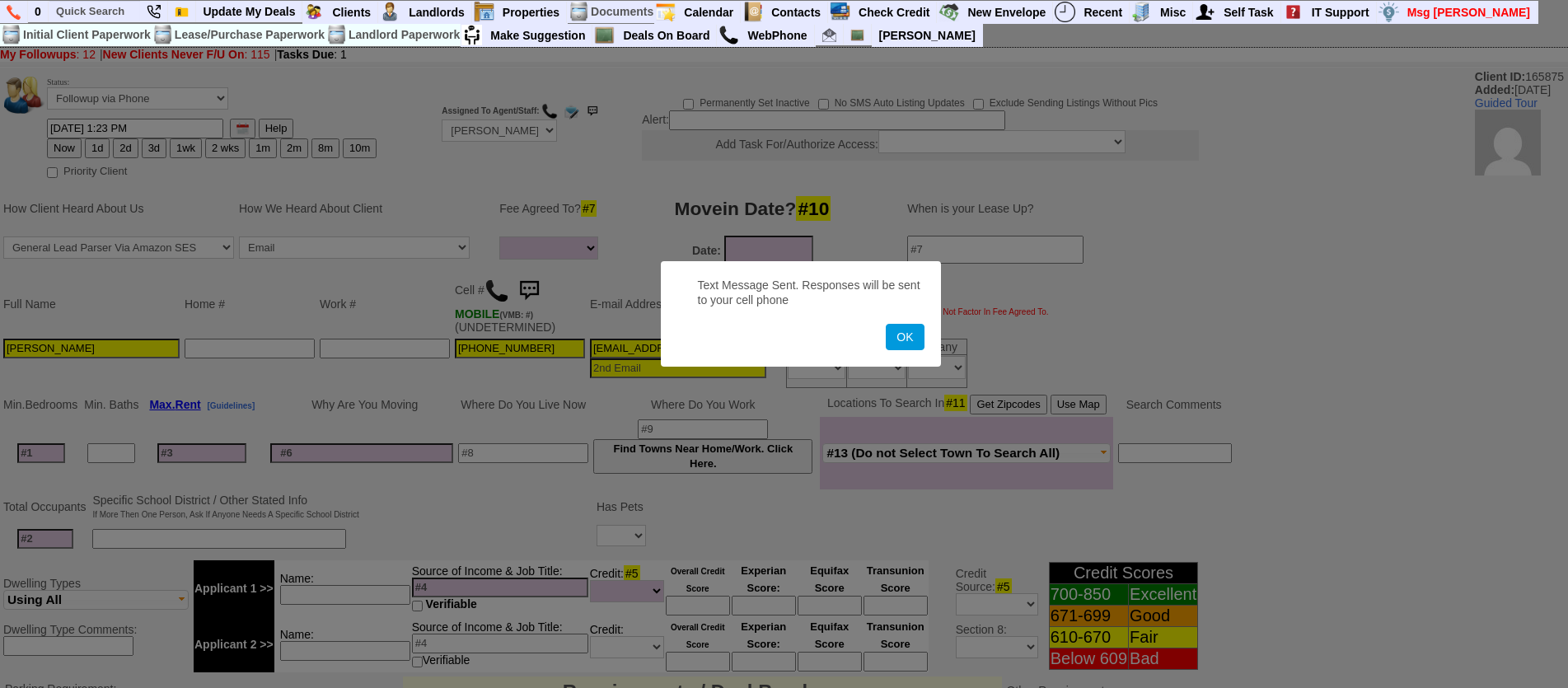
click at [886, 324] on button "OK" at bounding box center [904, 337] width 38 height 26
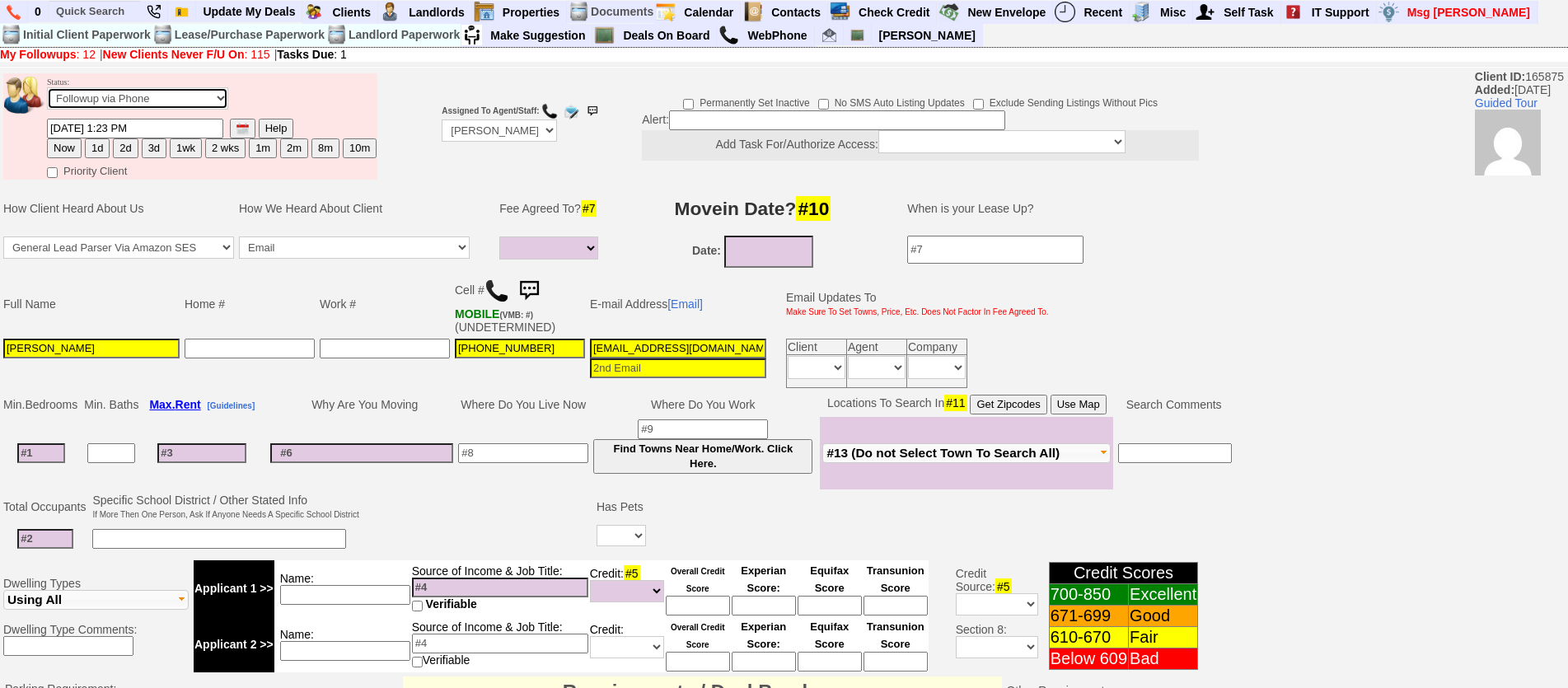
drag, startPoint x: 207, startPoint y: 95, endPoint x: 195, endPoint y: 108, distance: 17.7
click at [207, 95] on select "Followup via Phone Followup via Email Followup When Section 8 Property Found De…" at bounding box center [137, 97] width 181 height 22
select select "Inactive"
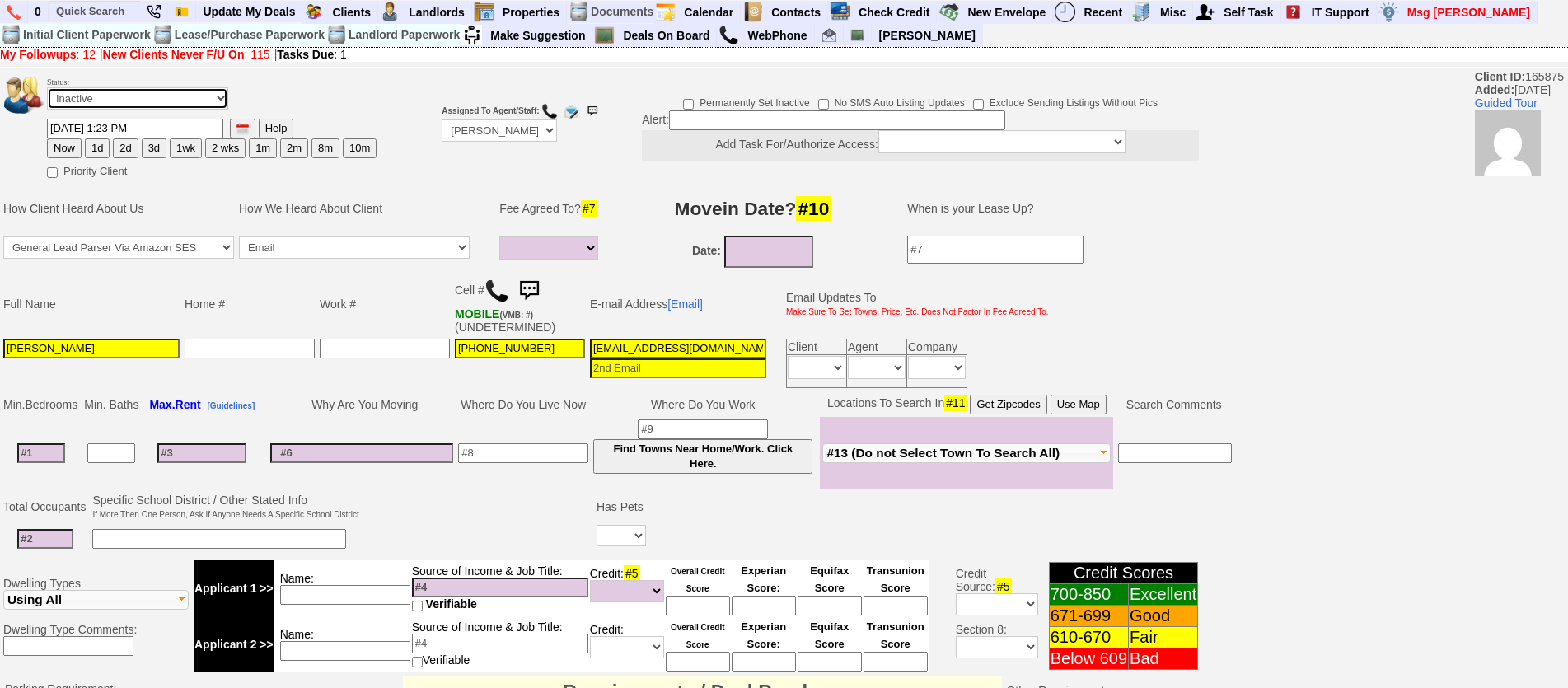
click at [47, 87] on select "Followup via Phone Followup via Email Followup When Section 8 Property Found De…" at bounding box center [137, 97] width 181 height 22
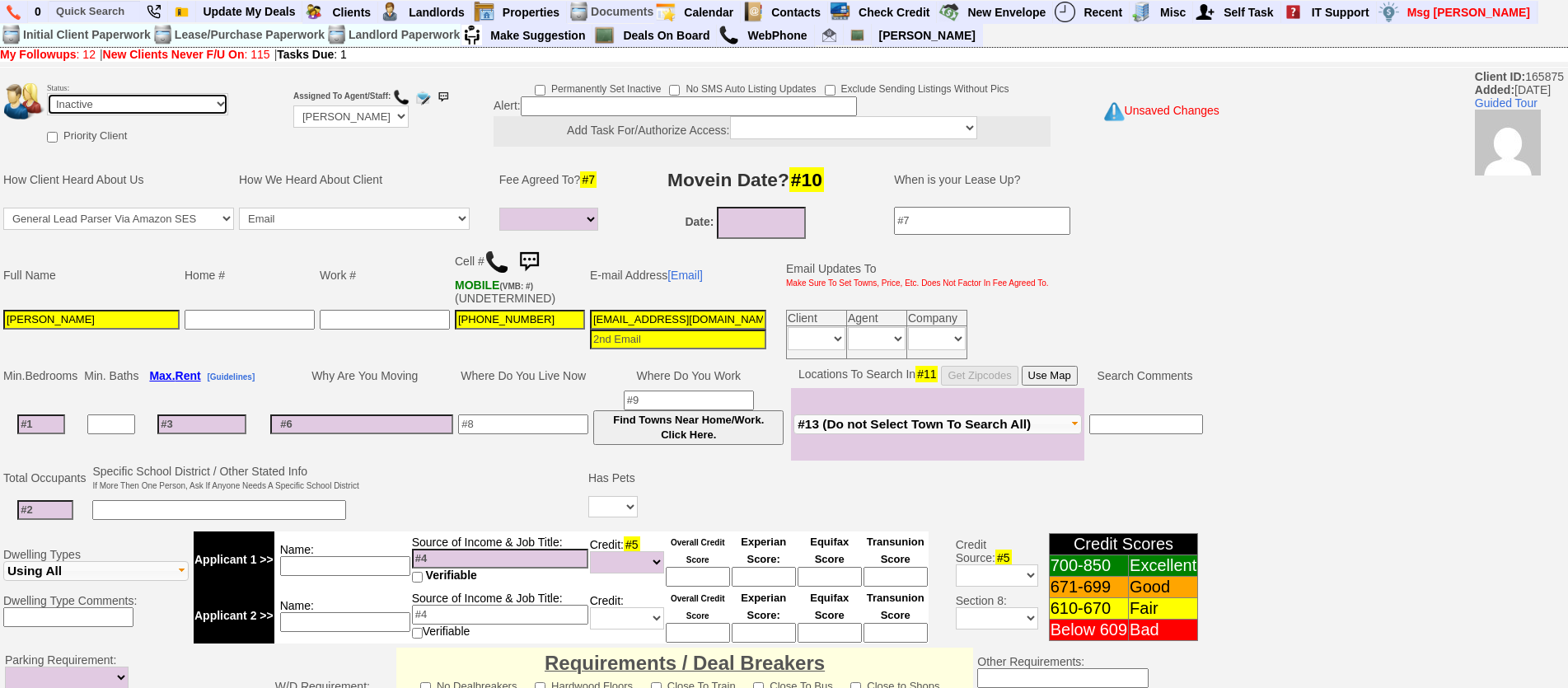
scroll to position [479, 0]
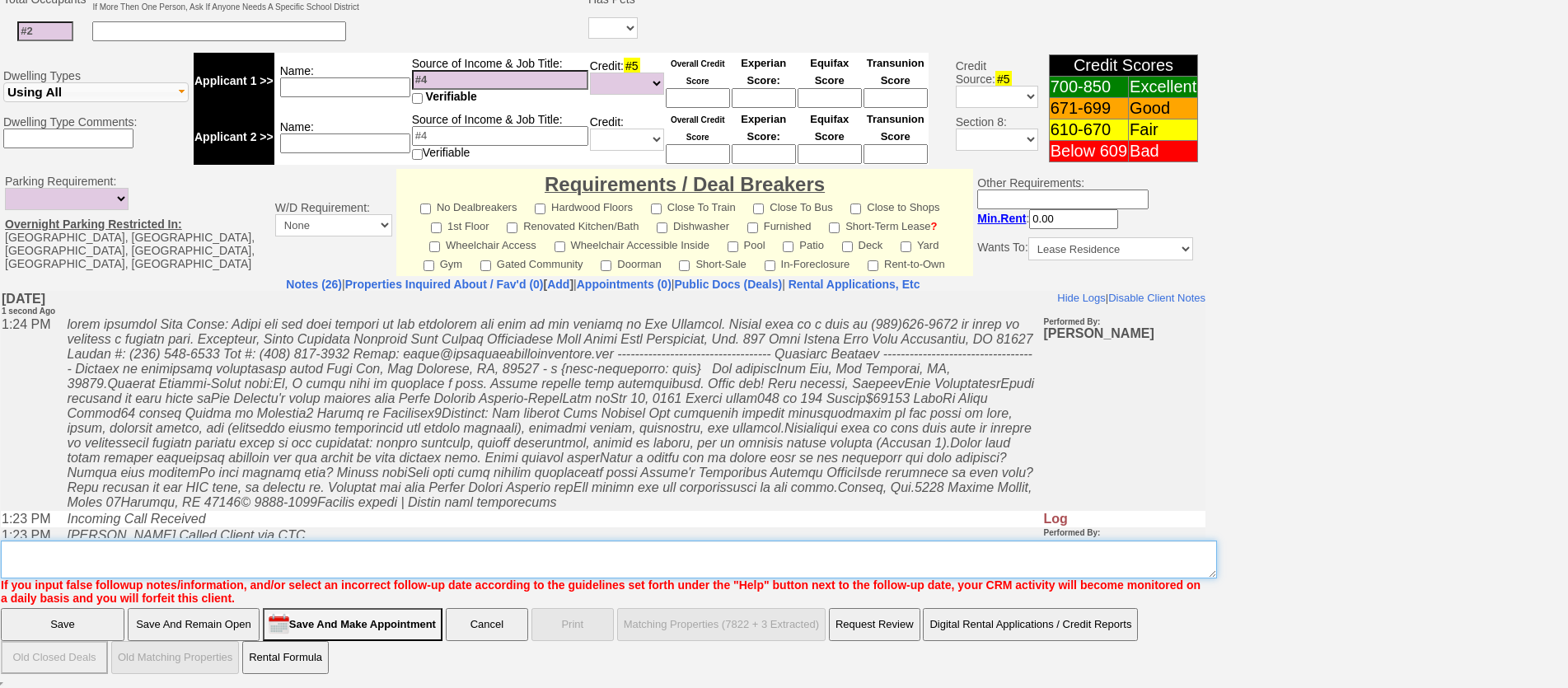
click at [380, 561] on textarea "Insert New Note Here" at bounding box center [608, 559] width 1216 height 38
type textarea "called client lm sent txt and email ia until responseq"
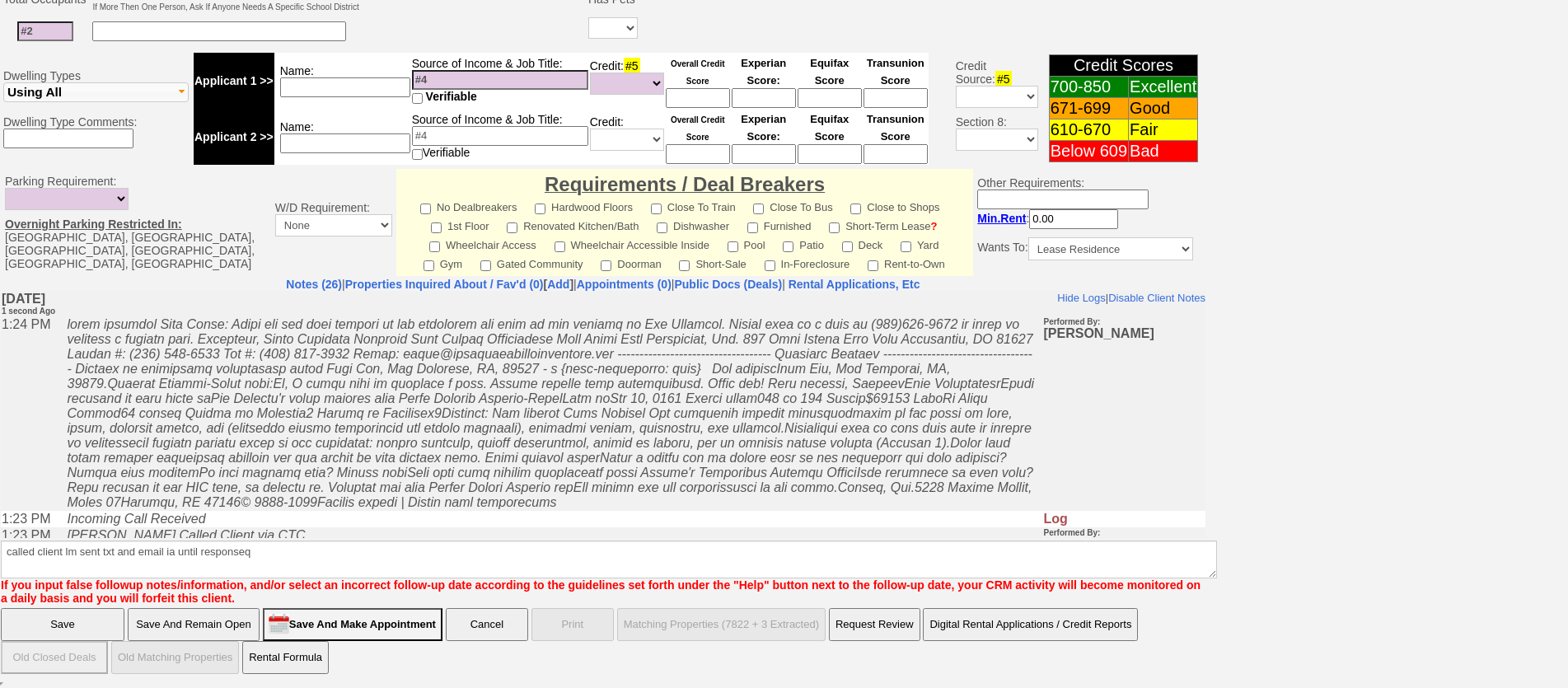
click input "Save" at bounding box center [62, 625] width 124 height 33
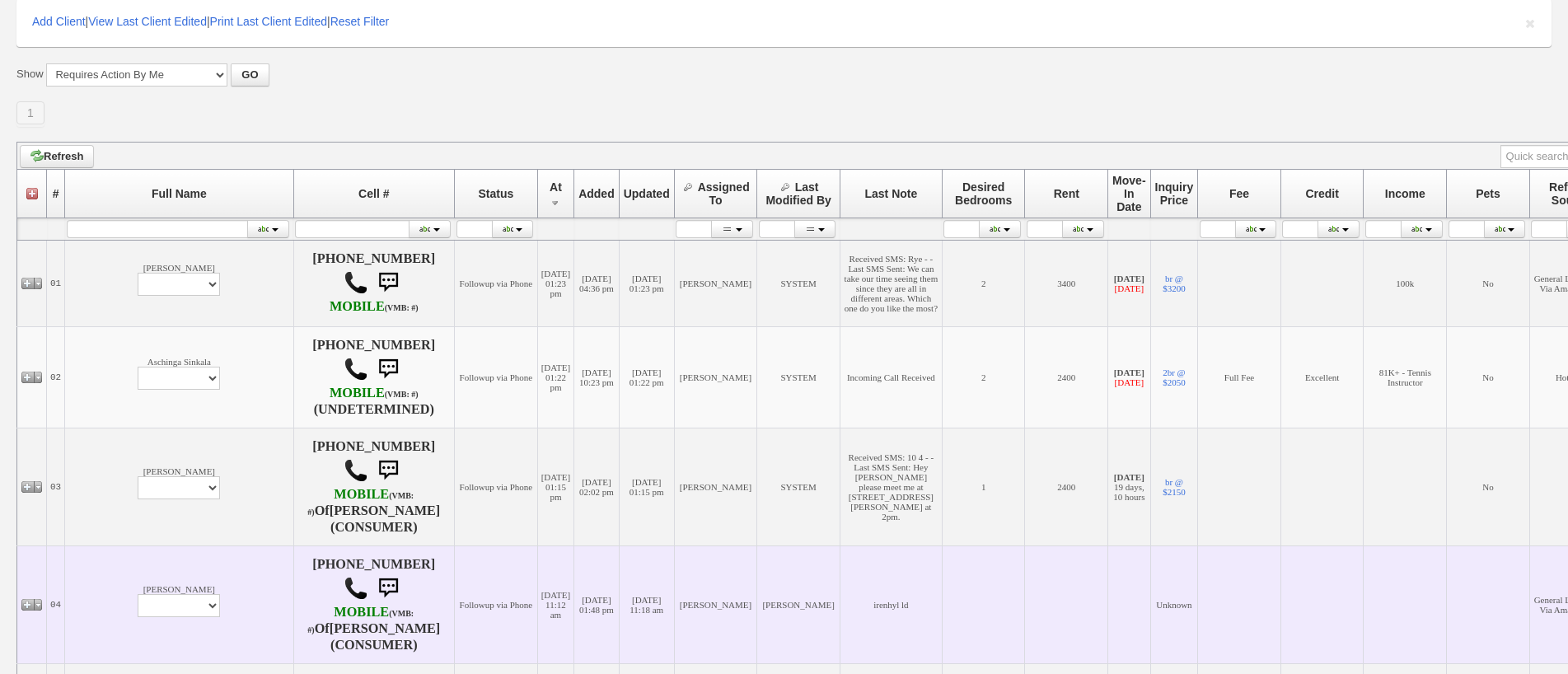
scroll to position [412, 0]
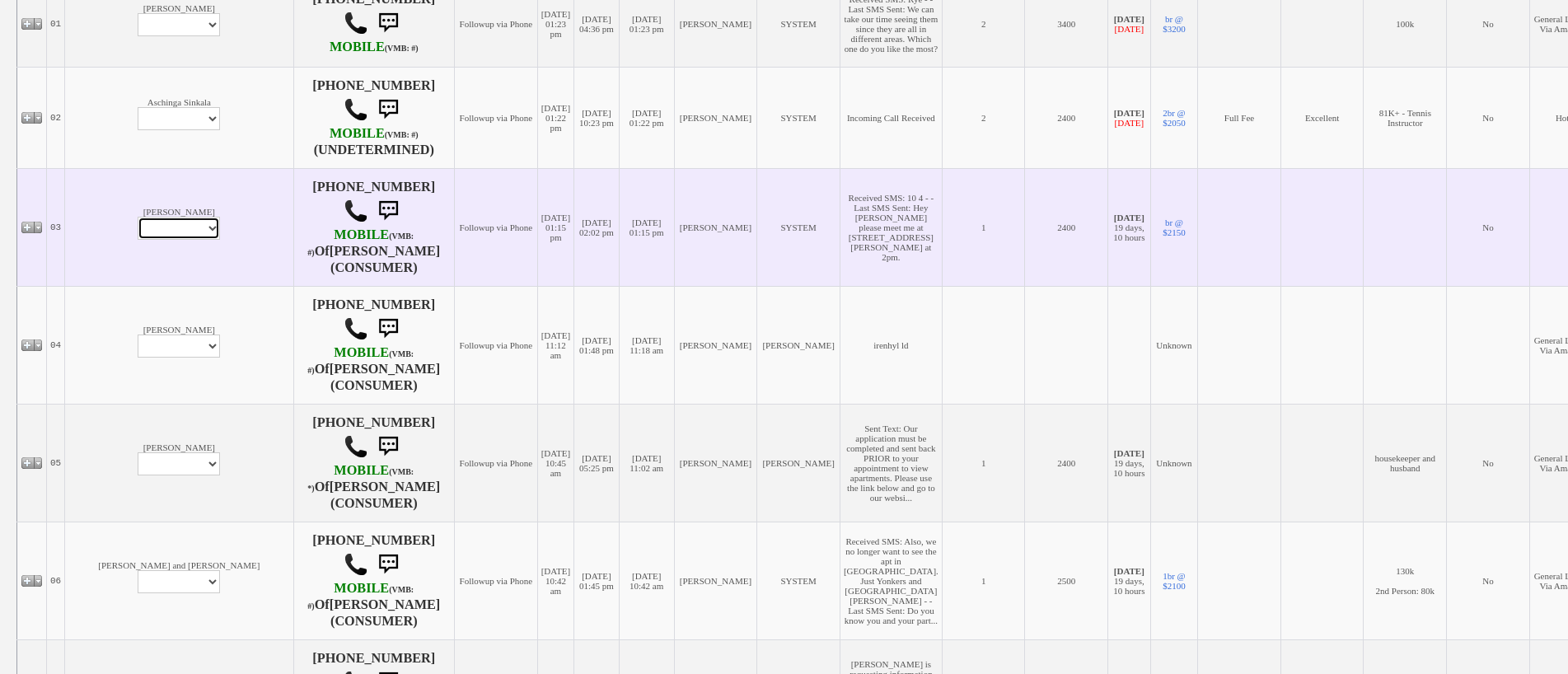
drag, startPoint x: 121, startPoint y: 257, endPoint x: 127, endPoint y: 263, distance: 8.5
click at [138, 240] on select "Profile Edit Print Email Externally (Will Not Be Tracked In CRM) Closed Deals" at bounding box center [179, 228] width 83 height 23
select select "ChangeURL,/crm/custom/edit_client_form.php?redirect=%2Fcrm%2Fclients.php&id=167…"
click at [138, 240] on select "Profile Edit Print Email Externally (Will Not Be Tracked In CRM) Closed Deals" at bounding box center [179, 228] width 83 height 23
select select
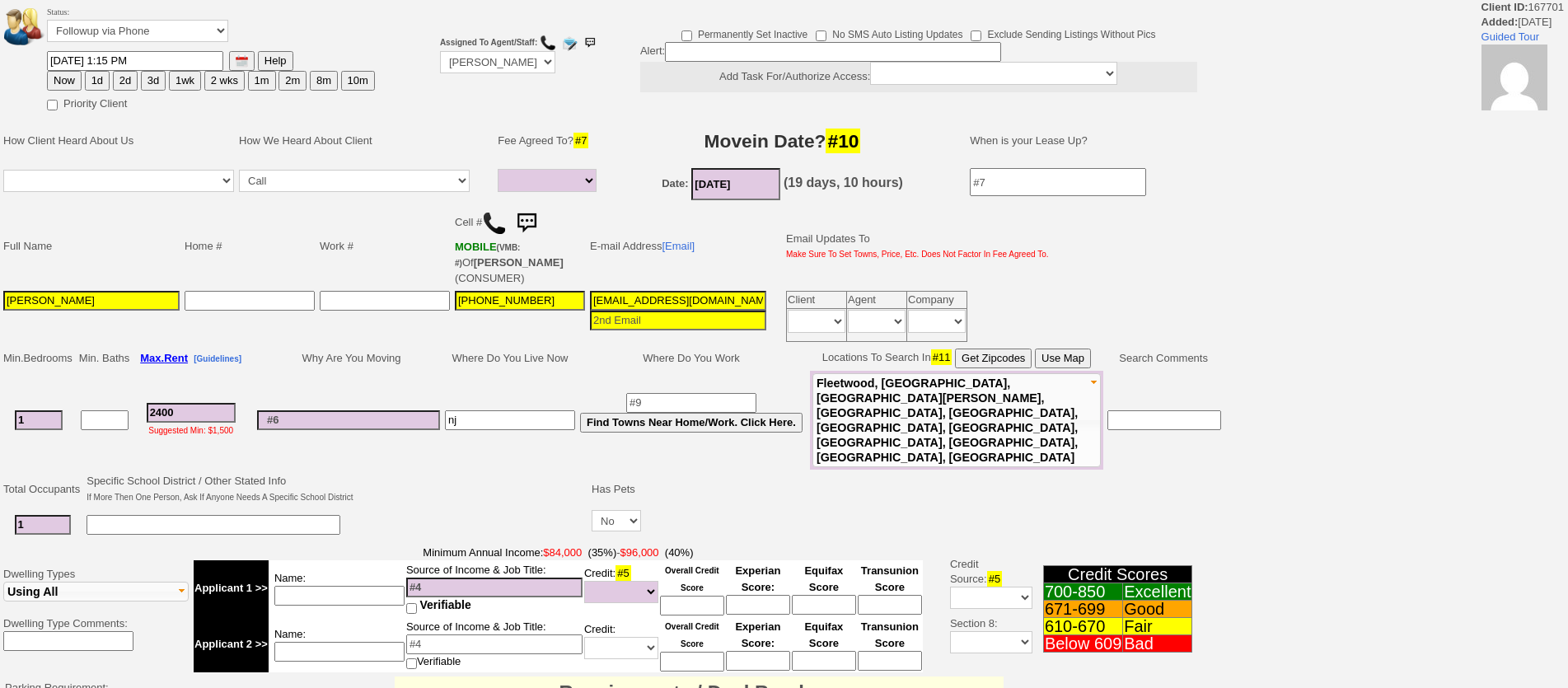
select select
click at [97, 87] on button "1d" at bounding box center [97, 81] width 25 height 20
type input "[DATE] 01:25 PM"
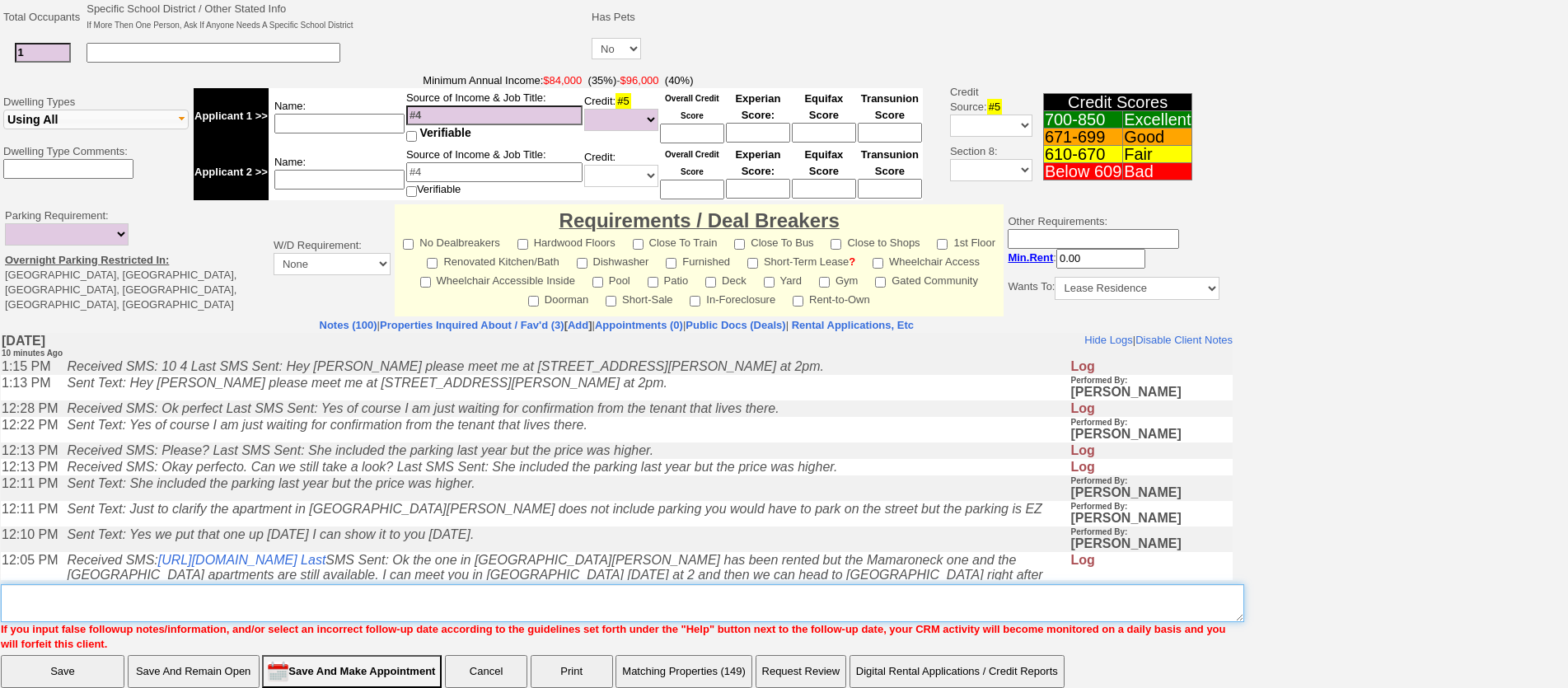
click at [702, 584] on textarea "Insert New Note Here" at bounding box center [622, 602] width 1243 height 38
type textarea "f"
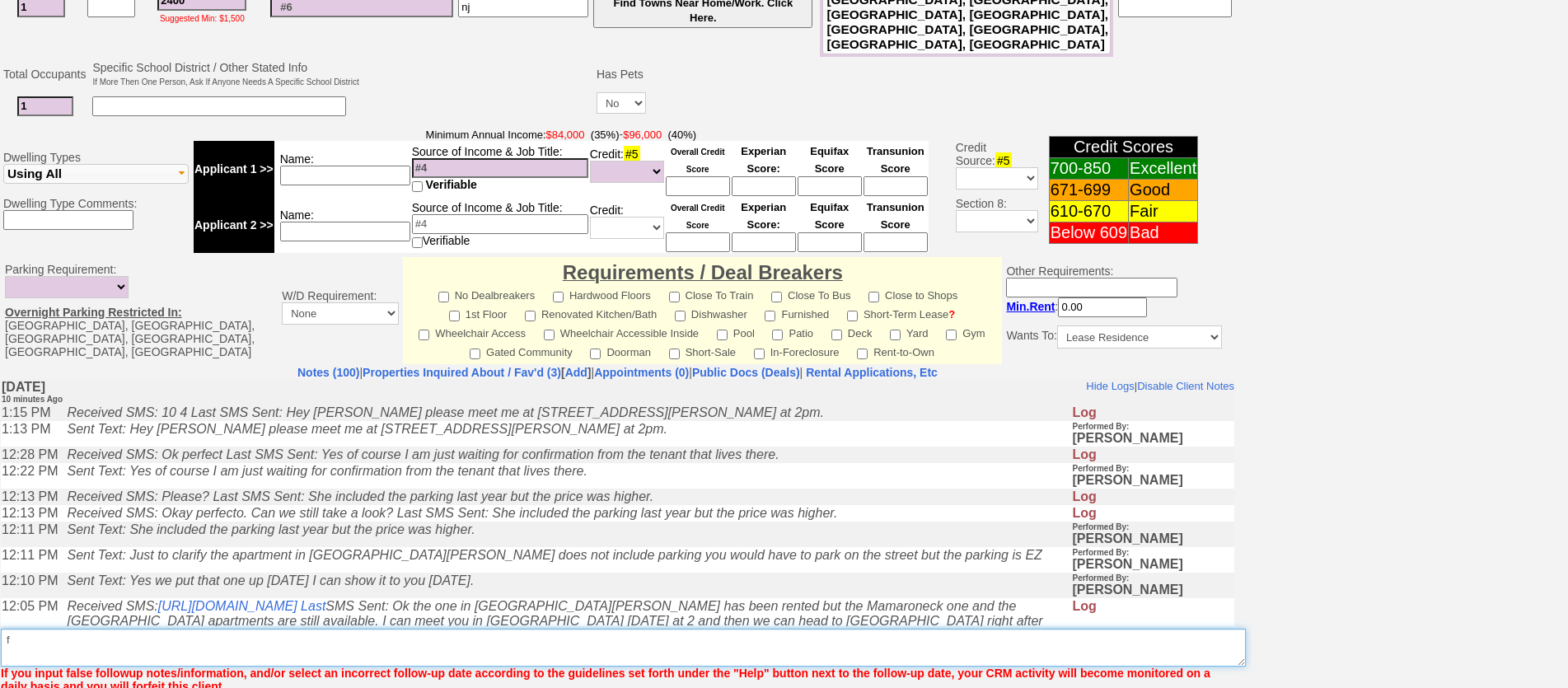
type textarea "f"
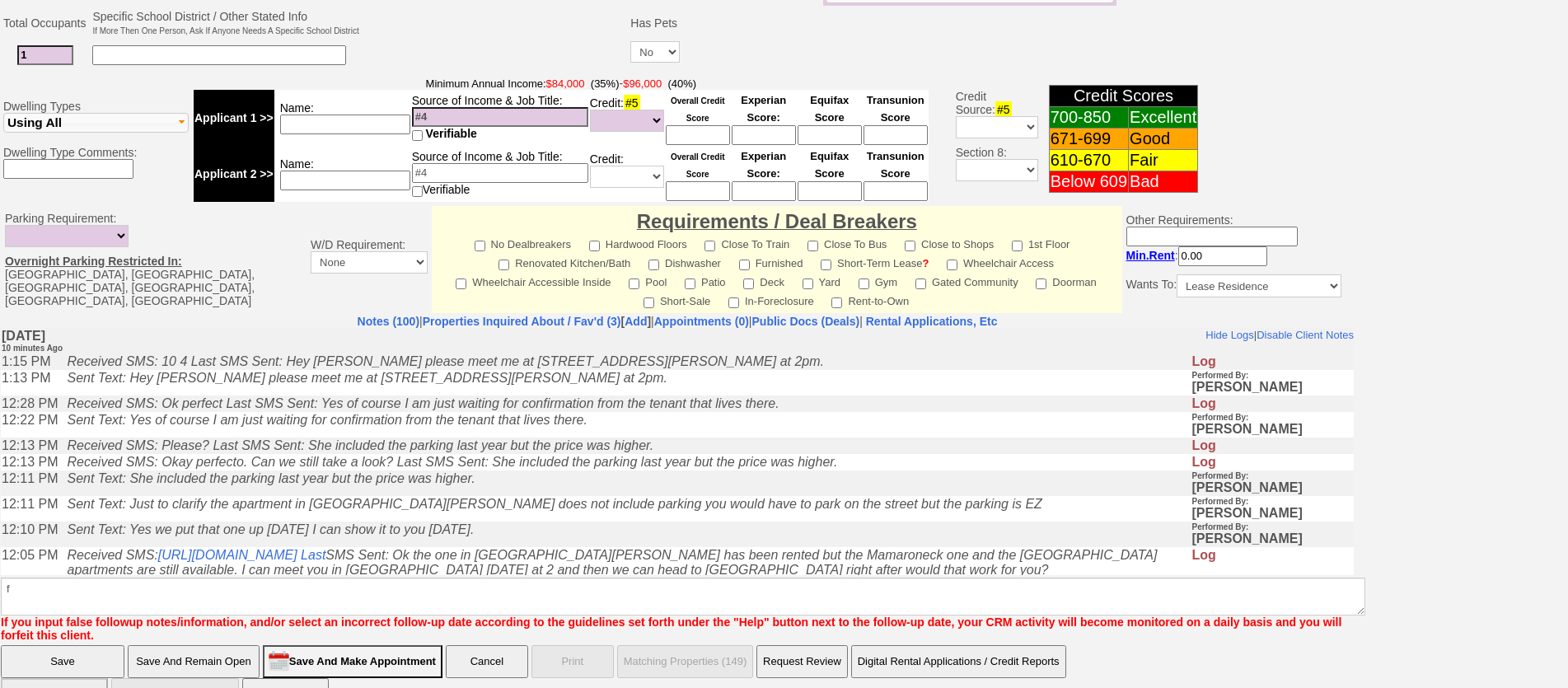
click input "Save" at bounding box center [62, 662] width 124 height 33
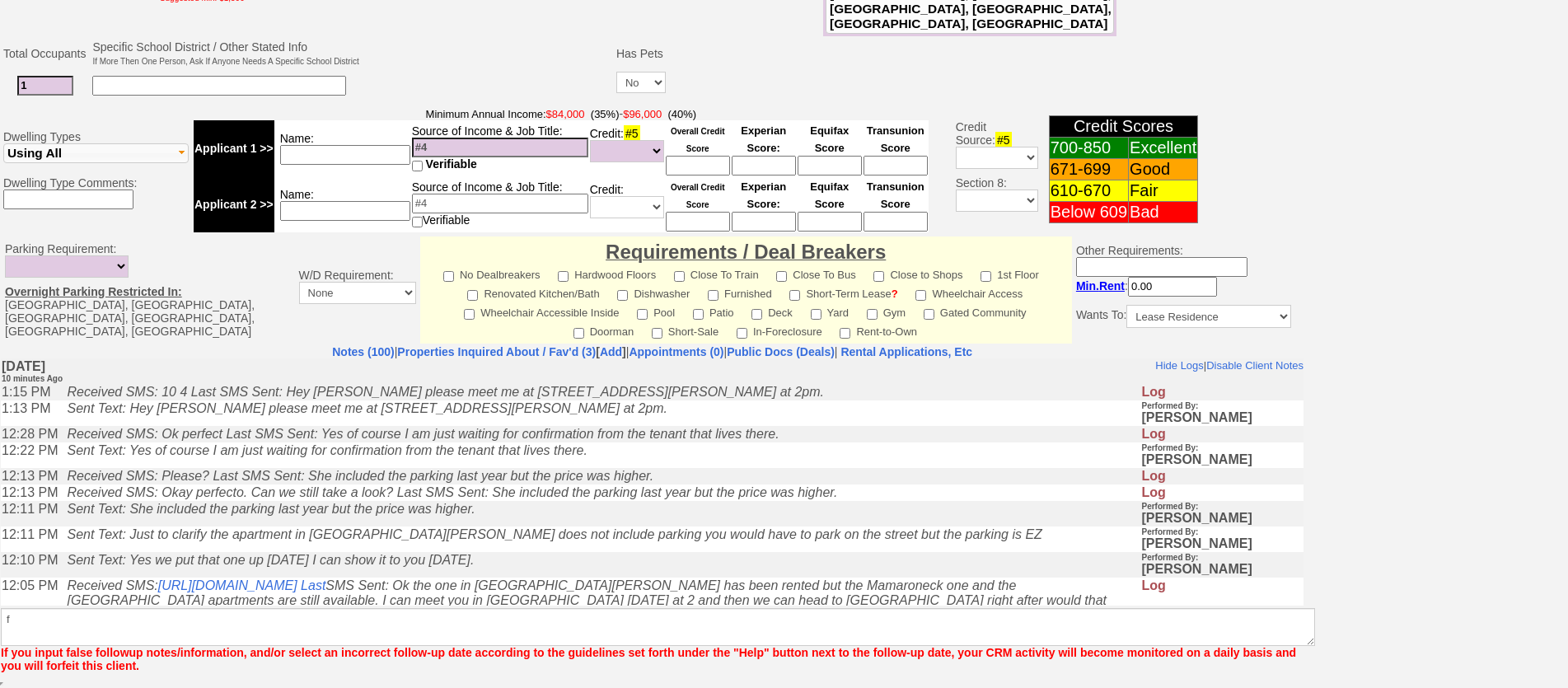
scroll to position [463, 0]
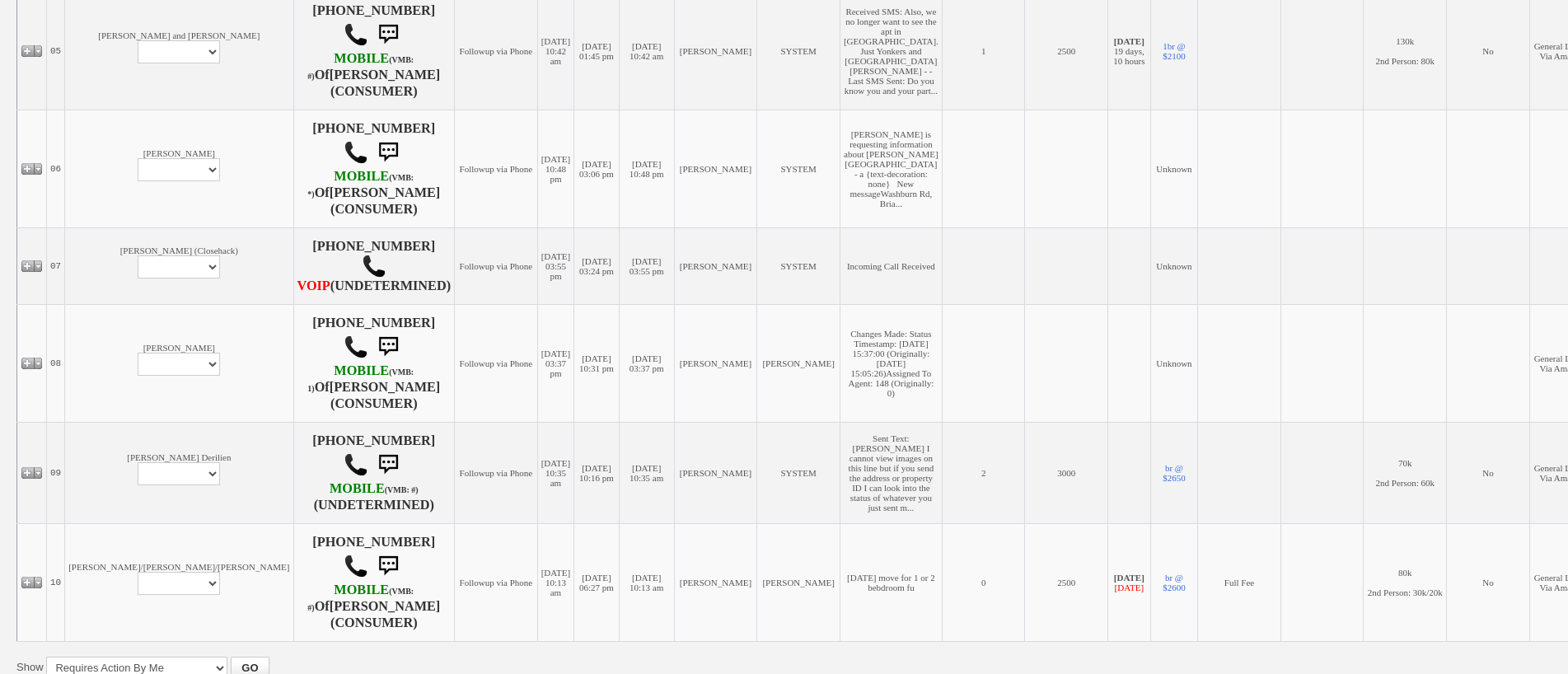
scroll to position [996, 0]
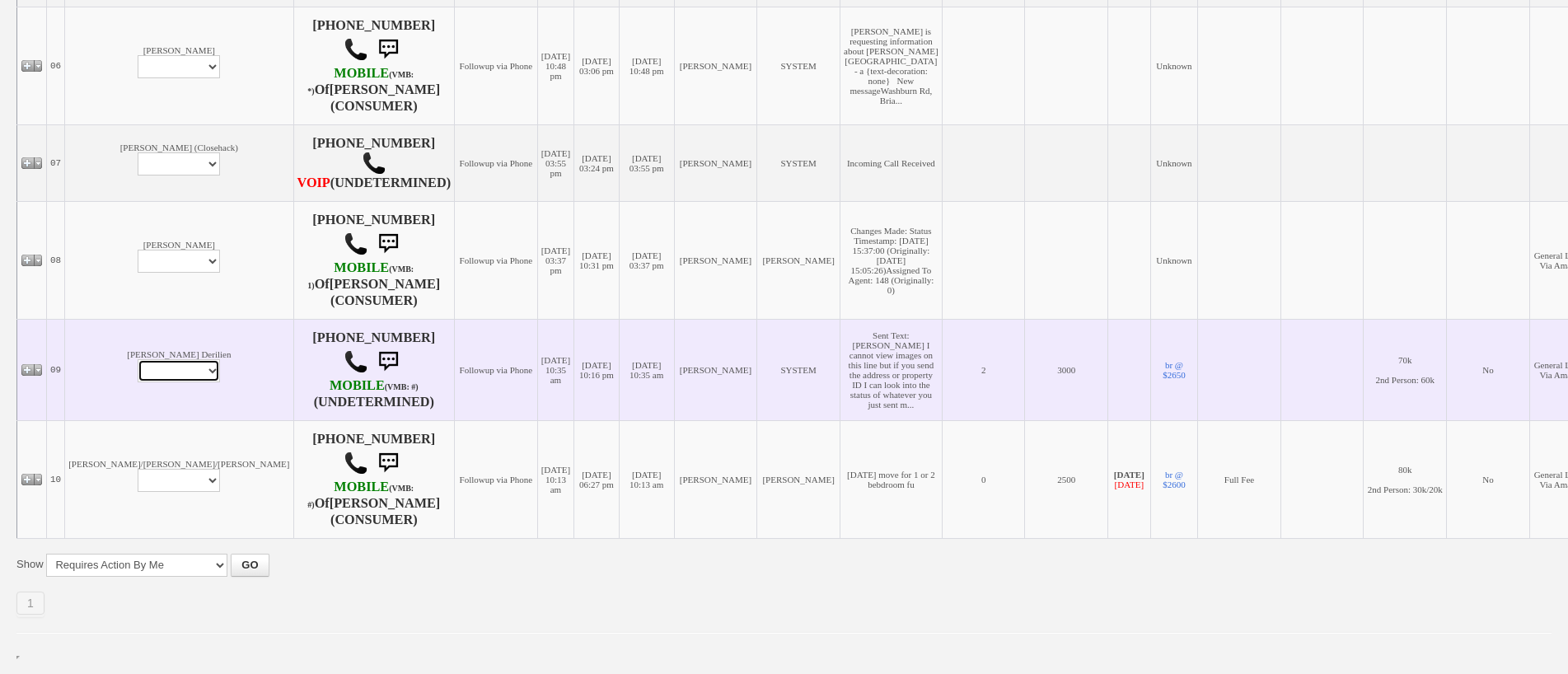
click at [138, 359] on select "Profile Edit Print Email Externally (Will Not Be Tracked In CRM) Closed Deals" at bounding box center [179, 370] width 83 height 23
select select "ChangeURL,/crm/custom/edit_client_form.php?redirect=%2Fcrm%2Fclients.php&id=167…"
click at [138, 359] on select "Profile Edit Print Email Externally (Will Not Be Tracked In CRM) Closed Deals" at bounding box center [179, 370] width 83 height 23
select select
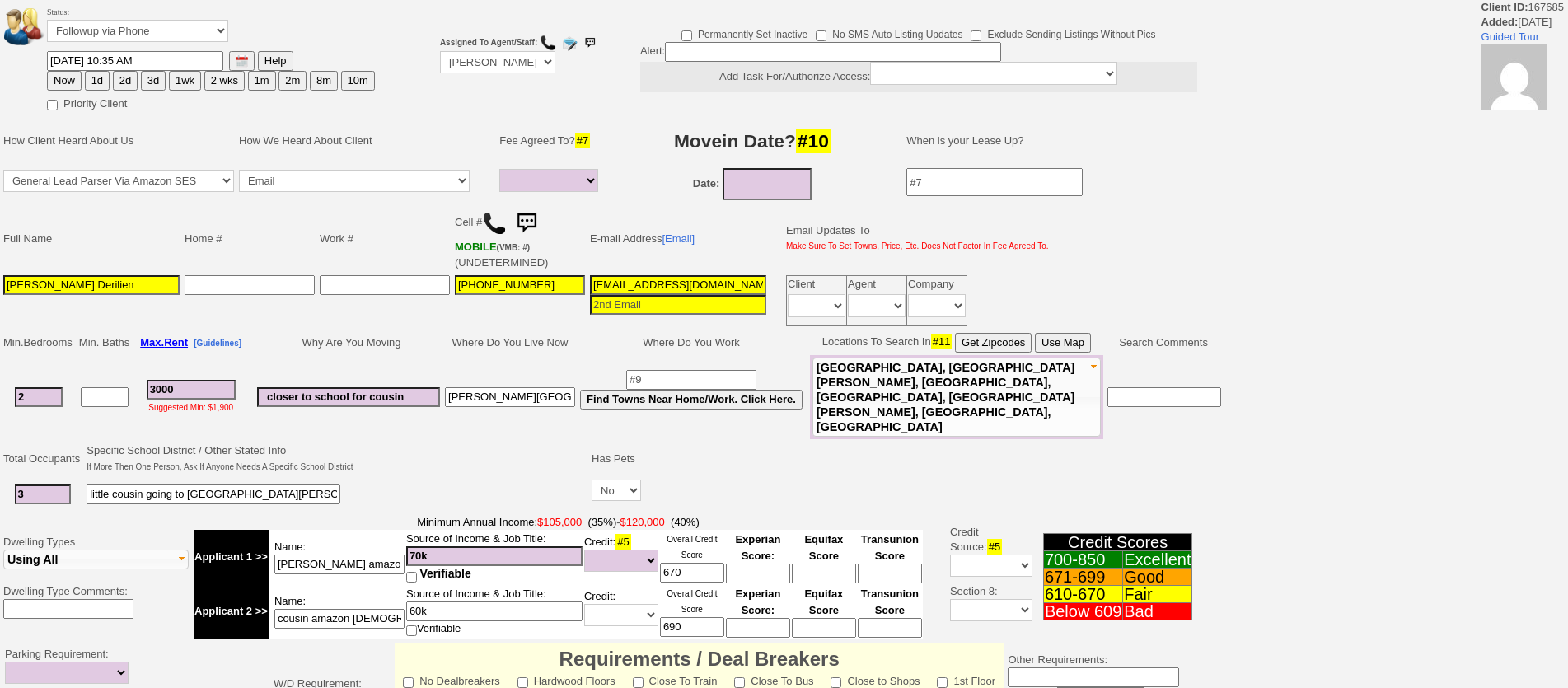
select select
drag, startPoint x: 140, startPoint y: 29, endPoint x: 141, endPoint y: 39, distance: 10.0
click at [140, 31] on select "Followup via Phone Followup via Email Followup When Section 8 Property Found De…" at bounding box center [137, 31] width 181 height 22
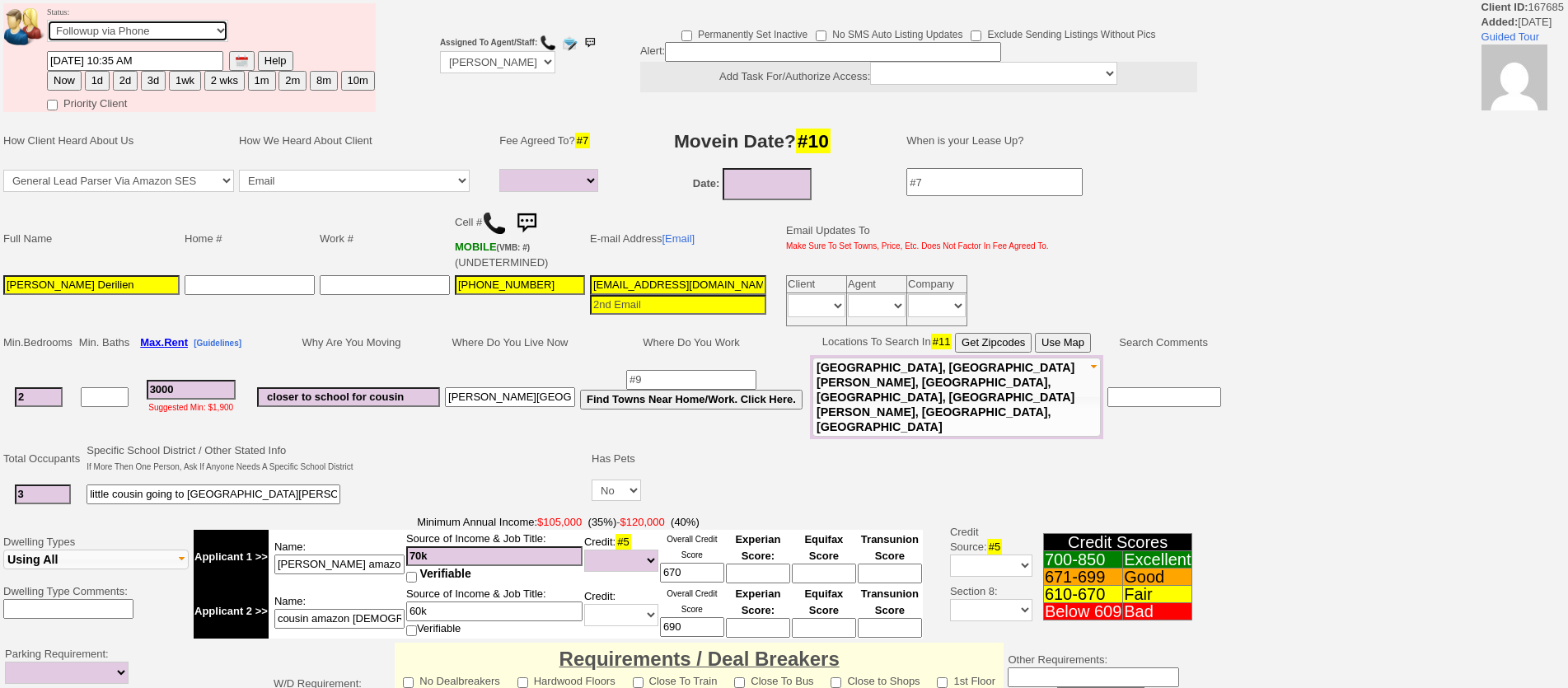
select select "Inactive"
click at [47, 20] on select "Followup via Phone Followup via Email Followup When Section 8 Property Found De…" at bounding box center [137, 31] width 181 height 22
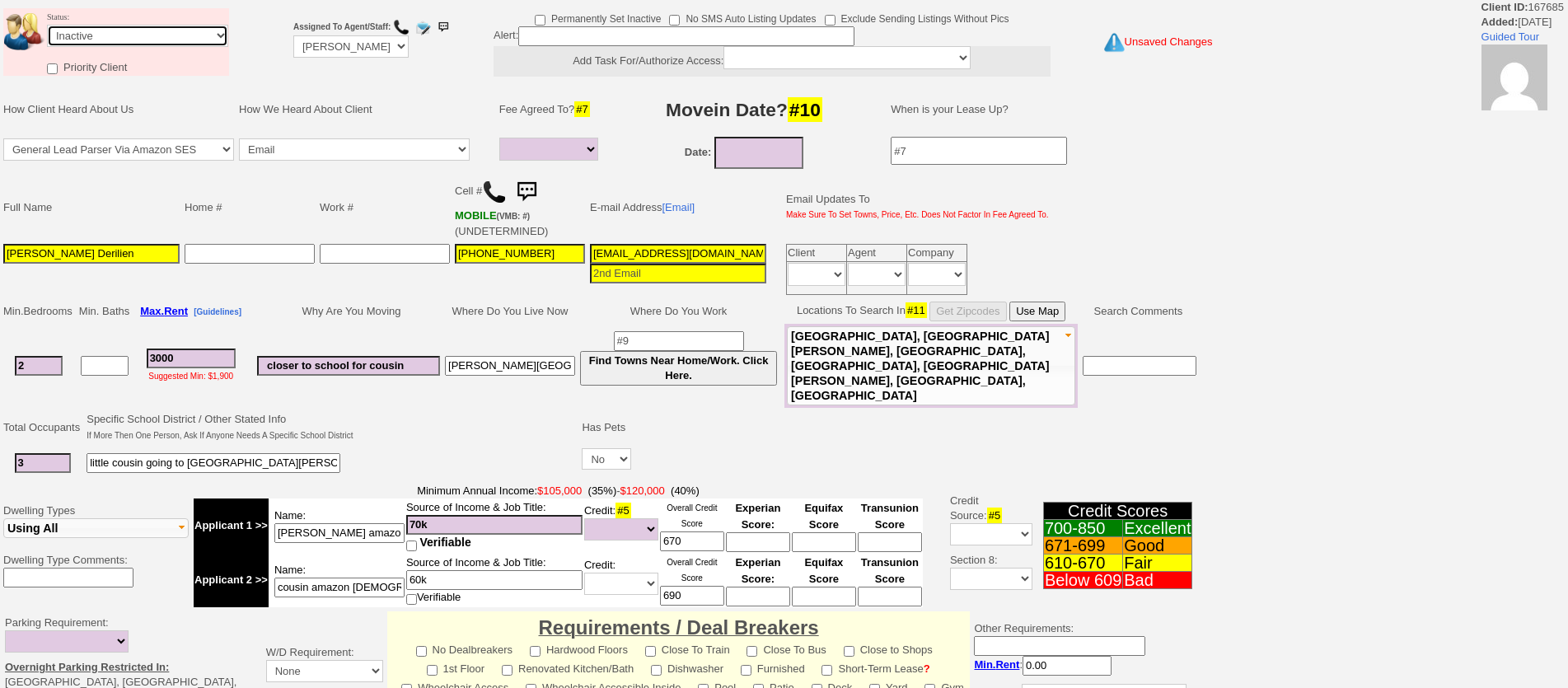
scroll to position [440, 0]
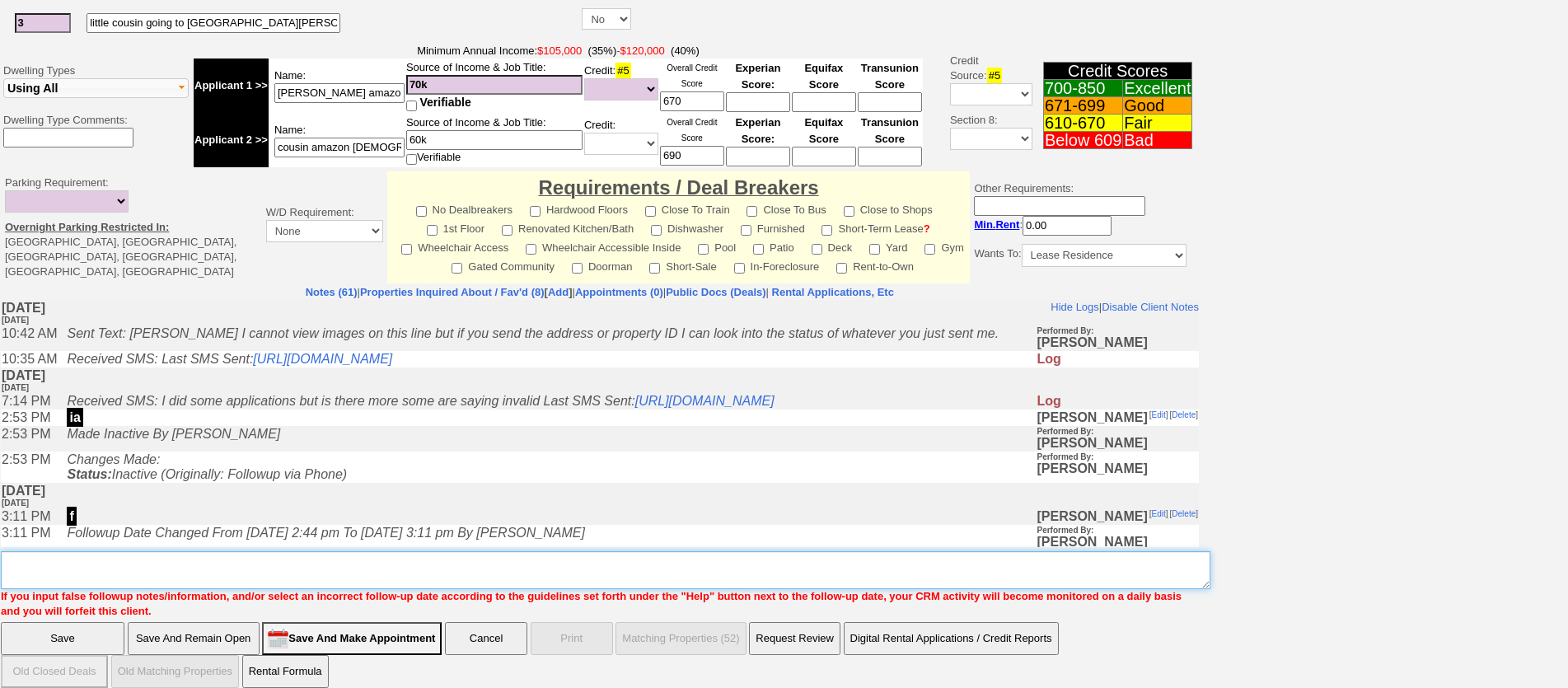
click at [647, 551] on textarea "Insert New Note Here" at bounding box center [606, 570] width 1210 height 38
type textarea "ia"
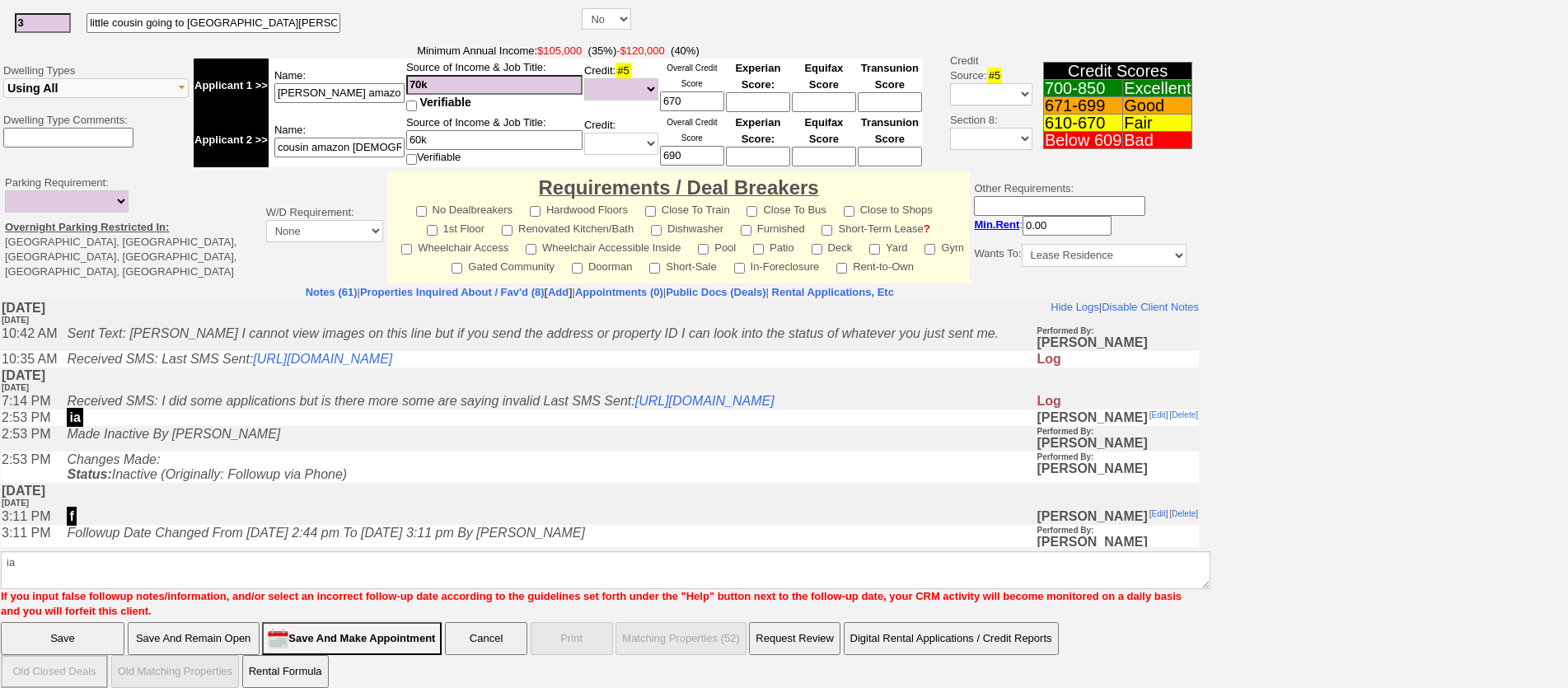
click input "Save" at bounding box center [62, 639] width 124 height 33
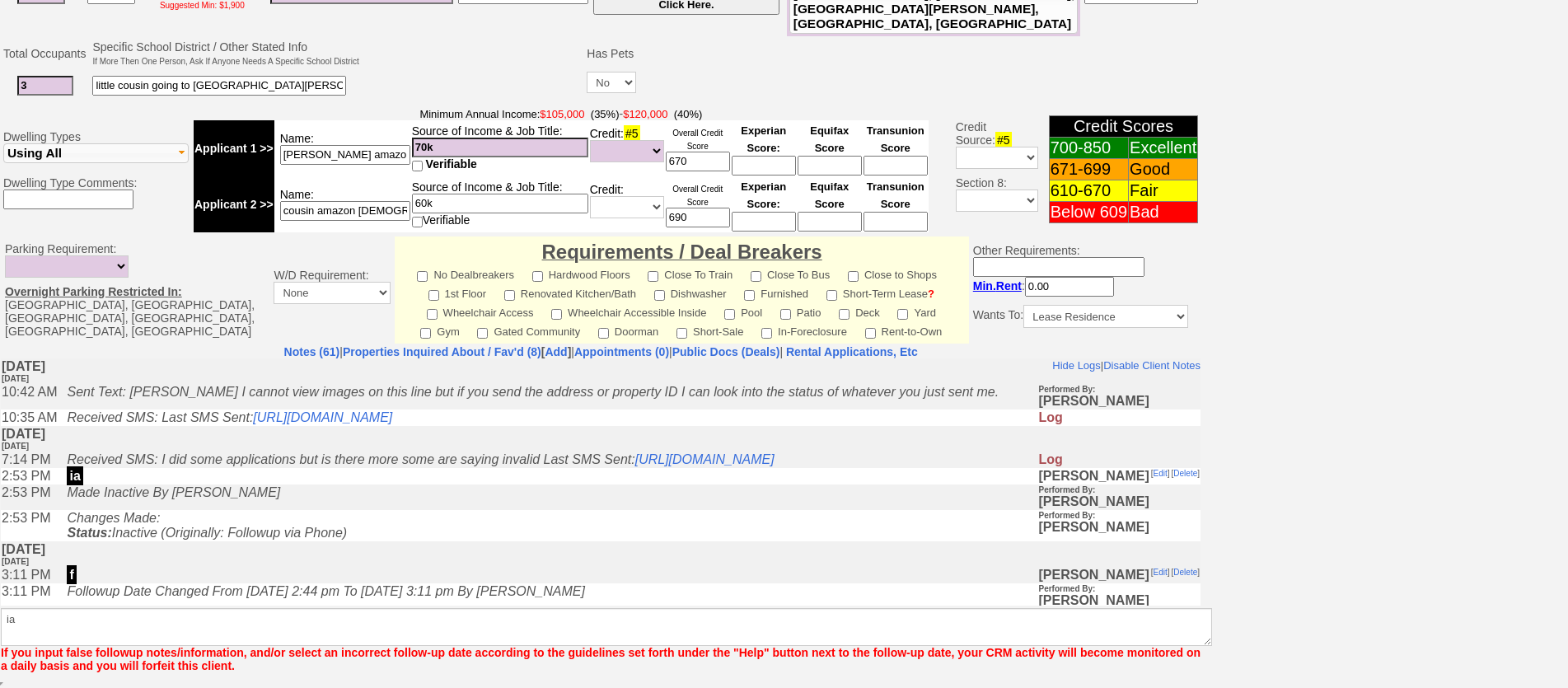
scroll to position [425, 0]
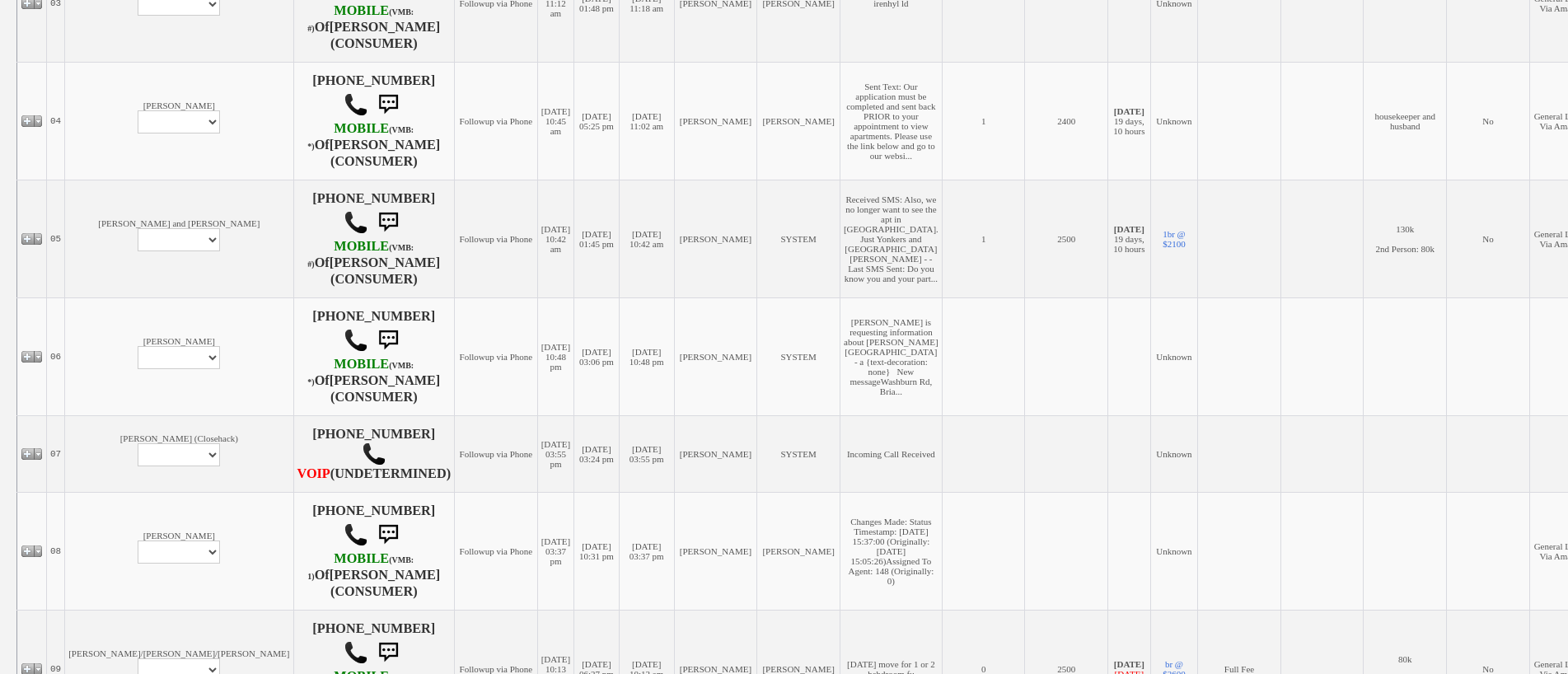
scroll to position [892, 0]
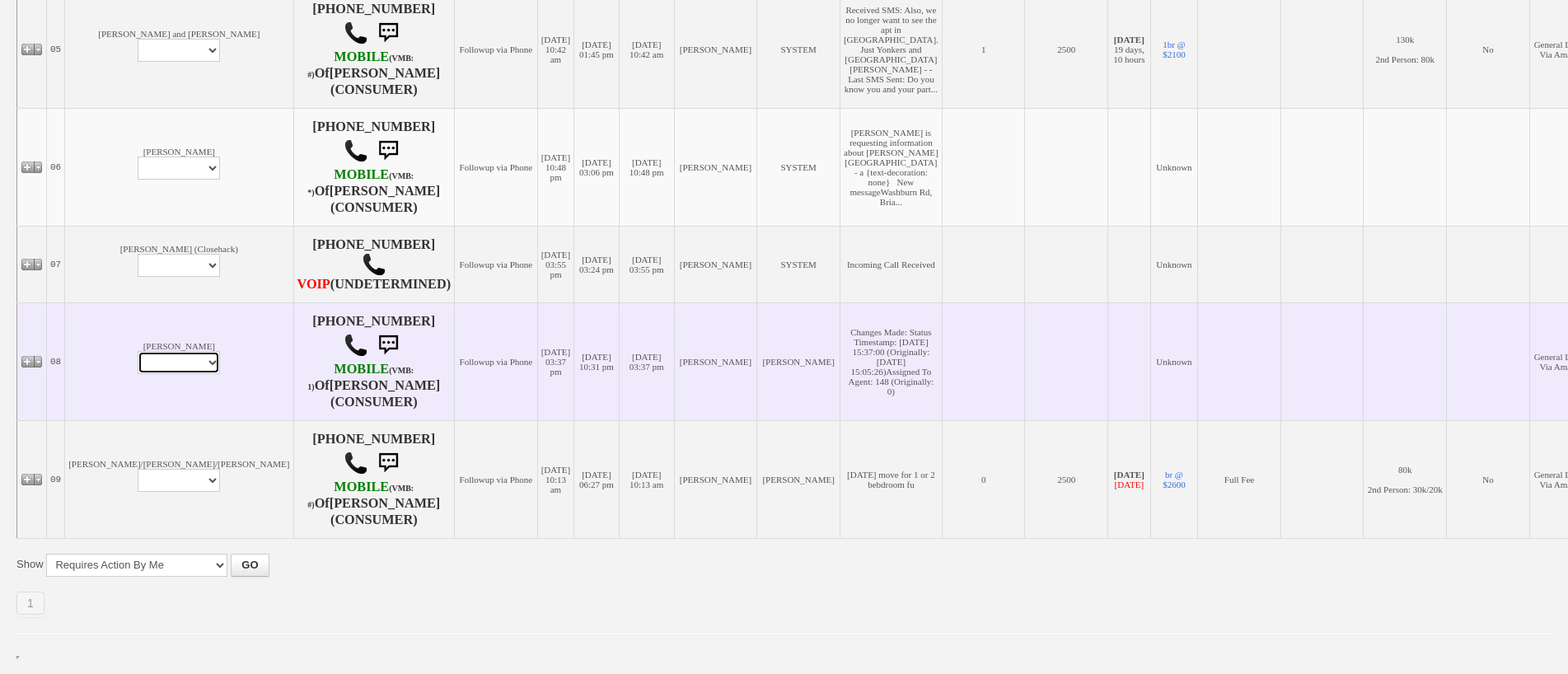
click at [138, 353] on select "Profile Edit Print Email Externally (Will Not Be Tracked In CRM) Closed Deals" at bounding box center [179, 362] width 83 height 23
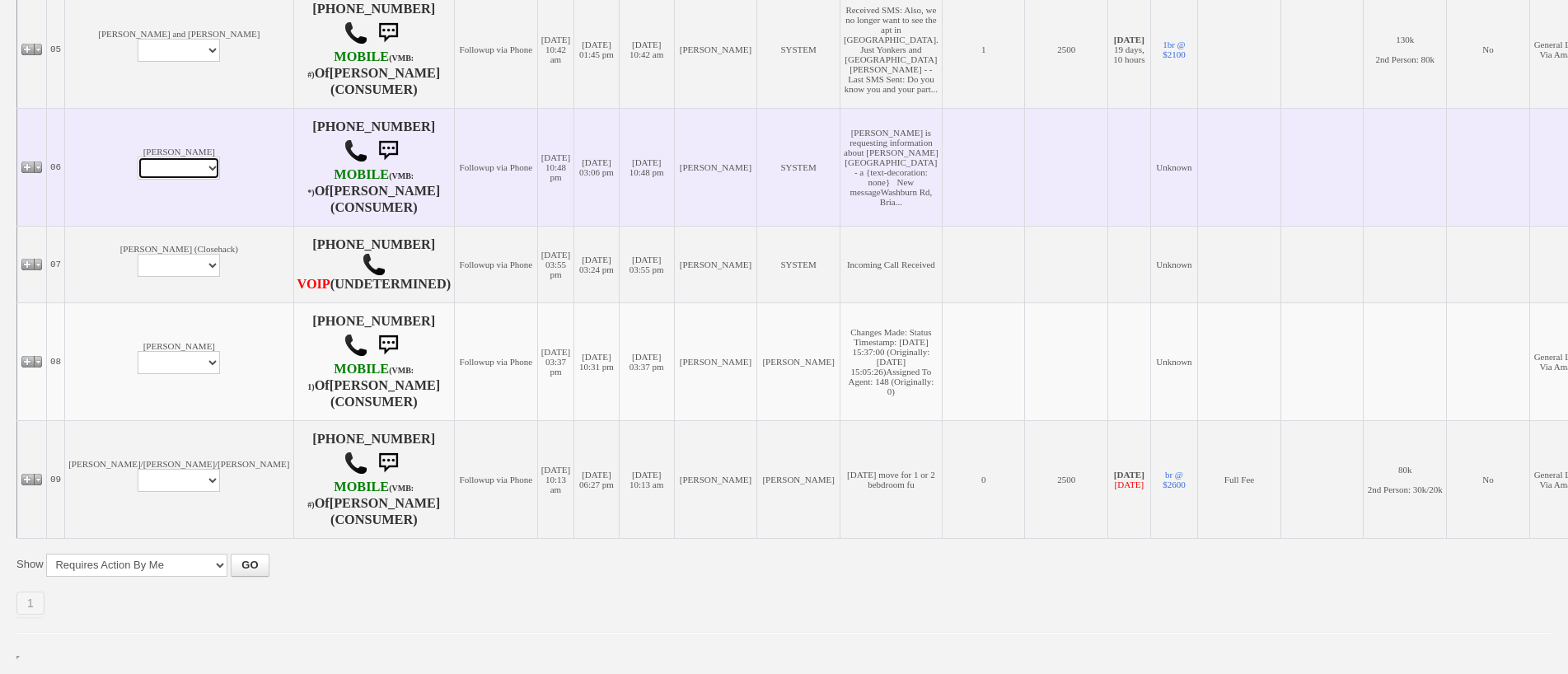
click at [138, 156] on select "Profile Edit Print Email Externally (Will Not Be Tracked In CRM) Closed Deals" at bounding box center [179, 168] width 83 height 23
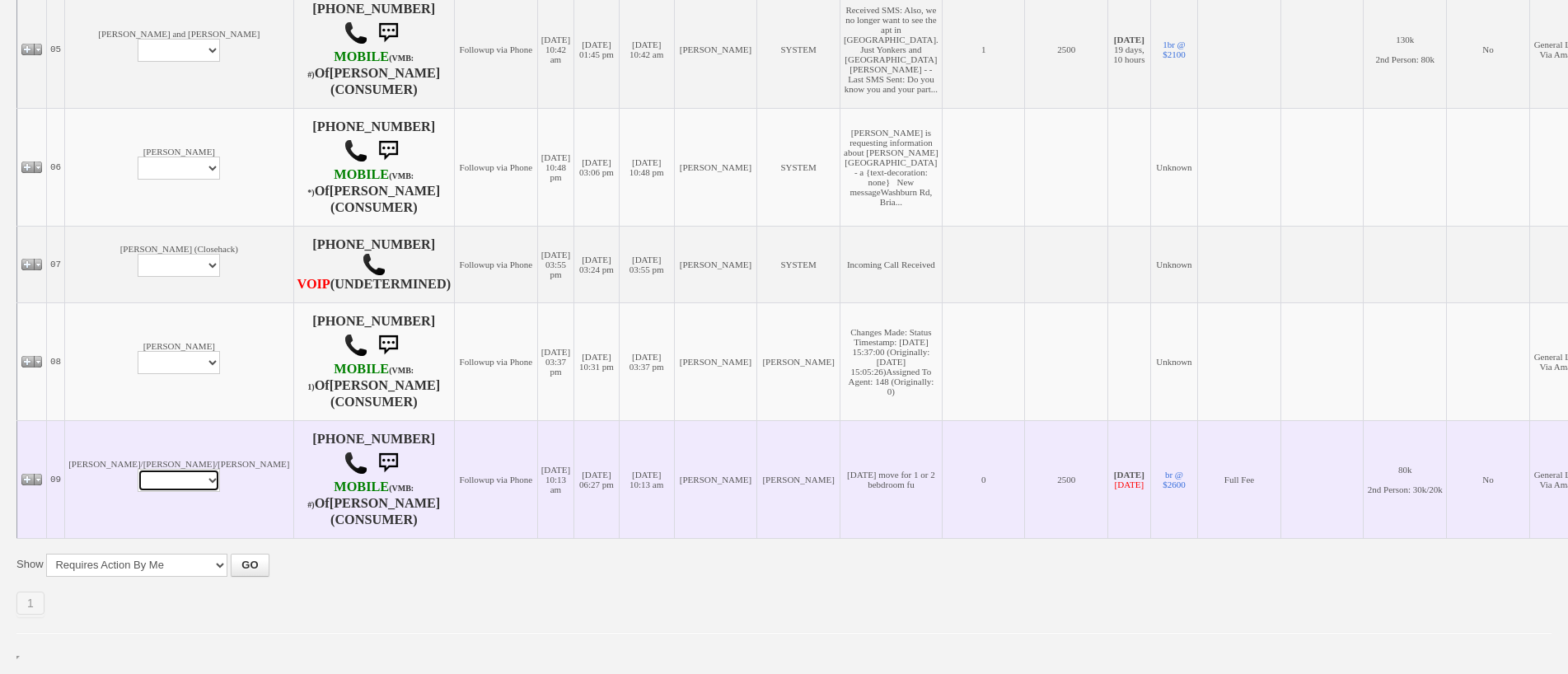
click at [138, 491] on select "Profile Edit Print Email Externally (Will Not Be Tracked In CRM) Closed Deals" at bounding box center [179, 480] width 83 height 23
select select "ChangeURL,/crm/custom/edit_client_form.php?redirect=%2Fcrm%2Fclients.php&id=128…"
click at [138, 478] on select "Profile Edit Print Email Externally (Will Not Be Tracked In CRM) Closed Deals" at bounding box center [179, 480] width 83 height 23
select select
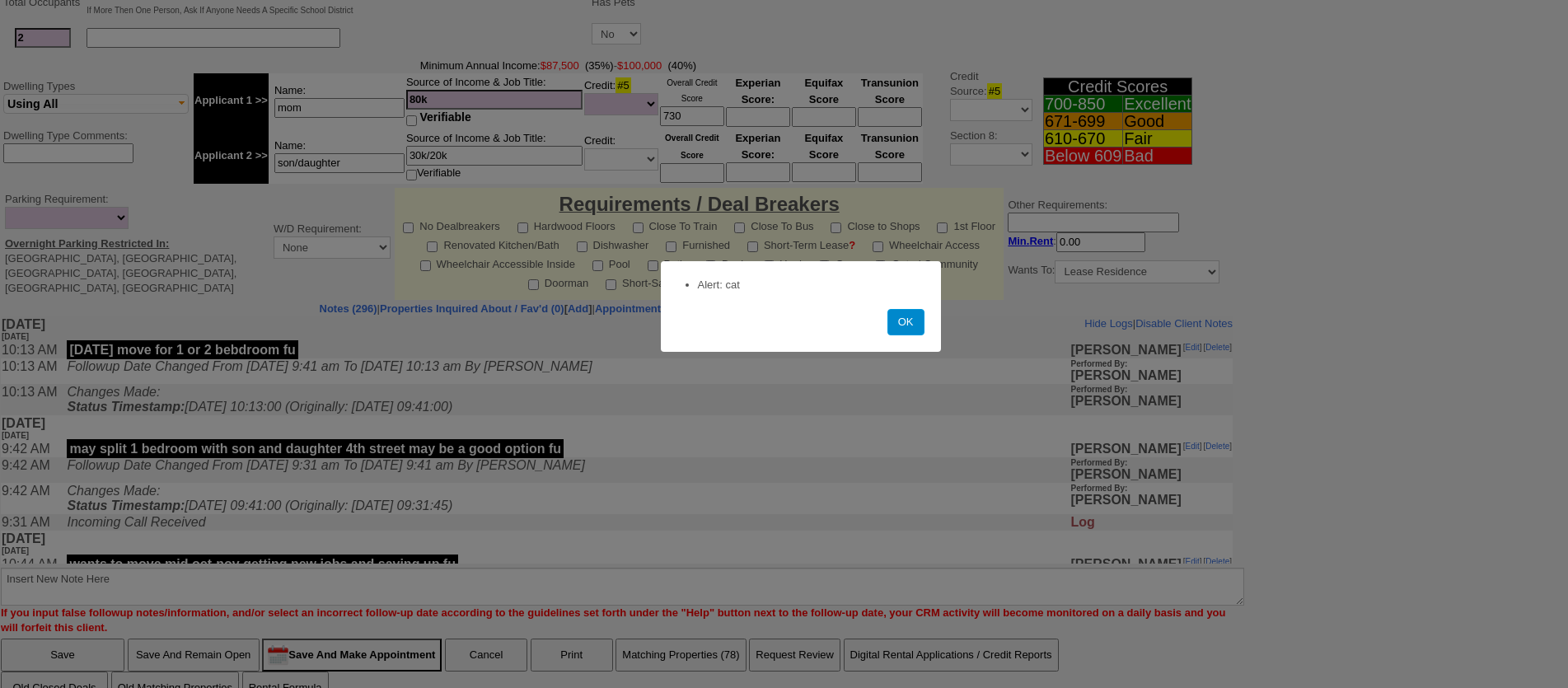
click at [895, 314] on button "OK" at bounding box center [906, 322] width 37 height 26
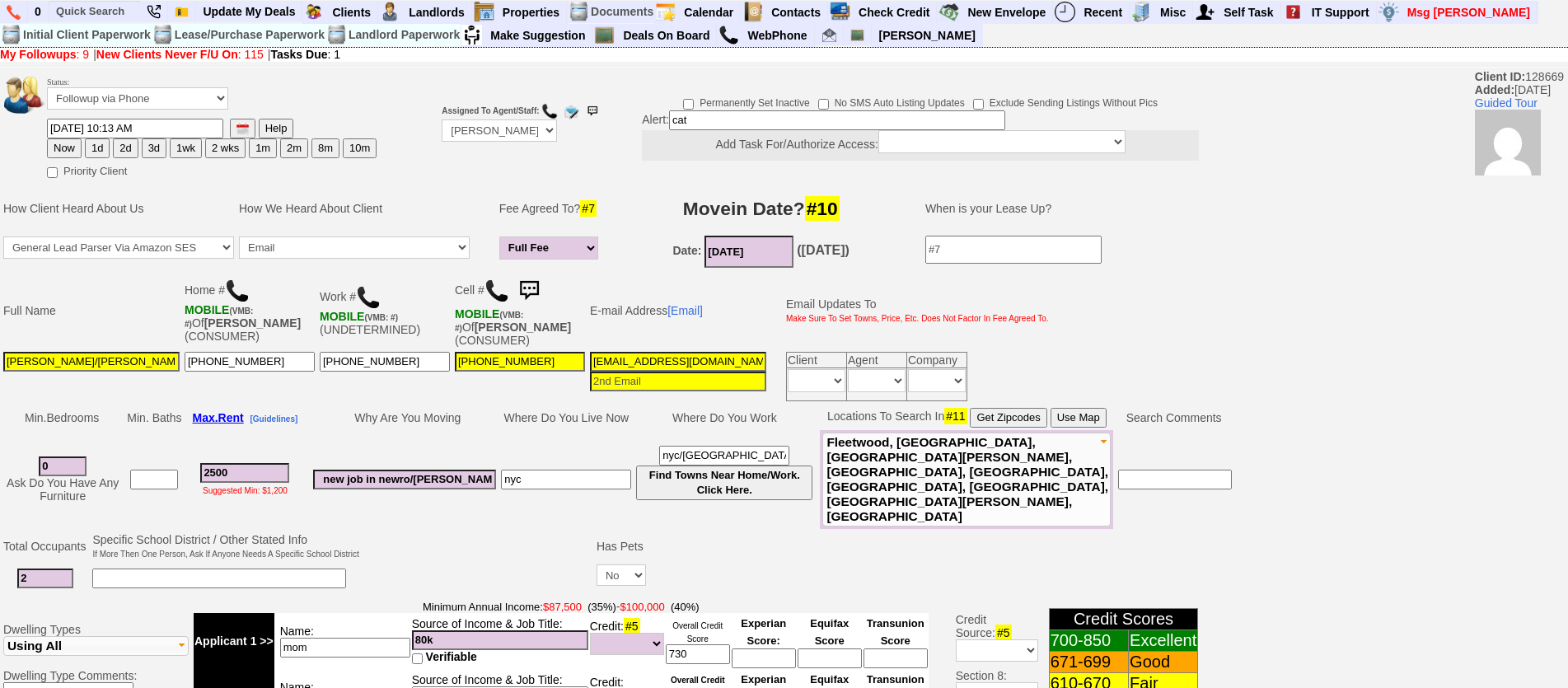
click at [499, 301] on img at bounding box center [497, 290] width 25 height 25
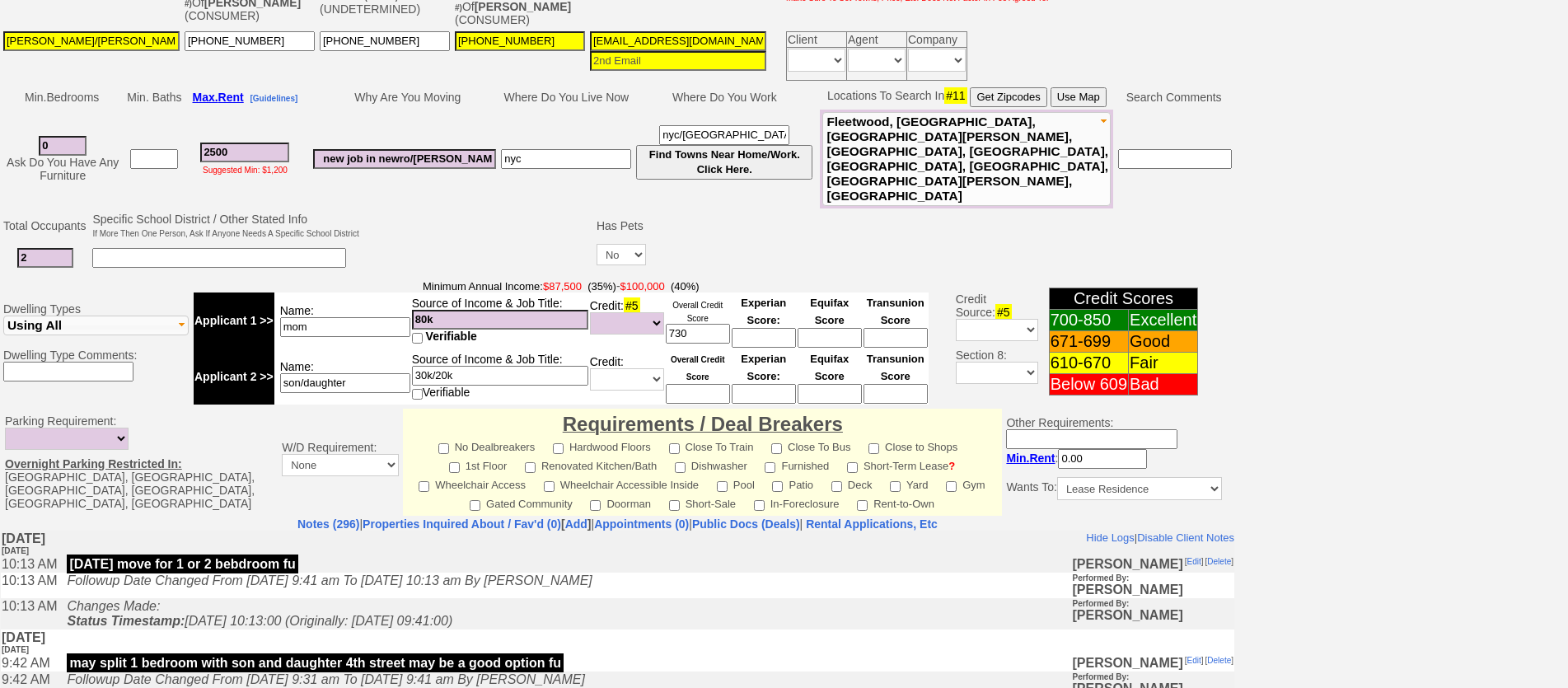
scroll to position [412, 0]
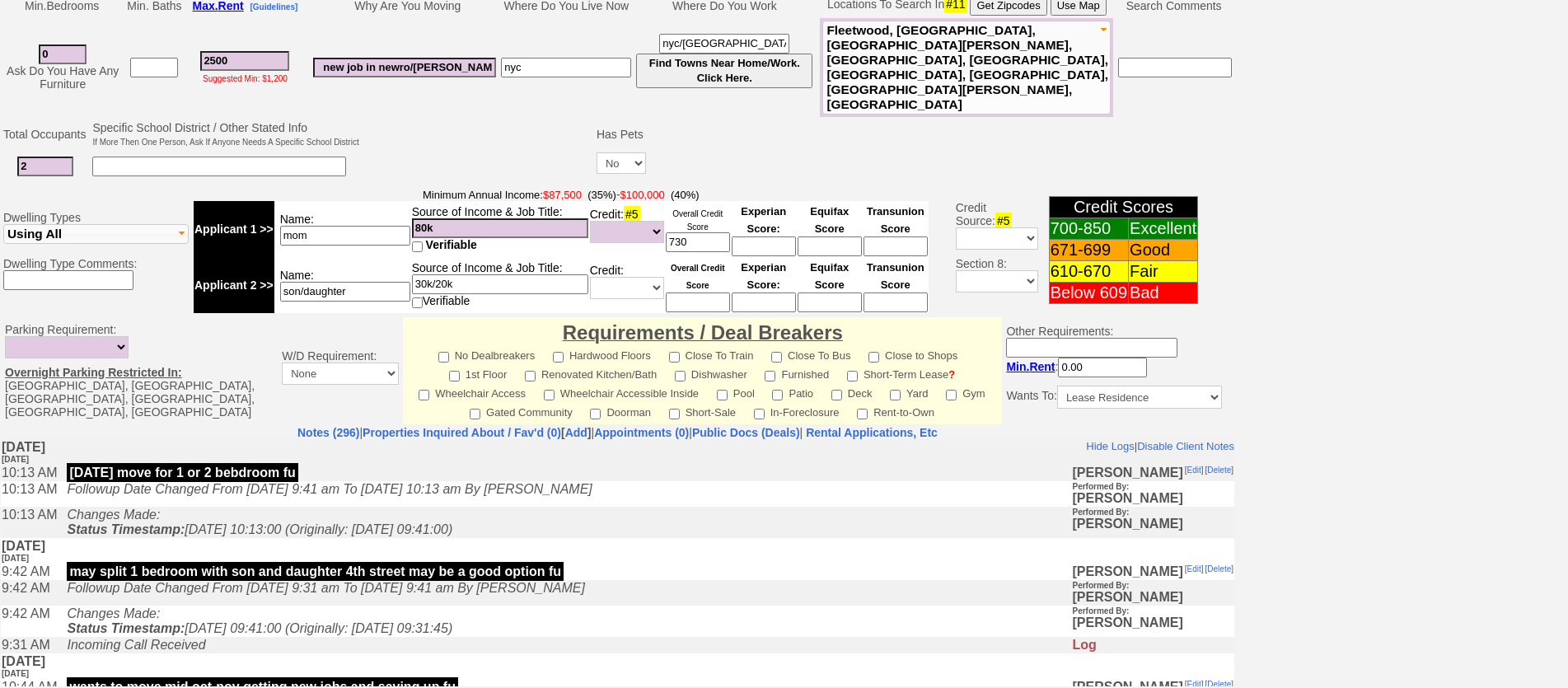
click at [452, 526] on icon "Changes Made: Status Timestamp: [DATE] 10:13:00 (Originally: [DATE] 09:41:00)" at bounding box center [259, 520] width 385 height 29
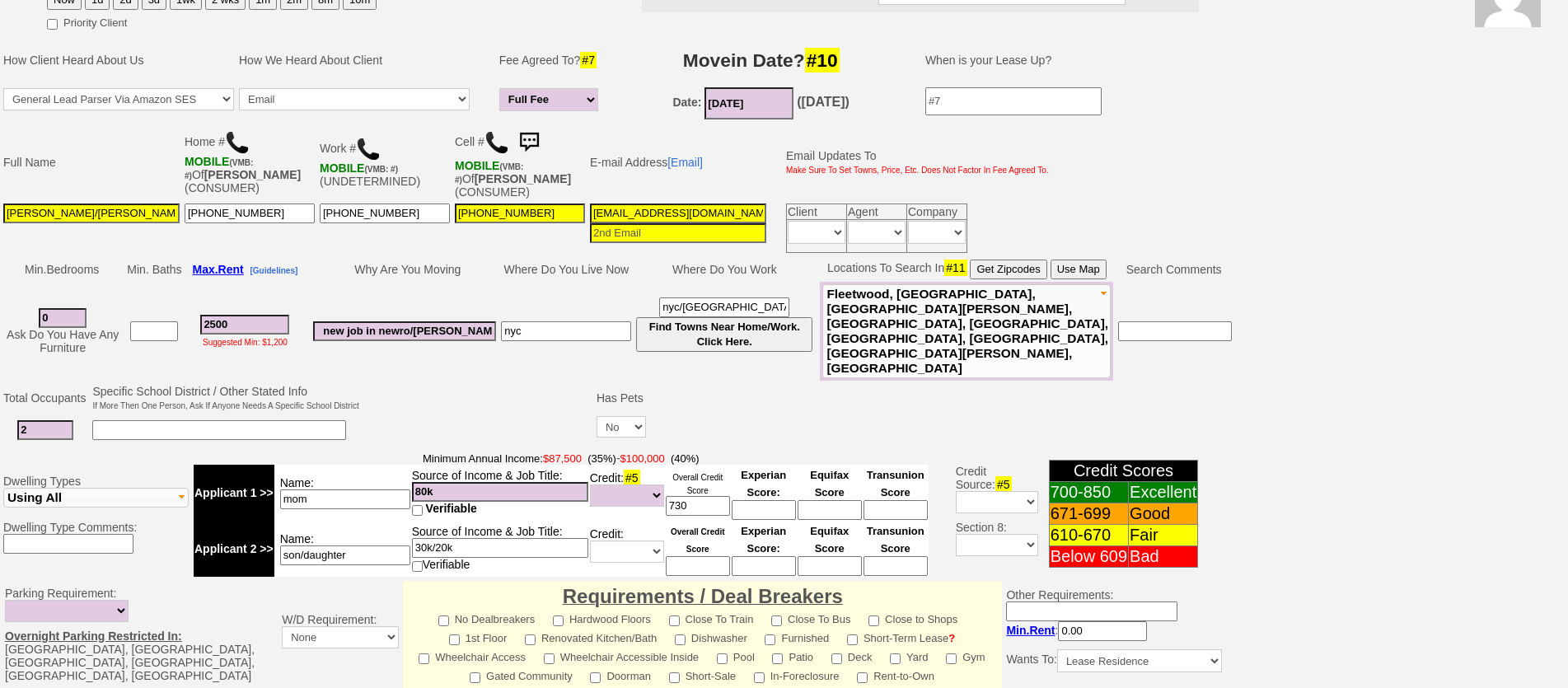
scroll to position [0, 0]
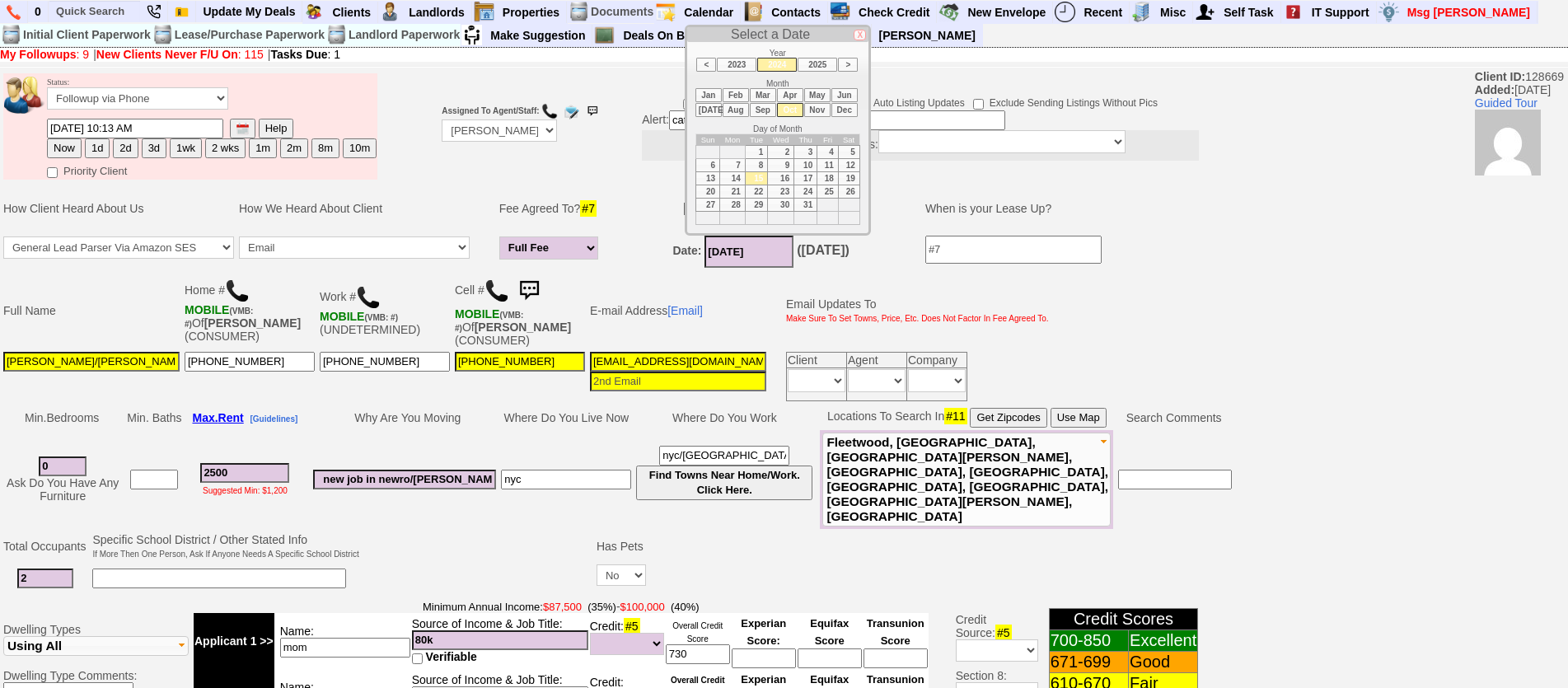
click at [720, 250] on input "[DATE]" at bounding box center [748, 251] width 89 height 32
click at [626, 564] on select "Yes No" at bounding box center [622, 575] width 49 height 21
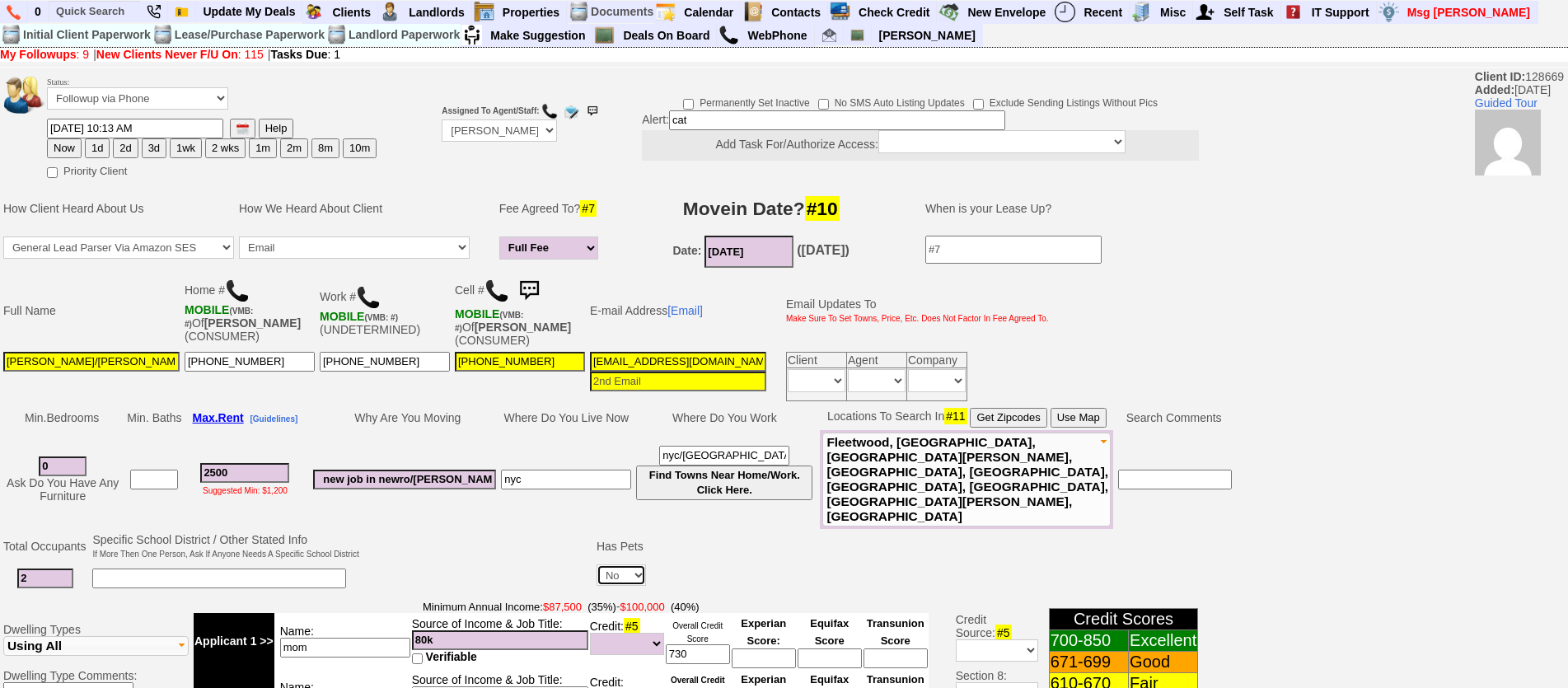
select select "Yes"
click at [598, 564] on select "Yes No" at bounding box center [622, 575] width 49 height 21
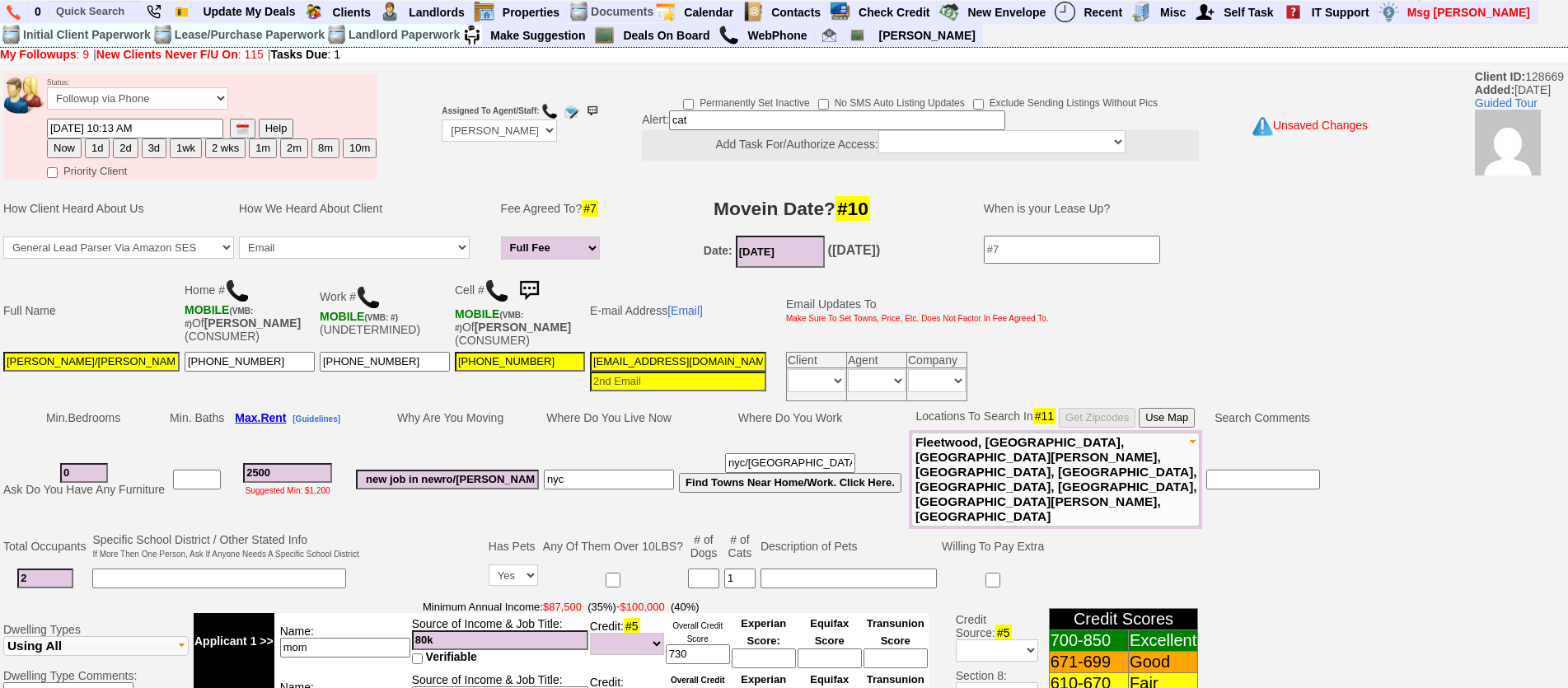
click at [703, 569] on input at bounding box center [704, 578] width 32 height 20
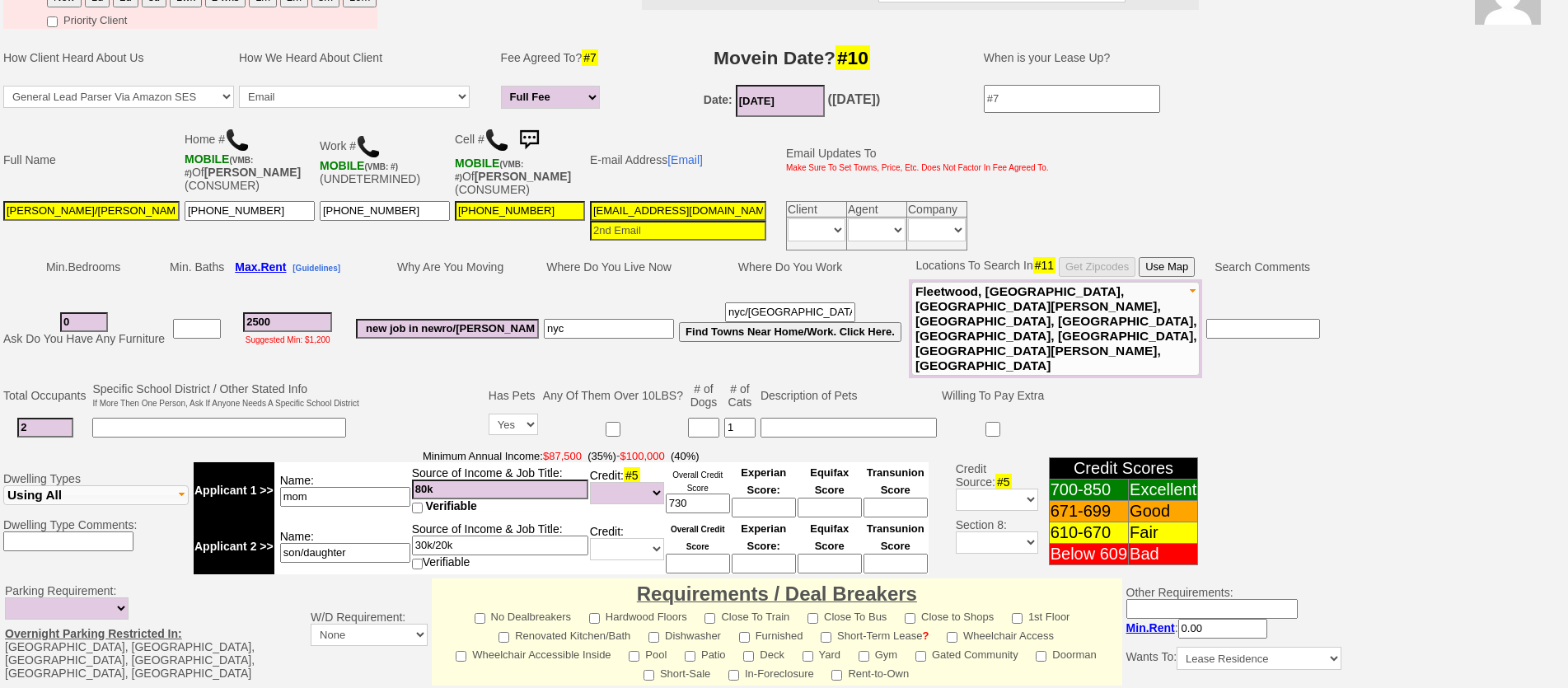
scroll to position [82, 0]
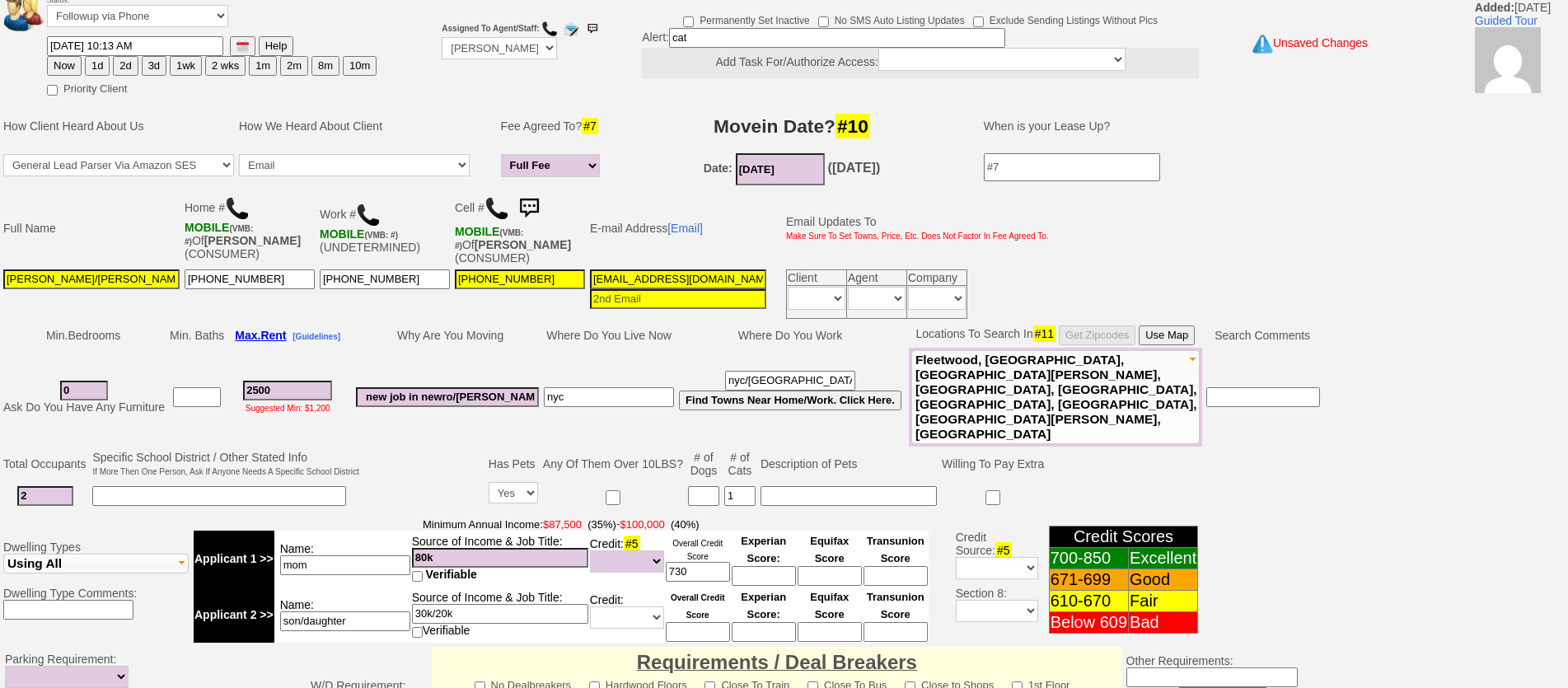
drag, startPoint x: 79, startPoint y: 369, endPoint x: 25, endPoint y: 339, distance: 61.8
click at [22, 341] on tbody "Min. Bedrooms Min. Baths Max. Rent [Guidelines] Why Are You Moving Where Do You…" at bounding box center [662, 384] width 1322 height 124
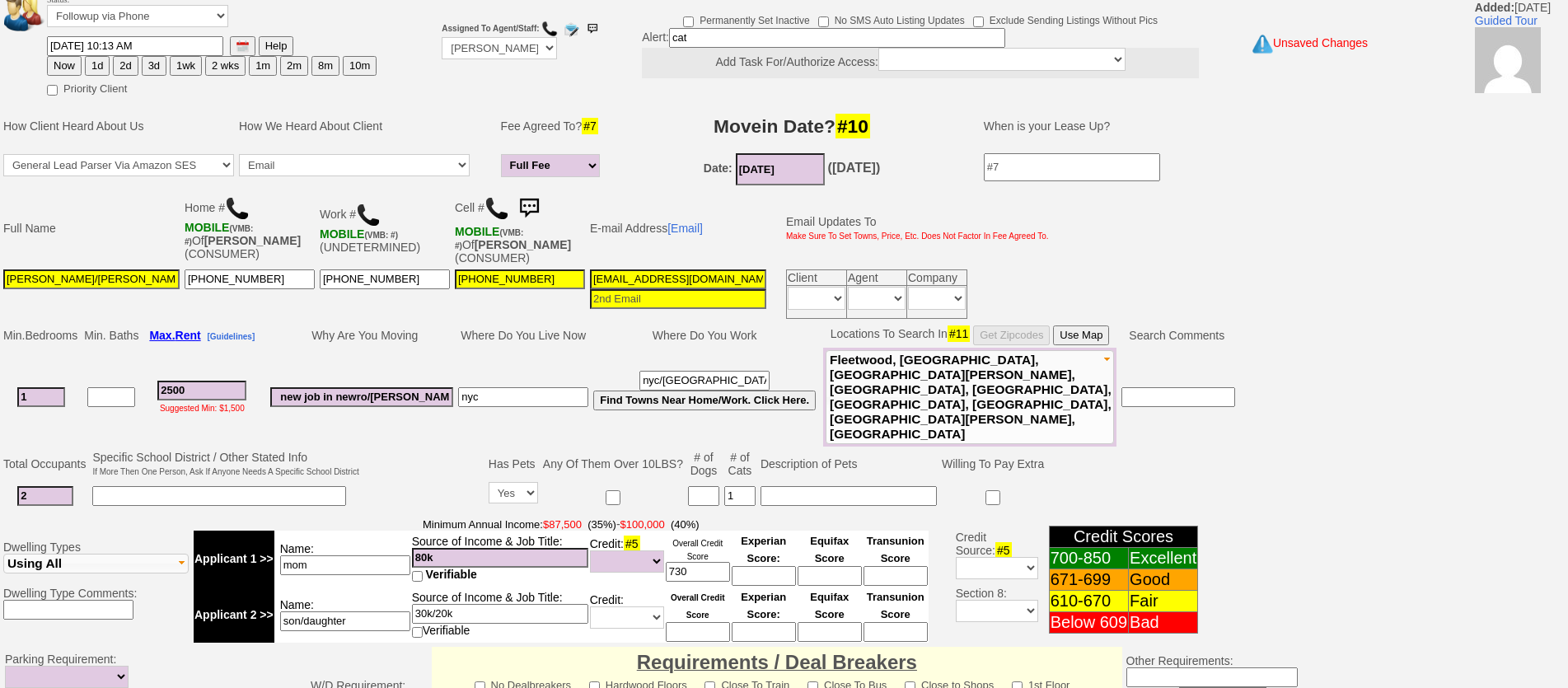
type input "1"
drag, startPoint x: 221, startPoint y: 368, endPoint x: 93, endPoint y: 333, distance: 132.7
click at [93, 340] on tbody "Min. Bedrooms Min. Baths Max. Rent [Guidelines] Why Are You Moving Where Do You…" at bounding box center [619, 384] width 1237 height 124
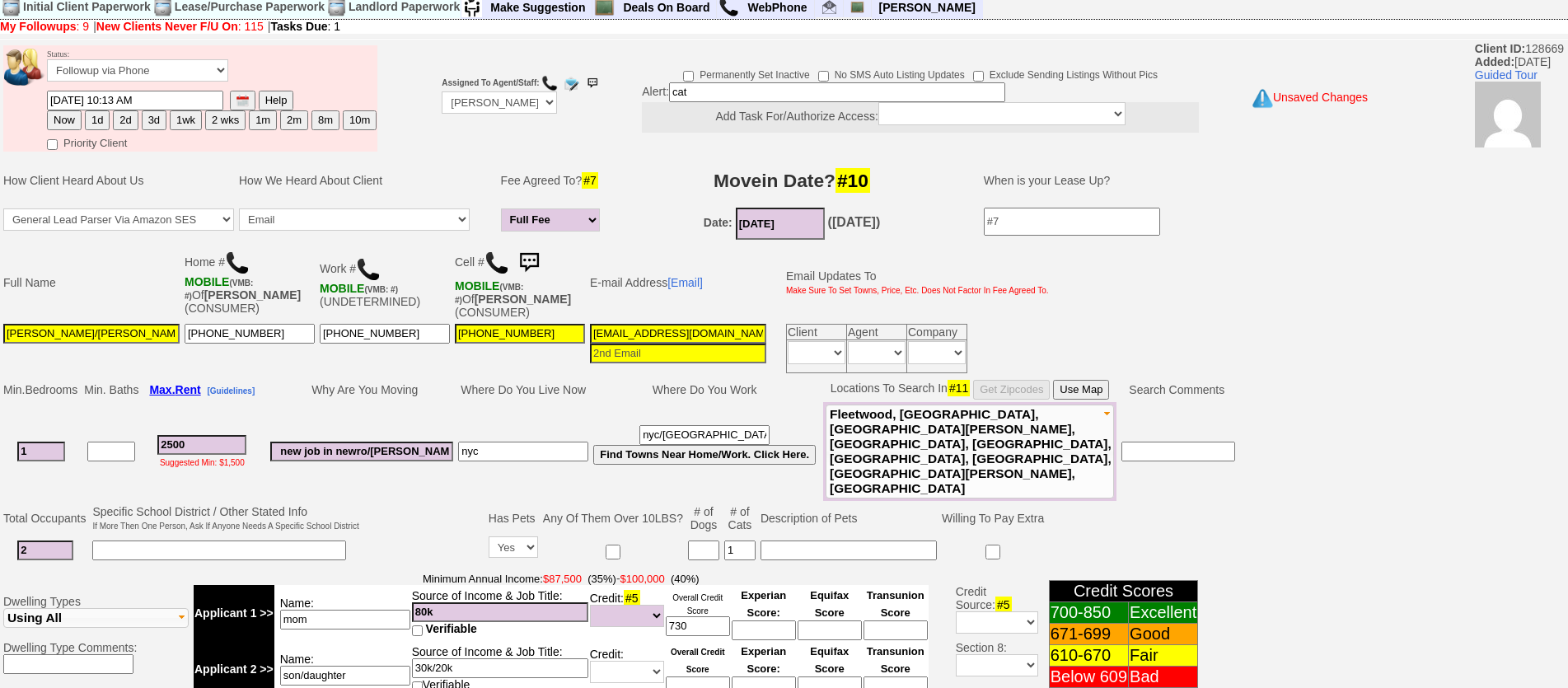
scroll to position [0, 0]
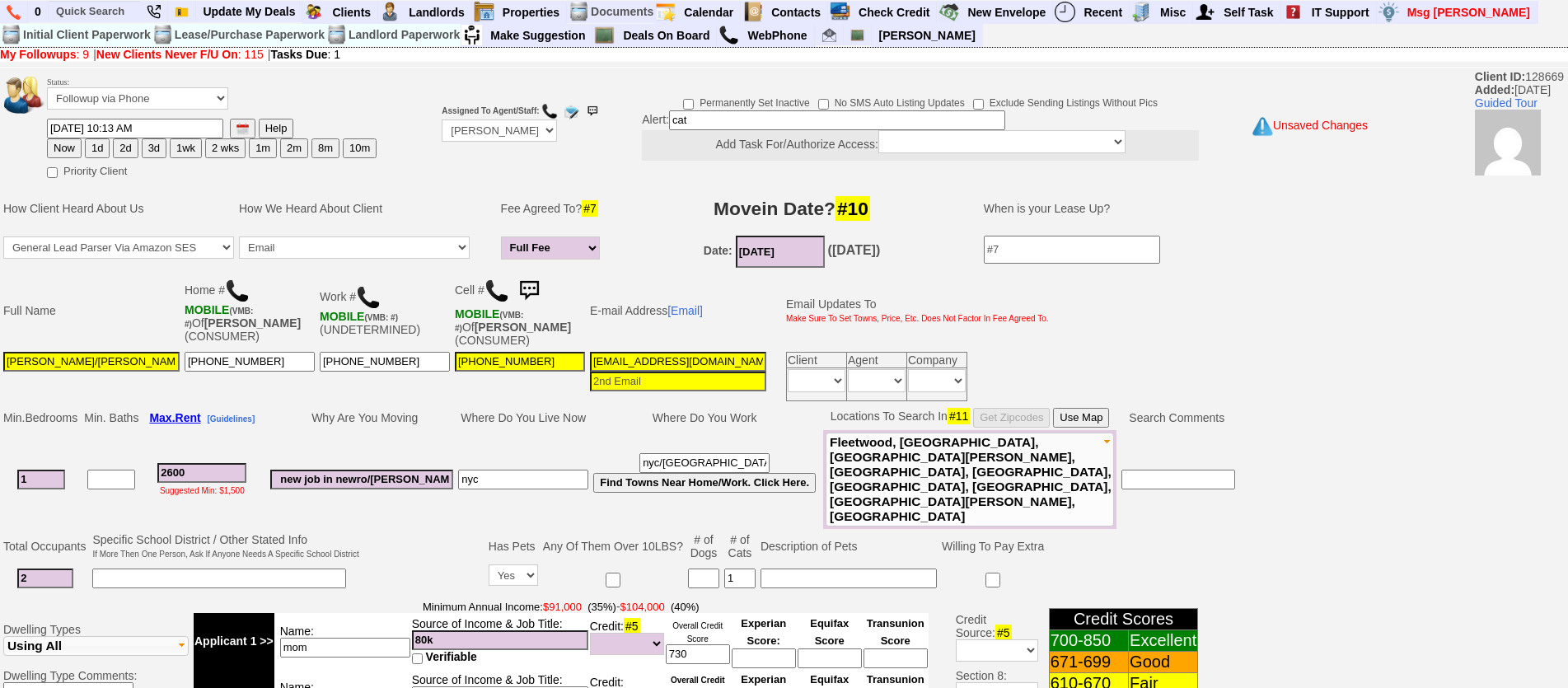
drag, startPoint x: 218, startPoint y: 454, endPoint x: 93, endPoint y: 405, distance: 134.3
click at [93, 405] on tbody "Min. Bedrooms Min. Baths Max. Rent [Guidelines] Why Are You Moving Where Do You…" at bounding box center [619, 467] width 1237 height 124
type input "2650"
click at [147, 152] on button "3d" at bounding box center [154, 148] width 25 height 20
type input "09/14/2025 01:25 PM"
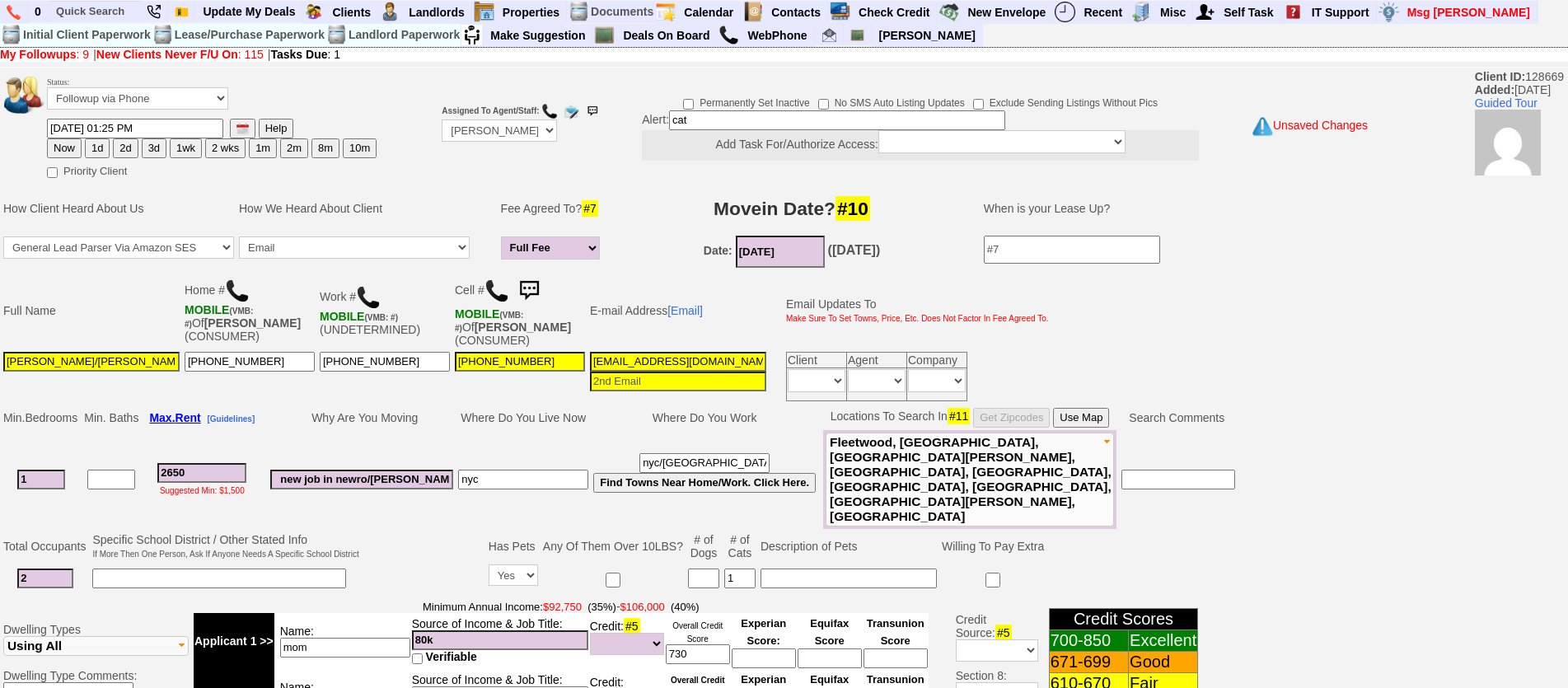
drag, startPoint x: 216, startPoint y: 449, endPoint x: 118, endPoint y: 426, distance: 100.7
click at [118, 426] on tbody "Min. Bedrooms Min. Baths Max. Rent [Guidelines] Why Are You Moving Where Do You…" at bounding box center [619, 467] width 1237 height 124
type input "2600"
click at [76, 129] on input "09/14/2025 01:25 PM" at bounding box center [134, 128] width 176 height 20
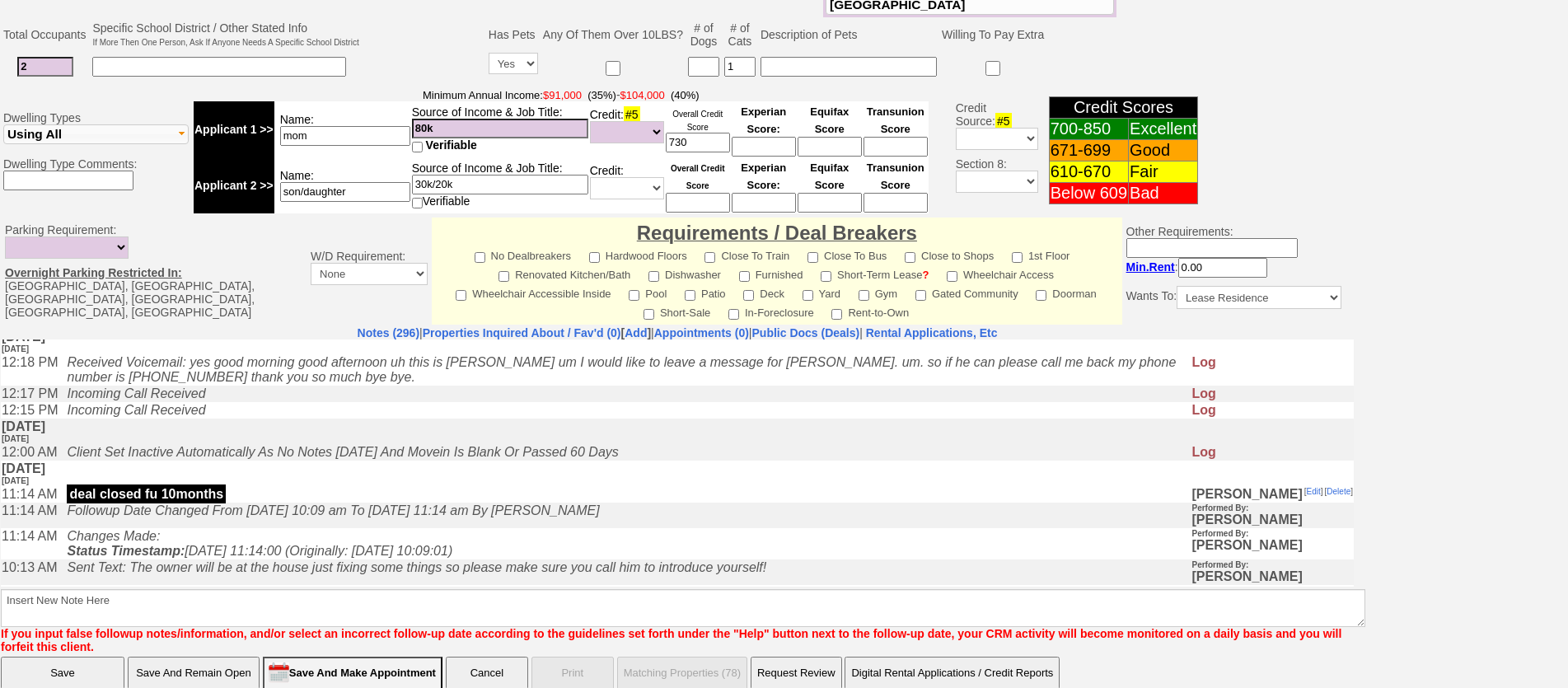
type input "09/15/2025 01:25 PM"
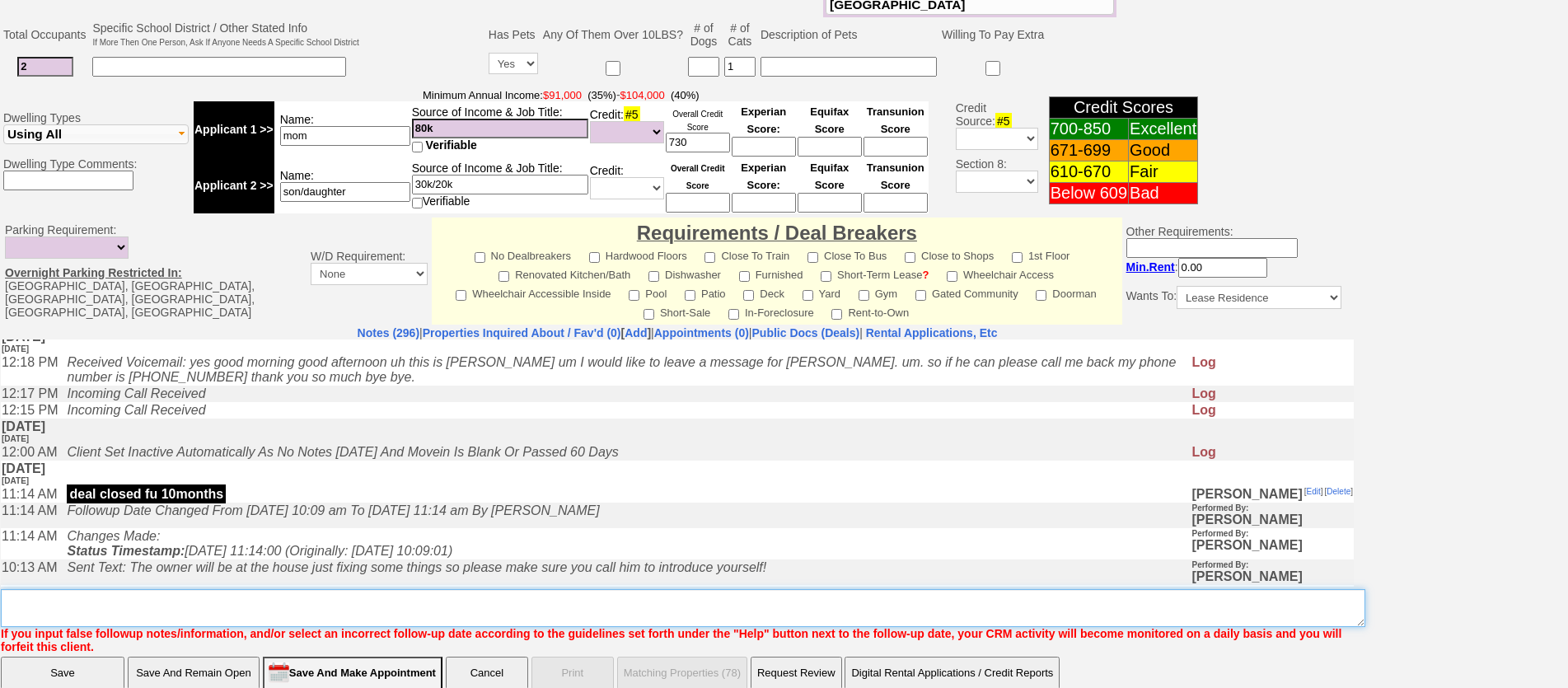
click at [79, 589] on textarea "Insert New Note Here" at bounding box center [683, 607] width 1364 height 38
type textarea "start showings fu"
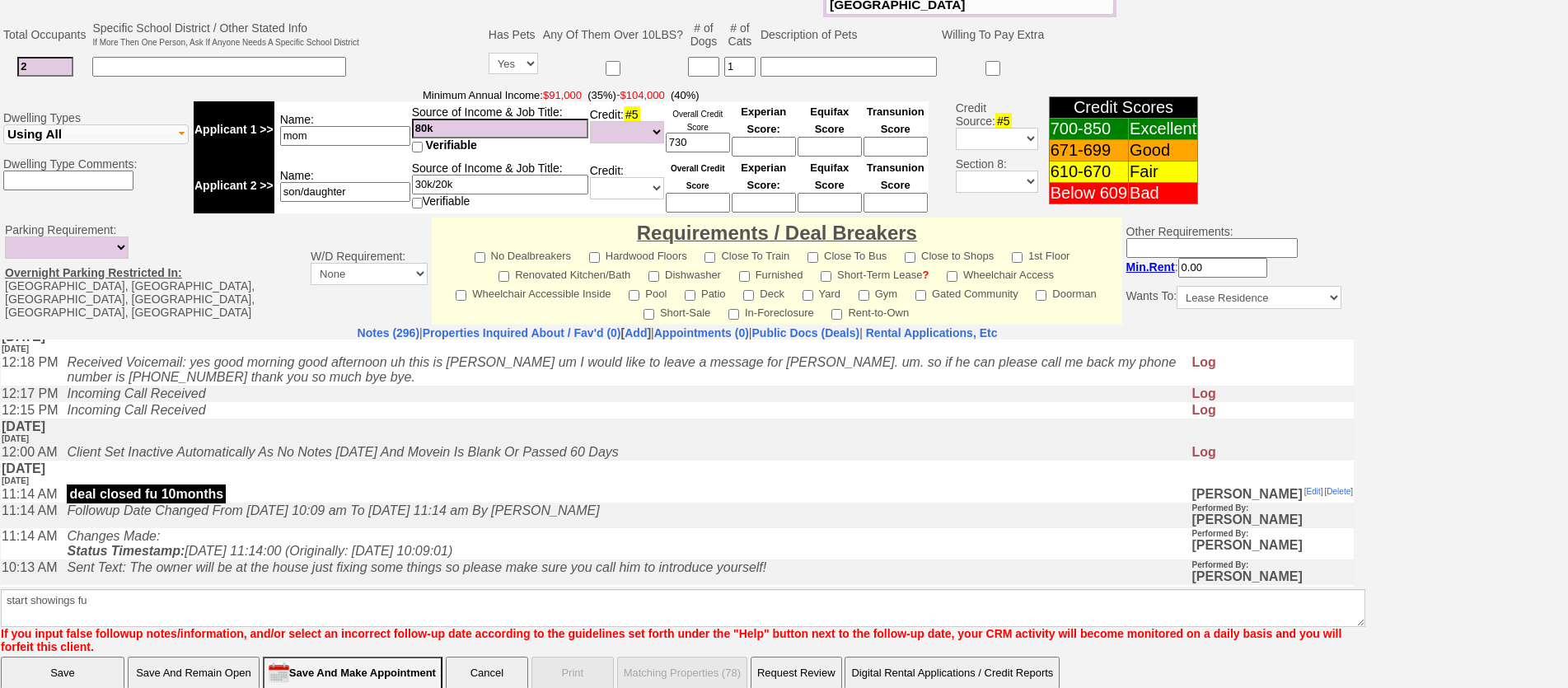
click input "Save" at bounding box center [62, 673] width 124 height 33
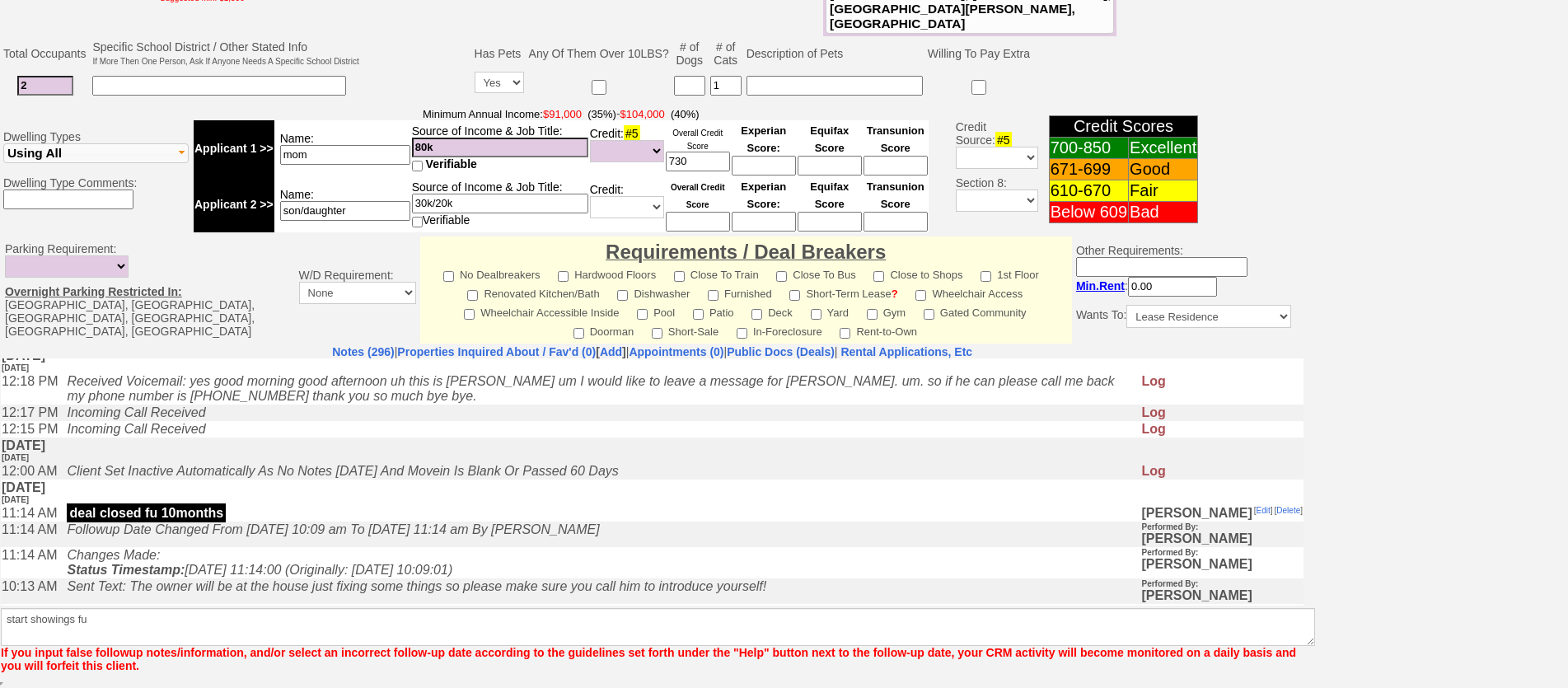
scroll to position [452, 0]
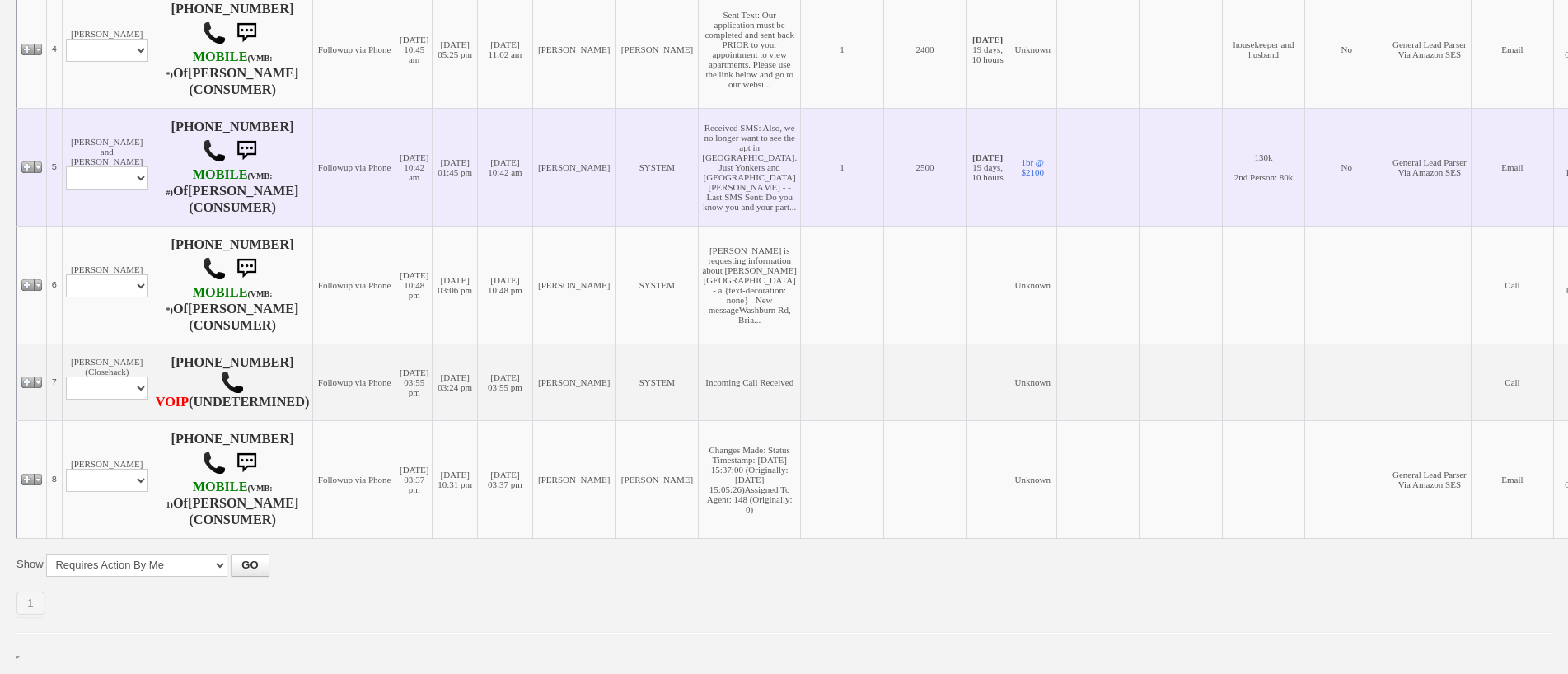
scroll to position [514, 0]
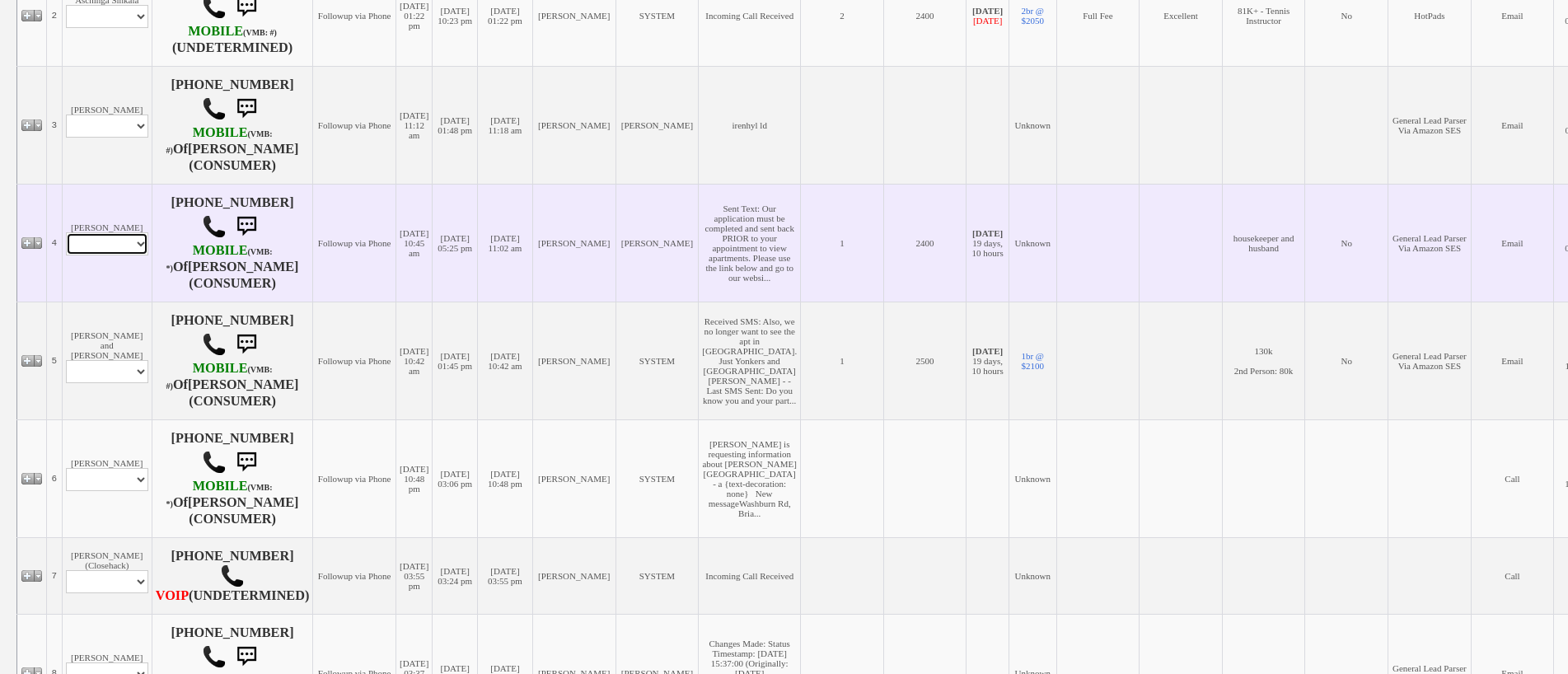
click at [128, 255] on select "Profile Edit Print Email Externally (Will Not Be Tracked In CRM) Closed Deals" at bounding box center [107, 244] width 83 height 23
click at [111, 221] on td "Jeffrey Cohen Profile Edit Print Email Externally (Will Not Be Tracked In CRM) …" at bounding box center [106, 242] width 90 height 118
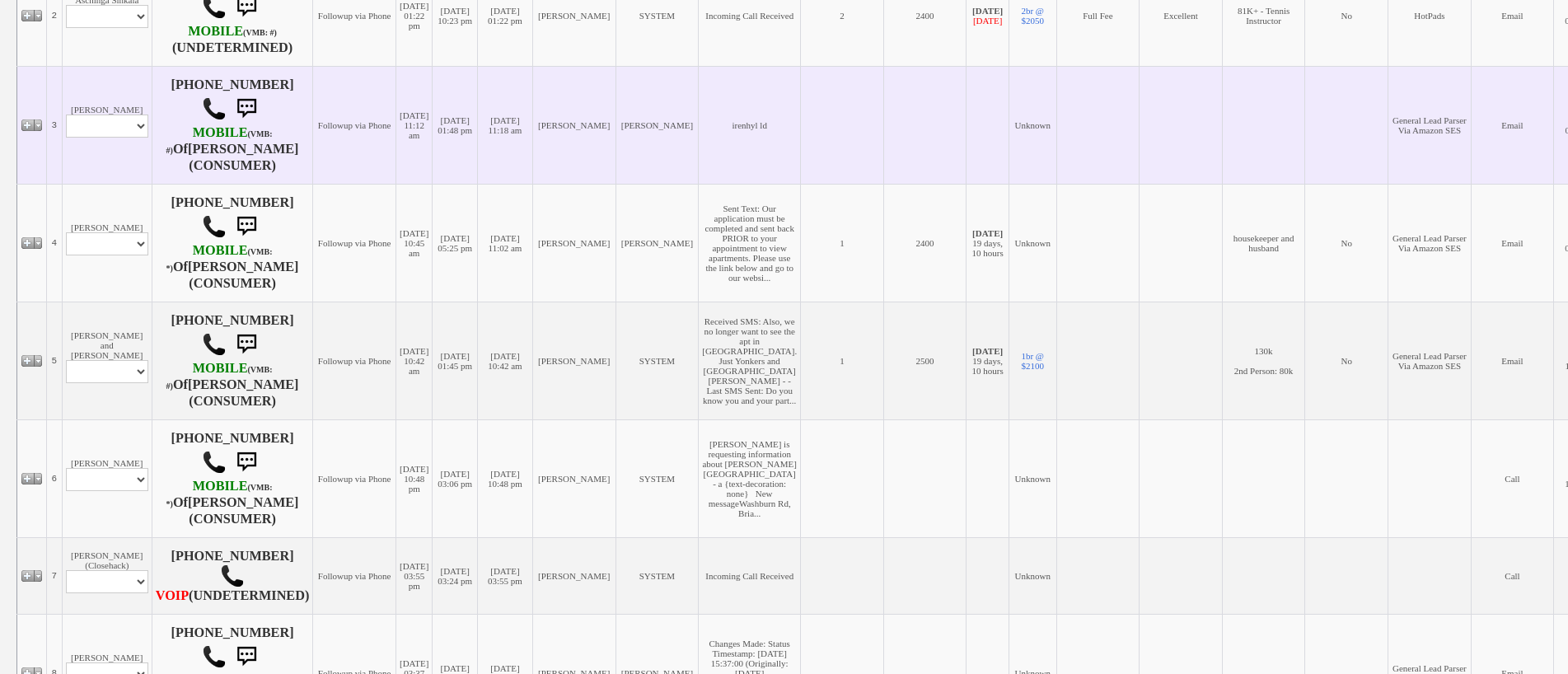
click at [105, 164] on td "Roosevelt Profile Edit Print Email Externally (Will Not Be Tracked In CRM) Clos…" at bounding box center [106, 125] width 90 height 118
click at [117, 138] on select "Profile Edit Print Email Externally (Will Not Be Tracked In CRM) Closed Deals" at bounding box center [107, 125] width 83 height 23
select select "ChangeURL,/crm/custom/edit_client_form.php?redirect=%2Fcrm%2Fclients.php&id=670…"
click at [66, 138] on select "Profile Edit Print Email Externally (Will Not Be Tracked In CRM) Closed Deals" at bounding box center [107, 125] width 83 height 23
select select
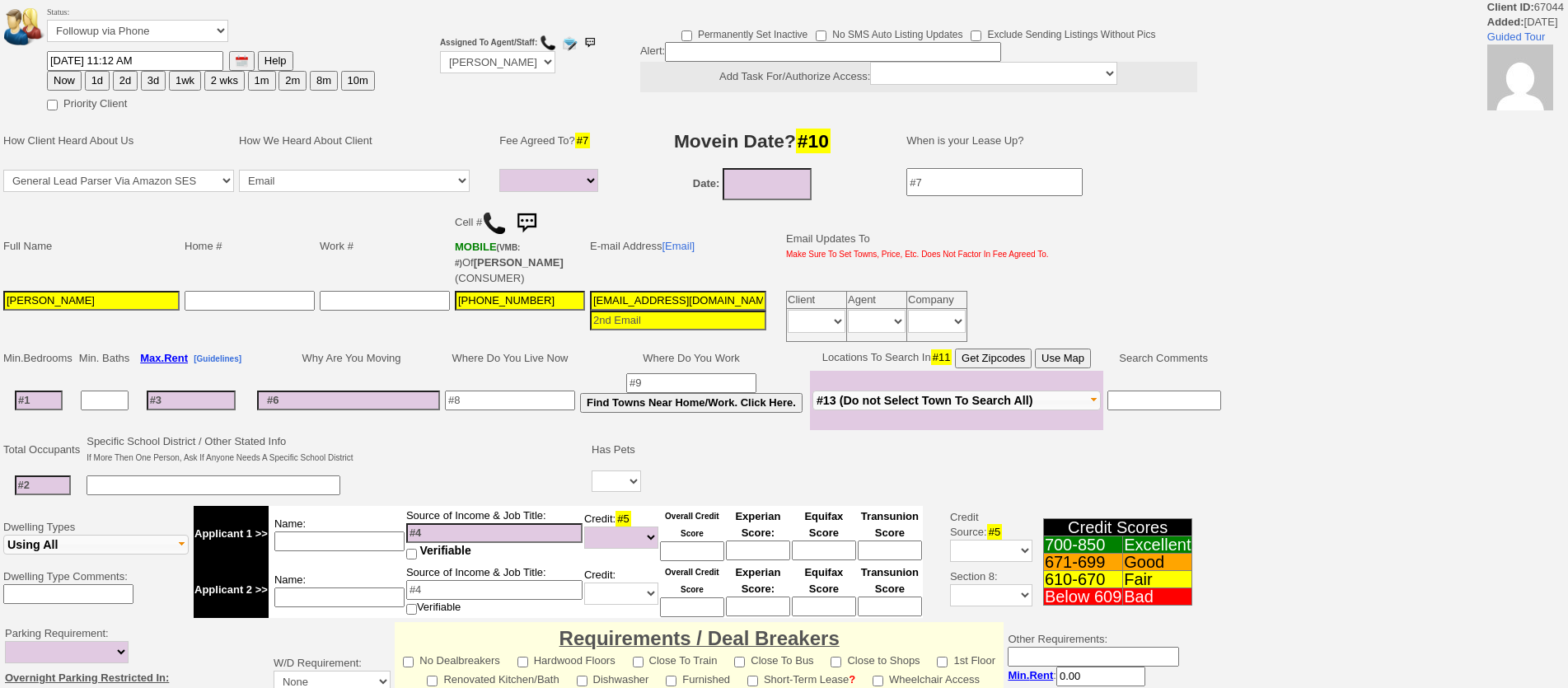
select select
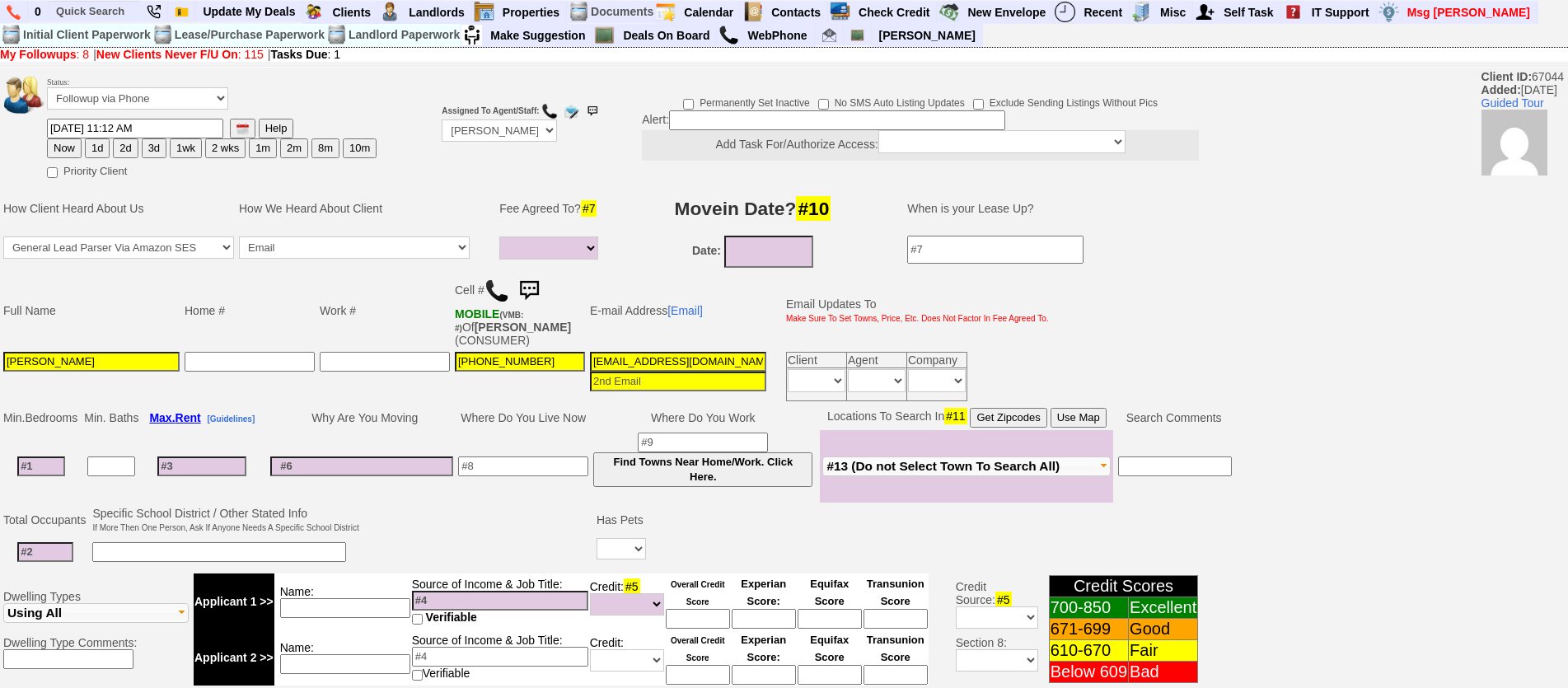
click at [493, 289] on img at bounding box center [497, 290] width 25 height 25
click at [59, 466] on input at bounding box center [41, 466] width 47 height 20
type input "1"
select select
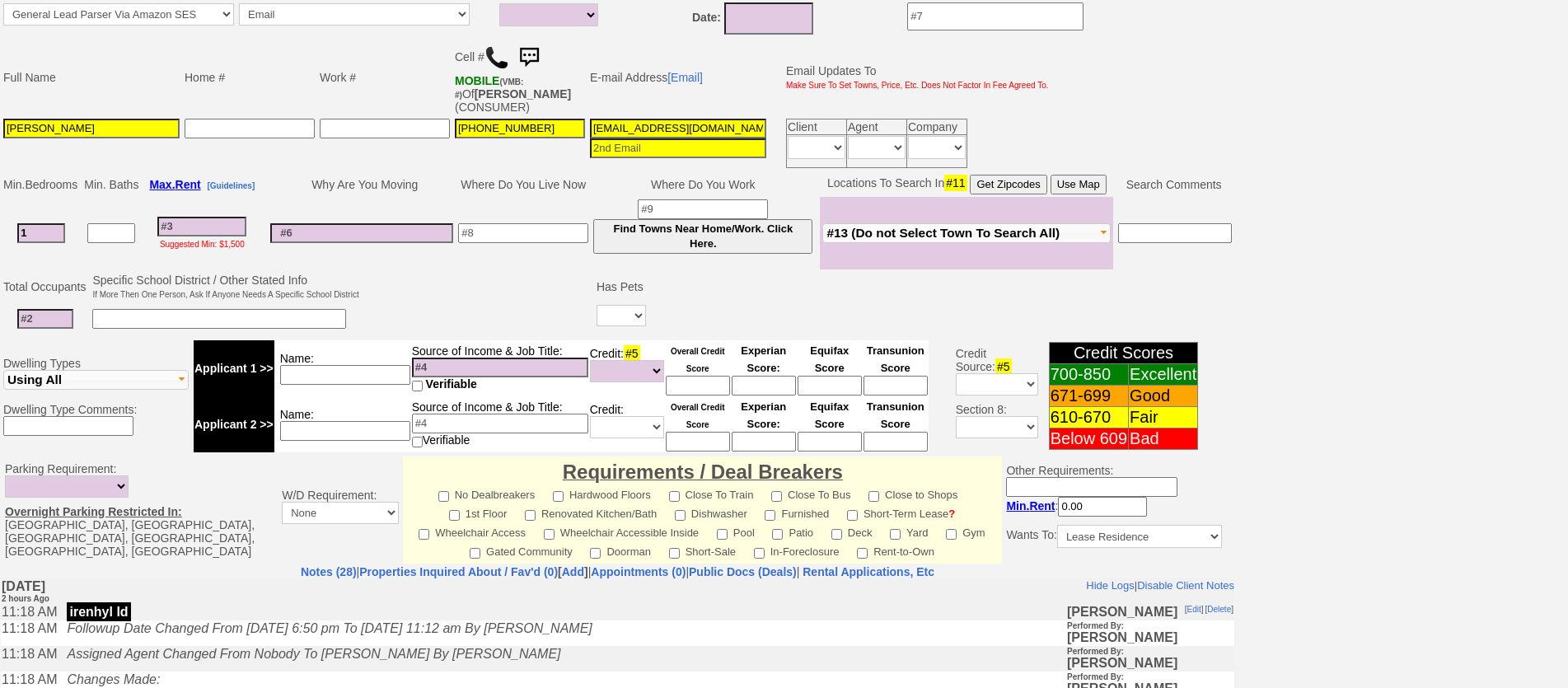
scroll to position [412, 0]
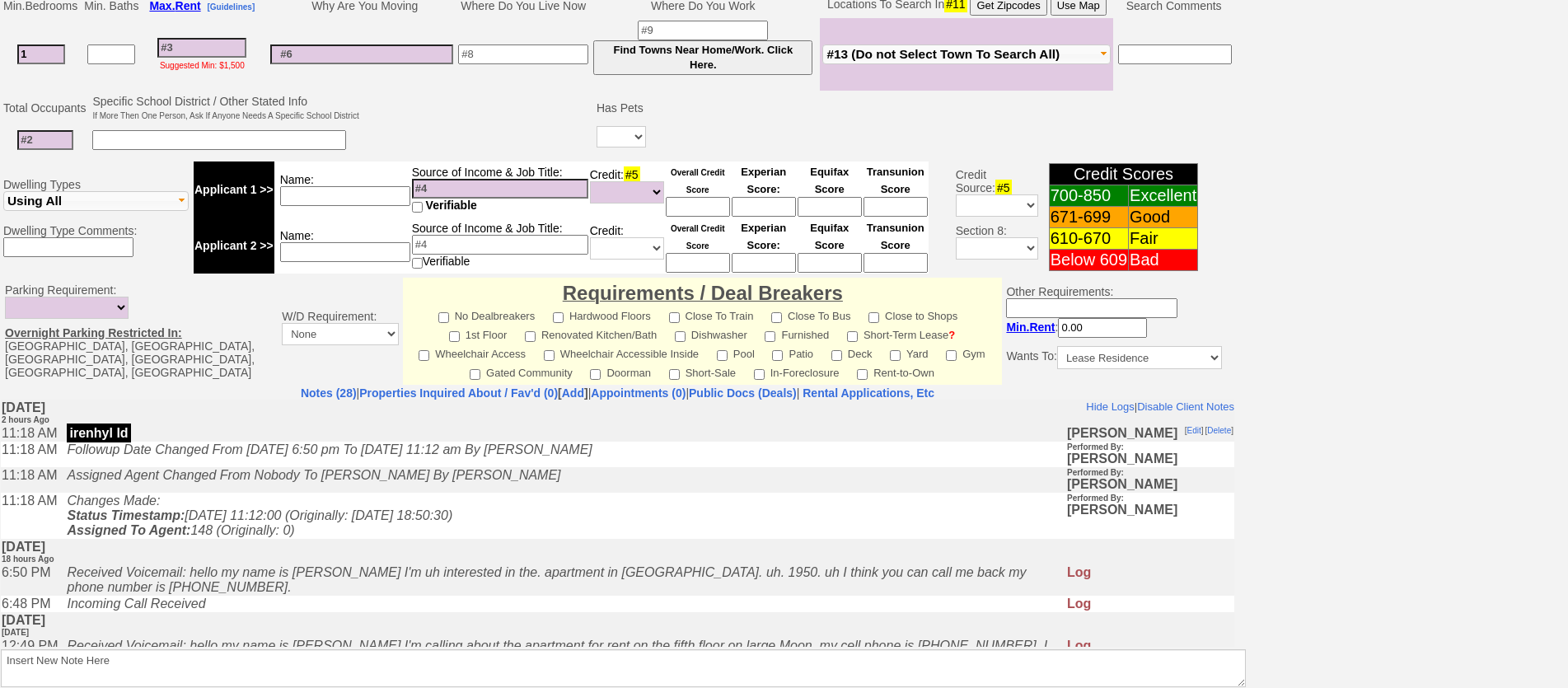
type input "1"
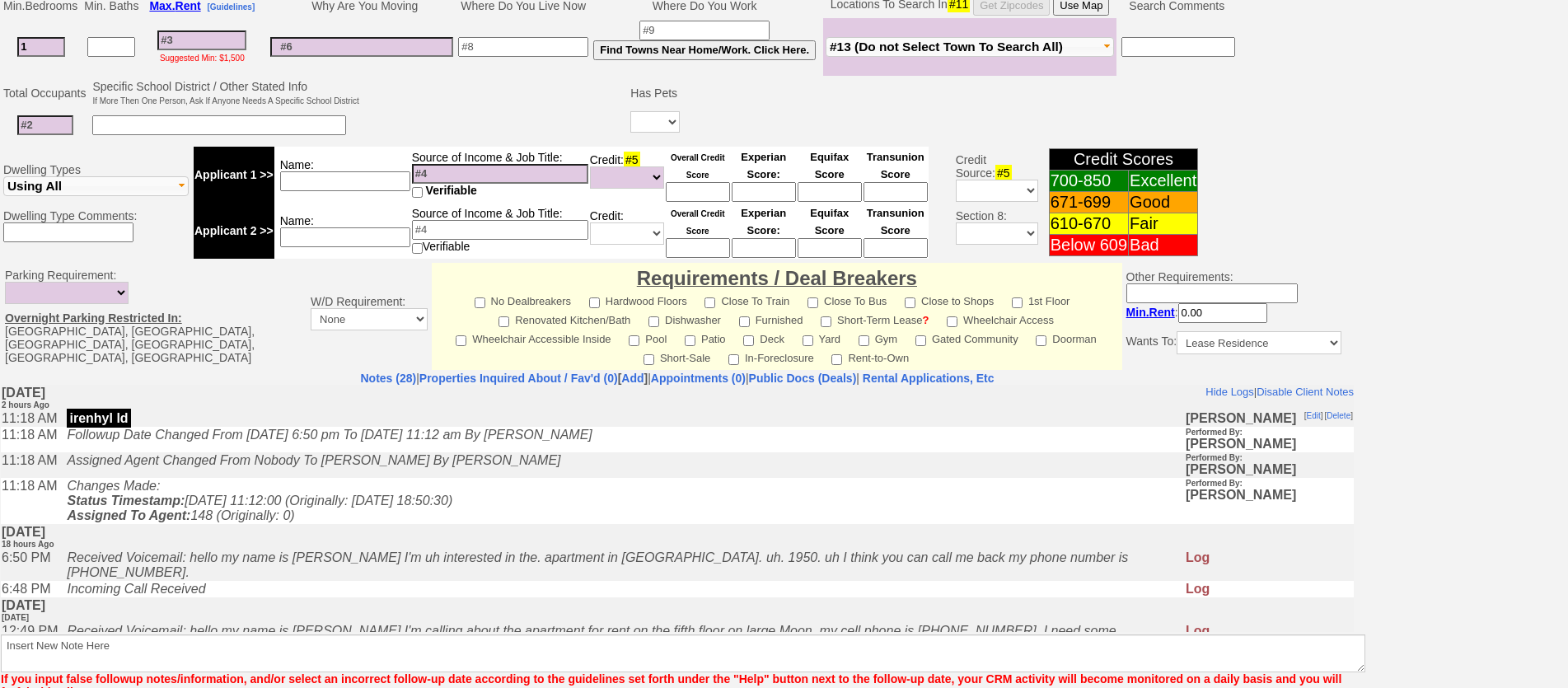
select select
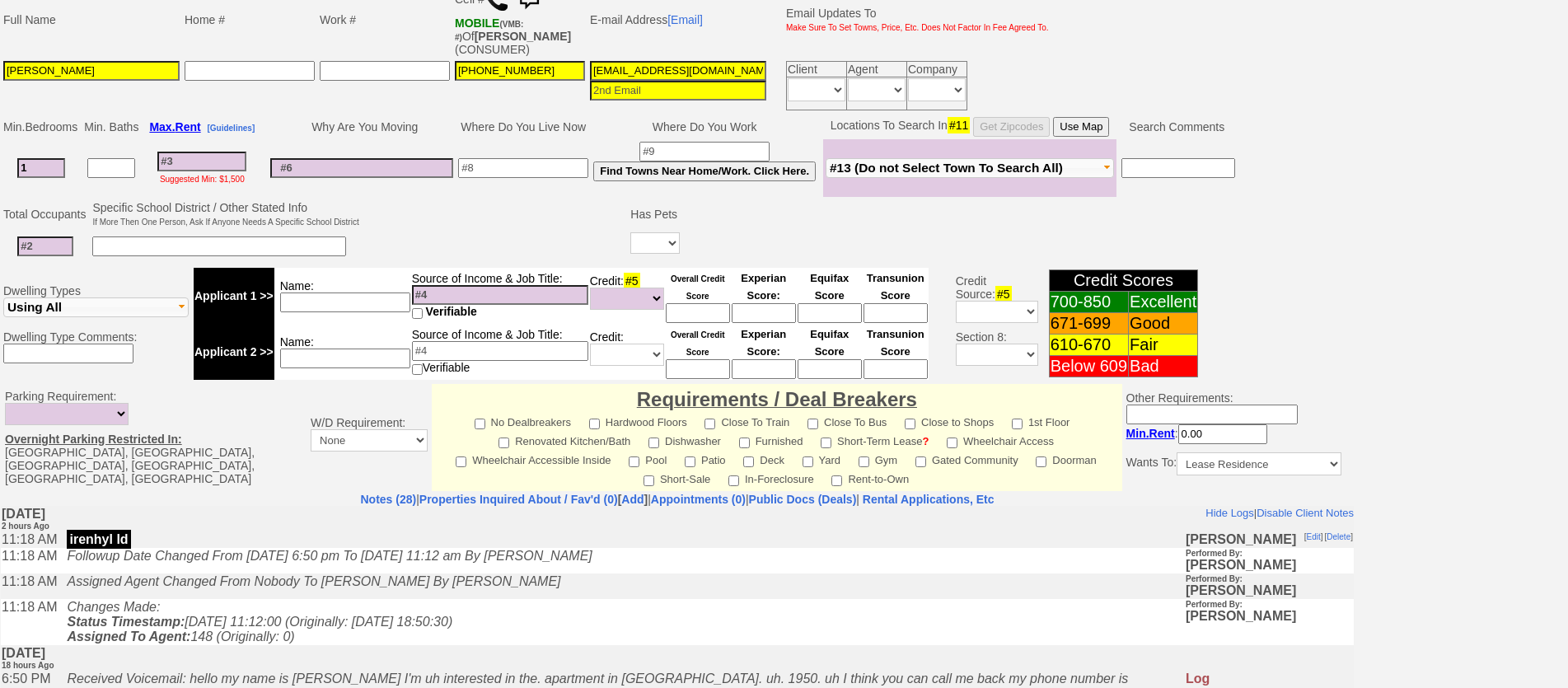
scroll to position [165, 0]
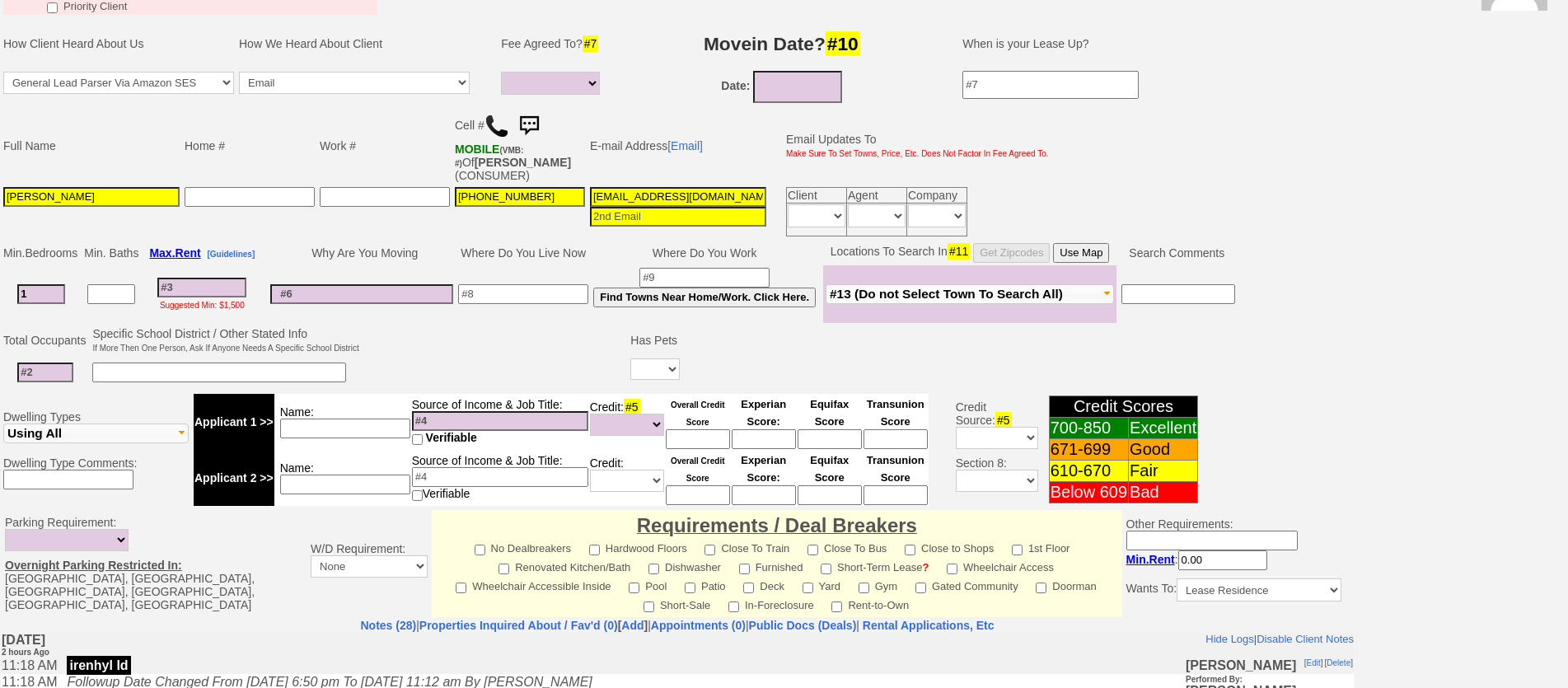
click at [211, 288] on input at bounding box center [201, 287] width 89 height 20
type input "2"
select select
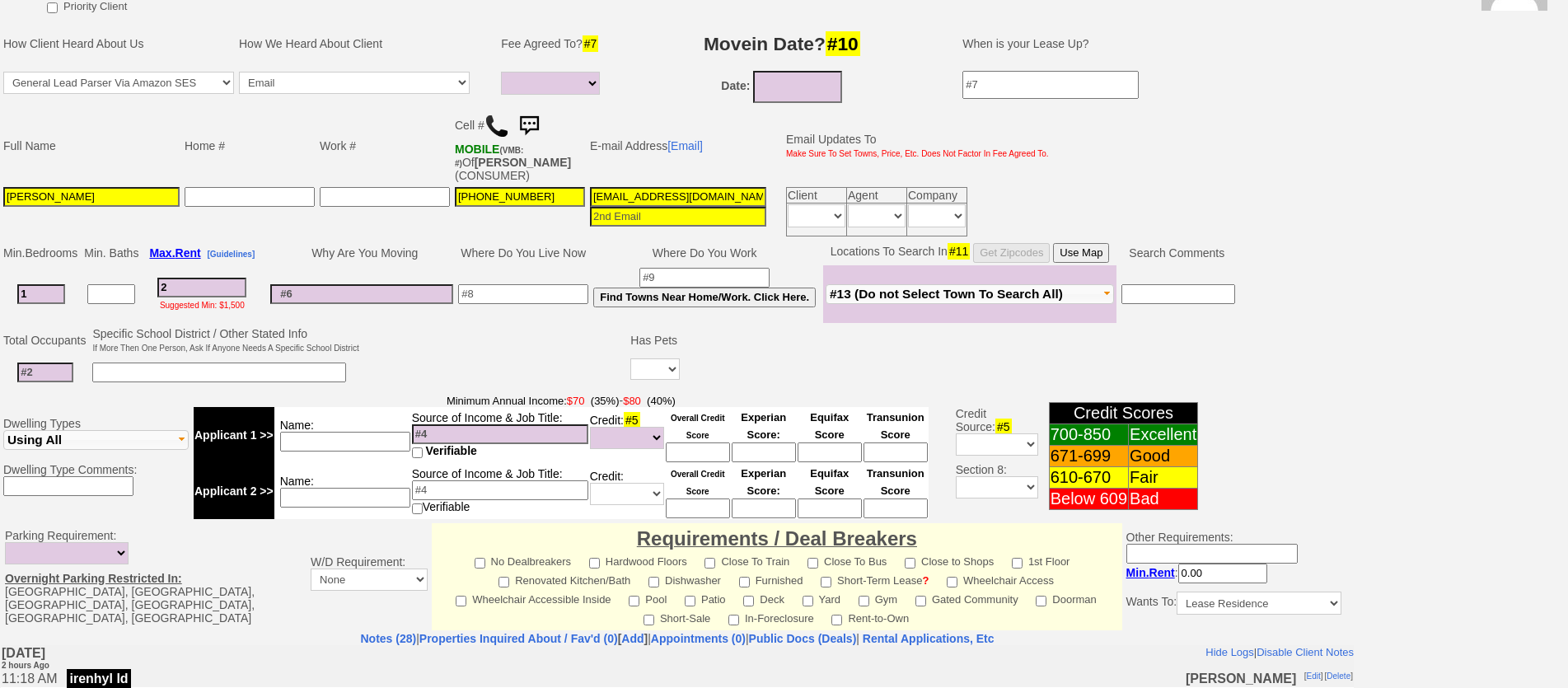
type input "22"
select select
type input "220"
select select
type input "2200"
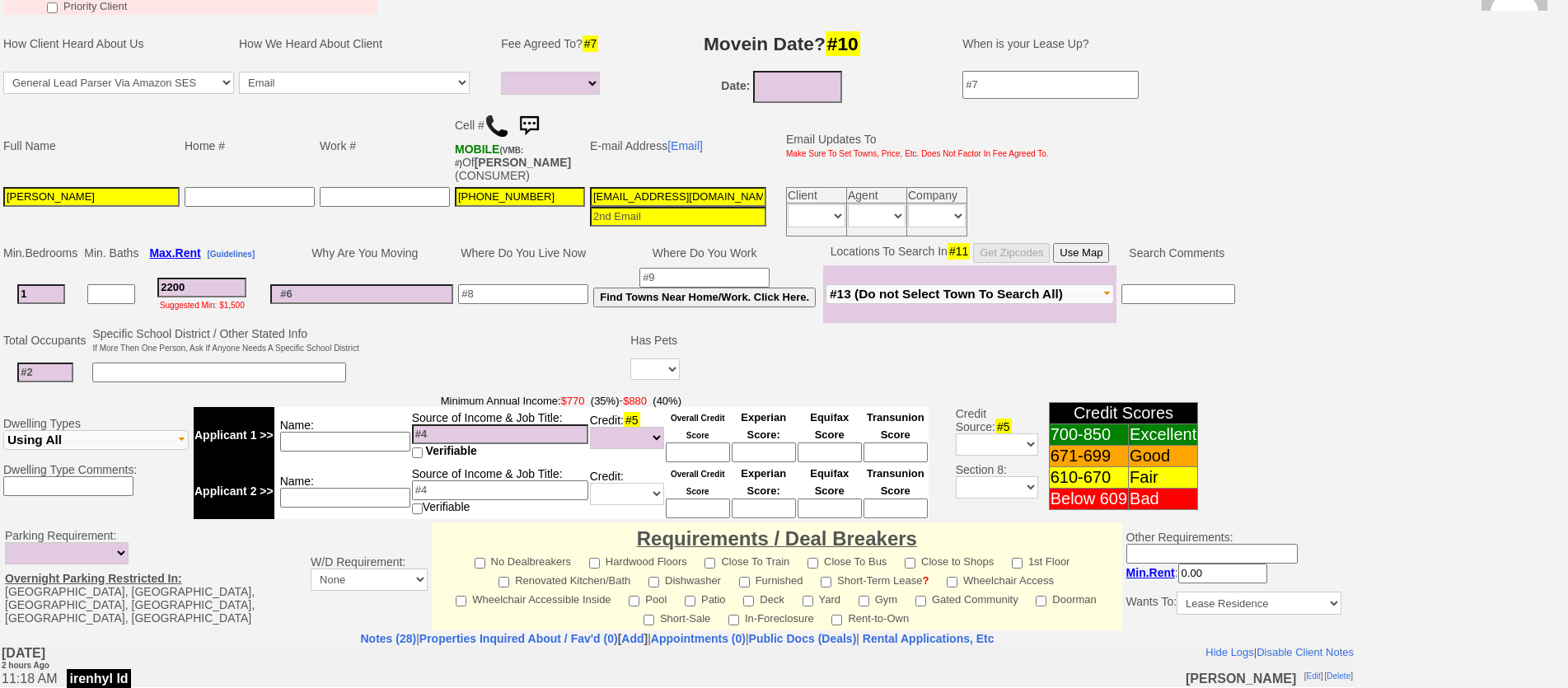
select select
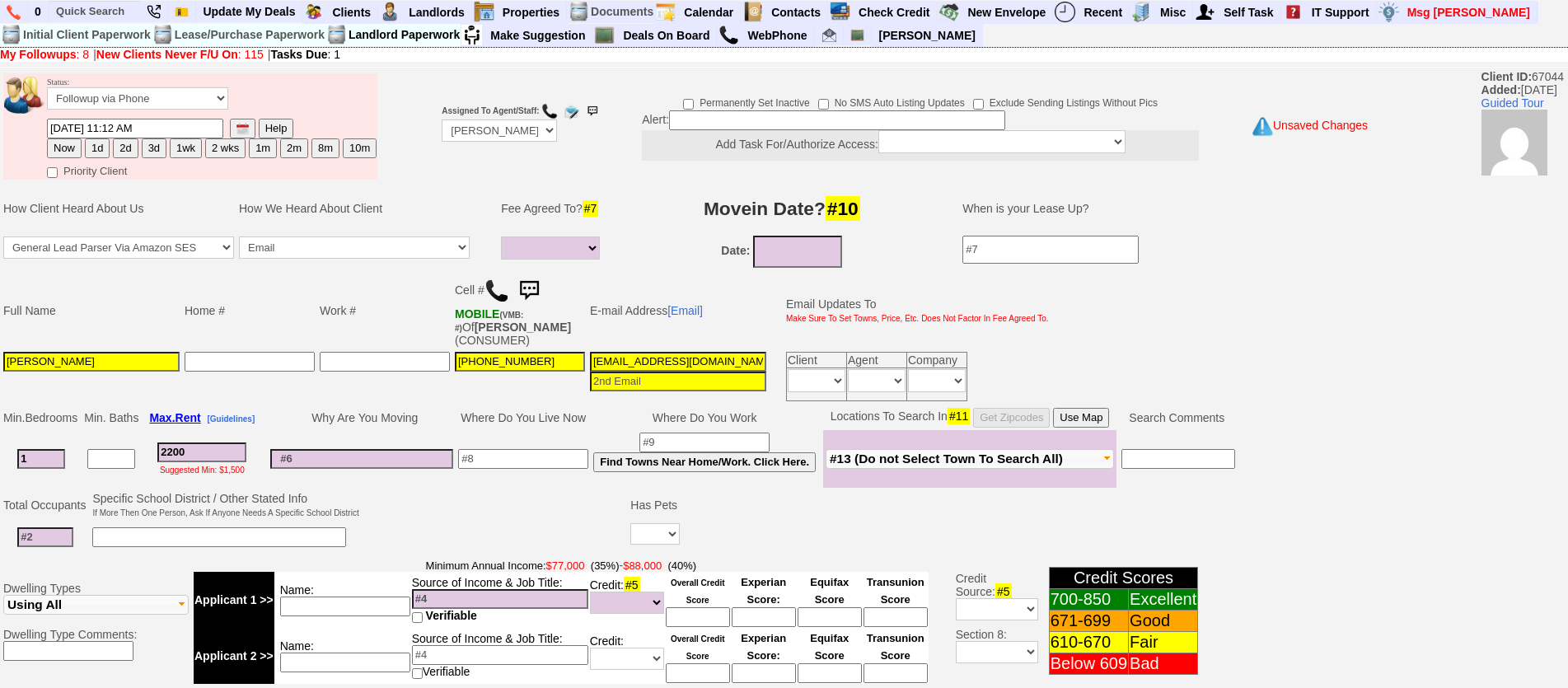
type input "2200"
select select
click at [551, 451] on input at bounding box center [523, 459] width 130 height 20
type input "p"
type input "[GEOGRAPHIC_DATA][PERSON_NAME]"
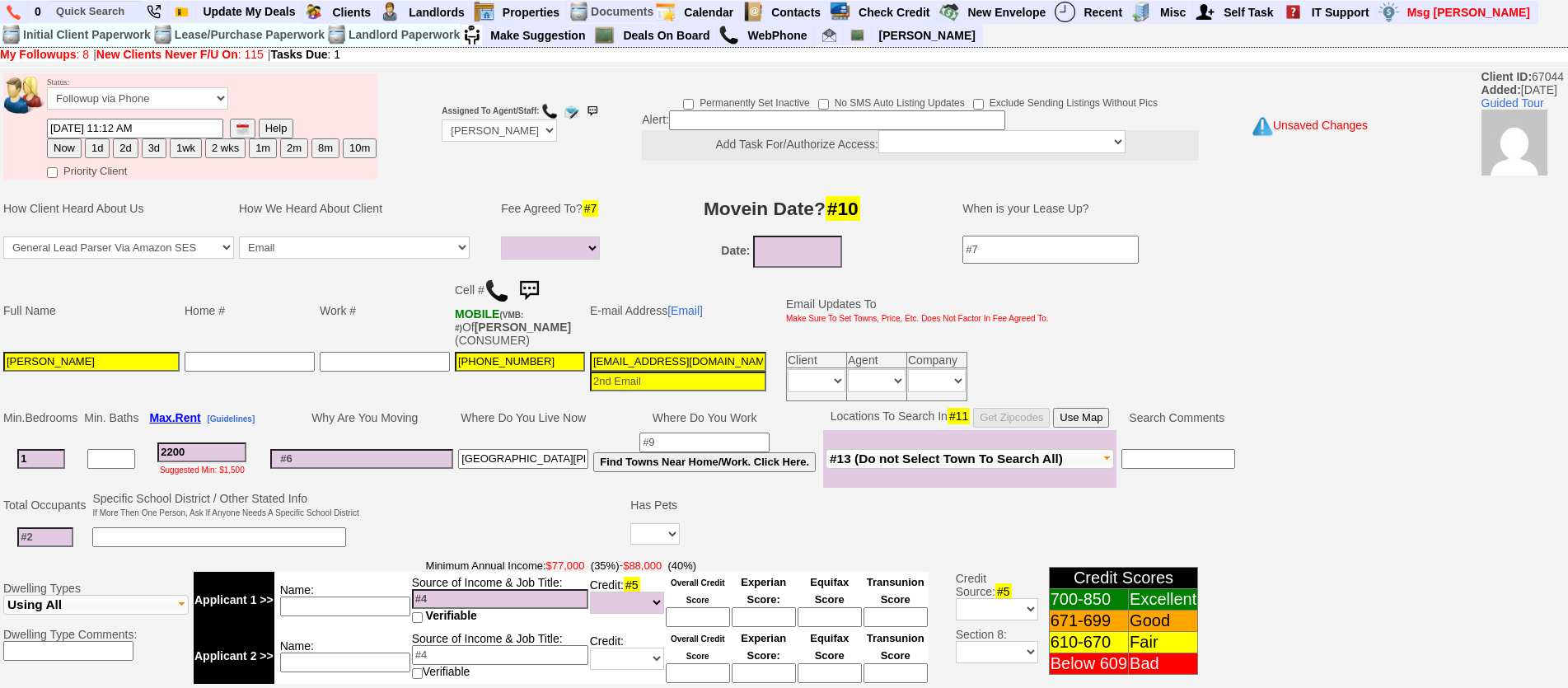
click at [1090, 424] on button "Use Map" at bounding box center [1082, 418] width 56 height 20
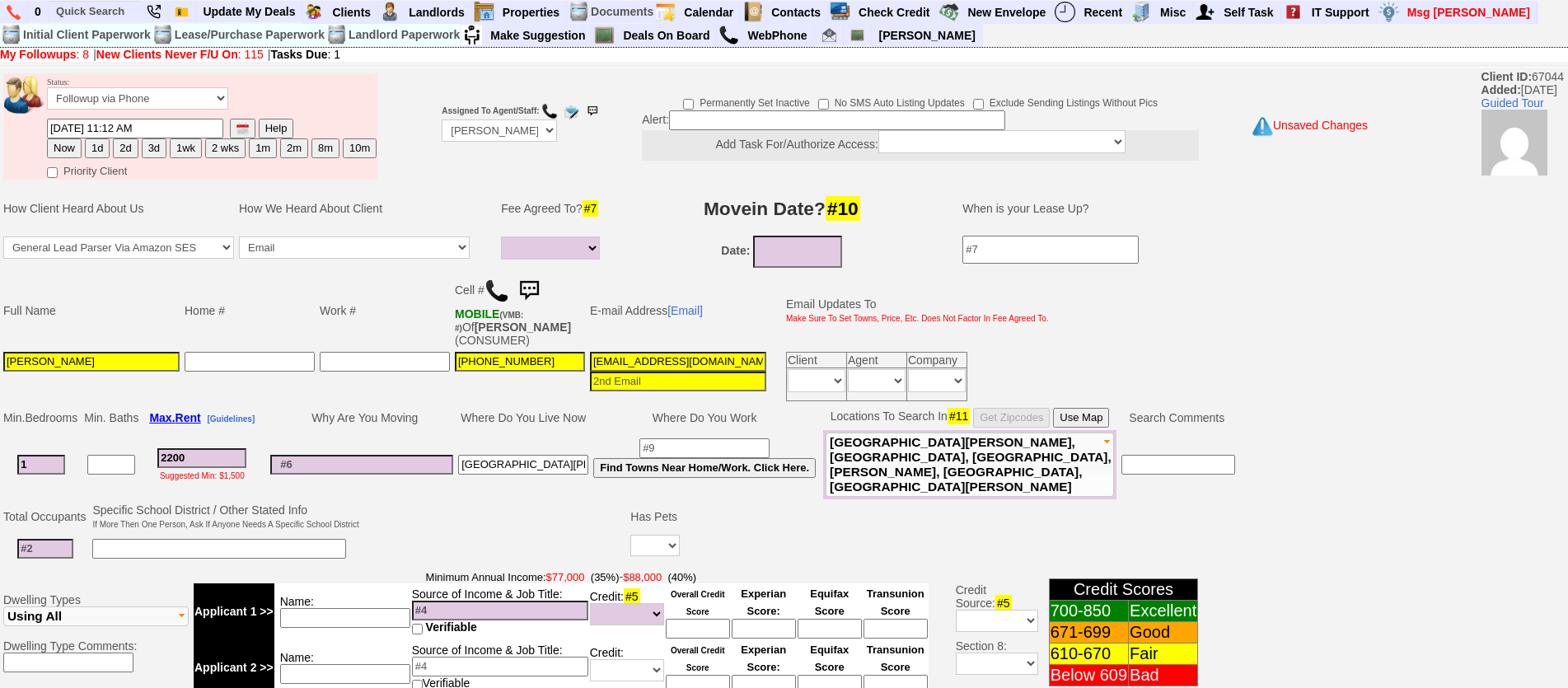
drag, startPoint x: 73, startPoint y: 528, endPoint x: 59, endPoint y: 529, distance: 14.0
click at [64, 539] on input at bounding box center [46, 548] width 56 height 20
click at [59, 539] on input at bounding box center [46, 548] width 56 height 20
type input "3"
click at [141, 539] on input at bounding box center [219, 548] width 254 height 20
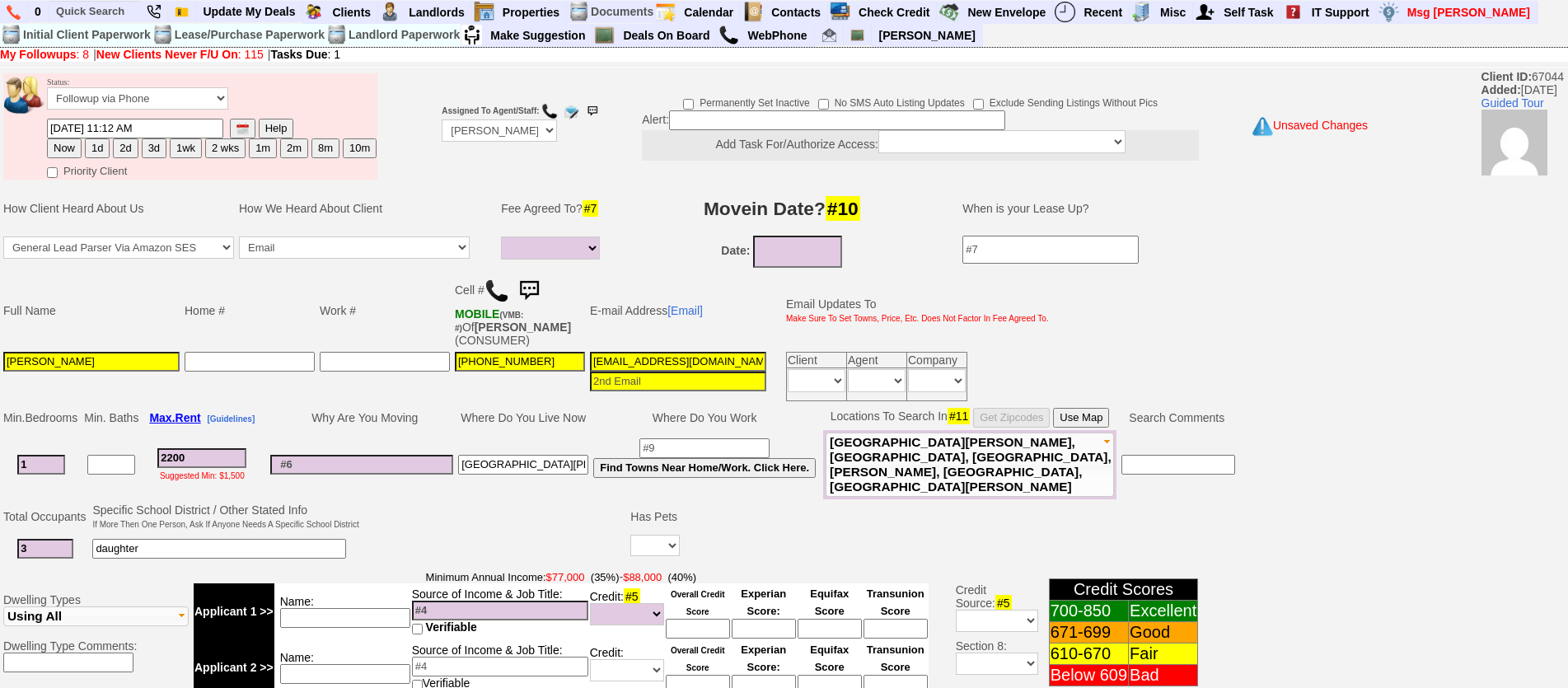
type input "daughter"
click at [673, 534] on select "Yes No" at bounding box center [655, 545] width 49 height 21
select select "Yes"
click at [633, 534] on select "Yes No" at bounding box center [655, 545] width 49 height 21
click at [706, 539] on input at bounding box center [704, 548] width 32 height 20
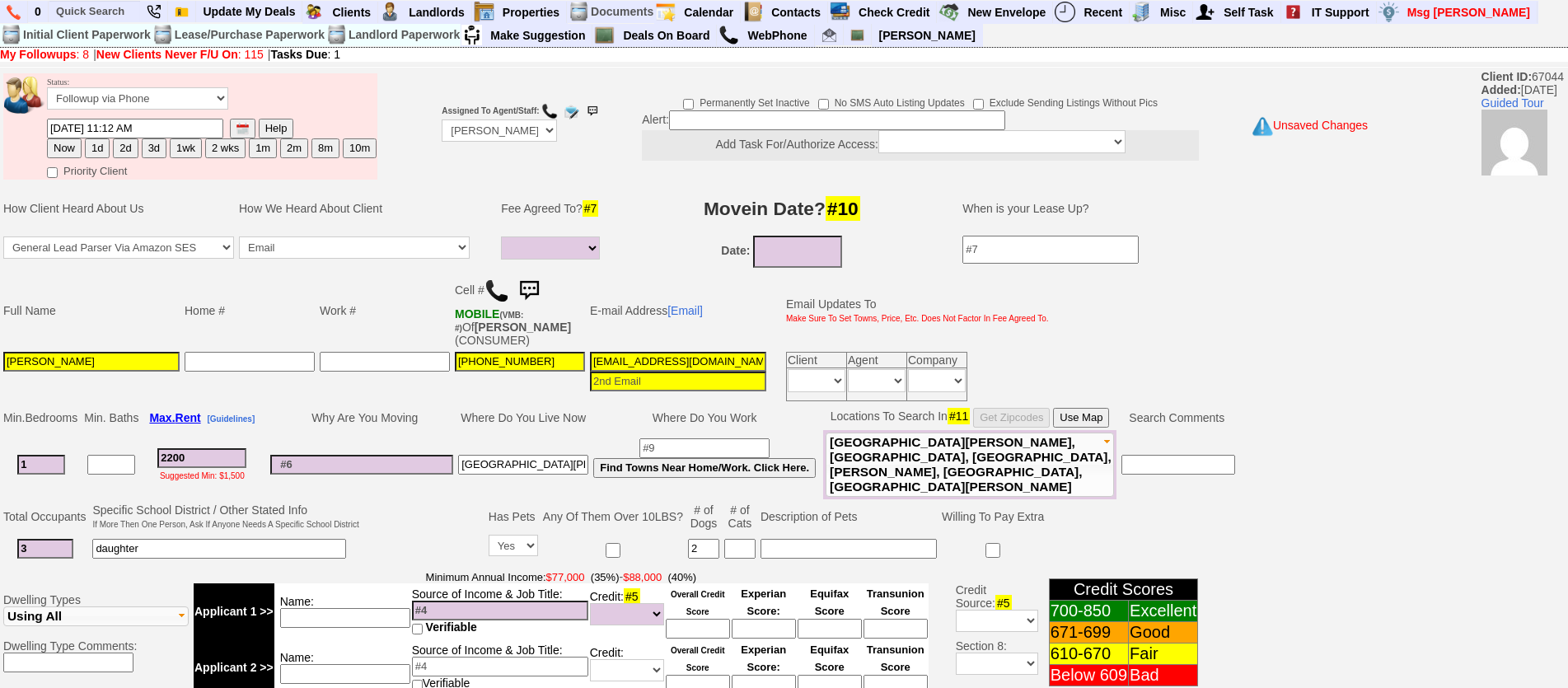
type input "2"
click at [732, 510] on td "# of Cats" at bounding box center [739, 517] width 36 height 32
click at [780, 539] on input at bounding box center [848, 548] width 176 height 20
type input "under 20lbs"
click at [382, 613] on input at bounding box center [345, 618] width 130 height 20
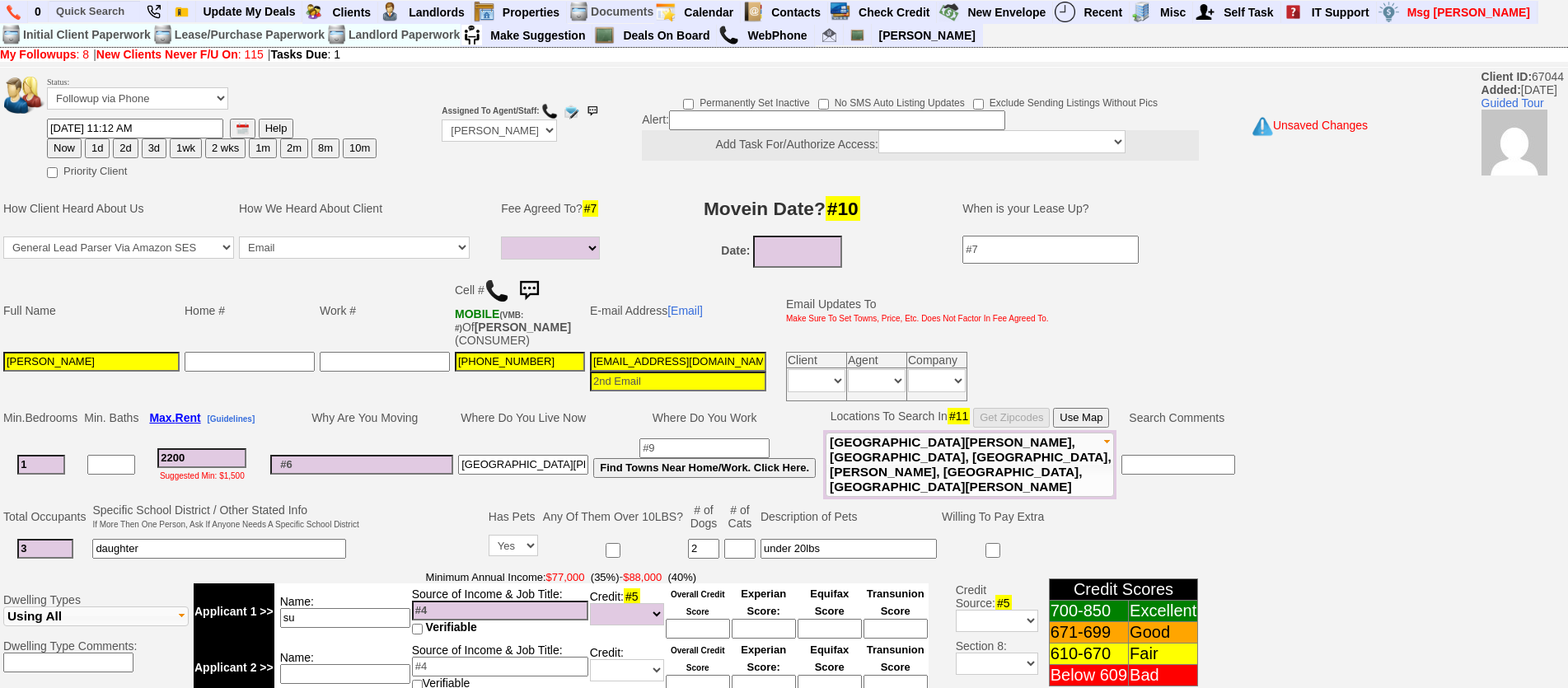
type input "s"
type input "autobody"
click at [437, 600] on input at bounding box center [500, 610] width 176 height 20
type input "105k"
click at [346, 664] on input at bounding box center [345, 674] width 130 height 20
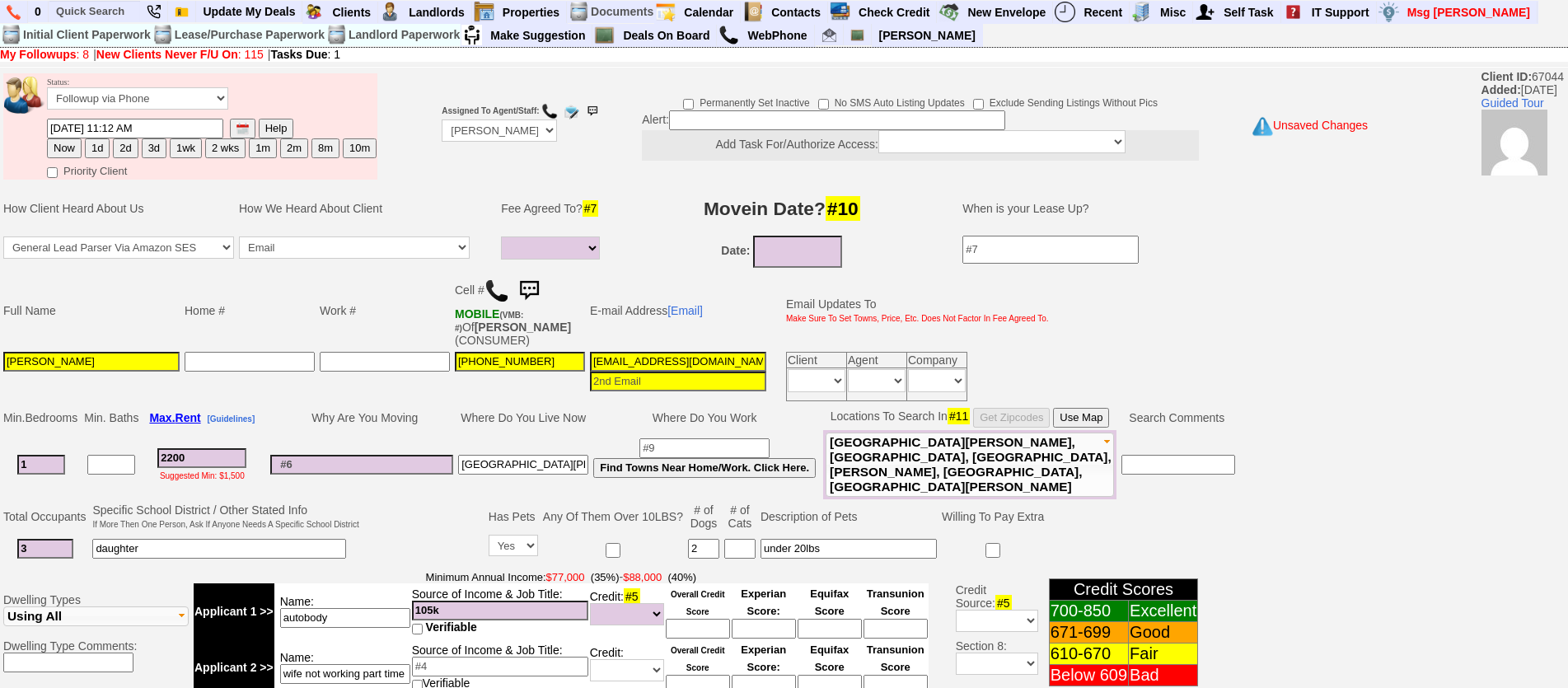
type input "wife not working part time"
click at [220, 451] on input "2200" at bounding box center [201, 458] width 89 height 20
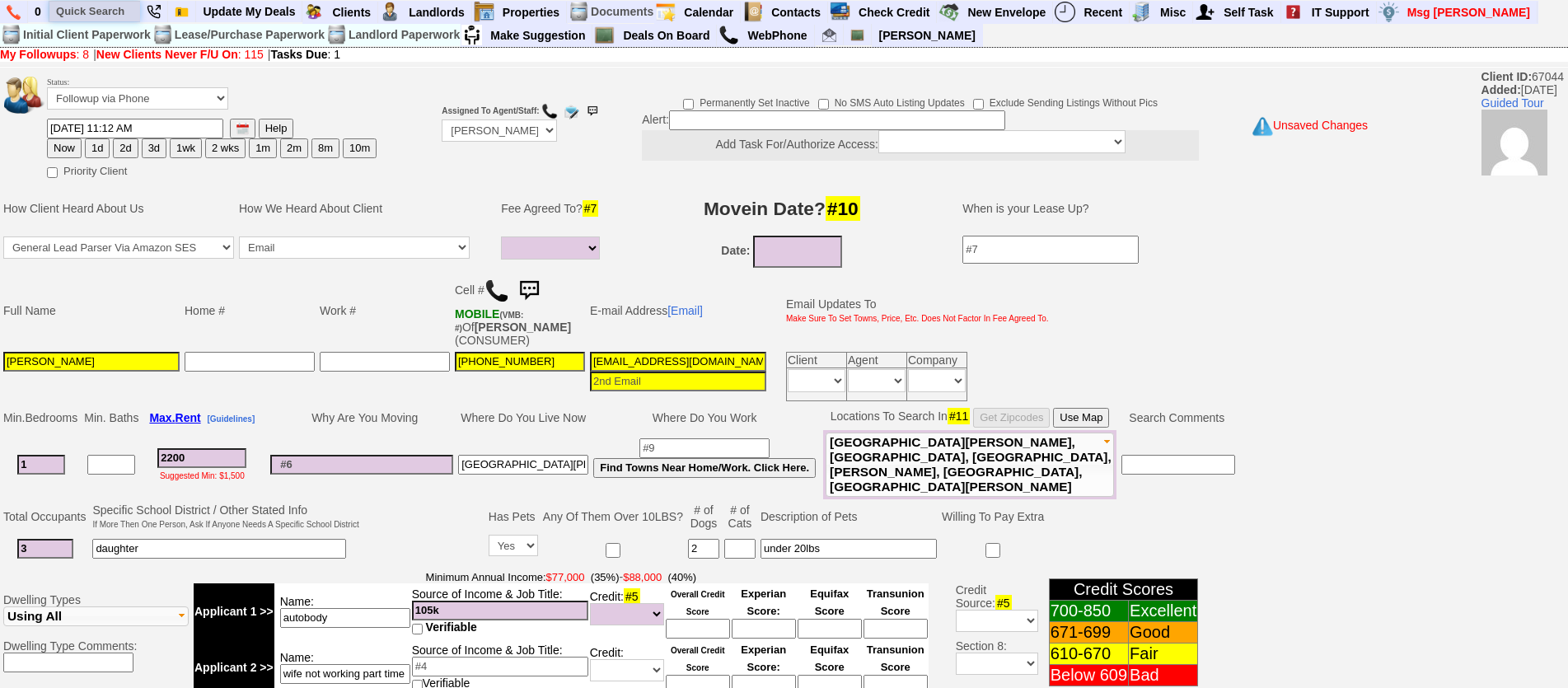
click at [71, 11] on input "text" at bounding box center [94, 11] width 90 height 20
paste input "917) 767-6199"
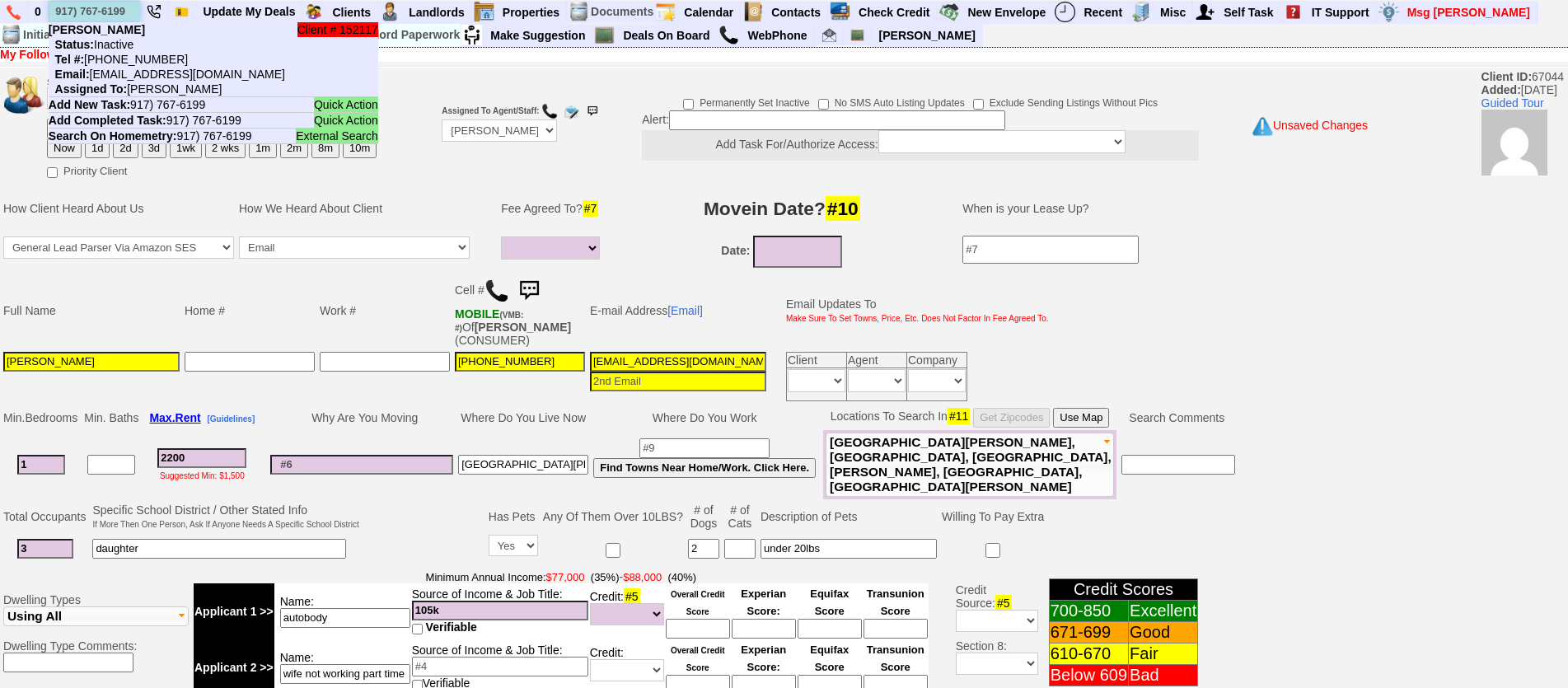
click at [121, 10] on input "917) 767-6199" at bounding box center [94, 11] width 90 height 20
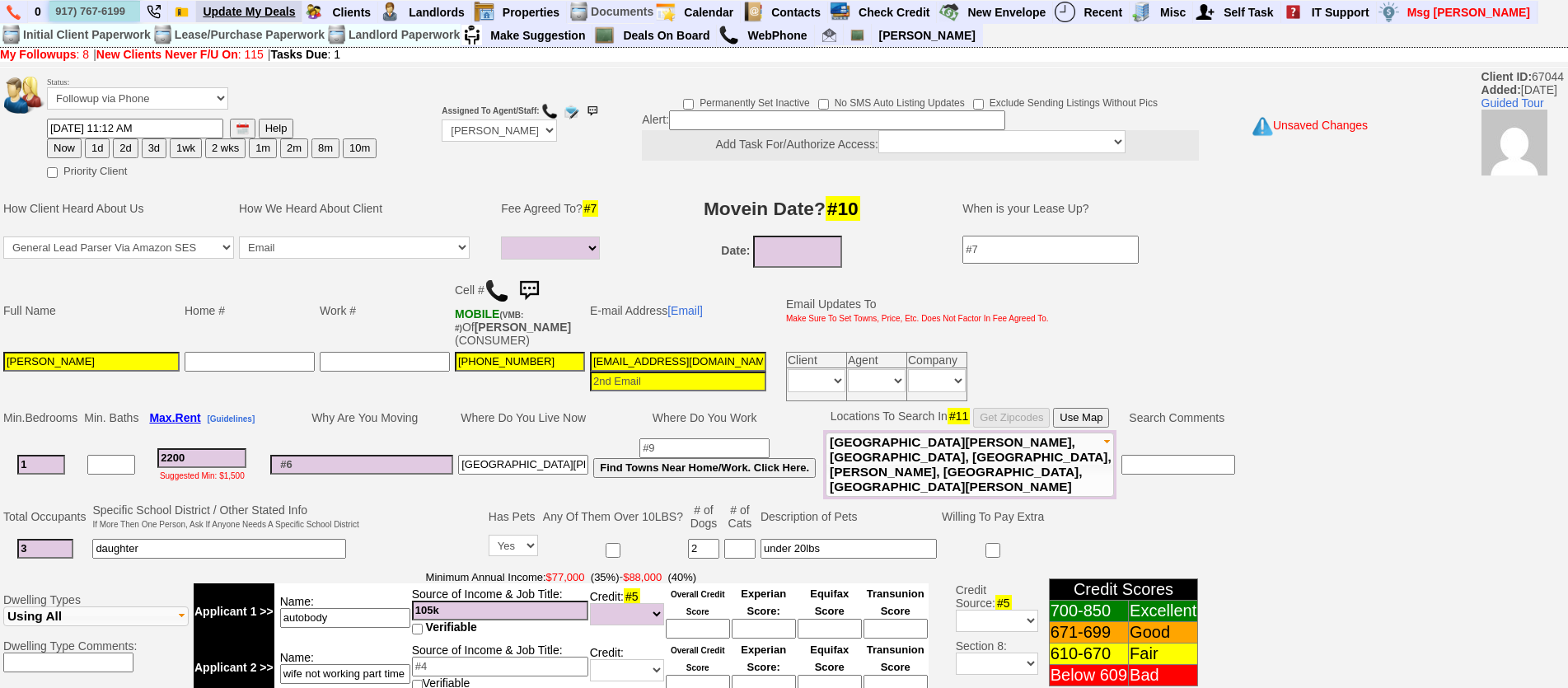
type input "917) 767-6199"
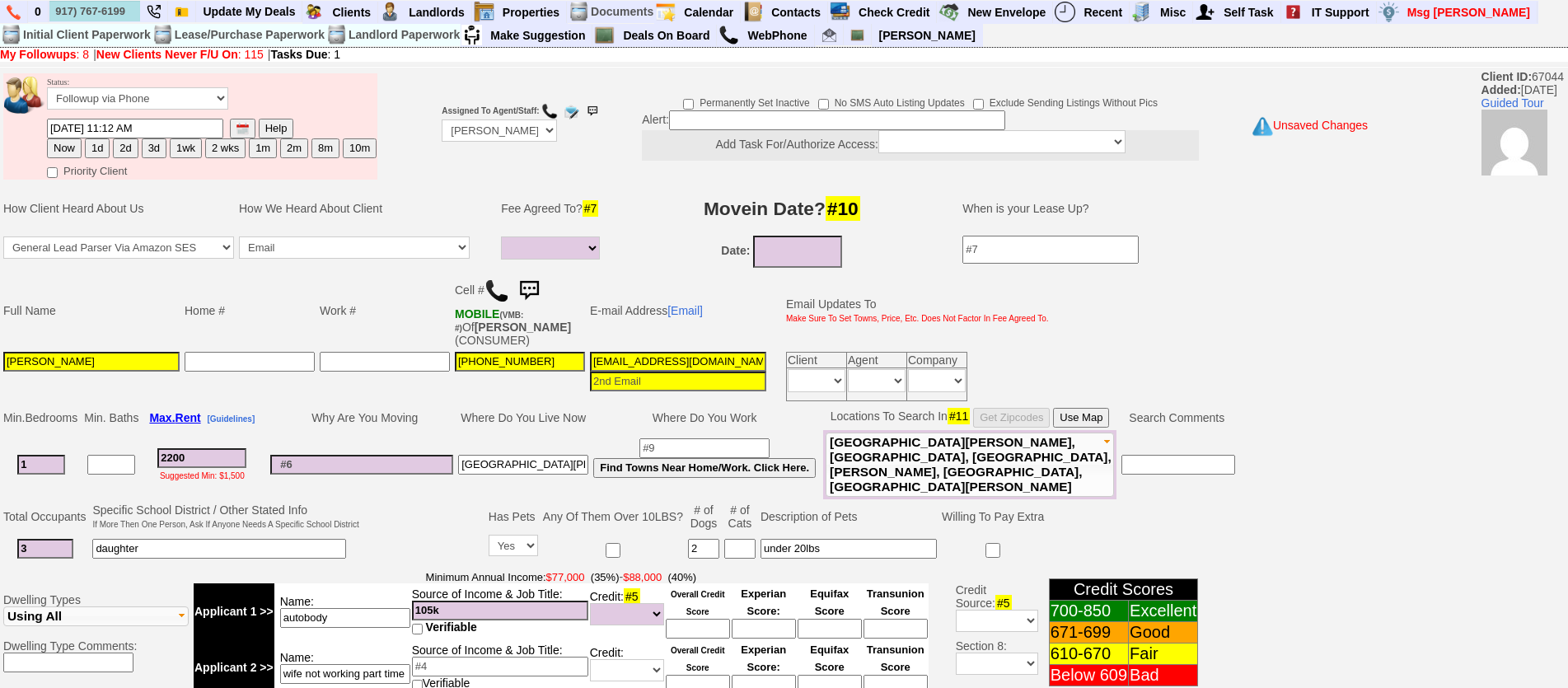
click at [223, 448] on input "2200" at bounding box center [201, 458] width 89 height 20
drag, startPoint x: 213, startPoint y: 451, endPoint x: 75, endPoint y: 407, distance: 144.8
click at [75, 407] on tbody "Min. Bedrooms Min. Baths Max. Rent [Guidelines] Why Are You Moving Where Do You…" at bounding box center [619, 452] width 1237 height 94
type input "24"
select select
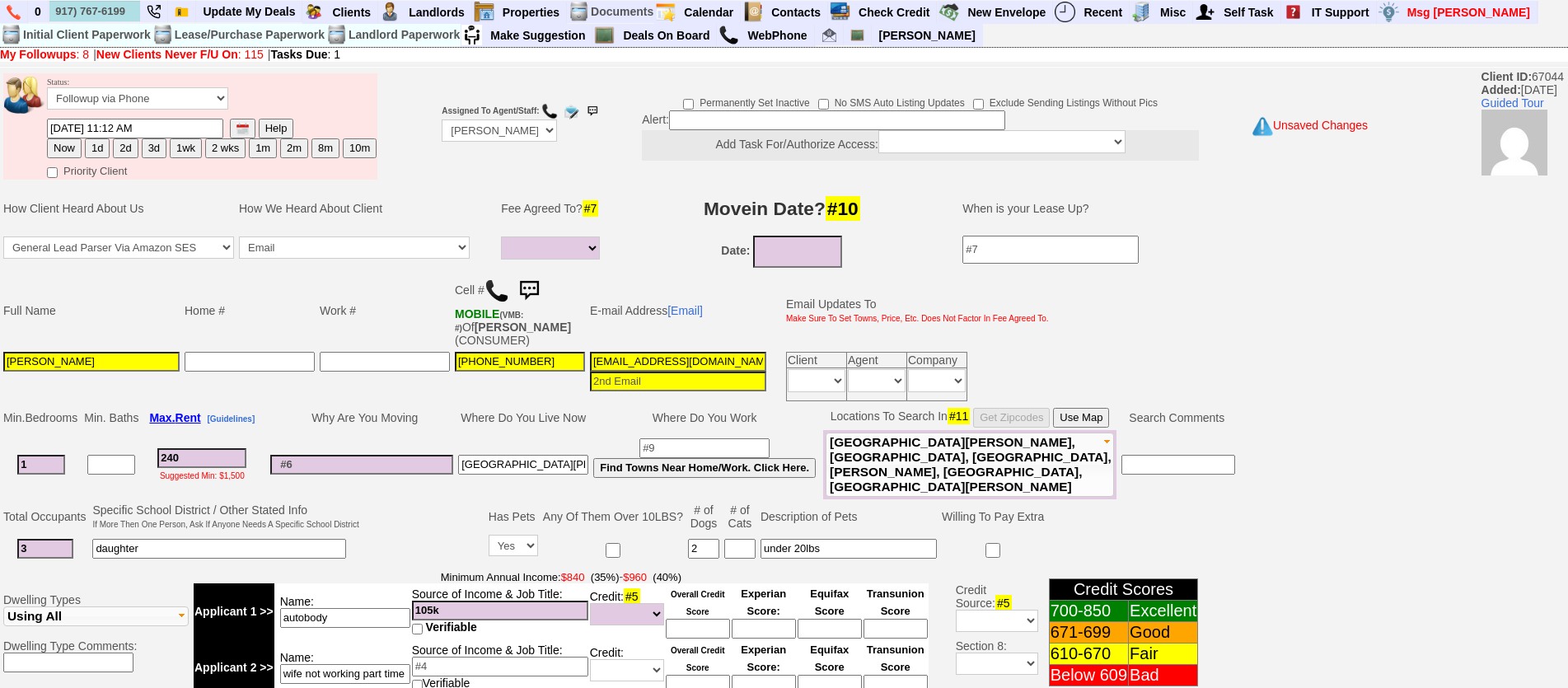
type input "2400"
select select
type input "2400"
select select
click at [379, 458] on input at bounding box center [362, 464] width 183 height 20
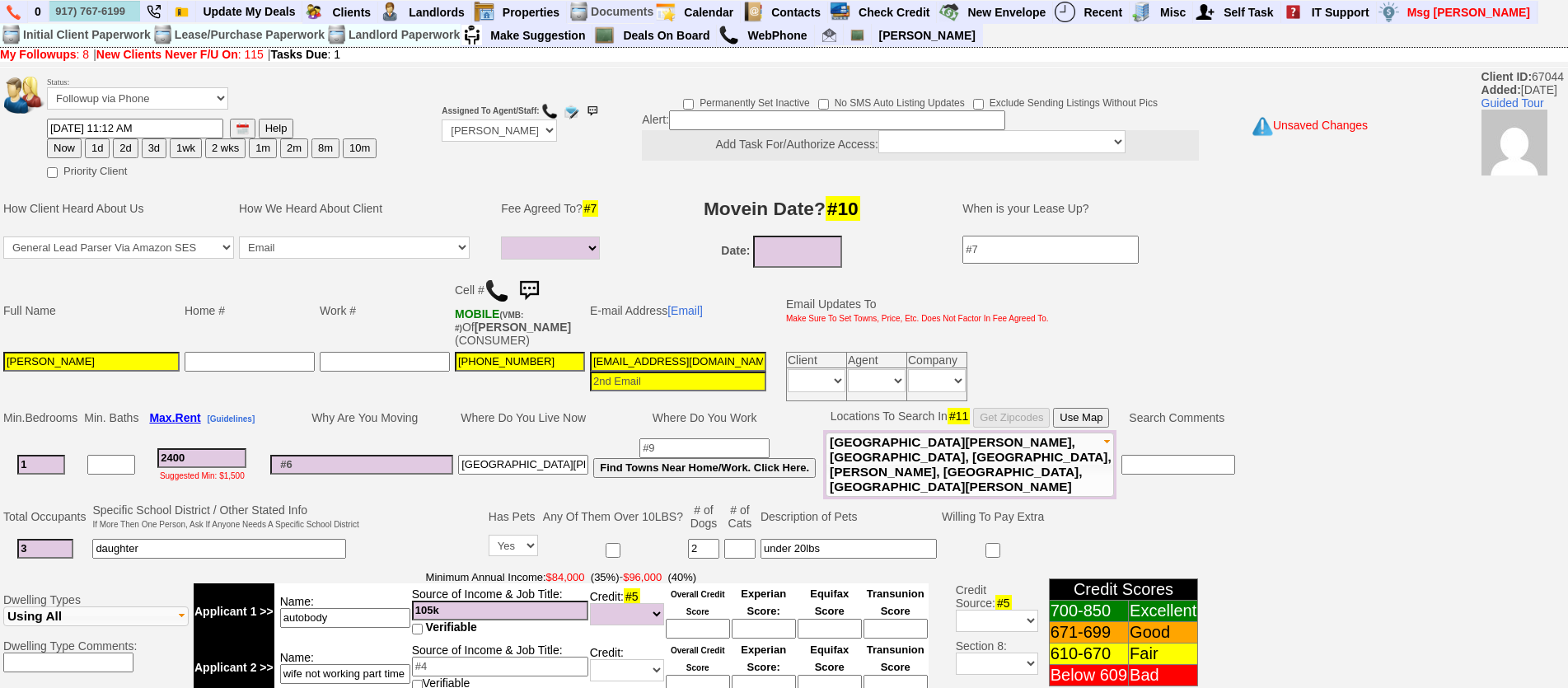
click at [192, 544] on input "daughter" at bounding box center [219, 548] width 254 height 20
click at [335, 455] on input at bounding box center [362, 464] width 183 height 20
type input "closer to city"
drag, startPoint x: 543, startPoint y: 461, endPoint x: 431, endPoint y: 463, distance: 112.0
click at [431, 463] on tr "1 2400 Suggested Min: $1,500 closer to city port chester Find Towns Near Home/W…" at bounding box center [619, 464] width 1237 height 69
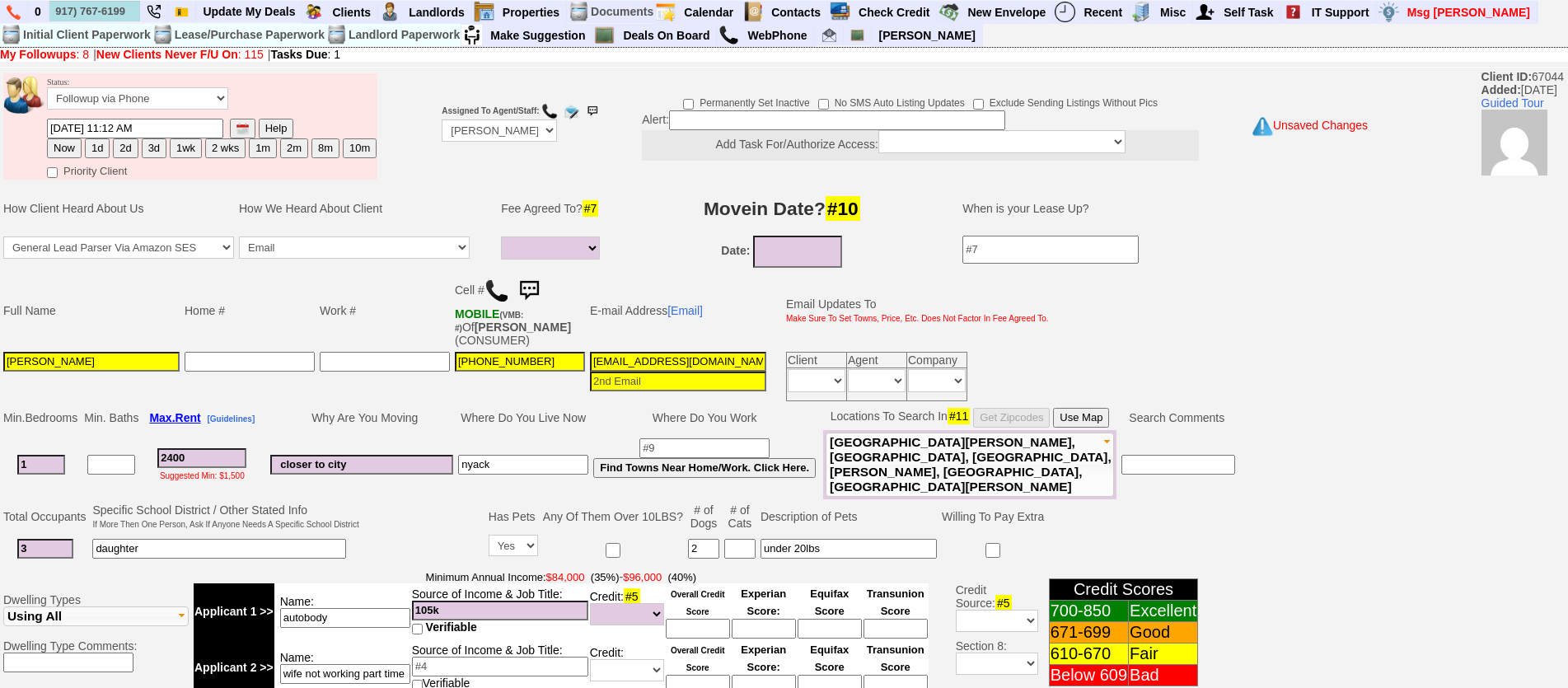
type input "nyack"
drag, startPoint x: 115, startPoint y: 365, endPoint x: 0, endPoint y: 355, distance: 115.4
click at [0, 355] on td "Full Name Home # Work # Cell # MOBILE (VMB: #) Of RAQUI ROOSEVELT (CONSUMER) E-…" at bounding box center [677, 338] width 1355 height 133
click at [1088, 415] on button "Use Map" at bounding box center [1082, 418] width 56 height 20
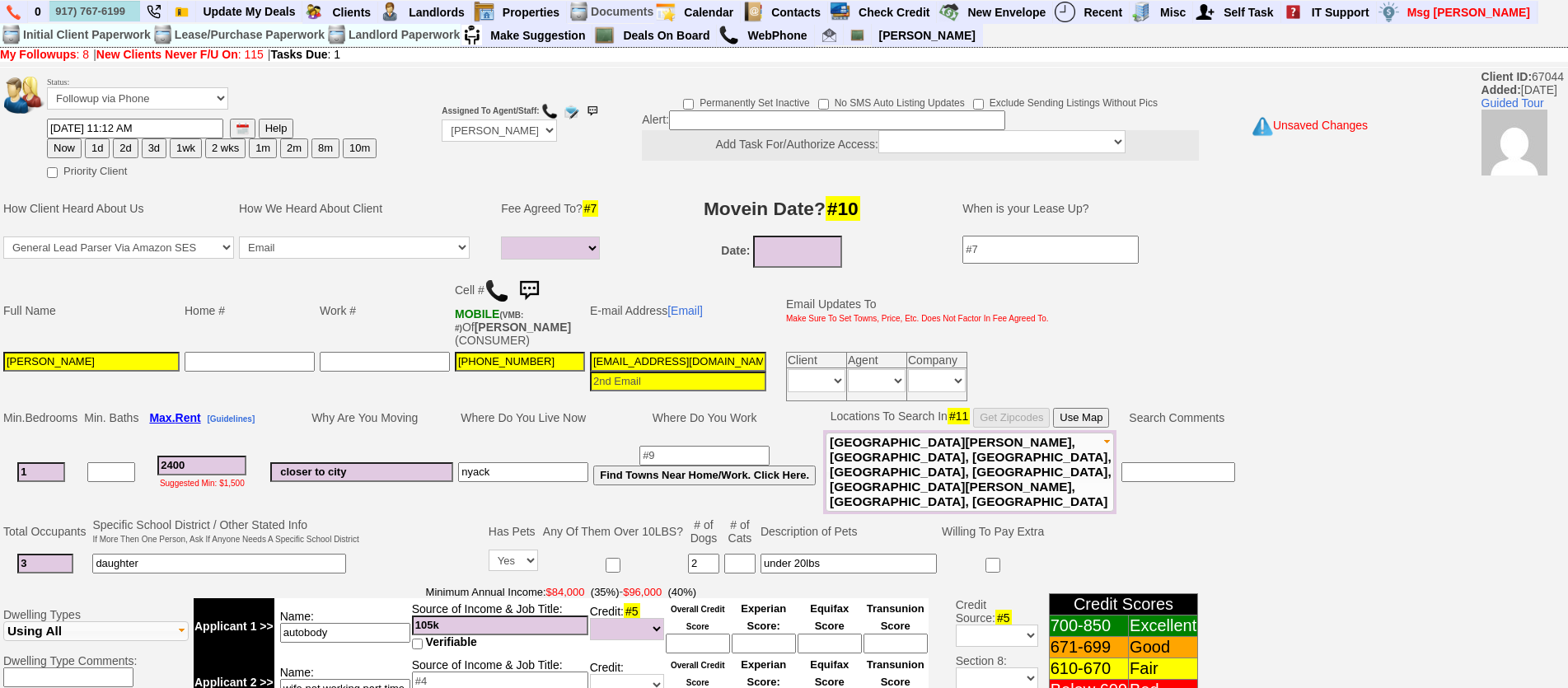
click at [121, 349] on td "Roosevelt" at bounding box center [91, 376] width 181 height 54
click at [126, 354] on input "Roosevelt" at bounding box center [91, 362] width 176 height 20
click at [130, 355] on input "Roosevelt" at bounding box center [91, 362] width 176 height 20
click at [481, 462] on input "nyack" at bounding box center [523, 472] width 130 height 20
click at [1107, 417] on button "Use Map" at bounding box center [1082, 418] width 56 height 20
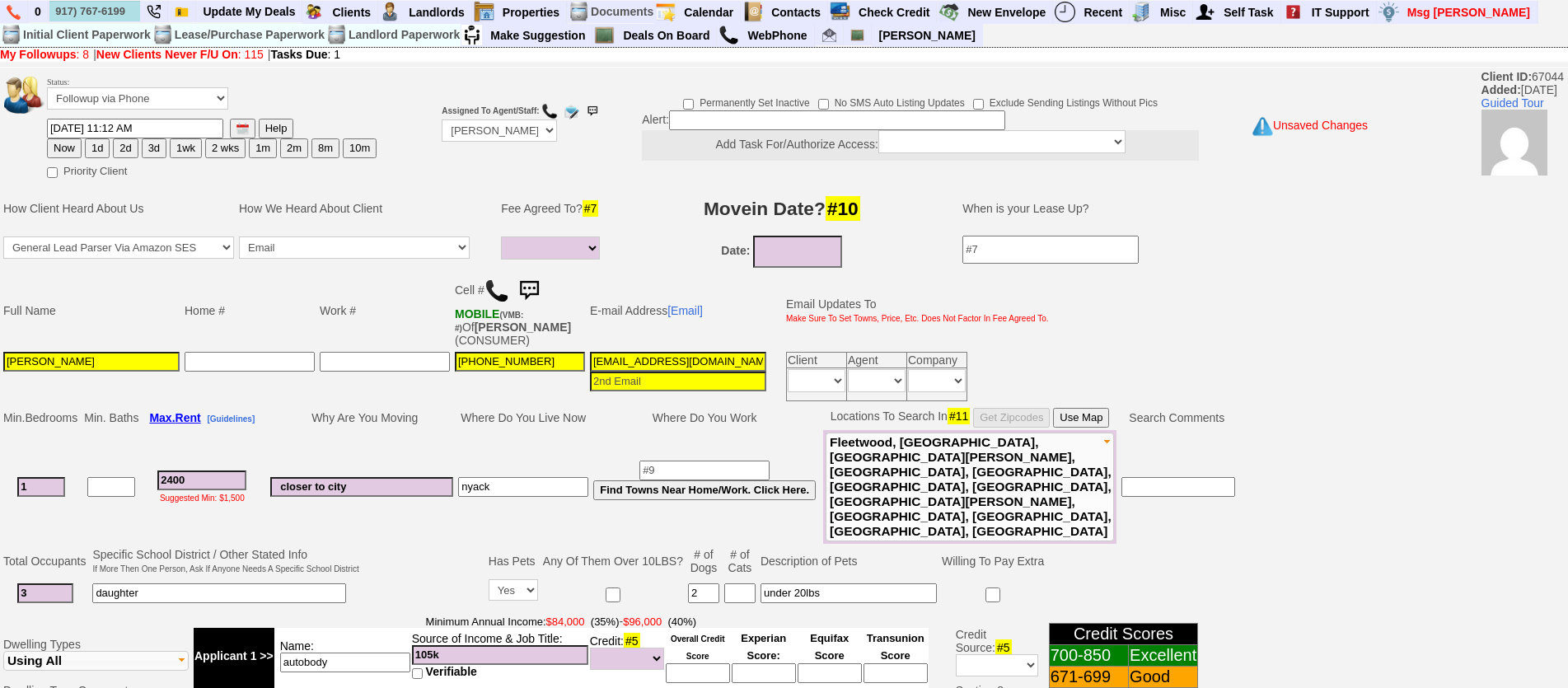
click at [95, 142] on button "1d" at bounding box center [97, 148] width 25 height 20
type input "09/12/2025 01:28 PM"
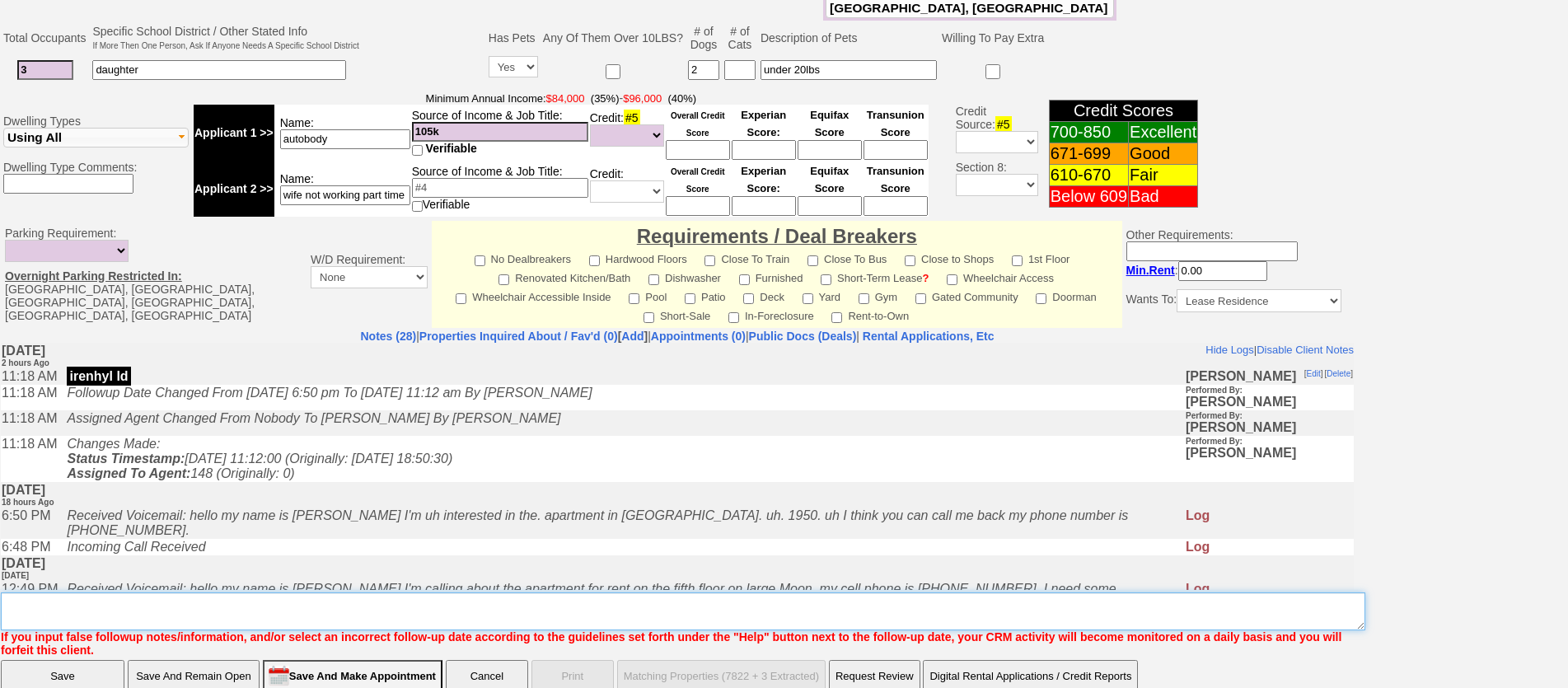
click at [259, 592] on textarea "Insert New Note Here" at bounding box center [683, 611] width 1364 height 38
type textarea "send options fu"
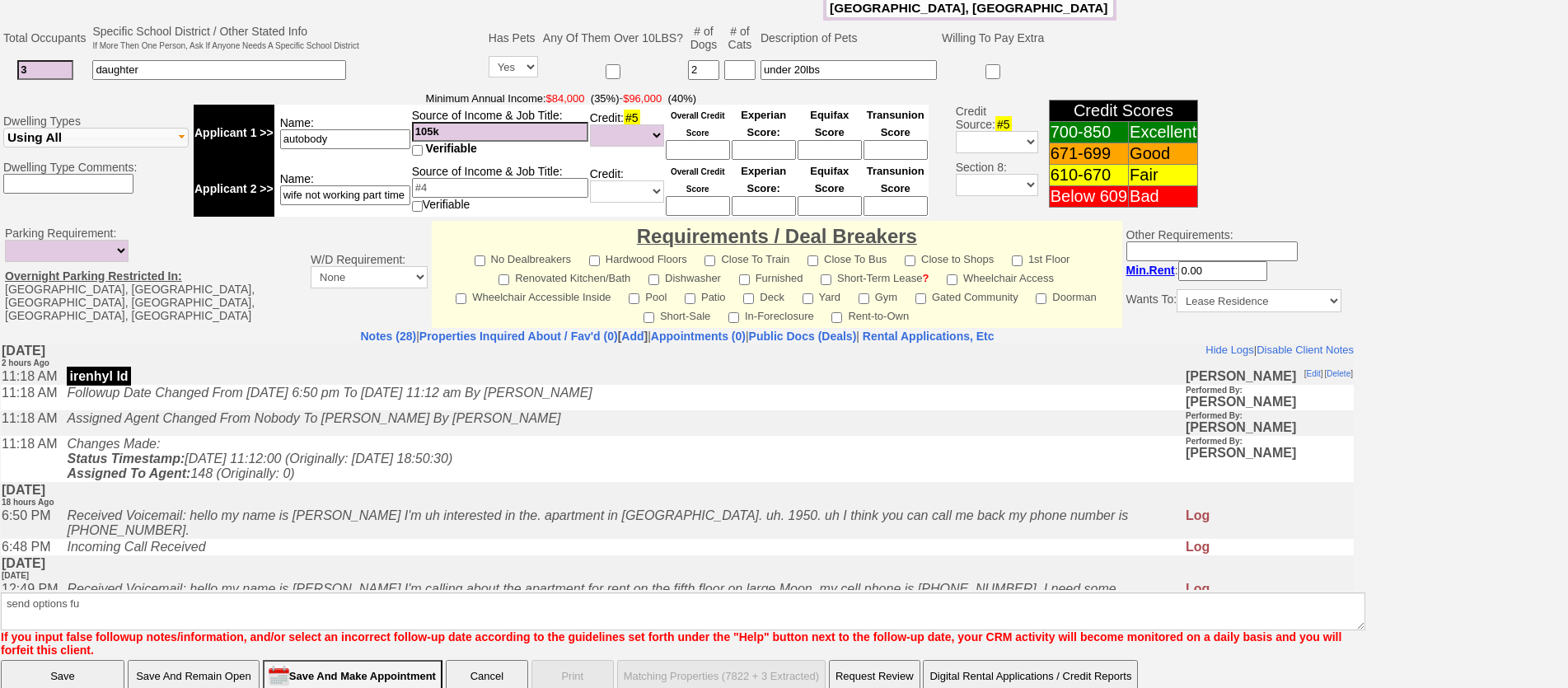
click input "Save" at bounding box center [62, 677] width 124 height 33
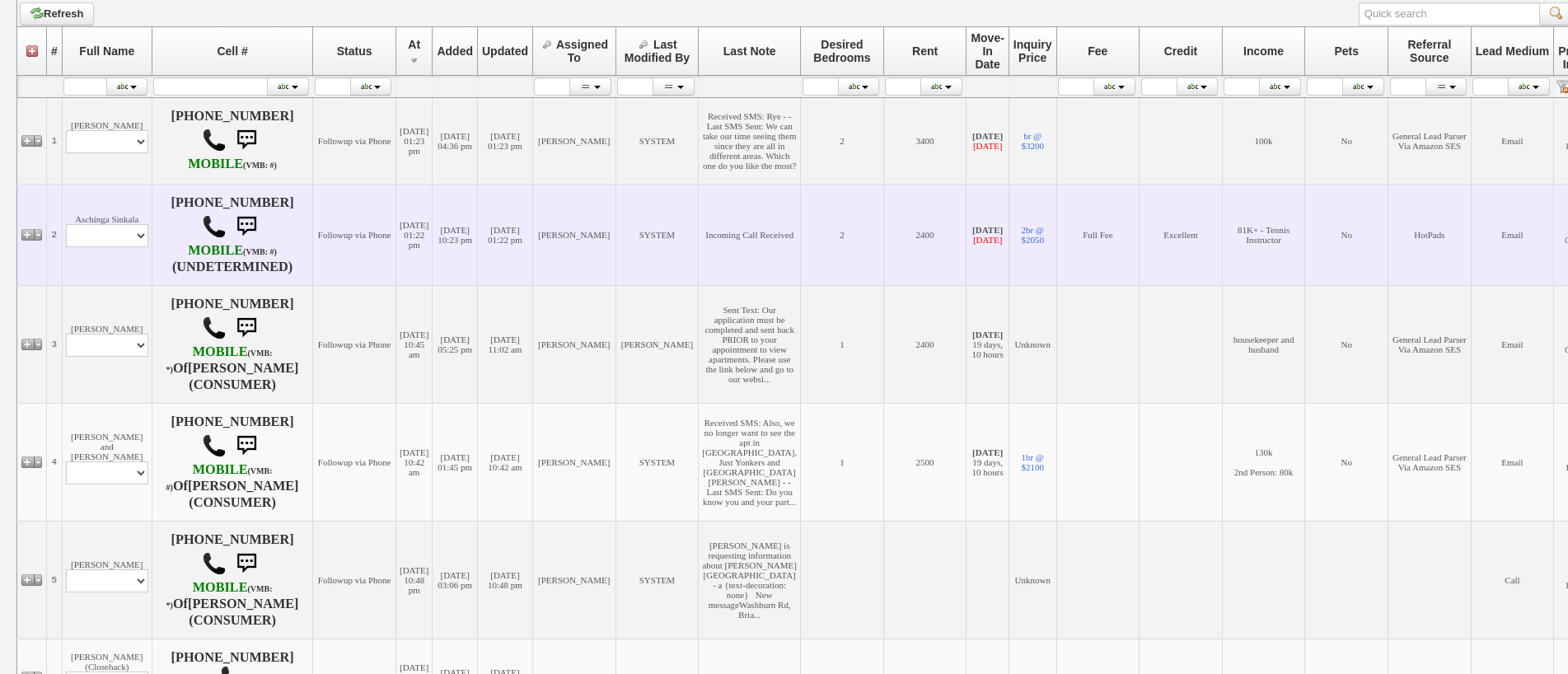
scroll to position [219, 0]
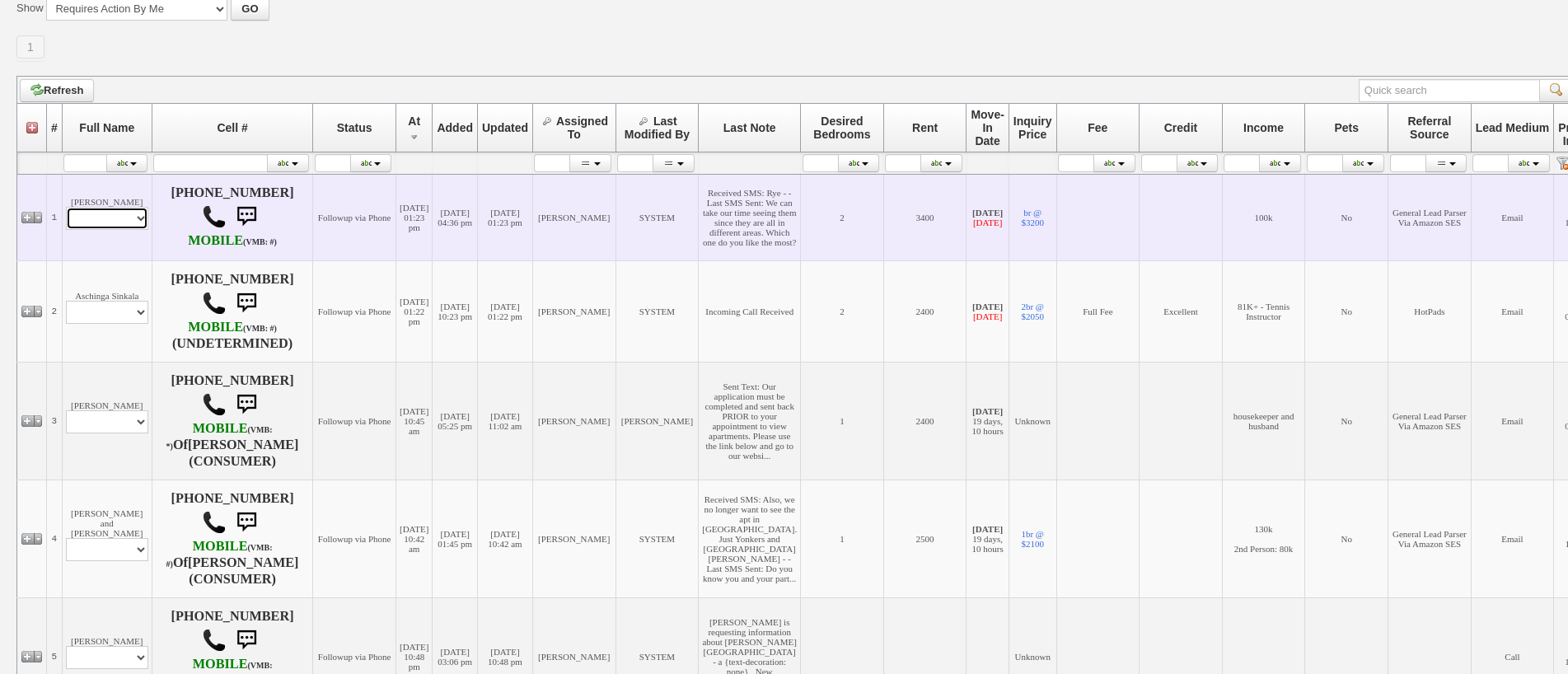
click at [130, 230] on select "Profile Edit Print Email Externally (Will Not Be Tracked In CRM) Closed Deals" at bounding box center [107, 219] width 83 height 23
select select "ChangeURL,/crm/custom/edit_client_form.php?redirect=%2Fcrm%2Fclients.php&id=156…"
click at [66, 216] on select "Profile Edit Print Email Externally (Will Not Be Tracked In CRM) Closed Deals" at bounding box center [107, 219] width 83 height 23
select select
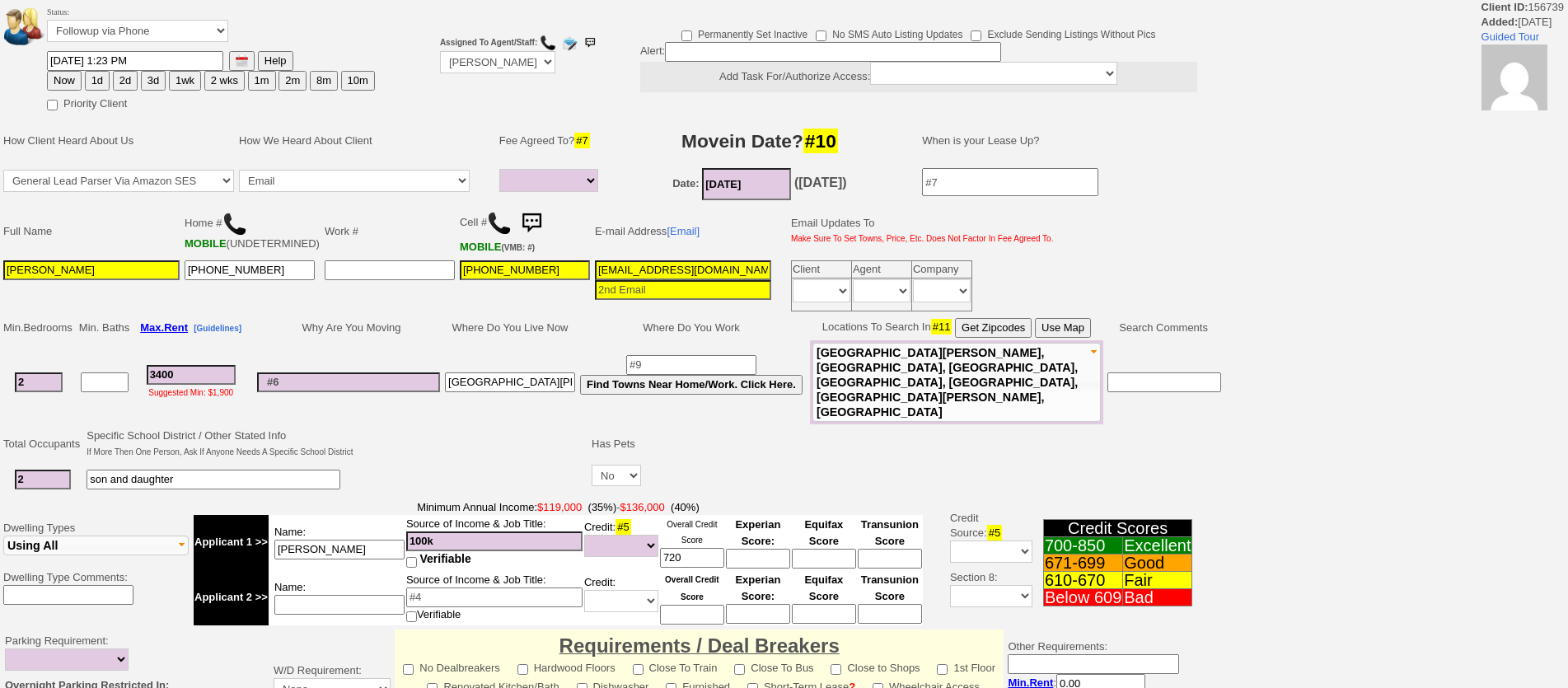
select select
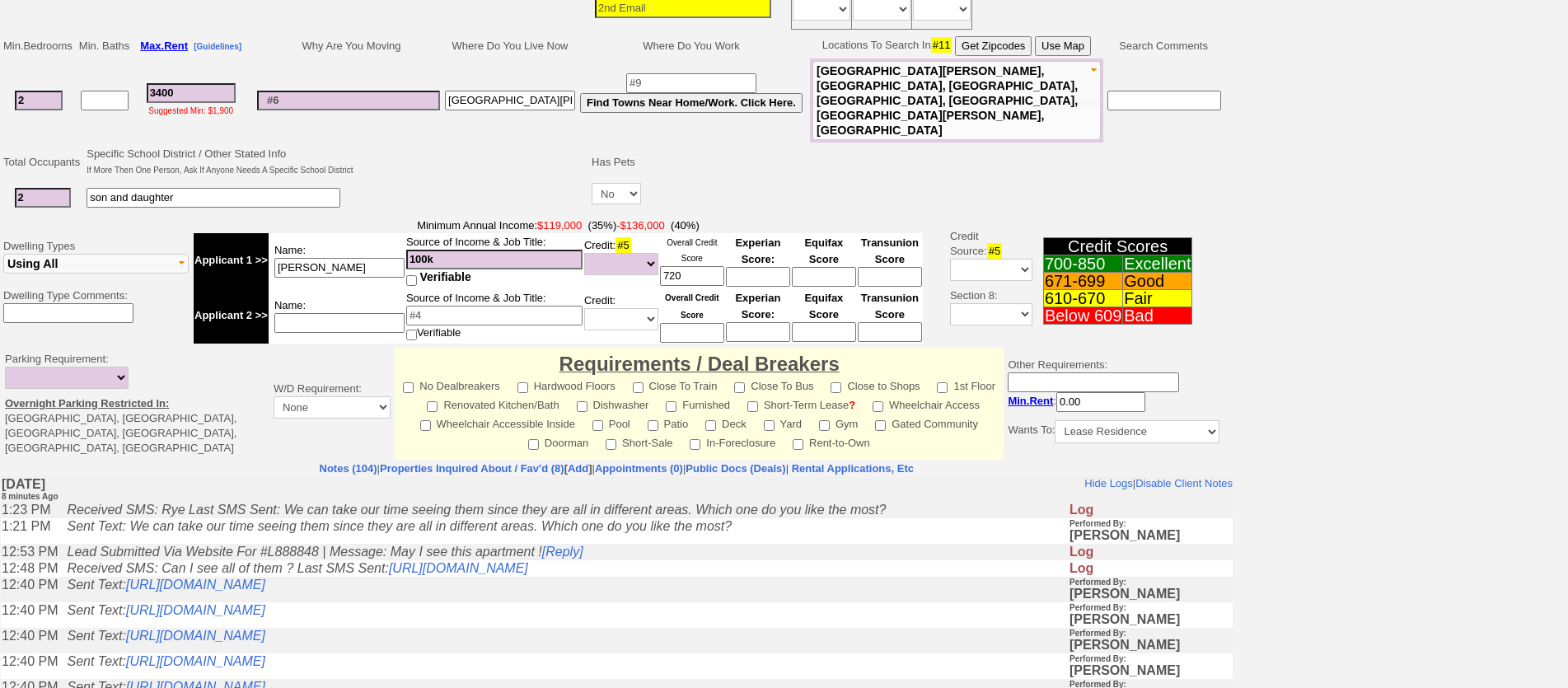
scroll to position [412, 0]
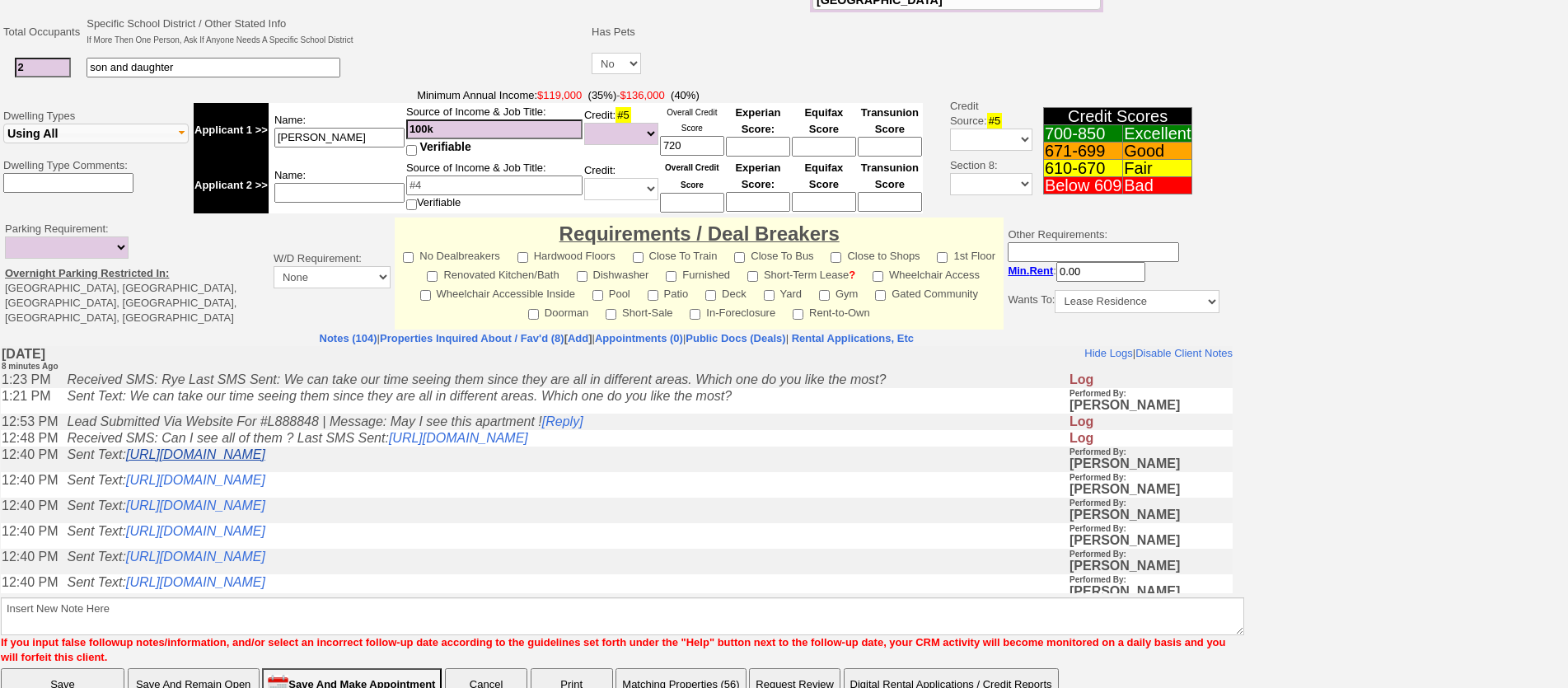
click at [265, 461] on link "[URL][DOMAIN_NAME]" at bounding box center [196, 455] width 140 height 14
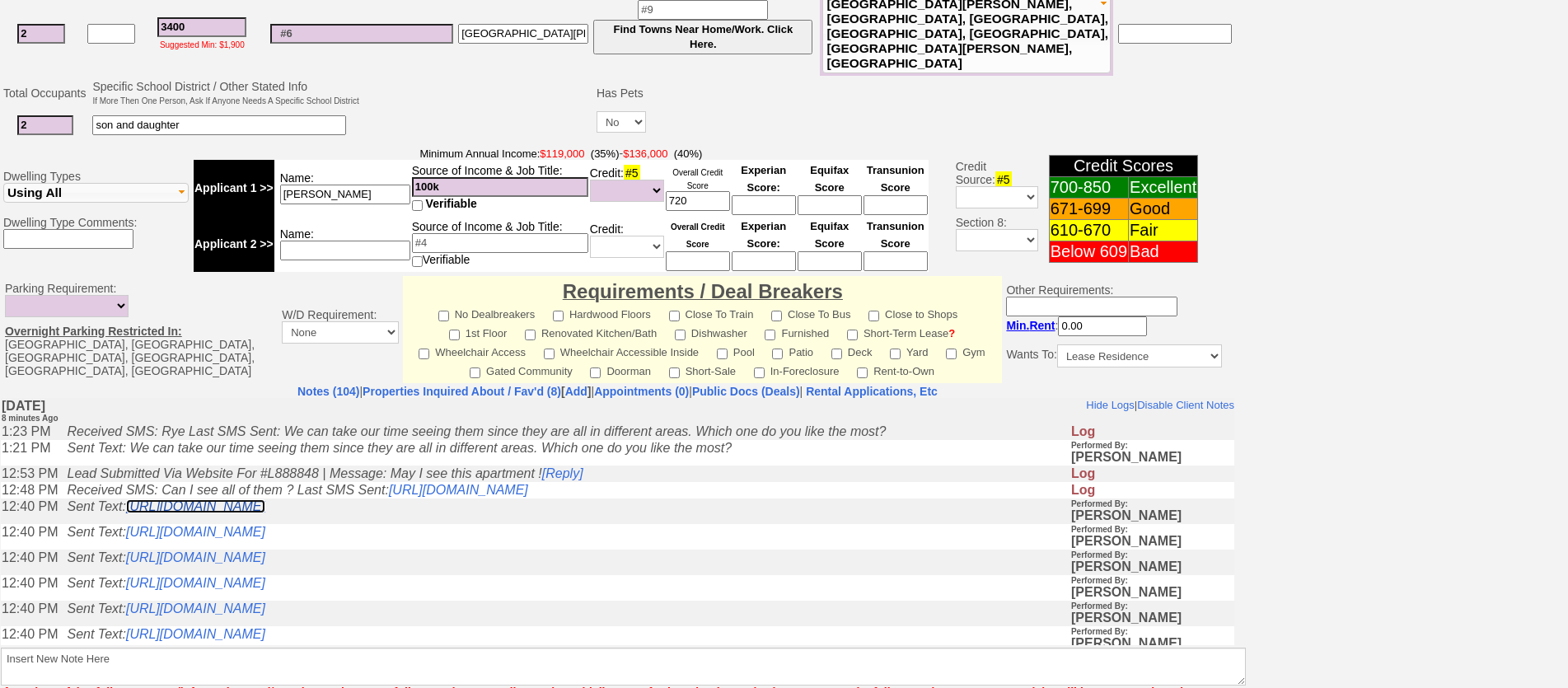
scroll to position [484, 0]
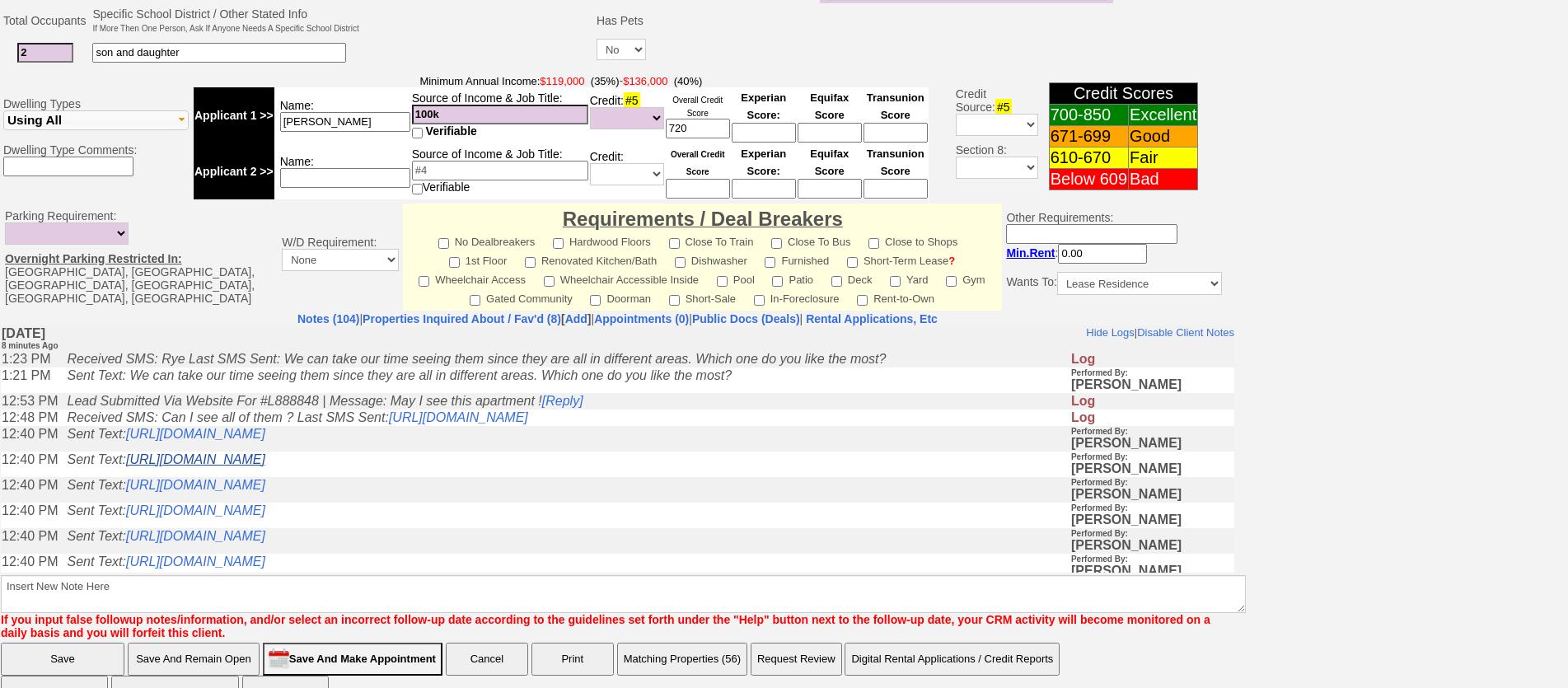
click at [265, 465] on link "[URL][DOMAIN_NAME]" at bounding box center [196, 458] width 140 height 14
click at [265, 491] on link "[URL][DOMAIN_NAME]" at bounding box center [196, 484] width 140 height 14
click at [265, 516] on link "[URL][DOMAIN_NAME]" at bounding box center [196, 510] width 140 height 14
click at [265, 542] on link "[URL][DOMAIN_NAME]" at bounding box center [196, 535] width 140 height 14
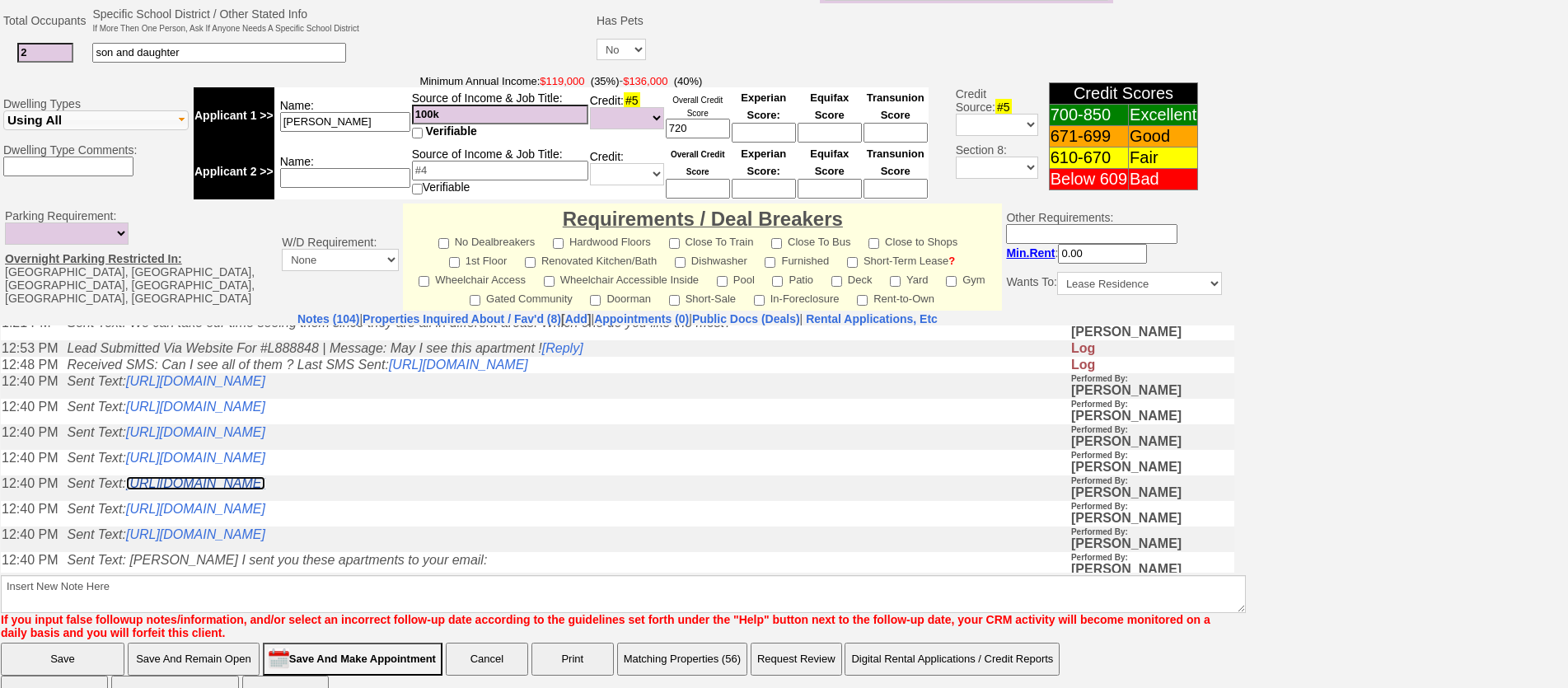
scroll to position [82, 0]
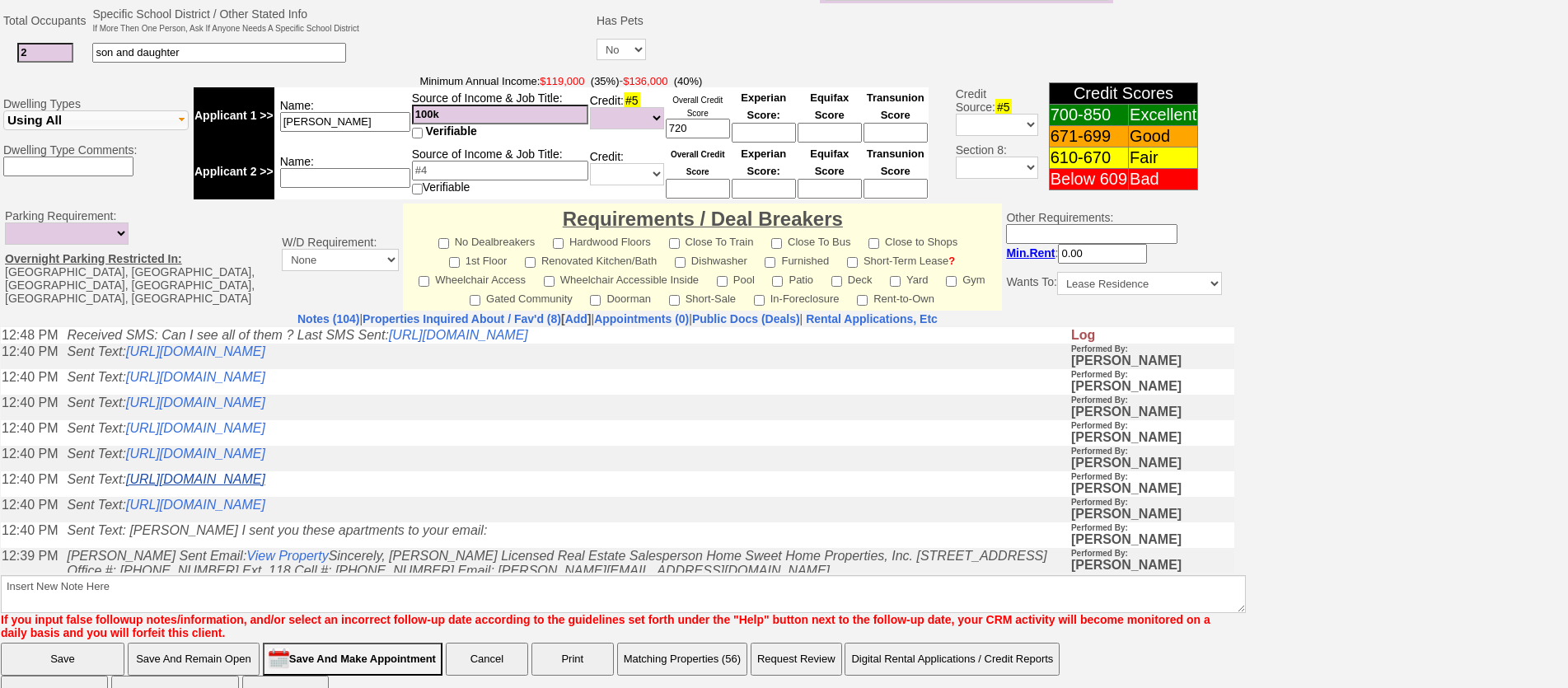
click at [265, 485] on link "[URL][DOMAIN_NAME]" at bounding box center [196, 478] width 140 height 14
click at [265, 511] on link "[URL][DOMAIN_NAME]" at bounding box center [196, 504] width 140 height 14
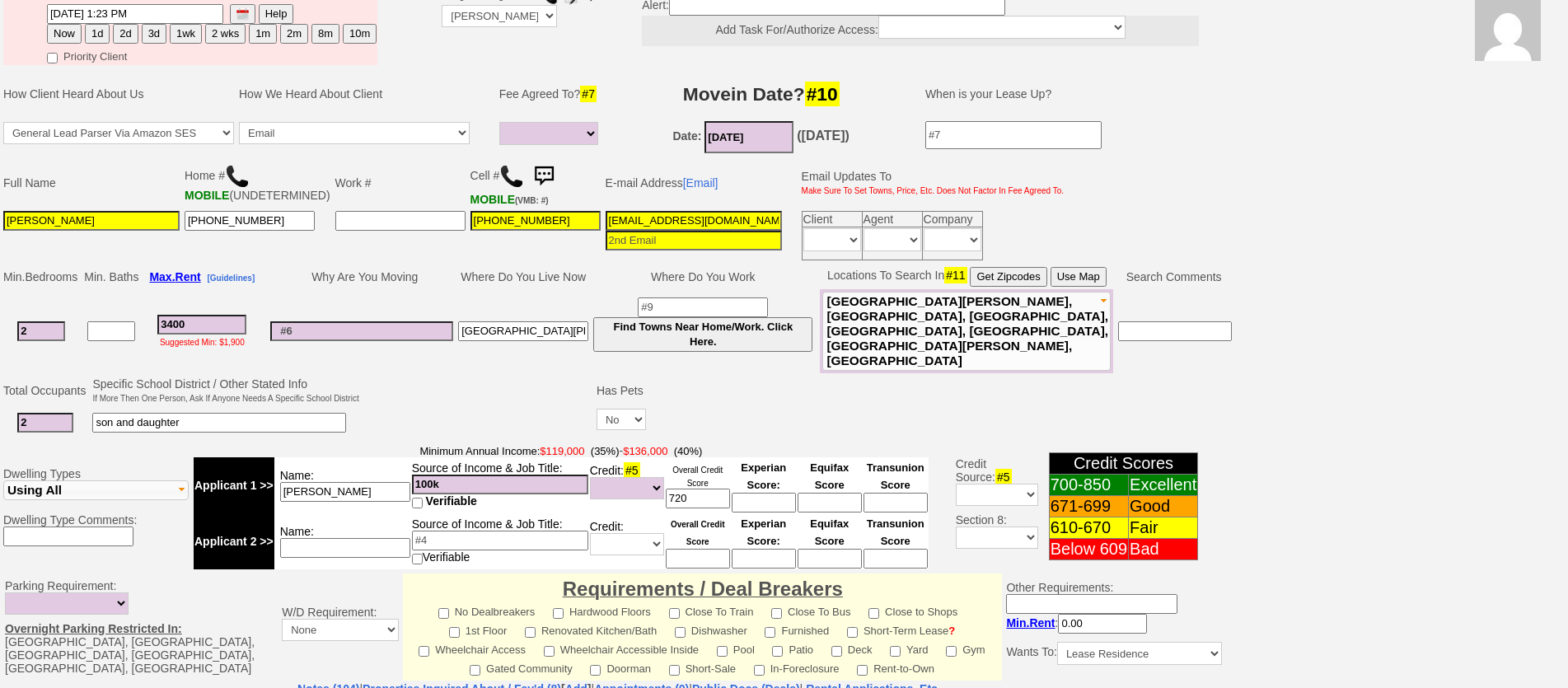
scroll to position [0, 0]
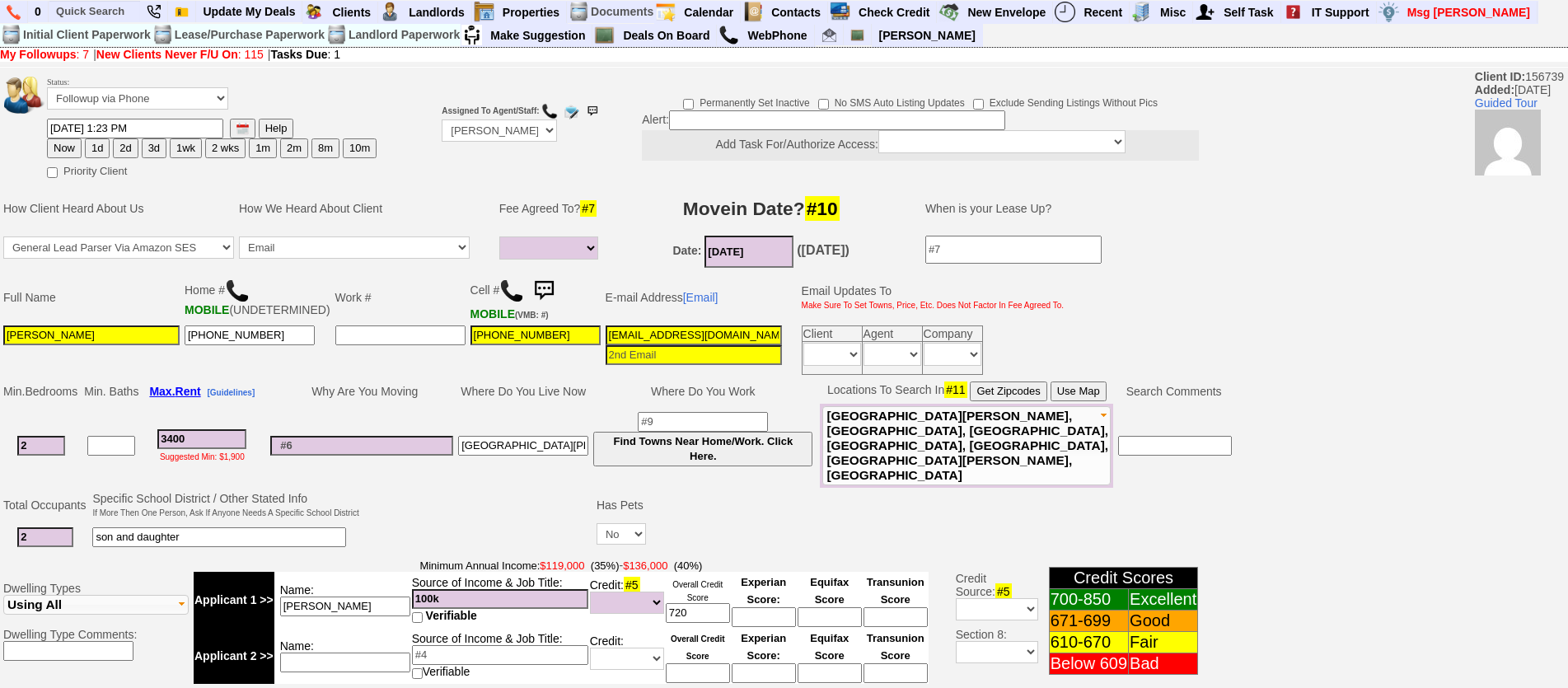
click at [538, 296] on img at bounding box center [544, 291] width 33 height 33
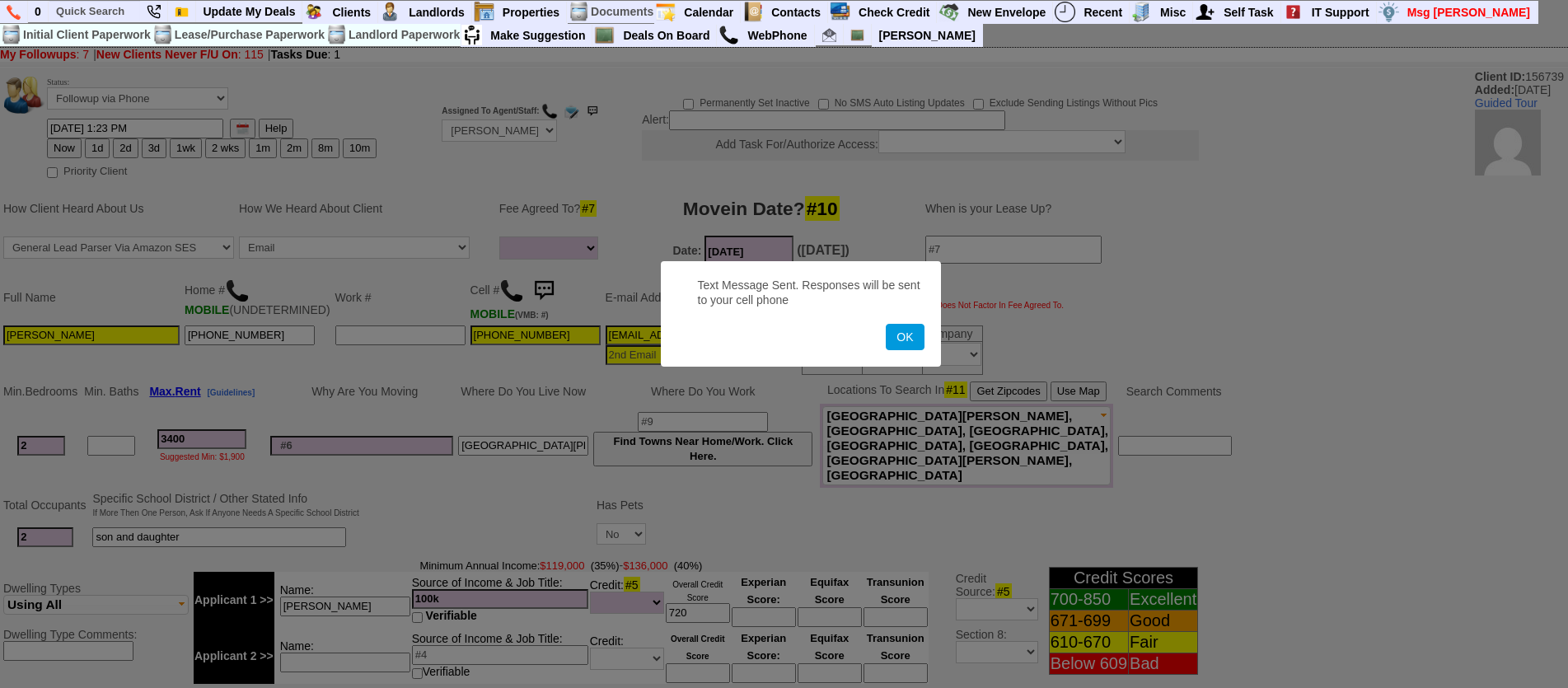
click at [886, 324] on button "OK" at bounding box center [904, 337] width 38 height 26
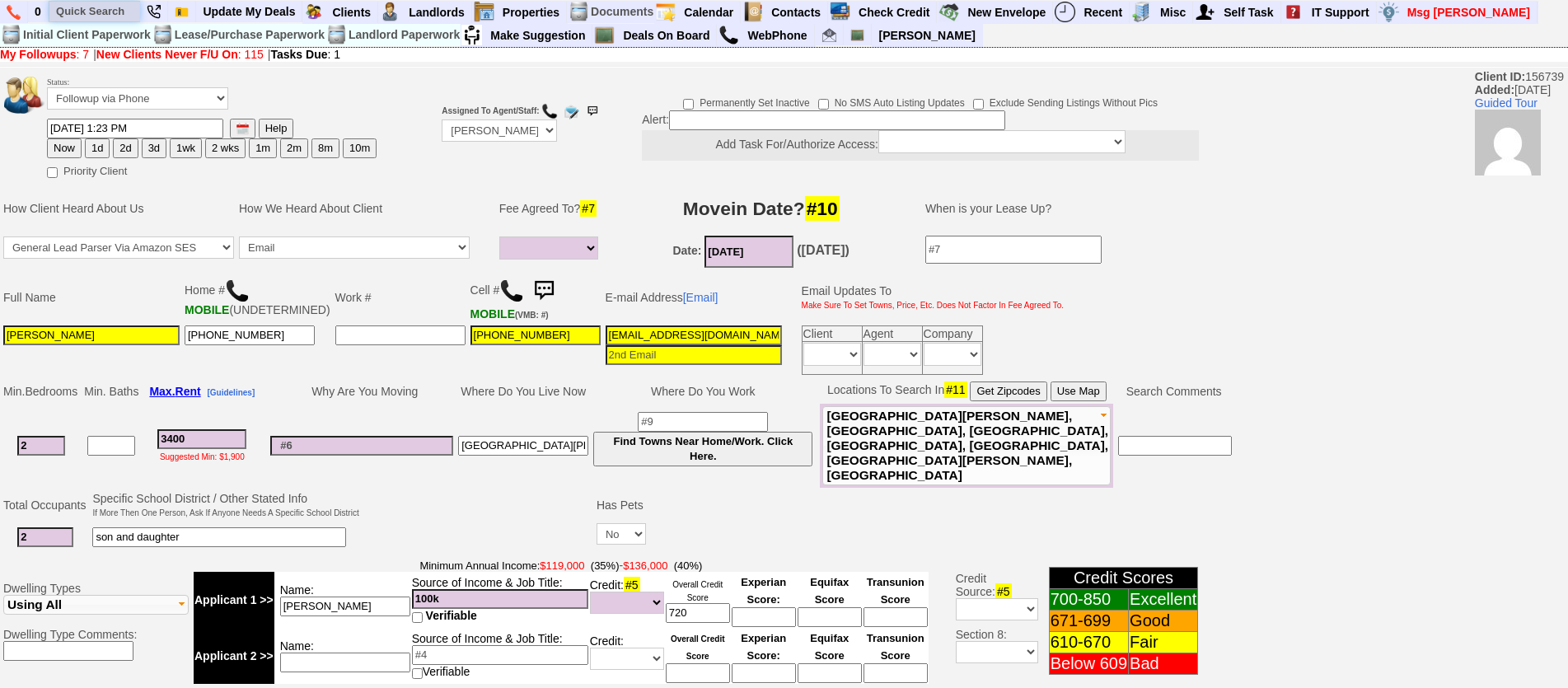
click at [110, 18] on input "text" at bounding box center [94, 11] width 90 height 20
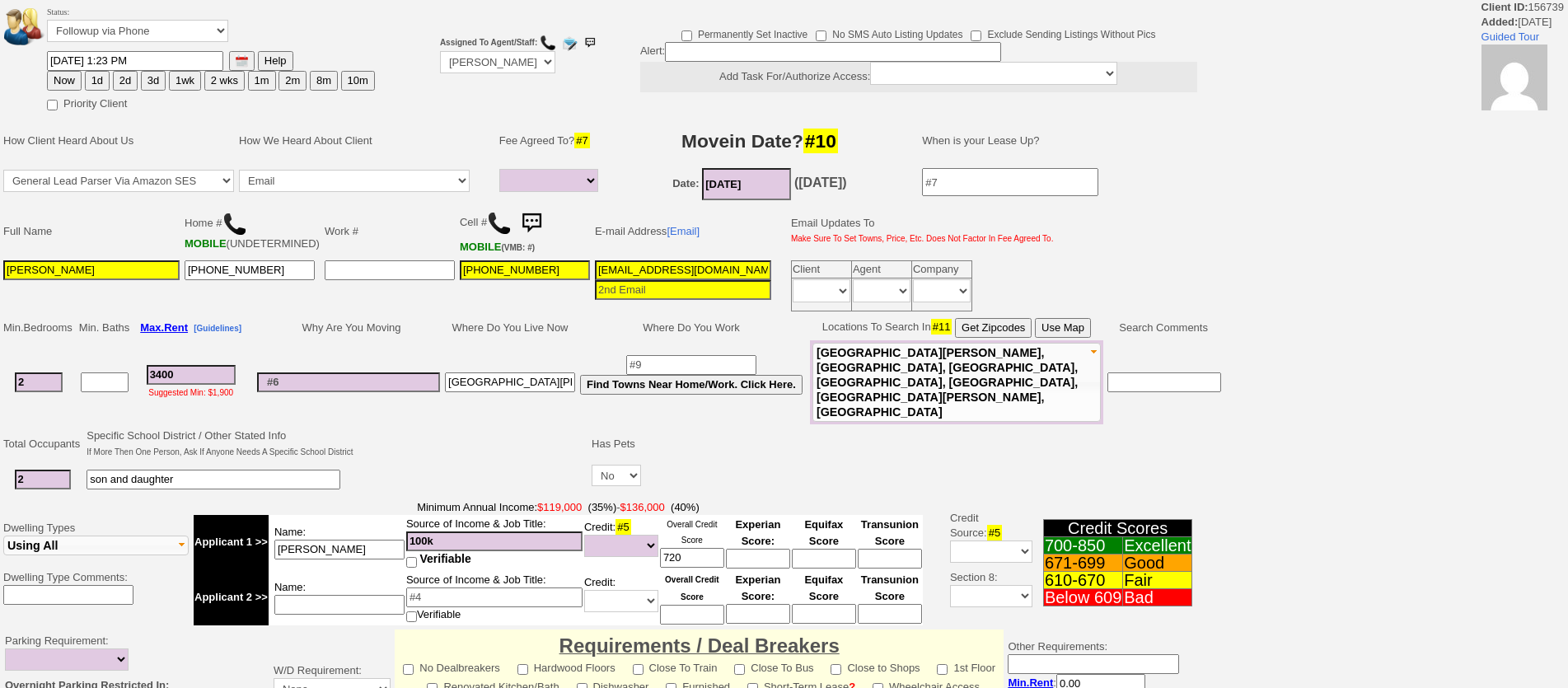
select select
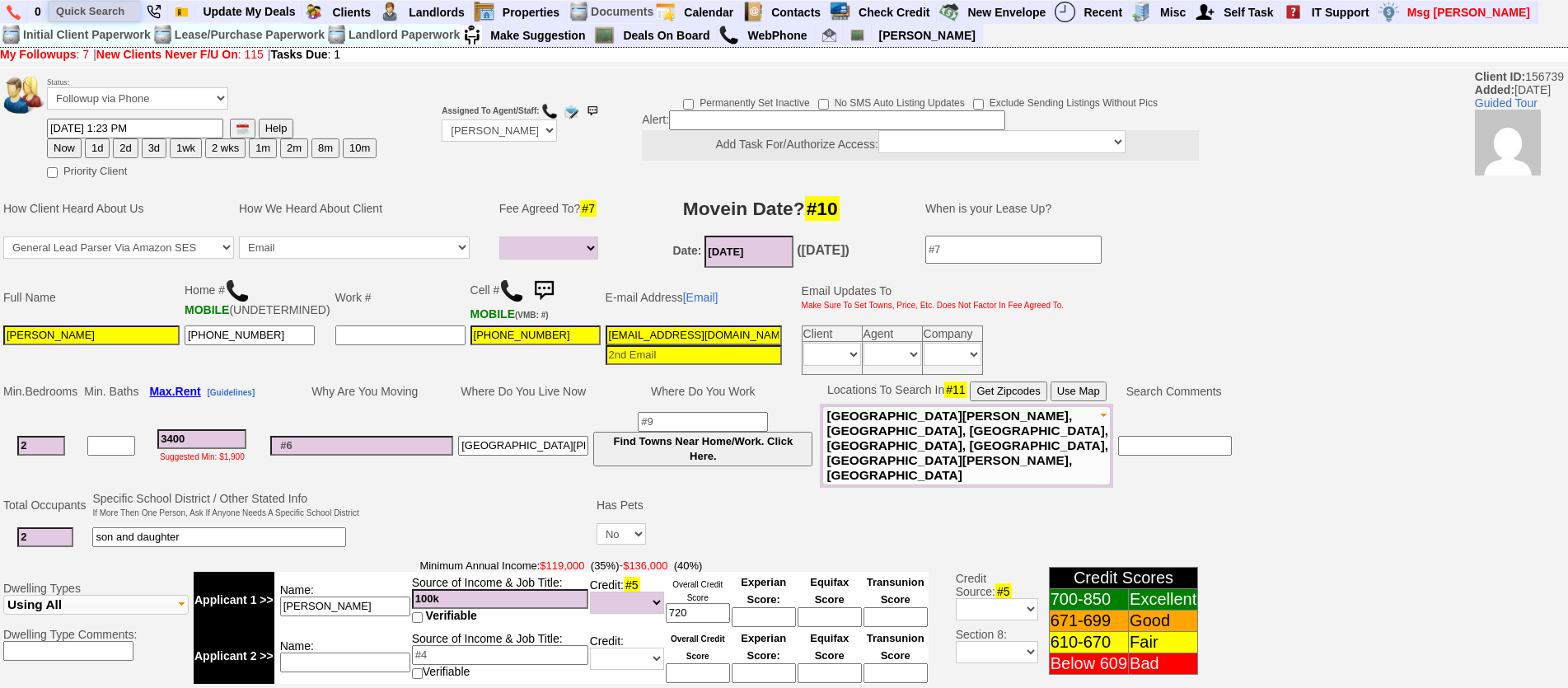
click at [82, 10] on input "text" at bounding box center [94, 11] width 90 height 20
type input "4493"
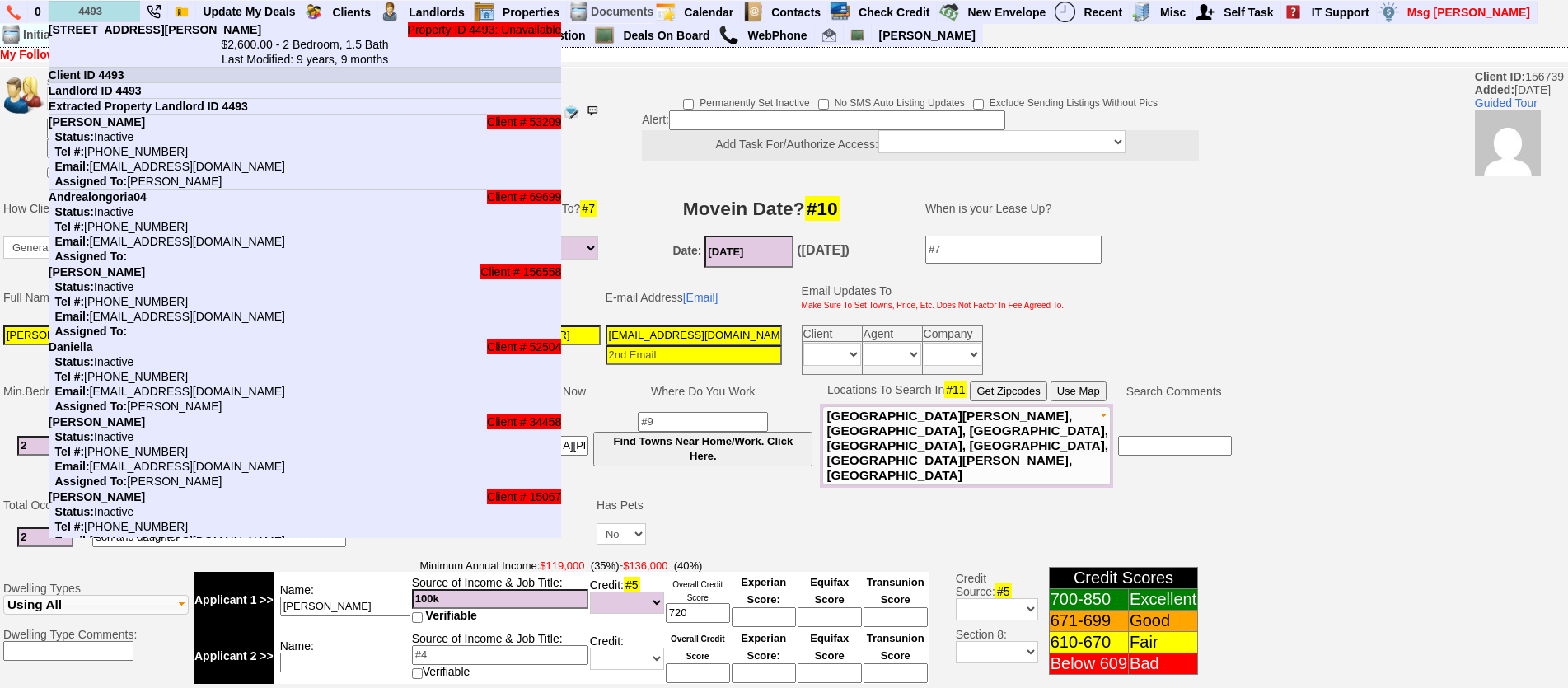
click at [181, 71] on li "Client ID 4493" at bounding box center [305, 75] width 514 height 16
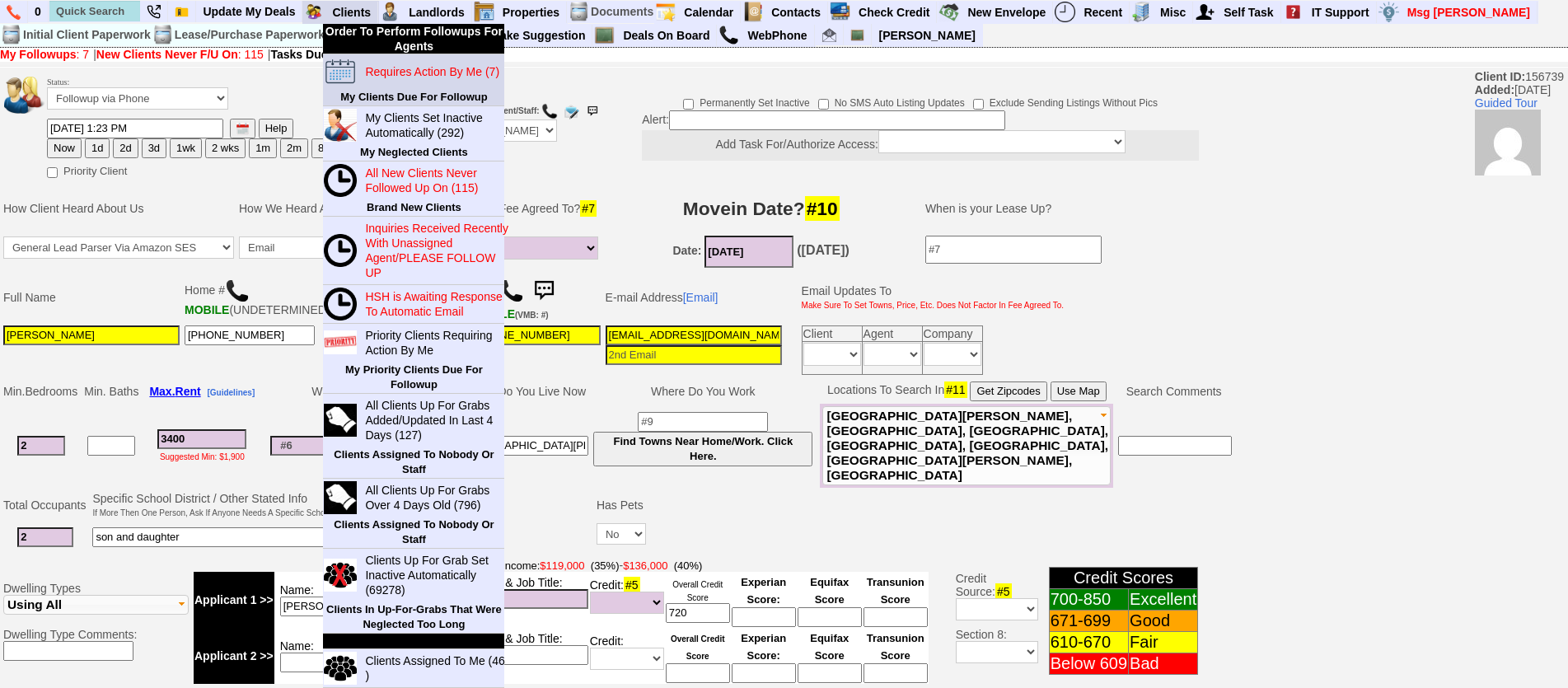
click at [391, 78] on link "Requires Action By Me (7)" at bounding box center [437, 71] width 158 height 21
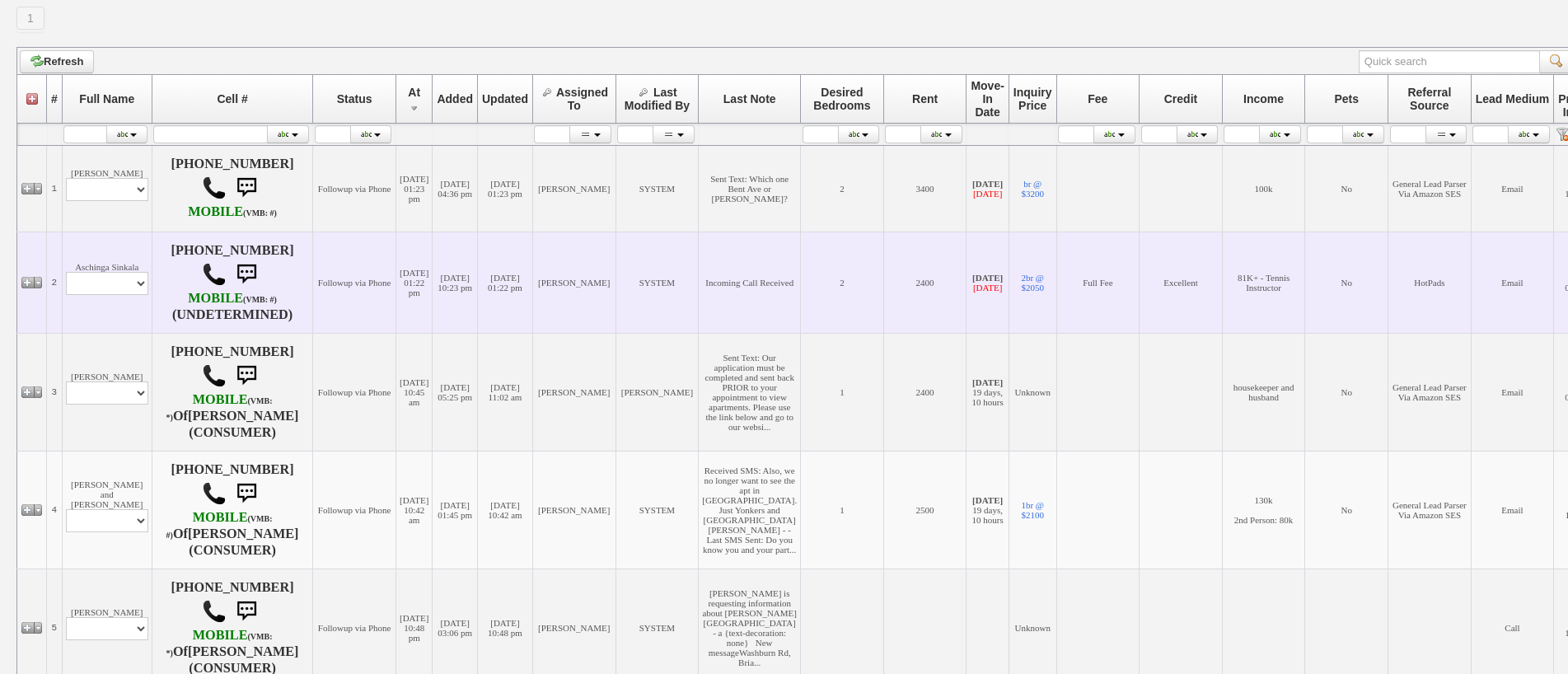
scroll to position [613, 0]
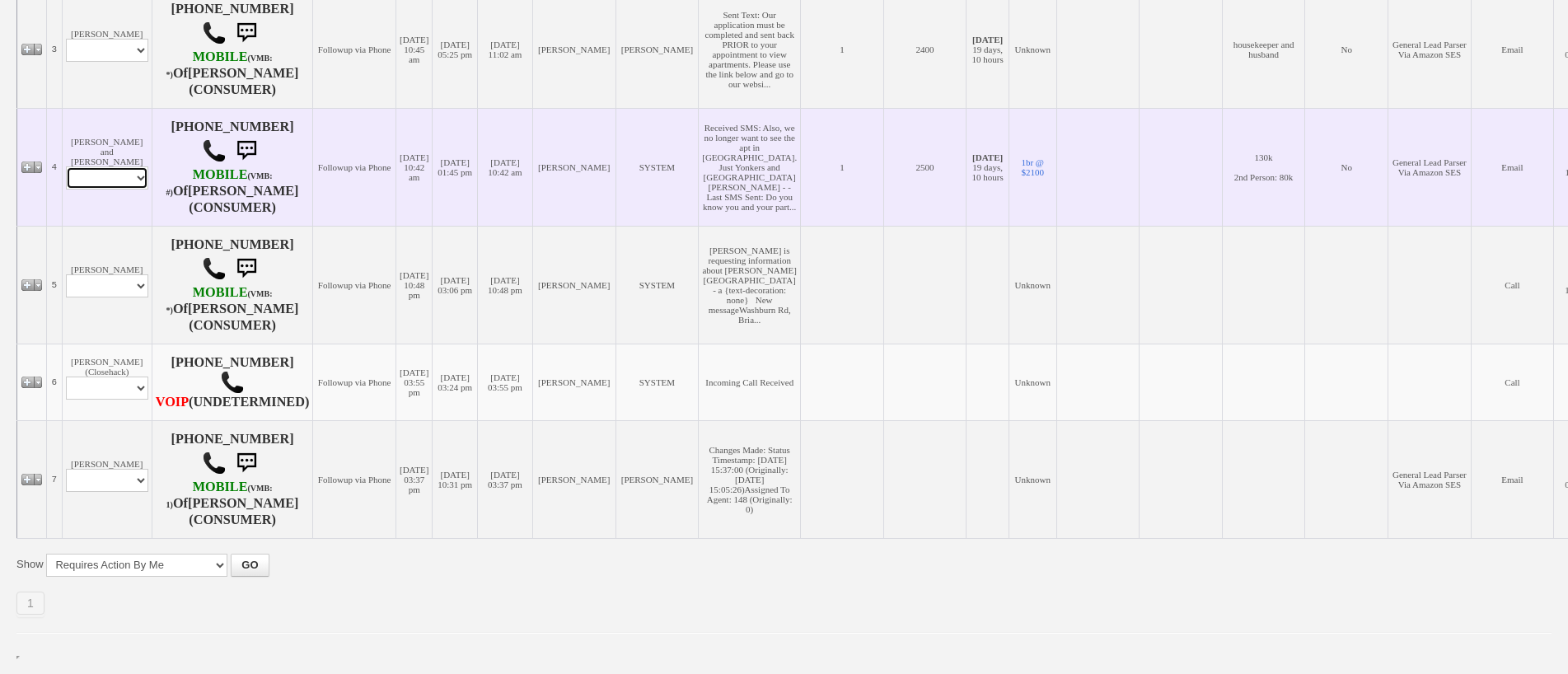
click at [122, 167] on select "Profile Edit Print Email Externally (Will Not Be Tracked In CRM) Closed Deals" at bounding box center [107, 178] width 83 height 23
select select "ChangeURL,/crm/custom/edit_client_form.php?redirect=%2Fcrm%2Fclients.php&id=167…"
click at [66, 167] on select "Profile Edit Print Email Externally (Will Not Be Tracked In CRM) Closed Deals" at bounding box center [107, 178] width 83 height 23
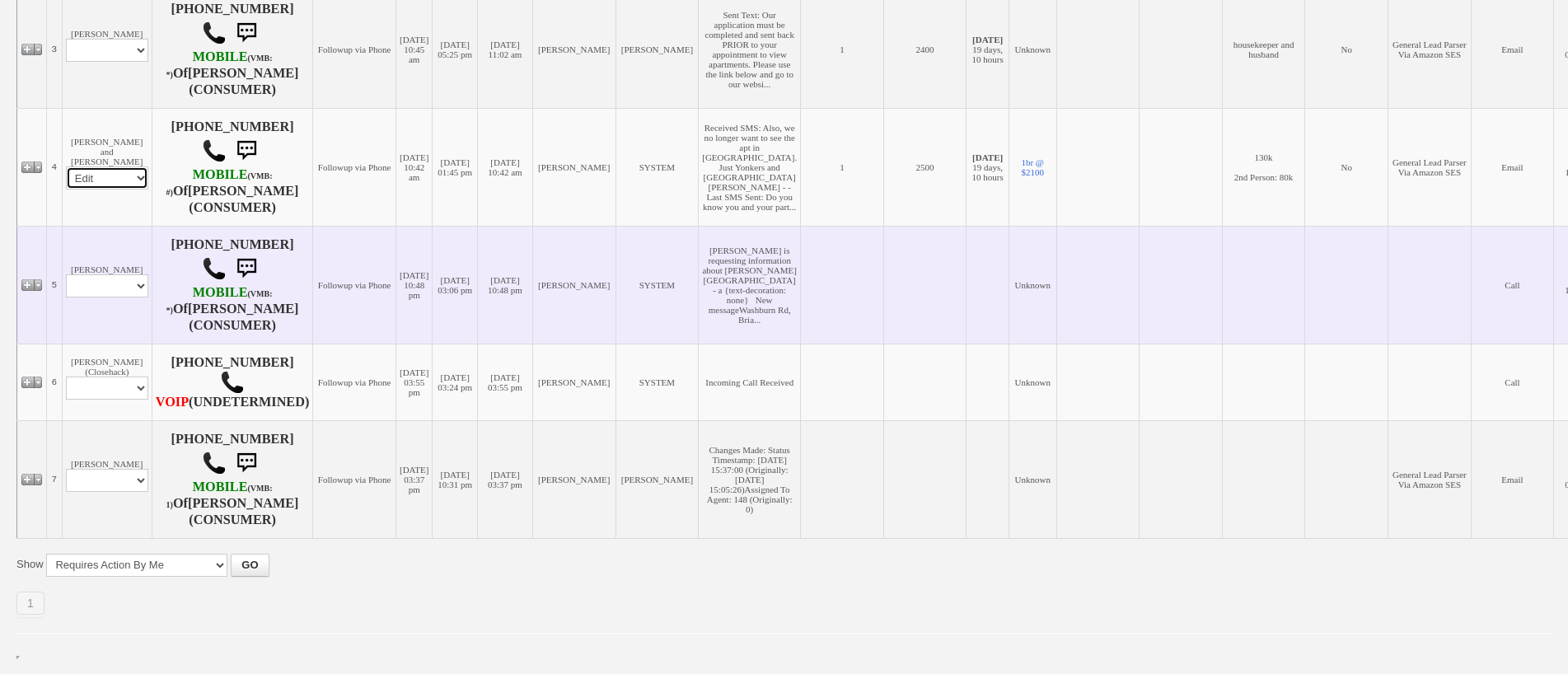
select select
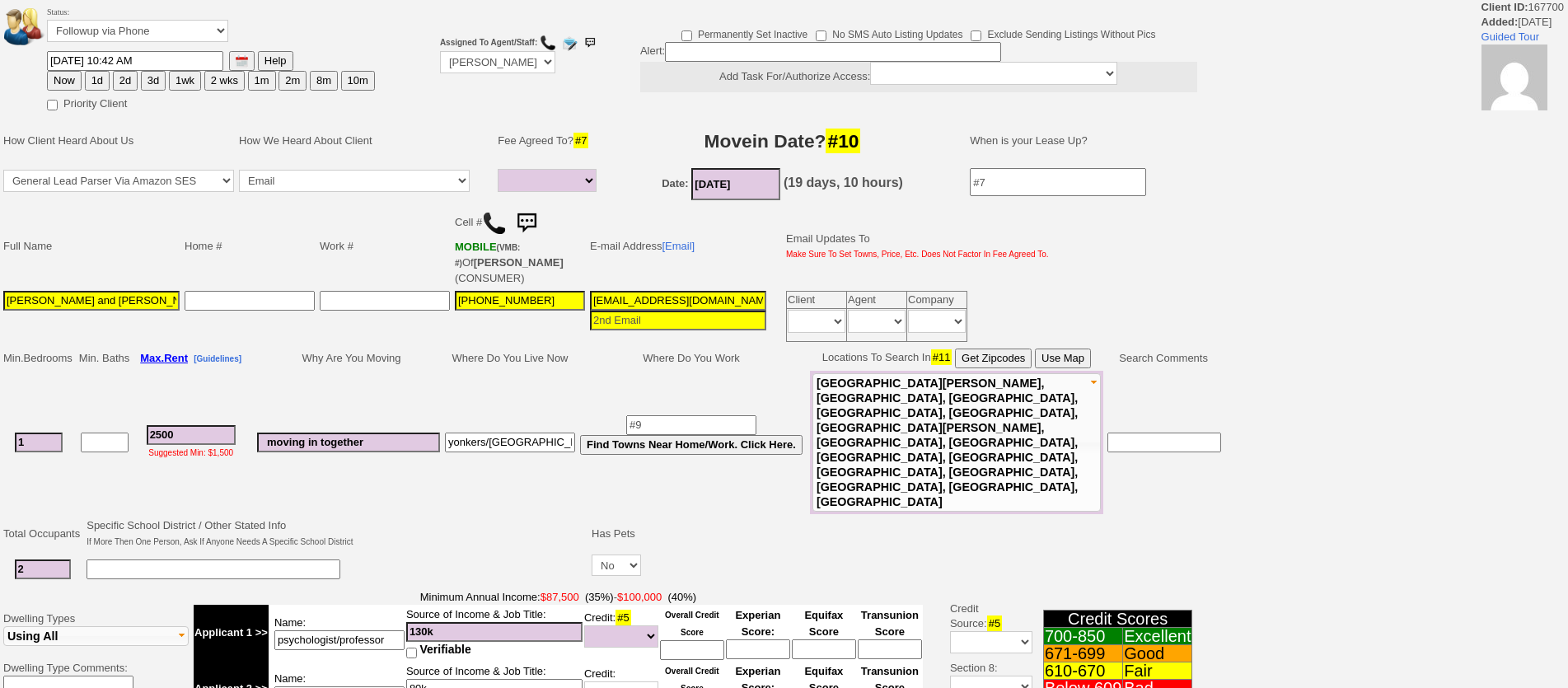
select select
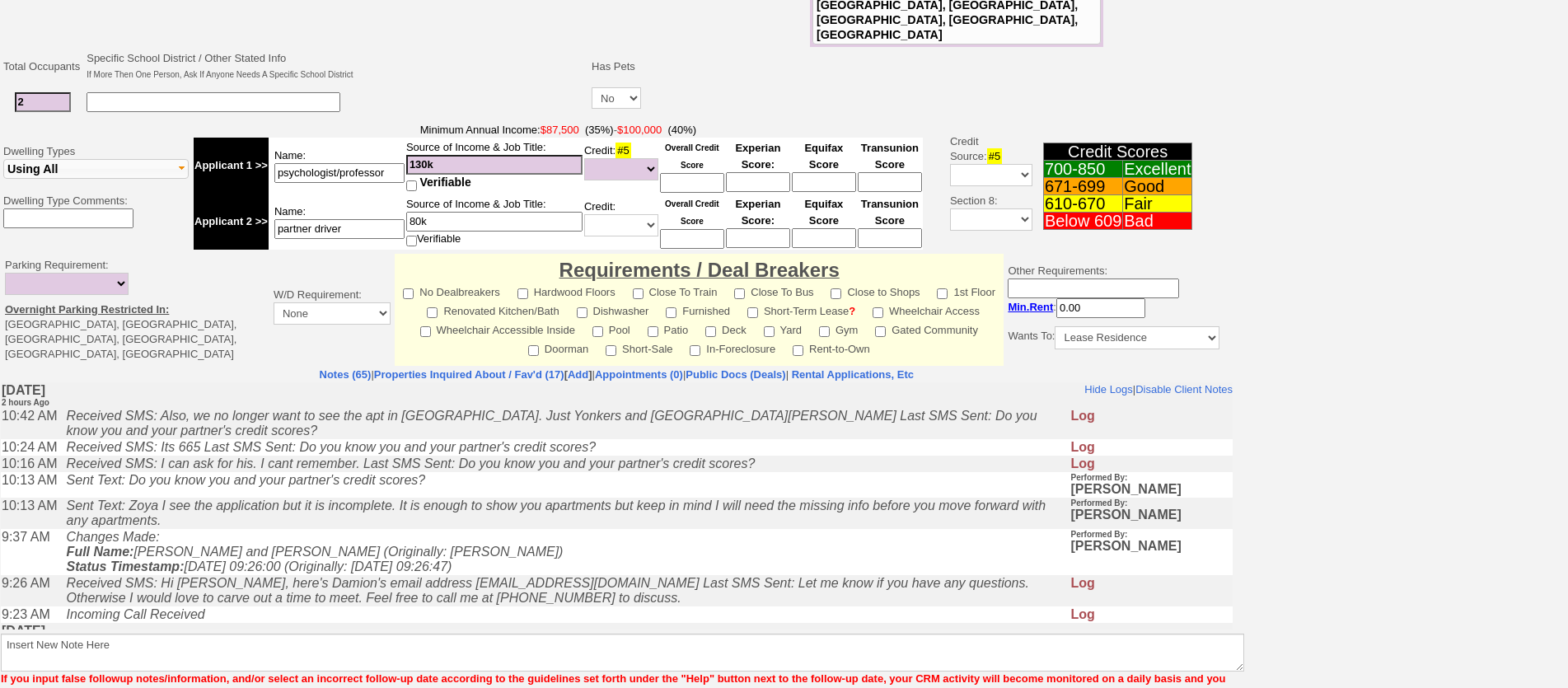
click at [421, 529] on td "Sent Text: Zoya I see the application but it is incomplete. It is enough to sho…" at bounding box center [565, 513] width 1012 height 32
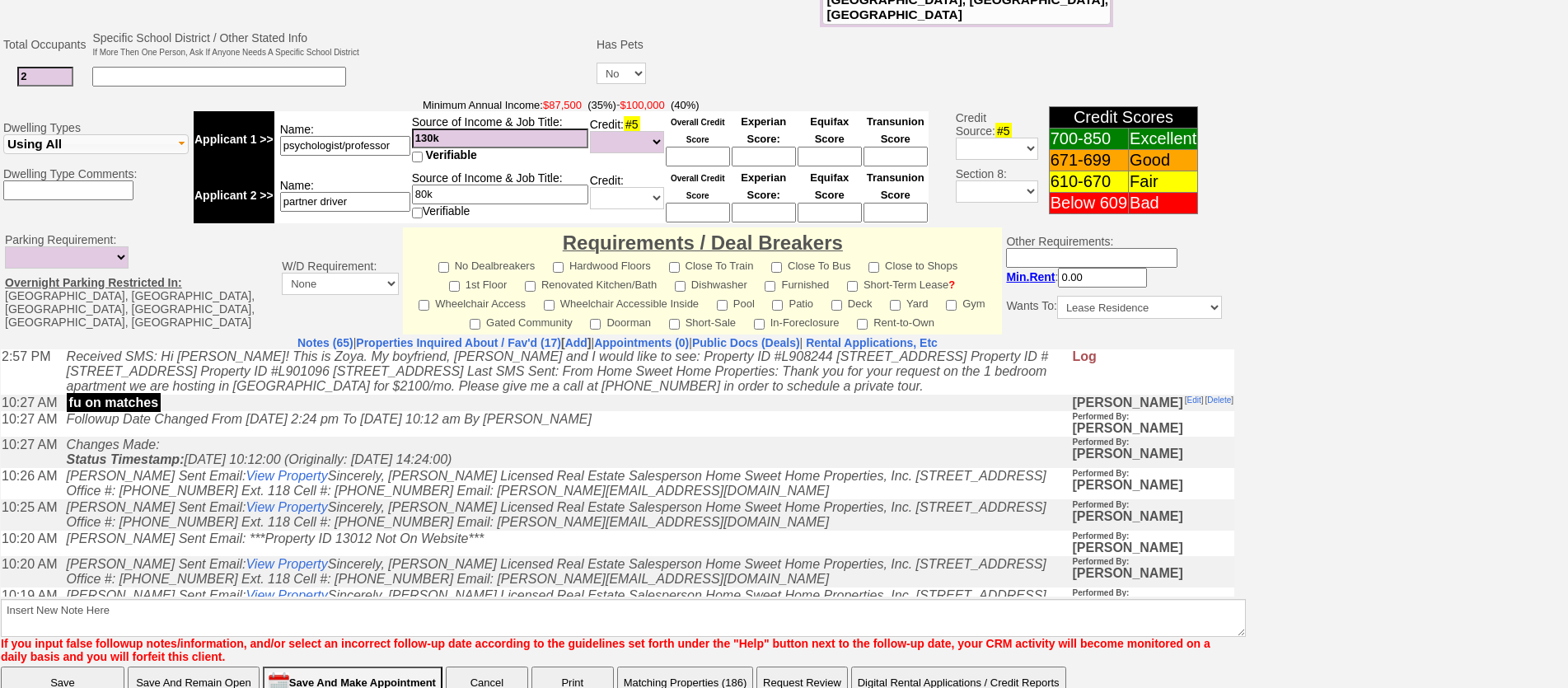
scroll to position [906, 0]
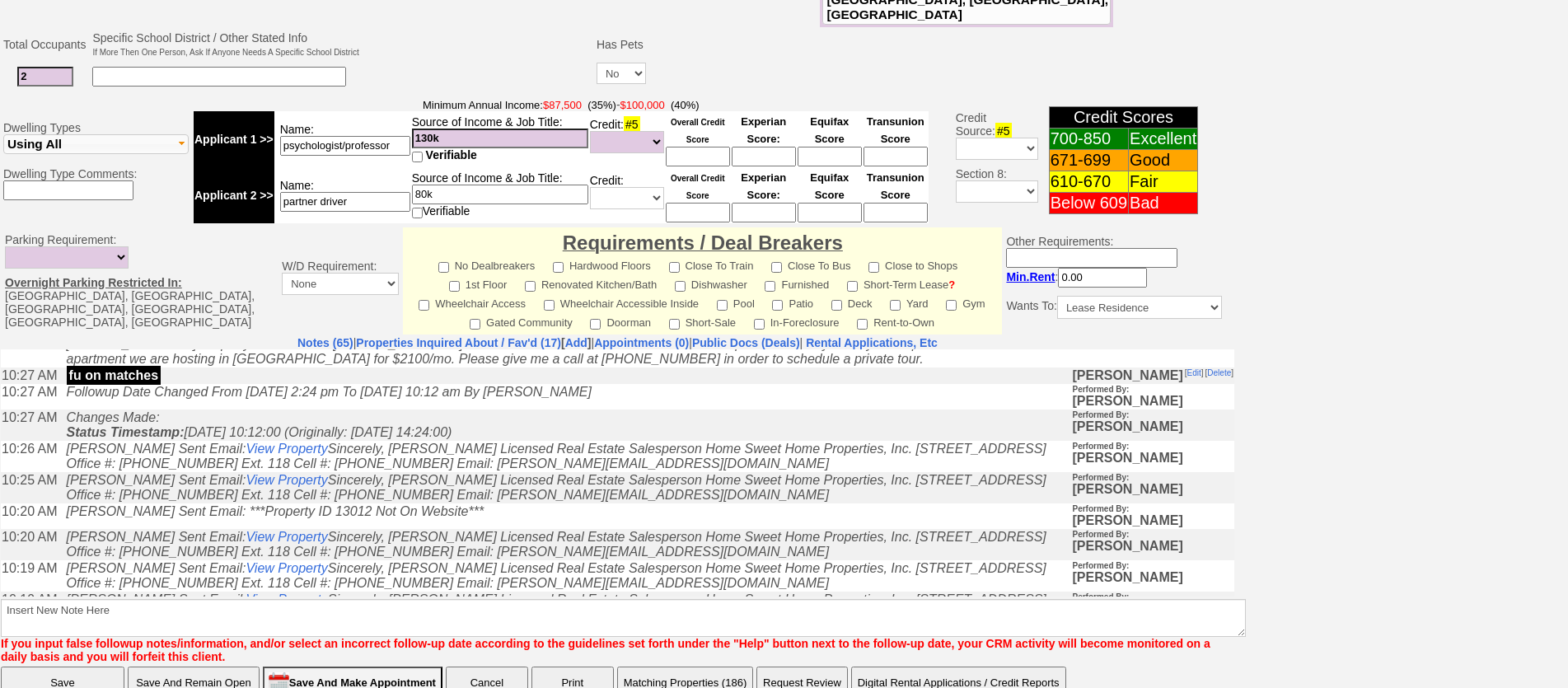
drag, startPoint x: 660, startPoint y: 381, endPoint x: 701, endPoint y: 384, distance: 41.1
click at [701, 365] on icon "Received SMS: Hi [PERSON_NAME]! This is Zoya. My boyfriend, [PERSON_NAME] and I…" at bounding box center [557, 343] width 982 height 44
copy icon "908244"
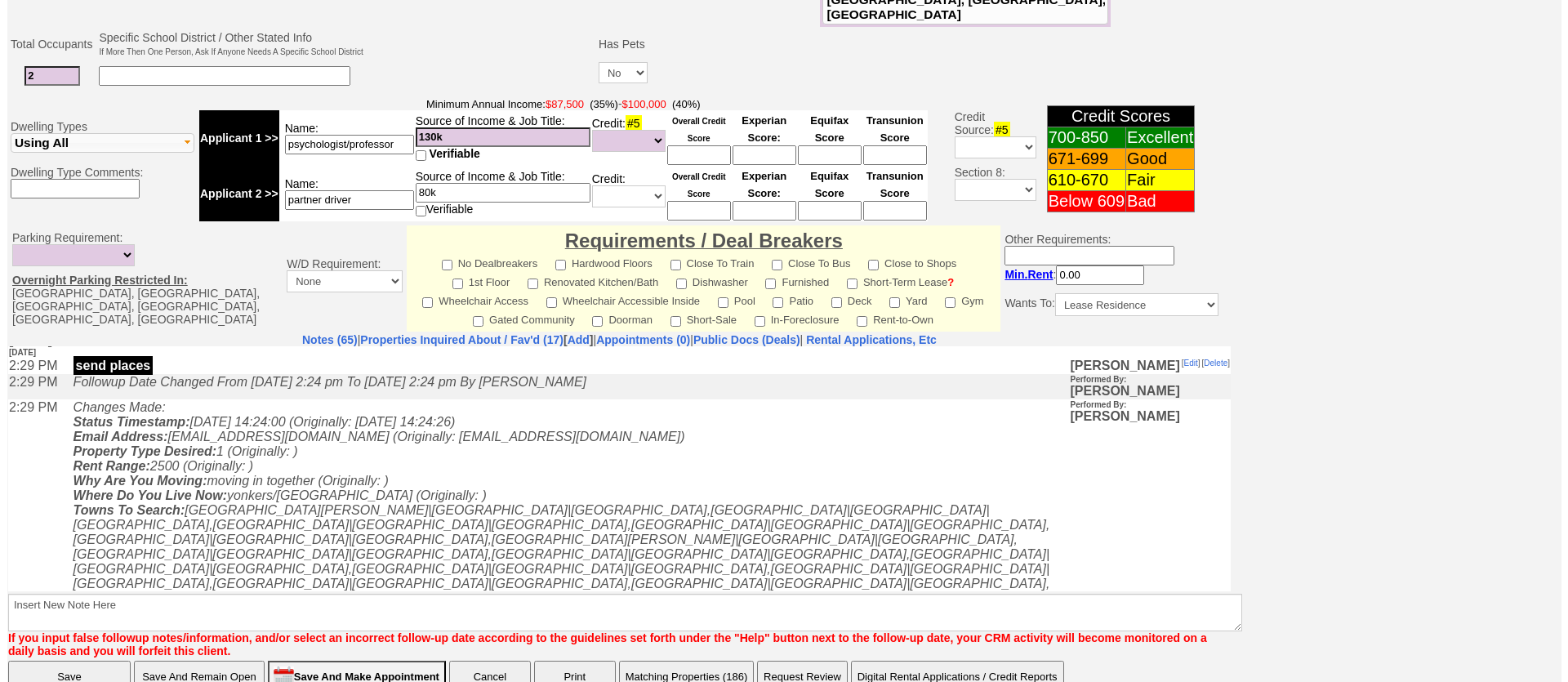
scroll to position [1633, 0]
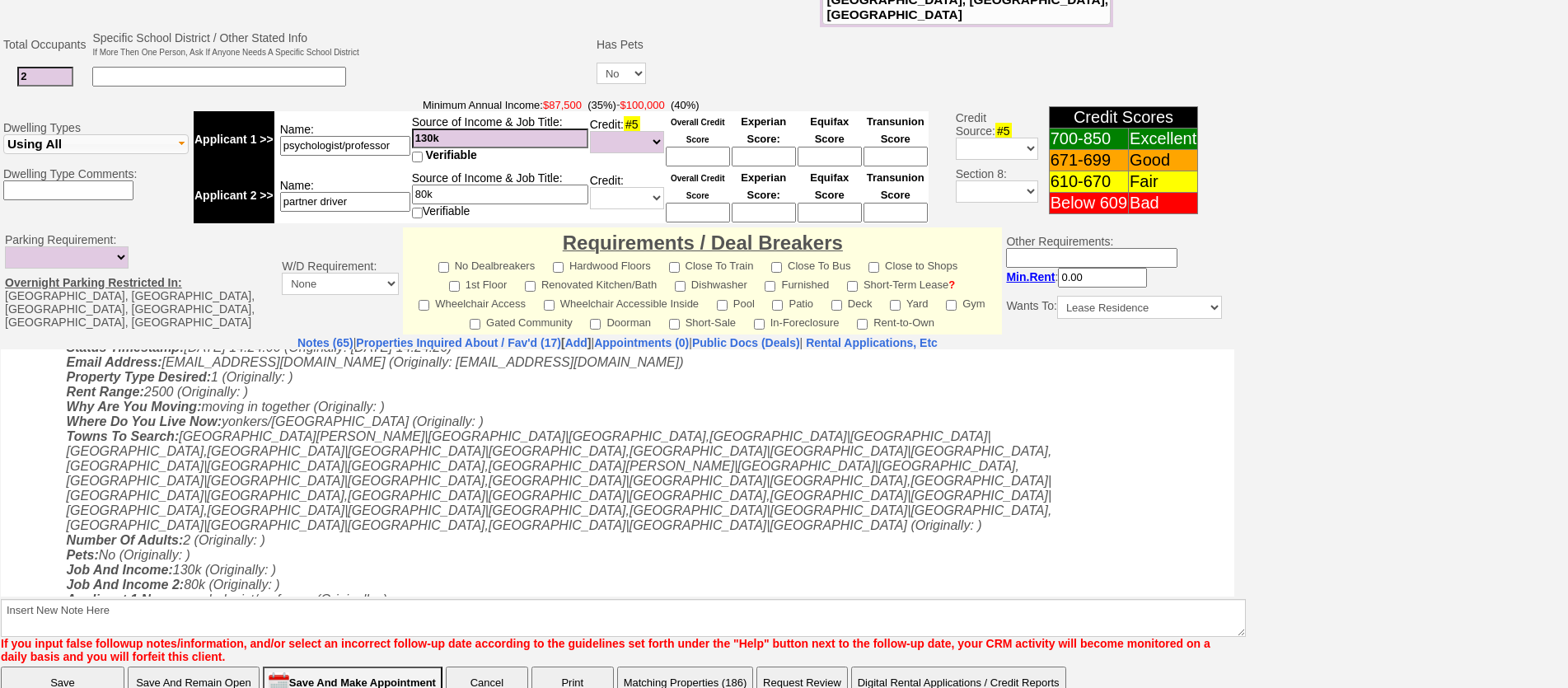
click at [698, 666] on button "Matching Properties (186)" at bounding box center [686, 683] width 137 height 33
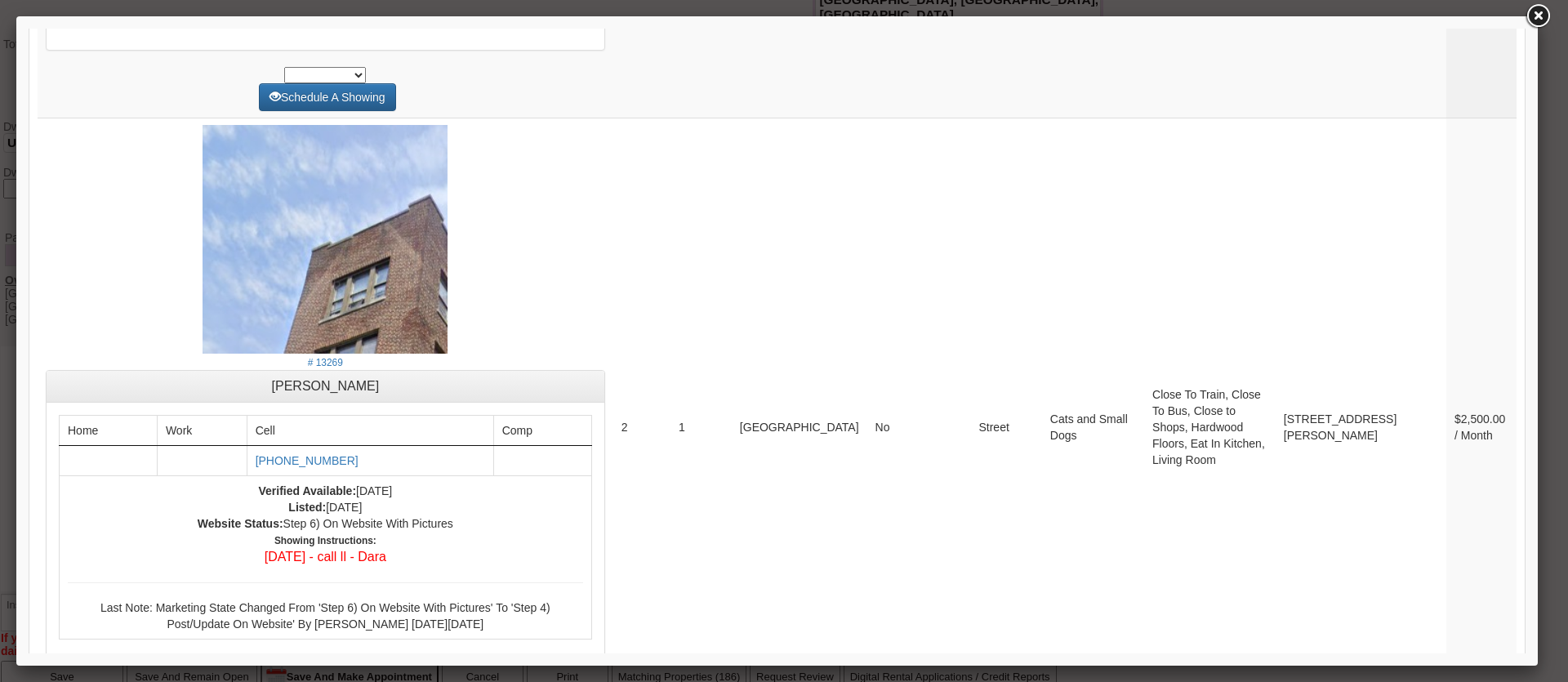
scroll to position [6642, 0]
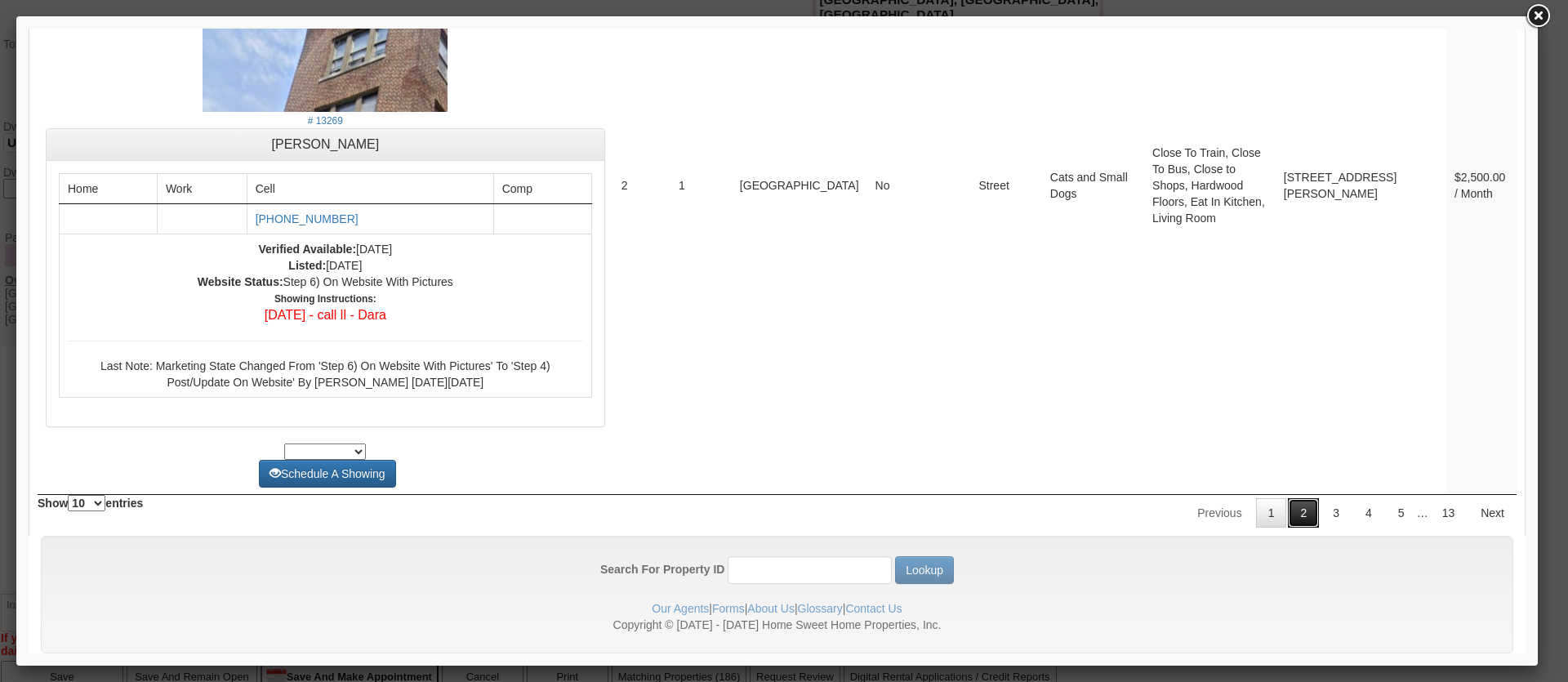
click at [1290, 498] on link "2" at bounding box center [1303, 513] width 31 height 30
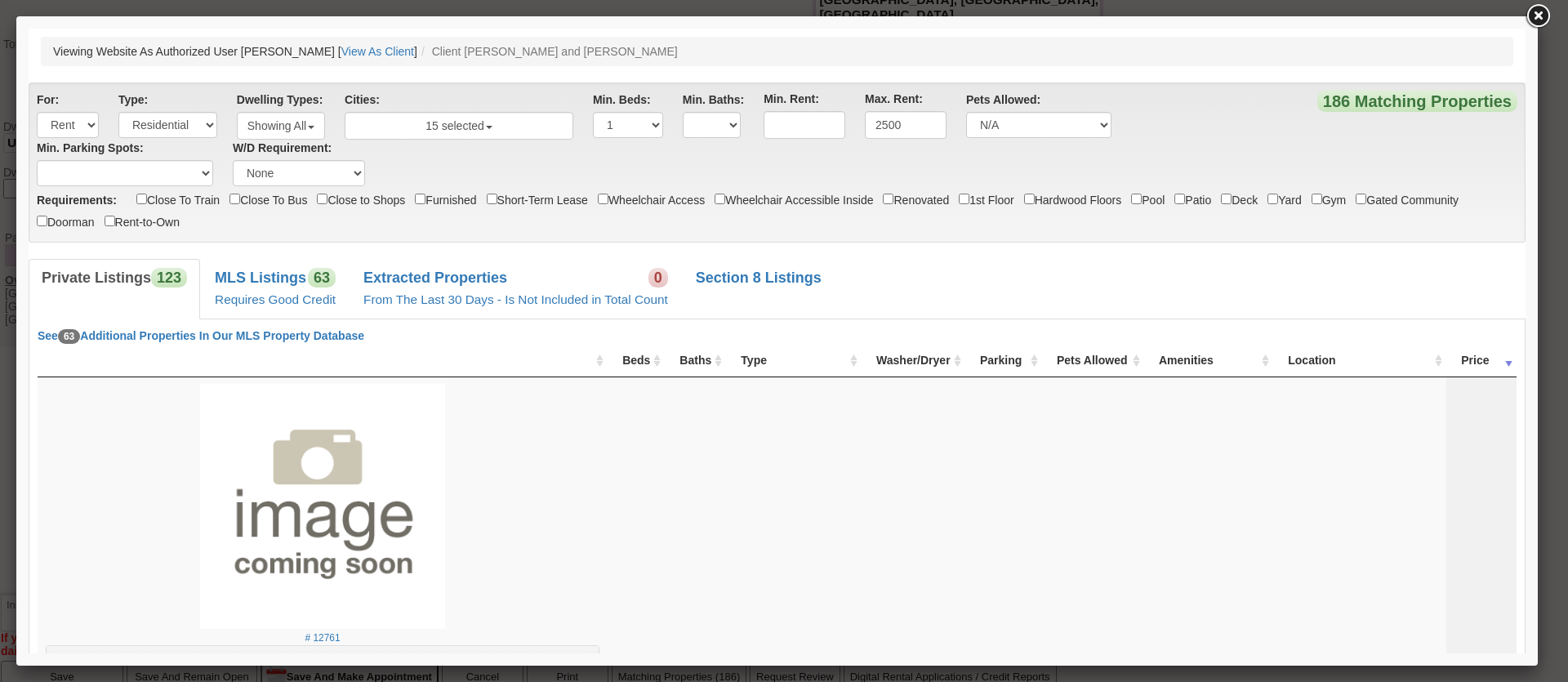
scroll to position [6783, 0]
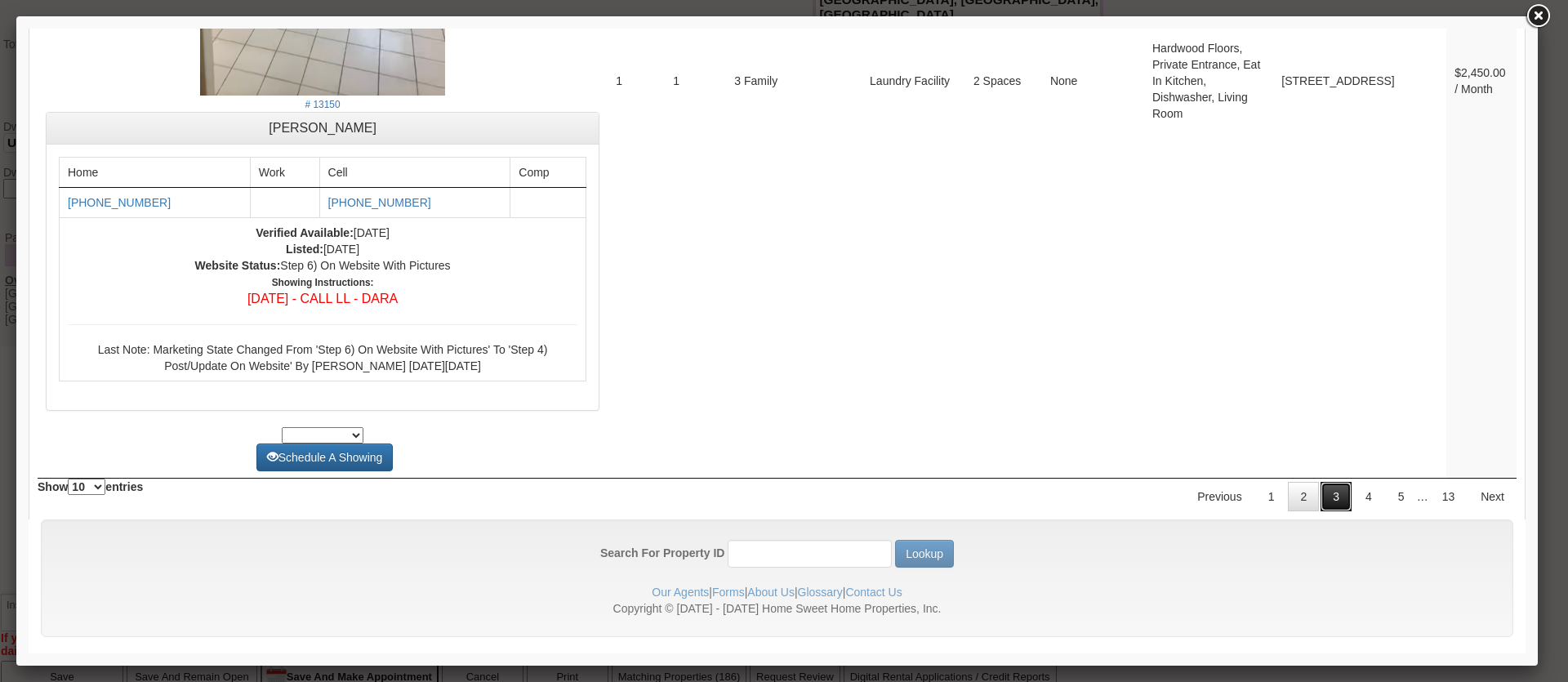
click at [1321, 482] on link "3" at bounding box center [1337, 497] width 31 height 30
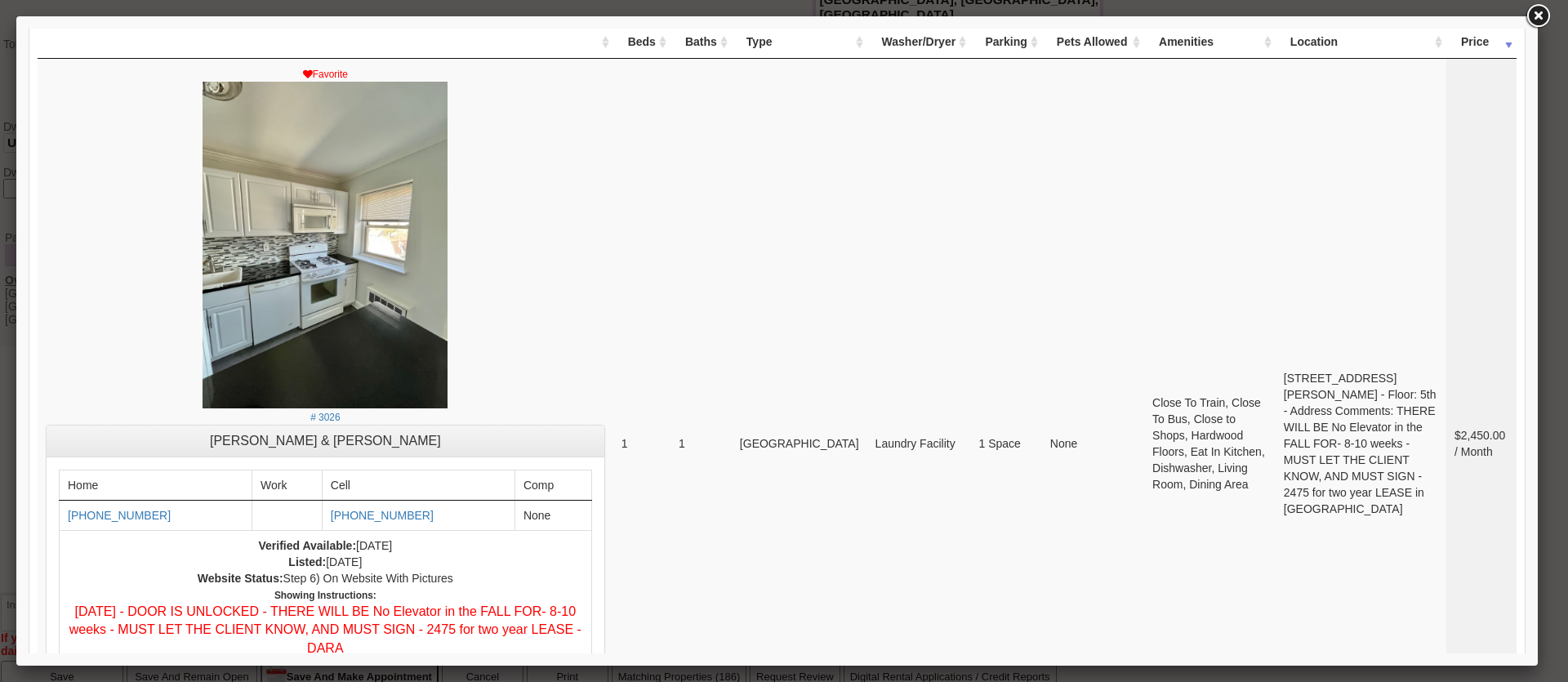
scroll to position [326, 0]
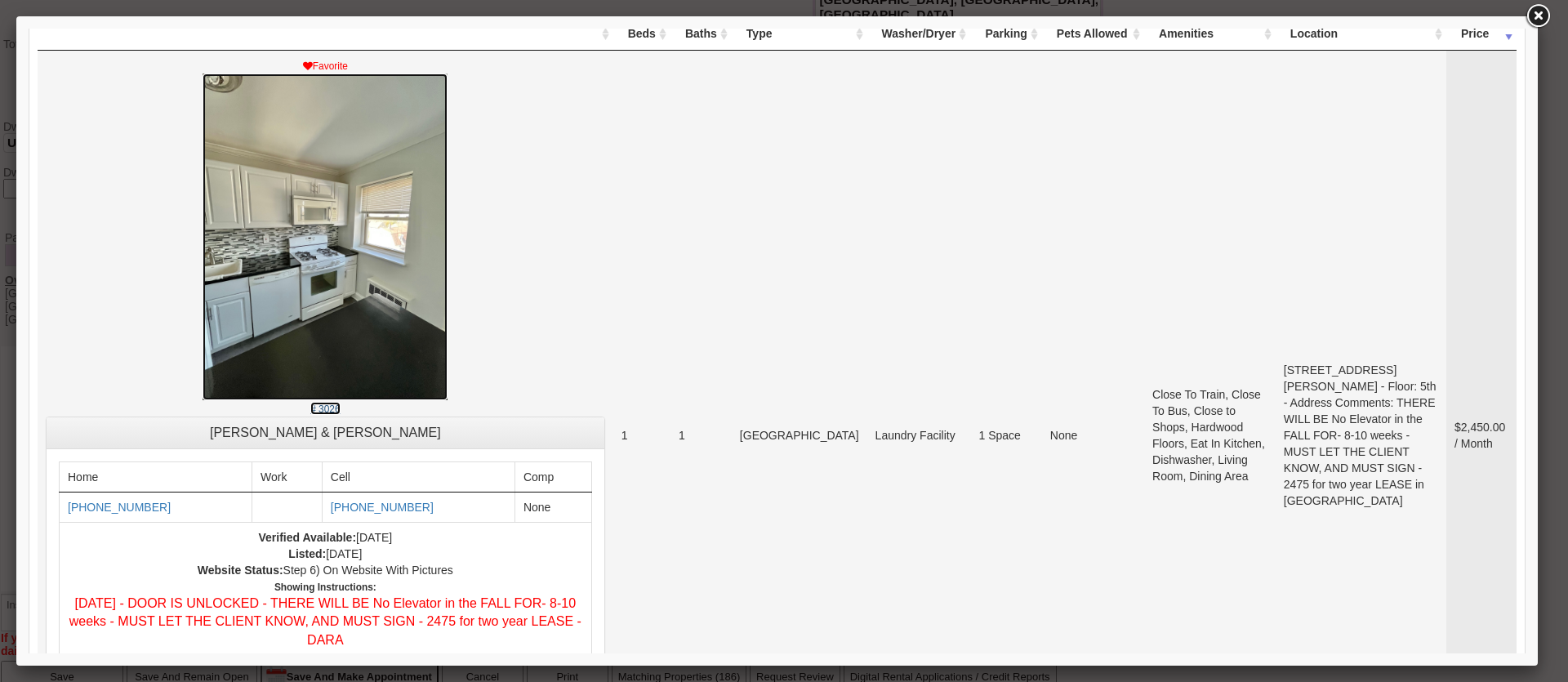
click at [374, 259] on img at bounding box center [325, 236] width 245 height 326
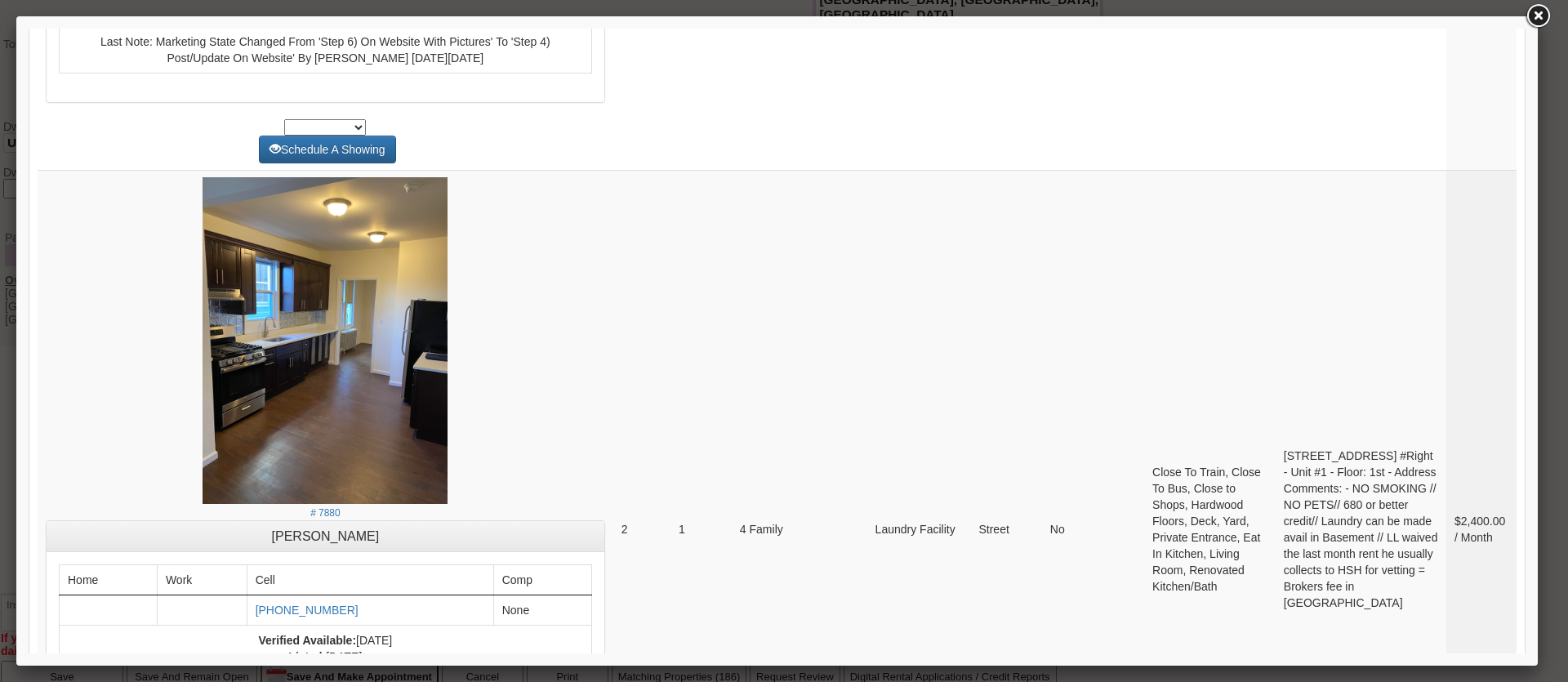
scroll to position [6397, 0]
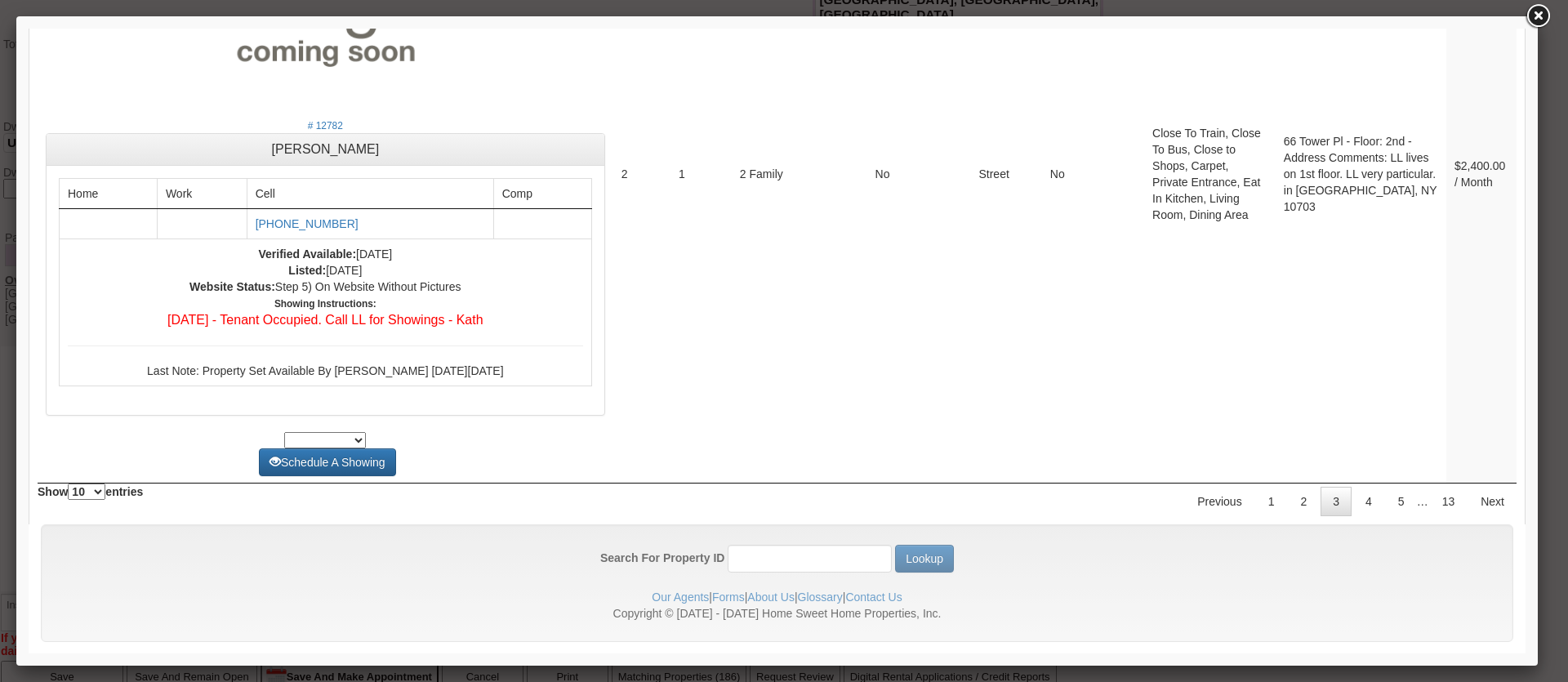
drag, startPoint x: 1518, startPoint y: 244, endPoint x: 1531, endPoint y: 682, distance: 438.2
click at [1361, 486] on link "4" at bounding box center [1369, 501] width 31 height 30
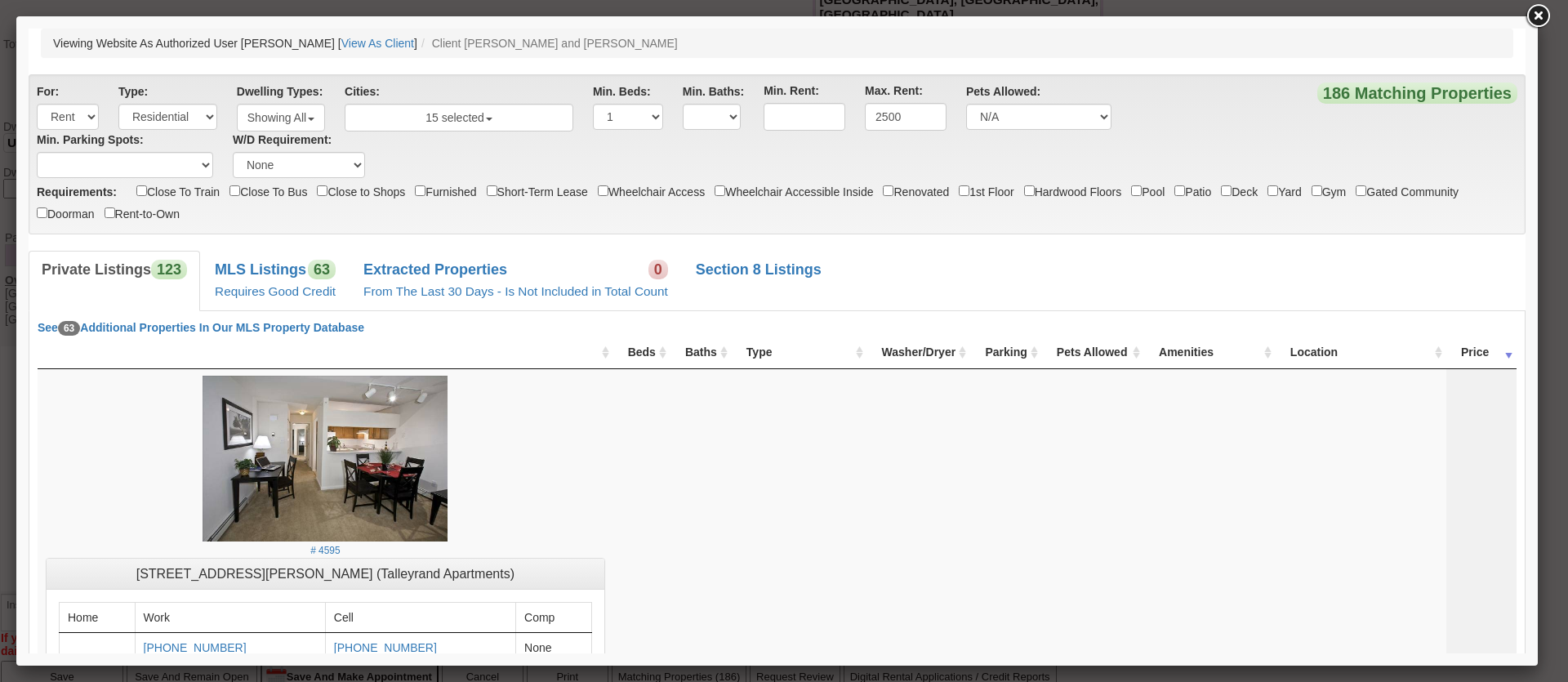
scroll to position [0, 0]
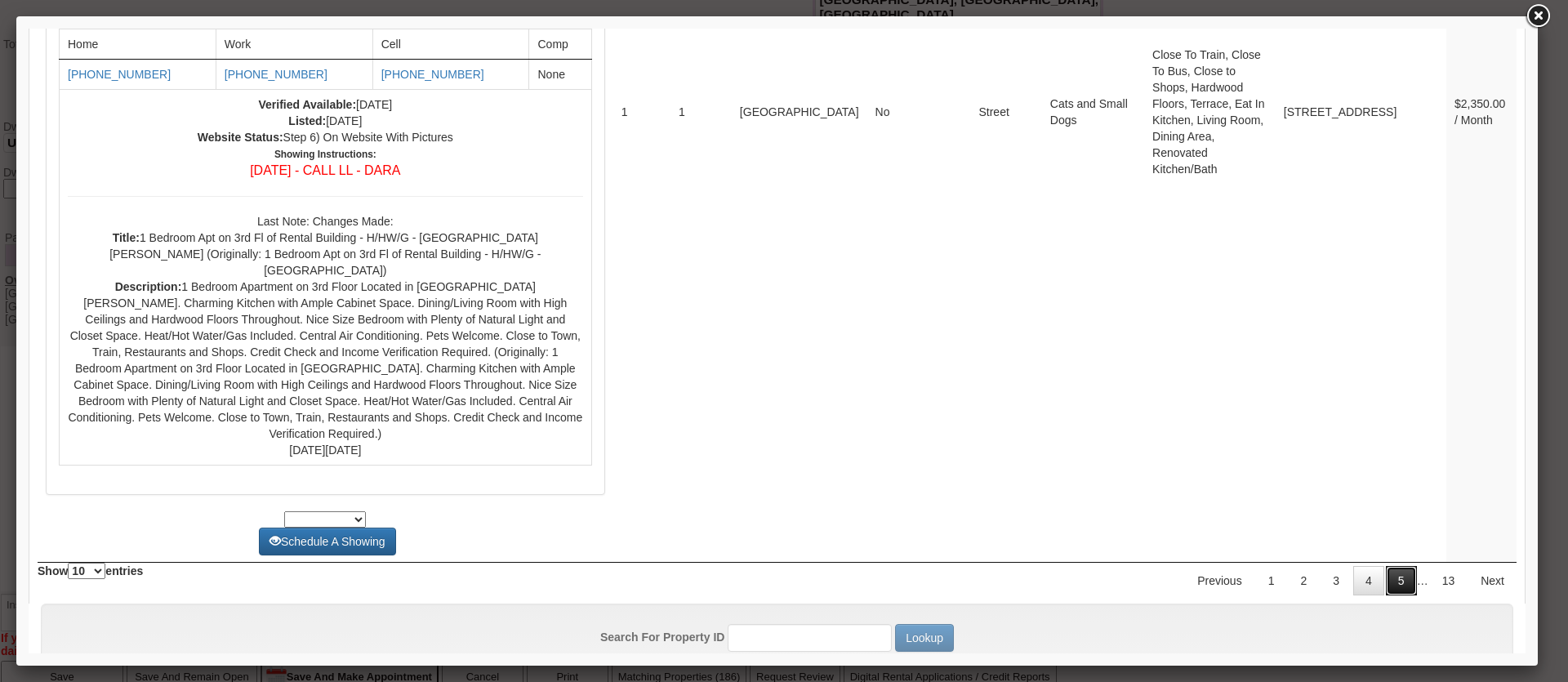
click at [1391, 565] on link "5" at bounding box center [1402, 580] width 31 height 30
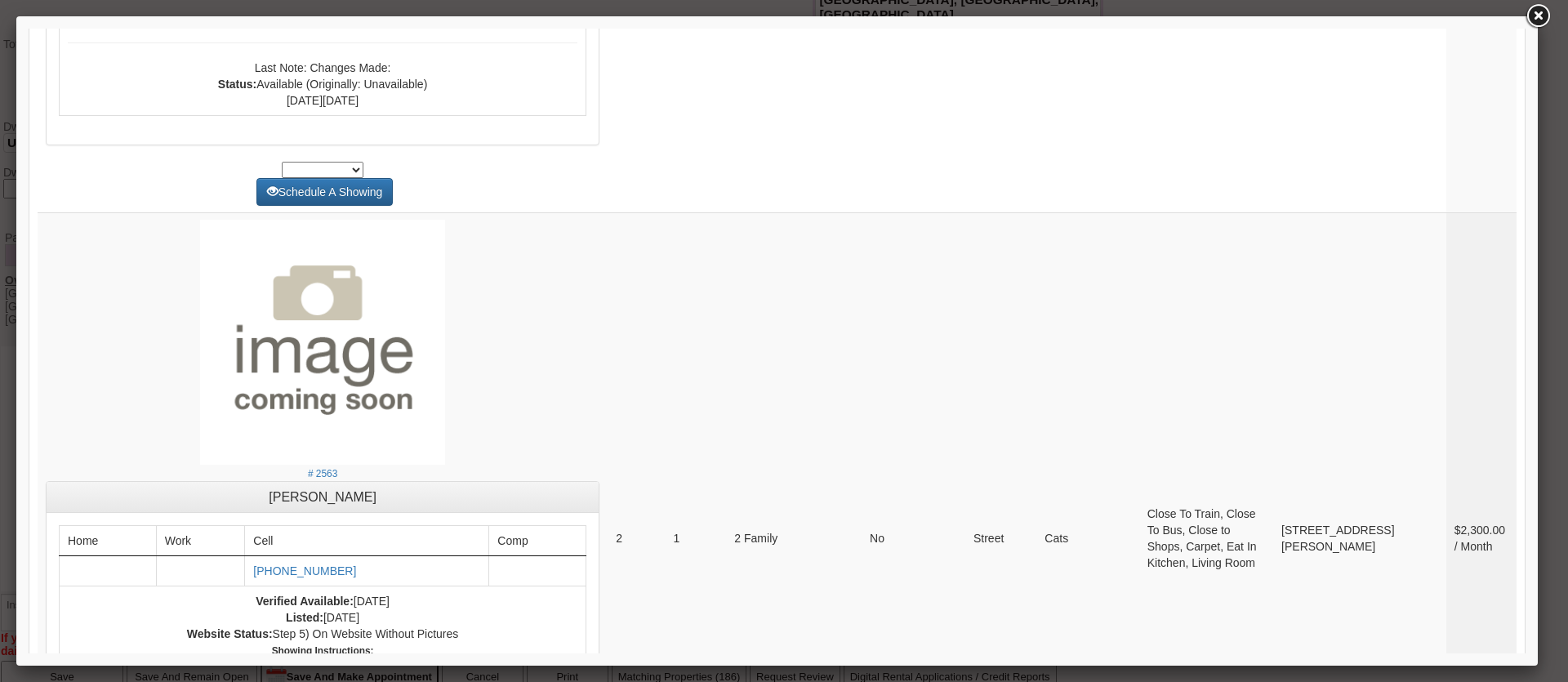
scroll to position [6710, 0]
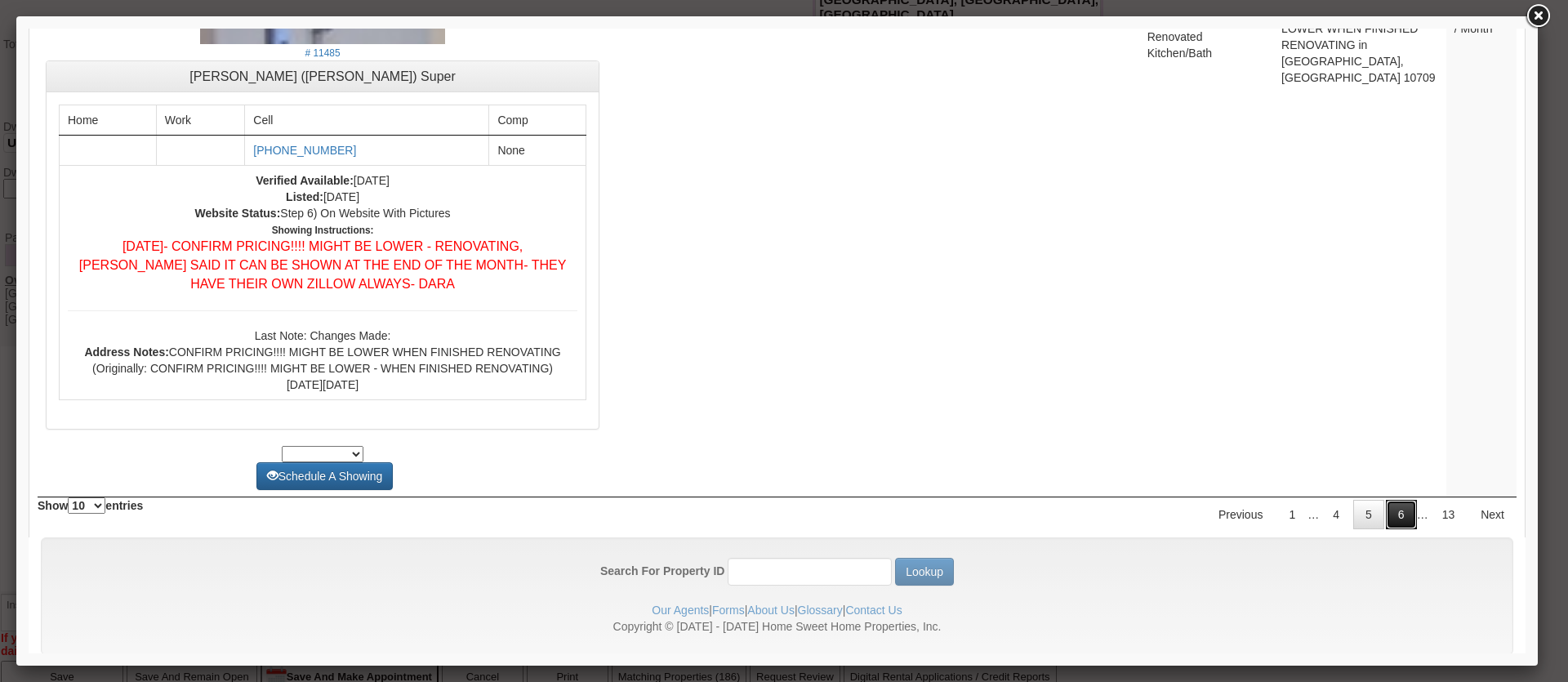
click at [1388, 499] on link "6" at bounding box center [1402, 514] width 31 height 30
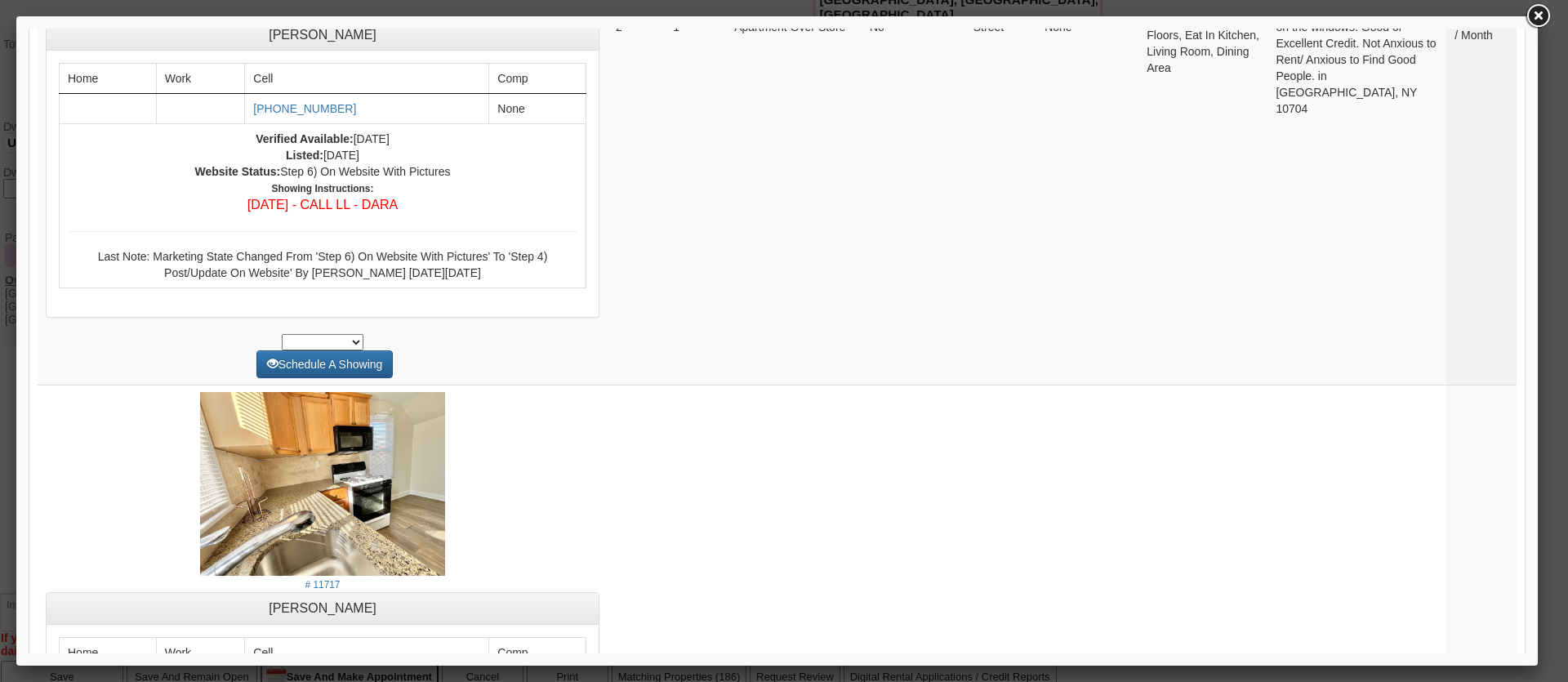
scroll to position [3459, 0]
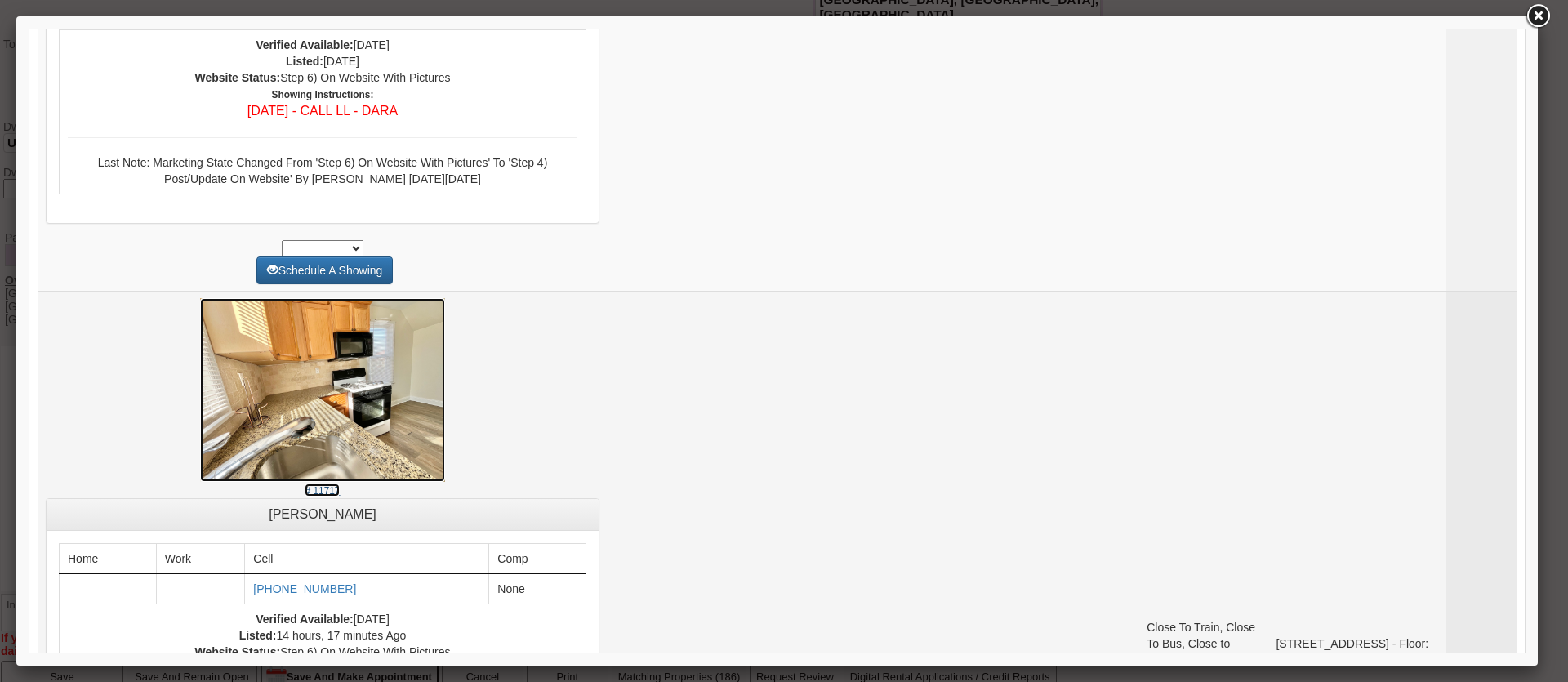
click at [411, 411] on img at bounding box center [323, 390] width 245 height 184
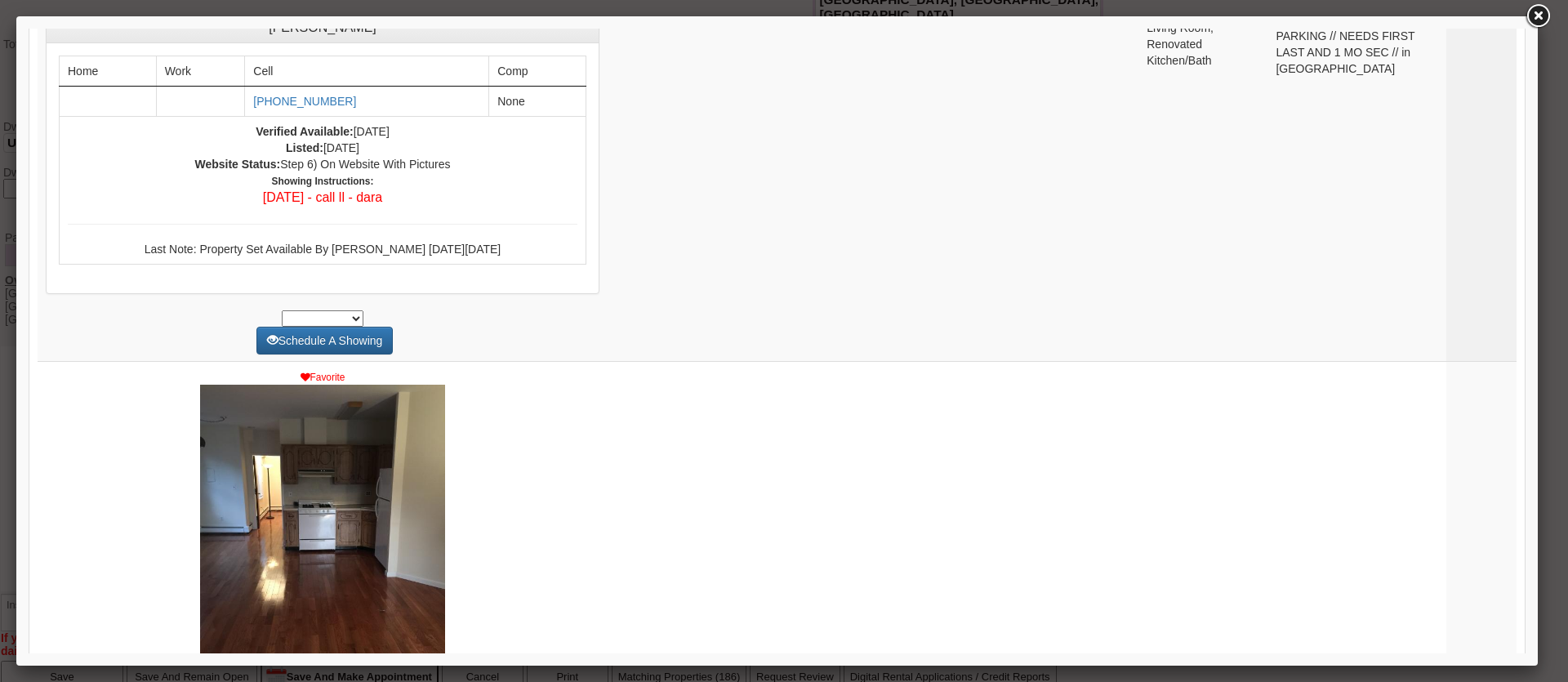
scroll to position [898, 0]
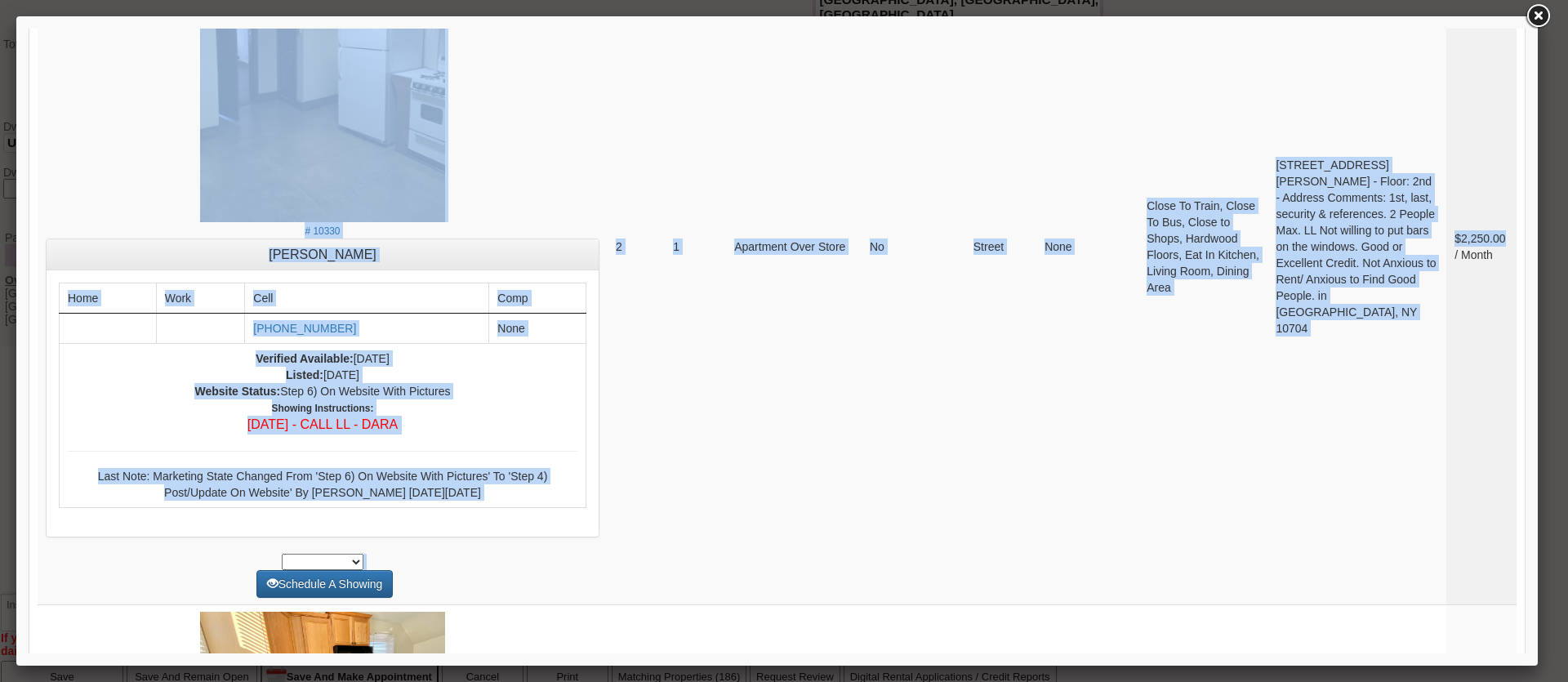
drag, startPoint x: 1504, startPoint y: 625, endPoint x: 1506, endPoint y: 692, distance: 67.0
click at [1506, 681] on html "× Close Login E-mail Address: zoyamccants@gmail.com Login!" at bounding box center [777, 394] width 1497 height 7023
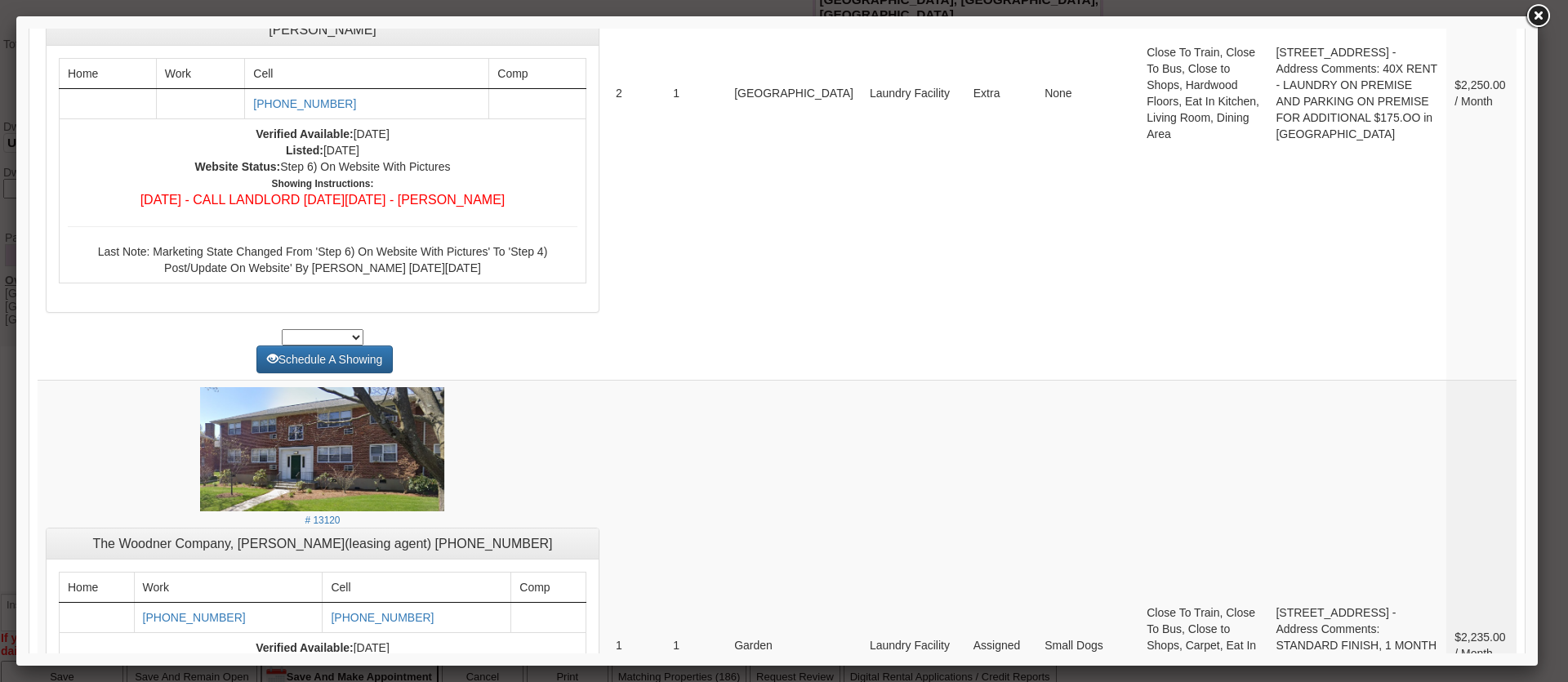
scroll to position [6398, 0]
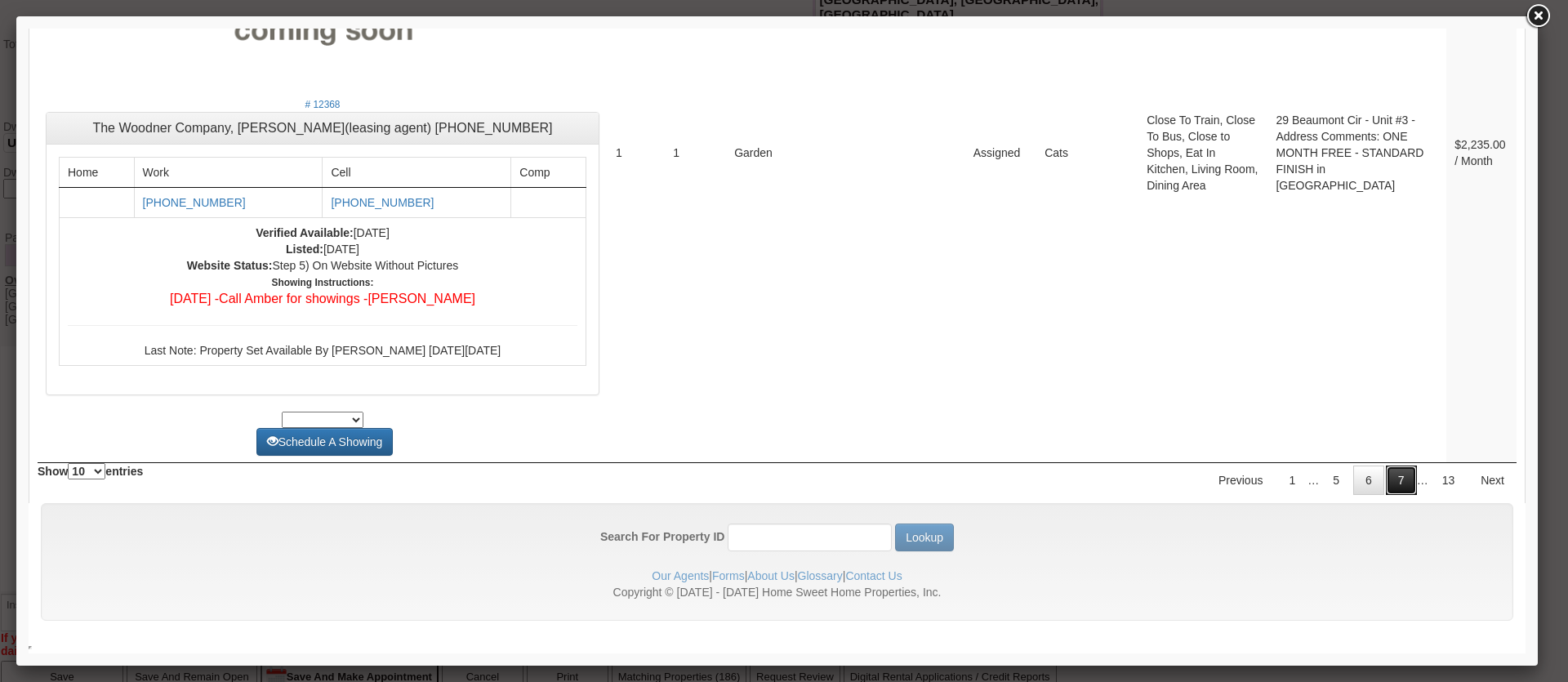
click at [1386, 479] on link "7" at bounding box center [1402, 480] width 31 height 30
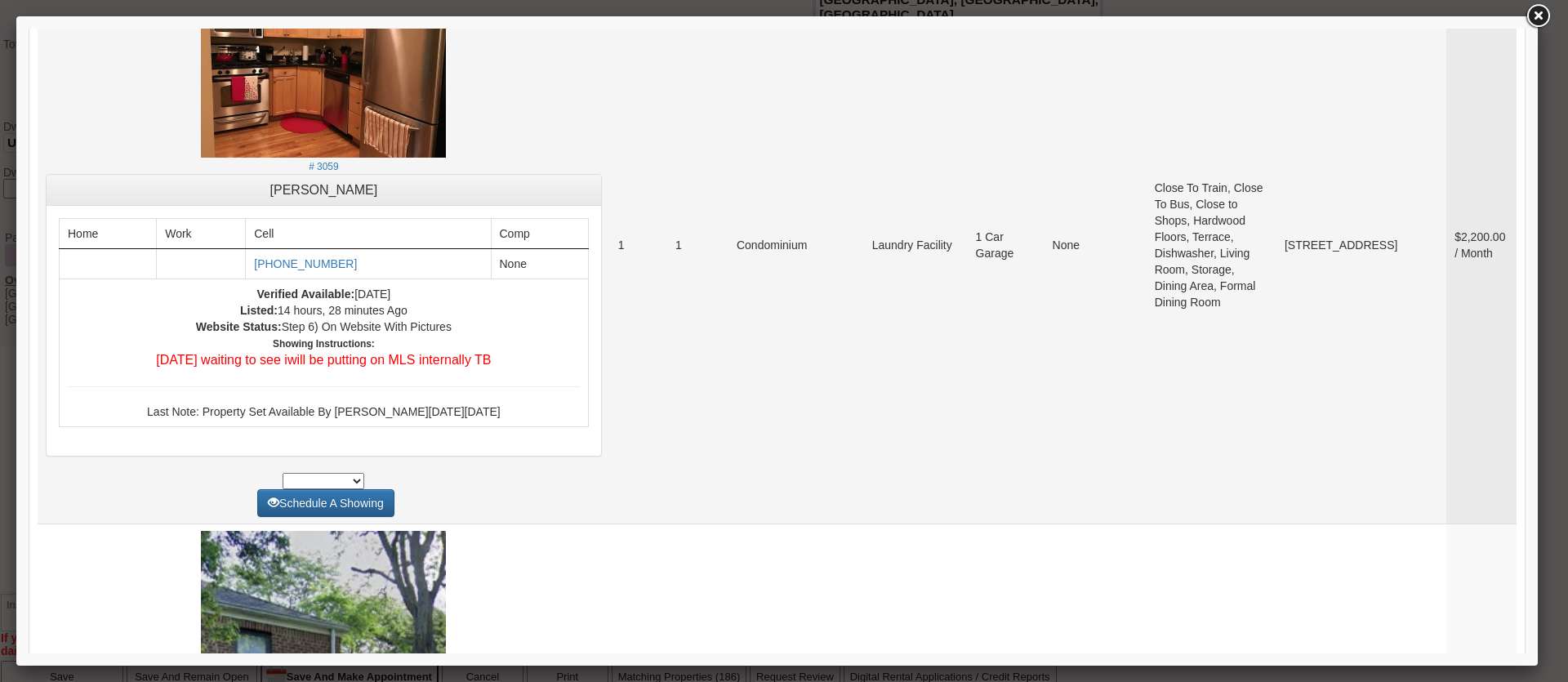
click at [1147, 466] on td "Close To Train, Close To Bus, Close to Shops, Hardwood Floors, Terrace, Dishwas…" at bounding box center [1211, 245] width 130 height 557
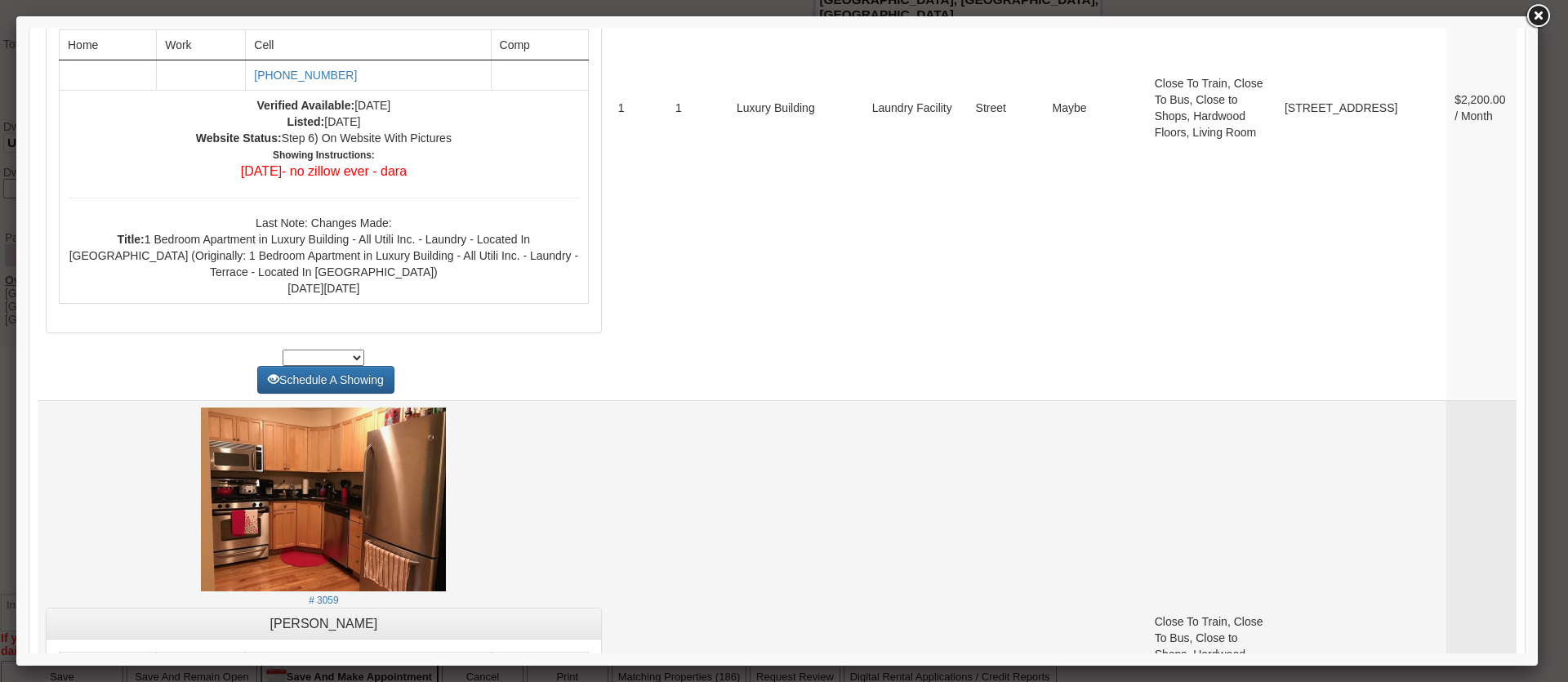
scroll to position [5291, 0]
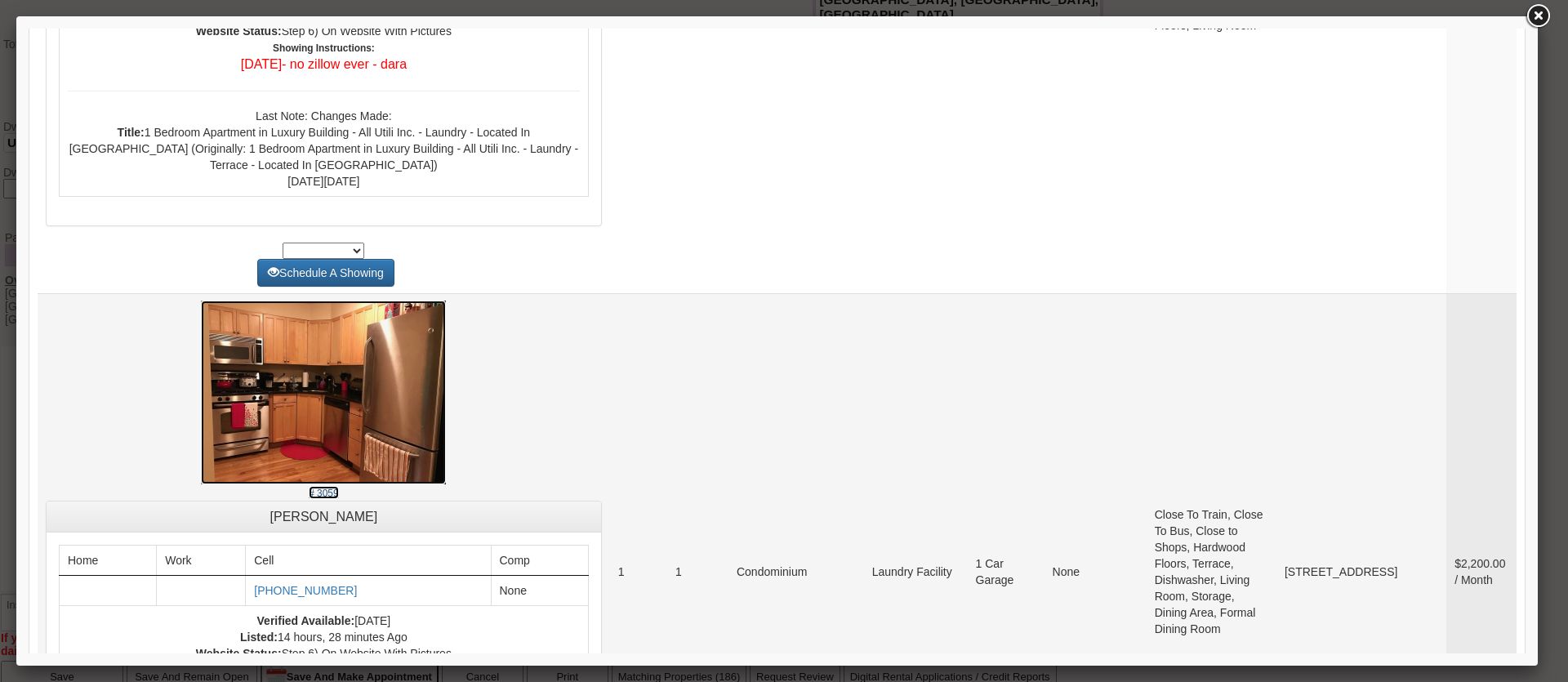
click at [332, 324] on img at bounding box center [324, 391] width 245 height 184
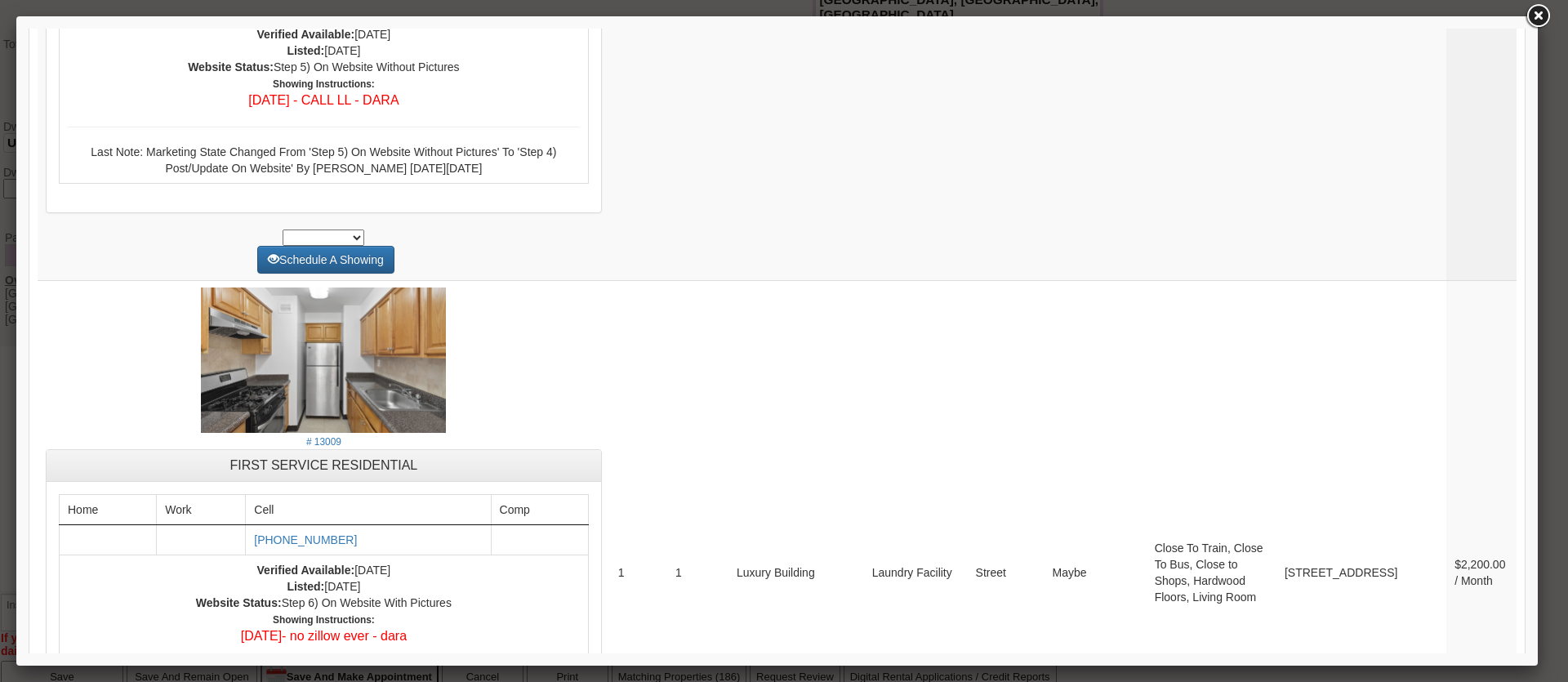
scroll to position [5046, 0]
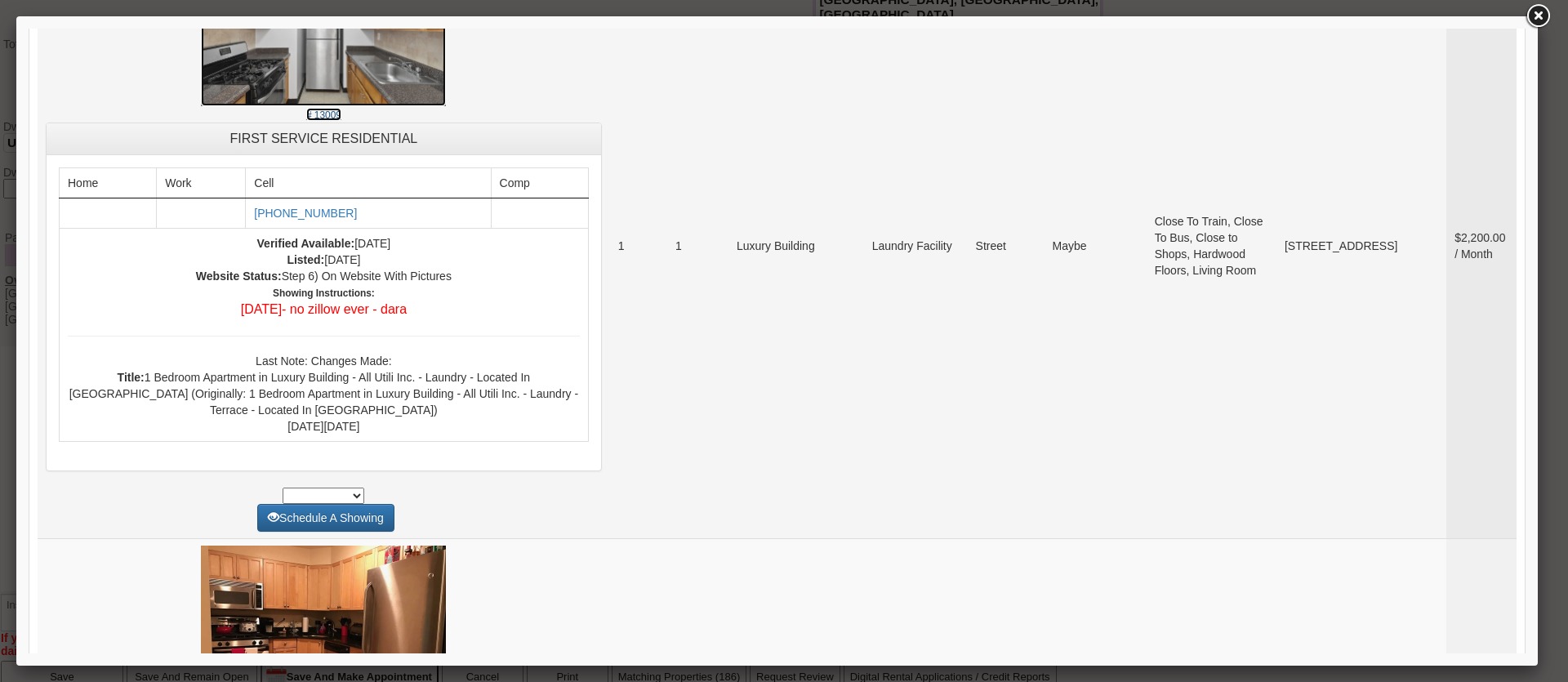
click at [314, 46] on img at bounding box center [324, 33] width 245 height 145
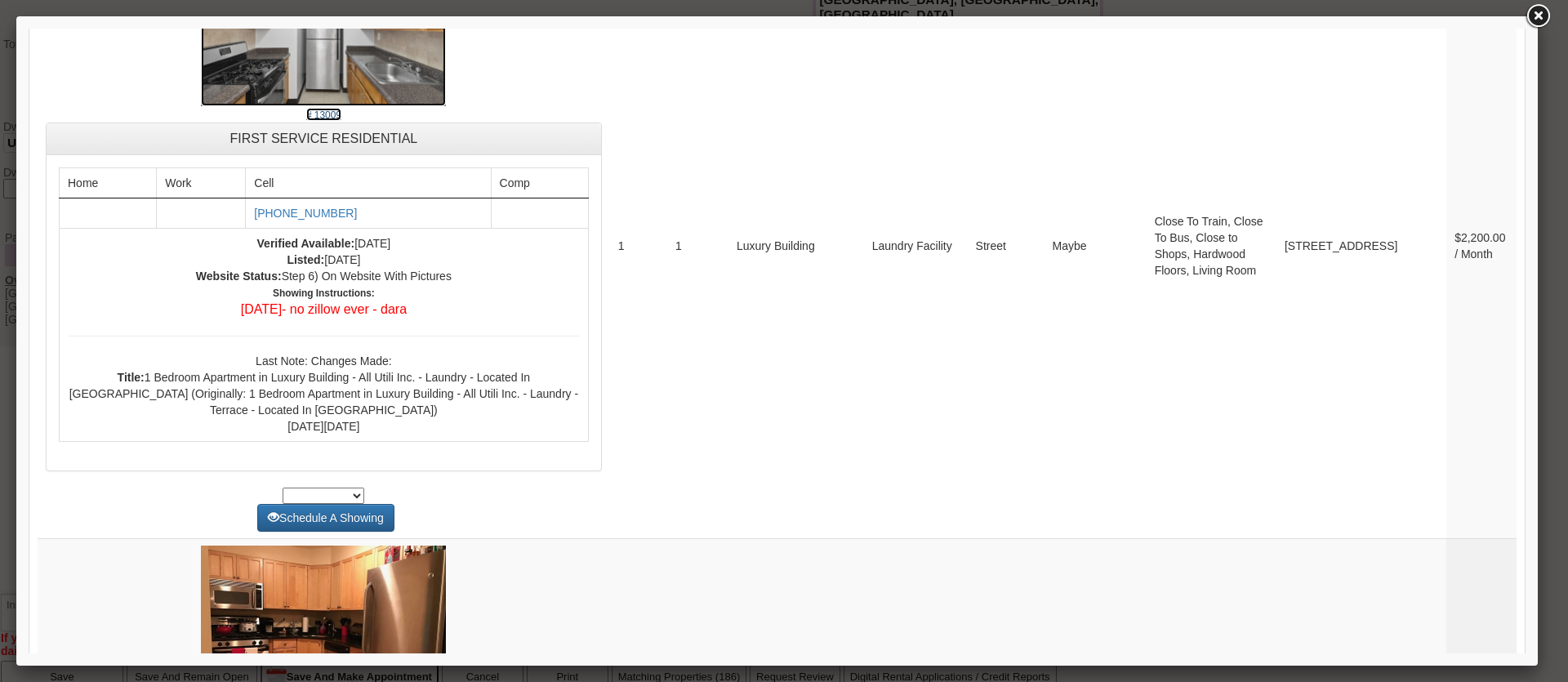
scroll to position [6237, 0]
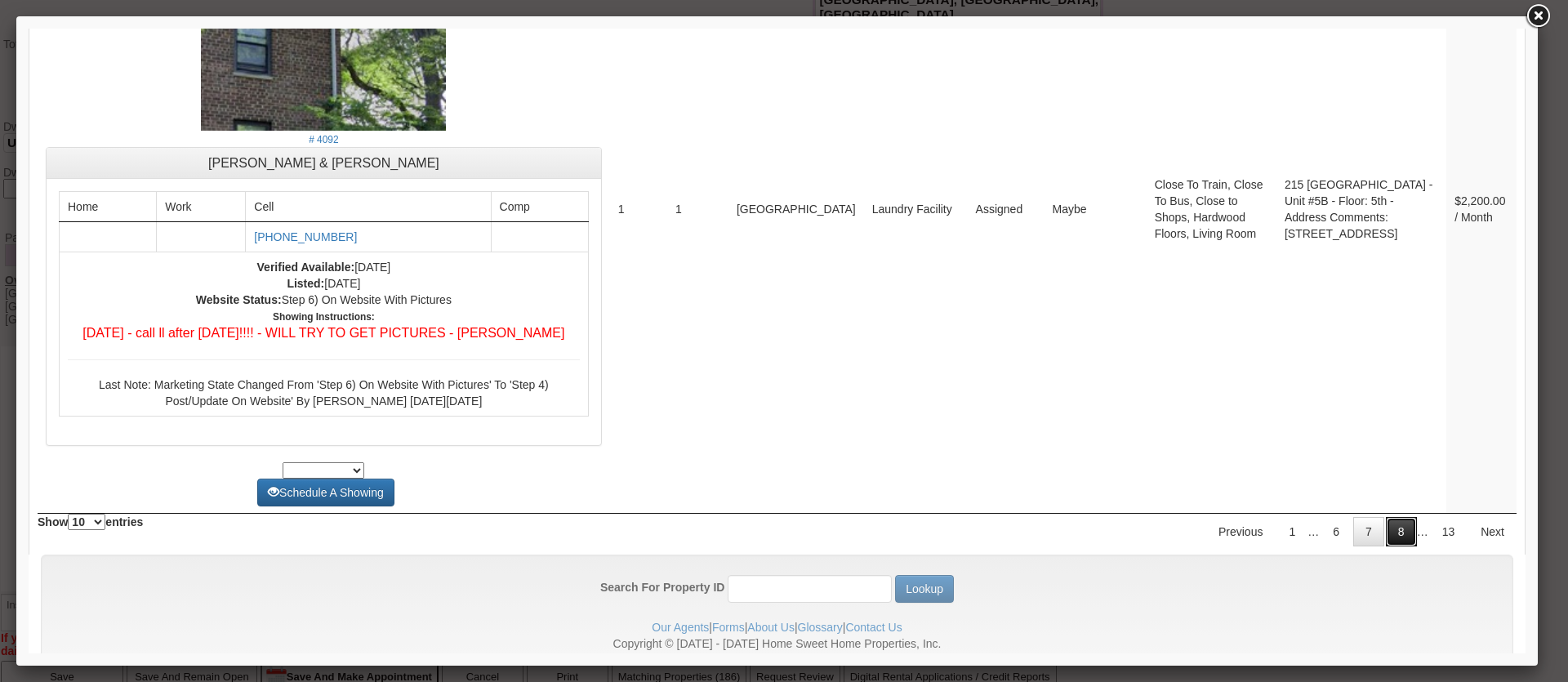
click at [1386, 517] on link "8" at bounding box center [1402, 532] width 31 height 30
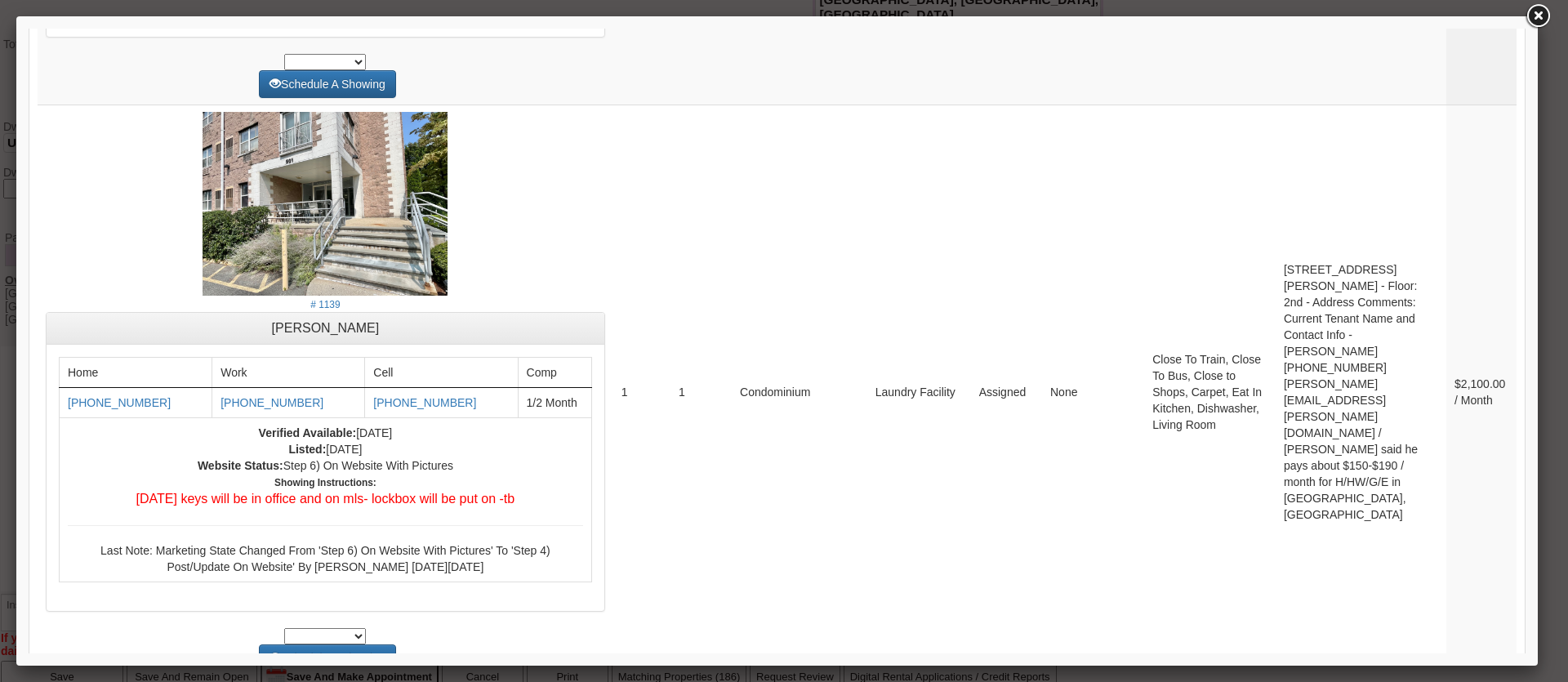
scroll to position [6080, 0]
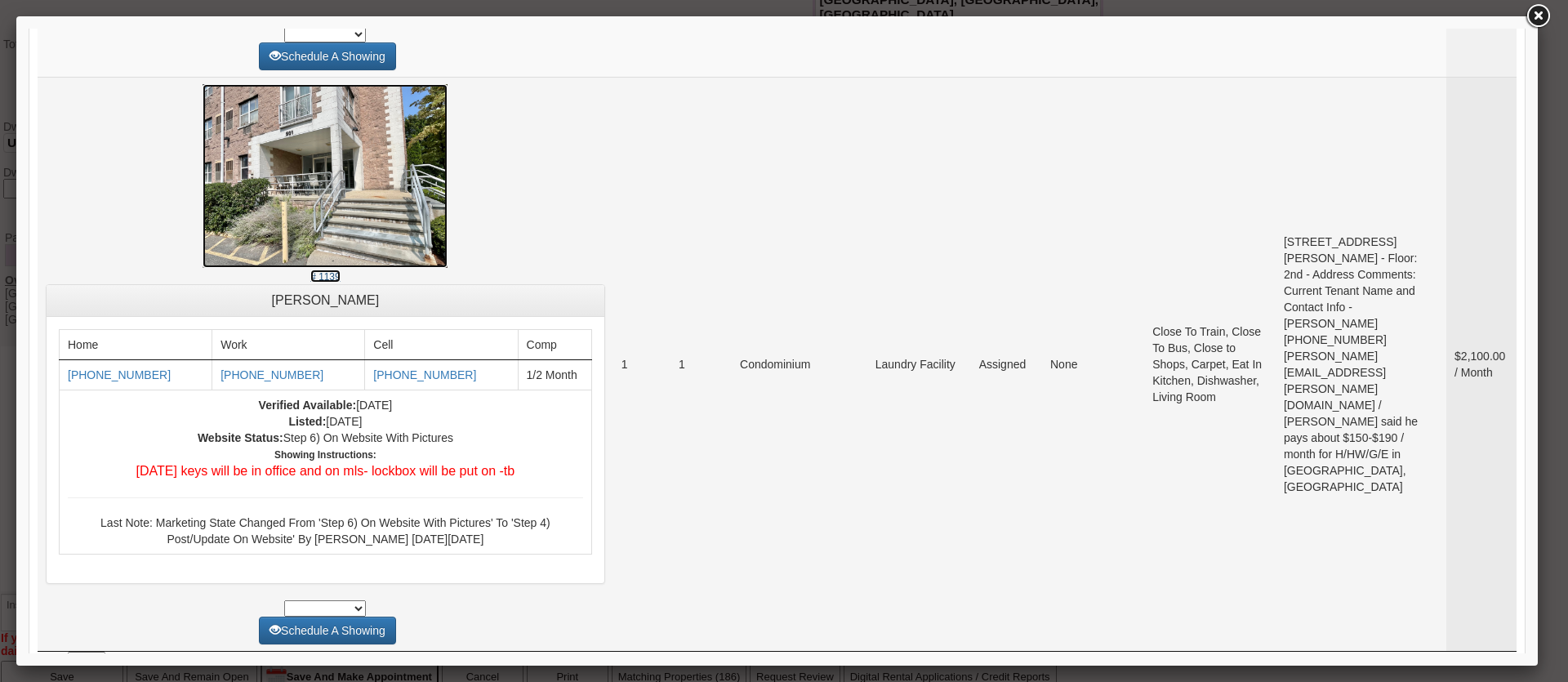
click at [243, 152] on img at bounding box center [325, 176] width 245 height 184
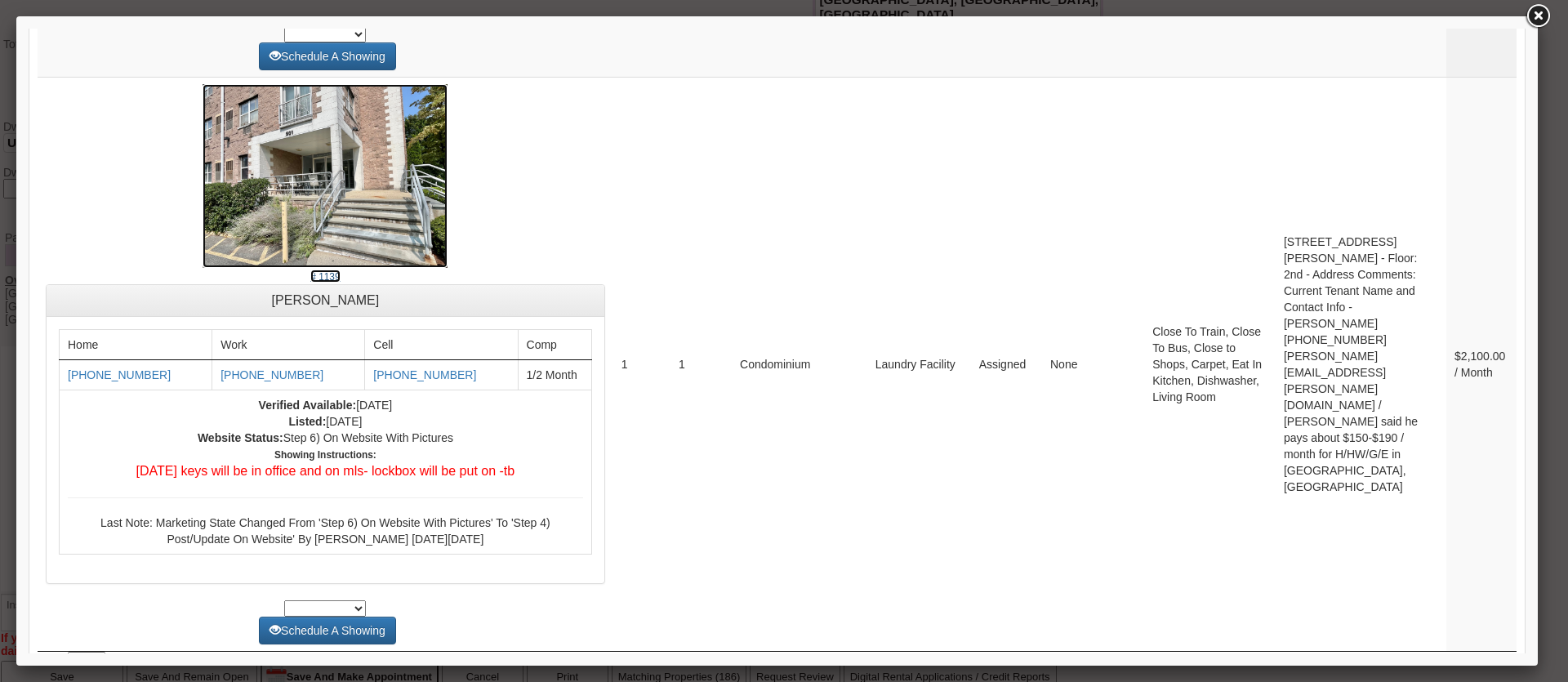
scroll to position [6202, 0]
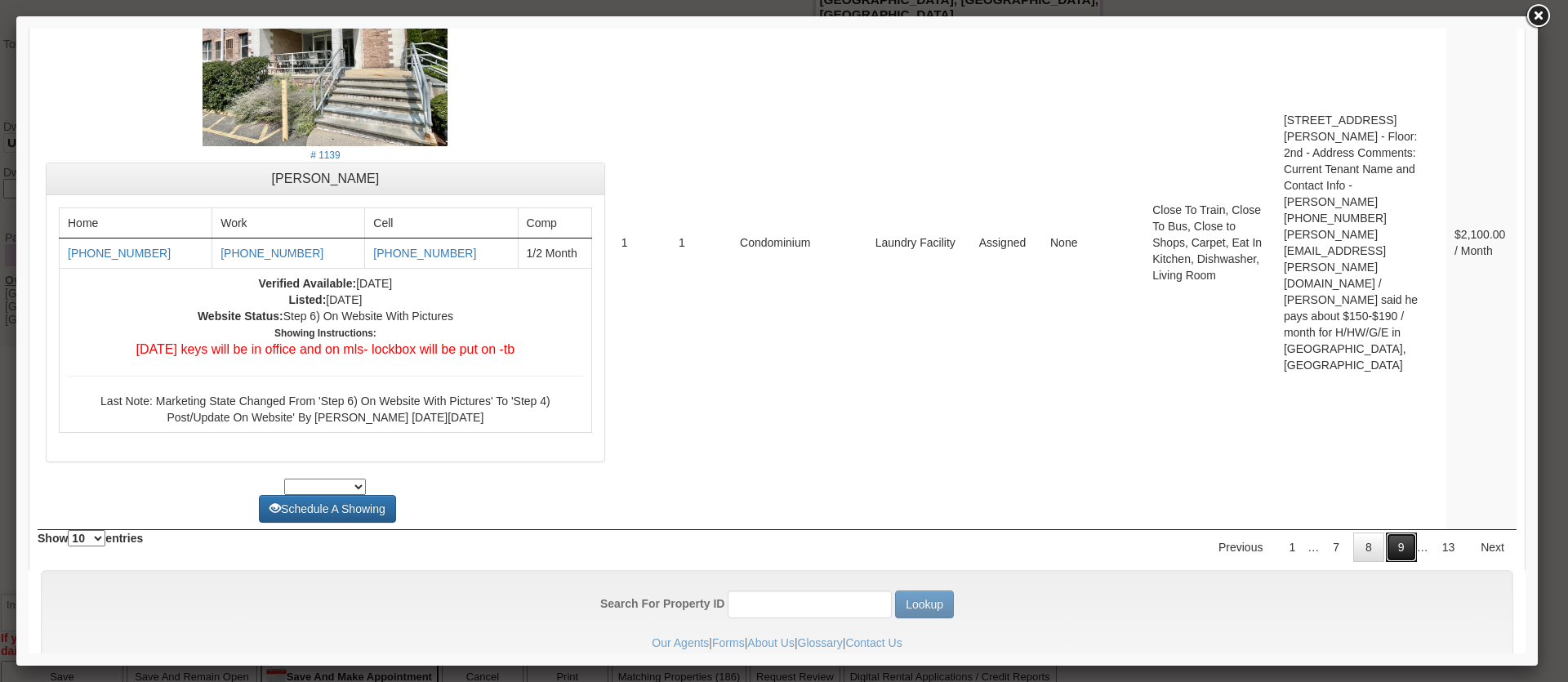
click at [1397, 532] on link "9" at bounding box center [1402, 547] width 31 height 30
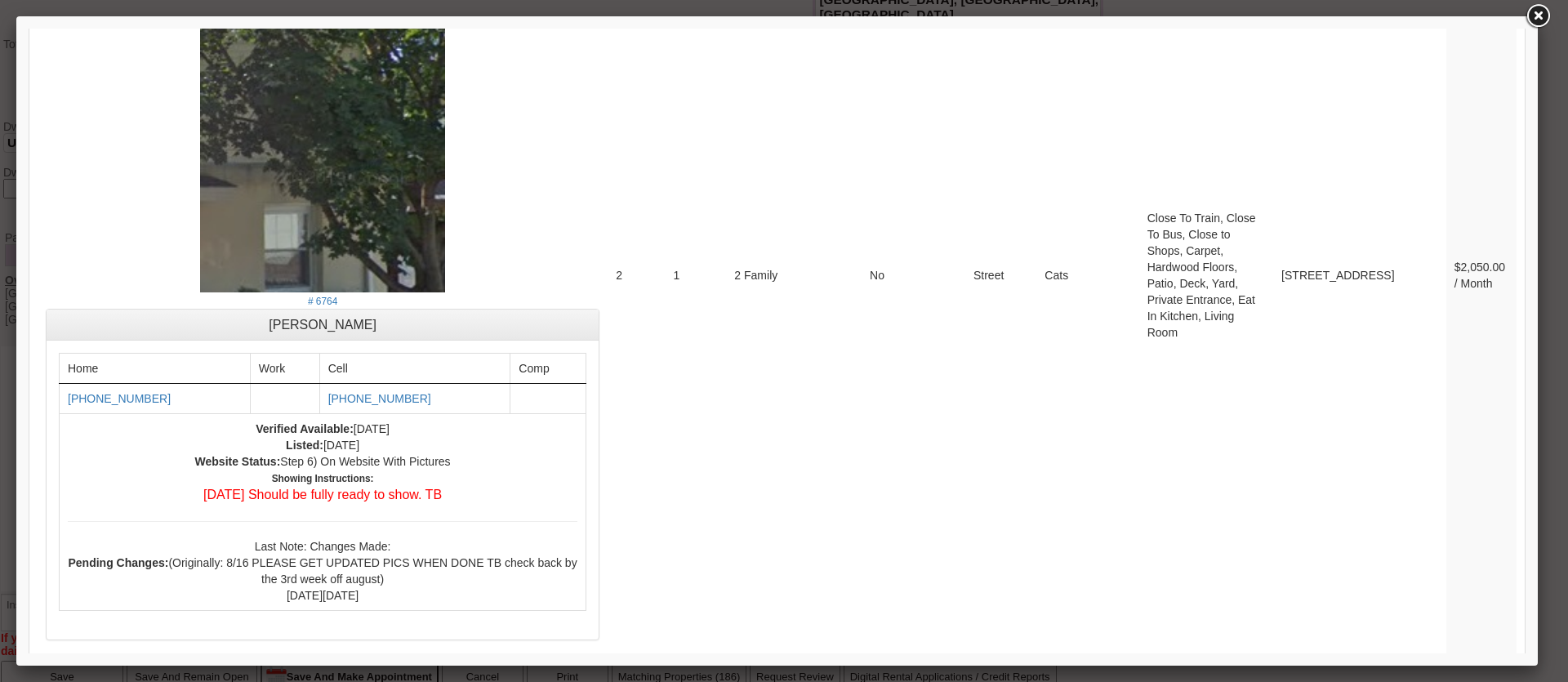
scroll to position [6248, 0]
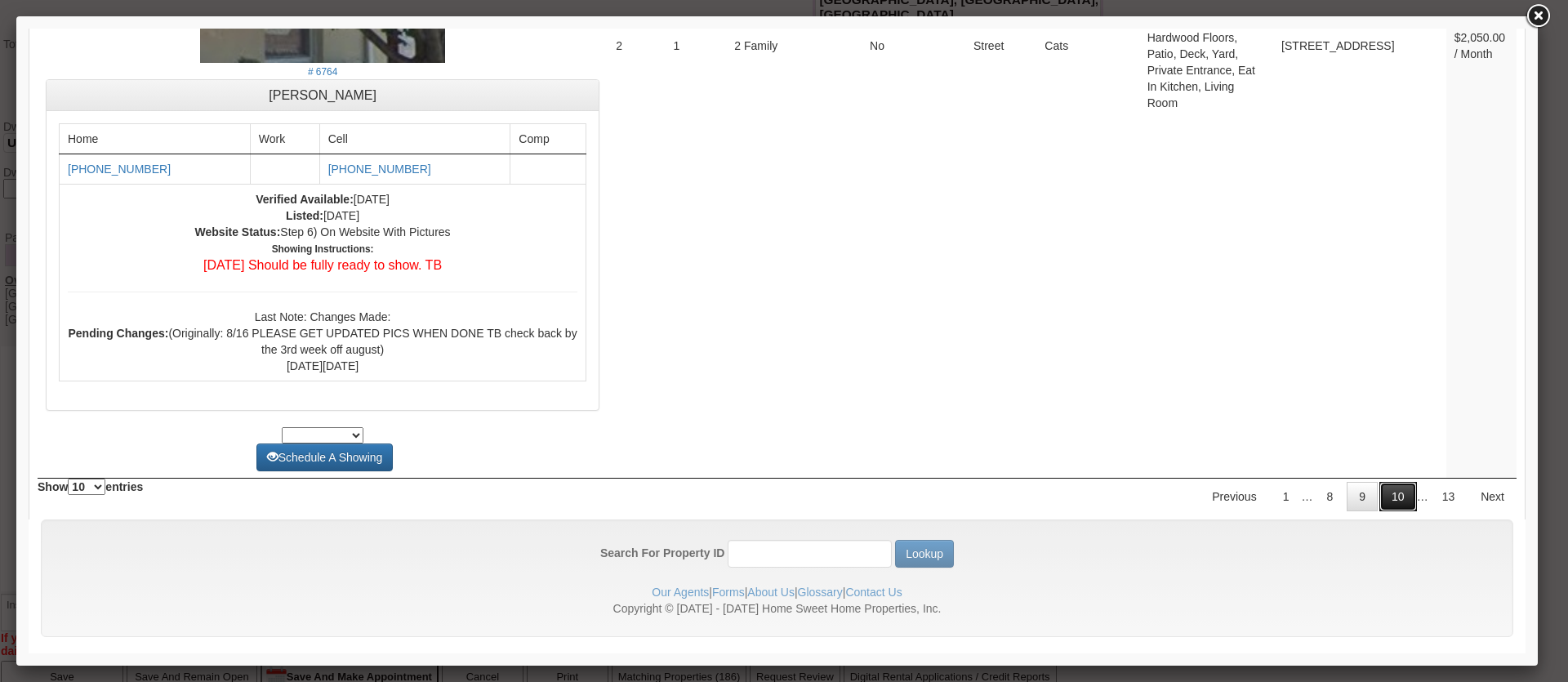
click at [1379, 482] on link "10" at bounding box center [1397, 497] width 37 height 30
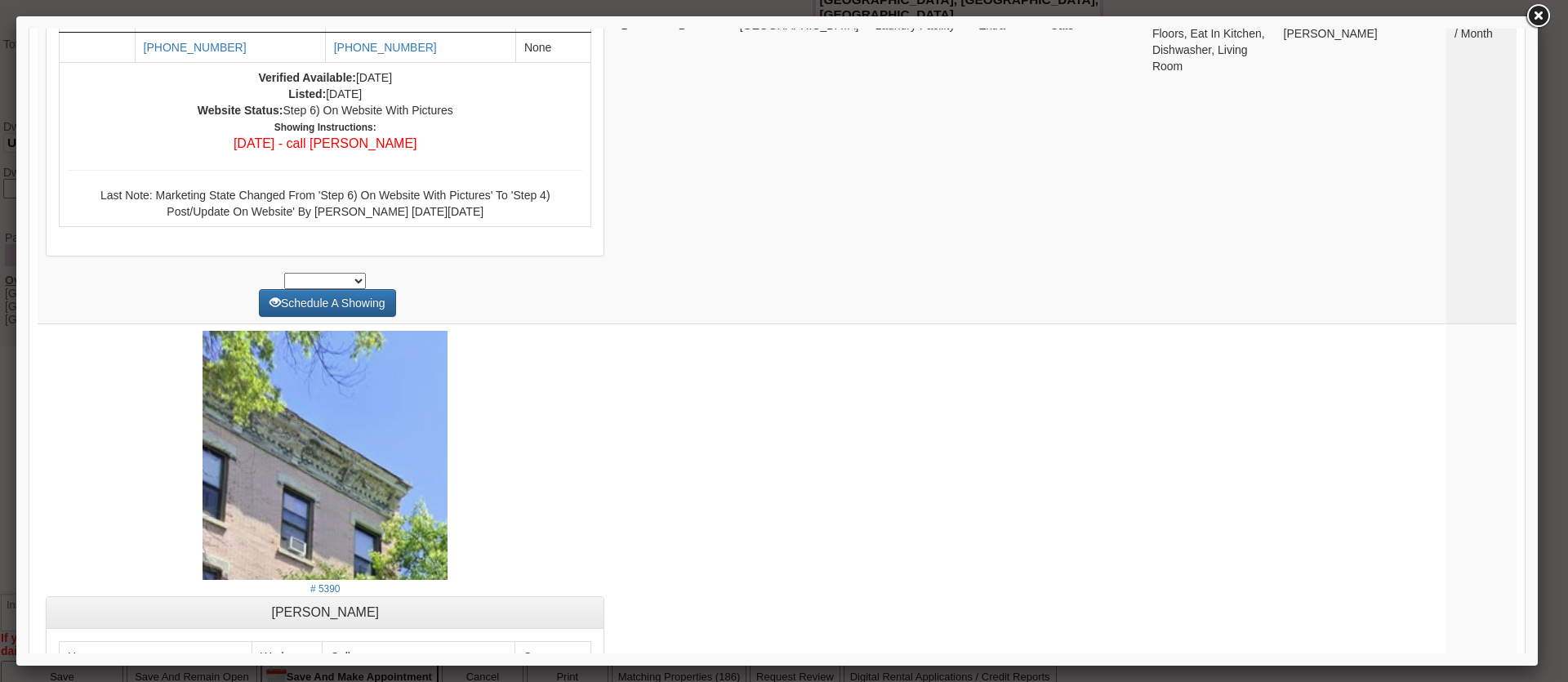
scroll to position [0, 0]
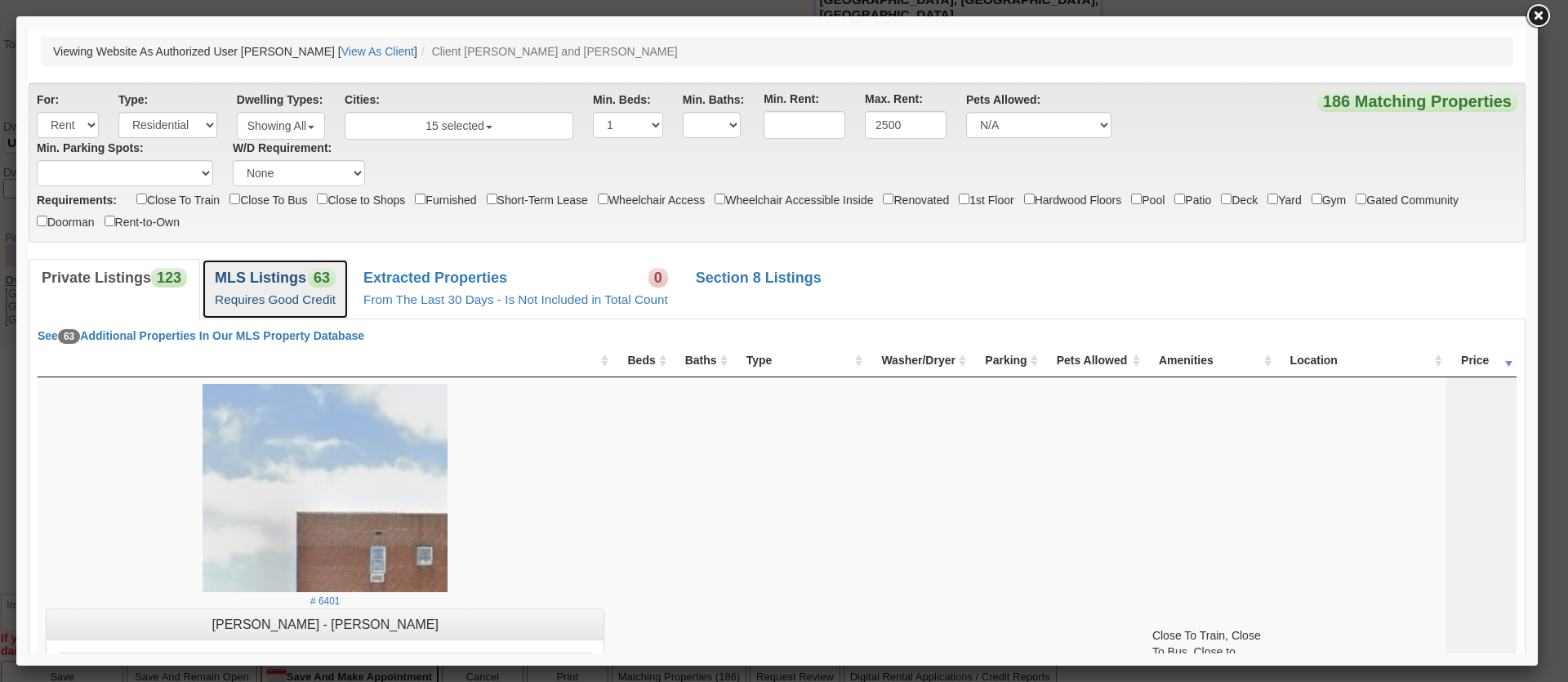
click at [294, 284] on b "MLS Listings" at bounding box center [260, 277] width 91 height 17
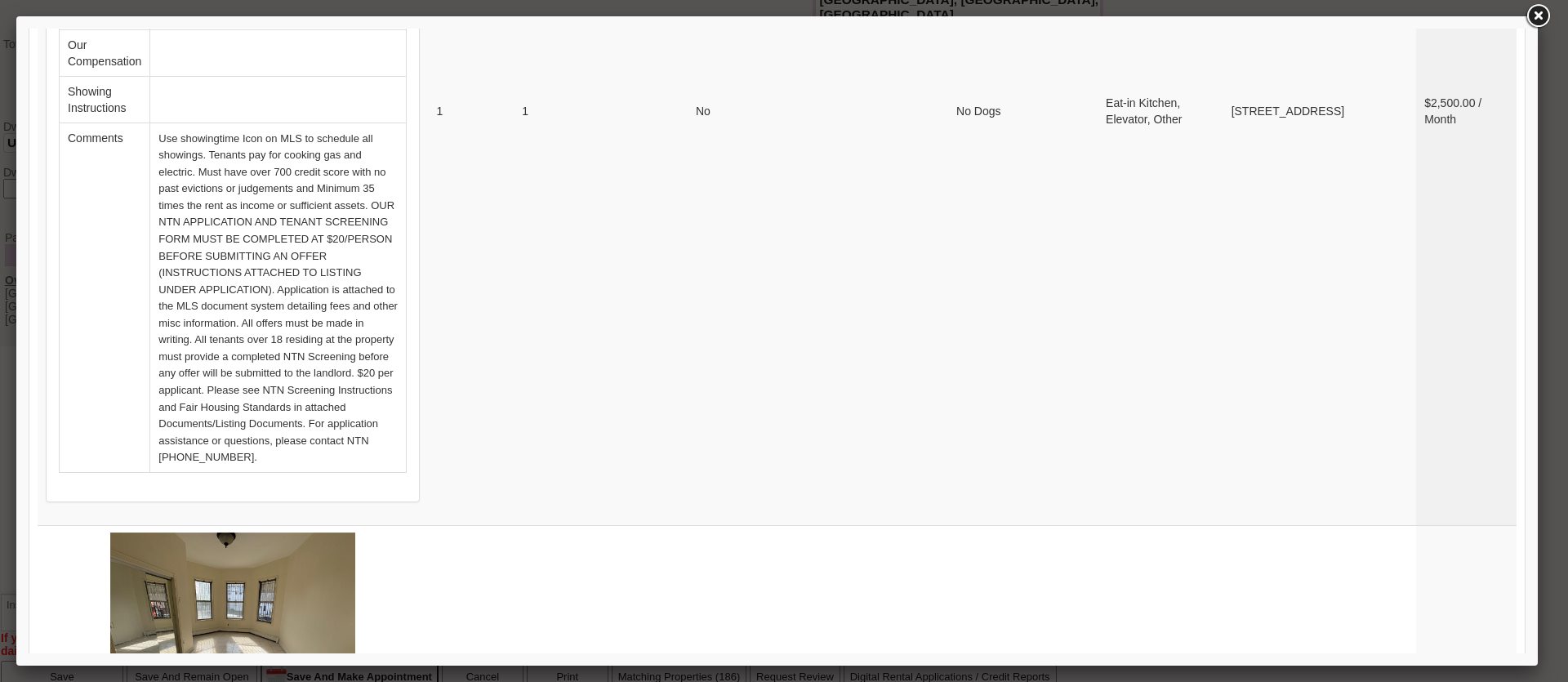
scroll to position [6671, 0]
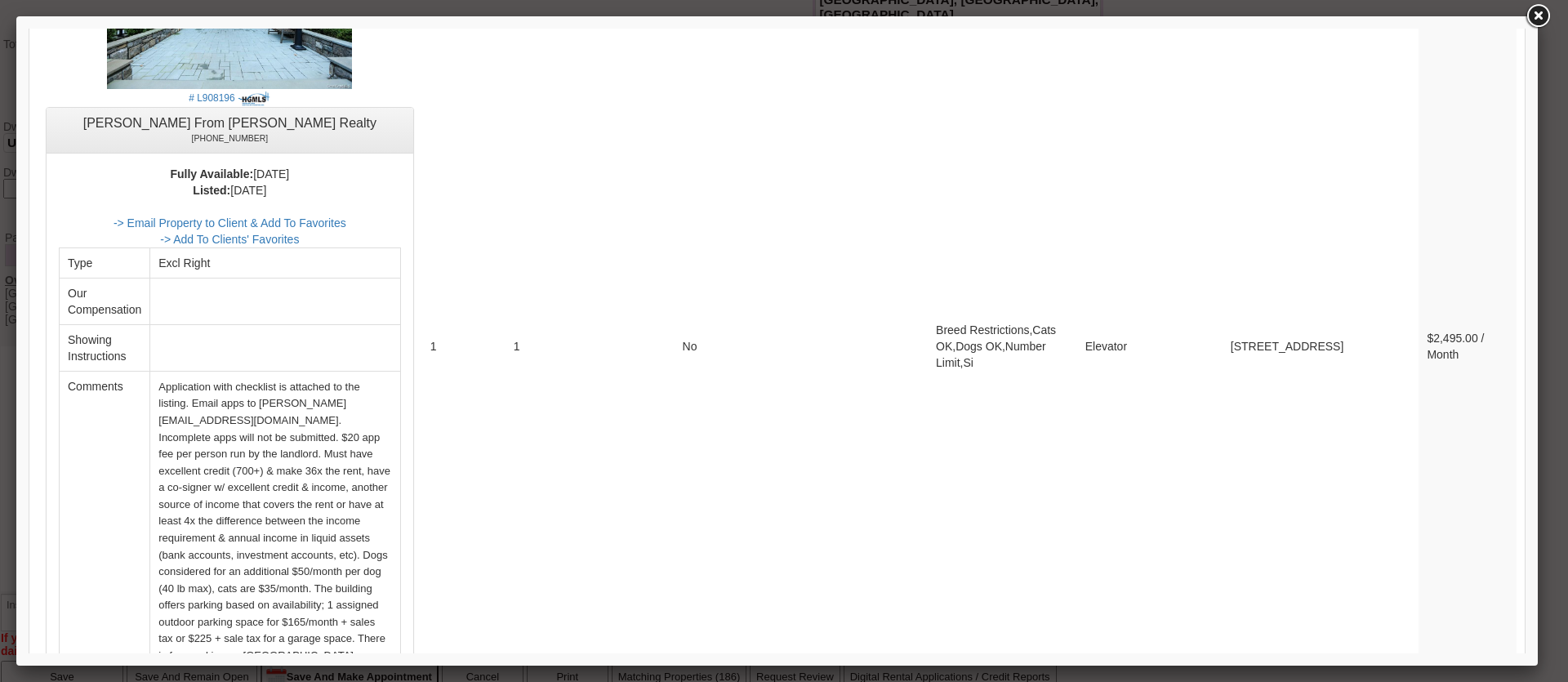
scroll to position [3393, 0]
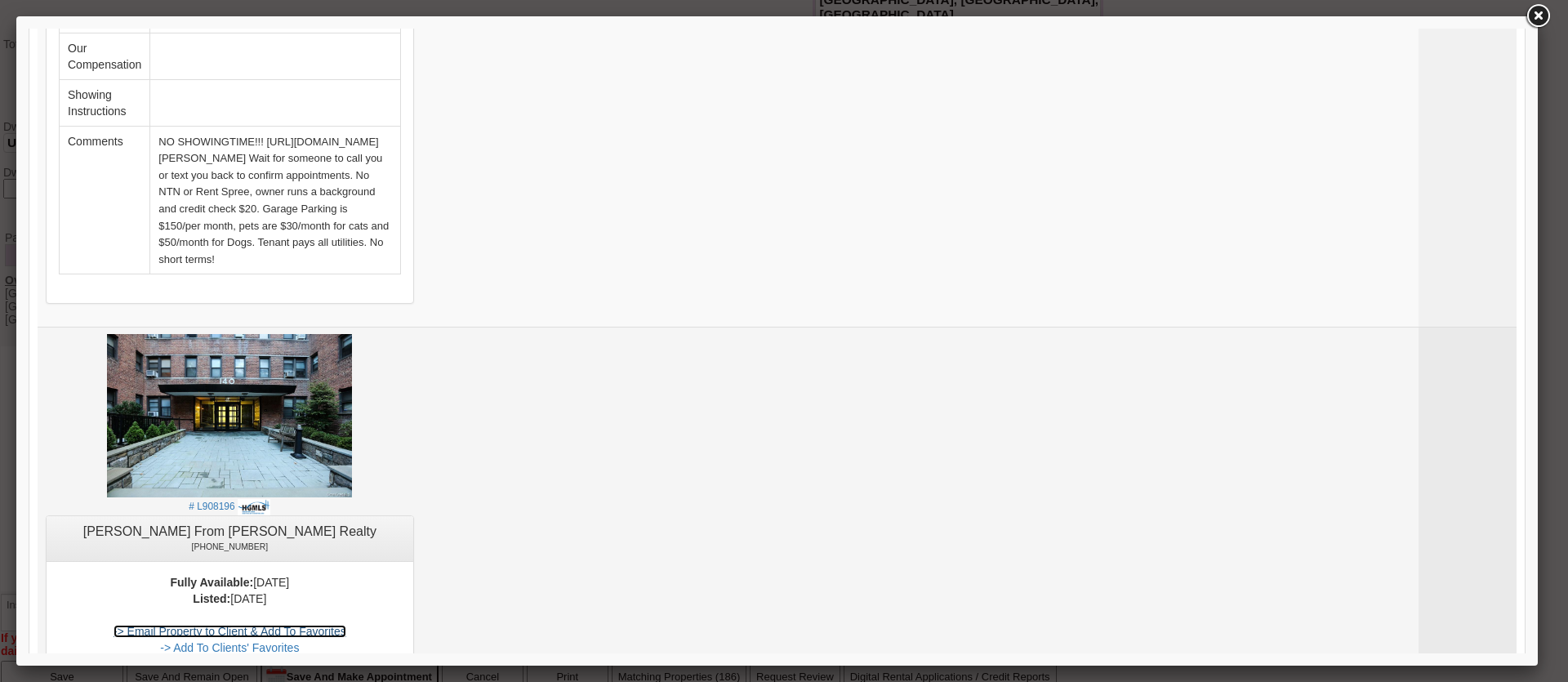
click at [346, 625] on link "-> Email Property to Client & Add To Favorites" at bounding box center [229, 631] width 232 height 13
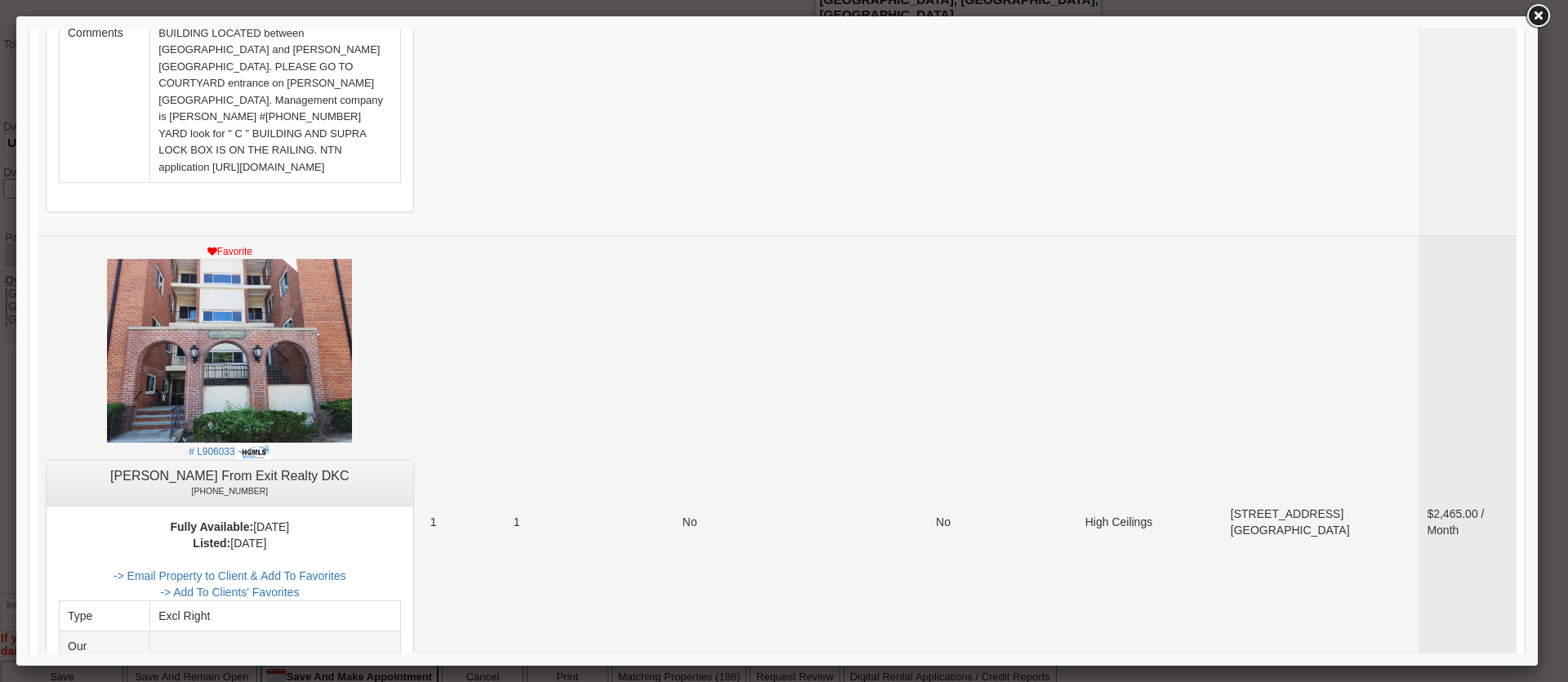
scroll to position [4944, 0]
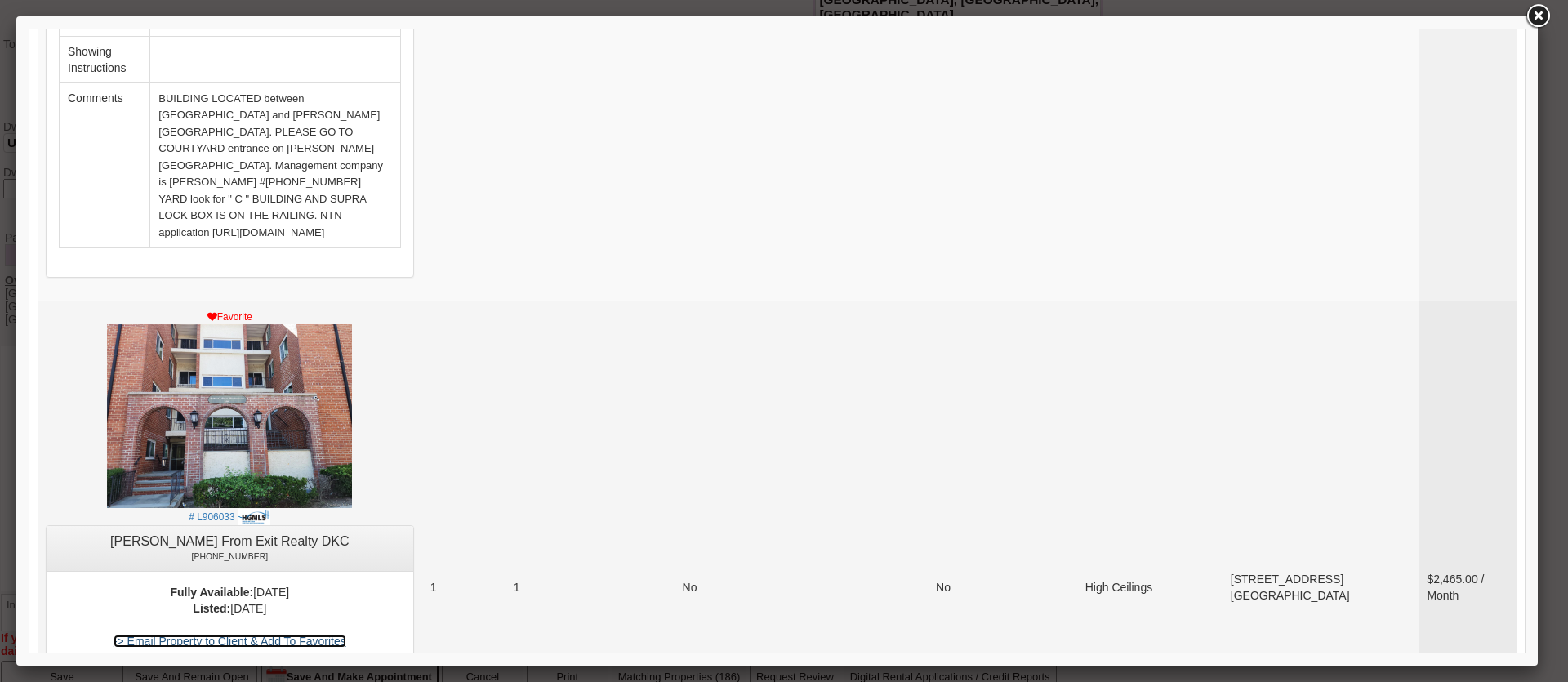
click at [346, 634] on link "-> Email Property to Client & Add To Favorites" at bounding box center [229, 640] width 232 height 13
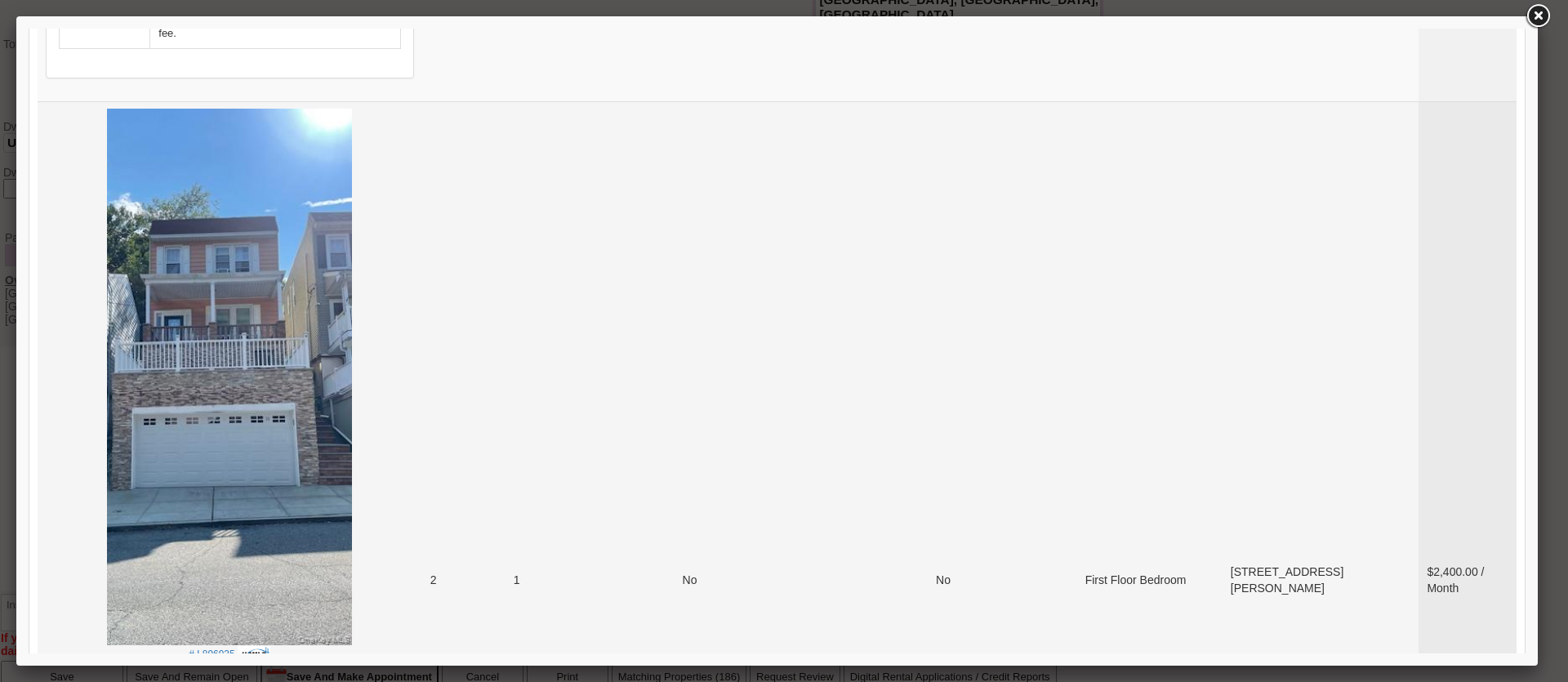
scroll to position [6439, 0]
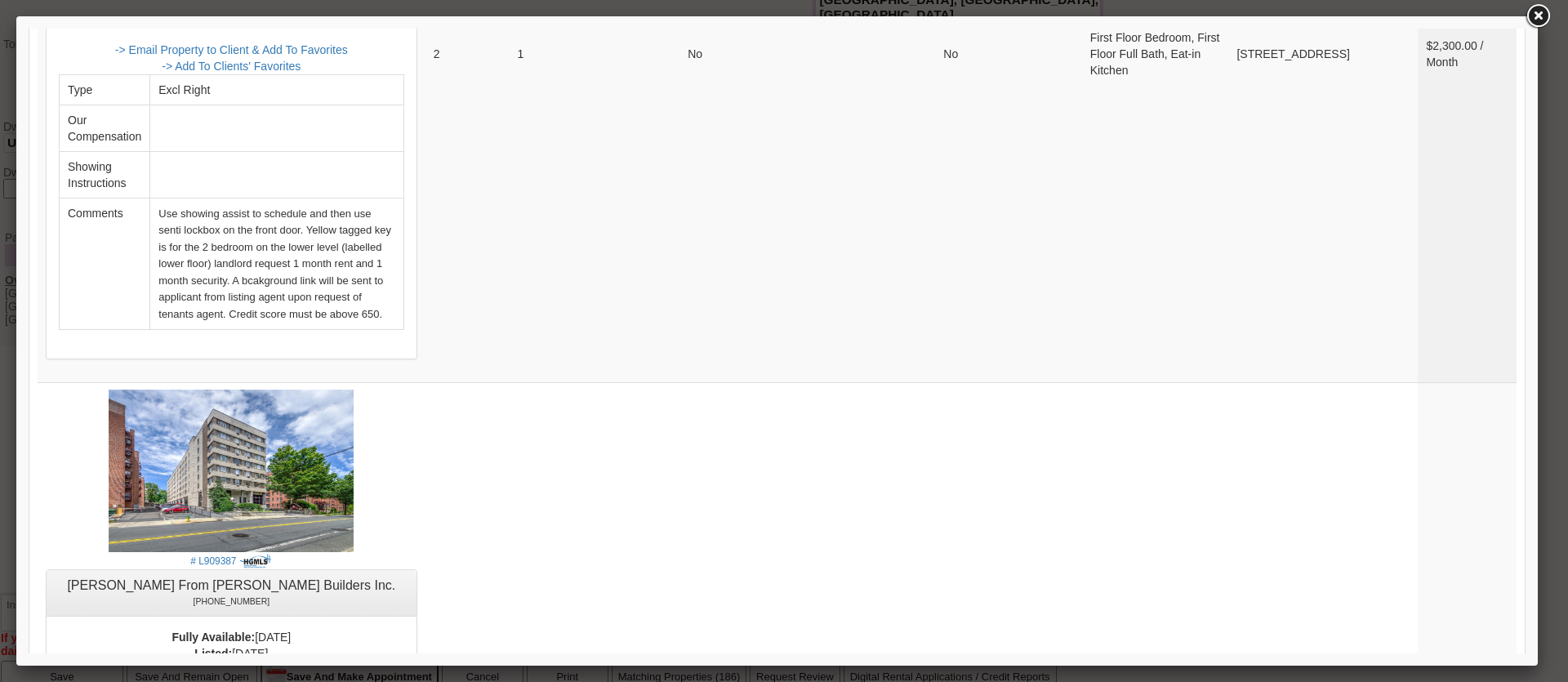
scroll to position [6489, 0]
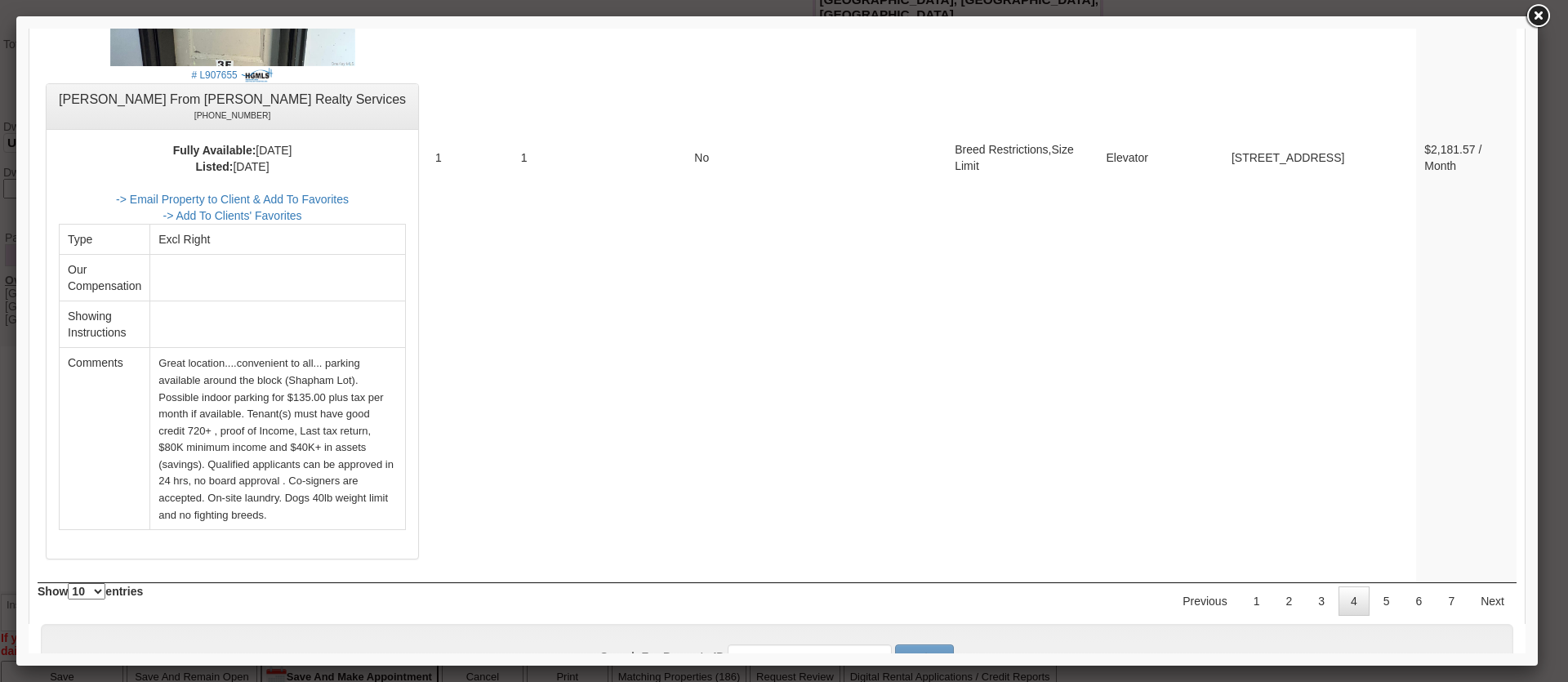
scroll to position [6587, 0]
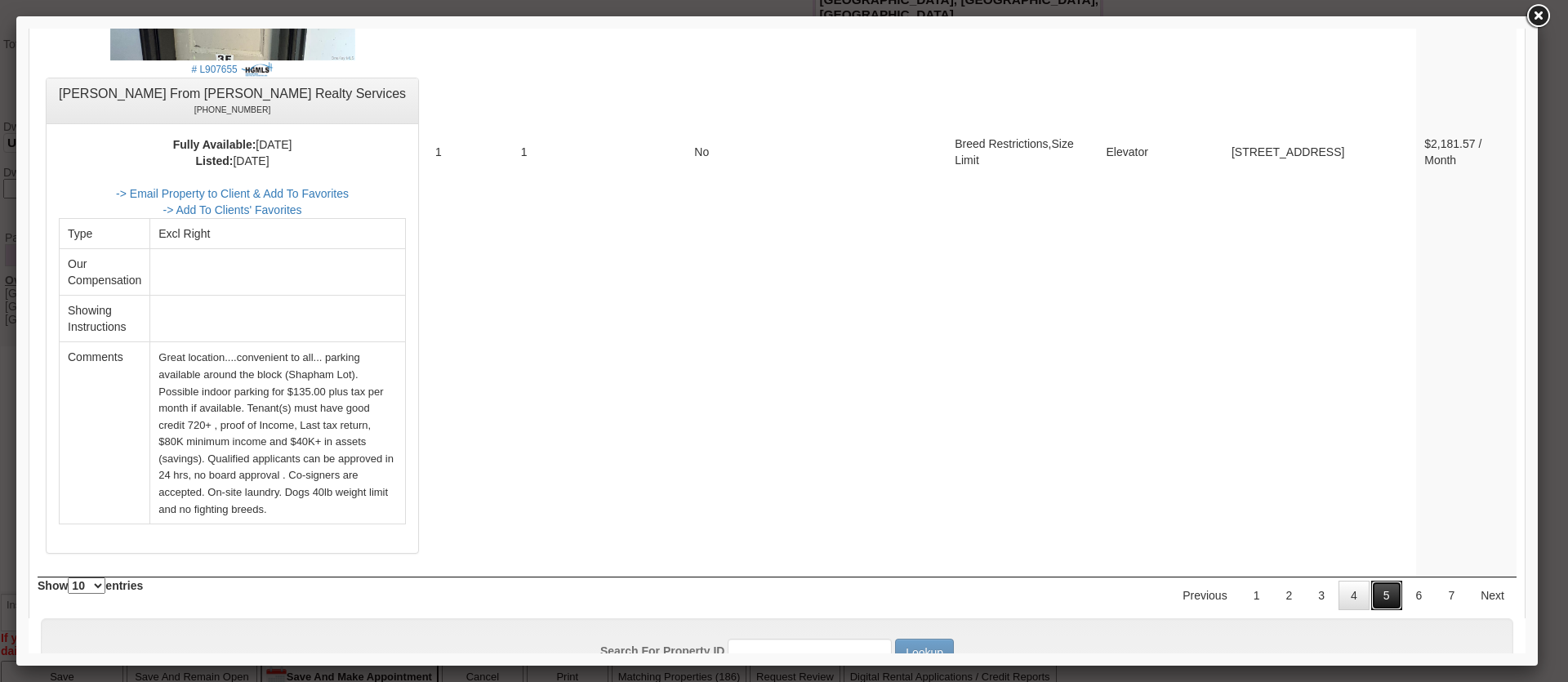
click at [1376, 580] on link "5" at bounding box center [1387, 595] width 31 height 30
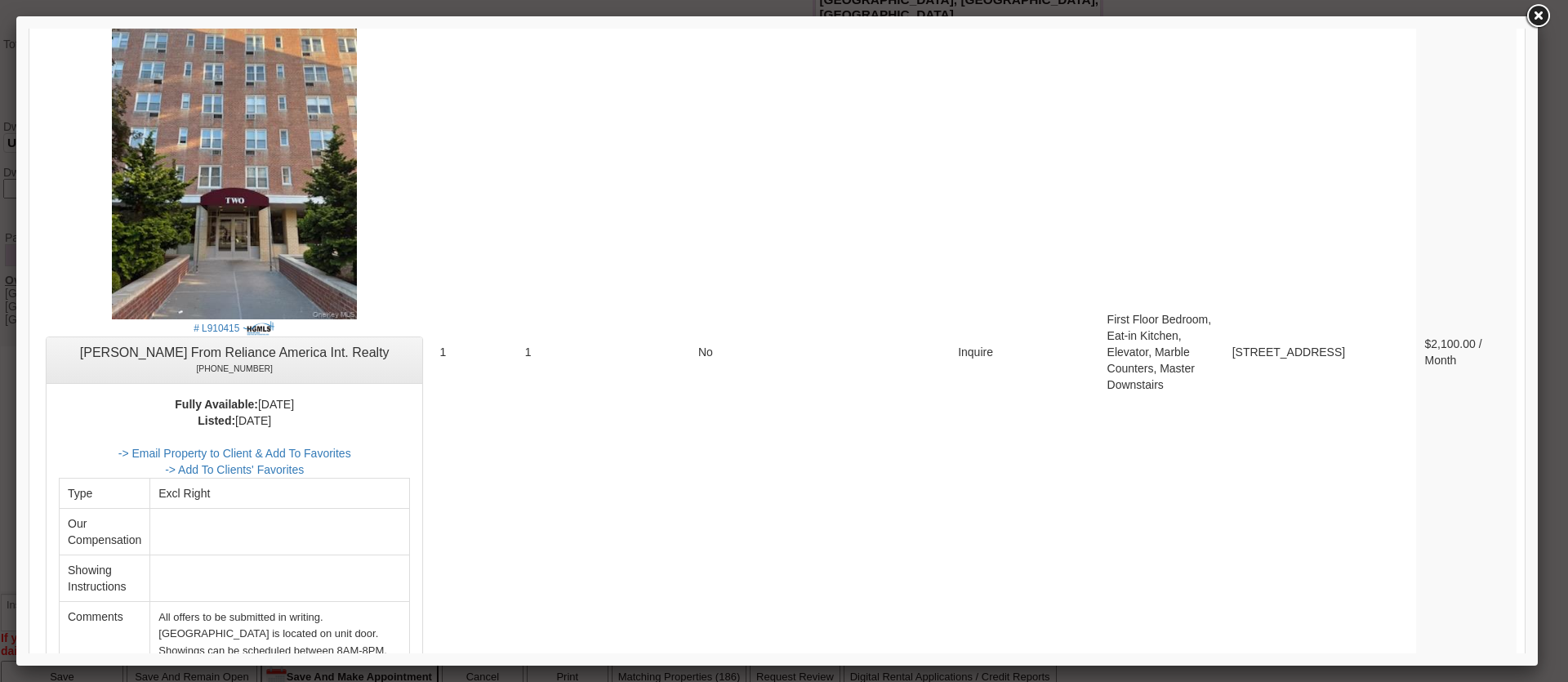
scroll to position [6852, 0]
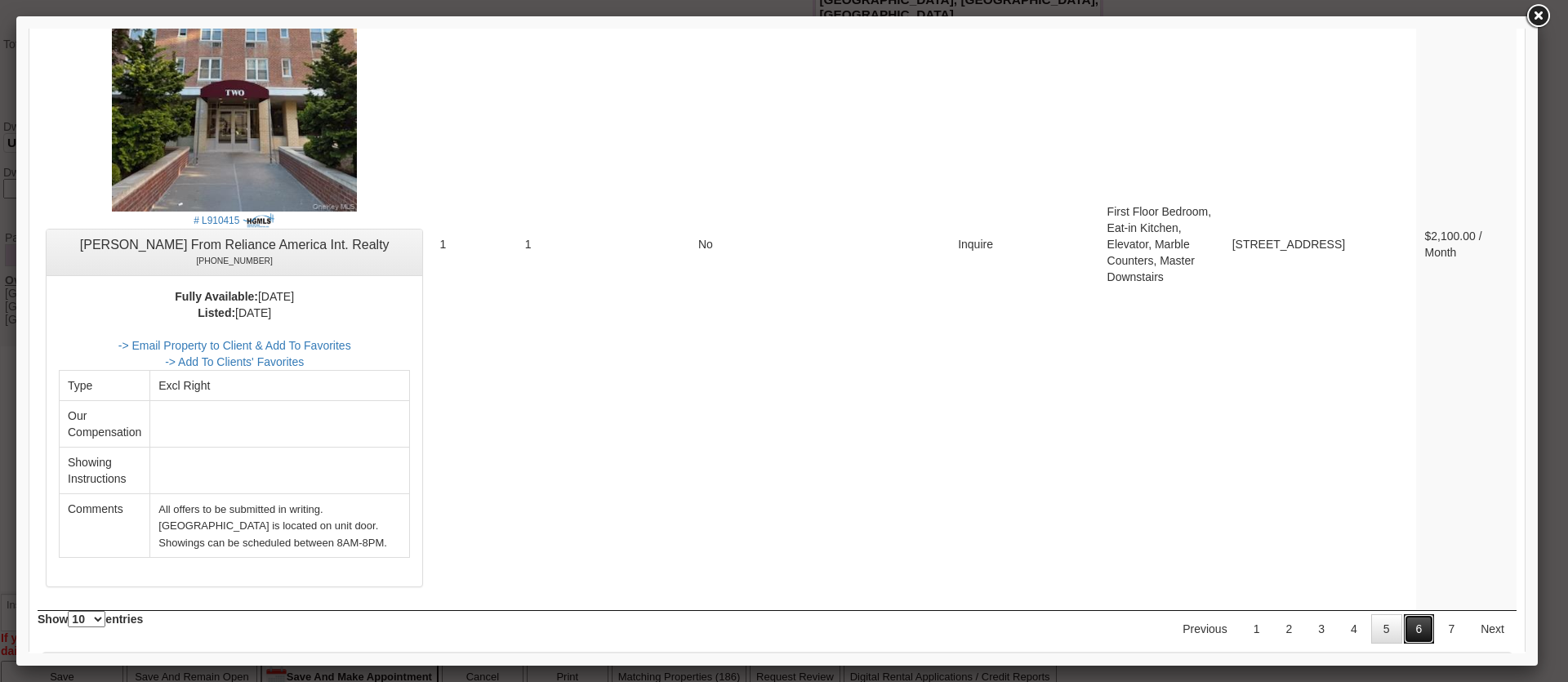
click at [1417, 614] on link "6" at bounding box center [1419, 629] width 31 height 30
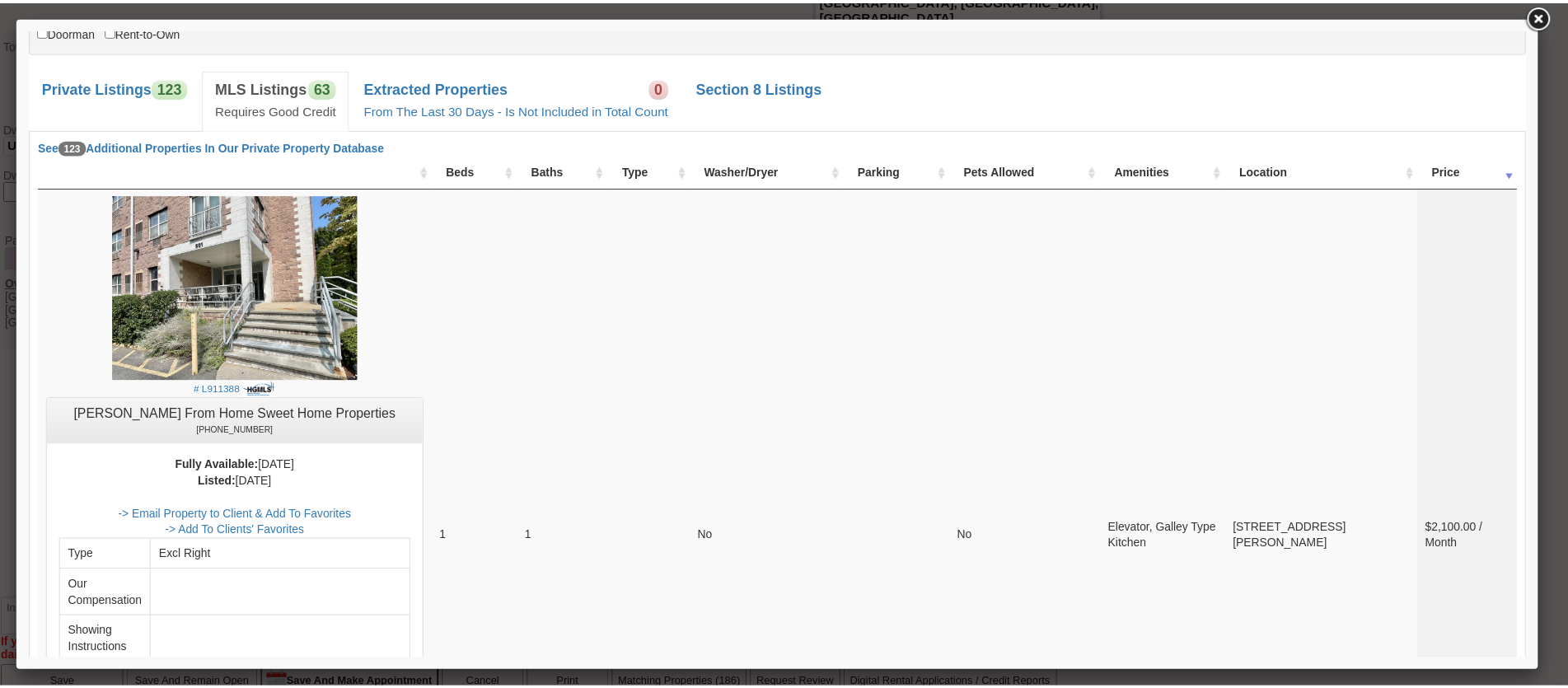
scroll to position [0, 0]
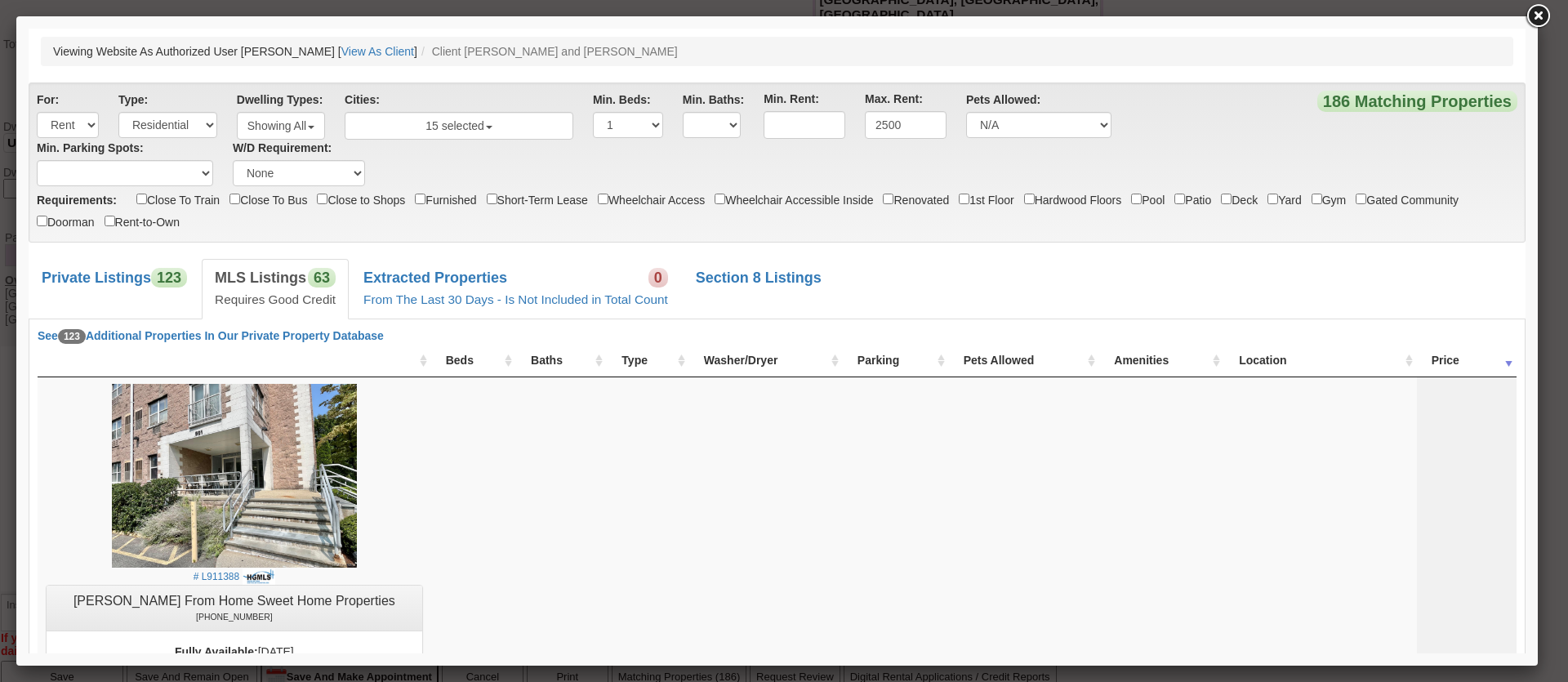
drag, startPoint x: 1519, startPoint y: 598, endPoint x: 1576, endPoint y: 96, distance: 505.2
click at [1548, 11] on link at bounding box center [1538, 17] width 30 height 30
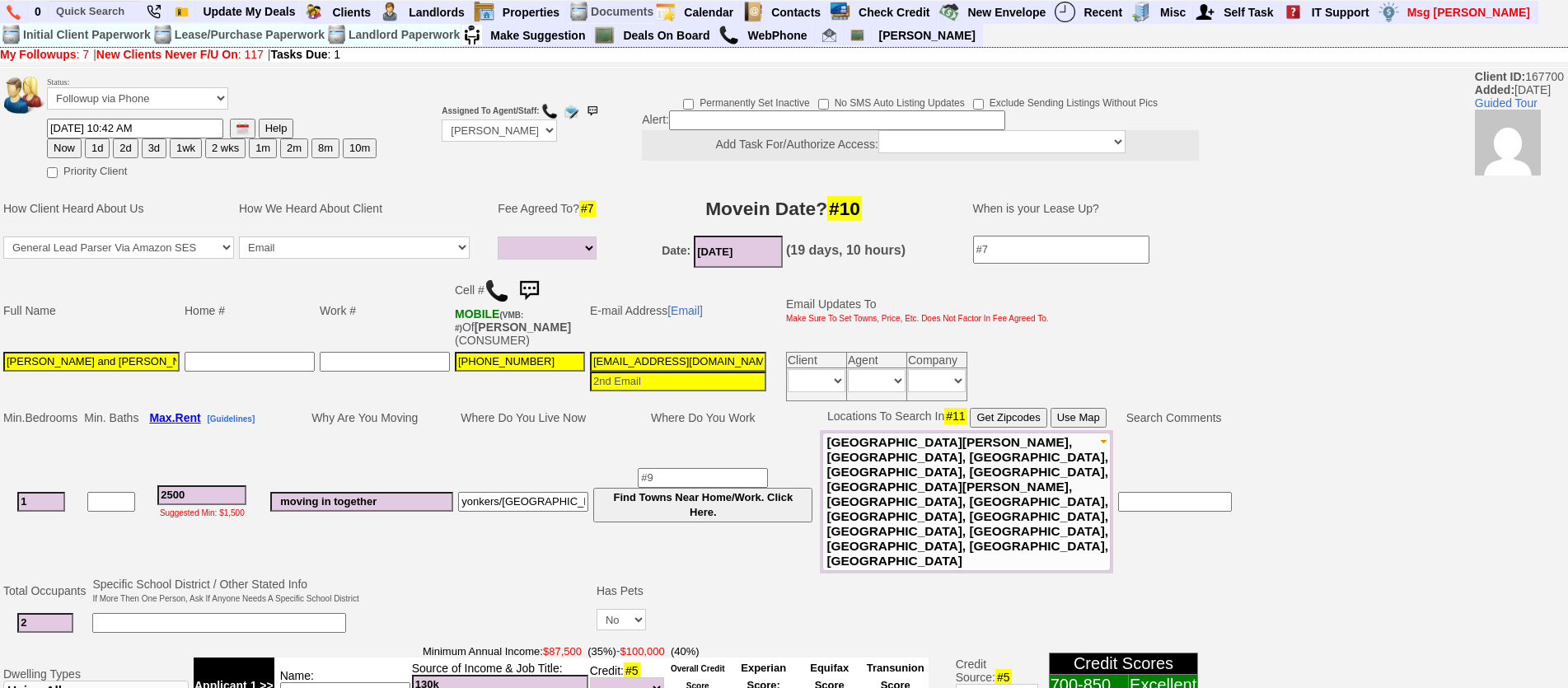
click at [536, 294] on img at bounding box center [529, 291] width 33 height 33
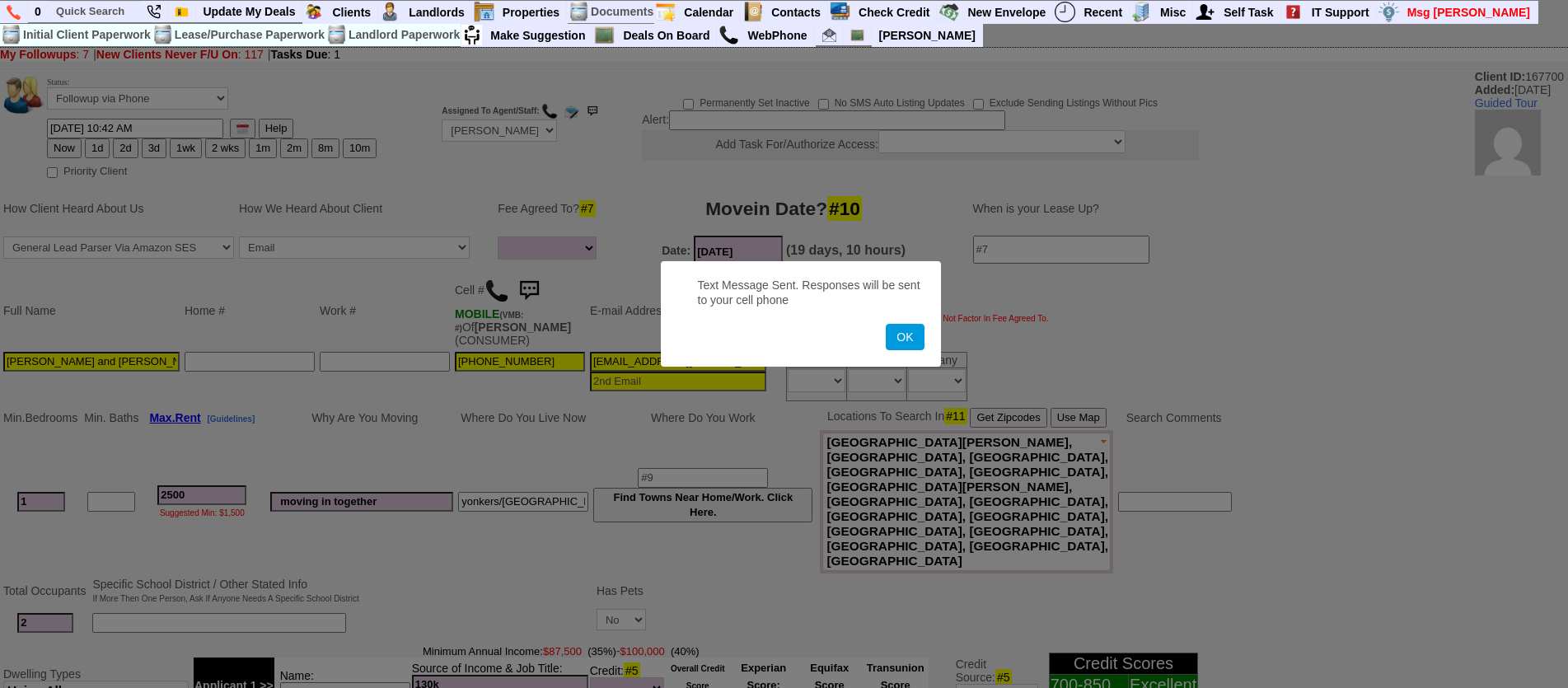
click at [886, 324] on button "OK" at bounding box center [904, 337] width 38 height 26
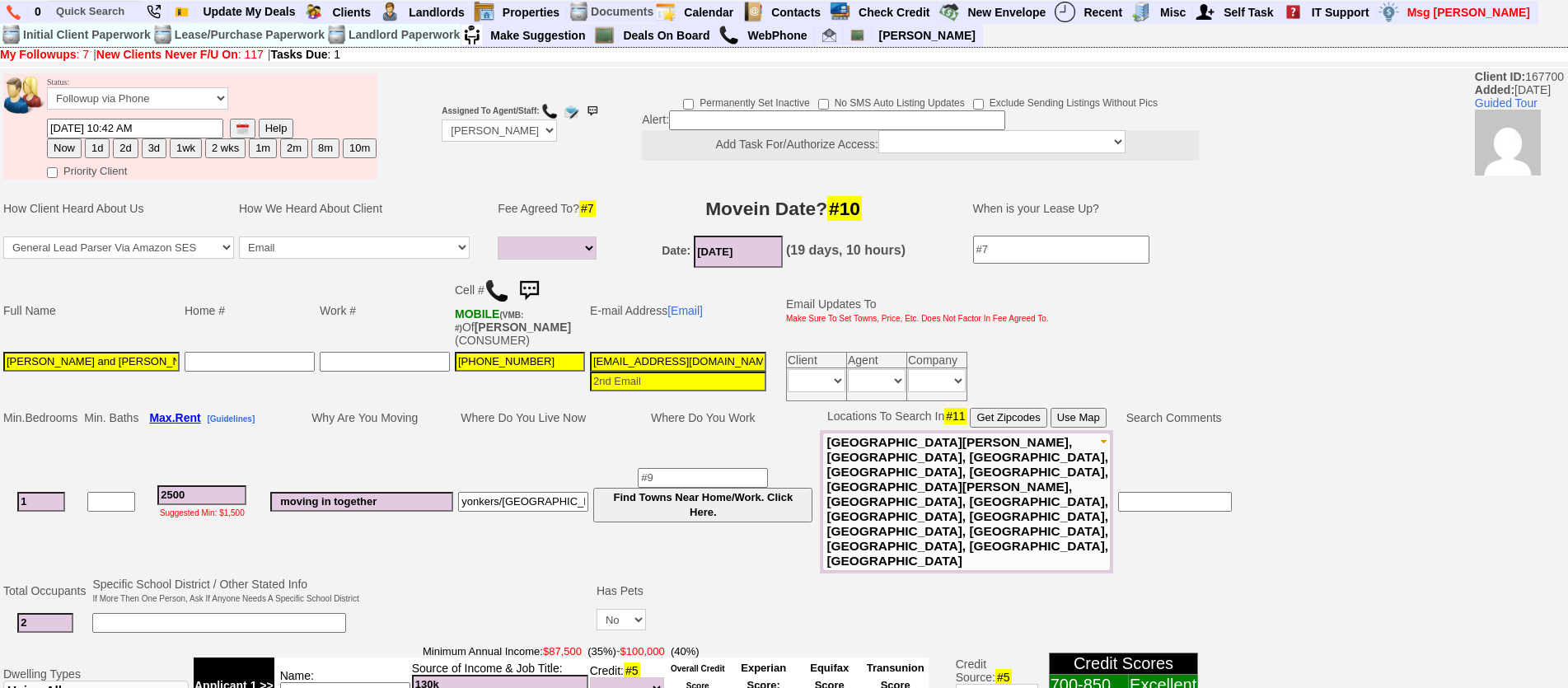
click at [536, 294] on img at bounding box center [529, 291] width 33 height 33
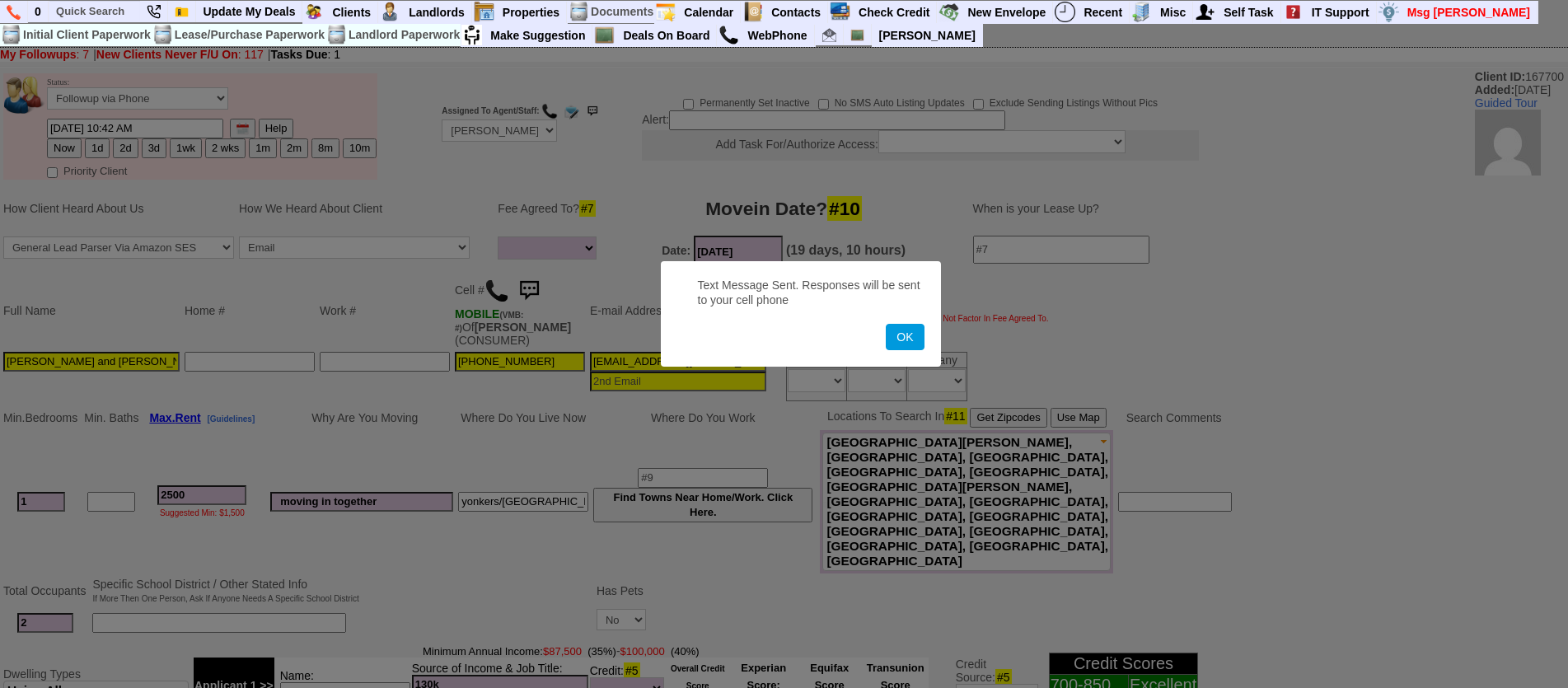
click at [886, 324] on button "OK" at bounding box center [904, 337] width 38 height 26
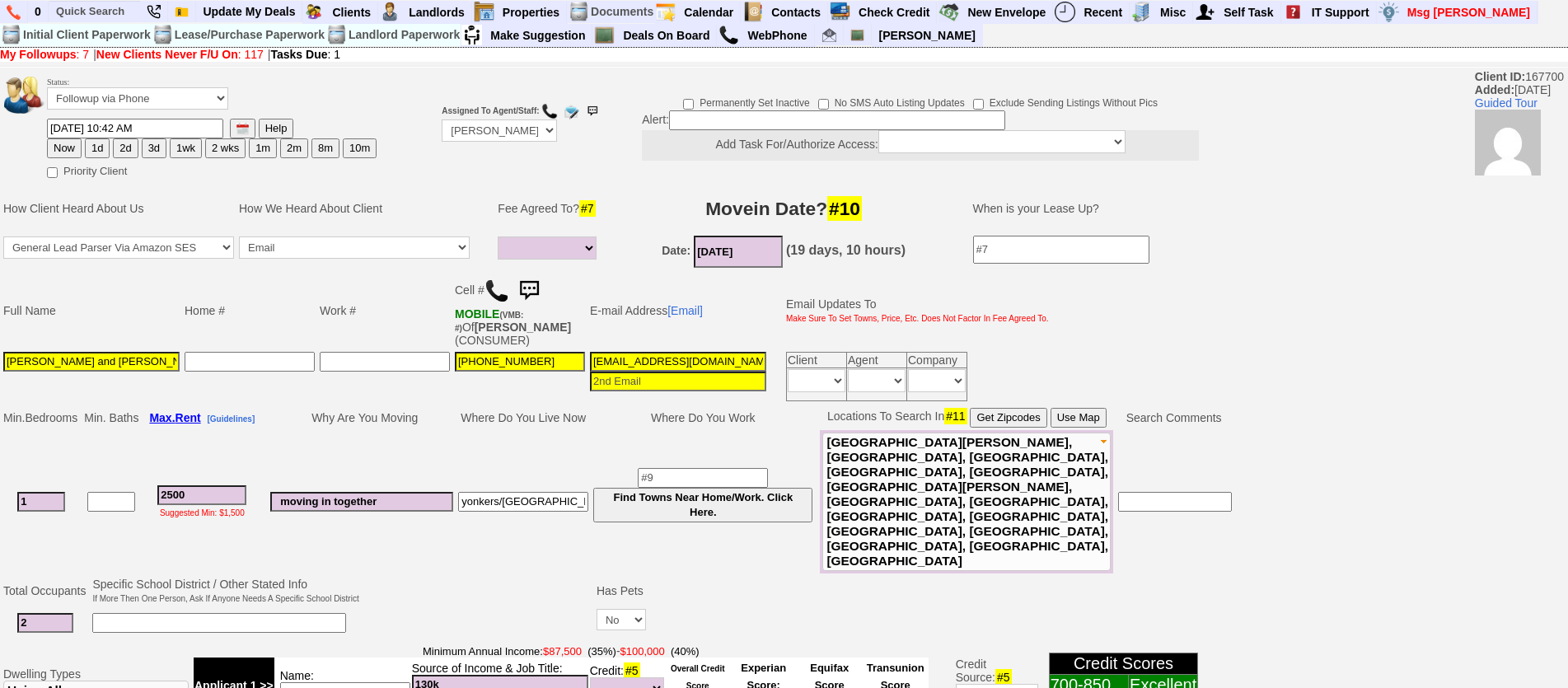
drag, startPoint x: 105, startPoint y: 147, endPoint x: 114, endPoint y: 150, distance: 9.5
click at [104, 147] on button "1d" at bounding box center [97, 148] width 25 height 20
type input "09/12/2025 01:35 PM"
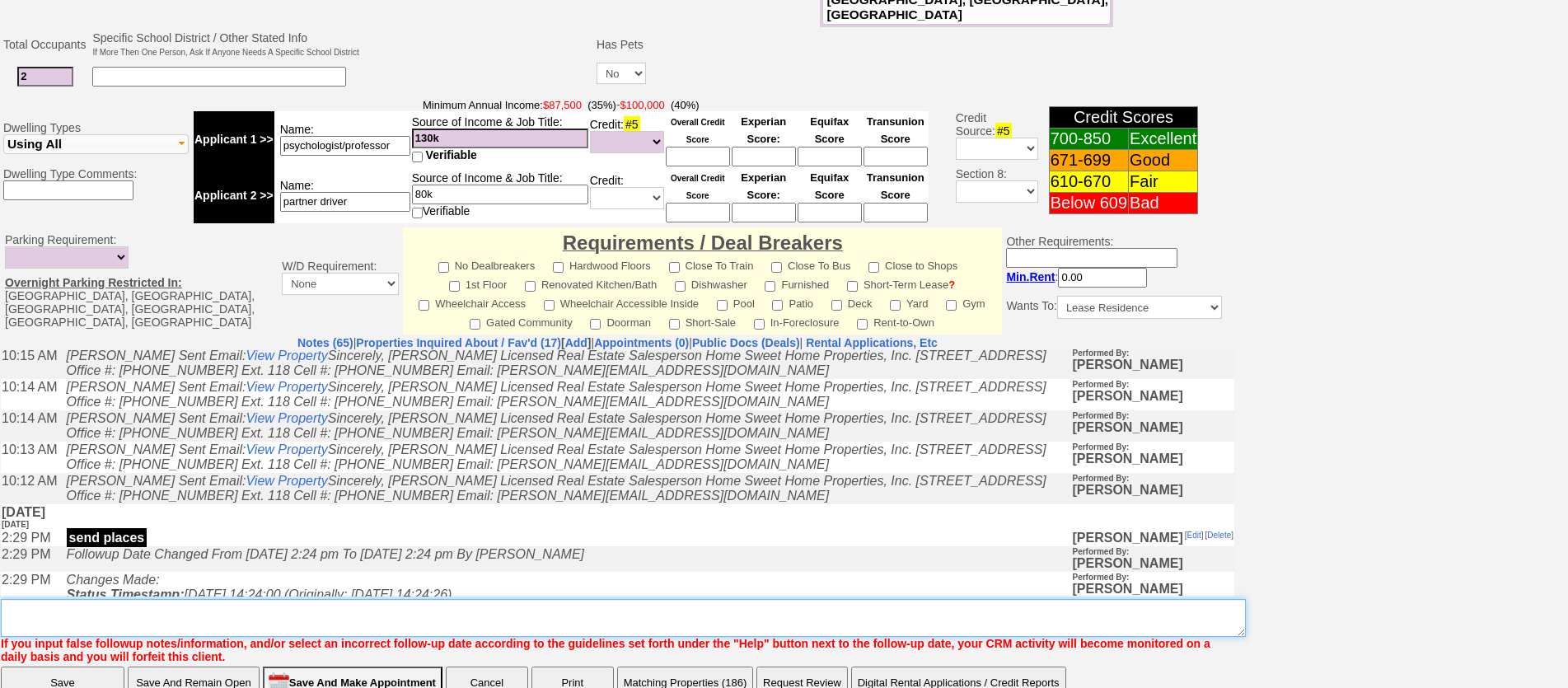
click at [746, 598] on textarea "Insert New Note Here" at bounding box center [623, 617] width 1245 height 38
type textarea "f"
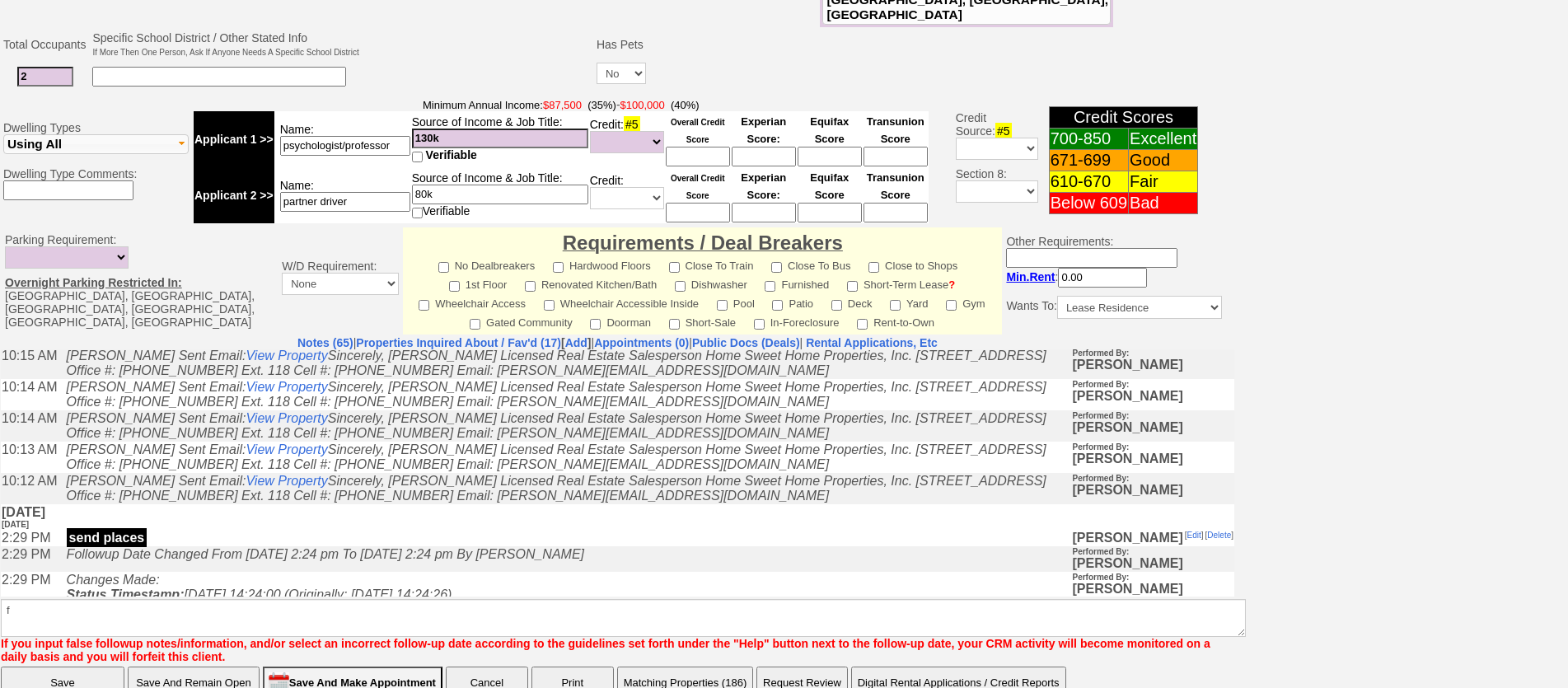
scroll to position [1353, 0]
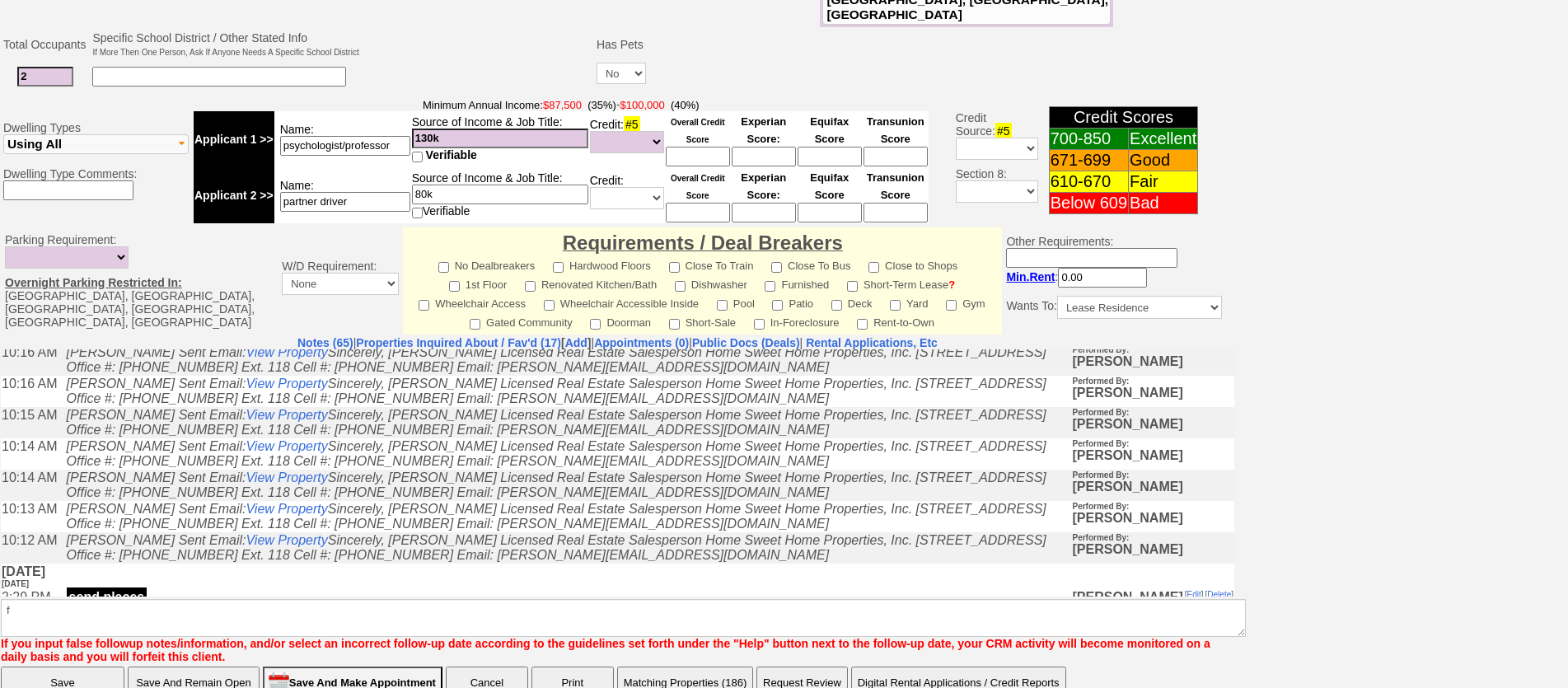
click input "Save" at bounding box center [62, 683] width 124 height 33
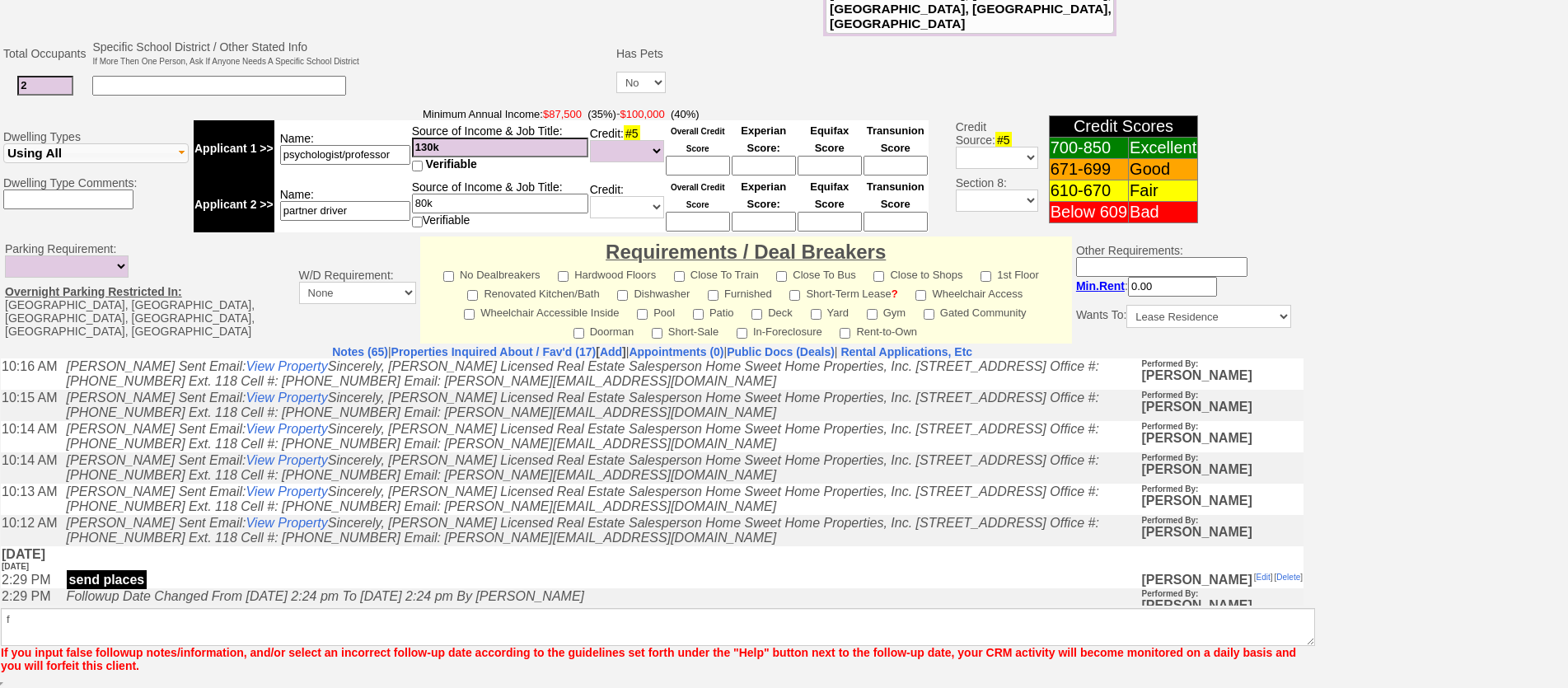
scroll to position [478, 0]
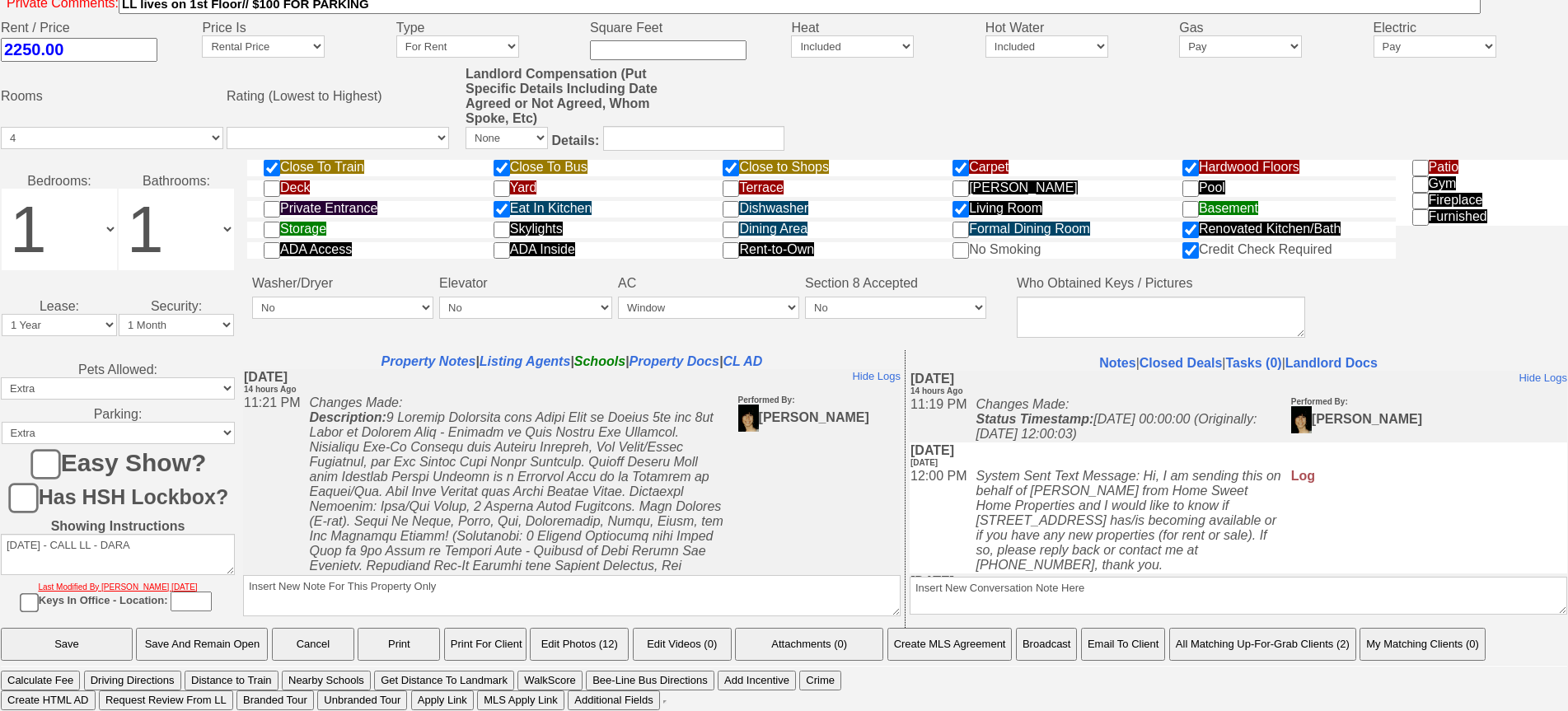
click at [1136, 636] on button "Email To Client" at bounding box center [1123, 644] width 84 height 33
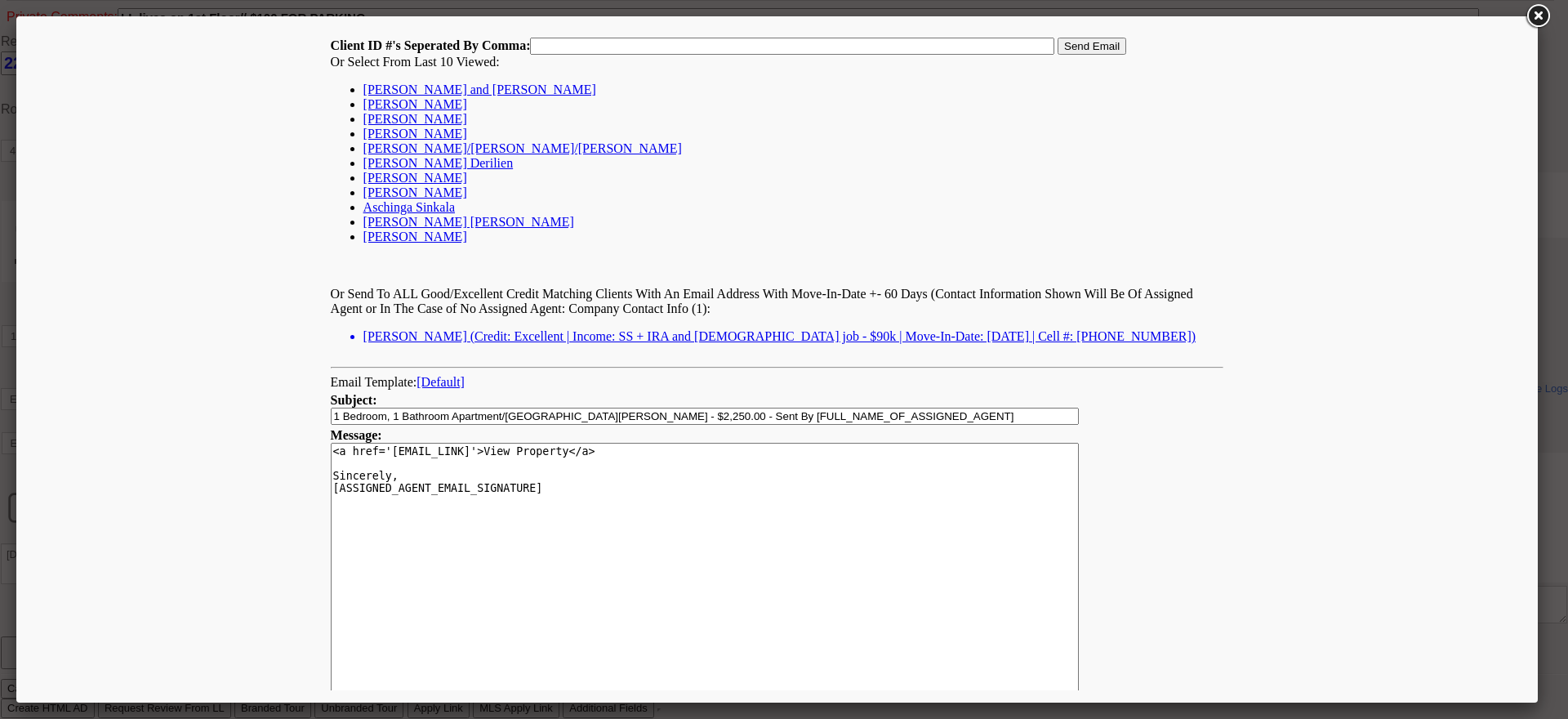
click at [398, 86] on link "[PERSON_NAME] and [PERSON_NAME]" at bounding box center [479, 90] width 232 height 14
type input "167700,"
click at [1112, 45] on input "Send Email" at bounding box center [1091, 46] width 69 height 17
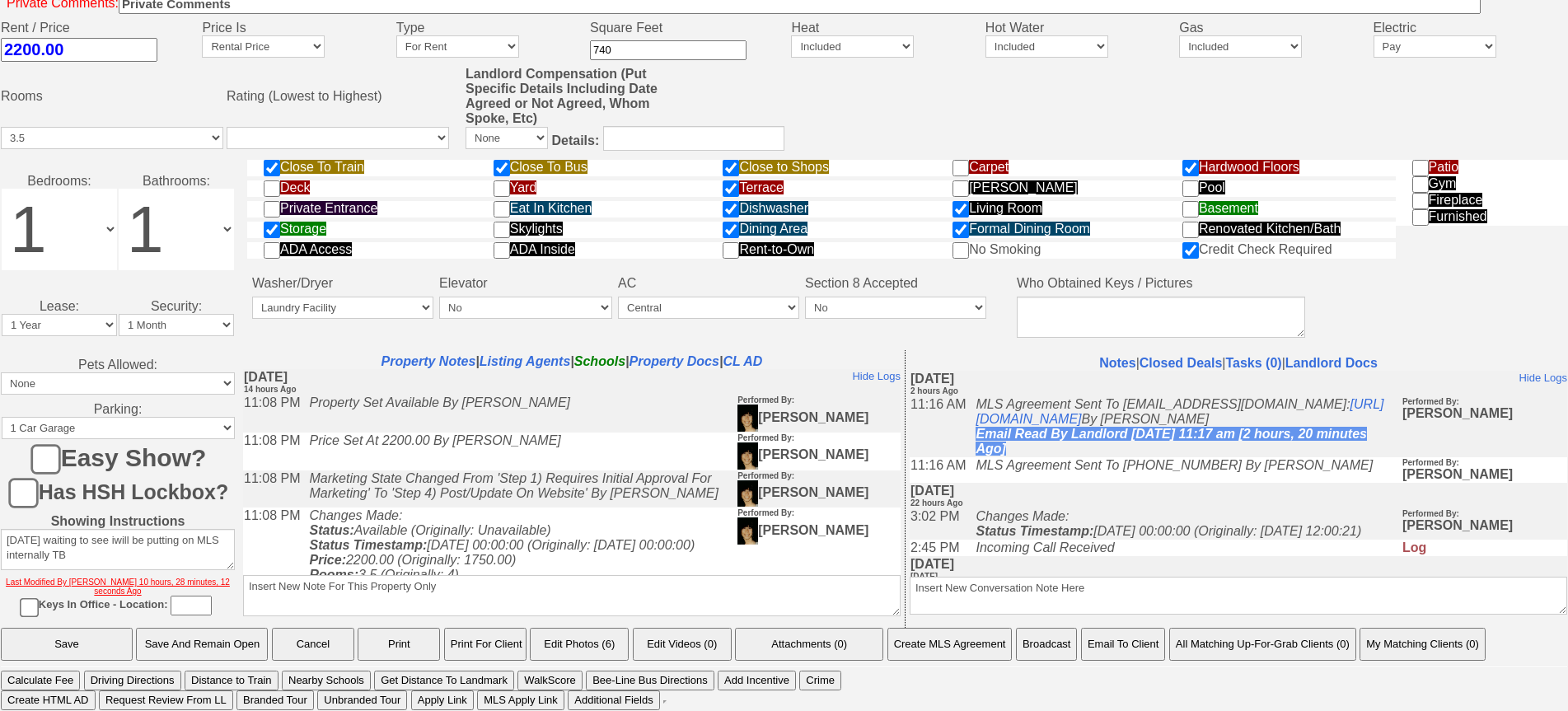
click at [1123, 636] on button "Email To Client" at bounding box center [1123, 644] width 84 height 33
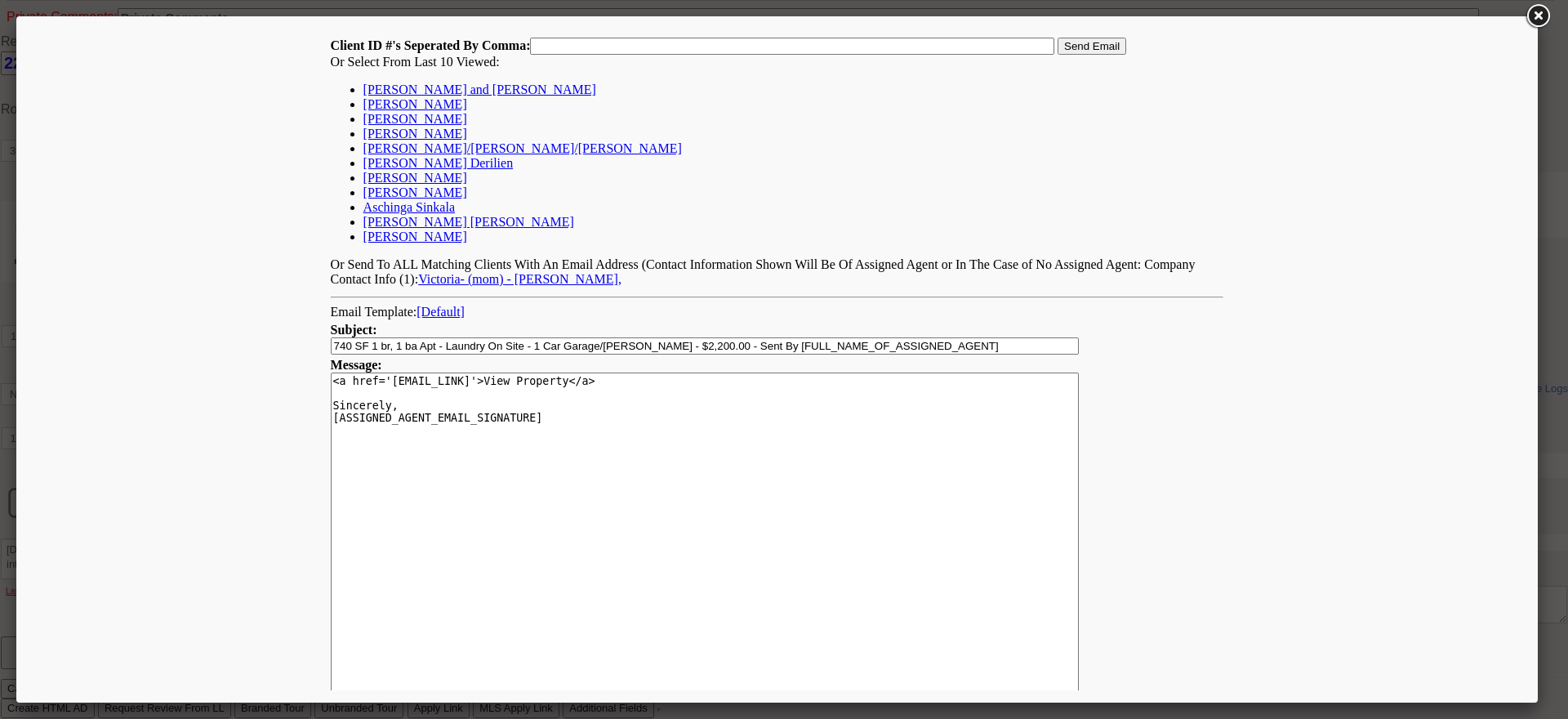
click at [440, 86] on link "[PERSON_NAME] and [PERSON_NAME]" at bounding box center [479, 90] width 232 height 14
type input "167700,"
click at [1099, 47] on input "Send Email" at bounding box center [1091, 46] width 69 height 17
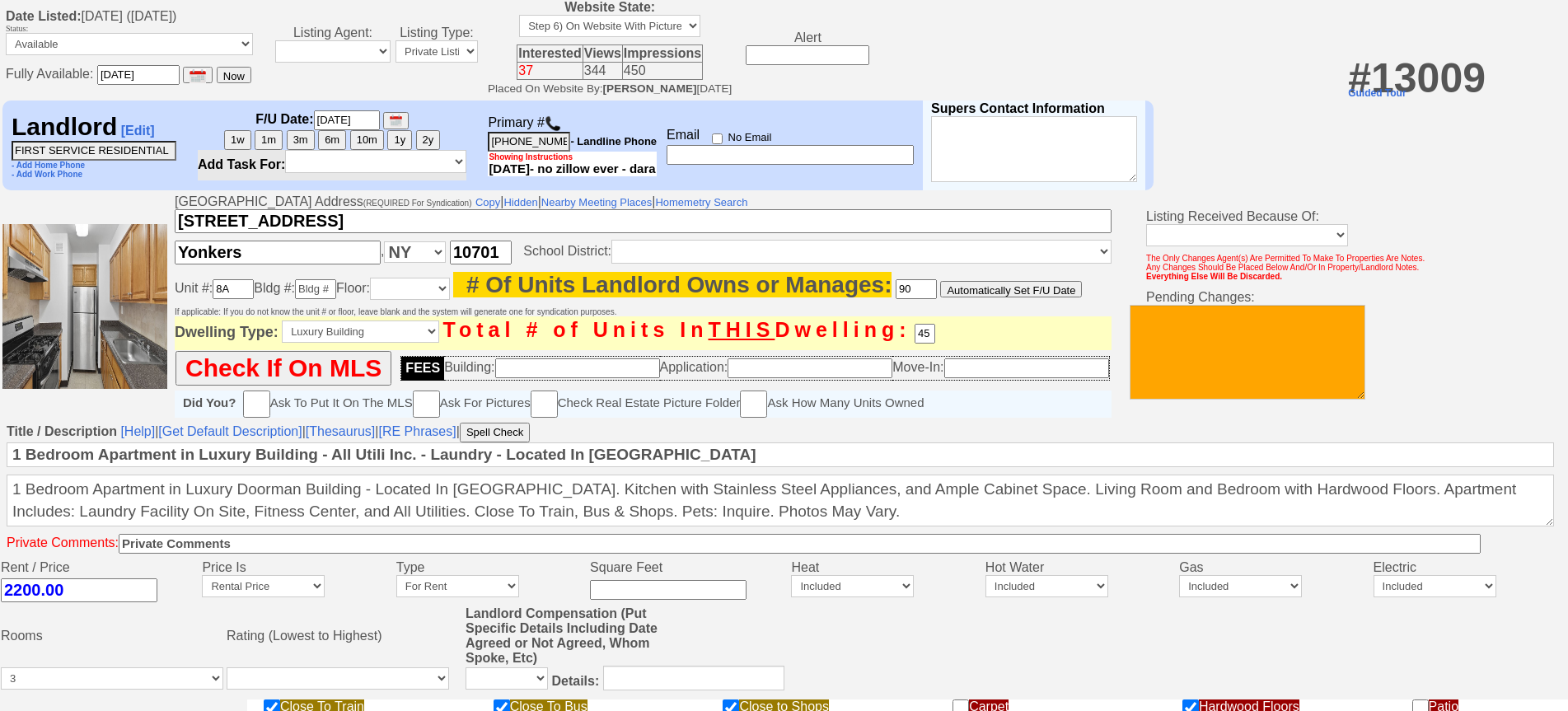
scroll to position [557, 0]
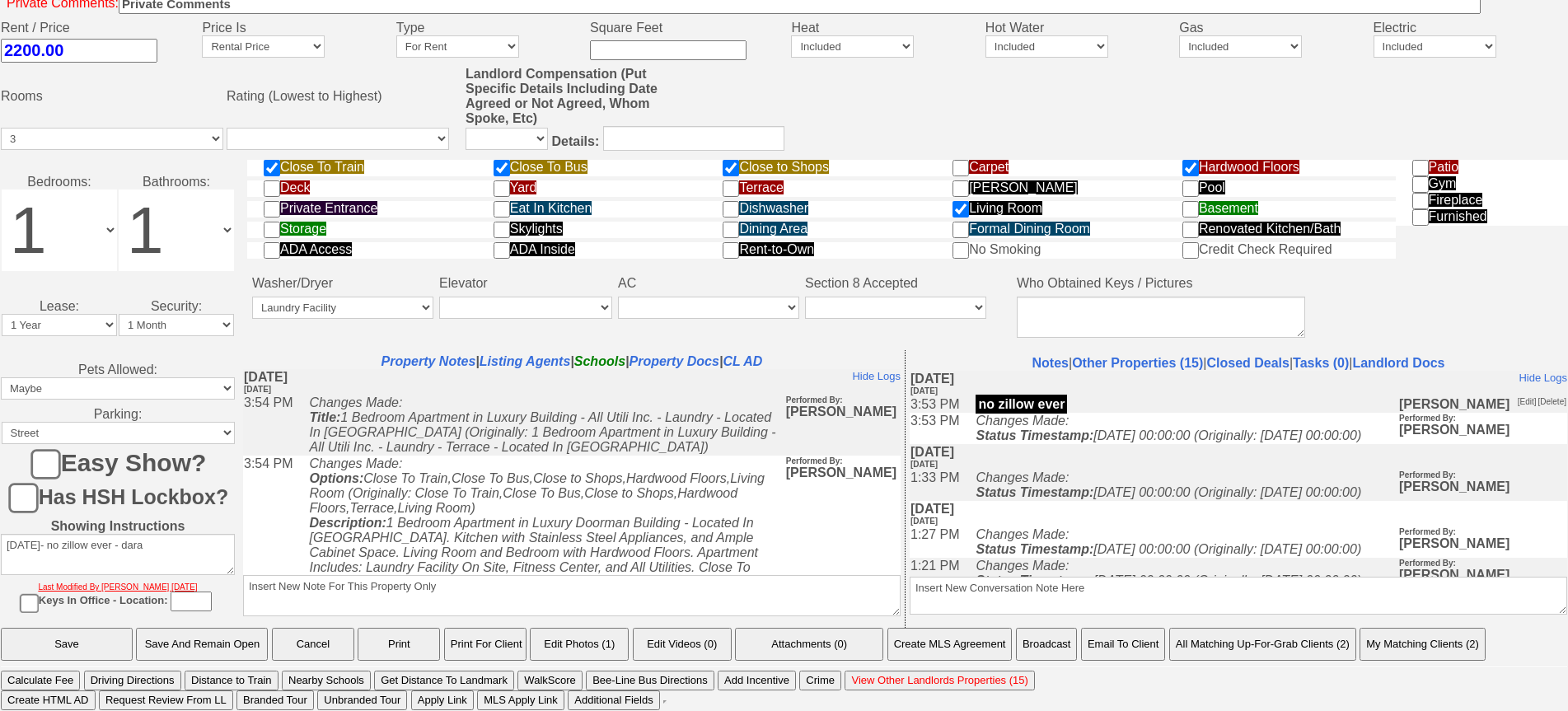
click at [1138, 647] on button "Email To Client" at bounding box center [1123, 644] width 84 height 33
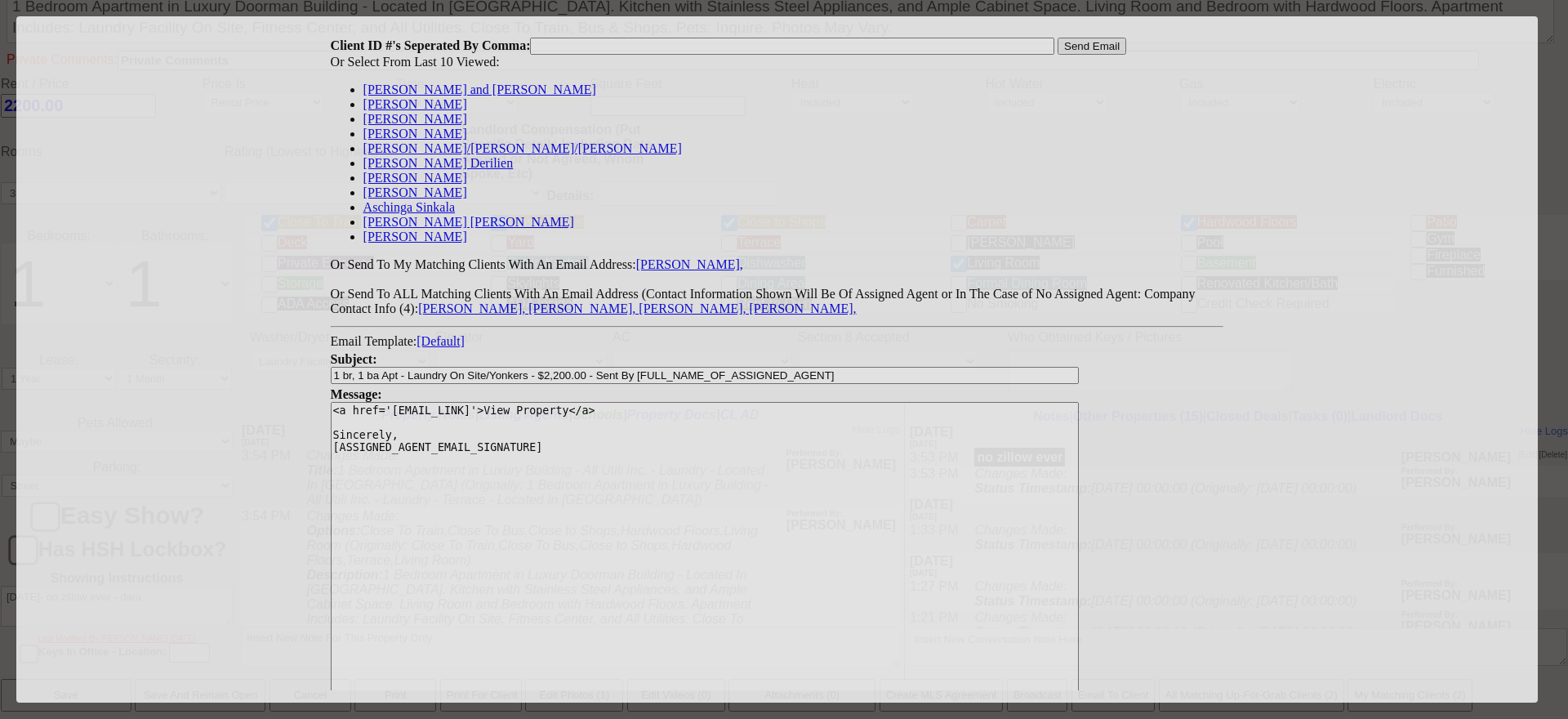
scroll to position [0, 0]
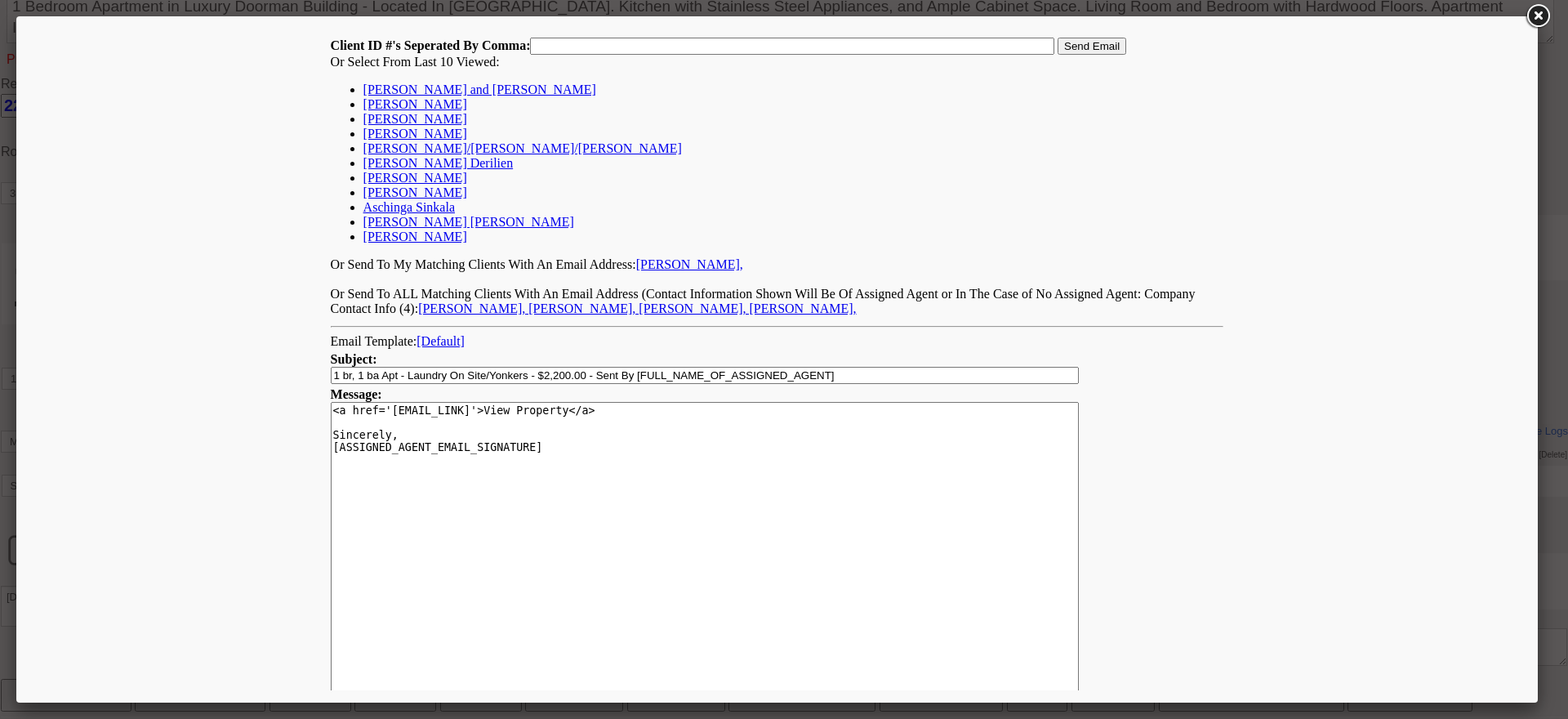
click at [395, 87] on link "[PERSON_NAME] and [PERSON_NAME]" at bounding box center [479, 90] width 232 height 14
type input "167700,"
click at [1107, 52] on input "Send Email" at bounding box center [1091, 46] width 69 height 17
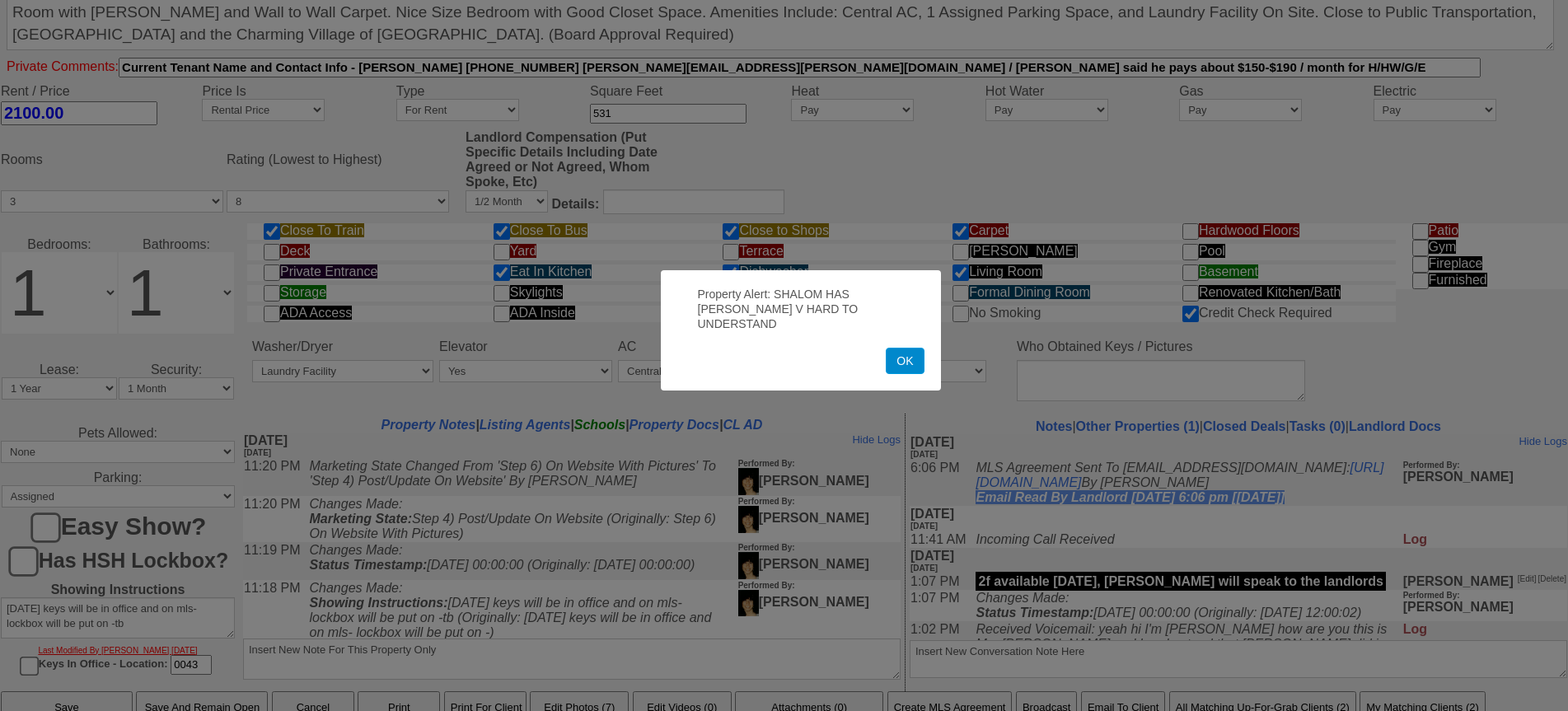
click at [896, 353] on button "OK" at bounding box center [904, 361] width 38 height 26
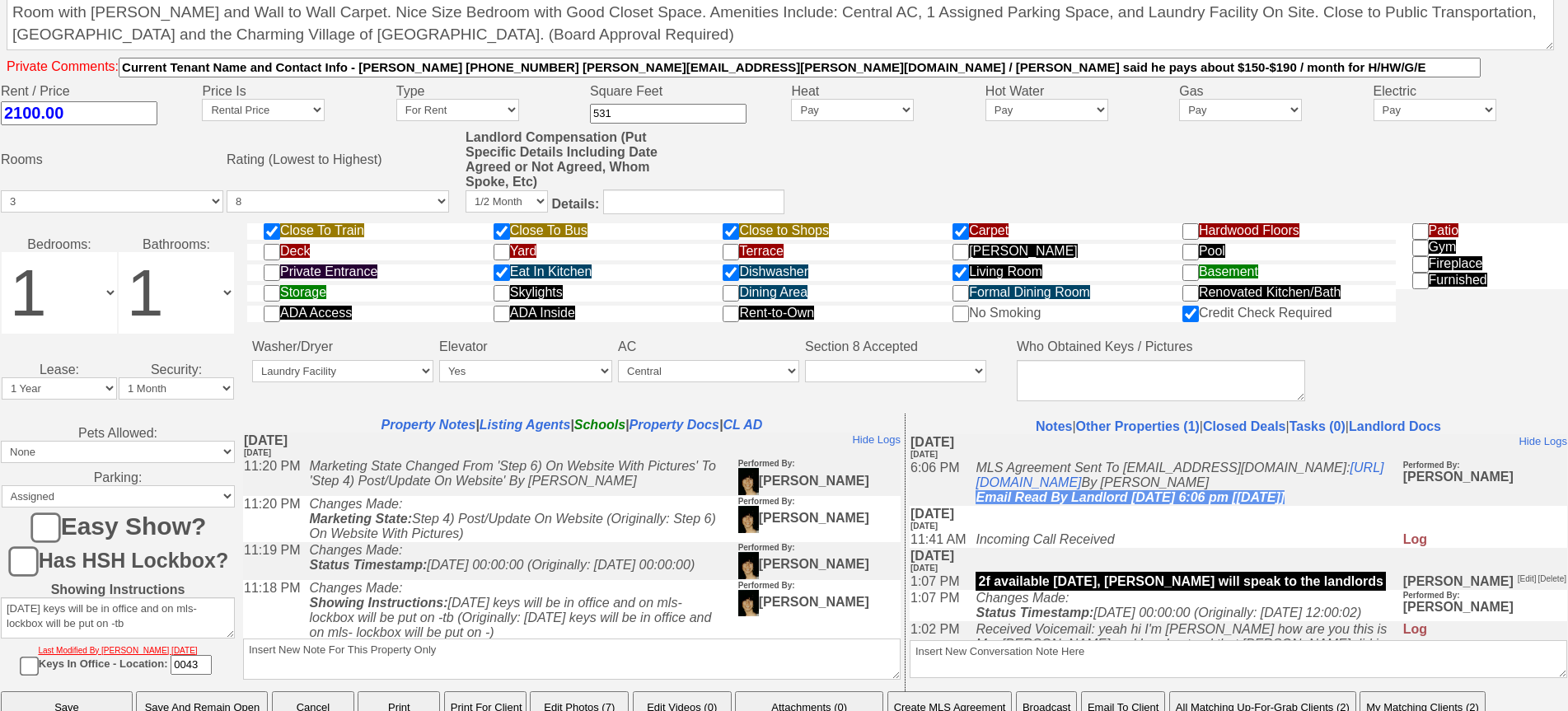
scroll to position [672, 0]
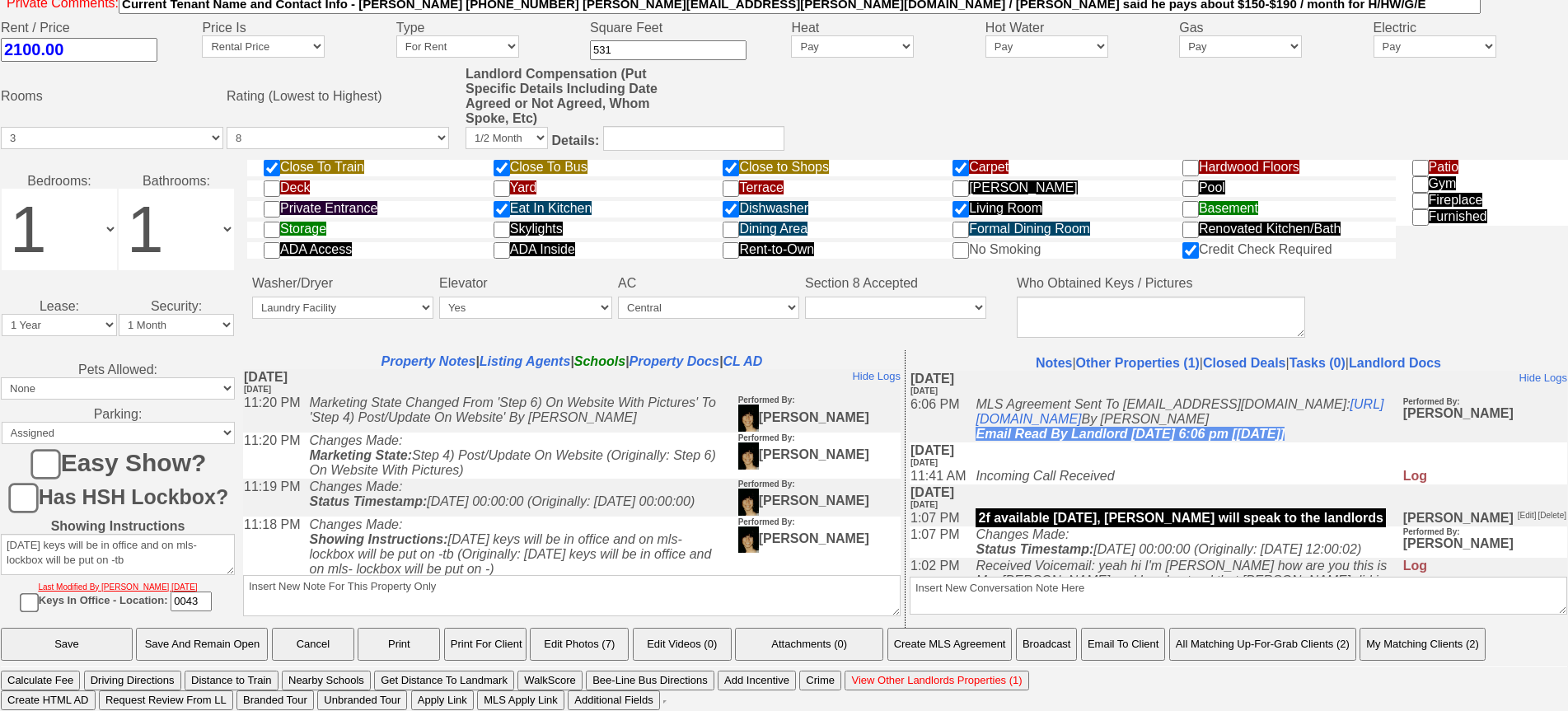
click at [1147, 652] on button "Email To Client" at bounding box center [1123, 644] width 84 height 33
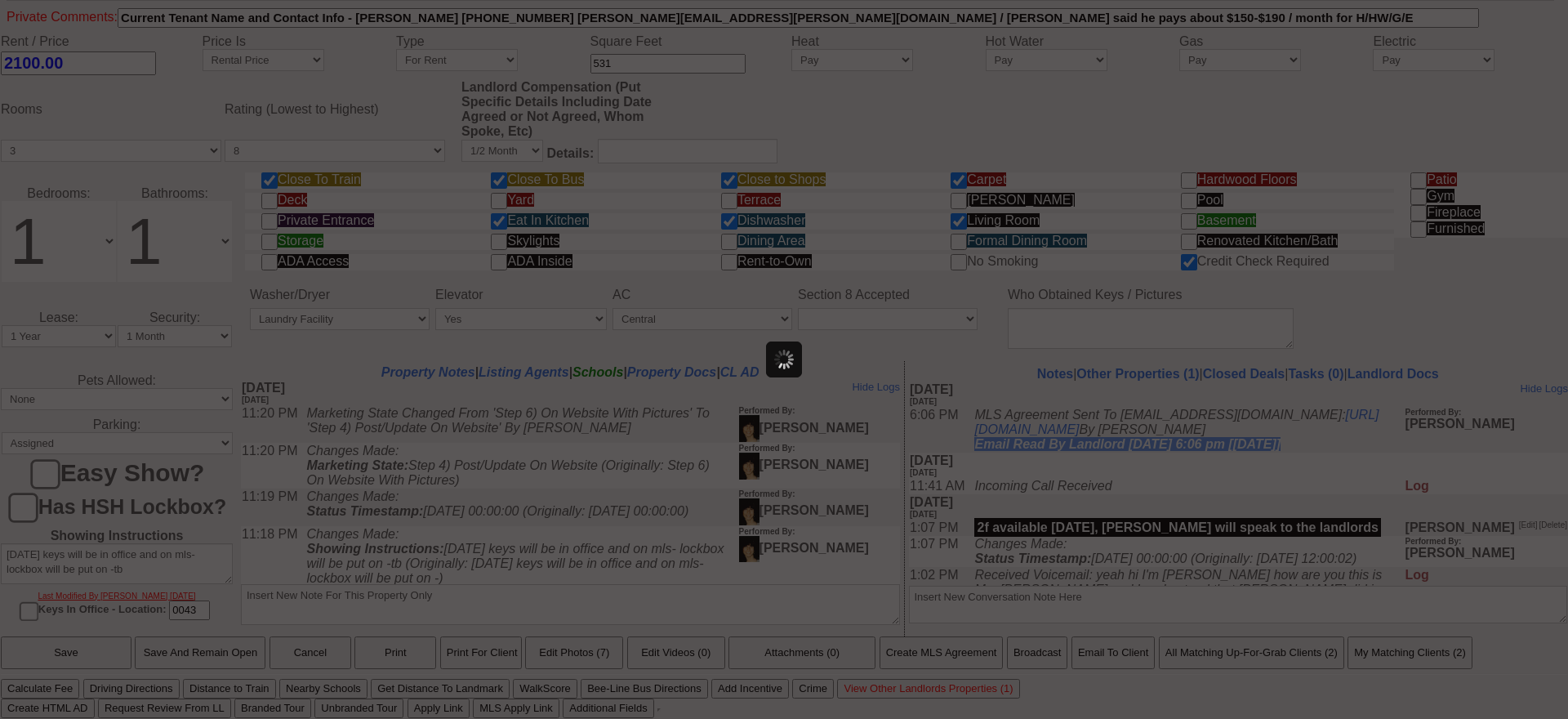
scroll to position [0, 0]
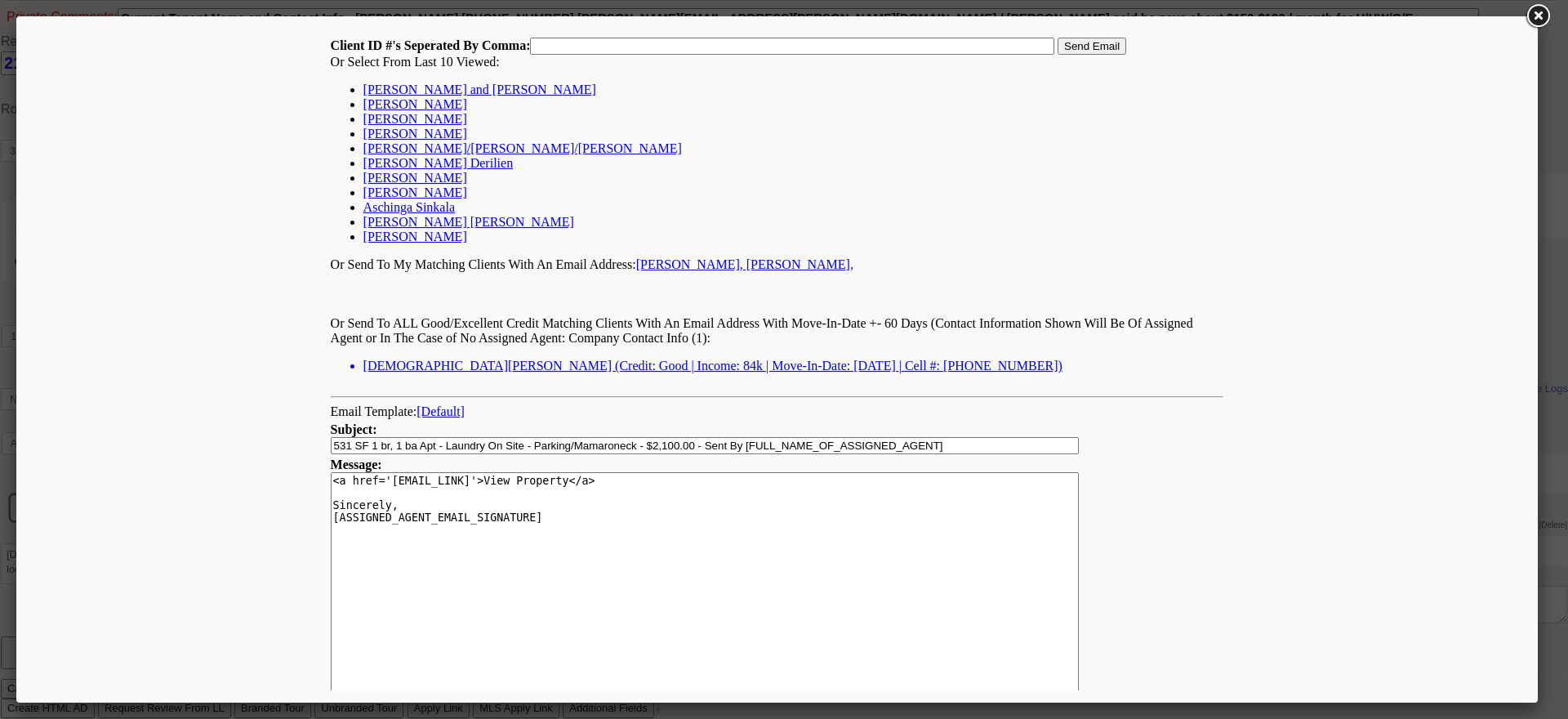
click at [405, 91] on link "Zoya McCants and Damon Wilson" at bounding box center [479, 90] width 232 height 14
type input "167700,"
click at [1085, 44] on input "Send Email" at bounding box center [1091, 46] width 69 height 17
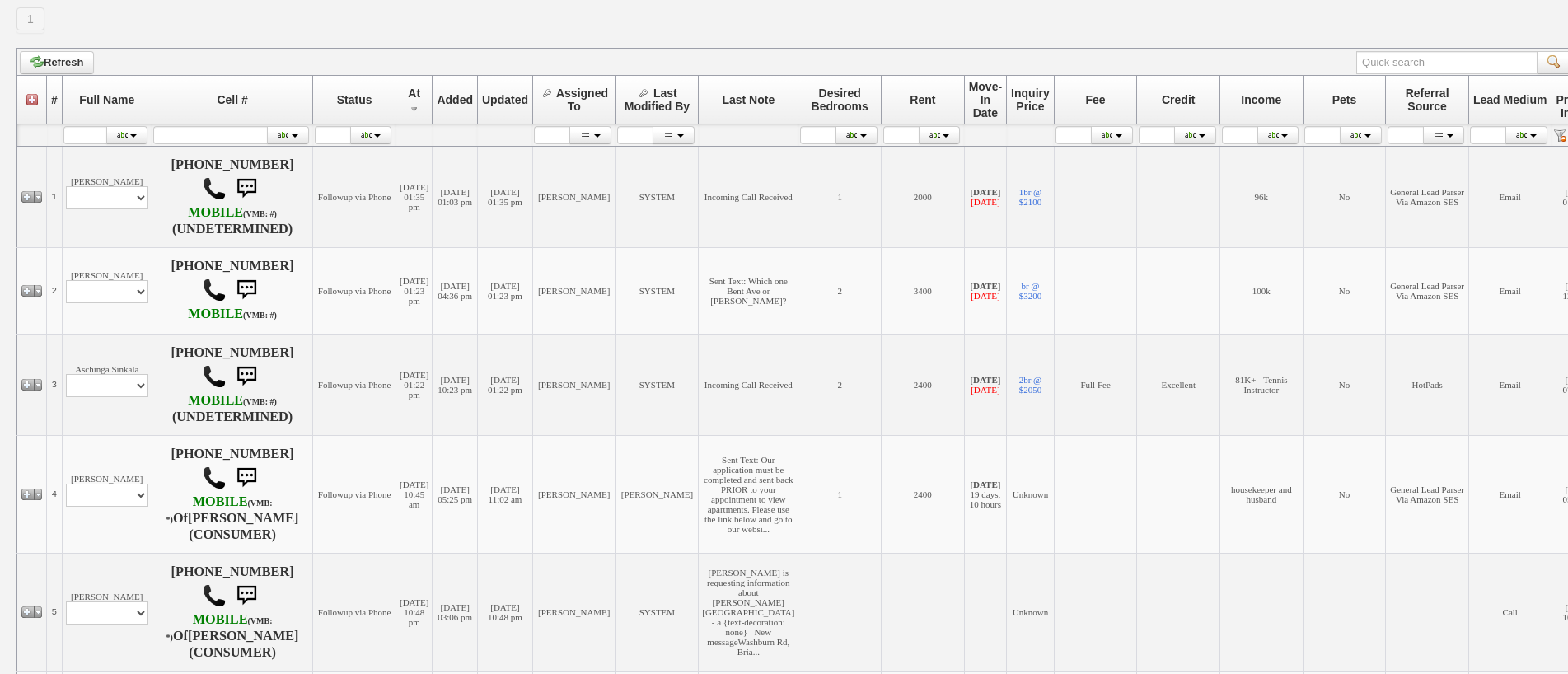
scroll to position [104, 0]
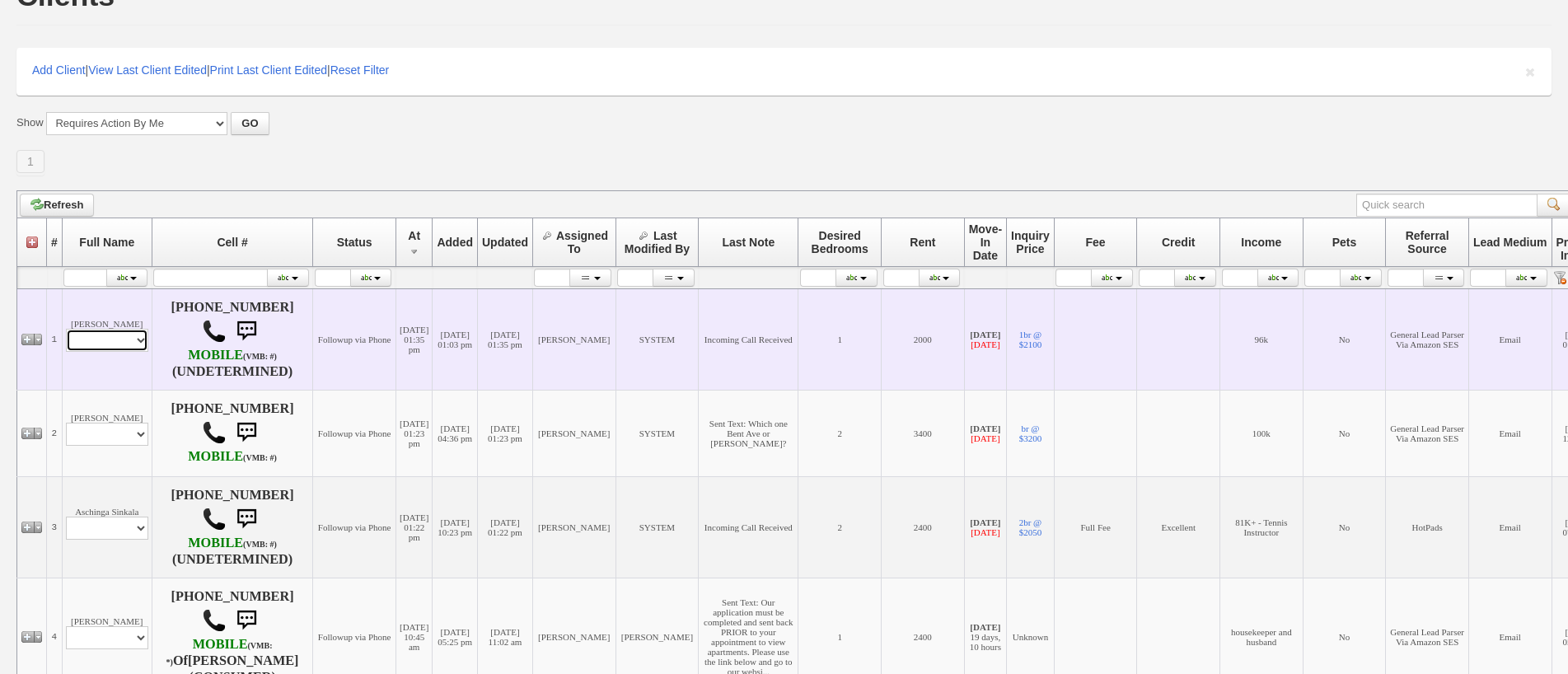
click at [126, 338] on select "Profile Edit Print Email Externally (Will Not Be Tracked In CRM) Closed Deals" at bounding box center [107, 340] width 83 height 23
select select "ChangeURL,/crm/custom/edit_client_form.php?redirect=%2Fcrm%2Fclients.php&id=142…"
click at [66, 334] on select "Profile Edit Print Email Externally (Will Not Be Tracked In CRM) Closed Deals" at bounding box center [107, 340] width 83 height 23
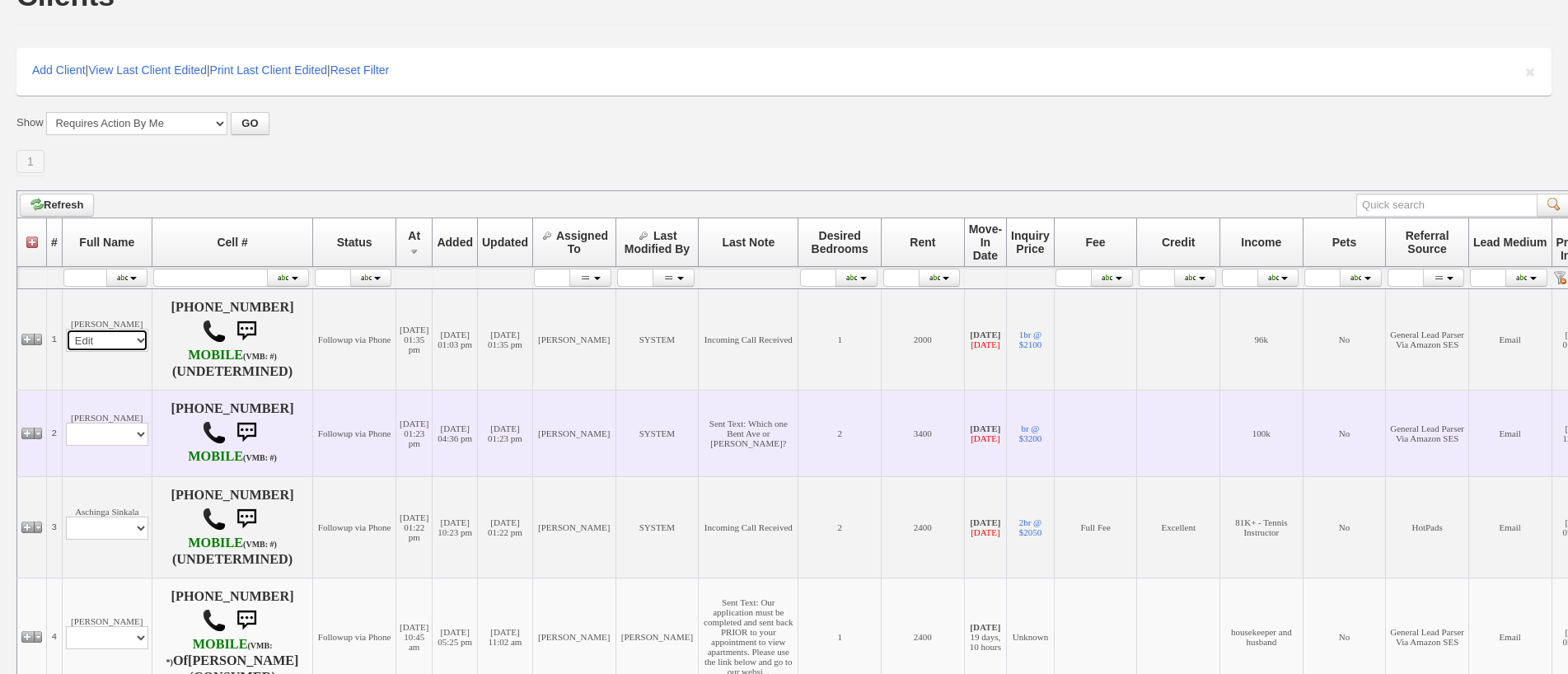
select select
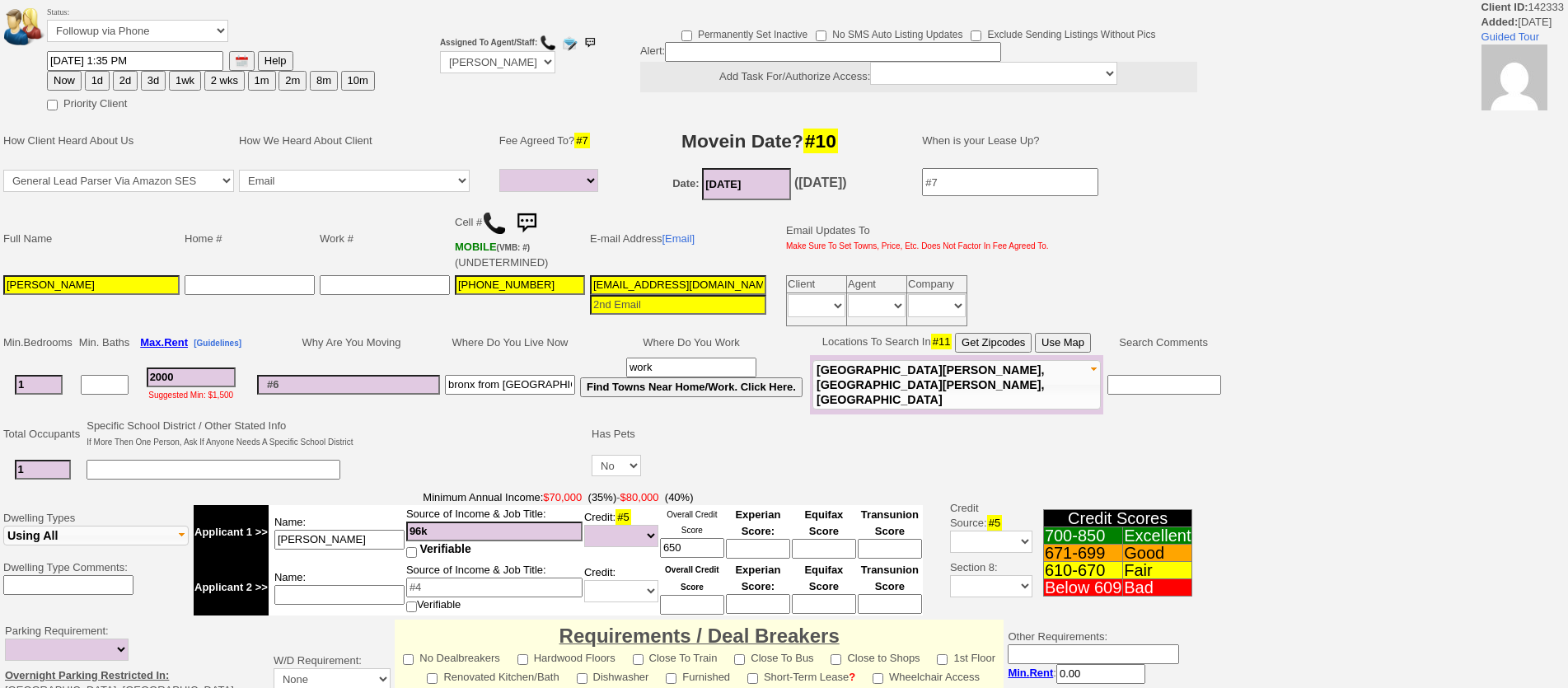
select select
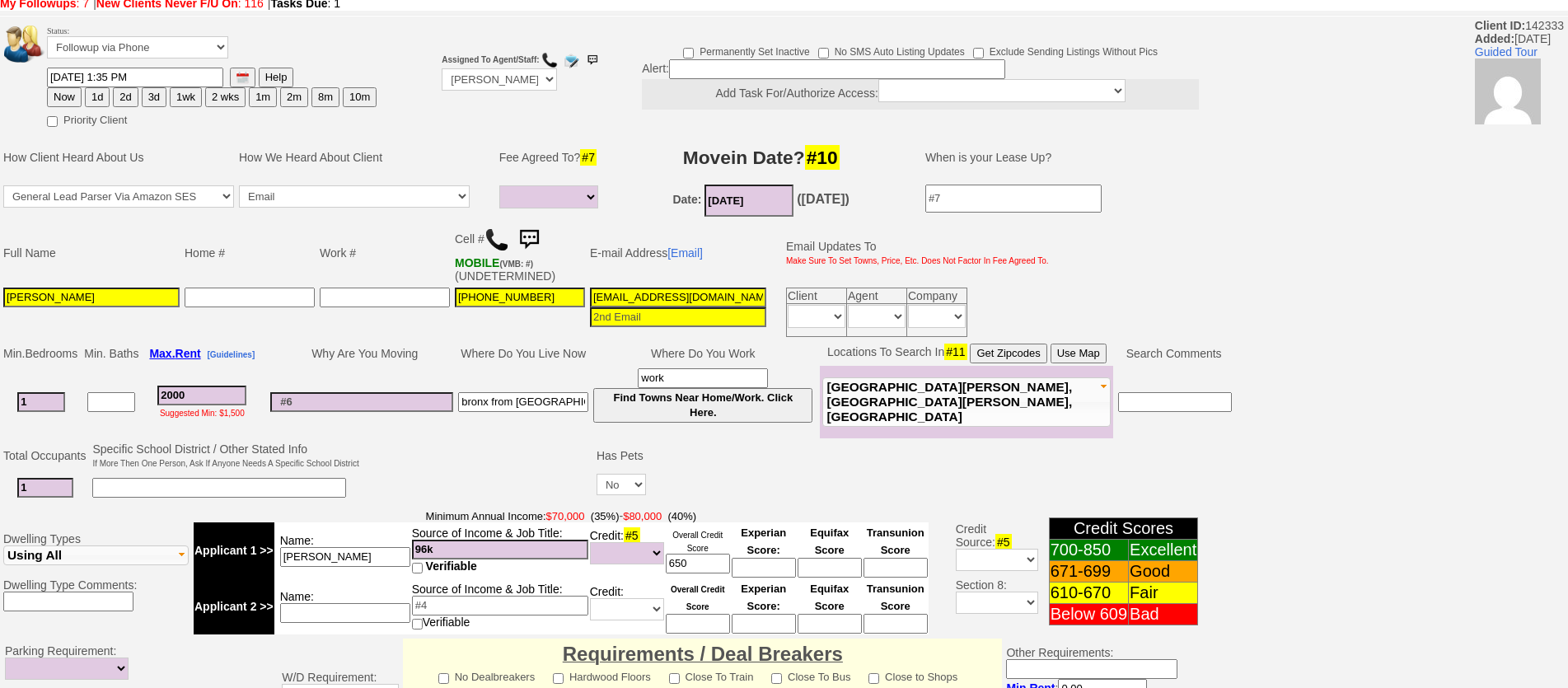
scroll to position [494, 0]
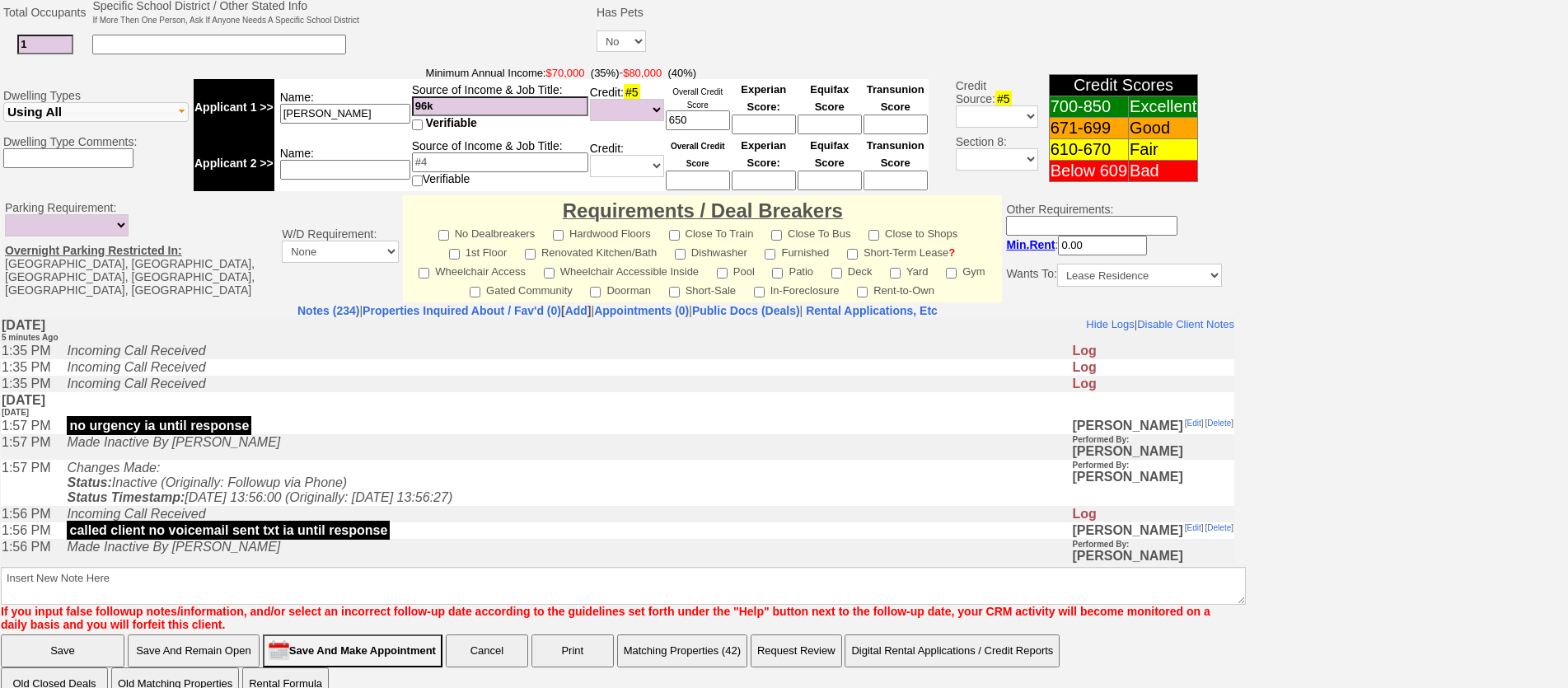
click at [405, 459] on td "Made Inactive By [PERSON_NAME]" at bounding box center [565, 446] width 1013 height 25
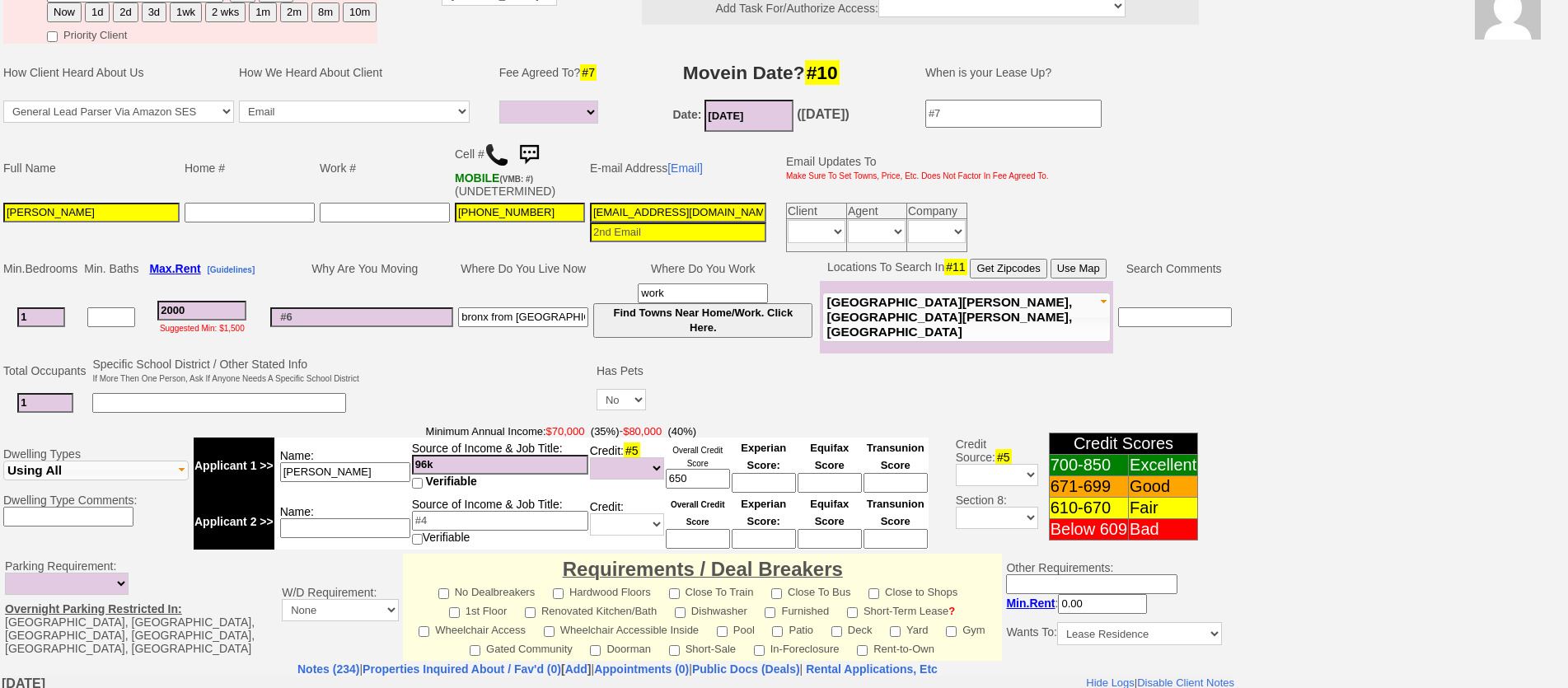
scroll to position [0, 0]
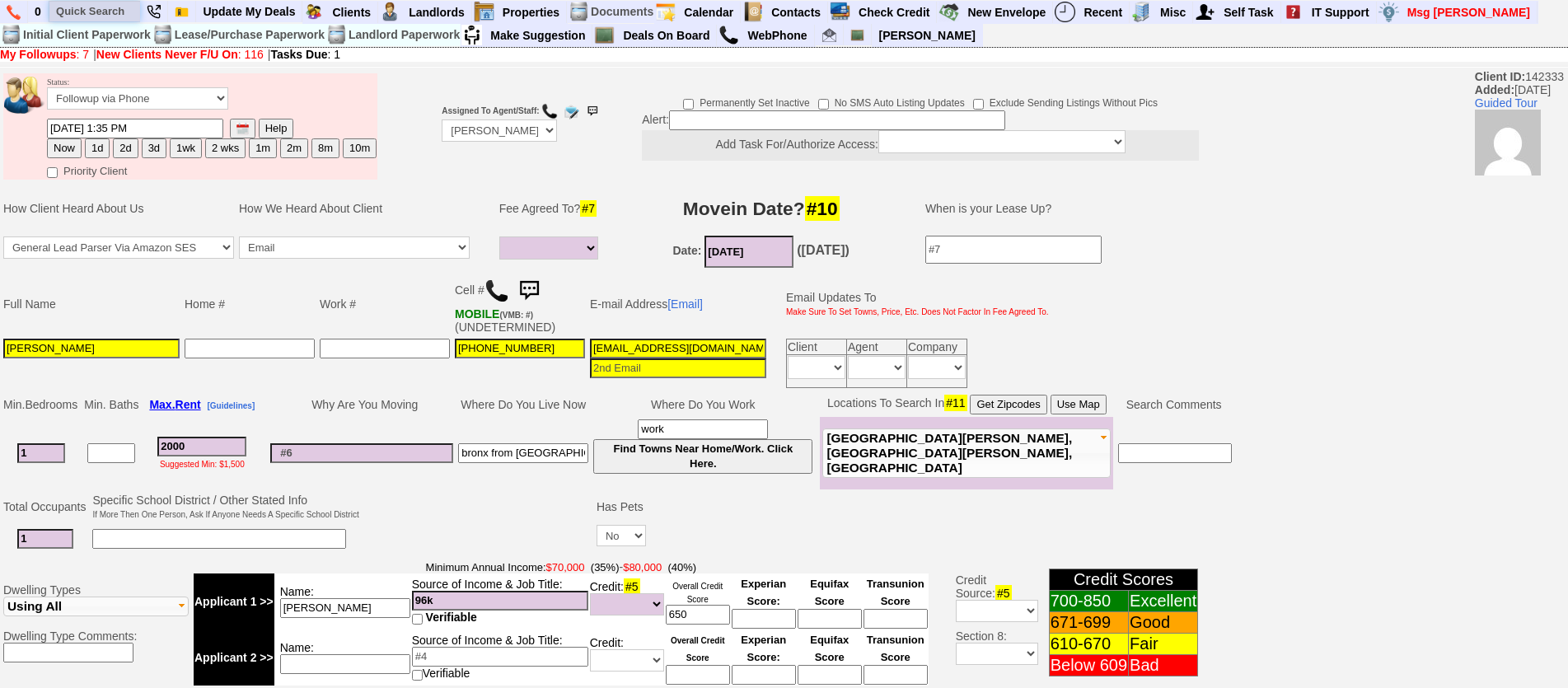
click at [125, 16] on input "text" at bounding box center [94, 11] width 90 height 20
paste input "[PHONE_NUMBER]"
type input "[PHONE_NUMBER]"
